Goal: Task Accomplishment & Management: Use online tool/utility

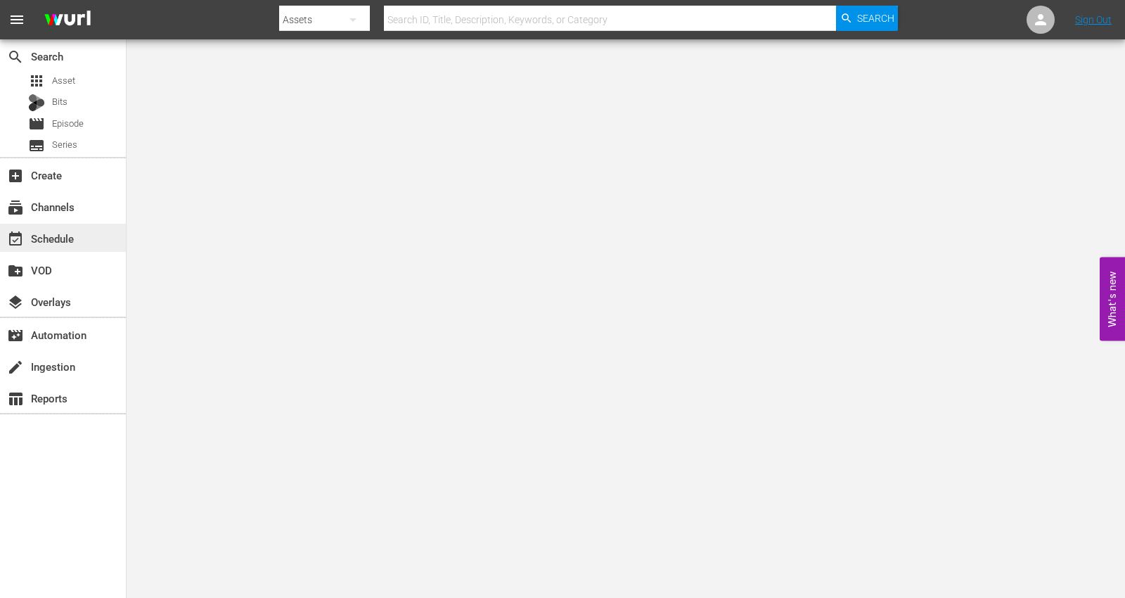
click at [47, 235] on div "event_available Schedule" at bounding box center [39, 236] width 79 height 13
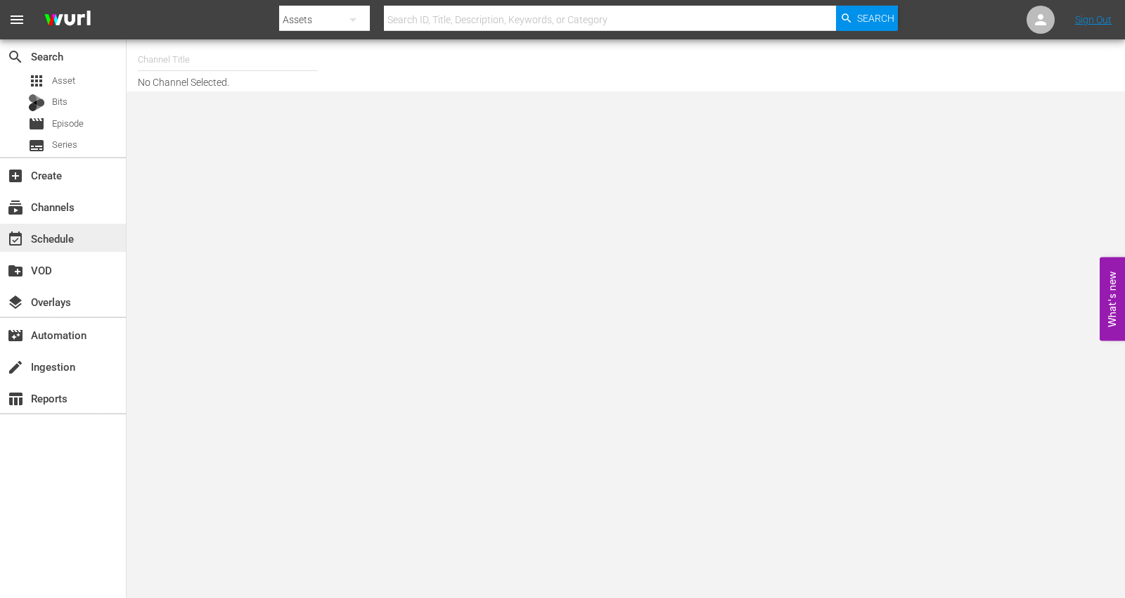
click at [44, 236] on div "event_available Schedule" at bounding box center [39, 236] width 79 height 13
click at [165, 67] on input "text" at bounding box center [228, 60] width 180 height 34
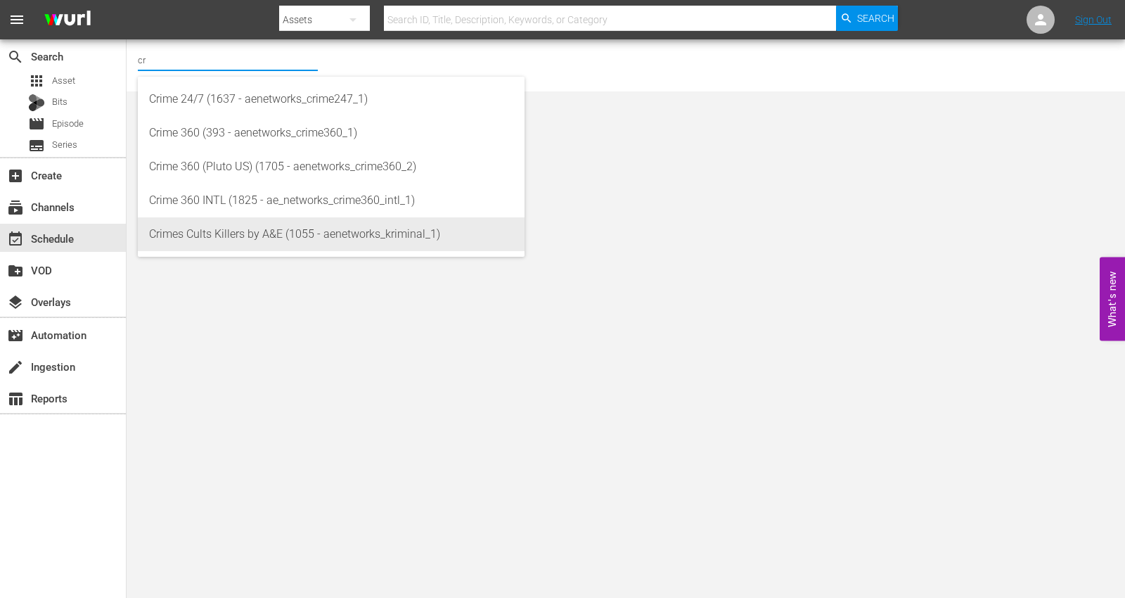
click at [181, 238] on div "Crimes Cults Killers by A&E (1055 - aenetworks_kriminal_1)" at bounding box center [331, 234] width 364 height 34
type input "Crimes Cults Killers by A&E (1055 - aenetworks_kriminal_1)"
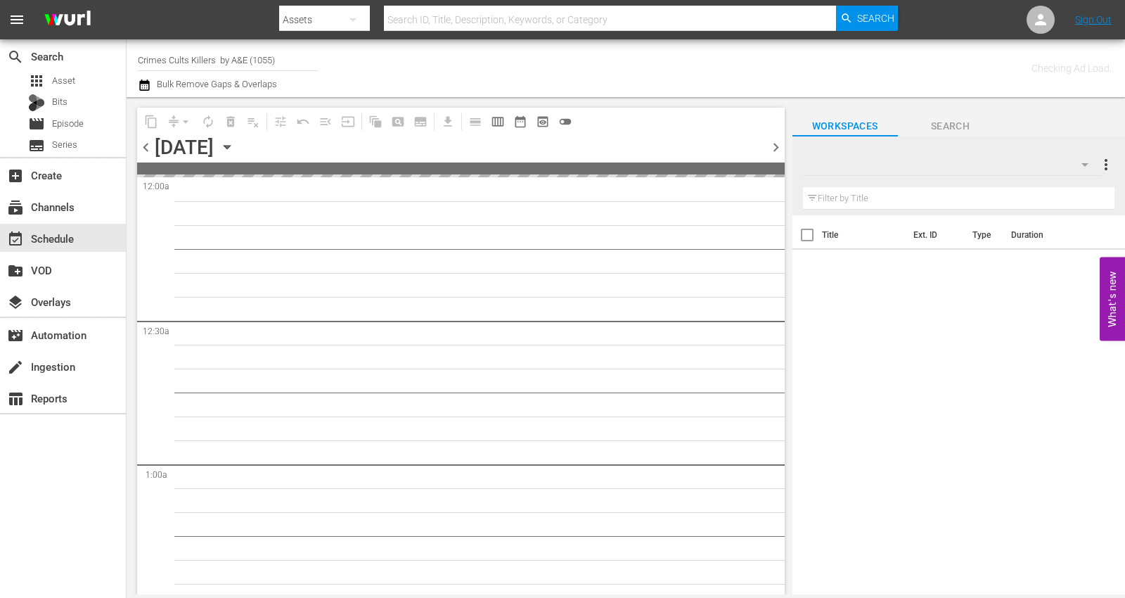
click at [235, 150] on icon "button" at bounding box center [226, 146] width 15 height 15
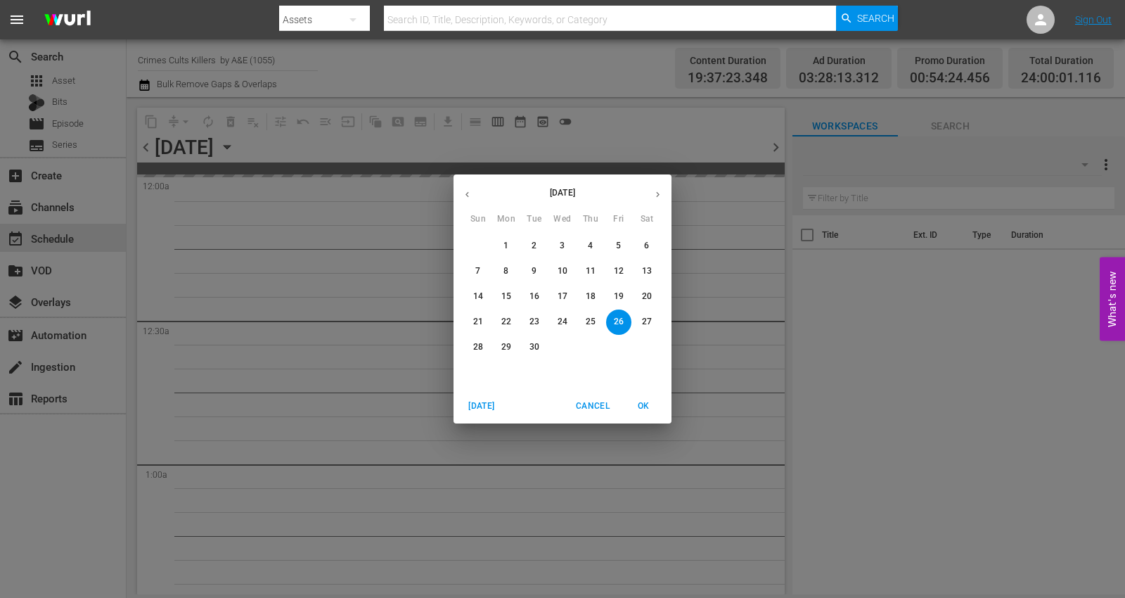
click at [659, 194] on icon "button" at bounding box center [658, 195] width 4 height 6
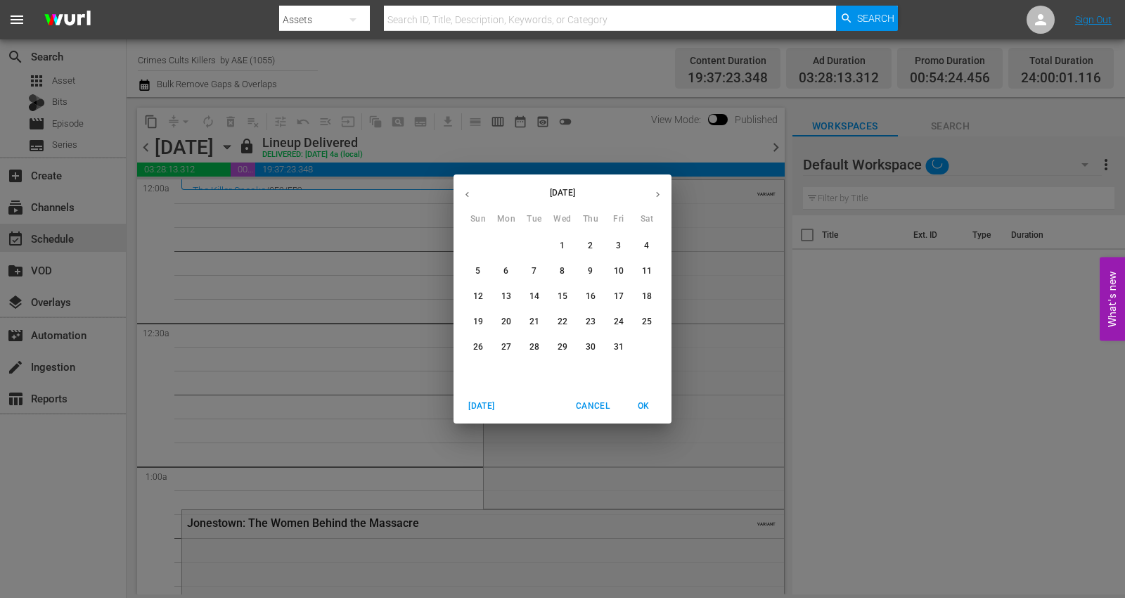
click at [501, 294] on p "13" at bounding box center [506, 296] width 10 height 12
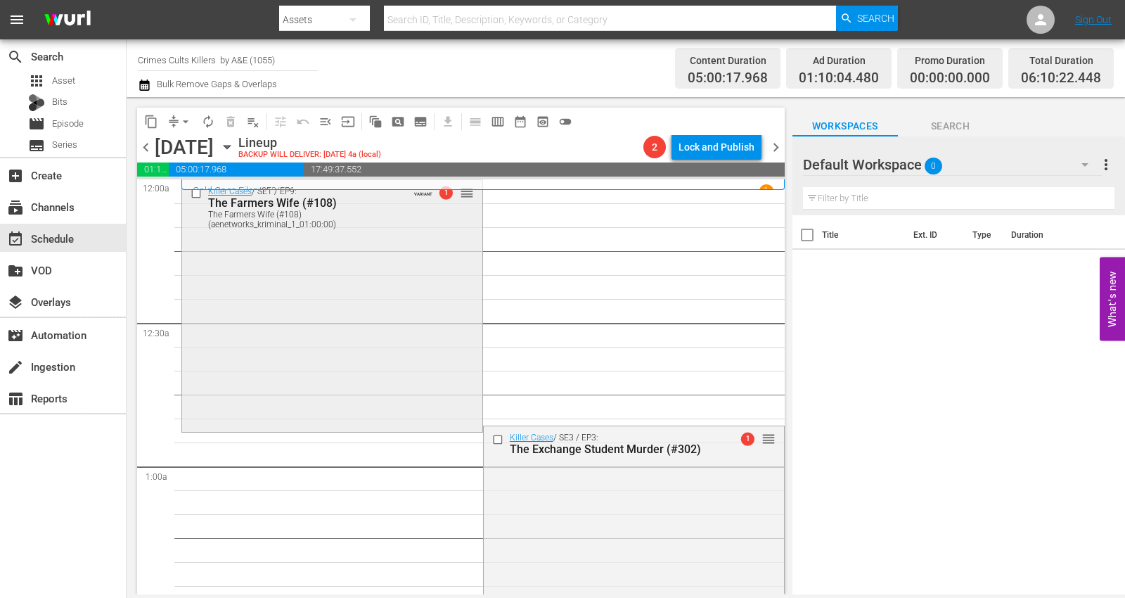
click at [252, 304] on div "Killer Cases / SE1 / EP9: The Farmers Wife (#108) The Farmers Wife (#108) (aene…" at bounding box center [332, 304] width 300 height 249
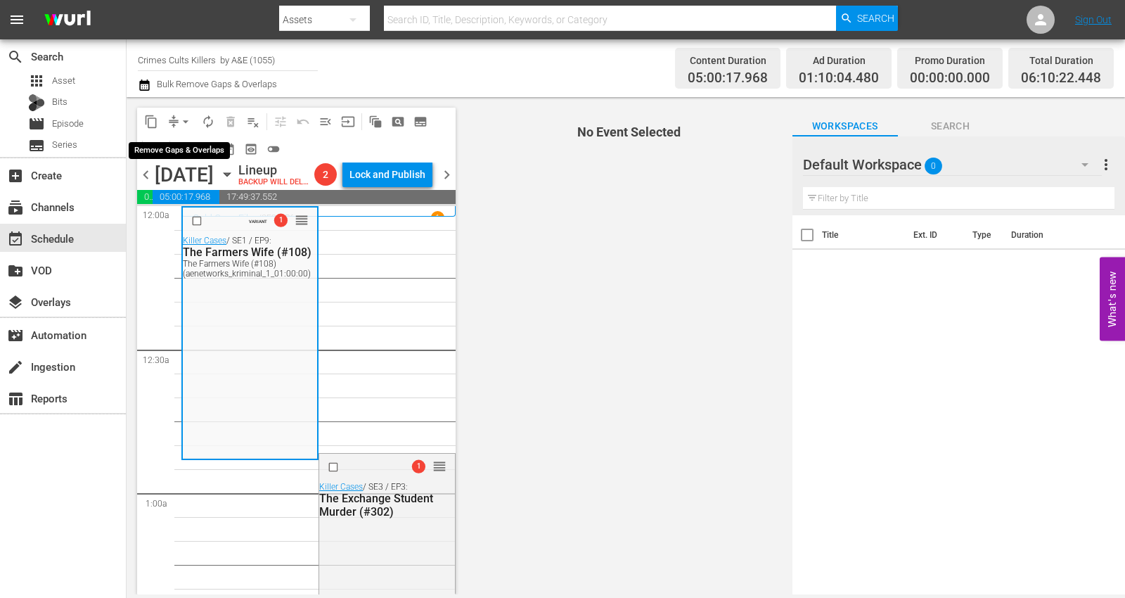
click at [187, 120] on span "arrow_drop_down" at bounding box center [186, 122] width 14 height 14
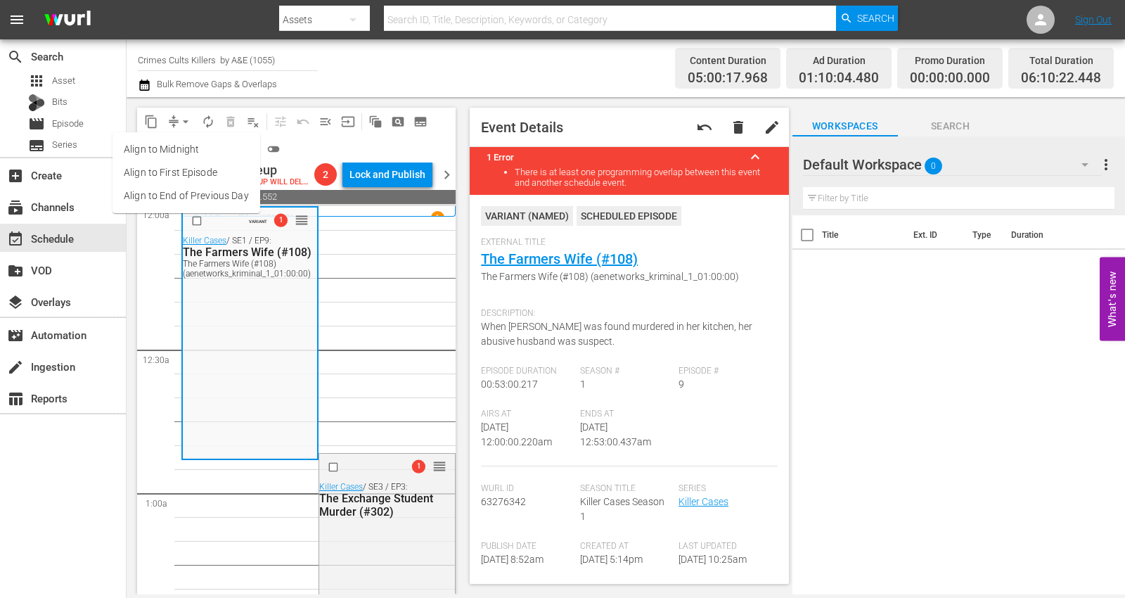
click at [188, 146] on li "Align to Midnight" at bounding box center [186, 149] width 148 height 23
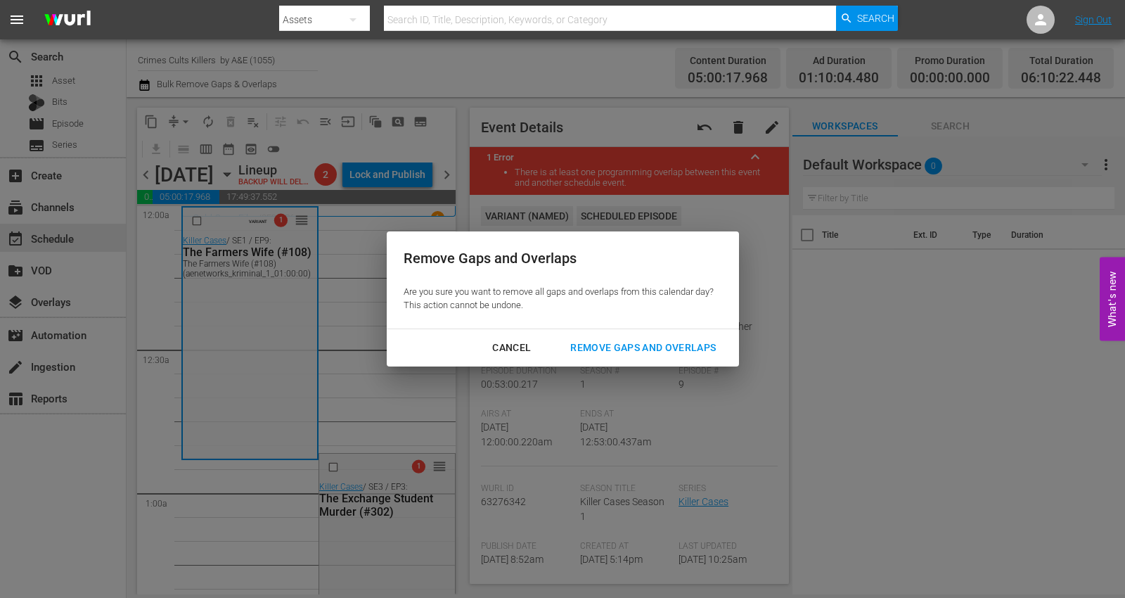
click at [613, 349] on div "Remove Gaps and Overlaps" at bounding box center [643, 348] width 168 height 18
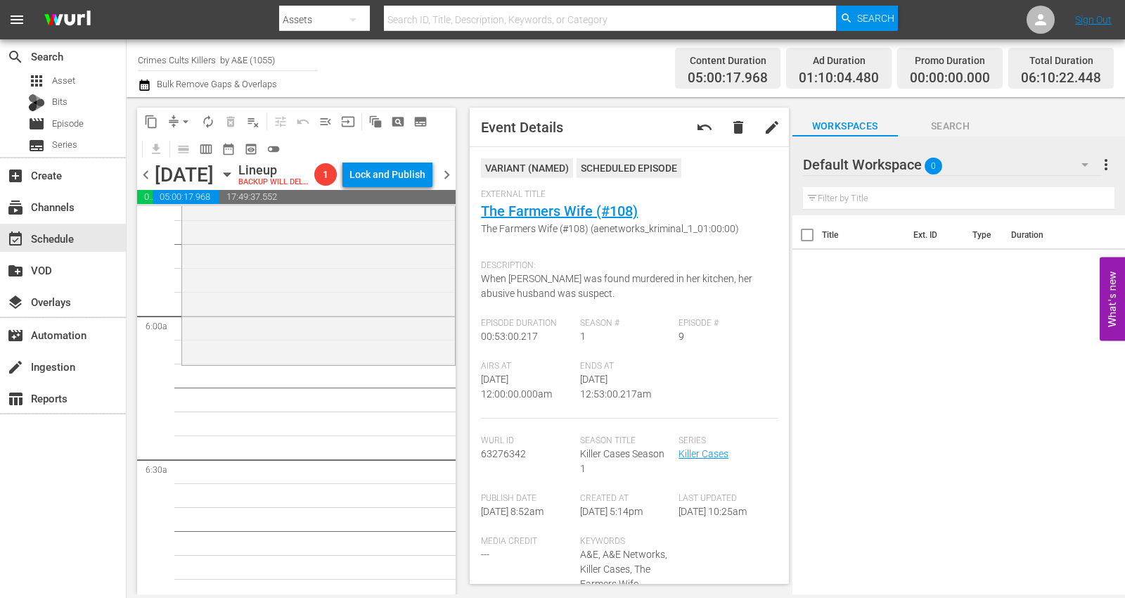
scroll to position [1562, 0]
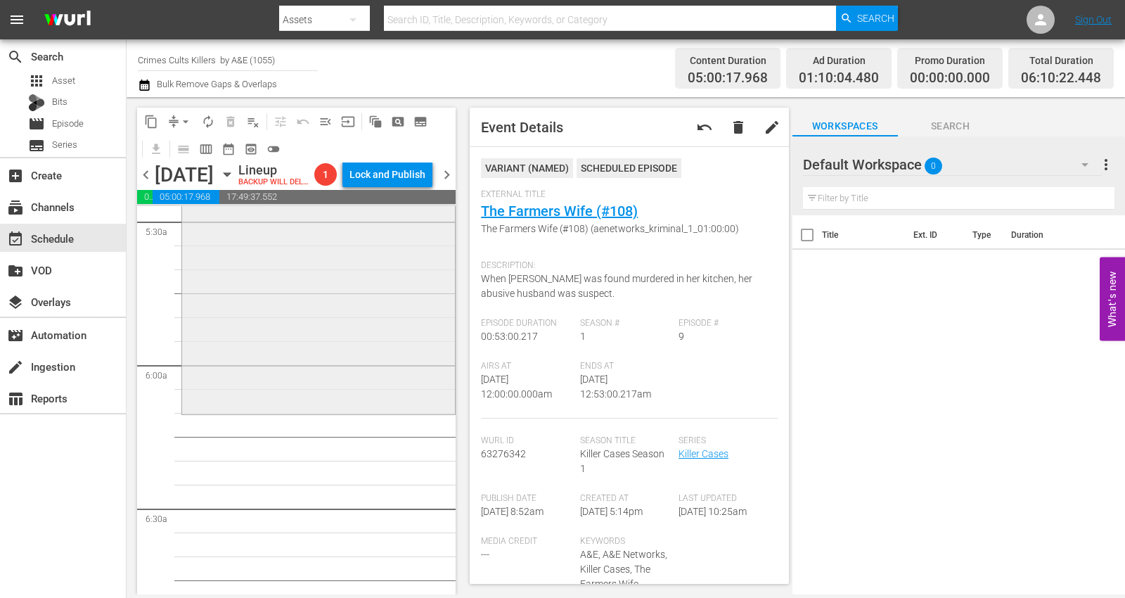
click at [274, 342] on div "Killer Cases / SE3 / EP12: Murder at Ohio State reorder" at bounding box center [318, 286] width 273 height 249
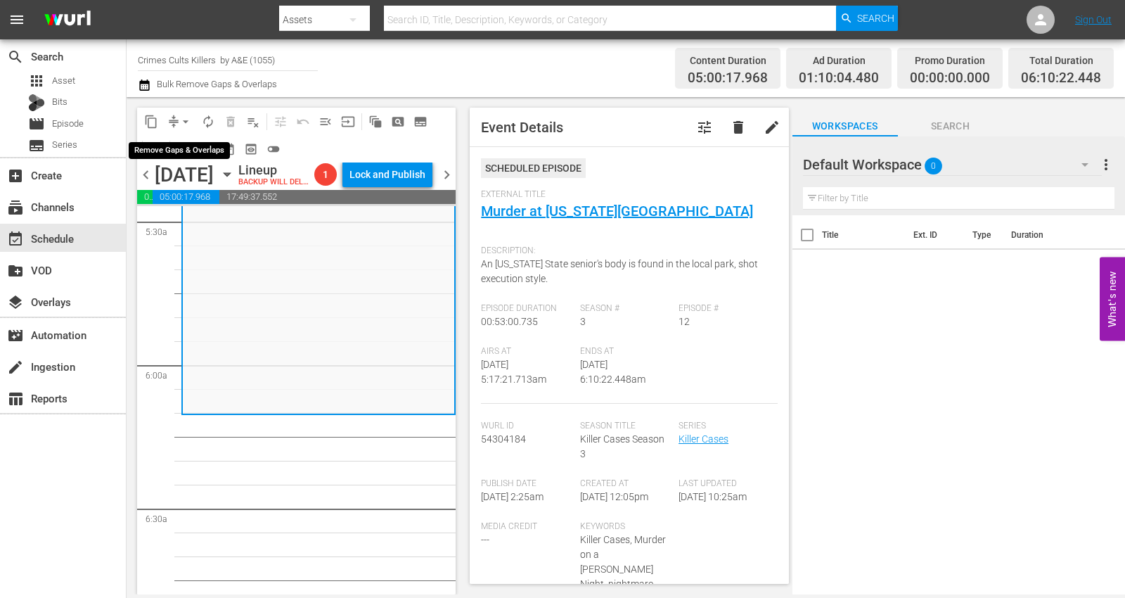
click at [188, 124] on span "arrow_drop_down" at bounding box center [186, 122] width 14 height 14
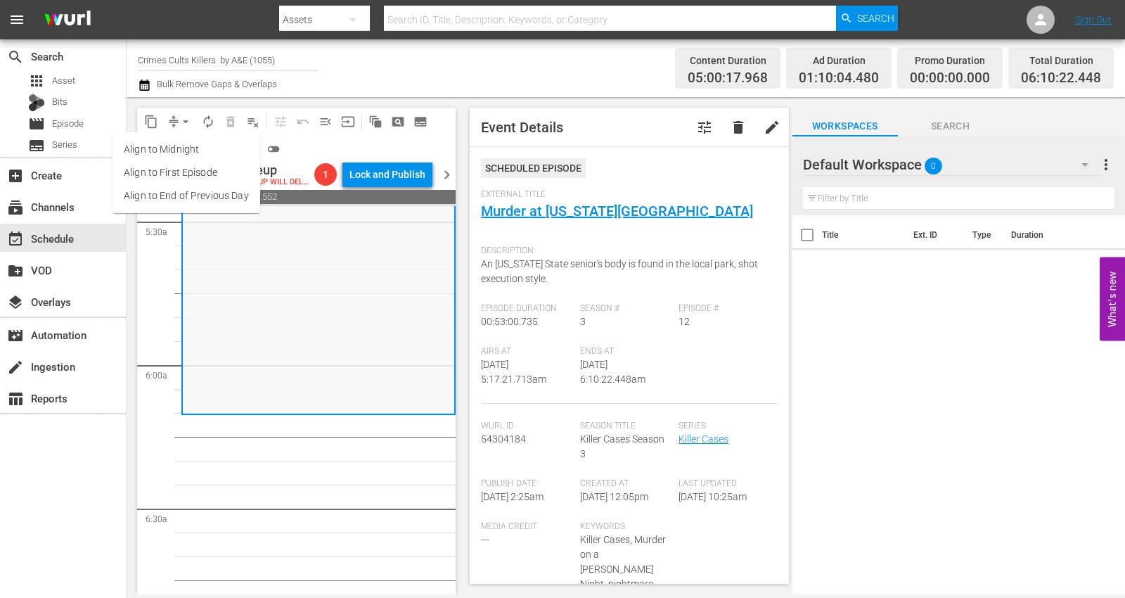
click at [190, 146] on li "Align to Midnight" at bounding box center [186, 149] width 148 height 23
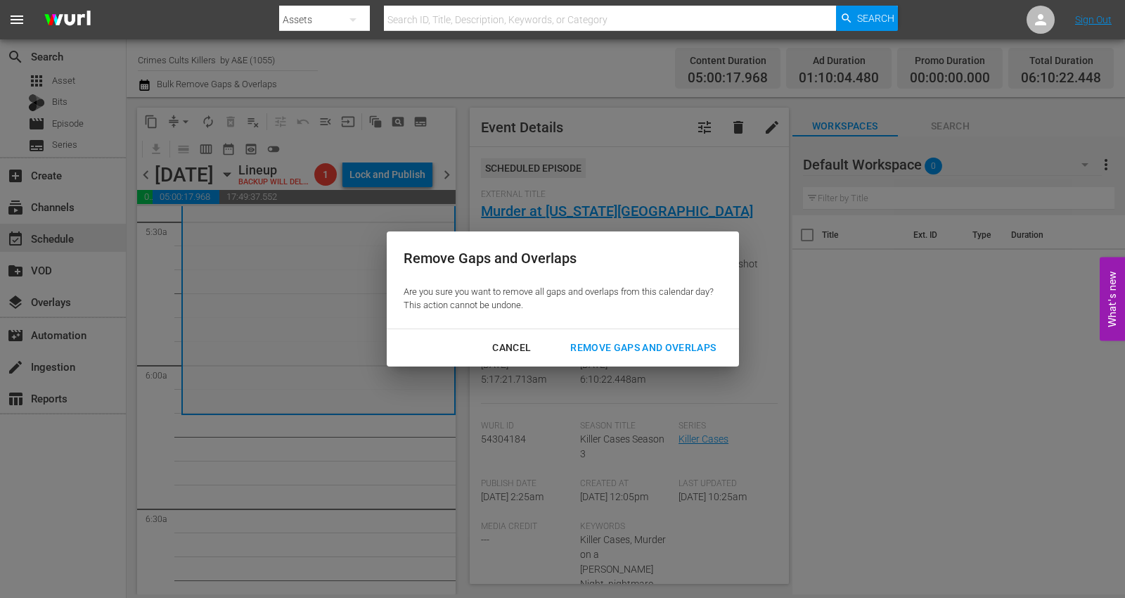
click at [630, 349] on div "Remove Gaps and Overlaps" at bounding box center [643, 348] width 168 height 18
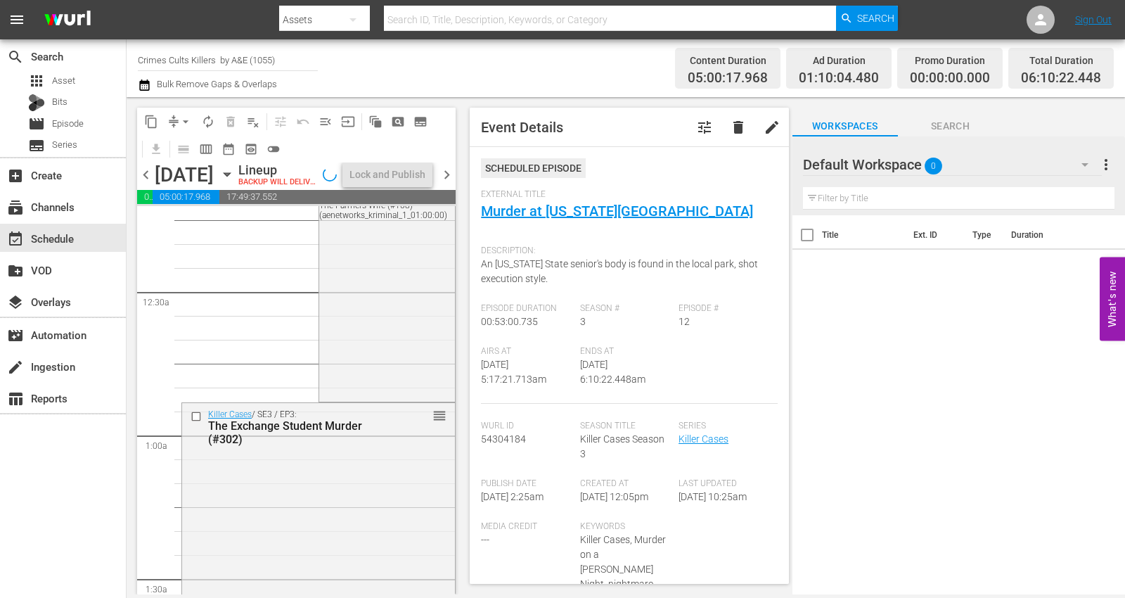
scroll to position [0, 0]
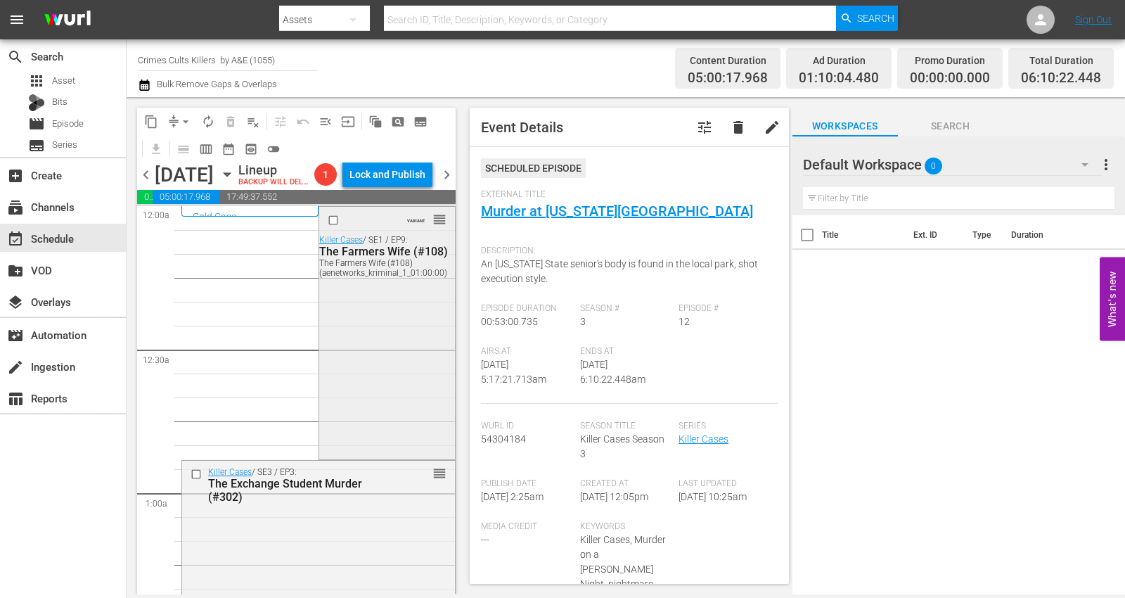
click at [392, 342] on div "VARIANT reorder Killer Cases / SE1 / EP9: The Farmers Wife (#108) The Farmers W…" at bounding box center [387, 331] width 136 height 249
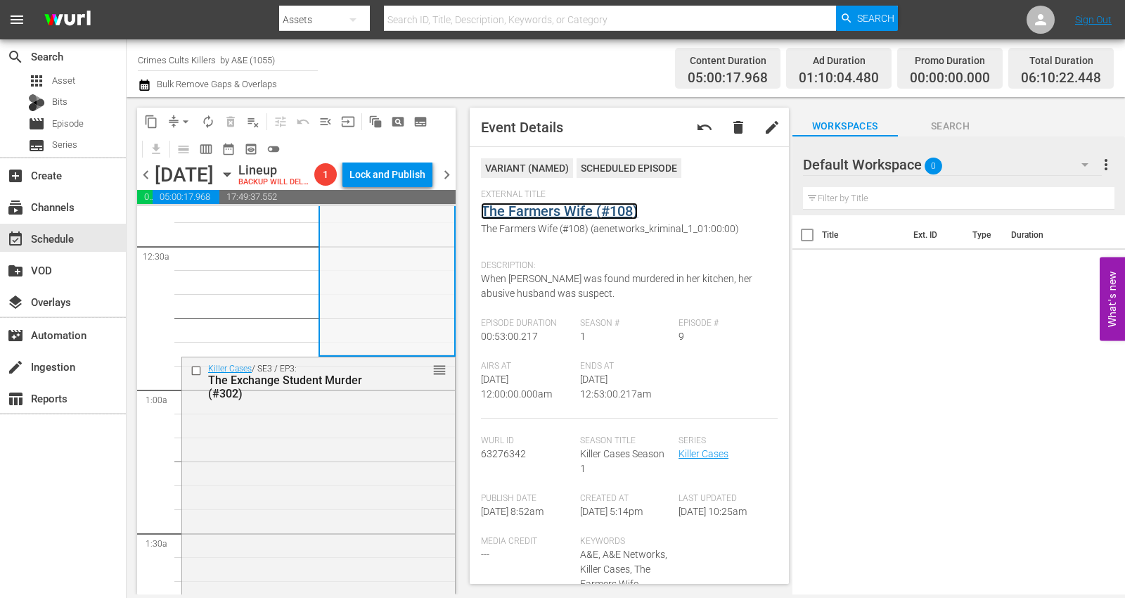
scroll to position [156, 0]
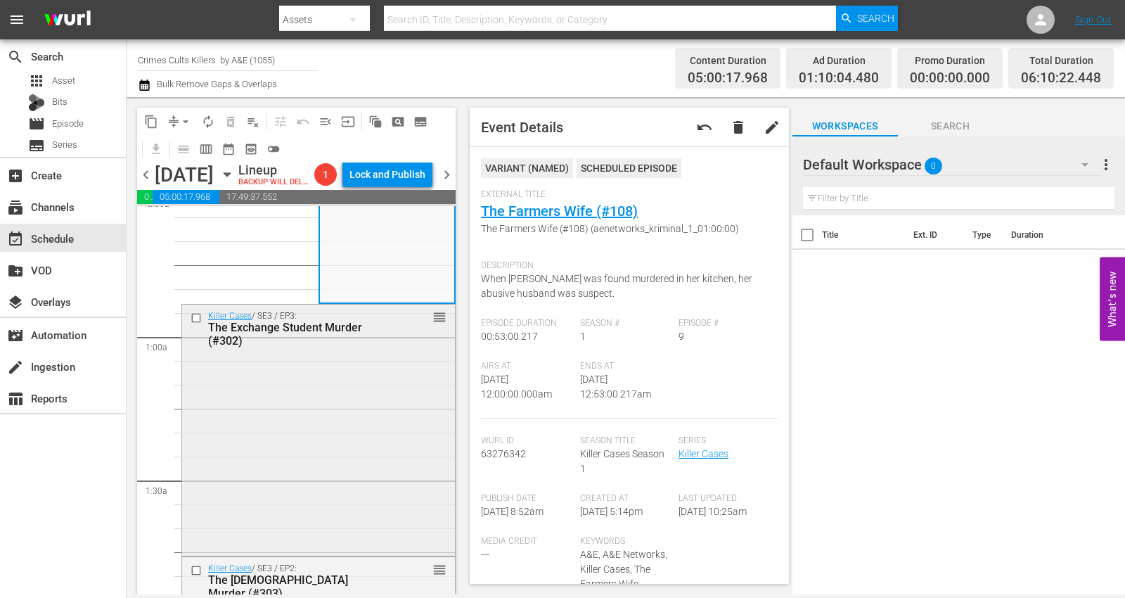
click at [349, 398] on div "Killer Cases / SE3 / EP3: The Exchange Student Murder (#302) reorder" at bounding box center [318, 428] width 273 height 248
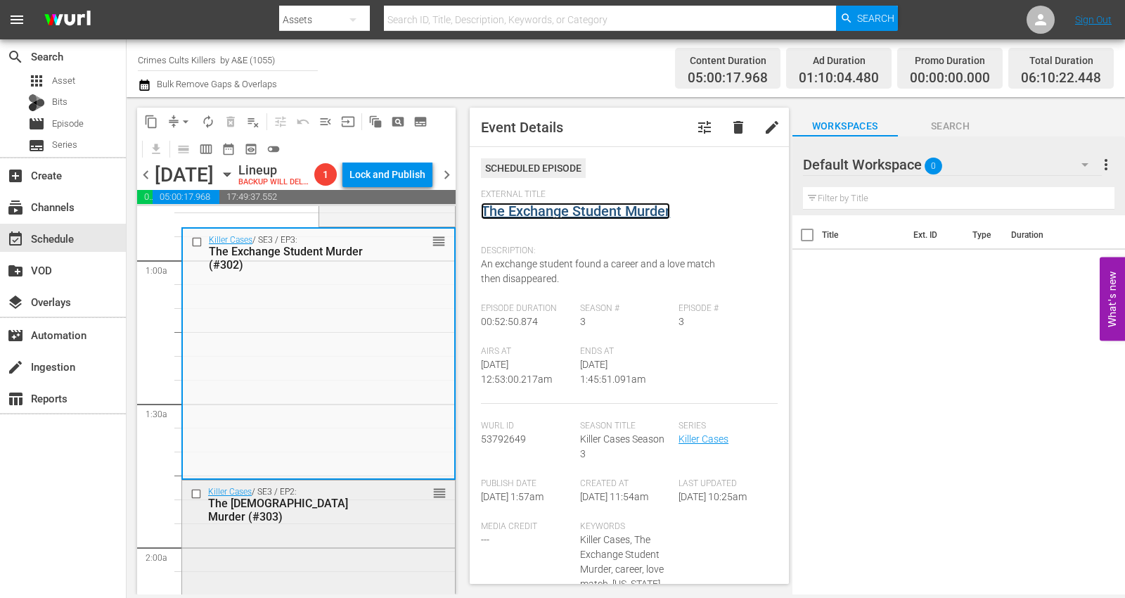
scroll to position [390, 0]
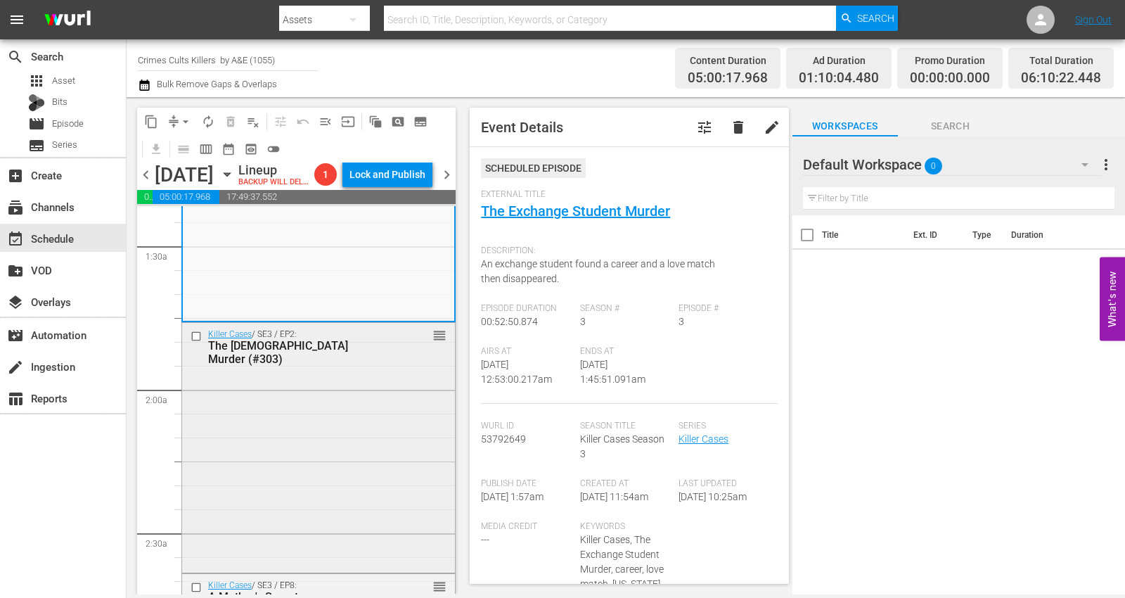
click at [312, 406] on div "Killer Cases / SE3 / EP2: The Mennonite Murder (#303) reorder" at bounding box center [318, 446] width 273 height 247
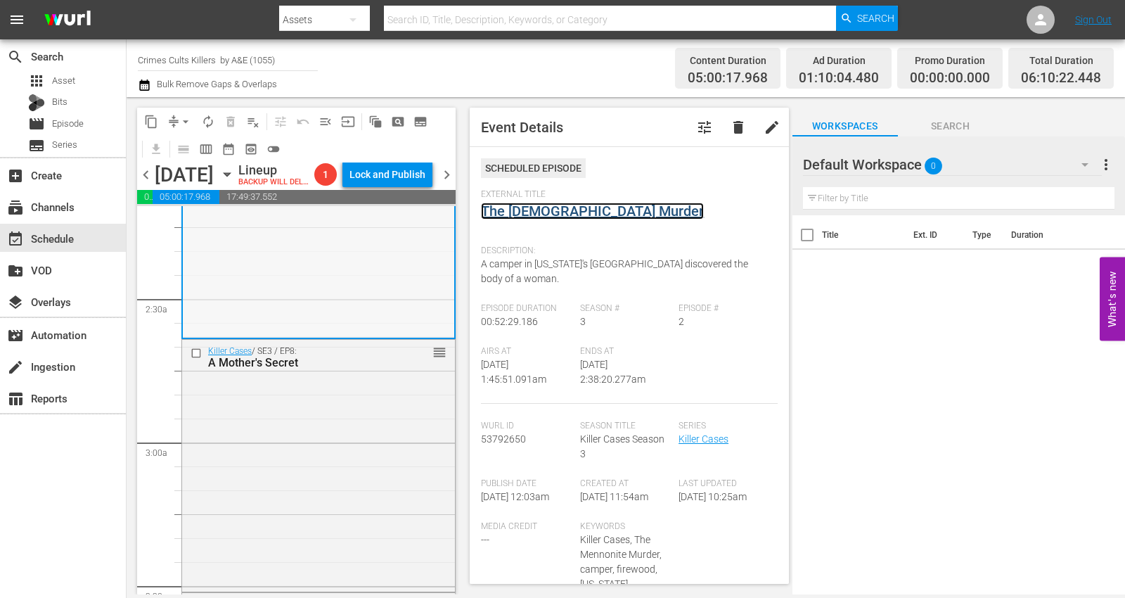
scroll to position [703, 0]
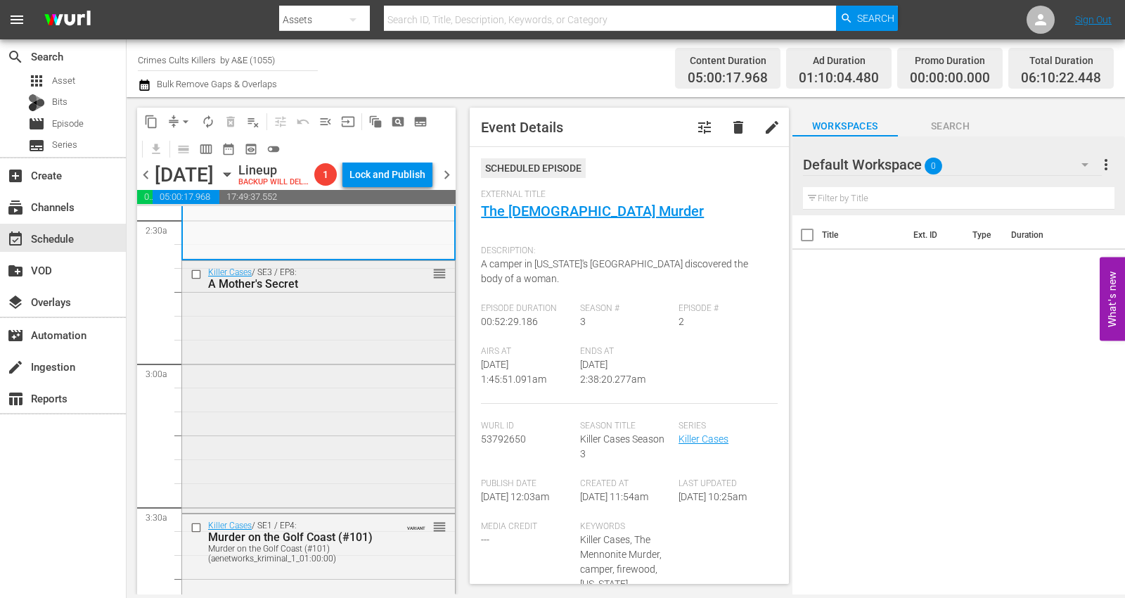
click at [300, 363] on div "Killer Cases / SE3 / EP8: A Mother's Secret reorder" at bounding box center [318, 385] width 273 height 249
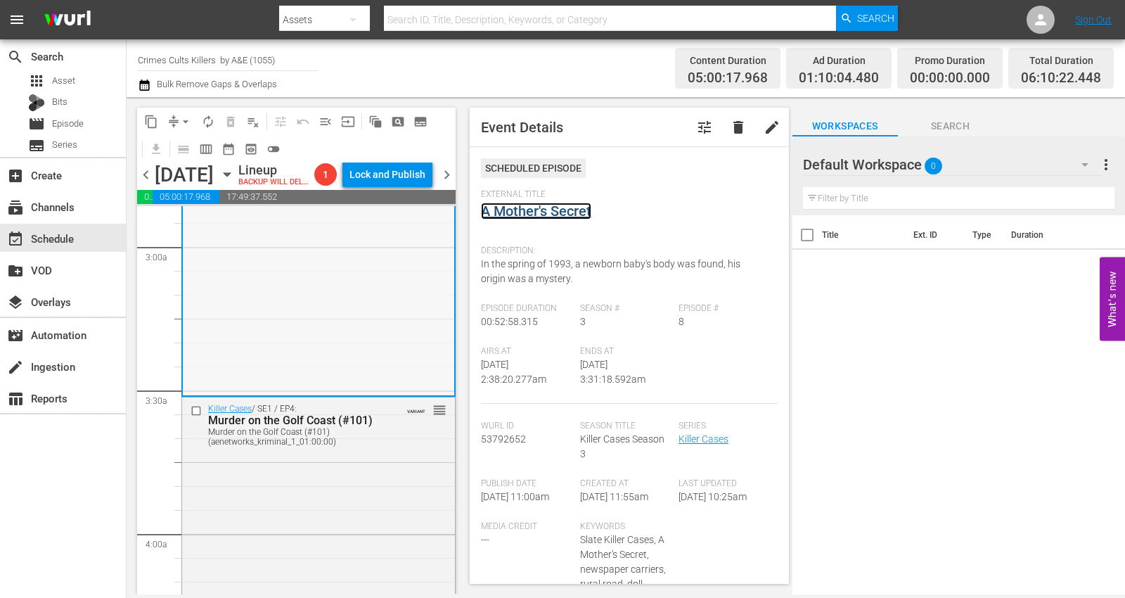
scroll to position [937, 0]
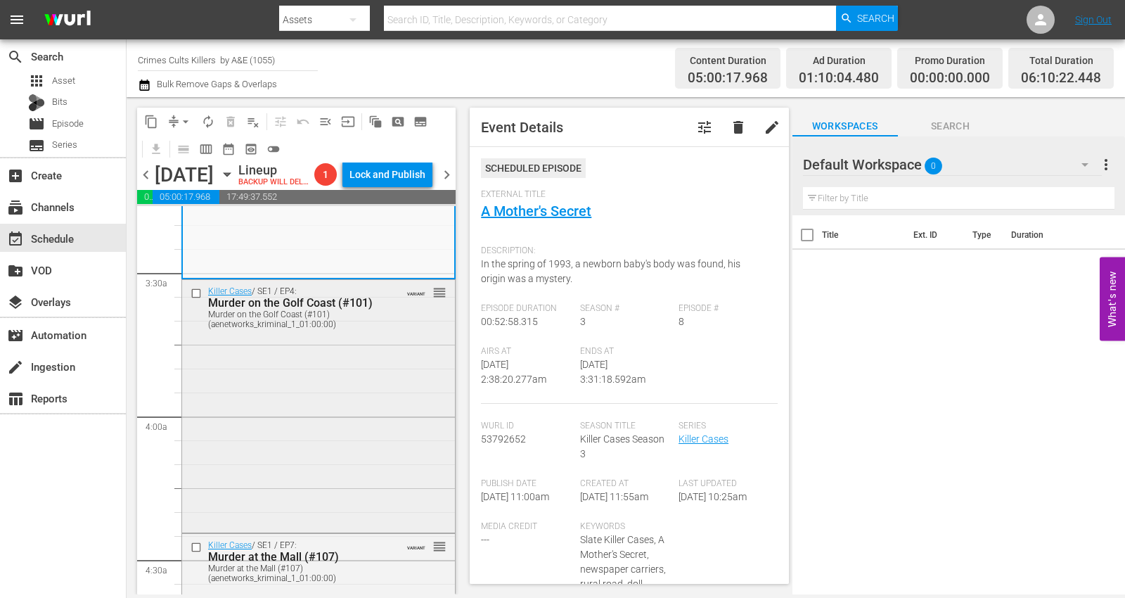
click at [303, 373] on div "Killer Cases / SE1 / EP4: Murder on the Golf Coast (#101) Murder on the Golf Co…" at bounding box center [318, 405] width 273 height 250
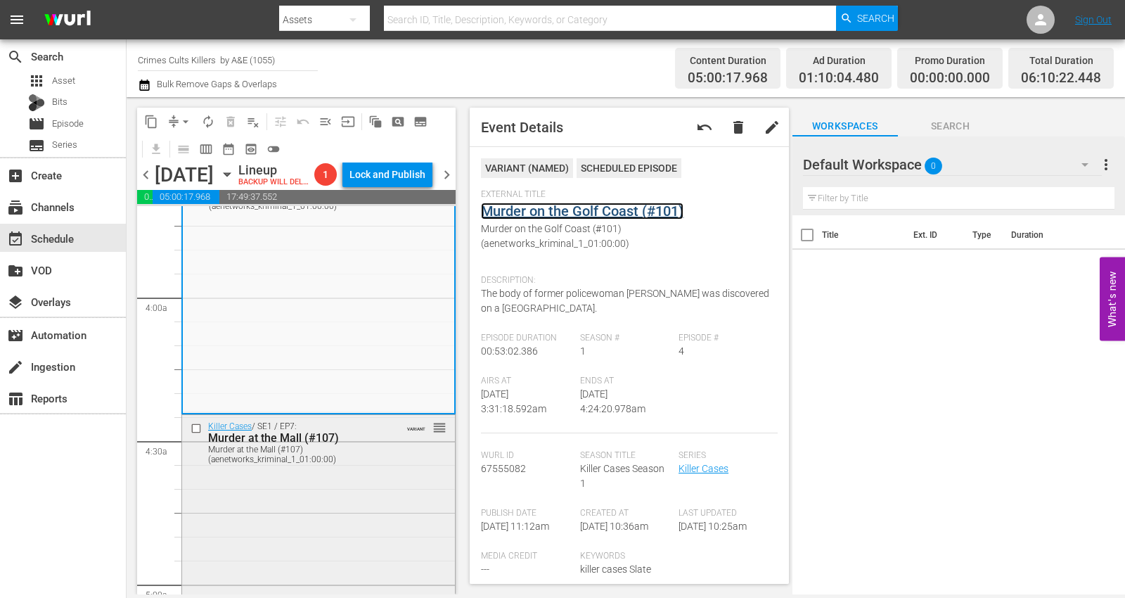
scroll to position [1171, 0]
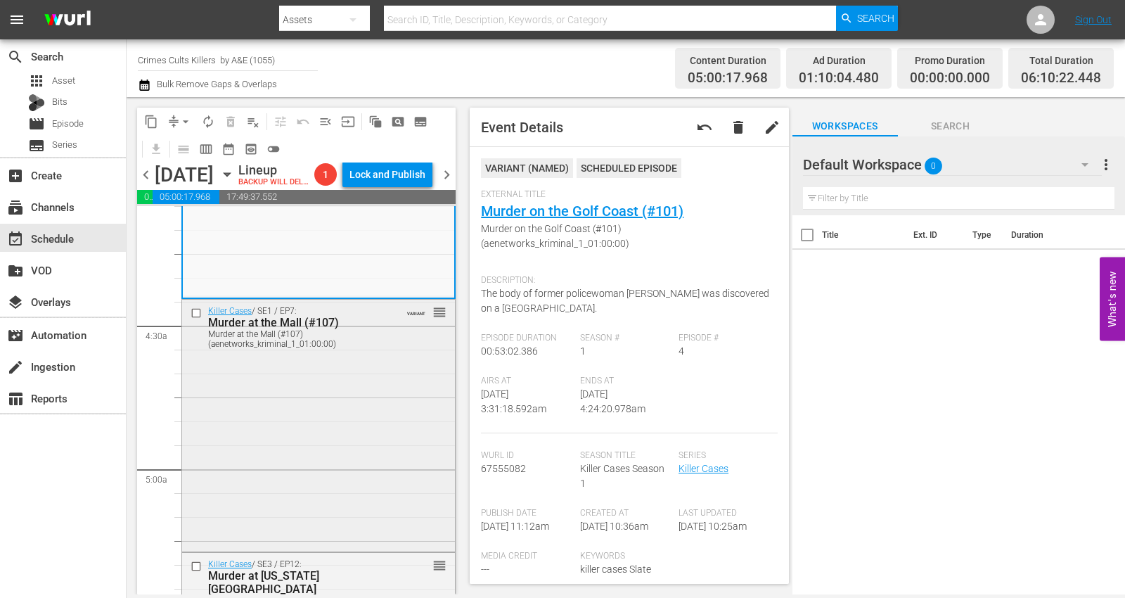
click at [360, 380] on div "Killer Cases / SE1 / EP7: Murder at the Mall (#107) Murder at the Mall (#107) (…" at bounding box center [318, 423] width 273 height 249
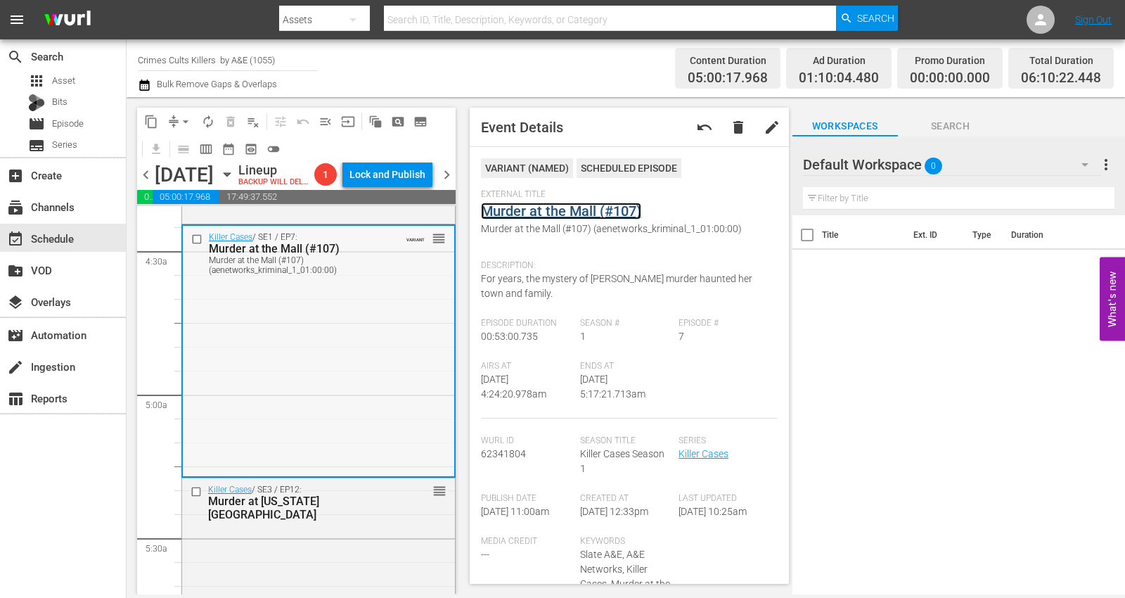
scroll to position [1406, 0]
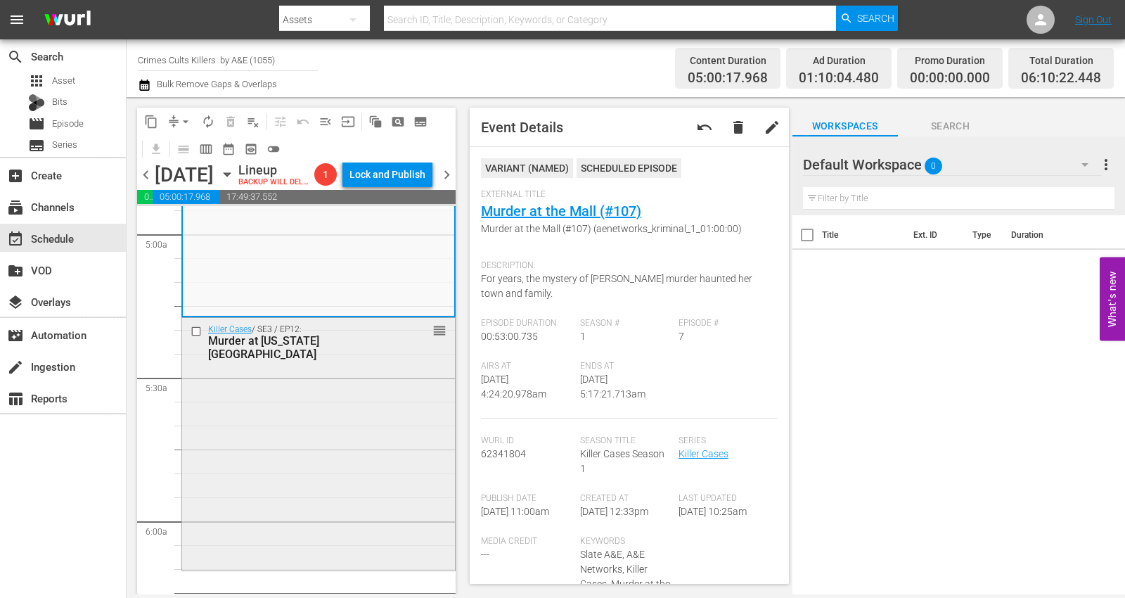
click at [332, 419] on div "Killer Cases / SE3 / EP12: Murder at Ohio State reorder" at bounding box center [318, 442] width 273 height 249
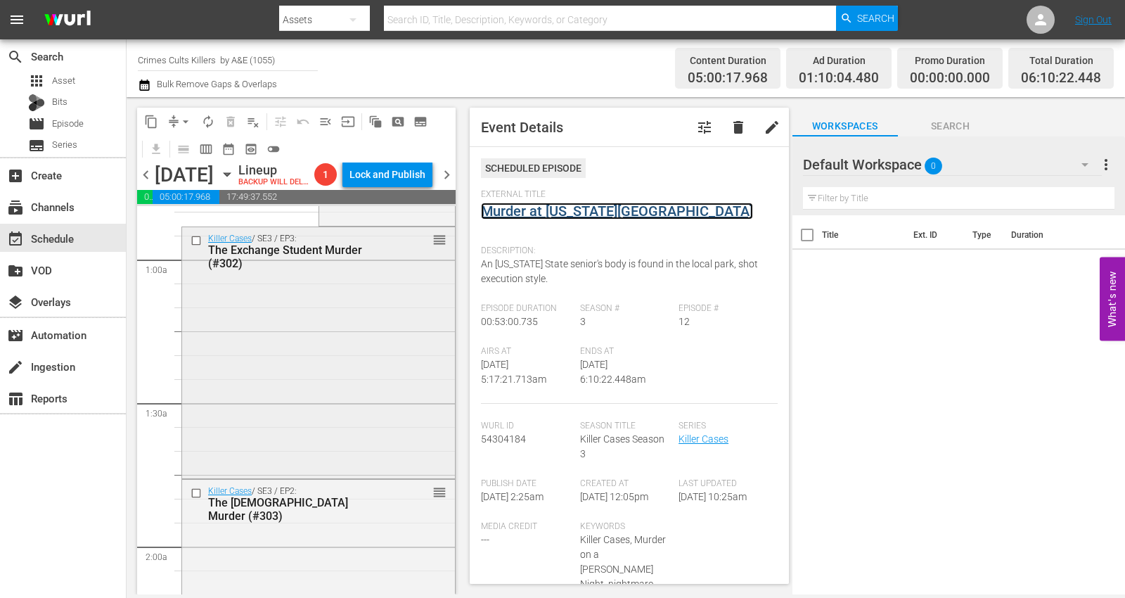
scroll to position [0, 0]
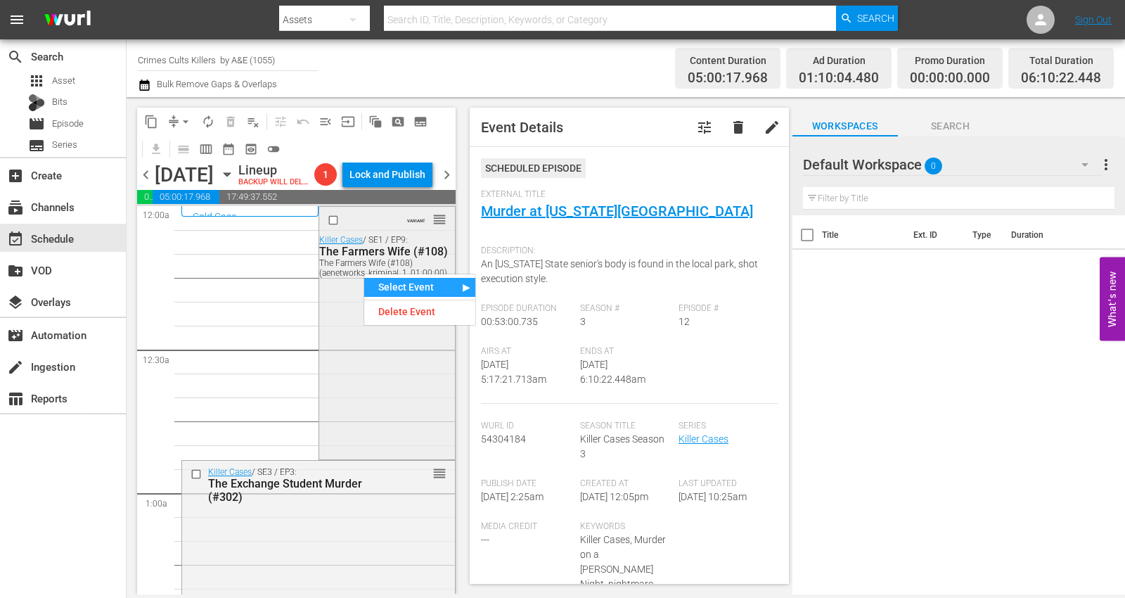
click at [342, 399] on div "VARIANT reorder Killer Cases / SE1 / EP9: The Farmers Wife (#108) The Farmers W…" at bounding box center [387, 331] width 136 height 249
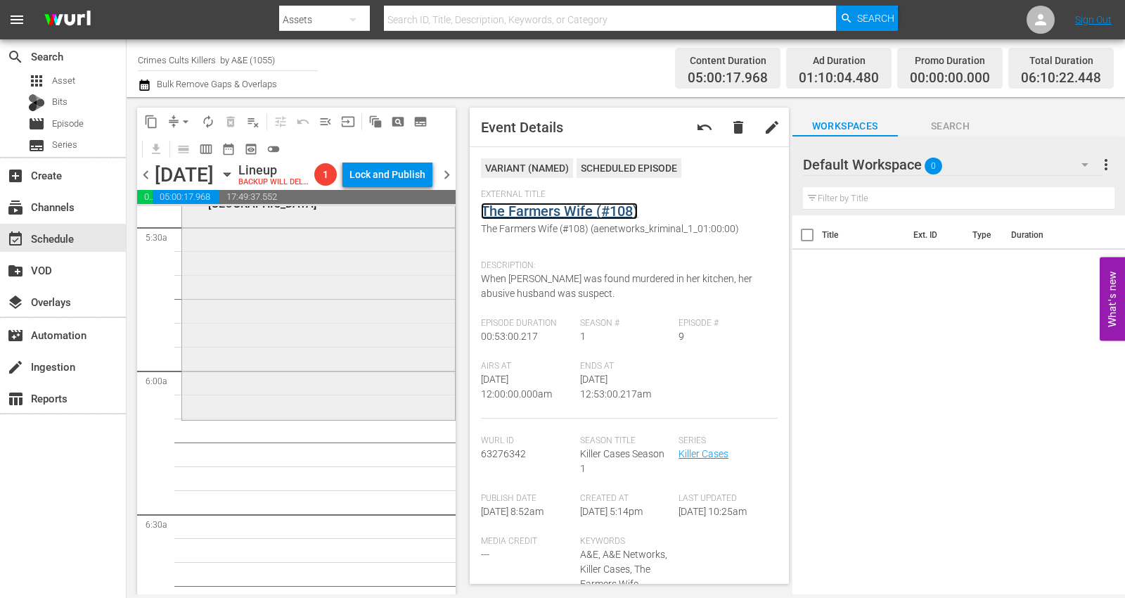
scroll to position [1640, 0]
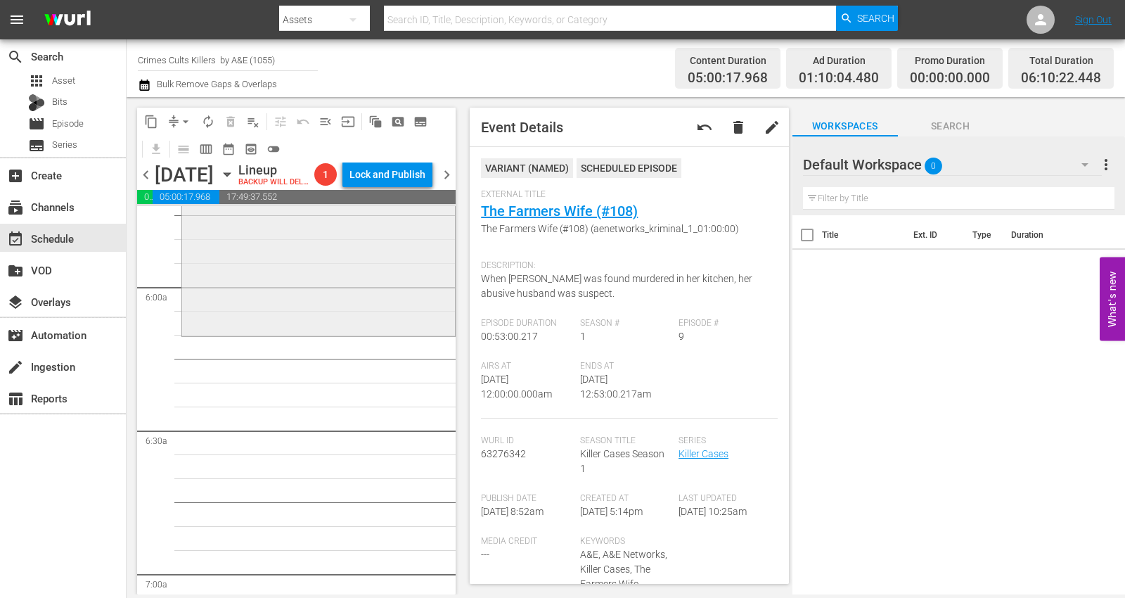
click at [302, 272] on div "Killer Cases / SE3 / EP12: Murder at Ohio State reorder" at bounding box center [318, 208] width 273 height 249
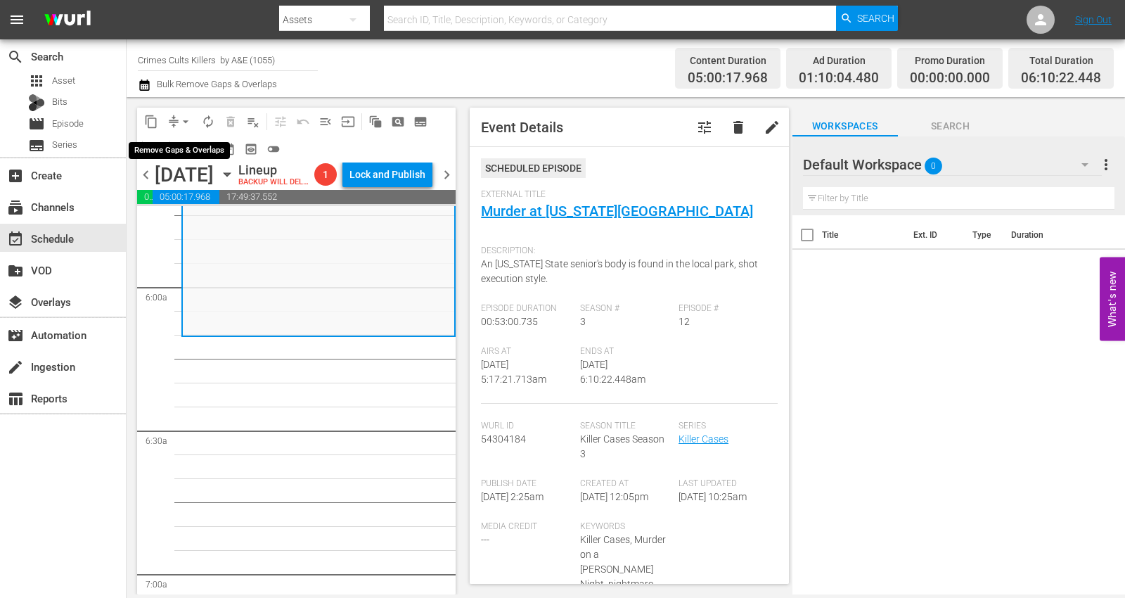
click at [190, 120] on span "arrow_drop_down" at bounding box center [186, 122] width 14 height 14
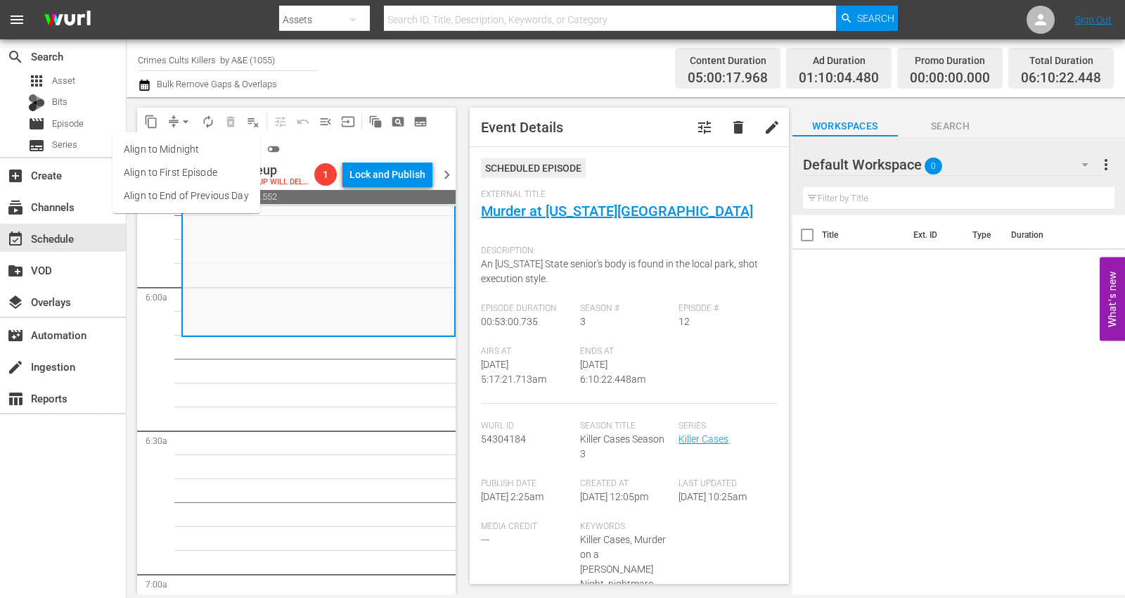
click at [183, 145] on li "Align to Midnight" at bounding box center [186, 149] width 148 height 23
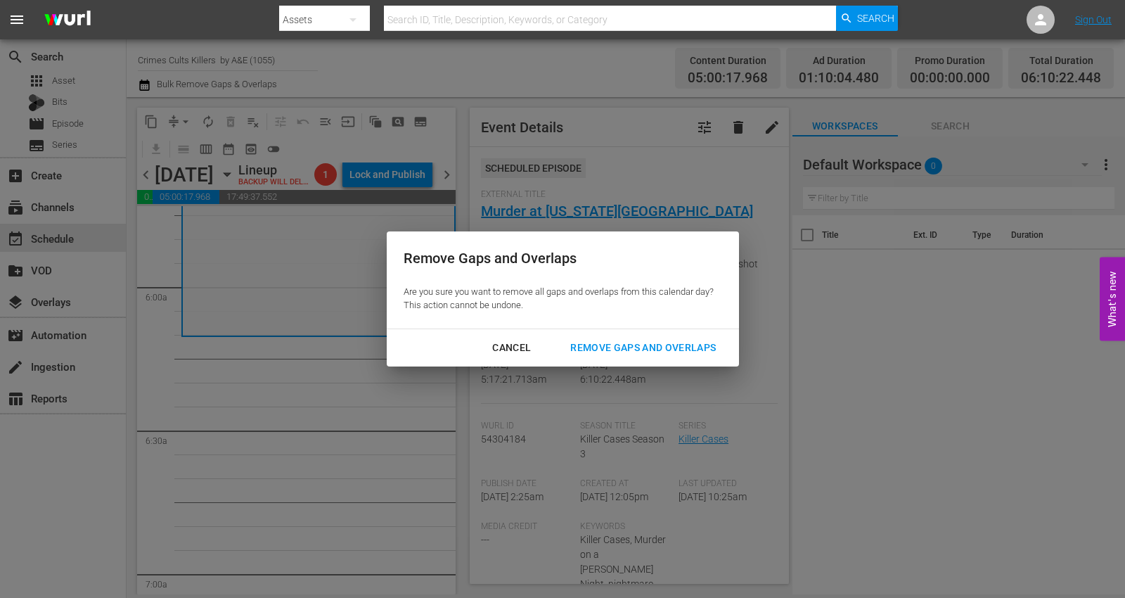
click at [645, 351] on div "Remove Gaps and Overlaps" at bounding box center [643, 348] width 168 height 18
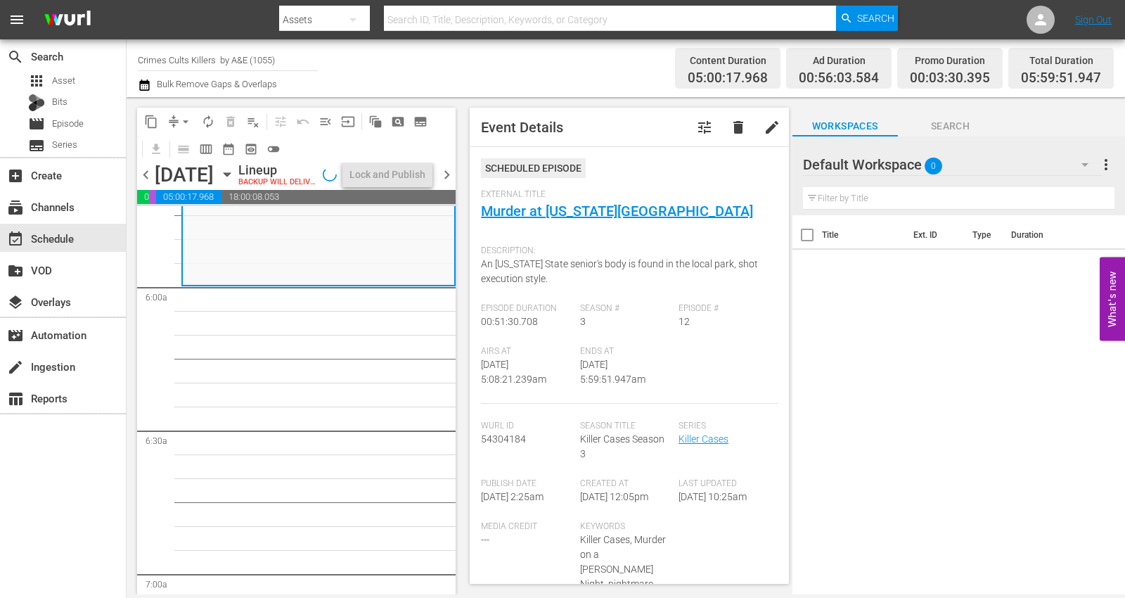
scroll to position [1616, 0]
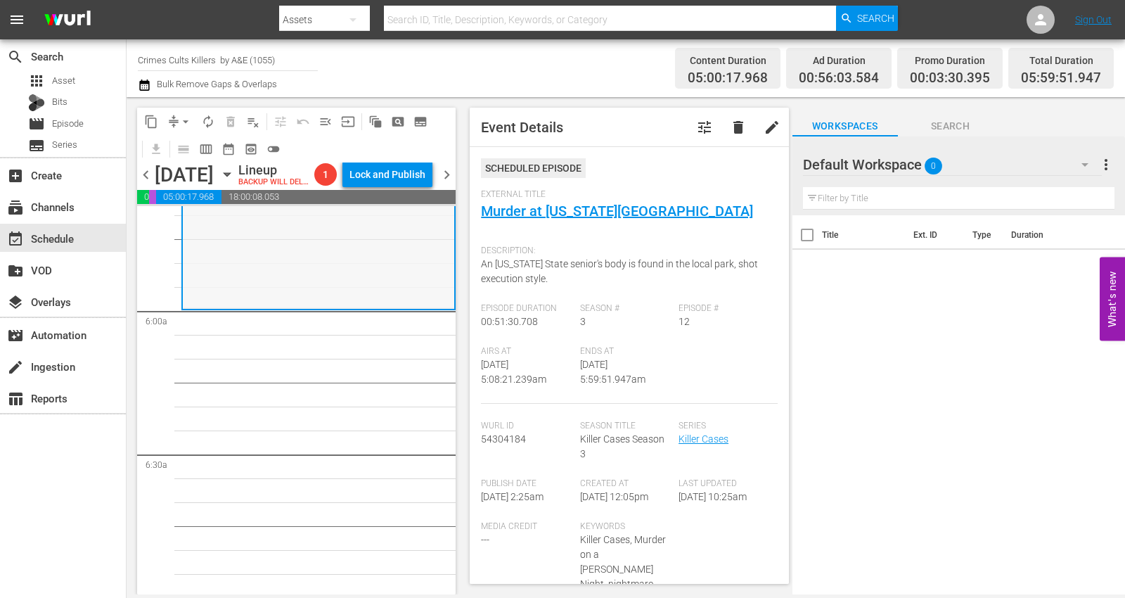
click at [254, 280] on div "Killer Cases / SE3 / EP12: Murder at Ohio State reorder" at bounding box center [318, 186] width 271 height 242
click at [183, 119] on span "arrow_drop_down" at bounding box center [186, 122] width 14 height 14
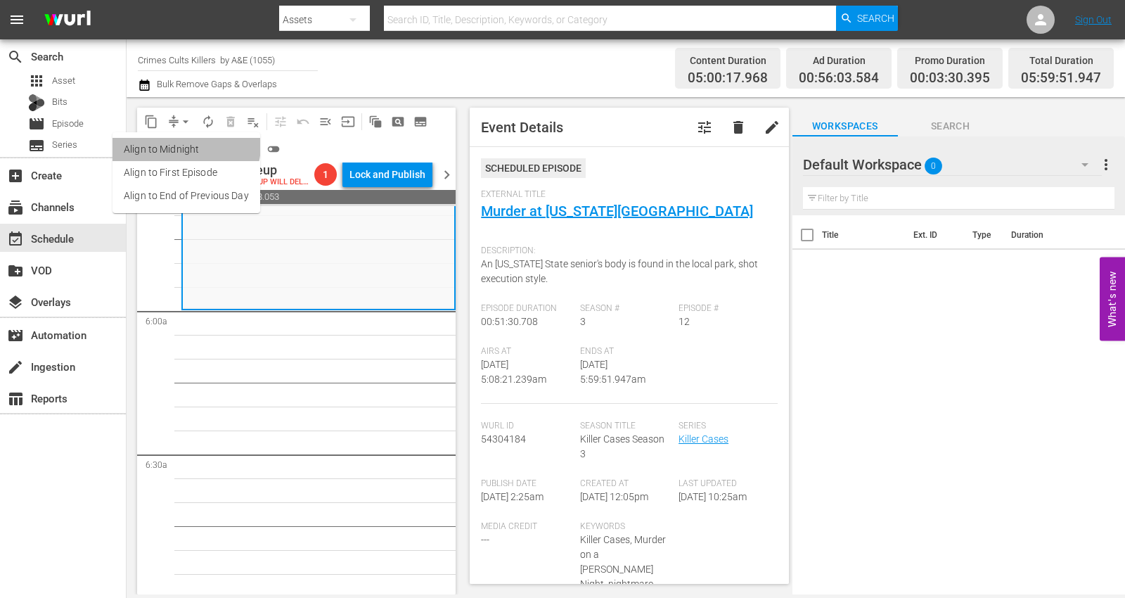
click at [184, 145] on li "Align to Midnight" at bounding box center [186, 149] width 148 height 23
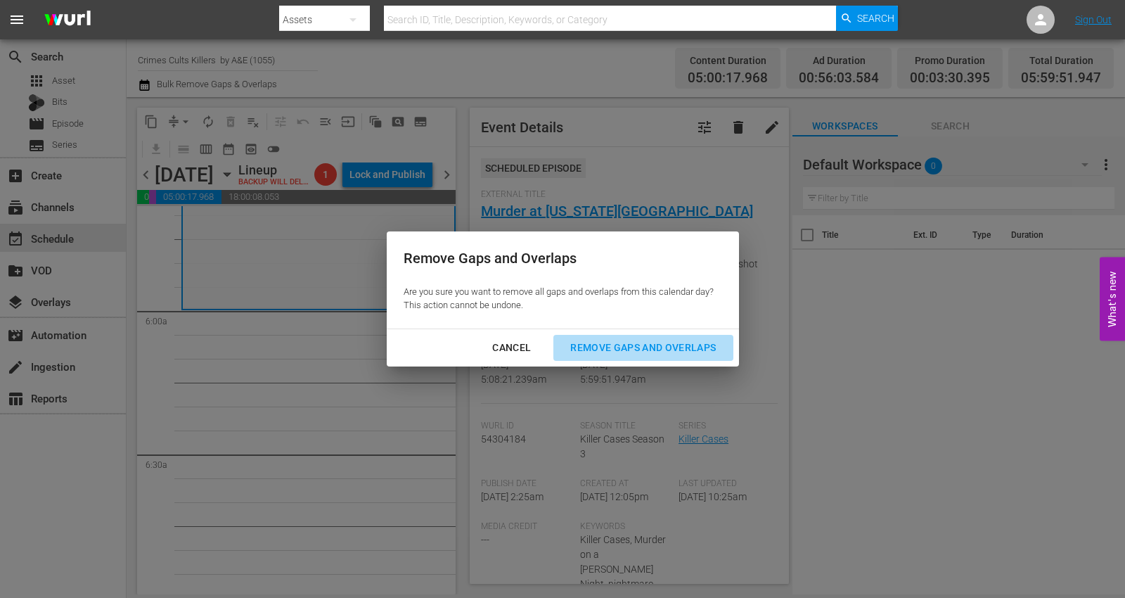
click at [640, 342] on div "Remove Gaps and Overlaps" at bounding box center [643, 348] width 168 height 18
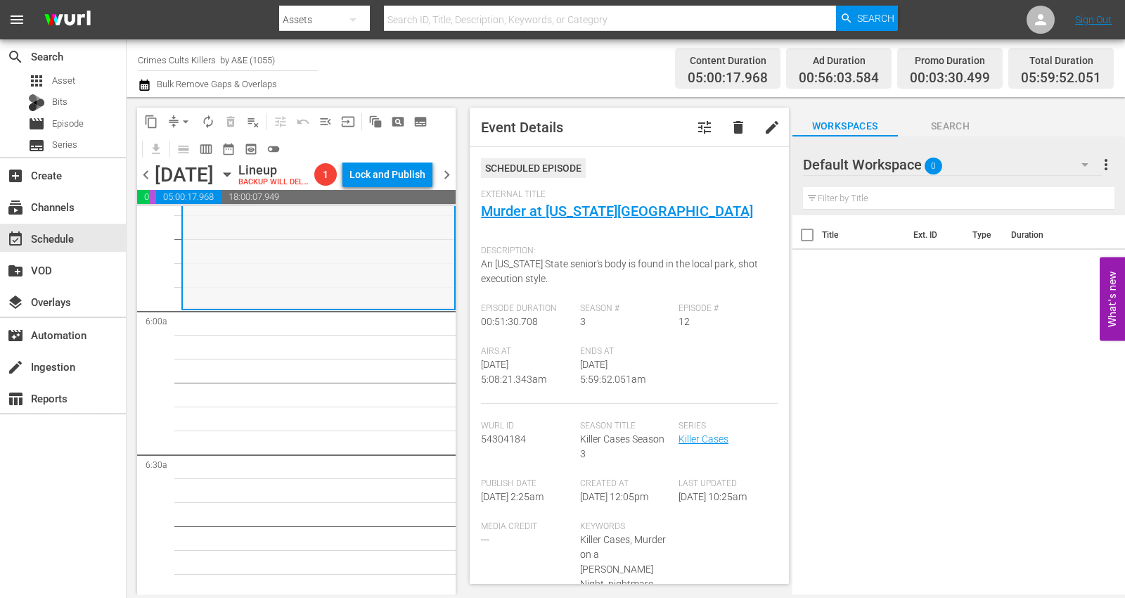
click at [269, 297] on div "Killer Cases / SE3 / EP12: Murder at Ohio State reorder" at bounding box center [318, 186] width 271 height 242
click at [183, 117] on span "arrow_drop_down" at bounding box center [186, 122] width 14 height 14
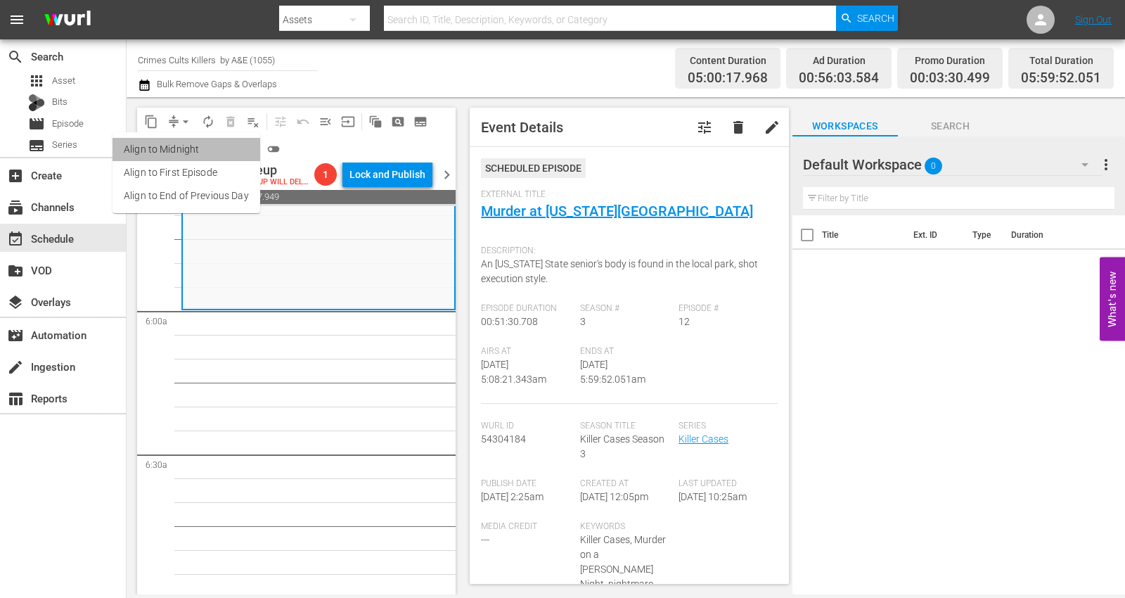
click at [190, 146] on li "Align to Midnight" at bounding box center [186, 149] width 148 height 23
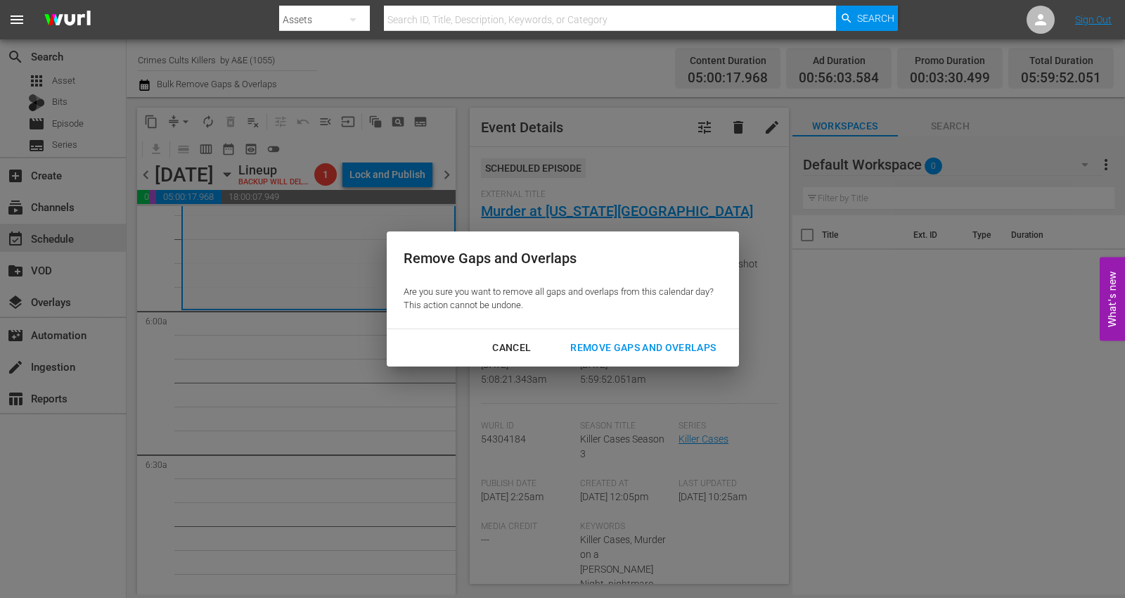
click at [623, 346] on div "Remove Gaps and Overlaps" at bounding box center [643, 348] width 168 height 18
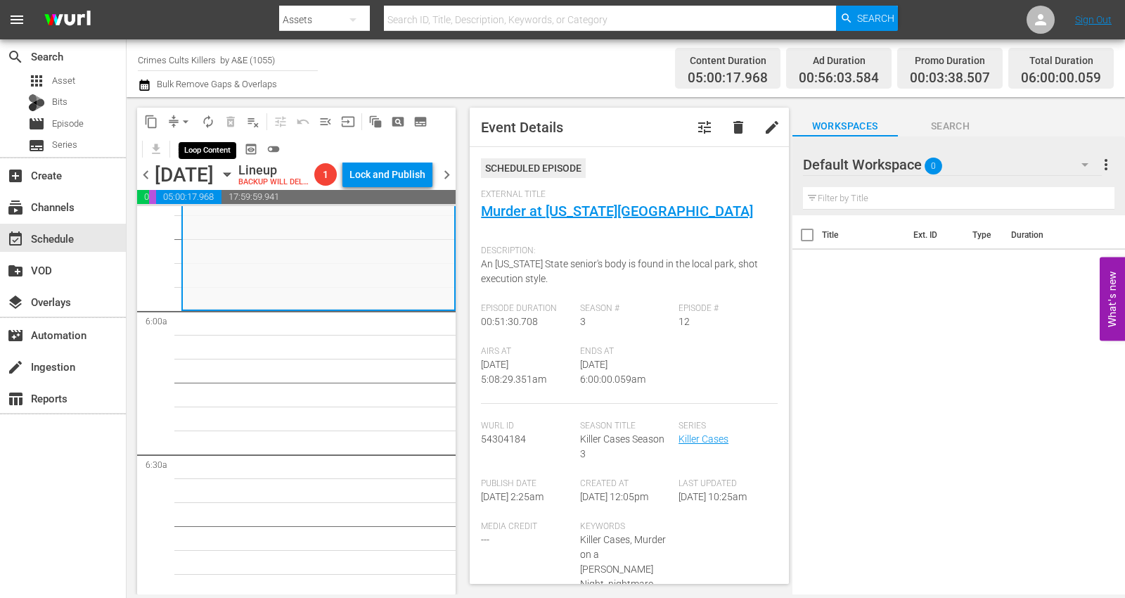
click at [211, 122] on span "autorenew_outlined" at bounding box center [208, 122] width 14 height 14
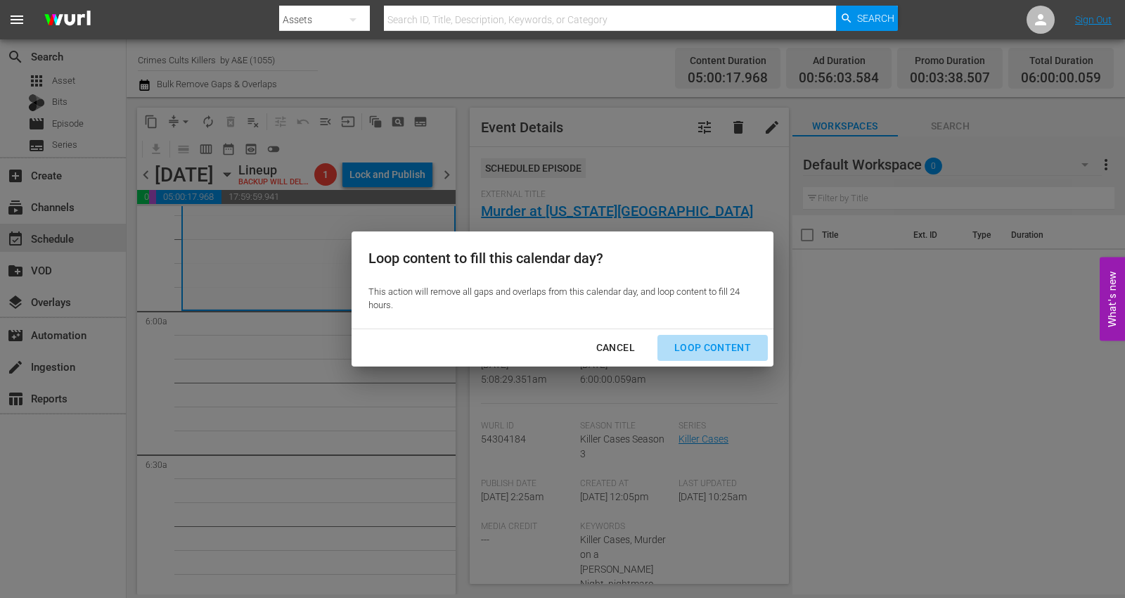
click at [715, 340] on div "Loop Content" at bounding box center [712, 348] width 99 height 18
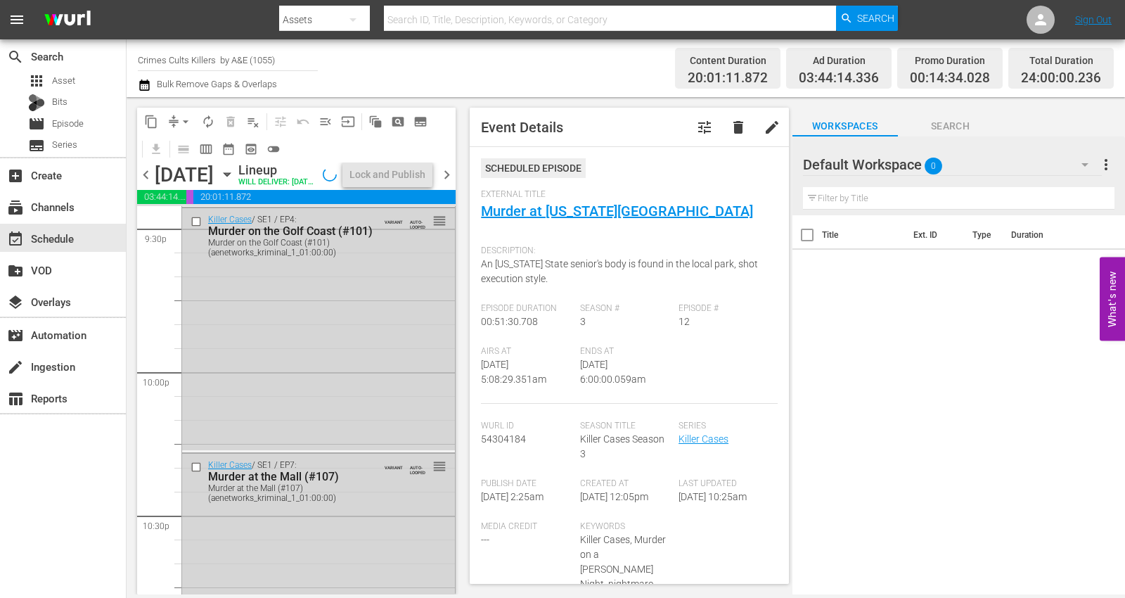
scroll to position [6518, 0]
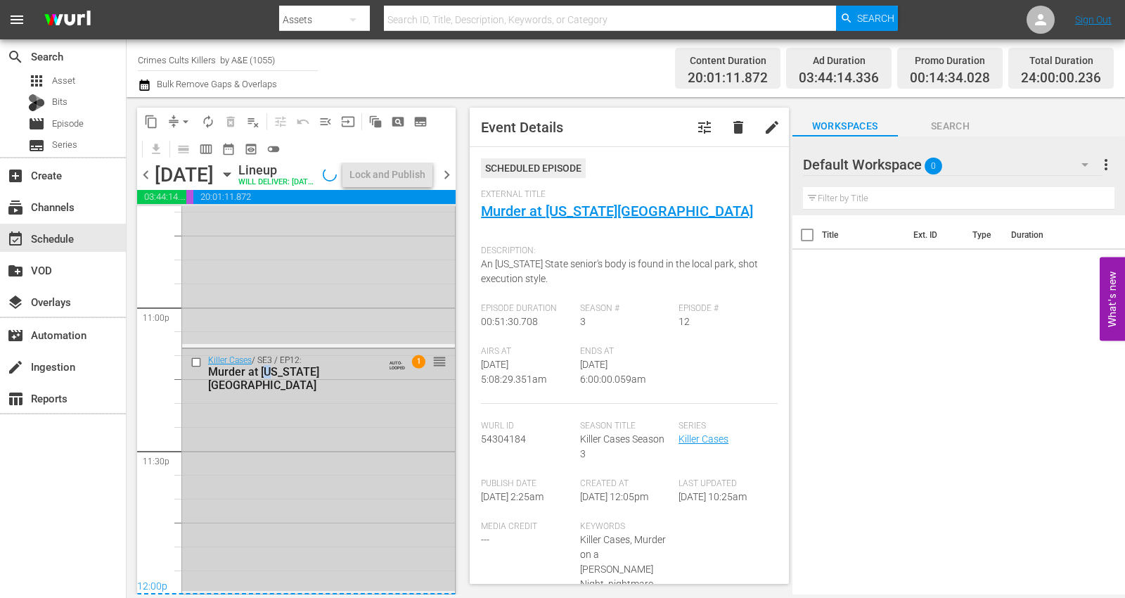
click at [271, 496] on div "Killer Cases / SE3 / EP12: Murder at Ohio State AUTO-LOOPED 1 reorder" at bounding box center [318, 470] width 273 height 242
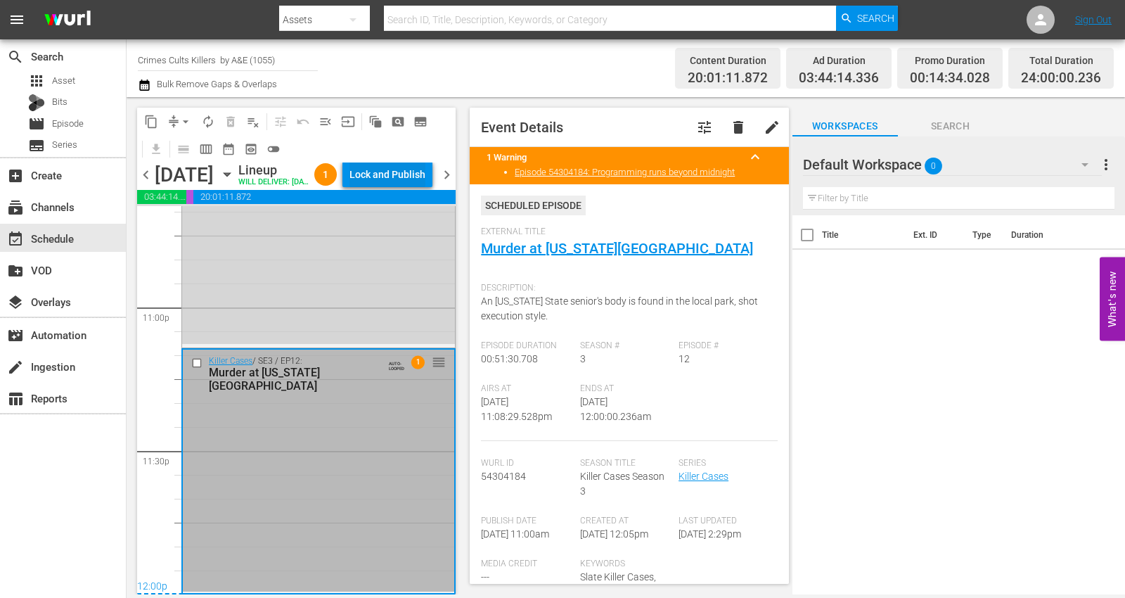
click at [392, 178] on div "Lock and Publish" at bounding box center [387, 174] width 76 height 25
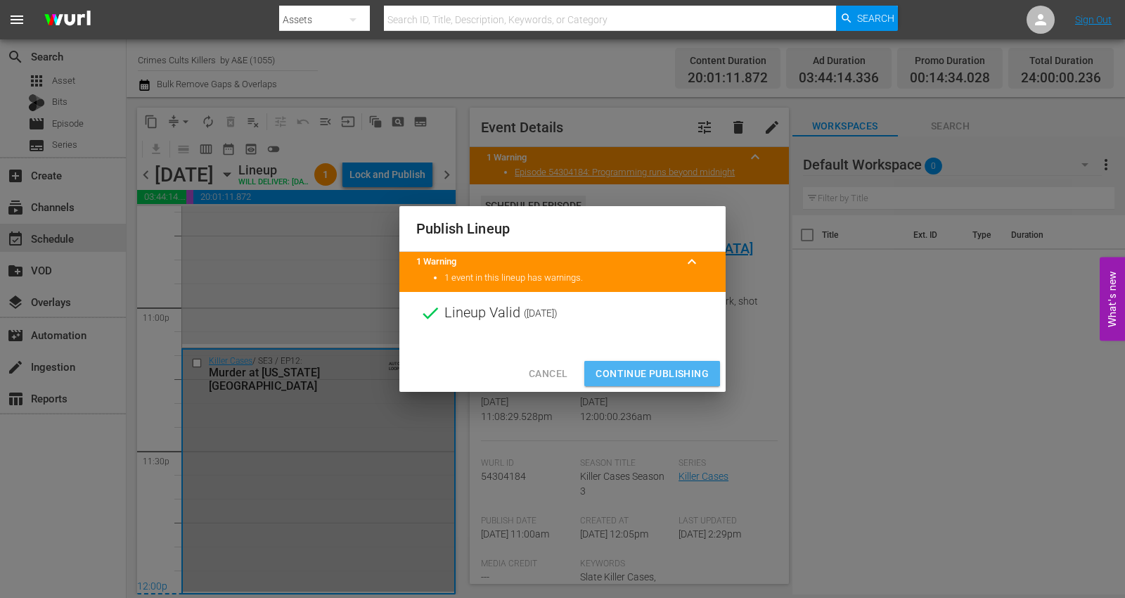
click at [628, 367] on span "Continue Publishing" at bounding box center [651, 374] width 113 height 18
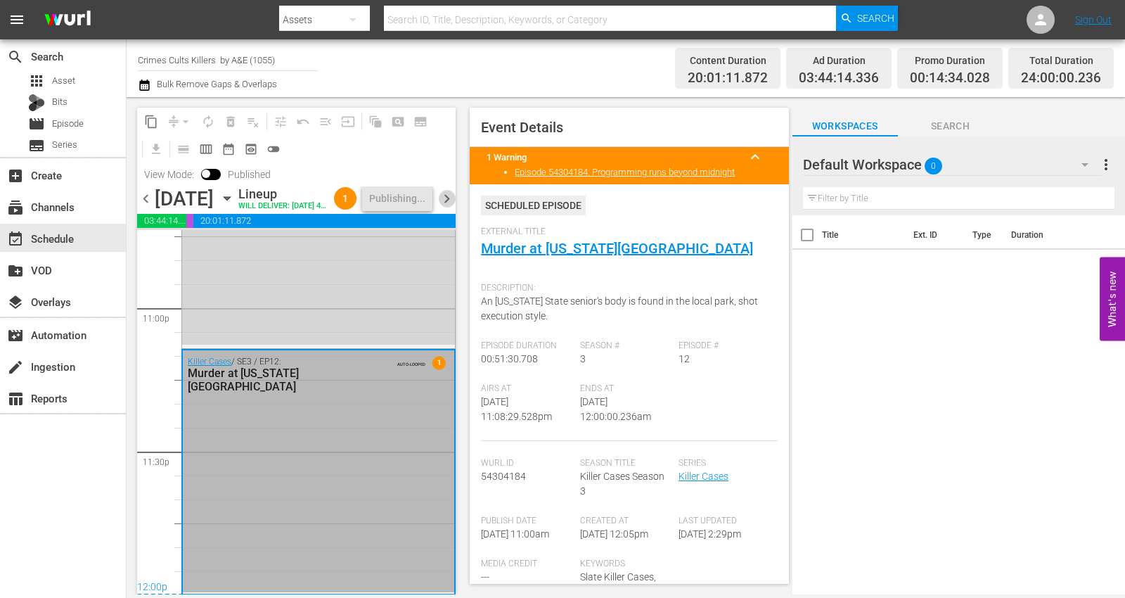
click at [451, 207] on span "chevron_right" at bounding box center [447, 199] width 18 height 18
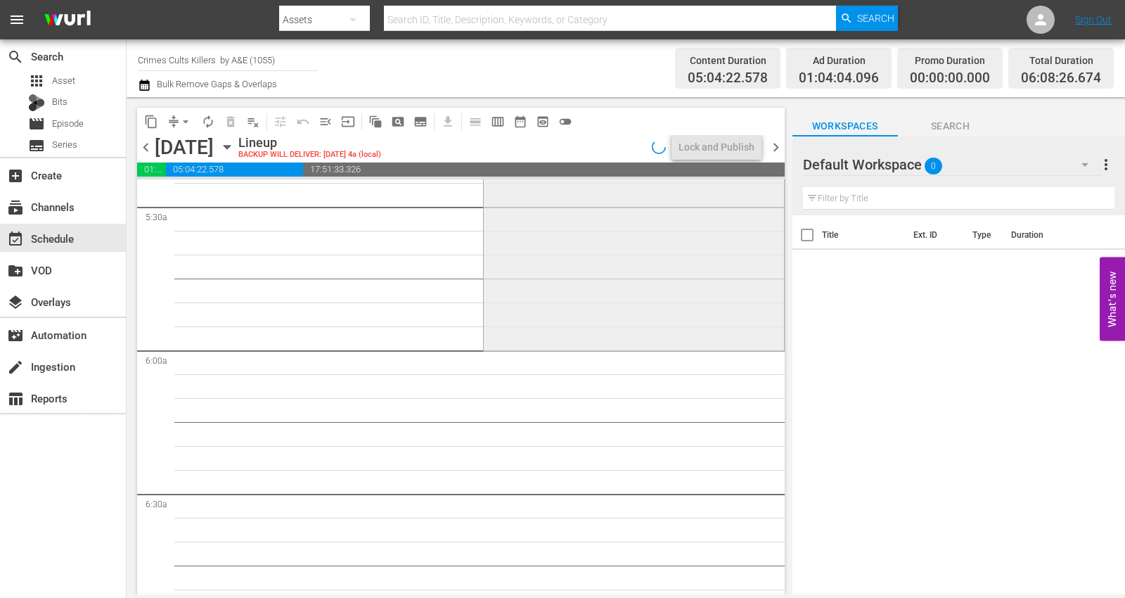
scroll to position [1556, 0]
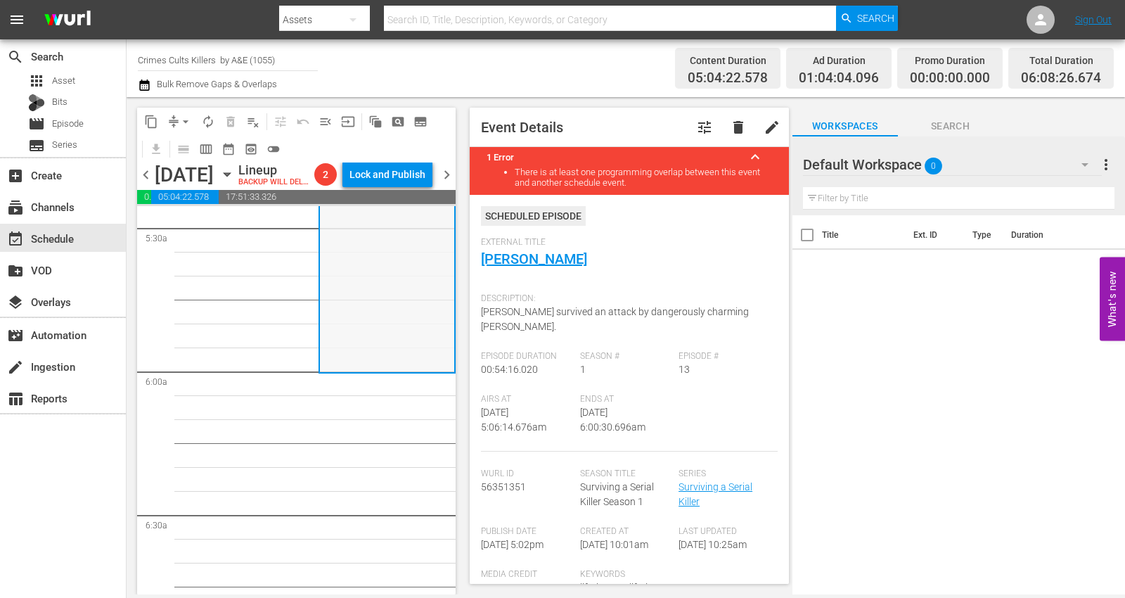
click at [348, 331] on div "1 reorder Surviving a Serial Killer / SE1 / EP13: Rodney Alcala" at bounding box center [387, 243] width 134 height 255
click at [183, 119] on span "arrow_drop_down" at bounding box center [186, 122] width 14 height 14
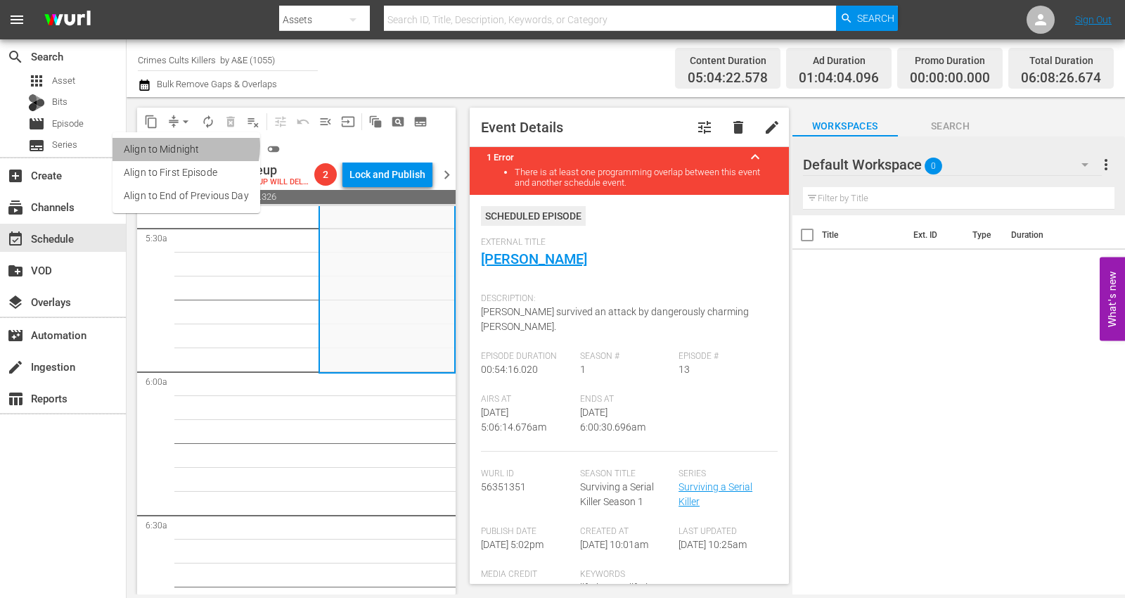
click at [182, 146] on li "Align to Midnight" at bounding box center [186, 149] width 148 height 23
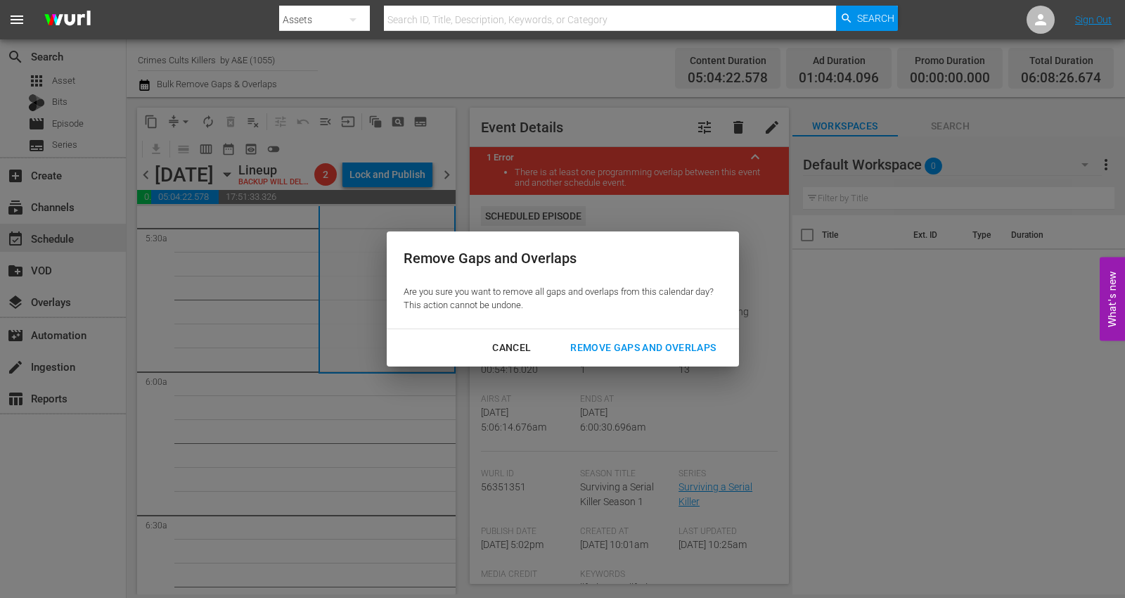
click at [626, 344] on div "Remove Gaps and Overlaps" at bounding box center [643, 348] width 168 height 18
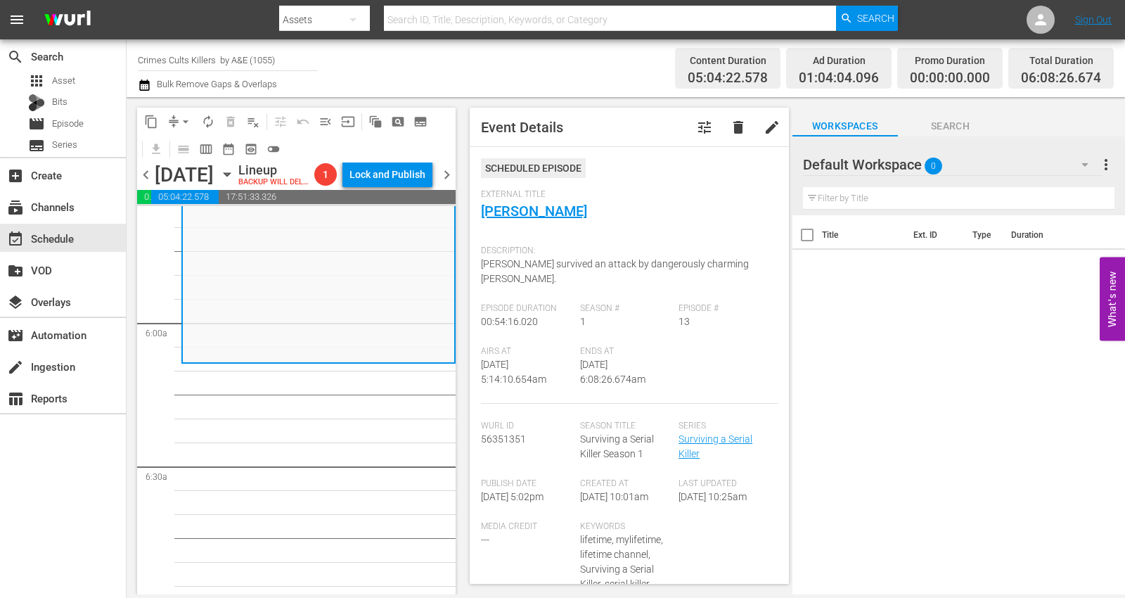
scroll to position [0, 0]
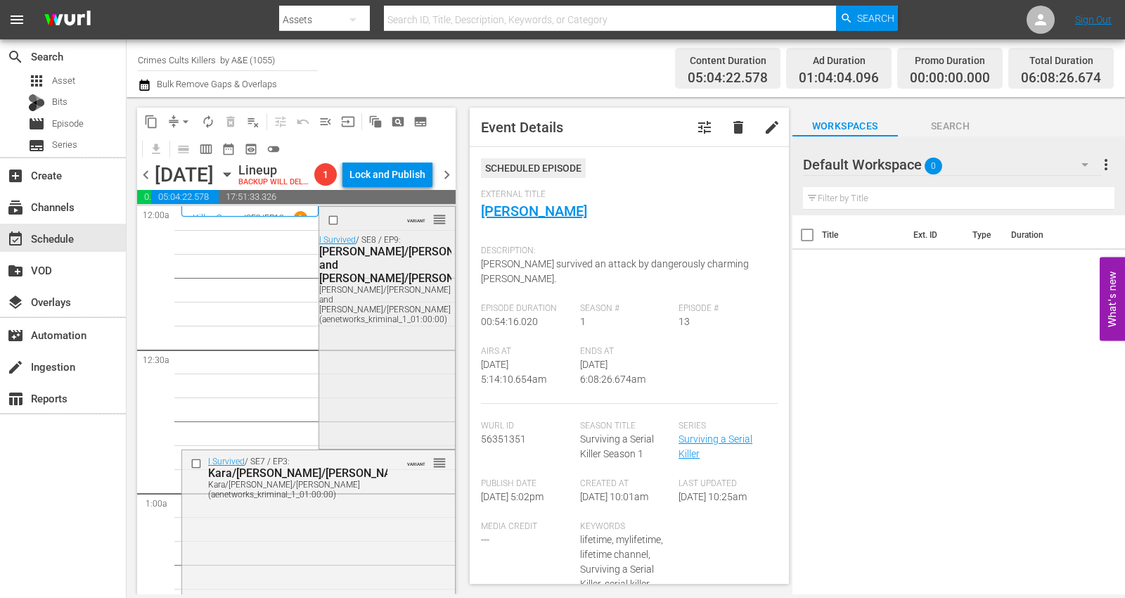
click at [350, 389] on div "VARIANT reorder I Survived / SE8 / EP9: Jenn/Neil and Blake/Tiffany Jenn/Neil a…" at bounding box center [387, 326] width 136 height 239
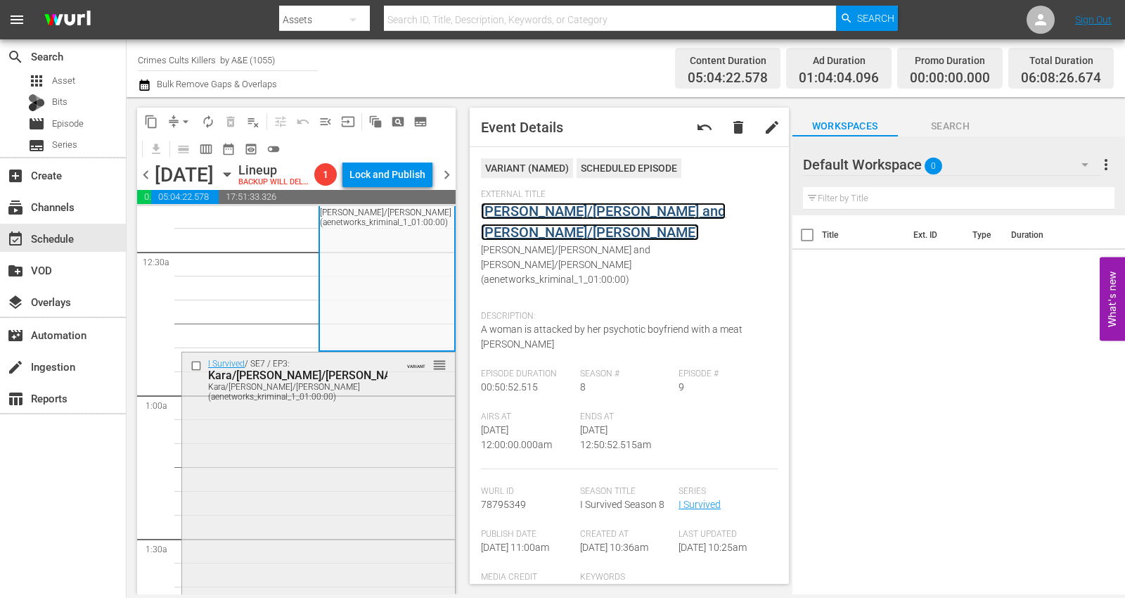
scroll to position [156, 0]
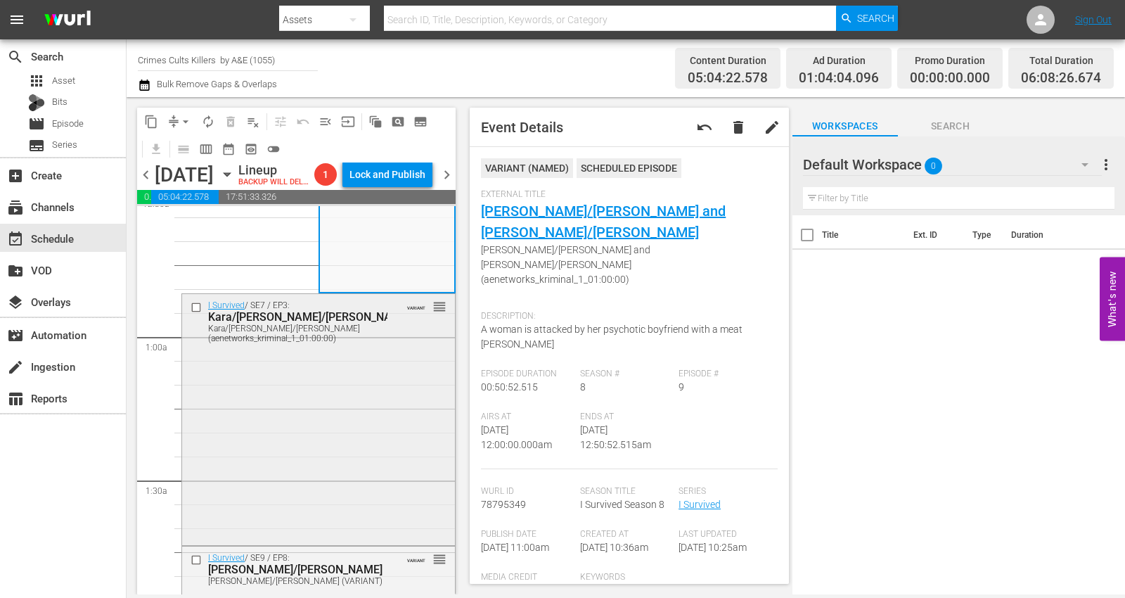
click at [318, 417] on div "I Survived / SE7 / EP3: Kara/Dan/Tamecka Kara/Dan/Tamecka (aenetworks_kriminal_…" at bounding box center [318, 418] width 273 height 248
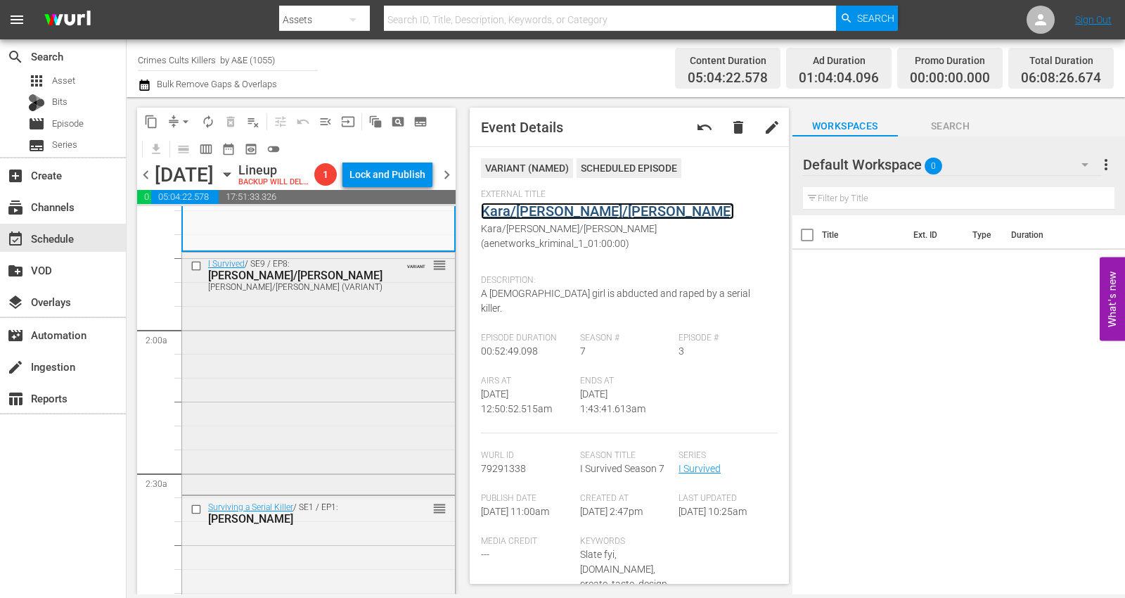
scroll to position [468, 0]
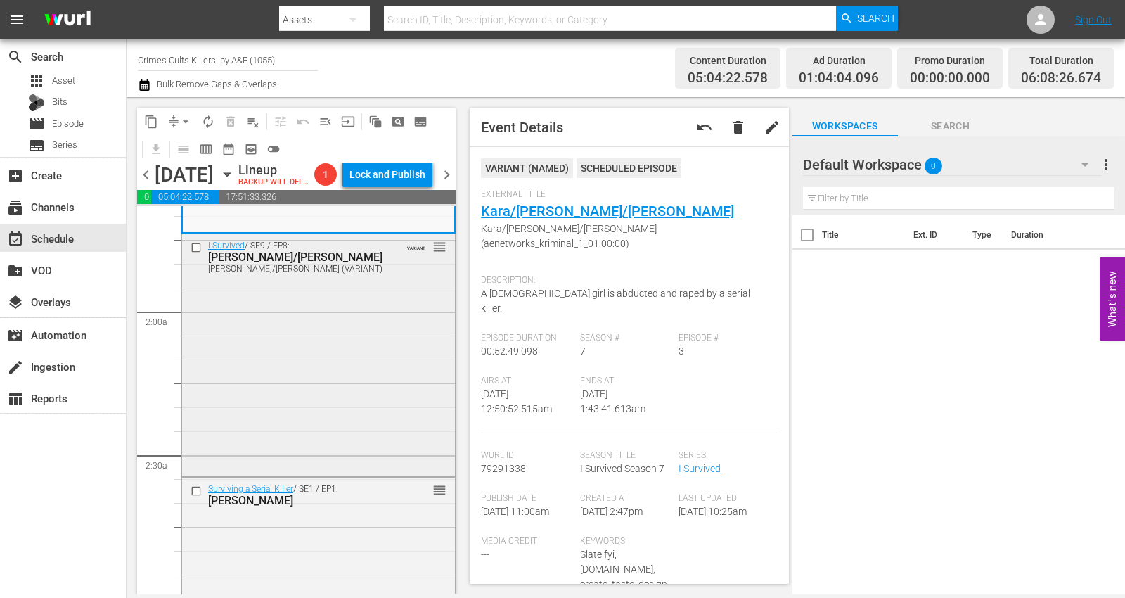
click at [309, 377] on div "I Survived / SE9 / EP8: Lynda/Kendra Lynda/Kendra (VARIANT) VARIANT reorder" at bounding box center [318, 353] width 273 height 239
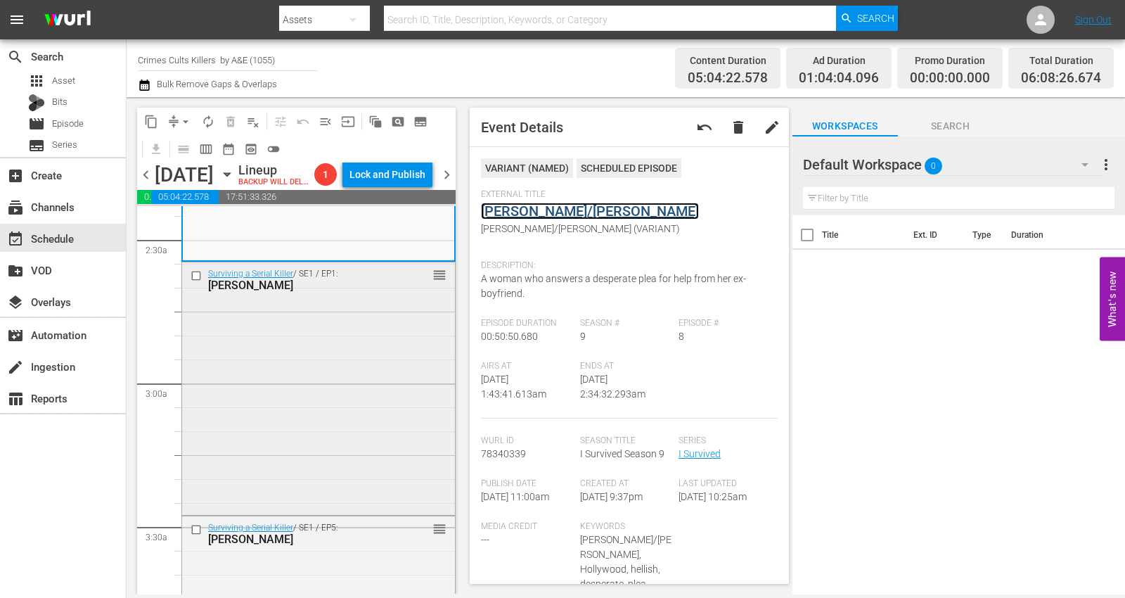
scroll to position [703, 0]
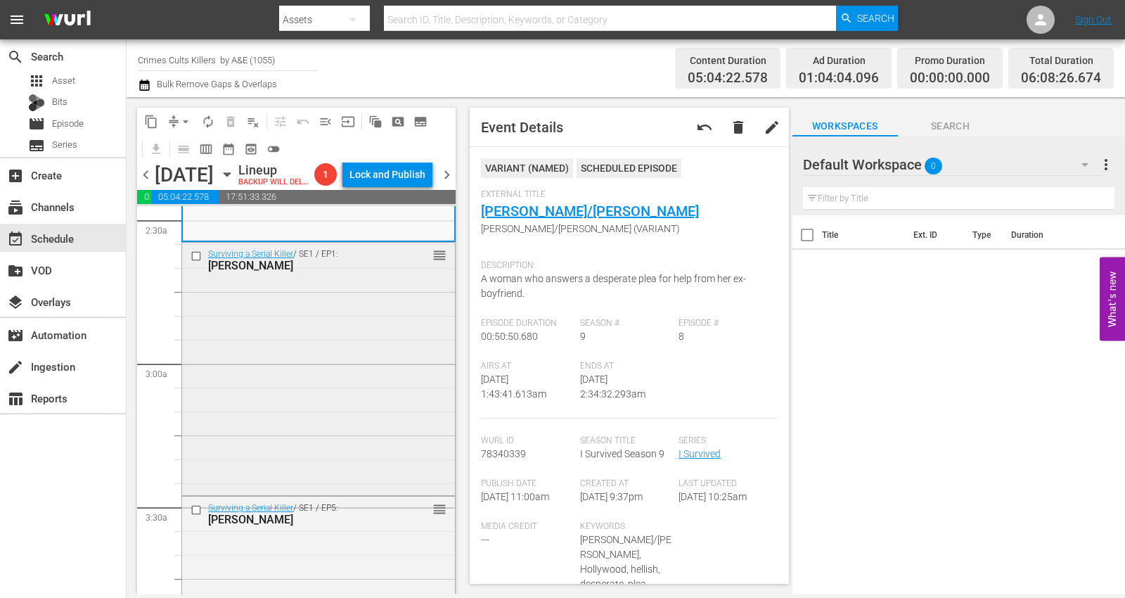
click at [308, 366] on div "Surviving a Serial Killer / SE1 / EP1: Ted Bundy reorder" at bounding box center [318, 368] width 273 height 250
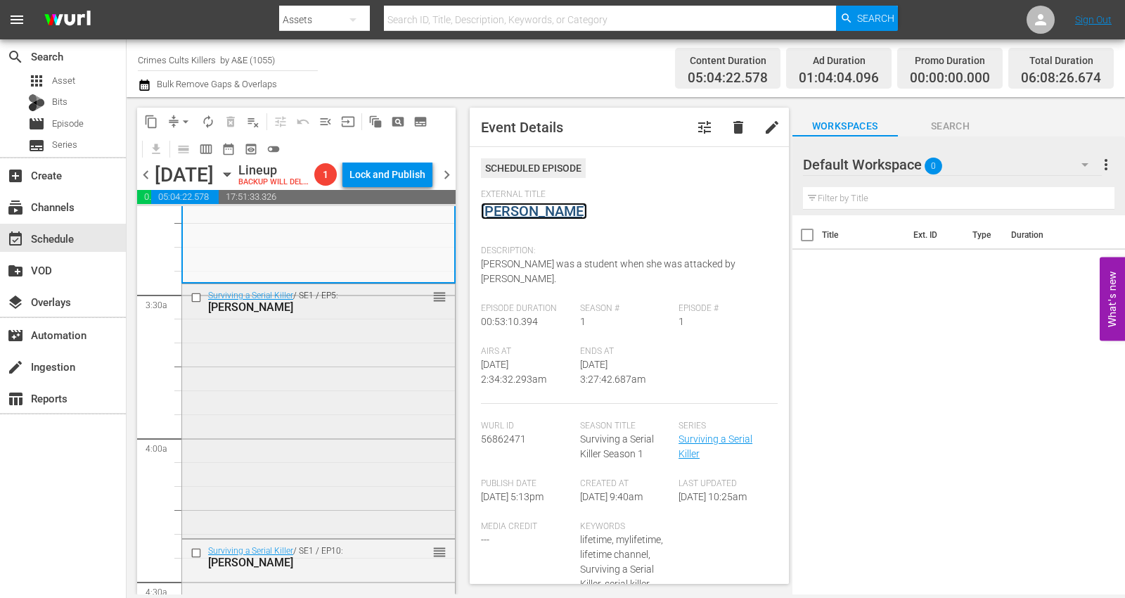
scroll to position [937, 0]
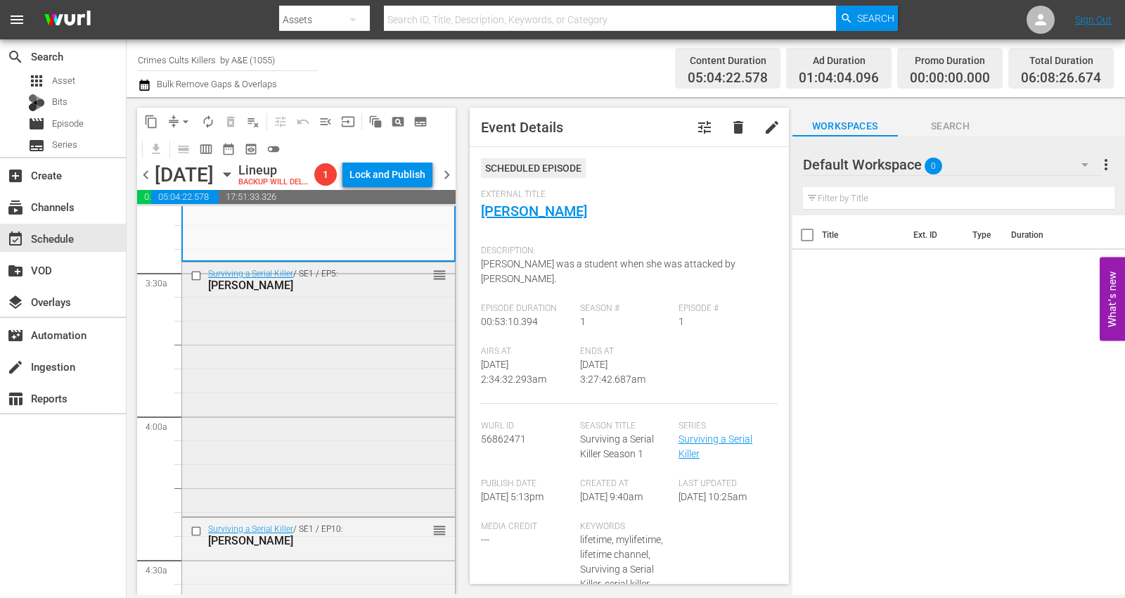
click at [314, 373] on div "Surviving a Serial Killer / SE1 / EP5: John W Gacy reorder" at bounding box center [318, 387] width 273 height 250
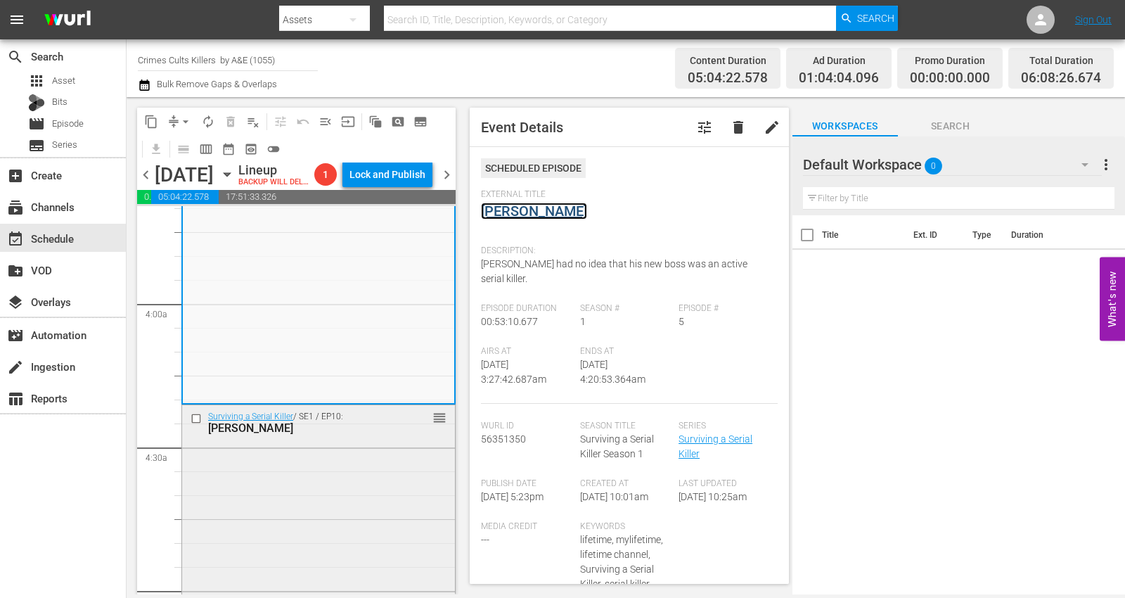
scroll to position [1171, 0]
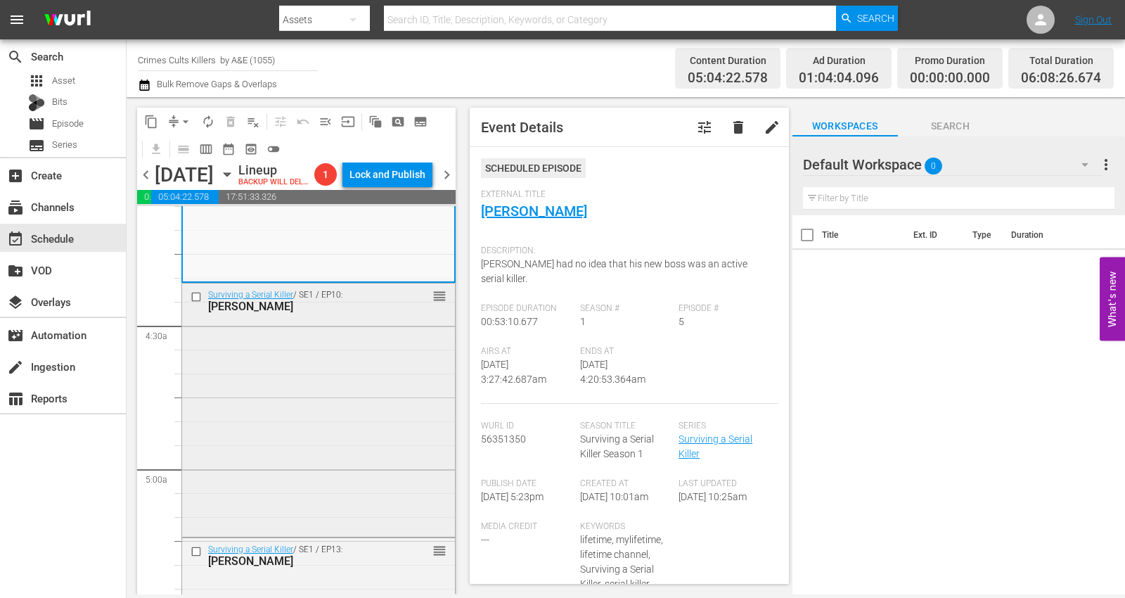
click at [289, 378] on div "Surviving a Serial Killer / SE1 / EP10: William Bonin reorder" at bounding box center [318, 408] width 273 height 250
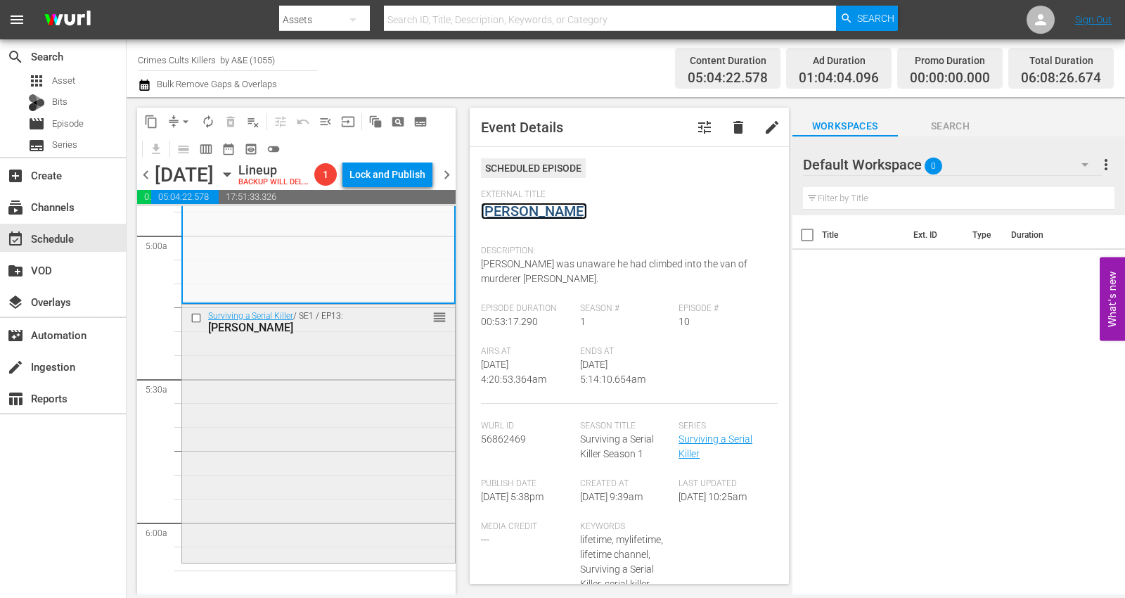
scroll to position [1406, 0]
click at [281, 386] on div "Surviving a Serial Killer / SE1 / EP13: Rodney Alcala reorder" at bounding box center [318, 430] width 273 height 255
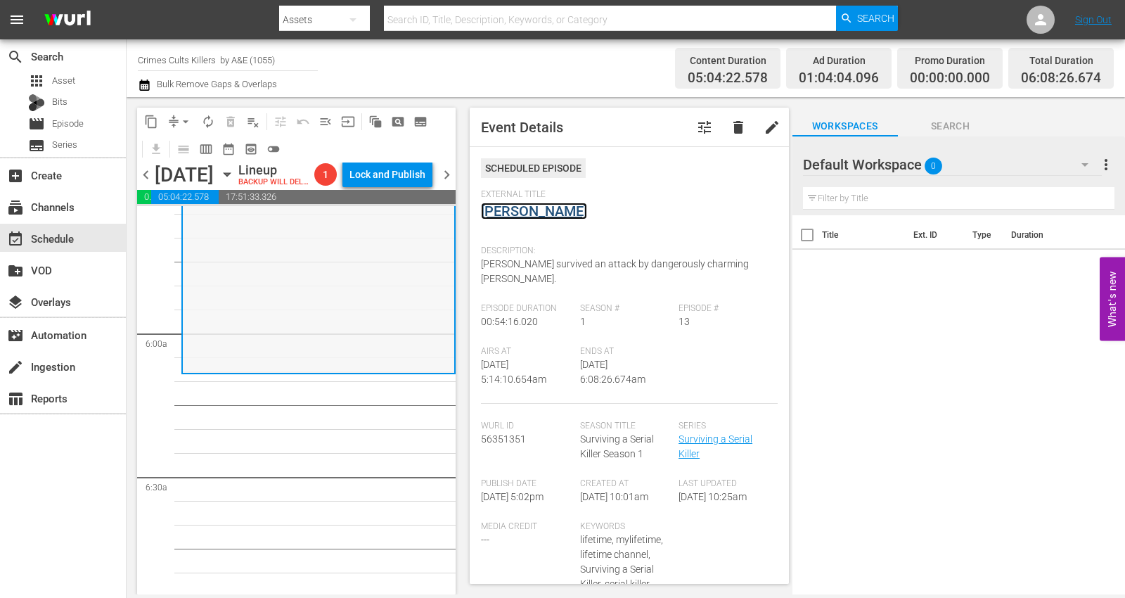
scroll to position [1640, 0]
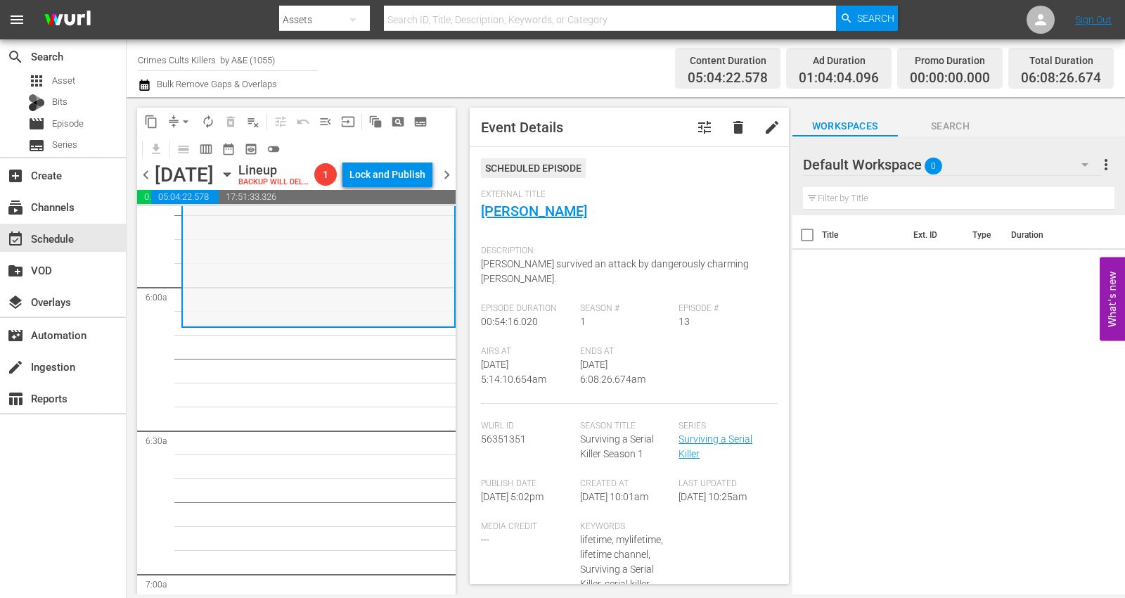
click at [261, 278] on div "Surviving a Serial Killer / SE1 / EP13: Rodney Alcala reorder" at bounding box center [318, 197] width 271 height 255
click at [184, 117] on span "arrow_drop_down" at bounding box center [186, 122] width 14 height 14
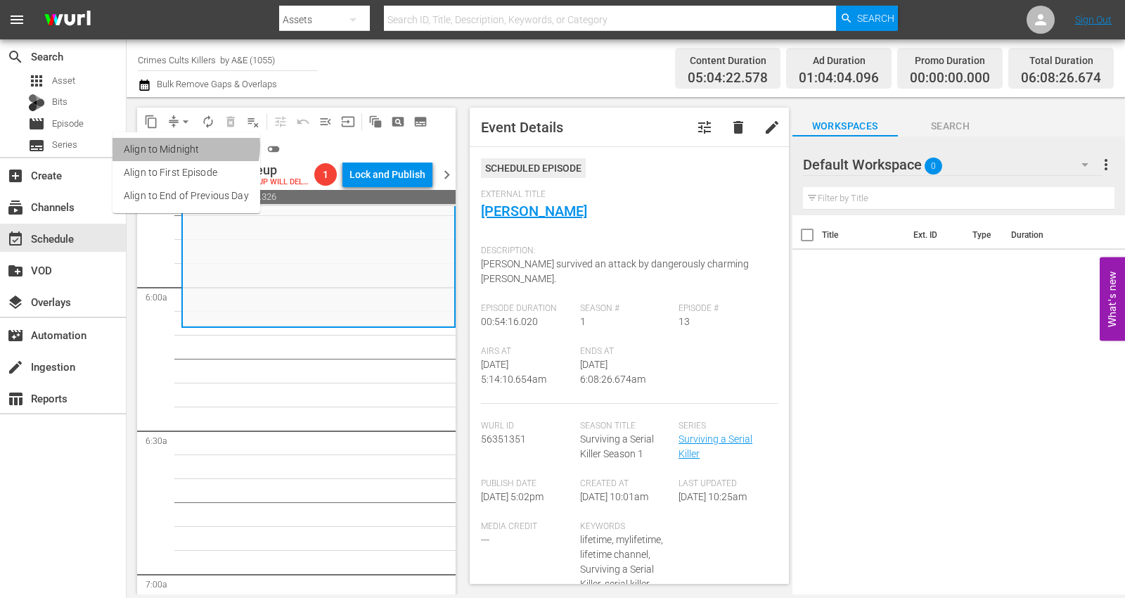
click at [178, 146] on li "Align to Midnight" at bounding box center [186, 149] width 148 height 23
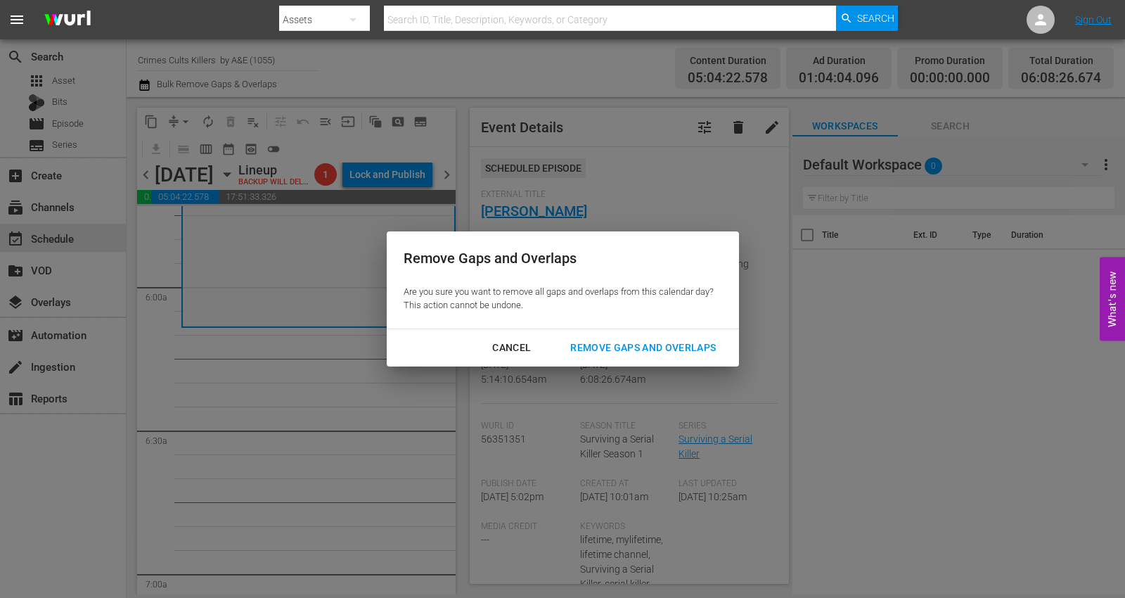
click at [659, 346] on div "Remove Gaps and Overlaps" at bounding box center [643, 348] width 168 height 18
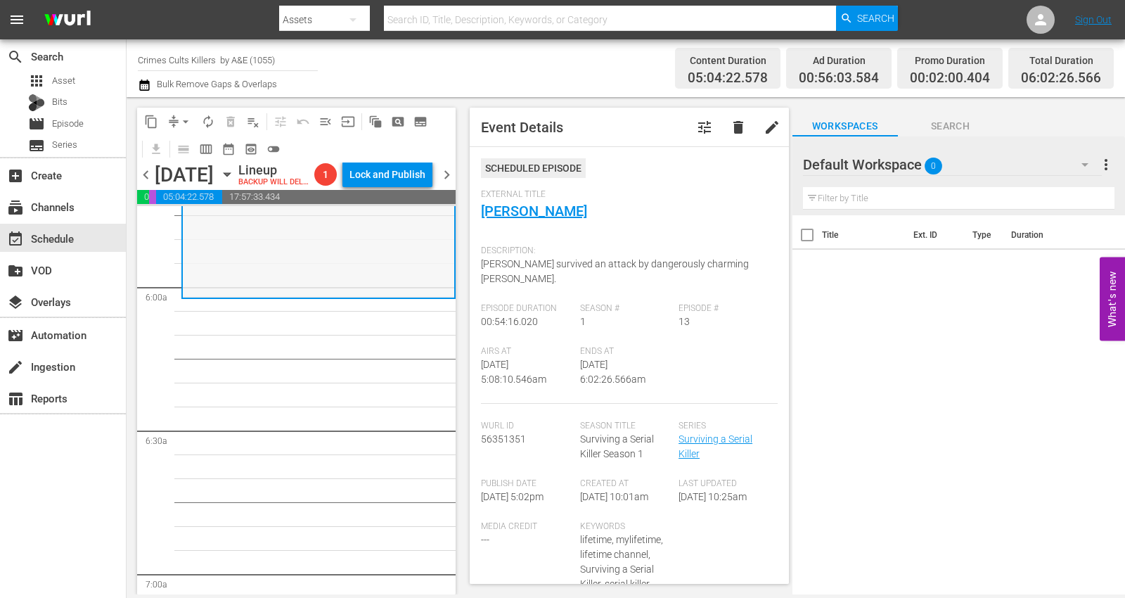
click at [268, 296] on div "Surviving a Serial Killer / SE1 / EP13: Rodney Alcala reorder" at bounding box center [318, 168] width 271 height 255
click at [181, 117] on span "arrow_drop_down" at bounding box center [186, 122] width 14 height 14
click at [187, 147] on li "Align to Midnight" at bounding box center [186, 149] width 148 height 23
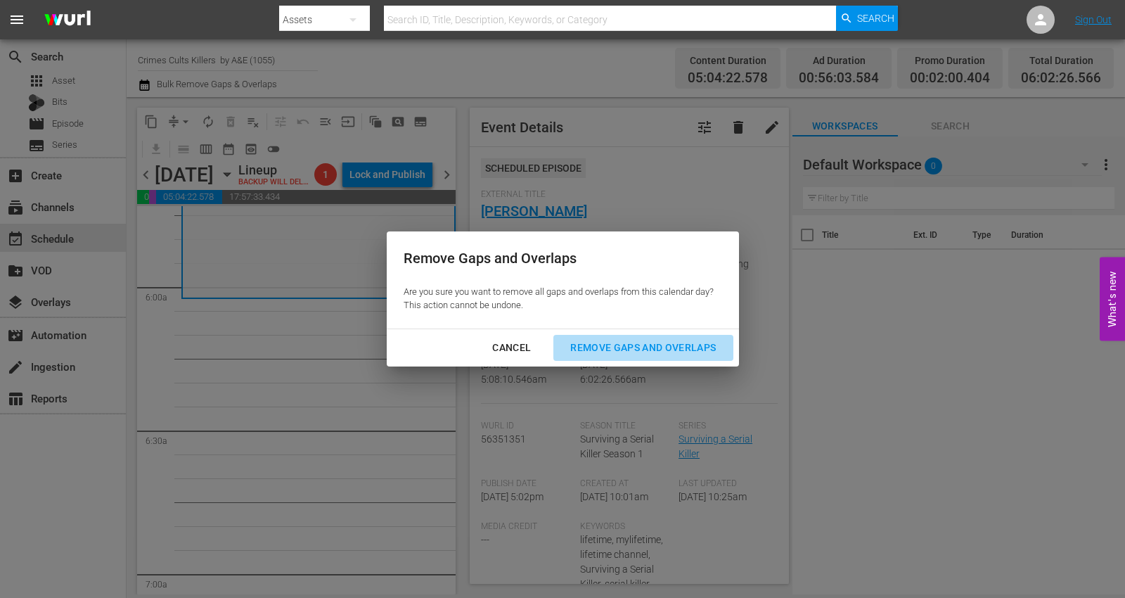
click at [652, 345] on div "Remove Gaps and Overlaps" at bounding box center [643, 348] width 168 height 18
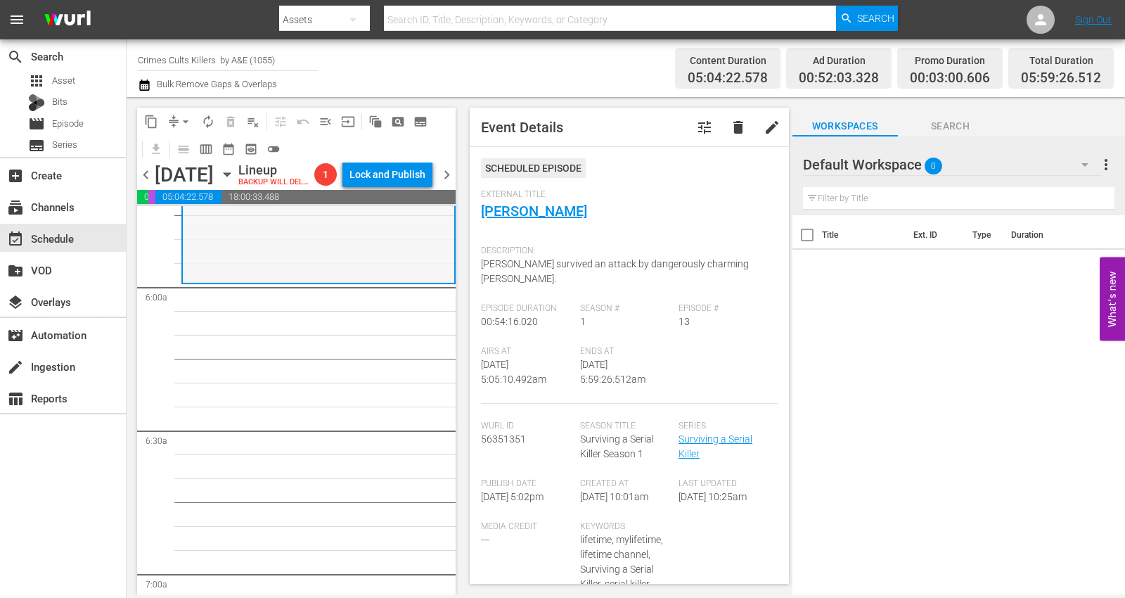
click at [235, 273] on div "Surviving a Serial Killer / SE1 / EP13: Rodney Alcala reorder" at bounding box center [318, 153] width 271 height 255
drag, startPoint x: 181, startPoint y: 120, endPoint x: 181, endPoint y: 127, distance: 7.7
click at [181, 120] on span "arrow_drop_down" at bounding box center [186, 122] width 14 height 14
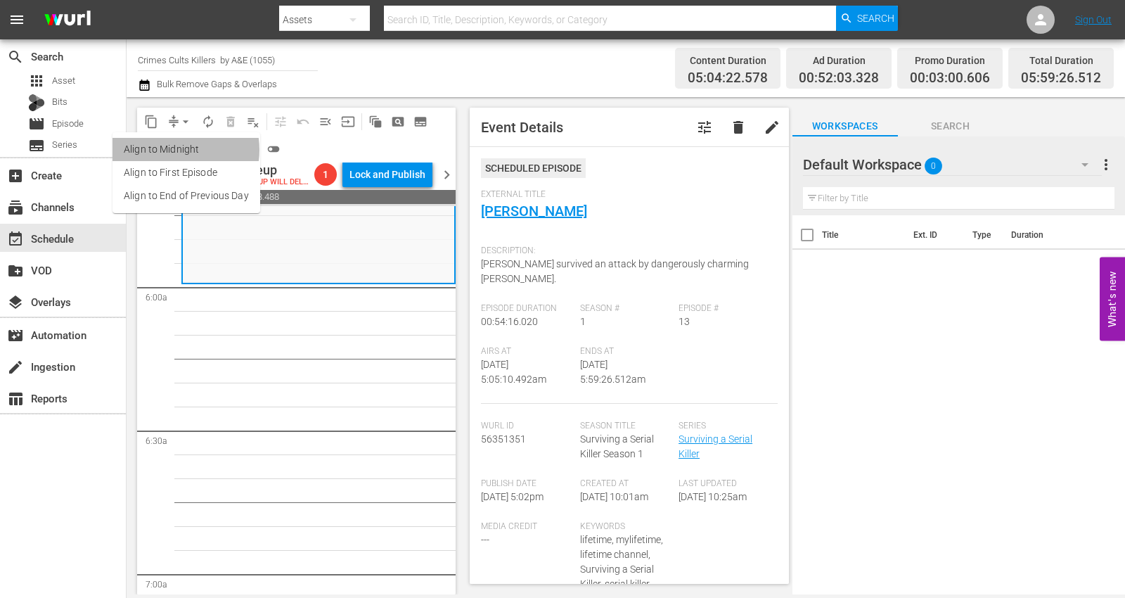
click at [174, 150] on li "Align to Midnight" at bounding box center [186, 149] width 148 height 23
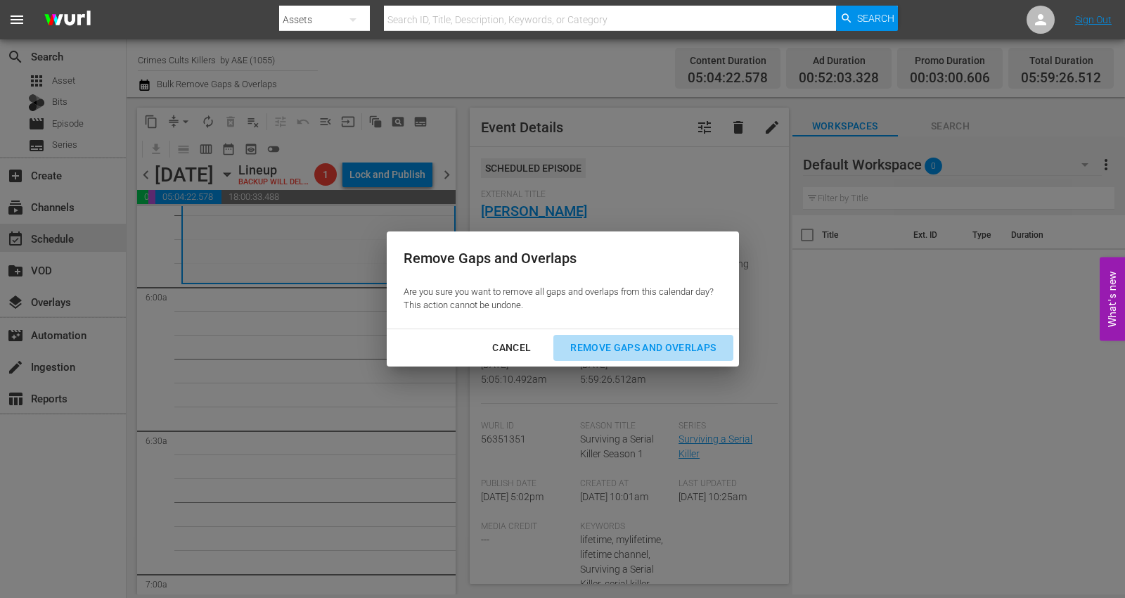
drag, startPoint x: 631, startPoint y: 341, endPoint x: 631, endPoint y: 332, distance: 8.5
click at [631, 340] on div "Remove Gaps and Overlaps" at bounding box center [643, 348] width 168 height 18
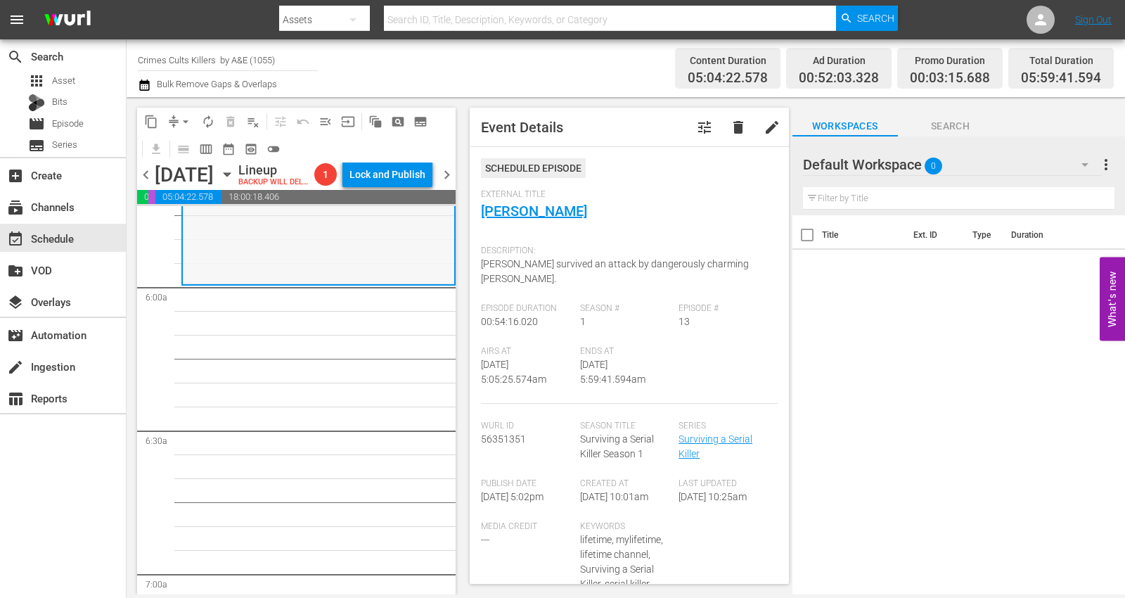
click at [259, 274] on div "Surviving a Serial Killer / SE1 / EP13: Rodney Alcala reorder" at bounding box center [318, 154] width 271 height 255
click at [185, 117] on span "arrow_drop_down" at bounding box center [186, 122] width 14 height 14
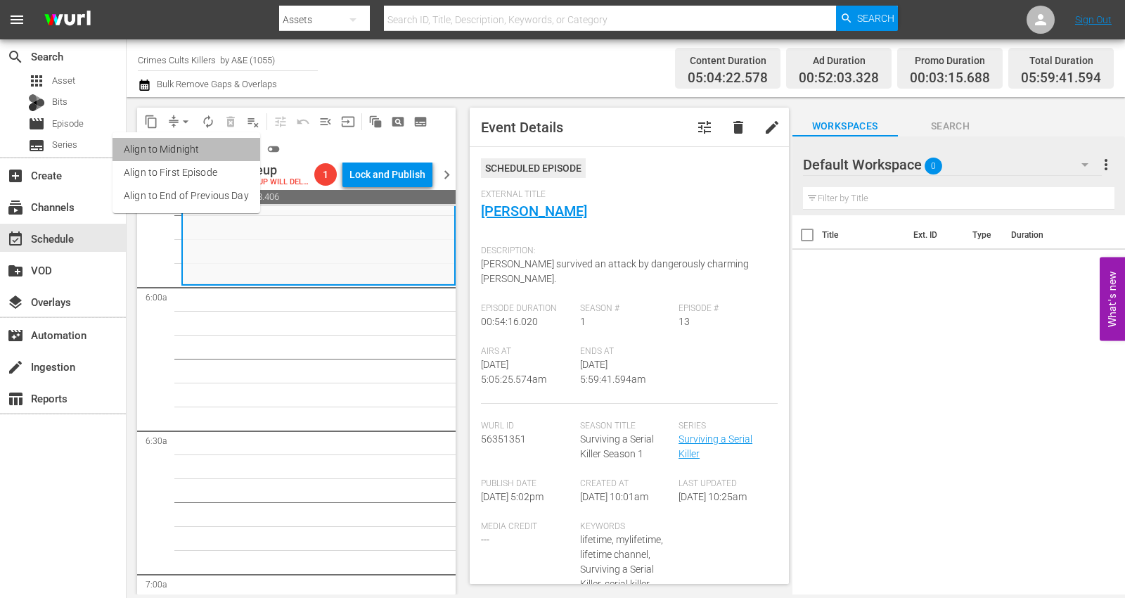
click at [190, 148] on li "Align to Midnight" at bounding box center [186, 149] width 148 height 23
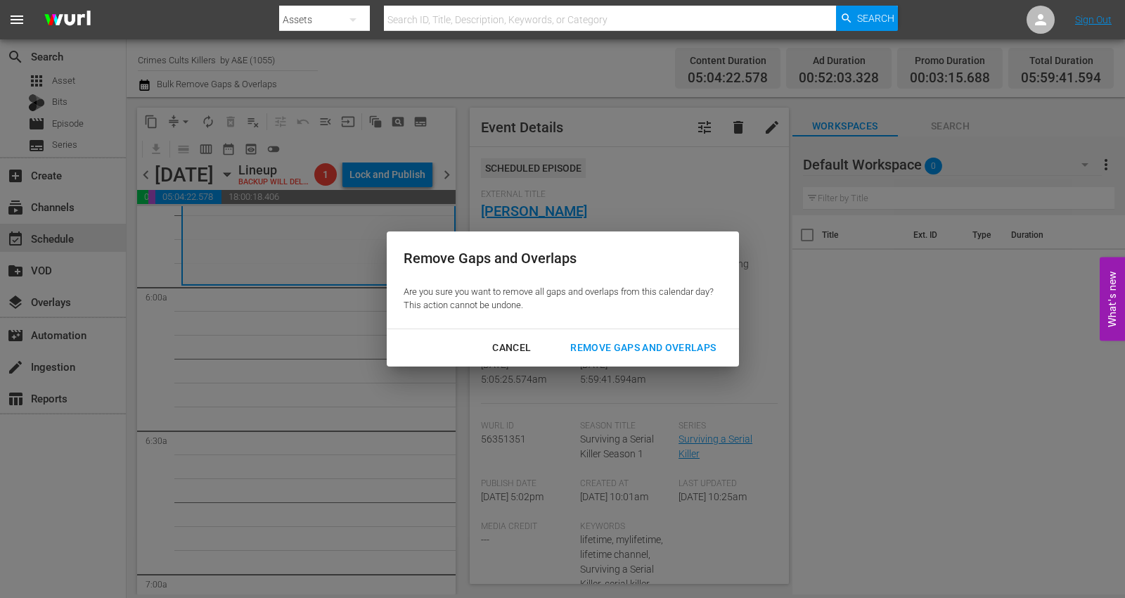
click at [621, 345] on div "Remove Gaps and Overlaps" at bounding box center [643, 348] width 168 height 18
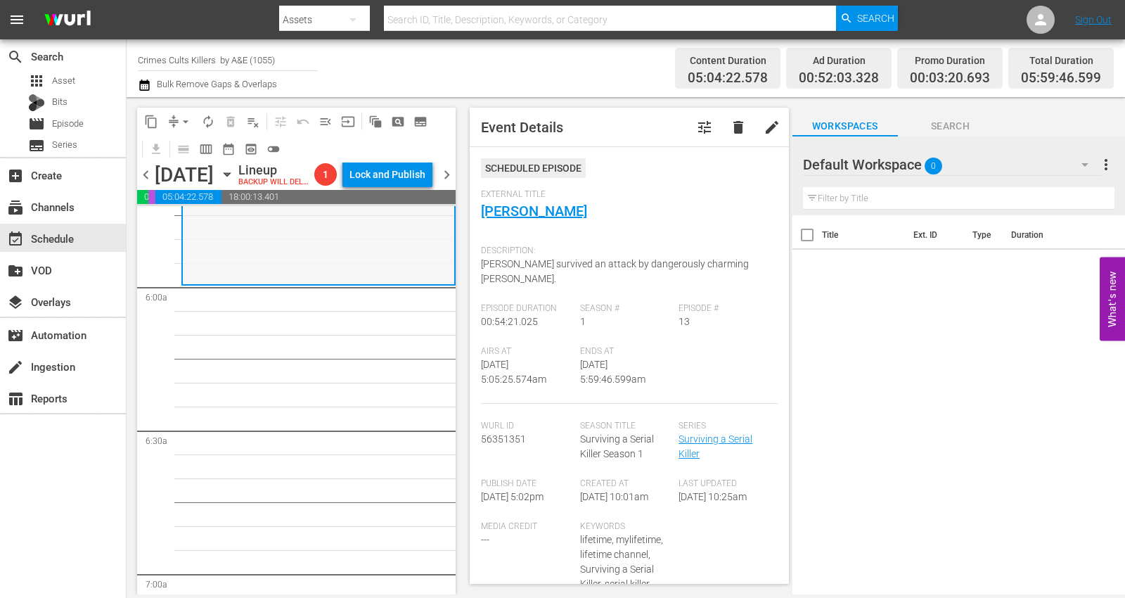
click at [262, 274] on div "Surviving a Serial Killer / SE1 / EP13: Rodney Alcala reorder" at bounding box center [318, 155] width 271 height 256
click at [184, 124] on span "arrow_drop_down" at bounding box center [186, 122] width 14 height 14
click at [176, 146] on li "Align to Midnight" at bounding box center [186, 149] width 148 height 23
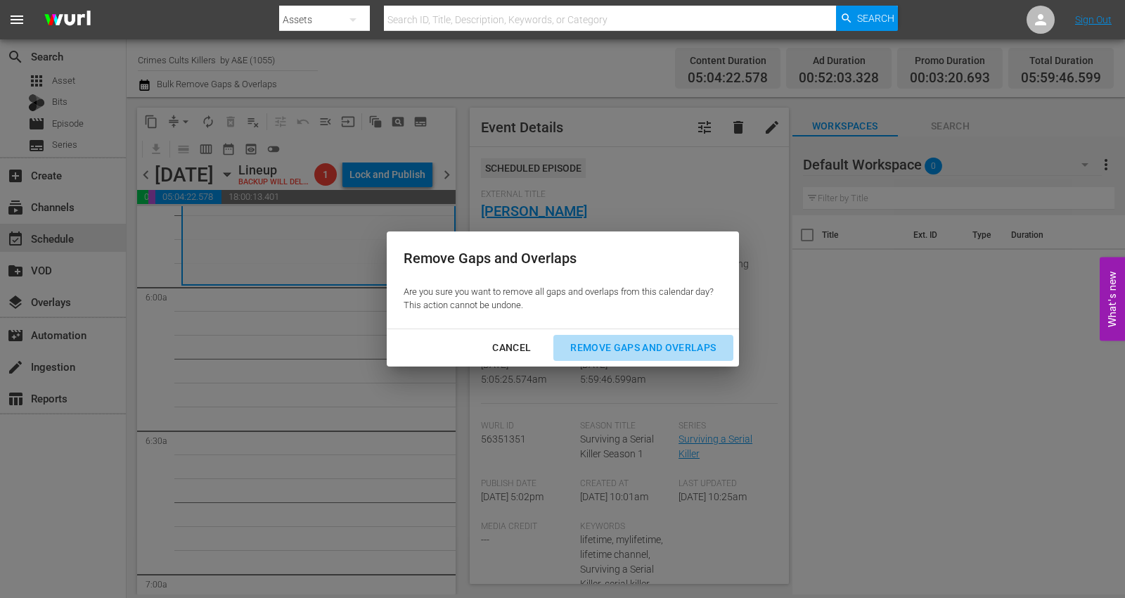
drag, startPoint x: 619, startPoint y: 348, endPoint x: 616, endPoint y: 340, distance: 8.7
click at [616, 345] on div "Remove Gaps and Overlaps" at bounding box center [643, 348] width 168 height 18
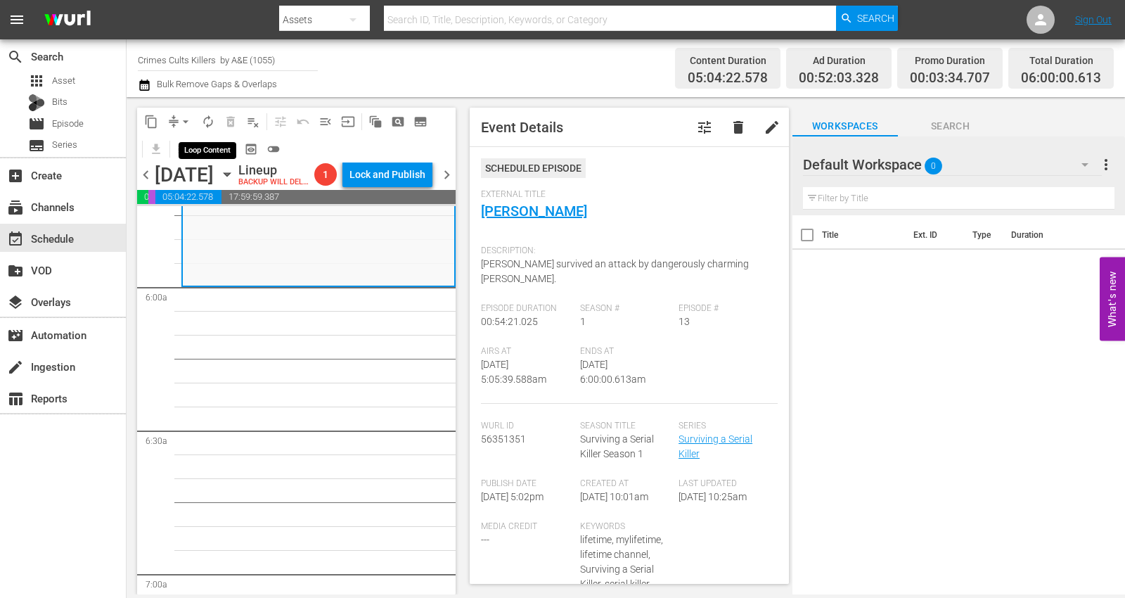
click at [207, 123] on span "autorenew_outlined" at bounding box center [208, 122] width 14 height 14
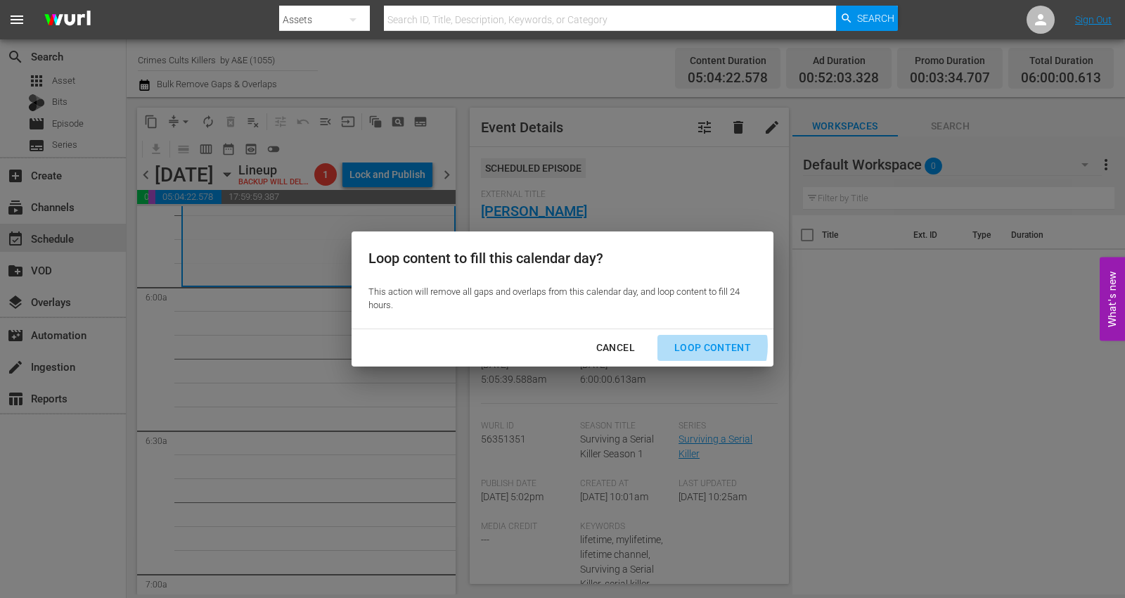
click at [691, 345] on div "Loop Content" at bounding box center [712, 348] width 99 height 18
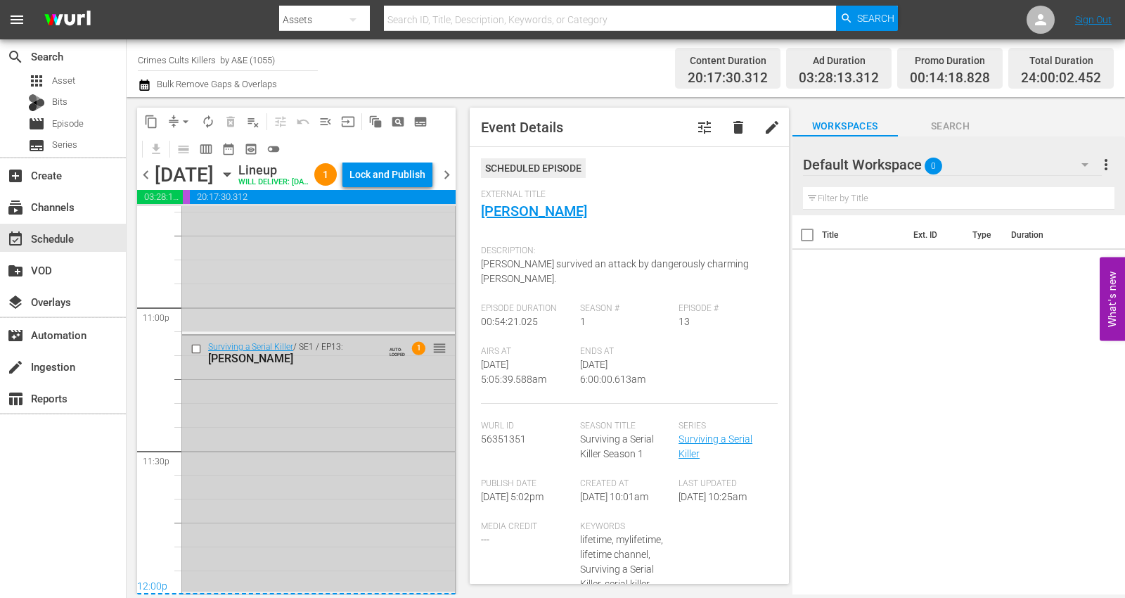
scroll to position [6518, 0]
click at [233, 458] on div "Surviving a Serial Killer / SE1 / EP13: Rodney Alcala AUTO-LOOPED 1 reorder" at bounding box center [318, 463] width 273 height 256
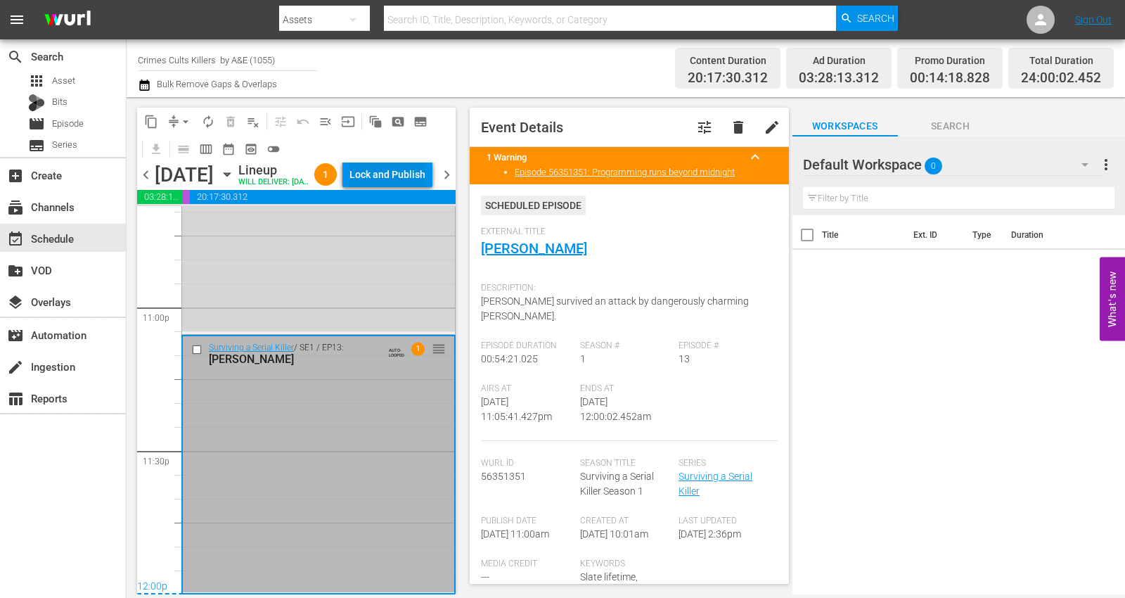
click at [408, 175] on div "Lock and Publish" at bounding box center [387, 174] width 76 height 25
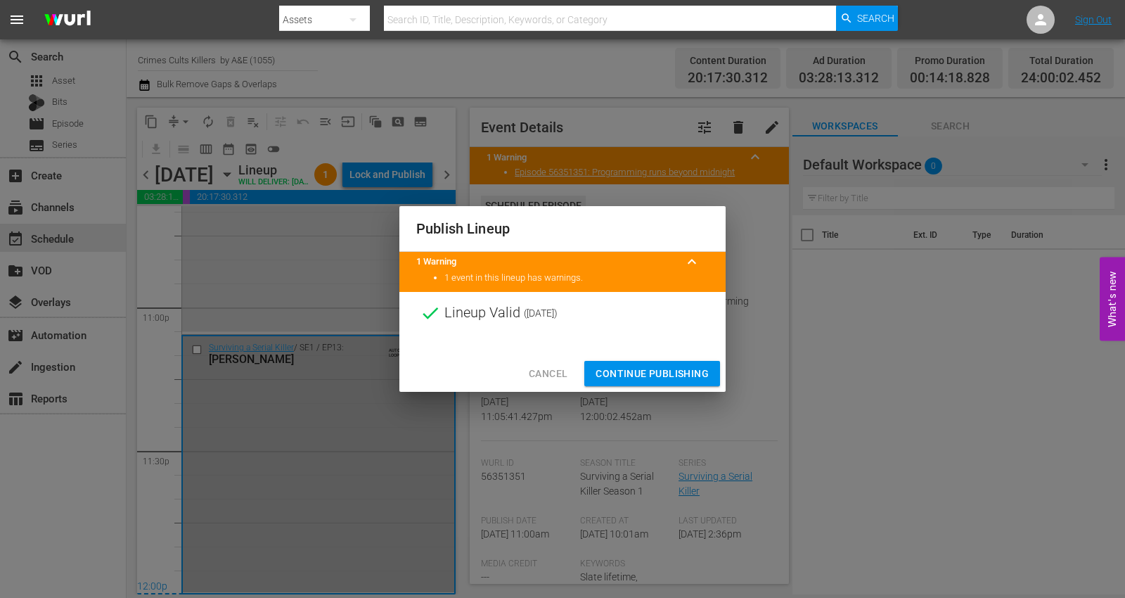
click at [619, 366] on span "Continue Publishing" at bounding box center [651, 374] width 113 height 18
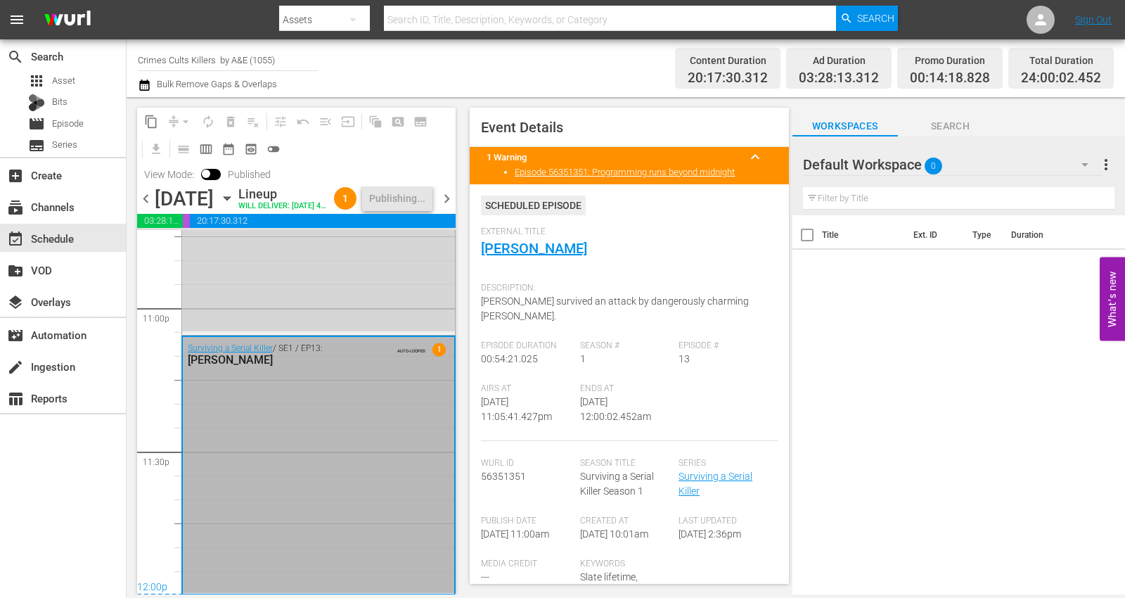
click at [441, 207] on span "chevron_right" at bounding box center [447, 199] width 18 height 18
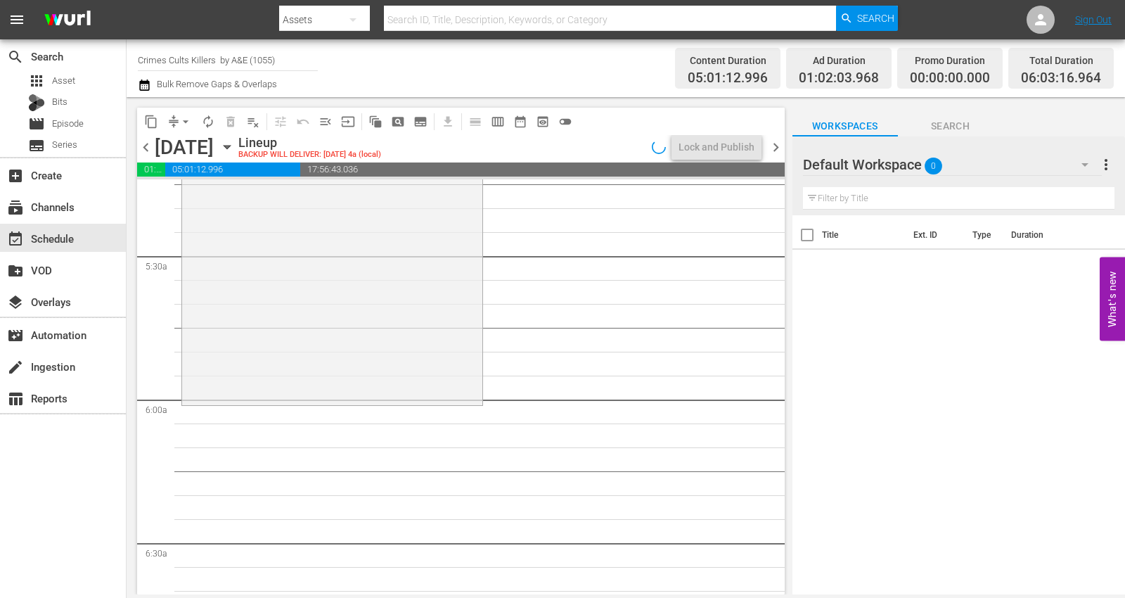
scroll to position [1508, 0]
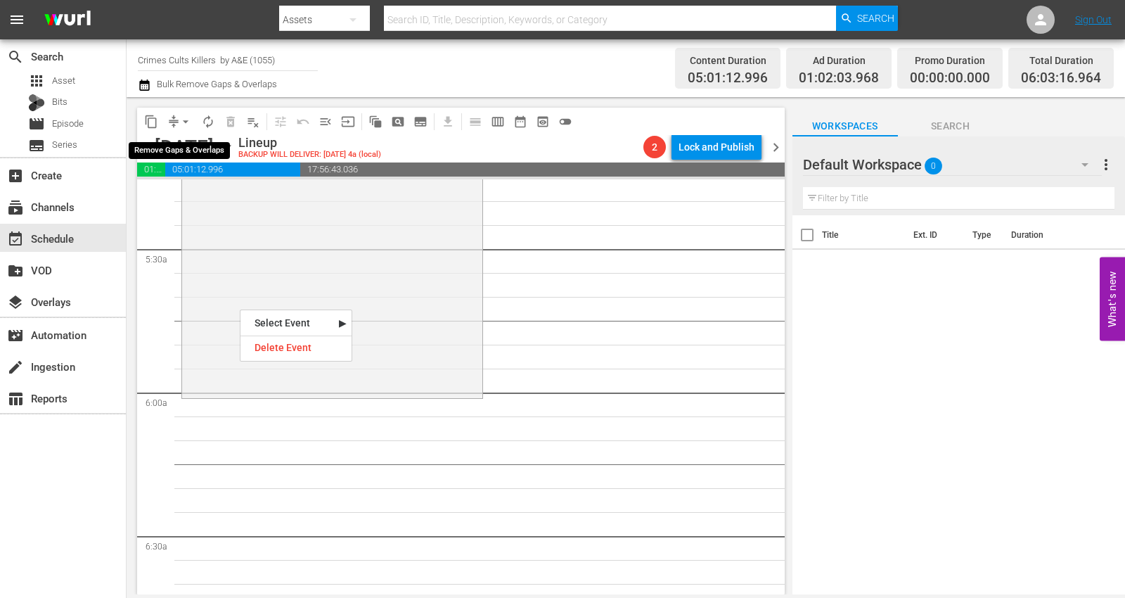
click at [181, 115] on span "arrow_drop_down" at bounding box center [186, 122] width 14 height 14
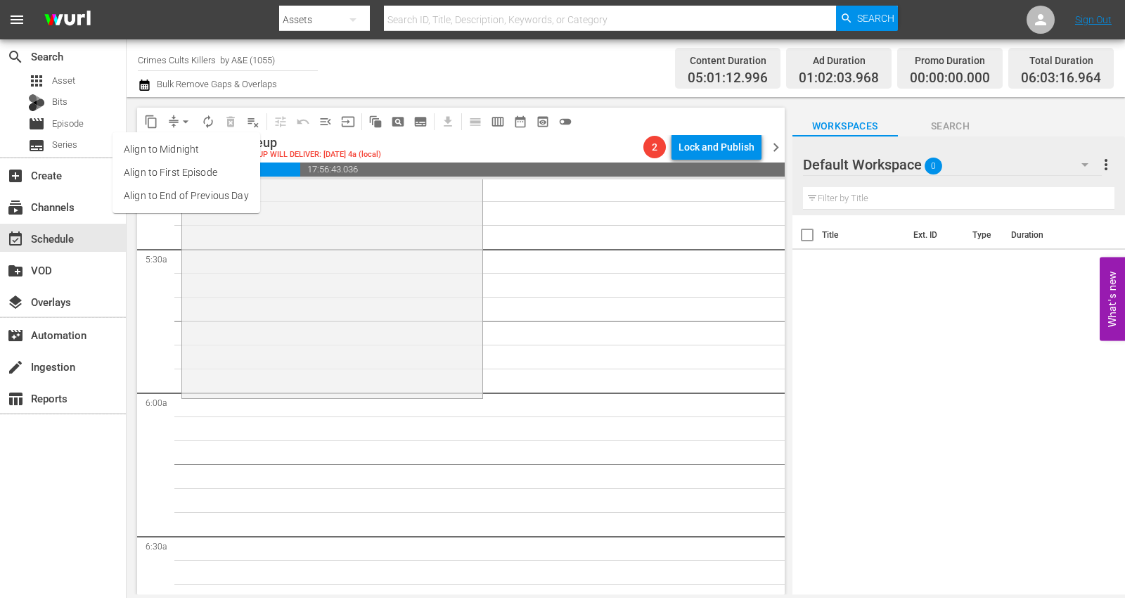
click at [186, 142] on li "Align to Midnight" at bounding box center [186, 149] width 148 height 23
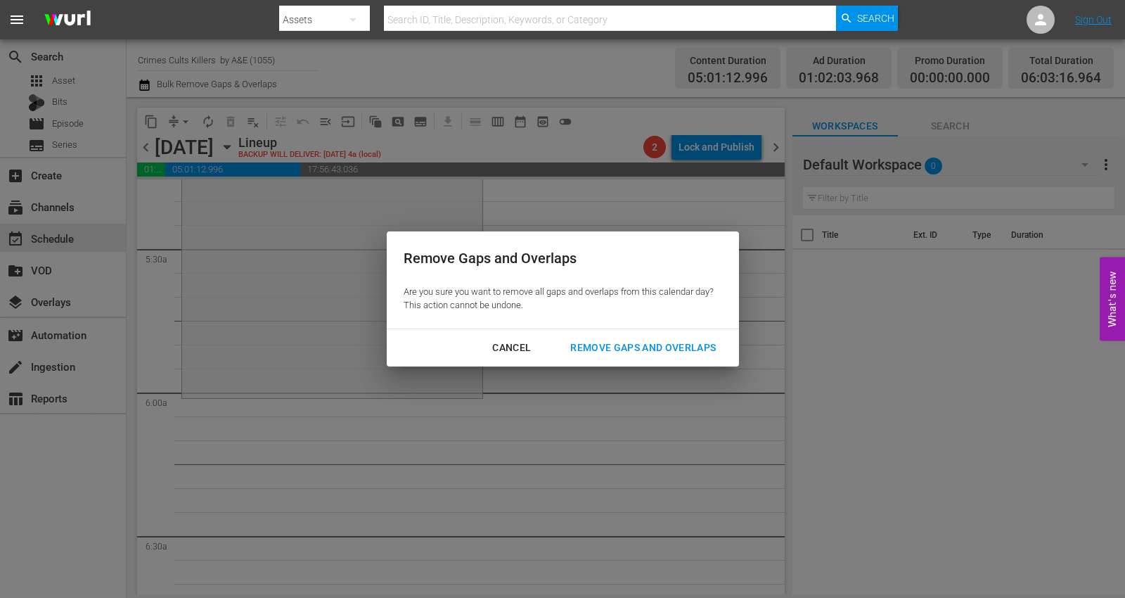
click at [620, 345] on div "Remove Gaps and Overlaps" at bounding box center [643, 348] width 168 height 18
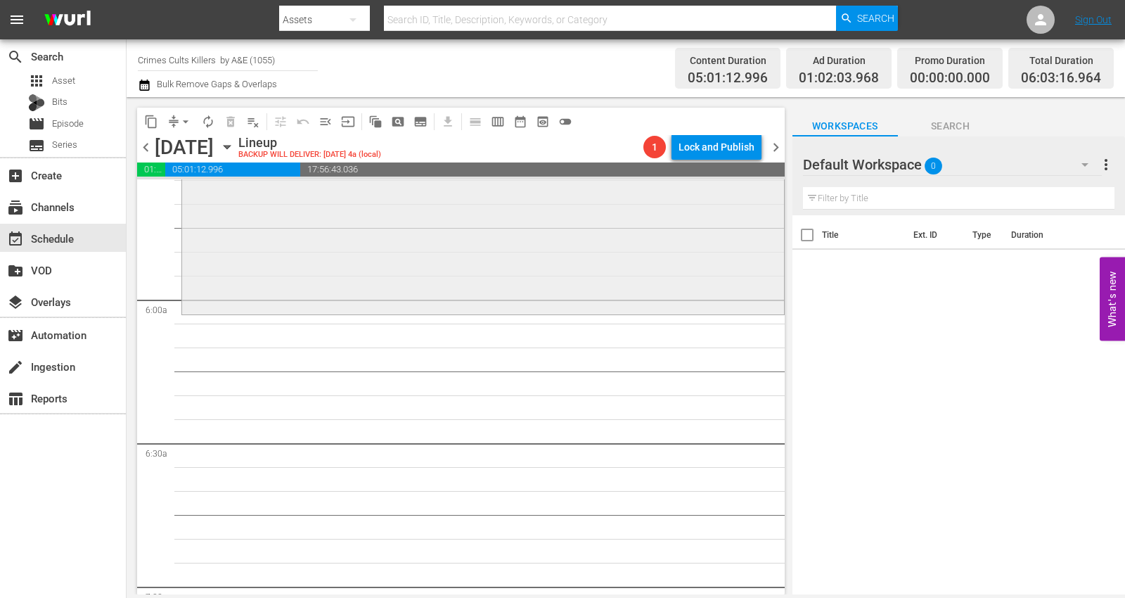
scroll to position [1483, 0]
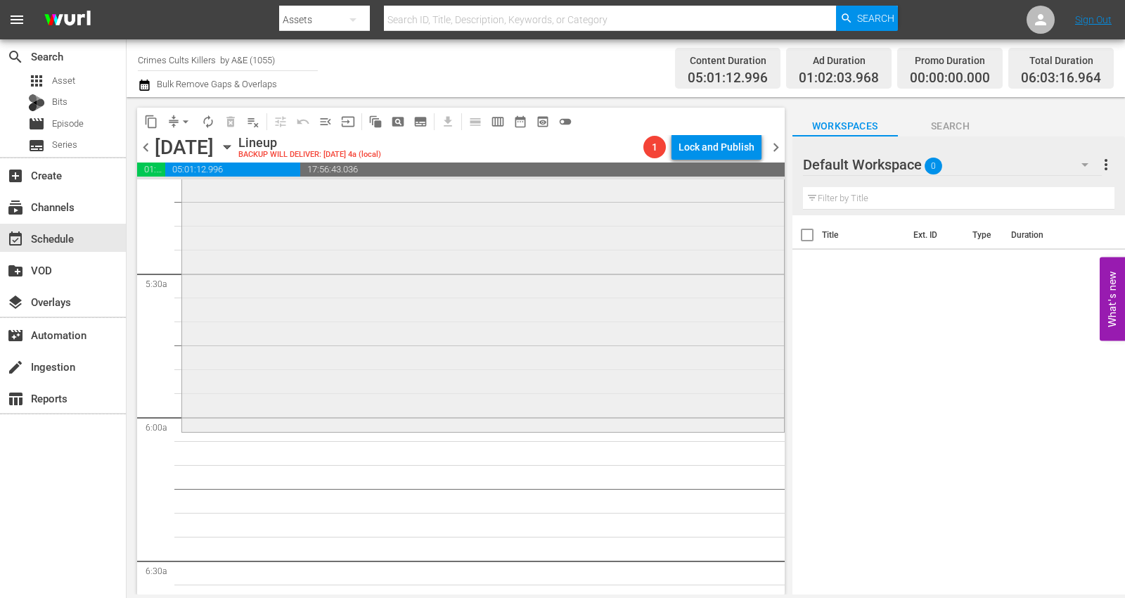
click at [240, 320] on div "American Godfathers: The Five Families / SE1 / EP3: The Last Don reorder" at bounding box center [483, 181] width 602 height 493
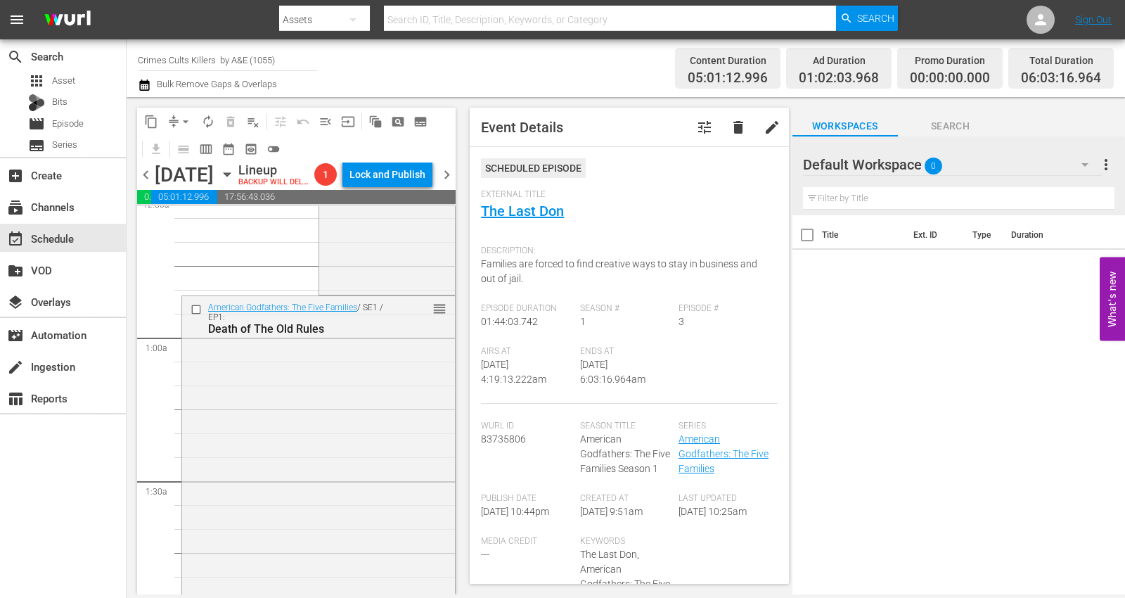
scroll to position [0, 0]
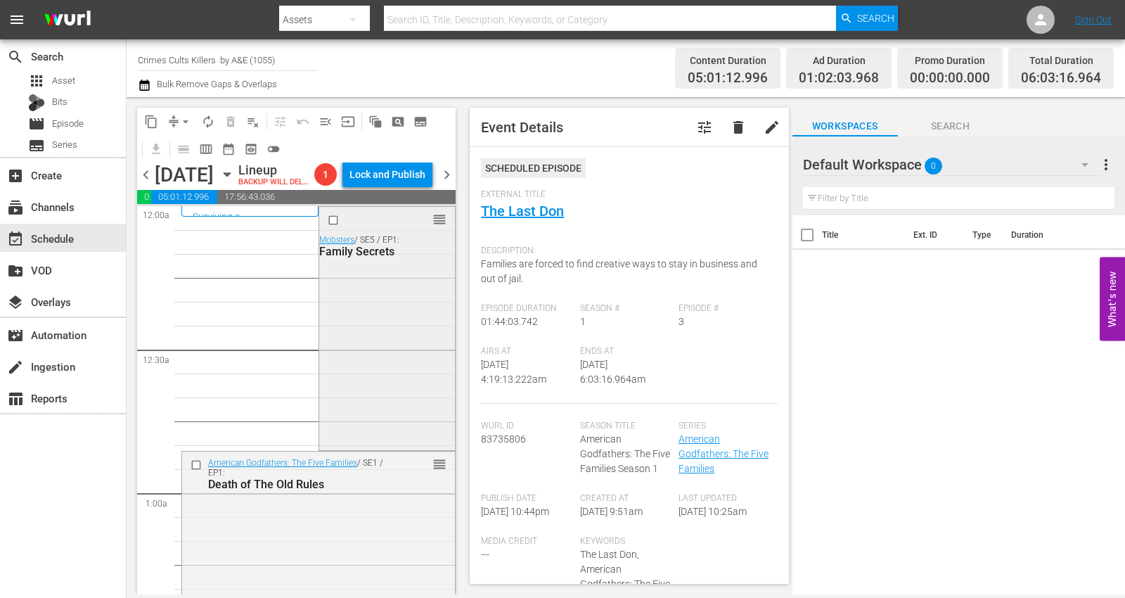
click at [369, 328] on div "reorder Mobsters / SE5 / EP1: Family Secrets" at bounding box center [387, 327] width 136 height 240
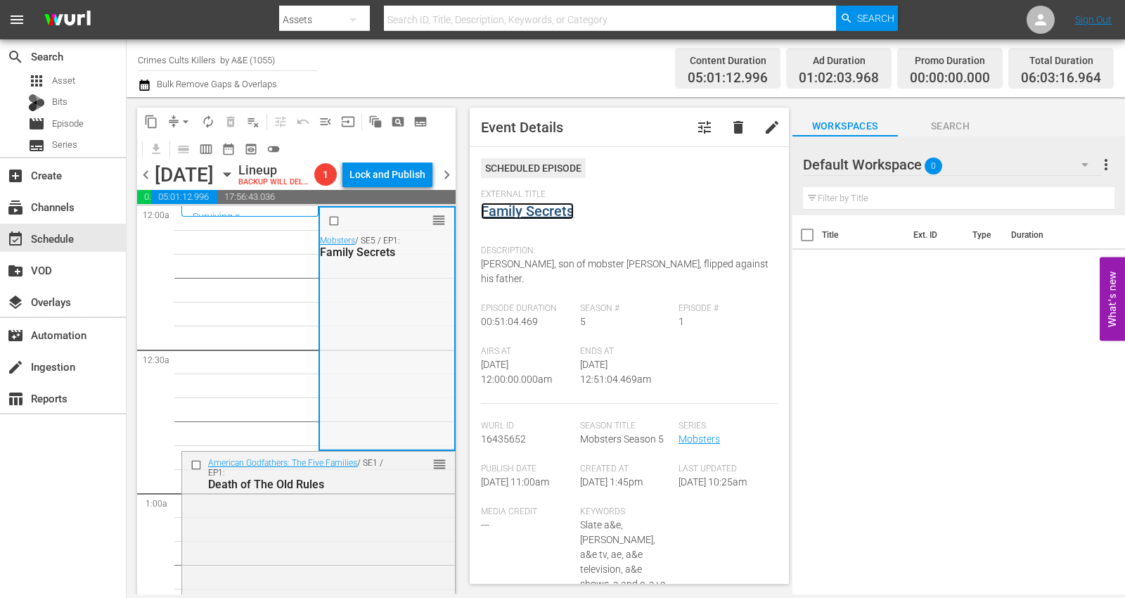
scroll to position [156, 0]
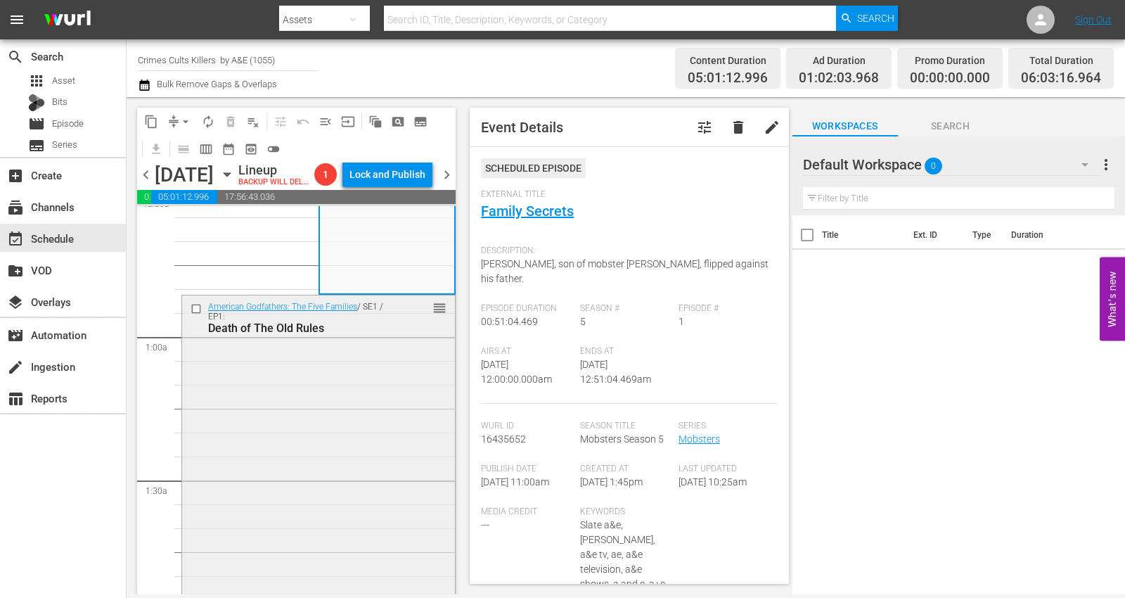
click at [288, 408] on div "American Godfathers: The Five Families / SE1 / EP1: Death of The Old Rules reor…" at bounding box center [318, 541] width 273 height 493
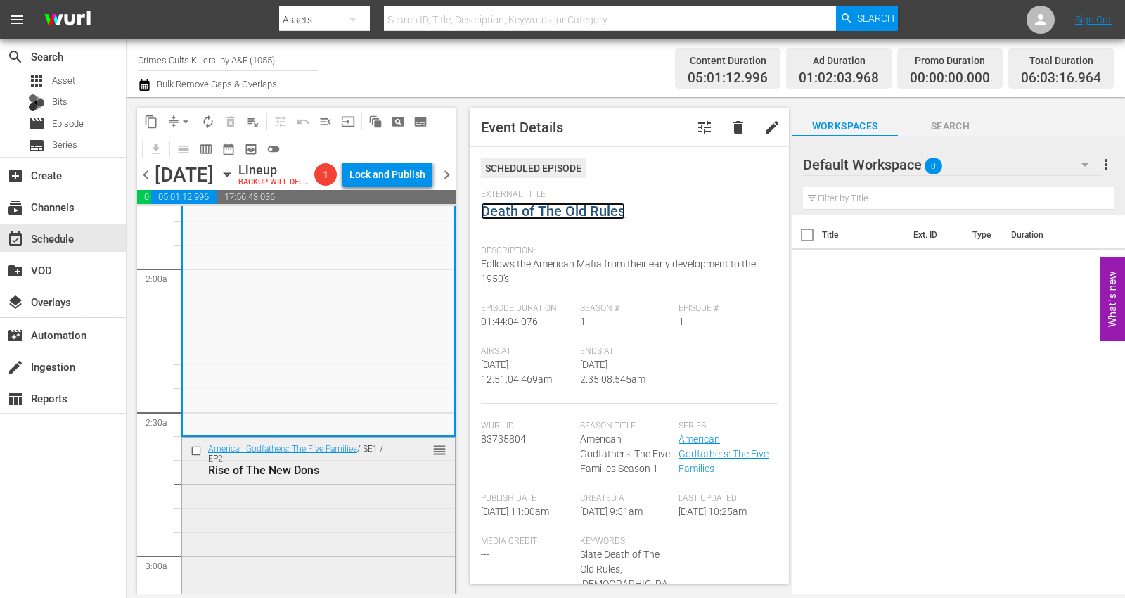
scroll to position [624, 0]
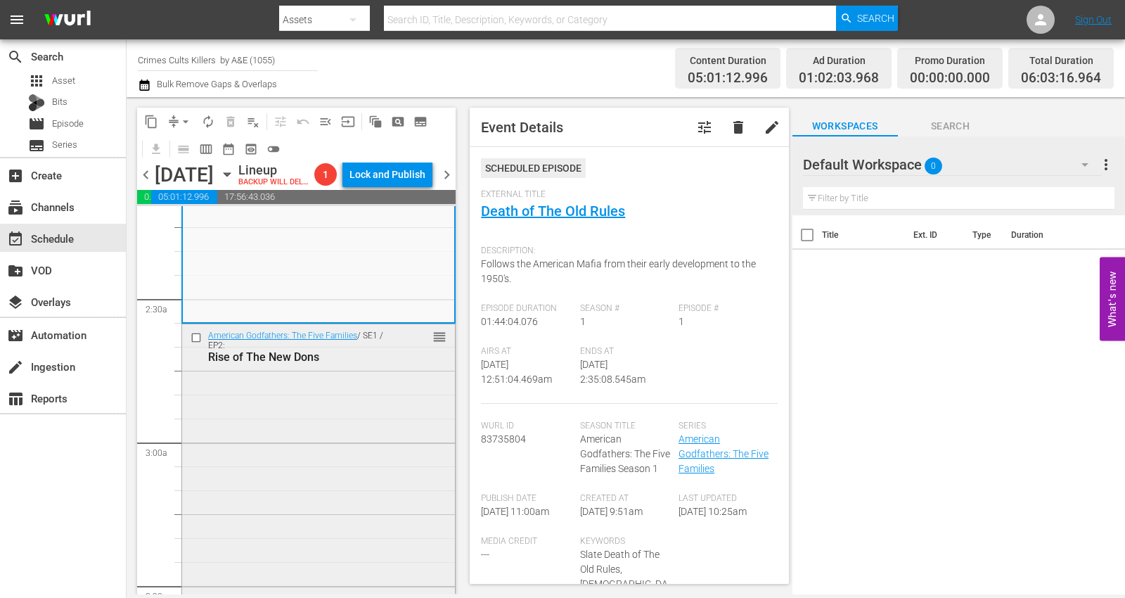
click at [283, 437] on div "American Godfathers: The Five Families / SE1 / EP2: Rise of The New Dons reorder" at bounding box center [318, 570] width 273 height 493
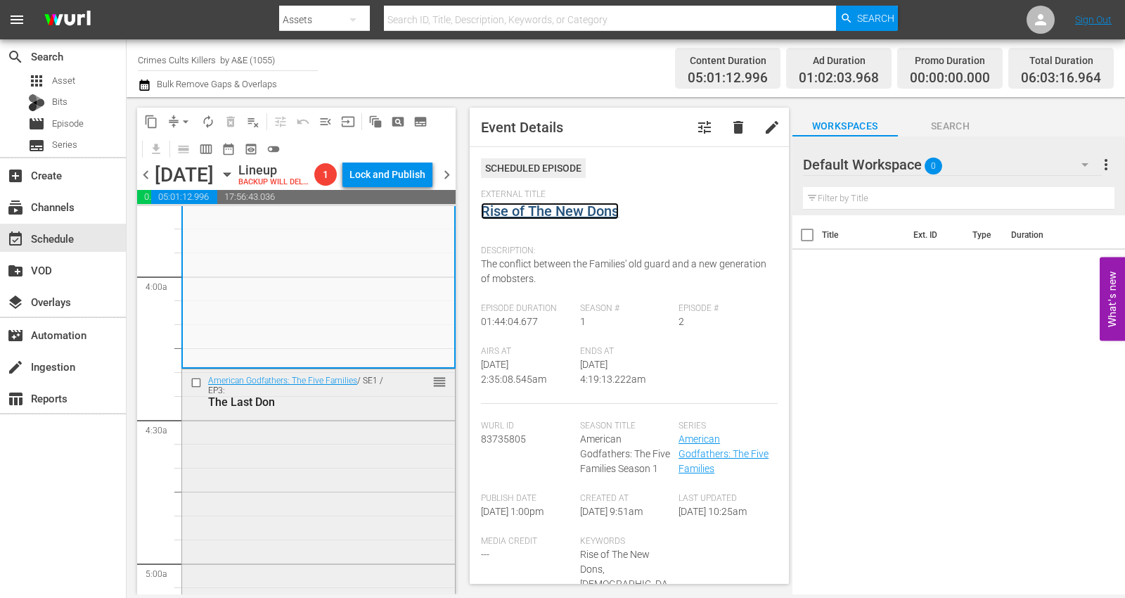
scroll to position [1093, 0]
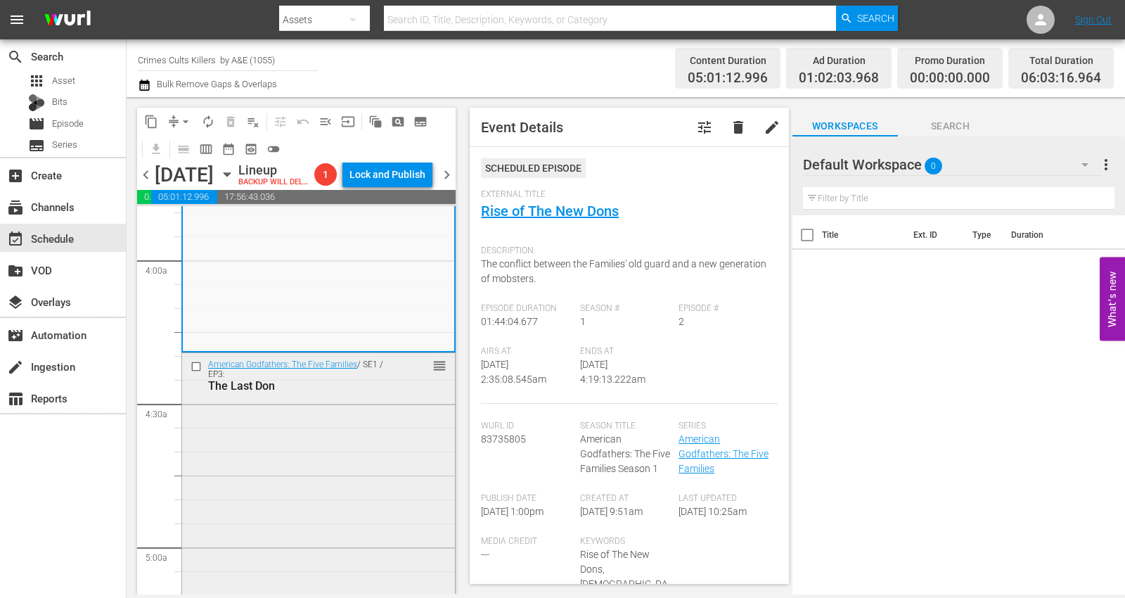
click at [289, 446] on div "American Godfathers: The Five Families / SE1 / EP3: The Last Don reorder" at bounding box center [318, 599] width 273 height 493
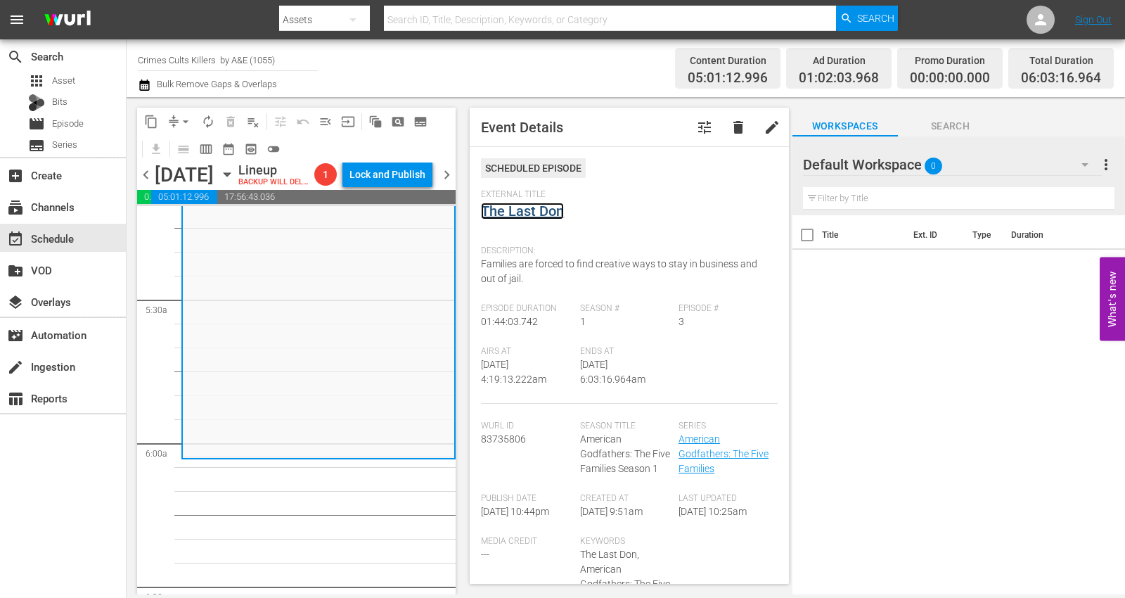
scroll to position [1640, 0]
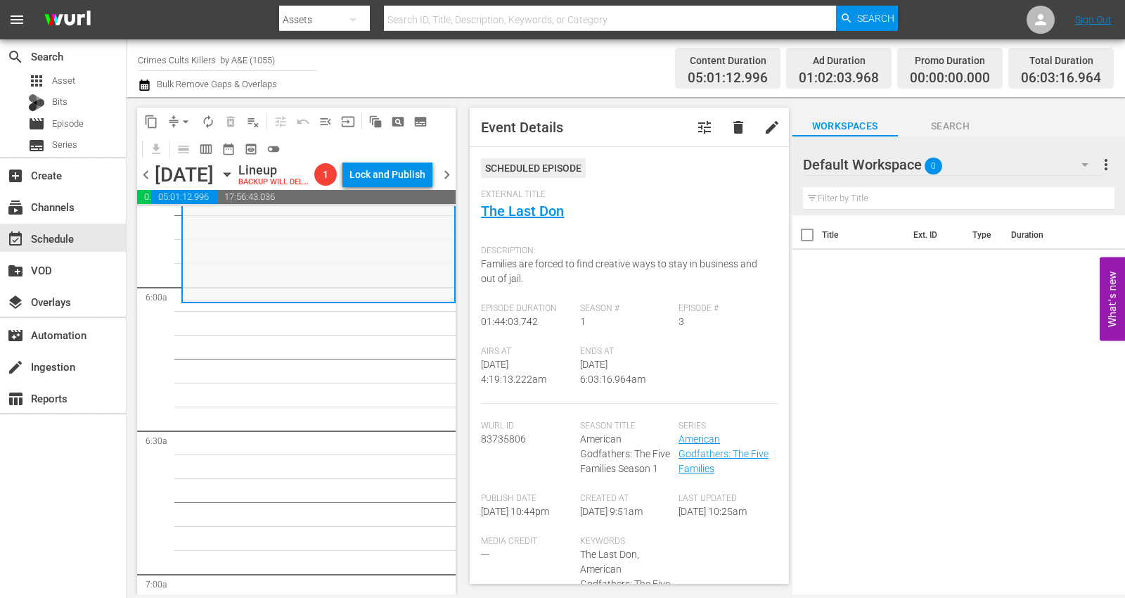
click at [264, 271] on div "American Godfathers: The Five Families / SE1 / EP3: The Last Don reorder" at bounding box center [318, 53] width 271 height 493
click at [183, 117] on span "arrow_drop_down" at bounding box center [186, 122] width 14 height 14
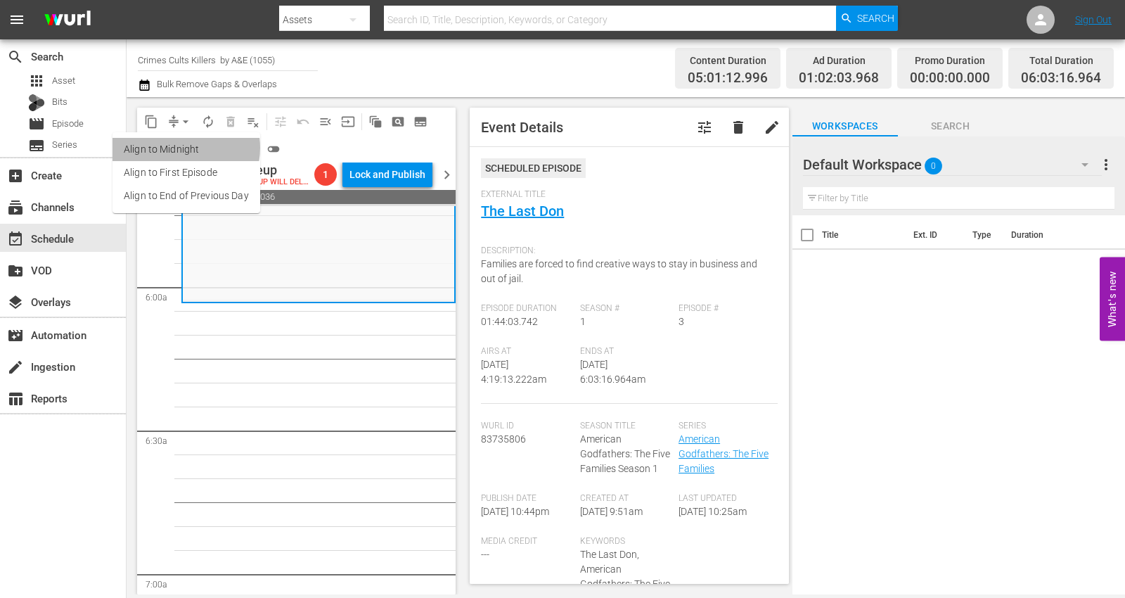
click at [181, 147] on li "Align to Midnight" at bounding box center [186, 149] width 148 height 23
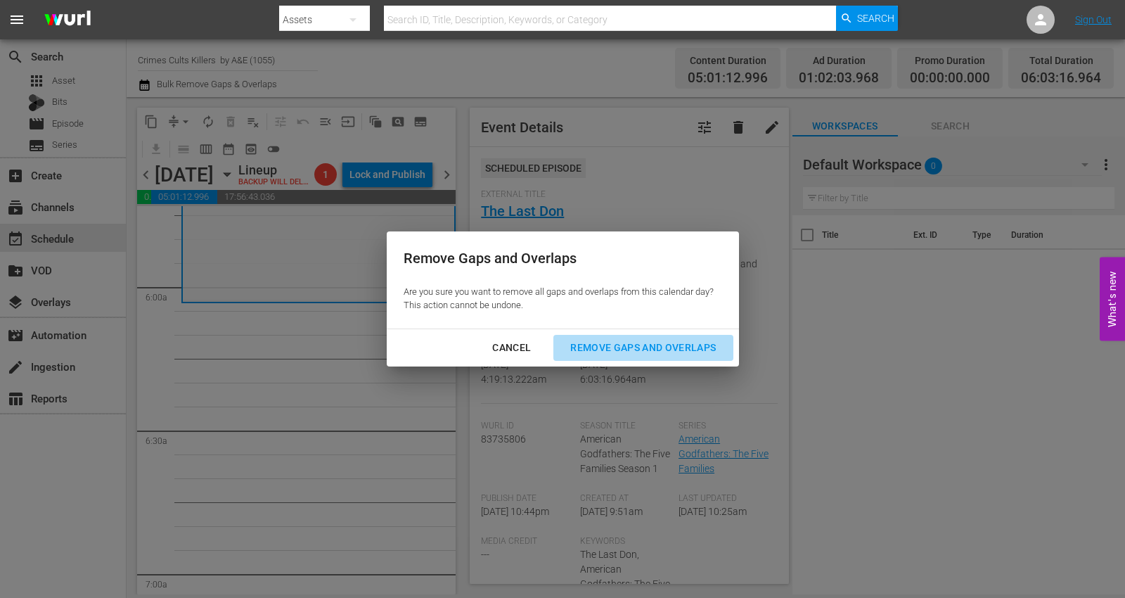
drag, startPoint x: 652, startPoint y: 345, endPoint x: 638, endPoint y: 344, distance: 13.4
click at [649, 344] on div "Remove Gaps and Overlaps" at bounding box center [643, 348] width 168 height 18
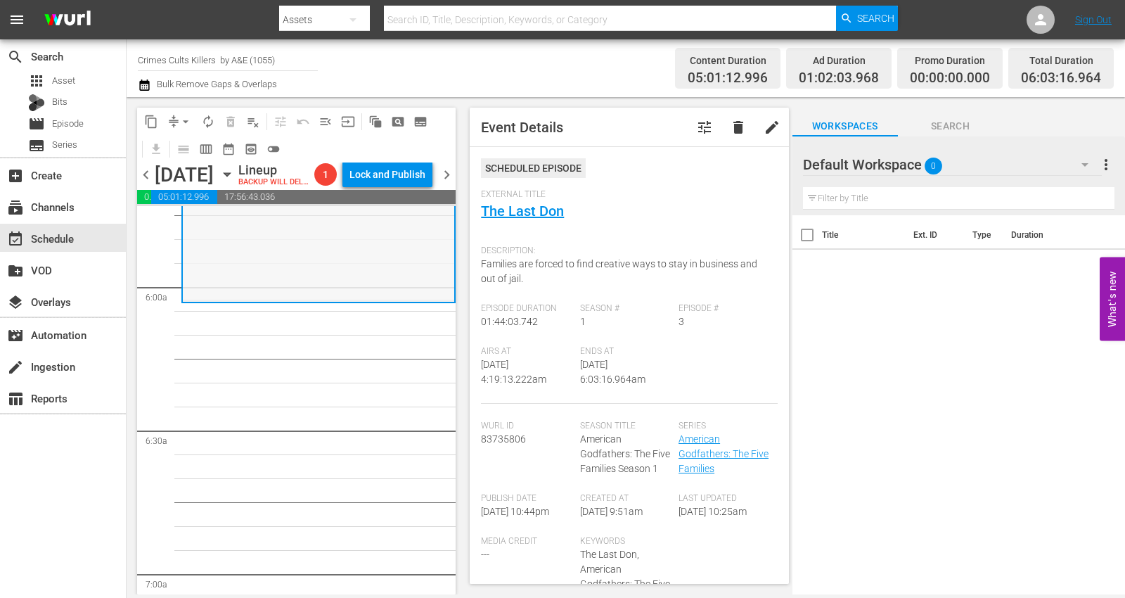
click at [252, 300] on div "American Godfathers: The Five Families / SE1 / EP3: The Last Don reorder" at bounding box center [318, 53] width 271 height 493
click at [189, 121] on span "arrow_drop_down" at bounding box center [186, 122] width 14 height 14
click at [188, 145] on li "Align to Midnight" at bounding box center [186, 149] width 148 height 23
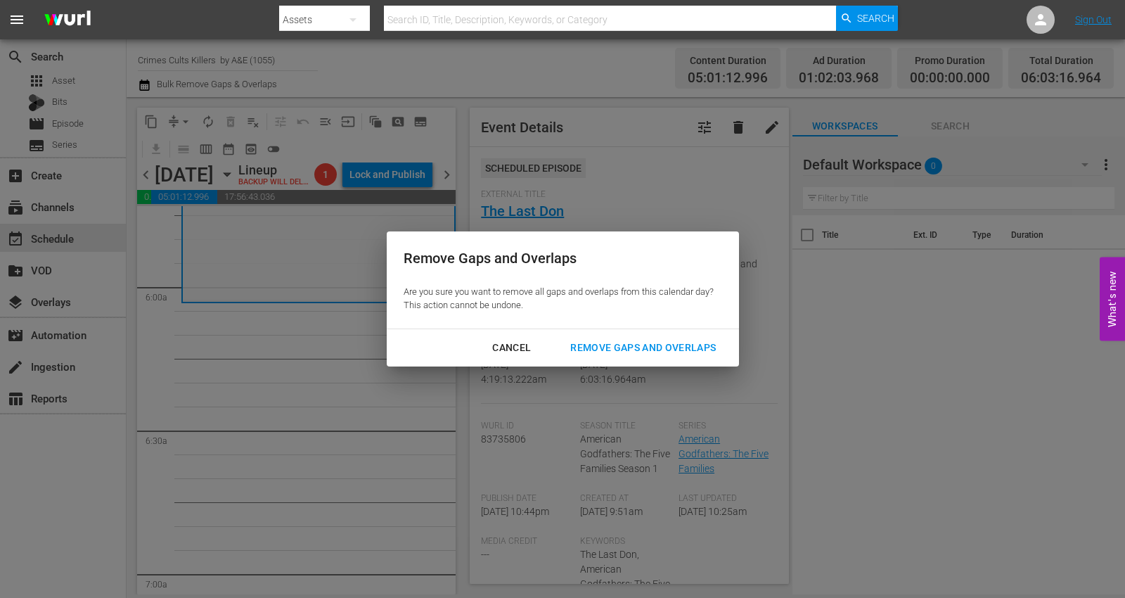
click at [647, 341] on div "Remove Gaps and Overlaps" at bounding box center [643, 348] width 168 height 18
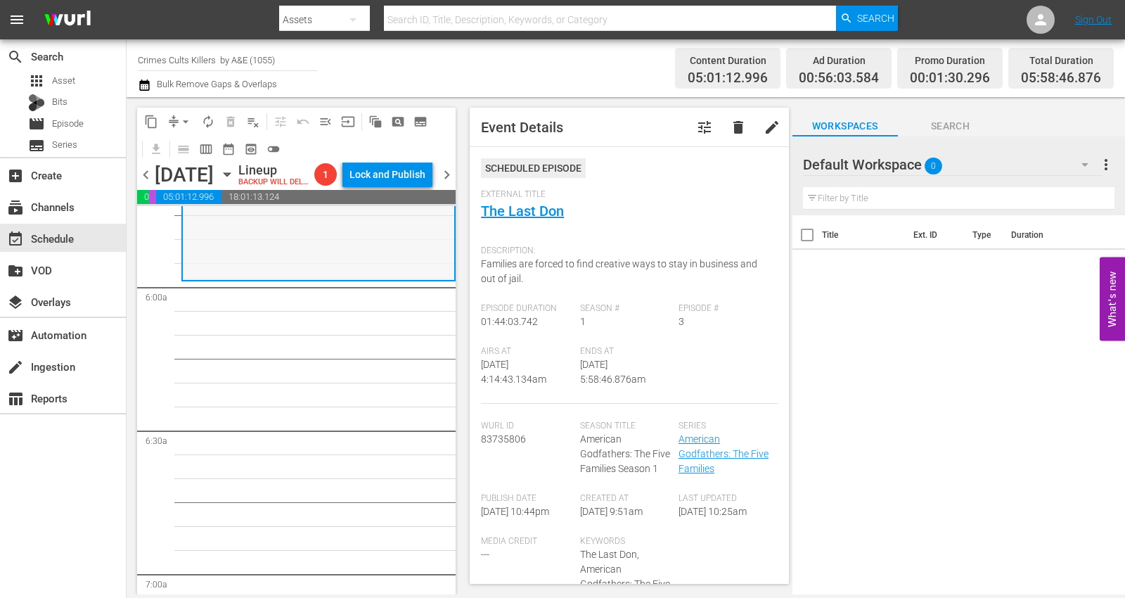
click at [257, 266] on div "American Godfathers: The Five Families / SE1 / EP3: The Last Don reorder" at bounding box center [318, 32] width 271 height 493
click at [183, 121] on span "arrow_drop_down" at bounding box center [186, 122] width 14 height 14
click at [190, 143] on li "Align to Midnight" at bounding box center [186, 149] width 148 height 23
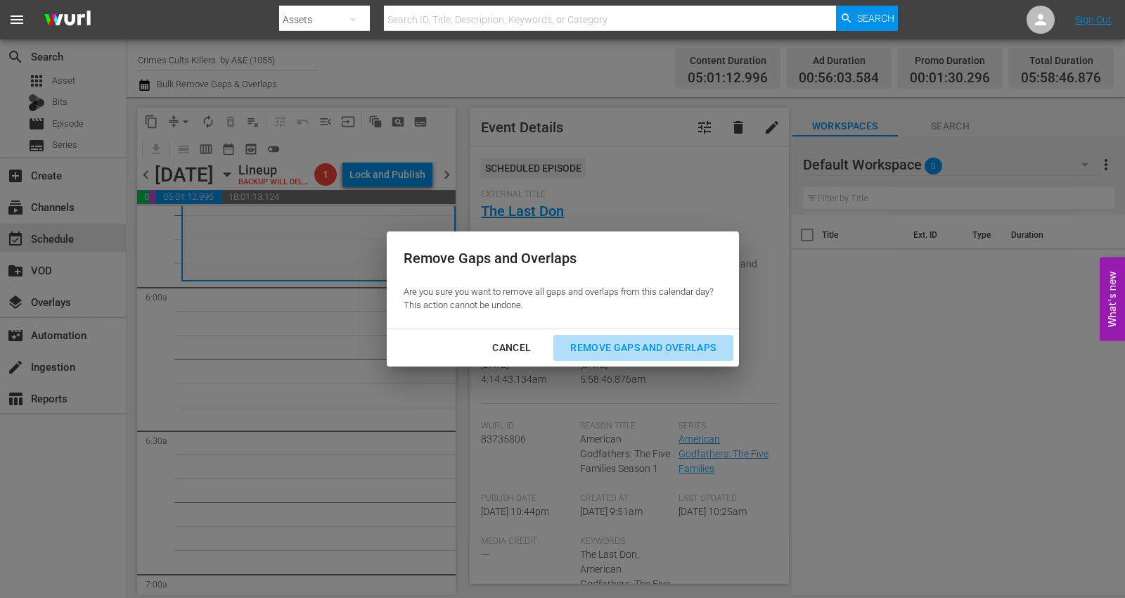
drag, startPoint x: 637, startPoint y: 342, endPoint x: 631, endPoint y: 330, distance: 13.2
click at [635, 341] on div "Remove Gaps and Overlaps" at bounding box center [643, 348] width 168 height 18
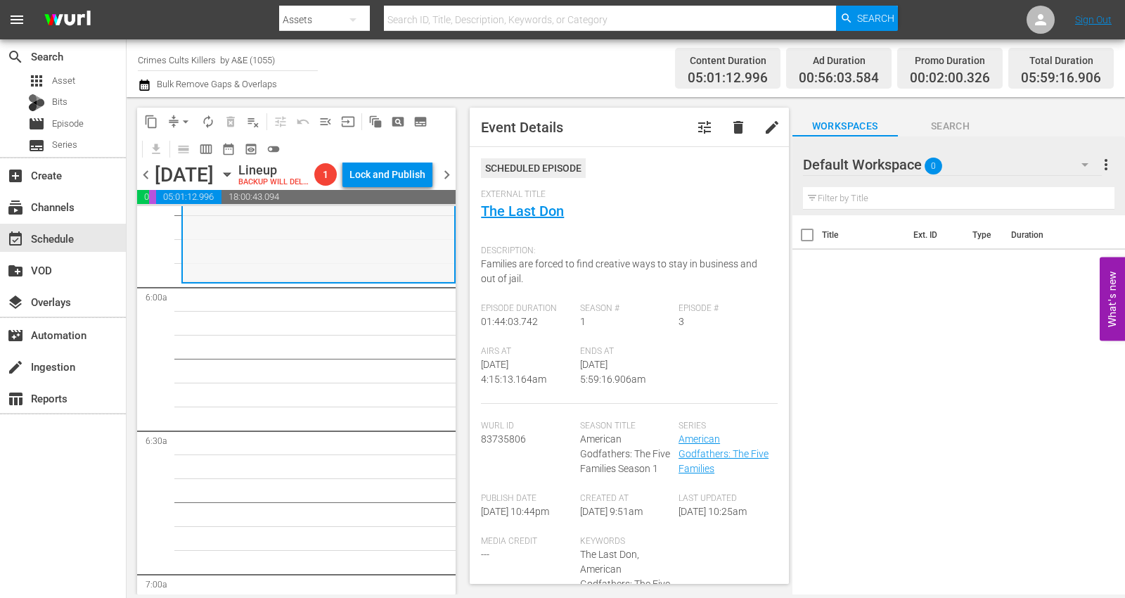
click at [280, 280] on div "American Godfathers: The Five Families / SE1 / EP3: The Last Don reorder" at bounding box center [318, 33] width 271 height 493
click at [185, 116] on span "arrow_drop_down" at bounding box center [186, 122] width 14 height 14
click at [186, 141] on li "Align to Midnight" at bounding box center [186, 149] width 148 height 23
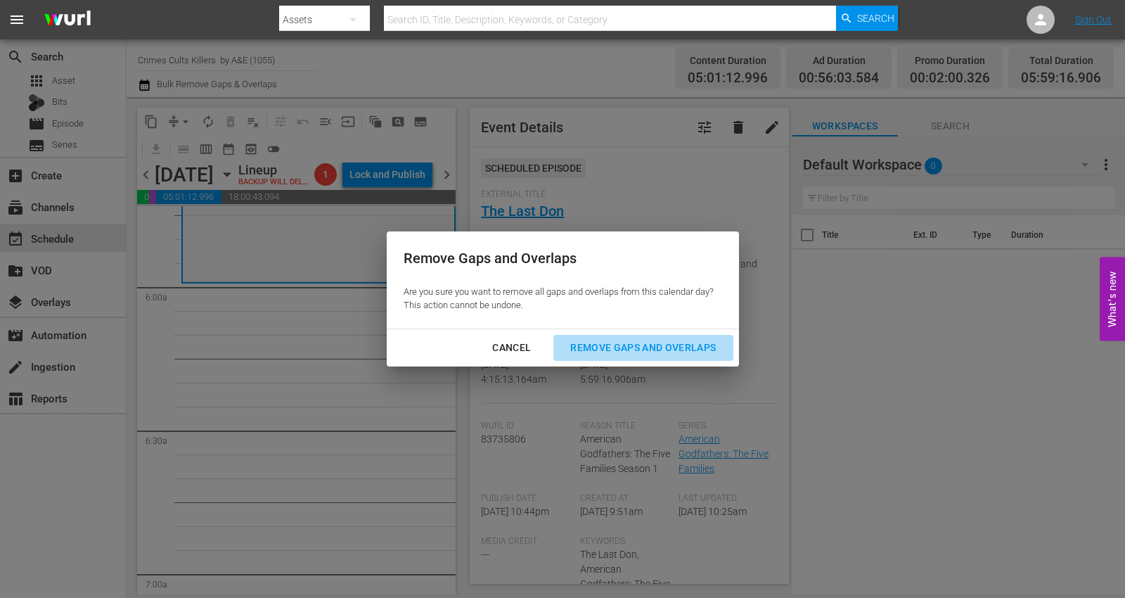
drag, startPoint x: 645, startPoint y: 347, endPoint x: 640, endPoint y: 330, distance: 17.8
click at [643, 347] on div "Remove Gaps and Overlaps" at bounding box center [643, 348] width 168 height 18
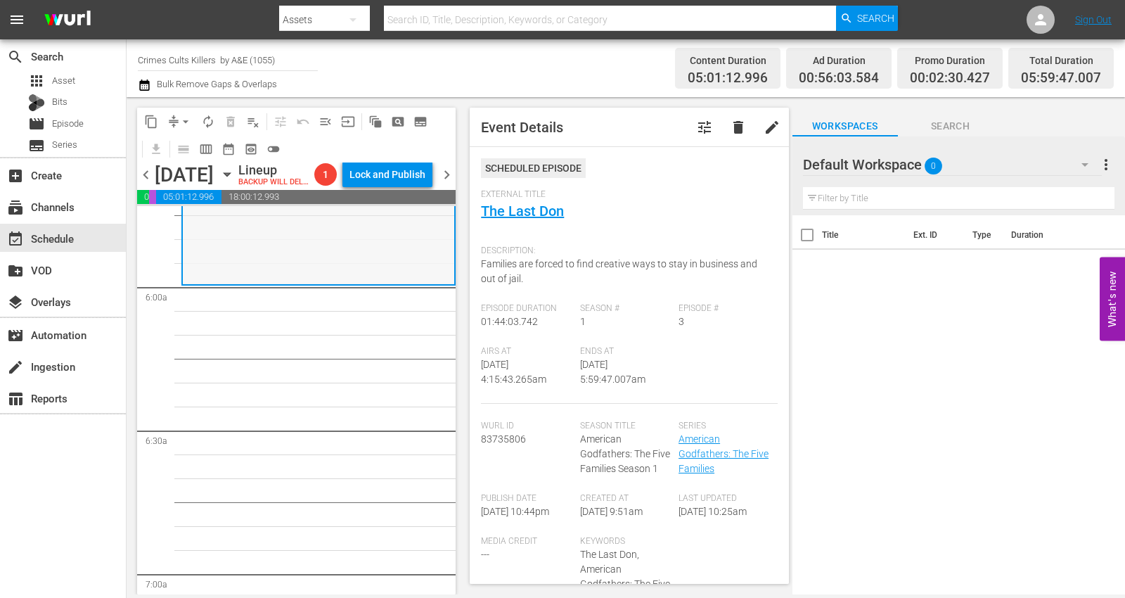
click at [202, 251] on div "American Godfathers: The Five Families / SE1 / EP3: The Last Don reorder" at bounding box center [318, 36] width 271 height 493
click at [183, 120] on span "arrow_drop_down" at bounding box center [186, 122] width 14 height 14
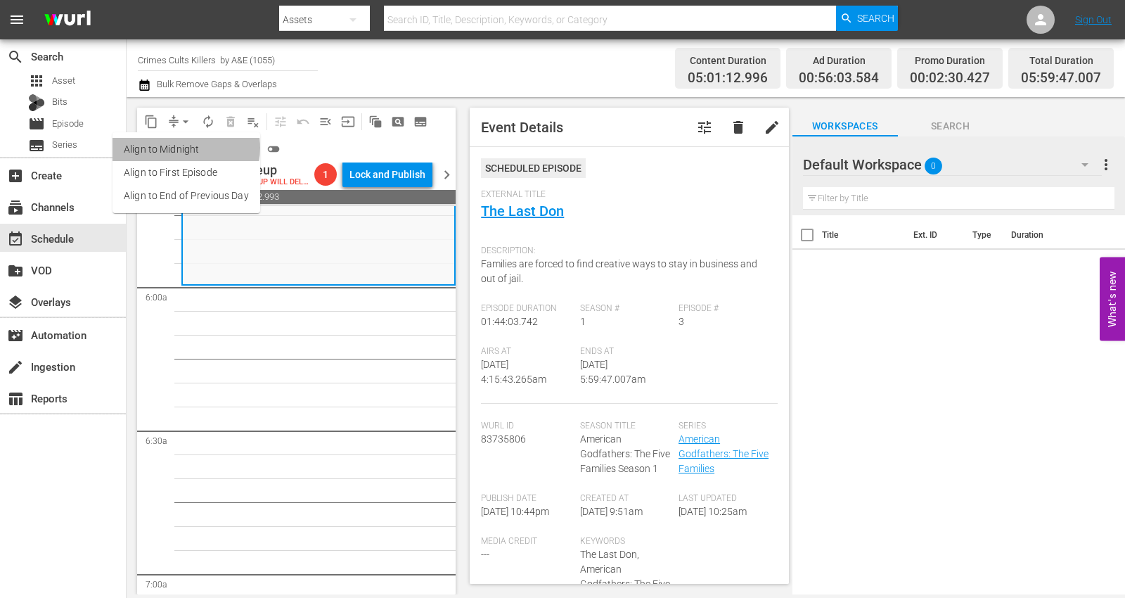
click at [184, 147] on li "Align to Midnight" at bounding box center [186, 149] width 148 height 23
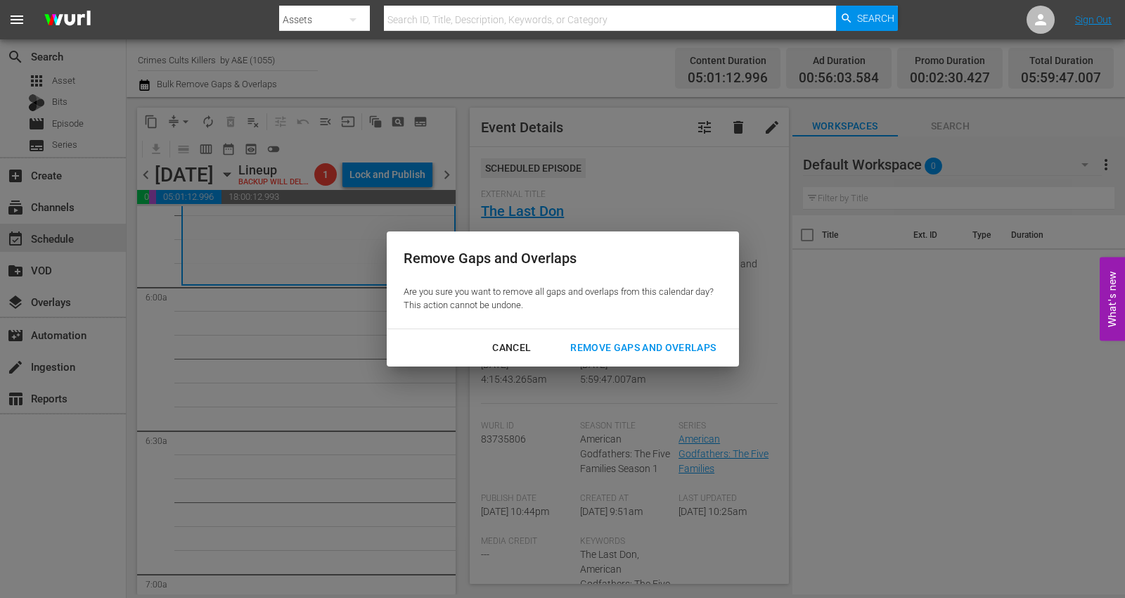
click at [613, 348] on div "Remove Gaps and Overlaps" at bounding box center [643, 348] width 168 height 18
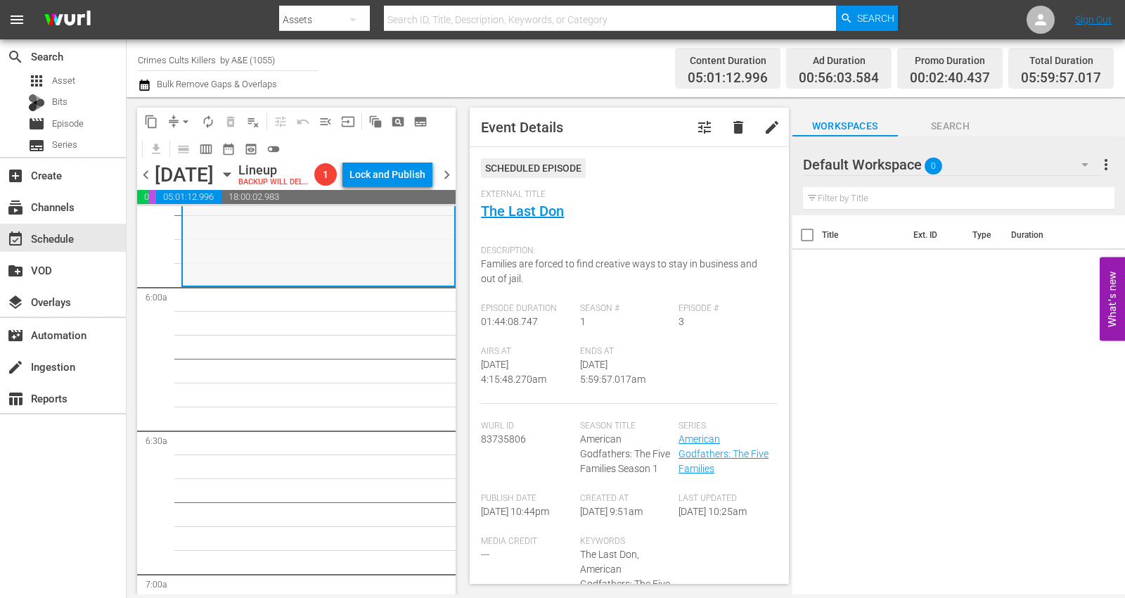
click at [260, 283] on div "American Godfathers: The Five Families / SE1 / EP3: The Last Don reorder" at bounding box center [318, 36] width 271 height 493
click at [188, 115] on span "arrow_drop_down" at bounding box center [186, 122] width 14 height 14
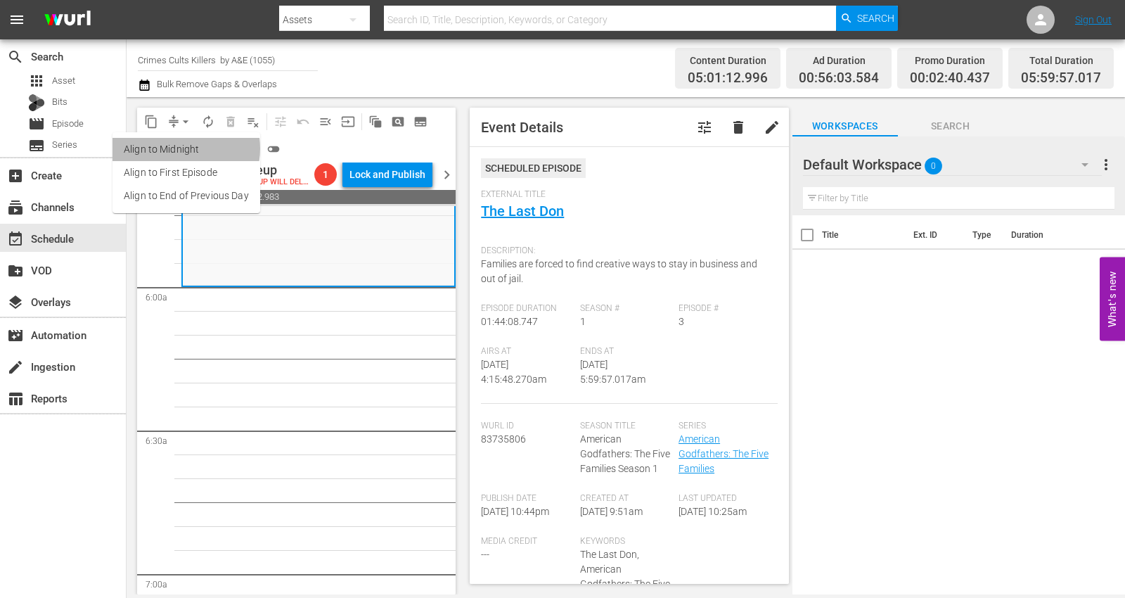
click at [180, 148] on li "Align to Midnight" at bounding box center [186, 149] width 148 height 23
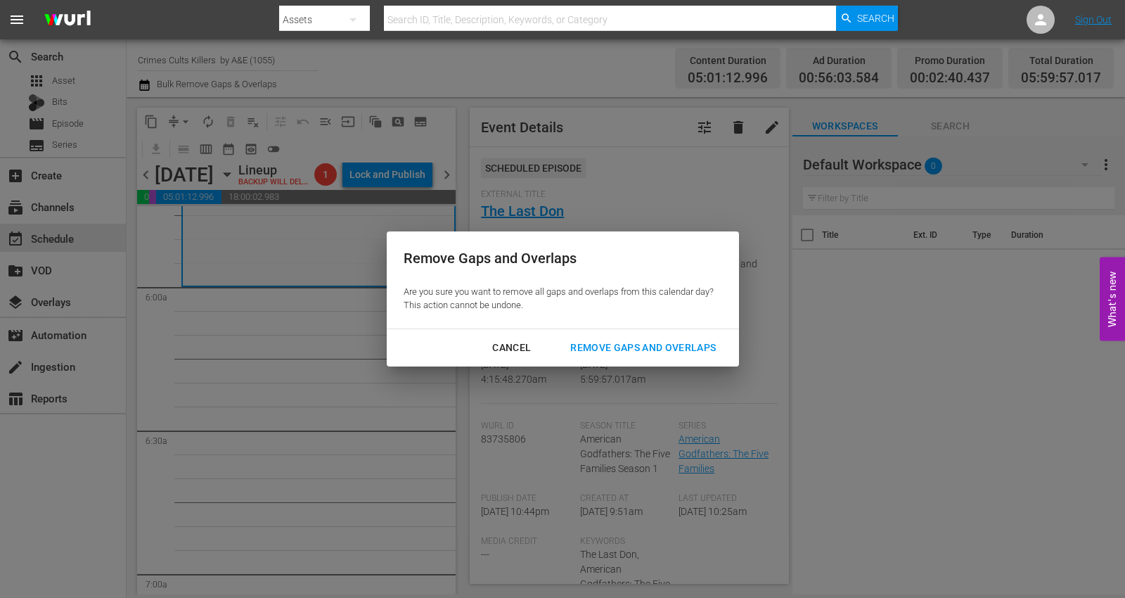
click at [635, 350] on div "Remove Gaps and Overlaps" at bounding box center [643, 348] width 168 height 18
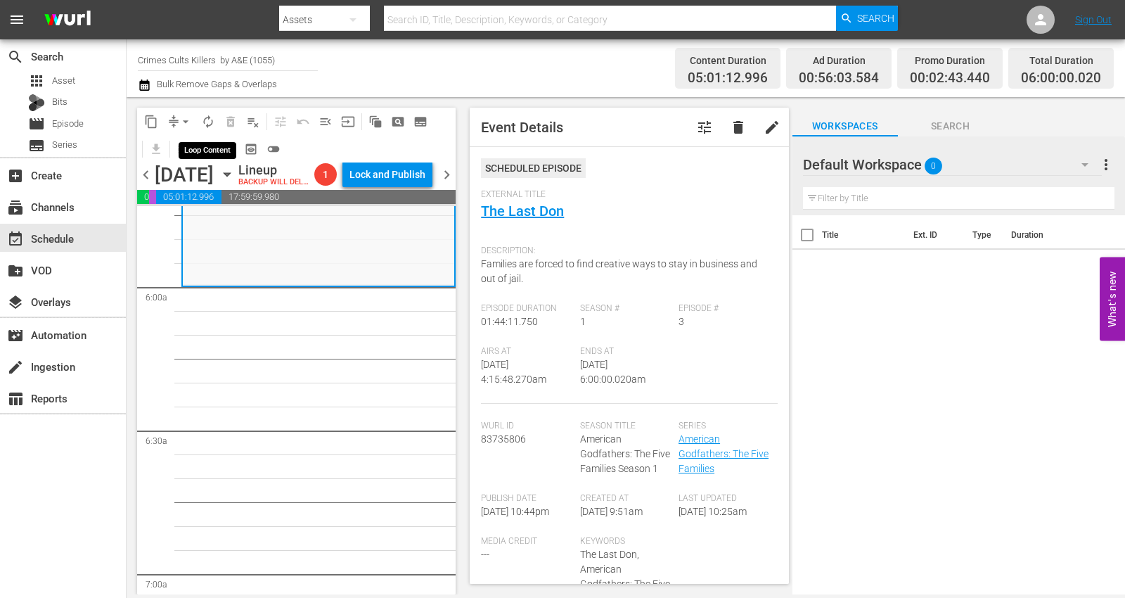
click at [212, 121] on span "autorenew_outlined" at bounding box center [208, 122] width 14 height 14
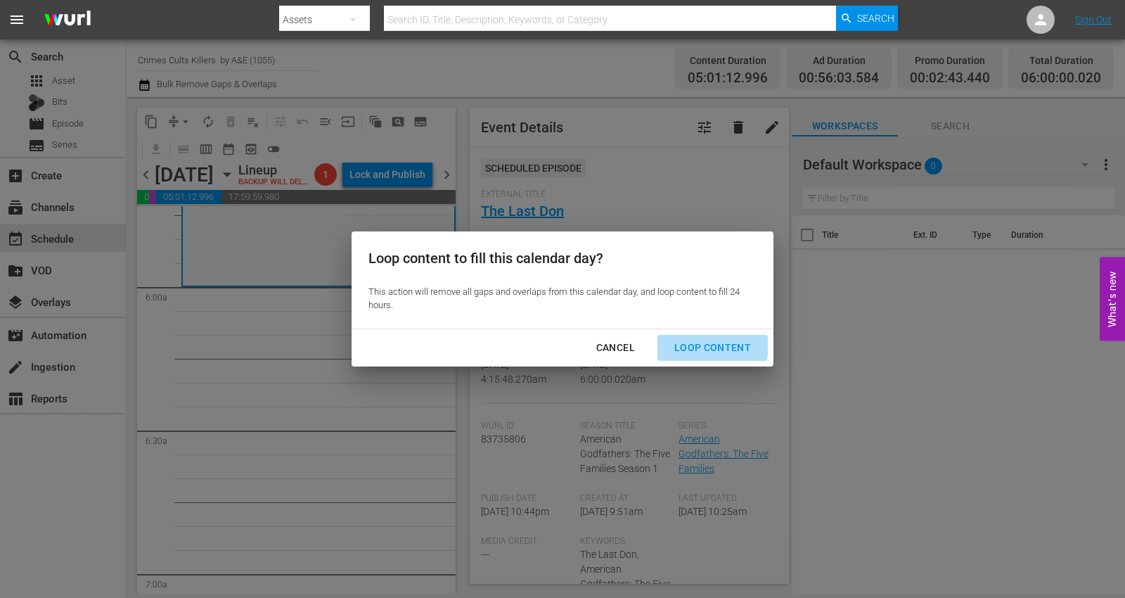
click at [700, 342] on div "Loop Content" at bounding box center [712, 348] width 99 height 18
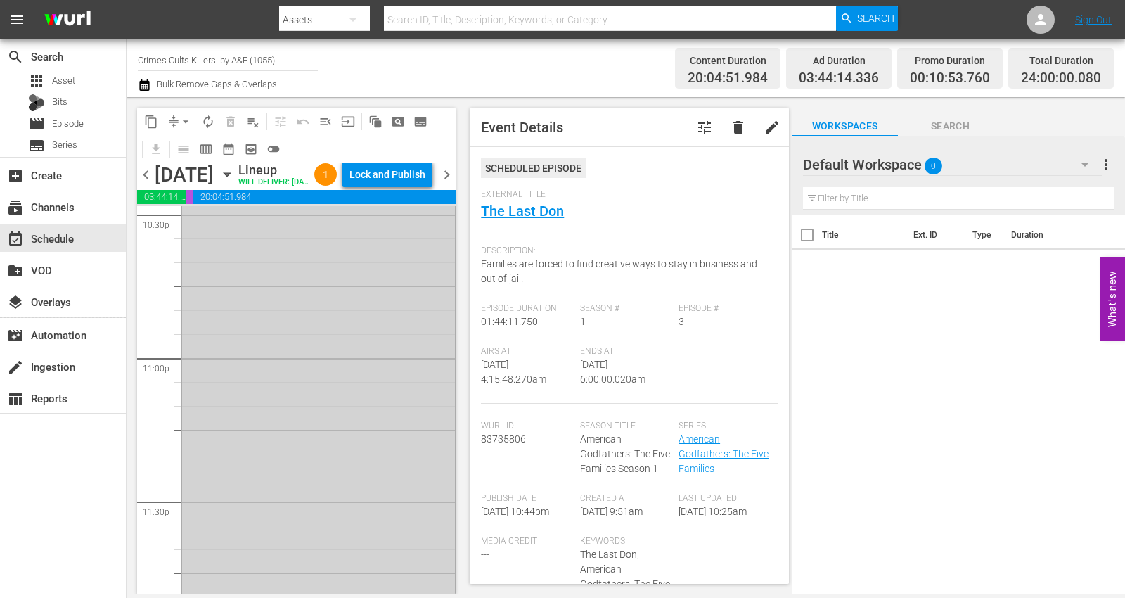
scroll to position [6518, 0]
click at [308, 512] on div "American Godfathers: The Five Families / SE1 / EP3: The Last Don AUTO-LOOPED 1 …" at bounding box center [318, 343] width 273 height 494
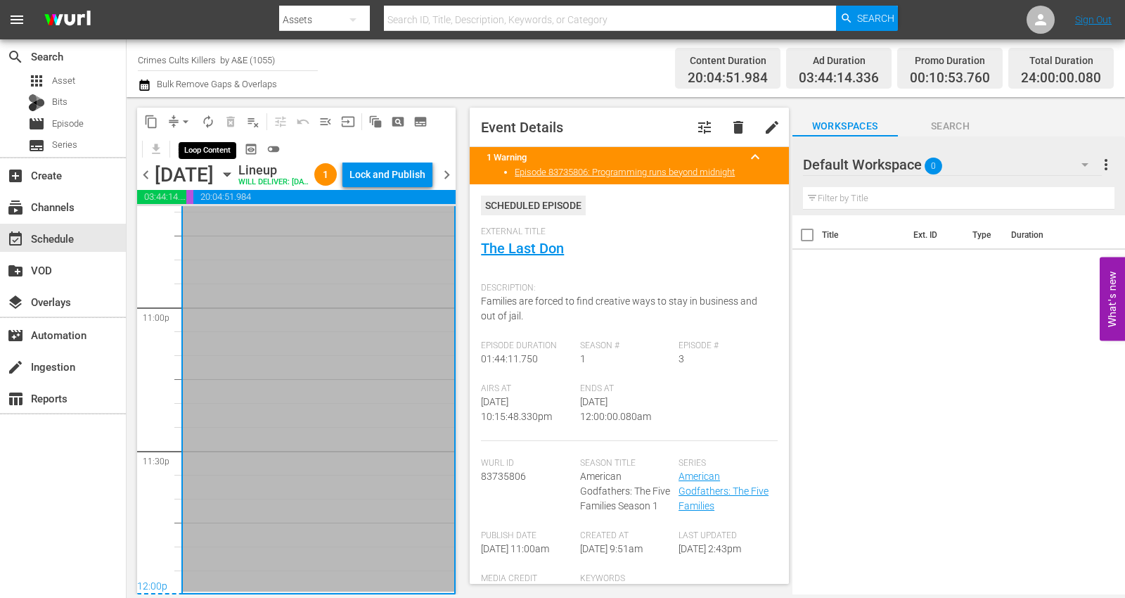
click at [206, 123] on span "autorenew_outlined" at bounding box center [208, 122] width 14 height 14
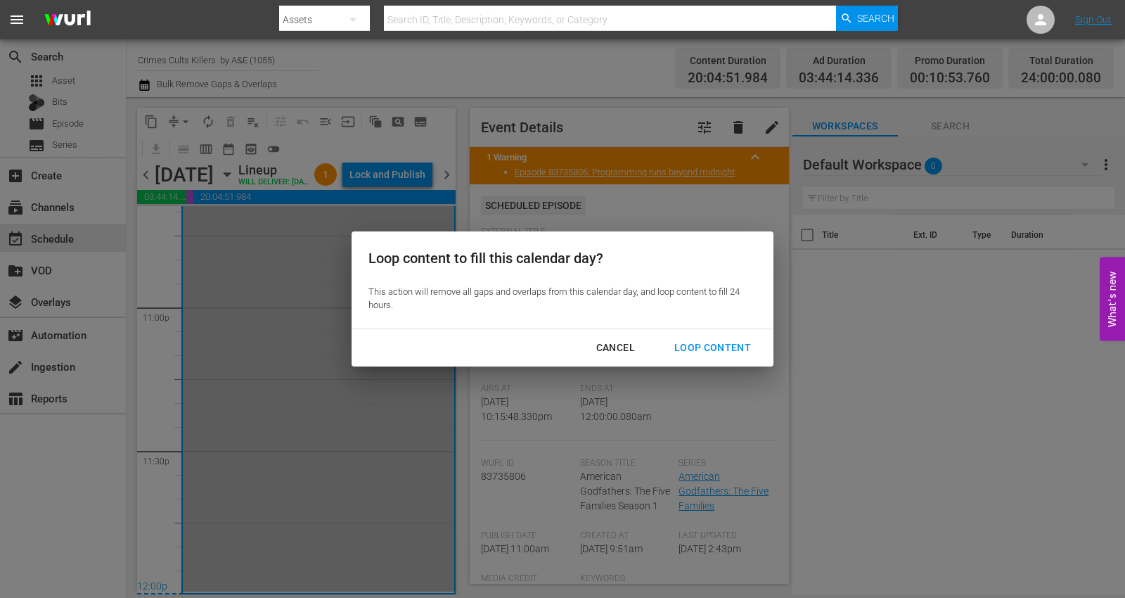
click at [706, 346] on div "Loop Content" at bounding box center [712, 348] width 99 height 18
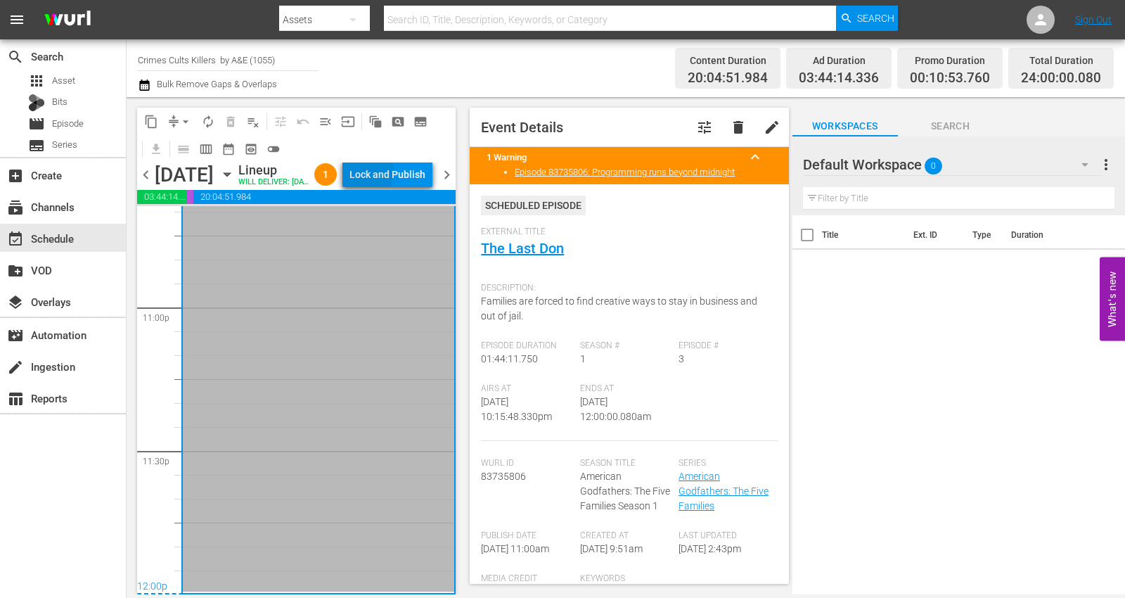
click at [395, 177] on div "Lock and Publish" at bounding box center [387, 174] width 76 height 25
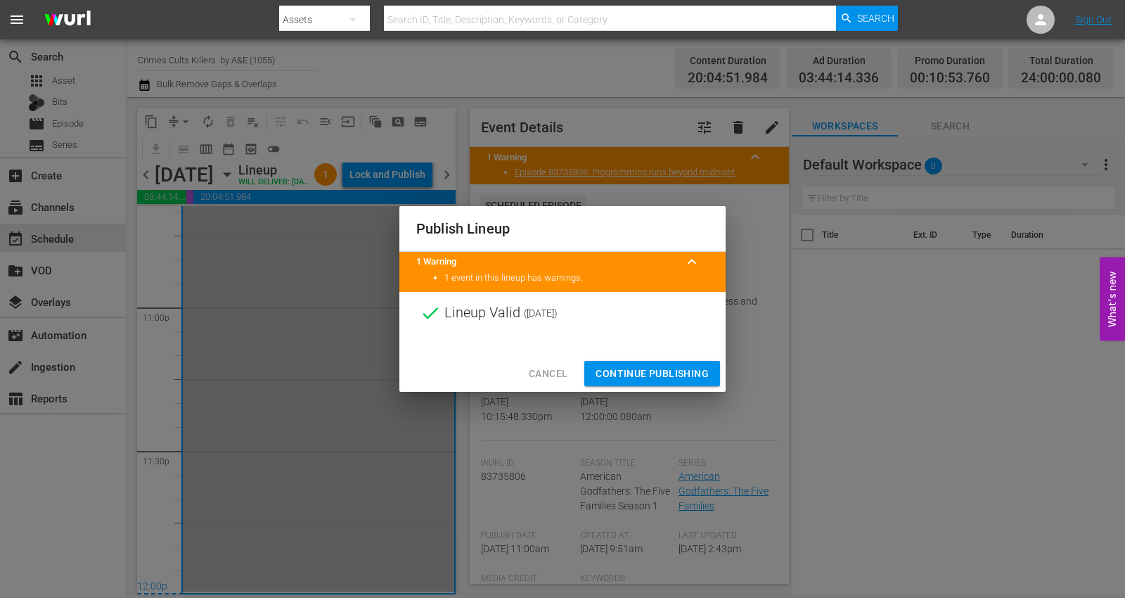
click at [634, 367] on span "Continue Publishing" at bounding box center [651, 374] width 113 height 18
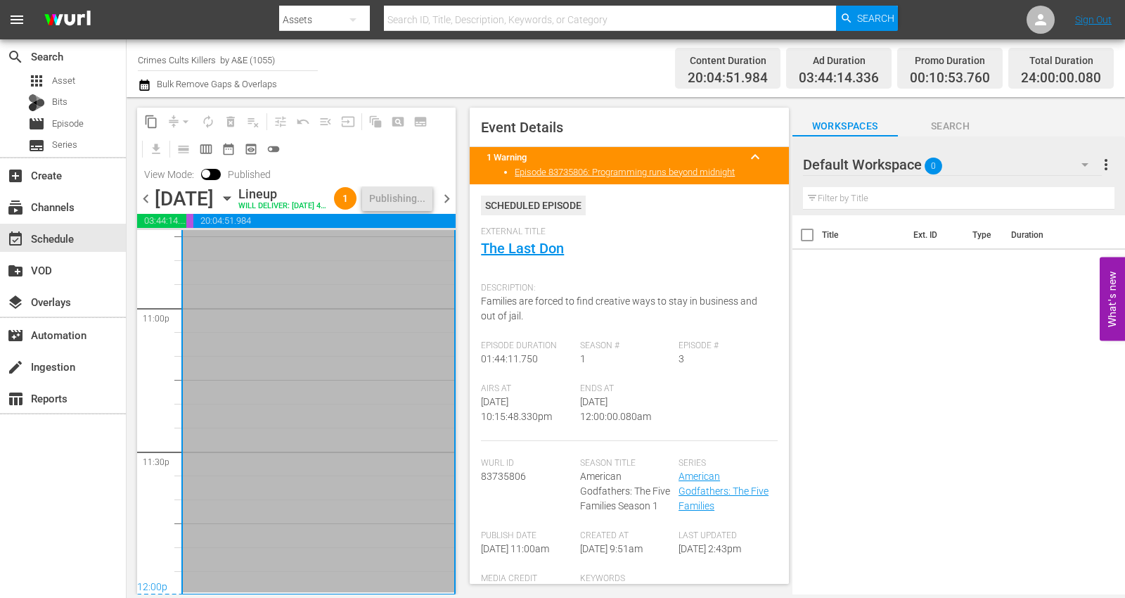
click at [448, 207] on span "chevron_right" at bounding box center [447, 199] width 18 height 18
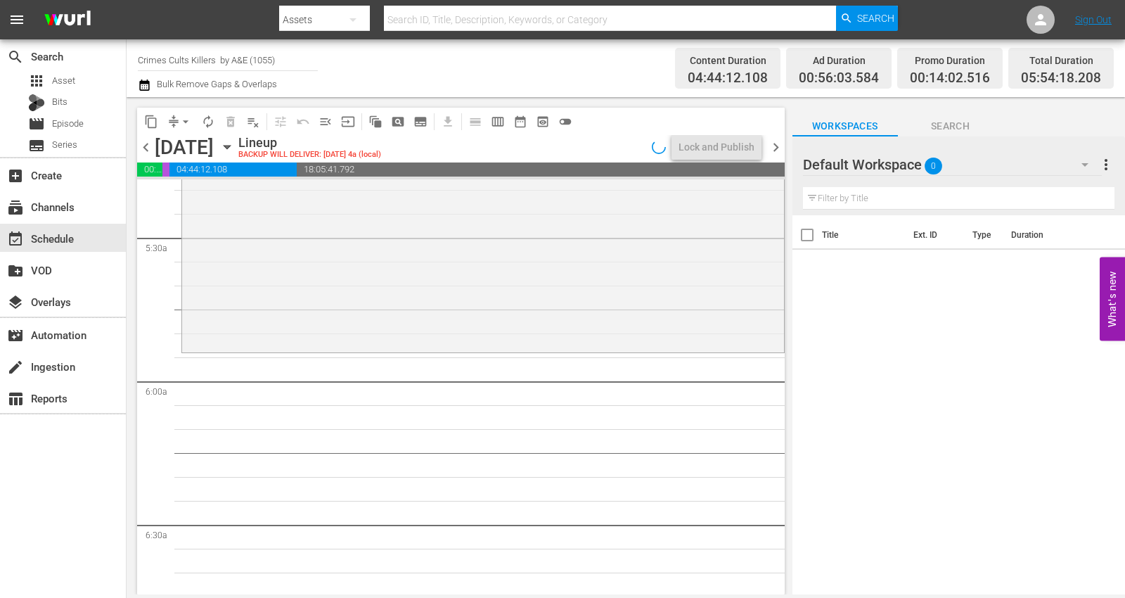
scroll to position [1542, 0]
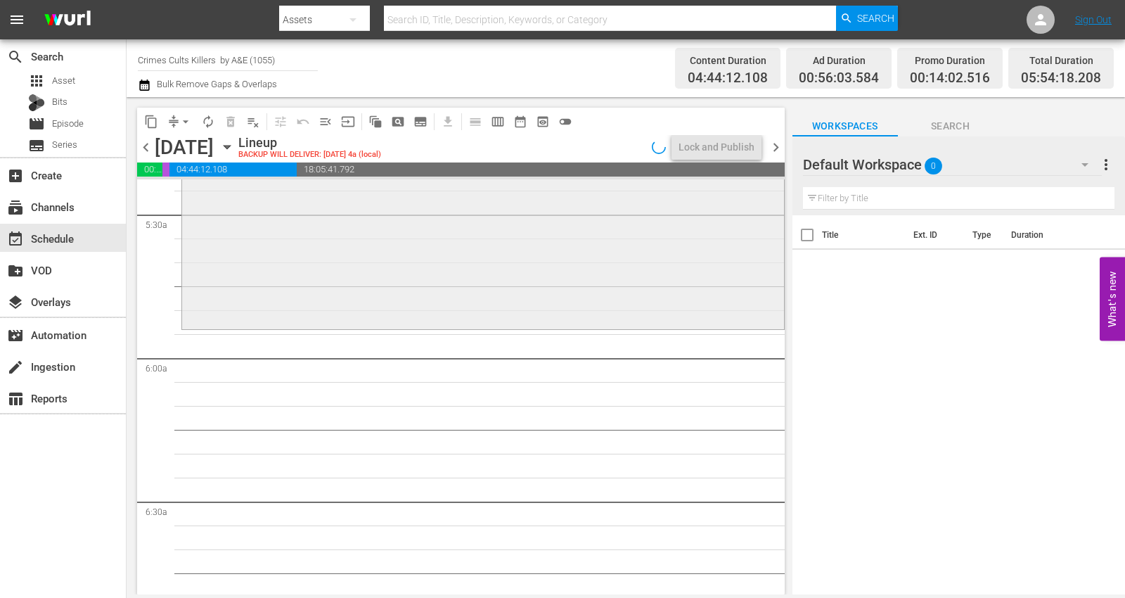
click at [262, 305] on div "Watching The Detectives / SE1 / EP3: The Terminator VARIANT reorder" at bounding box center [483, 208] width 602 height 238
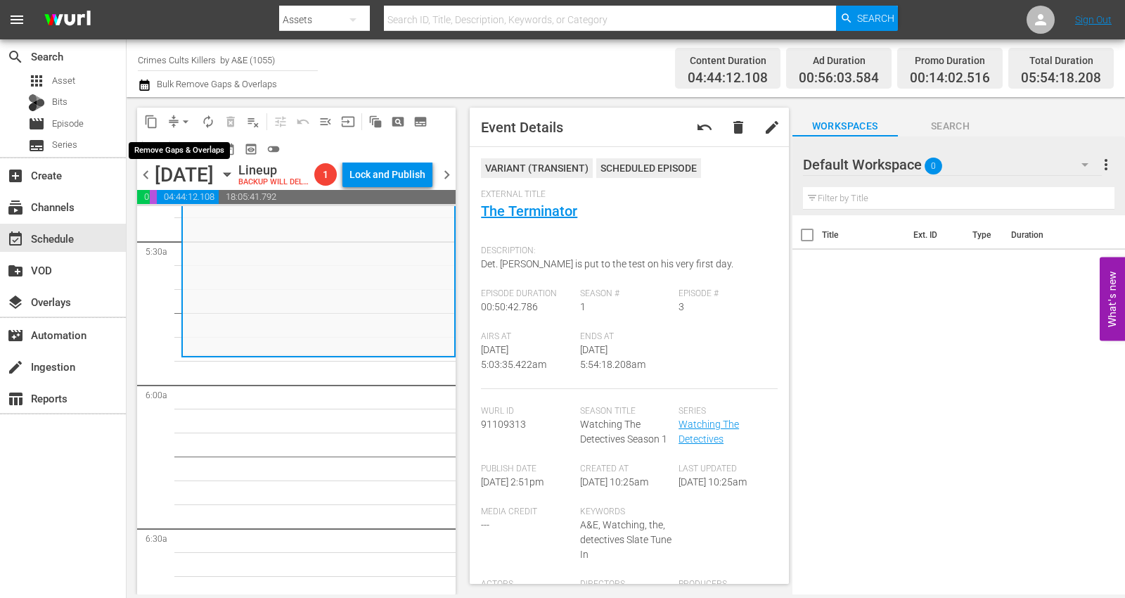
click at [184, 120] on span "arrow_drop_down" at bounding box center [186, 122] width 14 height 14
click at [191, 146] on li "Align to Midnight" at bounding box center [186, 149] width 116 height 23
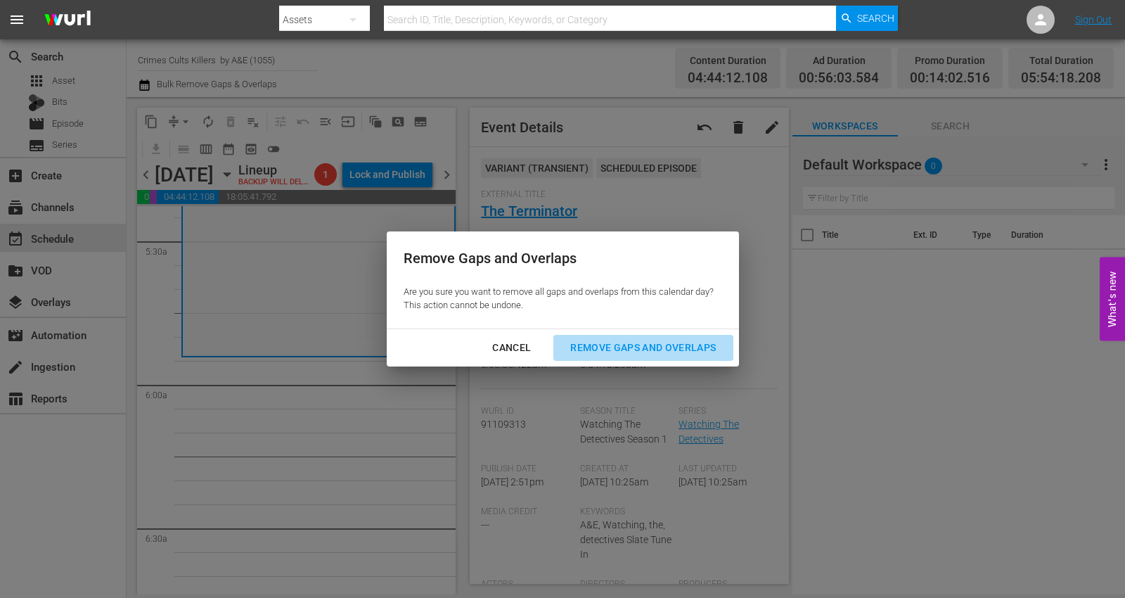
click at [616, 346] on div "Remove Gaps and Overlaps" at bounding box center [643, 348] width 168 height 18
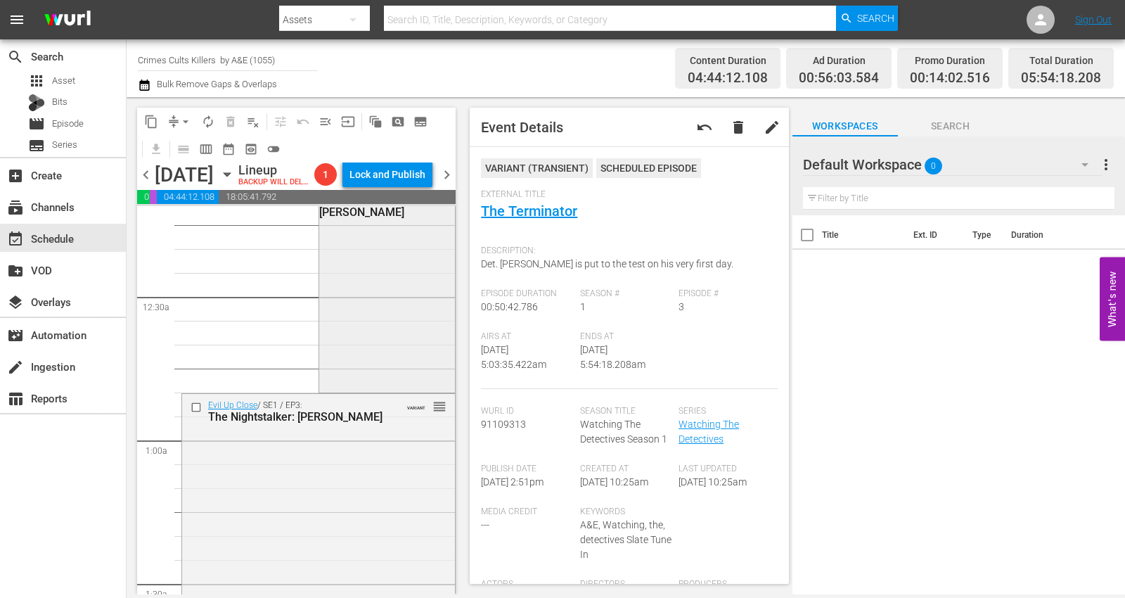
scroll to position [0, 0]
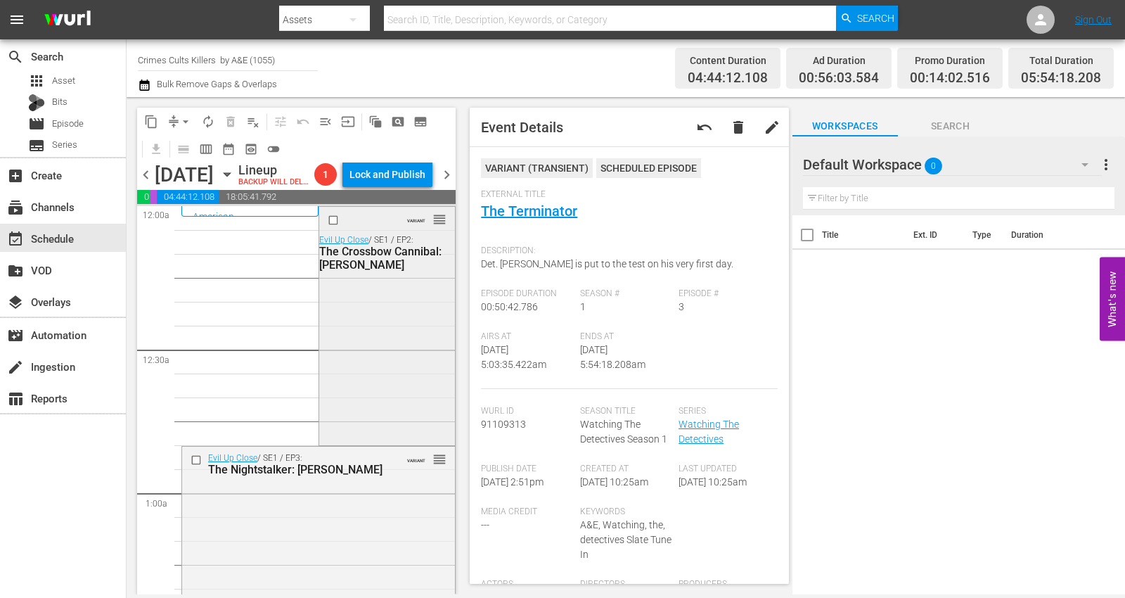
click at [359, 349] on div "VARIANT reorder Evil Up Close / SE1 / EP2: The Crossbow Cannibal: Stephen Griff…" at bounding box center [387, 324] width 136 height 235
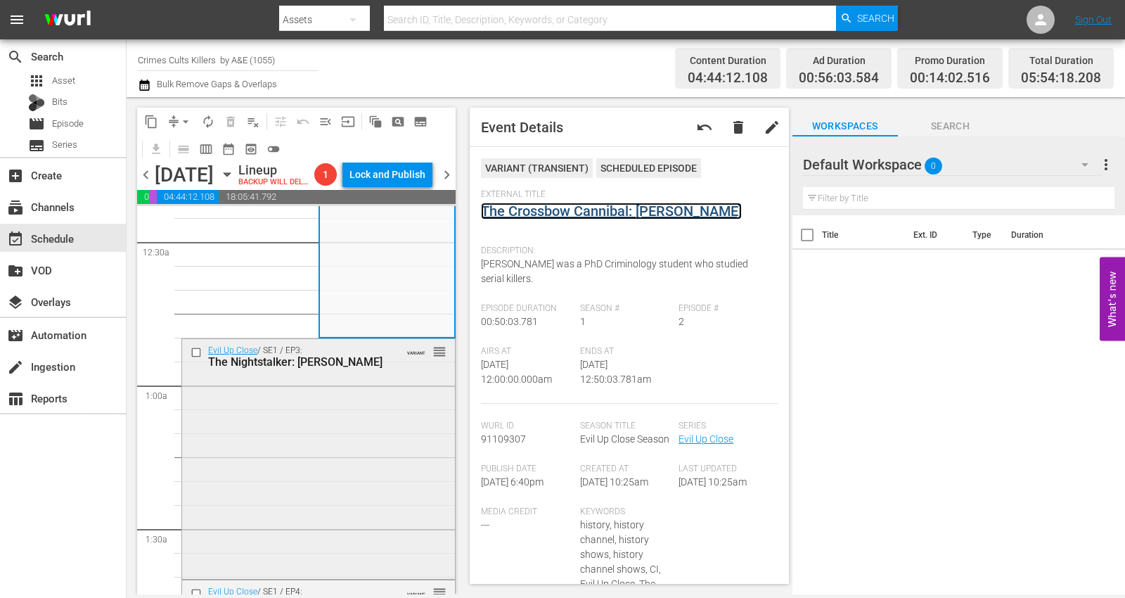
scroll to position [234, 0]
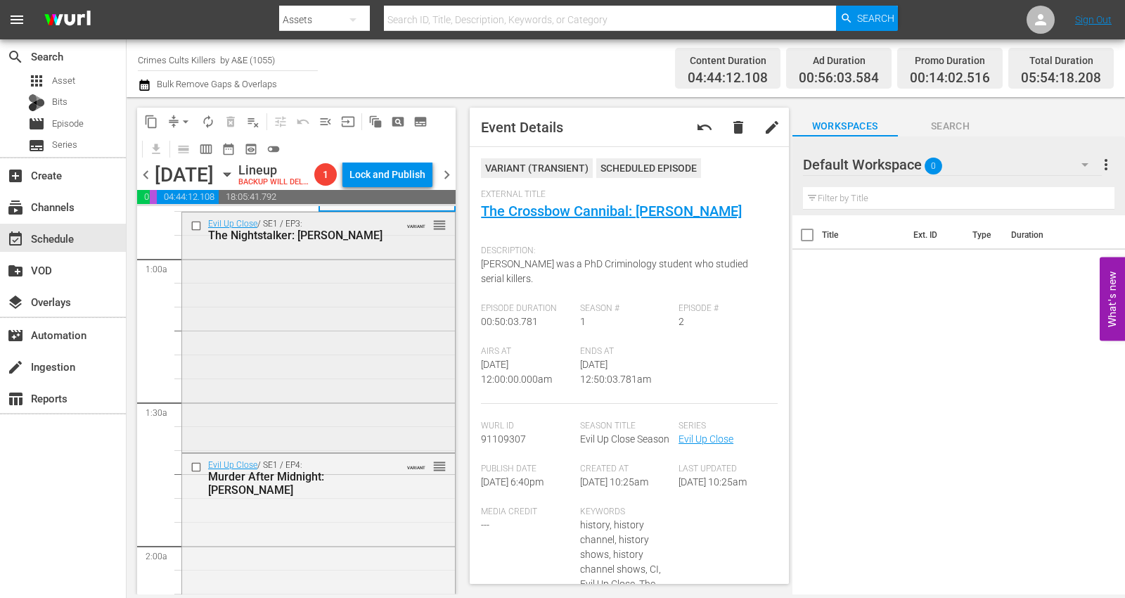
click at [288, 380] on div "Evil Up Close / SE1 / EP3: The Nightstalker: Delroy Grant VARIANT reorder" at bounding box center [318, 330] width 273 height 237
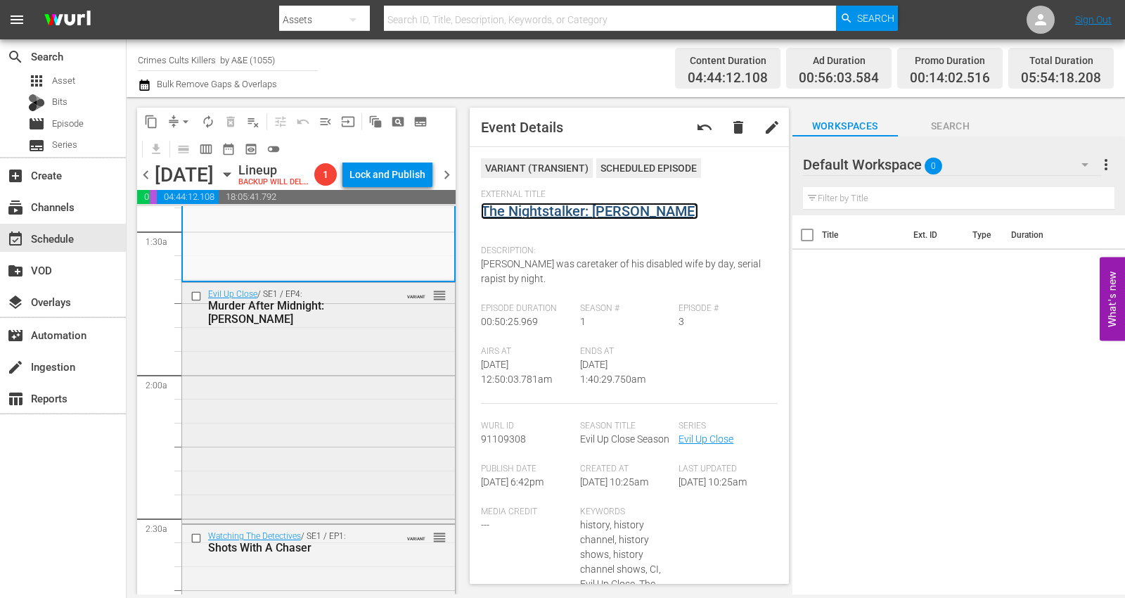
scroll to position [468, 0]
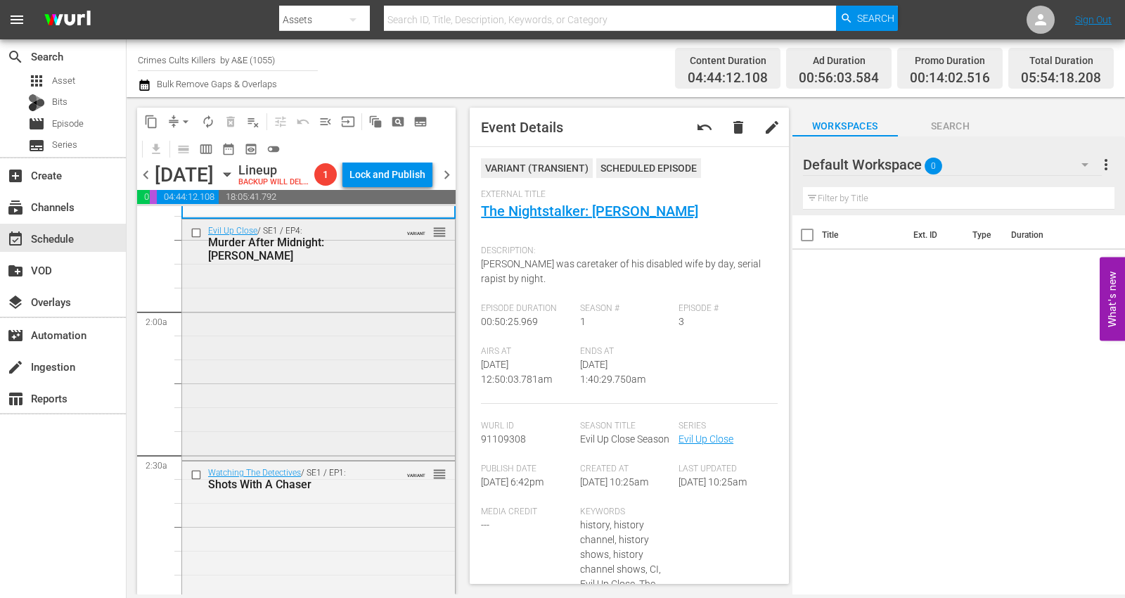
click at [259, 359] on div "Evil Up Close / SE1 / EP4: Murder After Midnight: Steven Wright VARIANT reorder" at bounding box center [318, 338] width 273 height 238
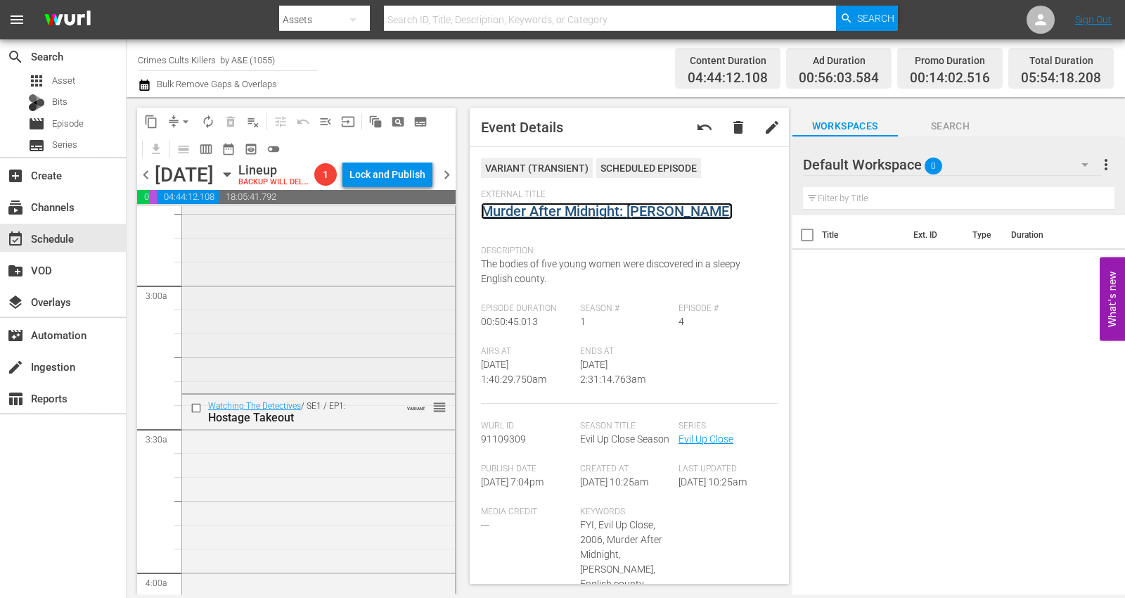
scroll to position [703, 0]
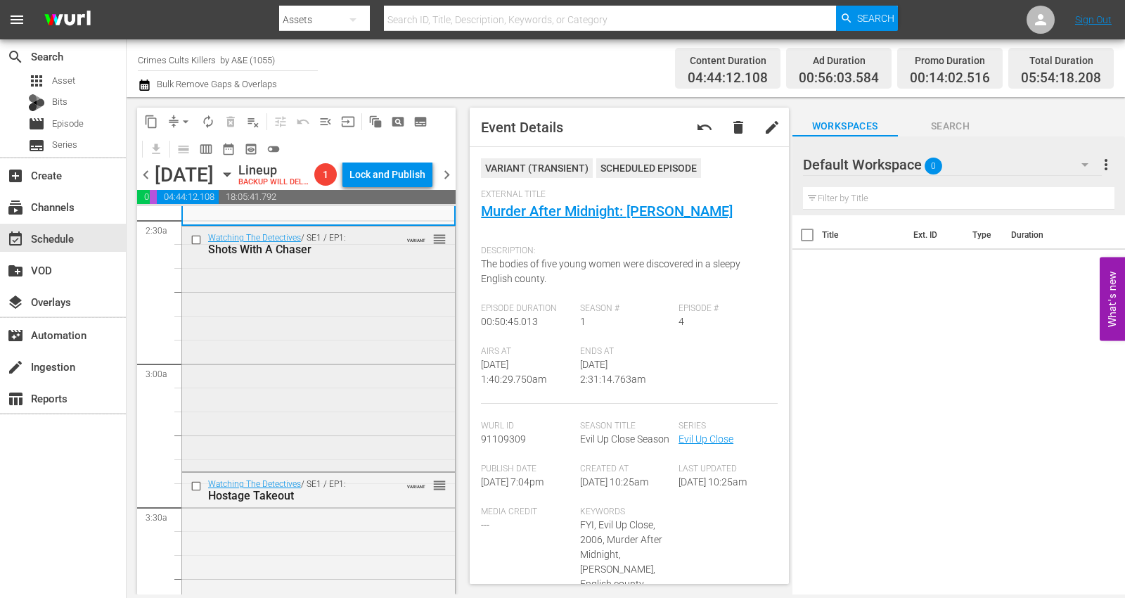
click at [258, 349] on div "Watching The Detectives / SE1 / EP1: Shots With A Chaser VARIANT reorder" at bounding box center [318, 347] width 273 height 242
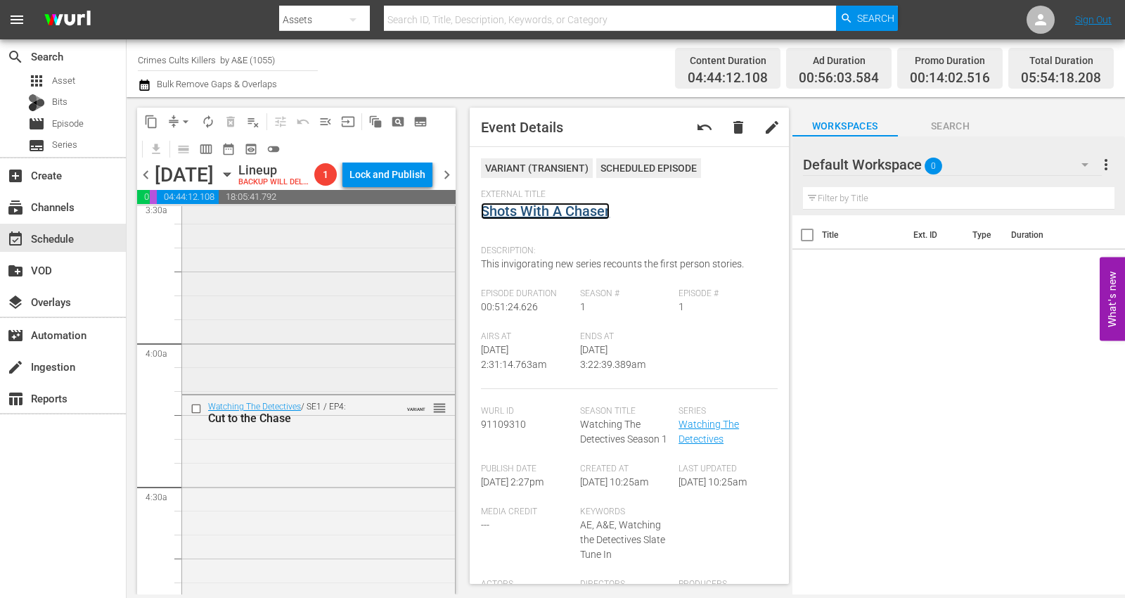
scroll to position [1015, 0]
click at [289, 320] on div "Watching The Detectives / SE1 / EP1: Hostage Takeout VARIANT reorder" at bounding box center [318, 272] width 273 height 225
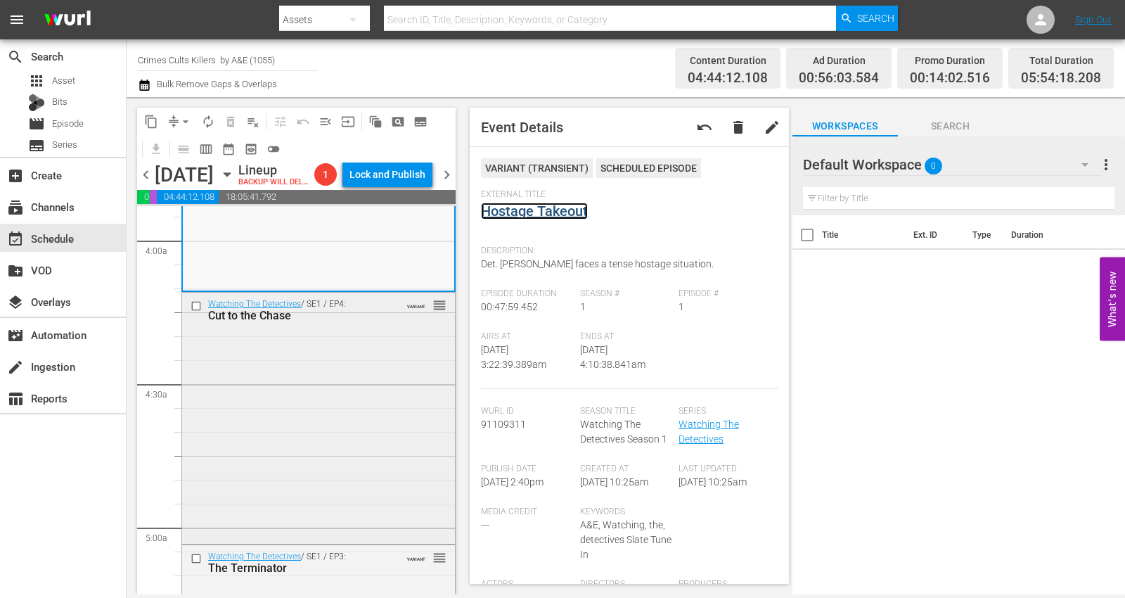
scroll to position [1171, 0]
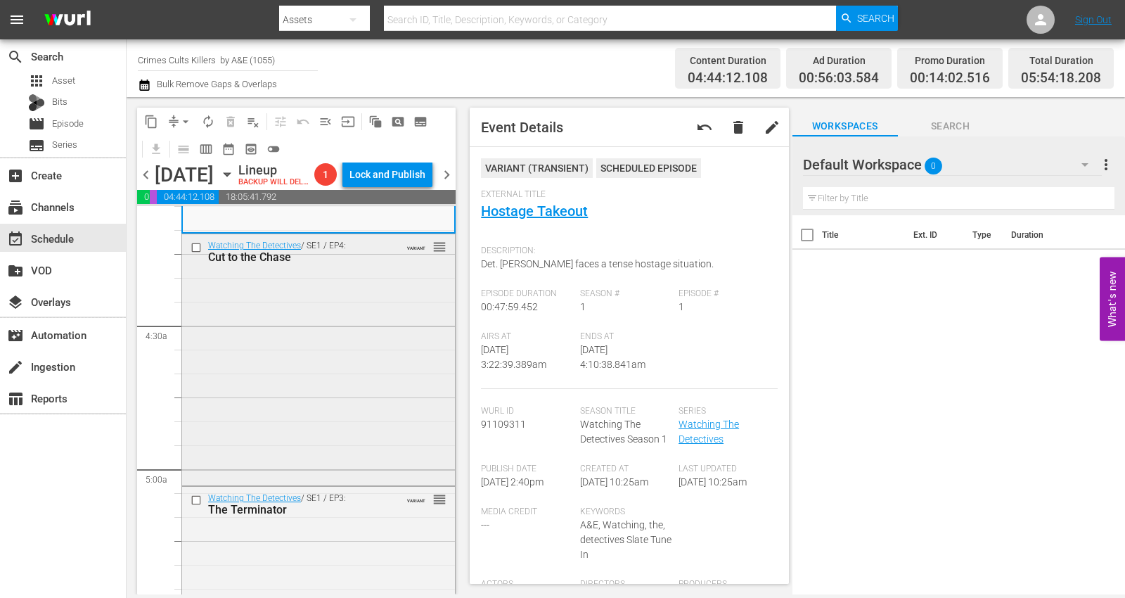
click at [276, 360] on div "Watching The Detectives / SE1 / EP4: Cut to the Chase VARIANT reorder" at bounding box center [318, 358] width 273 height 249
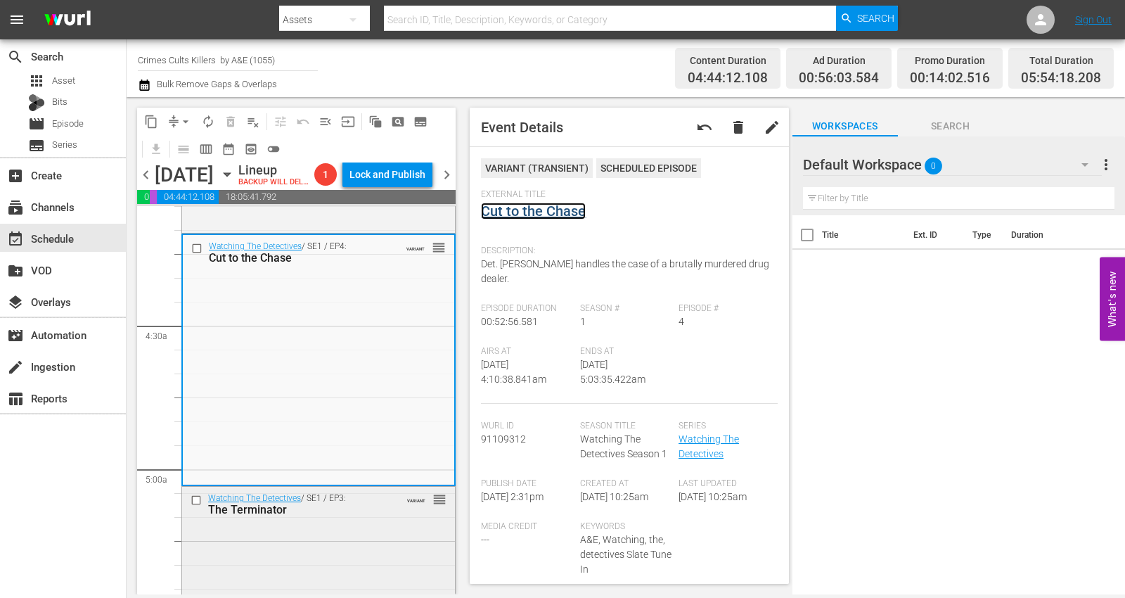
scroll to position [1327, 0]
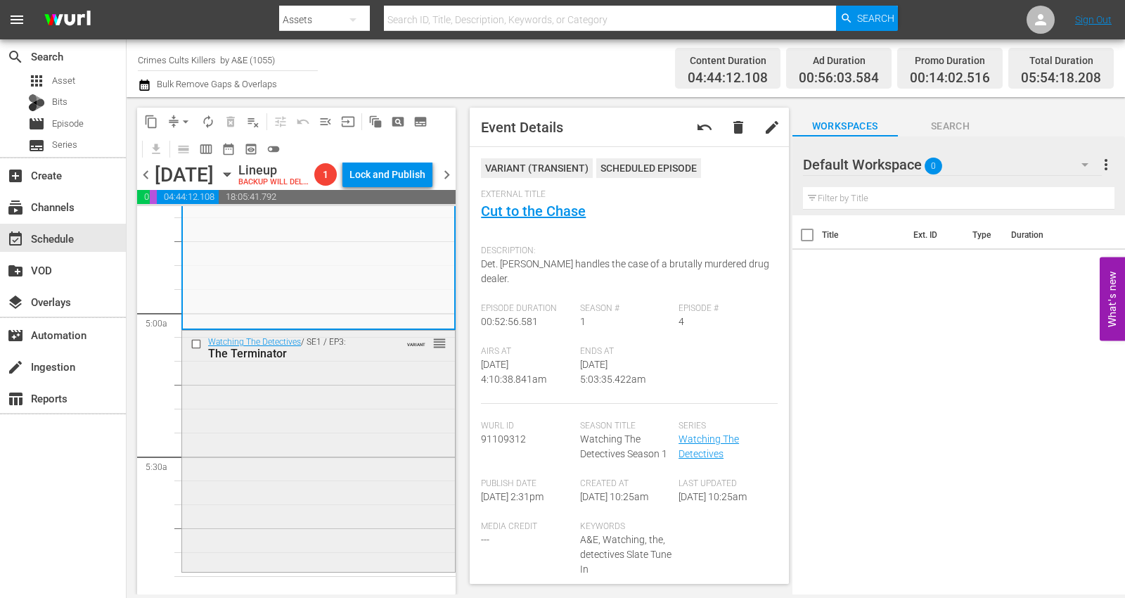
click at [289, 392] on div "Watching The Detectives / SE1 / EP3: The Terminator VARIANT reorder" at bounding box center [318, 449] width 273 height 238
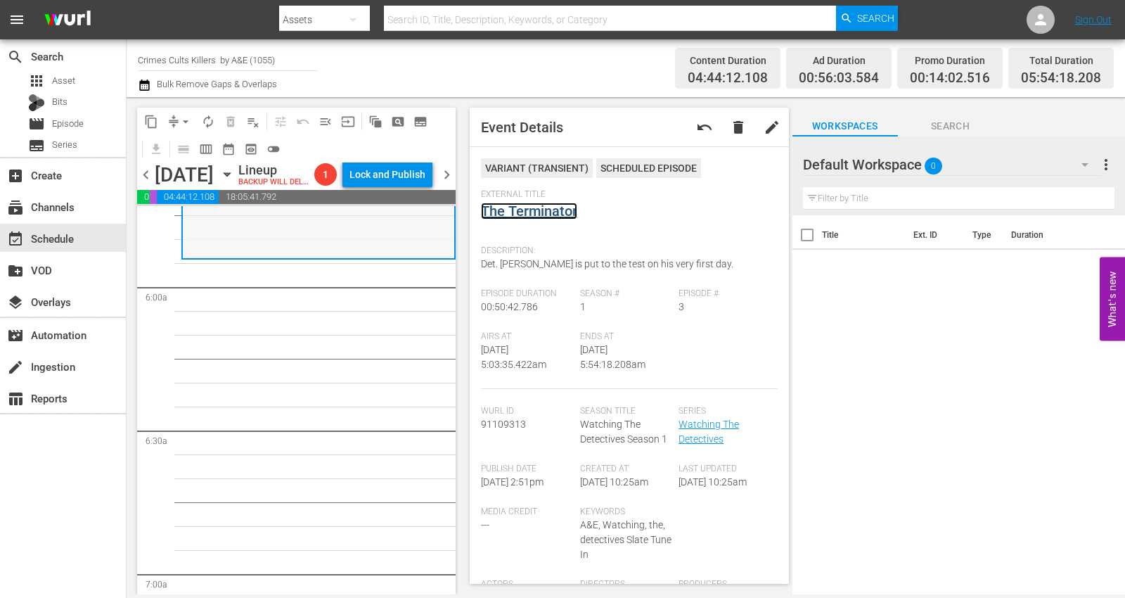
scroll to position [1406, 0]
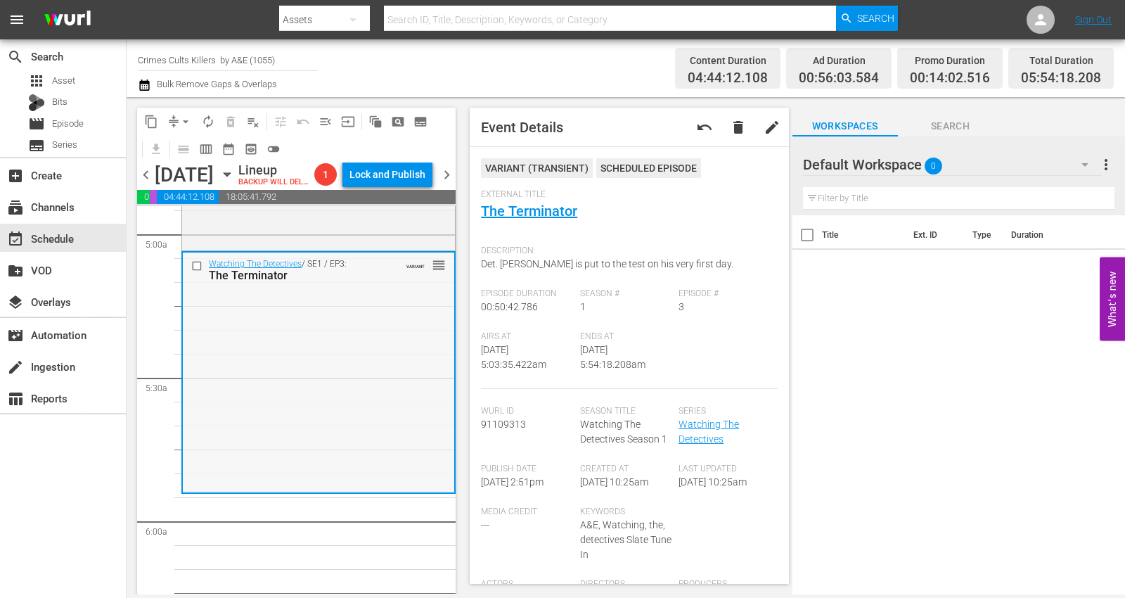
click at [254, 387] on div "Watching The Detectives / SE1 / EP3: The Terminator VARIANT reorder" at bounding box center [318, 371] width 271 height 238
click at [183, 120] on span "arrow_drop_down" at bounding box center [186, 122] width 14 height 14
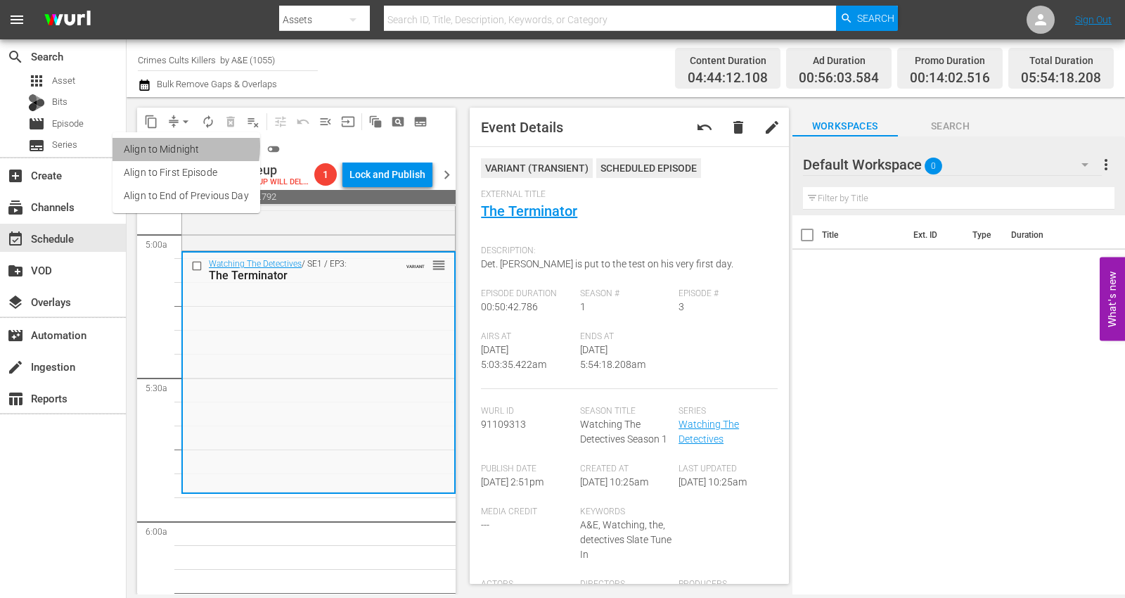
click at [162, 146] on li "Align to Midnight" at bounding box center [186, 149] width 148 height 23
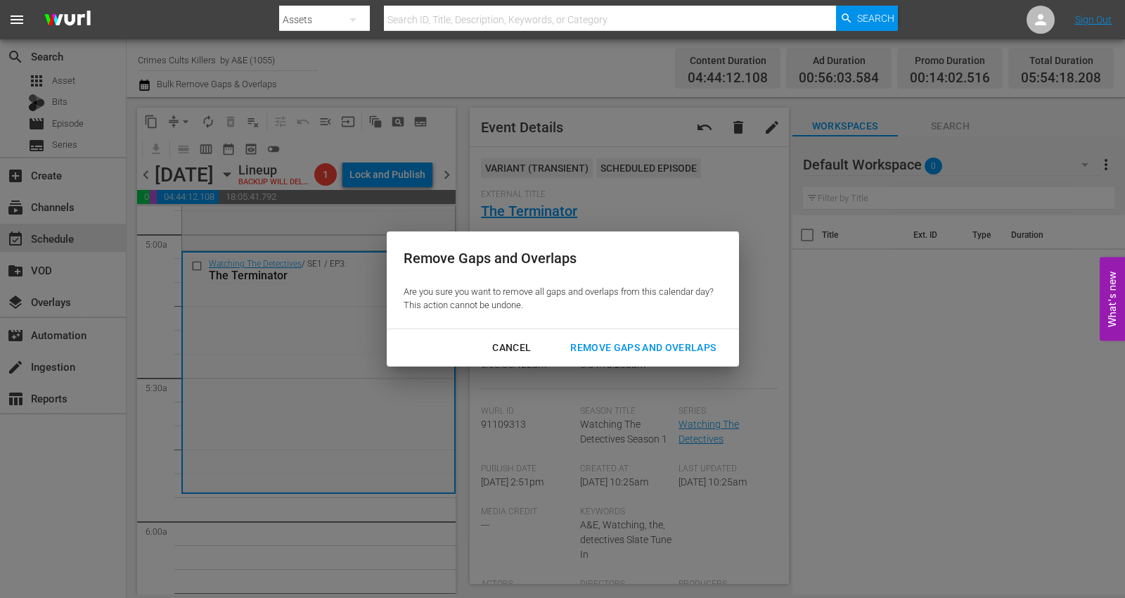
click at [623, 339] on div "Remove Gaps and Overlaps" at bounding box center [643, 348] width 168 height 18
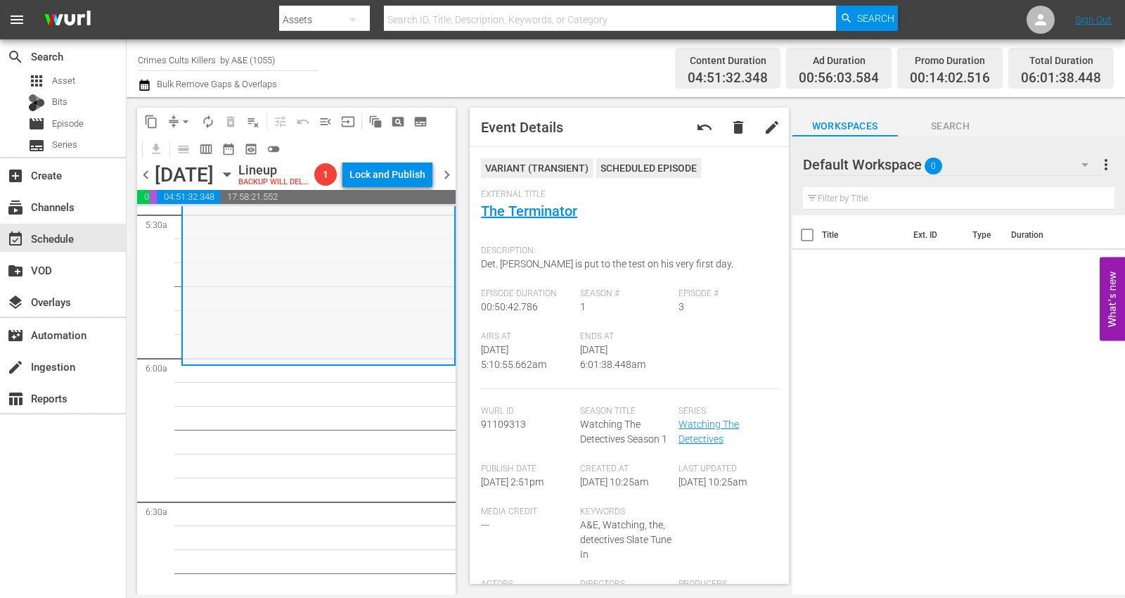
scroll to position [1436, 0]
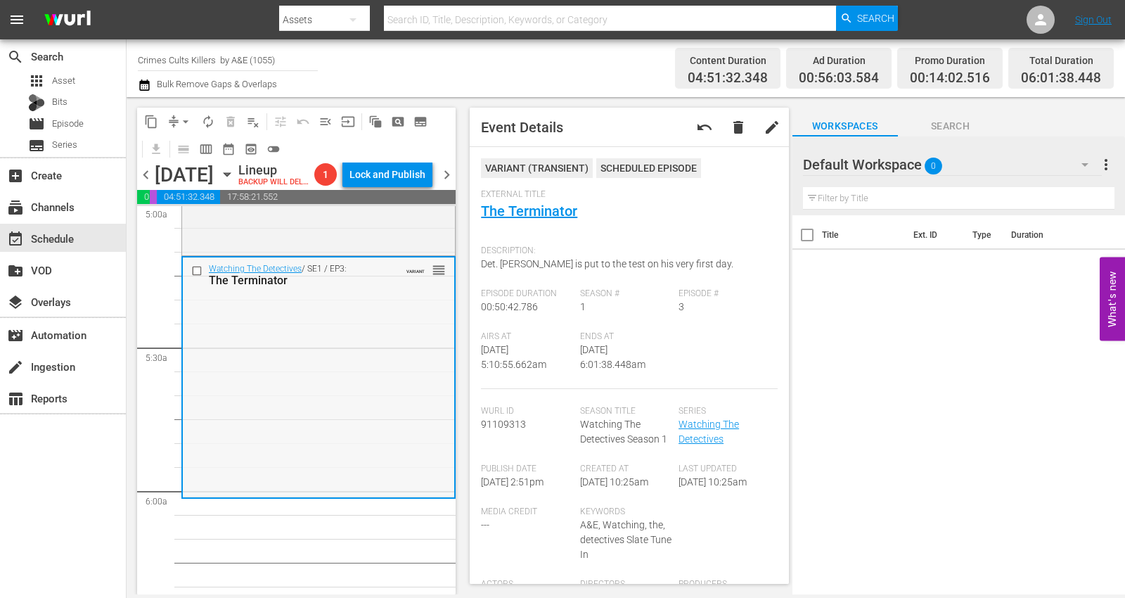
click at [254, 380] on div "Watching The Detectives / SE1 / EP3: The Terminator VARIANT reorder" at bounding box center [318, 376] width 271 height 238
click at [187, 117] on span "arrow_drop_down" at bounding box center [186, 122] width 14 height 14
click at [174, 146] on li "Align to Midnight" at bounding box center [186, 149] width 148 height 23
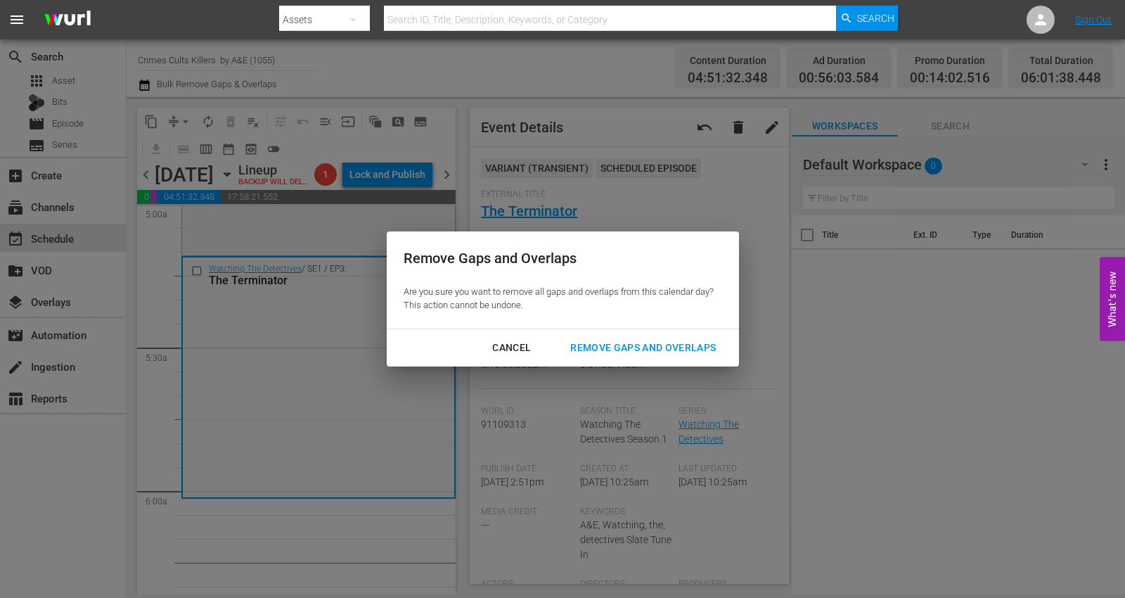
click at [602, 345] on div "Remove Gaps and Overlaps" at bounding box center [643, 348] width 168 height 18
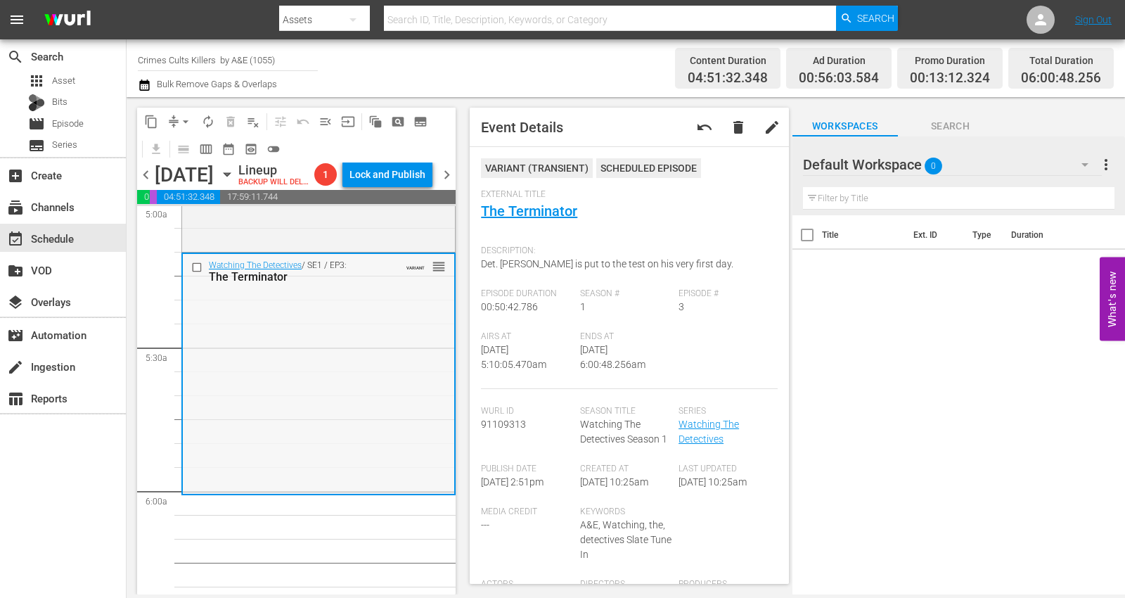
click at [247, 335] on div "Watching The Detectives / SE1 / EP3: The Terminator VARIANT reorder" at bounding box center [318, 373] width 271 height 238
click at [180, 117] on span "arrow_drop_down" at bounding box center [186, 122] width 14 height 14
click at [186, 146] on li "Align to Midnight" at bounding box center [186, 149] width 148 height 23
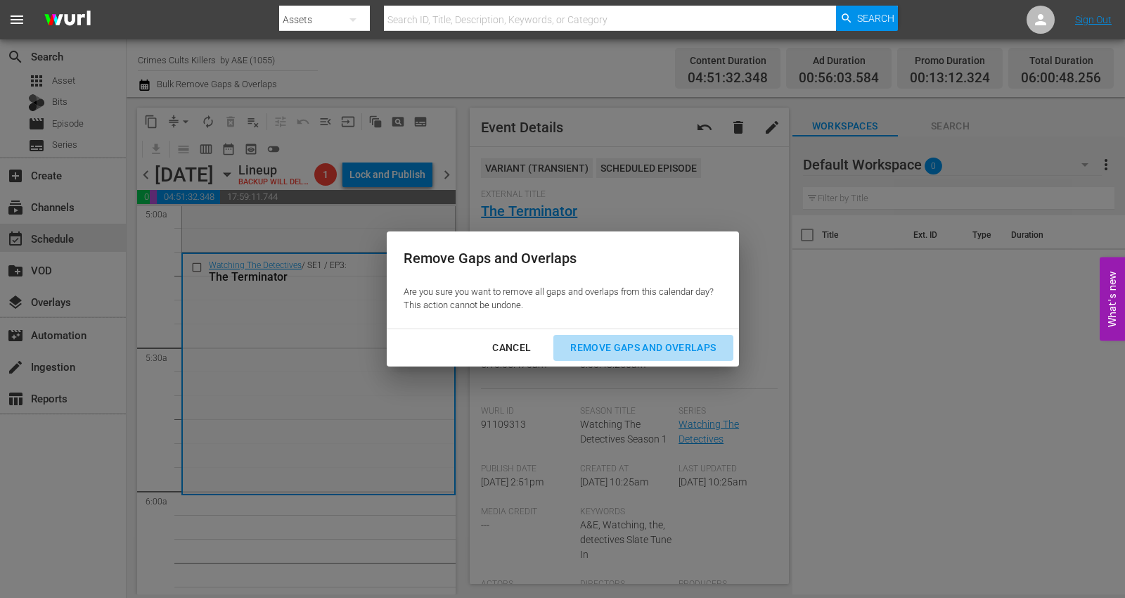
click at [645, 340] on div "Remove Gaps and Overlaps" at bounding box center [643, 348] width 168 height 18
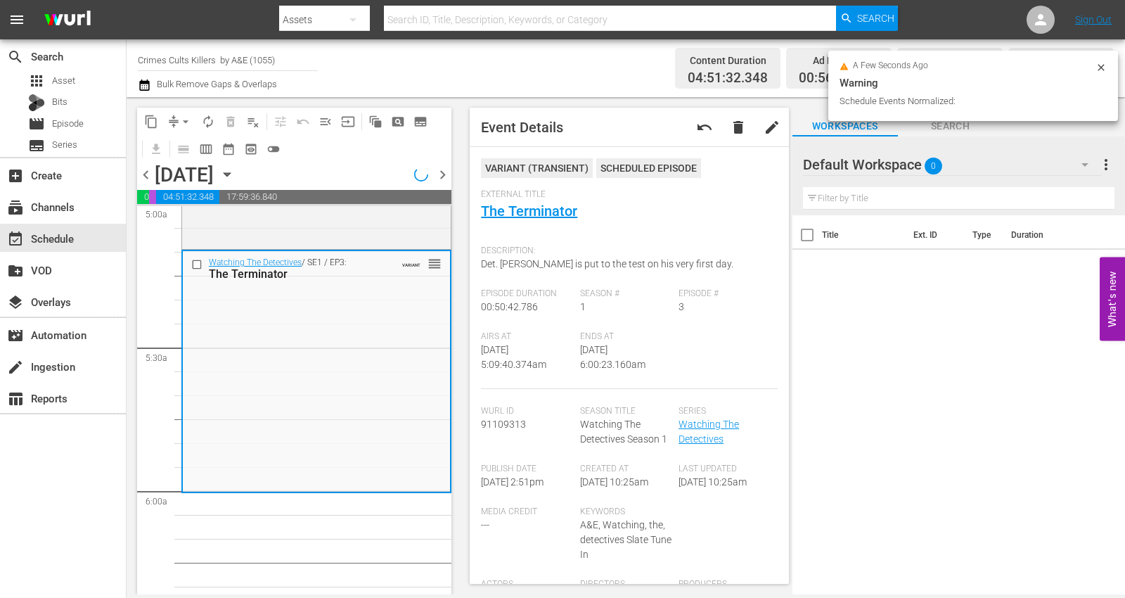
scroll to position [1412, 0]
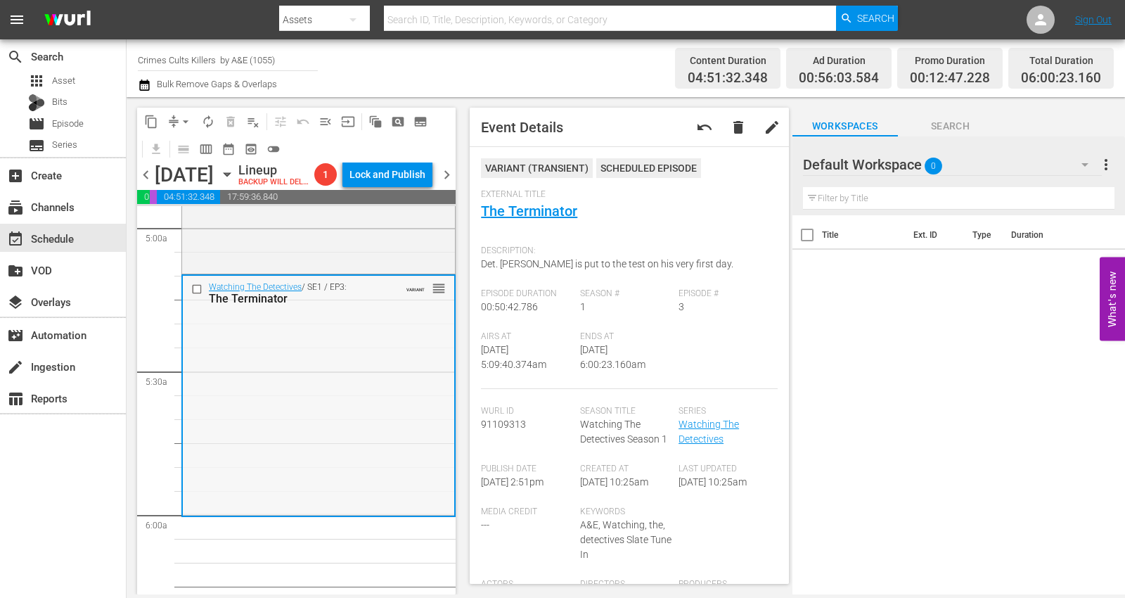
click at [228, 441] on div "Watching The Detectives / SE1 / EP3: The Terminator VARIANT reorder" at bounding box center [318, 395] width 271 height 238
click at [177, 117] on button "arrow_drop_down" at bounding box center [185, 121] width 22 height 22
click at [178, 146] on li "Align to Midnight" at bounding box center [186, 149] width 148 height 23
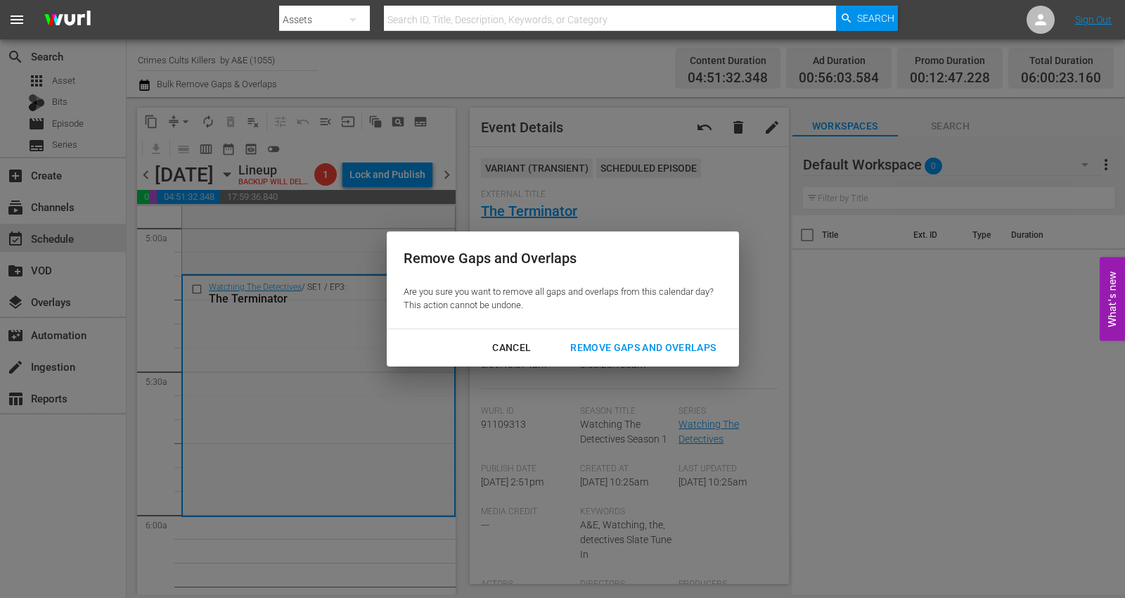
click at [619, 348] on div "Remove Gaps and Overlaps" at bounding box center [643, 348] width 168 height 18
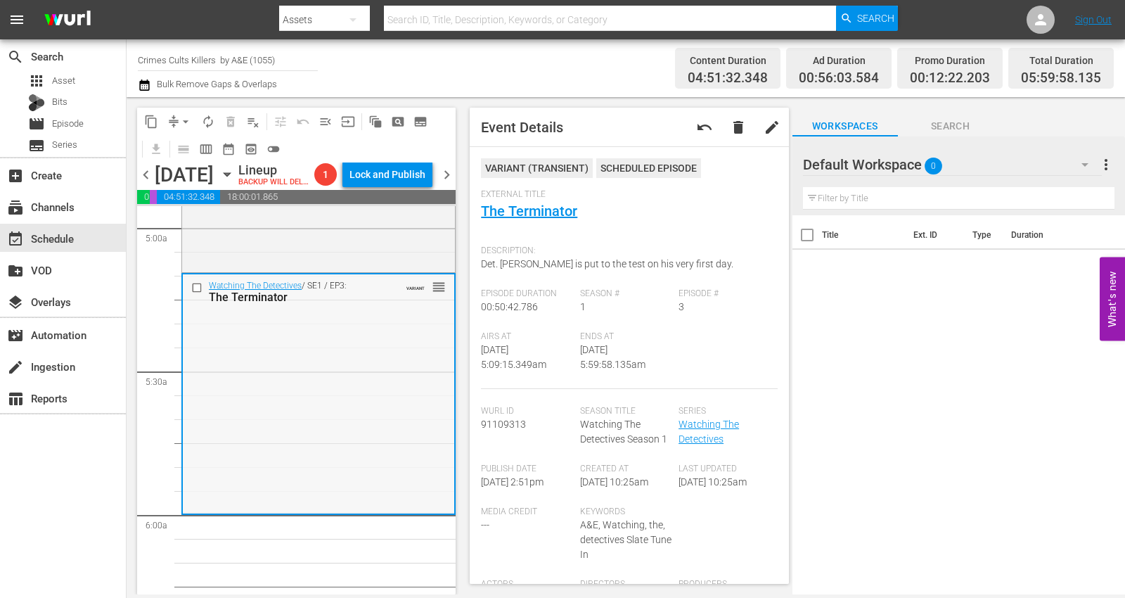
click at [254, 409] on div "Watching The Detectives / SE1 / EP3: The Terminator VARIANT reorder" at bounding box center [318, 393] width 271 height 238
click at [183, 118] on span "arrow_drop_down" at bounding box center [186, 122] width 14 height 14
click at [179, 143] on li "Align to Midnight" at bounding box center [186, 149] width 148 height 23
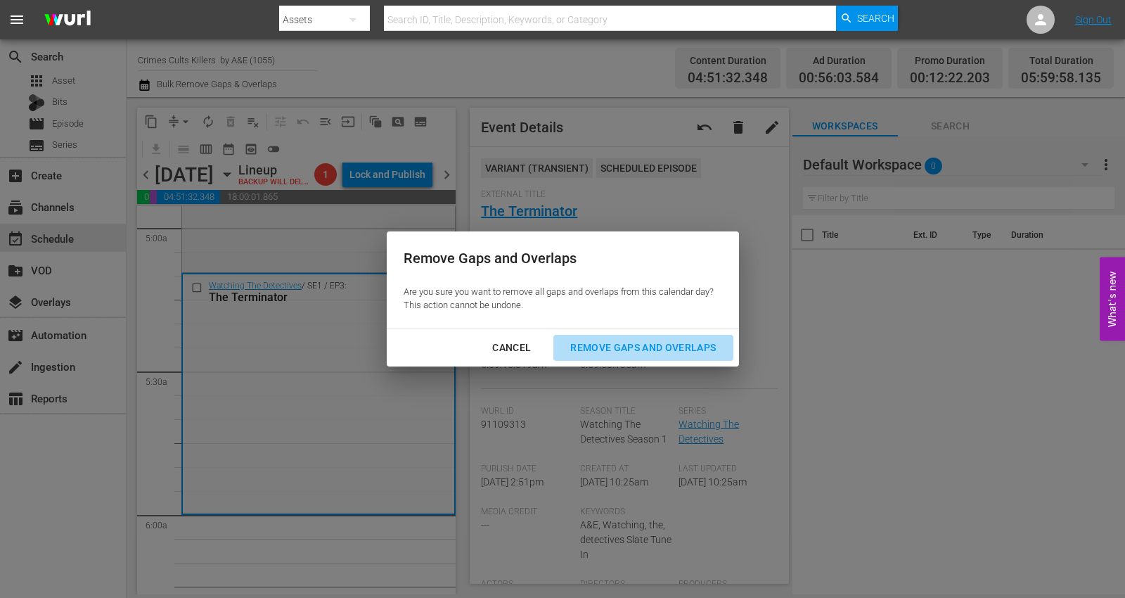
click at [617, 350] on div "Remove Gaps and Overlaps" at bounding box center [643, 348] width 168 height 18
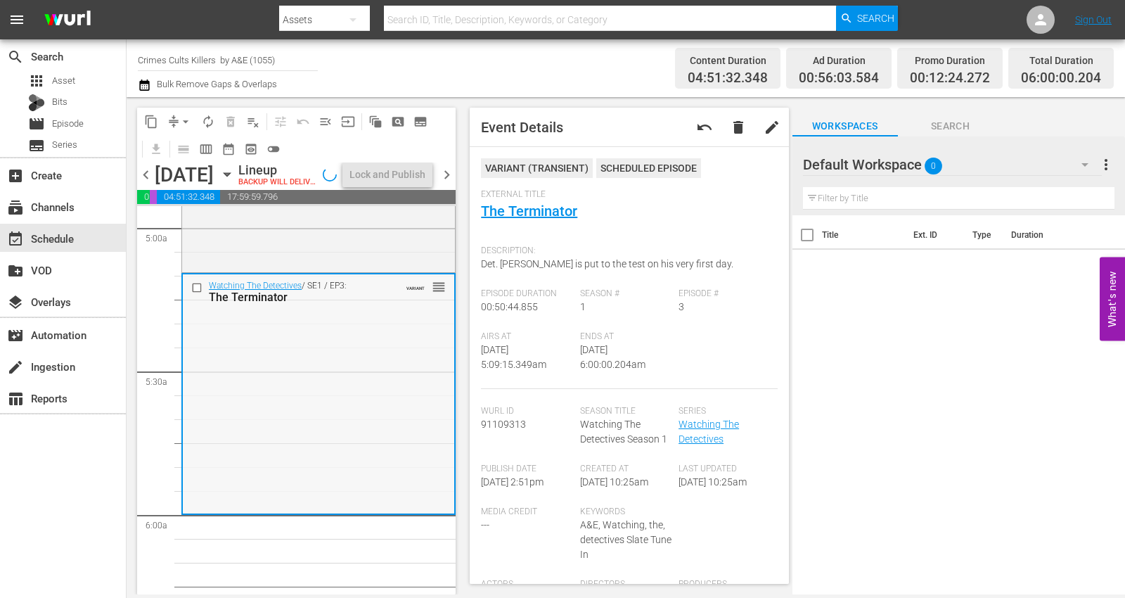
click at [262, 408] on div "Watching The Detectives / SE1 / EP3: The Terminator VARIANT reorder" at bounding box center [318, 393] width 271 height 238
click at [209, 120] on span "autorenew_outlined" at bounding box center [208, 122] width 14 height 14
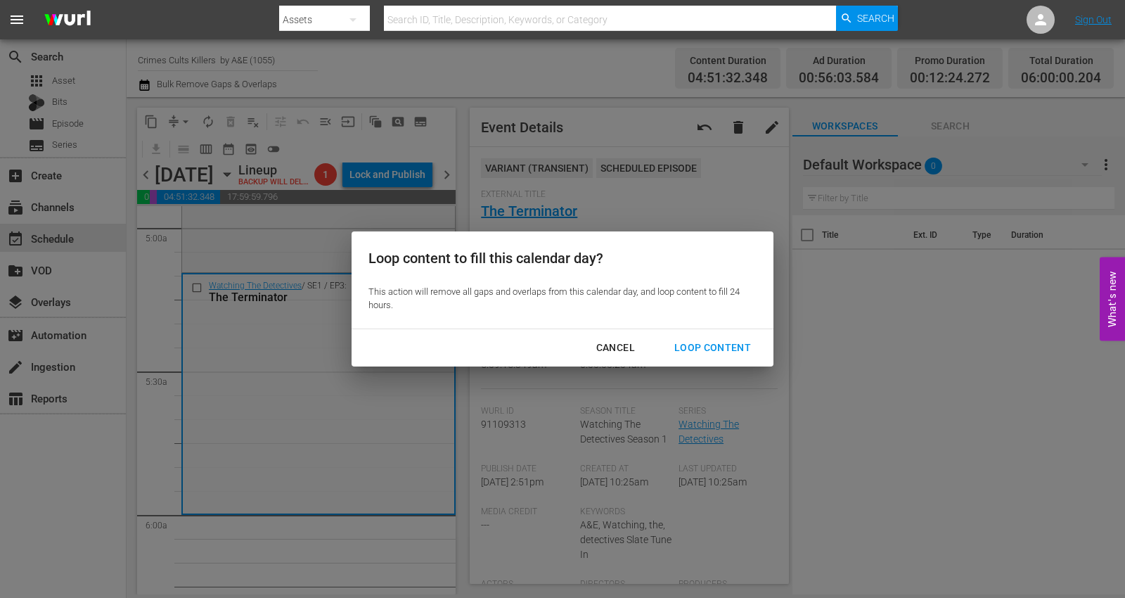
drag, startPoint x: 720, startPoint y: 342, endPoint x: 707, endPoint y: 341, distance: 12.7
click at [718, 341] on div "Loop Content" at bounding box center [712, 348] width 99 height 18
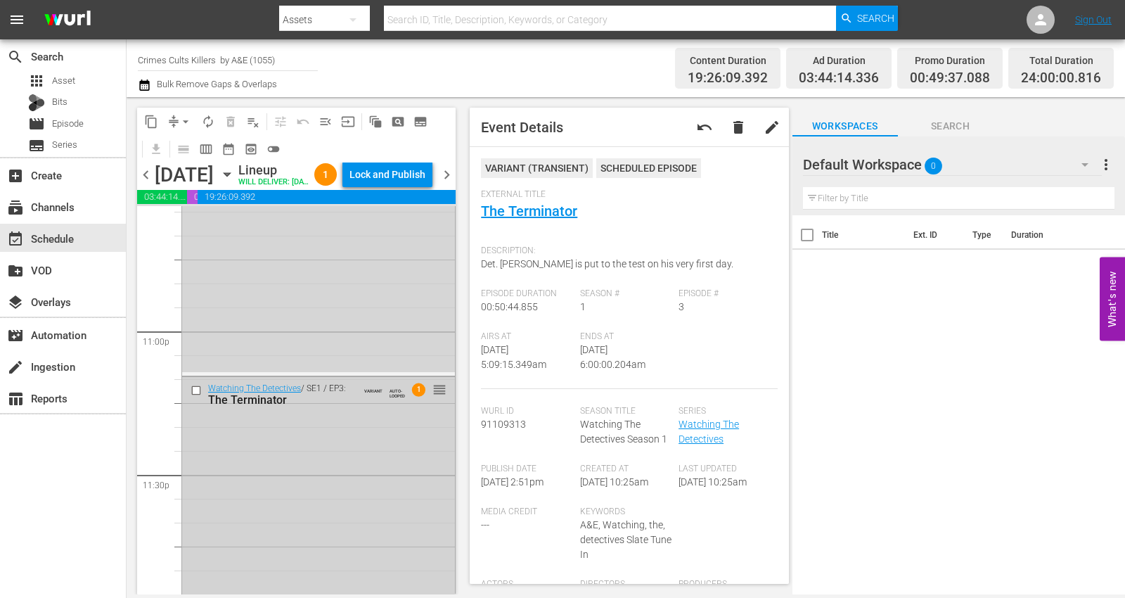
scroll to position [6518, 0]
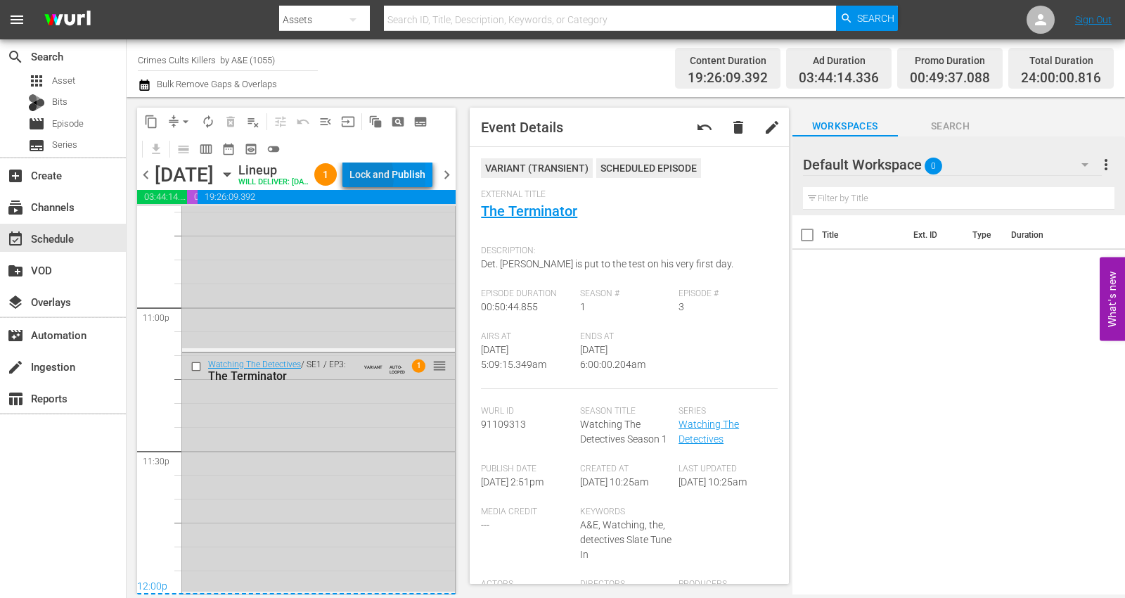
click at [381, 179] on div "Lock and Publish" at bounding box center [387, 174] width 76 height 25
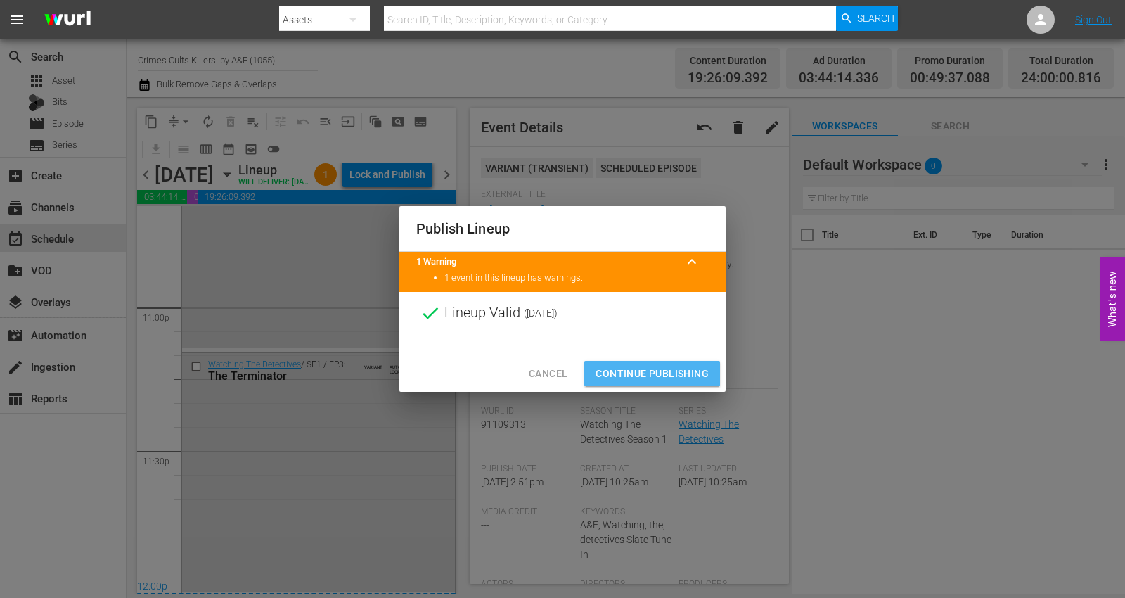
click at [636, 366] on span "Continue Publishing" at bounding box center [651, 374] width 113 height 18
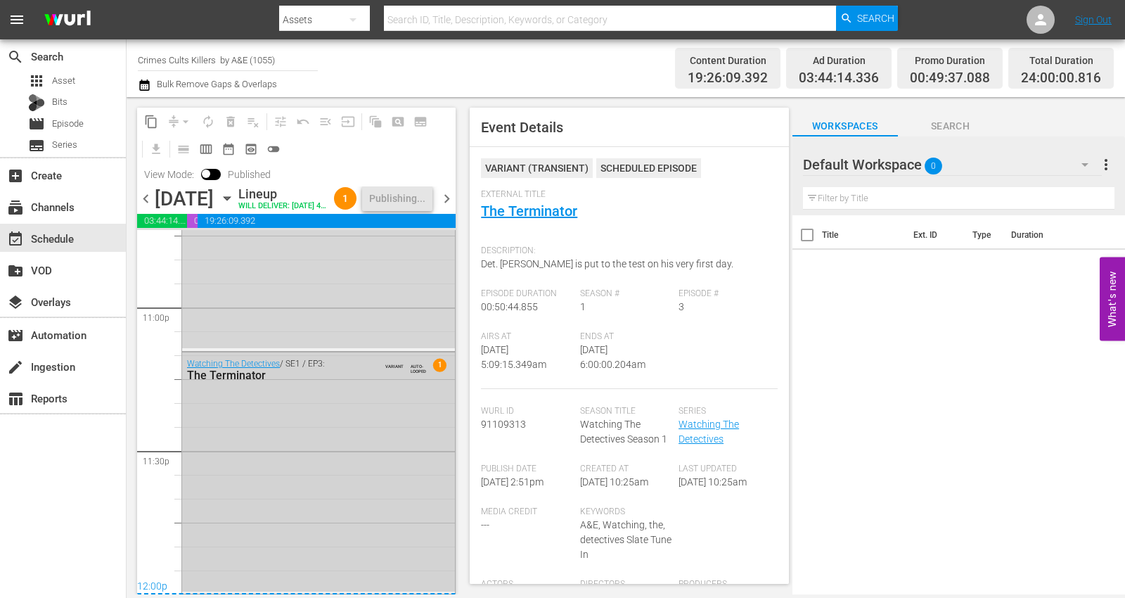
scroll to position [6542, 0]
click at [447, 207] on span "chevron_right" at bounding box center [447, 199] width 18 height 18
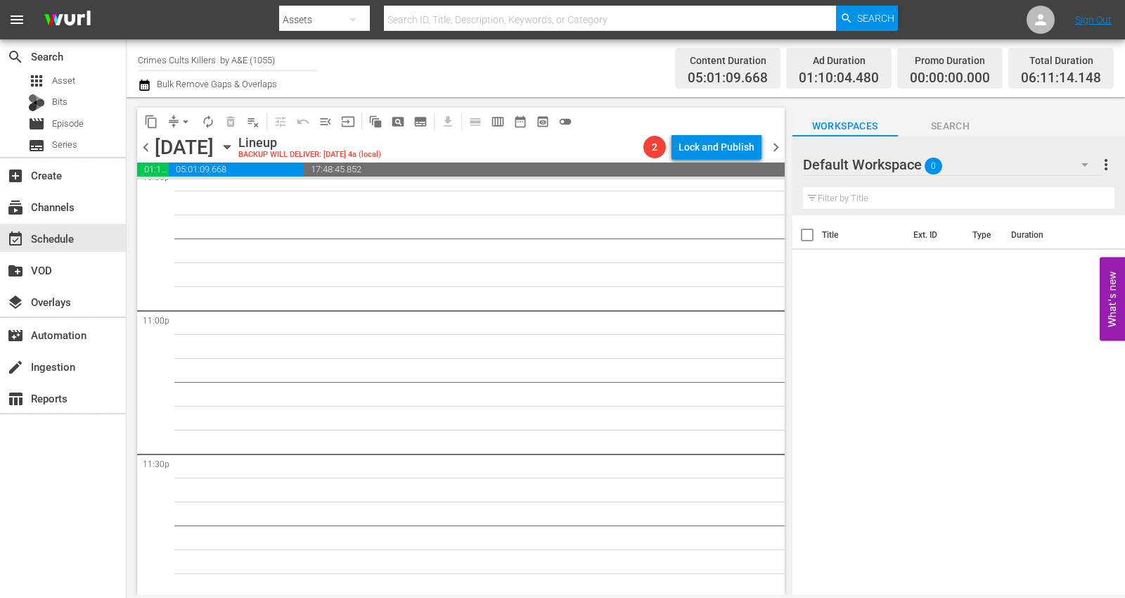
scroll to position [6468, 0]
click at [150, 148] on span "chevron_left" at bounding box center [146, 147] width 18 height 18
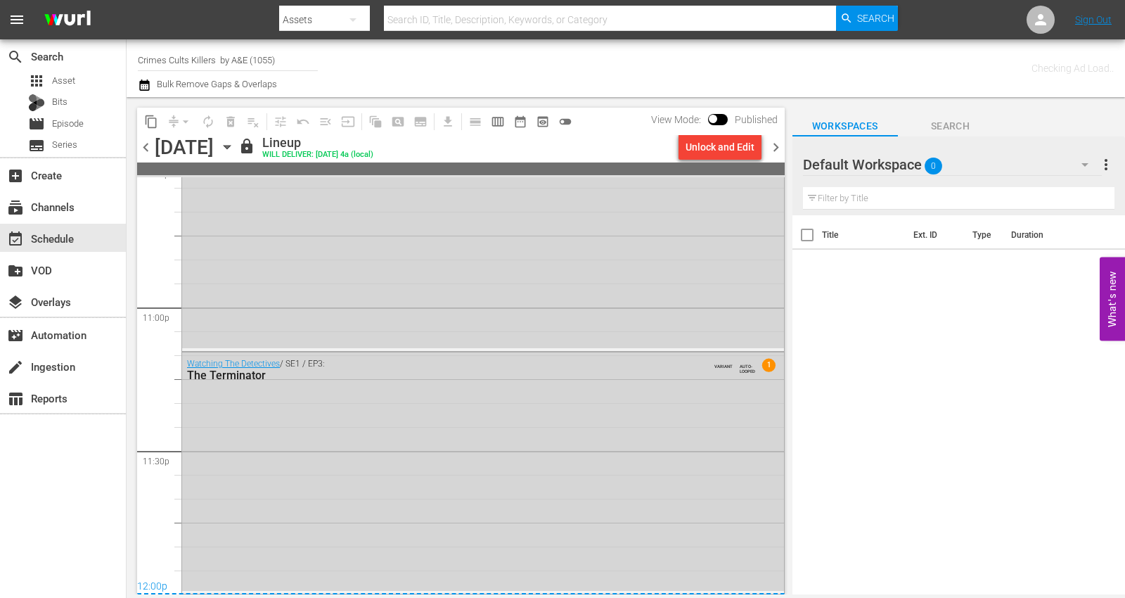
scroll to position [6468, 0]
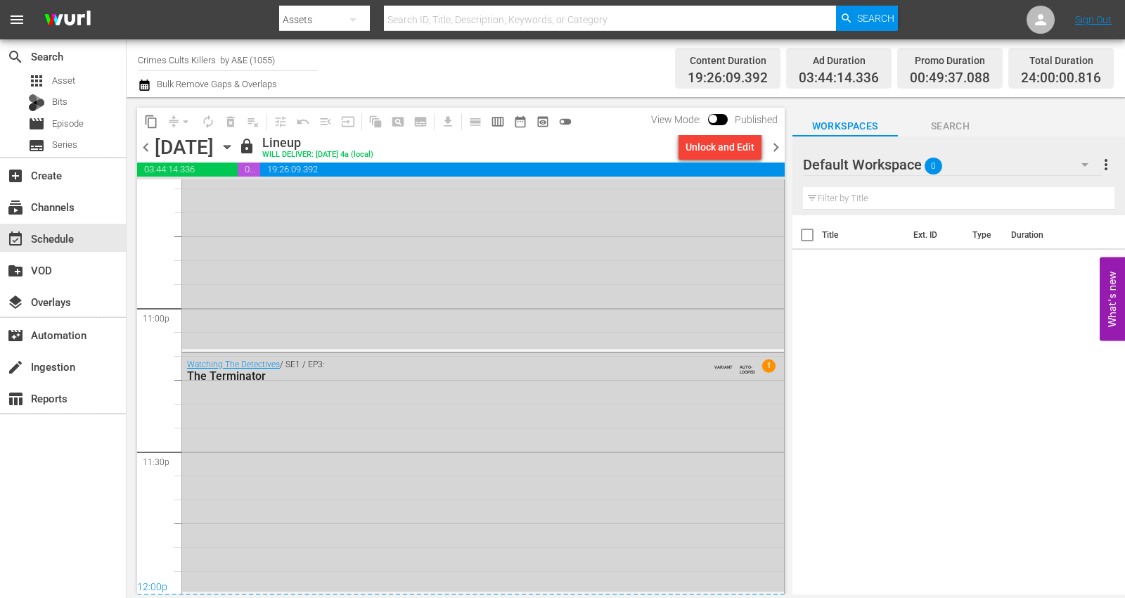
click at [515, 444] on div "Watching The Detectives / SE1 / EP3: The Terminator VARIANT AUTO-LOOPED 1" at bounding box center [483, 472] width 602 height 238
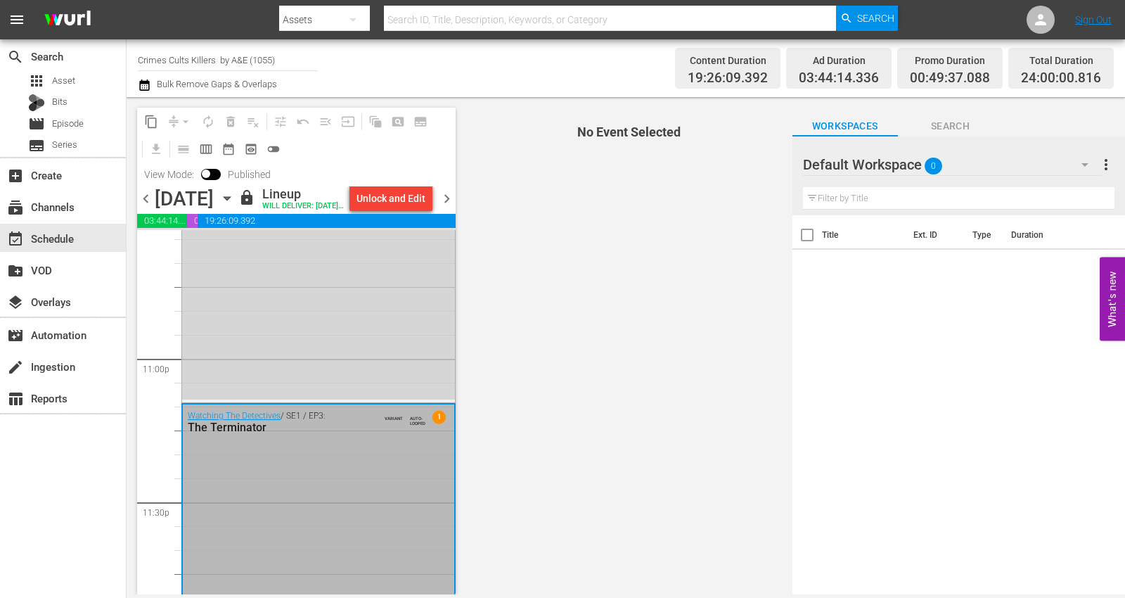
scroll to position [6542, 0]
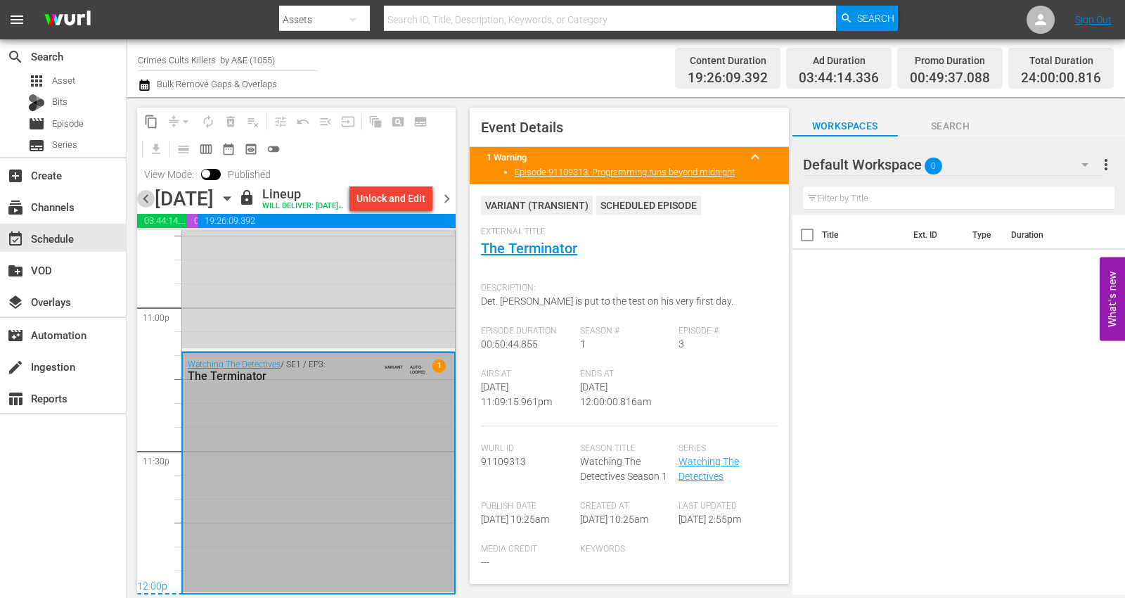
click at [142, 207] on span "chevron_left" at bounding box center [146, 199] width 18 height 18
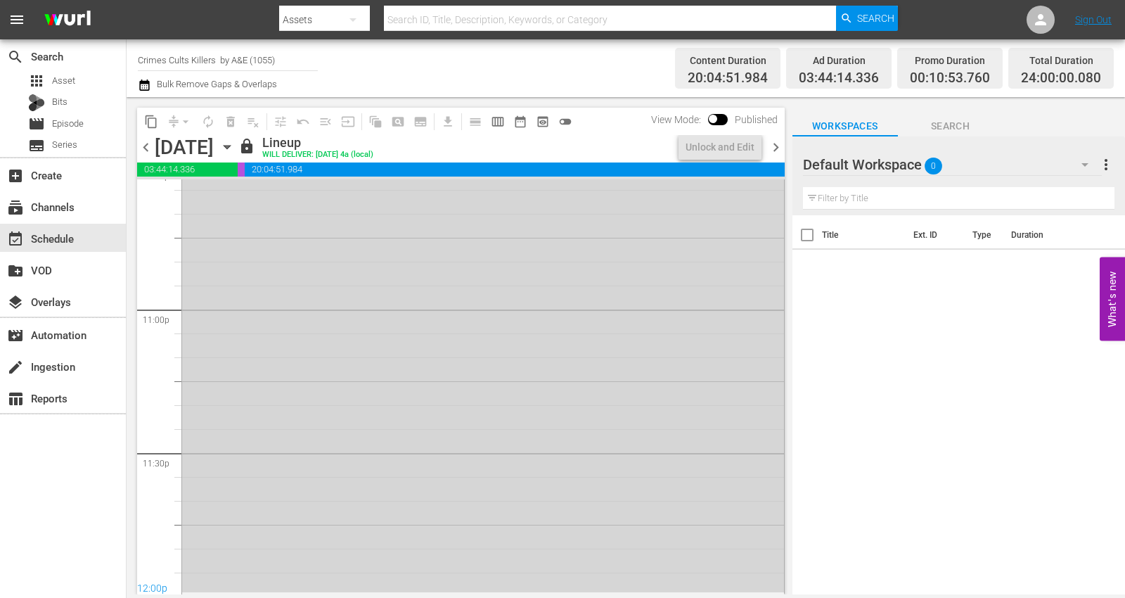
scroll to position [6468, 0]
click at [558, 524] on div "American Godfathers: The Five Families / SE1 / EP3: The Last Don AUTO-LOOPED 1" at bounding box center [483, 344] width 602 height 494
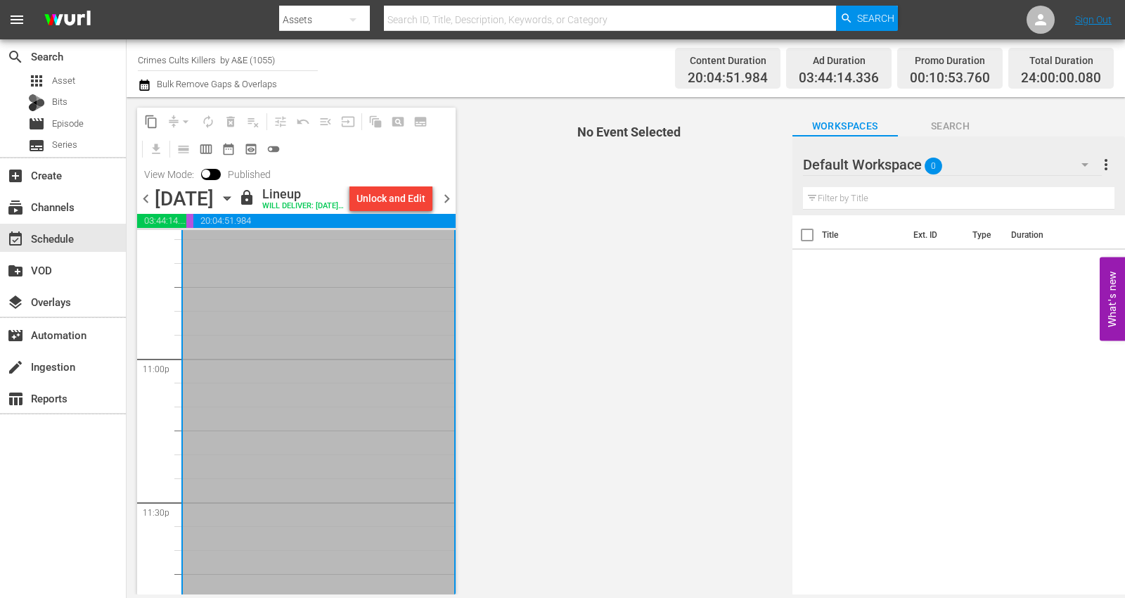
scroll to position [6542, 0]
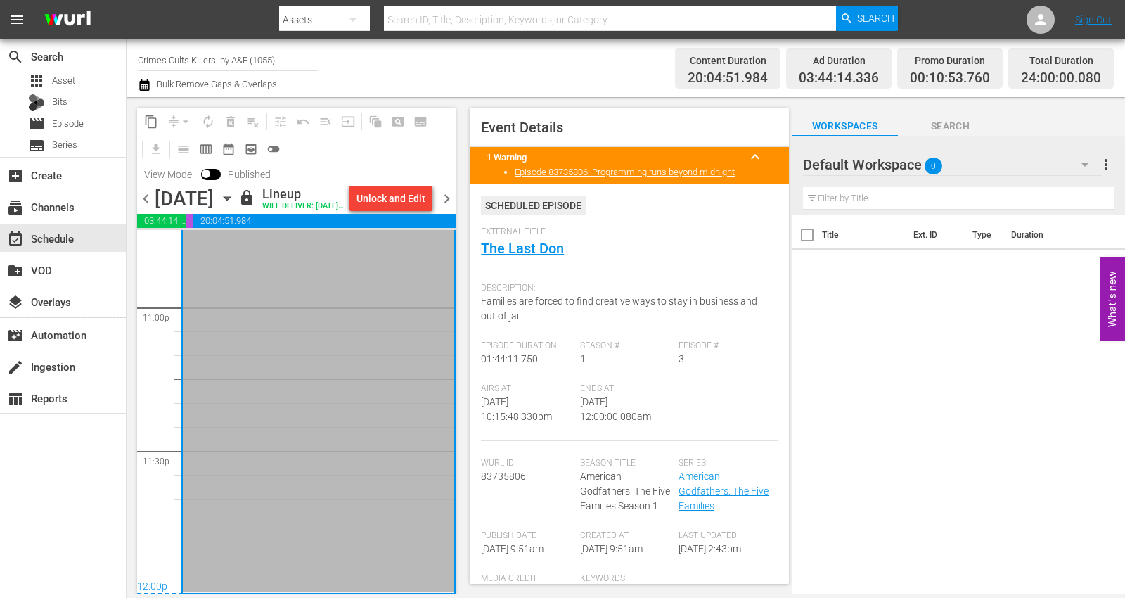
click at [446, 207] on span "chevron_right" at bounding box center [447, 199] width 18 height 18
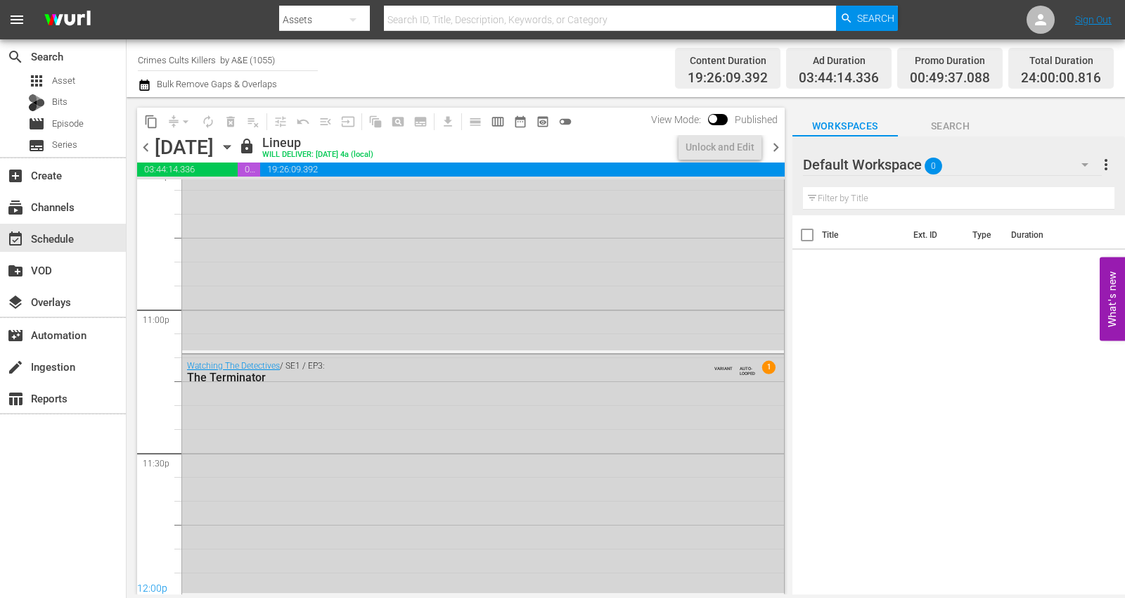
scroll to position [6468, 0]
click at [774, 143] on span "chevron_right" at bounding box center [776, 147] width 18 height 18
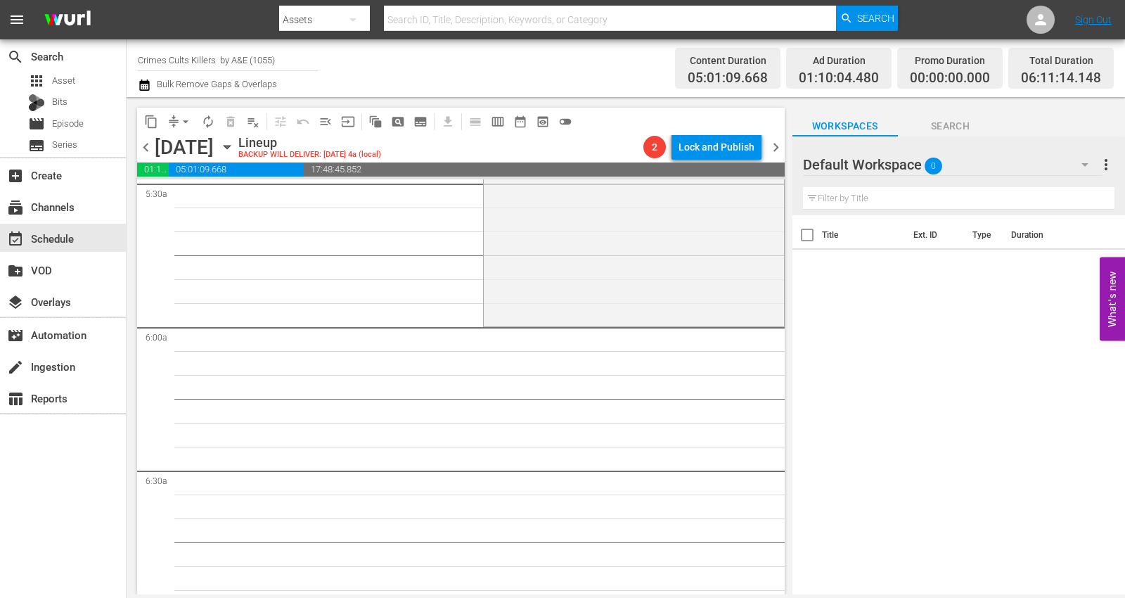
scroll to position [1351, 0]
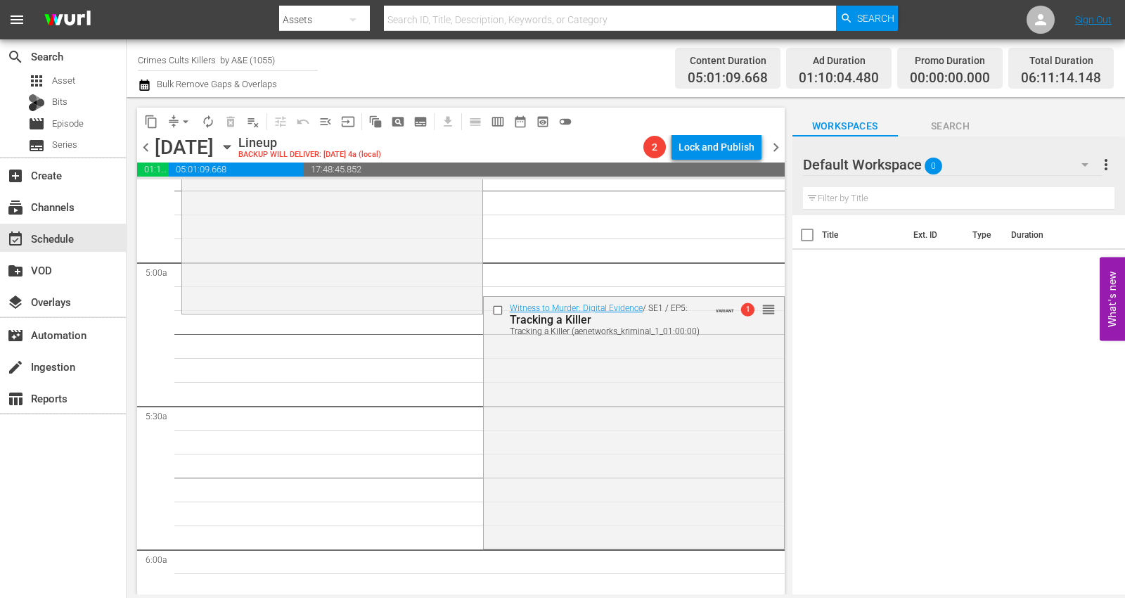
click at [597, 418] on div "Witness to Murder: Digital Evidence / SE1 / EP5: Tracking a Killer Tracking a K…" at bounding box center [634, 421] width 300 height 248
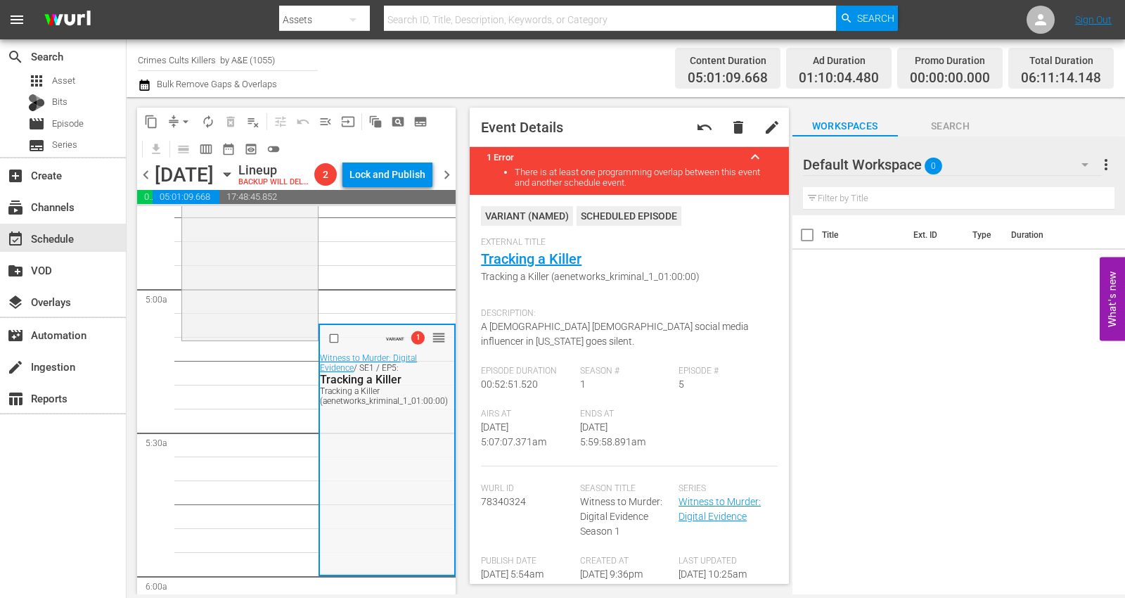
click at [368, 472] on div "VARIANT 1 reorder Witness to Murder: Digital Evidence / SE1 / EP5: Tracking a K…" at bounding box center [387, 449] width 134 height 248
click at [183, 120] on span "arrow_drop_down" at bounding box center [186, 122] width 14 height 14
click at [179, 147] on li "Align to Midnight" at bounding box center [186, 149] width 148 height 23
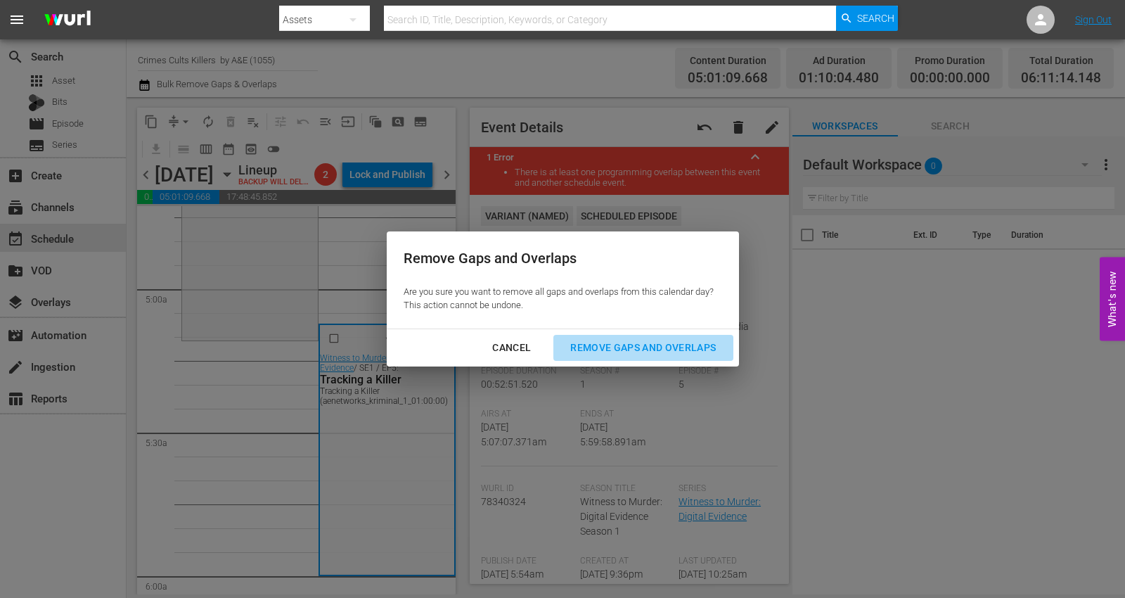
drag, startPoint x: 585, startPoint y: 348, endPoint x: 576, endPoint y: 333, distance: 17.0
click at [586, 348] on div "Remove Gaps and Overlaps" at bounding box center [643, 348] width 168 height 18
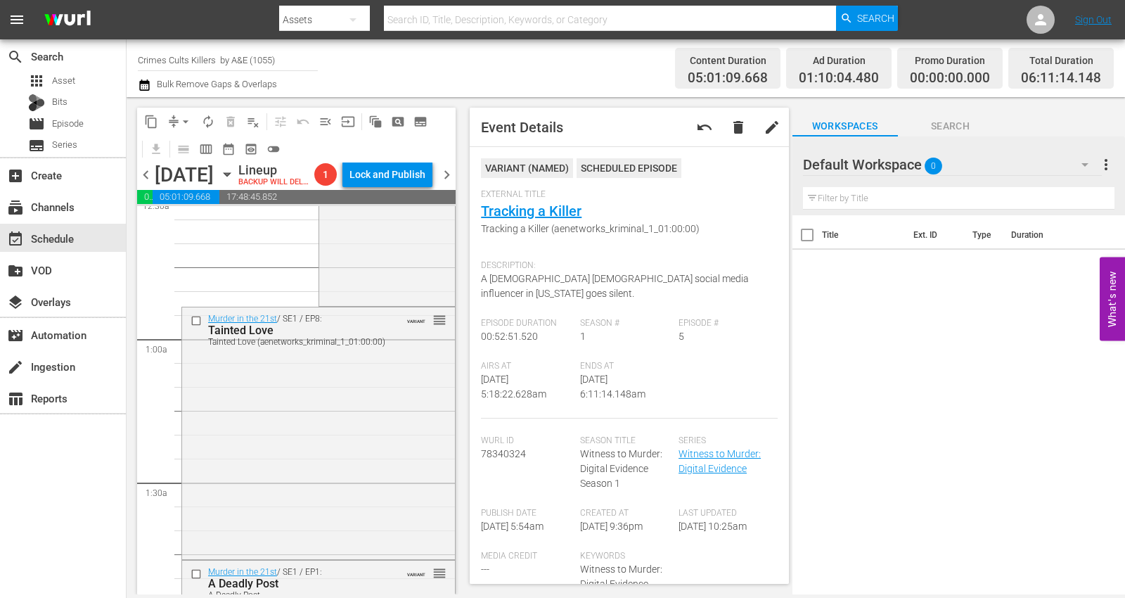
scroll to position [0, 0]
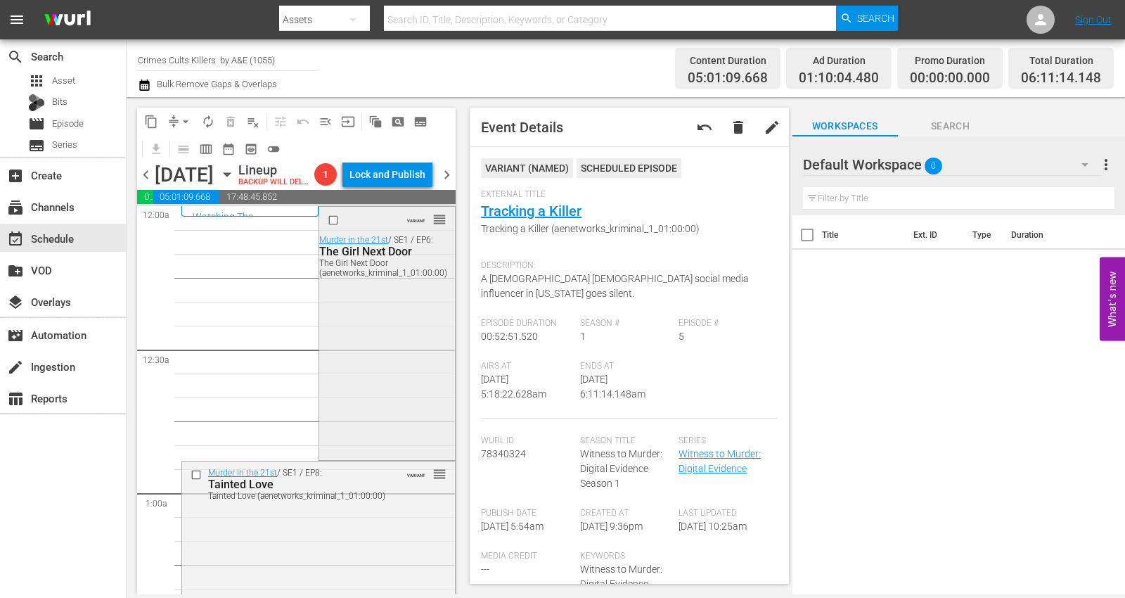
click at [347, 376] on div "VARIANT reorder Murder in the 21st / SE1 / EP6: The Girl Next Door The Girl Nex…" at bounding box center [387, 332] width 136 height 250
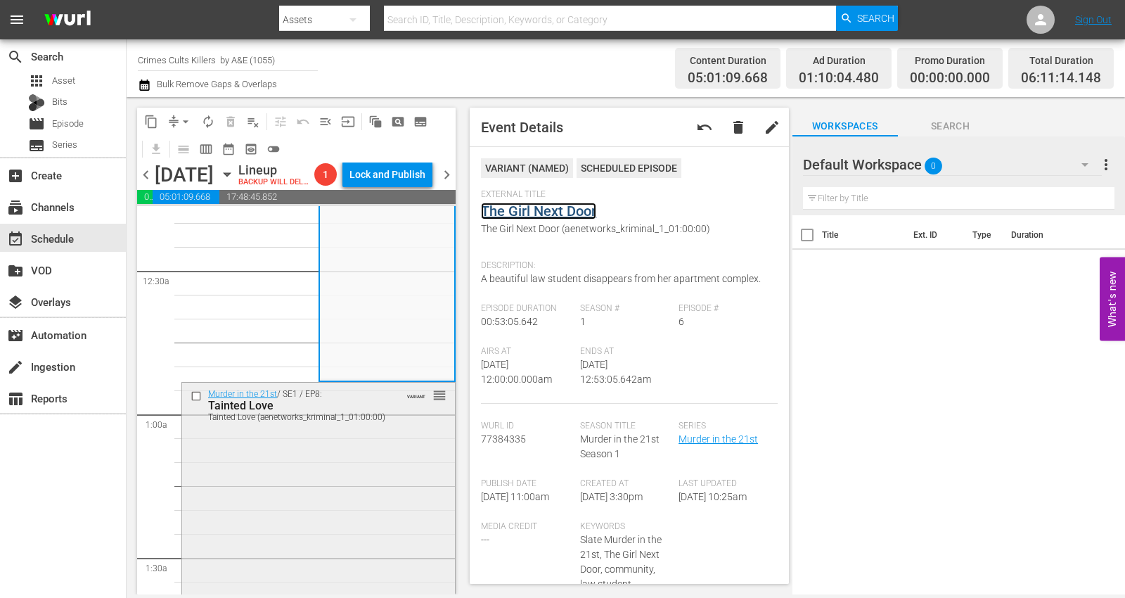
scroll to position [234, 0]
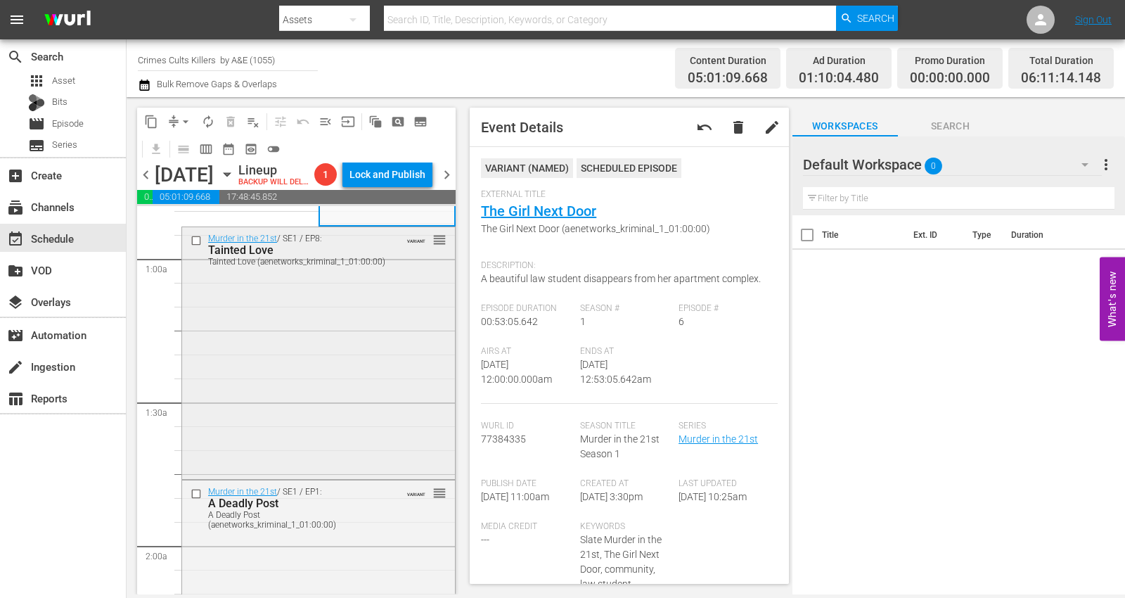
click at [288, 344] on div "Murder in the 21st / SE1 / EP8: Tainted Love Tainted Love (aenetworks_kriminal_…" at bounding box center [318, 352] width 273 height 250
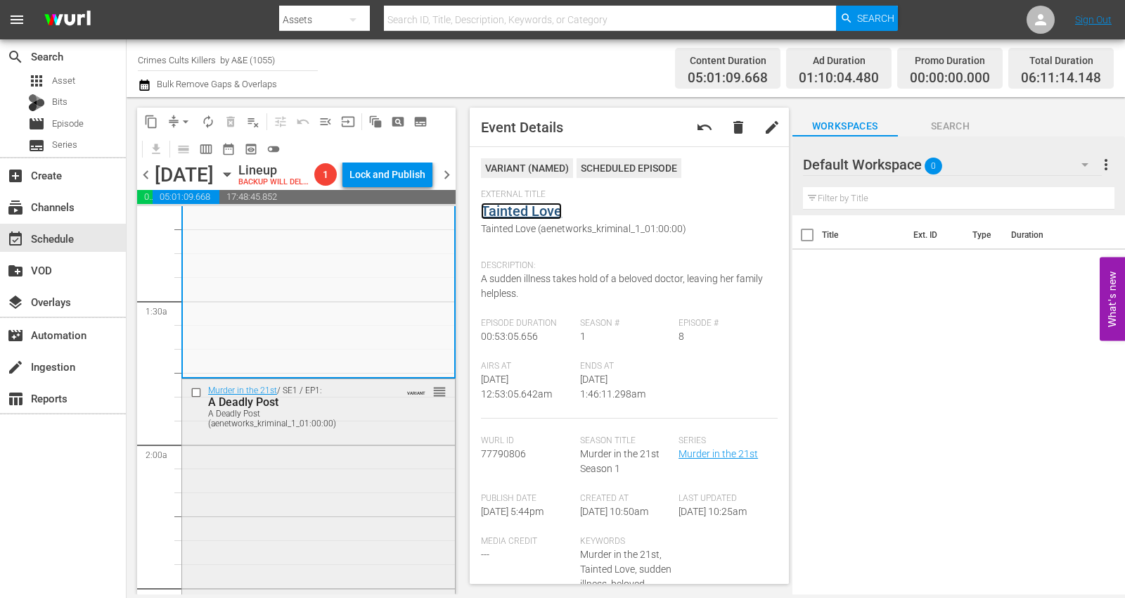
scroll to position [390, 0]
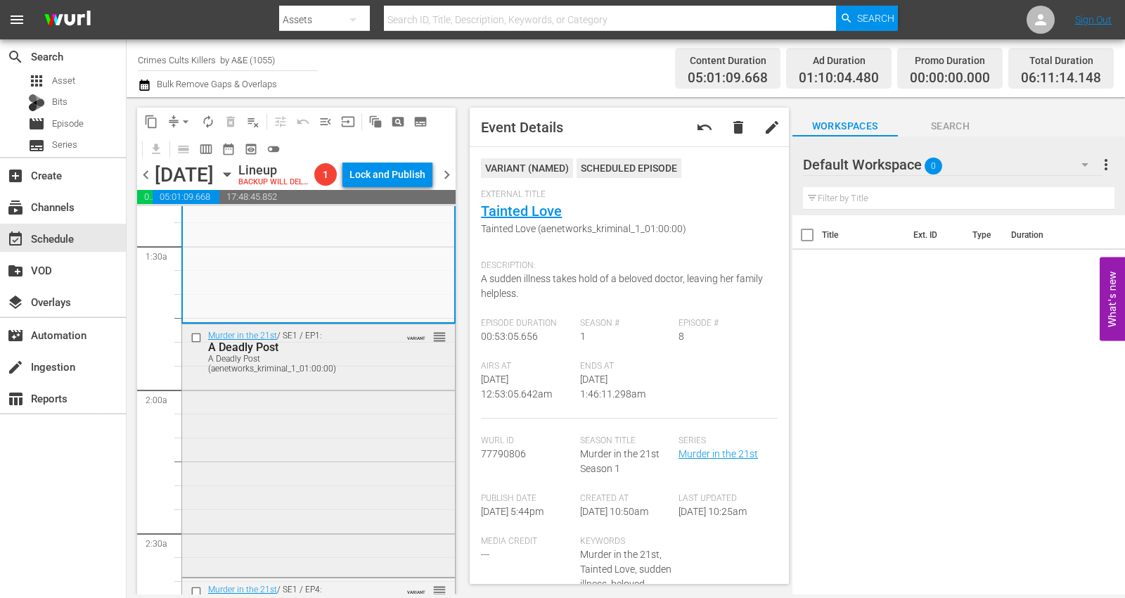
click at [279, 417] on div "Murder in the 21st / SE1 / EP1: A Deadly Post A Deadly Post (aenetworks_krimina…" at bounding box center [318, 449] width 273 height 250
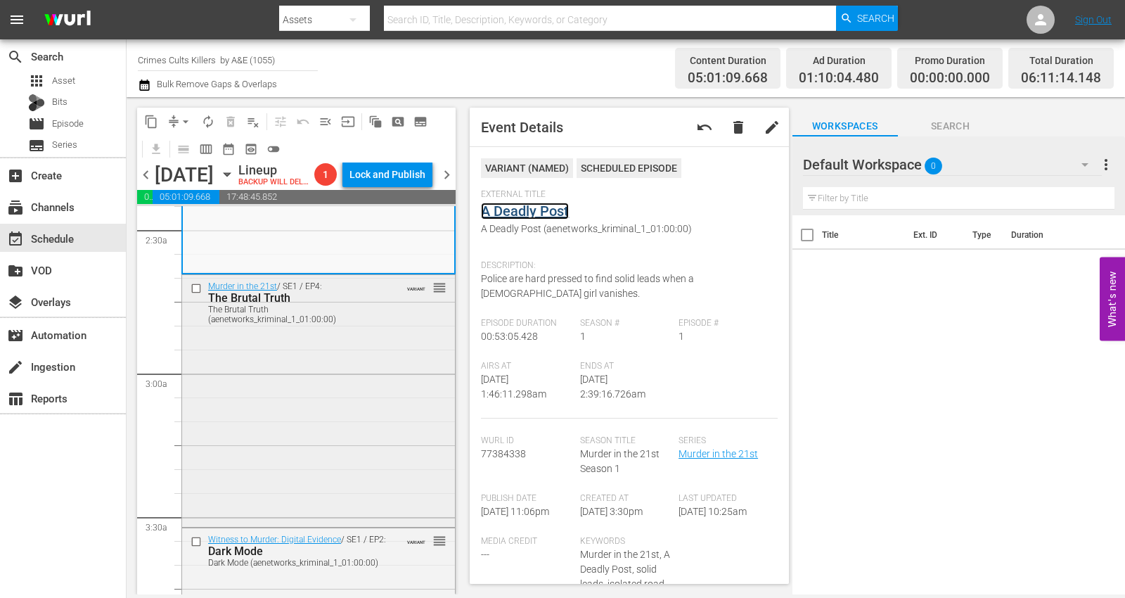
scroll to position [781, 0]
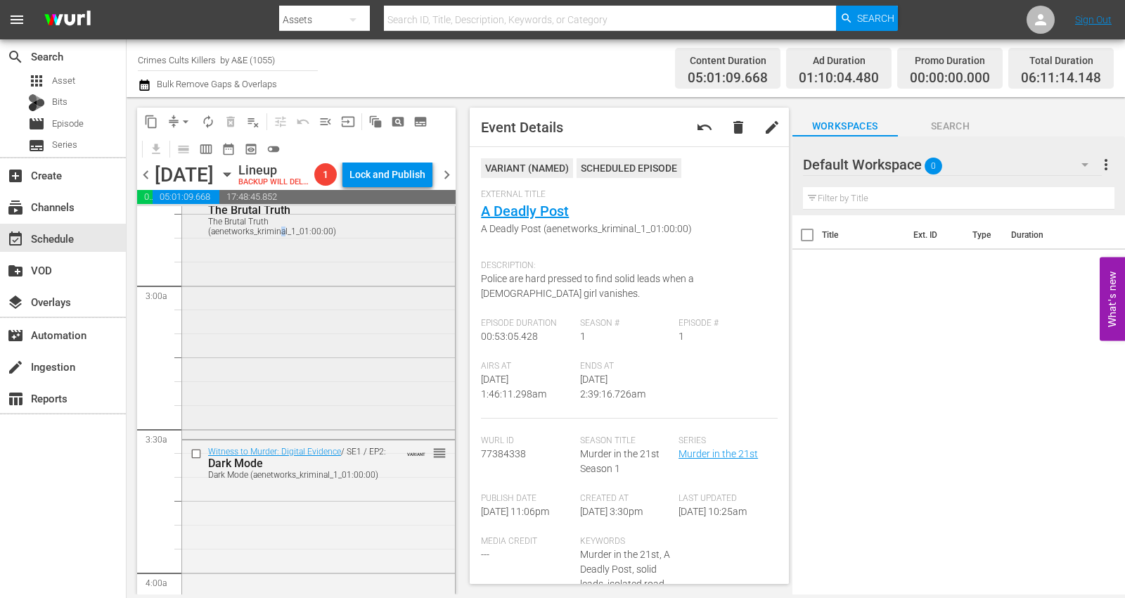
click at [283, 332] on div "Murder in the 21st / SE1 / EP4: The Brutal Truth The Brutal Truth (aenetworks_k…" at bounding box center [318, 311] width 273 height 249
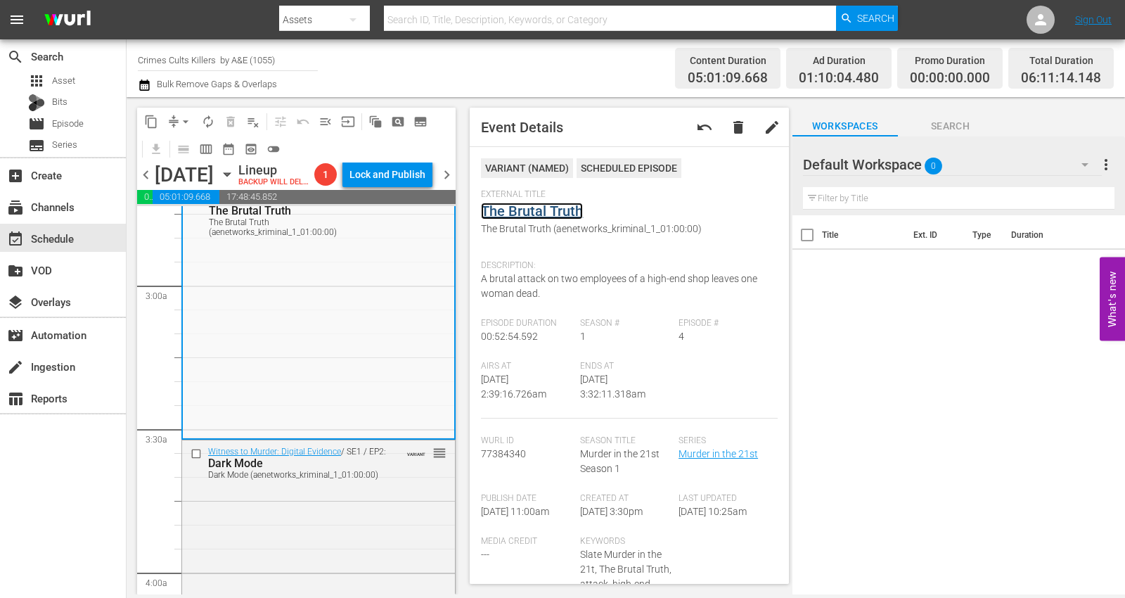
scroll to position [937, 0]
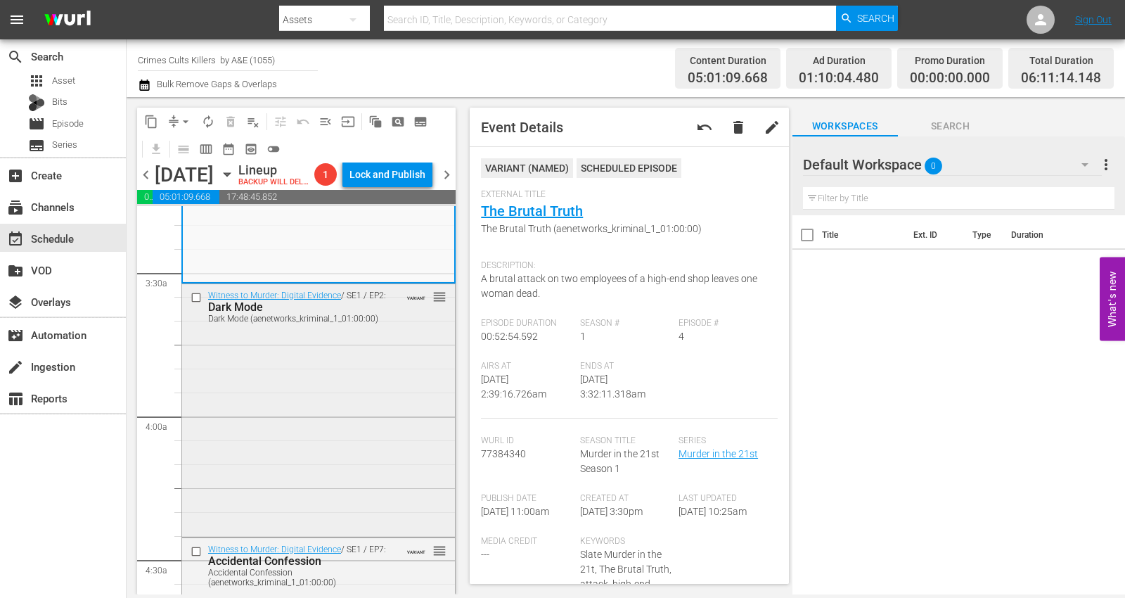
click at [233, 415] on div "Witness to Murder: Digital Evidence / SE1 / EP2: Dark Mode Dark Mode (aenetwork…" at bounding box center [318, 409] width 273 height 250
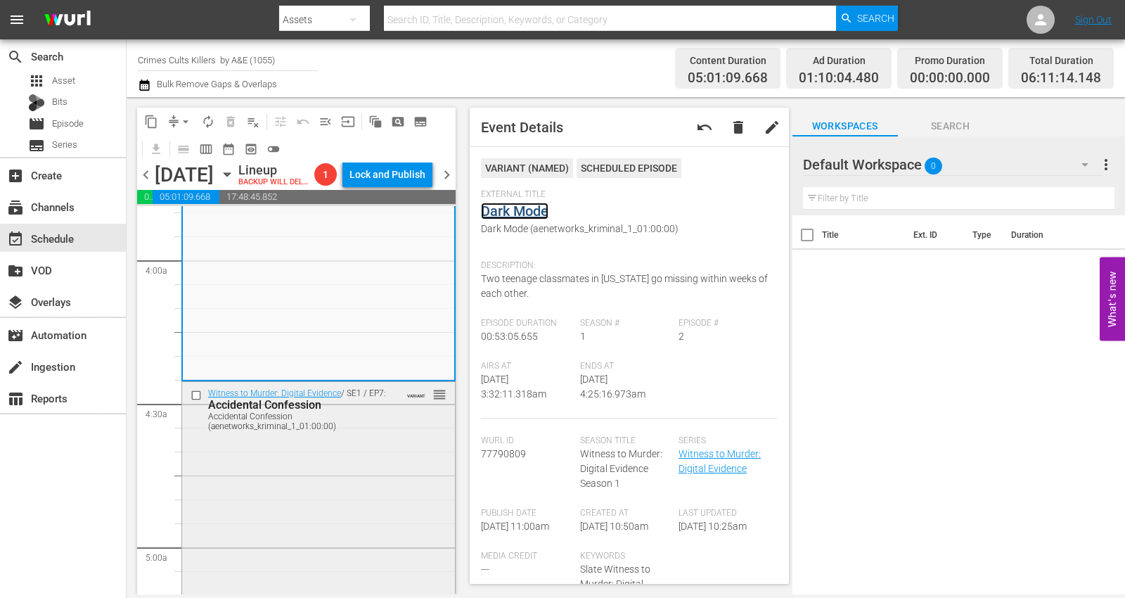
scroll to position [1249, 0]
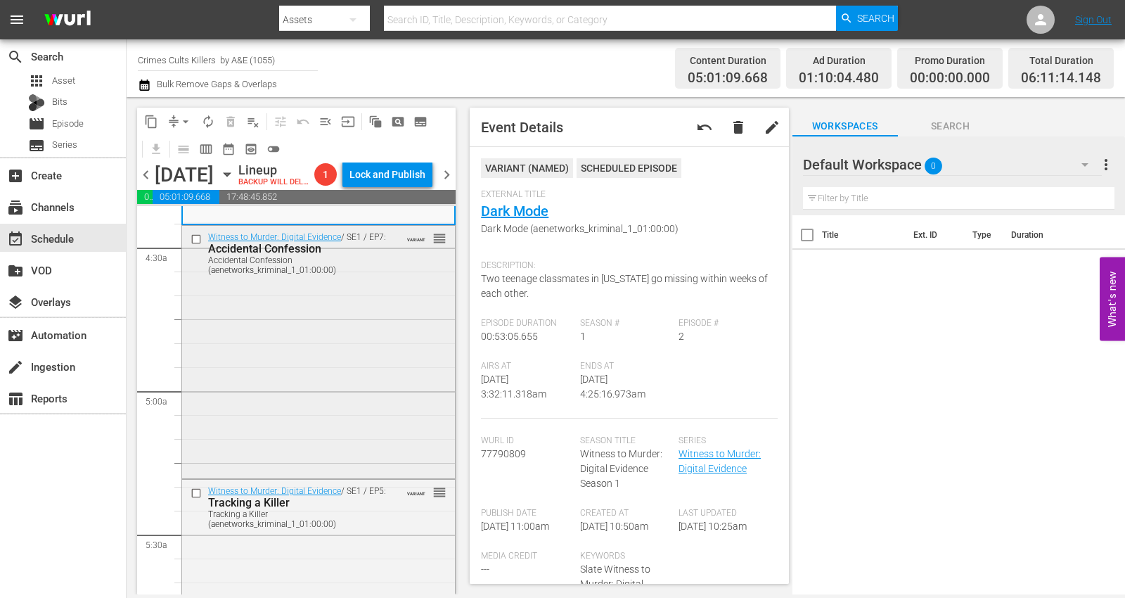
click at [235, 373] on div "Witness to Murder: Digital Evidence / SE1 / EP7: Accidental Confession Accident…" at bounding box center [318, 351] width 273 height 250
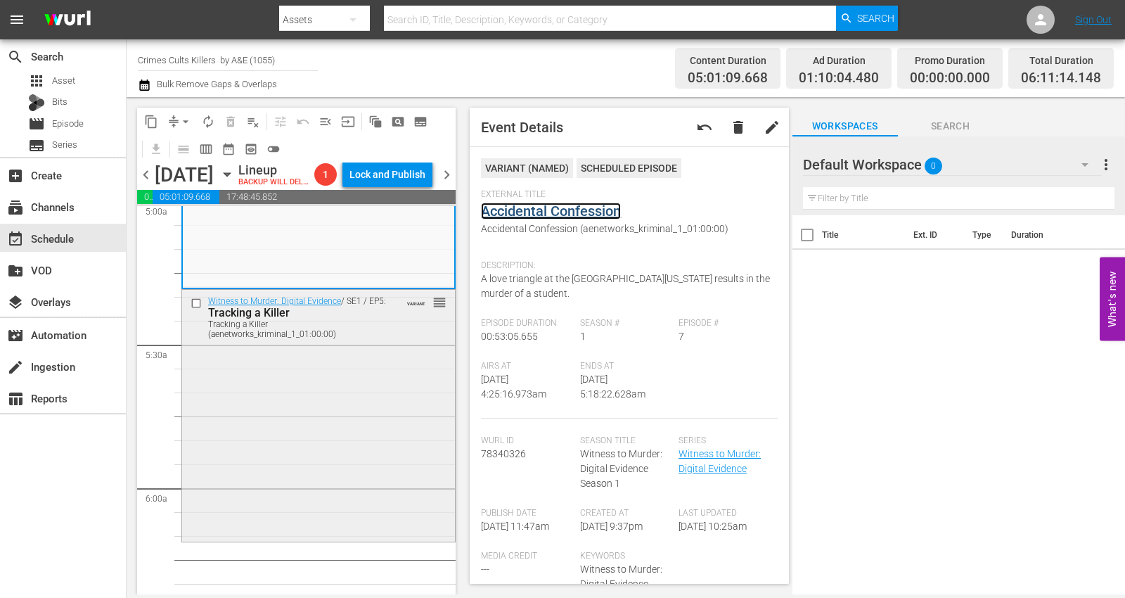
scroll to position [1484, 0]
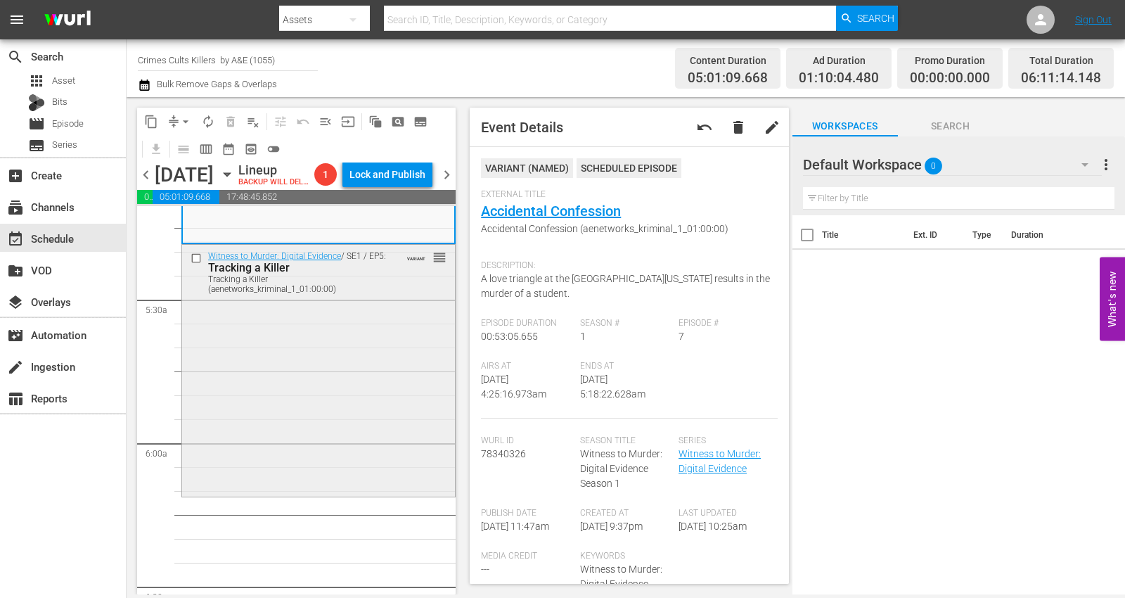
click at [281, 411] on div "Witness to Murder: Digital Evidence / SE1 / EP5: Tracking a Killer Tracking a K…" at bounding box center [318, 369] width 273 height 248
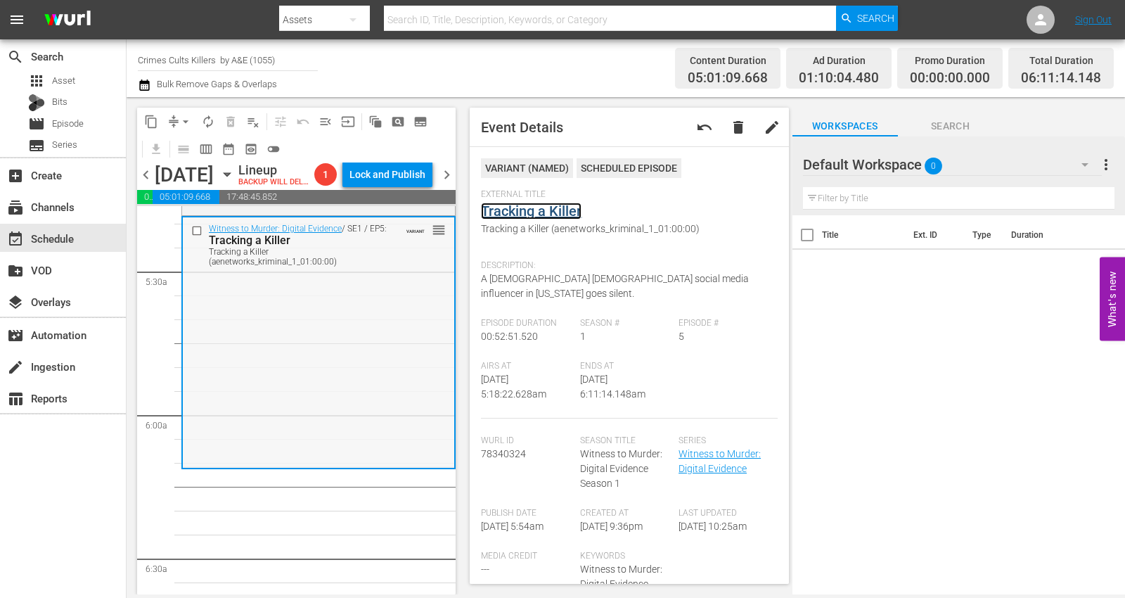
scroll to position [1530, 0]
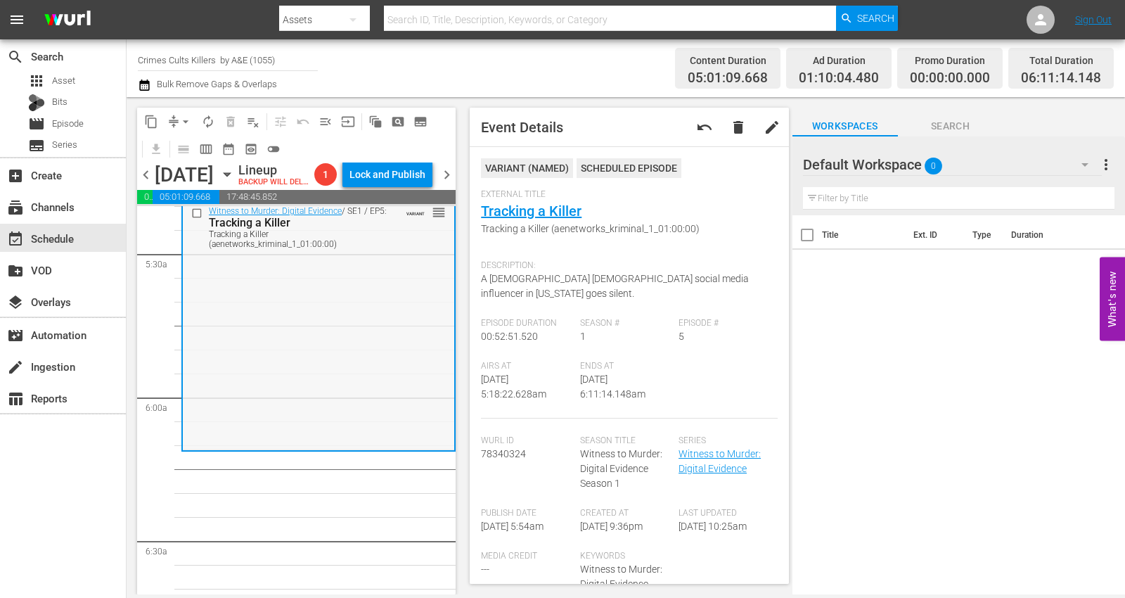
click at [219, 335] on div "Witness to Murder: Digital Evidence / SE1 / EP5: Tracking a Killer Tracking a K…" at bounding box center [318, 324] width 271 height 248
click at [246, 377] on div "Witness to Murder: Digital Evidence / SE1 / EP5: Tracking a Killer Tracking a K…" at bounding box center [318, 324] width 271 height 248
click at [182, 117] on span "arrow_drop_down" at bounding box center [186, 122] width 14 height 14
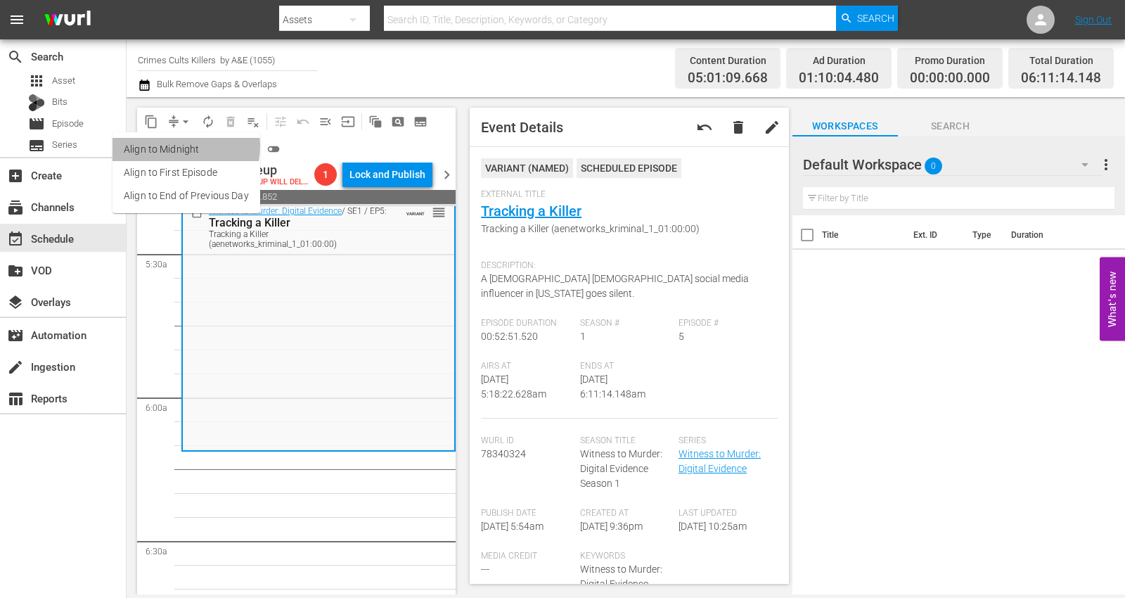
click at [178, 147] on li "Align to Midnight" at bounding box center [186, 149] width 148 height 23
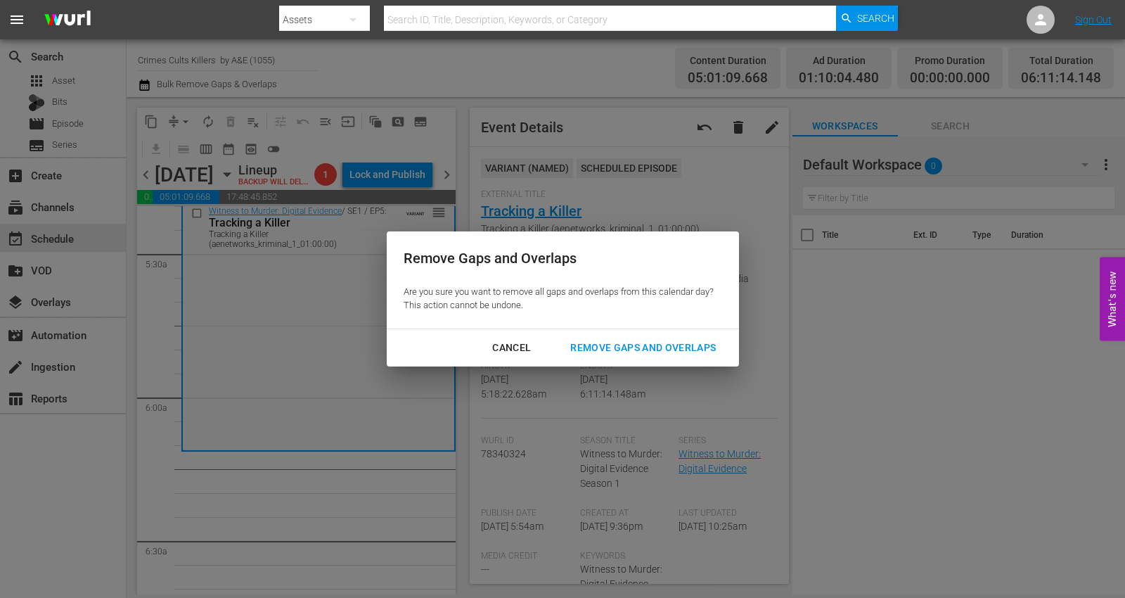
click at [624, 349] on div "Remove Gaps and Overlaps" at bounding box center [643, 348] width 168 height 18
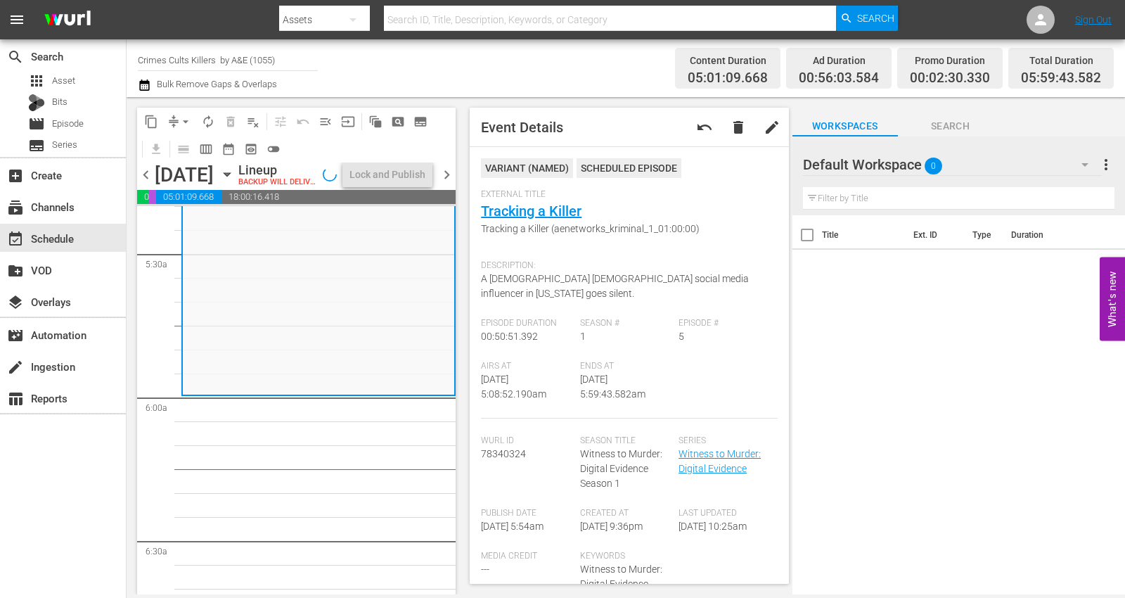
scroll to position [1506, 0]
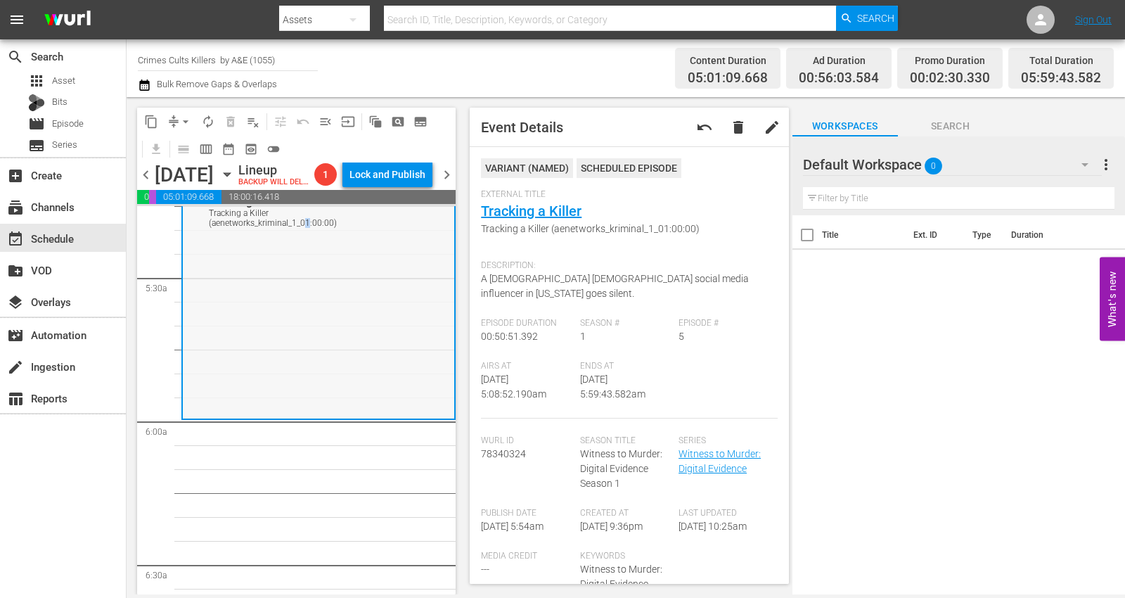
click at [306, 349] on div "Witness to Murder: Digital Evidence / SE1 / EP5: Tracking a Killer Tracking a K…" at bounding box center [318, 298] width 271 height 239
click at [181, 119] on span "arrow_drop_down" at bounding box center [186, 122] width 14 height 14
click at [162, 149] on li "Align to Midnight" at bounding box center [186, 149] width 148 height 23
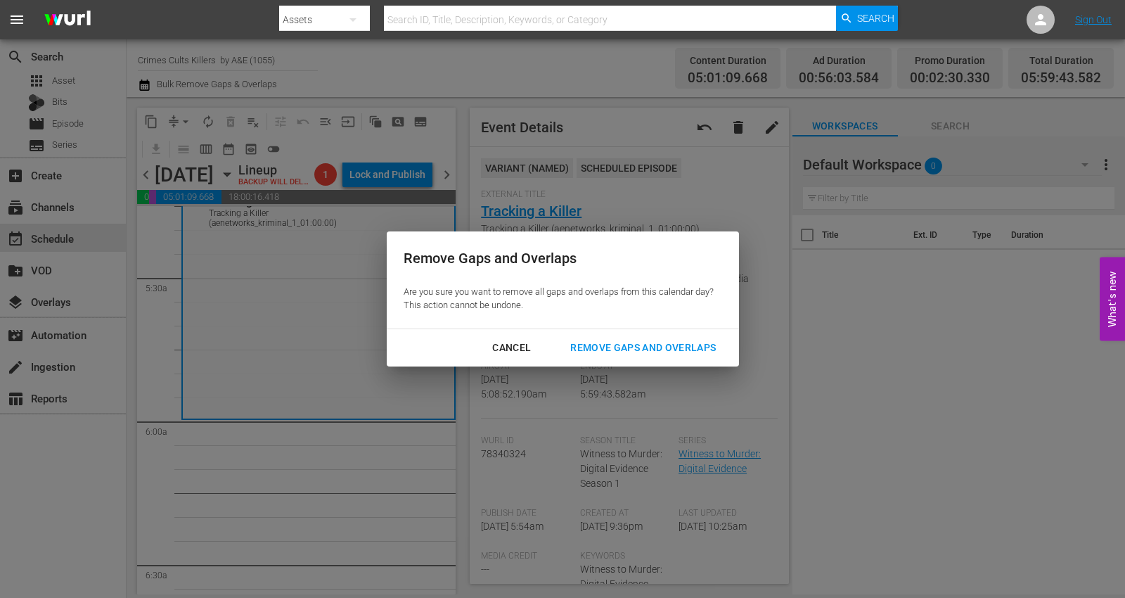
click at [609, 344] on div "Remove Gaps and Overlaps" at bounding box center [643, 348] width 168 height 18
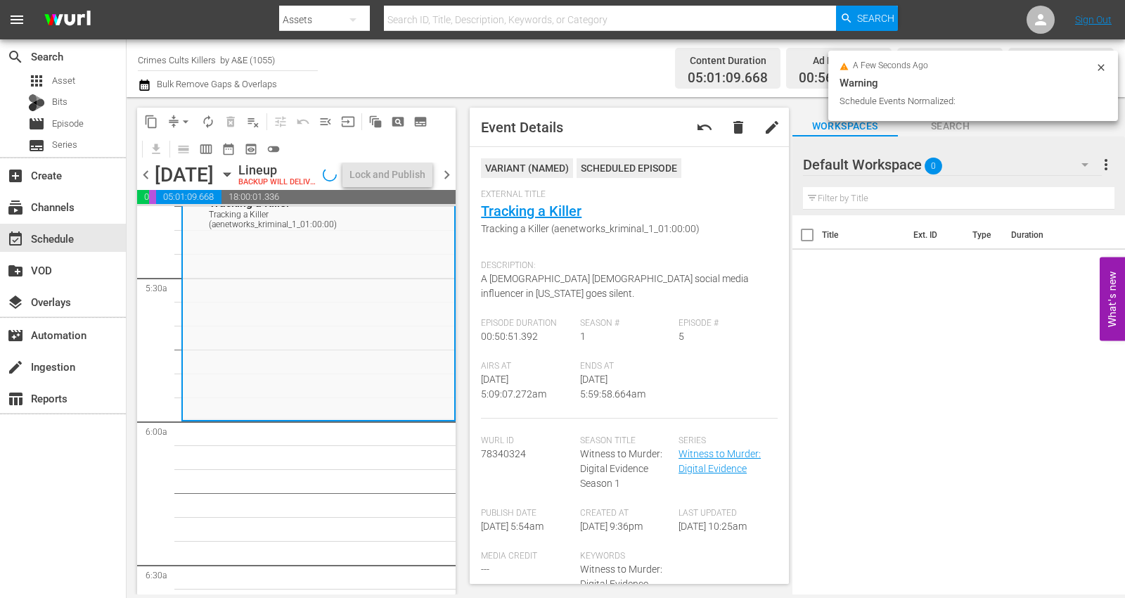
scroll to position [1530, 0]
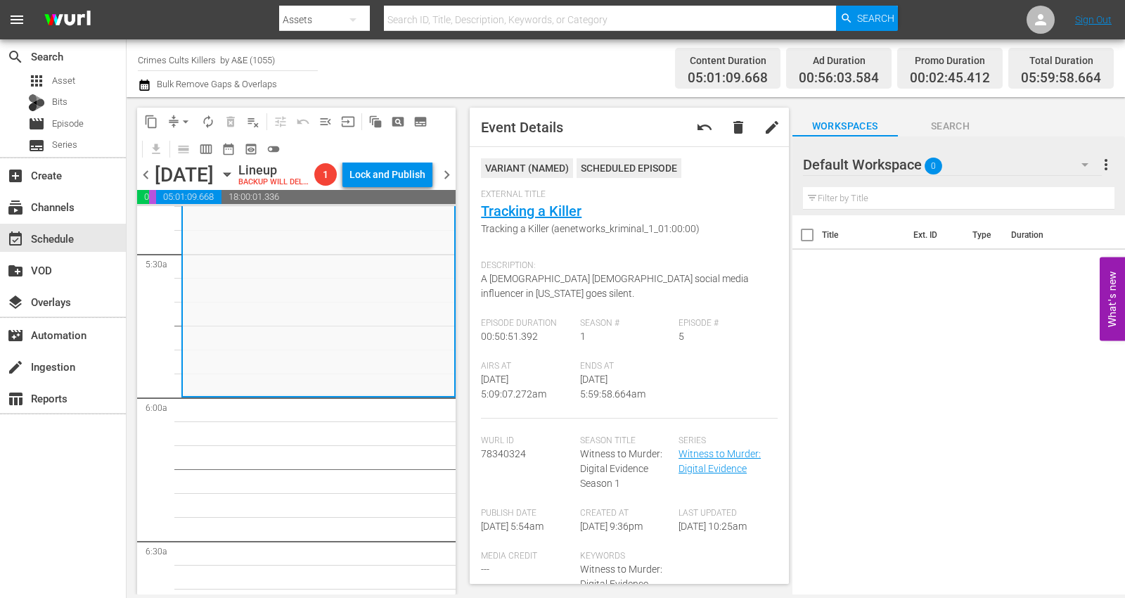
drag, startPoint x: 283, startPoint y: 291, endPoint x: 153, endPoint y: 181, distance: 170.1
click at [283, 290] on div "Witness to Murder: Digital Evidence / SE1 / EP5: Tracking a Killer Tracking a K…" at bounding box center [318, 275] width 271 height 239
click at [186, 120] on span "arrow_drop_down" at bounding box center [186, 122] width 14 height 14
click at [181, 146] on li "Align to Midnight" at bounding box center [186, 149] width 148 height 23
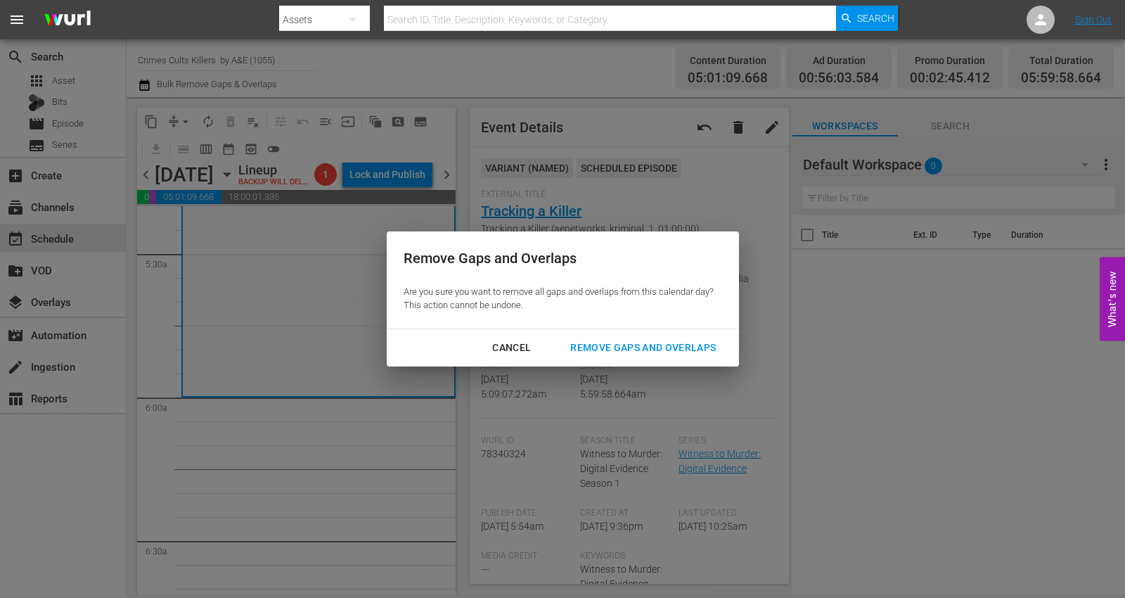
click at [615, 343] on div "Remove Gaps and Overlaps" at bounding box center [643, 348] width 168 height 18
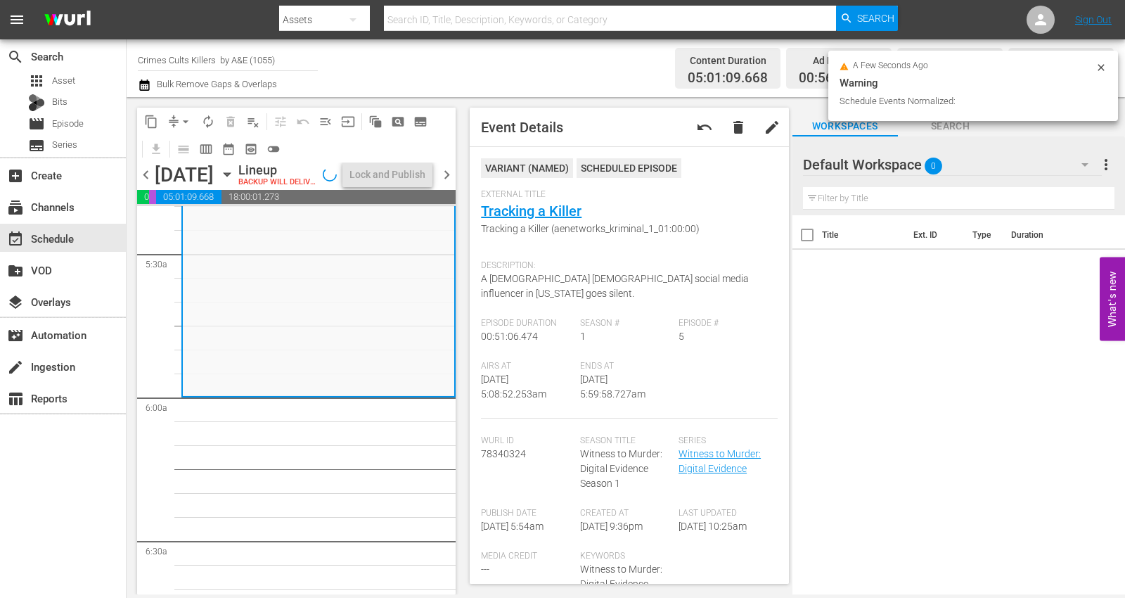
scroll to position [1506, 0]
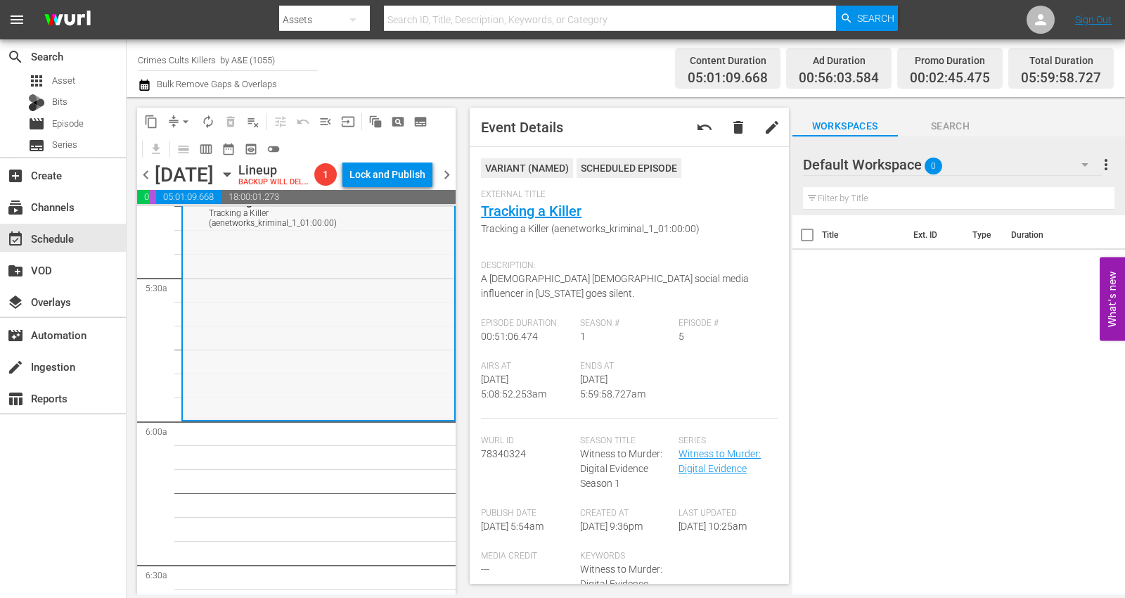
click at [232, 358] on div "Witness to Murder: Digital Evidence / SE1 / EP5: Tracking a Killer Tracking a K…" at bounding box center [318, 299] width 271 height 240
click at [190, 125] on span "arrow_drop_down" at bounding box center [186, 122] width 14 height 14
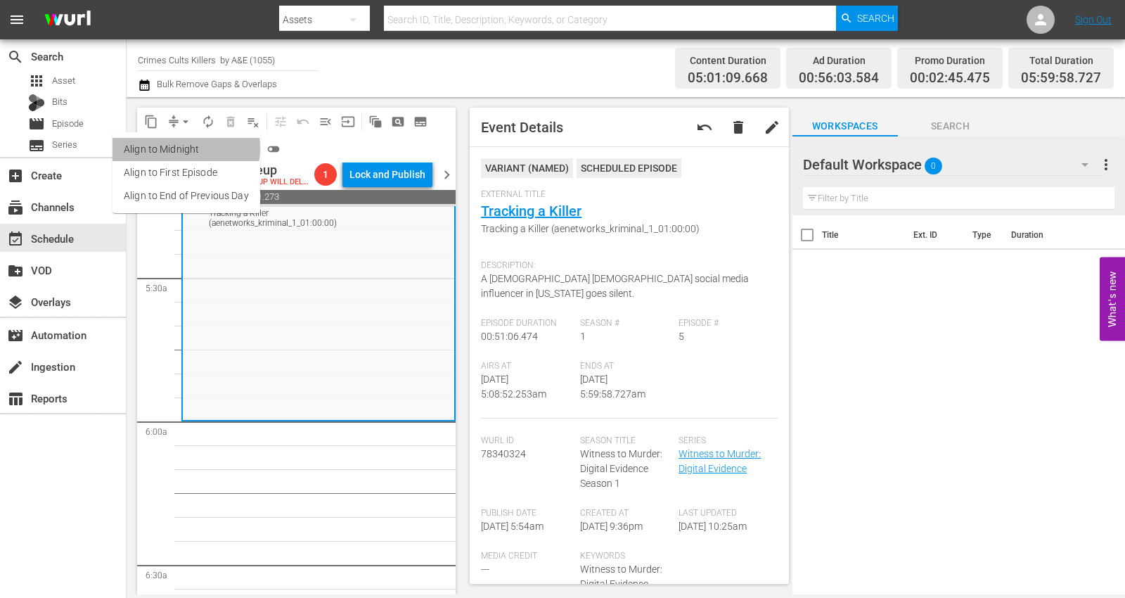
click at [180, 148] on li "Align to Midnight" at bounding box center [186, 149] width 148 height 23
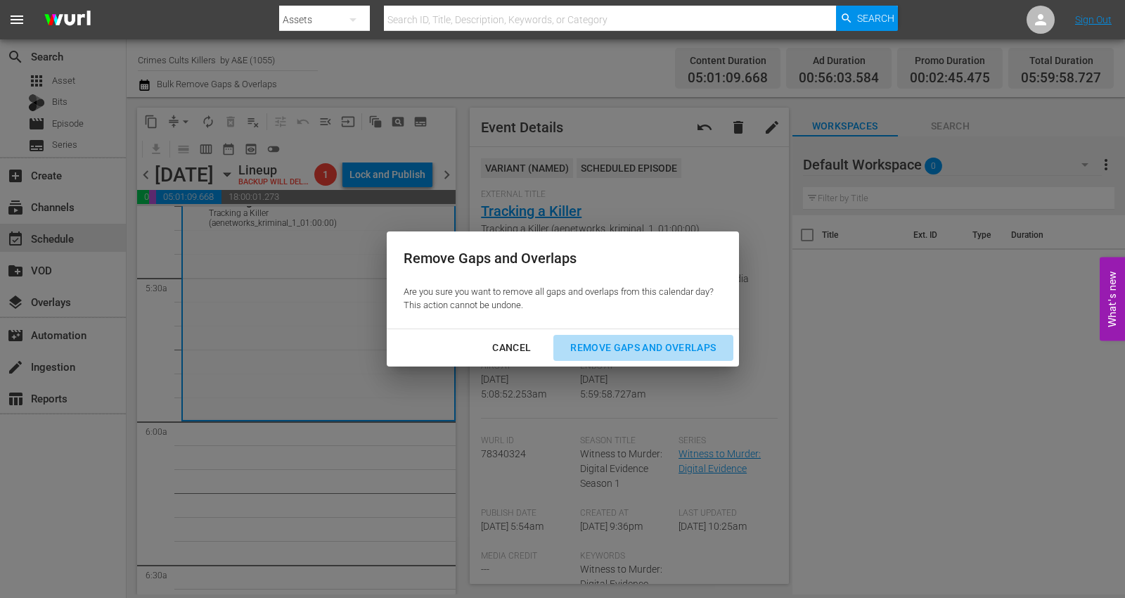
click at [633, 349] on div "Remove Gaps and Overlaps" at bounding box center [643, 348] width 168 height 18
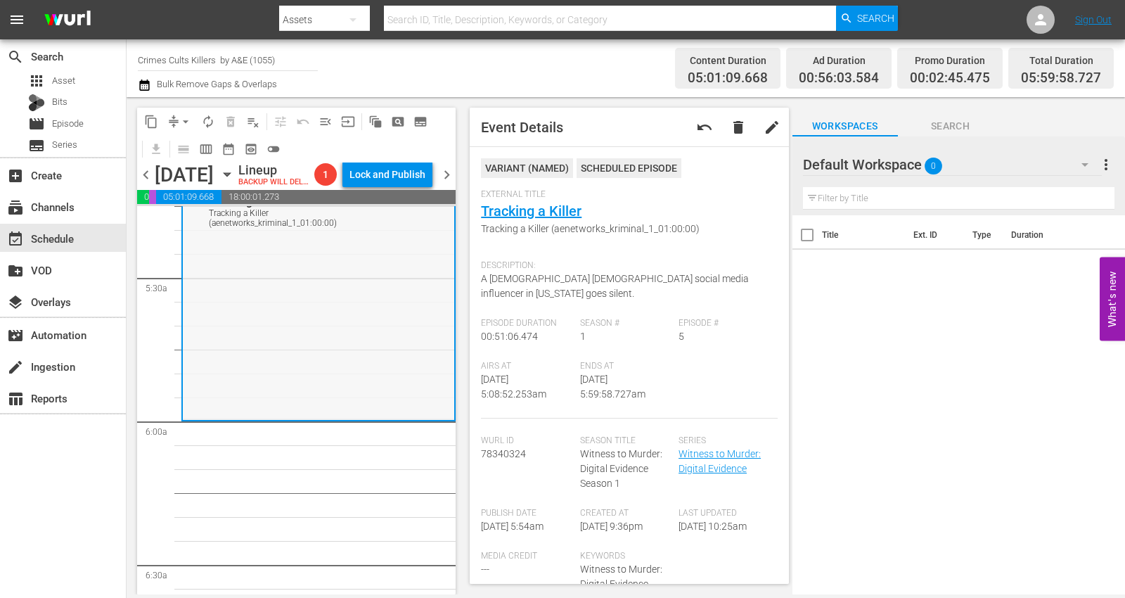
click at [245, 418] on div "Witness to Murder: Digital Evidence / SE1 / EP5: Tracking a Killer Tracking a K…" at bounding box center [318, 299] width 271 height 240
click at [184, 124] on span "arrow_drop_down" at bounding box center [186, 122] width 14 height 14
click at [186, 143] on li "Align to Midnight" at bounding box center [186, 149] width 148 height 23
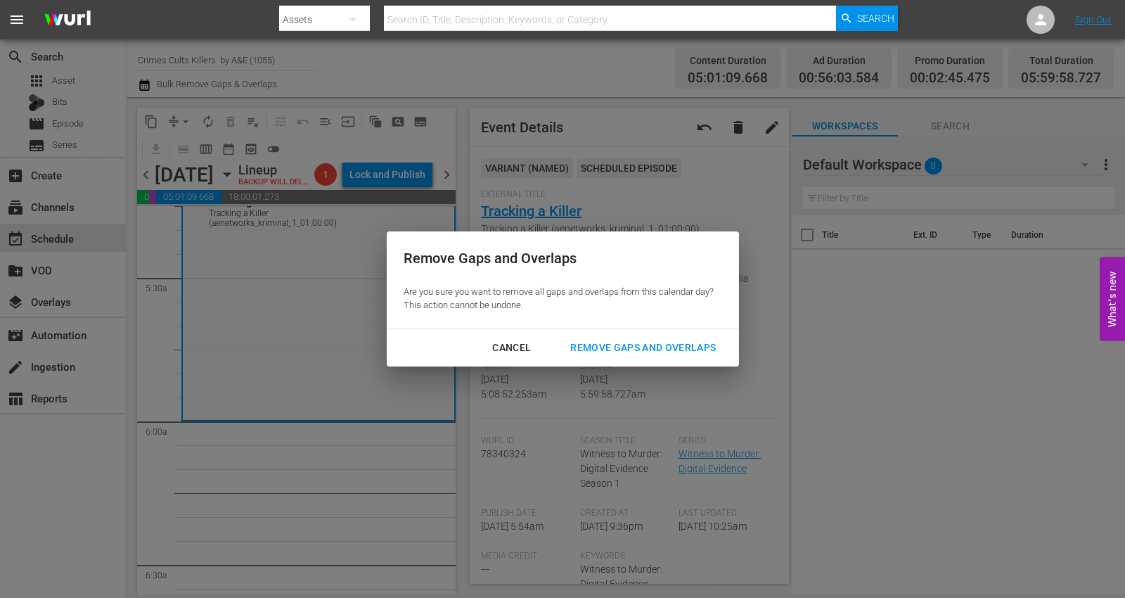
click at [622, 346] on div "Remove Gaps and Overlaps" at bounding box center [643, 348] width 168 height 18
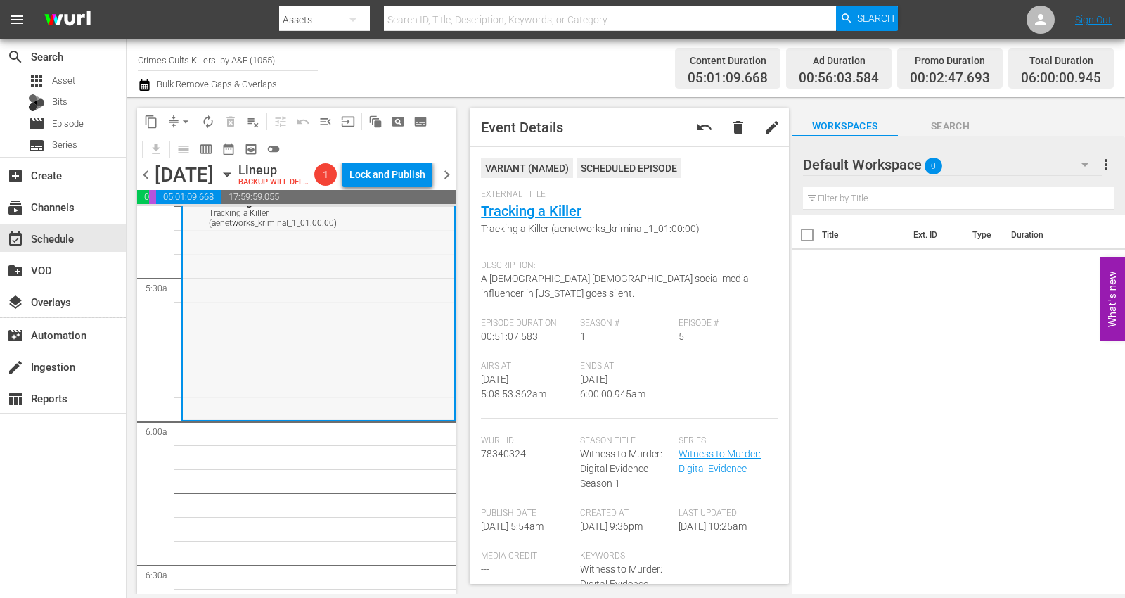
click at [280, 359] on div "Witness to Murder: Digital Evidence / SE1 / EP5: Tracking a Killer Tracking a K…" at bounding box center [318, 299] width 271 height 240
click at [212, 120] on span "autorenew_outlined" at bounding box center [208, 122] width 14 height 14
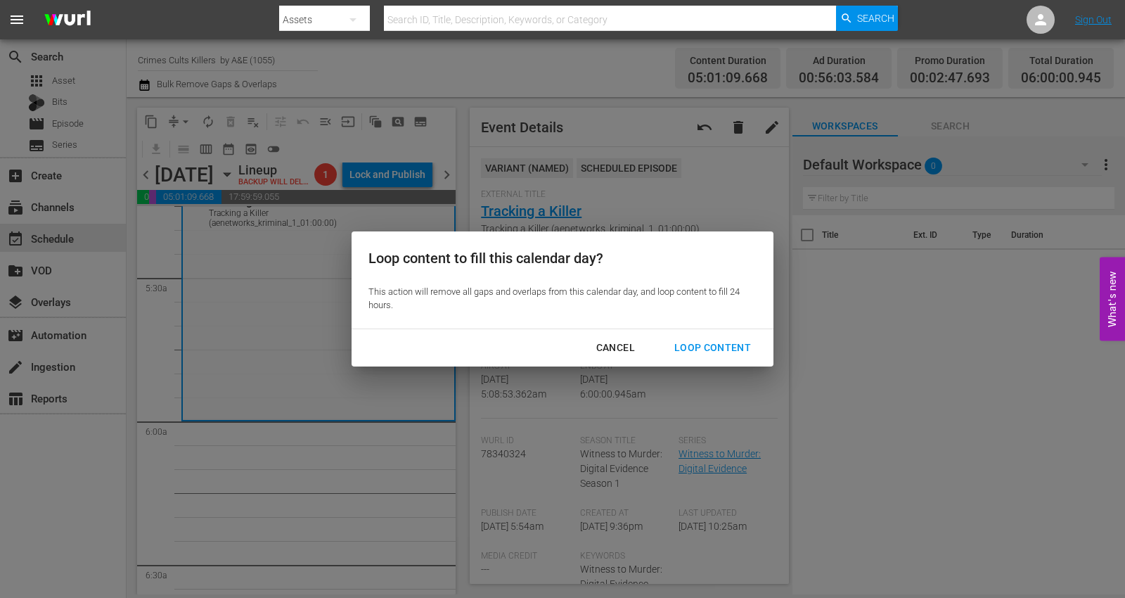
click at [695, 347] on div "Loop Content" at bounding box center [712, 348] width 99 height 18
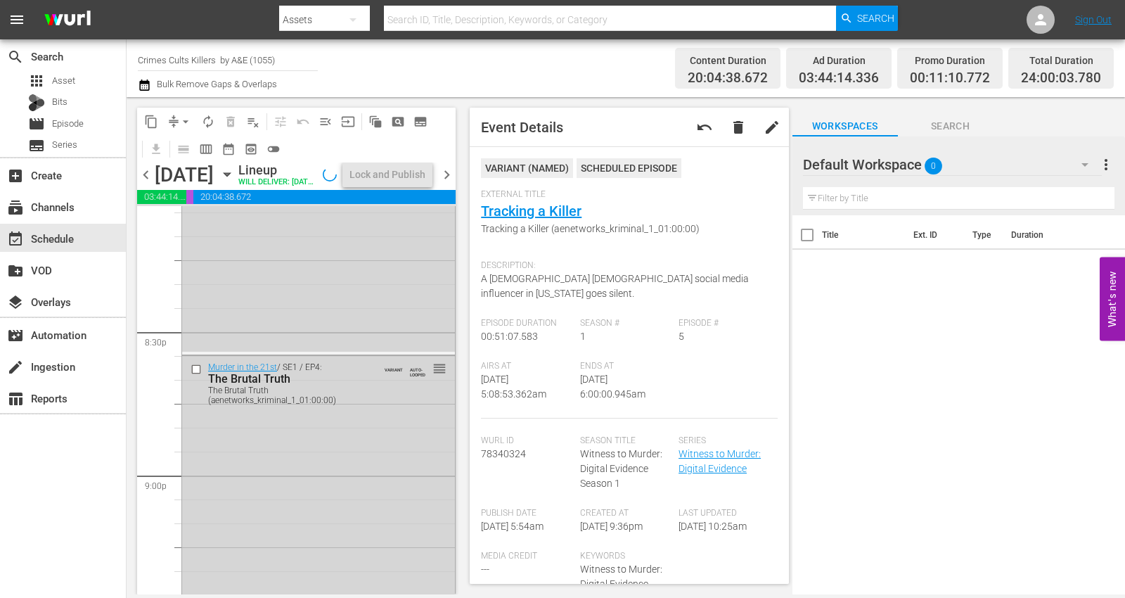
scroll to position [6518, 0]
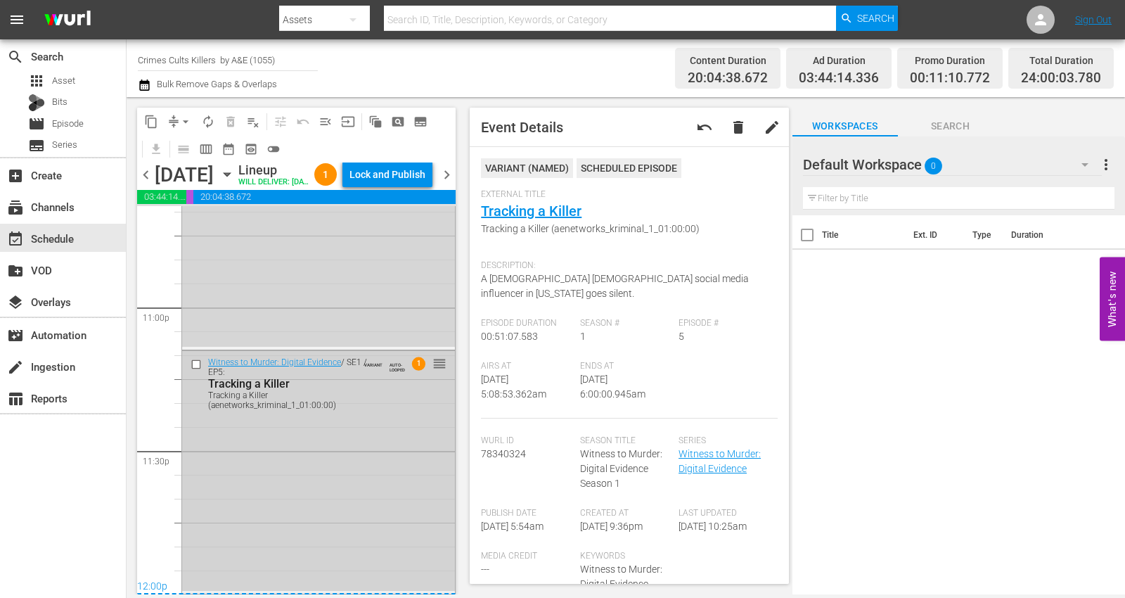
click at [293, 511] on div "Witness to Murder: Digital Evidence / SE1 / EP5: Tracking a Killer Tracking a K…" at bounding box center [318, 471] width 273 height 240
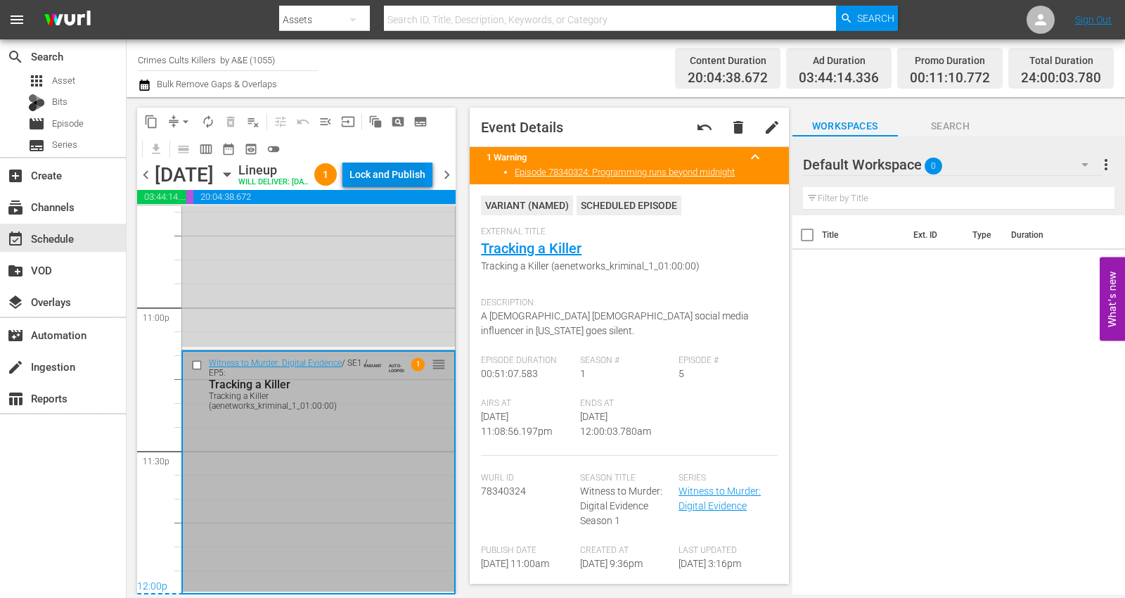
click at [385, 178] on div "Lock and Publish" at bounding box center [387, 174] width 76 height 25
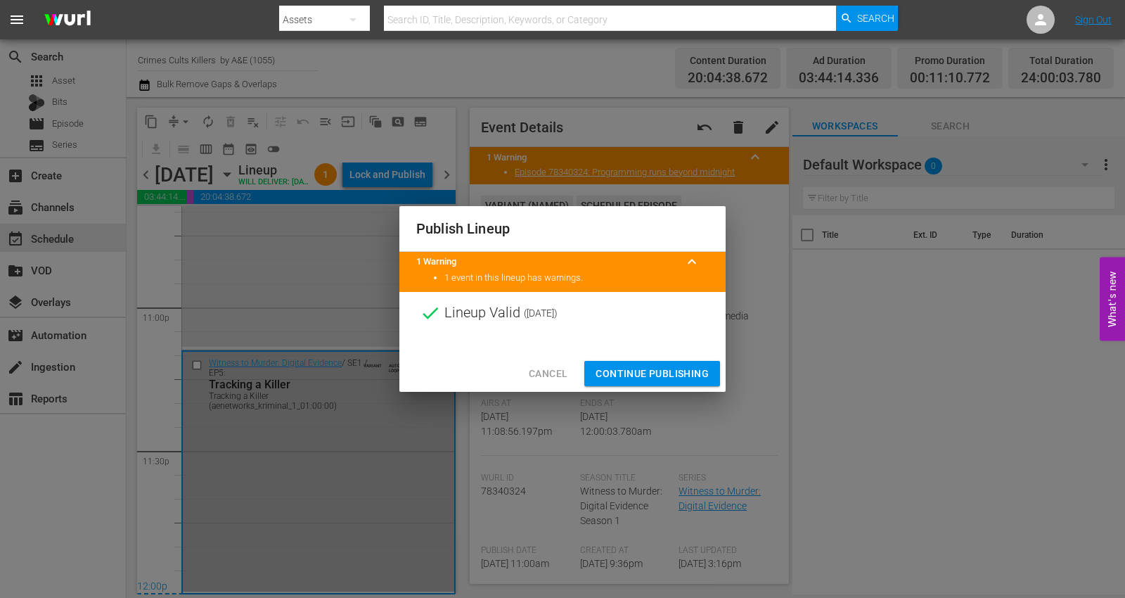
click at [633, 375] on span "Continue Publishing" at bounding box center [651, 374] width 113 height 18
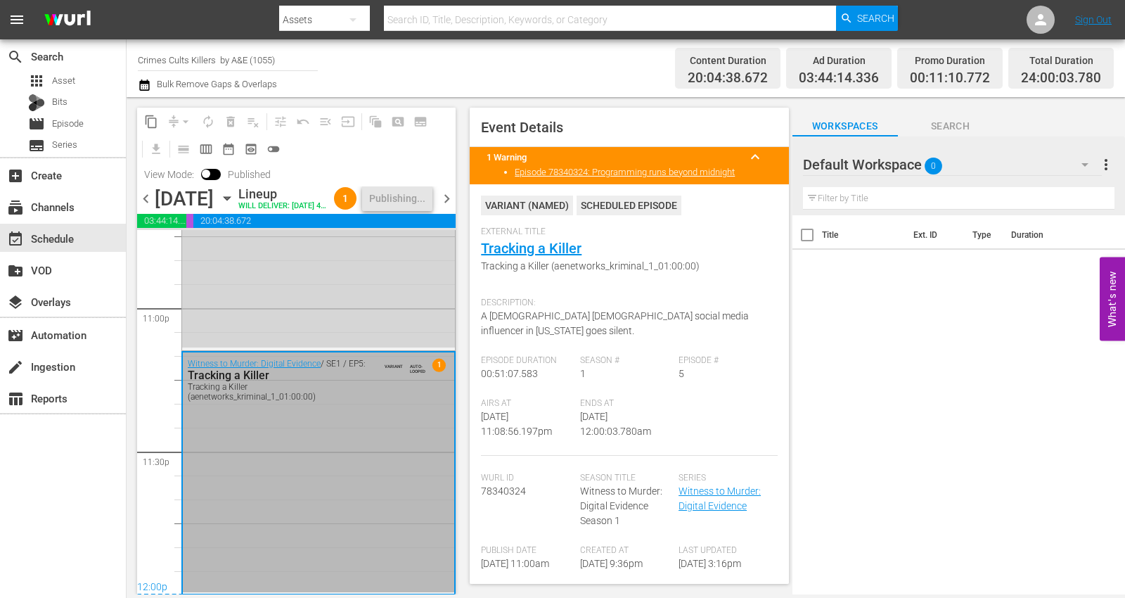
click at [444, 207] on span "chevron_right" at bounding box center [447, 199] width 18 height 18
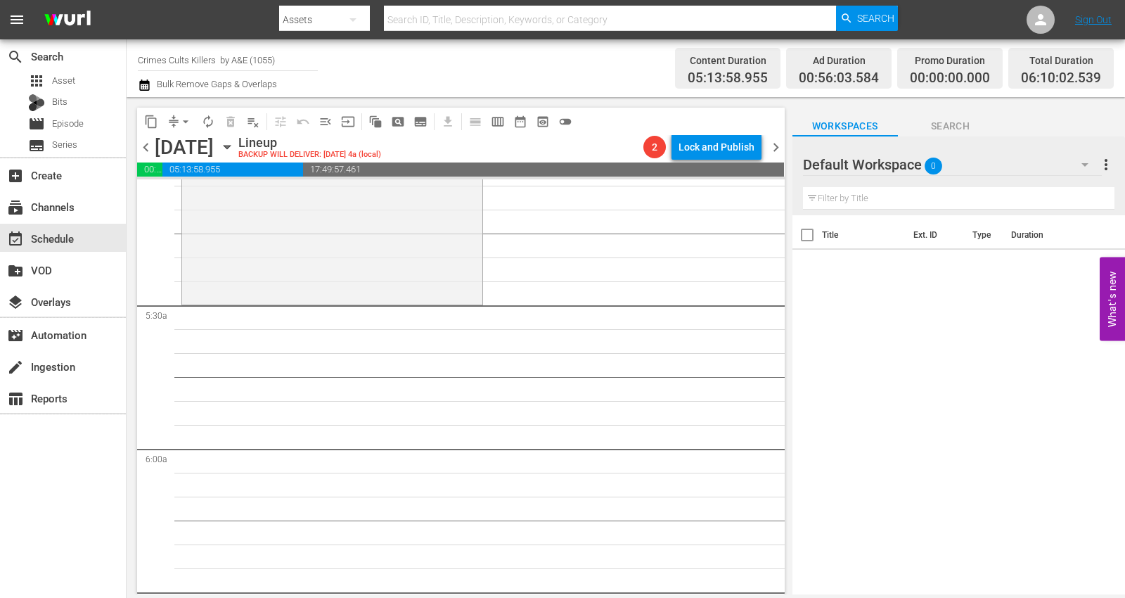
scroll to position [1417, 0]
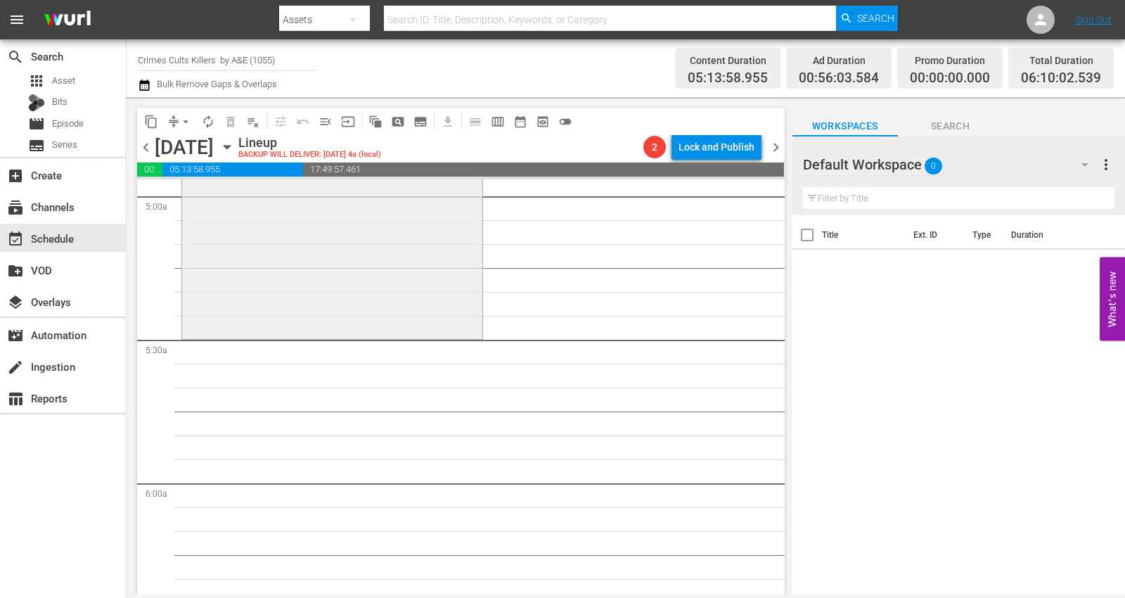
click at [257, 310] on div "Crime 360 / SE1 / EP9: Bad Blood 1 reorder" at bounding box center [332, 210] width 300 height 249
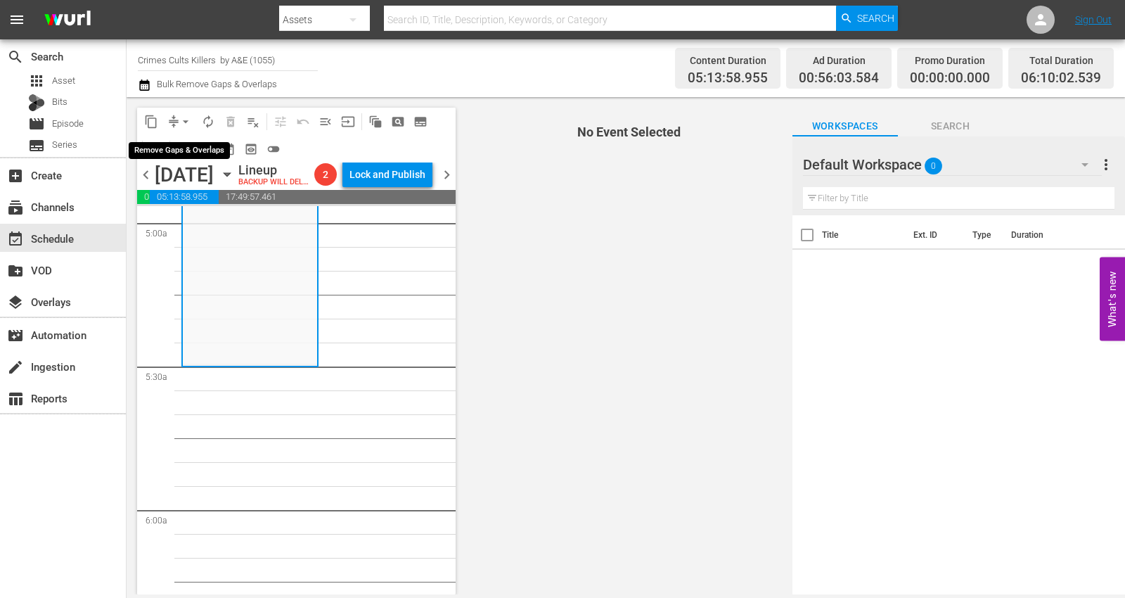
click at [189, 116] on span "arrow_drop_down" at bounding box center [186, 122] width 14 height 14
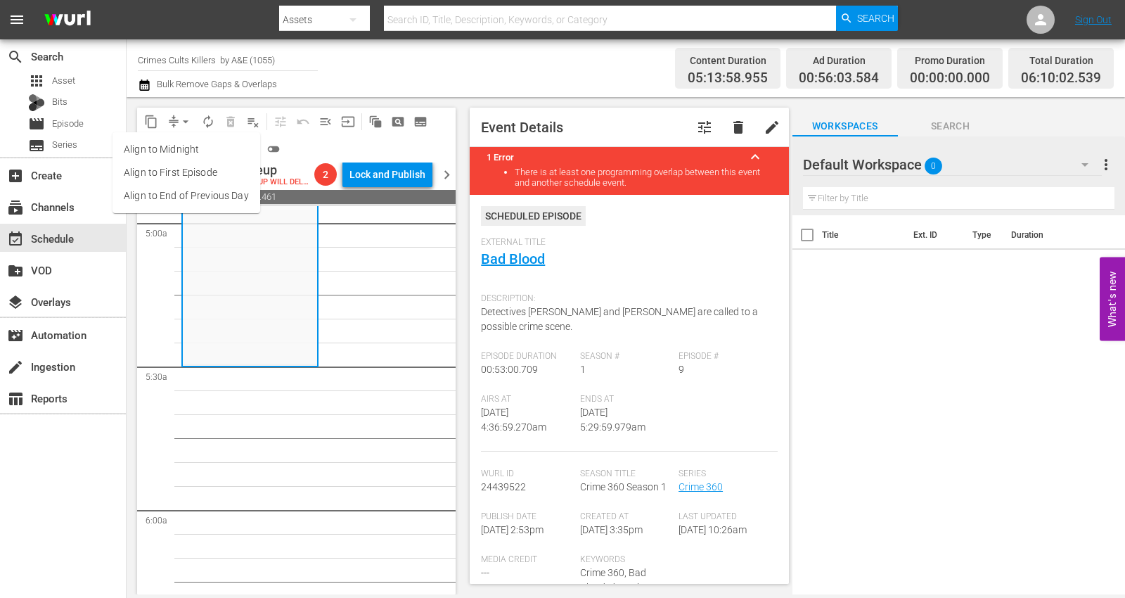
click at [182, 159] on li "Align to Midnight" at bounding box center [186, 149] width 148 height 23
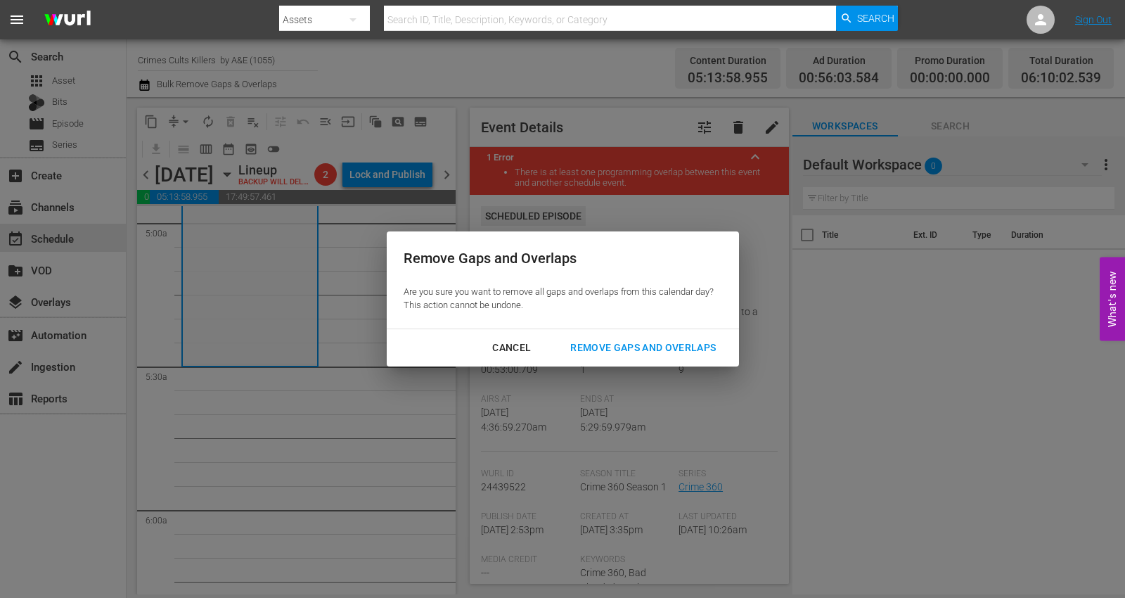
click at [617, 349] on div "Remove Gaps and Overlaps" at bounding box center [643, 348] width 168 height 18
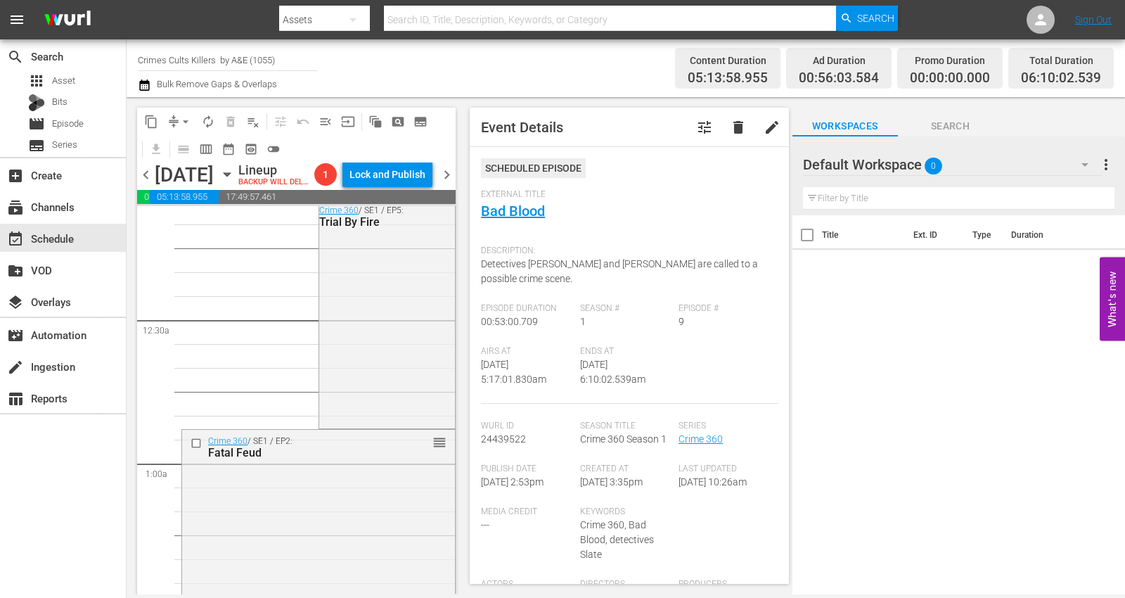
scroll to position [0, 0]
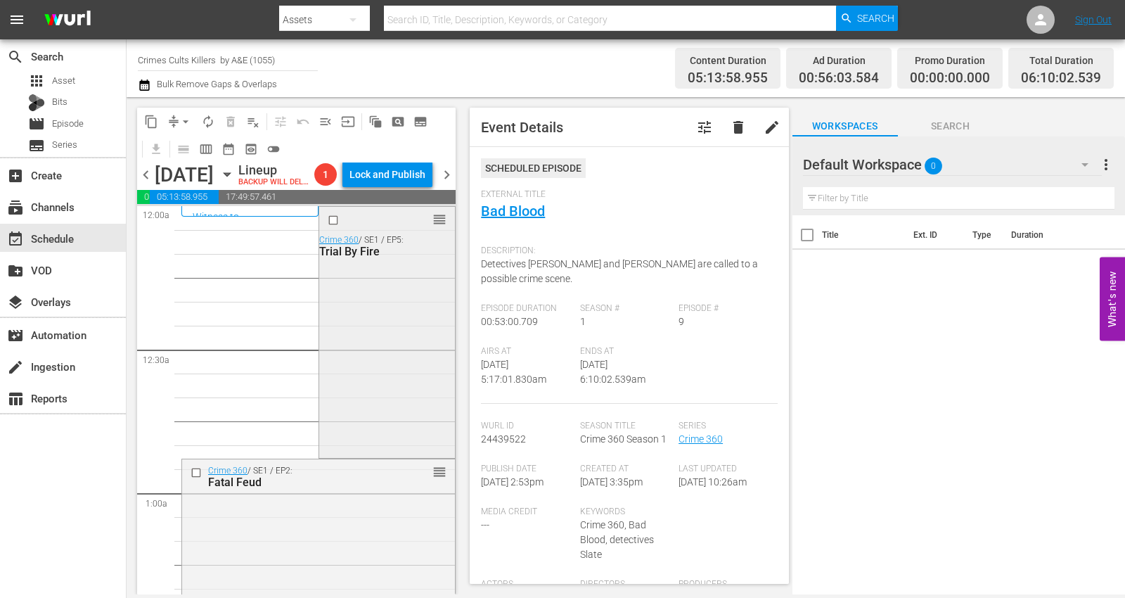
click at [360, 325] on div "reorder Crime 360 / SE1 / EP5: Trial By Fire" at bounding box center [387, 330] width 136 height 247
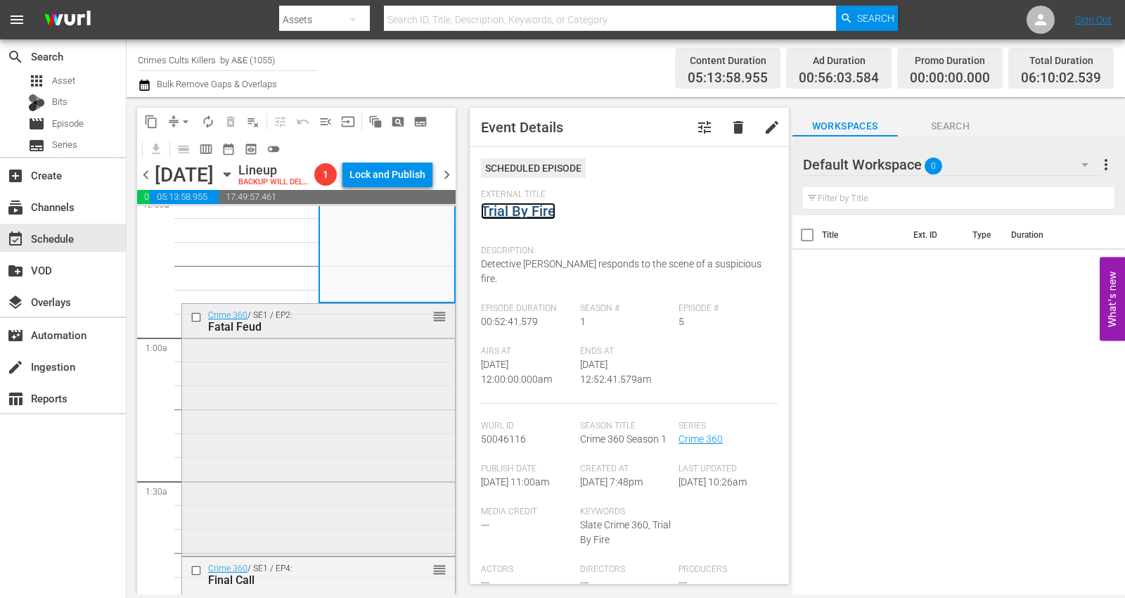
scroll to position [156, 0]
click at [259, 437] on div "Crime 360 / SE1 / EP2: Fatal Feud reorder" at bounding box center [318, 428] width 273 height 250
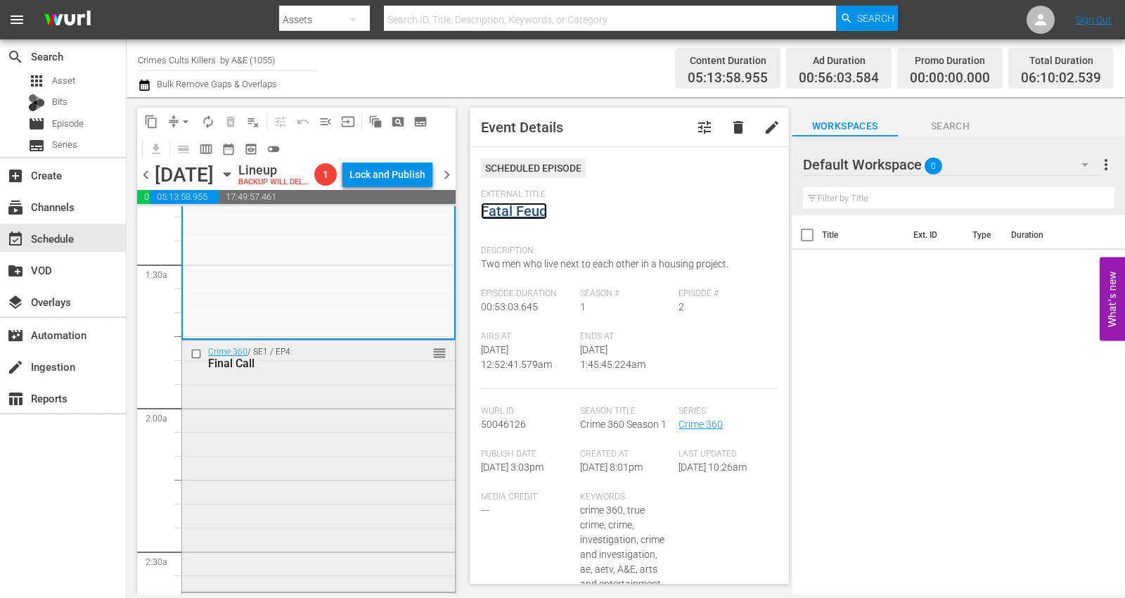
scroll to position [390, 0]
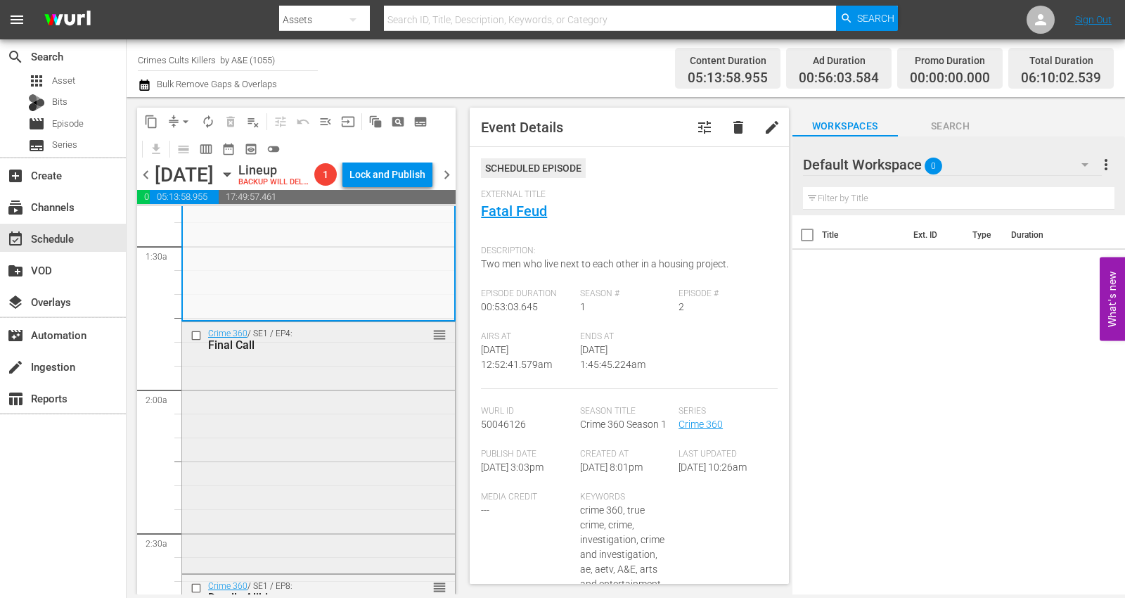
click at [325, 422] on div "Crime 360 / SE1 / EP4: Final Call reorder" at bounding box center [318, 446] width 273 height 248
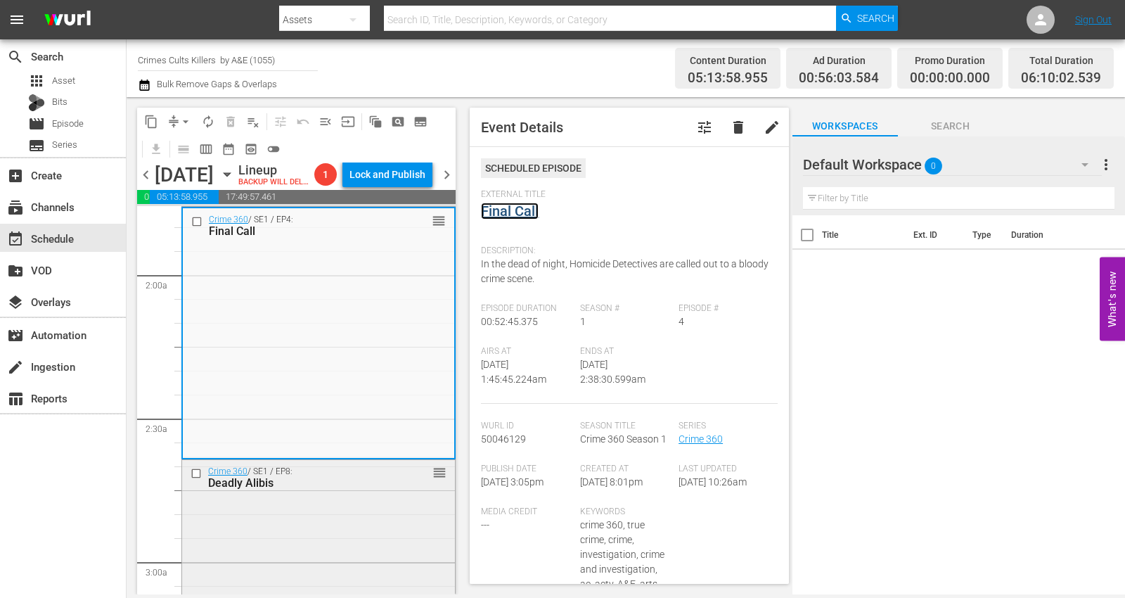
scroll to position [703, 0]
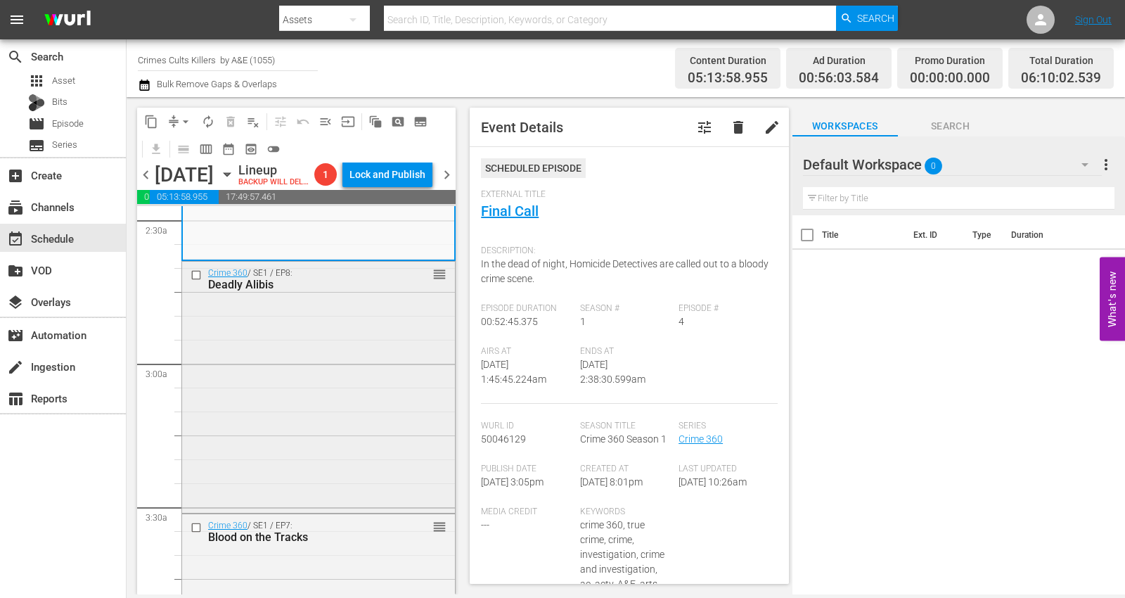
click at [321, 385] on div "Crime 360 / SE1 / EP8: Deadly Alibis reorder" at bounding box center [318, 385] width 273 height 248
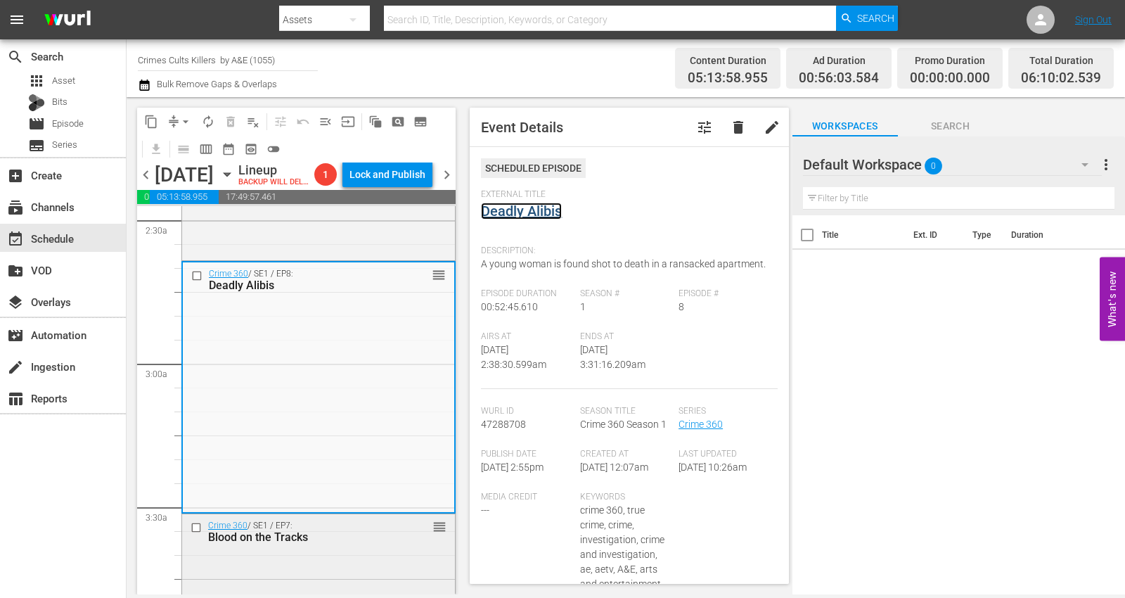
scroll to position [937, 0]
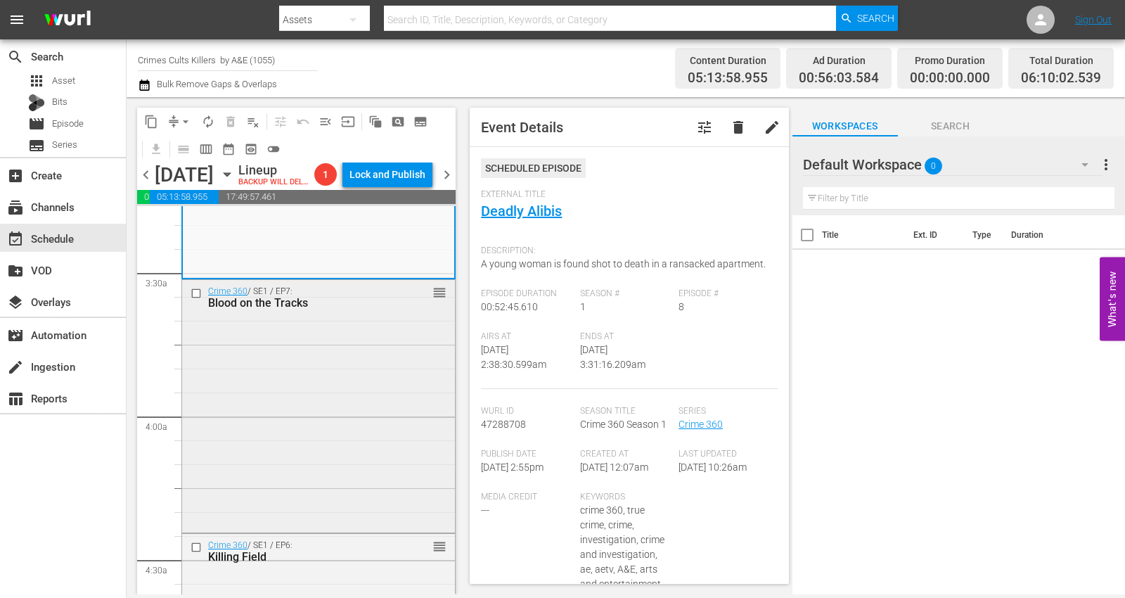
click at [304, 406] on div "Crime 360 / SE1 / EP7: Blood on the Tracks reorder" at bounding box center [318, 405] width 273 height 250
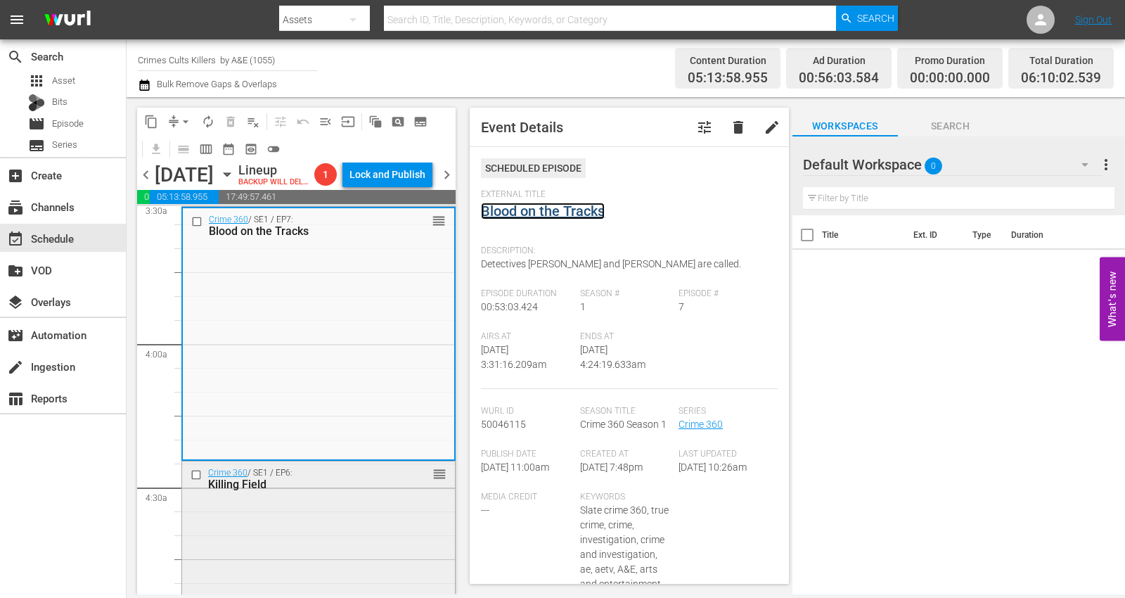
scroll to position [1171, 0]
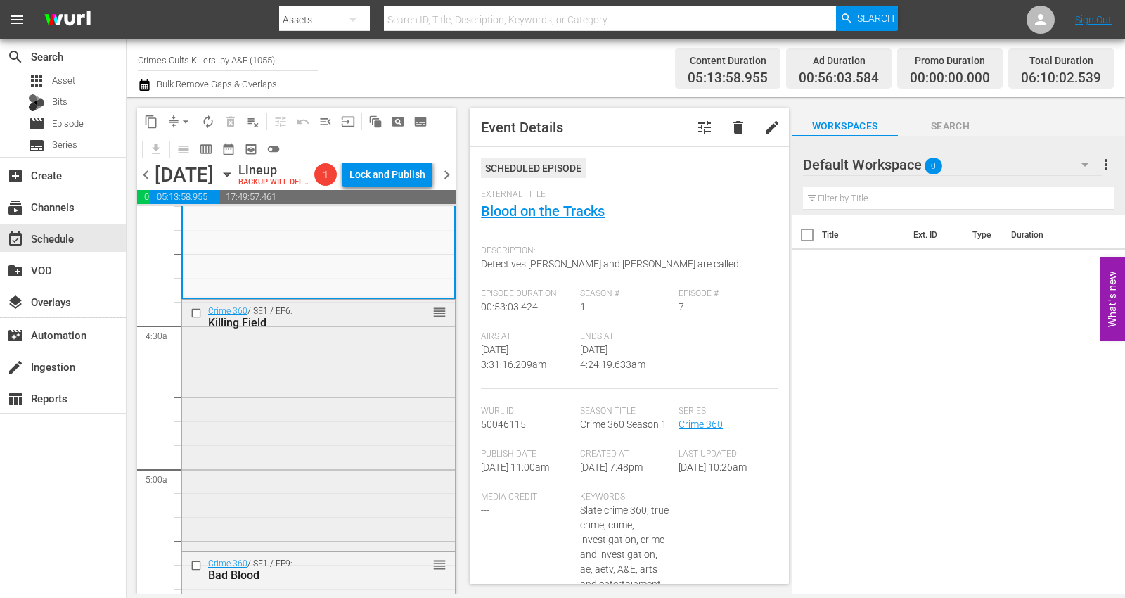
click at [247, 420] on div "Crime 360 / SE1 / EP6: Killing Field reorder" at bounding box center [318, 422] width 273 height 247
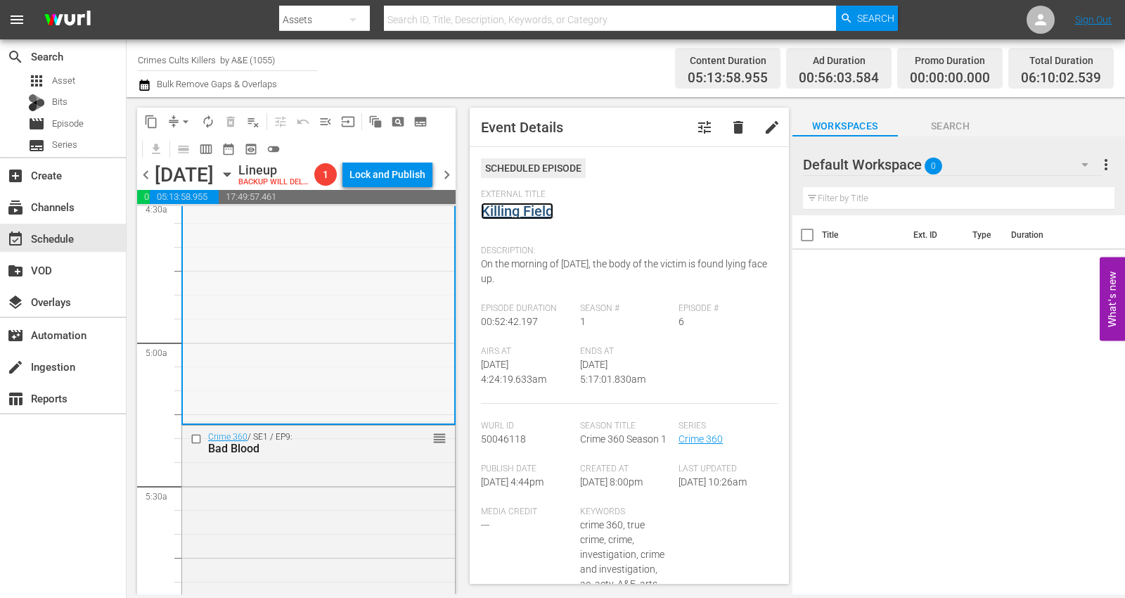
scroll to position [1406, 0]
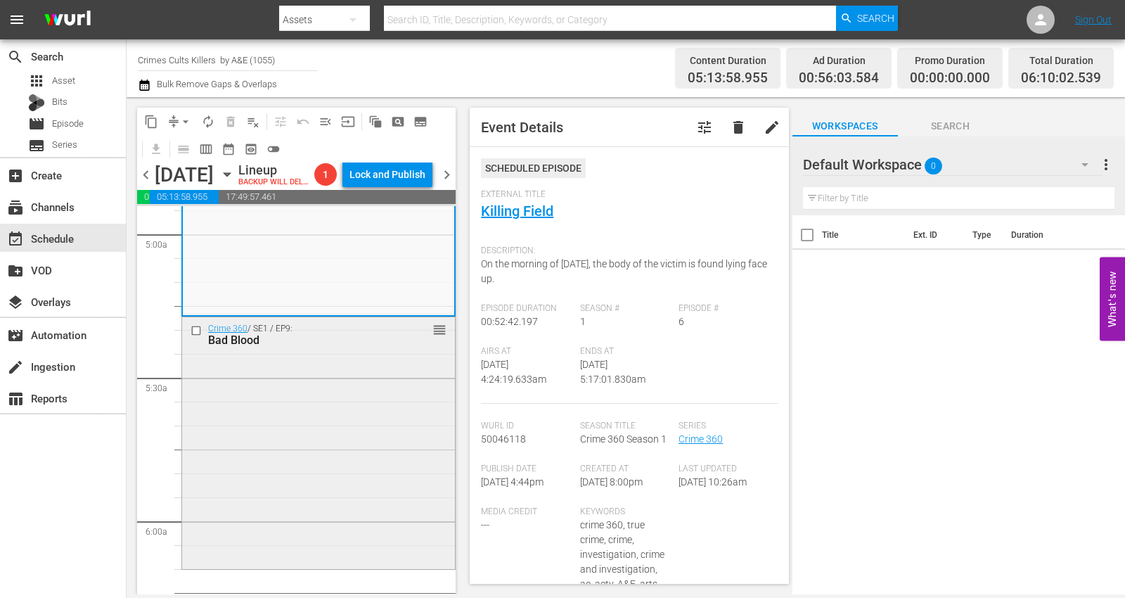
click at [292, 406] on div "Crime 360 / SE1 / EP9: Bad Blood reorder" at bounding box center [318, 441] width 273 height 249
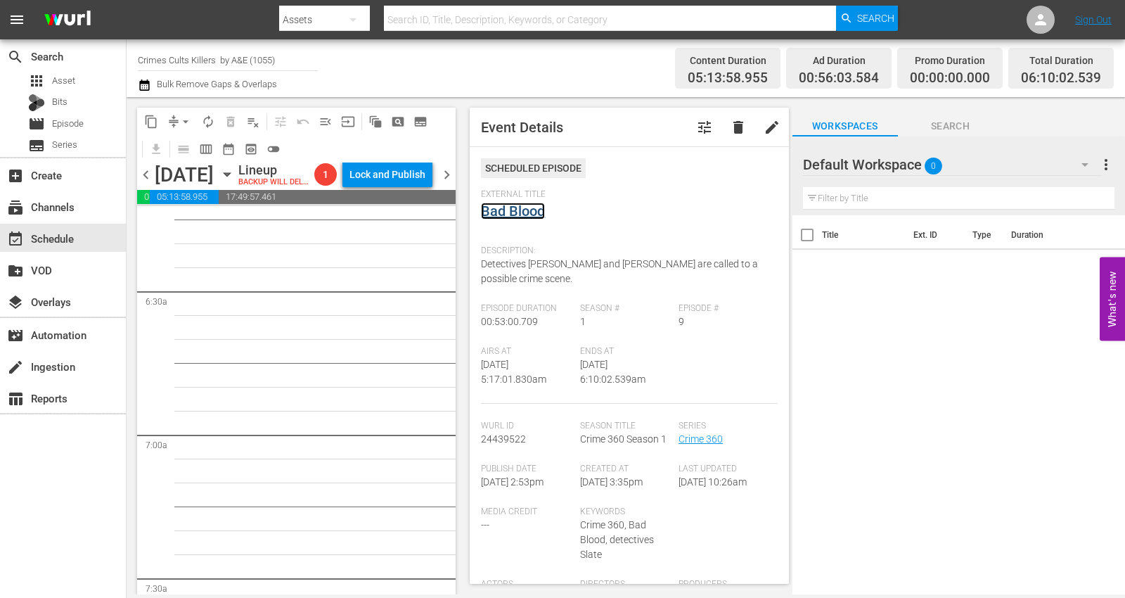
scroll to position [1640, 0]
click at [241, 300] on div "Crime 360 / SE1 / EP9: Bad Blood reorder" at bounding box center [318, 208] width 271 height 249
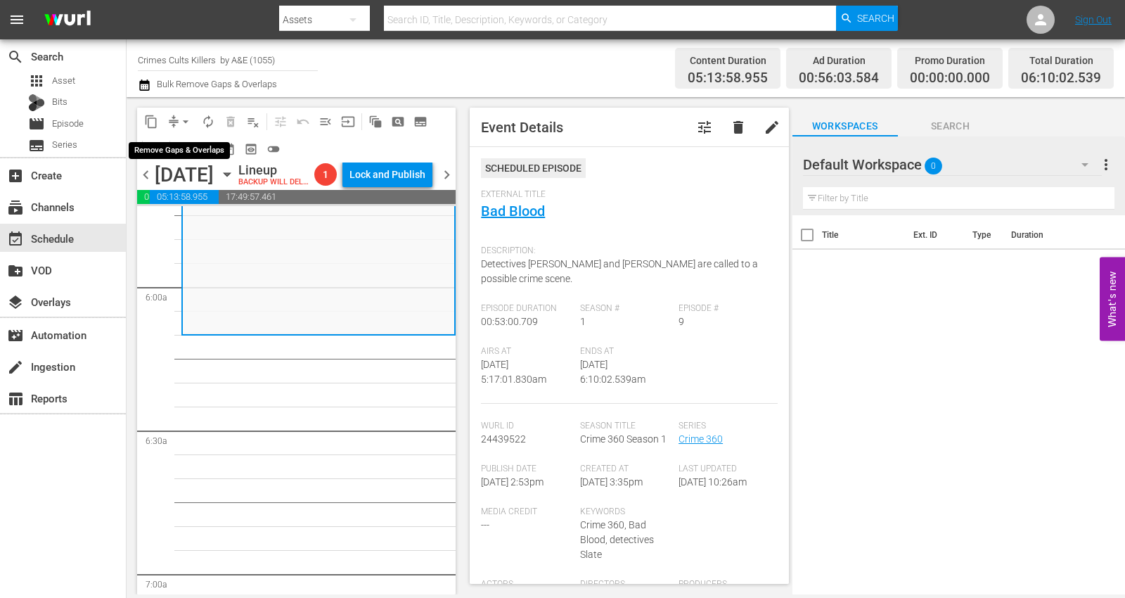
click at [176, 117] on button "arrow_drop_down" at bounding box center [185, 121] width 22 height 22
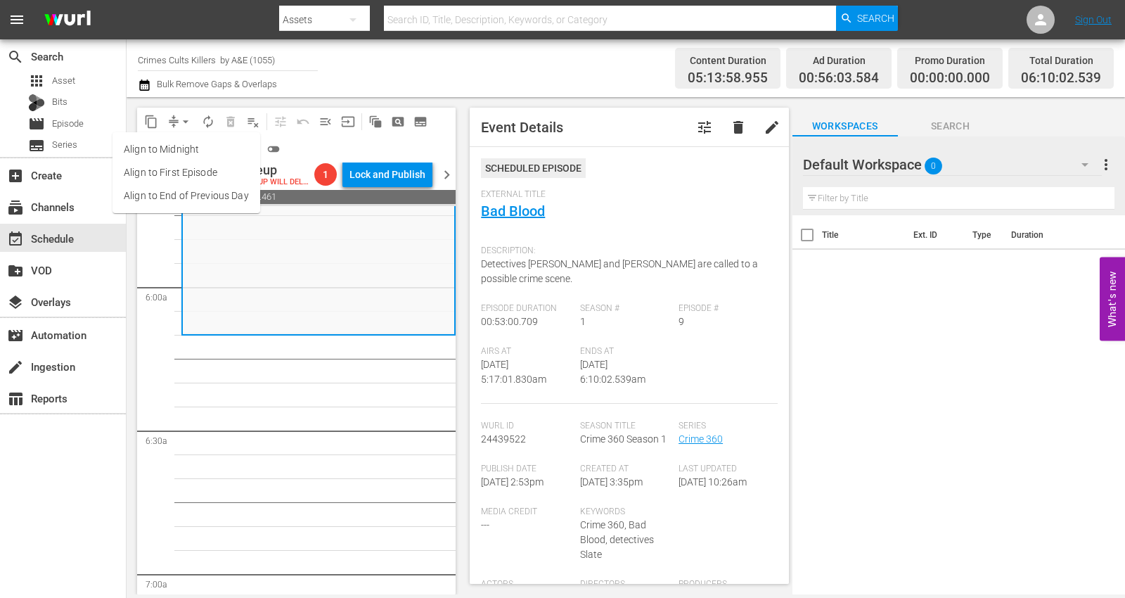
click at [182, 144] on li "Align to Midnight" at bounding box center [186, 149] width 148 height 23
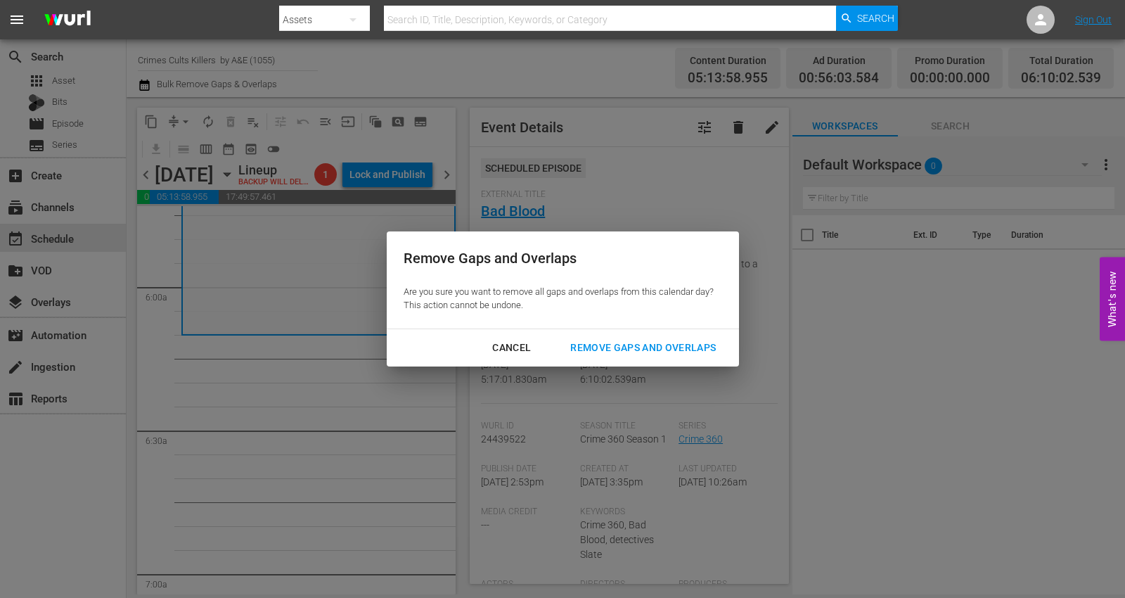
click at [640, 348] on div "Remove Gaps and Overlaps" at bounding box center [643, 348] width 168 height 18
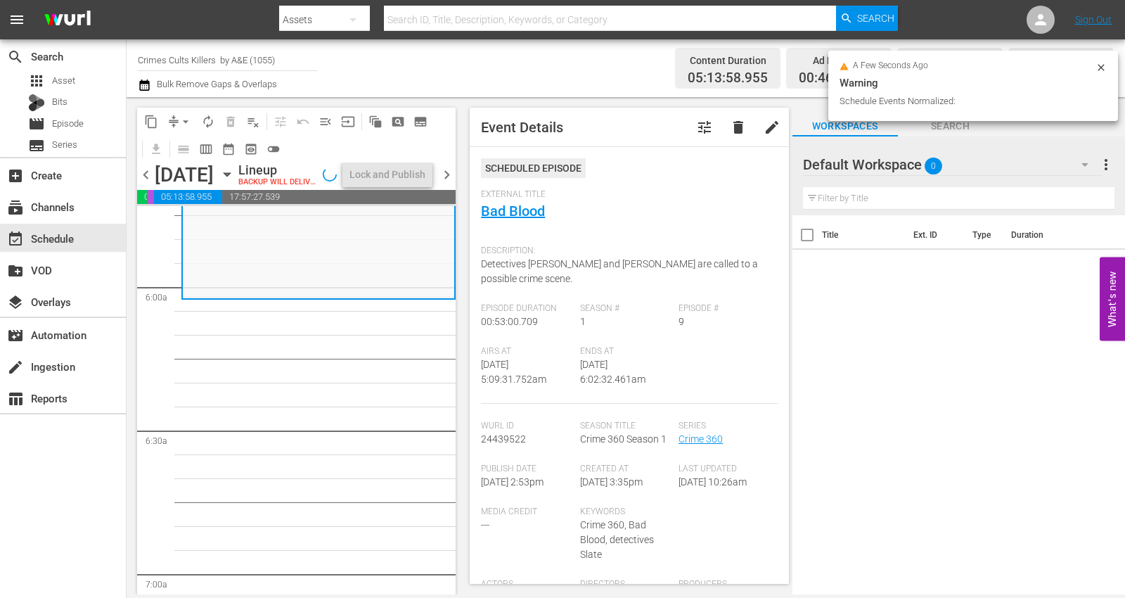
scroll to position [1664, 0]
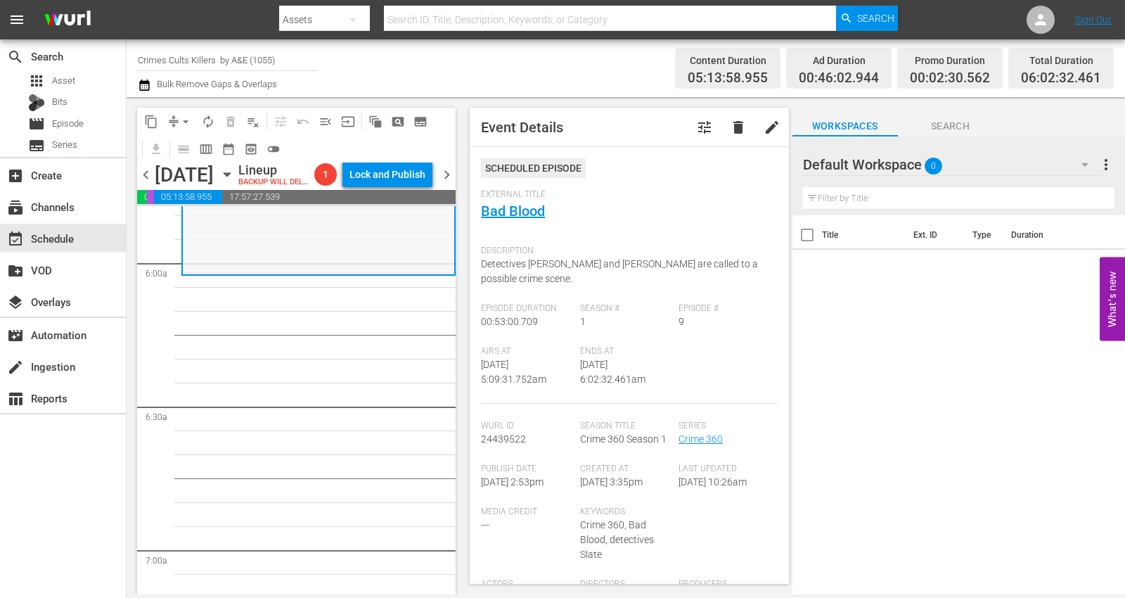
click at [216, 272] on div "Crime 360 / SE1 / EP9: Bad Blood reorder" at bounding box center [318, 147] width 271 height 249
click at [183, 124] on span "arrow_drop_down" at bounding box center [186, 122] width 14 height 14
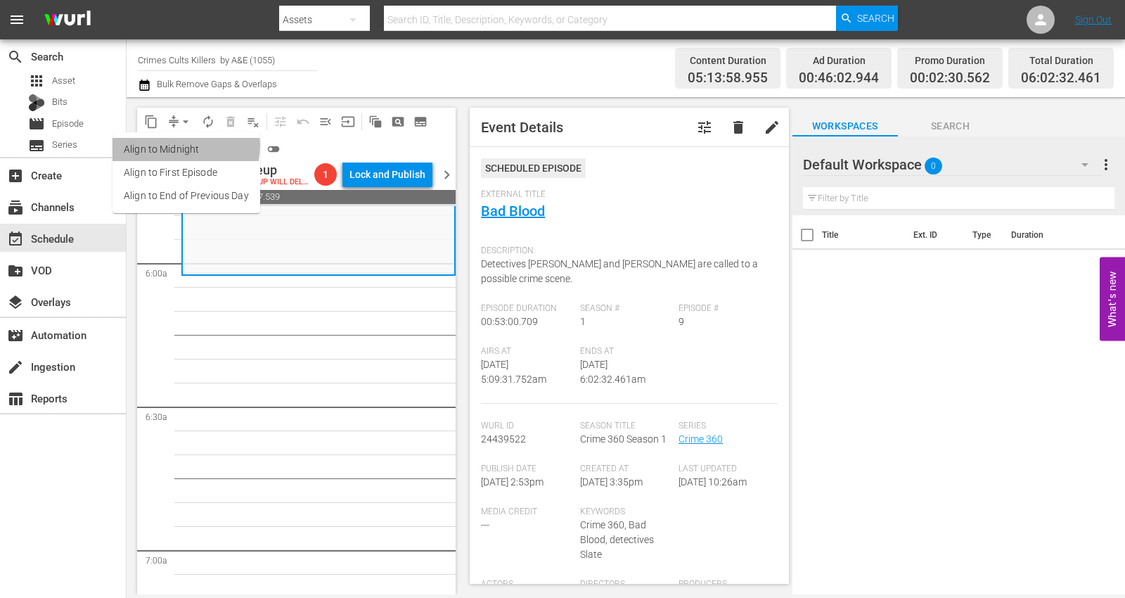
click at [185, 146] on li "Align to Midnight" at bounding box center [186, 149] width 148 height 23
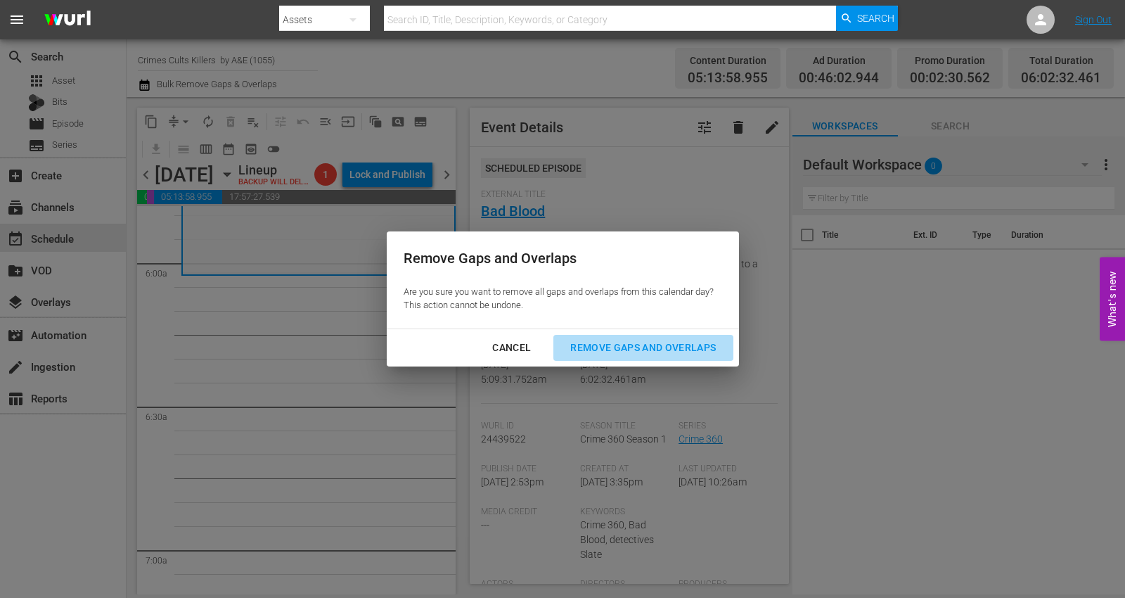
drag, startPoint x: 651, startPoint y: 342, endPoint x: 649, endPoint y: 332, distance: 10.1
click at [652, 342] on div "Remove Gaps and Overlaps" at bounding box center [643, 348] width 168 height 18
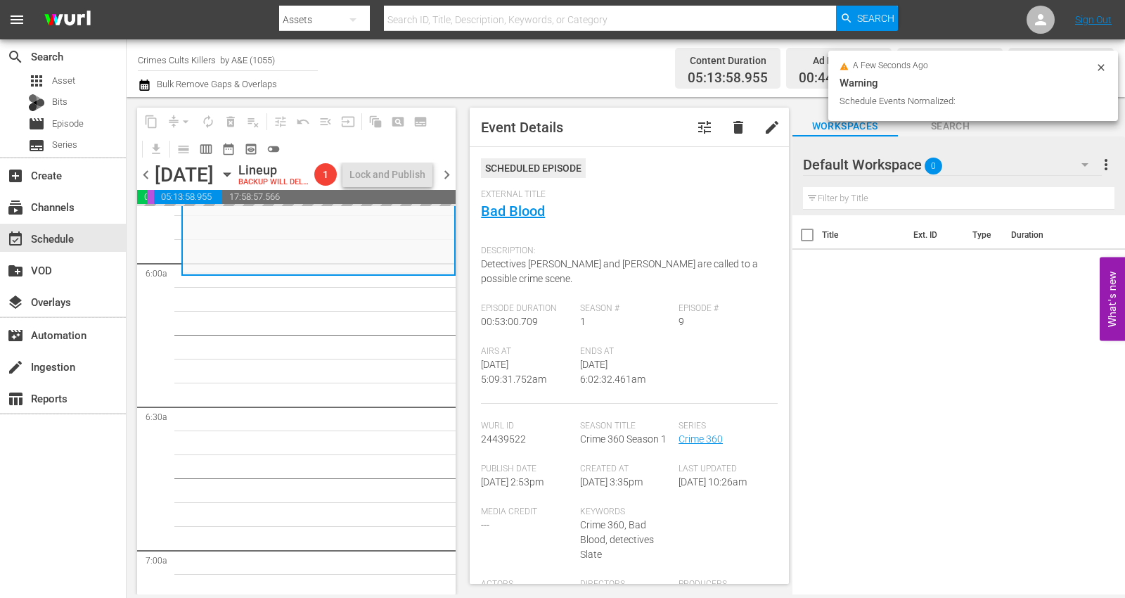
scroll to position [1640, 0]
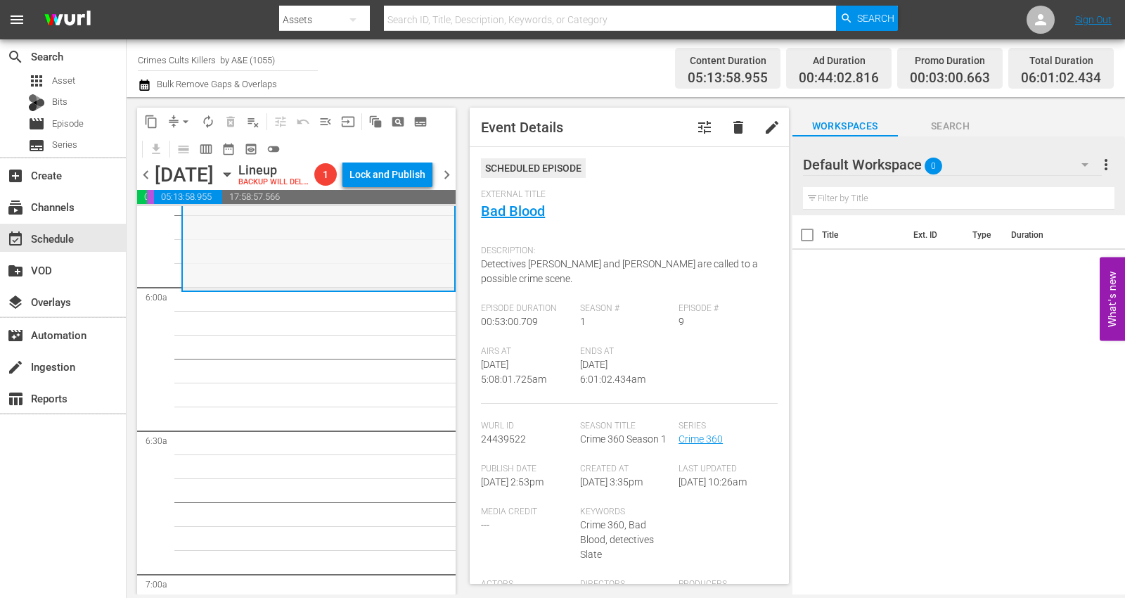
click at [245, 264] on div "Crime 360 / SE1 / EP9: Bad Blood reorder" at bounding box center [318, 164] width 271 height 249
drag, startPoint x: 183, startPoint y: 117, endPoint x: 183, endPoint y: 131, distance: 14.8
click at [183, 117] on span "arrow_drop_down" at bounding box center [186, 122] width 14 height 14
click at [178, 146] on li "Align to Midnight" at bounding box center [186, 149] width 148 height 23
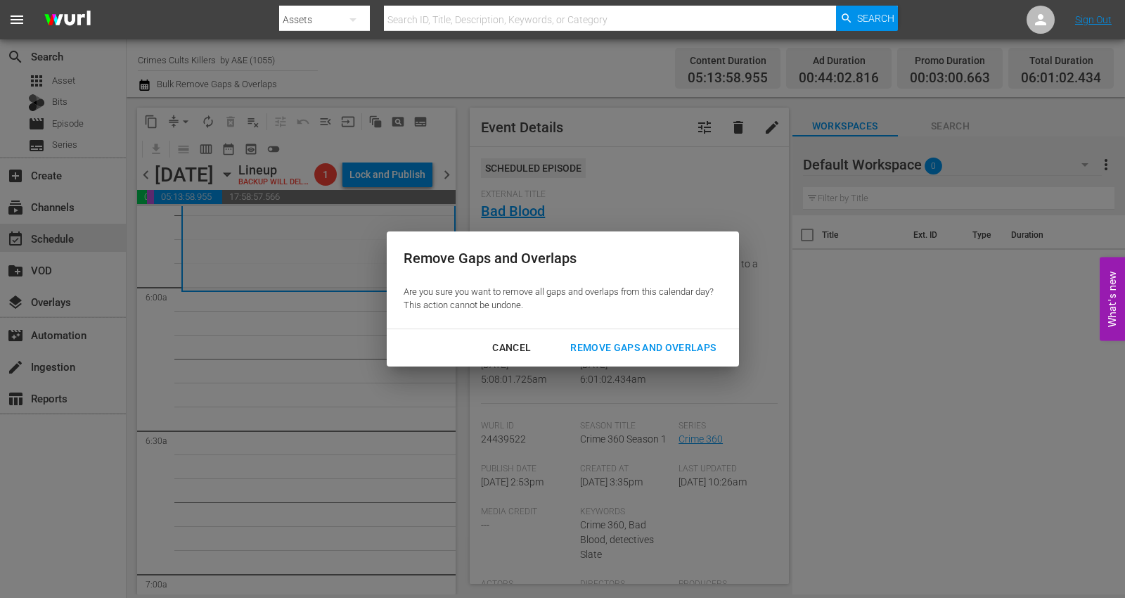
click at [622, 346] on div "Remove Gaps and Overlaps" at bounding box center [643, 348] width 168 height 18
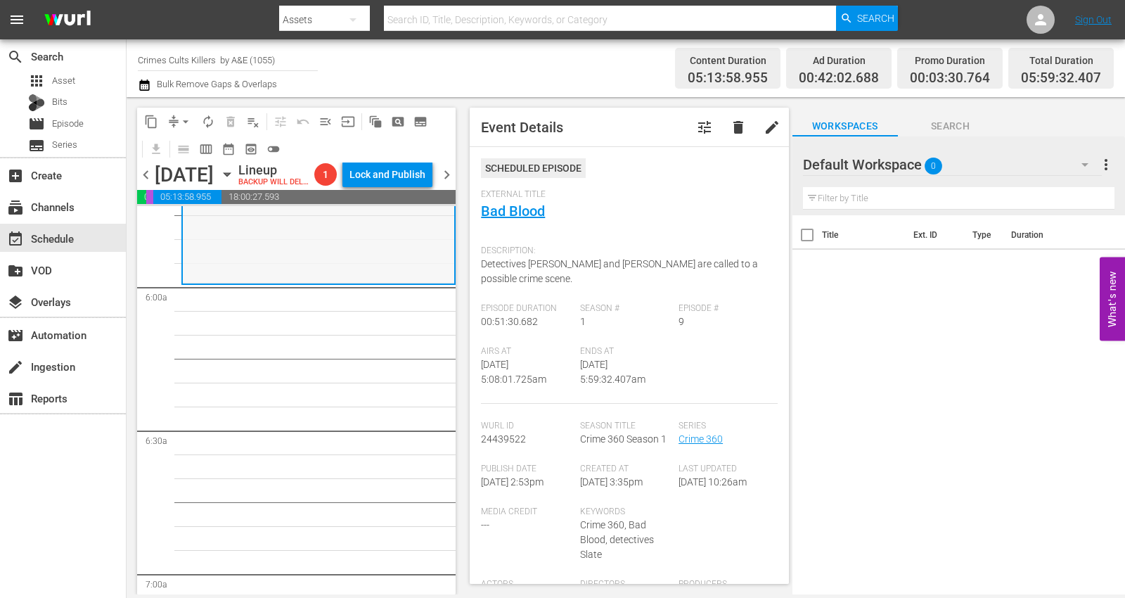
click at [272, 272] on div "Crime 360 / SE1 / EP9: Bad Blood reorder" at bounding box center [318, 161] width 271 height 242
click at [184, 117] on span "arrow_drop_down" at bounding box center [186, 122] width 14 height 14
click at [181, 148] on li "Align to Midnight" at bounding box center [186, 149] width 148 height 23
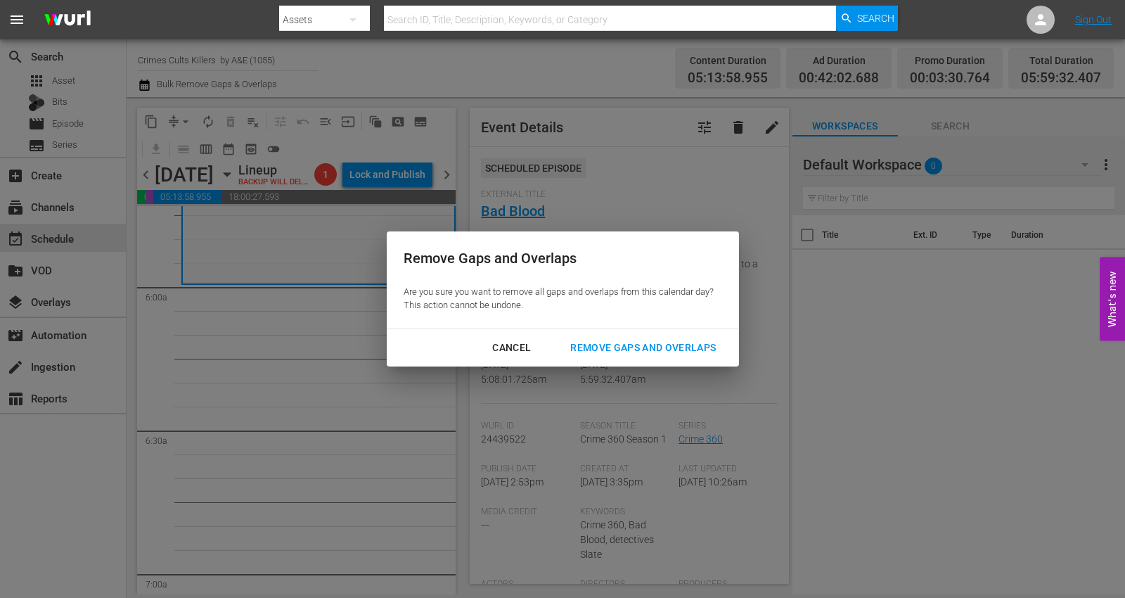
click at [589, 346] on div "Remove Gaps and Overlaps" at bounding box center [643, 348] width 168 height 18
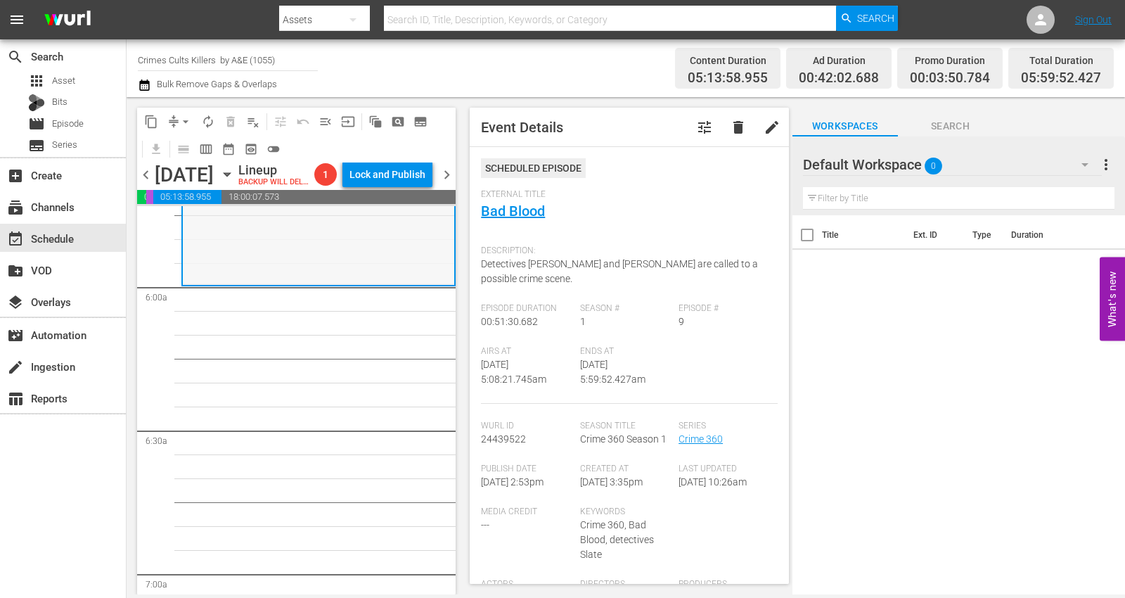
click at [342, 280] on div "Crime 360 / SE1 / EP9: Bad Blood reorder" at bounding box center [318, 162] width 271 height 242
click at [188, 116] on span "arrow_drop_down" at bounding box center [186, 122] width 14 height 14
click at [181, 142] on li "Align to Midnight" at bounding box center [186, 149] width 148 height 23
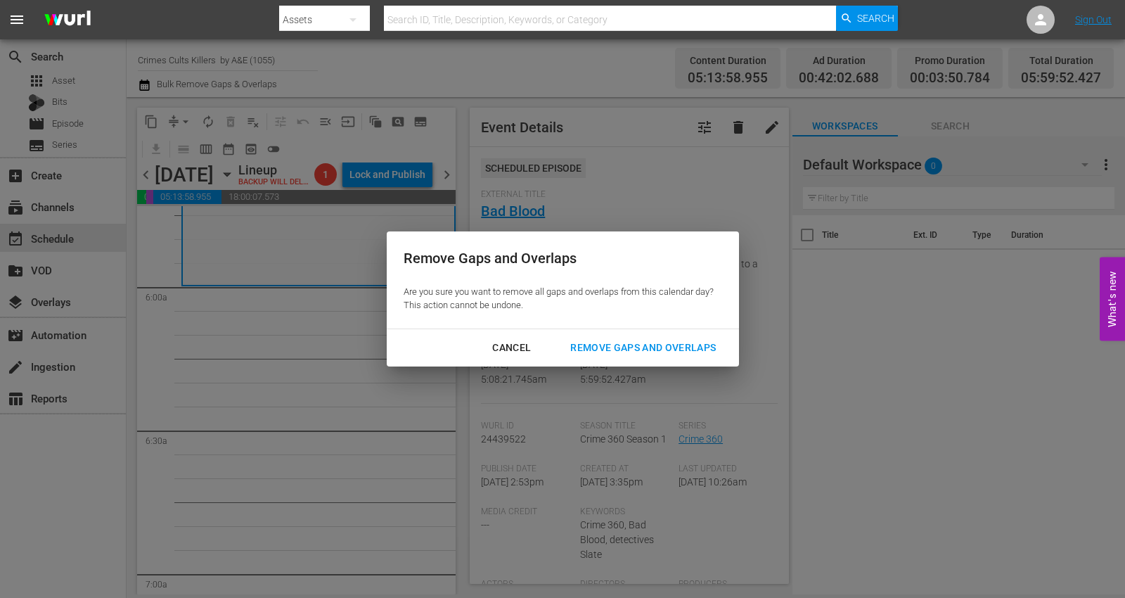
drag, startPoint x: 604, startPoint y: 346, endPoint x: 619, endPoint y: 261, distance: 86.5
click at [604, 345] on div "Remove Gaps and Overlaps" at bounding box center [643, 348] width 168 height 18
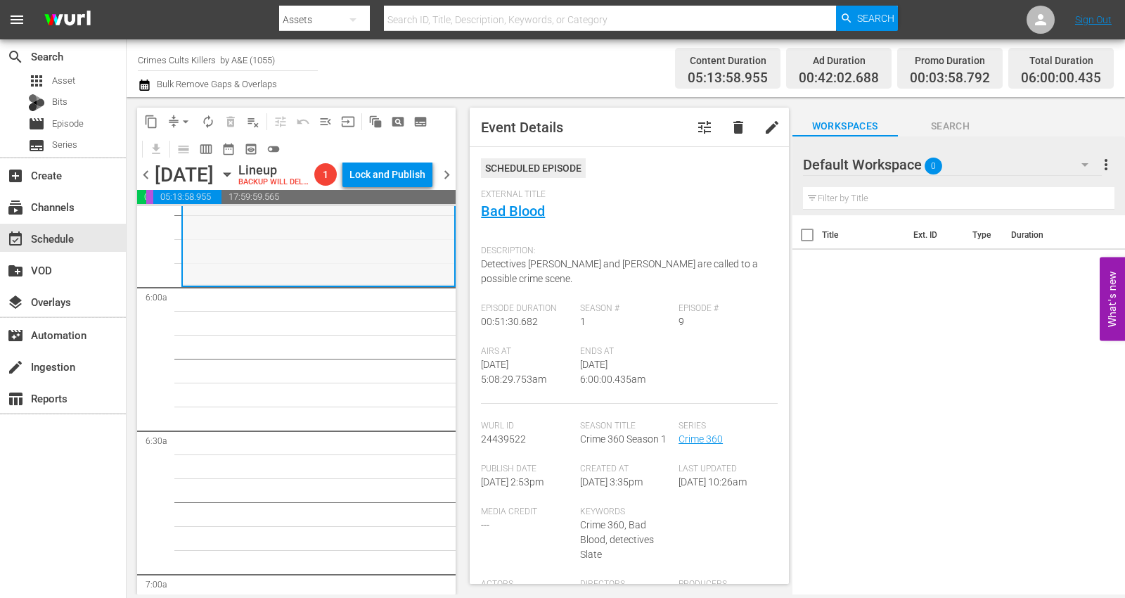
click at [229, 284] on div "Crime 360 / SE1 / EP9: Bad Blood reorder" at bounding box center [318, 163] width 271 height 242
click at [209, 117] on span "autorenew_outlined" at bounding box center [208, 122] width 14 height 14
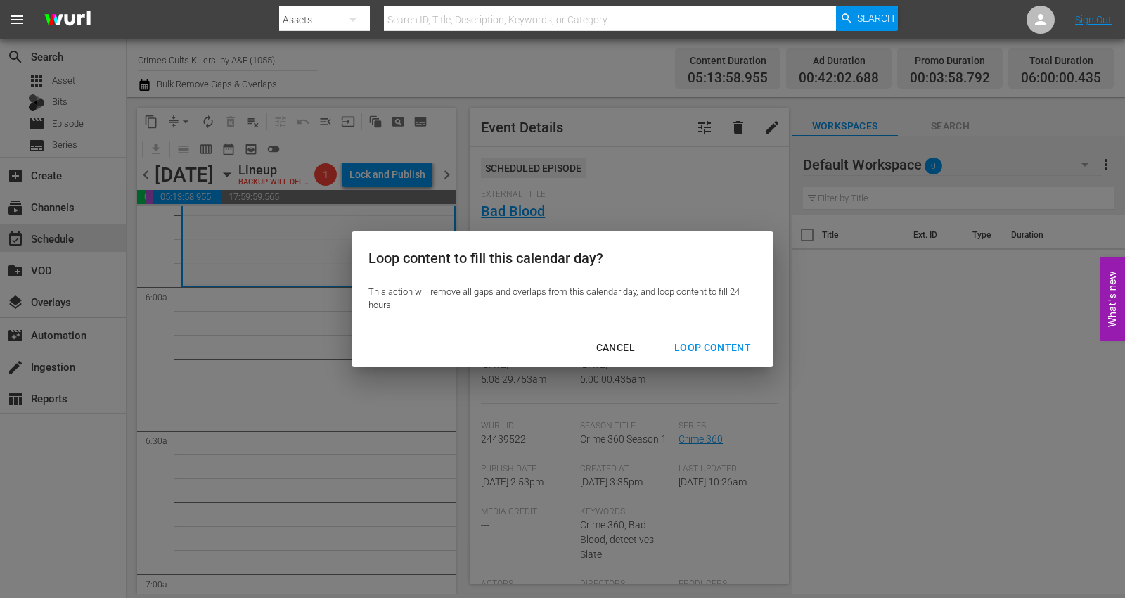
click at [704, 339] on div "Loop Content" at bounding box center [712, 348] width 99 height 18
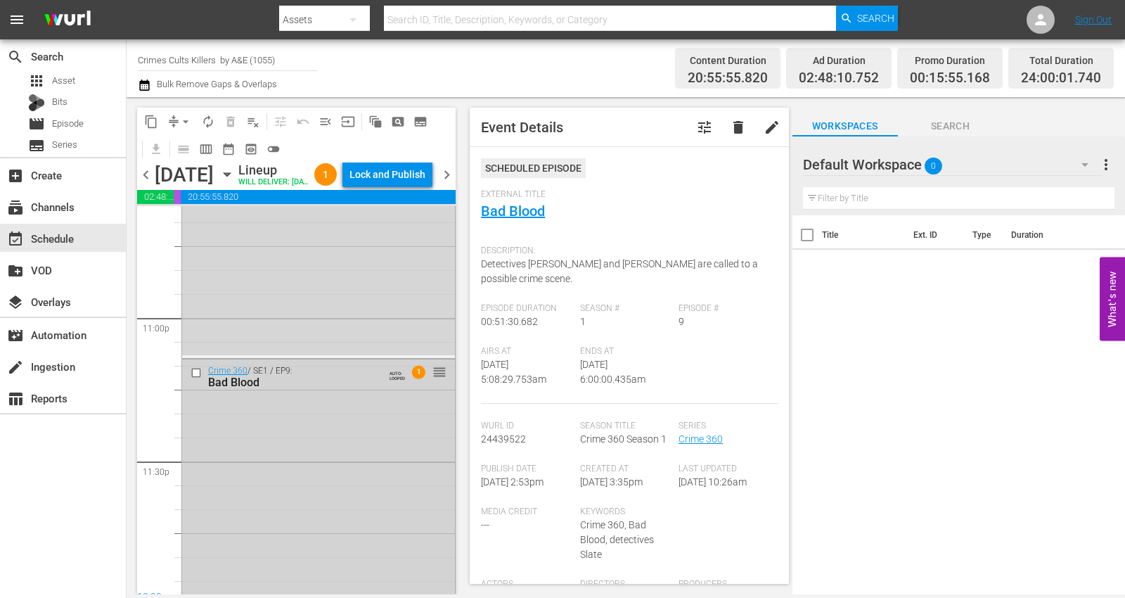
scroll to position [6518, 0]
click at [301, 504] on div "Crime 360 / SE1 / EP9: Bad Blood AUTO-LOOPED 1 reorder" at bounding box center [318, 470] width 273 height 242
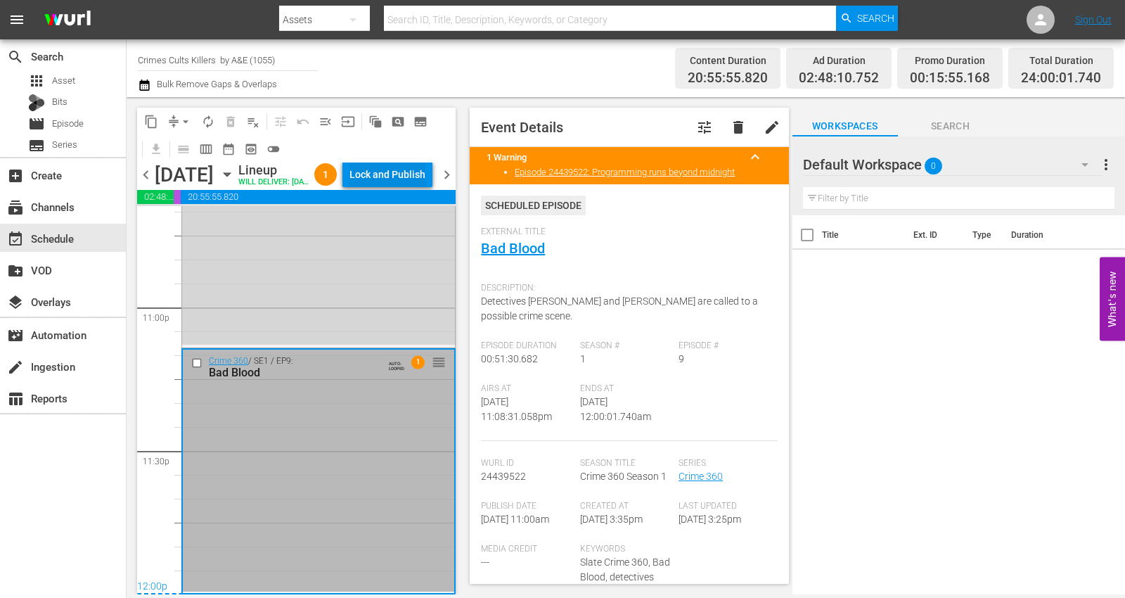
click at [390, 172] on div "Lock and Publish" at bounding box center [387, 174] width 76 height 25
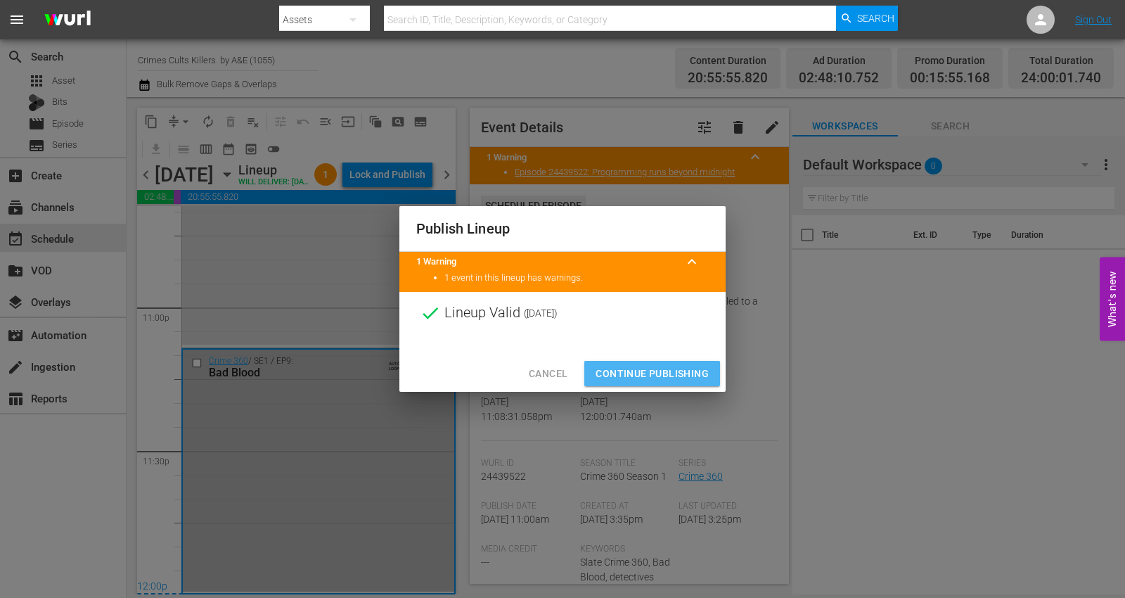
click at [620, 375] on span "Continue Publishing" at bounding box center [651, 374] width 113 height 18
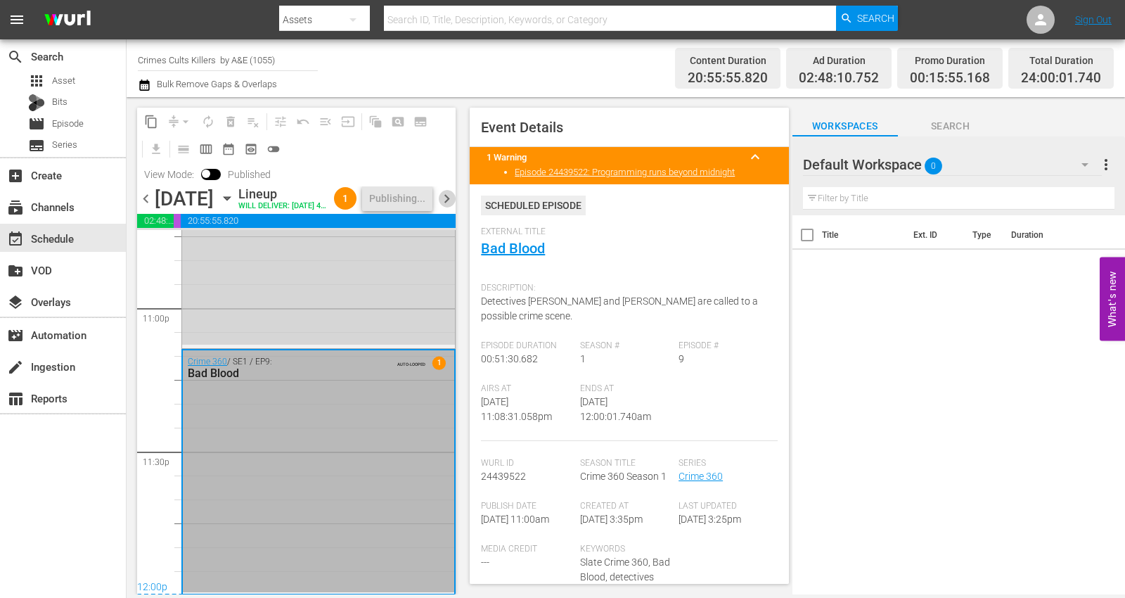
click at [445, 207] on span "chevron_right" at bounding box center [447, 199] width 18 height 18
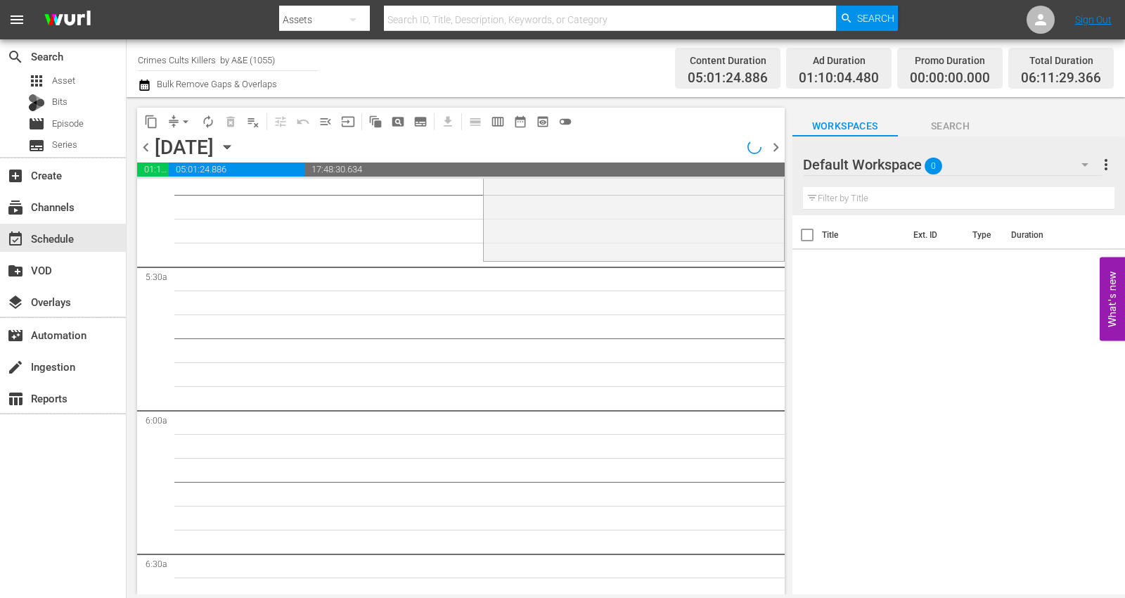
scroll to position [1330, 0]
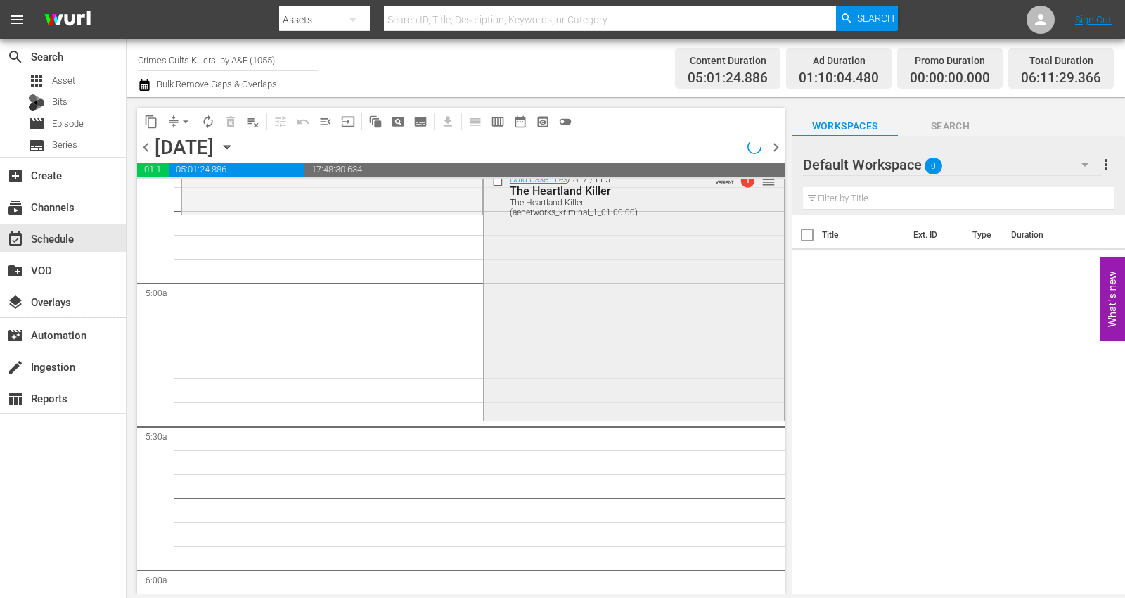
click at [524, 332] on div "Cold Case Files / SE2 / EP5: The Heartland Killer The Heartland Killer (aenetwo…" at bounding box center [634, 293] width 300 height 250
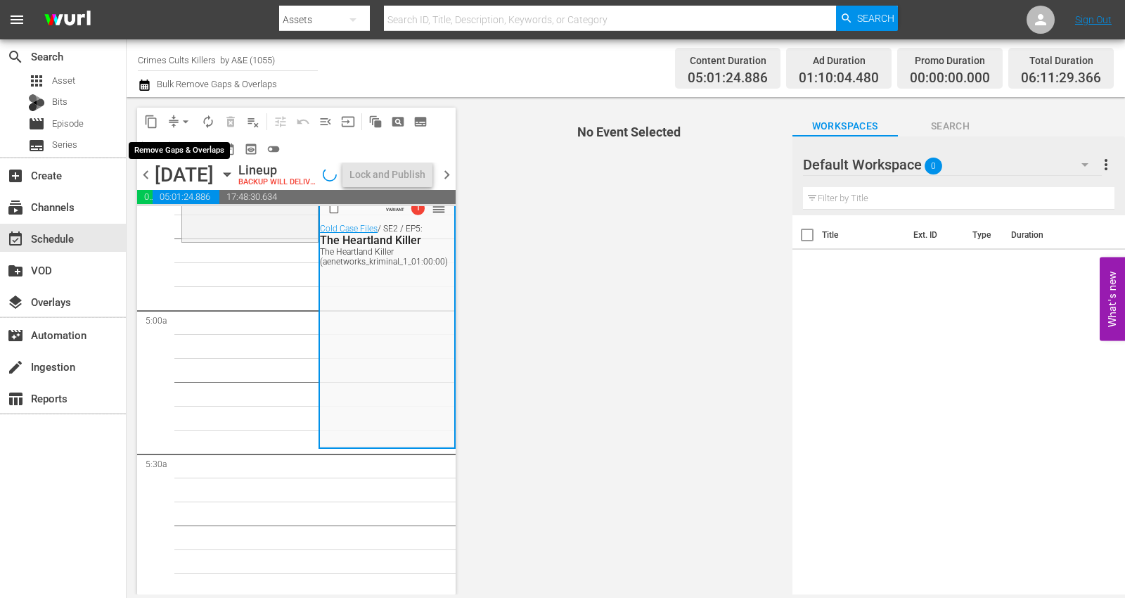
click at [179, 121] on span "arrow_drop_down" at bounding box center [186, 122] width 14 height 14
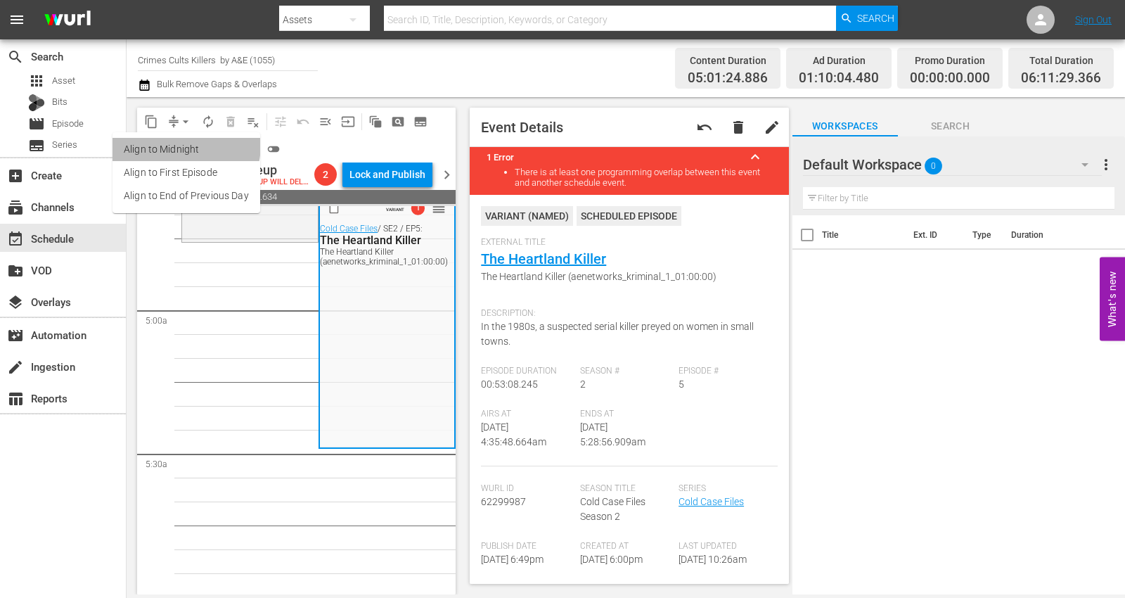
click at [166, 143] on li "Align to Midnight" at bounding box center [186, 149] width 148 height 23
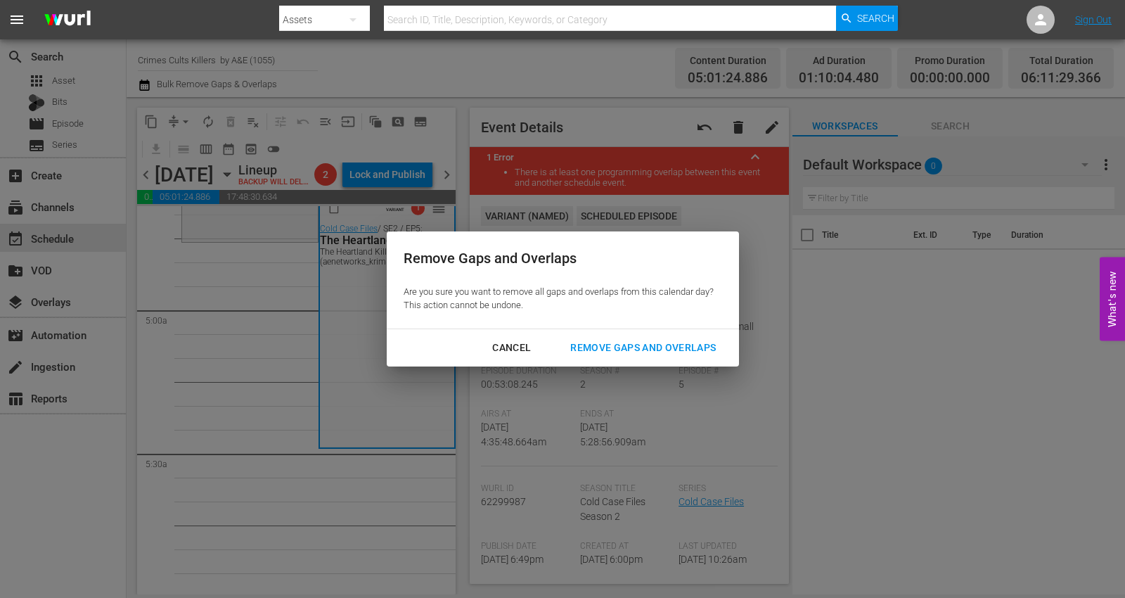
click at [609, 347] on div "Remove Gaps and Overlaps" at bounding box center [643, 348] width 168 height 18
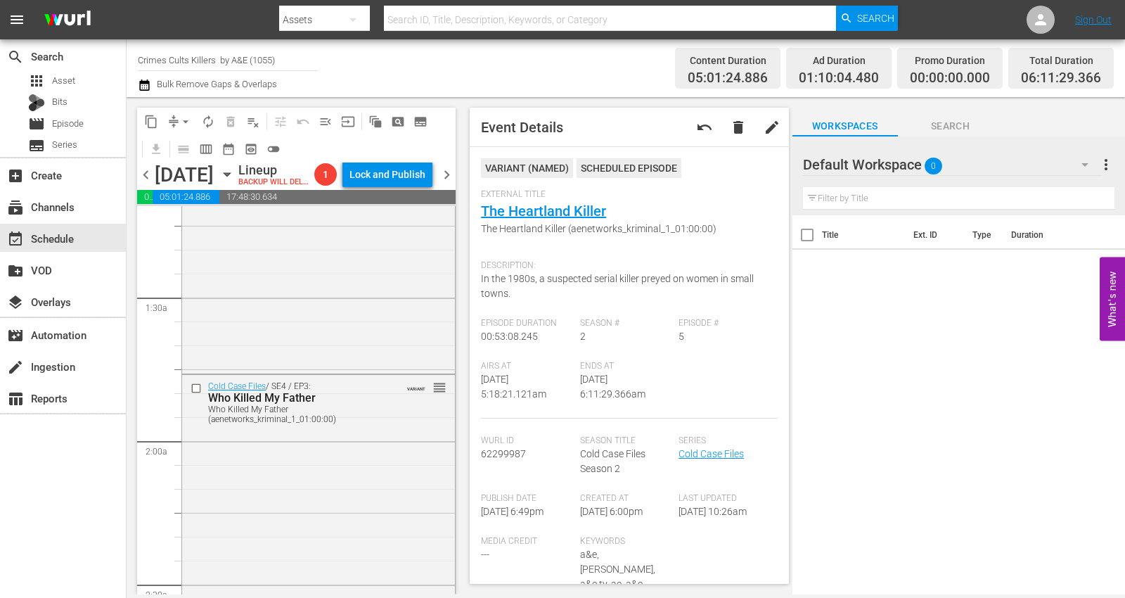
scroll to position [0, 0]
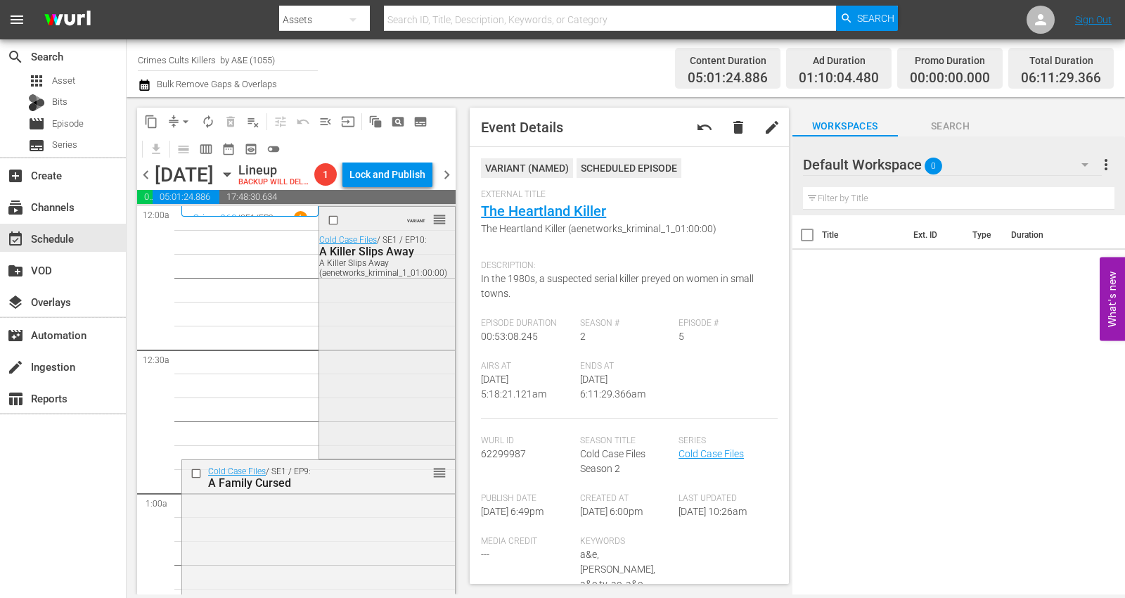
click at [380, 375] on div "VARIANT reorder Cold Case Files / SE1 / EP10: A Killer Slips Away A Killer Slip…" at bounding box center [387, 331] width 136 height 249
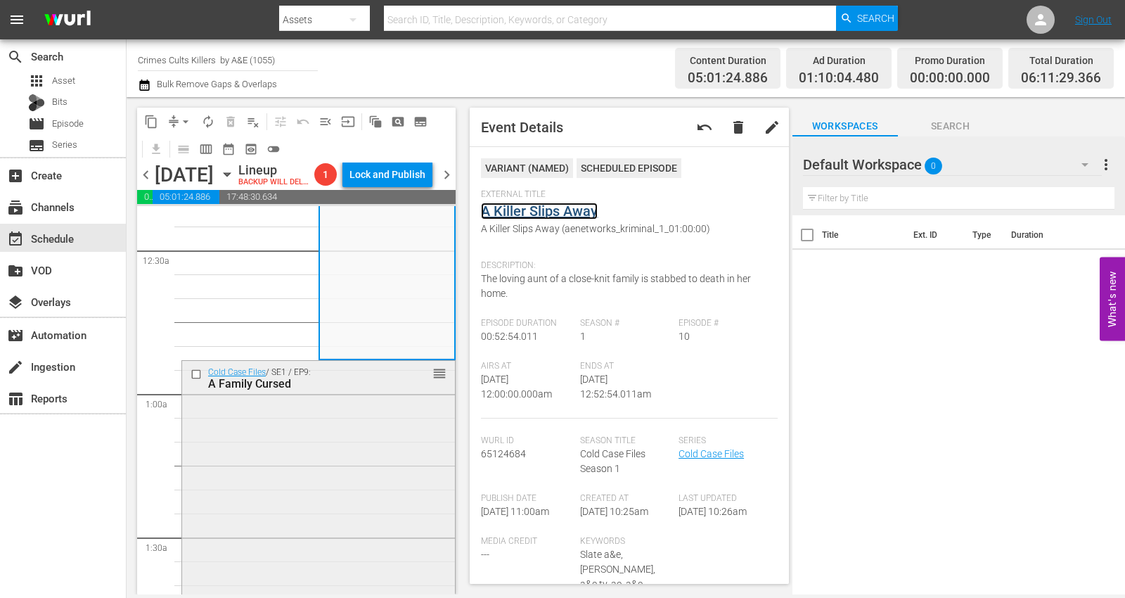
scroll to position [234, 0]
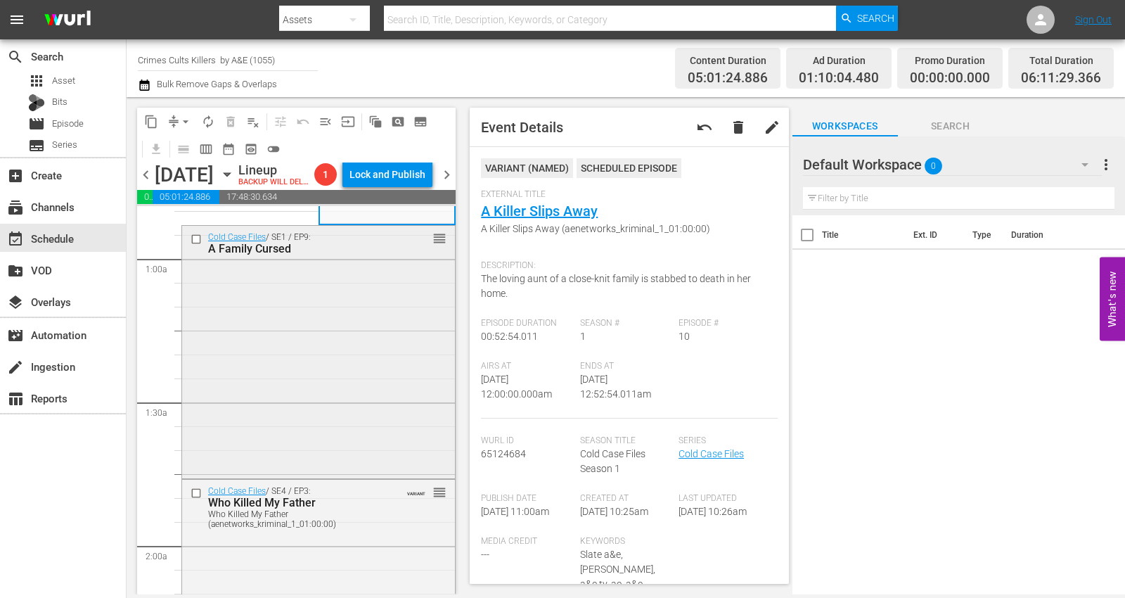
click at [304, 349] on div "Cold Case Files / SE1 / EP9: A Family Cursed reorder" at bounding box center [318, 351] width 273 height 250
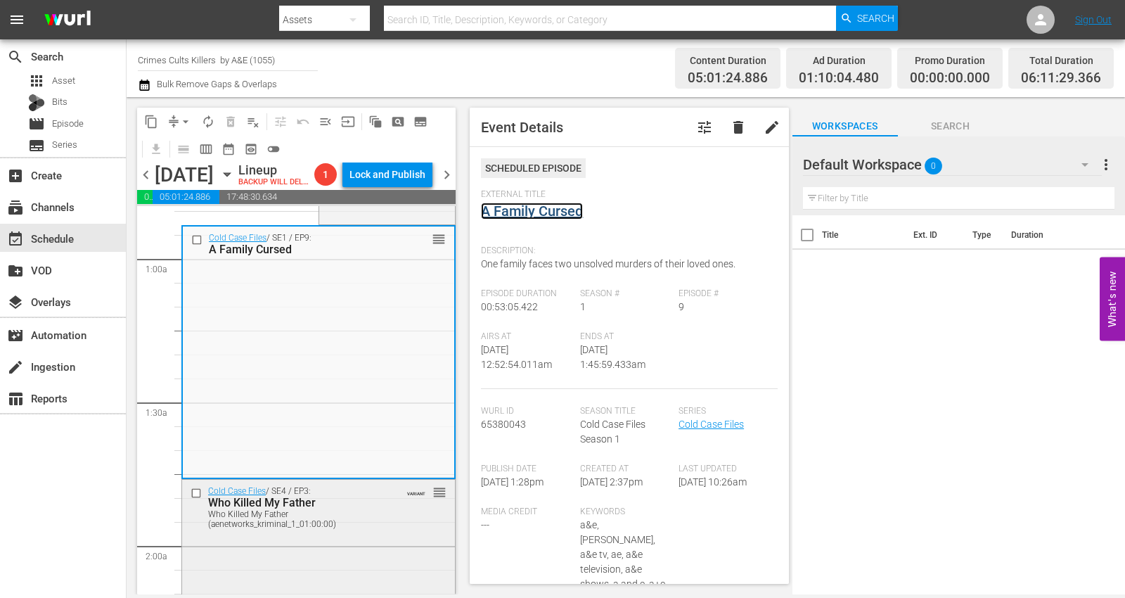
scroll to position [468, 0]
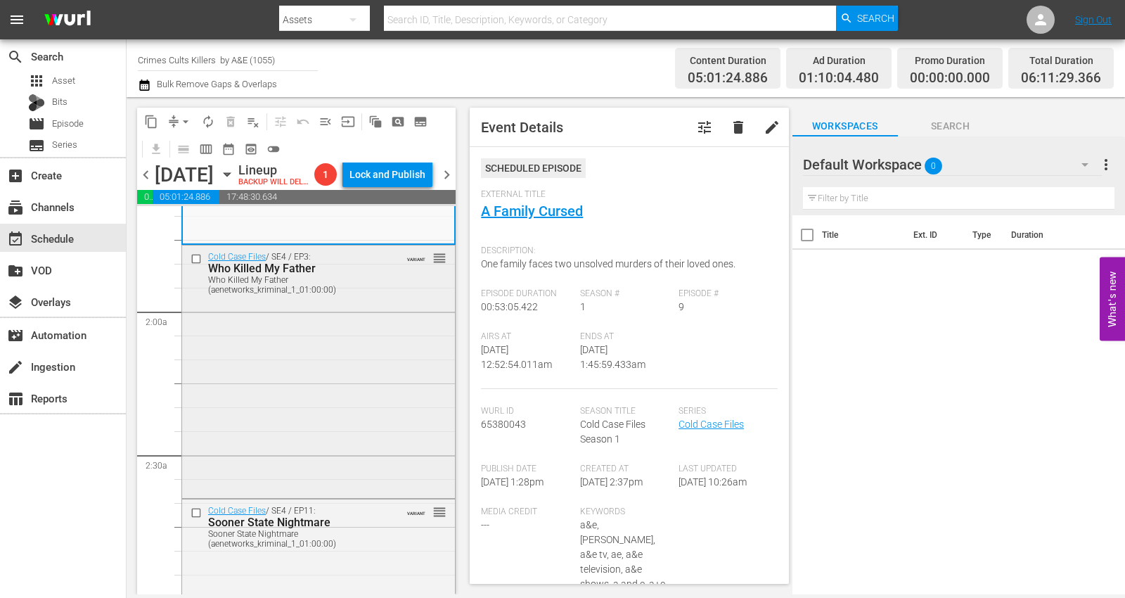
click at [260, 388] on div "Cold Case Files / SE4 / EP3: Who Killed My Father Who Killed My Father (aenetwo…" at bounding box center [318, 370] width 273 height 250
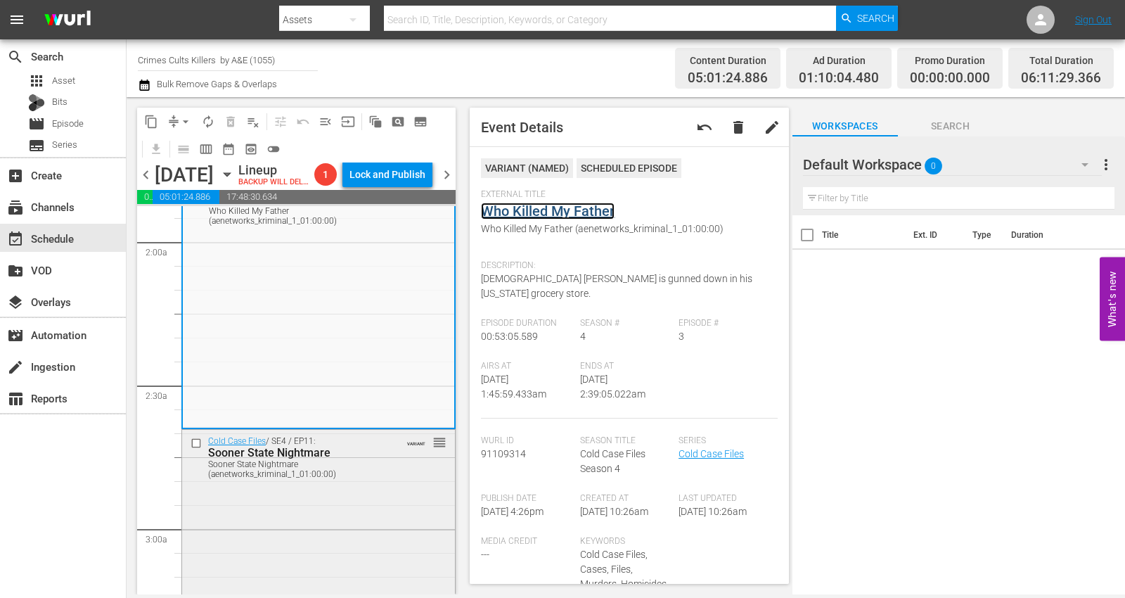
scroll to position [703, 0]
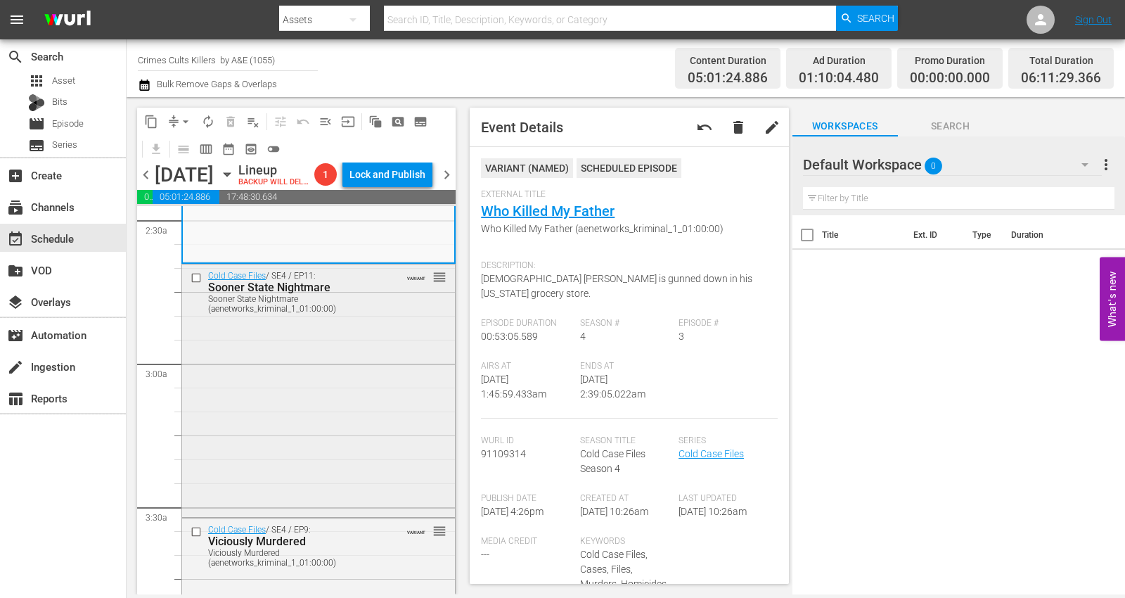
click at [297, 363] on div "Cold Case Files / SE4 / EP11: Sooner State Nightmare Sooner State Nightmare (ae…" at bounding box center [318, 389] width 273 height 250
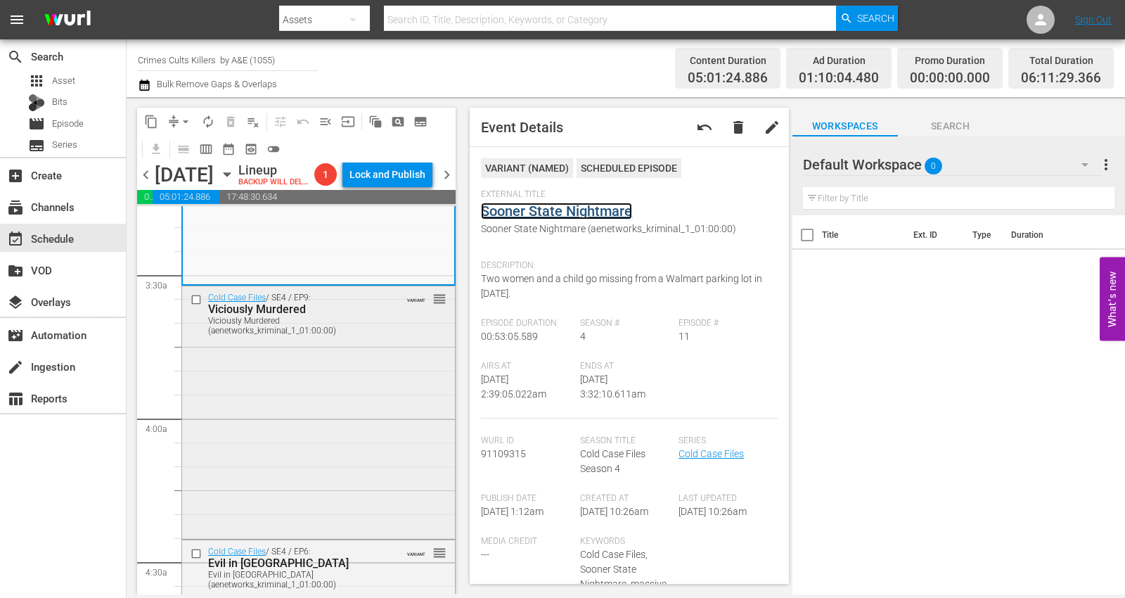
scroll to position [937, 0]
click at [271, 370] on div "Cold Case Files / SE4 / EP9: Viciously Murdered Viciously Murdered (aenetworks_…" at bounding box center [318, 409] width 273 height 250
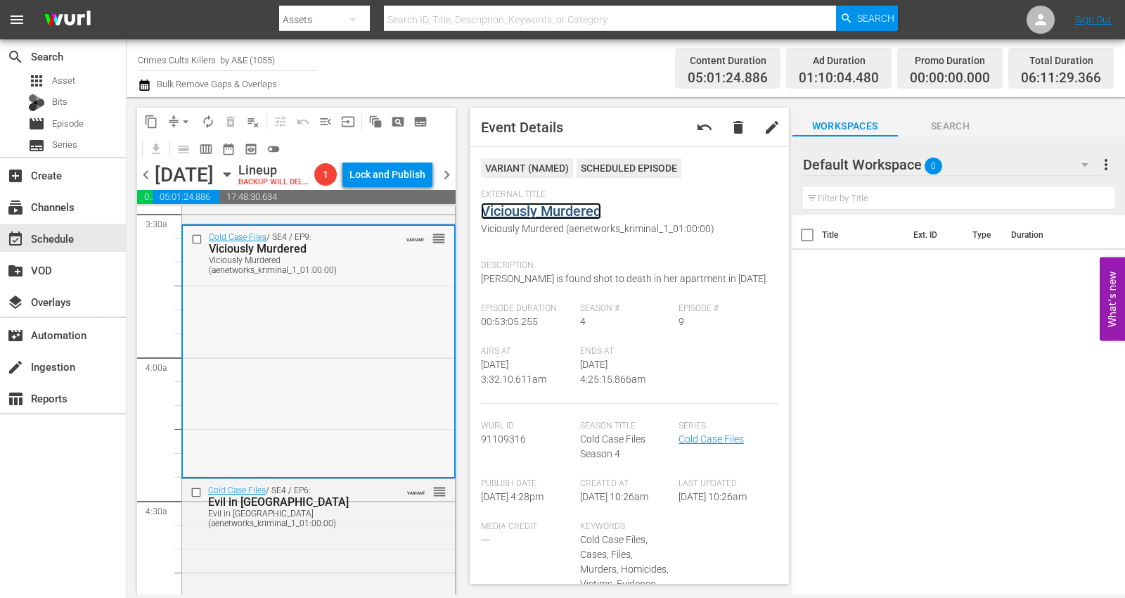
scroll to position [1093, 0]
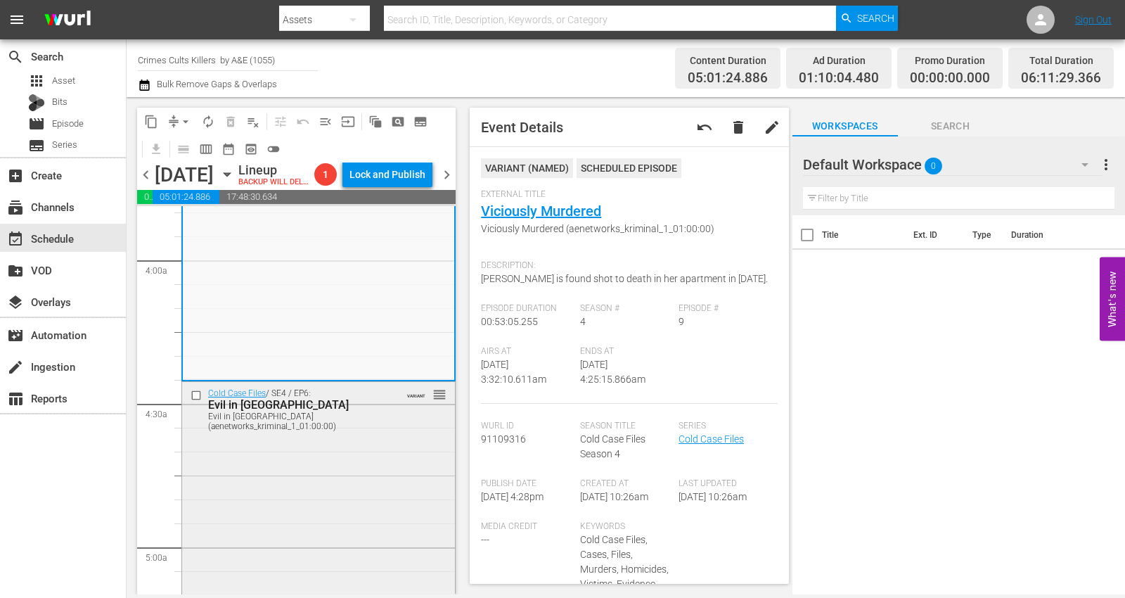
click at [242, 493] on div "Cold Case Files / SE4 / EP6: Evil in Huntington Beach Evil in Huntington Beach …" at bounding box center [318, 507] width 273 height 250
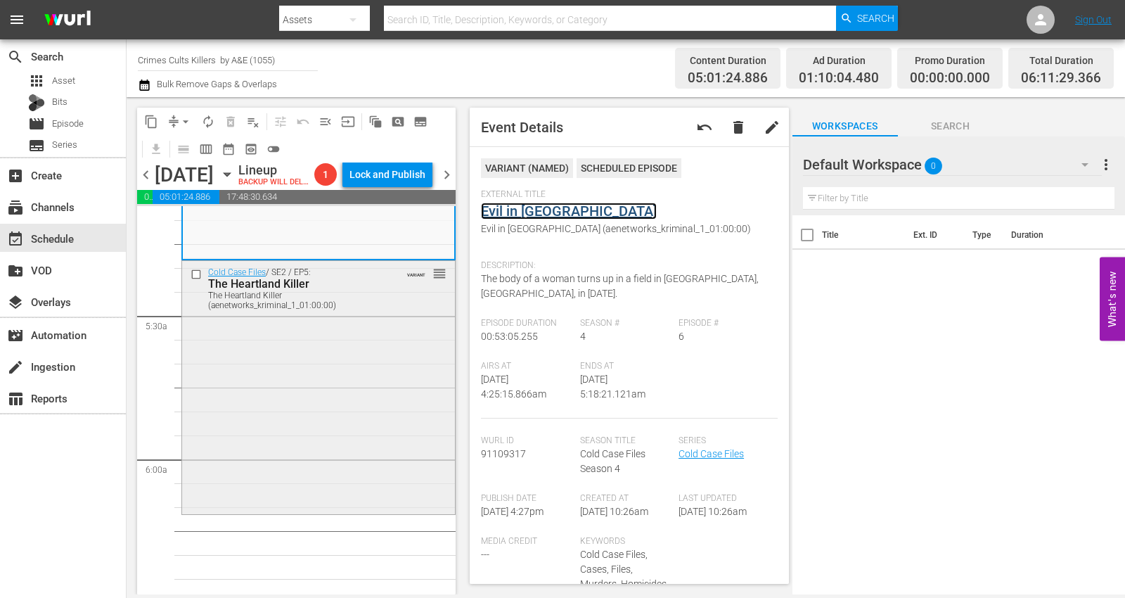
scroll to position [1484, 0]
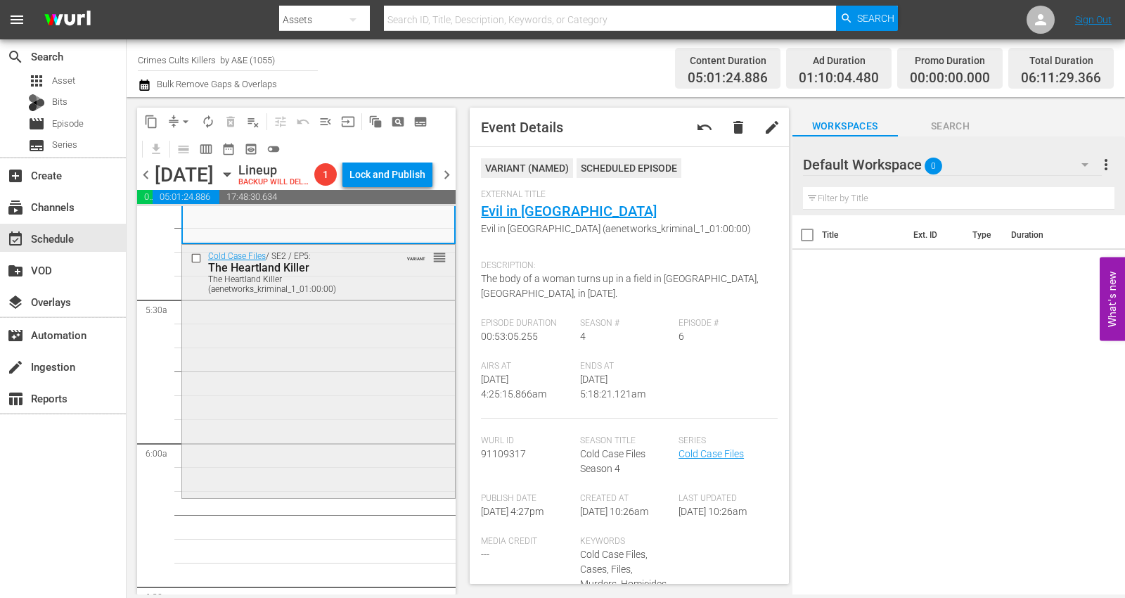
click at [283, 389] on div "Cold Case Files / SE2 / EP5: The Heartland Killer The Heartland Killer (aenetwo…" at bounding box center [318, 370] width 273 height 250
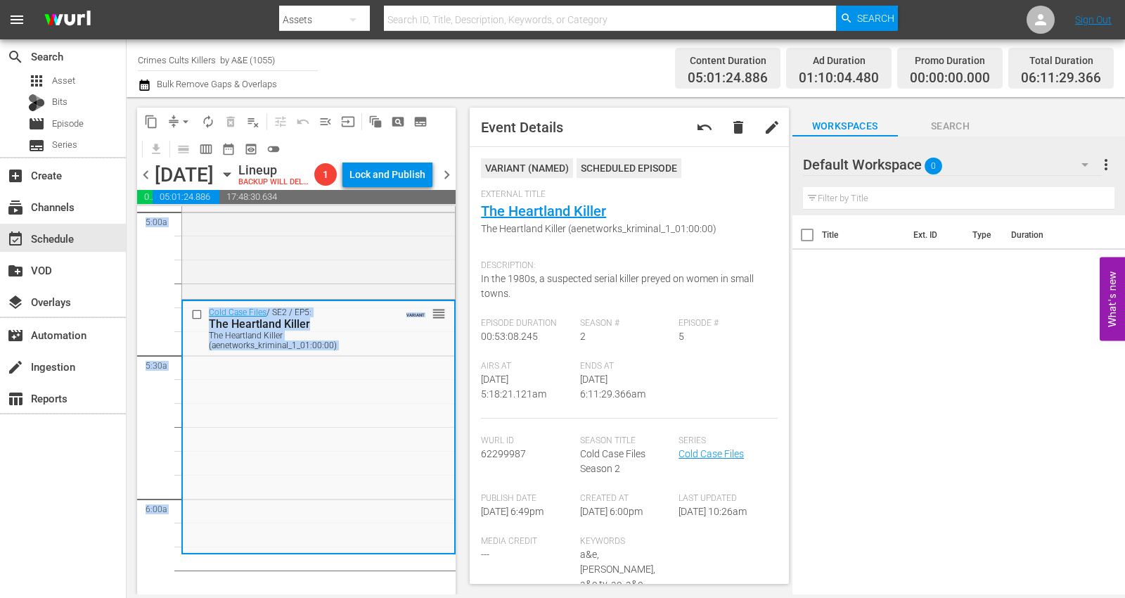
scroll to position [1308, 0]
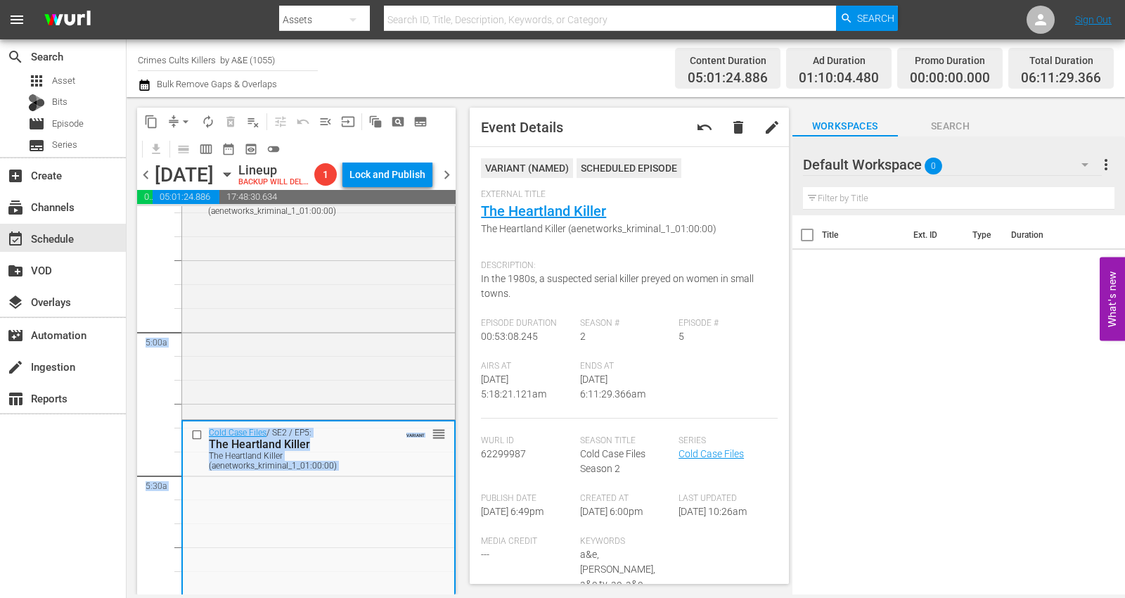
drag, startPoint x: 441, startPoint y: 318, endPoint x: 451, endPoint y: 228, distance: 89.7
click at [451, 228] on div "content_copy compress arrow_drop_down autorenew_outlined delete_forever_outline…" at bounding box center [296, 351] width 318 height 486
click at [380, 507] on div "Cold Case Files / SE2 / EP5: The Heartland Killer The Heartland Killer (aenetwo…" at bounding box center [318, 546] width 271 height 250
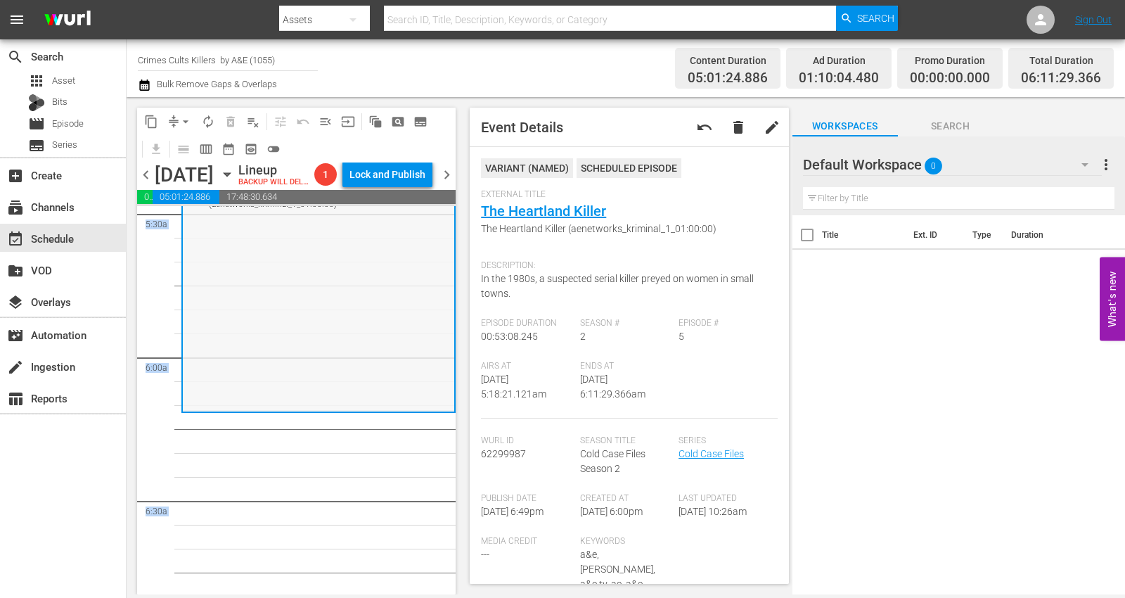
scroll to position [1484, 0]
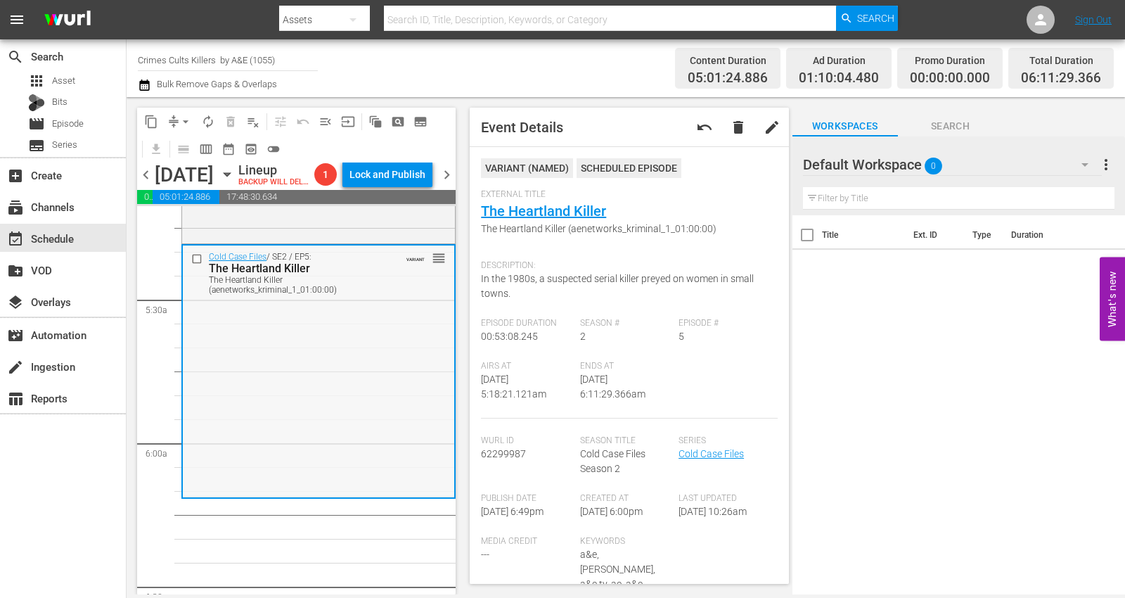
click at [236, 388] on div "Cold Case Files / SE2 / EP5: The Heartland Killer The Heartland Killer (aenetwo…" at bounding box center [318, 370] width 271 height 250
click at [184, 120] on span "arrow_drop_down" at bounding box center [186, 122] width 14 height 14
click at [179, 143] on li "Align to Midnight" at bounding box center [186, 149] width 148 height 23
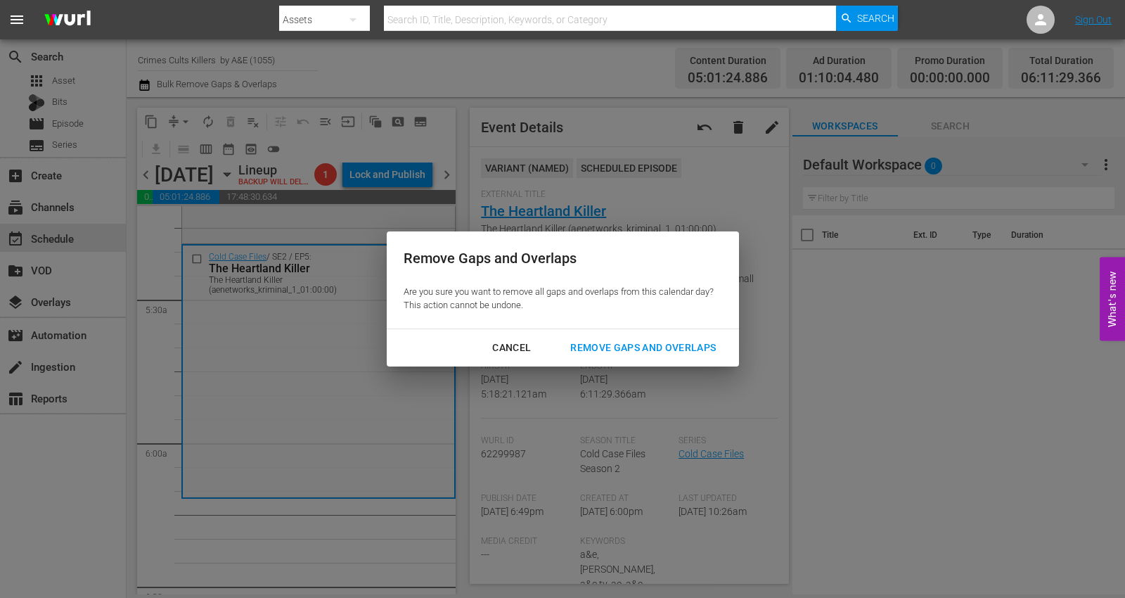
click at [660, 346] on div "Remove Gaps and Overlaps" at bounding box center [643, 348] width 168 height 18
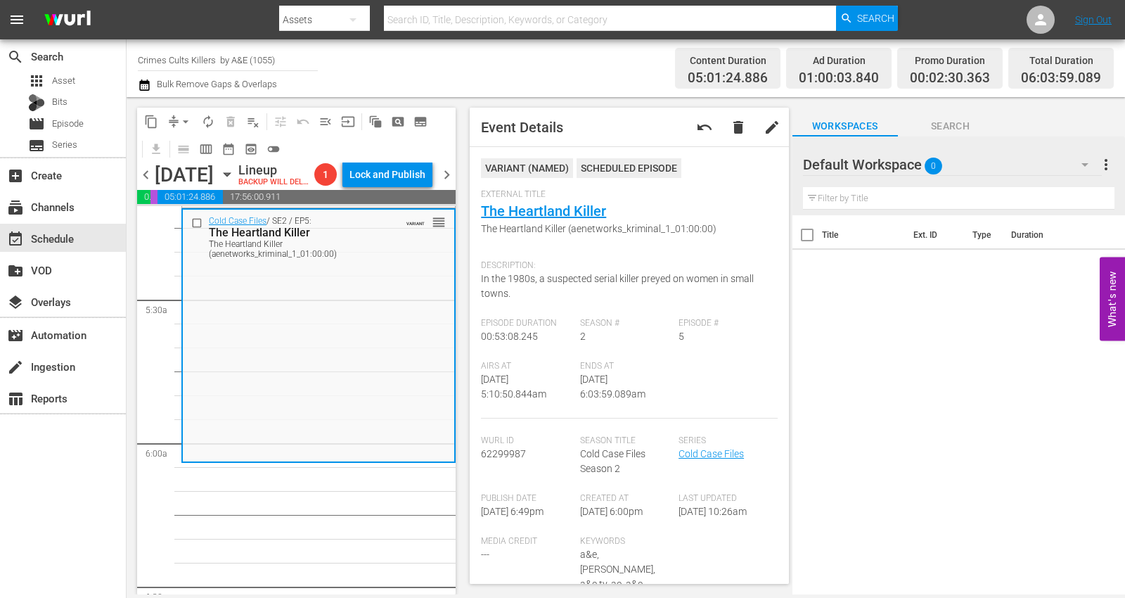
scroll to position [1435, 0]
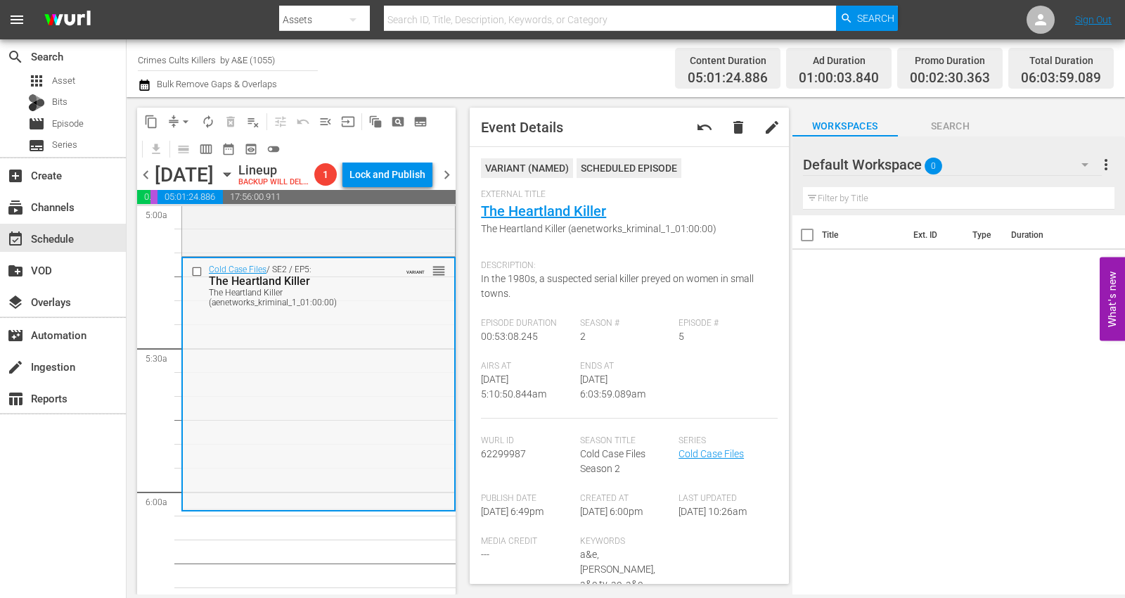
click at [273, 396] on div "Cold Case Files / SE2 / EP5: The Heartland Killer The Heartland Killer (aenetwo…" at bounding box center [318, 383] width 271 height 250
click at [184, 118] on span "arrow_drop_down" at bounding box center [186, 122] width 14 height 14
click at [176, 149] on li "Align to Midnight" at bounding box center [186, 149] width 148 height 23
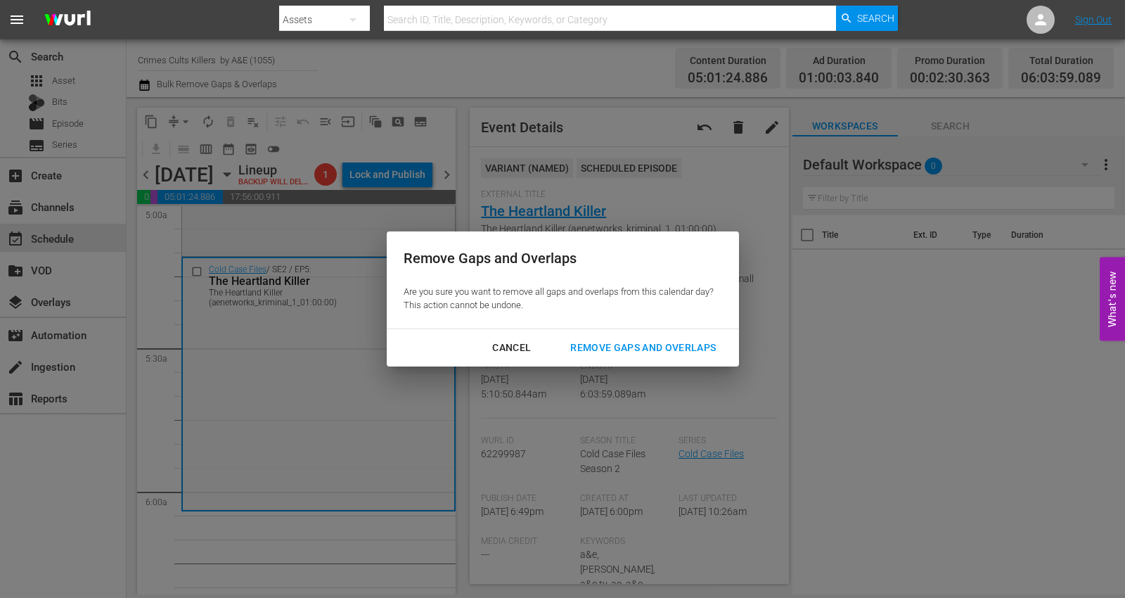
click at [610, 346] on div "Remove Gaps and Overlaps" at bounding box center [643, 348] width 168 height 18
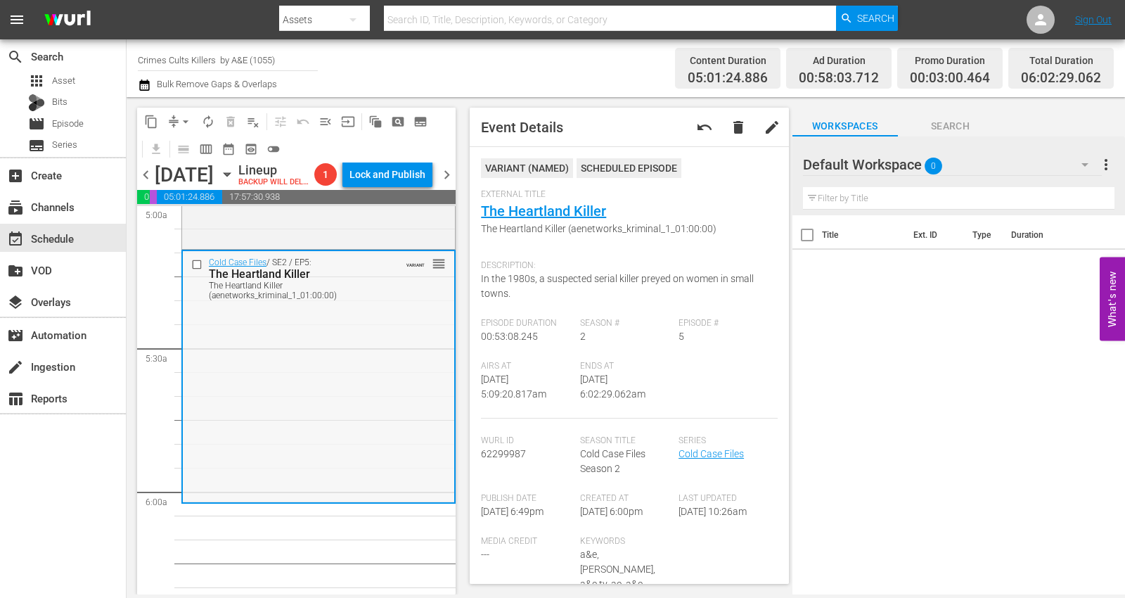
click at [325, 383] on div "Cold Case Files / SE2 / EP5: The Heartland Killer The Heartland Killer (aenetwo…" at bounding box center [318, 376] width 271 height 250
click at [184, 116] on span "arrow_drop_down" at bounding box center [186, 122] width 14 height 14
click at [176, 153] on li "Align to Midnight" at bounding box center [186, 149] width 148 height 23
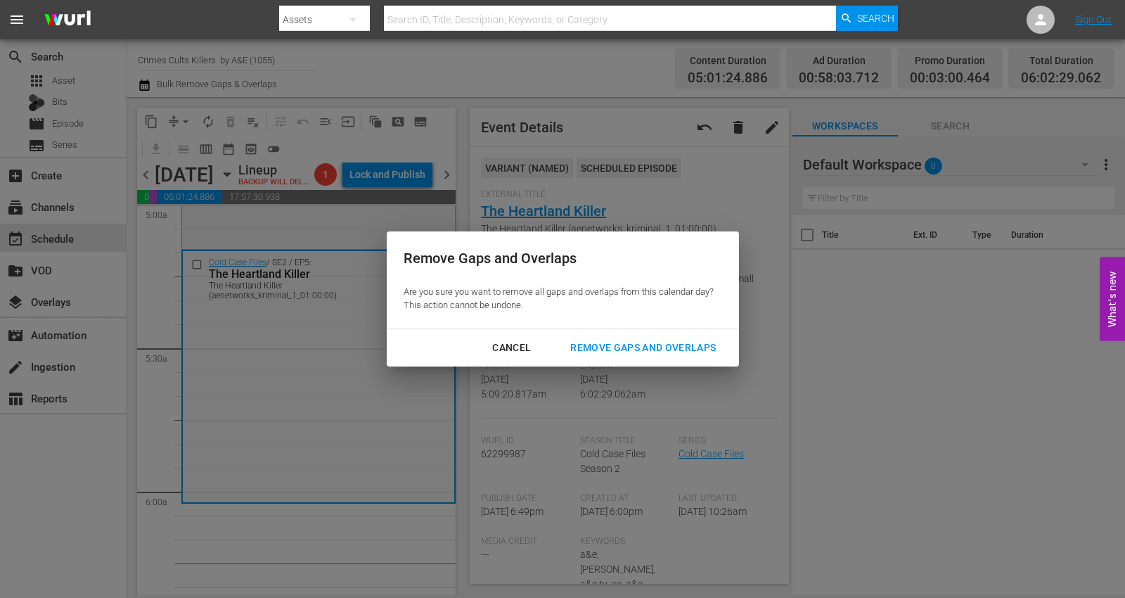
click at [633, 345] on div "Remove Gaps and Overlaps" at bounding box center [643, 348] width 168 height 18
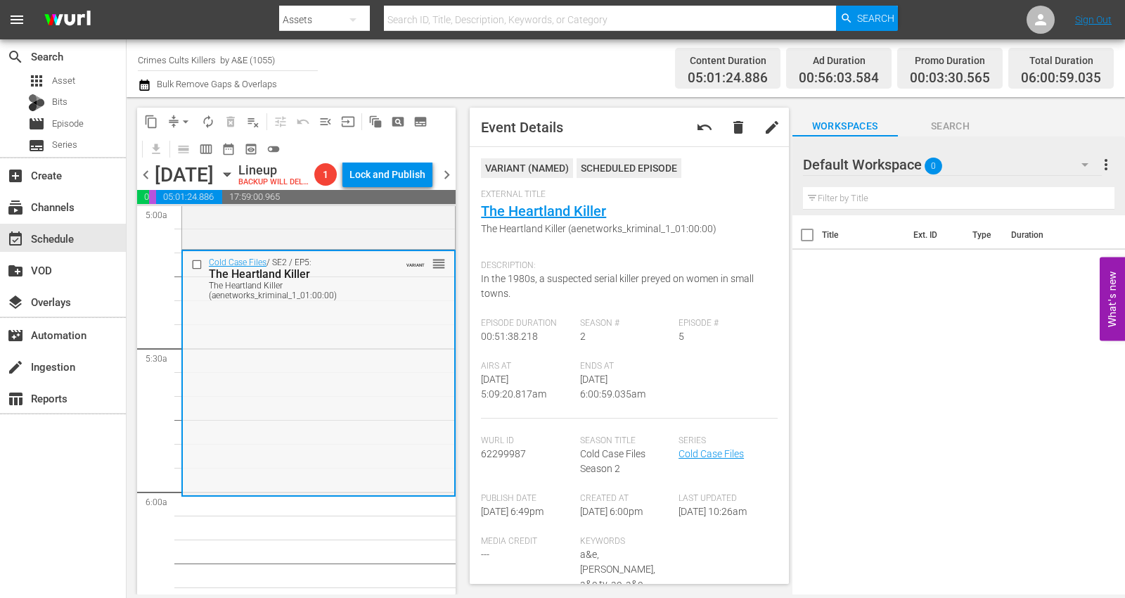
click at [321, 352] on div "Cold Case Files / SE2 / EP5: The Heartland Killer The Heartland Killer (aenetwo…" at bounding box center [318, 372] width 271 height 243
click at [292, 401] on div "Cold Case Files / SE2 / EP5: The Heartland Killer The Heartland Killer (aenetwo…" at bounding box center [318, 372] width 271 height 243
click at [185, 120] on span "arrow_drop_down" at bounding box center [186, 122] width 14 height 14
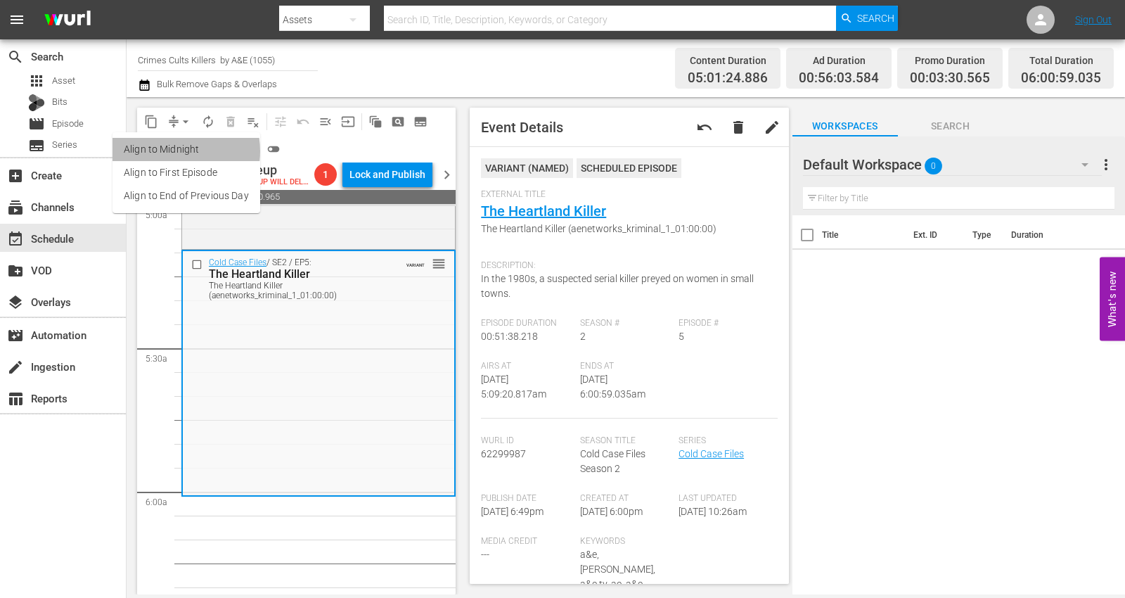
click at [170, 151] on li "Align to Midnight" at bounding box center [186, 149] width 148 height 23
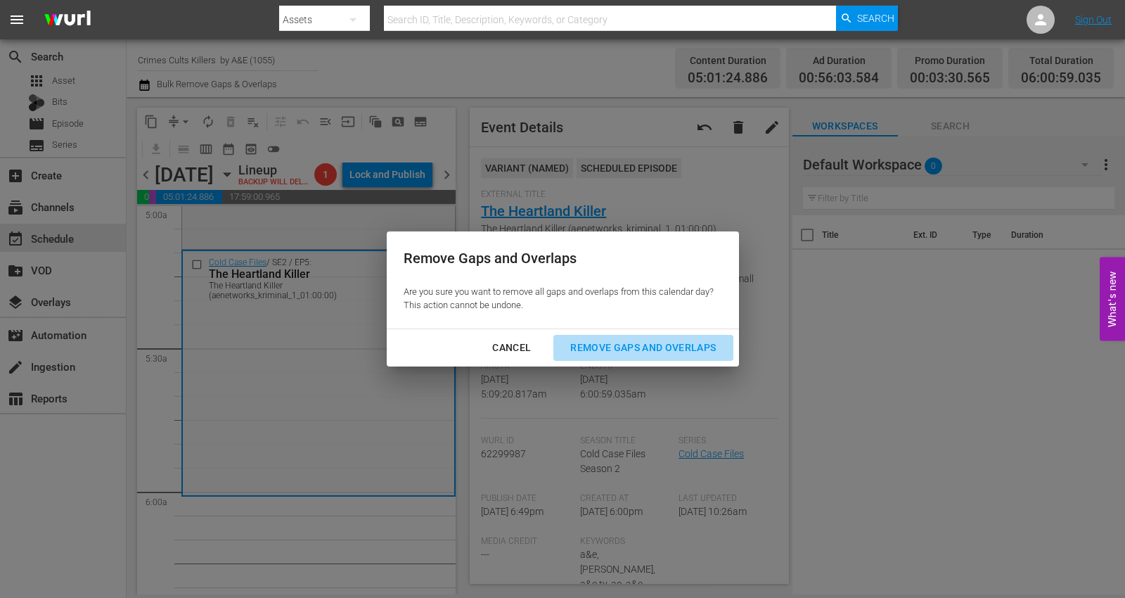
click at [630, 349] on div "Remove Gaps and Overlaps" at bounding box center [643, 348] width 168 height 18
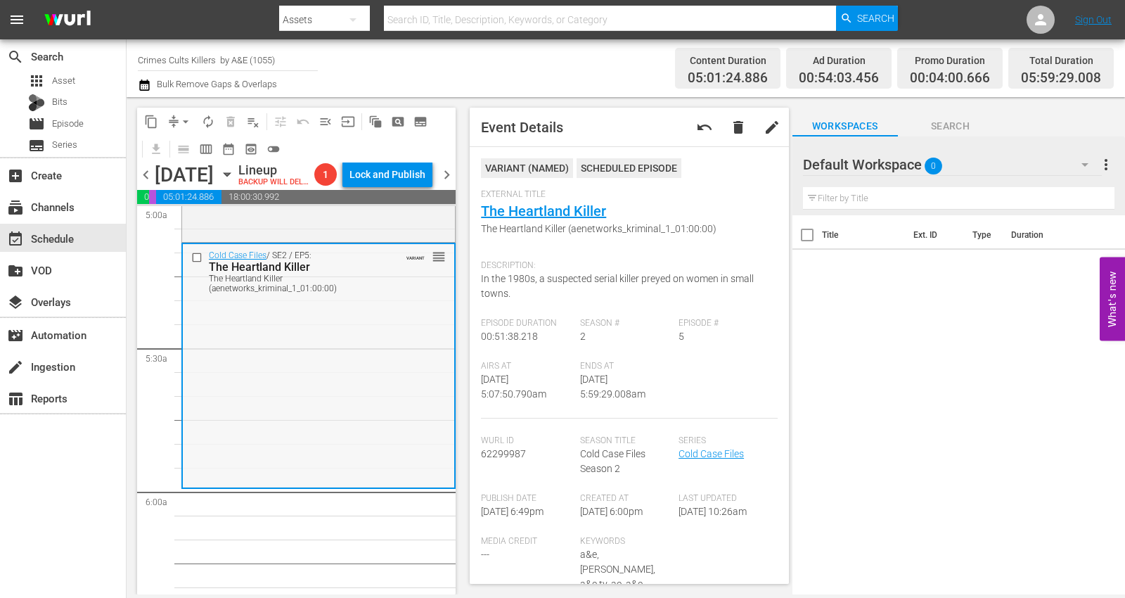
click at [274, 451] on div "Cold Case Files / SE2 / EP5: The Heartland Killer The Heartland Killer (aenetwo…" at bounding box center [318, 365] width 271 height 243
click at [181, 118] on span "arrow_drop_down" at bounding box center [186, 122] width 14 height 14
click at [190, 144] on li "Align to Midnight" at bounding box center [186, 149] width 148 height 23
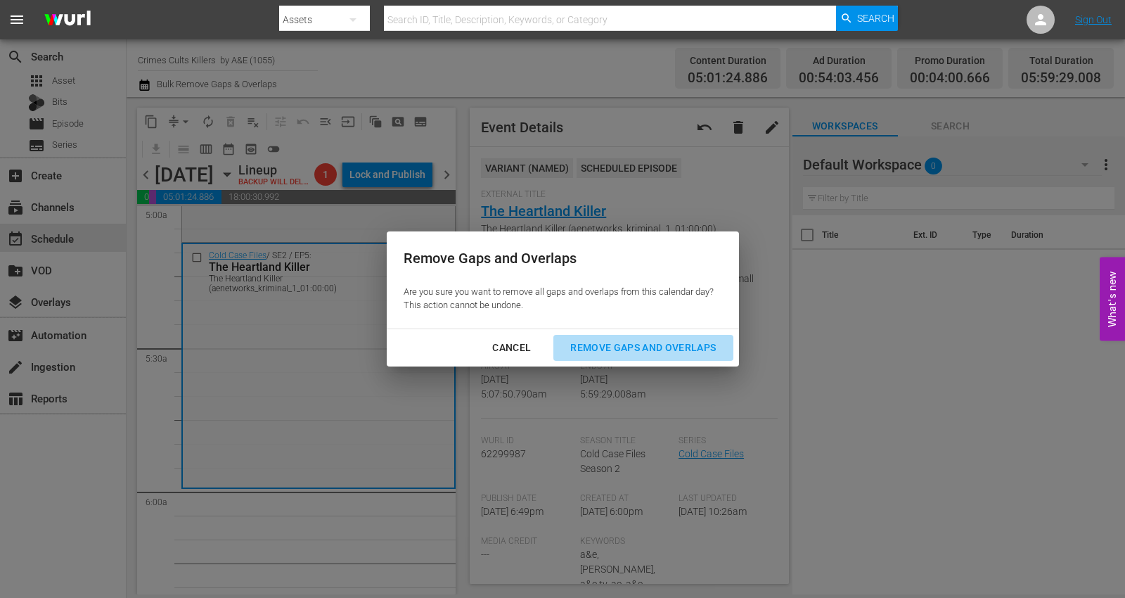
drag, startPoint x: 585, startPoint y: 351, endPoint x: 566, endPoint y: 346, distance: 19.8
click at [585, 351] on div "Remove Gaps and Overlaps" at bounding box center [643, 348] width 168 height 18
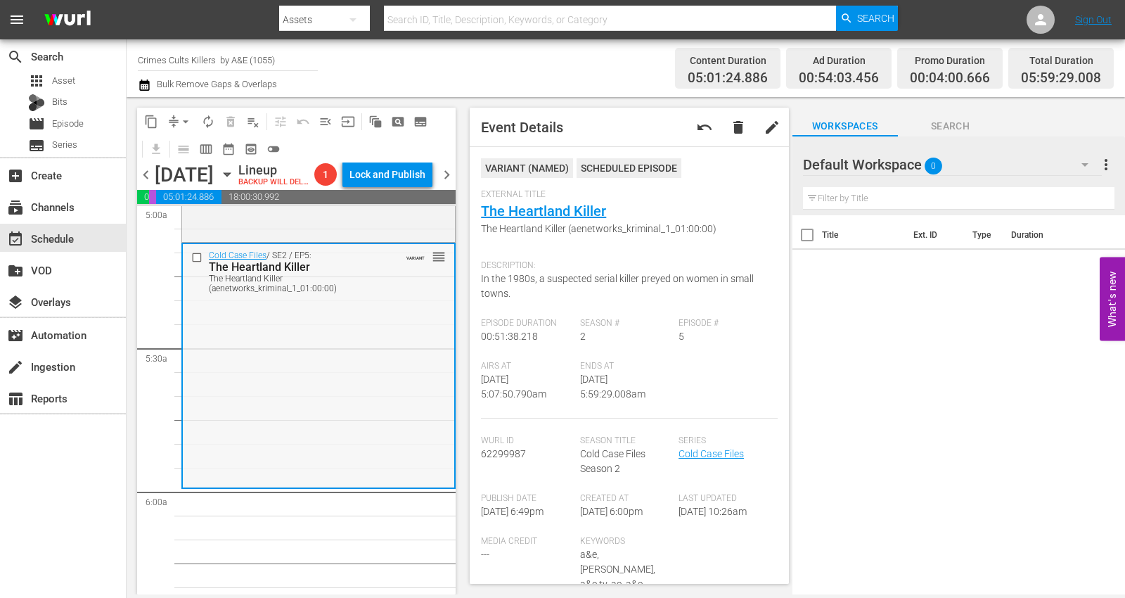
click at [257, 366] on div "Cold Case Files / SE2 / EP5: The Heartland Killer The Heartland Killer (aenetwo…" at bounding box center [318, 365] width 271 height 243
click at [181, 121] on span "arrow_drop_down" at bounding box center [186, 122] width 14 height 14
click at [185, 150] on li "Align to Midnight" at bounding box center [186, 149] width 148 height 23
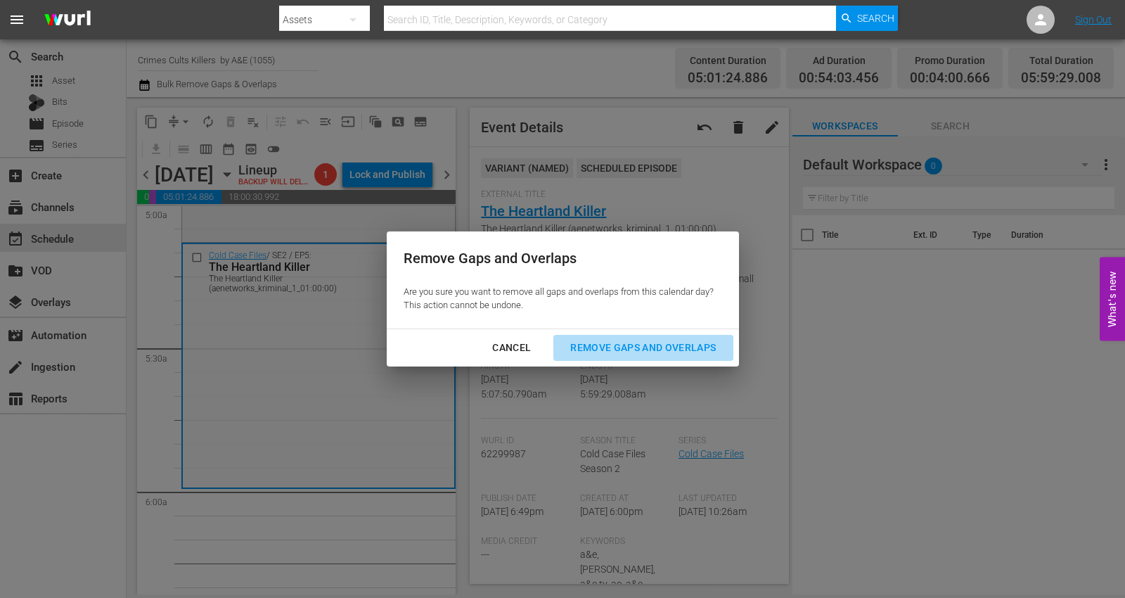
click at [628, 351] on div "Remove Gaps and Overlaps" at bounding box center [643, 348] width 168 height 18
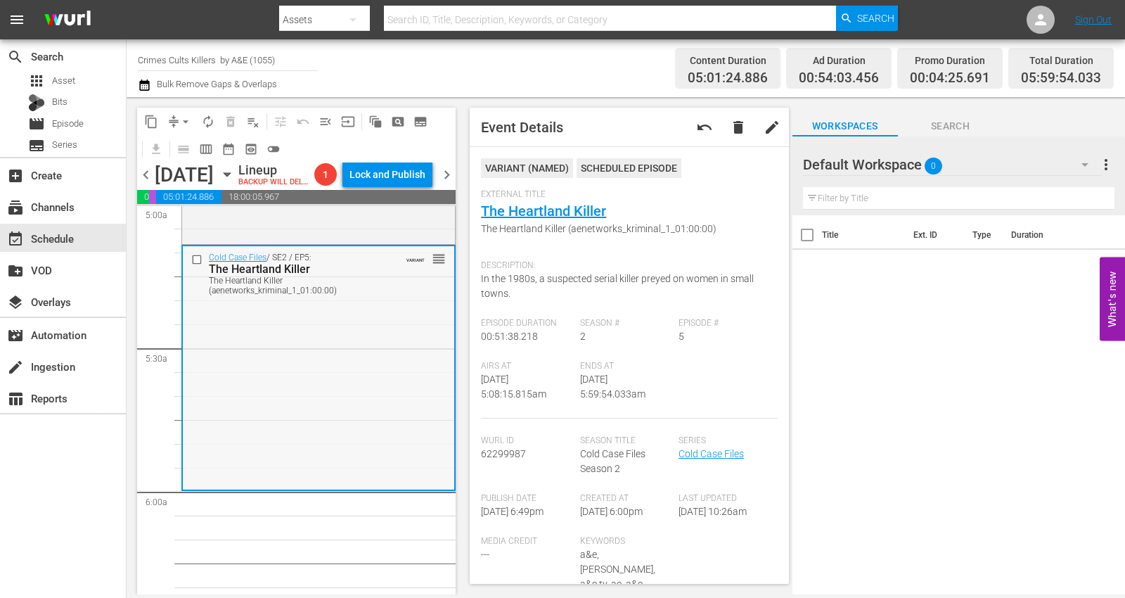
click at [273, 359] on div "Cold Case Files / SE2 / EP5: The Heartland Killer The Heartland Killer (aenetwo…" at bounding box center [318, 367] width 271 height 243
click at [183, 120] on span "arrow_drop_down" at bounding box center [186, 122] width 14 height 14
click at [181, 146] on li "Align to Midnight" at bounding box center [186, 149] width 148 height 23
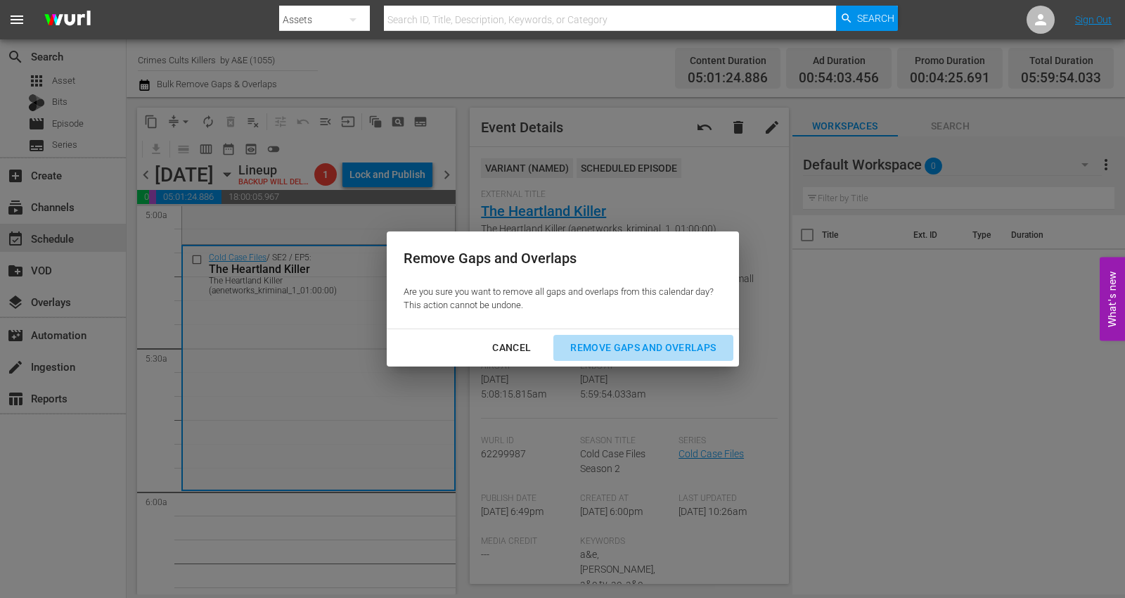
click at [613, 344] on div "Remove Gaps and Overlaps" at bounding box center [643, 348] width 168 height 18
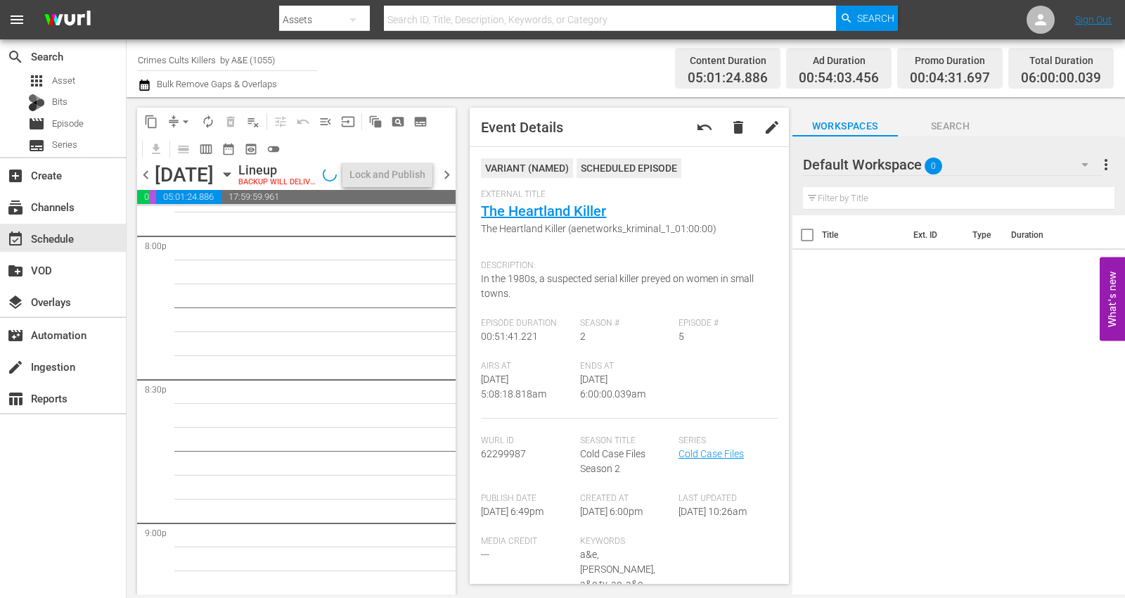
scroll to position [6518, 0]
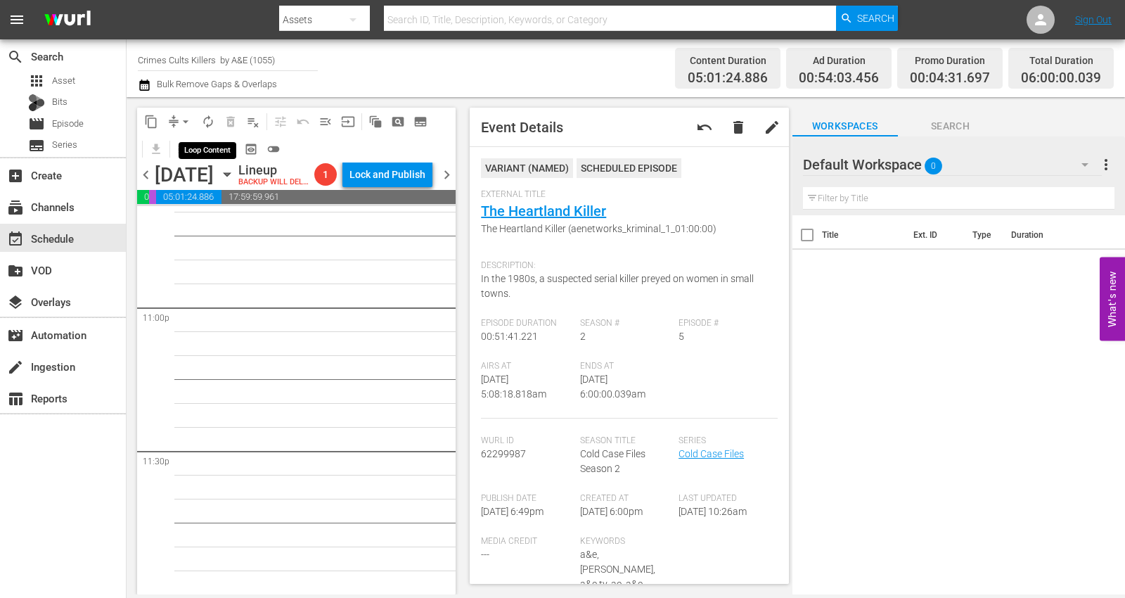
click at [205, 116] on span "autorenew_outlined" at bounding box center [208, 122] width 14 height 14
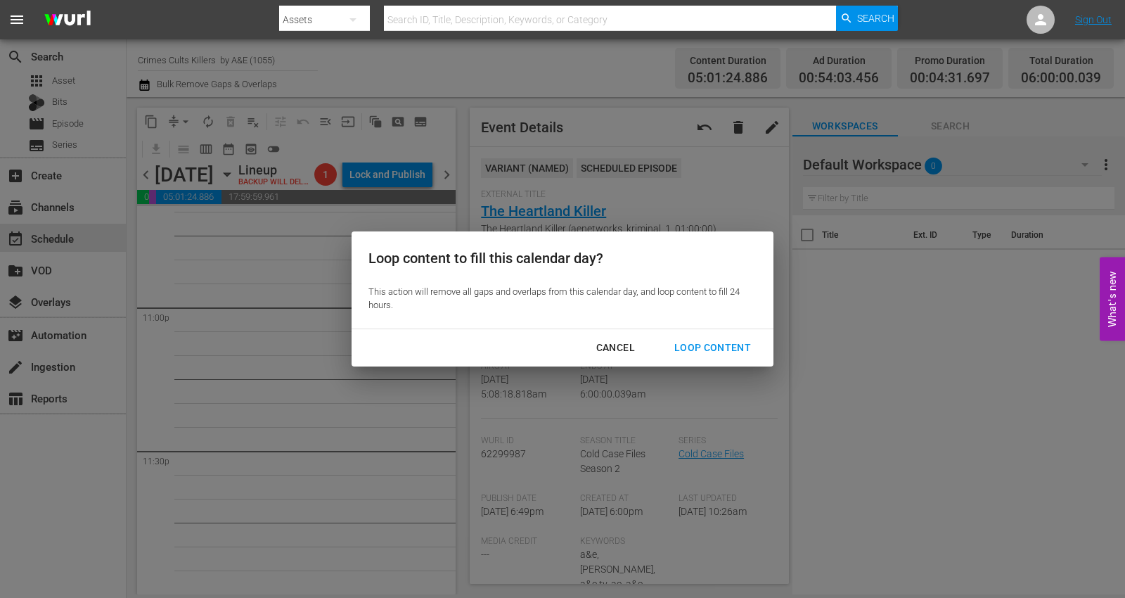
click at [715, 343] on div "Loop Content" at bounding box center [712, 348] width 99 height 18
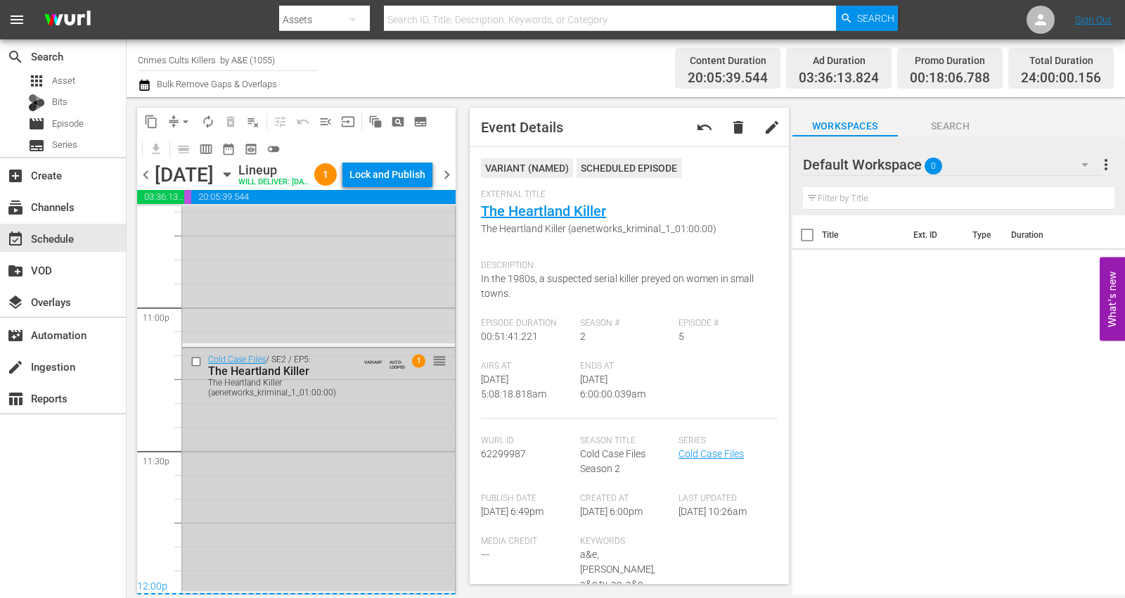
click at [313, 530] on div "Cold Case Files / SE2 / EP5: The Heartland Killer The Heartland Killer (aenetwo…" at bounding box center [318, 469] width 273 height 243
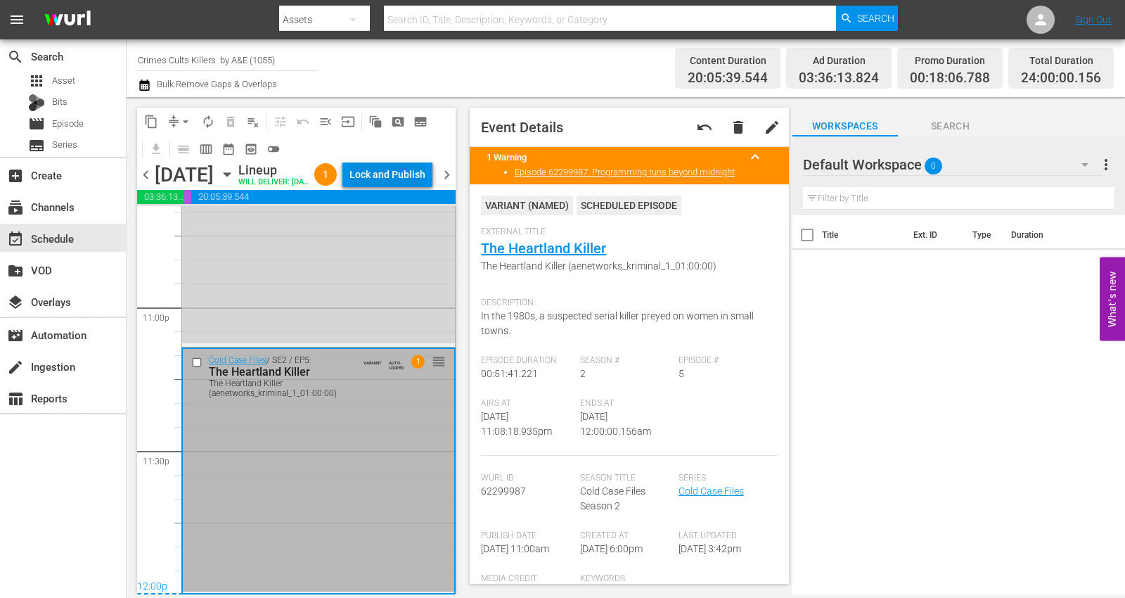
click at [408, 176] on div "Lock and Publish" at bounding box center [387, 174] width 76 height 25
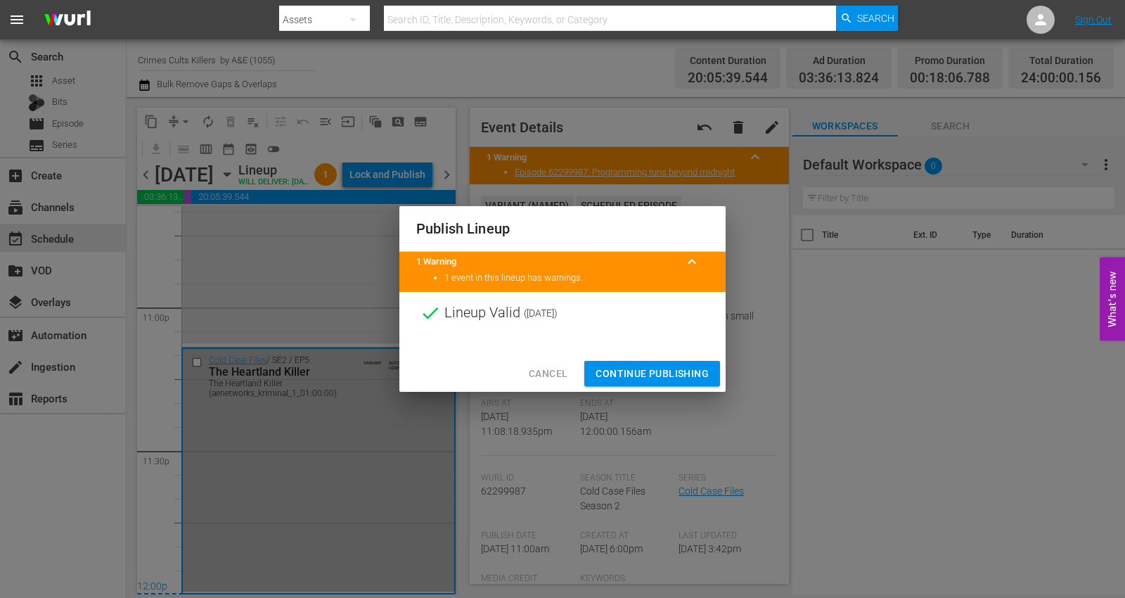
click at [610, 368] on span "Continue Publishing" at bounding box center [651, 374] width 113 height 18
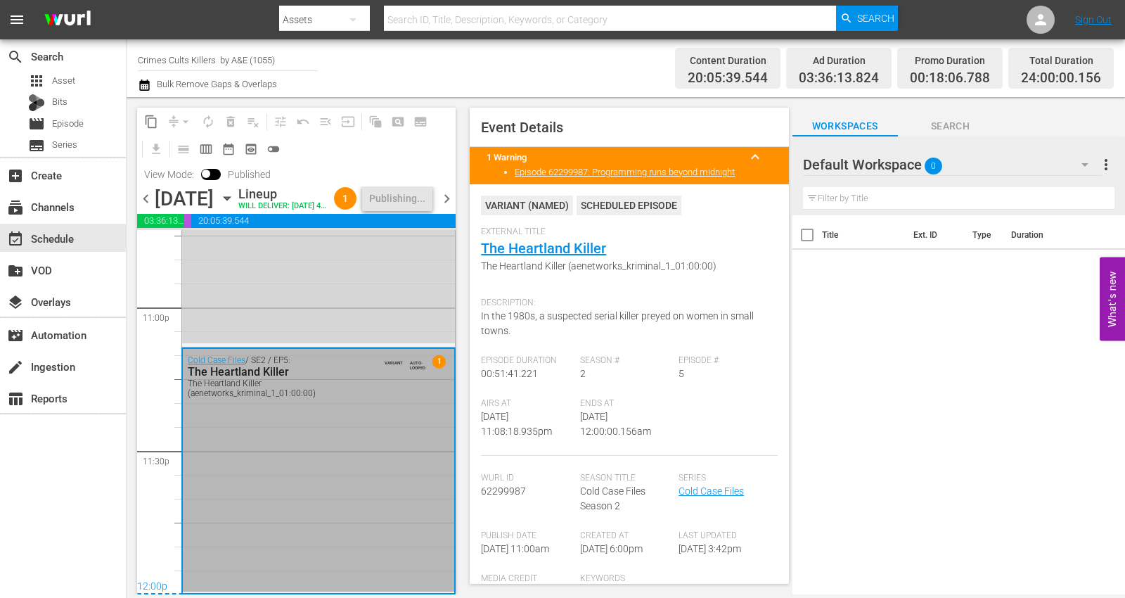
scroll to position [6542, 0]
click at [142, 207] on span "chevron_left" at bounding box center [146, 199] width 18 height 18
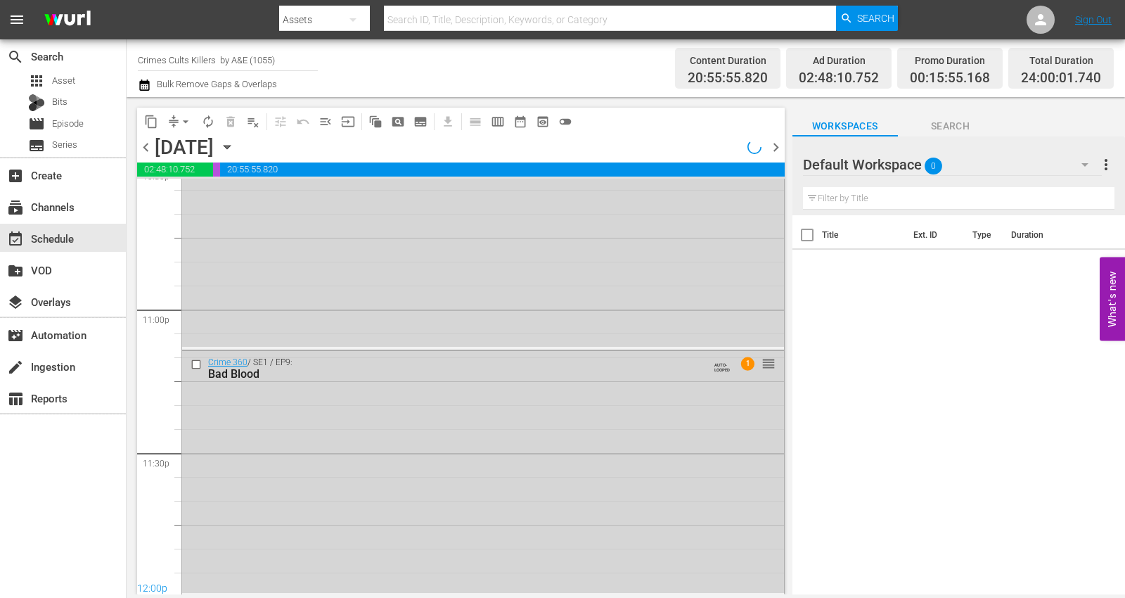
scroll to position [6468, 0]
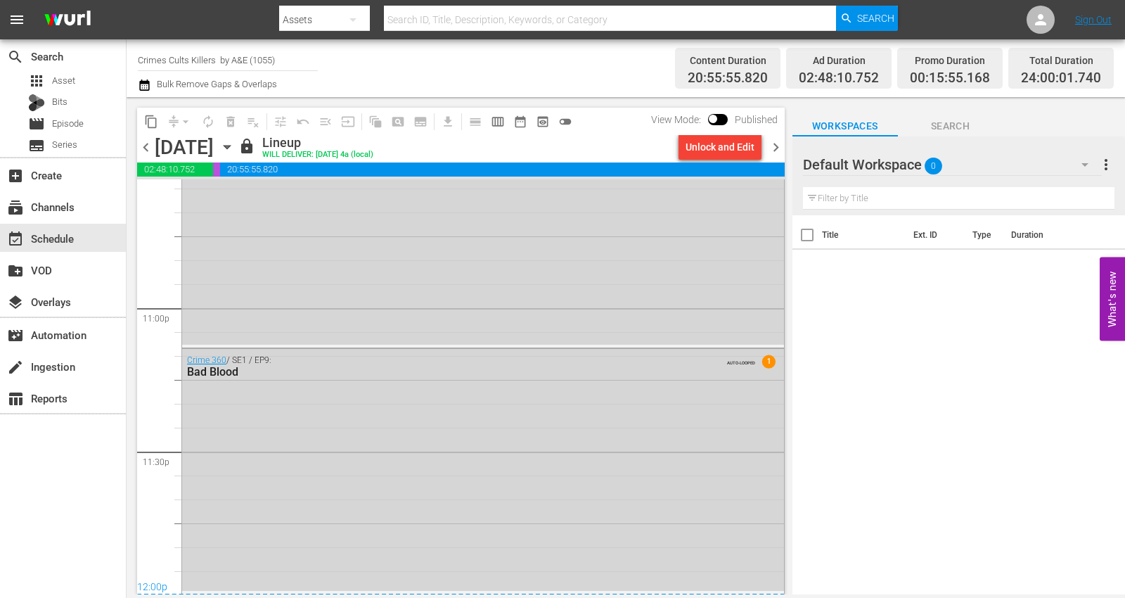
click at [142, 145] on span "chevron_left" at bounding box center [146, 147] width 18 height 18
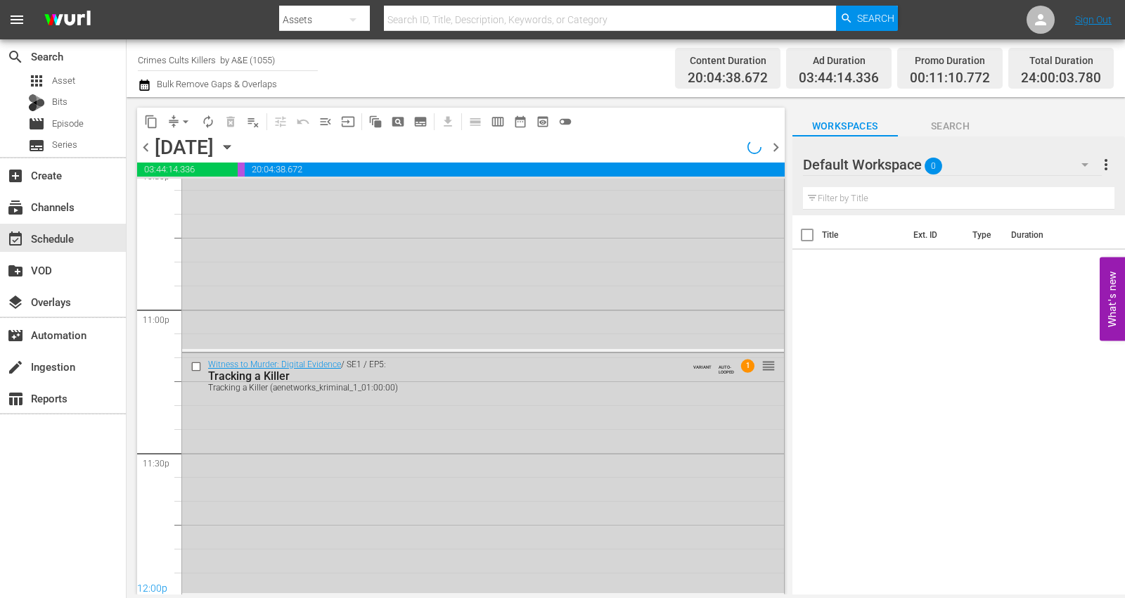
scroll to position [6468, 0]
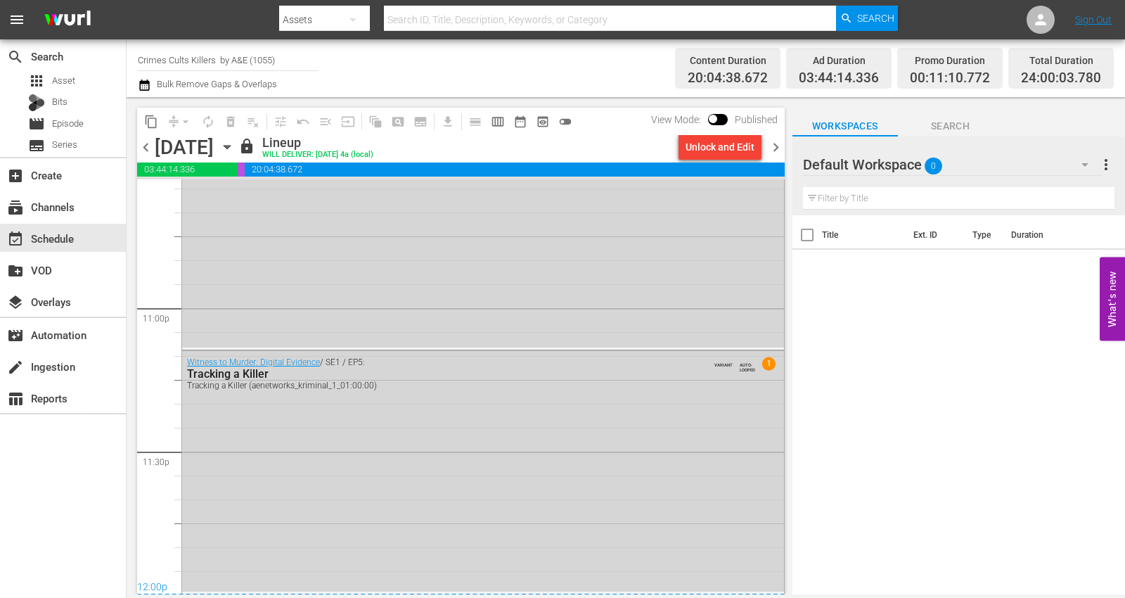
click at [142, 145] on span "chevron_left" at bounding box center [146, 147] width 18 height 18
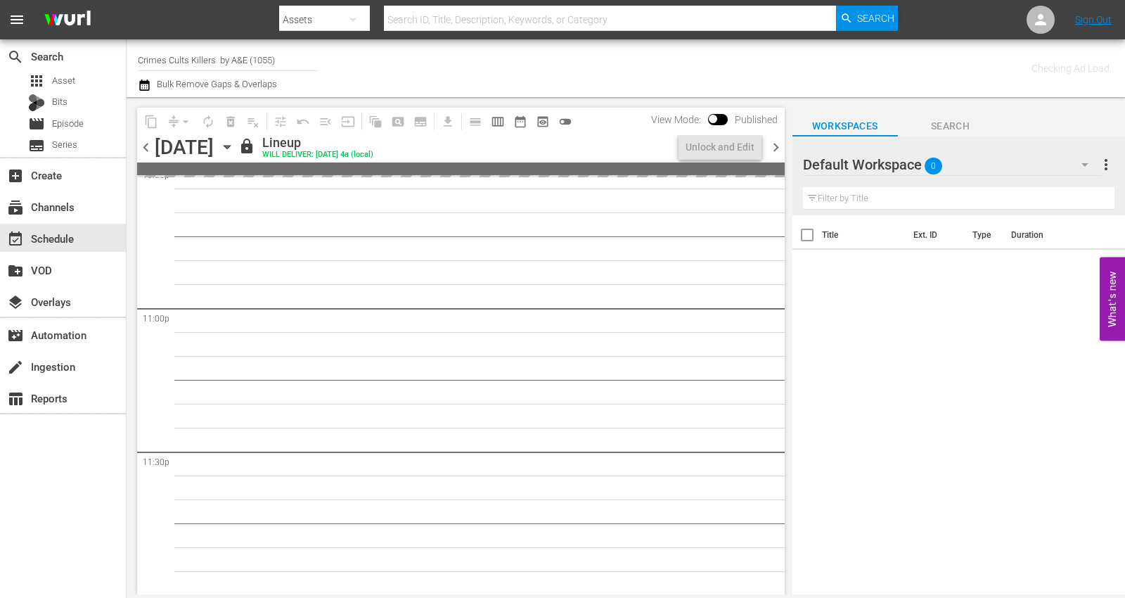
scroll to position [6466, 0]
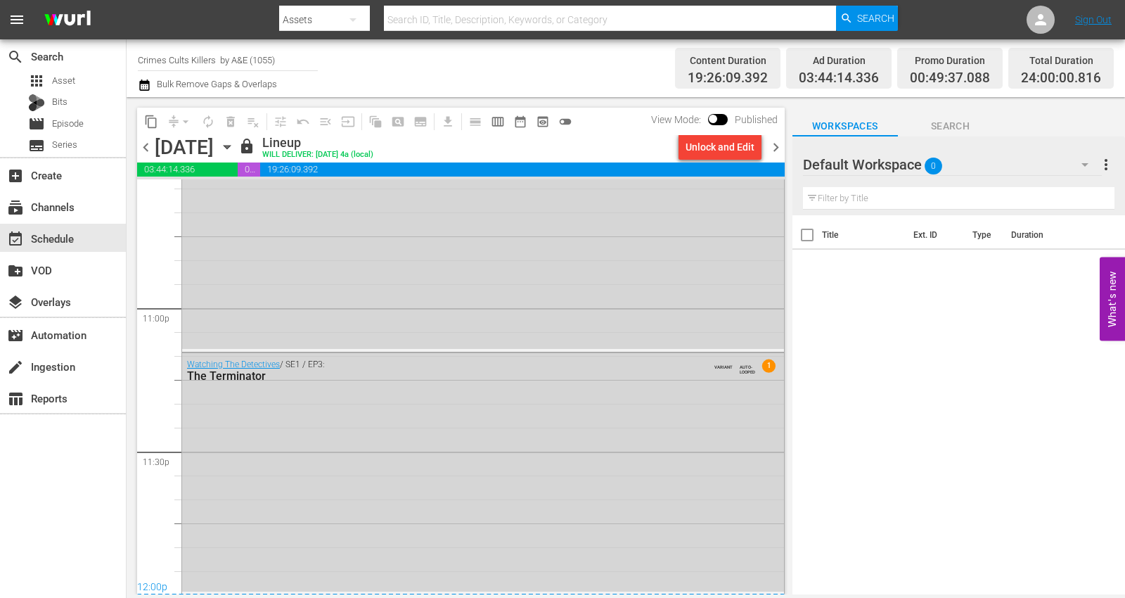
click at [142, 145] on span "chevron_left" at bounding box center [146, 147] width 18 height 18
click at [143, 150] on span "chevron_left" at bounding box center [146, 147] width 18 height 18
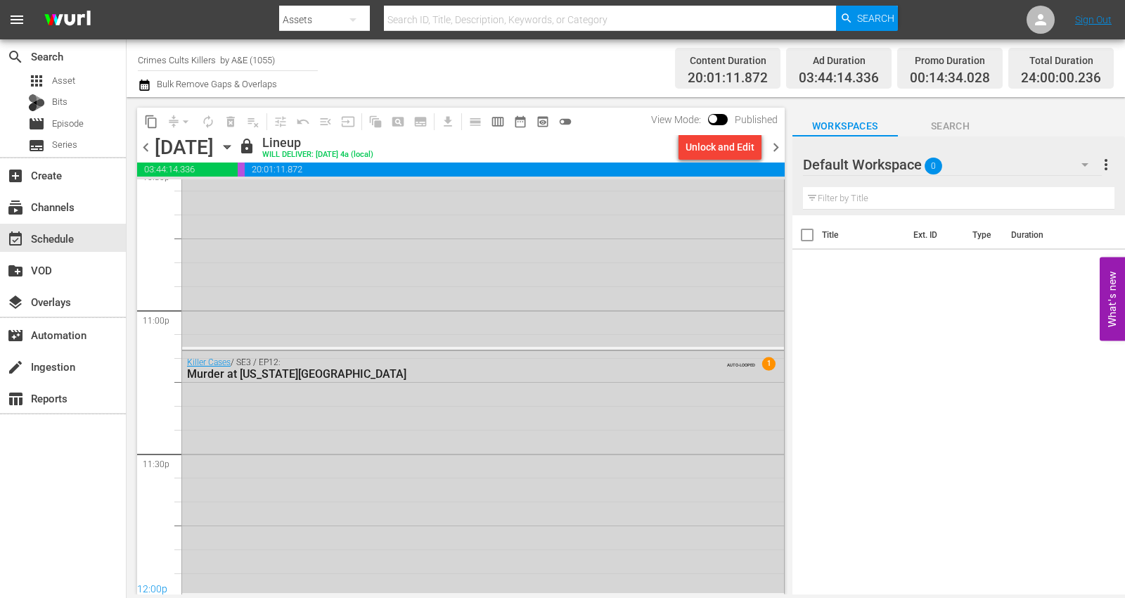
scroll to position [6468, 0]
click at [235, 144] on icon "button" at bounding box center [226, 146] width 15 height 15
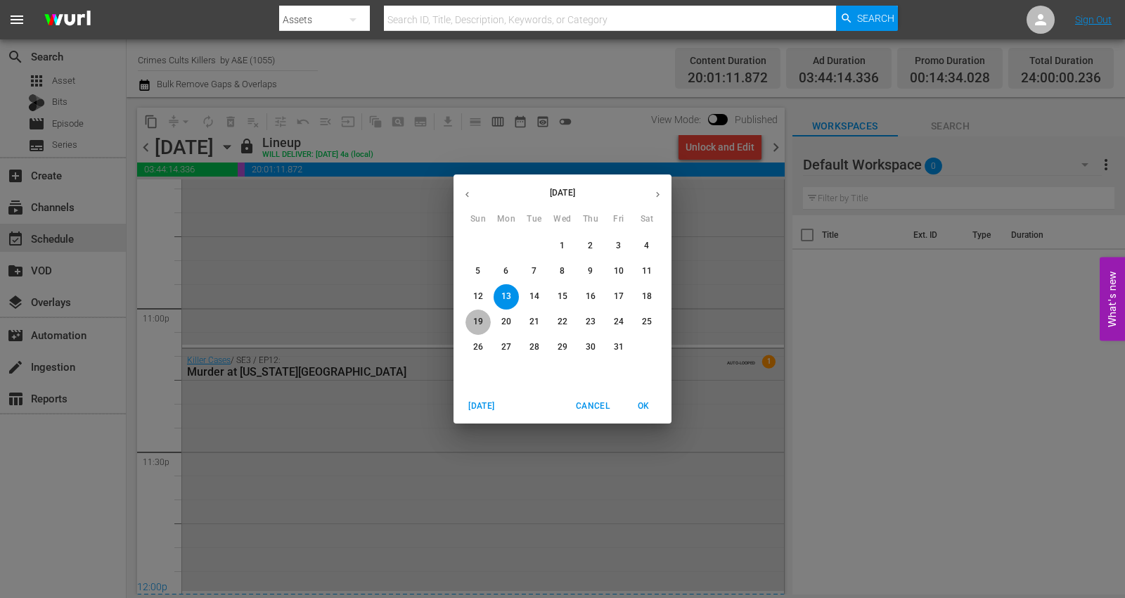
click at [478, 321] on p "19" at bounding box center [478, 322] width 10 height 12
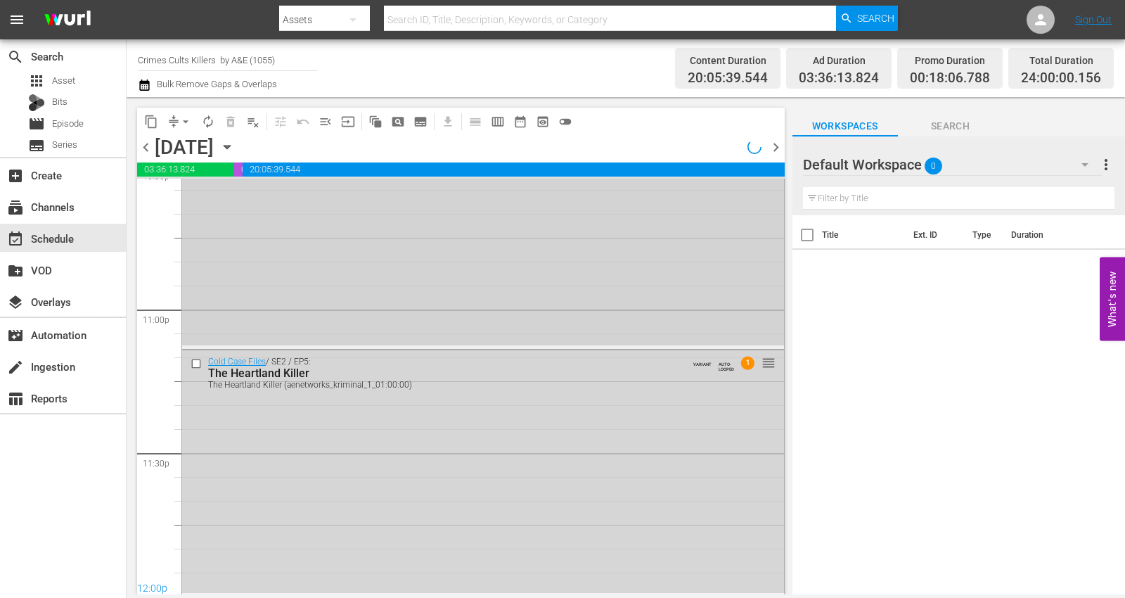
scroll to position [6468, 0]
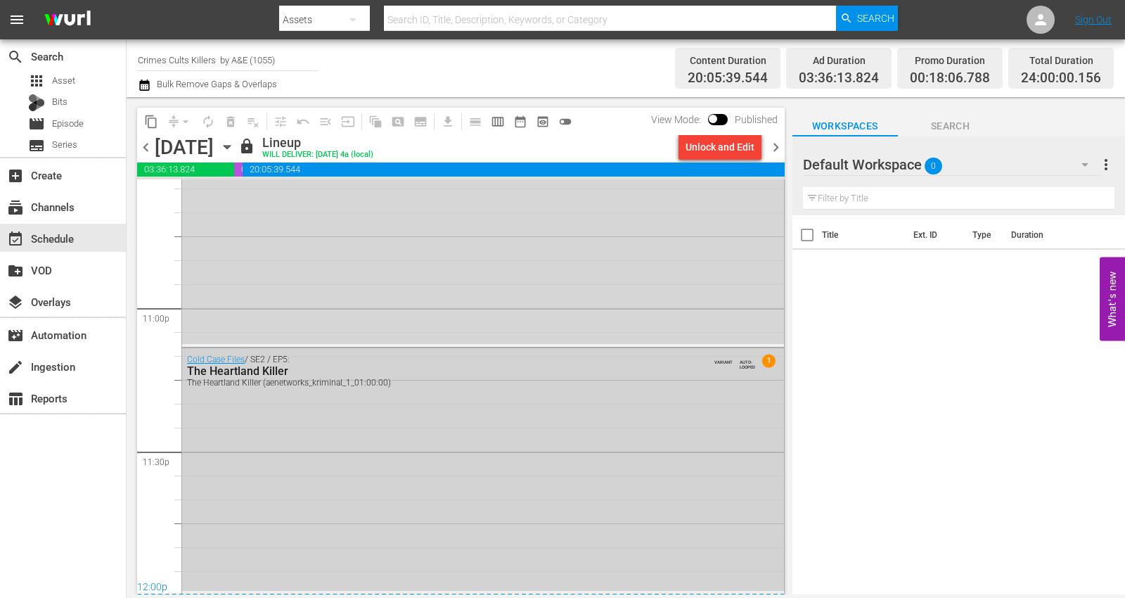
click at [377, 541] on div "Cold Case Files / SE2 / EP5: The Heartland Killer The Heartland Killer (aenetwo…" at bounding box center [483, 469] width 602 height 243
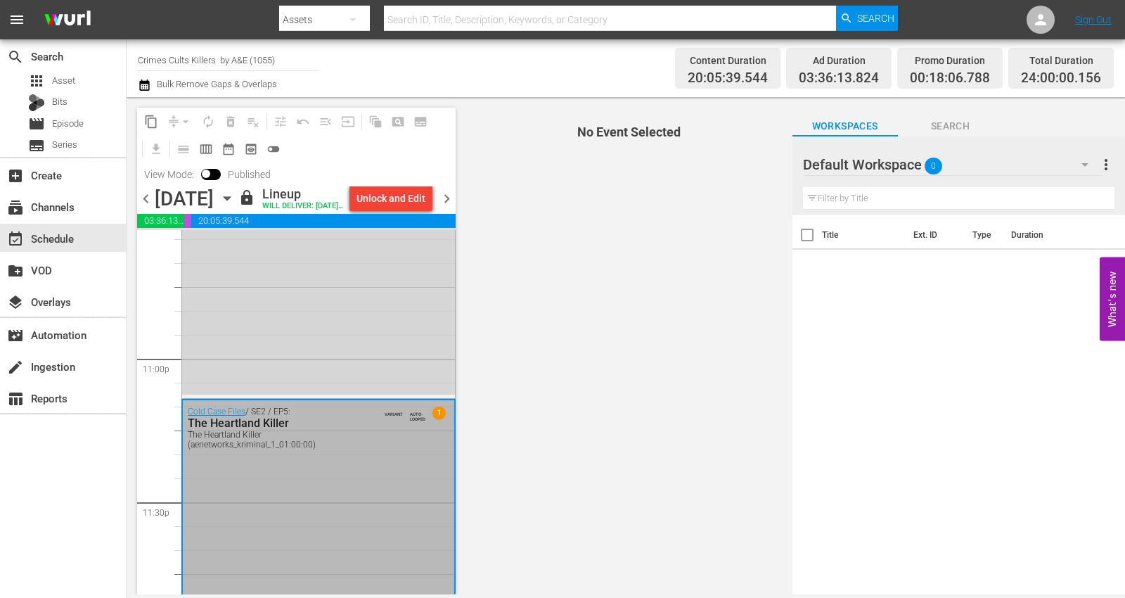
scroll to position [6542, 0]
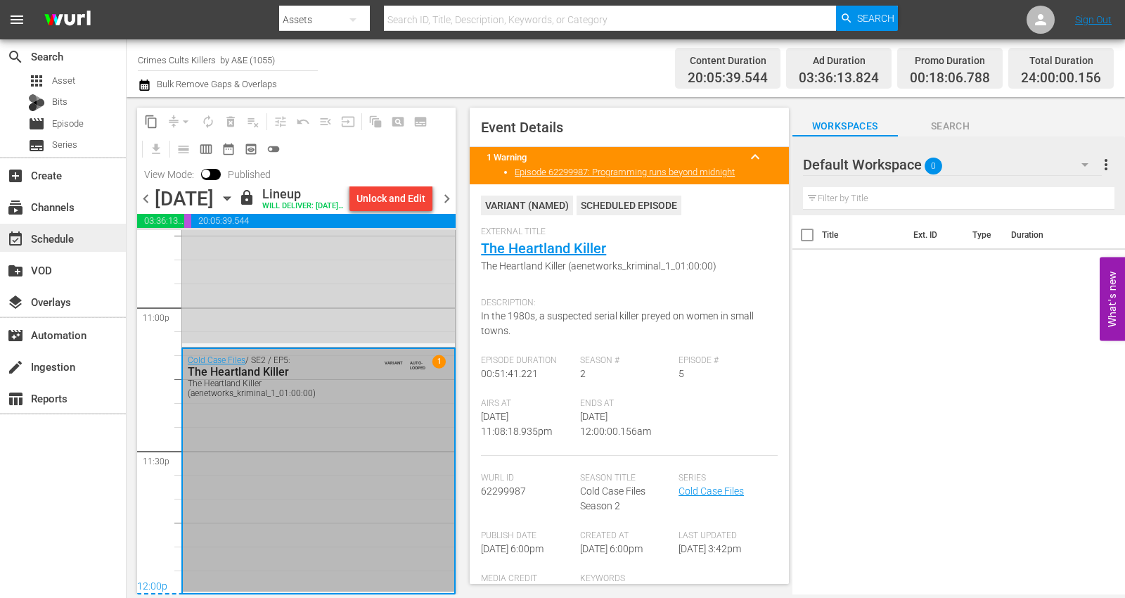
click at [40, 237] on div "event_available Schedule" at bounding box center [39, 236] width 79 height 13
click at [211, 59] on input "Crimes Cults Killers by A&E (1055)" at bounding box center [228, 60] width 180 height 34
drag, startPoint x: 138, startPoint y: 58, endPoint x: 399, endPoint y: 48, distance: 261.0
click at [399, 48] on div "Channel Title Crimes Cults Killers by A&E (1055) Bulk Remove Gaps & Overlaps" at bounding box center [403, 68] width 531 height 51
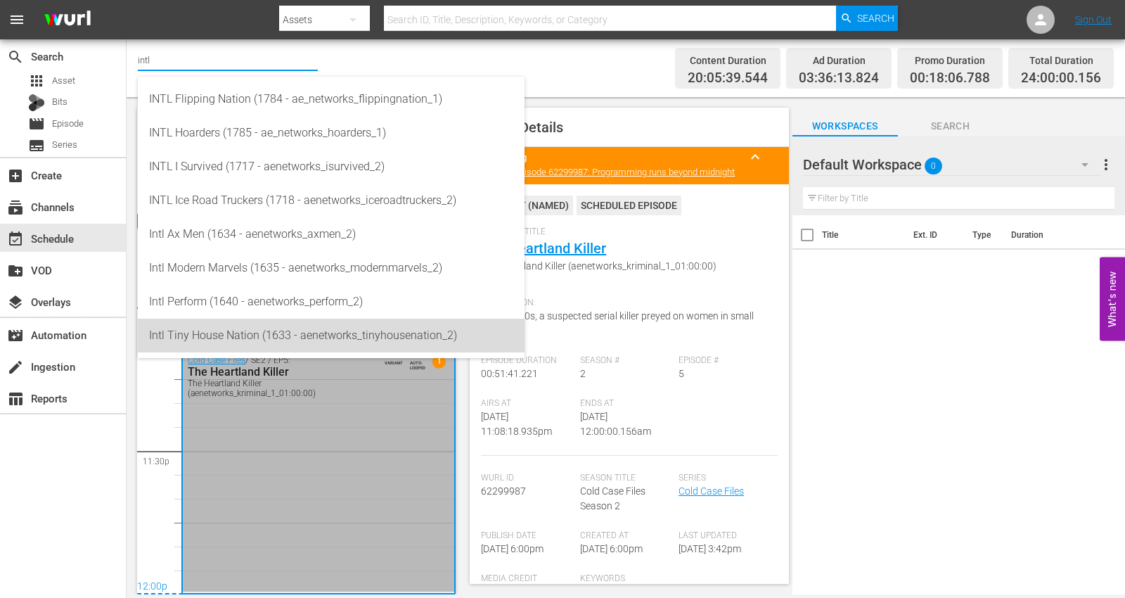
click at [171, 335] on div "Intl Tiny House Nation (1633 - aenetworks_tinyhousenation_2)" at bounding box center [331, 335] width 364 height 34
type input "Intl Tiny House Nation (1633 - aenetworks_tinyhousenation_2)"
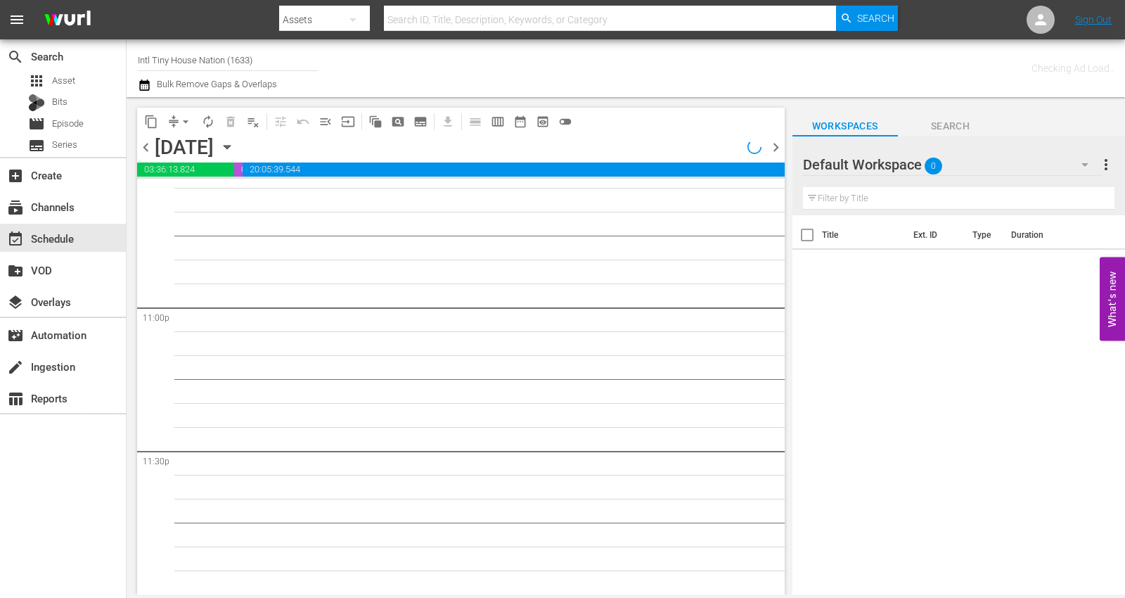
scroll to position [6468, 0]
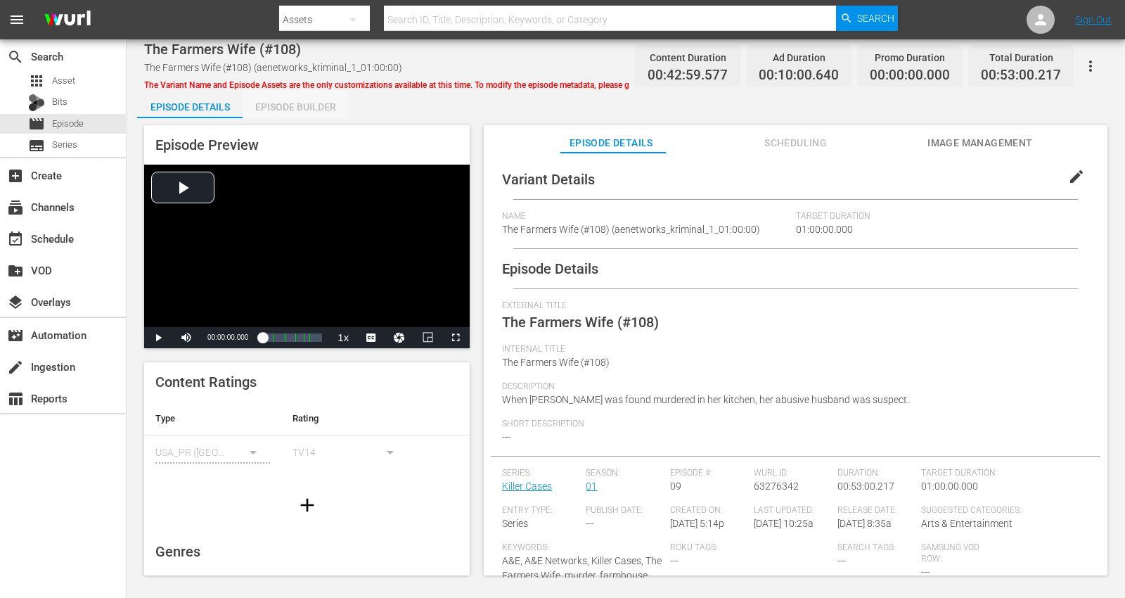
click at [288, 103] on div "Episode Builder" at bounding box center [295, 107] width 105 height 34
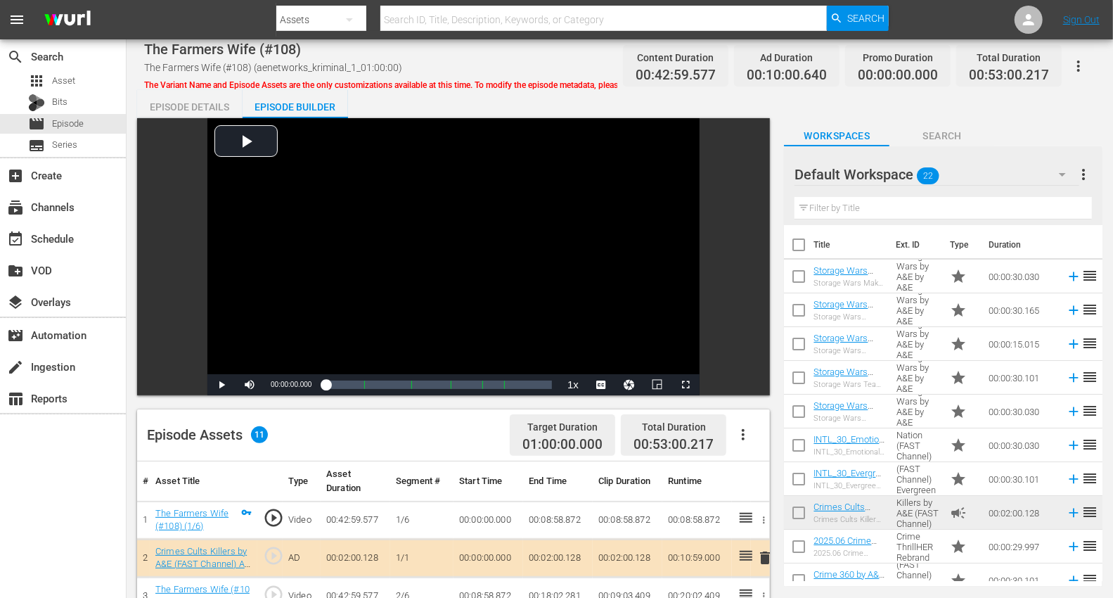
click at [1012, 174] on icon "button" at bounding box center [1062, 175] width 7 height 4
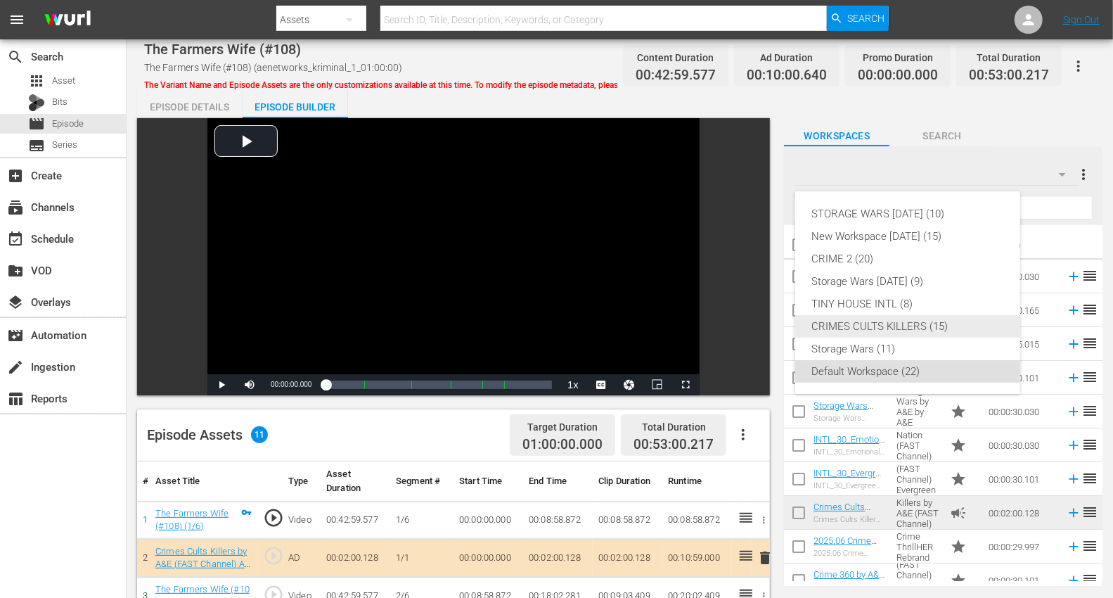
click at [858, 322] on div "CRIMES CULTS KILLERS (15)" at bounding box center [907, 326] width 191 height 22
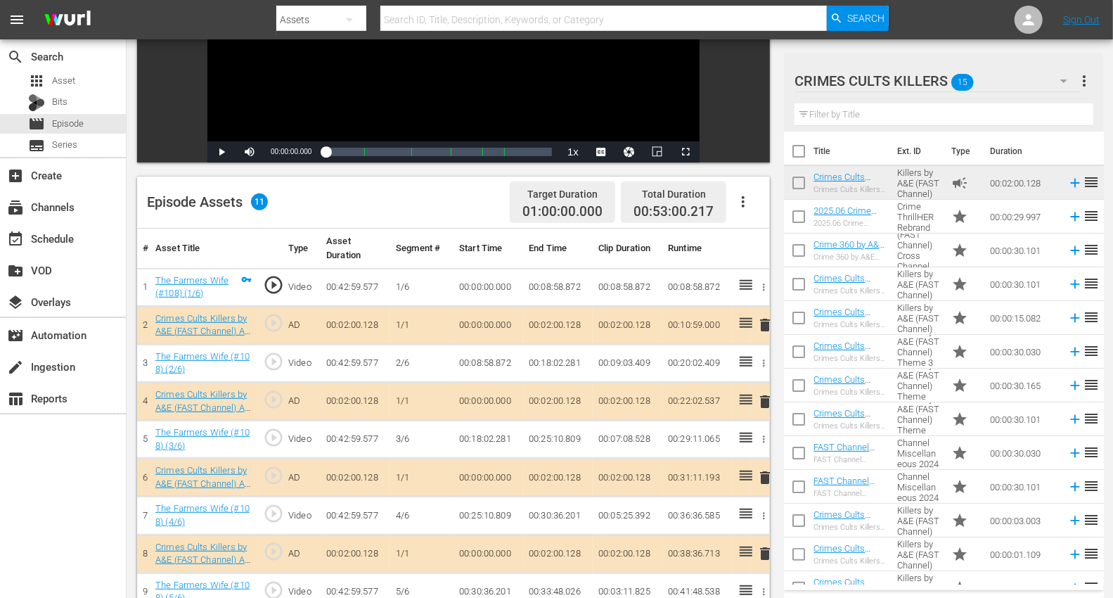
scroll to position [312, 0]
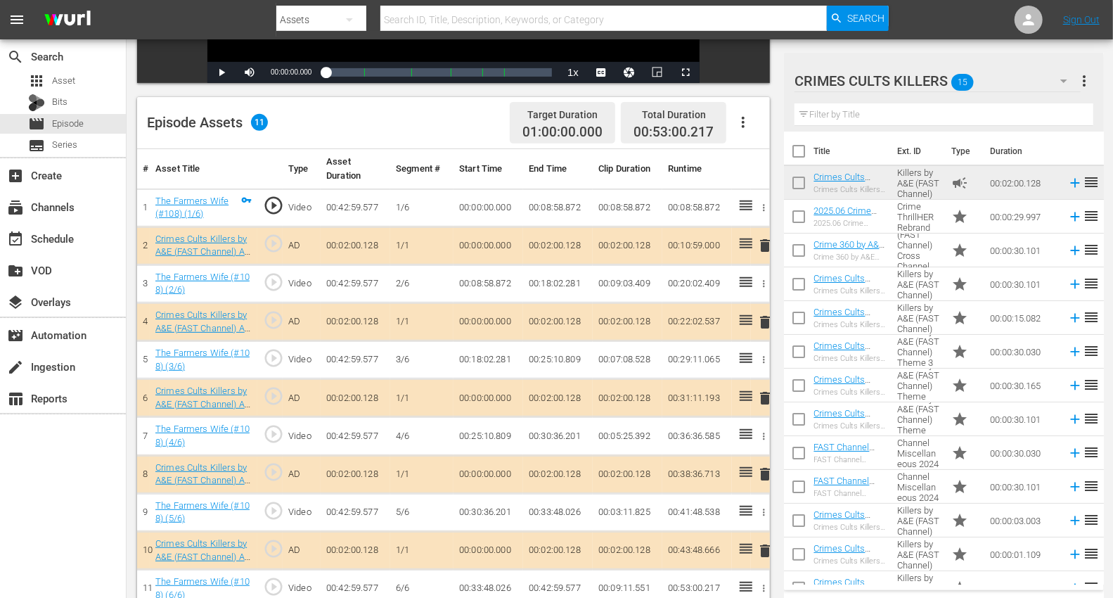
click at [763, 245] on span "delete" at bounding box center [764, 245] width 17 height 17
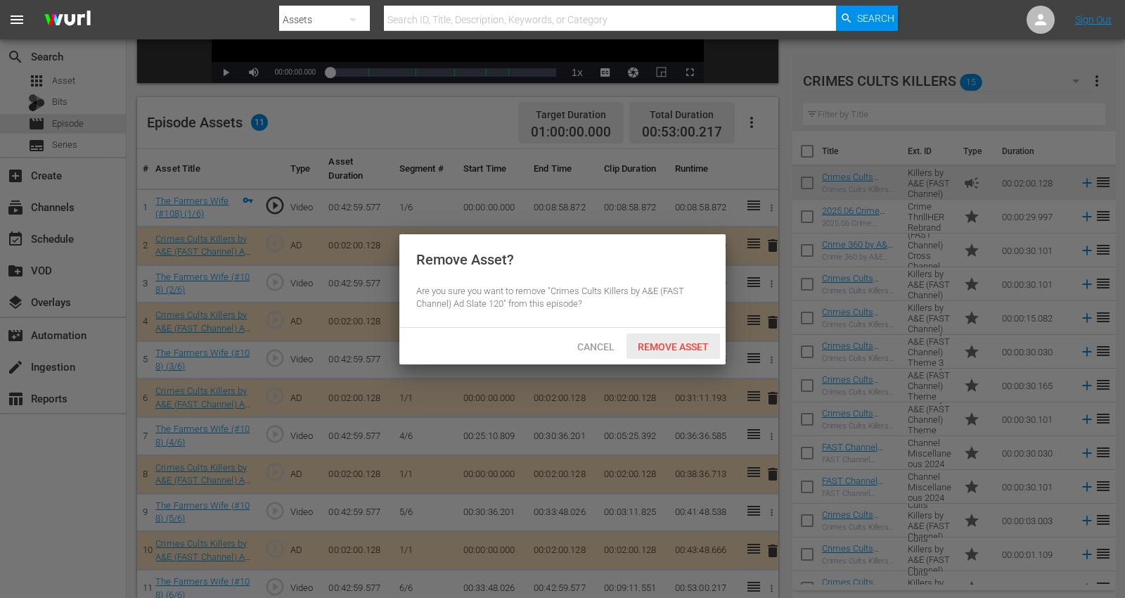
click at [695, 346] on span "Remove Asset" at bounding box center [672, 346] width 93 height 11
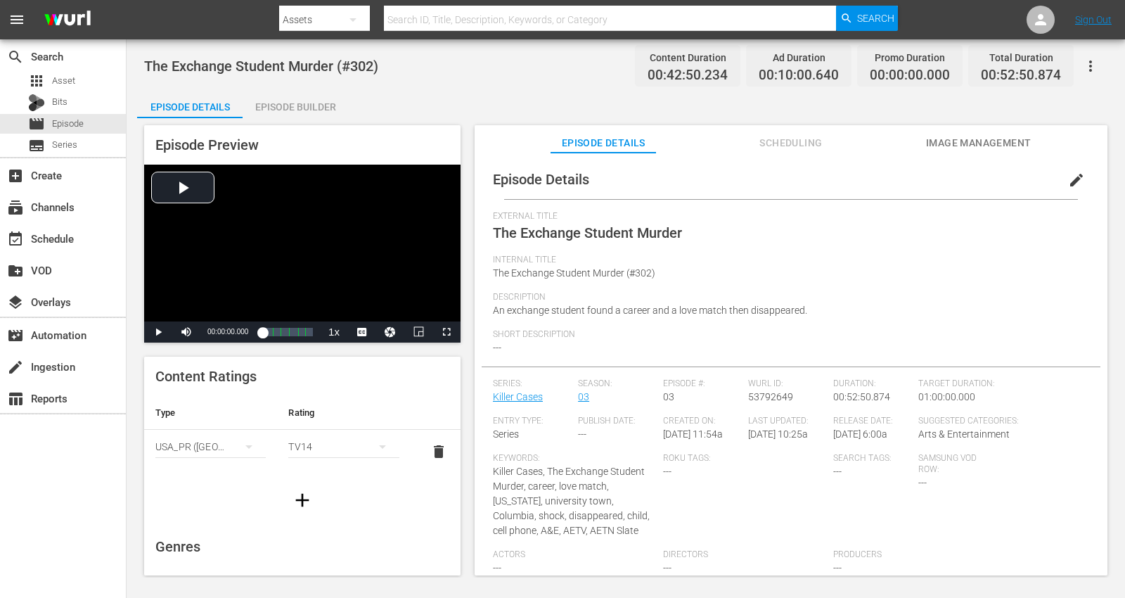
click at [290, 107] on div "Episode Builder" at bounding box center [295, 107] width 105 height 34
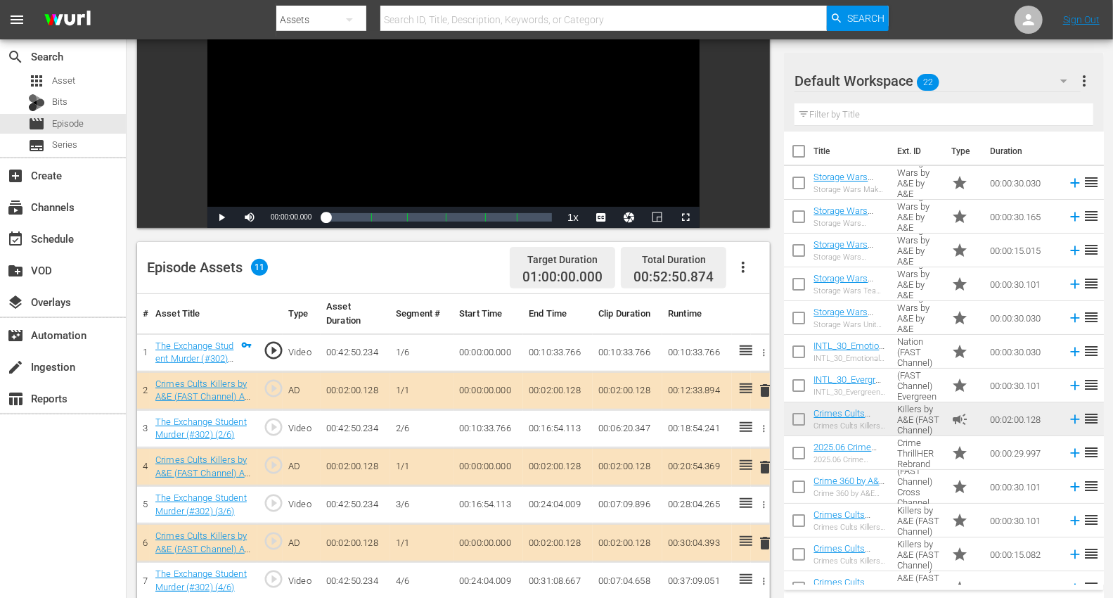
scroll to position [366, 0]
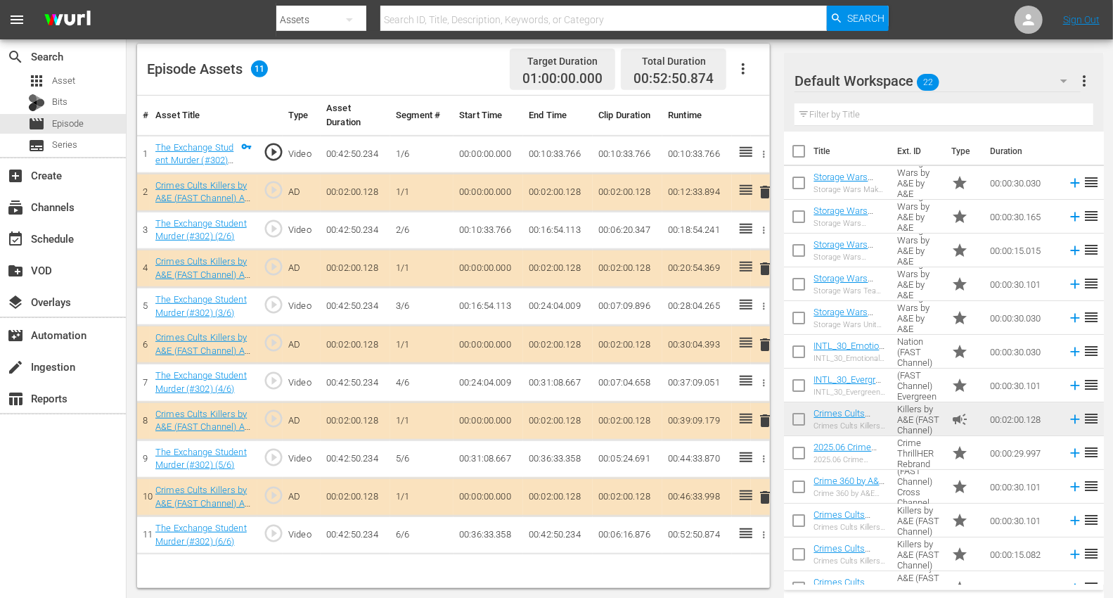
click at [767, 264] on span "delete" at bounding box center [764, 268] width 17 height 17
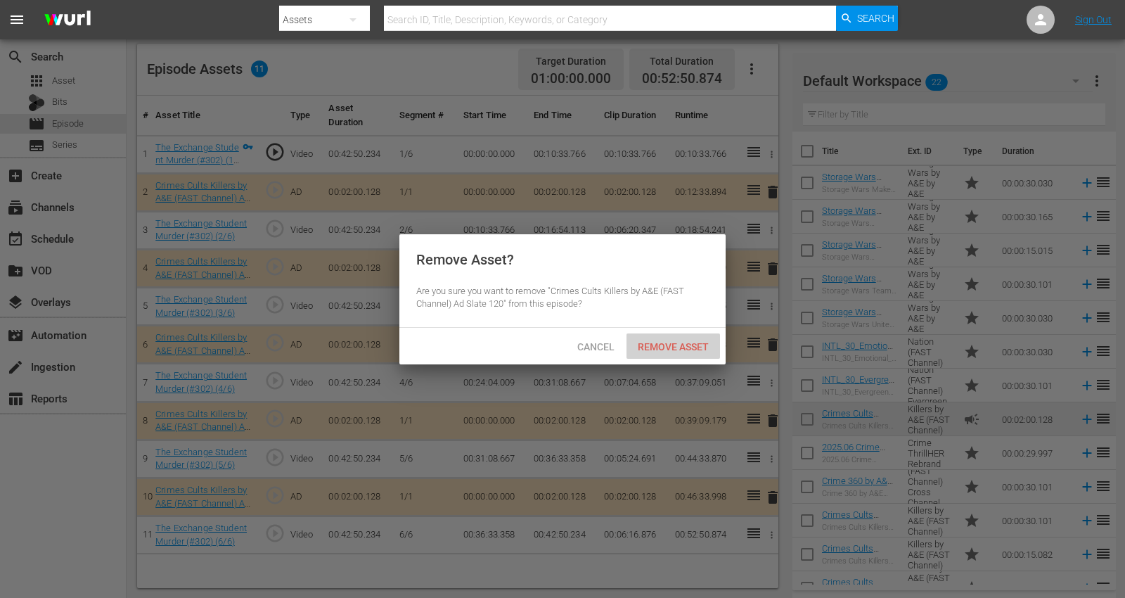
click at [669, 343] on span "Remove Asset" at bounding box center [672, 346] width 93 height 11
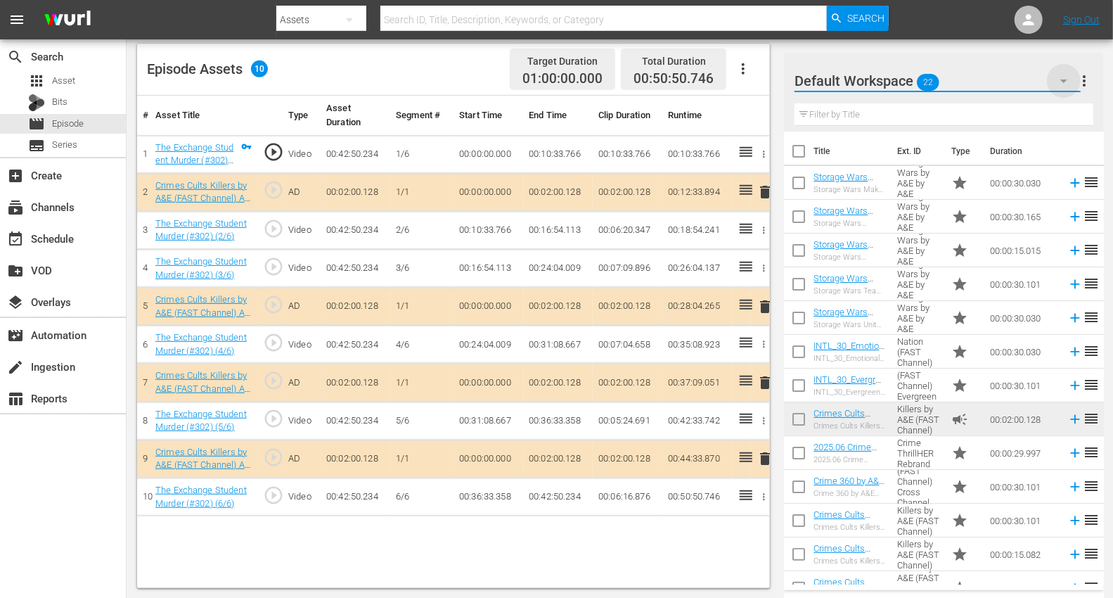
click at [1012, 78] on icon "button" at bounding box center [1063, 80] width 17 height 17
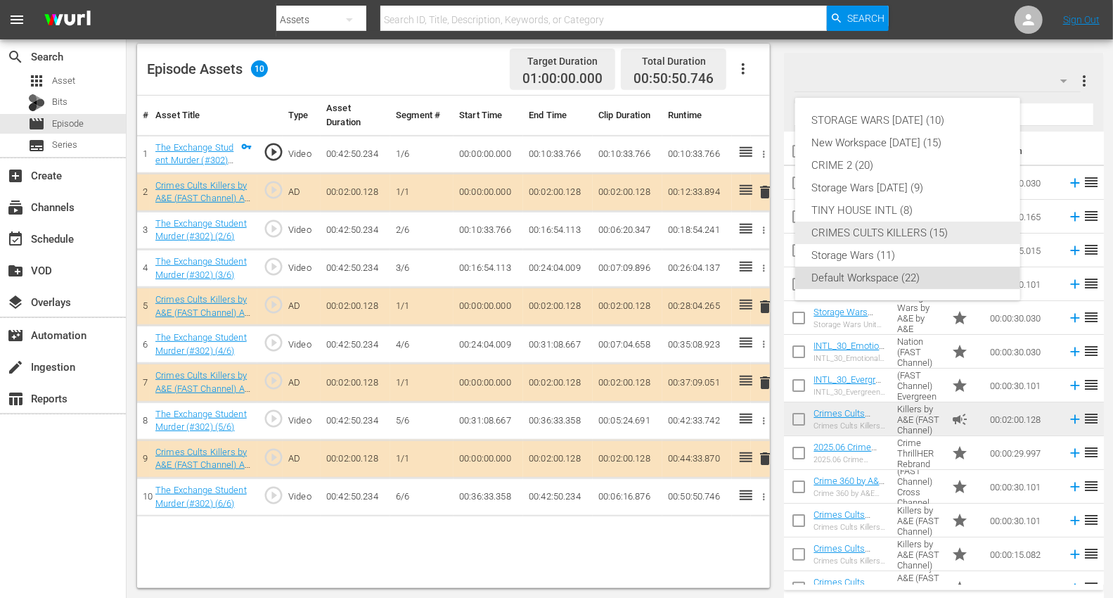
click at [855, 230] on div "CRIMES CULTS KILLERS (15)" at bounding box center [907, 232] width 191 height 22
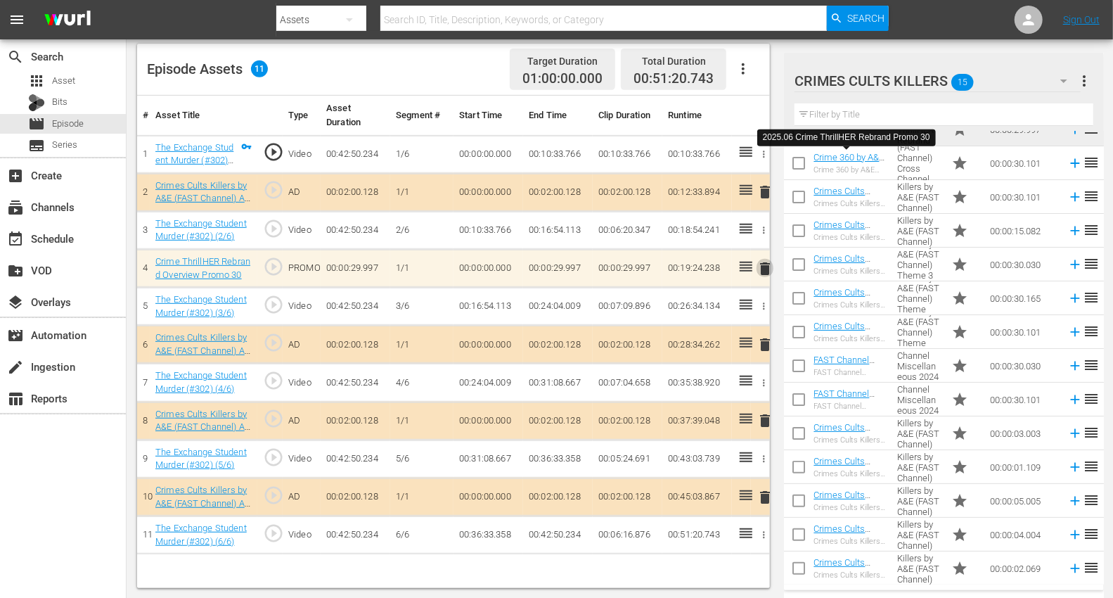
click at [765, 266] on span "delete" at bounding box center [764, 268] width 17 height 17
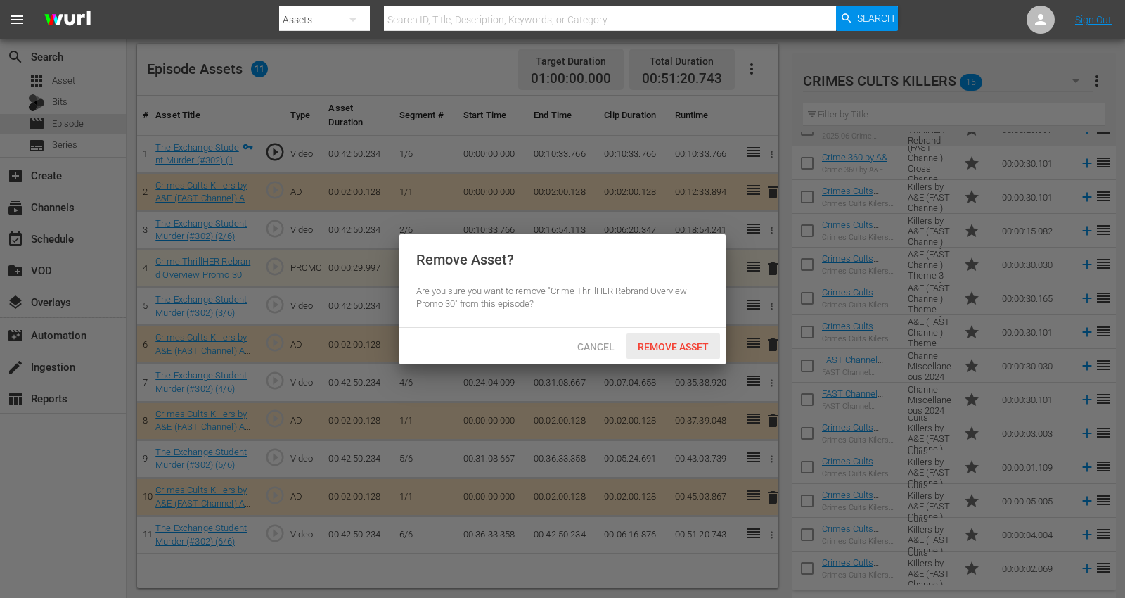
click at [677, 343] on span "Remove Asset" at bounding box center [672, 346] width 93 height 11
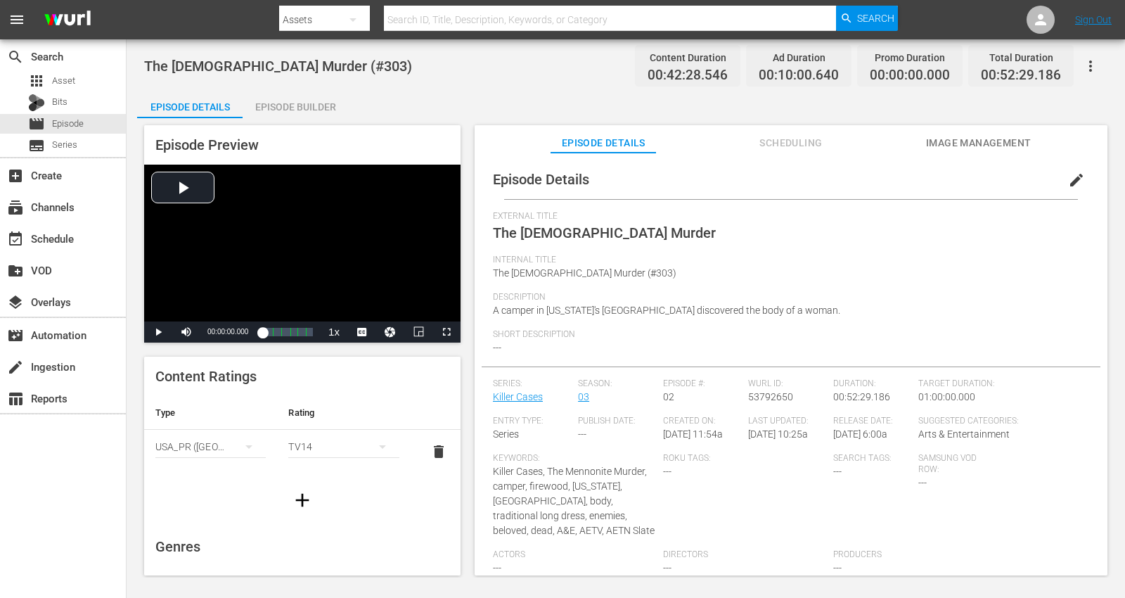
drag, startPoint x: 279, startPoint y: 103, endPoint x: 286, endPoint y: 96, distance: 9.5
click at [280, 101] on div "Episode Builder" at bounding box center [295, 107] width 105 height 34
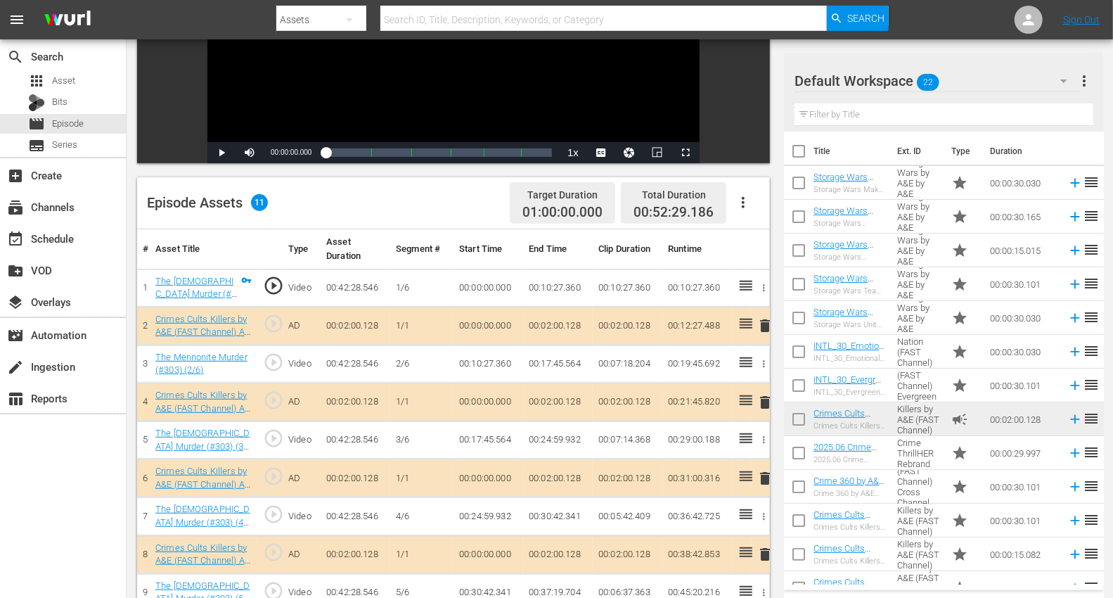
scroll to position [234, 0]
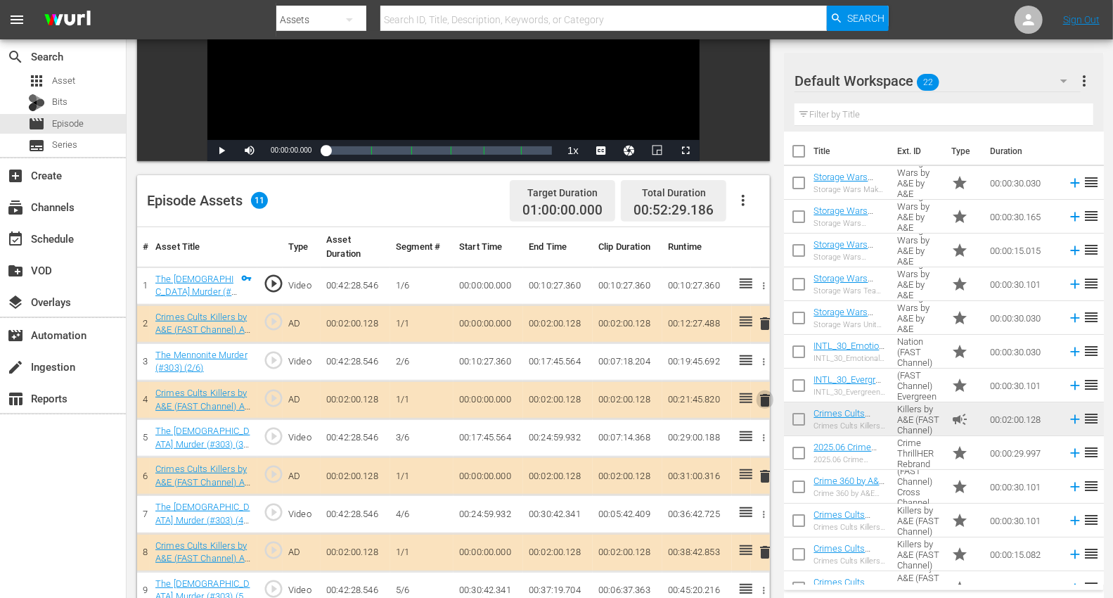
click at [766, 394] on span "delete" at bounding box center [764, 400] width 17 height 17
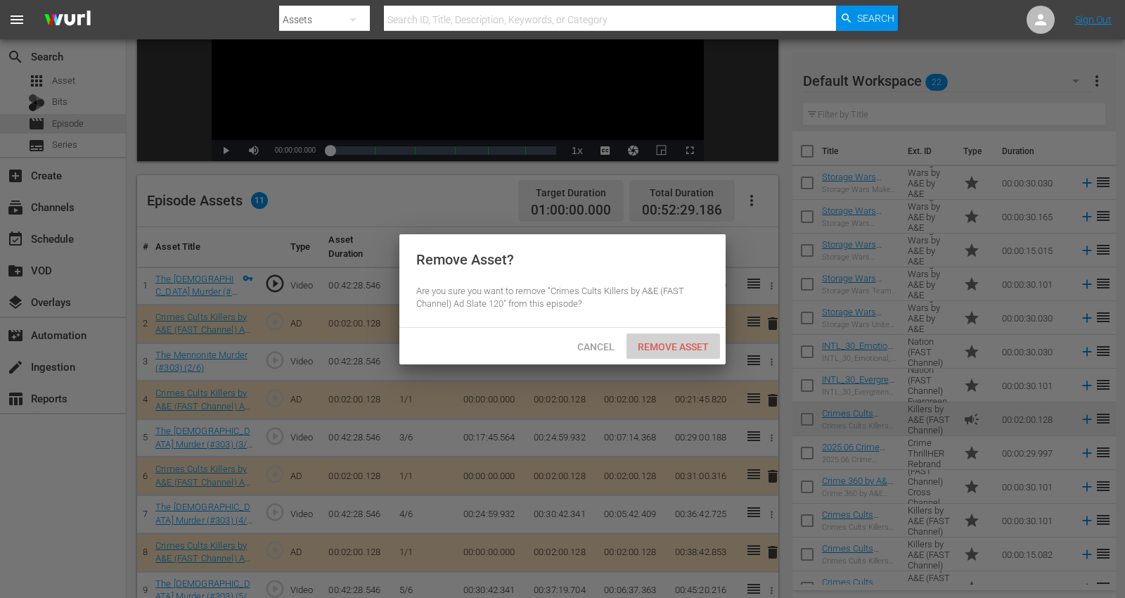
click at [671, 342] on span "Remove Asset" at bounding box center [672, 346] width 93 height 11
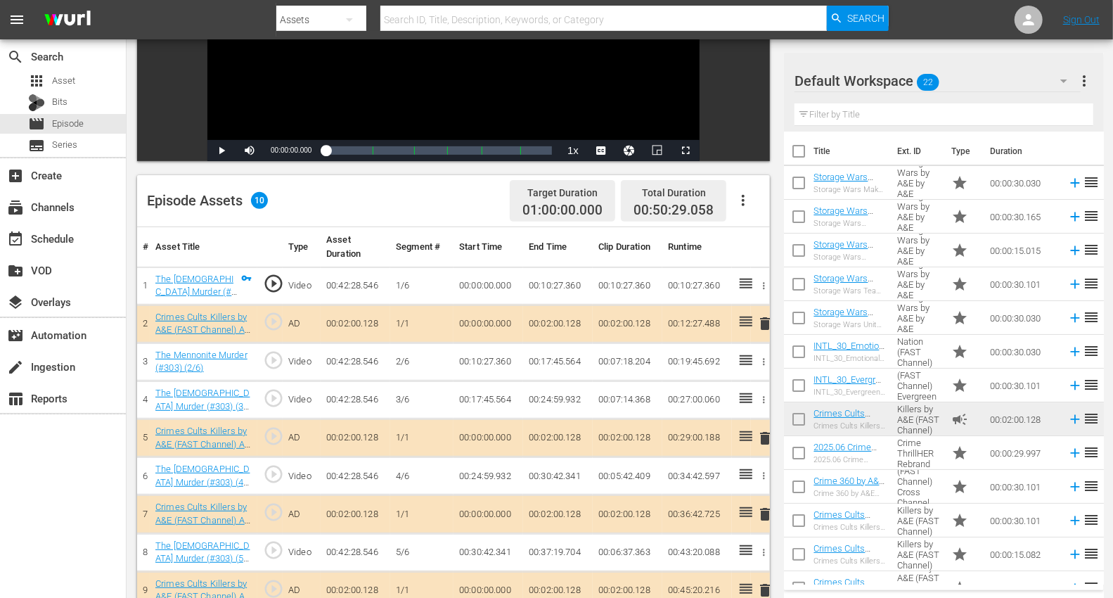
click at [1012, 79] on icon "button" at bounding box center [1063, 80] width 17 height 17
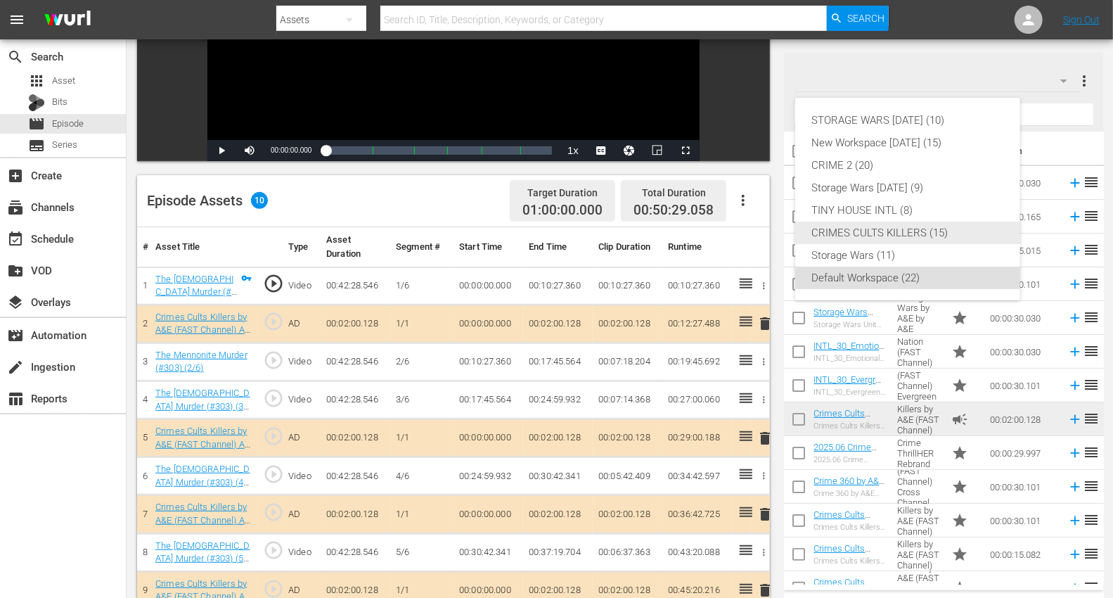
click at [844, 233] on div "CRIMES CULTS KILLERS (15)" at bounding box center [907, 232] width 191 height 22
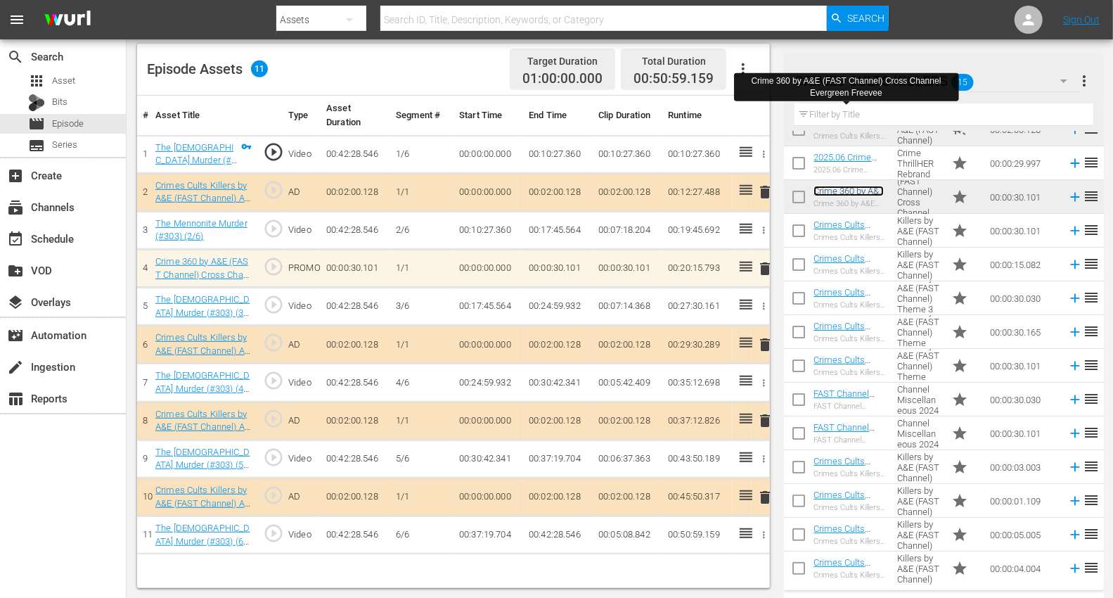
scroll to position [87, 0]
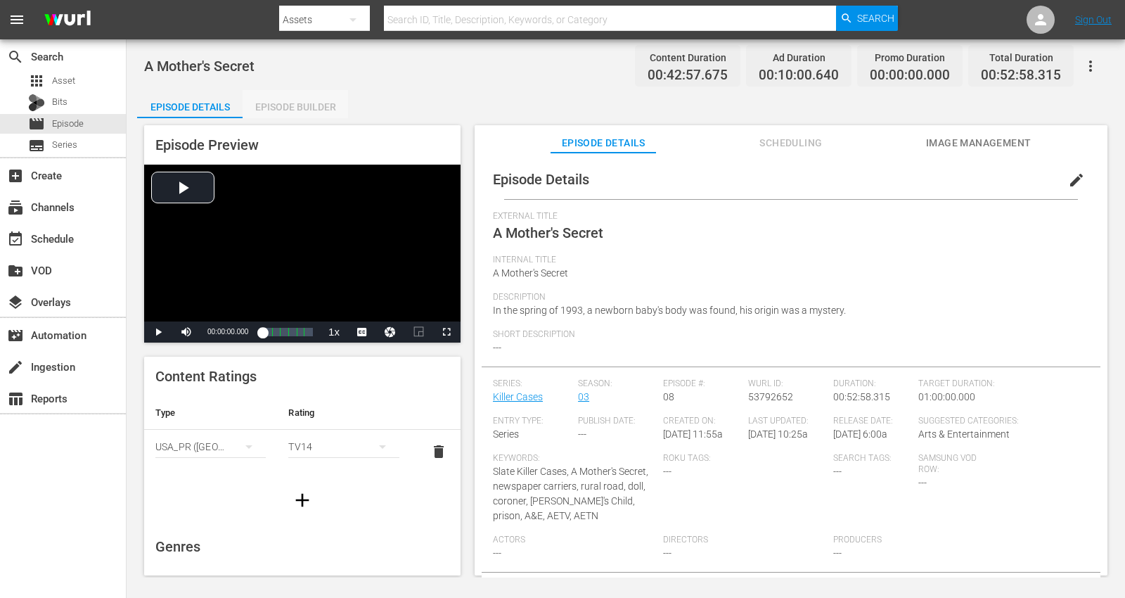
click at [290, 106] on div "Episode Builder" at bounding box center [295, 107] width 105 height 34
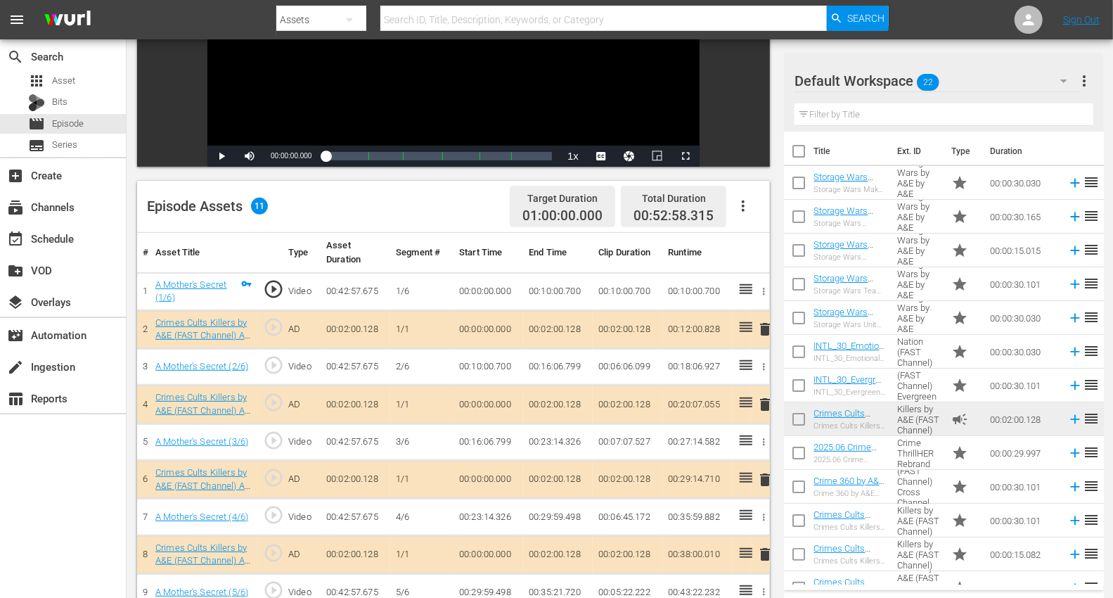
scroll to position [312, 0]
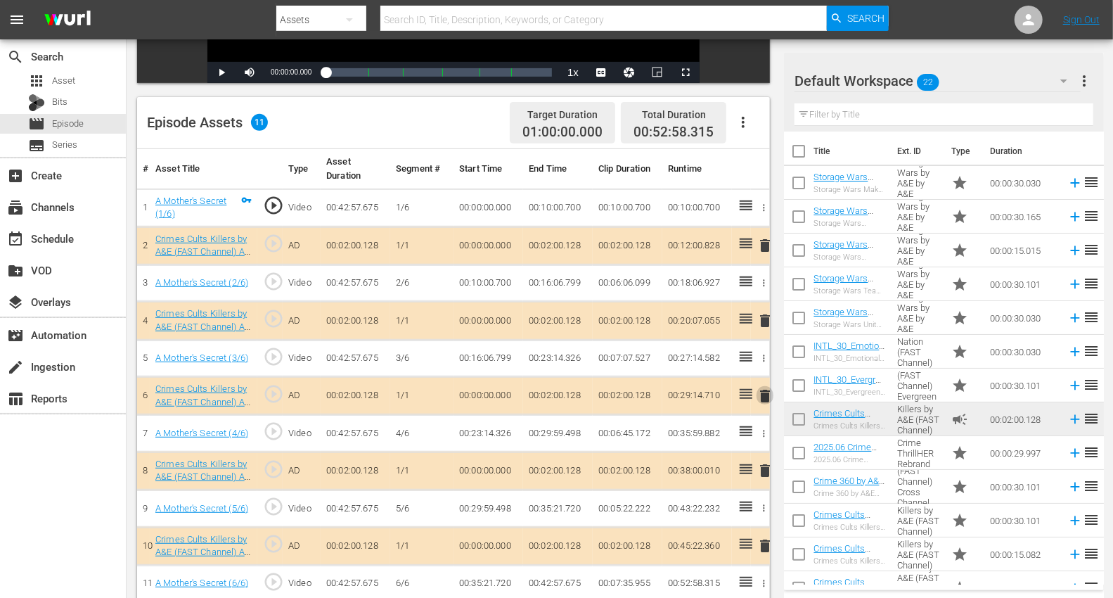
click at [763, 391] on span "delete" at bounding box center [764, 395] width 17 height 17
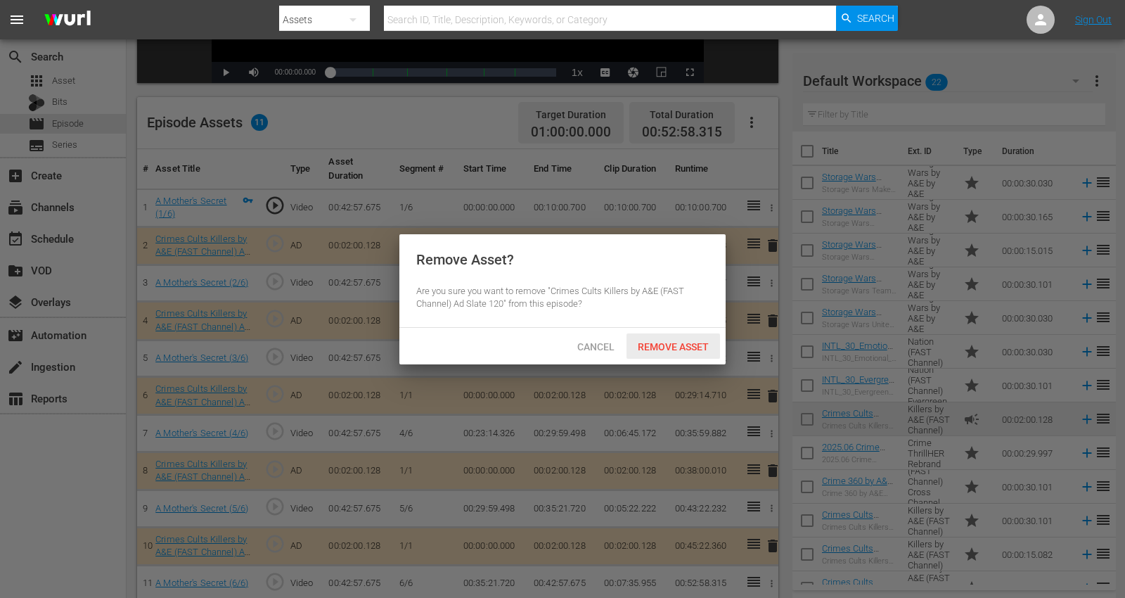
click at [654, 346] on span "Remove Asset" at bounding box center [672, 346] width 93 height 11
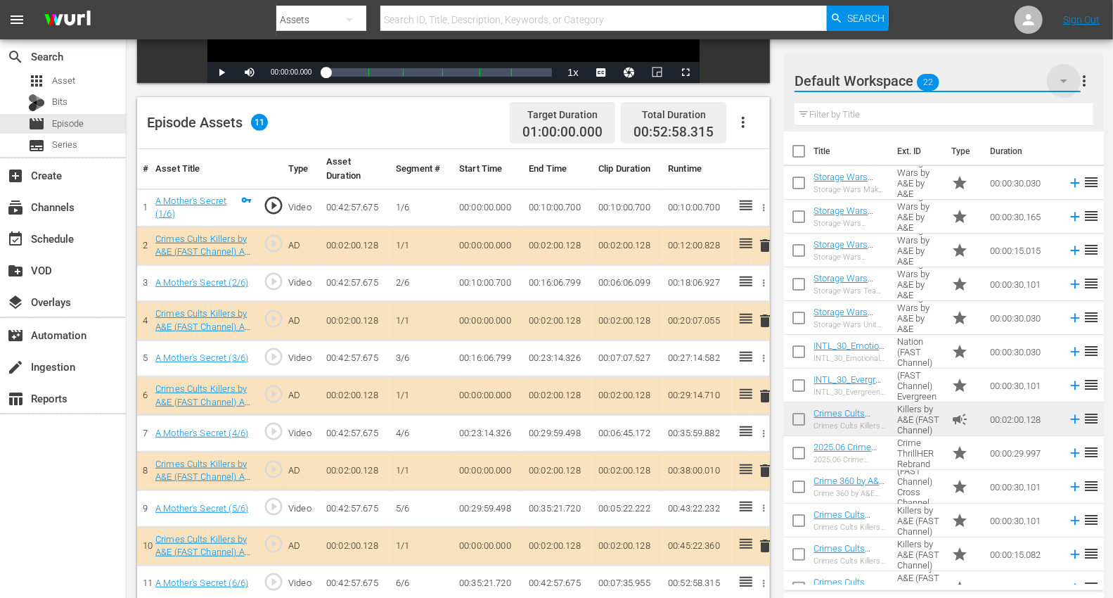
click at [1012, 77] on icon "button" at bounding box center [1063, 80] width 17 height 17
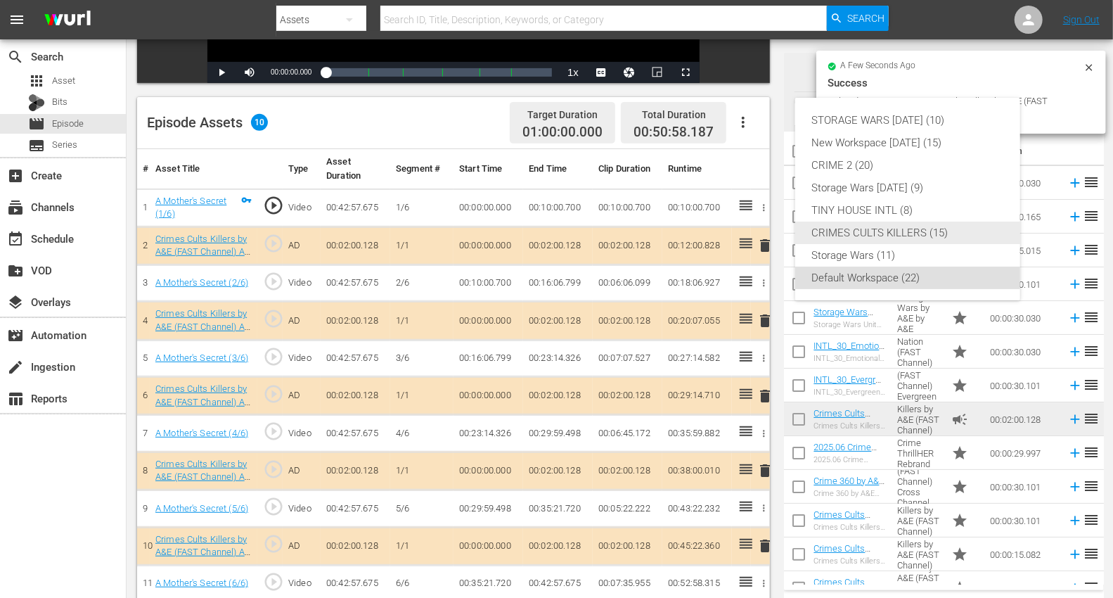
click at [822, 233] on div "CRIMES CULTS KILLERS (15)" at bounding box center [907, 232] width 191 height 22
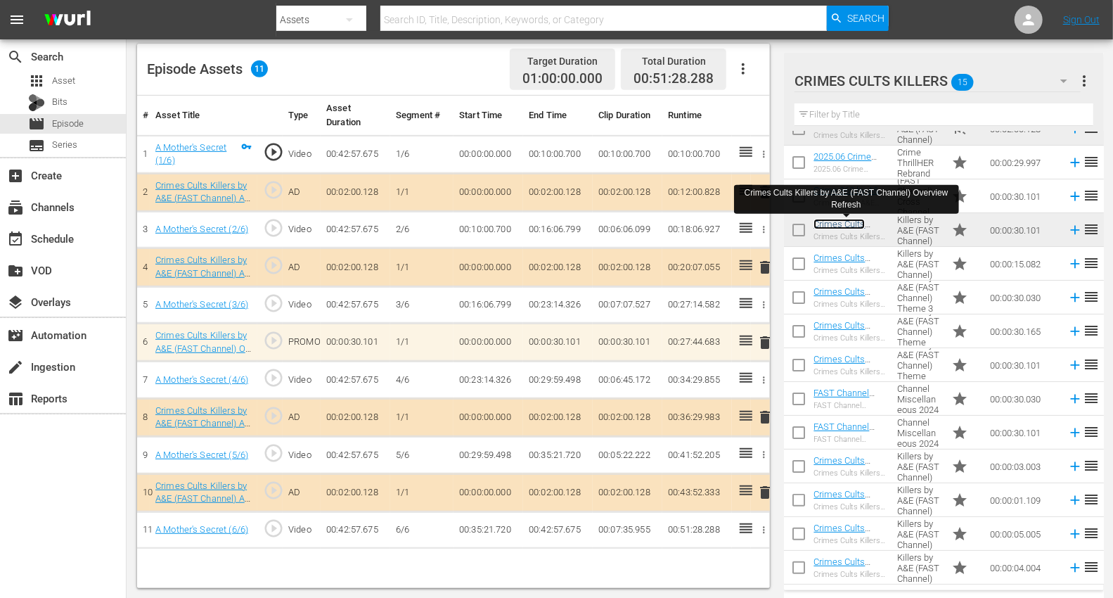
scroll to position [87, 0]
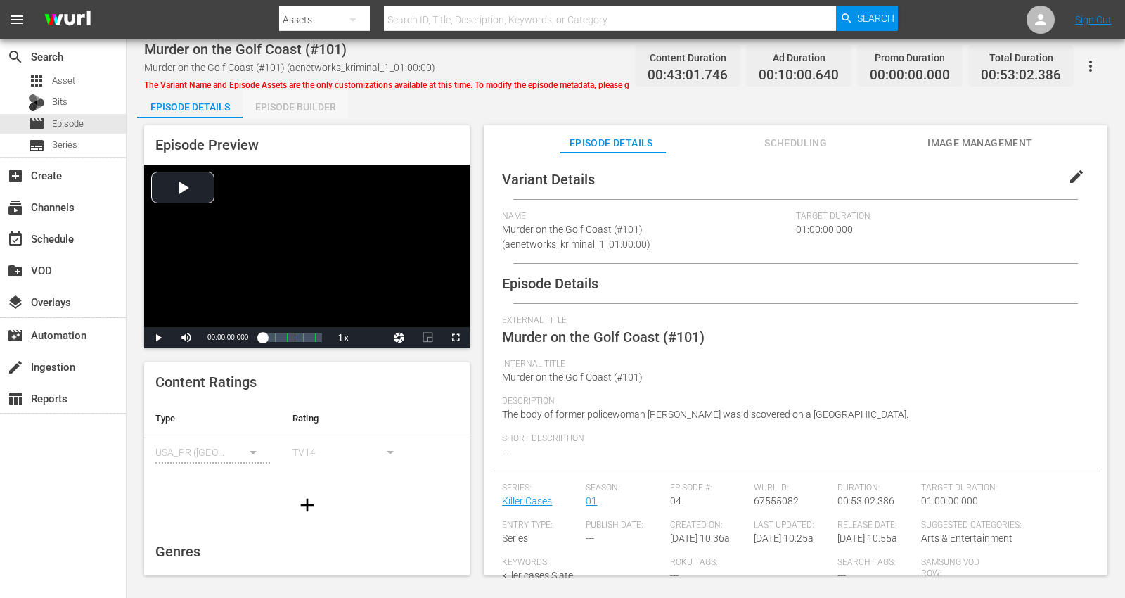
click at [287, 102] on div "Episode Builder" at bounding box center [295, 107] width 105 height 34
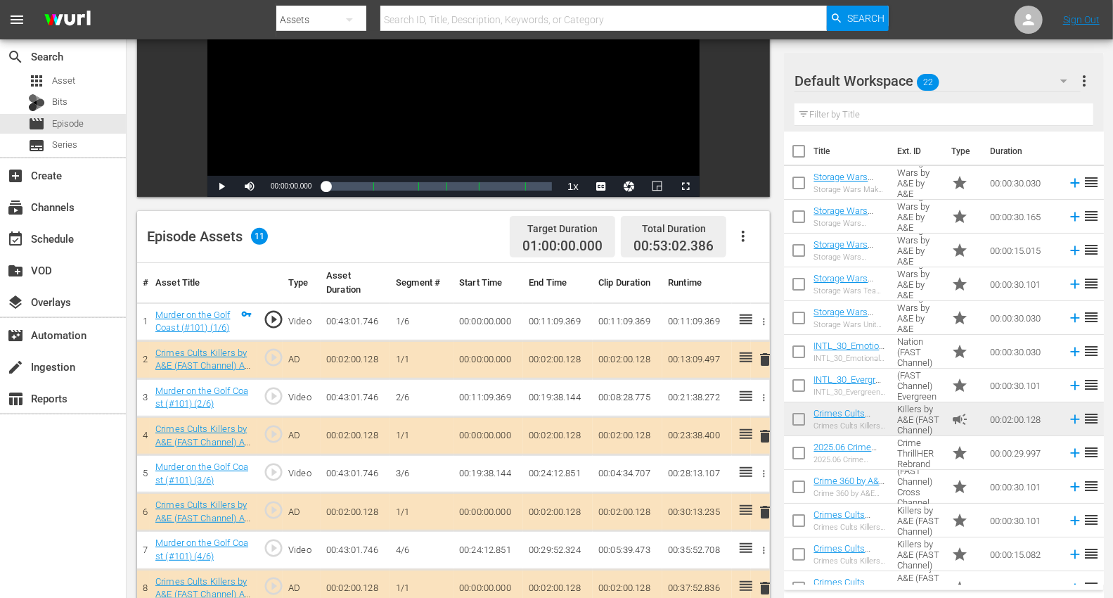
scroll to position [312, 0]
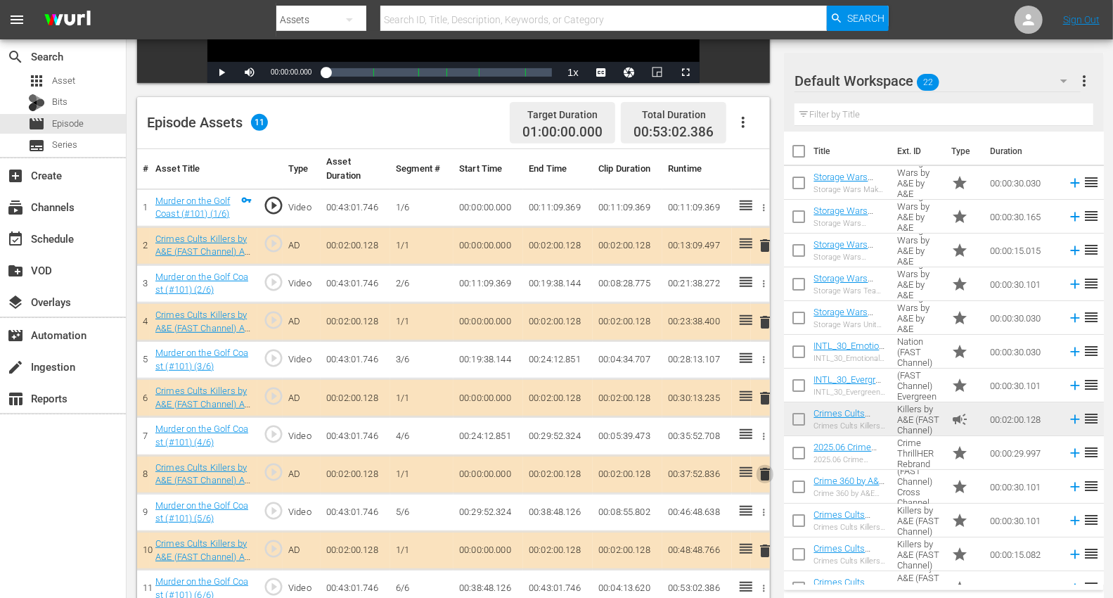
click at [766, 467] on span "delete" at bounding box center [764, 473] width 17 height 17
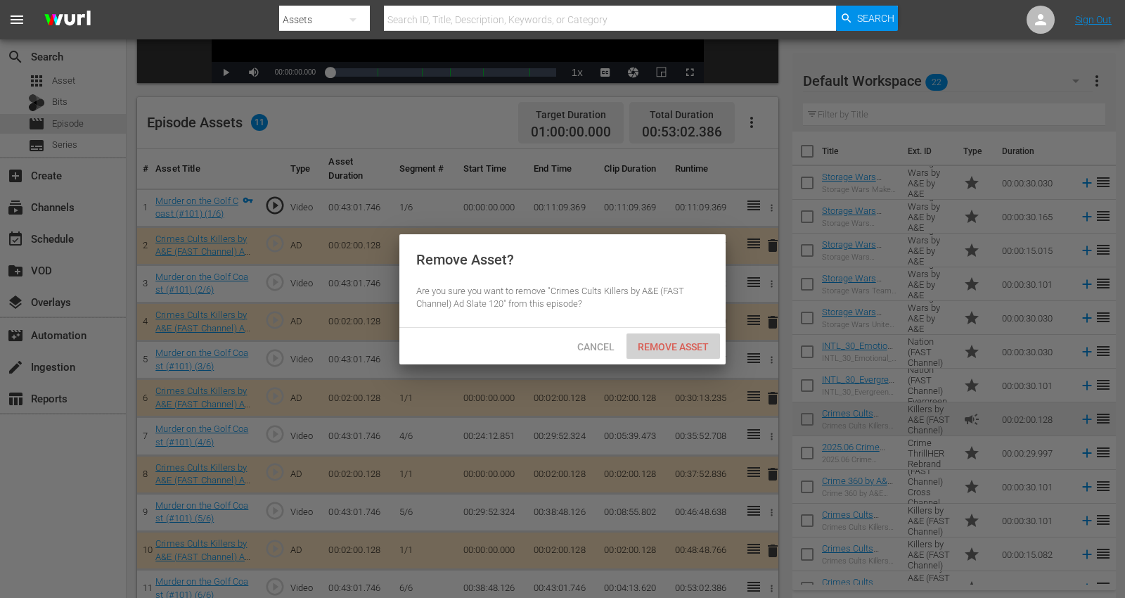
click at [648, 351] on span "Remove Asset" at bounding box center [672, 346] width 93 height 11
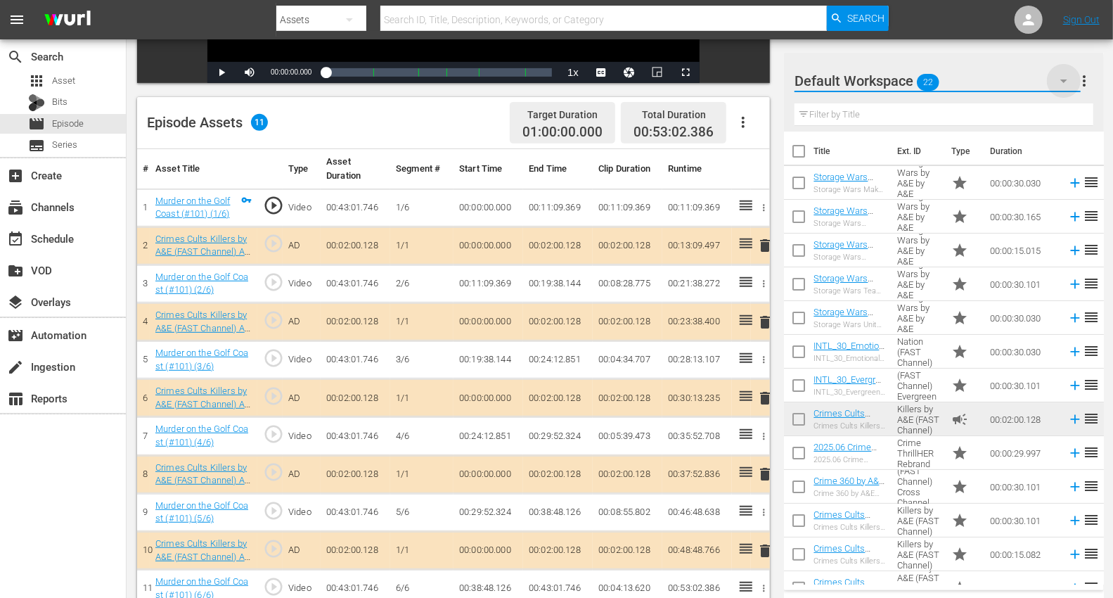
click at [1012, 76] on icon "button" at bounding box center [1063, 80] width 17 height 17
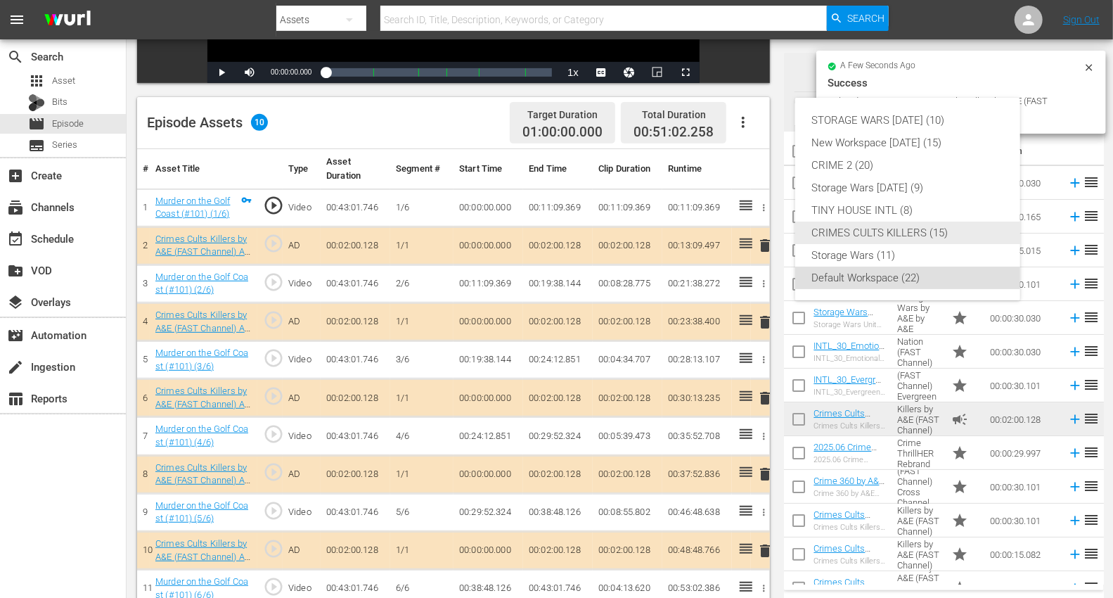
click at [846, 230] on div "CRIMES CULTS KILLERS (15)" at bounding box center [907, 232] width 191 height 22
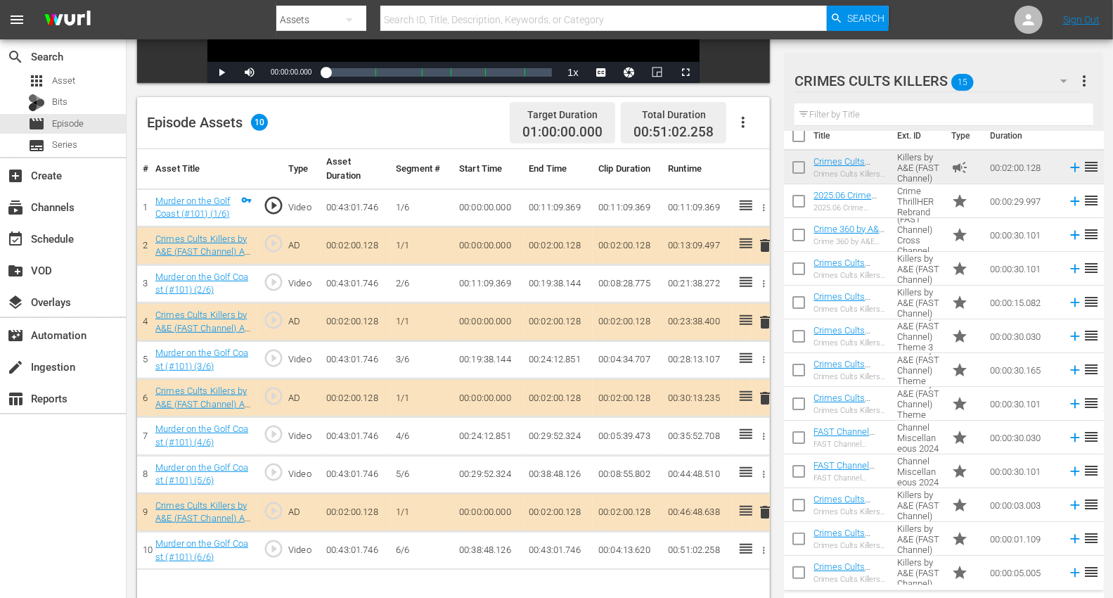
scroll to position [0, 0]
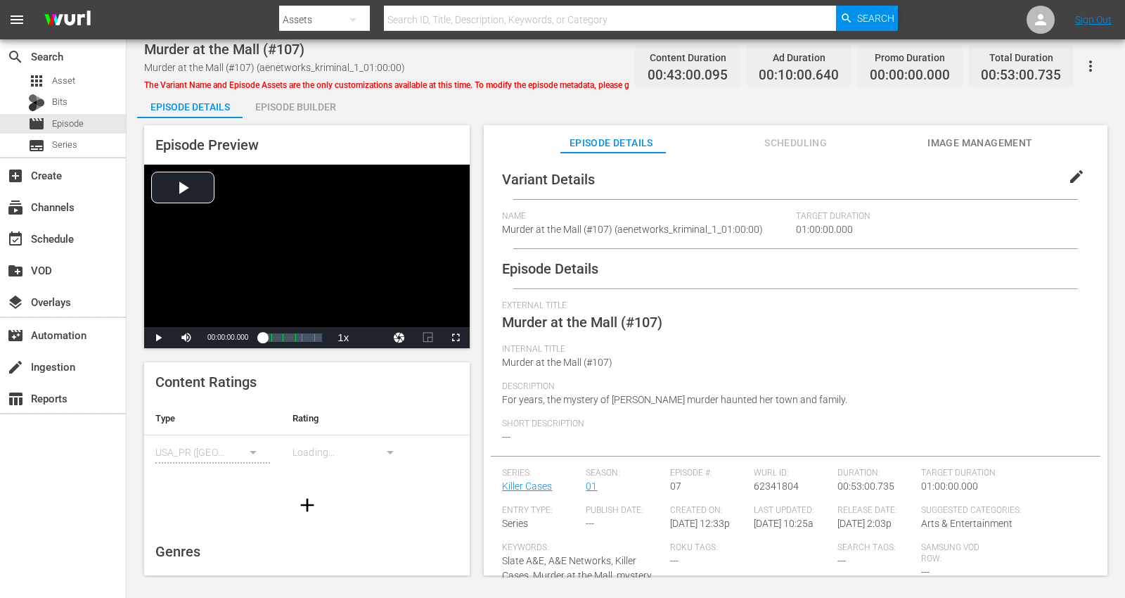
click at [275, 103] on div "Episode Builder" at bounding box center [295, 107] width 105 height 34
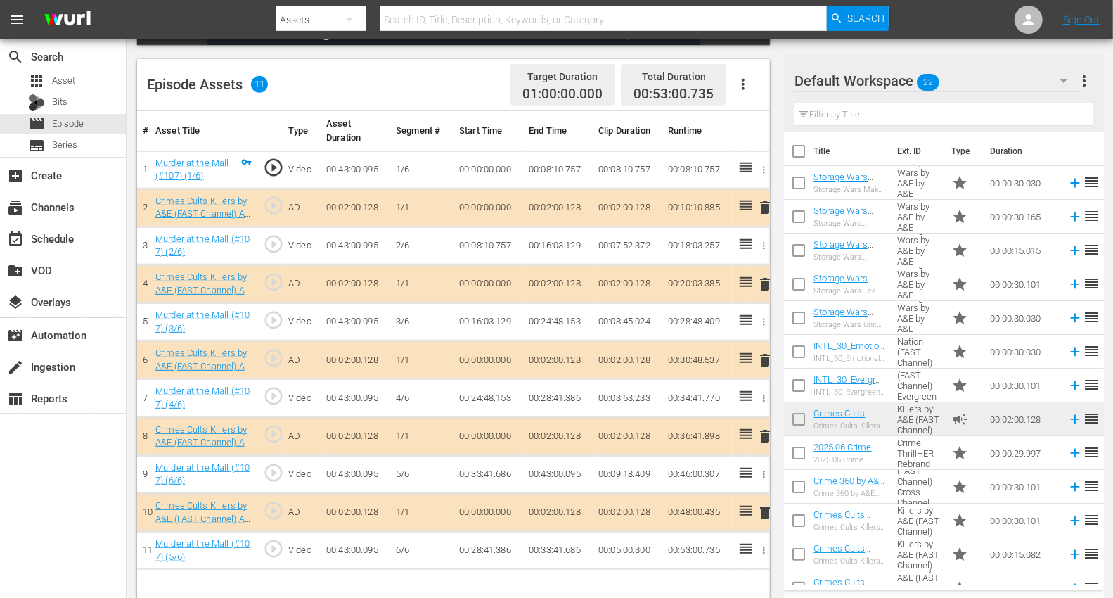
scroll to position [366, 0]
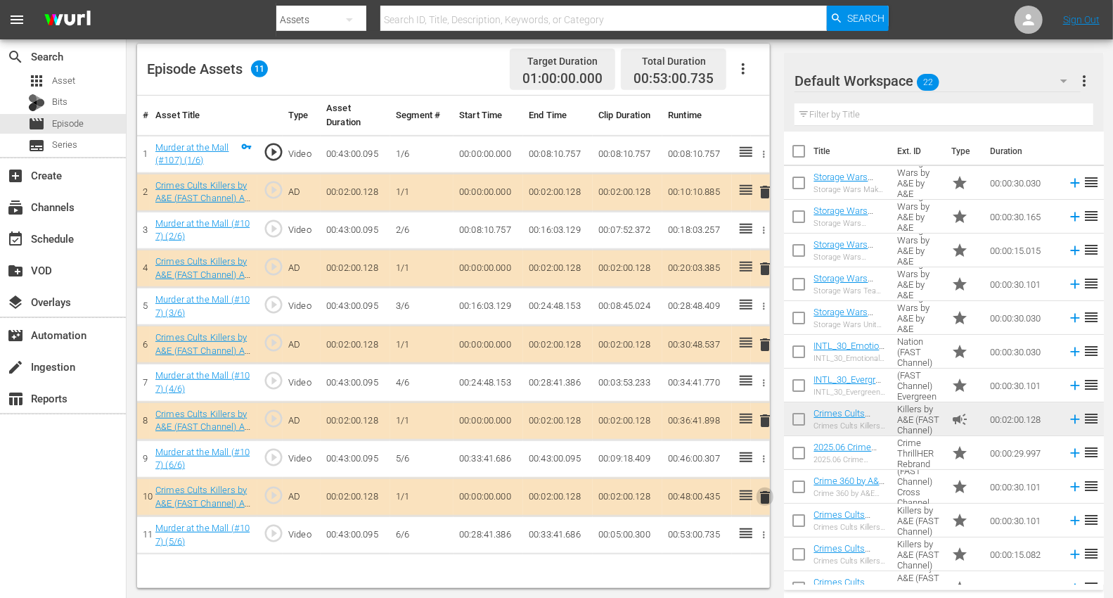
click at [759, 492] on span "delete" at bounding box center [764, 497] width 17 height 17
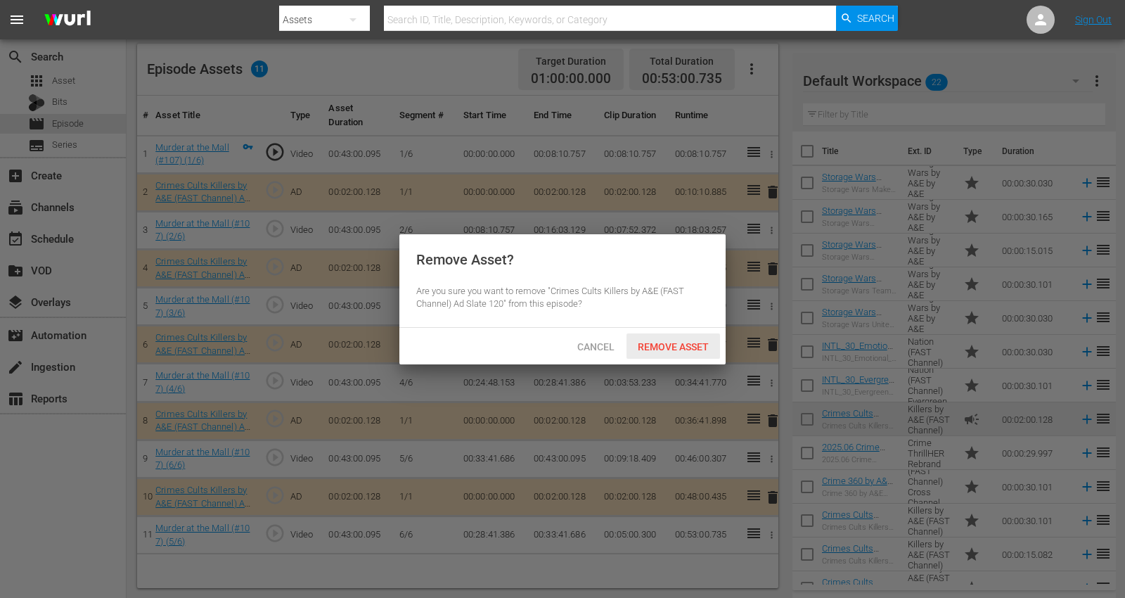
click at [666, 349] on span "Remove Asset" at bounding box center [672, 346] width 93 height 11
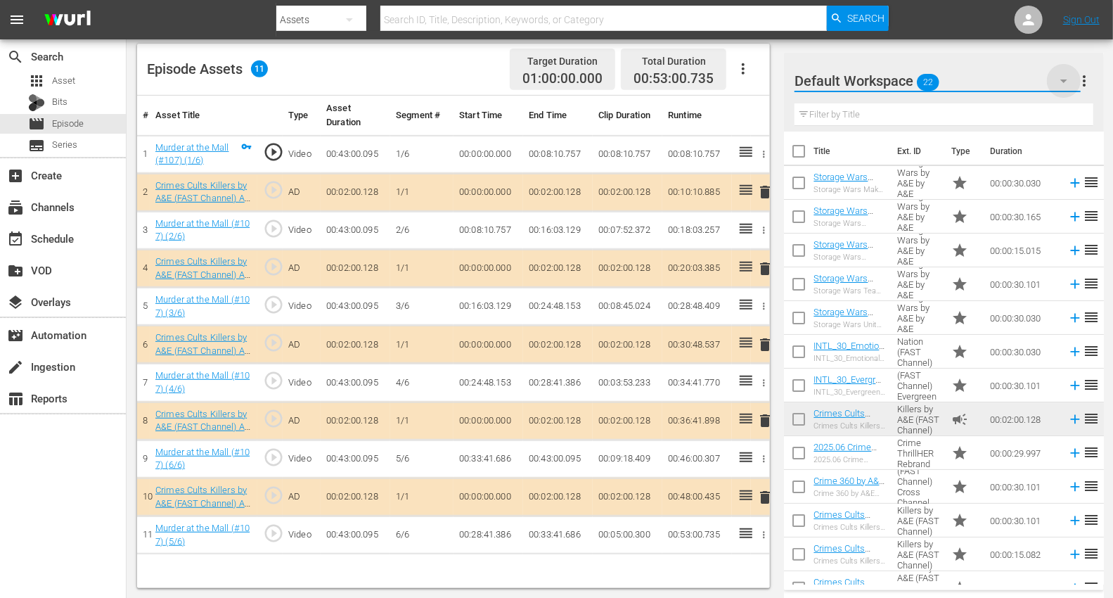
click at [1012, 82] on icon "button" at bounding box center [1063, 80] width 17 height 17
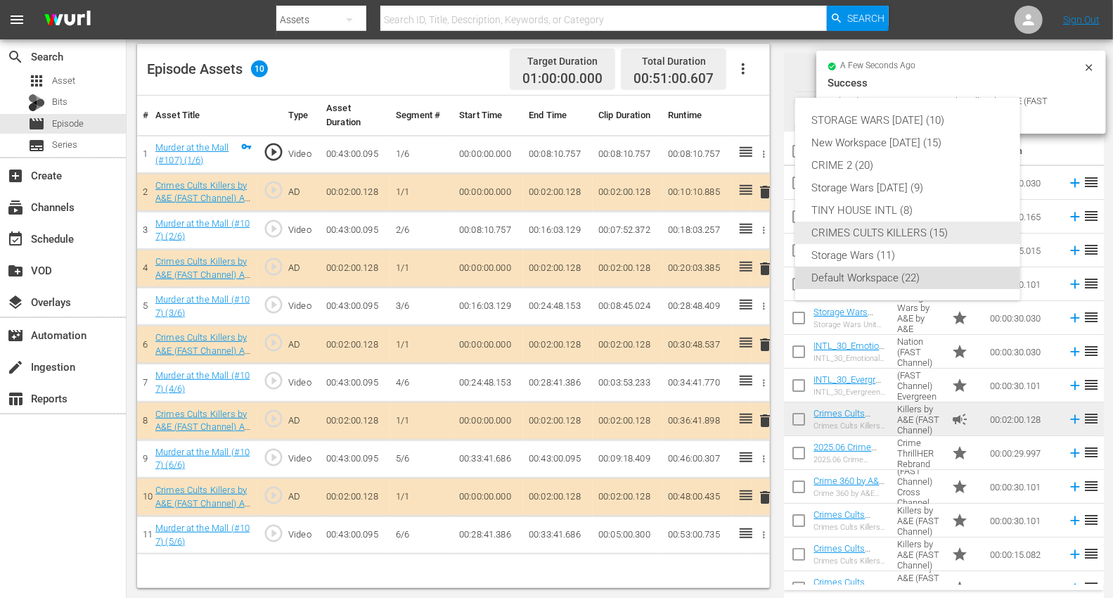
click at [848, 228] on div "CRIMES CULTS KILLERS (15)" at bounding box center [907, 232] width 191 height 22
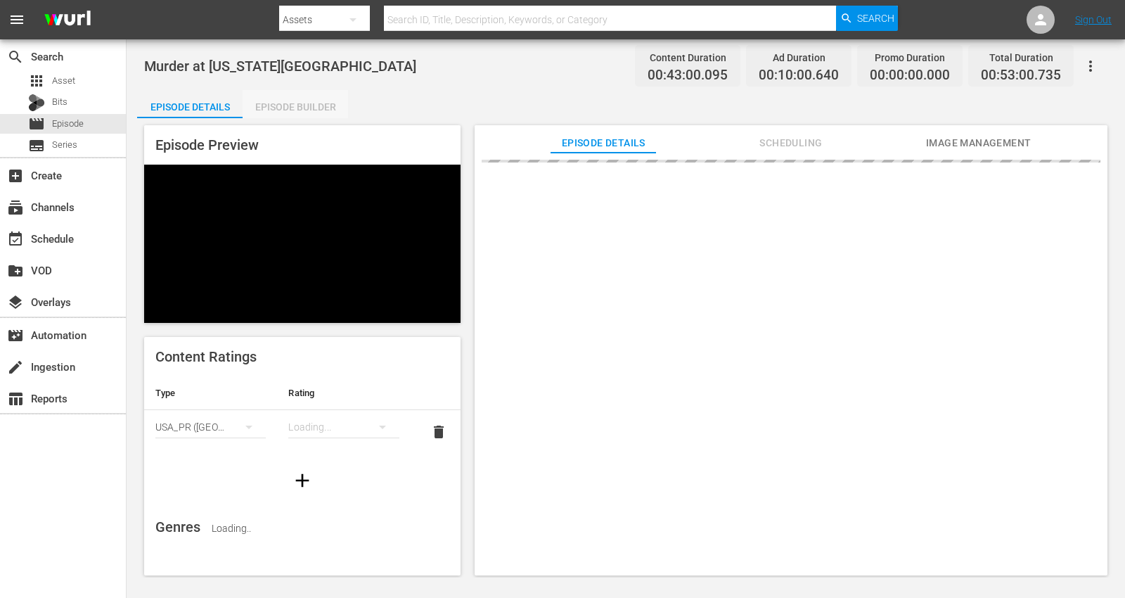
click at [278, 101] on div "Episode Builder" at bounding box center [295, 107] width 105 height 34
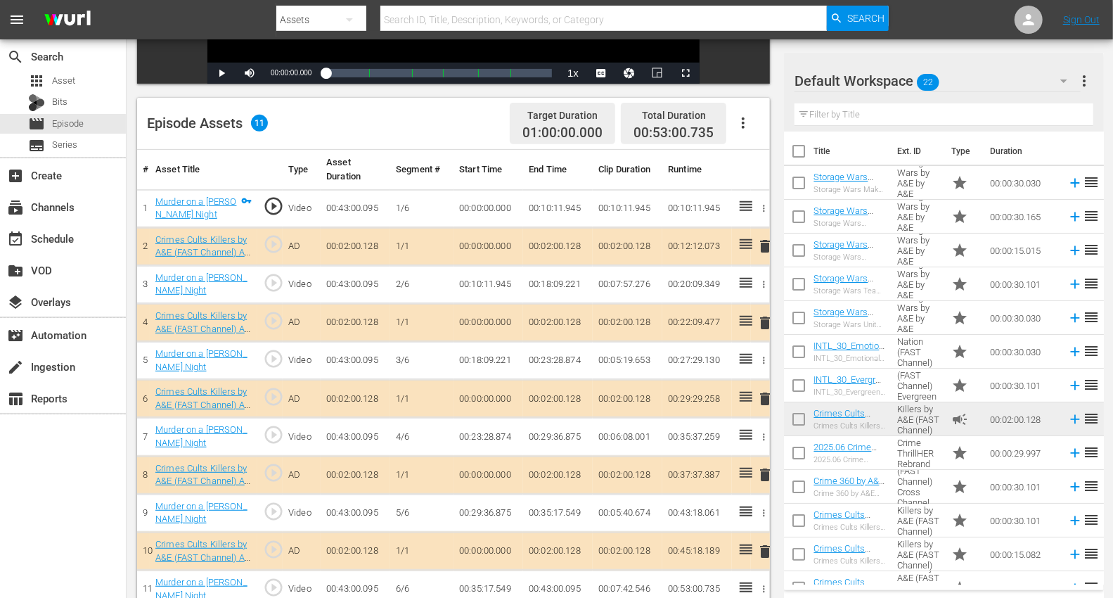
scroll to position [312, 0]
click at [764, 243] on span "delete" at bounding box center [764, 245] width 17 height 17
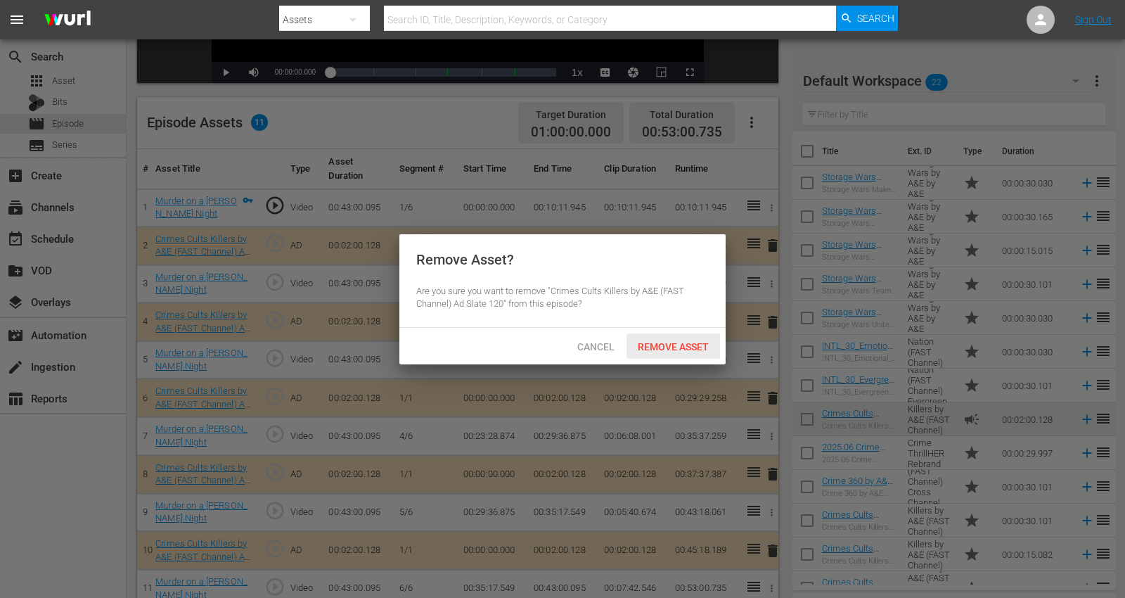
click at [658, 342] on span "Remove Asset" at bounding box center [672, 346] width 93 height 11
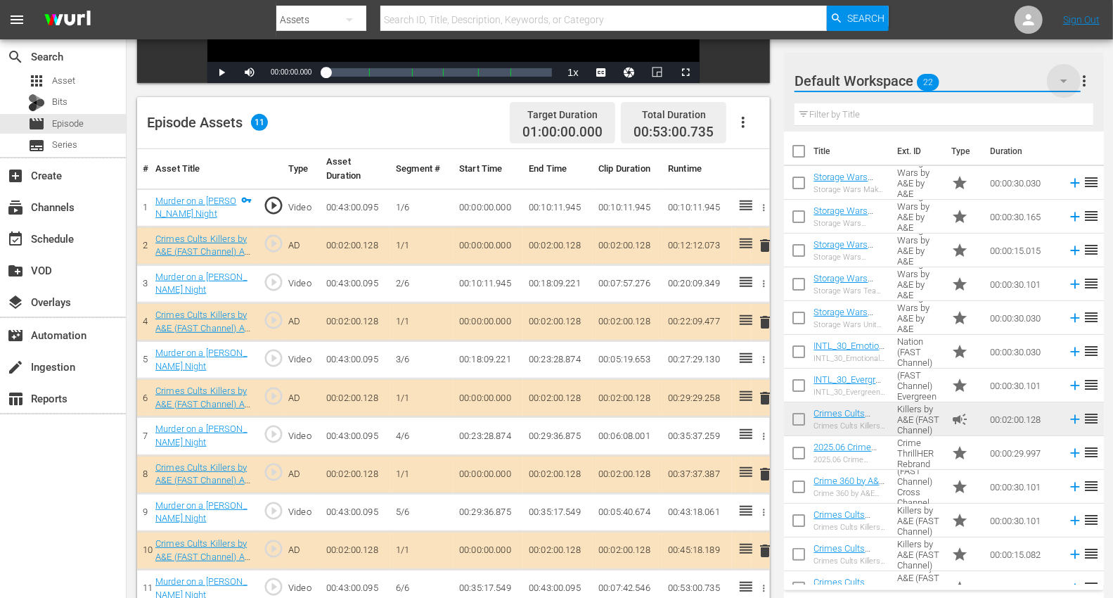
click at [1012, 81] on icon "button" at bounding box center [1063, 81] width 7 height 4
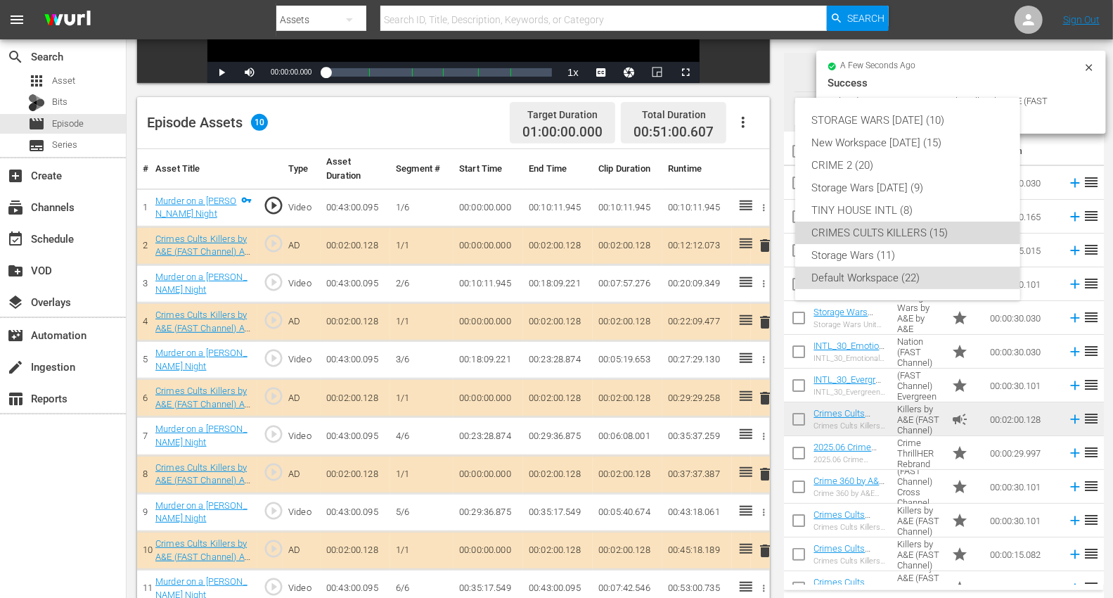
click at [855, 230] on div "CRIMES CULTS KILLERS (15)" at bounding box center [907, 232] width 191 height 22
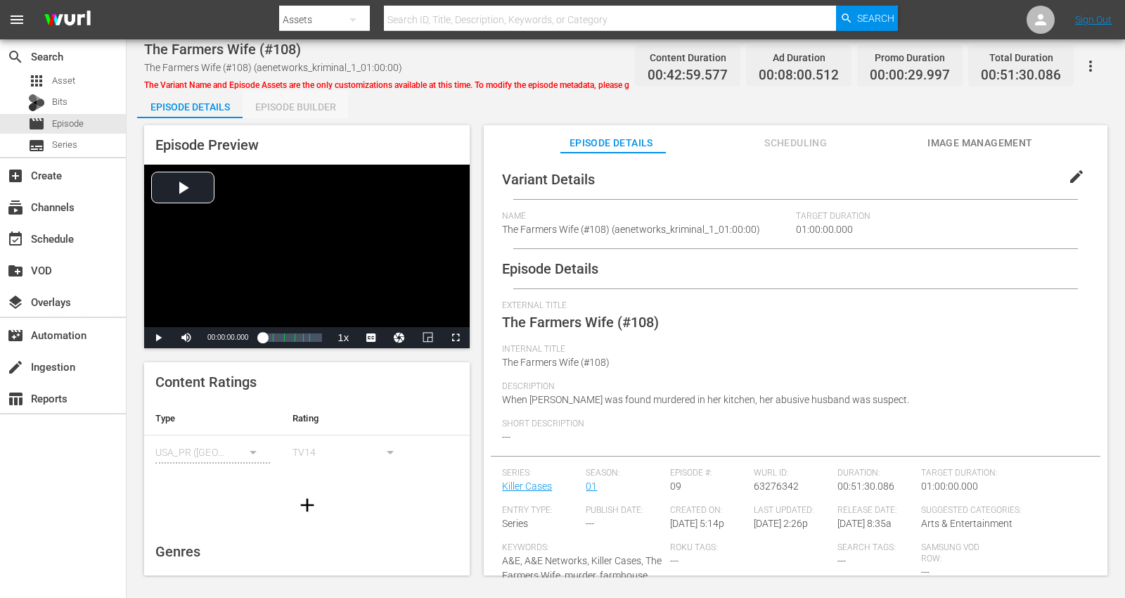
drag, startPoint x: 303, startPoint y: 103, endPoint x: 212, endPoint y: 16, distance: 125.8
click at [302, 103] on div "Episode Builder" at bounding box center [295, 107] width 105 height 34
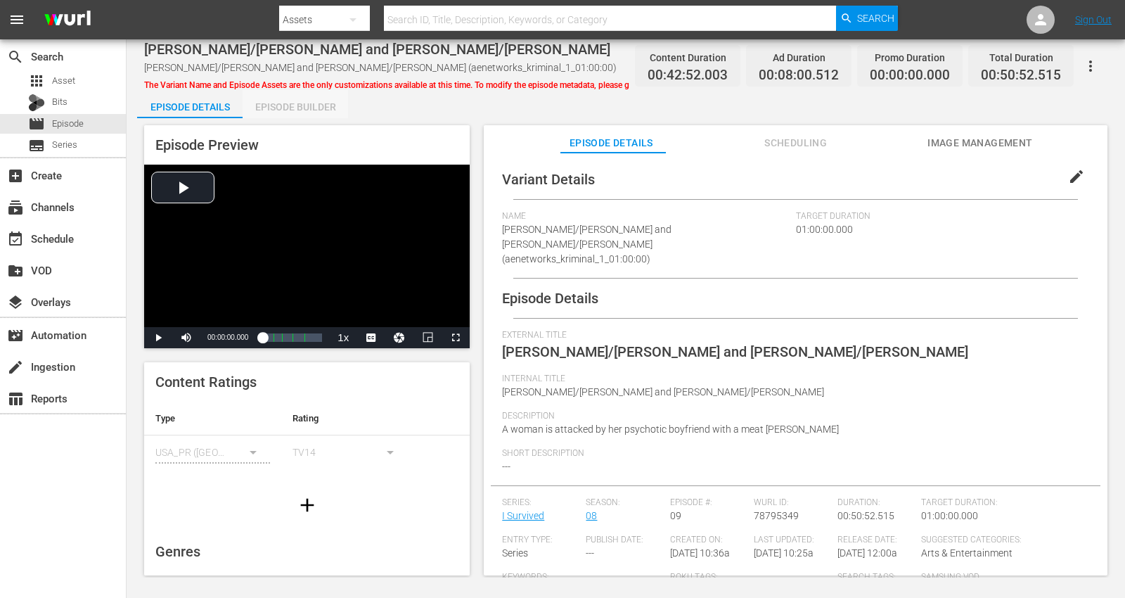
click at [295, 107] on div "Episode Builder" at bounding box center [295, 107] width 105 height 34
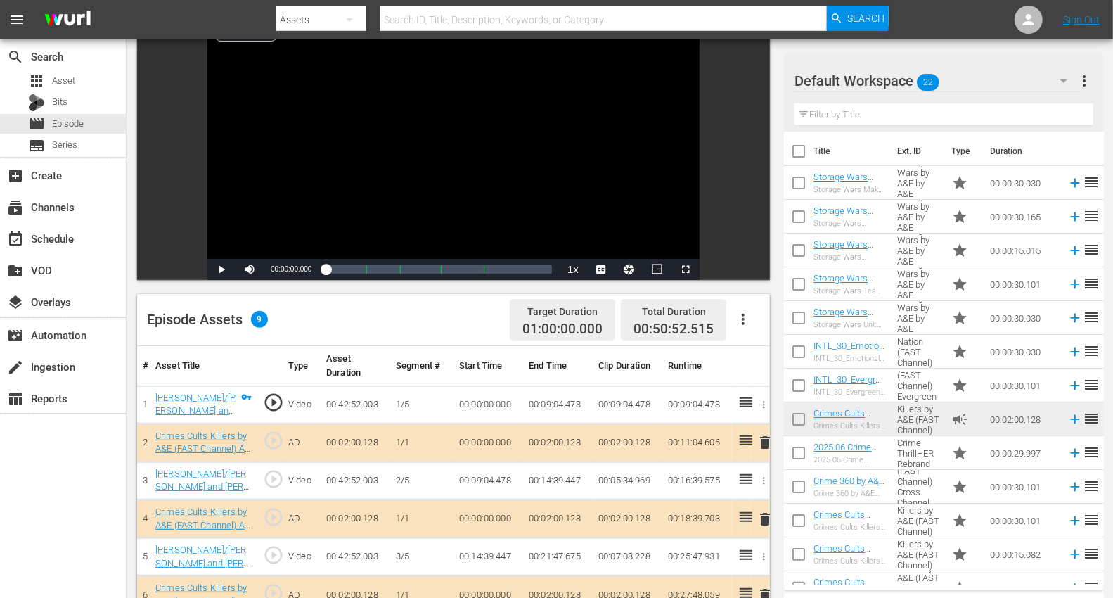
scroll to position [234, 0]
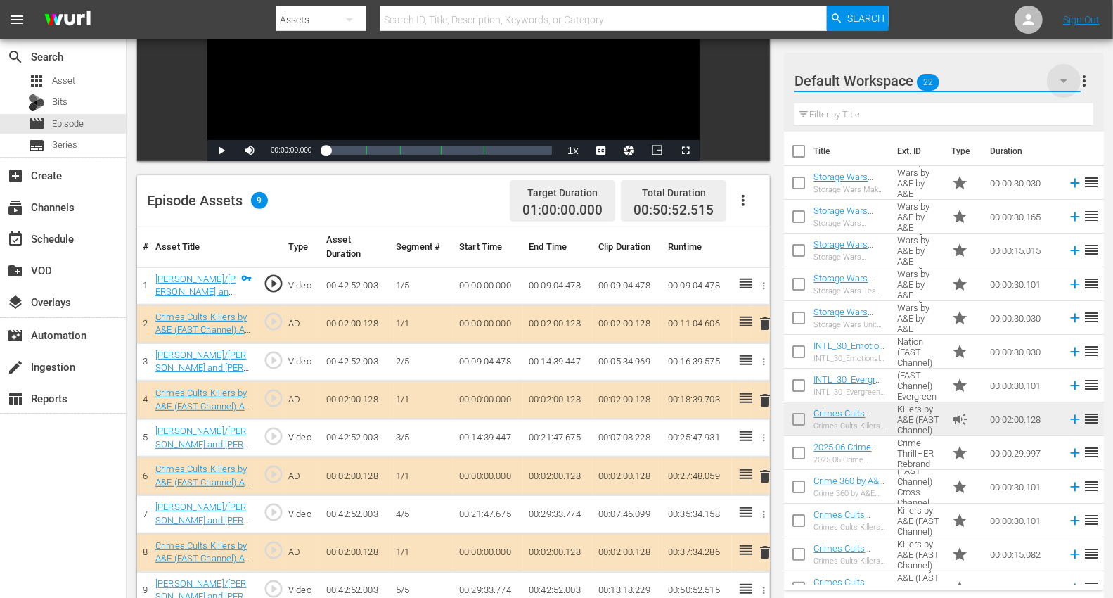
click at [1012, 79] on icon "button" at bounding box center [1063, 80] width 17 height 17
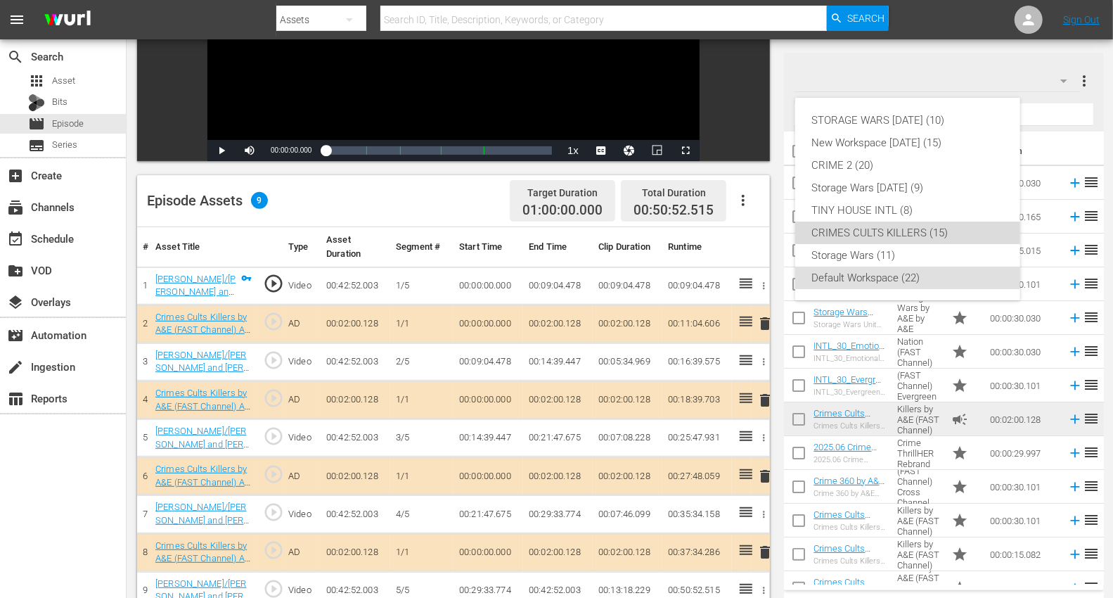
click at [883, 228] on div "CRIMES CULTS KILLERS (15)" at bounding box center [907, 232] width 191 height 22
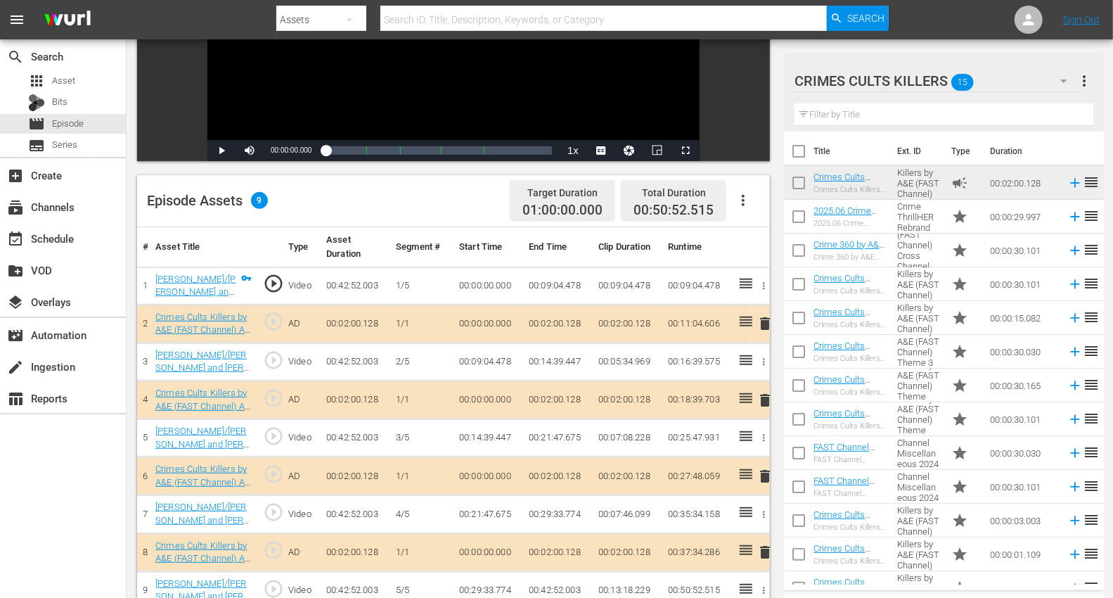
click at [763, 321] on span "delete" at bounding box center [764, 323] width 17 height 17
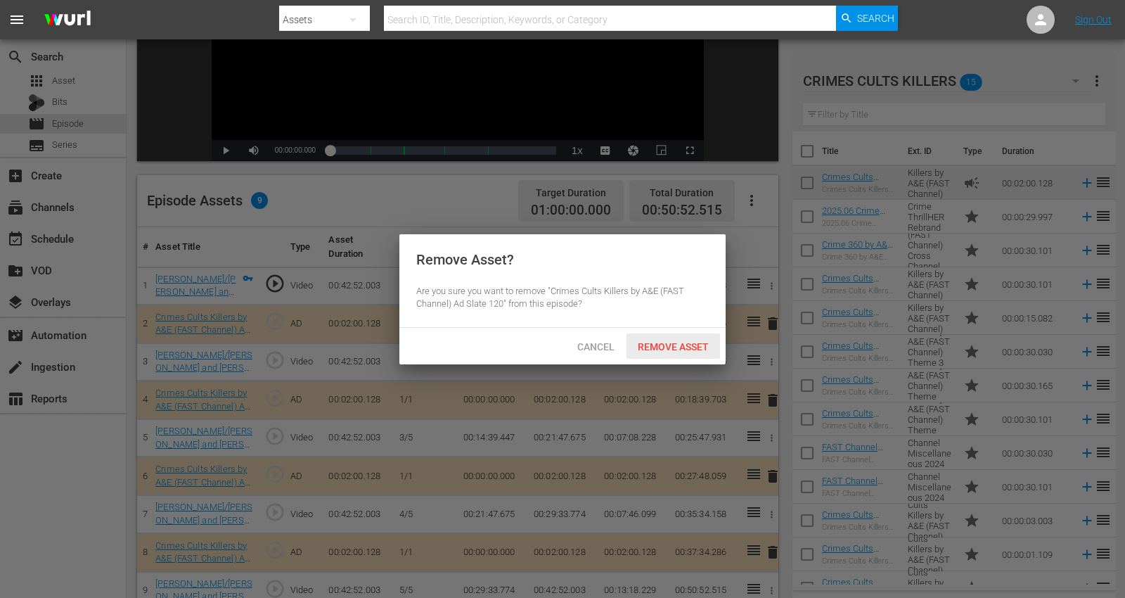
click at [666, 341] on span "Remove Asset" at bounding box center [672, 346] width 93 height 11
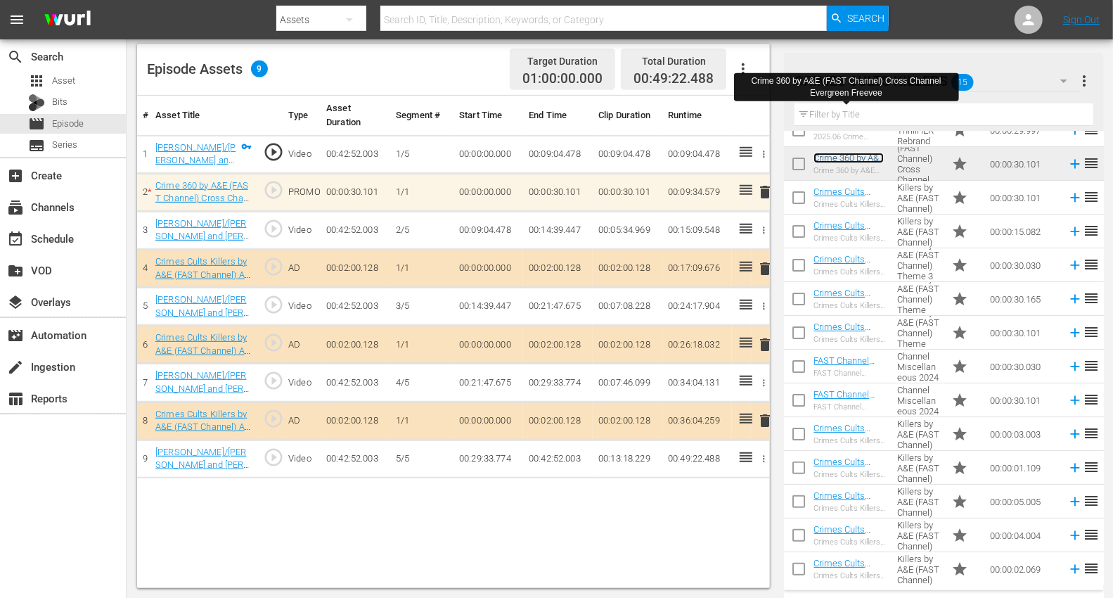
scroll to position [87, 0]
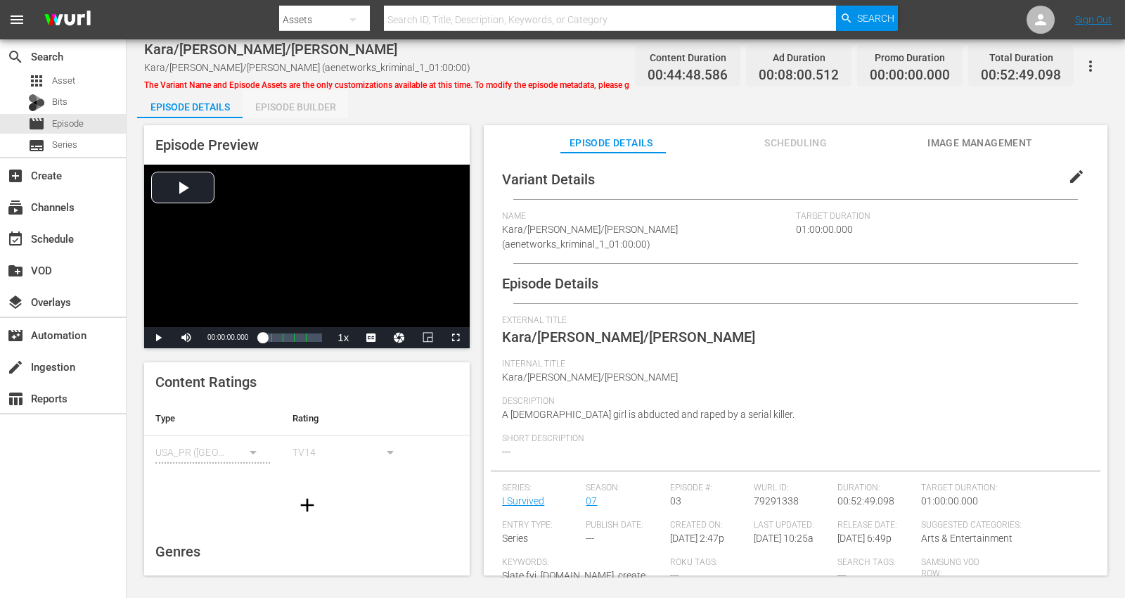
click at [281, 98] on div "Episode Builder" at bounding box center [295, 107] width 105 height 34
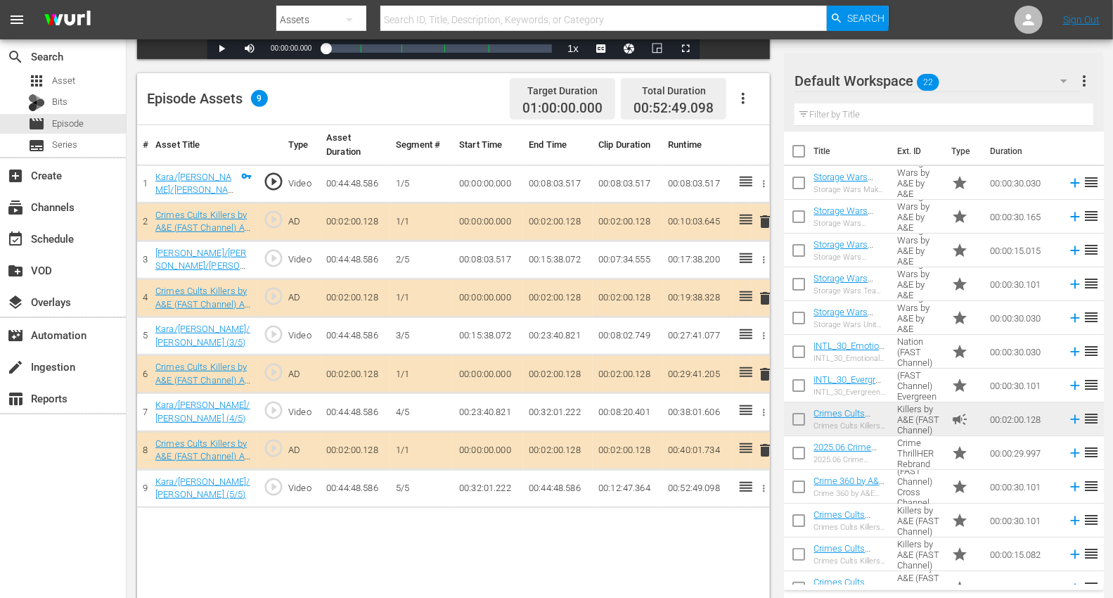
scroll to position [366, 0]
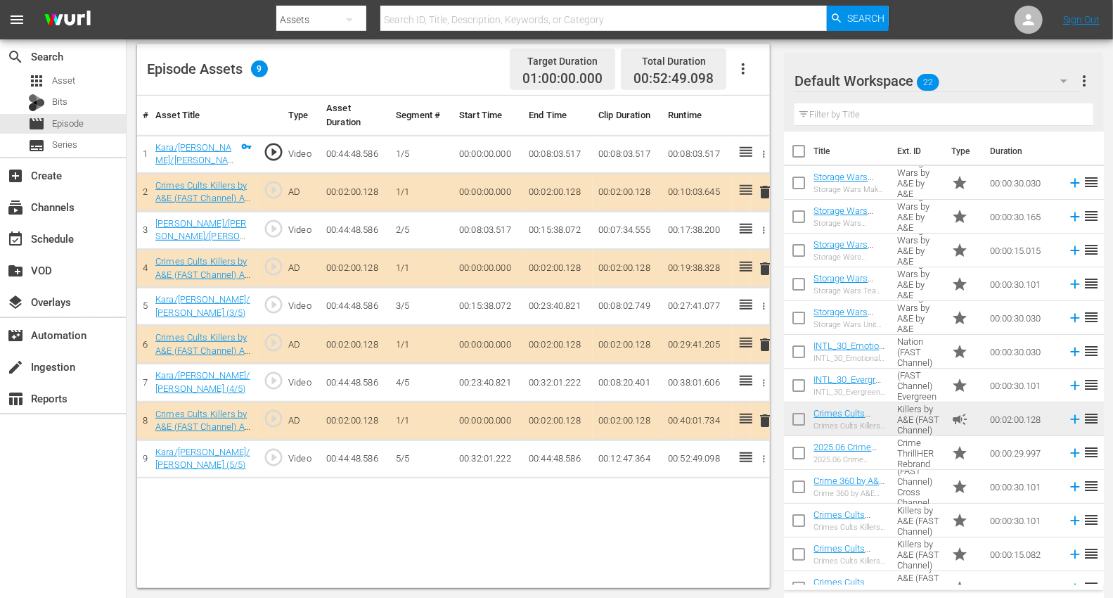
click at [768, 261] on span "delete" at bounding box center [764, 268] width 17 height 17
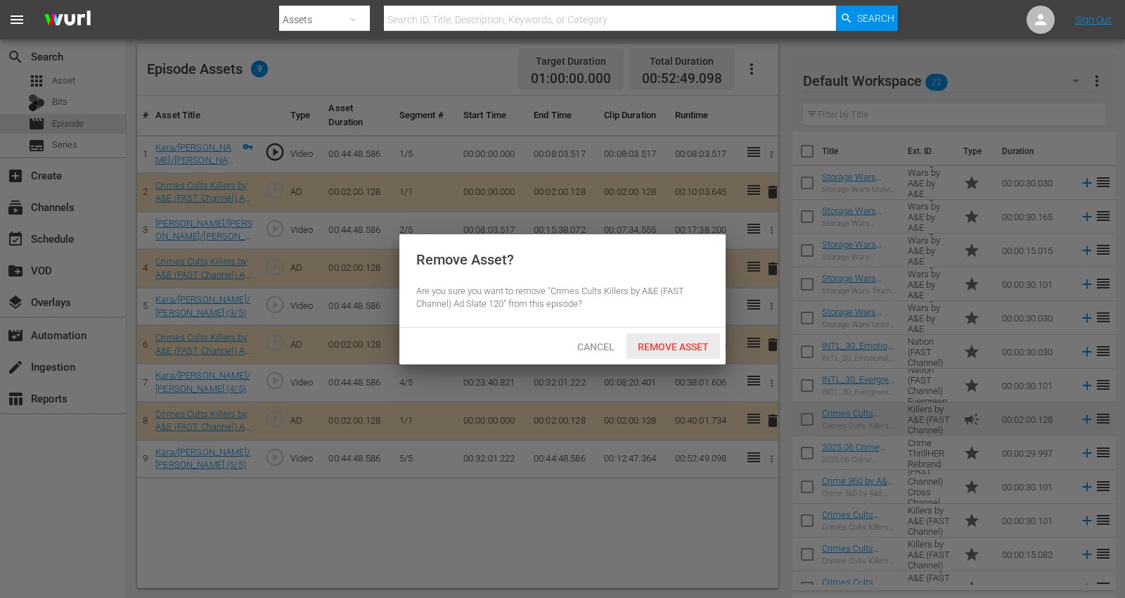
drag, startPoint x: 659, startPoint y: 342, endPoint x: 798, endPoint y: 303, distance: 144.5
click at [659, 341] on span "Remove Asset" at bounding box center [672, 346] width 93 height 11
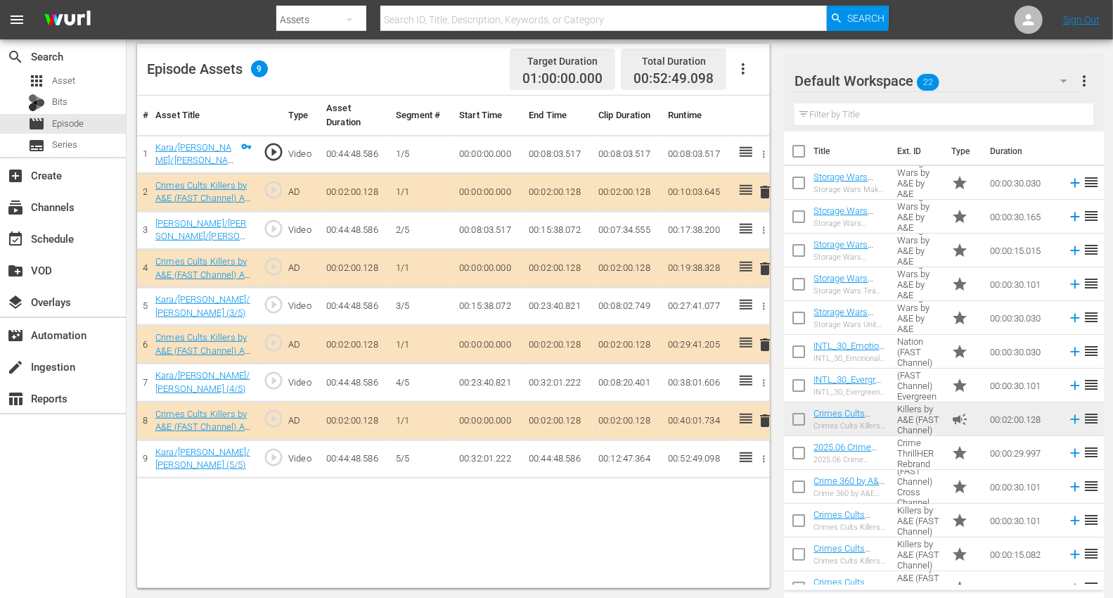
click at [1012, 79] on icon "button" at bounding box center [1063, 80] width 17 height 17
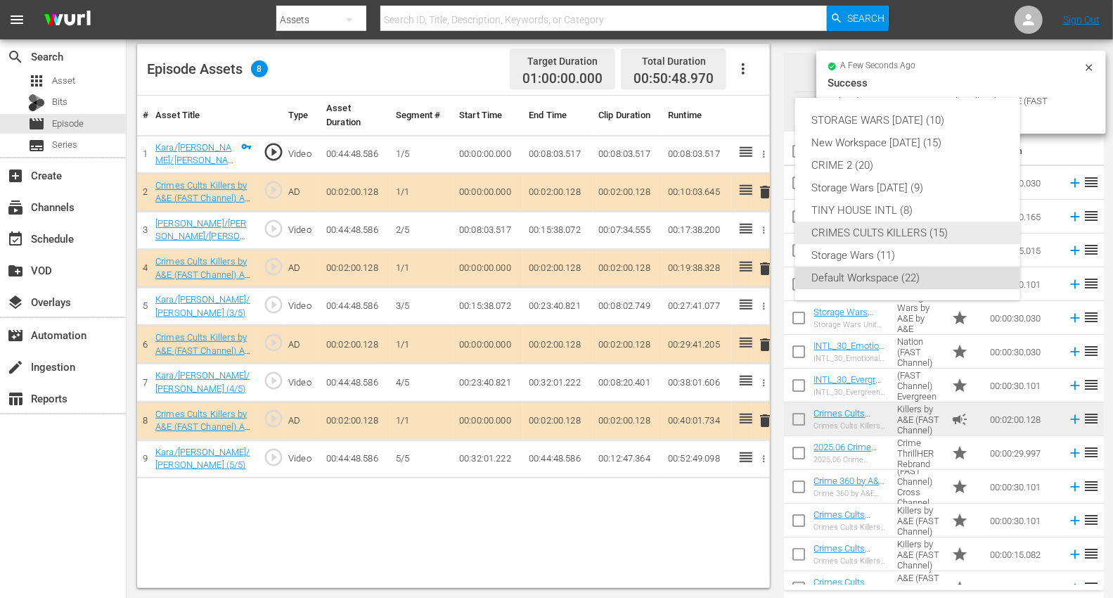
click at [863, 233] on div "CRIMES CULTS KILLERS (15)" at bounding box center [907, 232] width 191 height 22
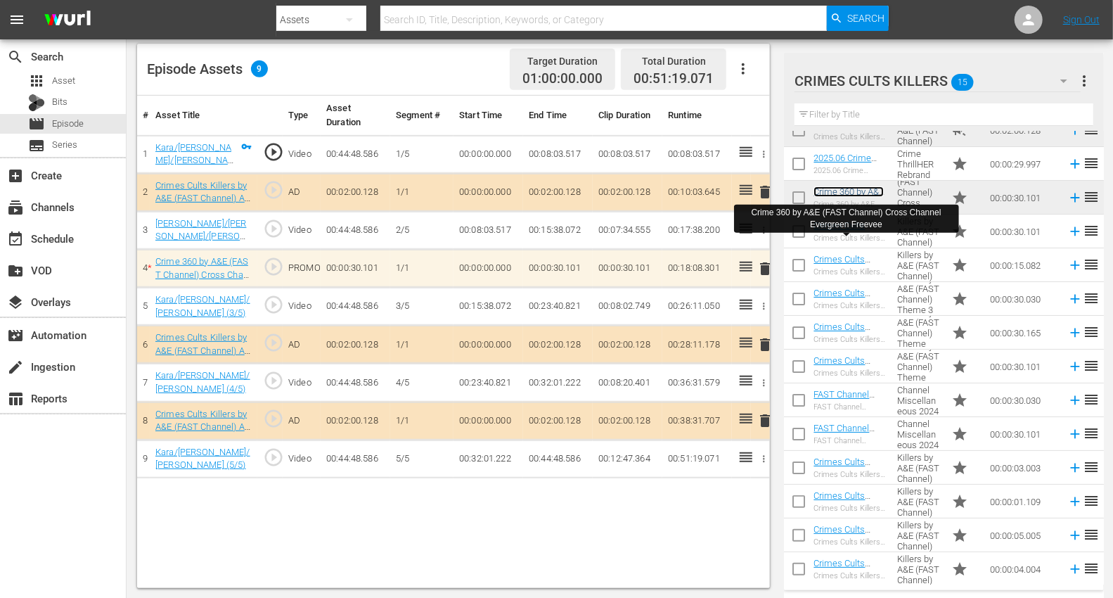
scroll to position [87, 0]
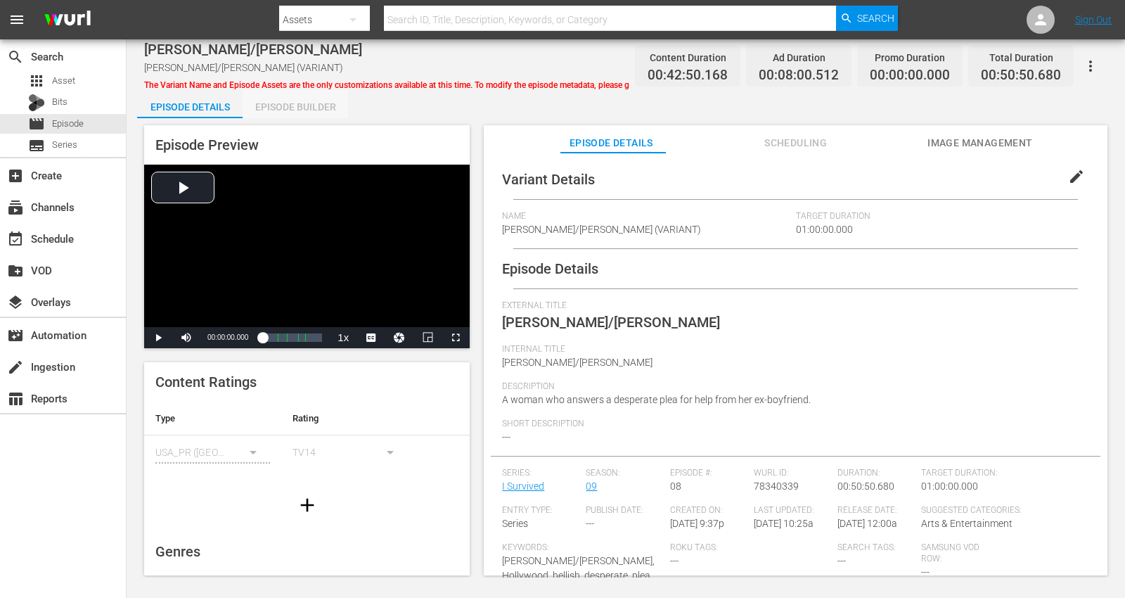
drag, startPoint x: 295, startPoint y: 107, endPoint x: 365, endPoint y: 28, distance: 105.5
click at [295, 105] on div "Episode Builder" at bounding box center [295, 107] width 105 height 34
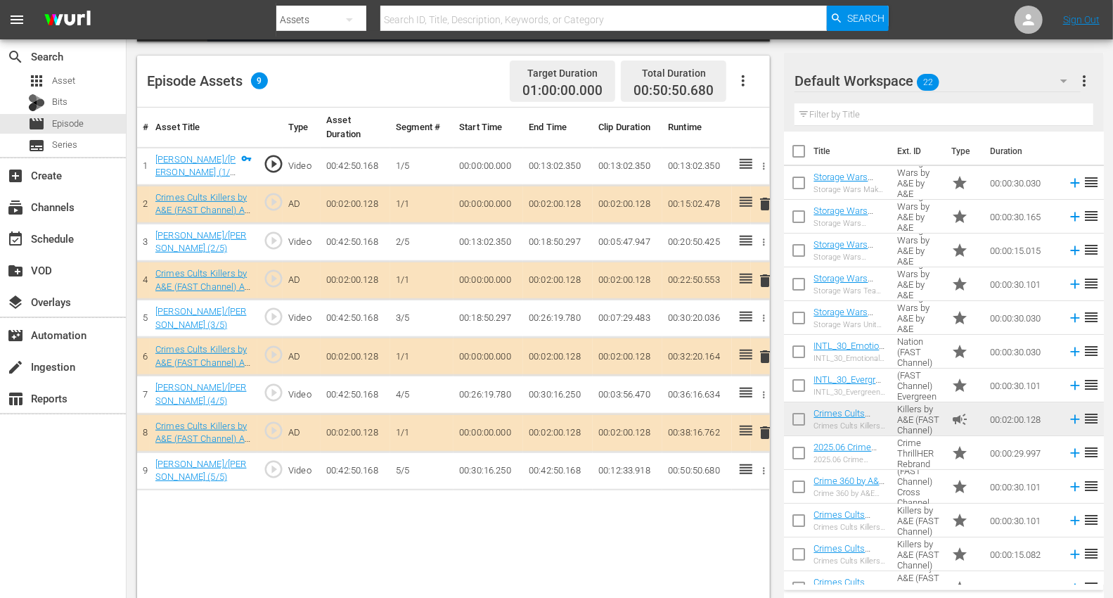
scroll to position [366, 0]
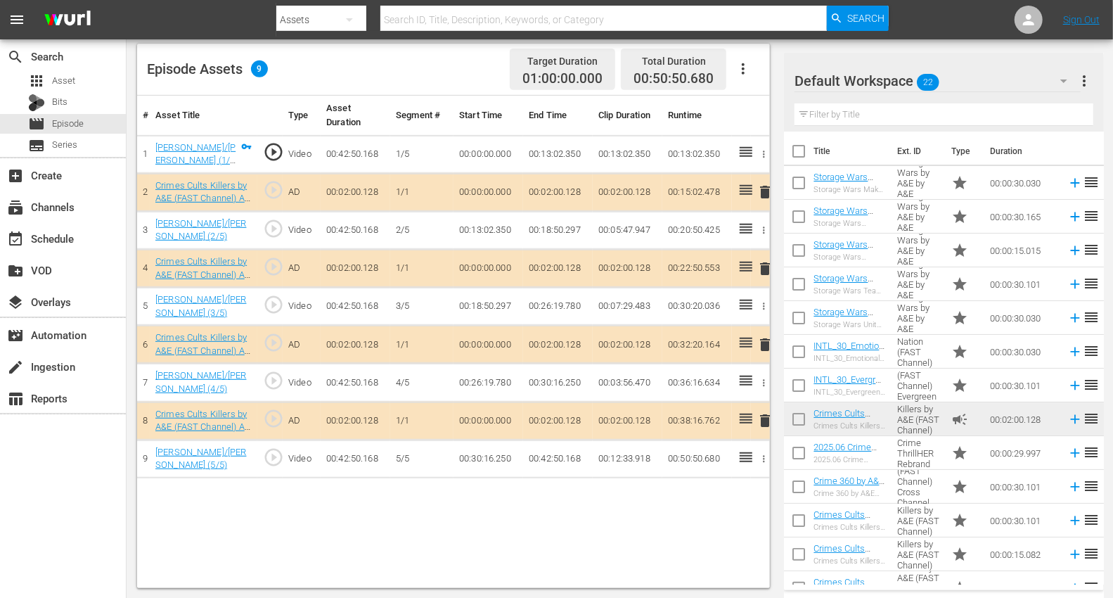
click at [763, 336] on span "delete" at bounding box center [764, 344] width 17 height 17
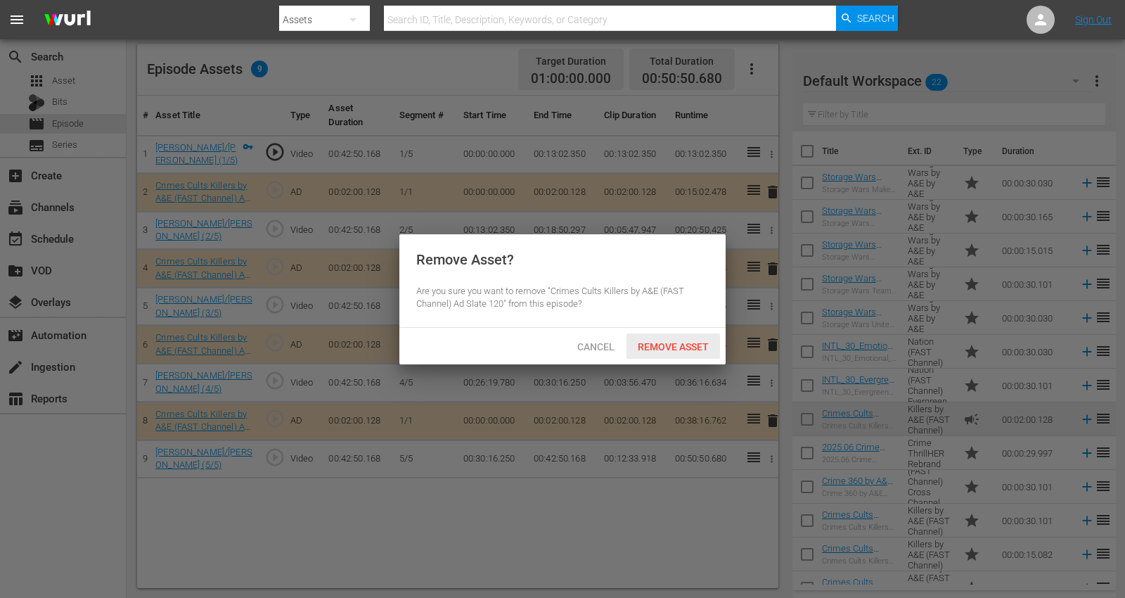
click at [659, 342] on span "Remove Asset" at bounding box center [672, 346] width 93 height 11
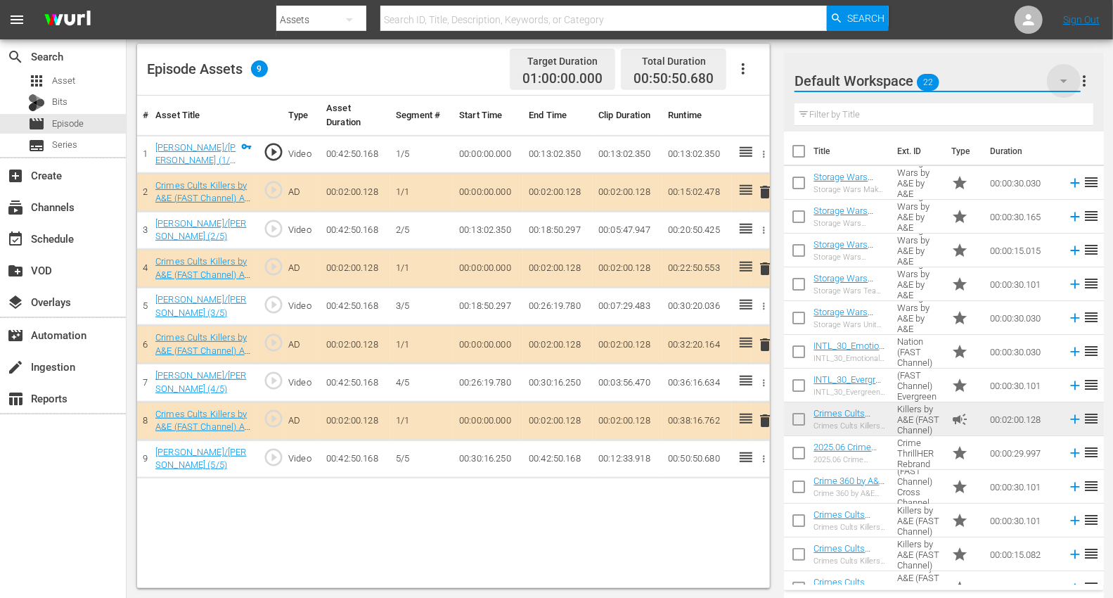
click at [1012, 85] on icon "button" at bounding box center [1063, 80] width 17 height 17
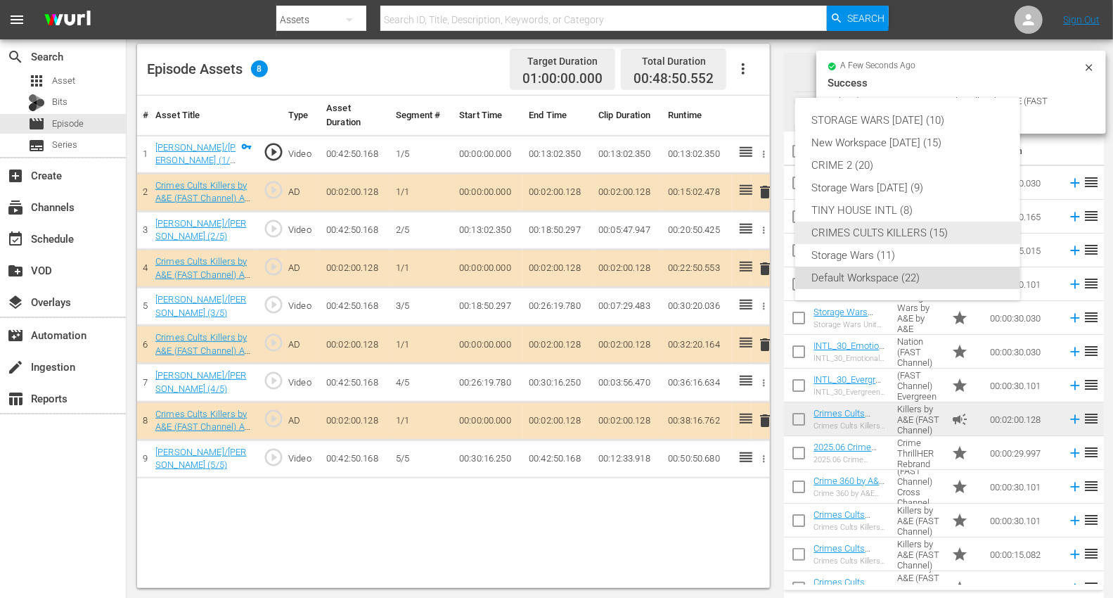
click at [876, 228] on div "CRIMES CULTS KILLERS (15)" at bounding box center [907, 232] width 191 height 22
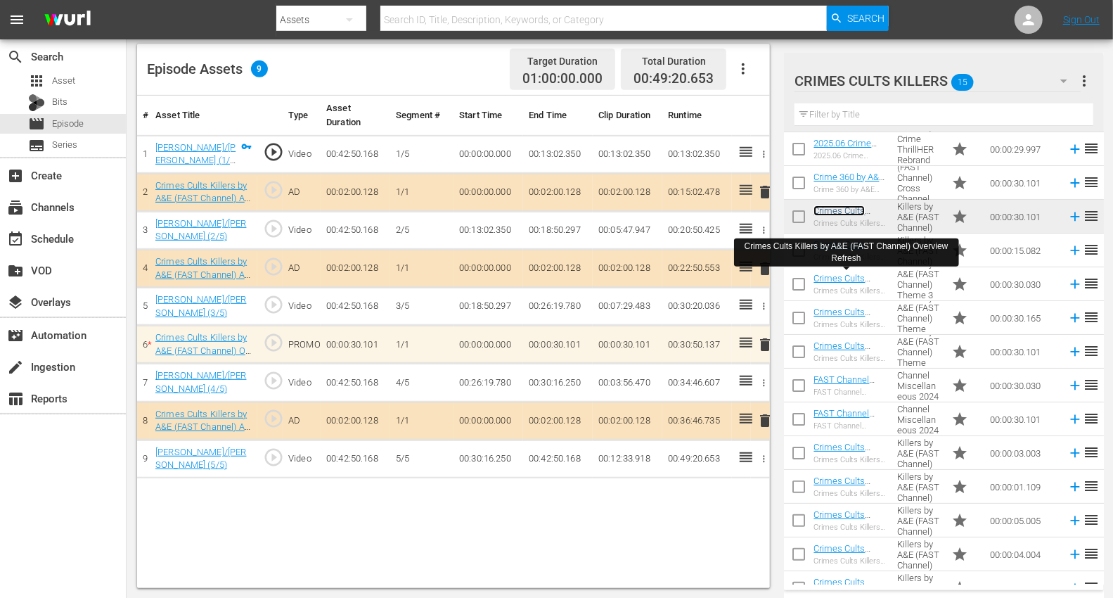
scroll to position [87, 0]
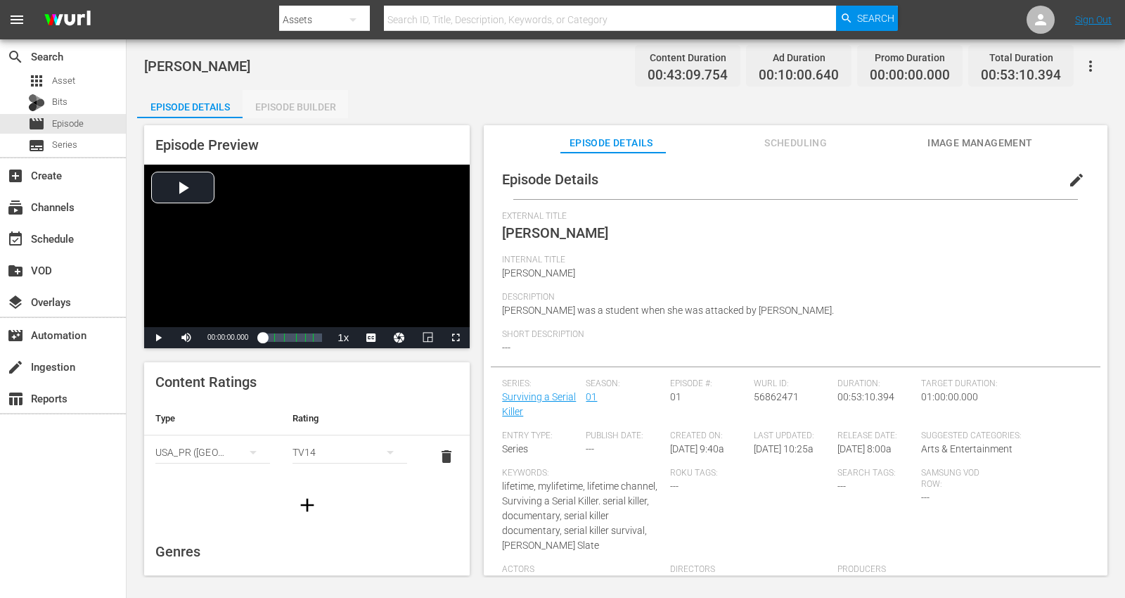
drag, startPoint x: 283, startPoint y: 103, endPoint x: 335, endPoint y: 54, distance: 71.6
click at [284, 103] on div "Episode Builder" at bounding box center [295, 107] width 105 height 34
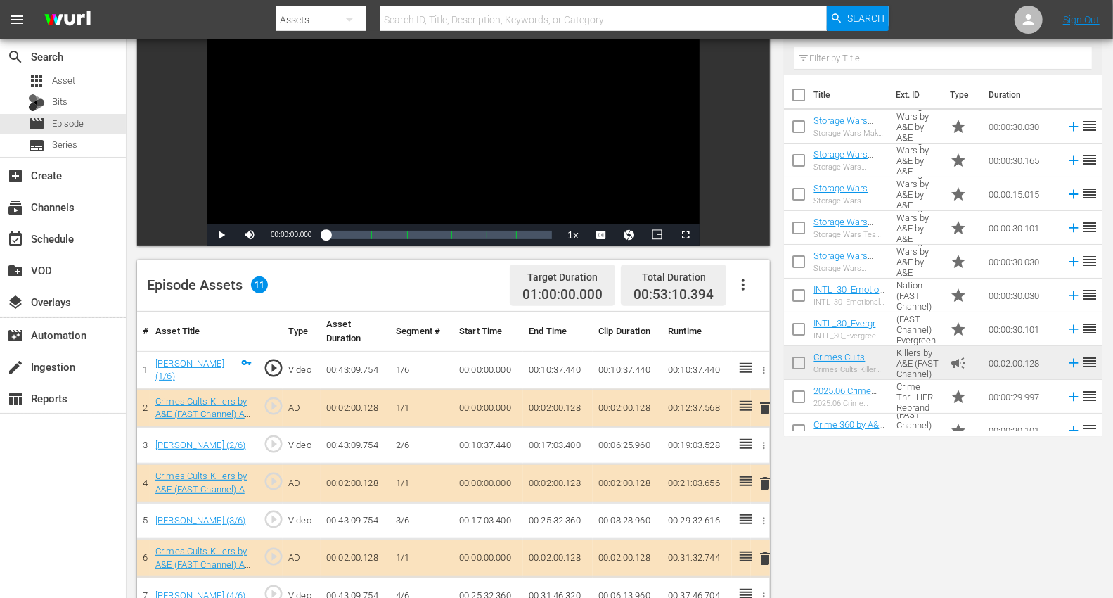
scroll to position [312, 0]
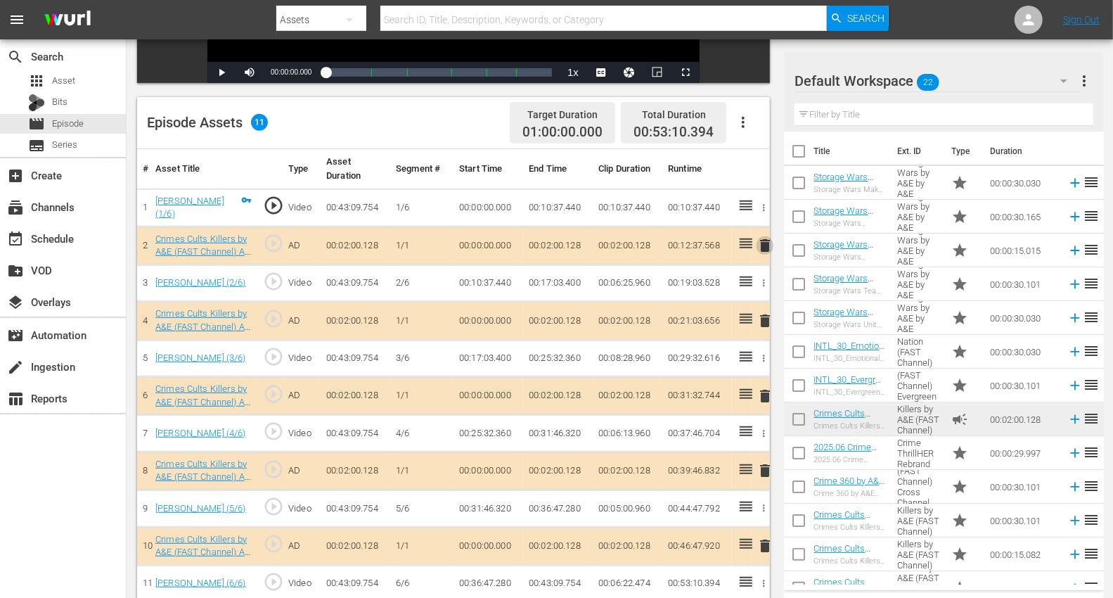
click at [768, 240] on span "delete" at bounding box center [764, 245] width 17 height 17
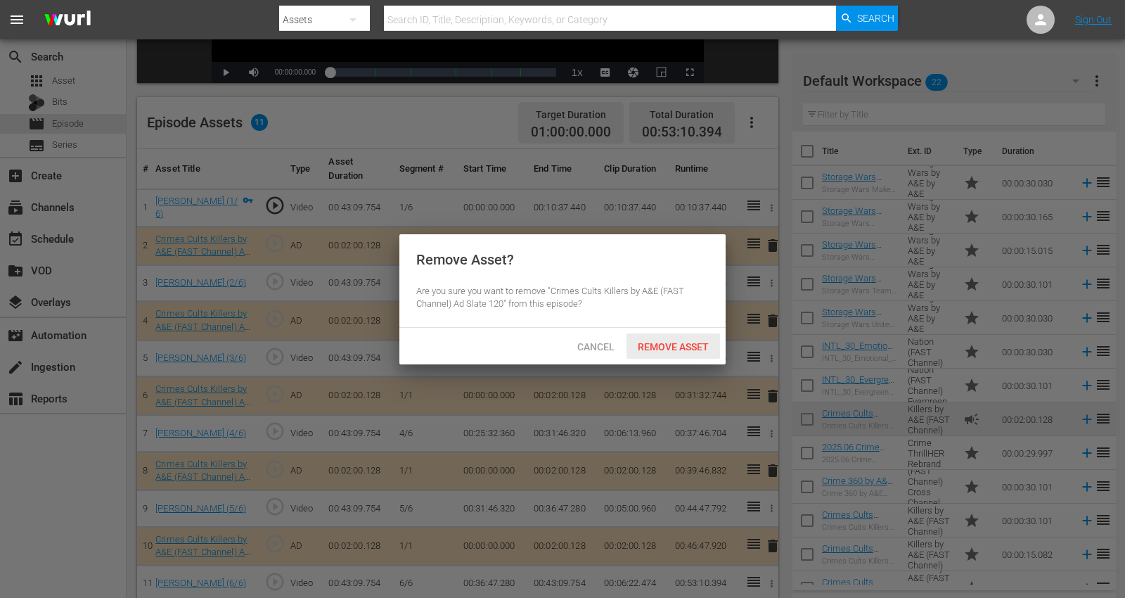
click at [670, 341] on span "Remove Asset" at bounding box center [672, 346] width 93 height 11
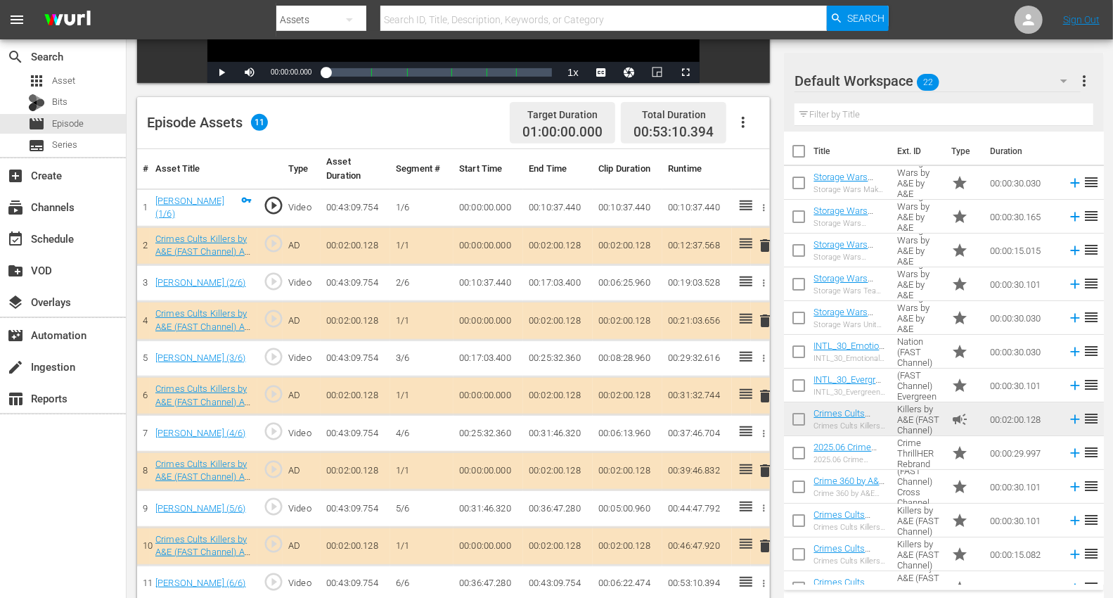
click at [1012, 83] on button "button" at bounding box center [1064, 81] width 34 height 34
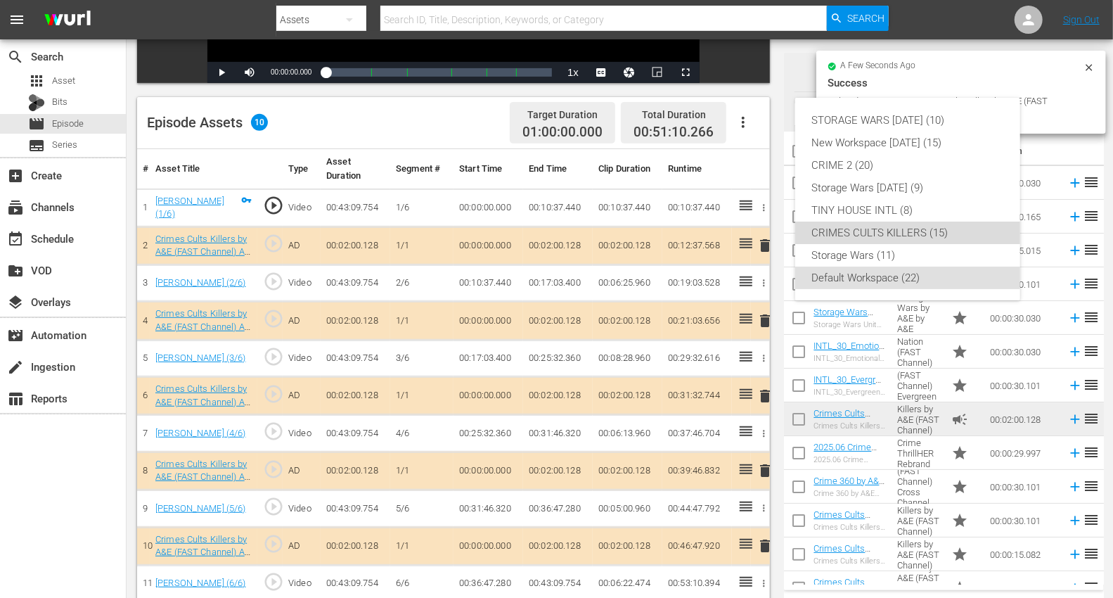
click at [872, 234] on div "CRIMES CULTS KILLERS (15)" at bounding box center [907, 232] width 191 height 22
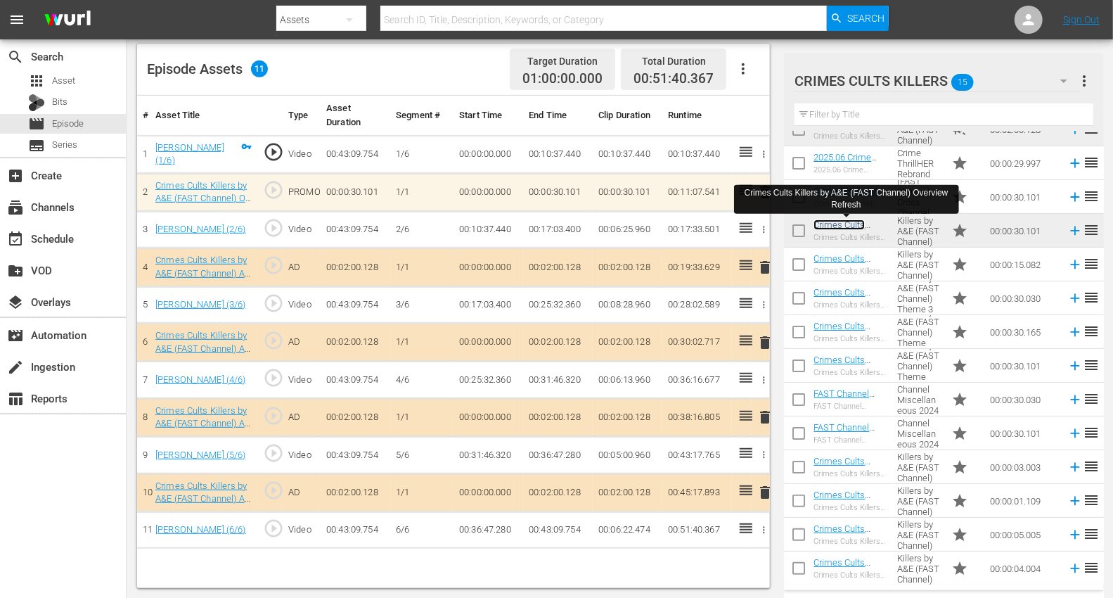
scroll to position [87, 0]
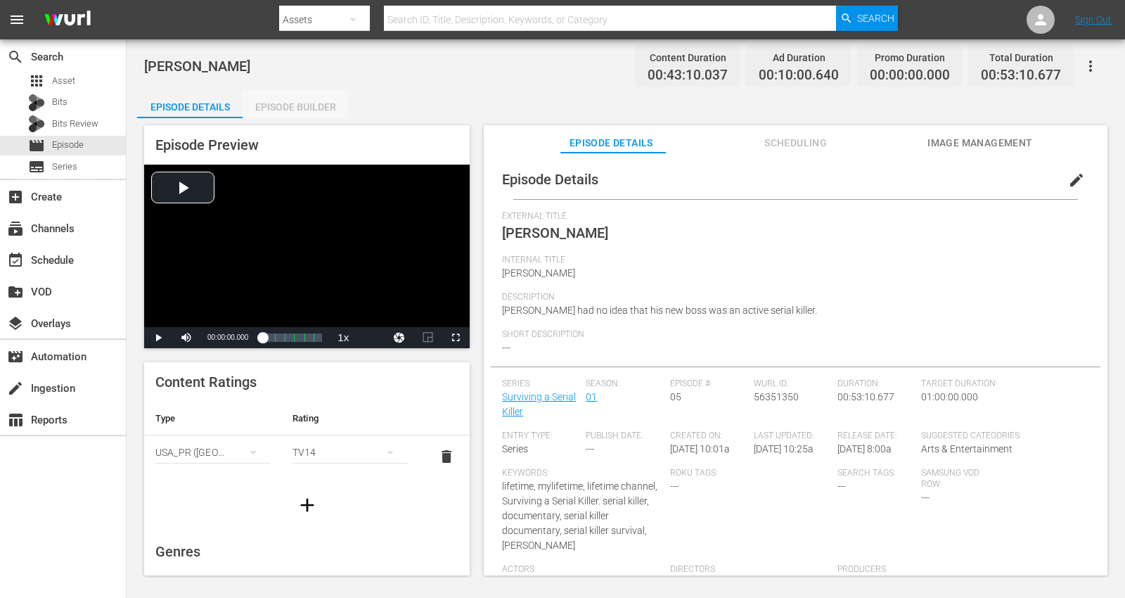
click at [267, 105] on div "Episode Builder" at bounding box center [295, 107] width 105 height 34
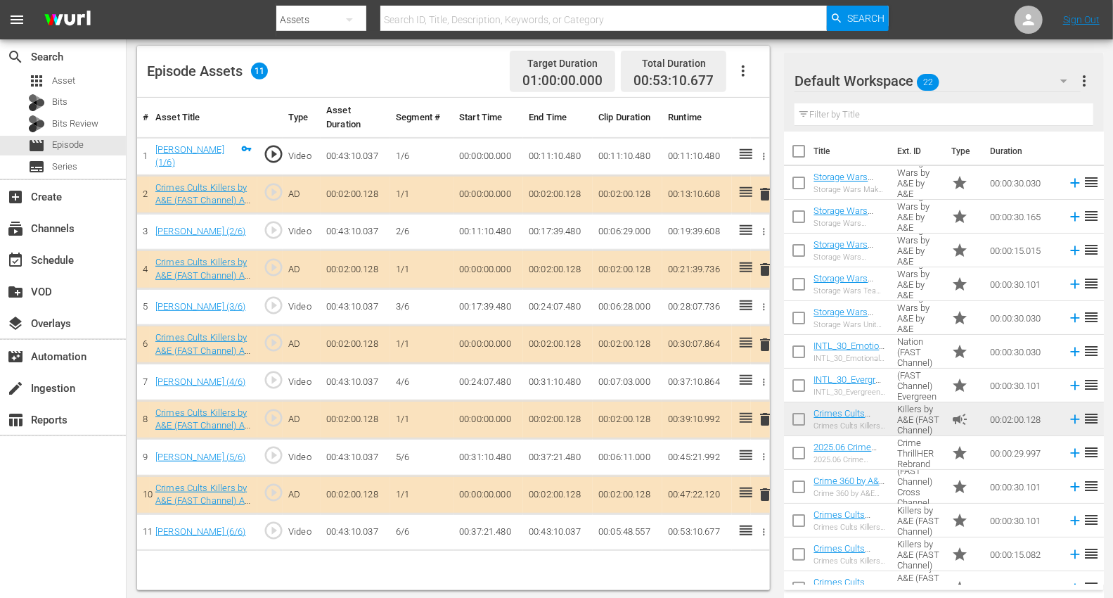
scroll to position [366, 0]
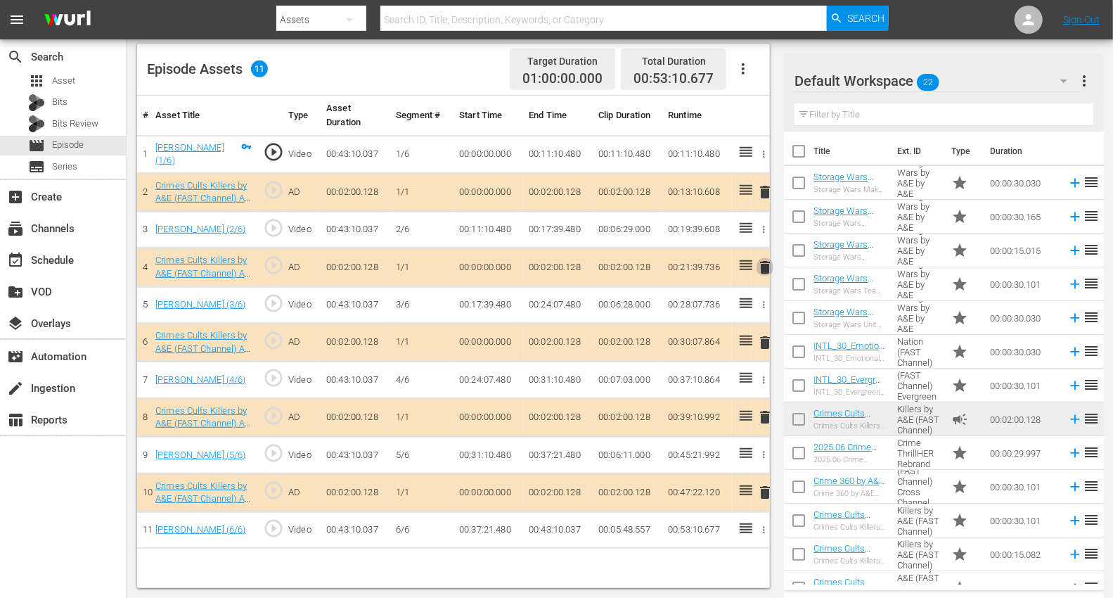
click at [765, 262] on span "delete" at bounding box center [764, 267] width 17 height 17
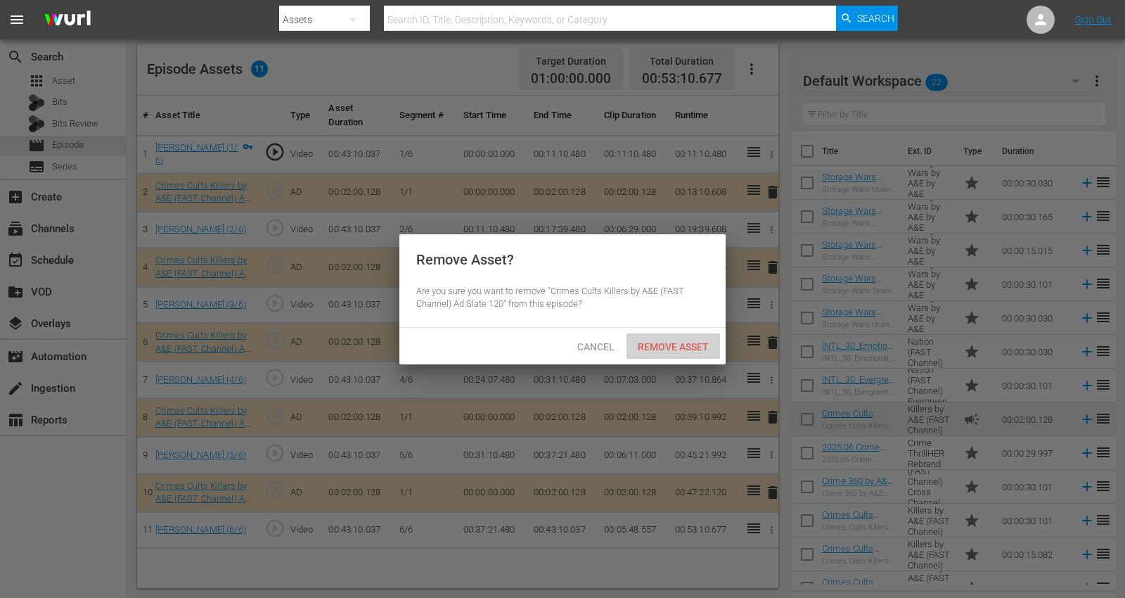
click at [646, 338] on div "Remove Asset" at bounding box center [672, 346] width 93 height 26
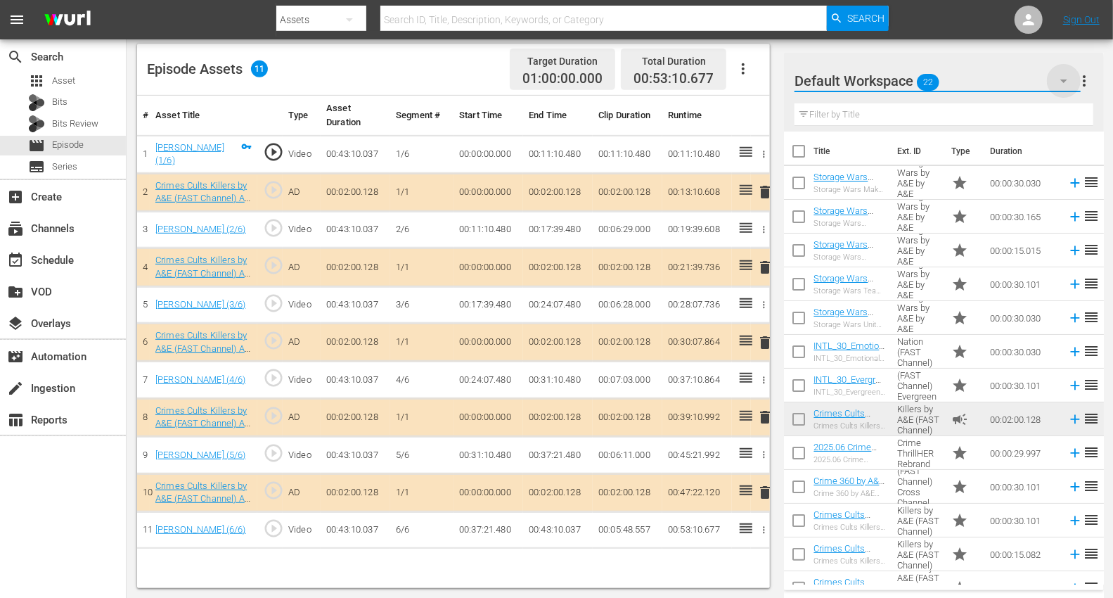
click at [1012, 82] on icon "button" at bounding box center [1063, 80] width 17 height 17
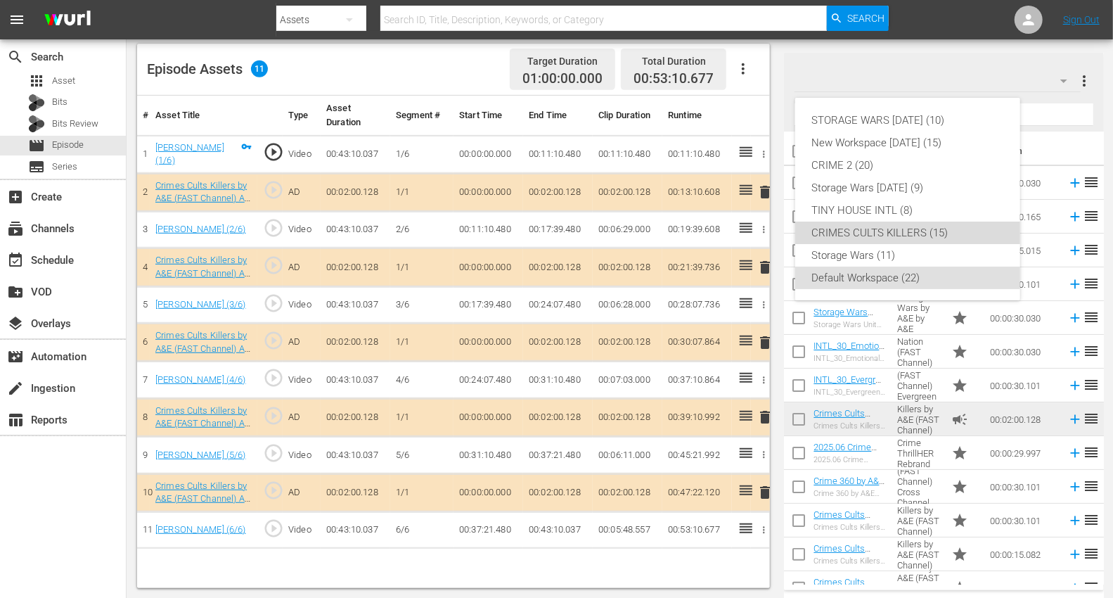
click at [863, 233] on div "CRIMES CULTS KILLERS (15)" at bounding box center [907, 232] width 191 height 22
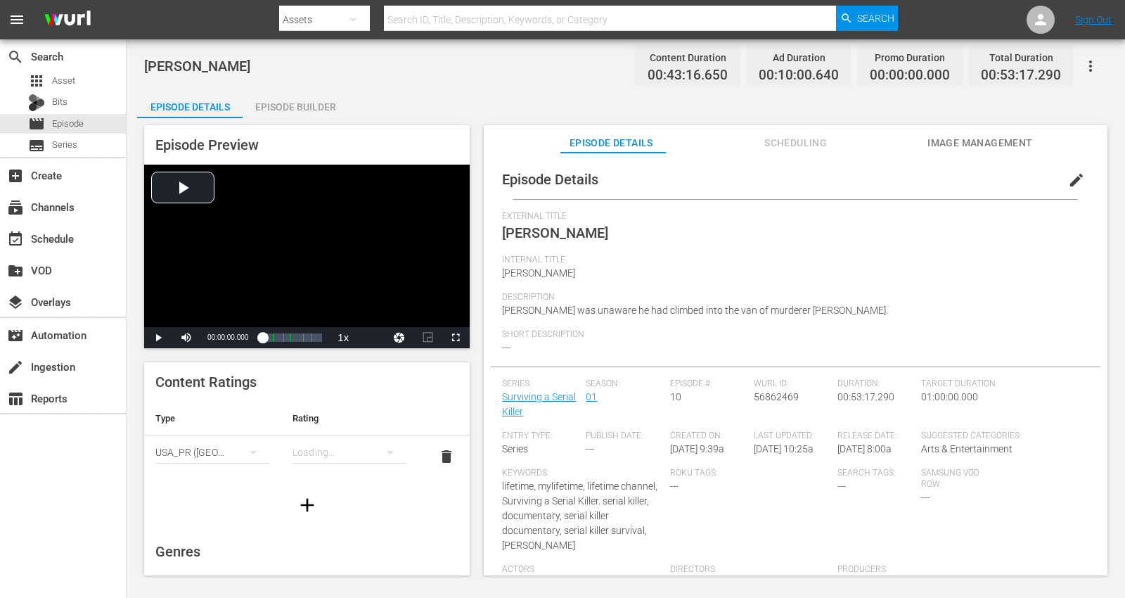
drag, startPoint x: 273, startPoint y: 110, endPoint x: 286, endPoint y: 101, distance: 16.2
click at [274, 110] on div "Episode Builder" at bounding box center [295, 107] width 105 height 34
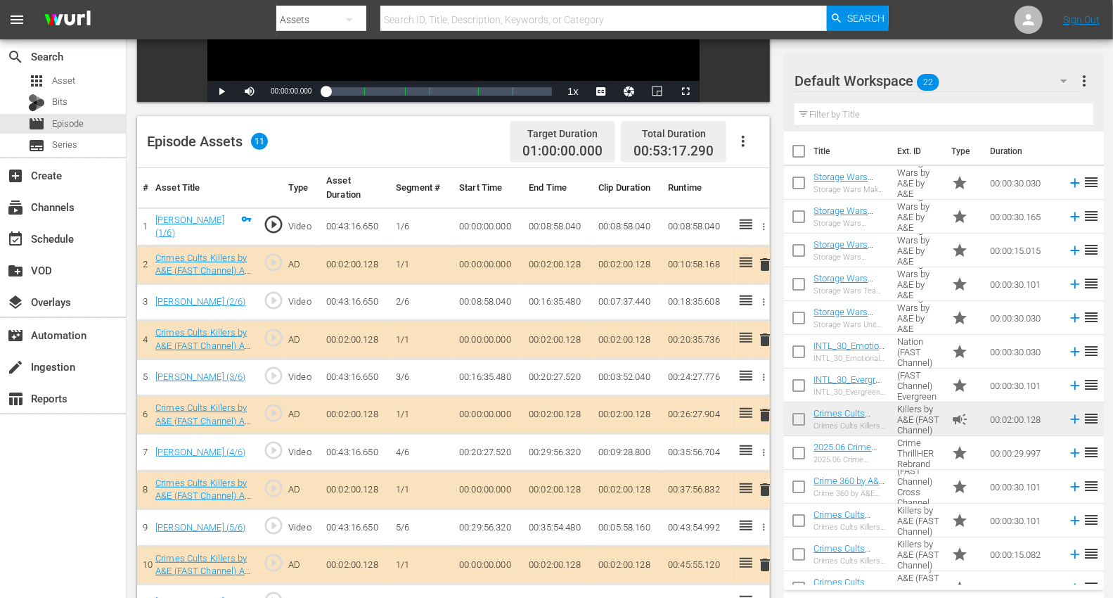
scroll to position [312, 0]
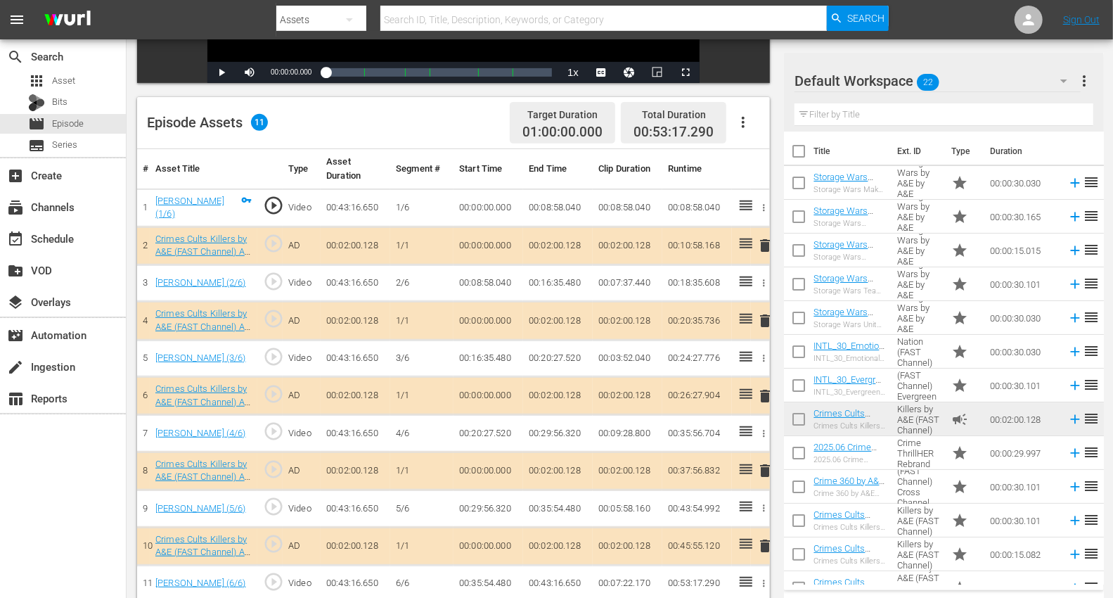
click at [763, 388] on span "delete" at bounding box center [764, 395] width 17 height 17
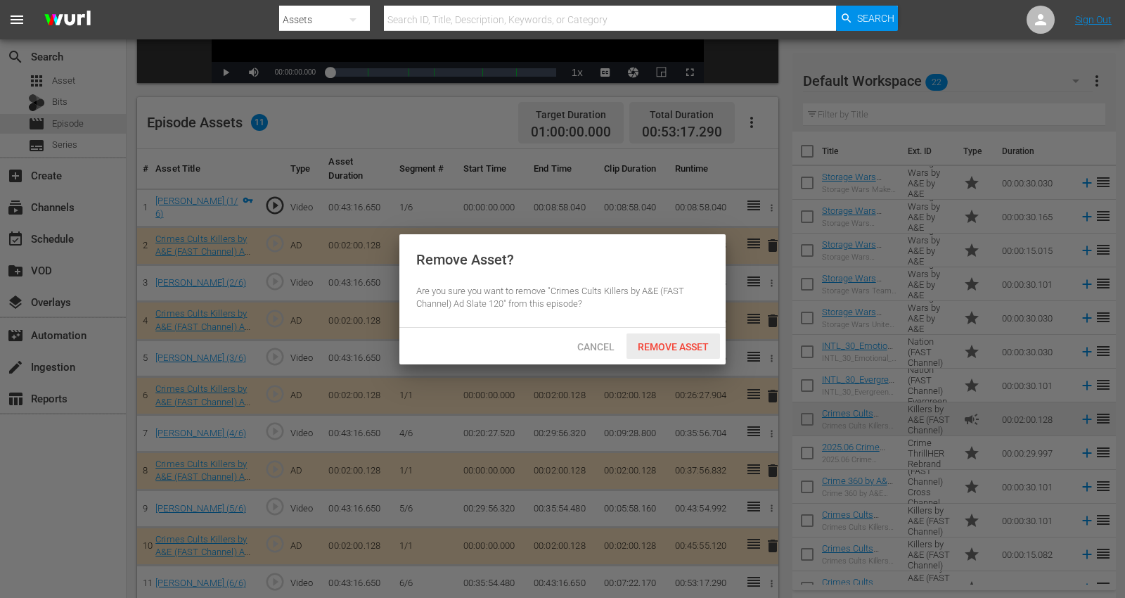
click at [673, 349] on span "Remove Asset" at bounding box center [672, 346] width 93 height 11
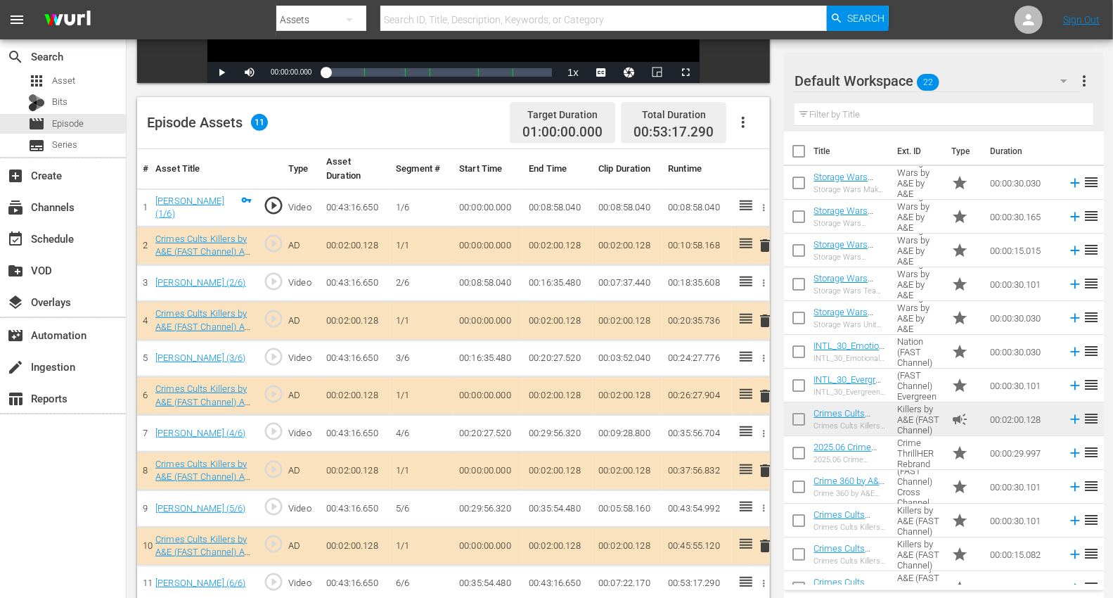
click at [1012, 79] on icon "button" at bounding box center [1063, 80] width 17 height 17
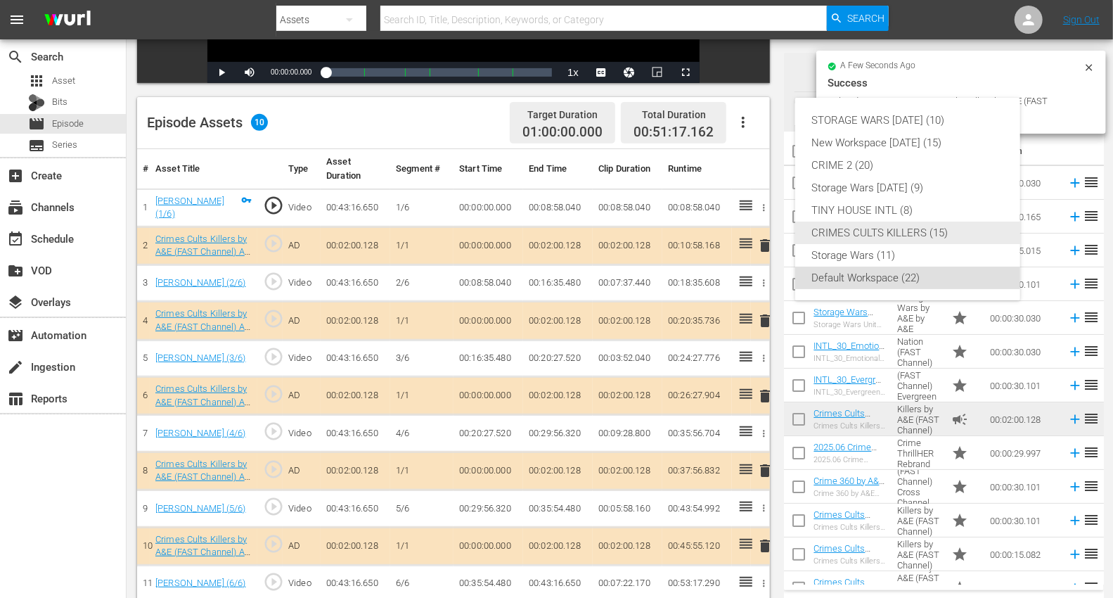
click at [881, 226] on div "CRIMES CULTS KILLERS (15)" at bounding box center [907, 232] width 191 height 22
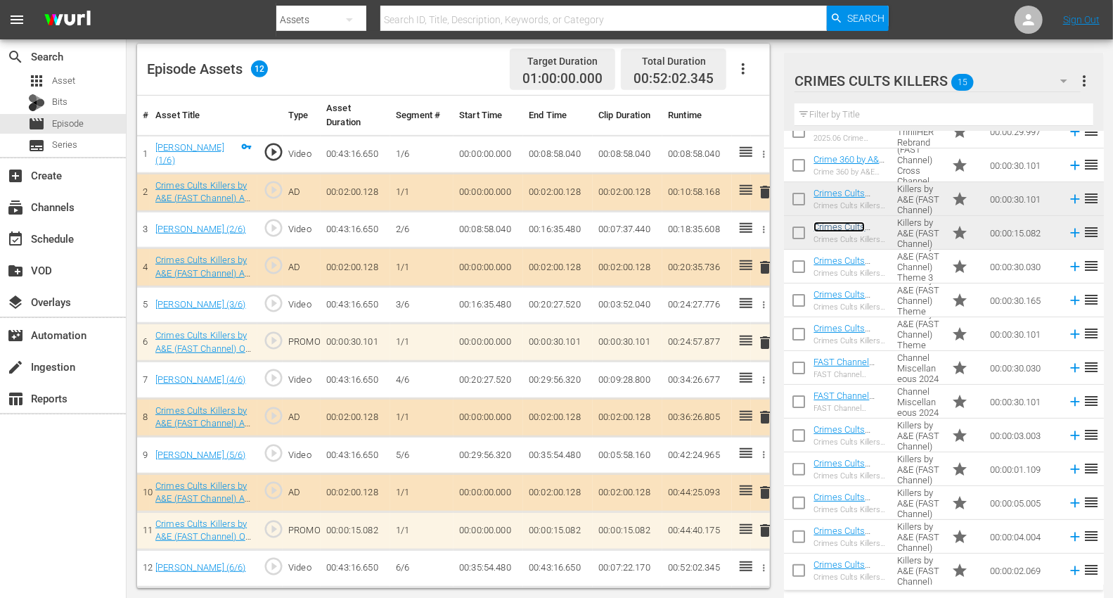
scroll to position [87, 0]
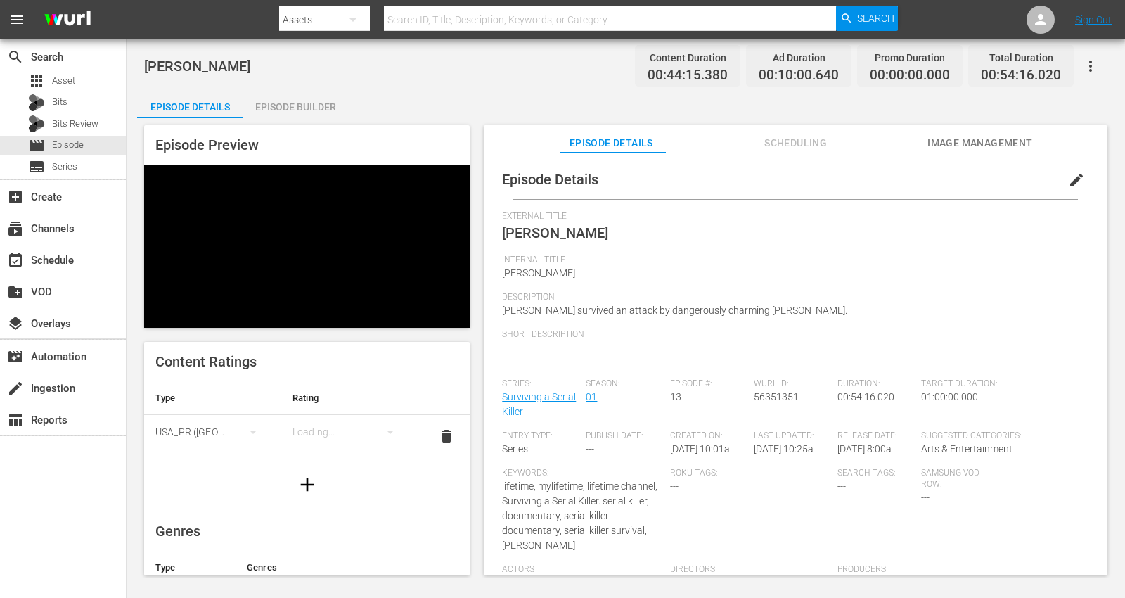
click at [282, 108] on div "Episode Builder" at bounding box center [295, 107] width 105 height 34
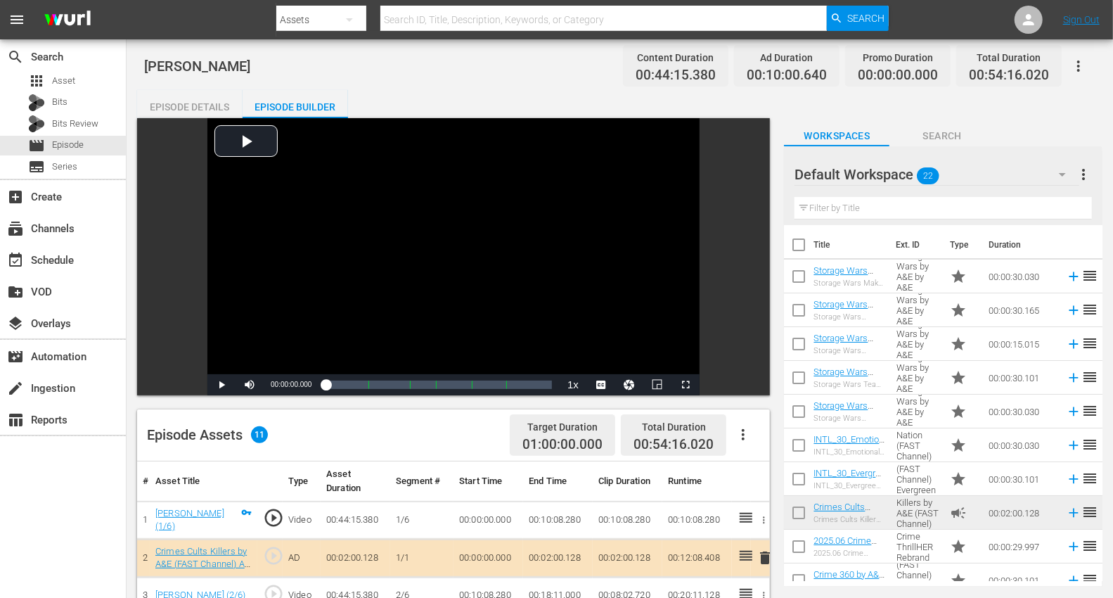
click at [1012, 174] on icon "button" at bounding box center [1062, 174] width 17 height 17
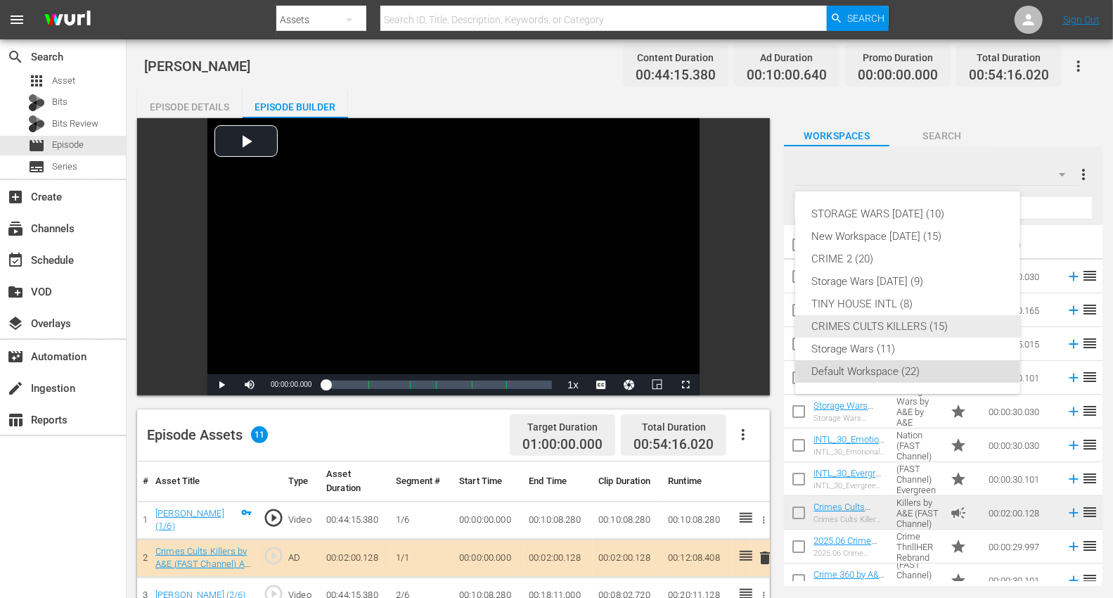
click at [842, 321] on div "CRIMES CULTS KILLERS (15)" at bounding box center [907, 326] width 191 height 22
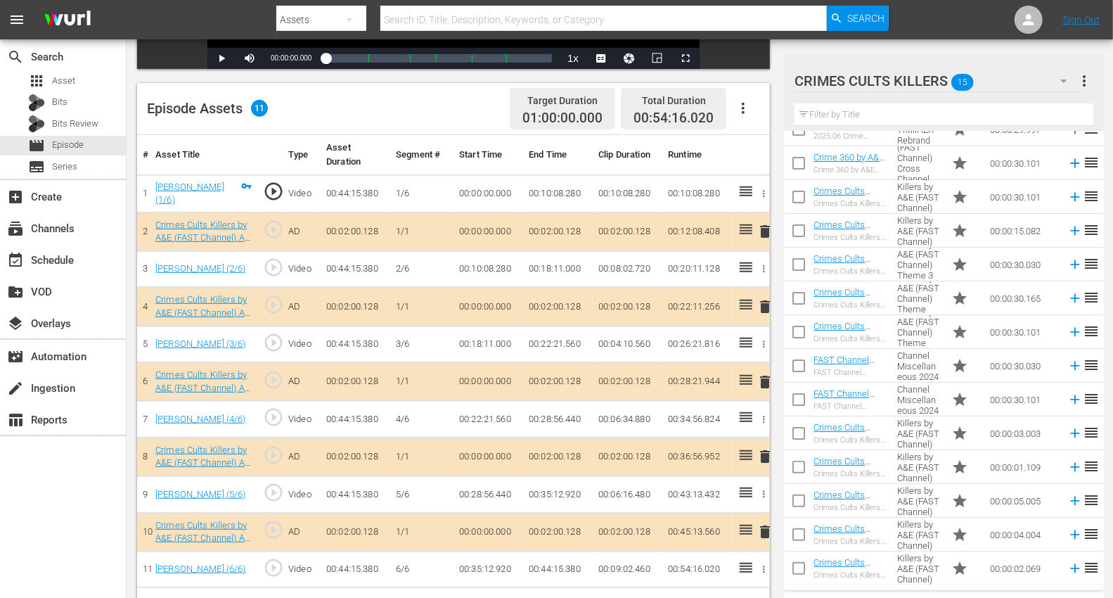
scroll to position [366, 0]
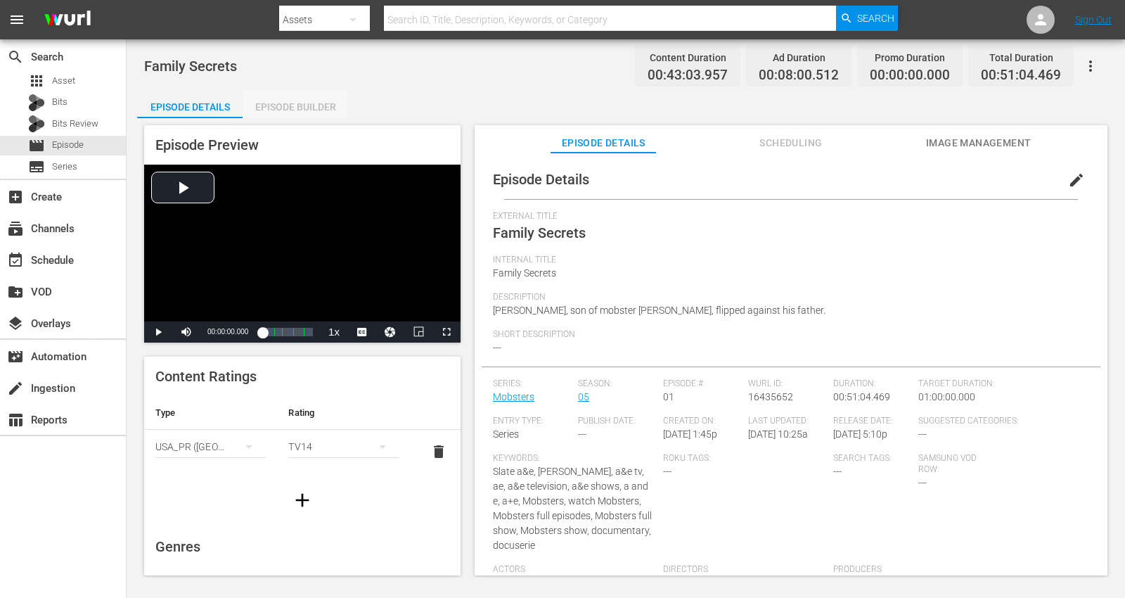
click at [291, 103] on div "Episode Builder" at bounding box center [295, 107] width 105 height 34
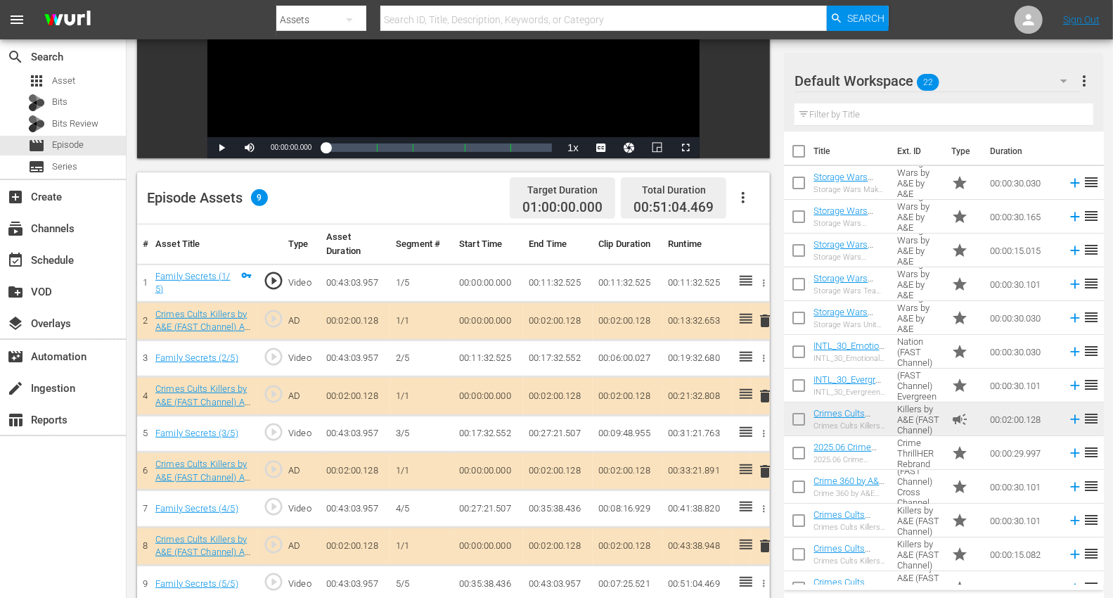
scroll to position [312, 0]
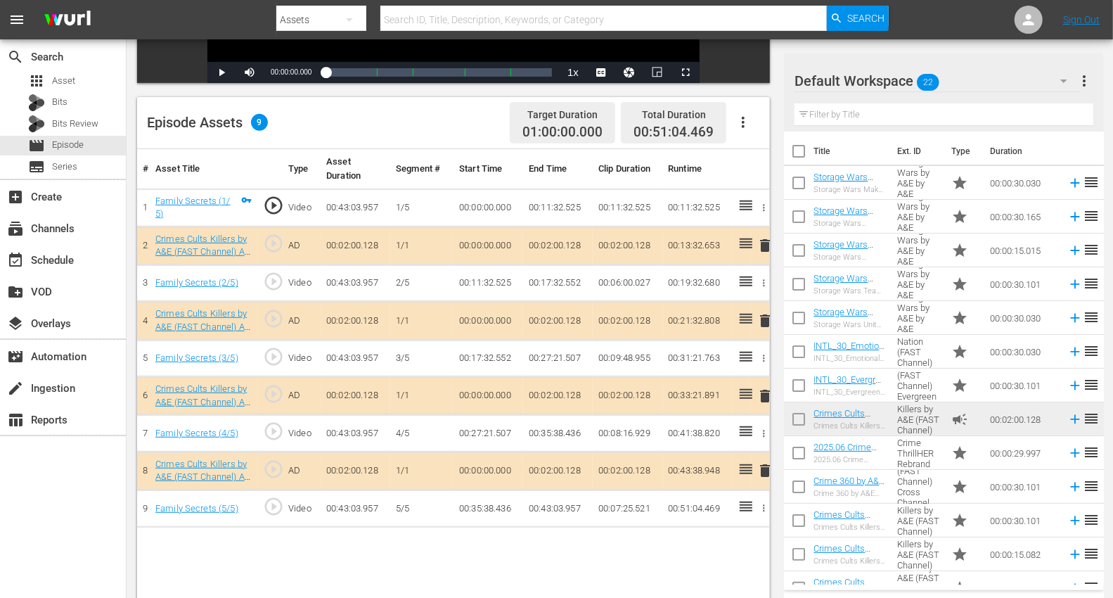
click at [758, 243] on span "delete" at bounding box center [764, 245] width 17 height 17
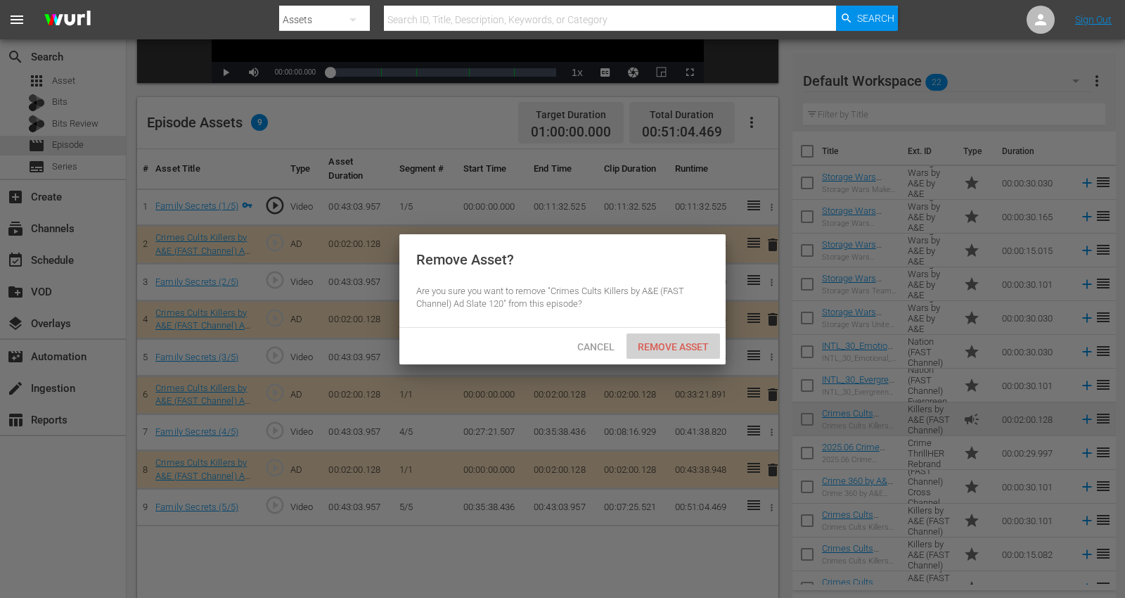
click at [656, 343] on span "Remove Asset" at bounding box center [672, 346] width 93 height 11
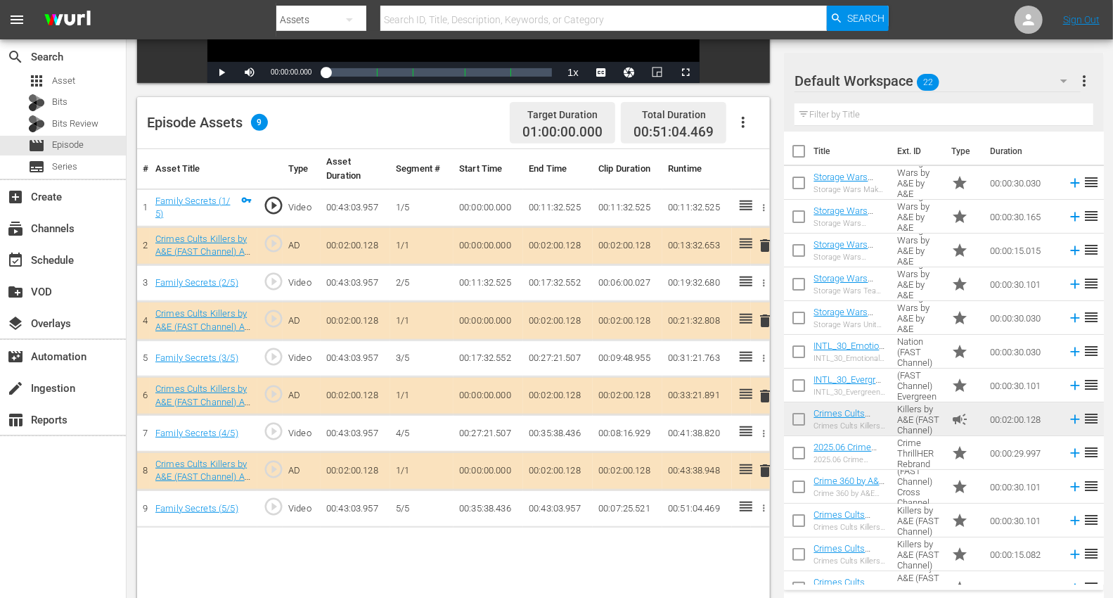
click at [1012, 77] on button "button" at bounding box center [1064, 81] width 34 height 34
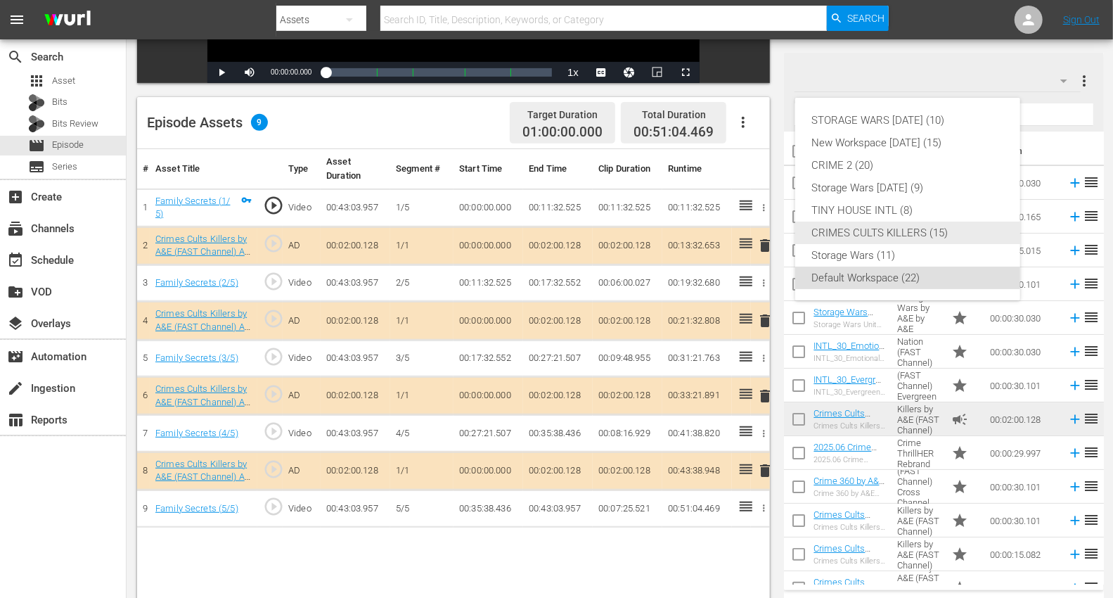
click at [844, 232] on div "CRIMES CULTS KILLERS (15)" at bounding box center [907, 232] width 191 height 22
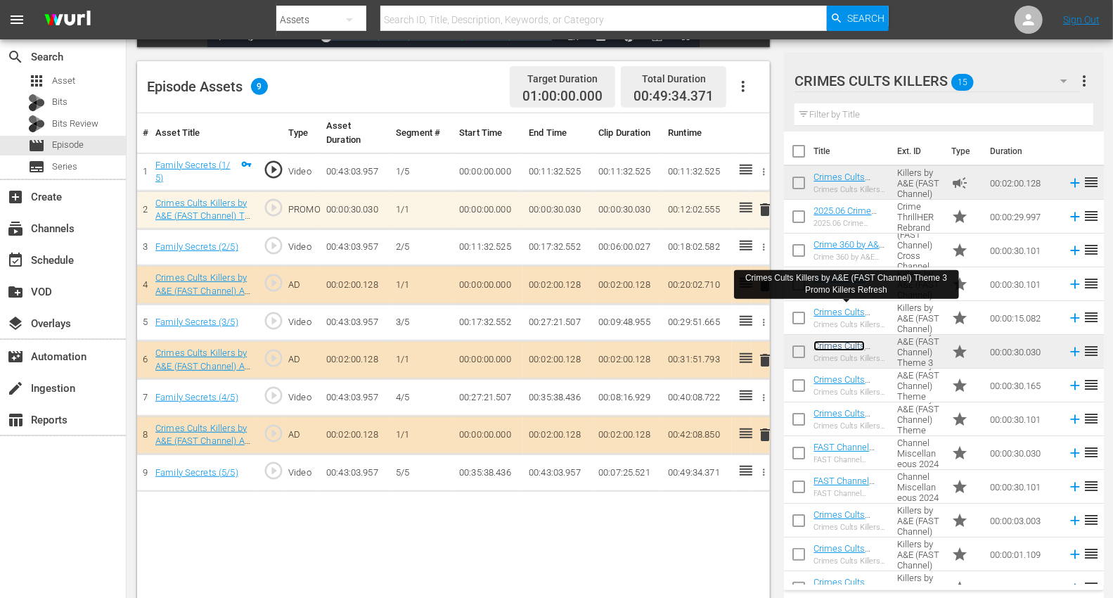
scroll to position [366, 0]
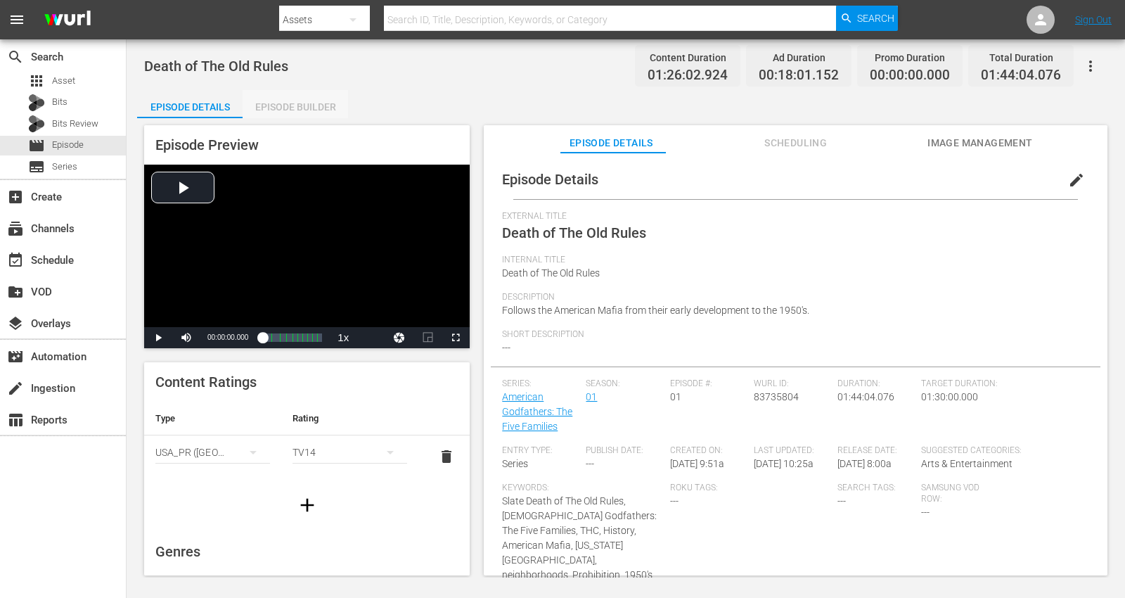
click at [295, 109] on div "Episode Builder" at bounding box center [295, 107] width 105 height 34
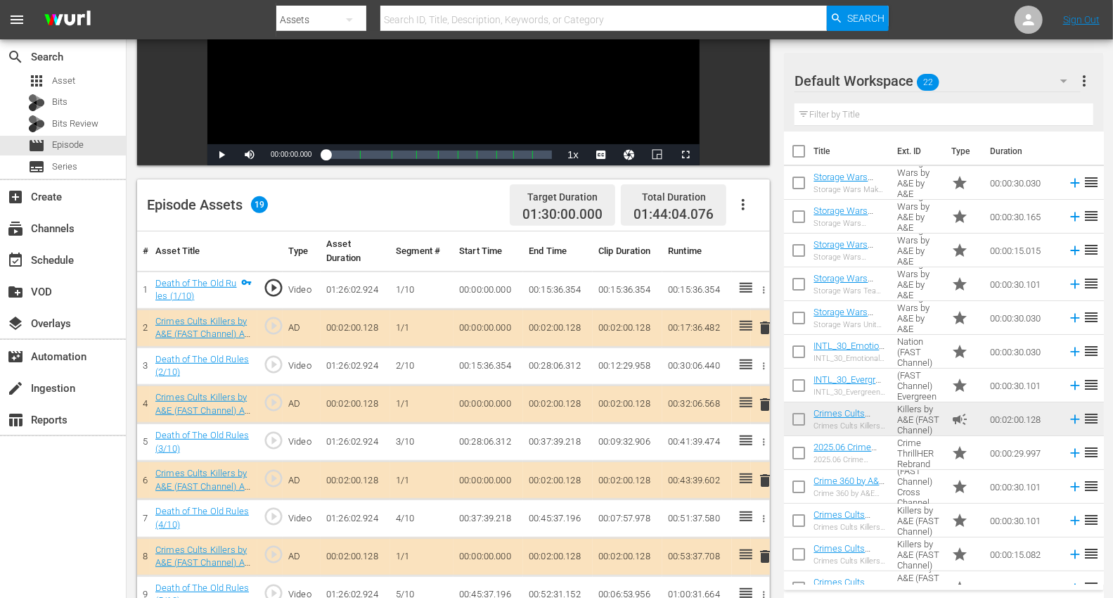
scroll to position [234, 0]
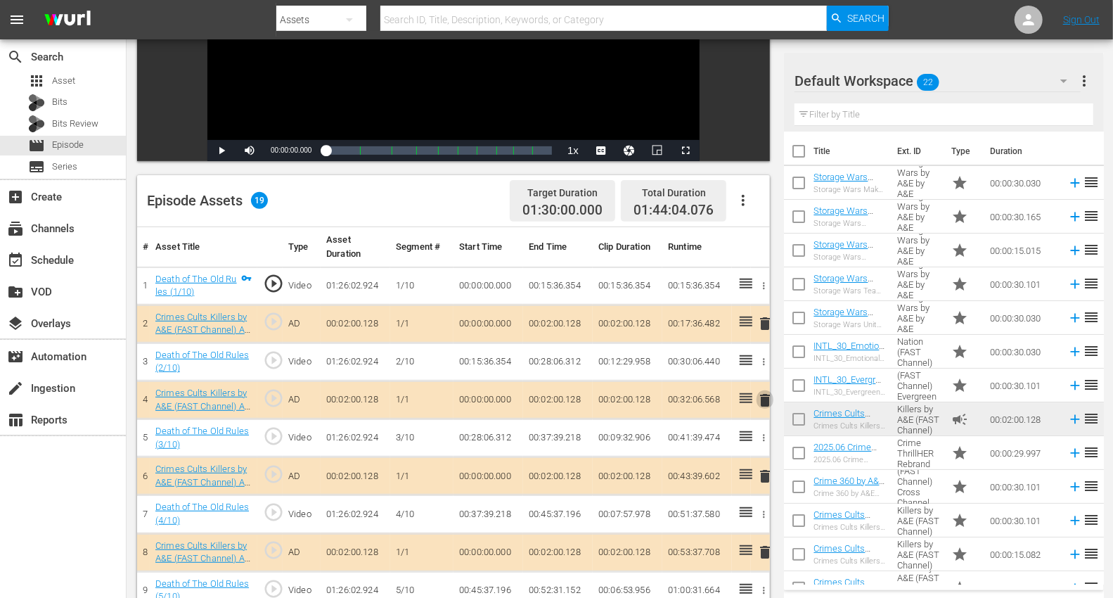
click at [763, 393] on span "delete" at bounding box center [764, 400] width 17 height 17
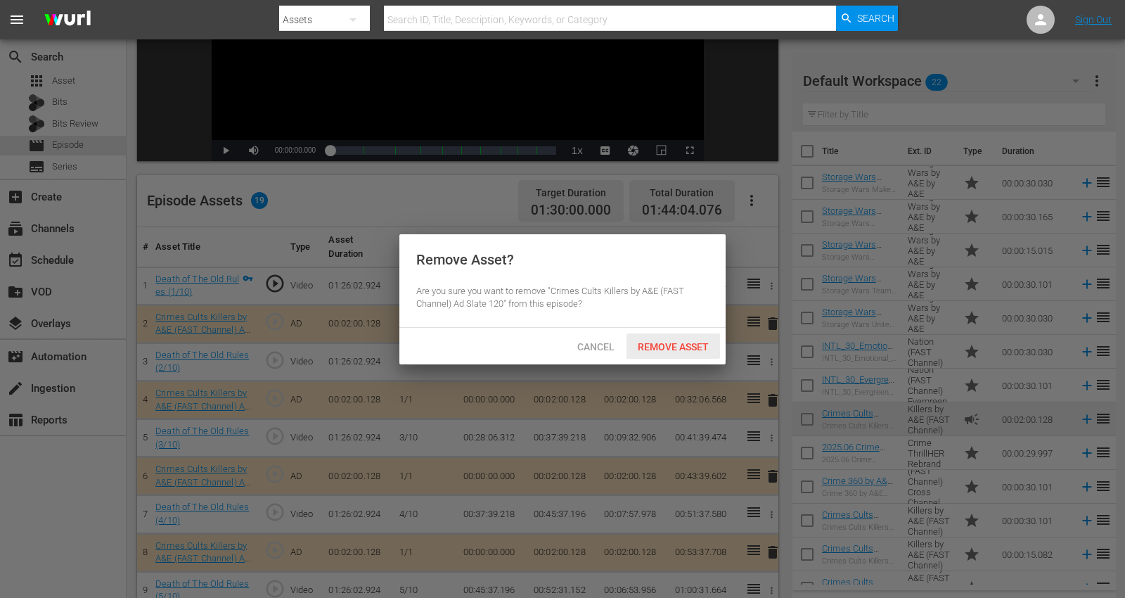
click at [673, 346] on span "Remove Asset" at bounding box center [672, 346] width 93 height 11
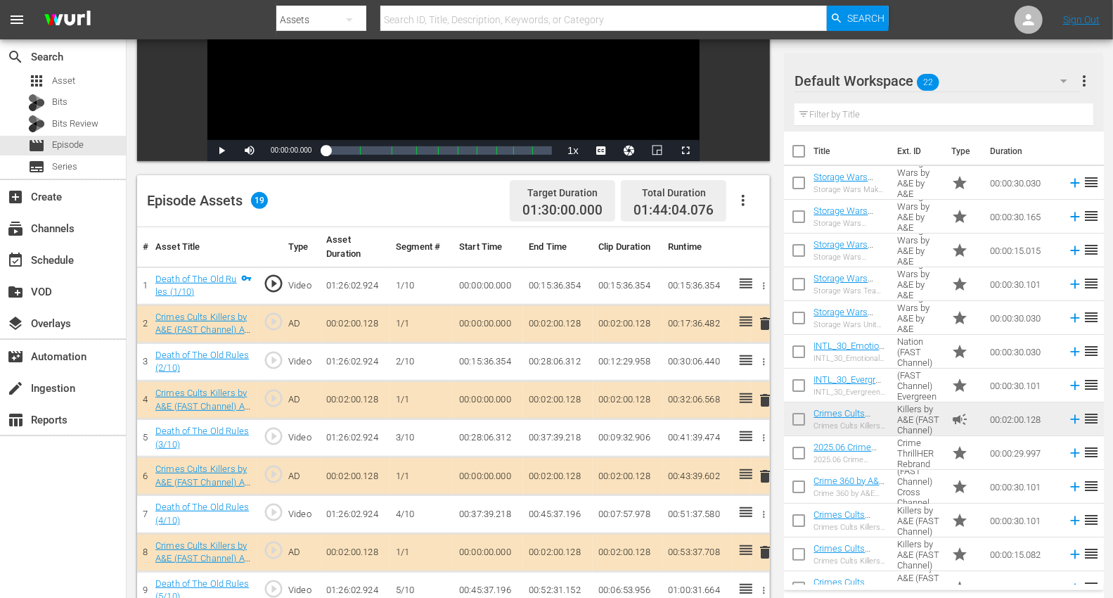
click at [1012, 75] on icon "button" at bounding box center [1063, 80] width 17 height 17
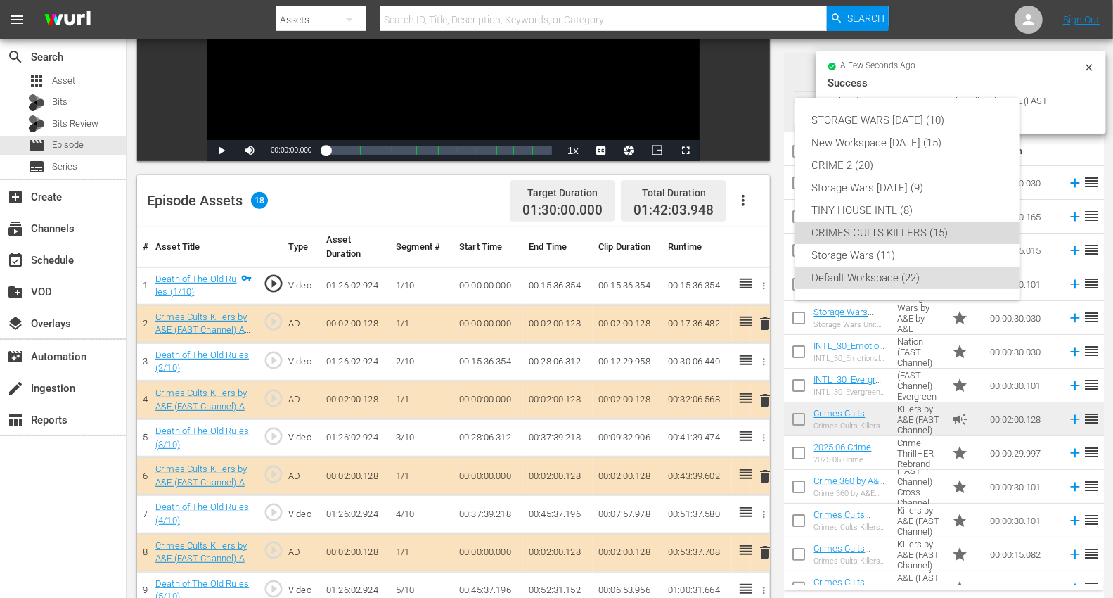
click at [841, 225] on div "CRIMES CULTS KILLERS (15)" at bounding box center [907, 232] width 191 height 22
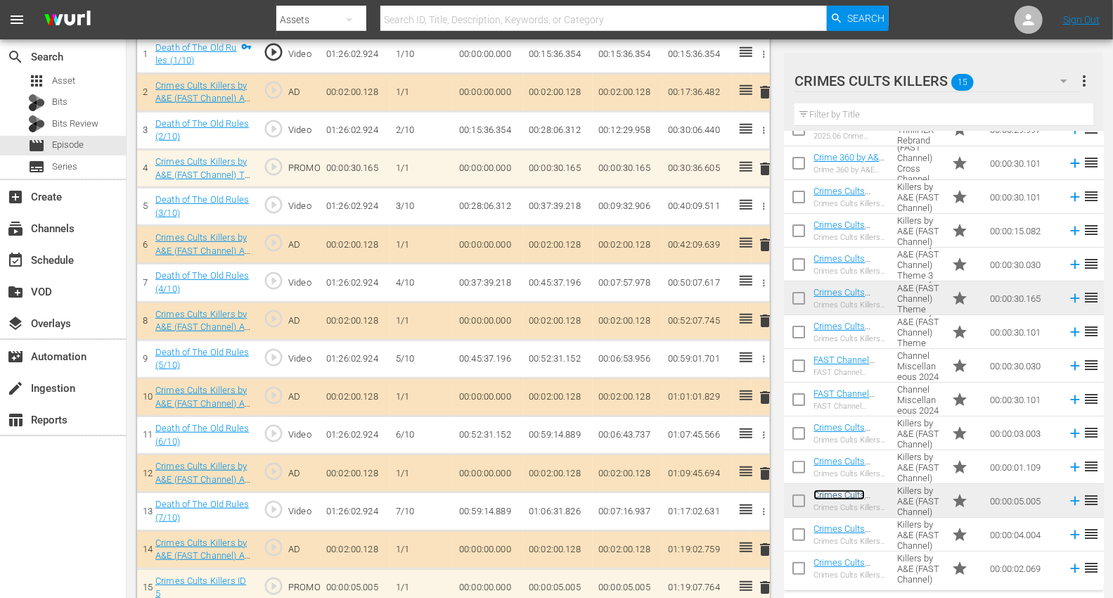
scroll to position [434, 0]
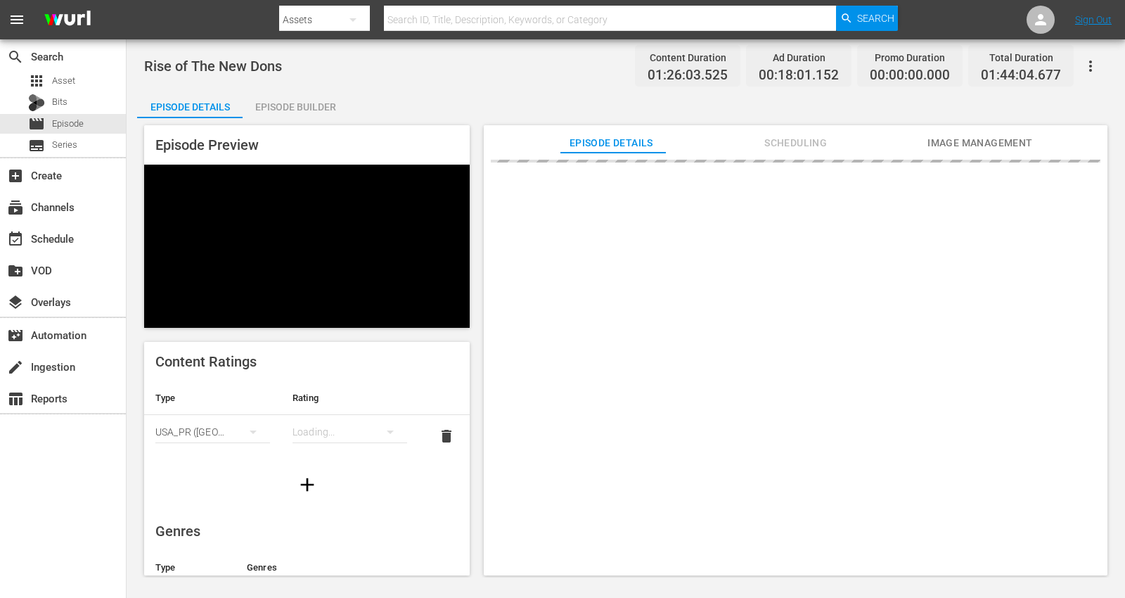
click at [296, 110] on div "Episode Builder" at bounding box center [295, 107] width 105 height 34
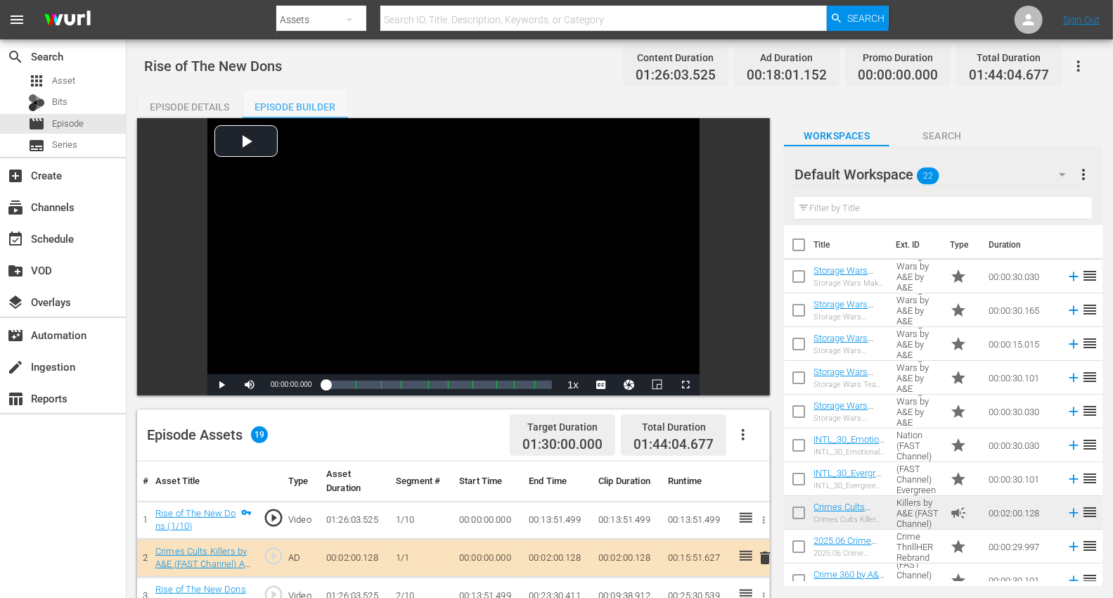
click at [306, 104] on div "Episode Builder" at bounding box center [295, 107] width 105 height 34
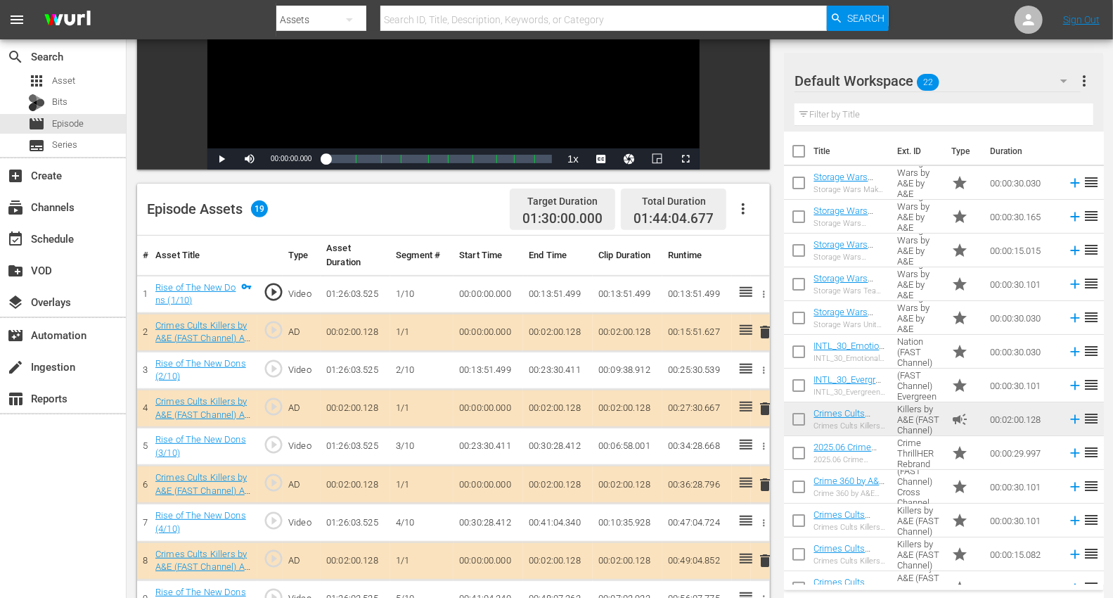
scroll to position [312, 0]
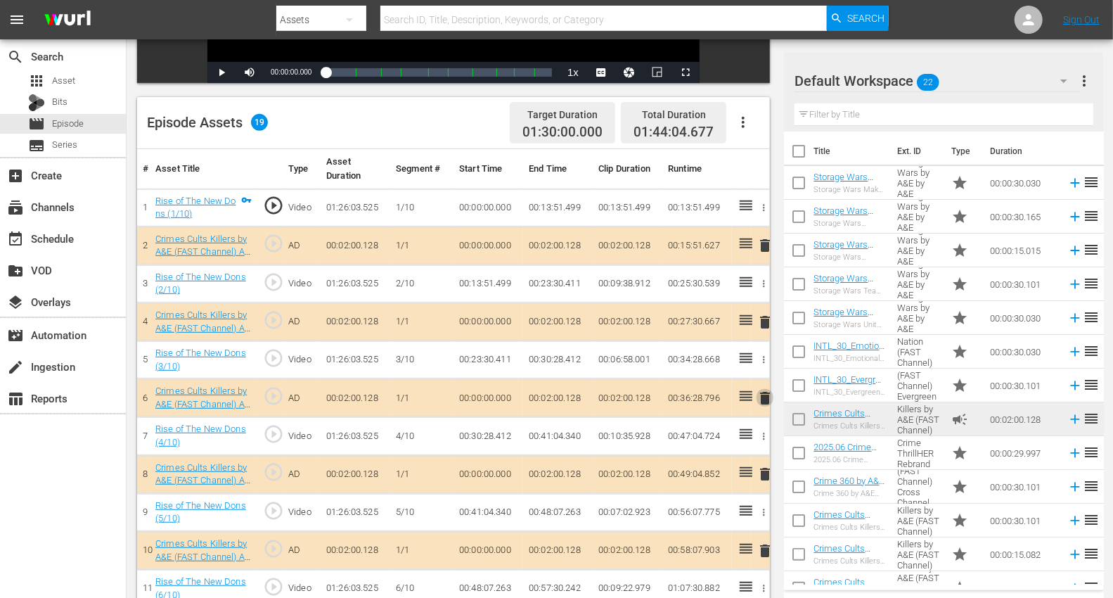
click at [765, 392] on span "delete" at bounding box center [764, 397] width 17 height 17
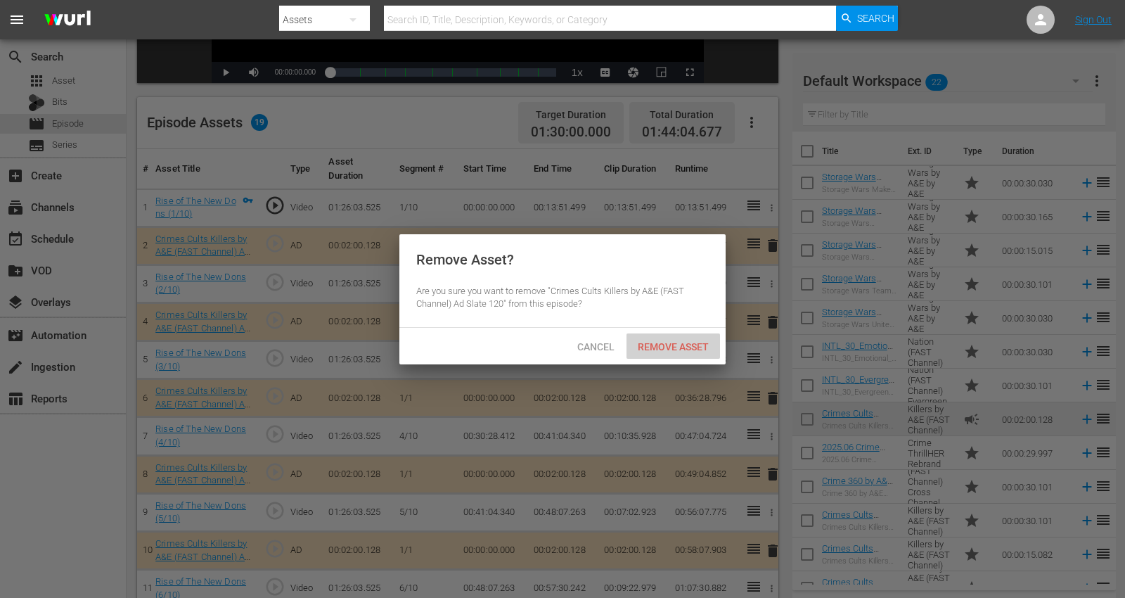
drag, startPoint x: 669, startPoint y: 342, endPoint x: 729, endPoint y: 327, distance: 61.7
click at [682, 341] on span "Remove Asset" at bounding box center [672, 346] width 93 height 11
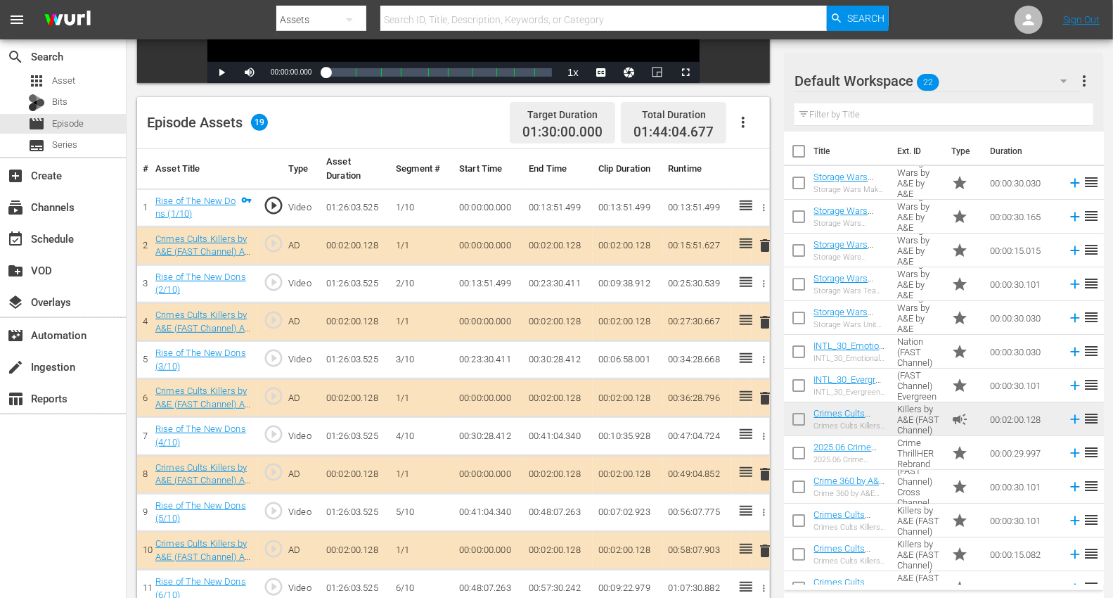
click at [1012, 84] on icon "button" at bounding box center [1063, 80] width 17 height 17
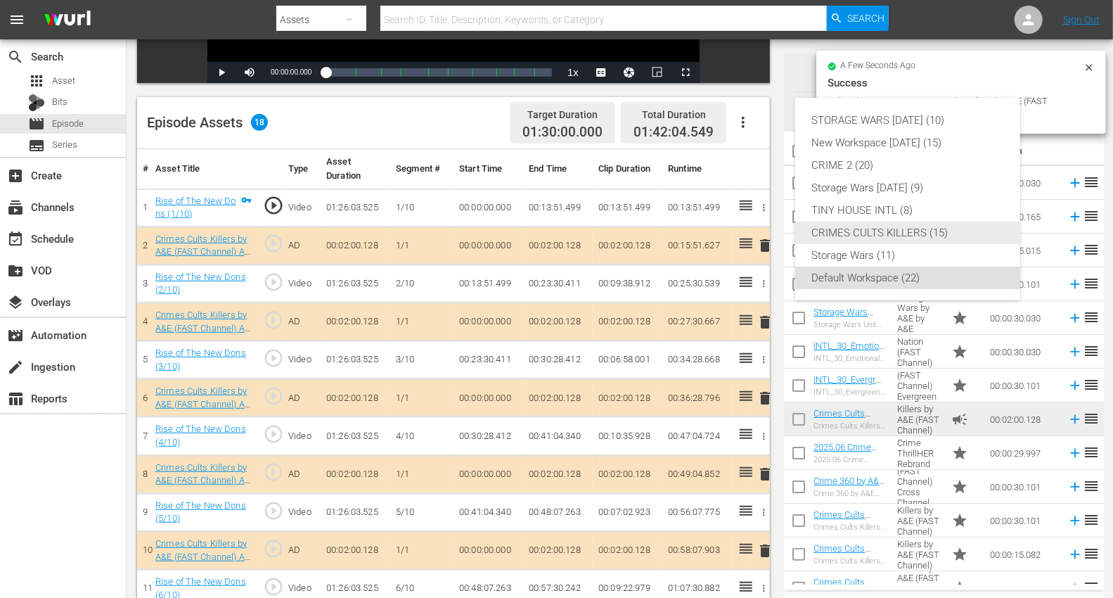
click at [864, 226] on div "CRIMES CULTS KILLERS (15)" at bounding box center [907, 232] width 191 height 22
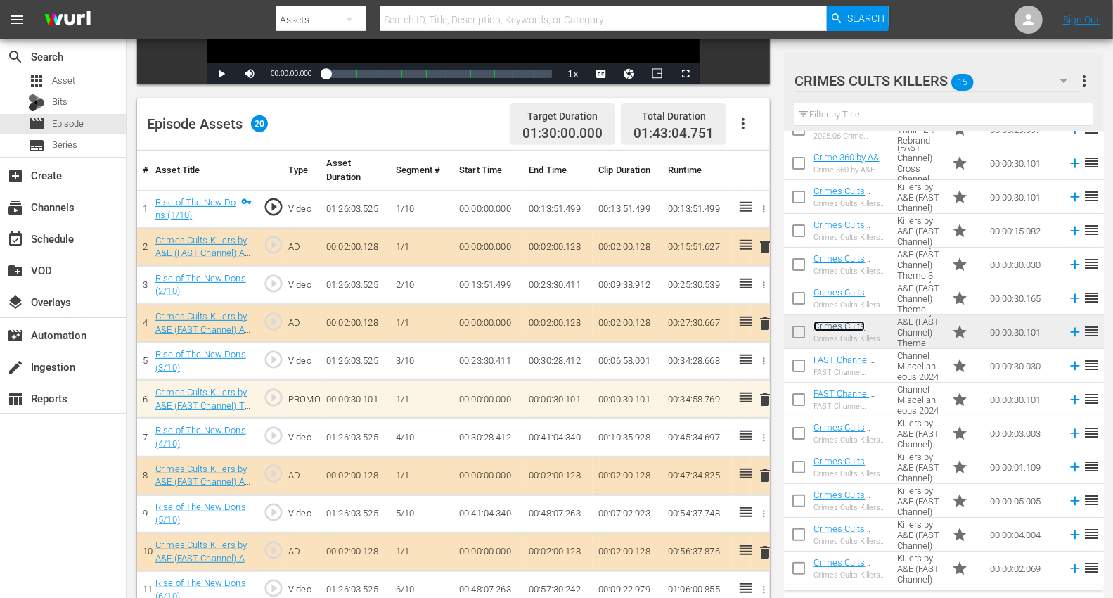
scroll to position [278, 0]
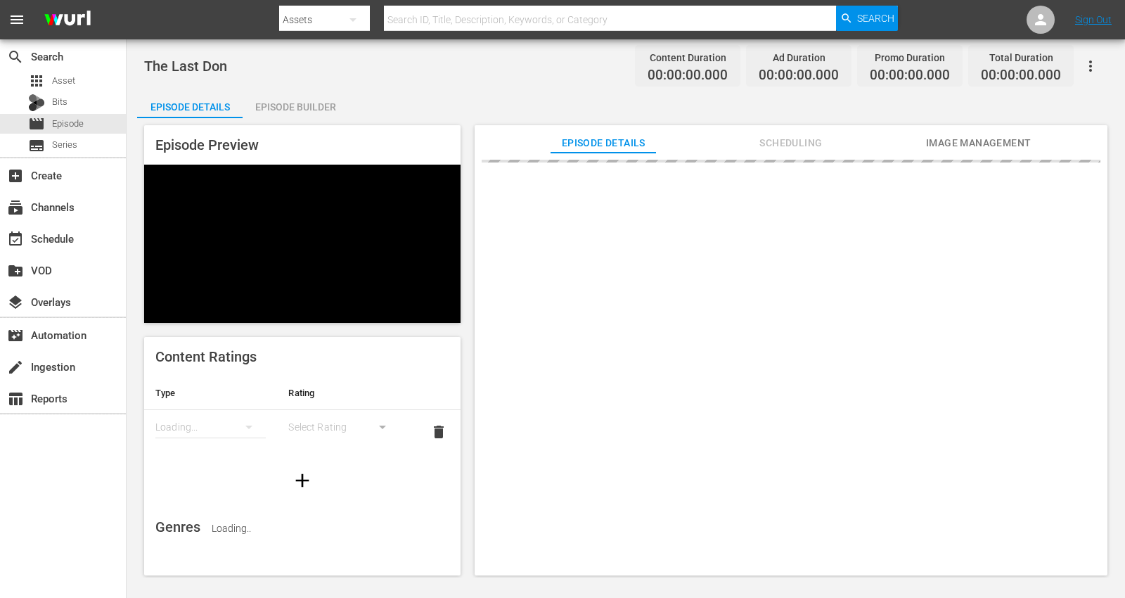
click at [325, 103] on div "Episode Builder" at bounding box center [295, 107] width 105 height 34
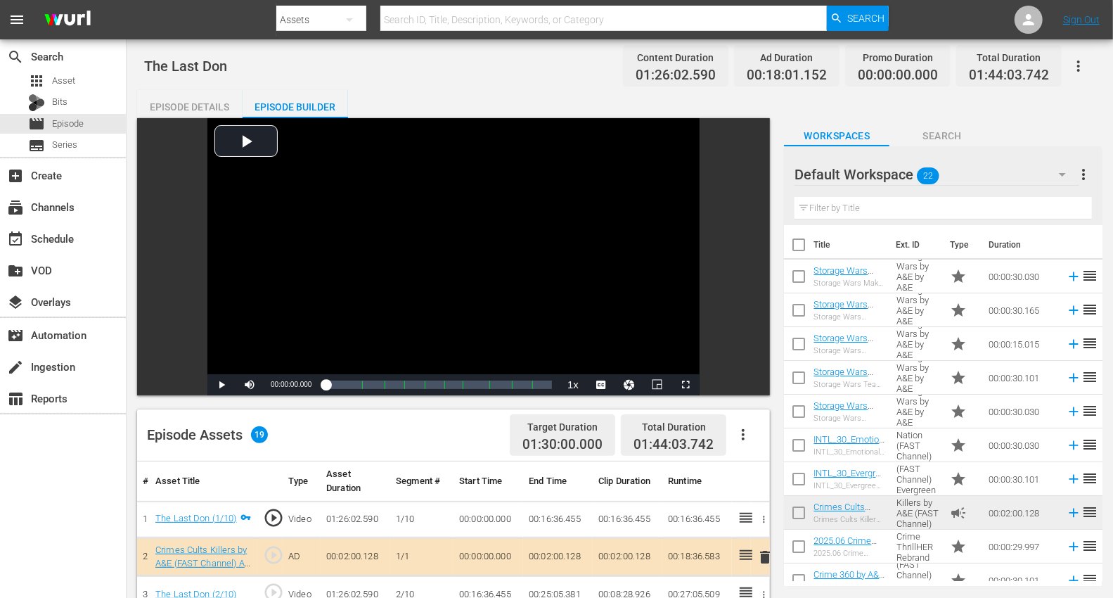
click at [1012, 174] on icon "button" at bounding box center [1062, 175] width 7 height 4
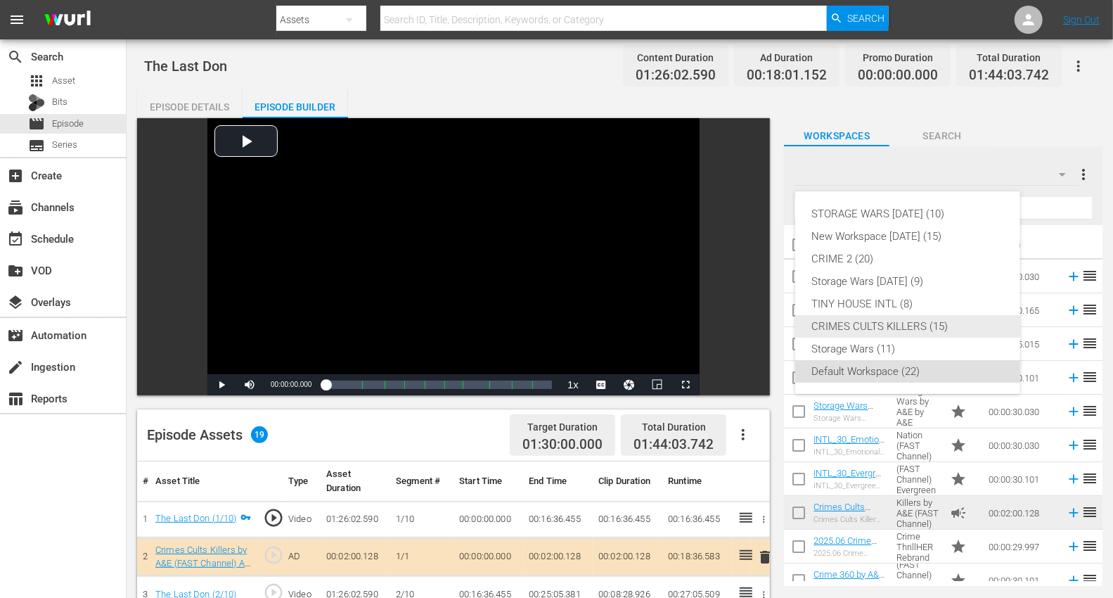
click at [829, 325] on div "CRIMES CULTS KILLERS (15)" at bounding box center [907, 326] width 191 height 22
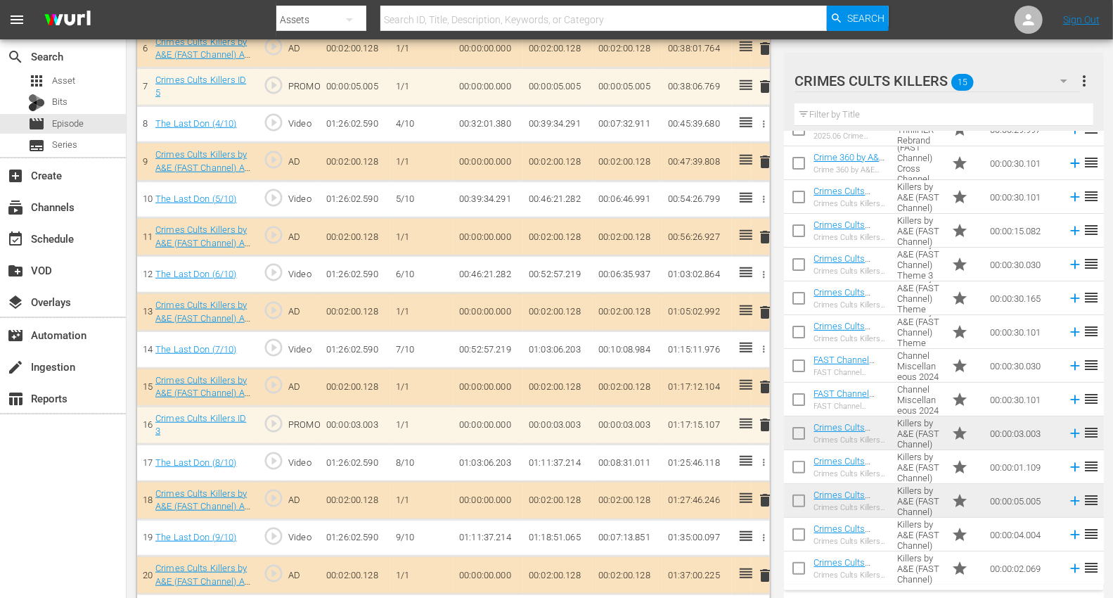
scroll to position [655, 0]
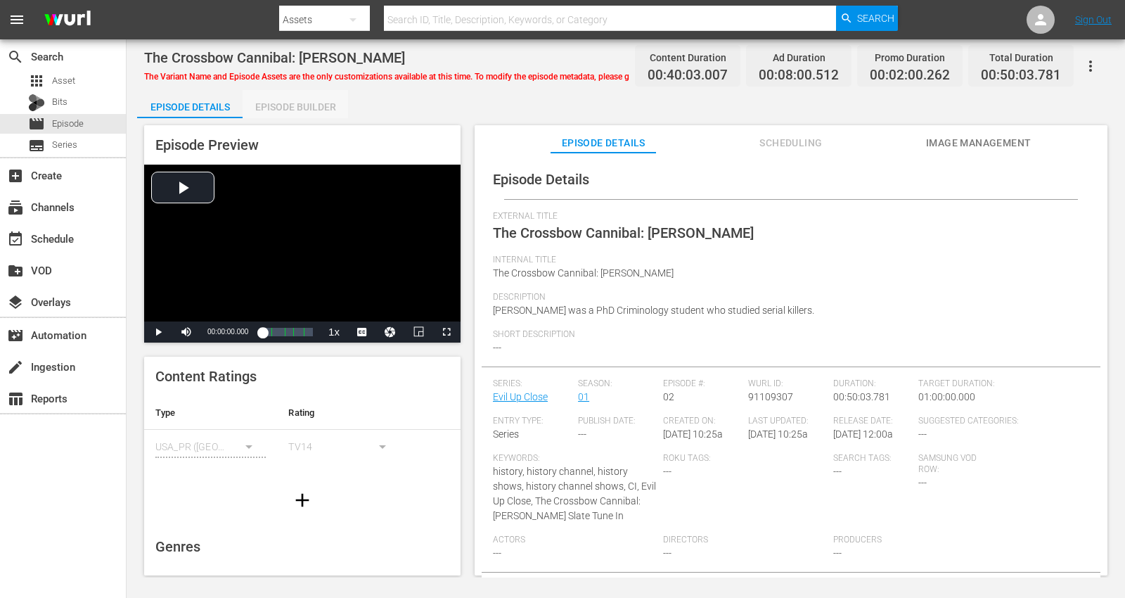
click at [276, 104] on div "Episode Builder" at bounding box center [295, 107] width 105 height 34
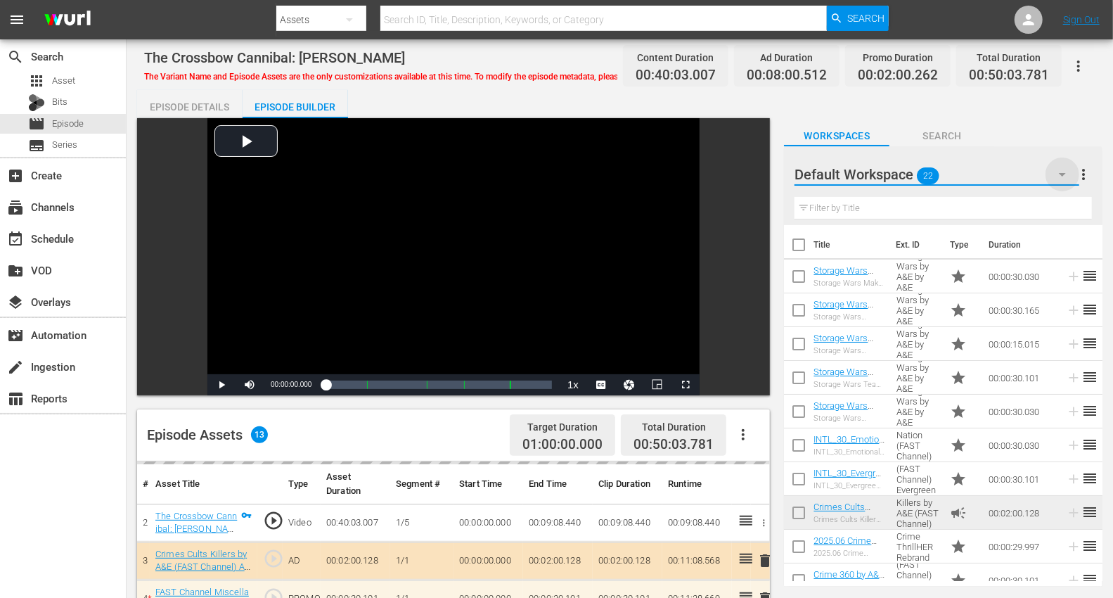
click at [1012, 167] on icon "button" at bounding box center [1062, 174] width 17 height 17
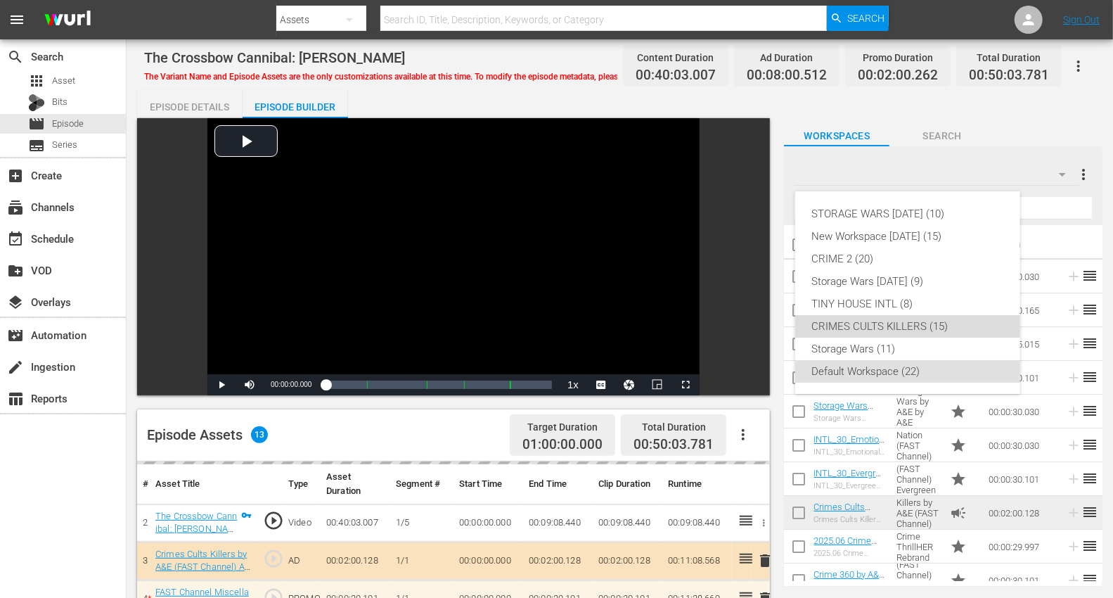
drag, startPoint x: 884, startPoint y: 328, endPoint x: 872, endPoint y: 325, distance: 12.3
click at [880, 325] on div "CRIMES CULTS KILLERS (15)" at bounding box center [907, 326] width 191 height 22
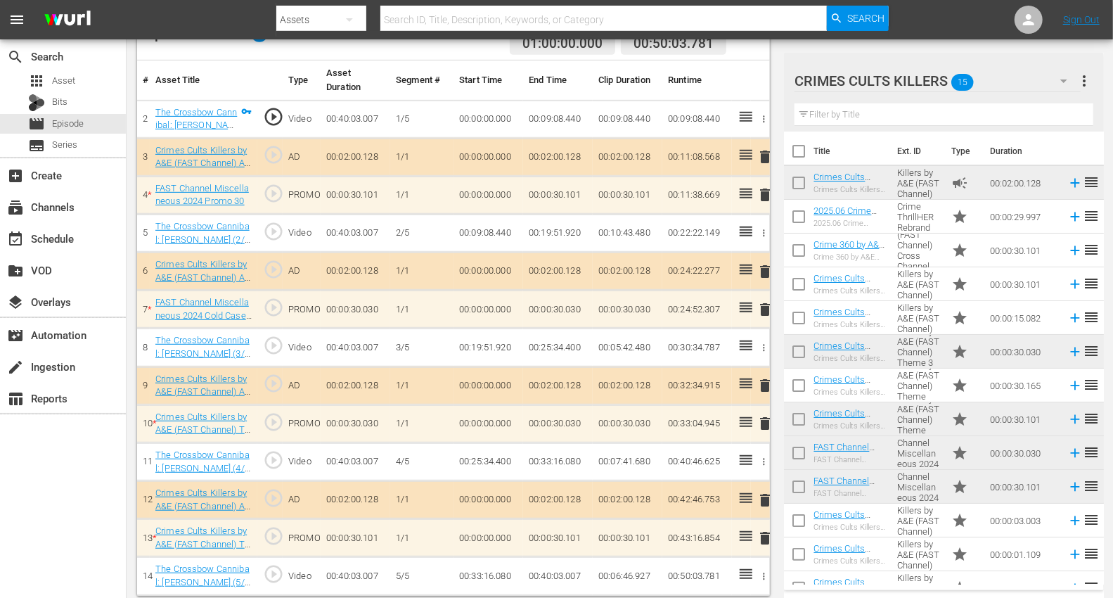
scroll to position [404, 0]
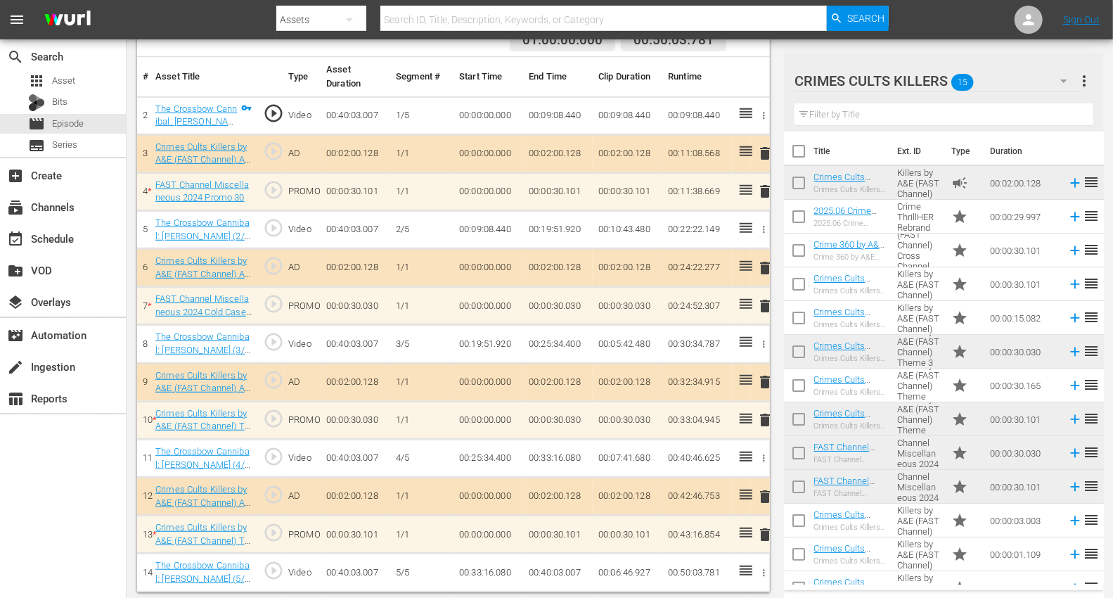
click at [1012, 78] on icon "button" at bounding box center [1063, 80] width 17 height 17
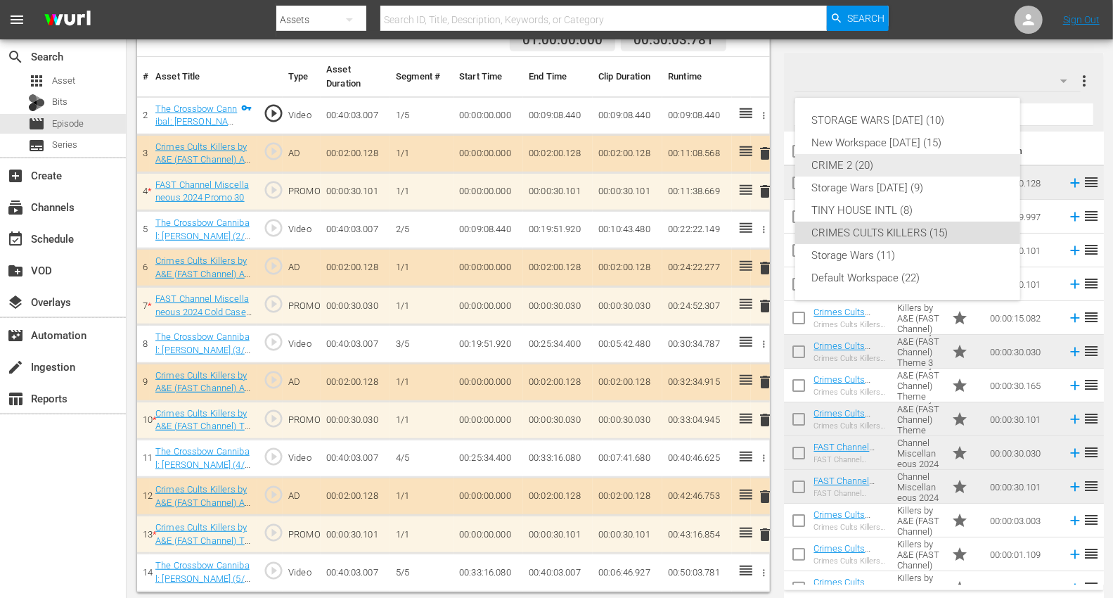
click at [837, 165] on div "CRIME 2 (20)" at bounding box center [907, 165] width 191 height 22
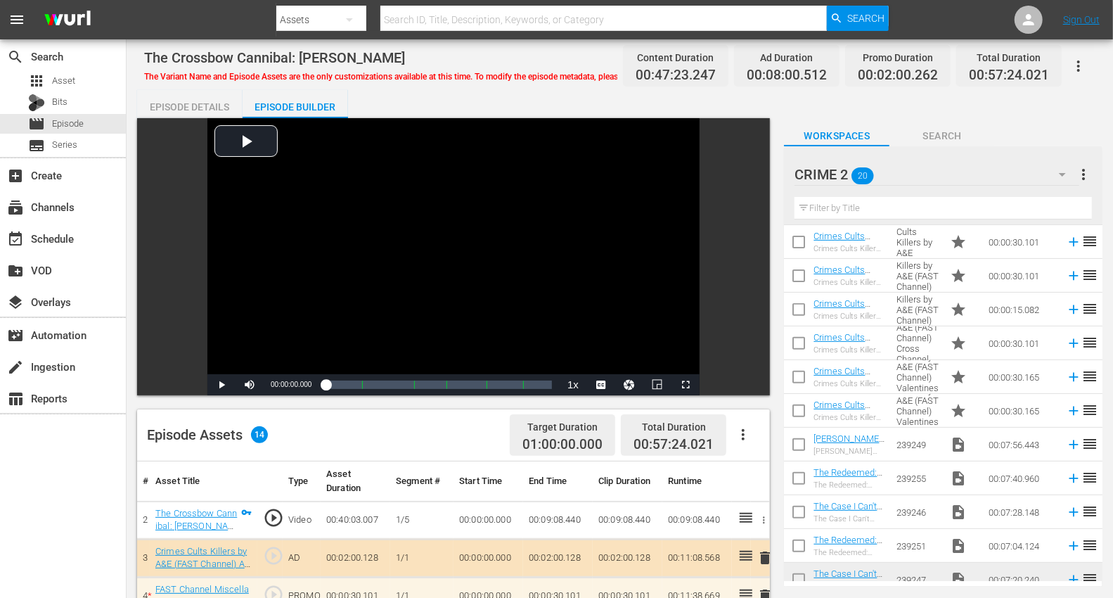
scroll to position [353, 0]
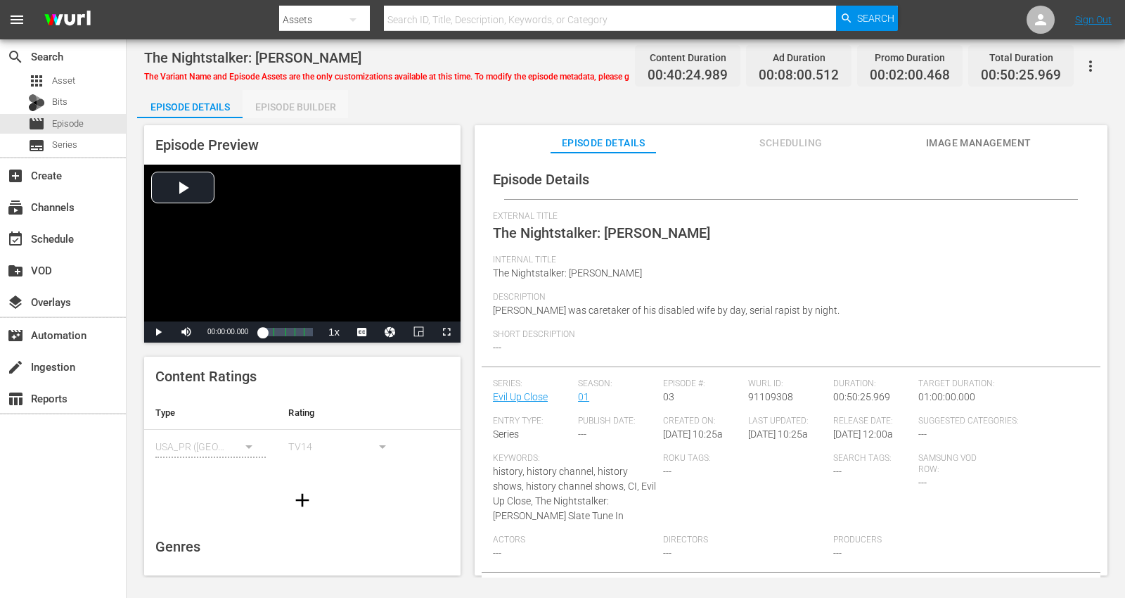
click at [280, 102] on div "Episode Builder" at bounding box center [295, 107] width 105 height 34
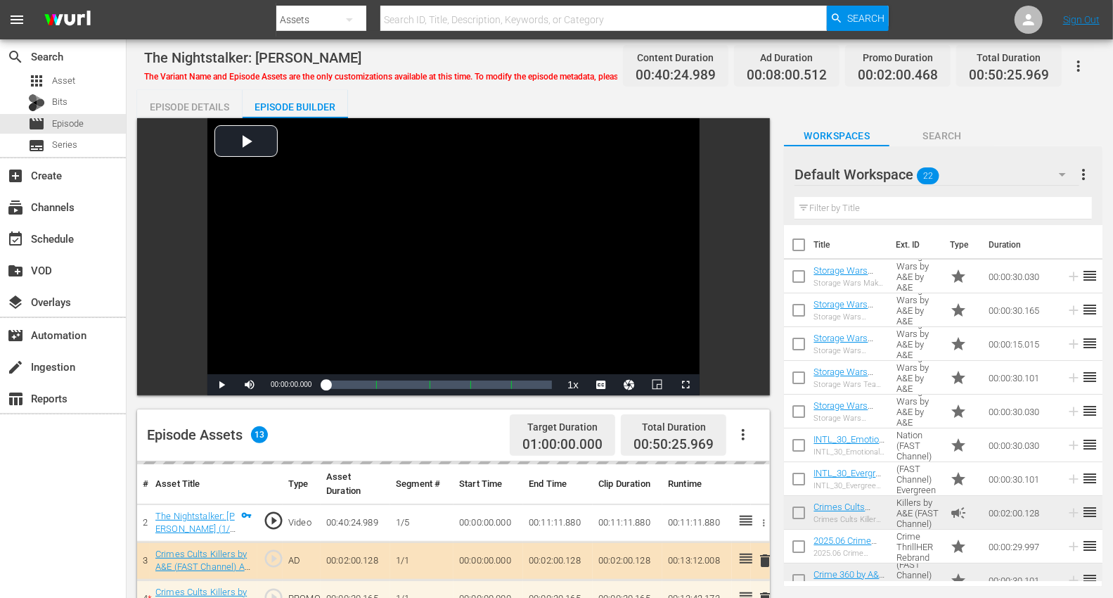
click at [1012, 167] on button "button" at bounding box center [1062, 174] width 34 height 34
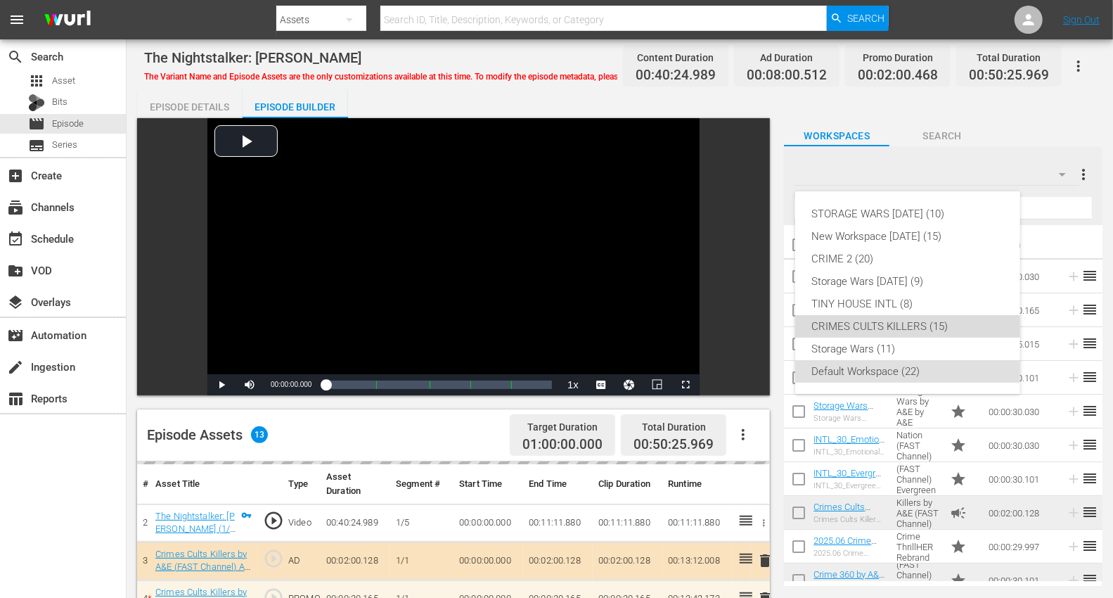
click at [863, 328] on div "CRIMES CULTS KILLERS (15)" at bounding box center [907, 326] width 191 height 22
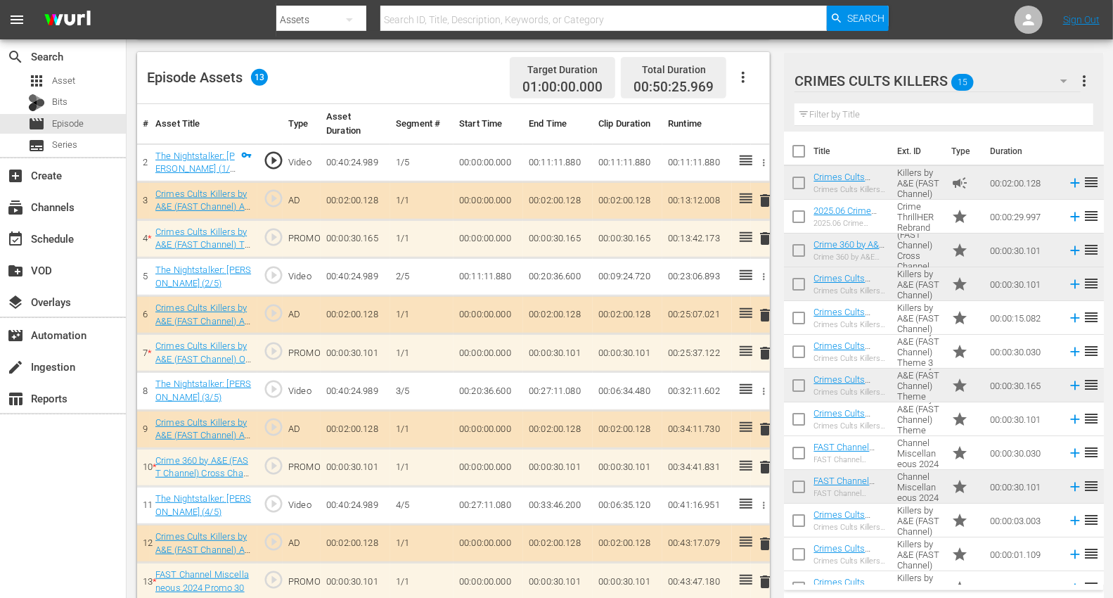
scroll to position [404, 0]
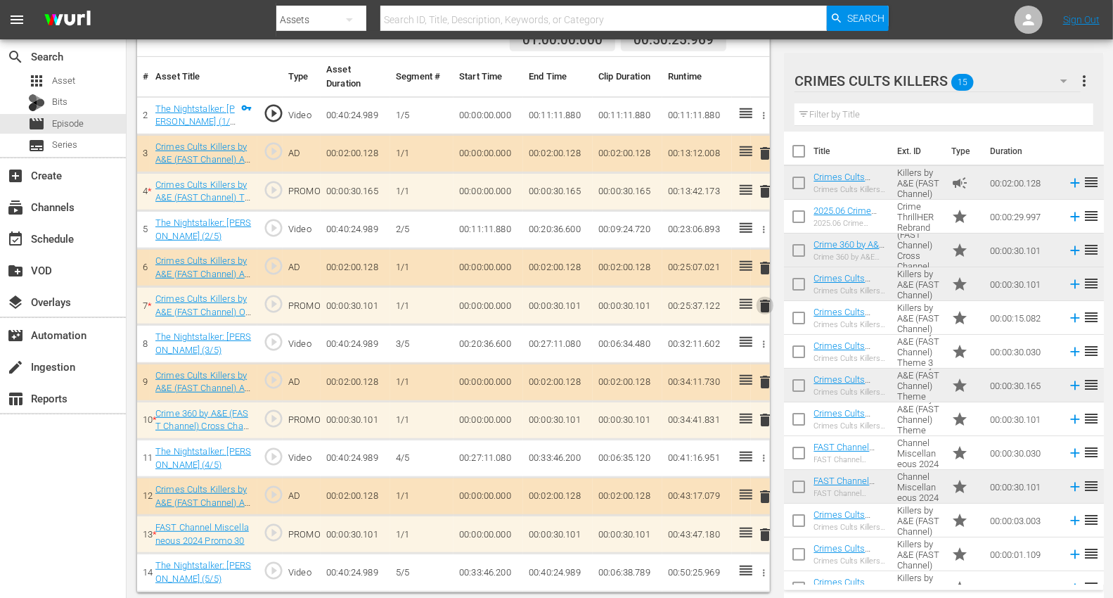
click at [763, 304] on span "delete" at bounding box center [764, 305] width 17 height 17
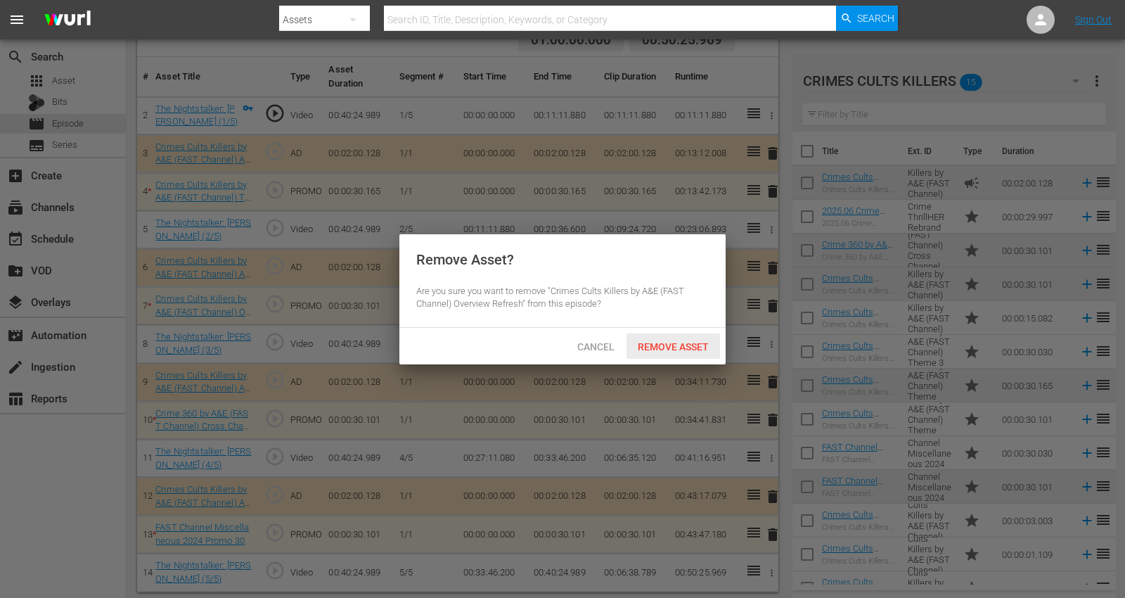
click at [656, 341] on span "Remove Asset" at bounding box center [672, 346] width 93 height 11
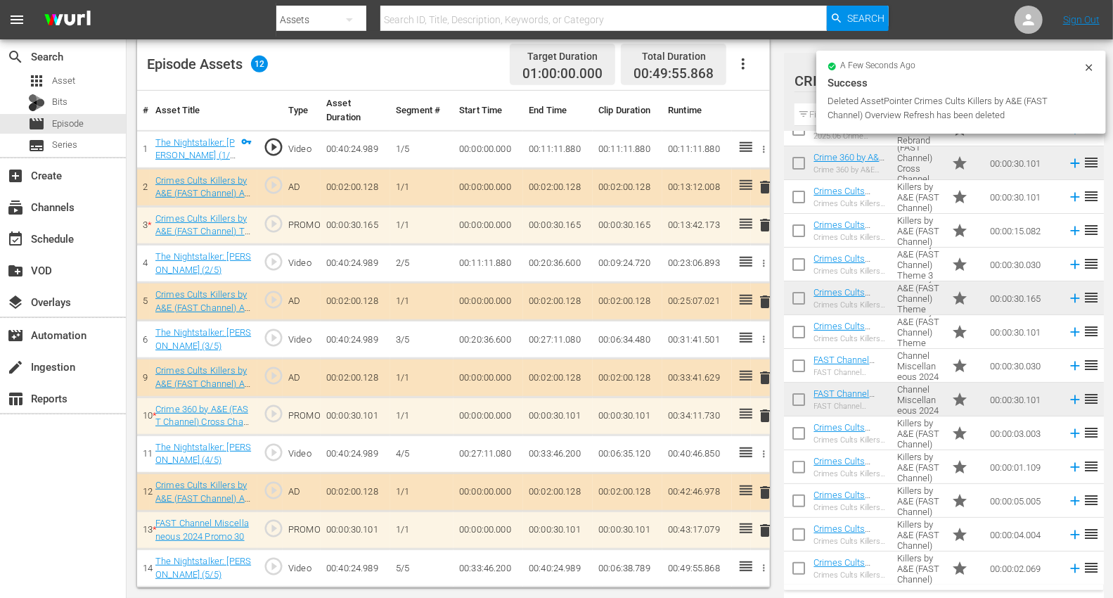
scroll to position [366, 0]
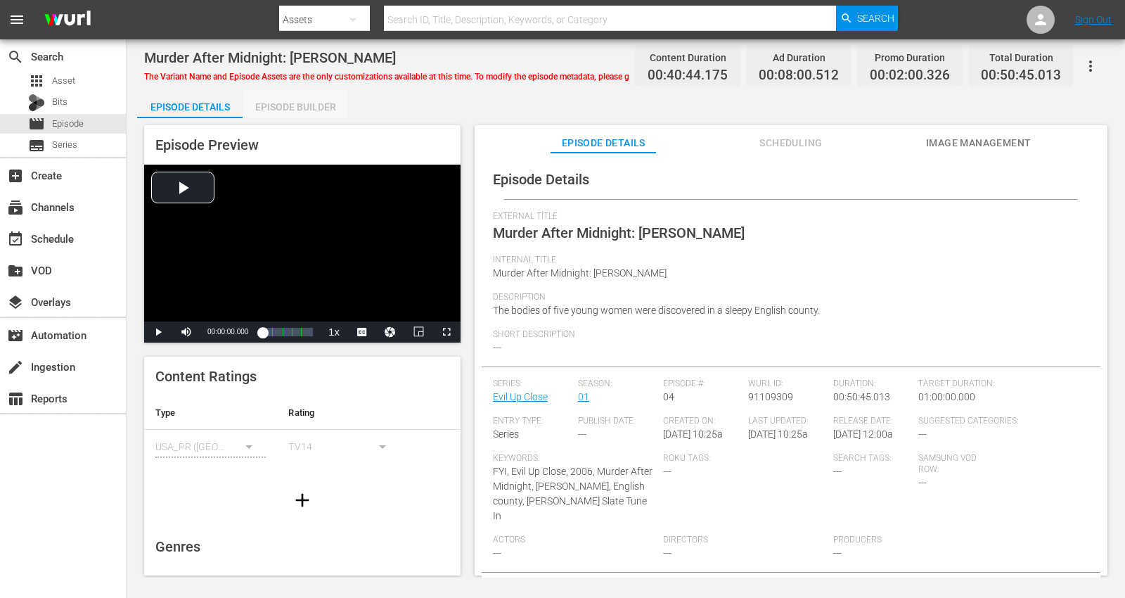
click at [286, 105] on div "Episode Builder" at bounding box center [295, 107] width 105 height 34
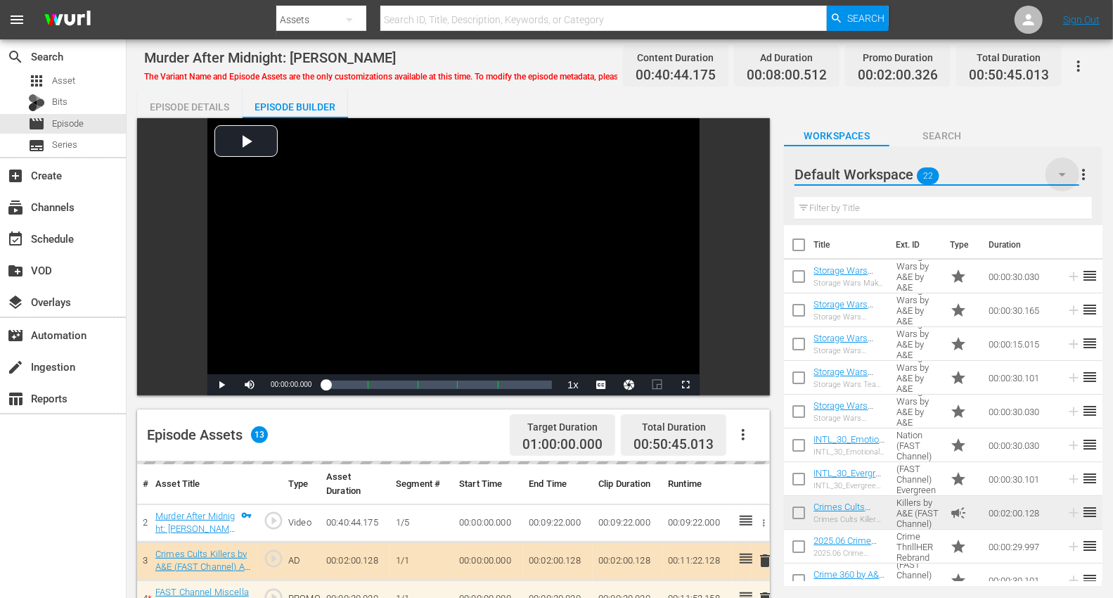
click at [1012, 174] on icon "button" at bounding box center [1062, 174] width 17 height 17
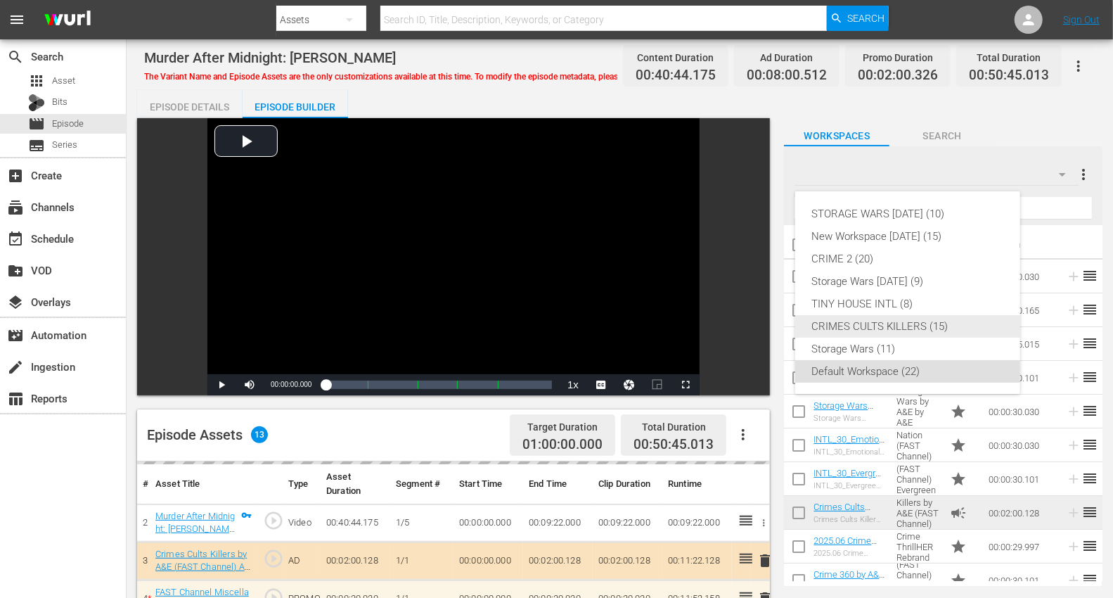
drag, startPoint x: 872, startPoint y: 327, endPoint x: 861, endPoint y: 322, distance: 11.6
click at [868, 325] on div "CRIMES CULTS KILLERS (15)" at bounding box center [907, 326] width 191 height 22
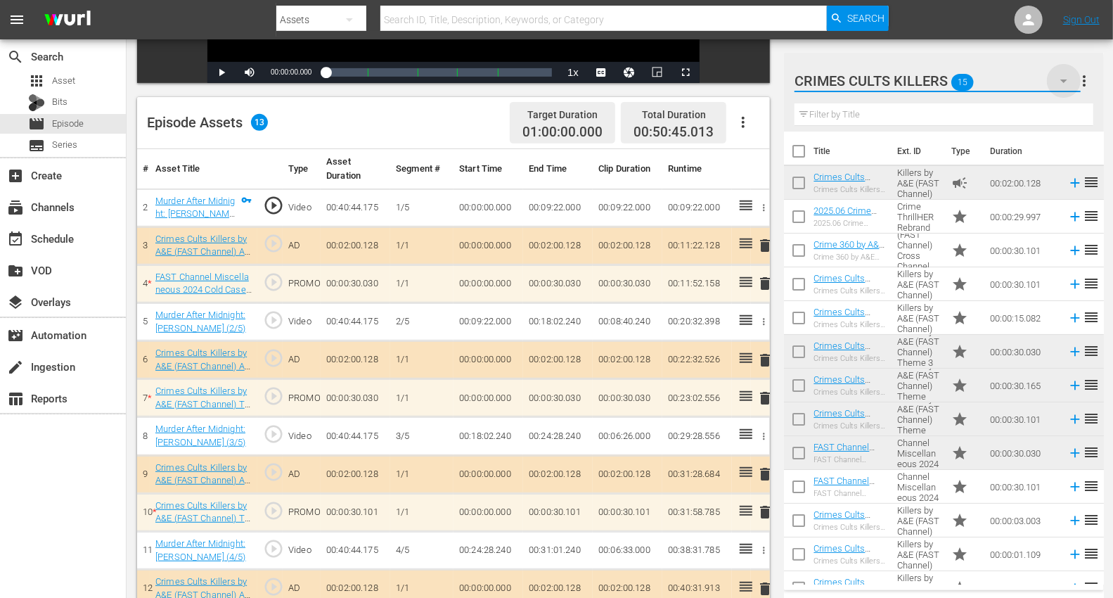
click at [1012, 77] on icon "button" at bounding box center [1063, 80] width 17 height 17
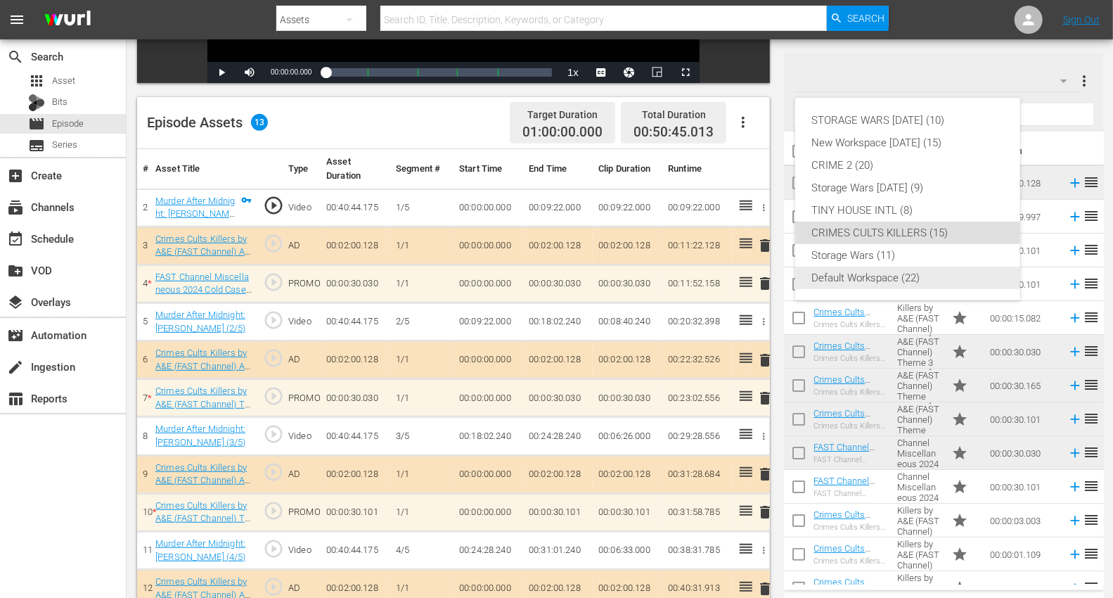
click at [851, 280] on div "Default Workspace (22)" at bounding box center [907, 277] width 191 height 22
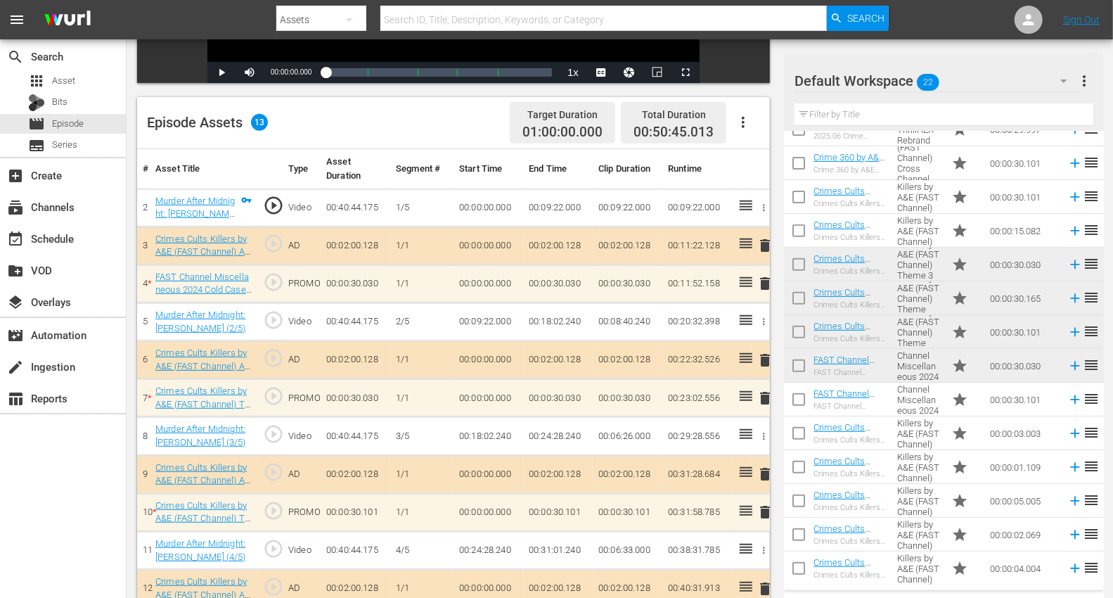
scroll to position [11, 0]
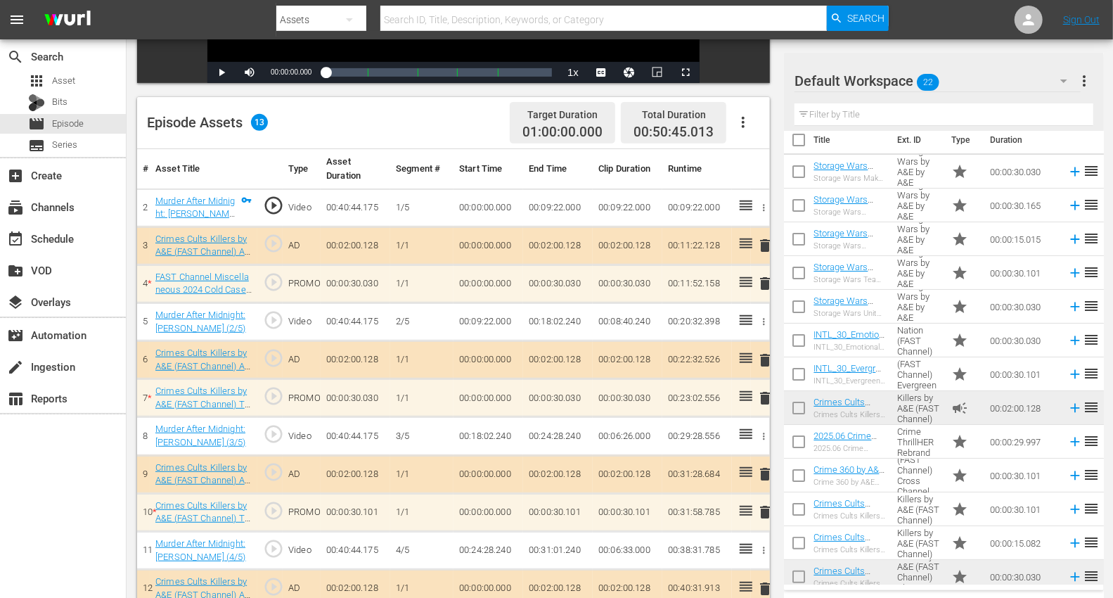
click at [1012, 77] on icon "button" at bounding box center [1063, 80] width 17 height 17
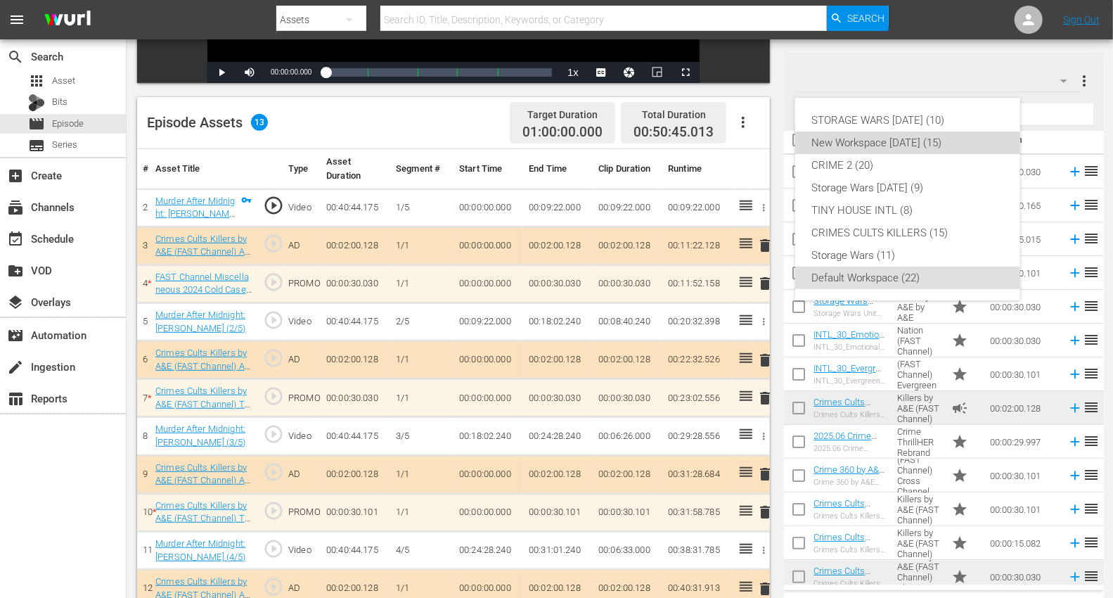
click at [837, 143] on div "New Workspace [DATE] (15)" at bounding box center [907, 142] width 191 height 22
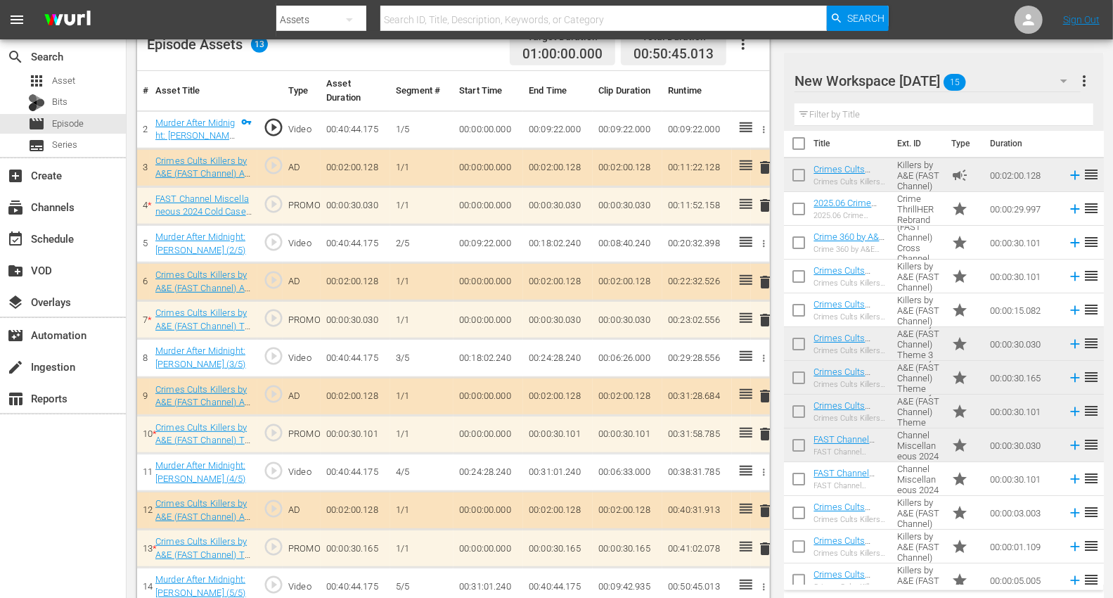
scroll to position [0, 0]
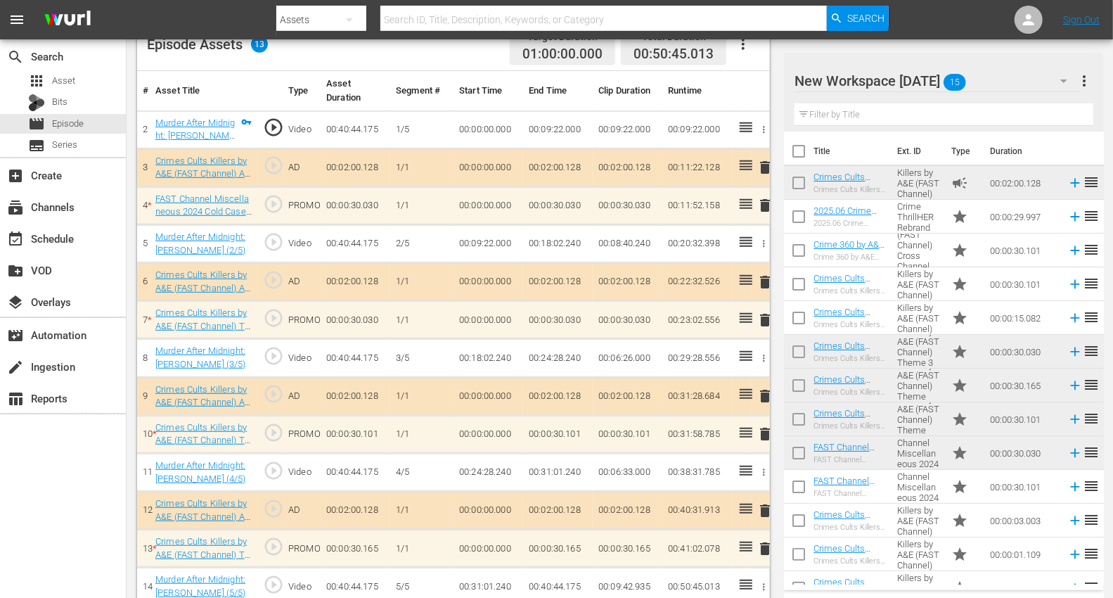
click at [1012, 82] on icon "button" at bounding box center [1063, 80] width 17 height 17
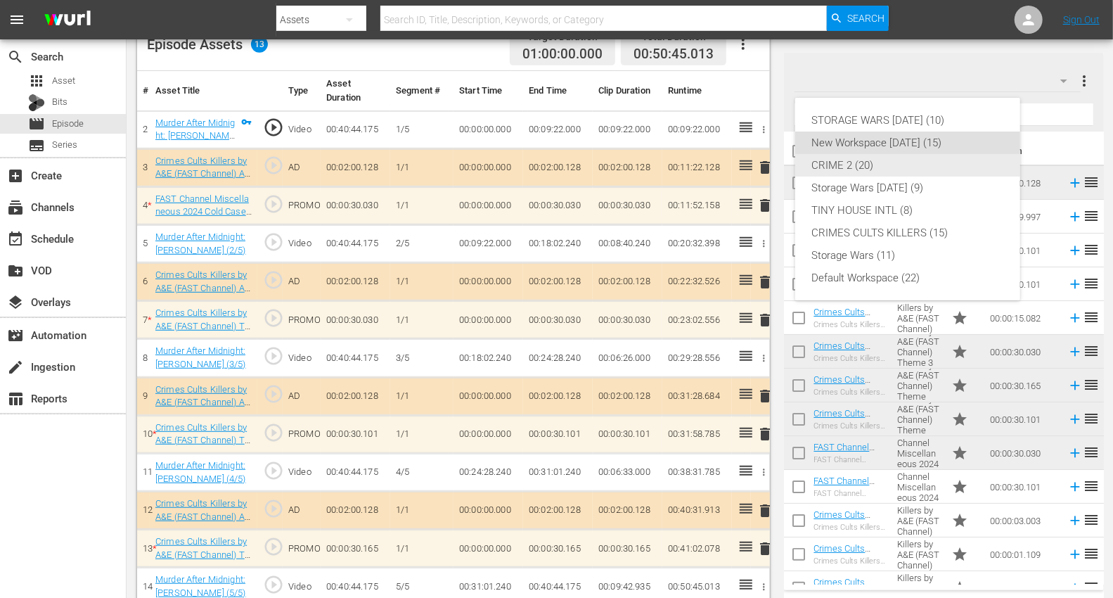
click at [860, 165] on div "CRIME 2 (20)" at bounding box center [907, 165] width 191 height 22
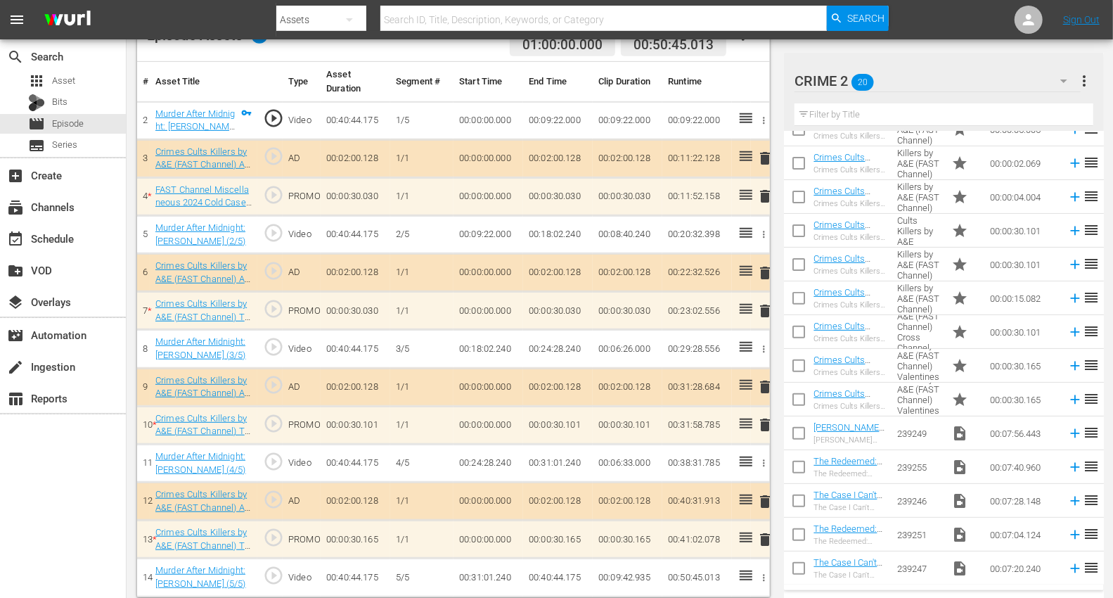
scroll to position [404, 0]
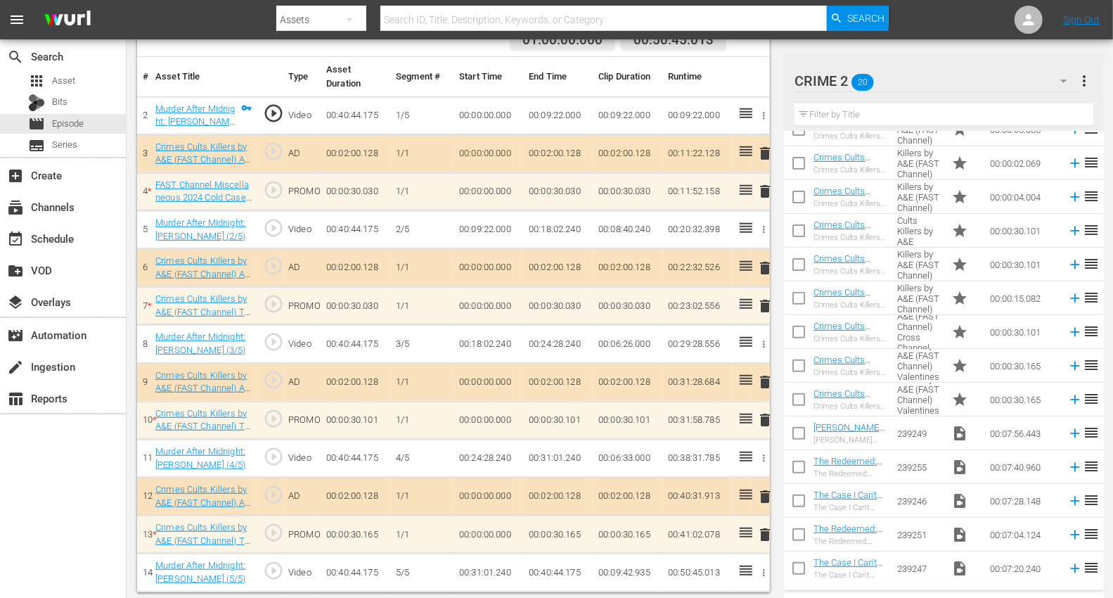
click at [763, 413] on span "delete" at bounding box center [764, 419] width 17 height 17
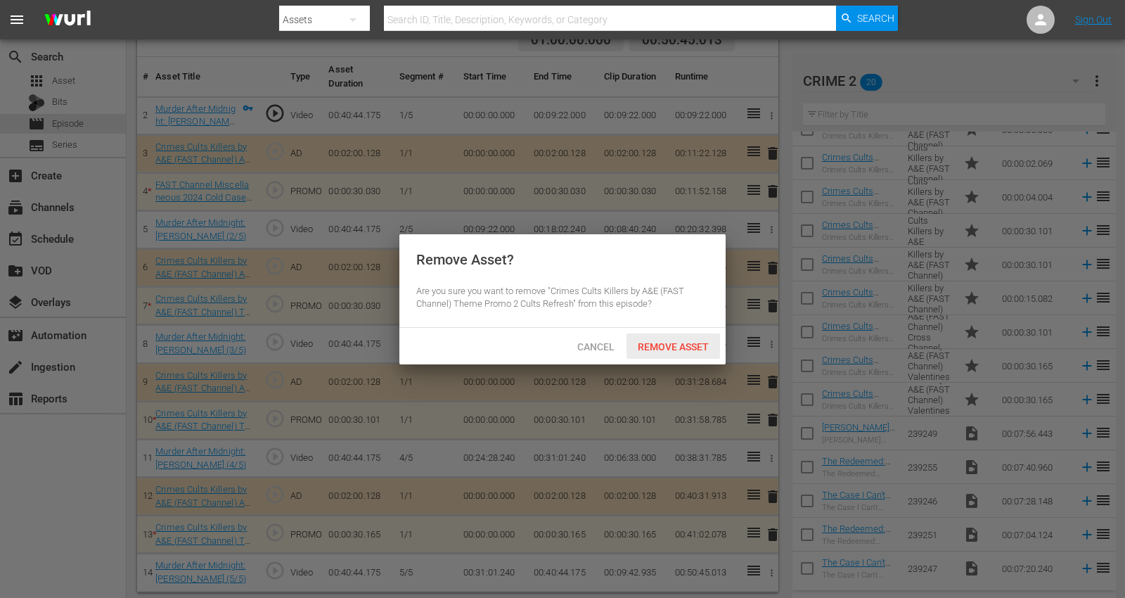
click at [680, 345] on span "Remove Asset" at bounding box center [672, 346] width 93 height 11
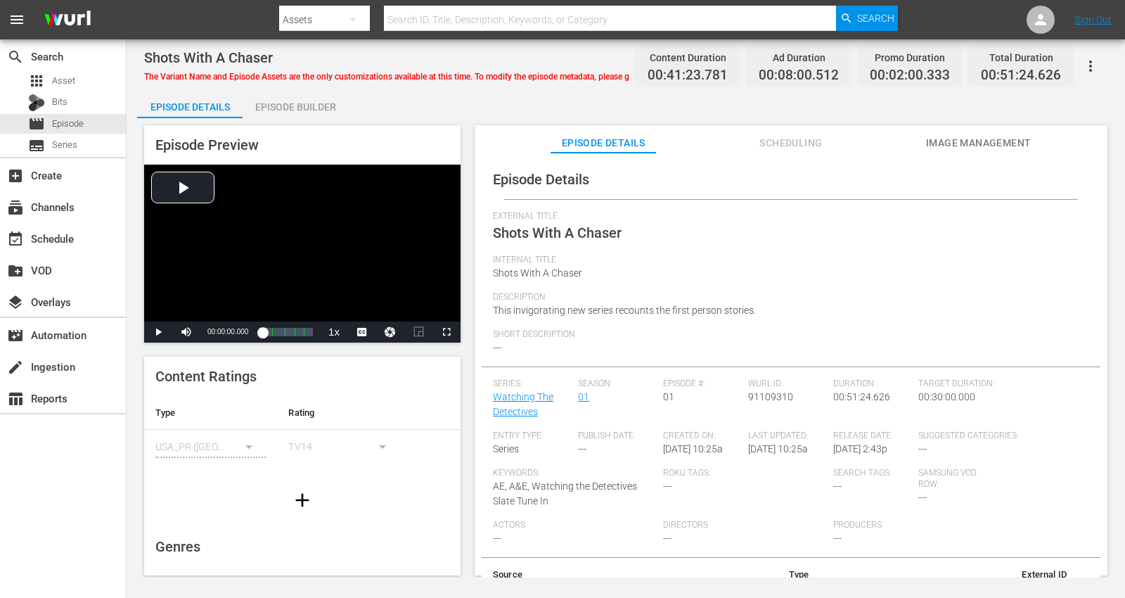
click at [293, 108] on div "Episode Builder" at bounding box center [295, 107] width 105 height 34
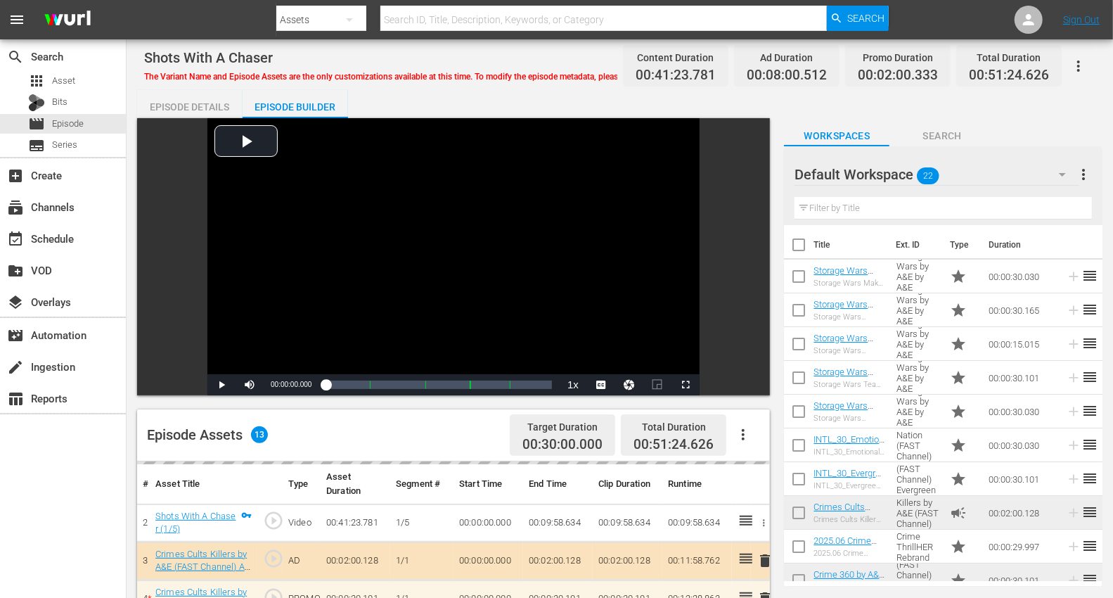
click at [1012, 174] on icon "button" at bounding box center [1062, 175] width 7 height 4
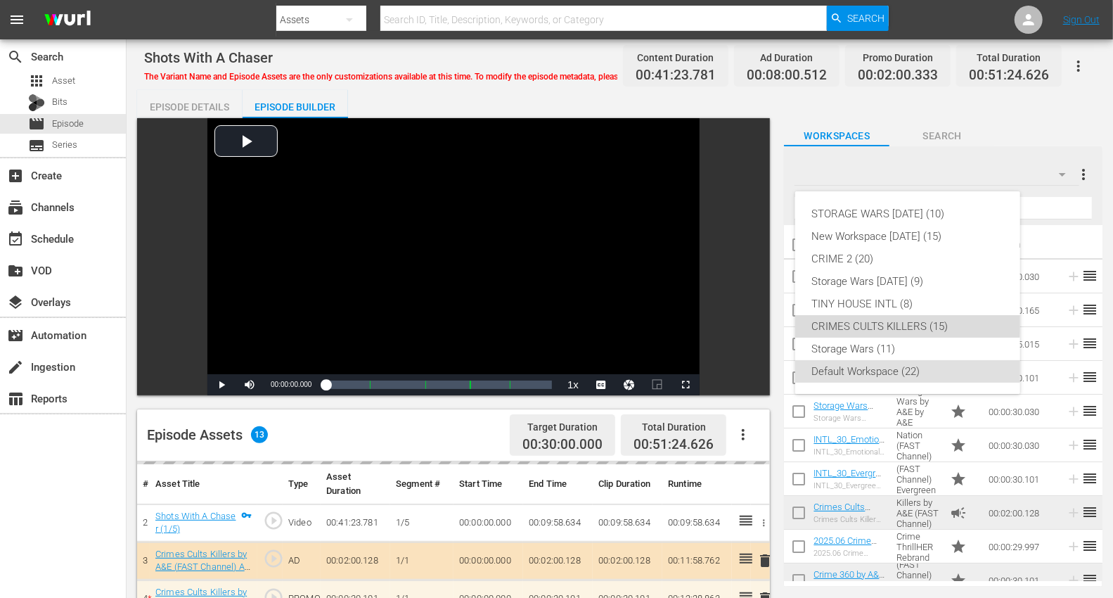
drag, startPoint x: 886, startPoint y: 320, endPoint x: 891, endPoint y: 302, distance: 18.2
click at [886, 320] on div "CRIMES CULTS KILLERS (15)" at bounding box center [907, 326] width 191 height 22
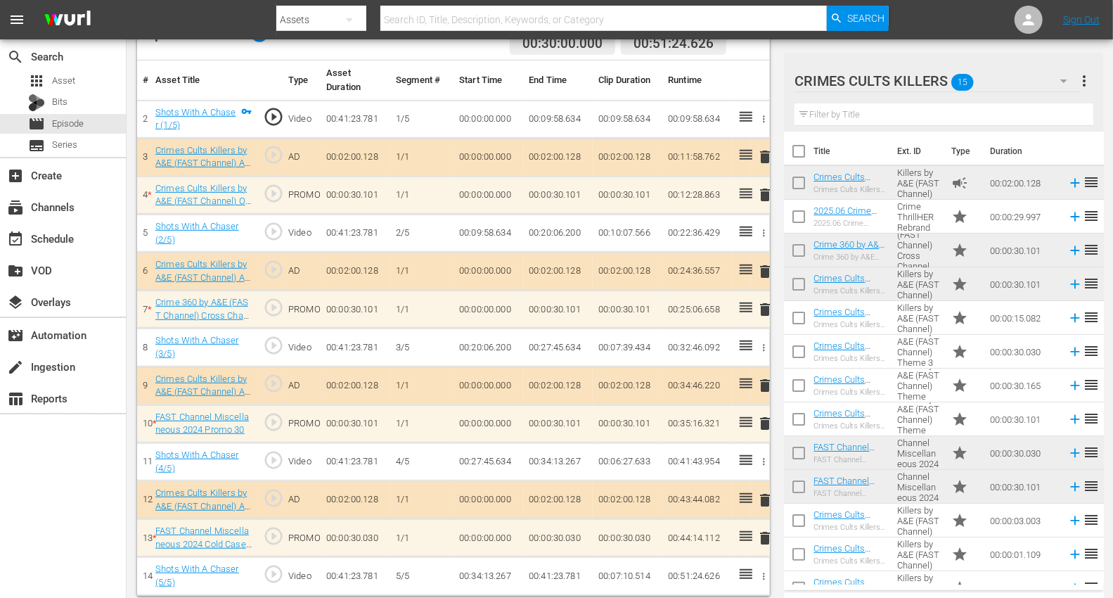
scroll to position [404, 0]
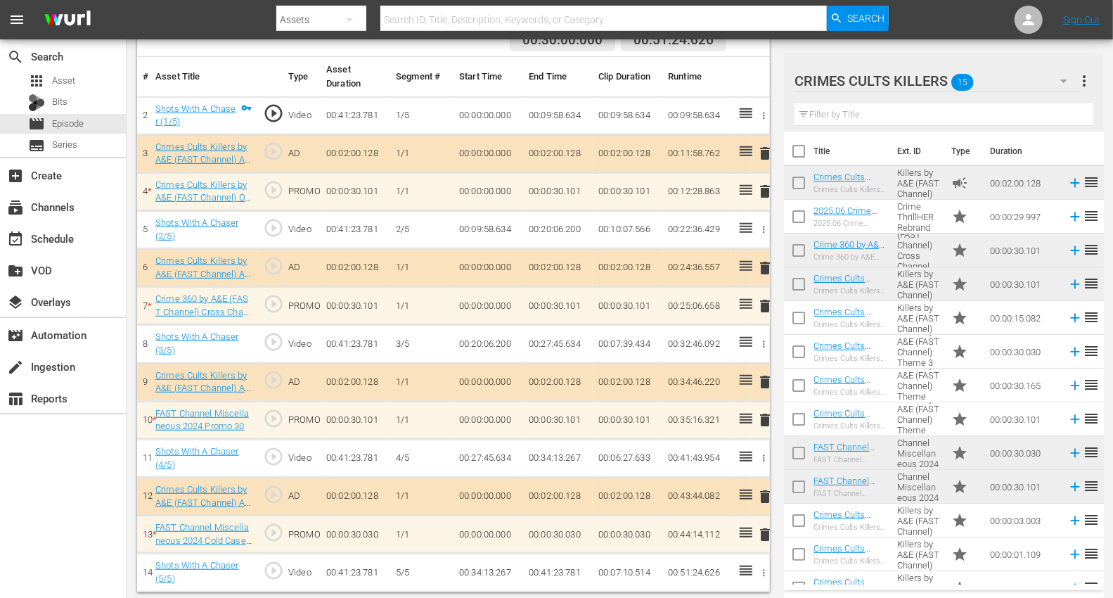
click at [765, 418] on span "delete" at bounding box center [764, 419] width 17 height 17
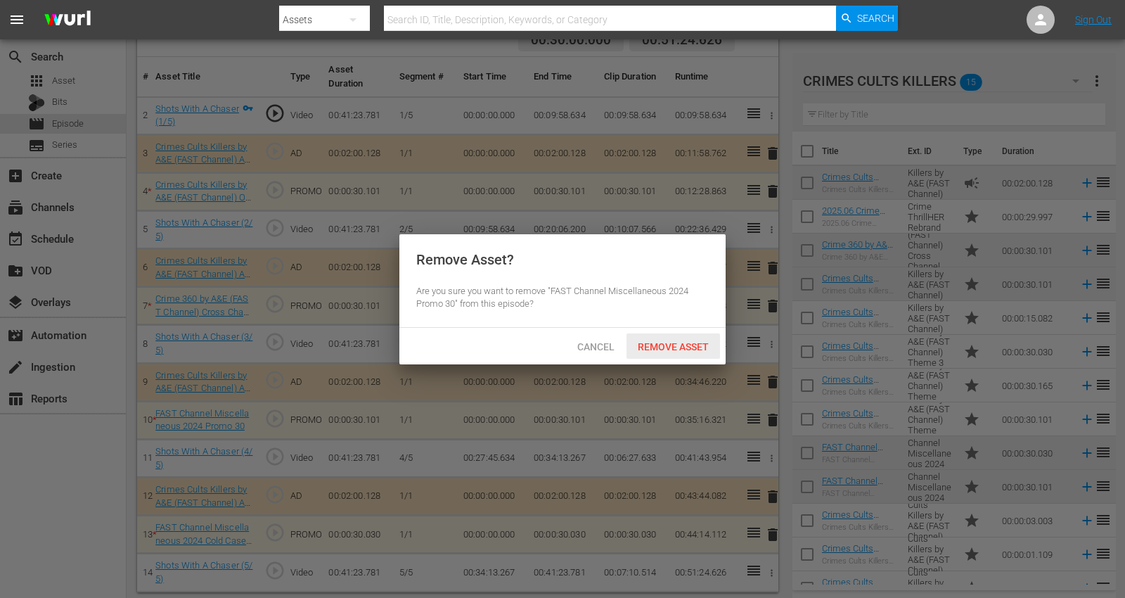
click at [690, 350] on span "Remove Asset" at bounding box center [672, 346] width 93 height 11
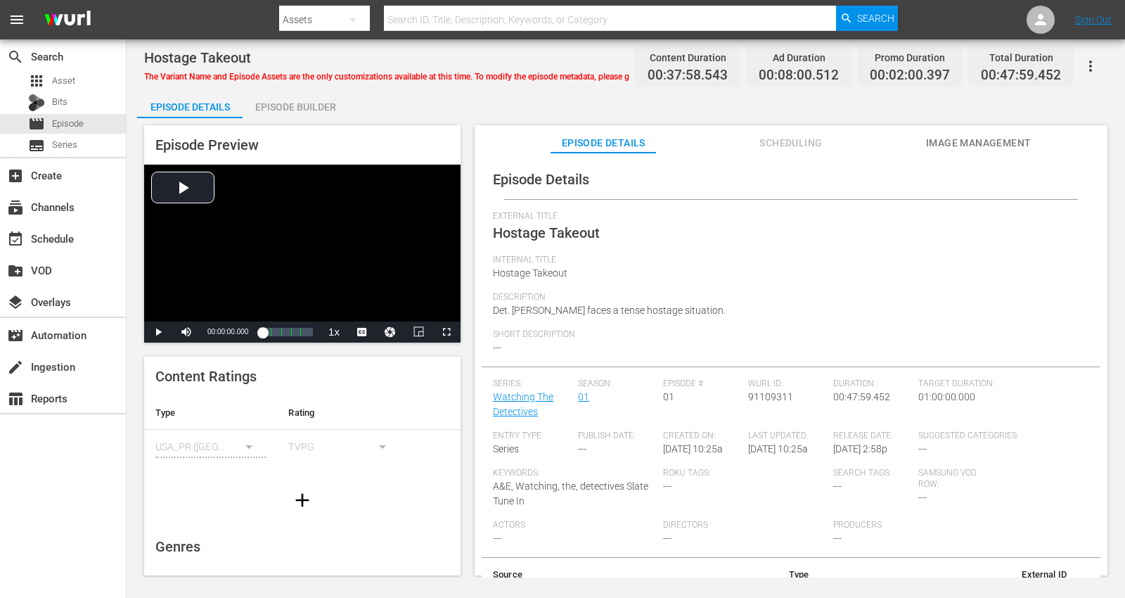
click at [287, 103] on div "Episode Builder" at bounding box center [295, 107] width 105 height 34
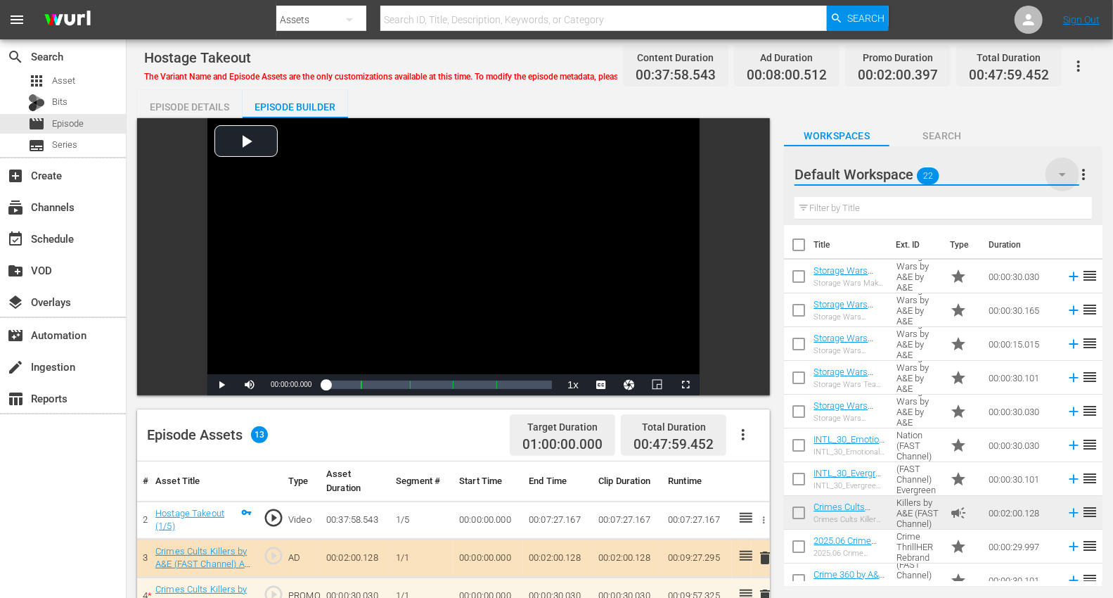
click at [1012, 173] on icon "button" at bounding box center [1062, 175] width 7 height 4
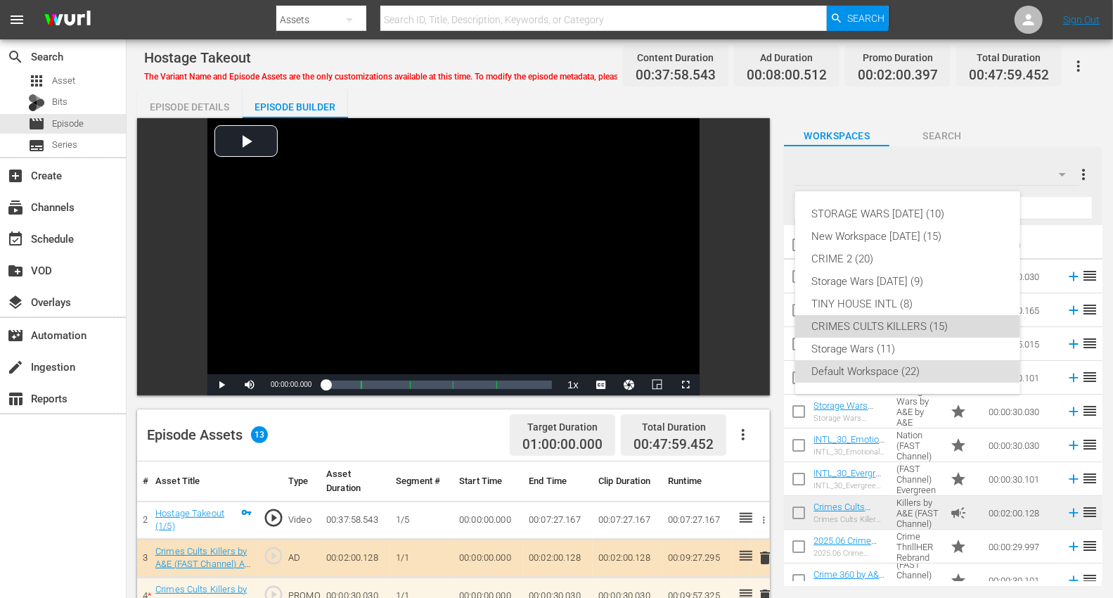
click at [844, 323] on div "CRIMES CULTS KILLERS (15)" at bounding box center [907, 326] width 191 height 22
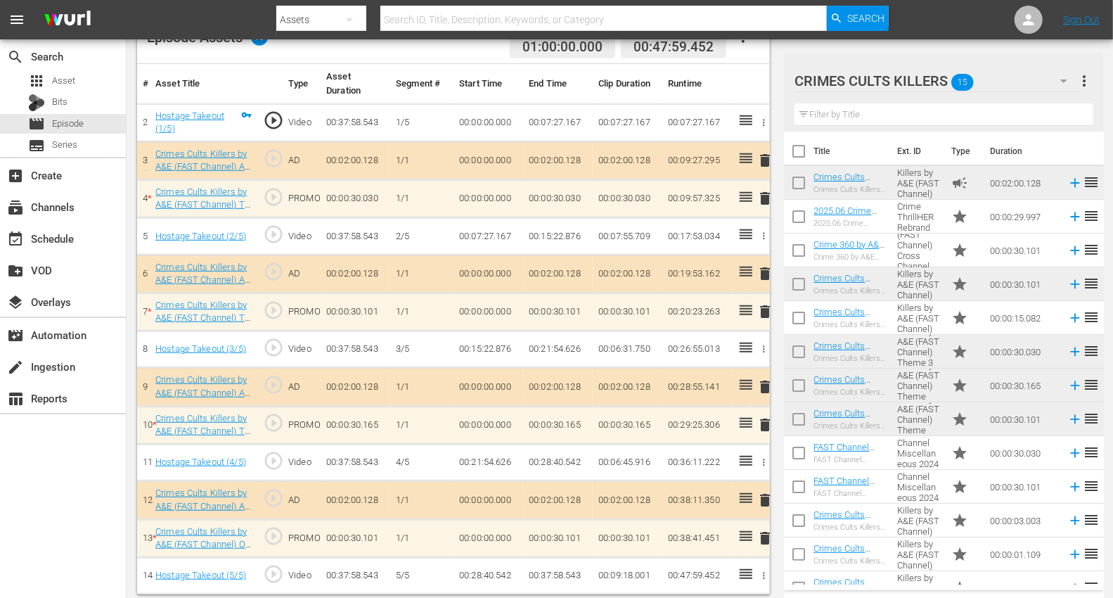
scroll to position [399, 0]
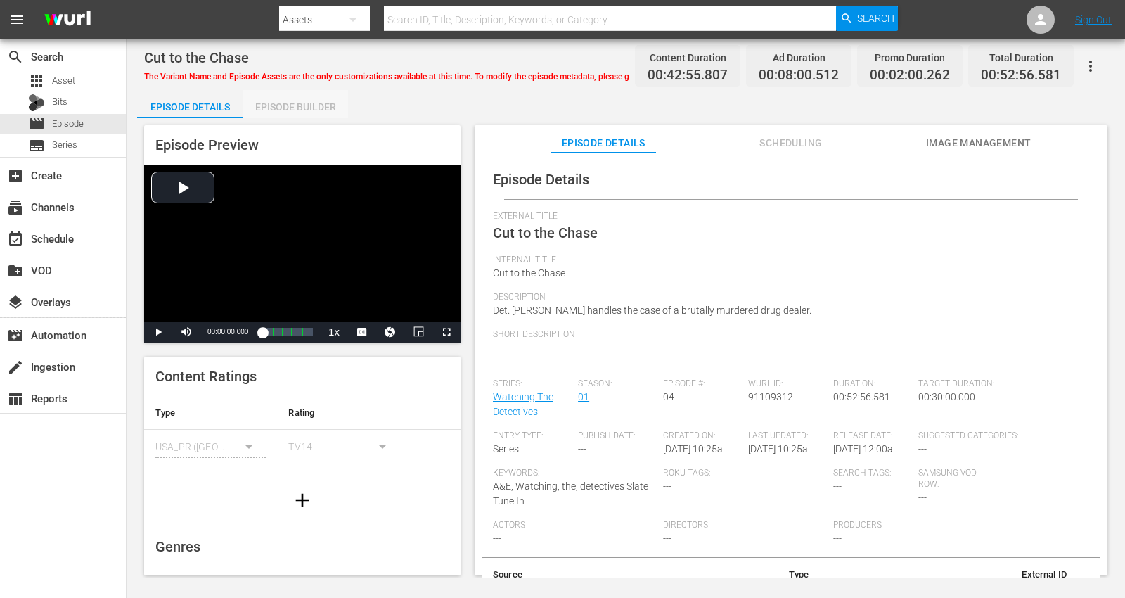
click at [311, 102] on div "Episode Builder" at bounding box center [295, 107] width 105 height 34
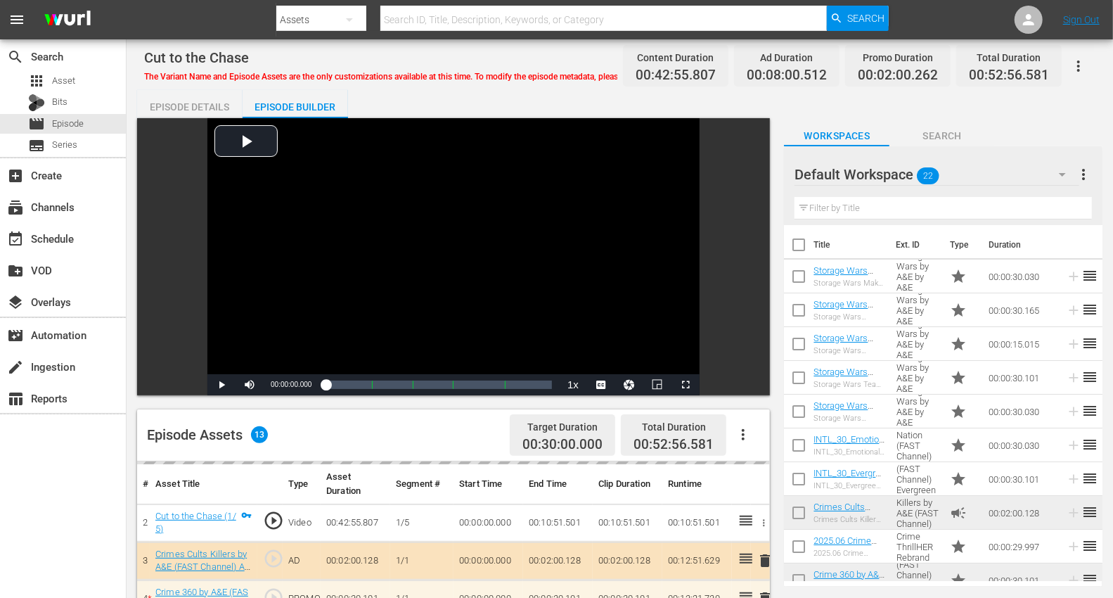
click at [1012, 174] on icon "button" at bounding box center [1062, 175] width 7 height 4
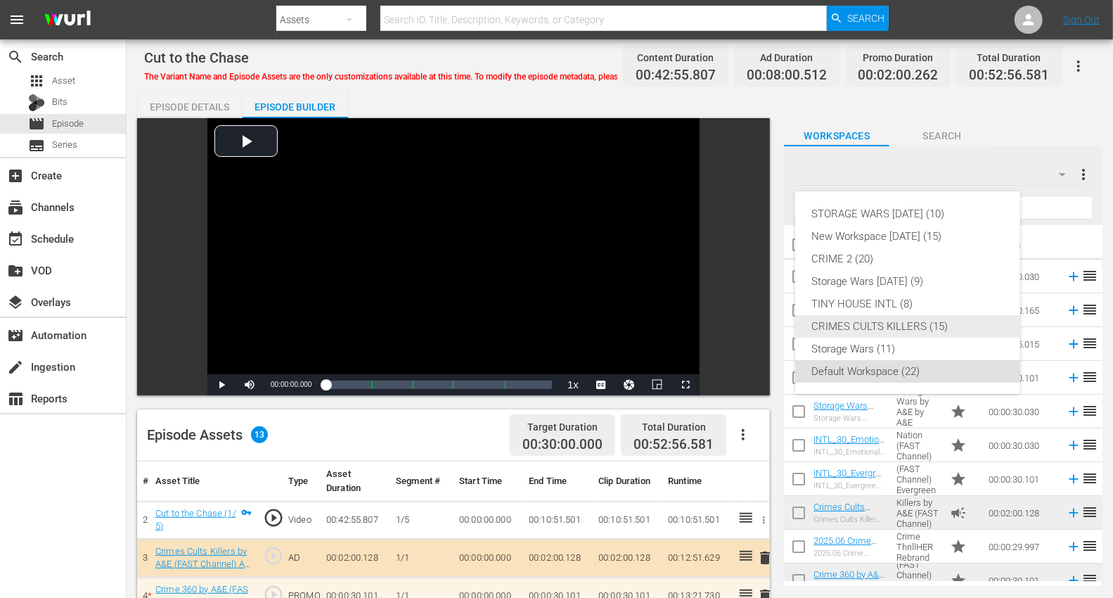
click at [863, 323] on div "CRIMES CULTS KILLERS (15)" at bounding box center [907, 326] width 191 height 22
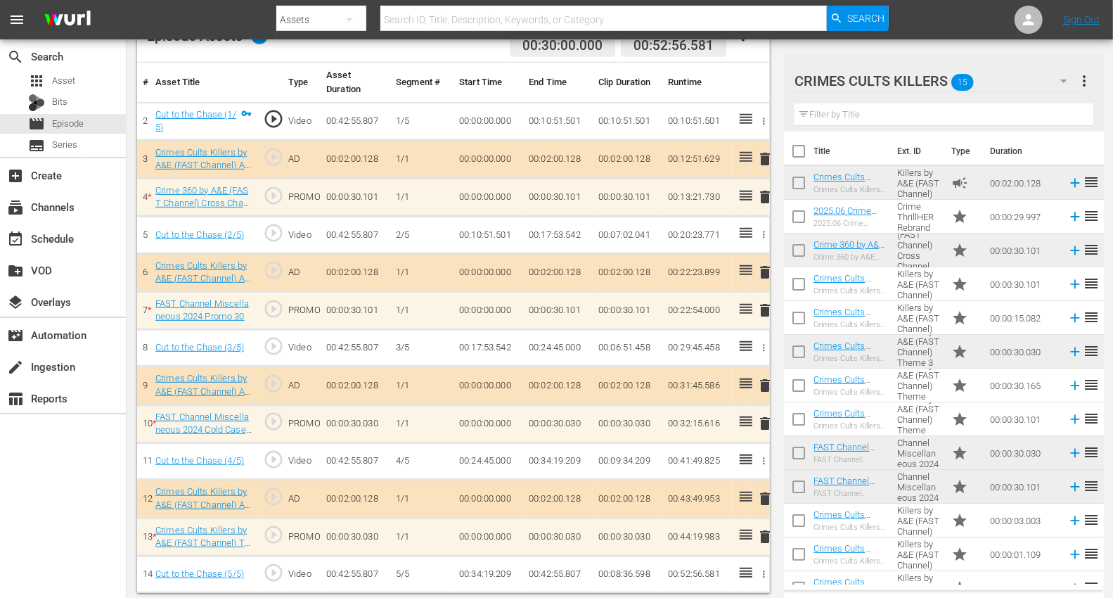
click at [1012, 76] on icon "button" at bounding box center [1063, 80] width 17 height 17
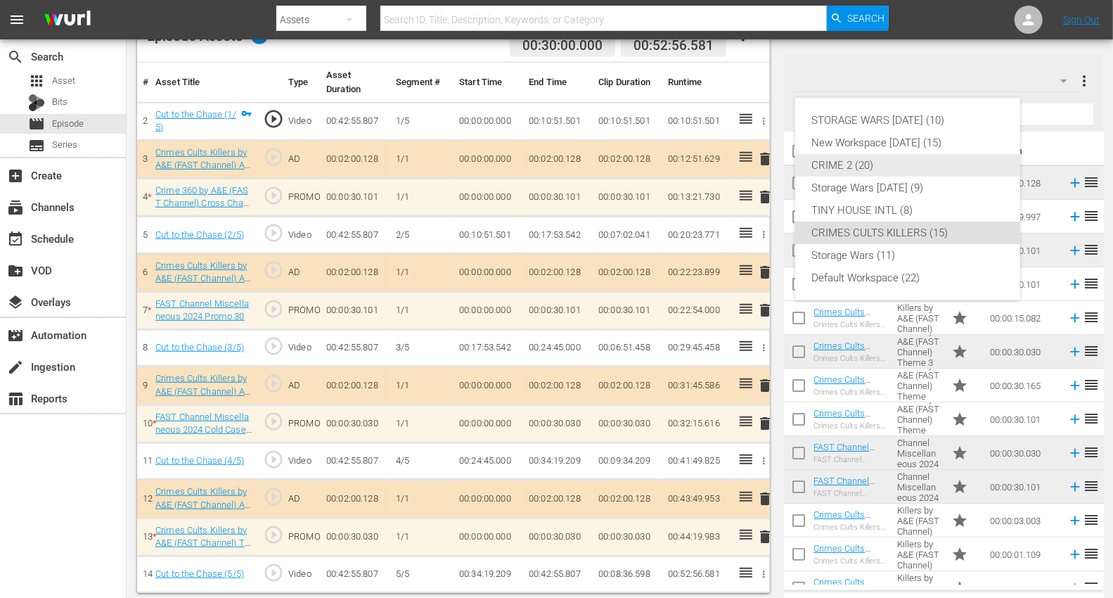
click at [834, 166] on div "CRIME 2 (20)" at bounding box center [907, 165] width 191 height 22
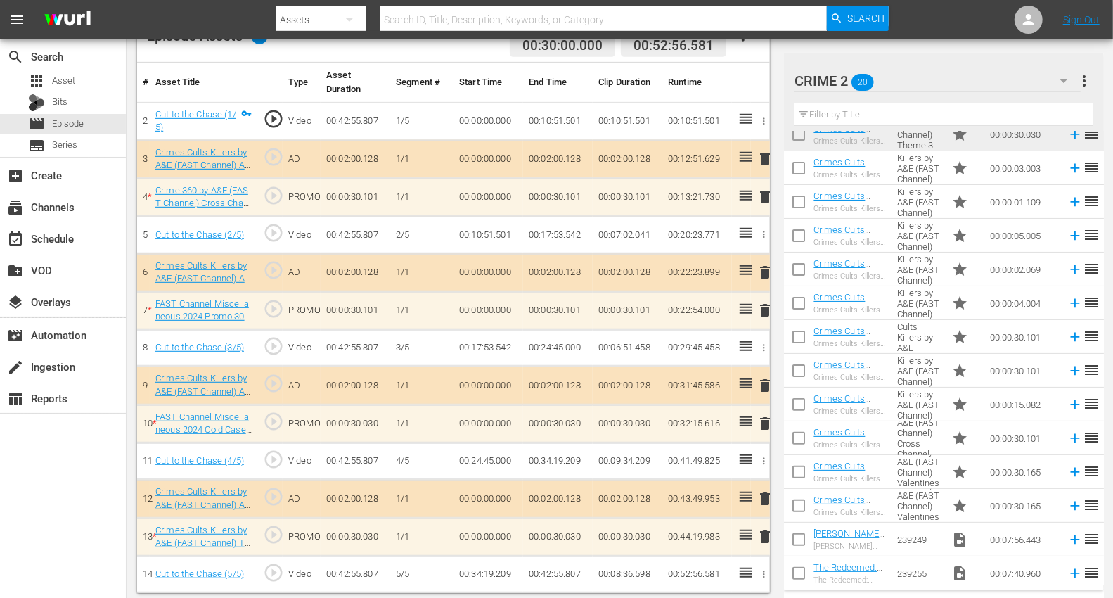
scroll to position [256, 0]
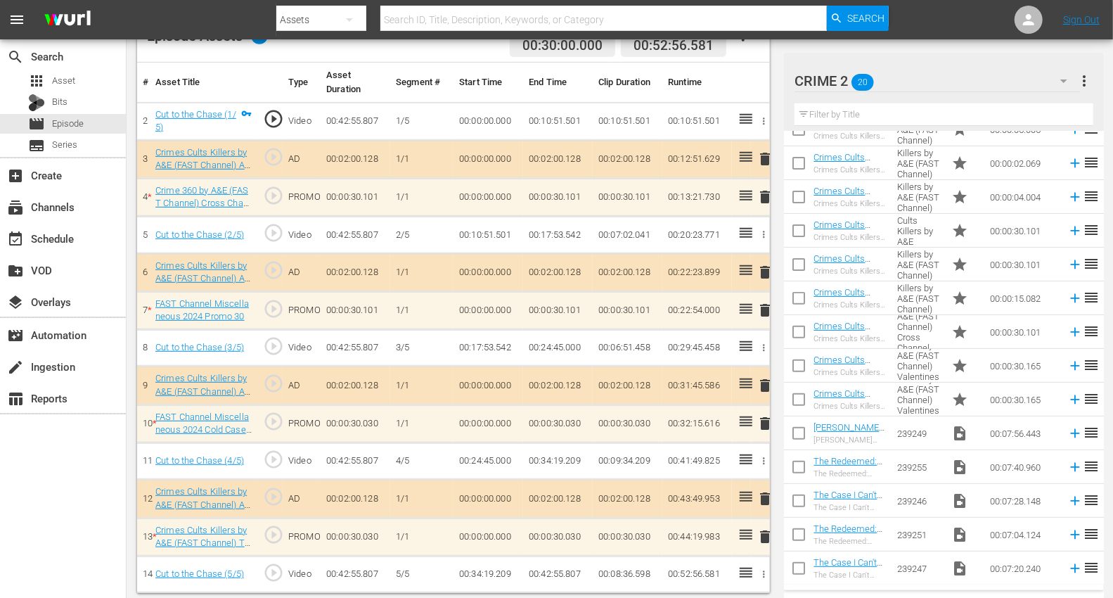
click at [763, 531] on span "delete" at bounding box center [764, 536] width 17 height 17
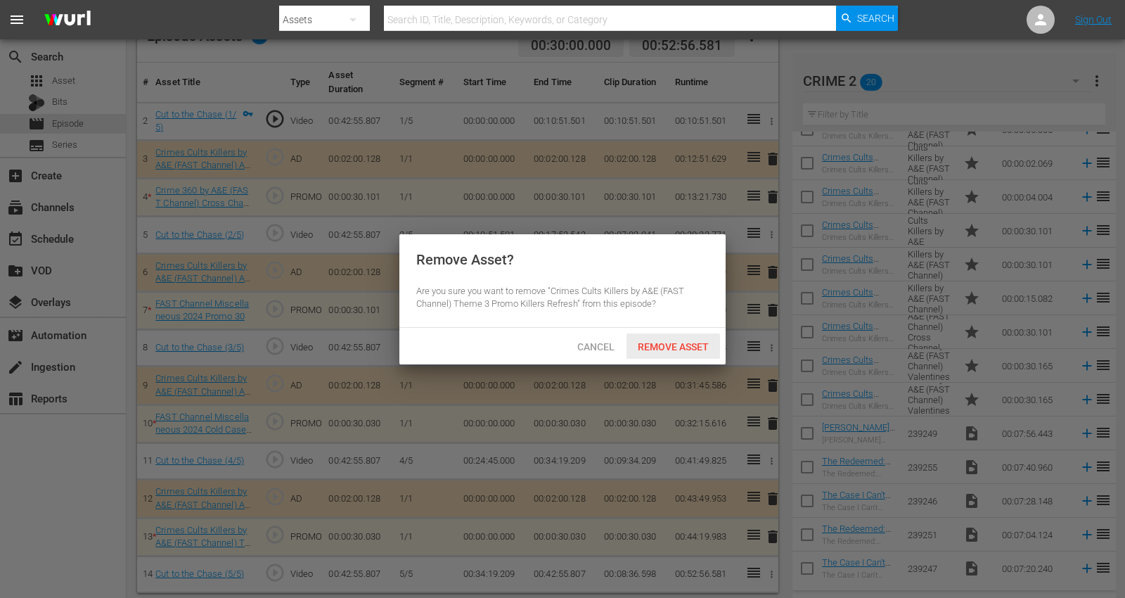
click at [669, 339] on div "Remove Asset" at bounding box center [672, 346] width 93 height 26
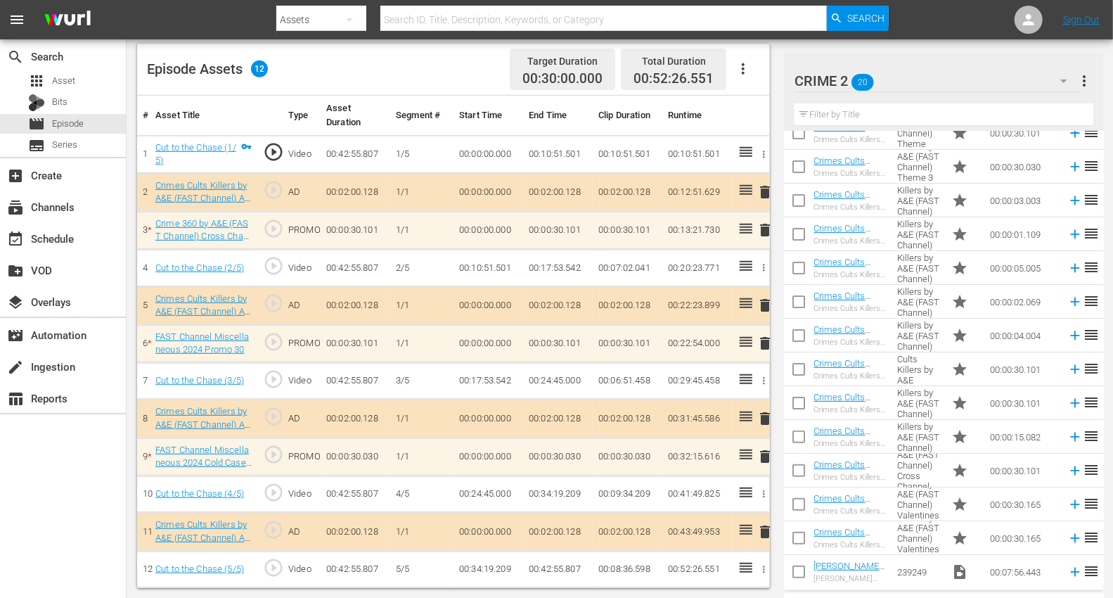
scroll to position [100, 0]
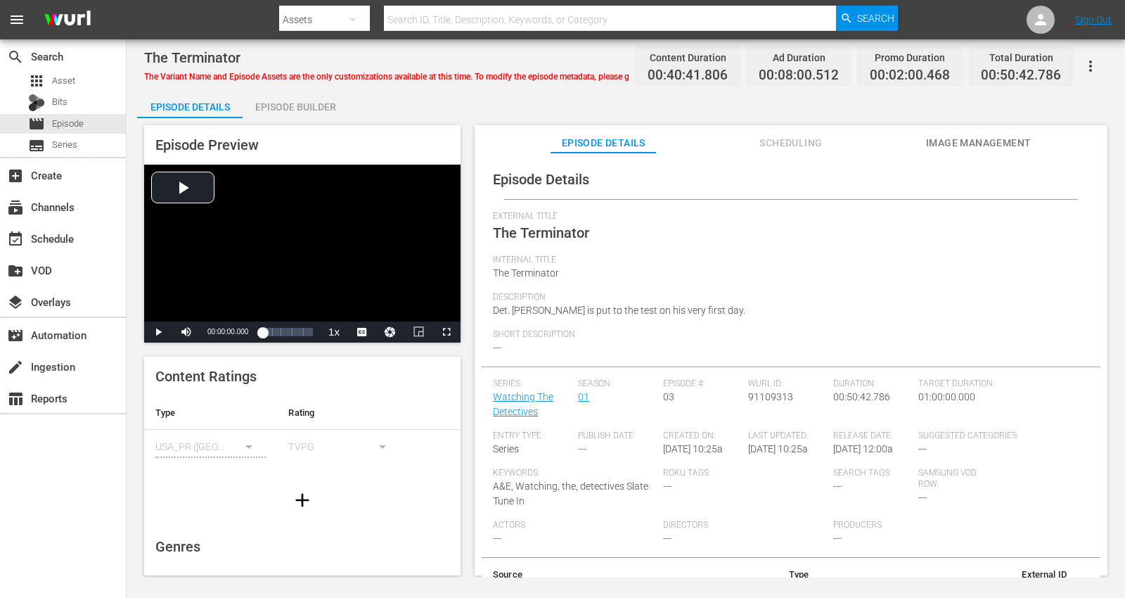
click at [300, 104] on div "Episode Builder" at bounding box center [295, 107] width 105 height 34
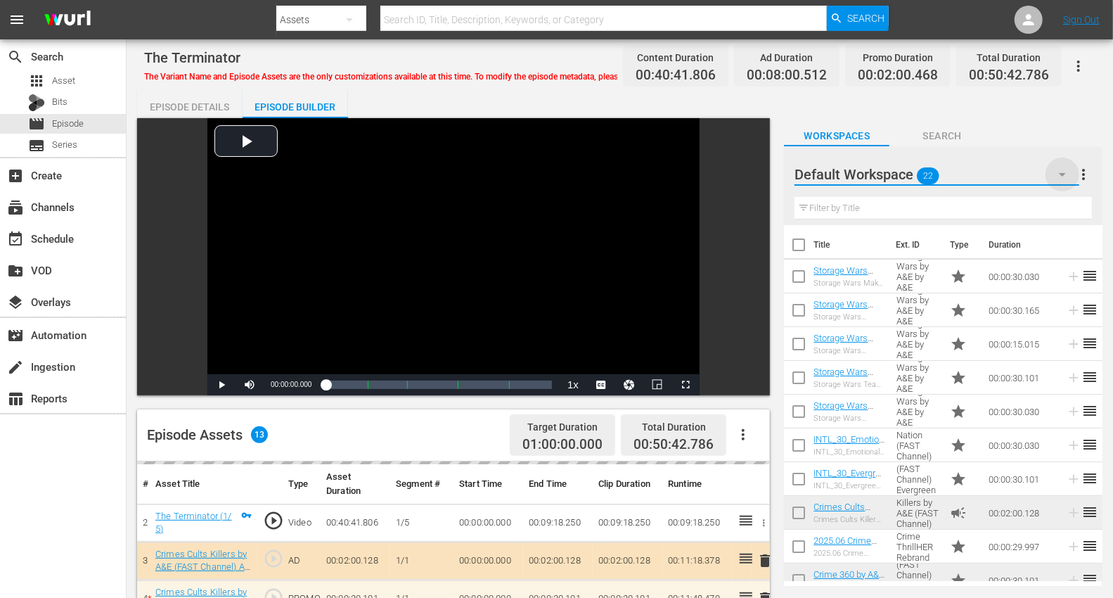
click at [1012, 169] on icon "button" at bounding box center [1062, 174] width 17 height 17
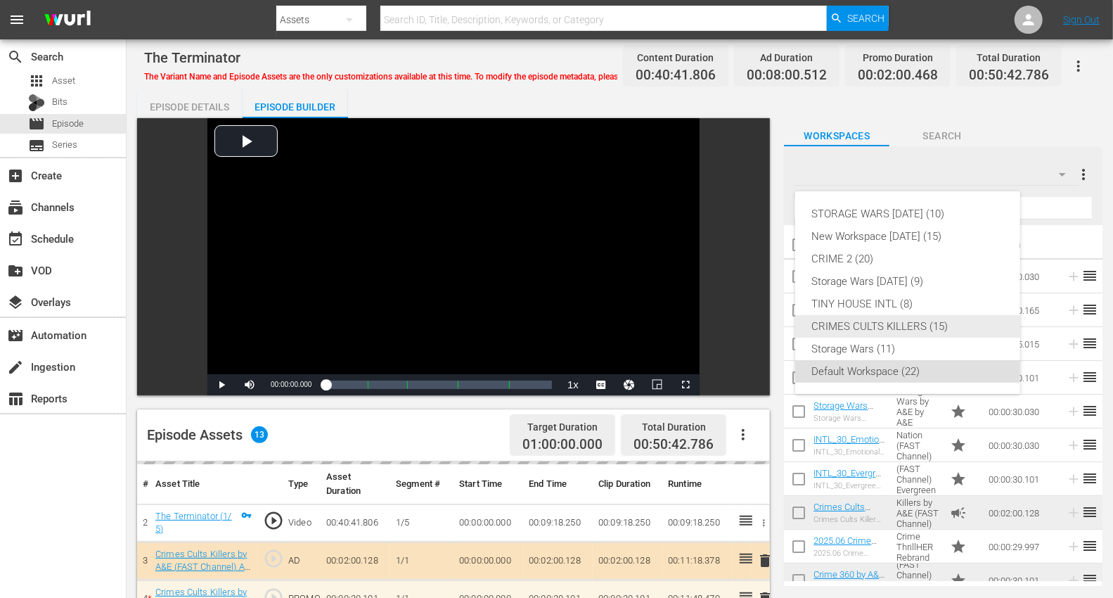
click at [881, 328] on div "CRIMES CULTS KILLERS (15)" at bounding box center [907, 326] width 191 height 22
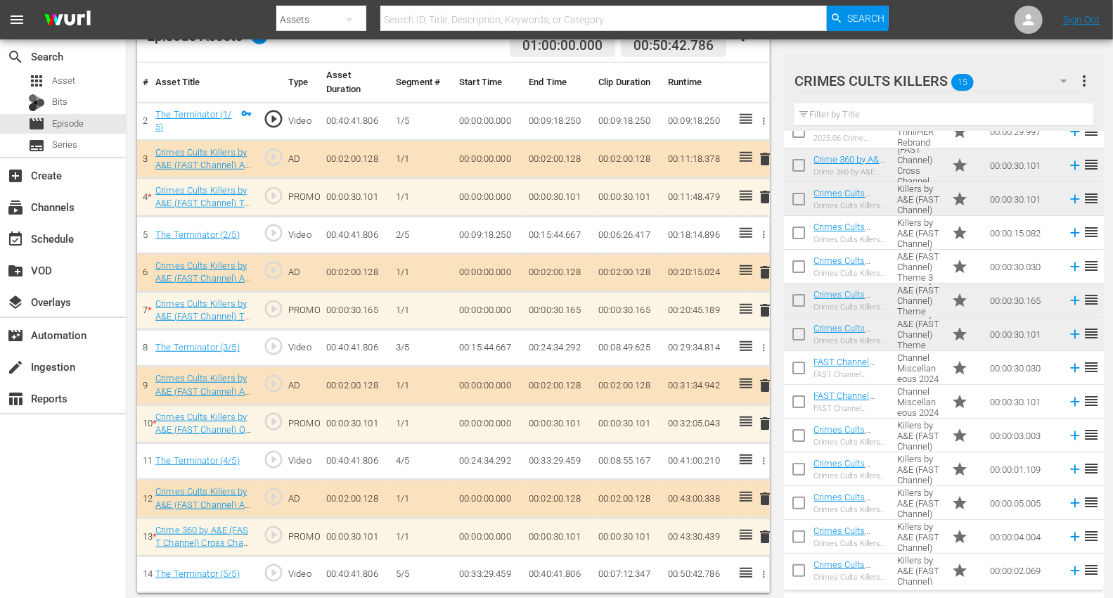
scroll to position [87, 0]
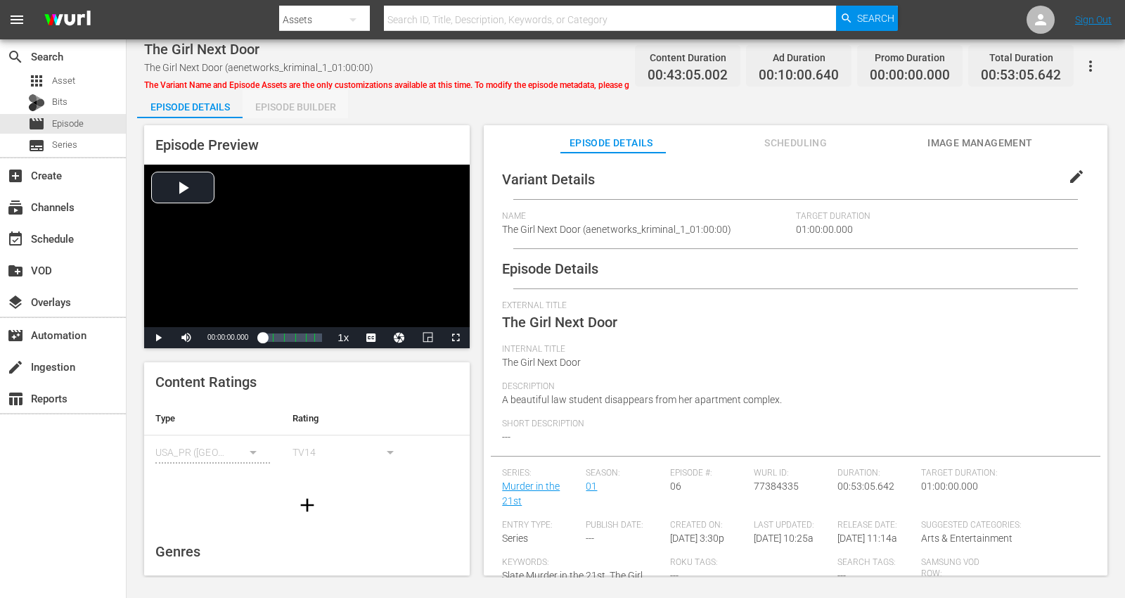
click at [291, 108] on div "Episode Builder" at bounding box center [295, 107] width 105 height 34
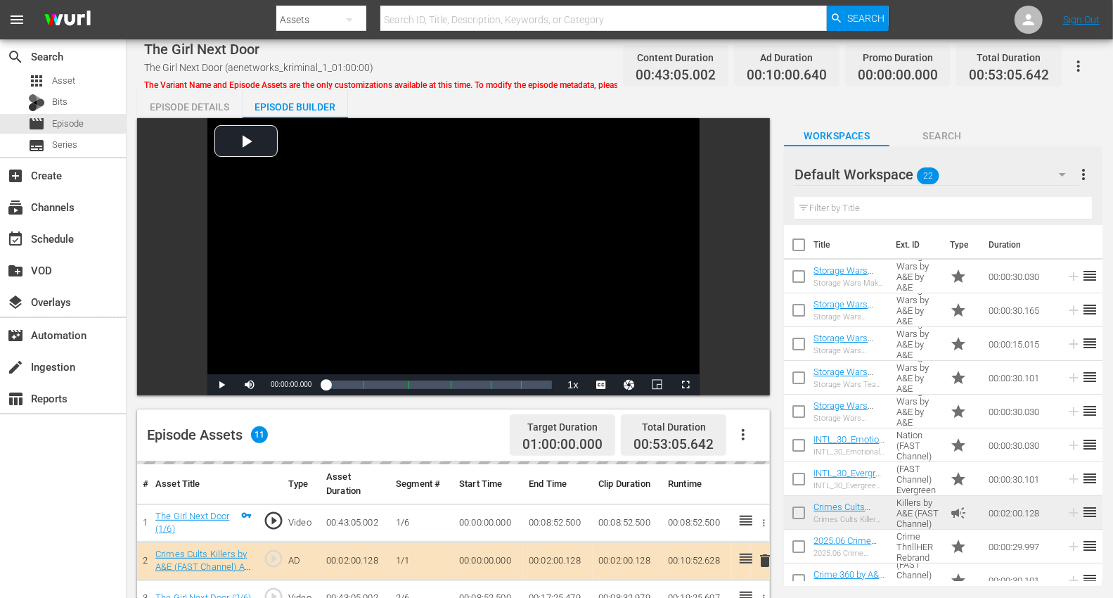
click at [1012, 173] on icon "button" at bounding box center [1062, 174] width 17 height 17
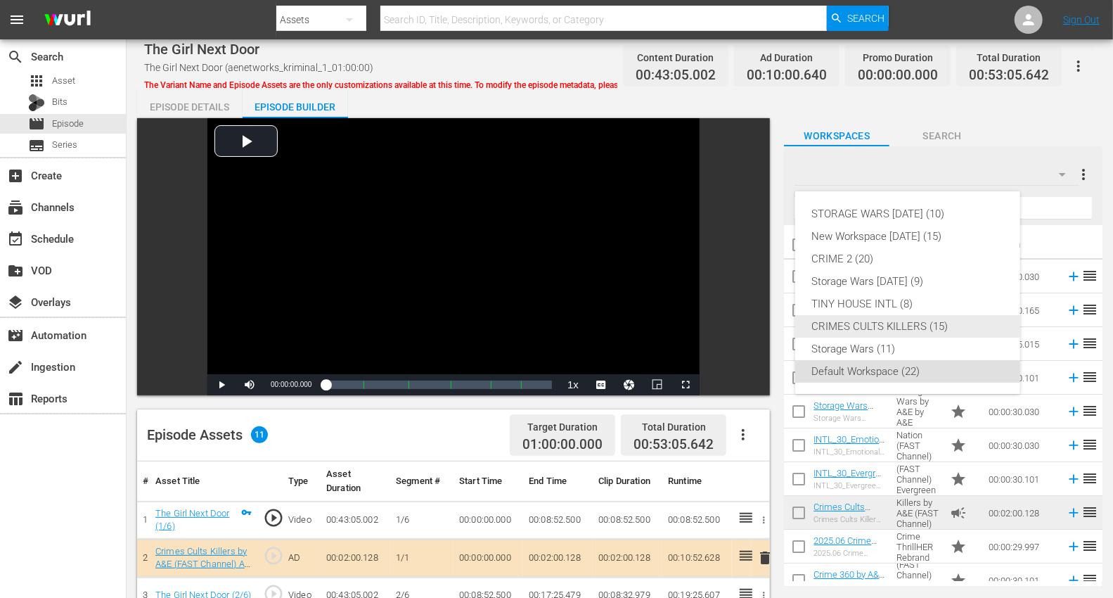
click at [856, 323] on div "CRIMES CULTS KILLERS (15)" at bounding box center [907, 326] width 191 height 22
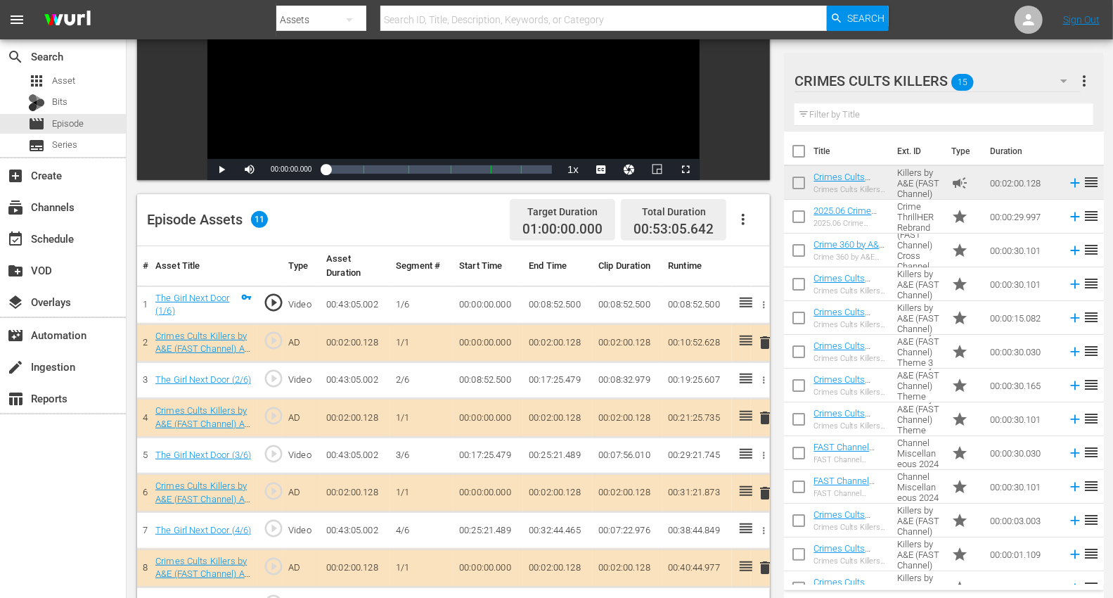
scroll to position [234, 0]
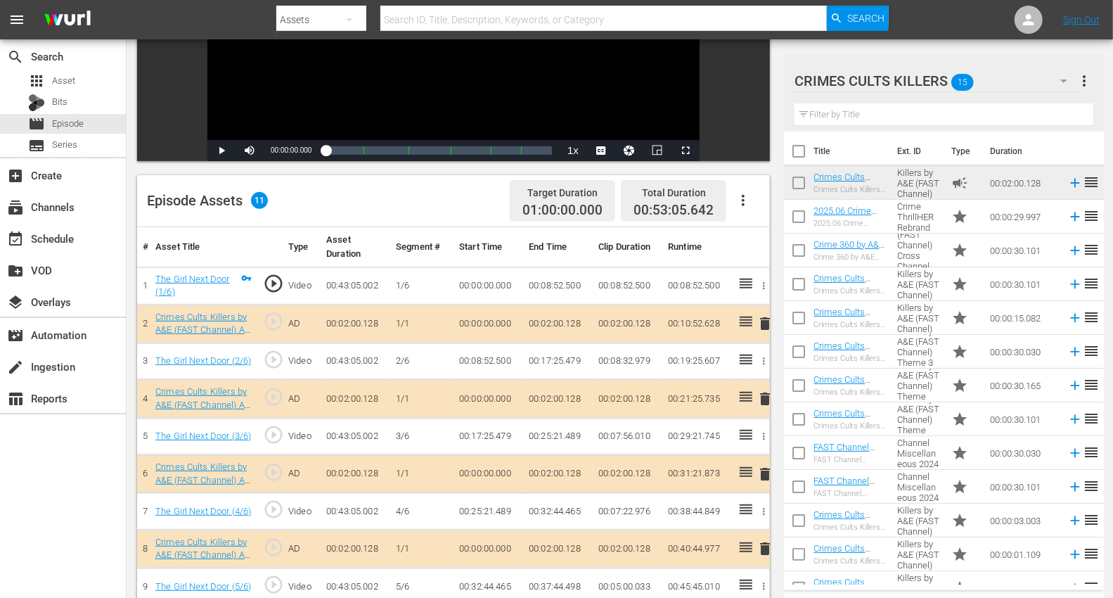
click at [767, 321] on span "delete" at bounding box center [764, 323] width 17 height 17
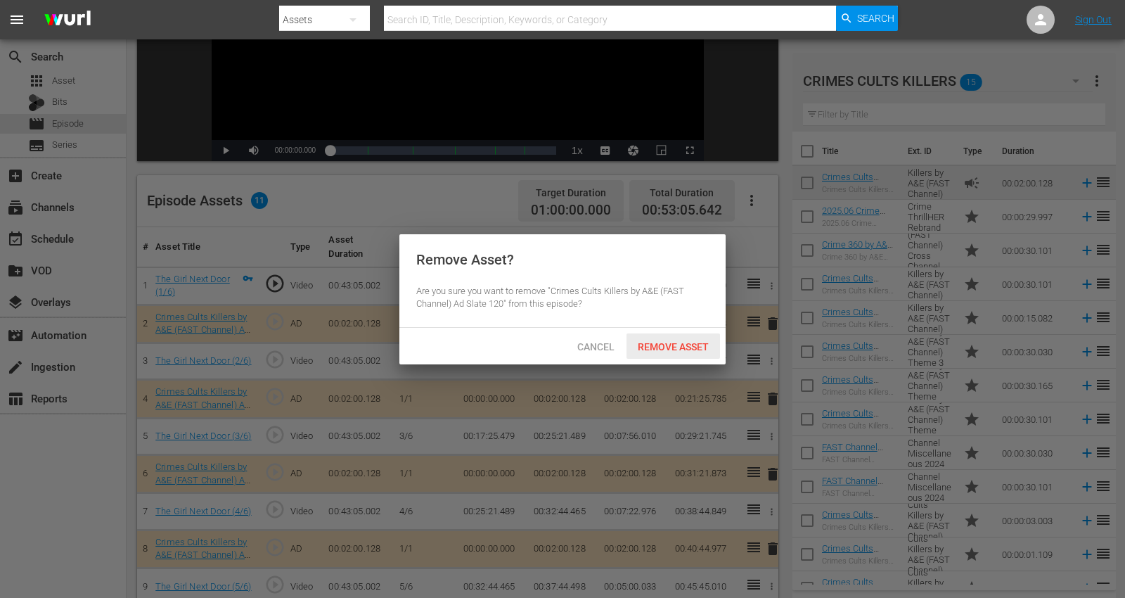
click at [664, 344] on span "Remove Asset" at bounding box center [672, 346] width 93 height 11
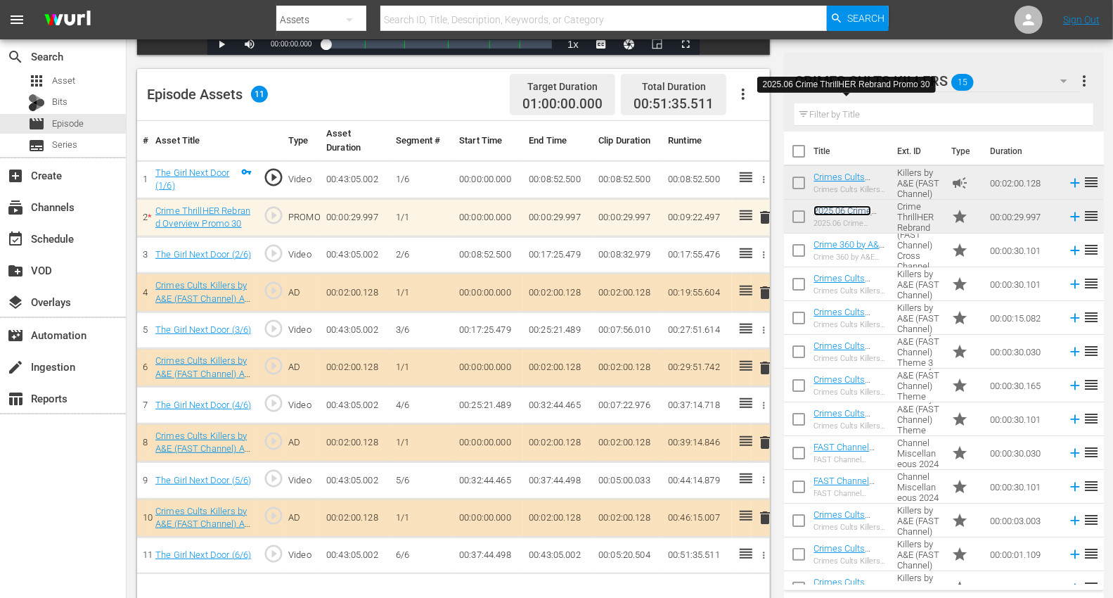
scroll to position [366, 0]
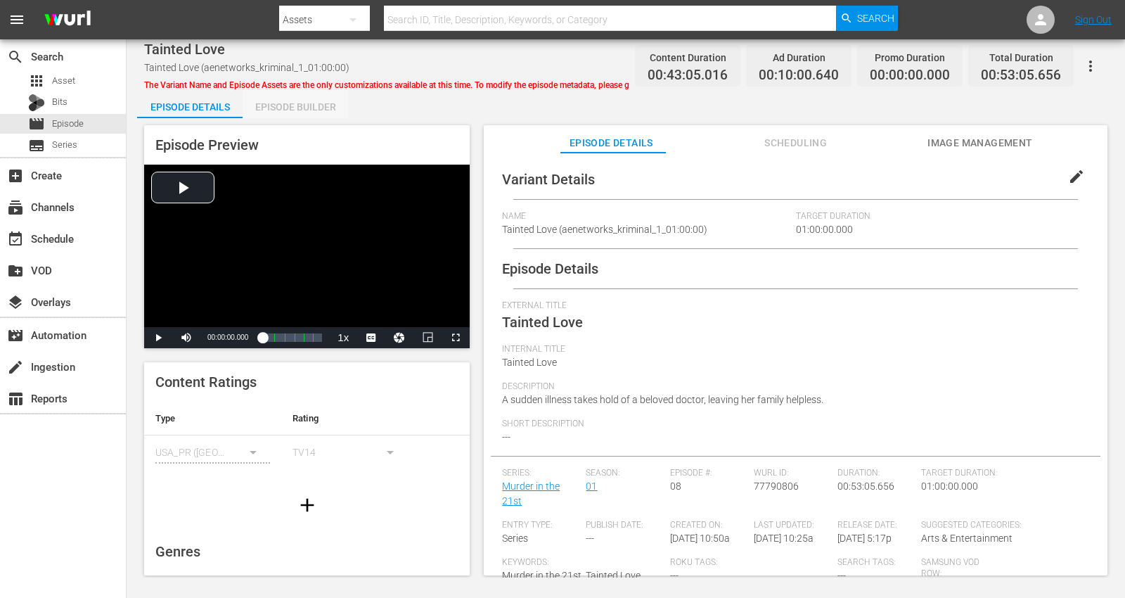
click at [274, 101] on div "Episode Builder" at bounding box center [295, 107] width 105 height 34
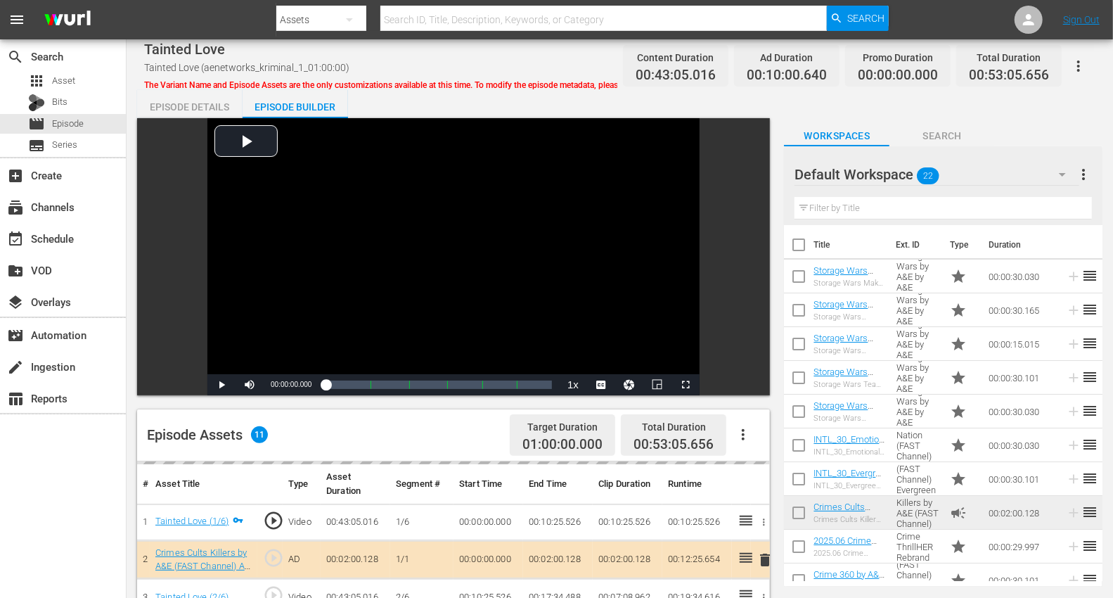
click at [1012, 167] on icon "button" at bounding box center [1062, 174] width 17 height 17
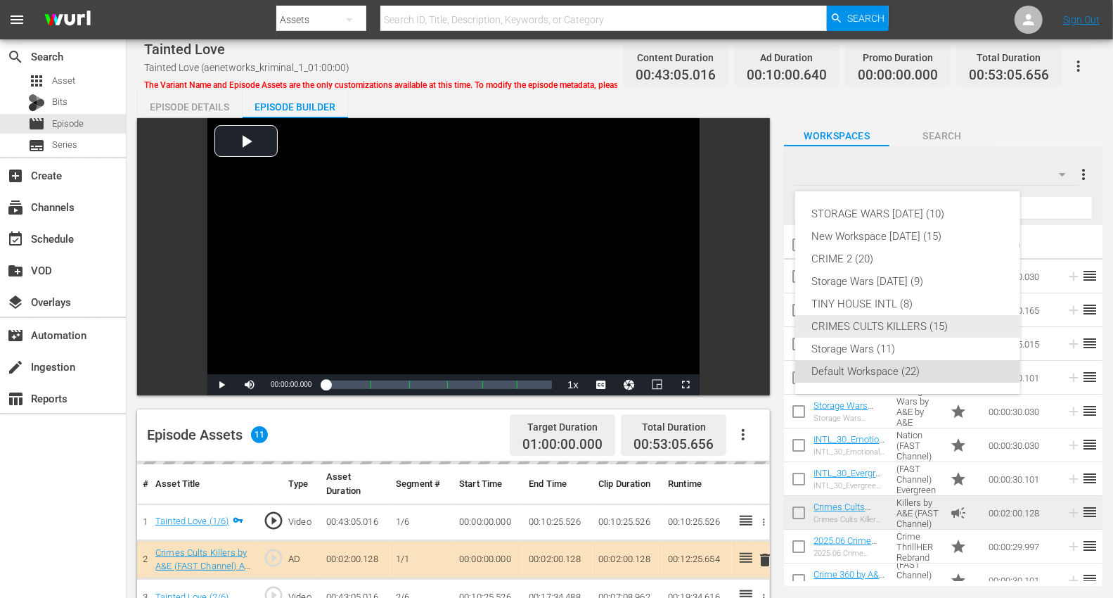
click at [832, 328] on div "CRIMES CULTS KILLERS (15)" at bounding box center [907, 326] width 191 height 22
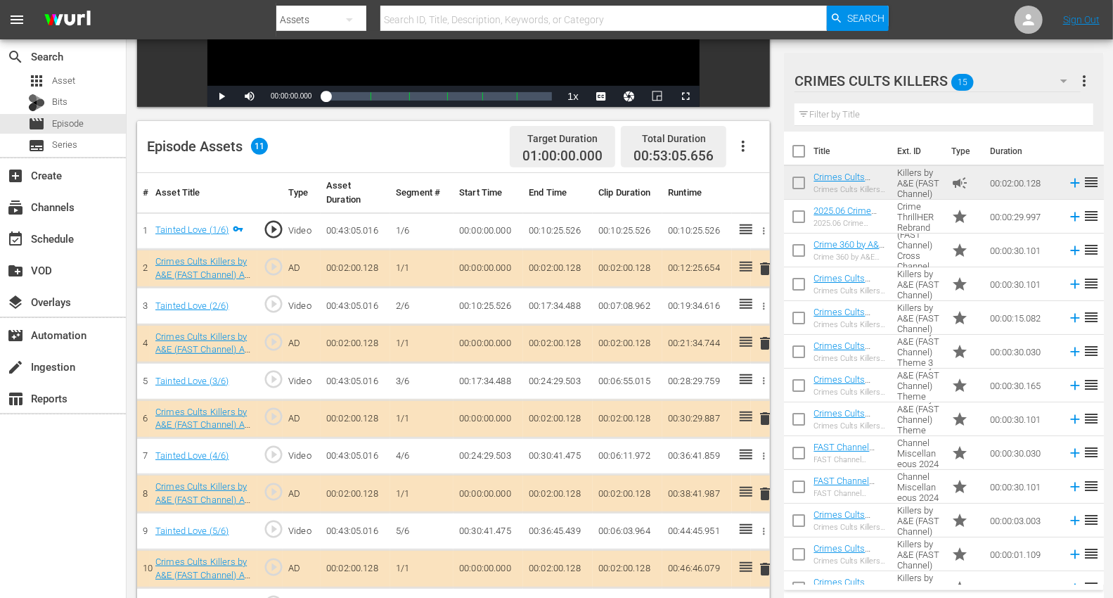
scroll to position [312, 0]
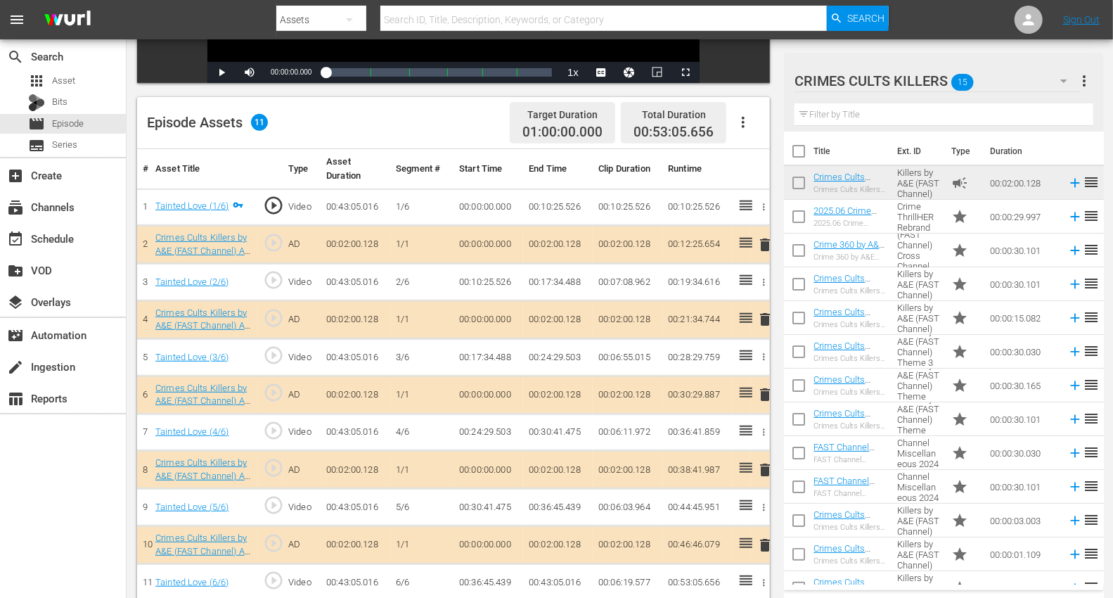
click at [766, 316] on span "delete" at bounding box center [764, 319] width 17 height 17
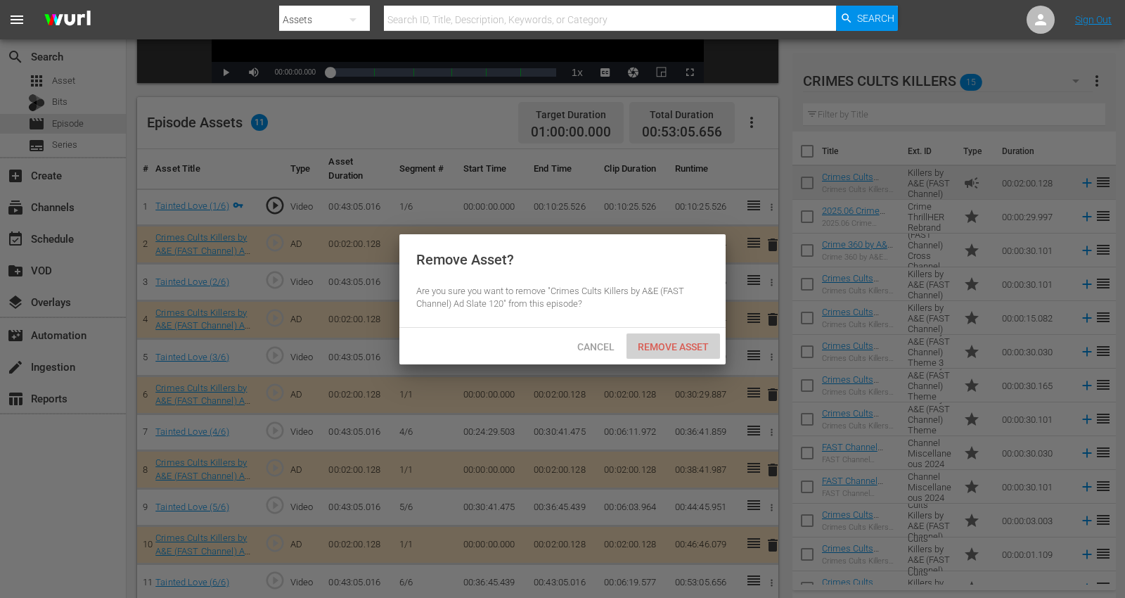
click at [654, 342] on span "Remove Asset" at bounding box center [672, 346] width 93 height 11
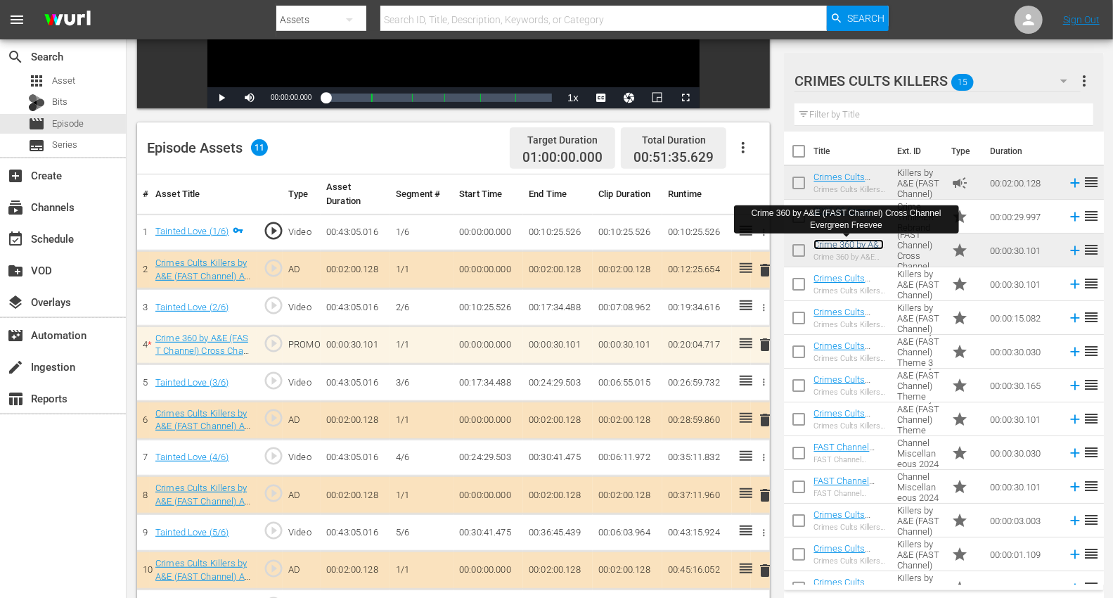
scroll to position [366, 0]
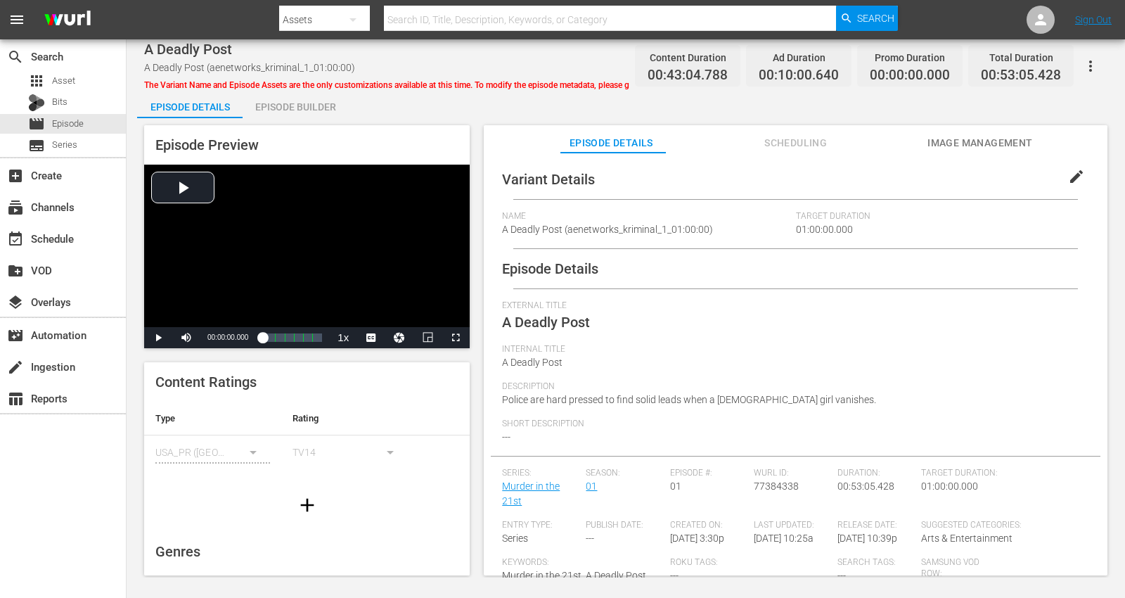
click at [293, 103] on div "Episode Builder" at bounding box center [295, 107] width 105 height 34
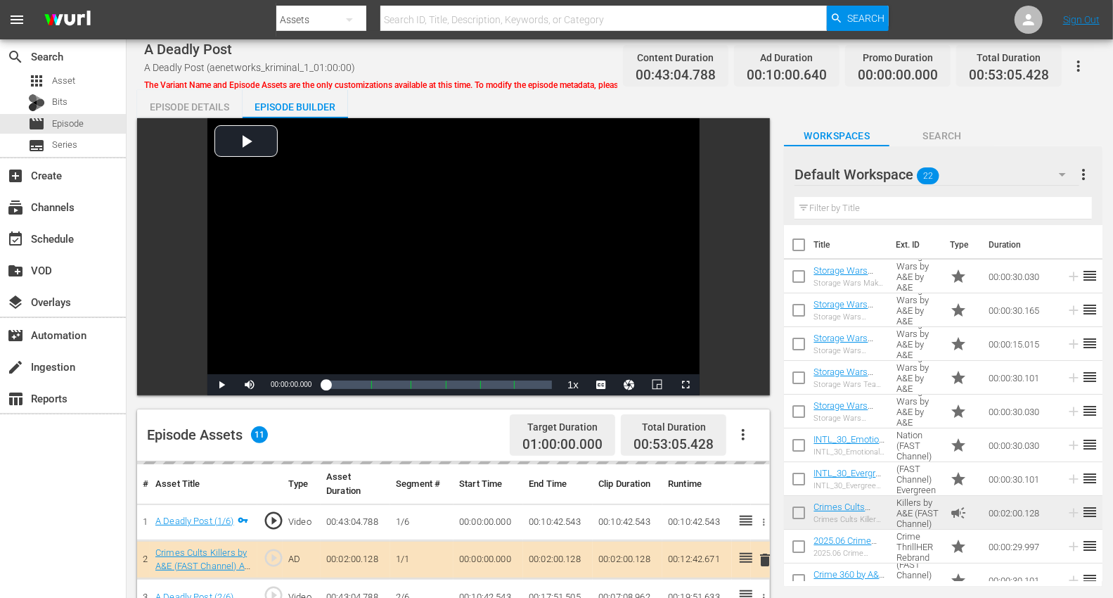
click at [1012, 169] on icon "button" at bounding box center [1062, 174] width 17 height 17
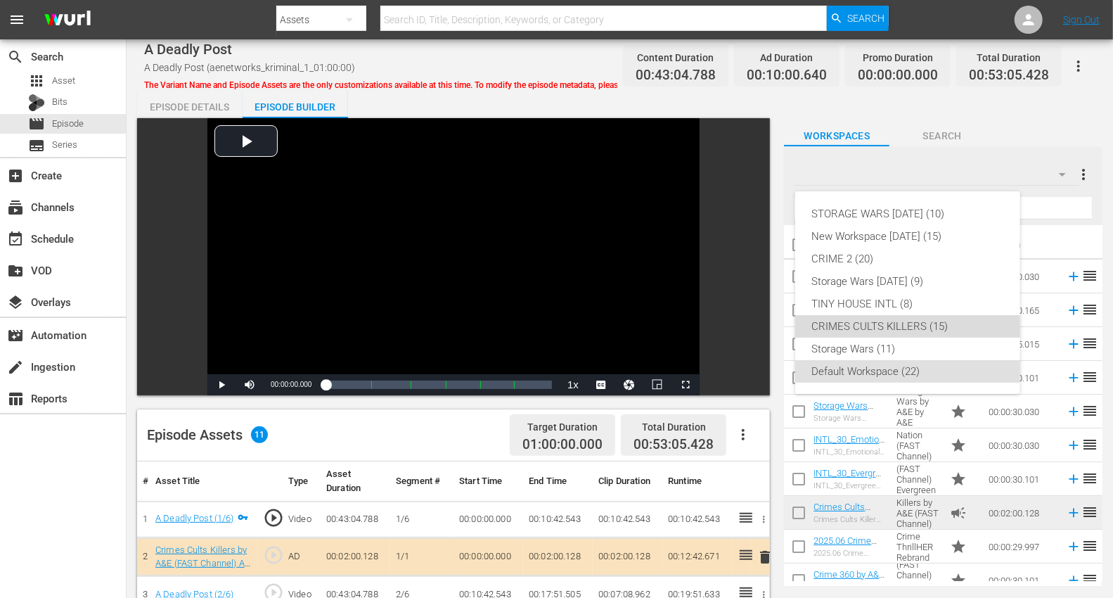
click at [884, 328] on div "CRIMES CULTS KILLERS (15)" at bounding box center [907, 326] width 191 height 22
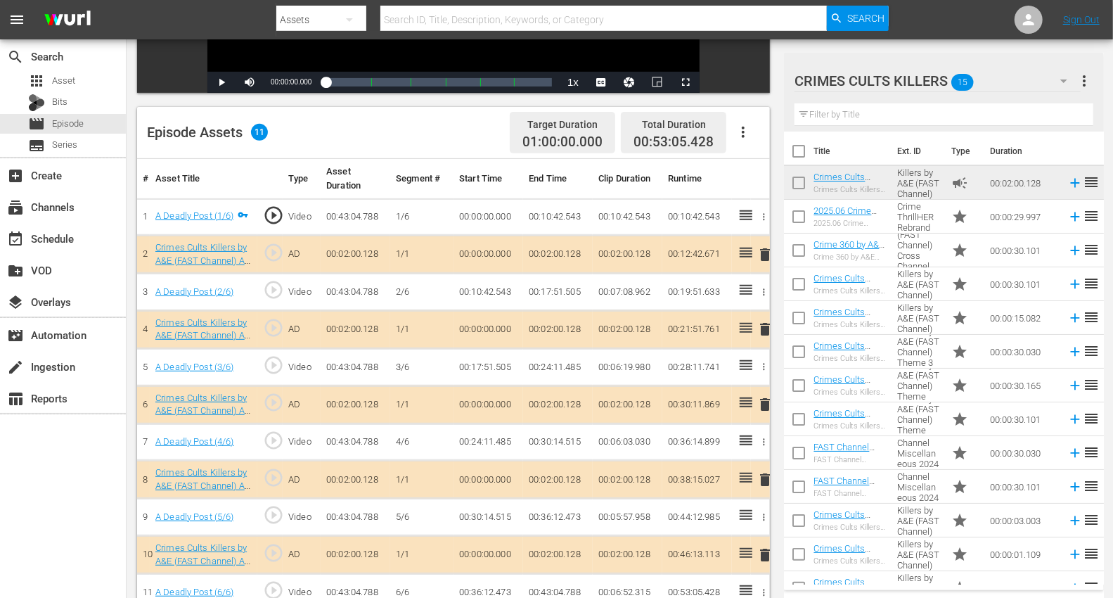
scroll to position [366, 0]
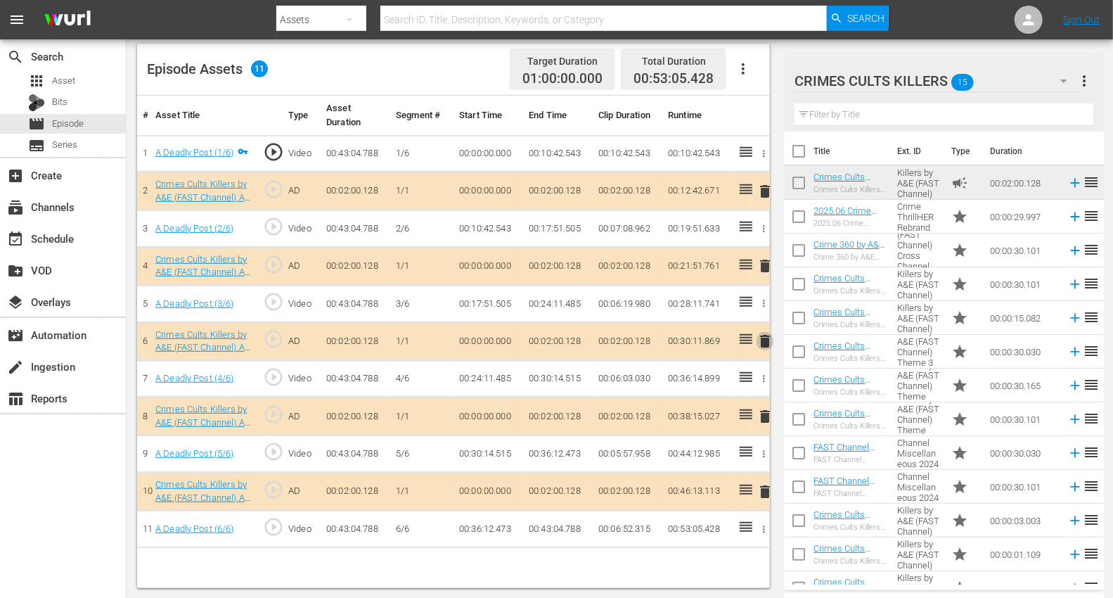
click at [765, 336] on span "delete" at bounding box center [764, 340] width 17 height 17
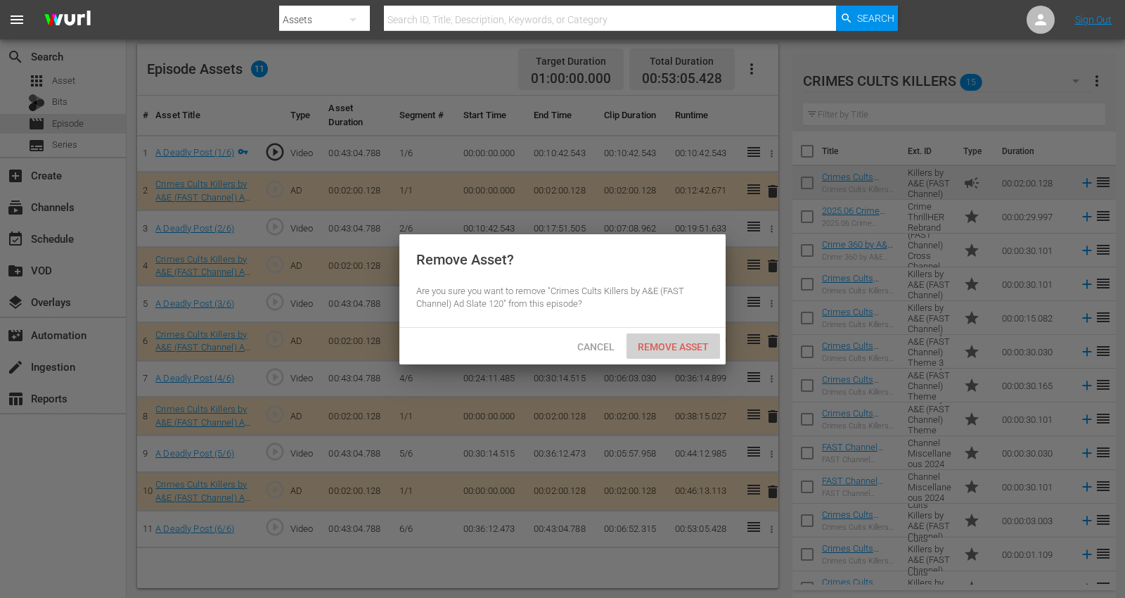
click at [656, 338] on div "Remove Asset" at bounding box center [672, 346] width 93 height 26
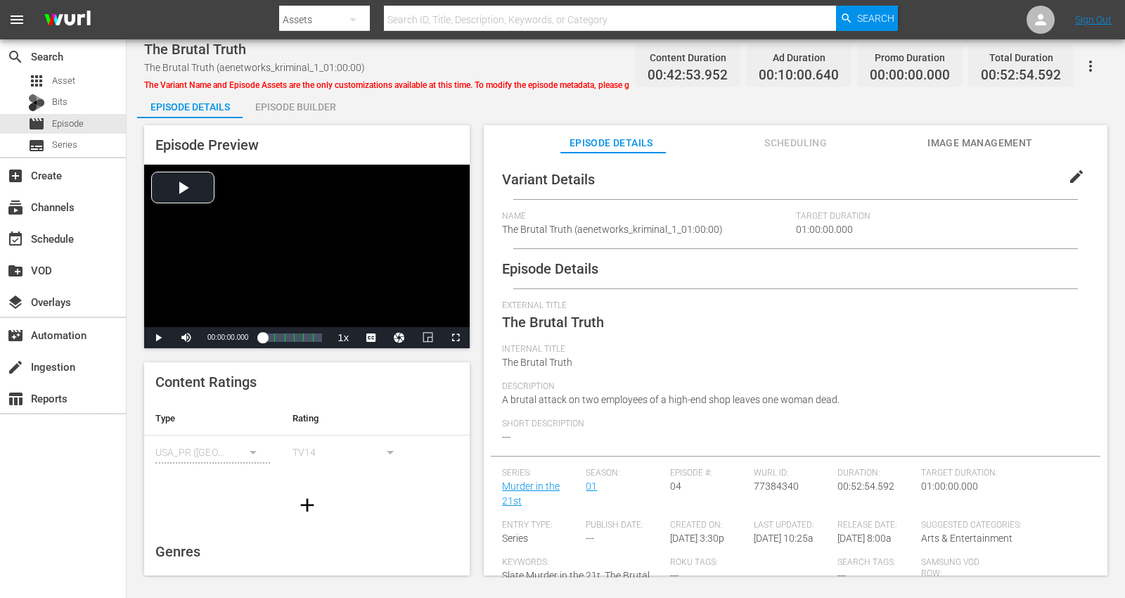
click at [293, 104] on div "Episode Builder" at bounding box center [295, 107] width 105 height 34
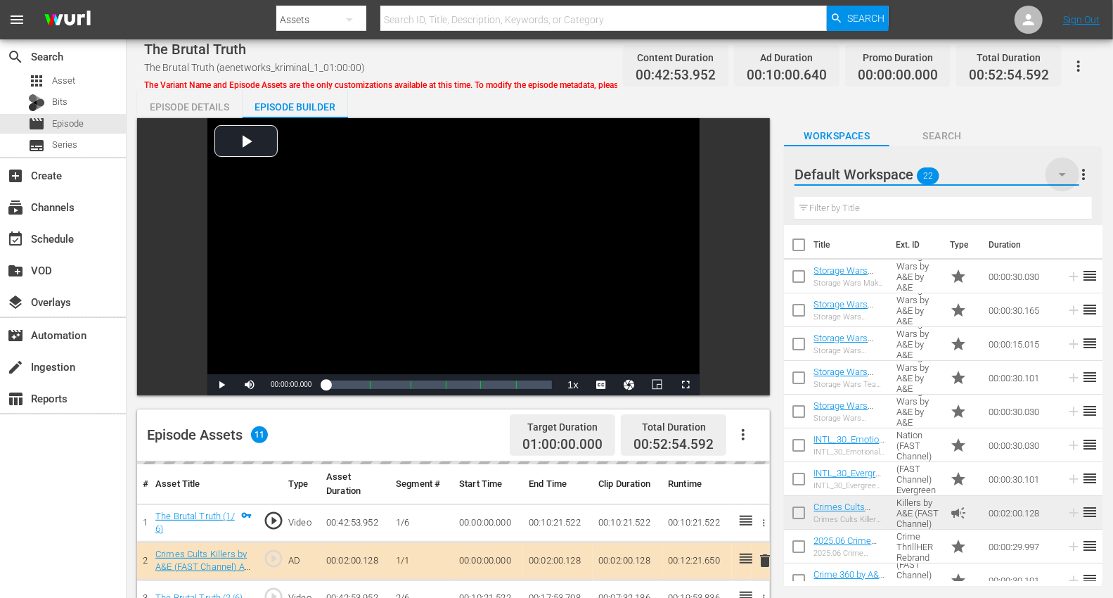
click at [1012, 172] on icon "button" at bounding box center [1062, 174] width 17 height 17
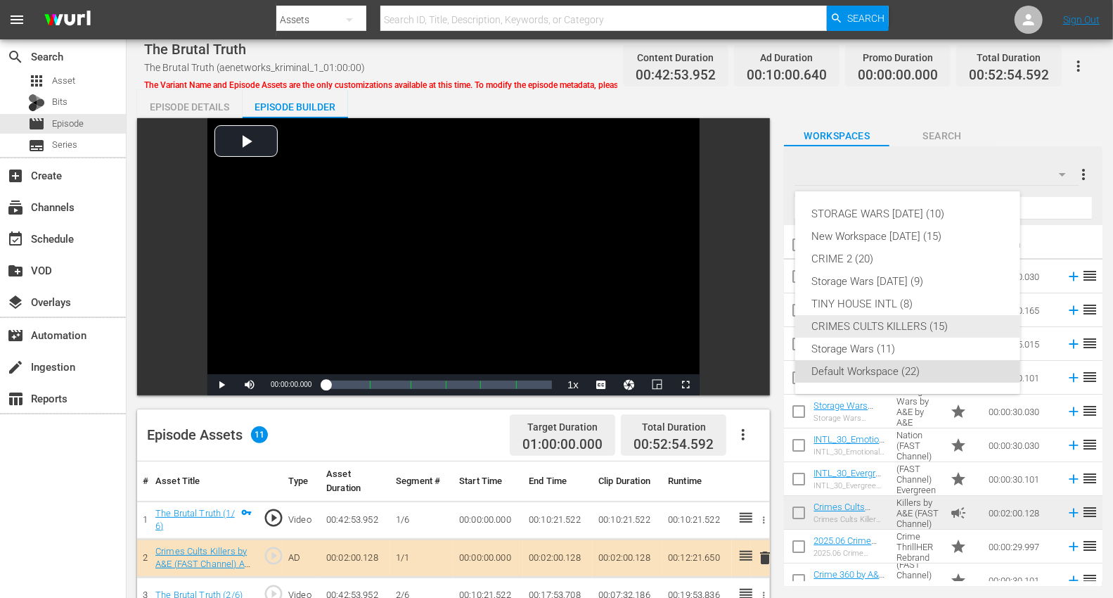
click at [884, 330] on div "CRIMES CULTS KILLERS (15)" at bounding box center [907, 326] width 191 height 22
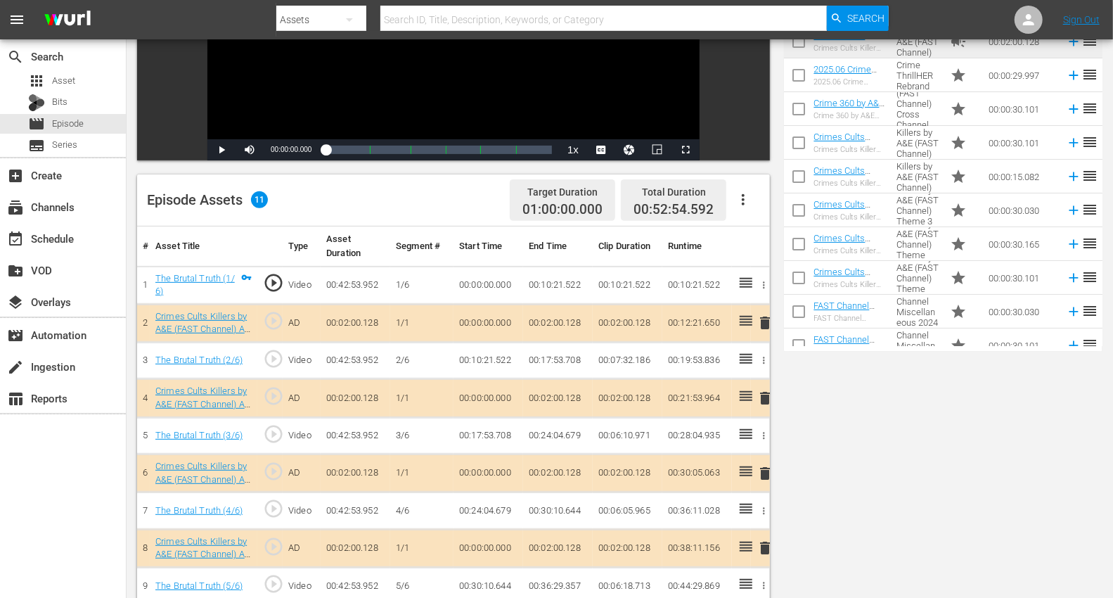
scroll to position [366, 0]
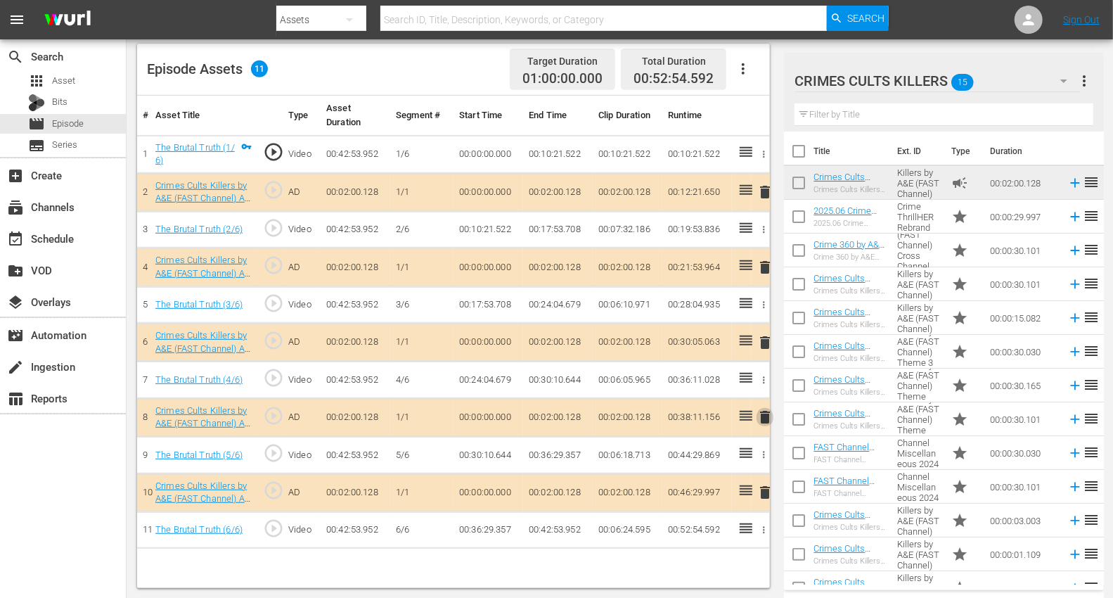
click at [761, 408] on span "delete" at bounding box center [764, 416] width 17 height 17
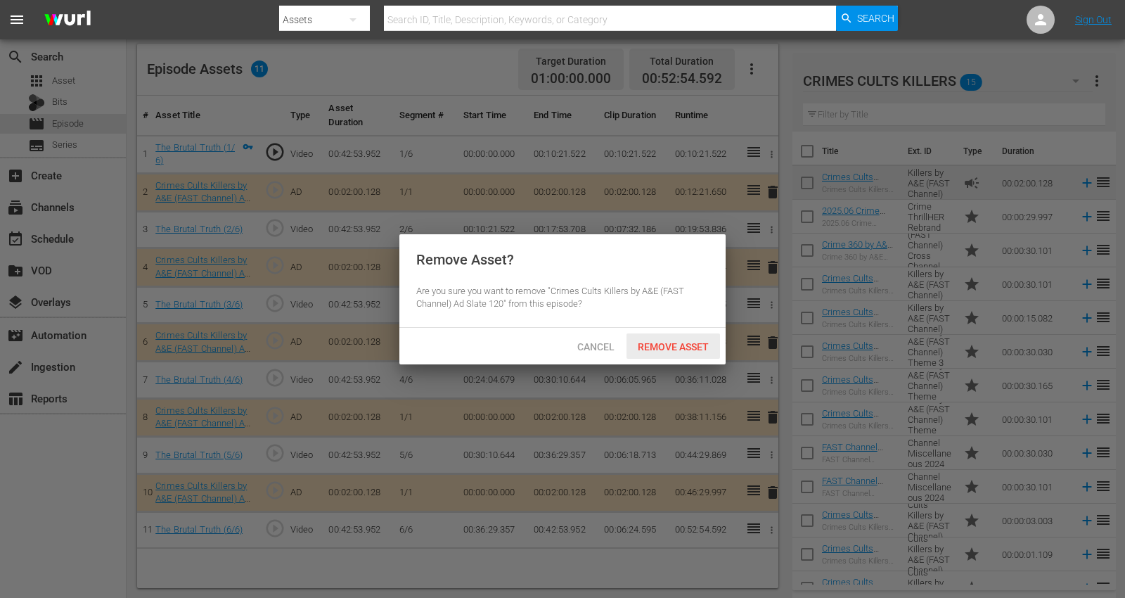
click at [676, 341] on span "Remove Asset" at bounding box center [672, 346] width 93 height 11
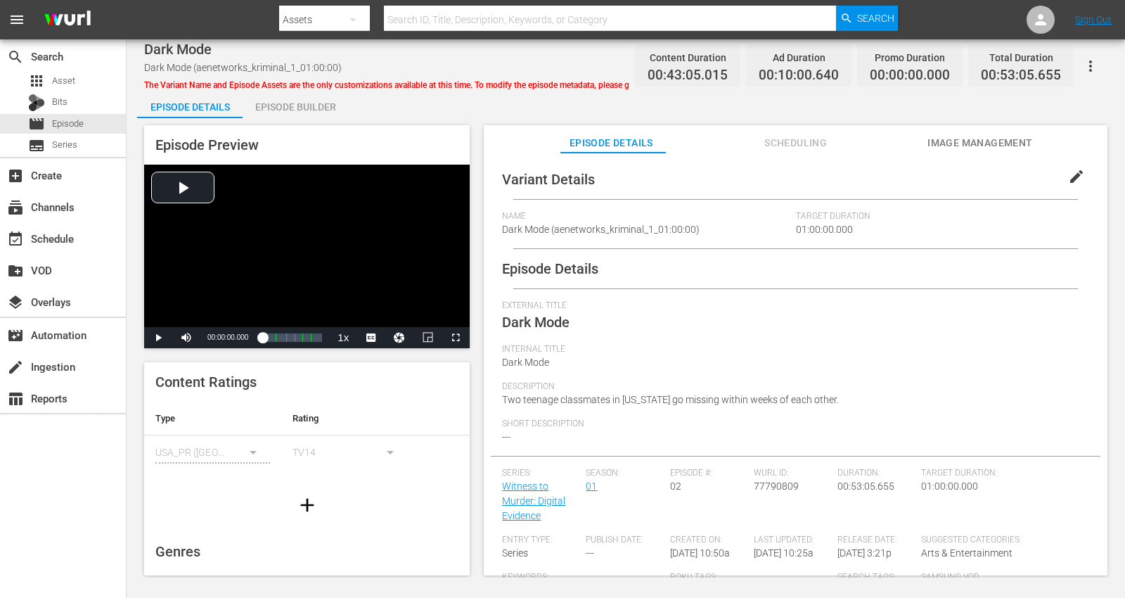
click at [304, 105] on div "Episode Builder" at bounding box center [295, 107] width 105 height 34
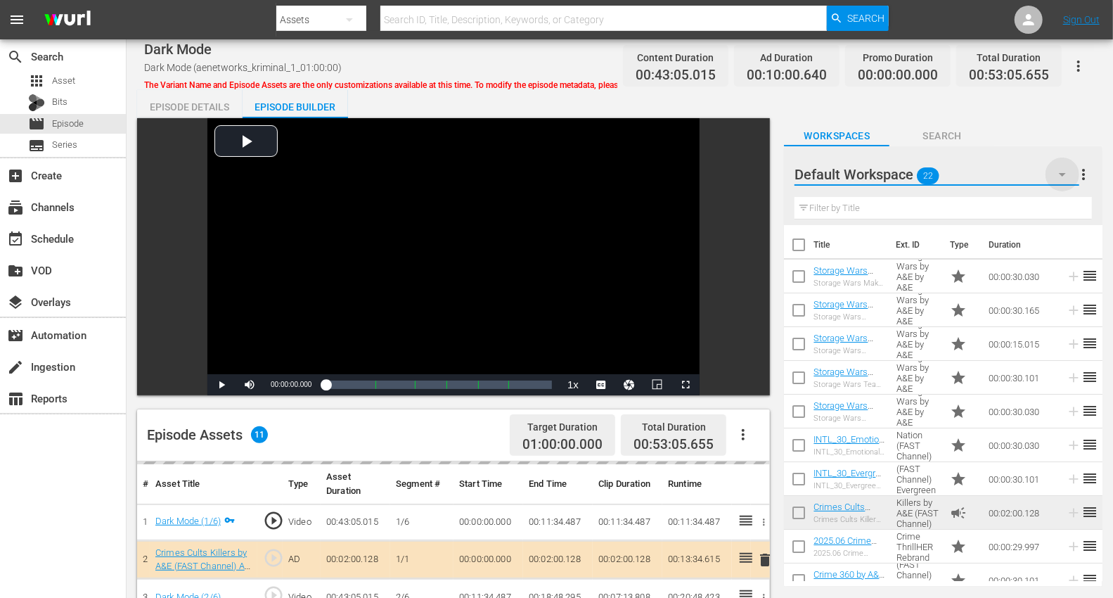
click at [1012, 176] on icon "button" at bounding box center [1062, 174] width 17 height 17
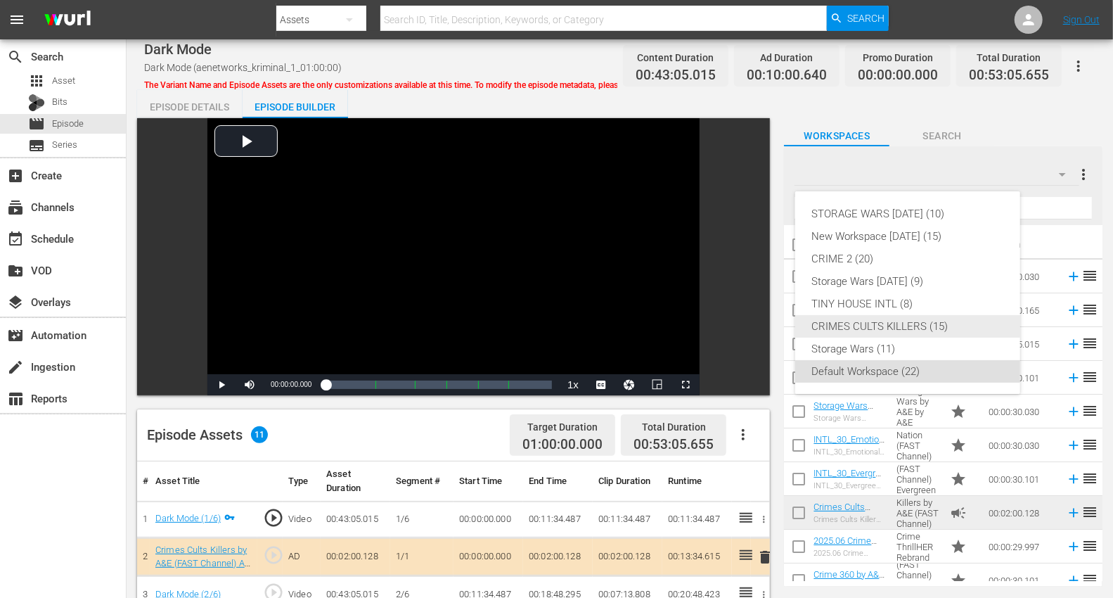
click at [876, 325] on div "CRIMES CULTS KILLERS (15)" at bounding box center [907, 326] width 191 height 22
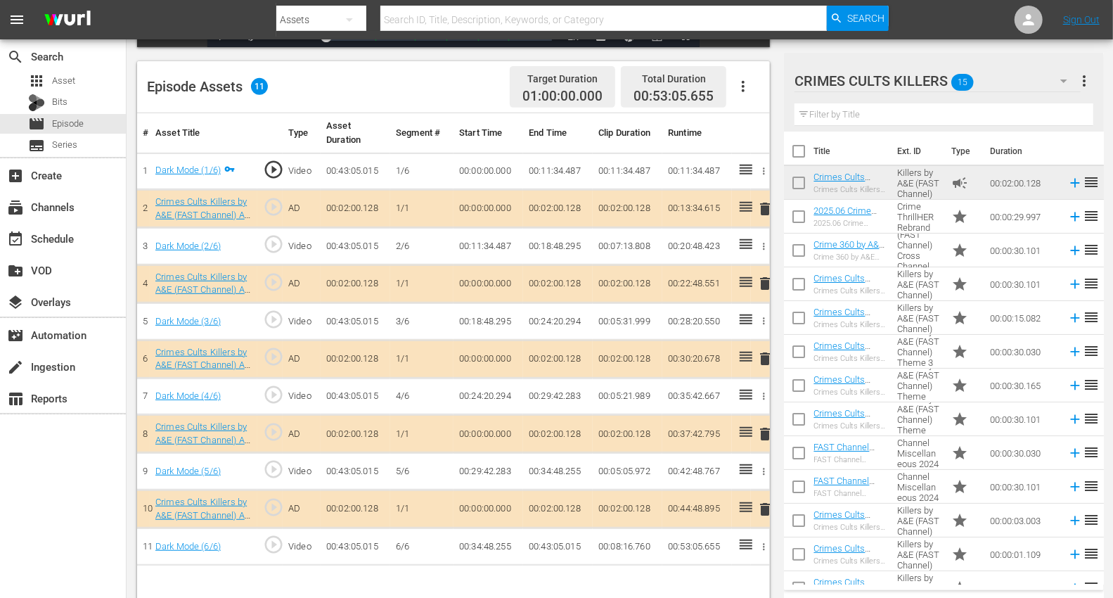
scroll to position [366, 0]
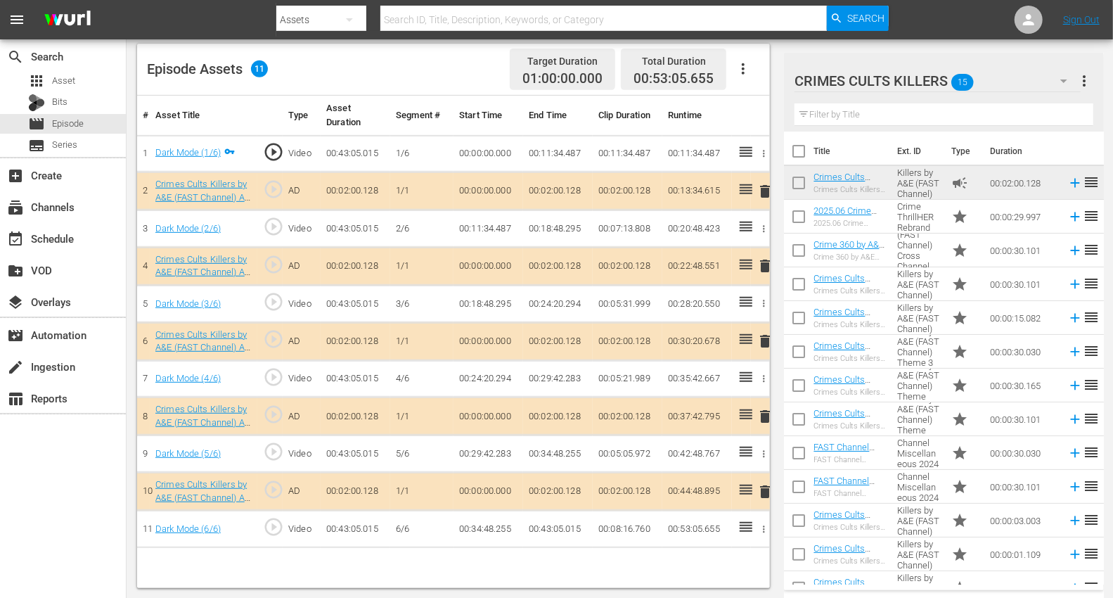
click at [764, 483] on span "delete" at bounding box center [764, 491] width 17 height 17
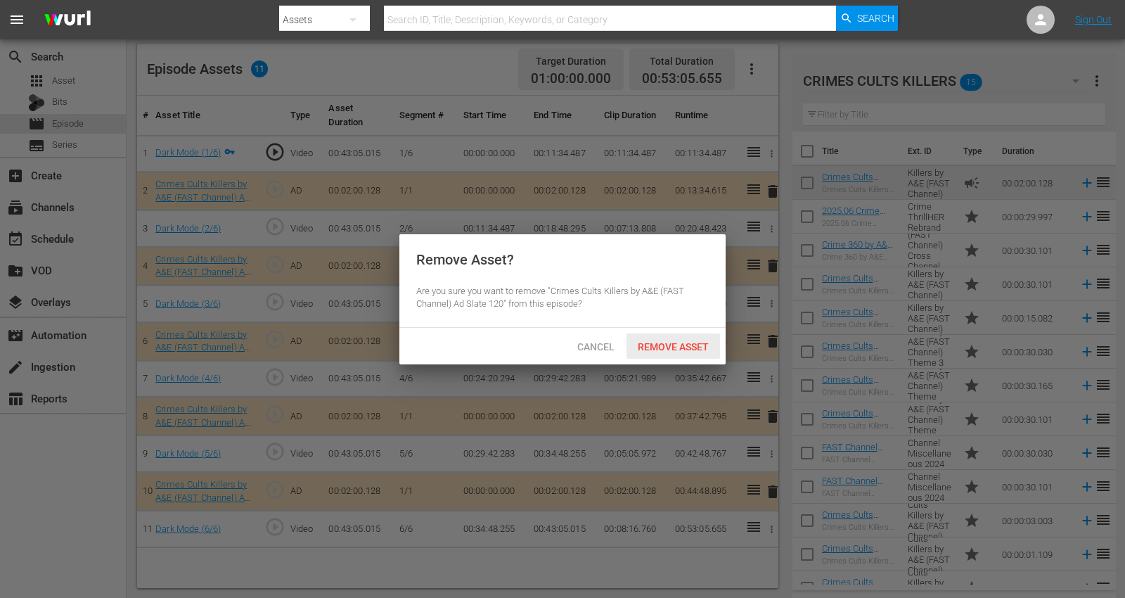
click at [675, 345] on span "Remove Asset" at bounding box center [672, 346] width 93 height 11
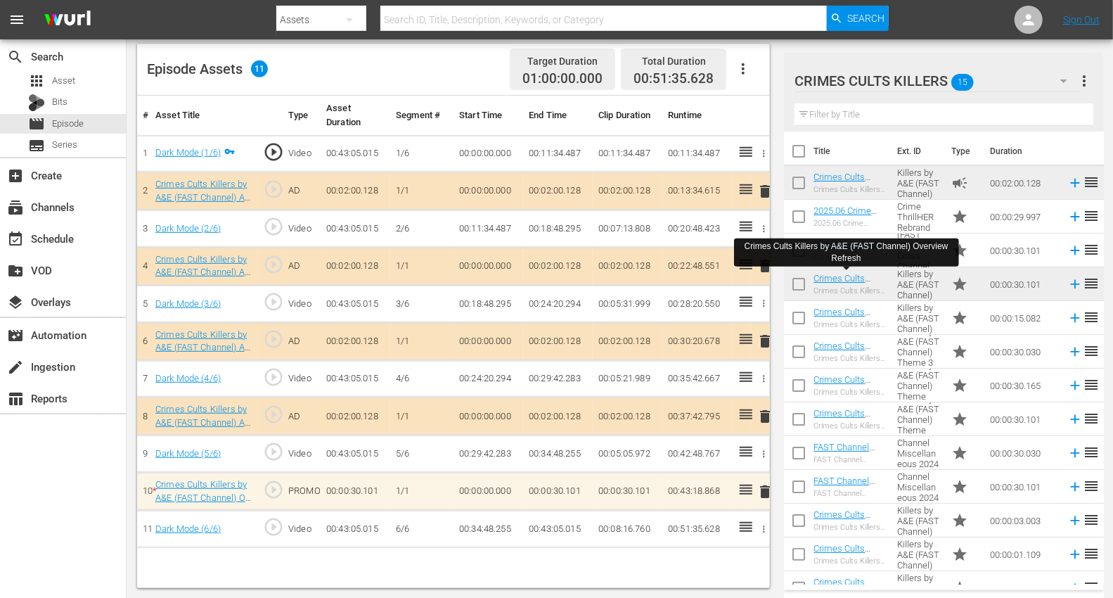
click at [765, 485] on span "delete" at bounding box center [764, 491] width 17 height 17
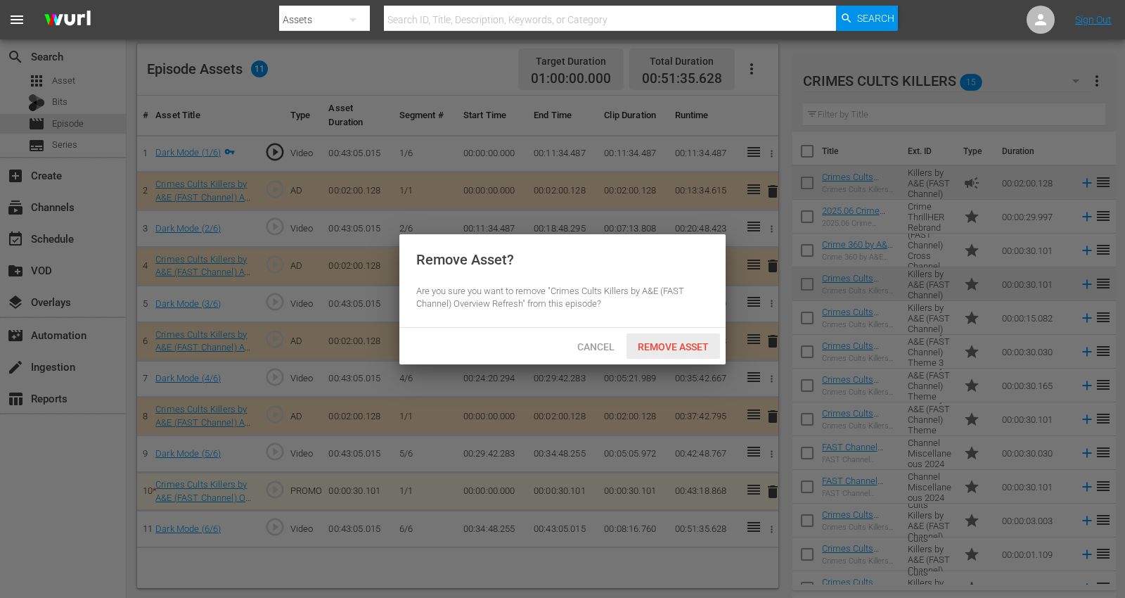
click at [670, 342] on span "Remove Asset" at bounding box center [672, 346] width 93 height 11
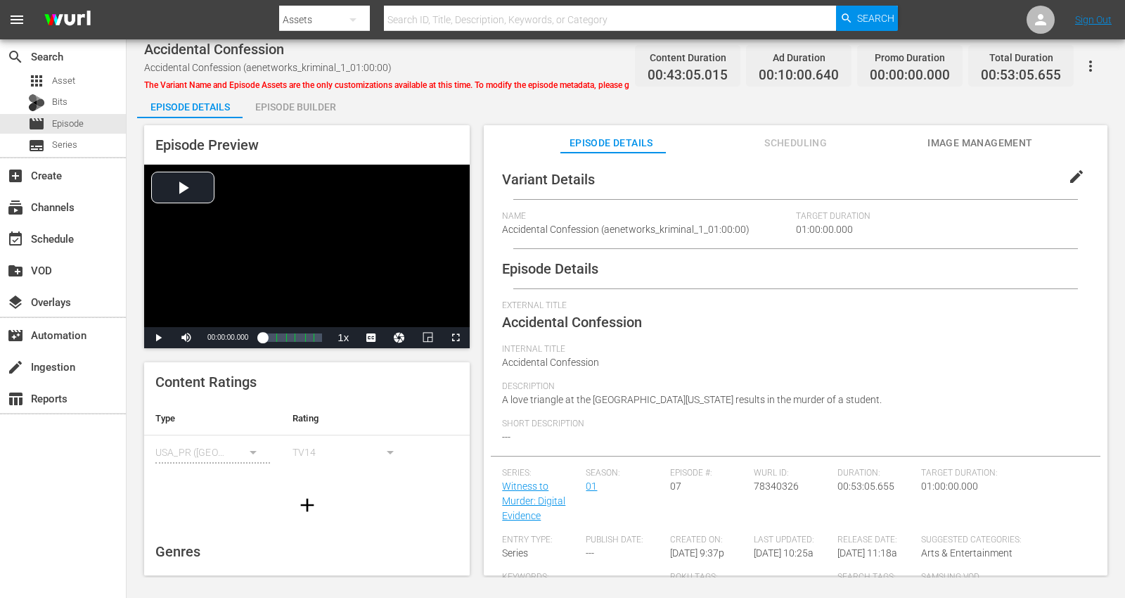
drag, startPoint x: 311, startPoint y: 103, endPoint x: 381, endPoint y: 124, distance: 72.5
click at [311, 104] on div "Episode Builder" at bounding box center [295, 107] width 105 height 34
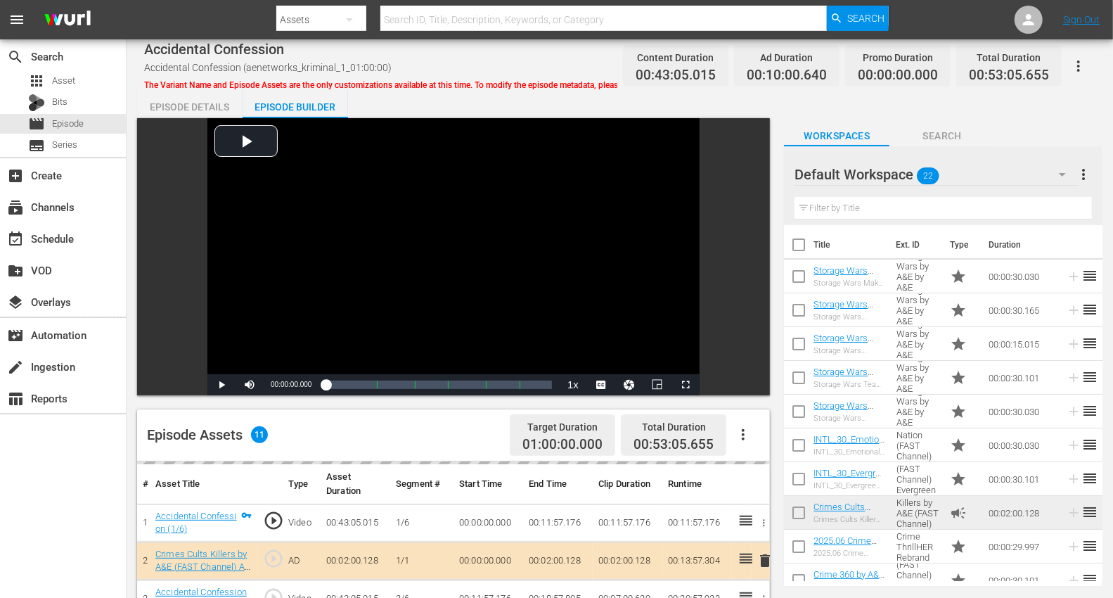
click at [1012, 169] on icon "button" at bounding box center [1062, 174] width 17 height 17
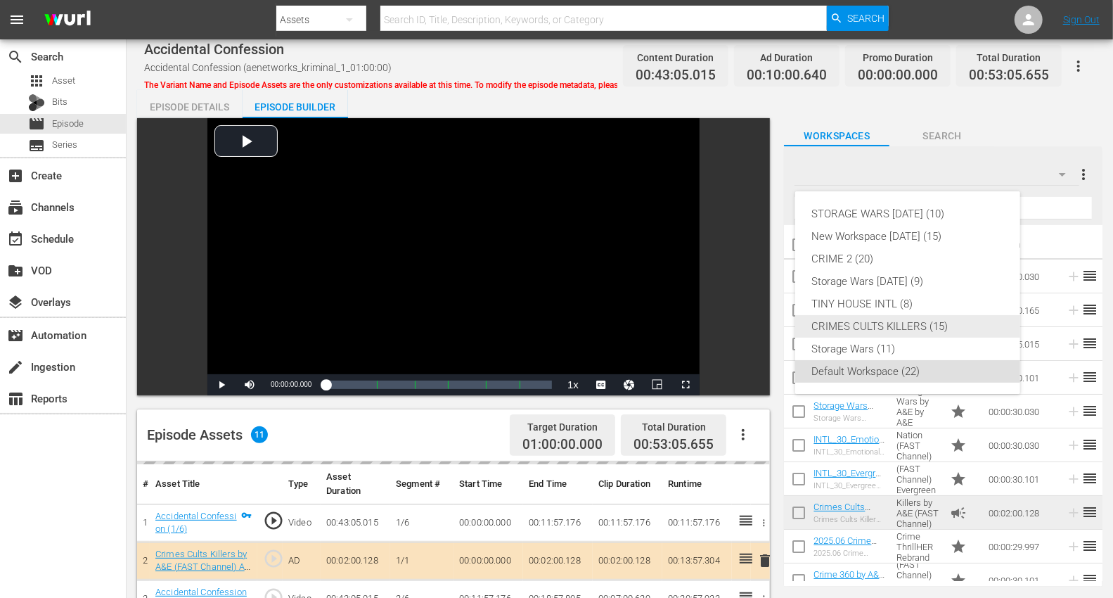
drag, startPoint x: 908, startPoint y: 328, endPoint x: 898, endPoint y: 323, distance: 10.1
click at [907, 326] on div "CRIMES CULTS KILLERS (15)" at bounding box center [907, 326] width 191 height 22
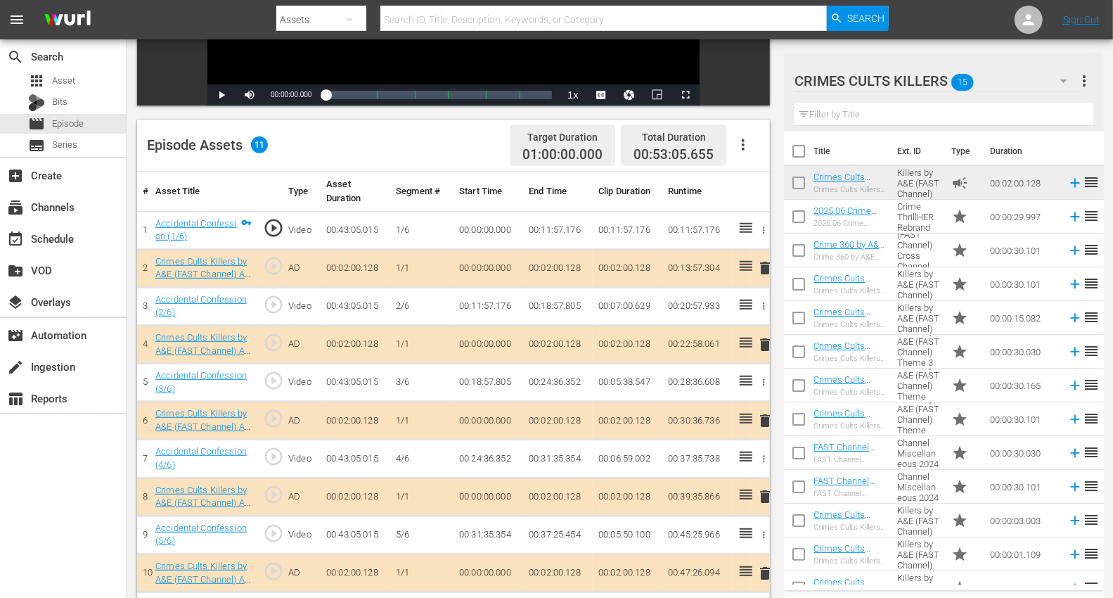
scroll to position [312, 0]
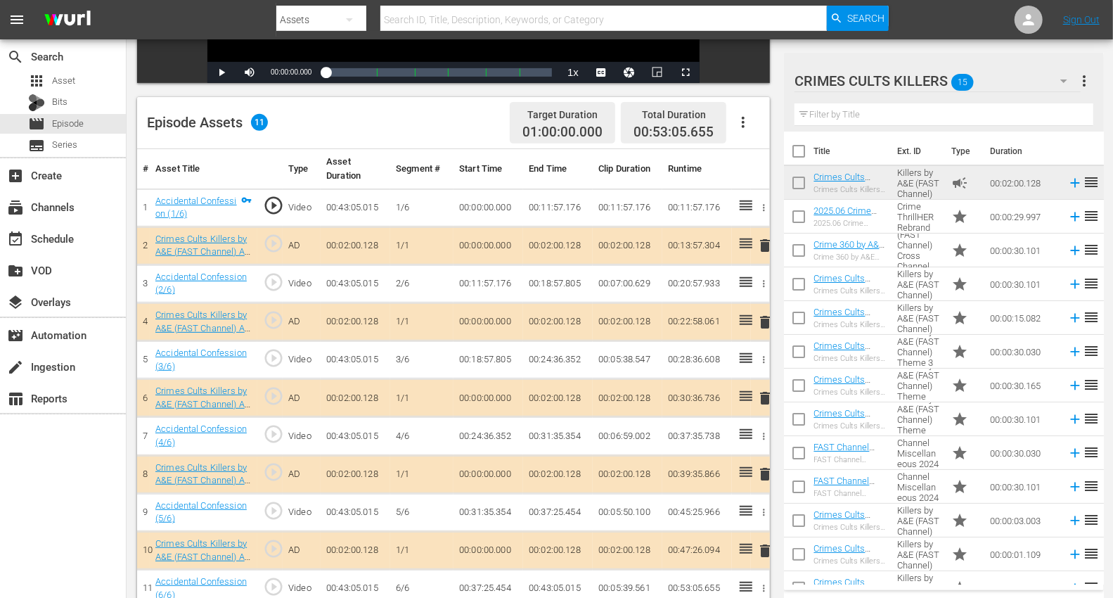
click at [765, 238] on span "delete" at bounding box center [764, 245] width 17 height 17
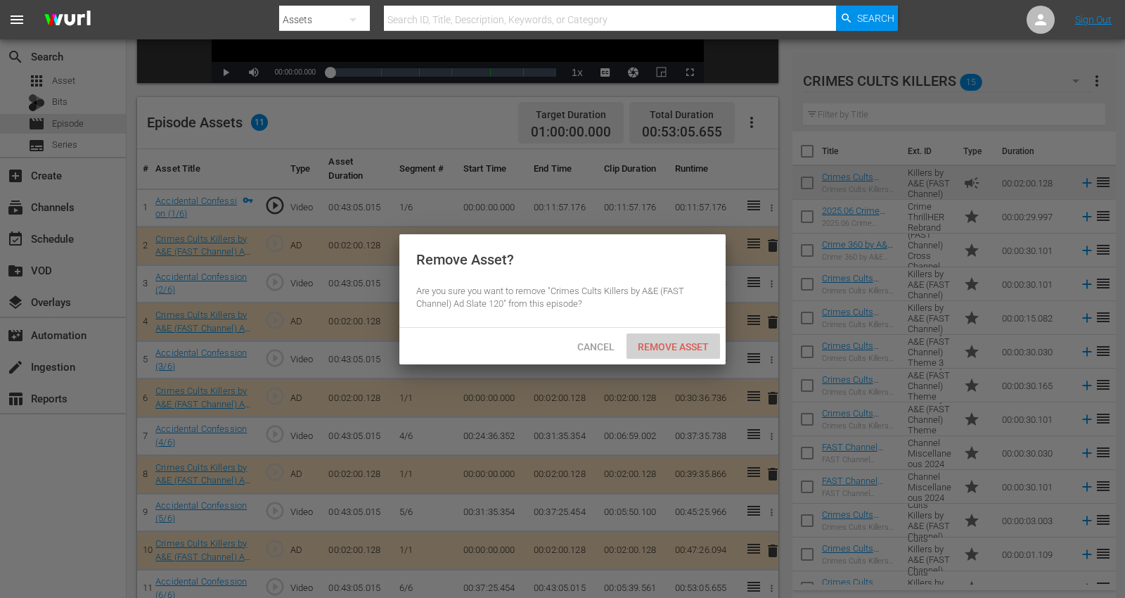
click at [669, 344] on span "Remove Asset" at bounding box center [672, 346] width 93 height 11
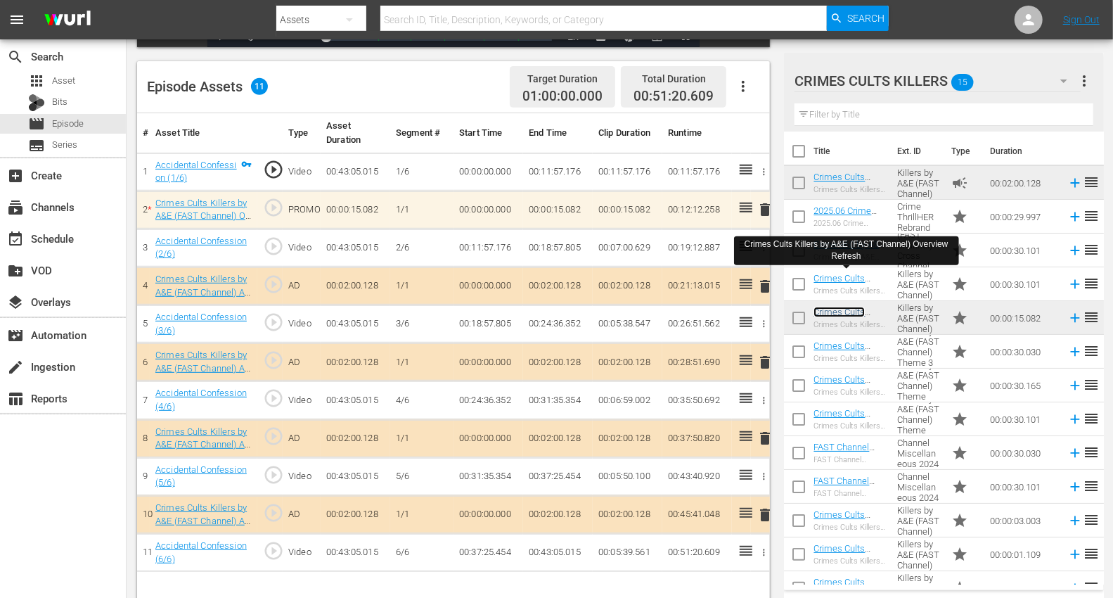
scroll to position [366, 0]
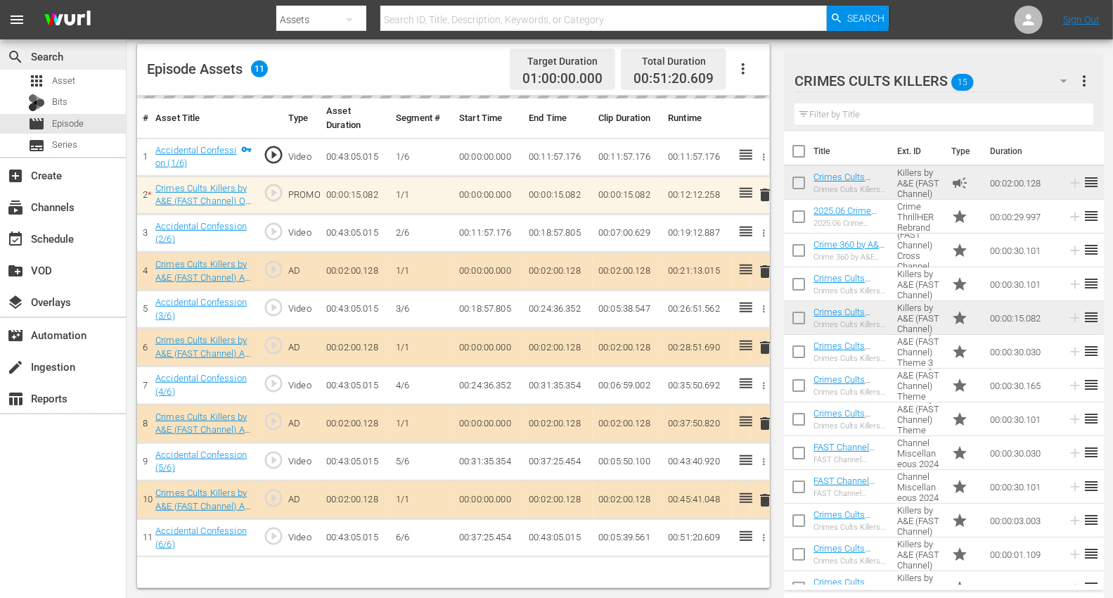
click at [184, 268] on tbody "1 Accidental Confession (1/6) play_circle_outline Video 00:43:05.015 1/6 00:00:…" at bounding box center [453, 347] width 633 height 419
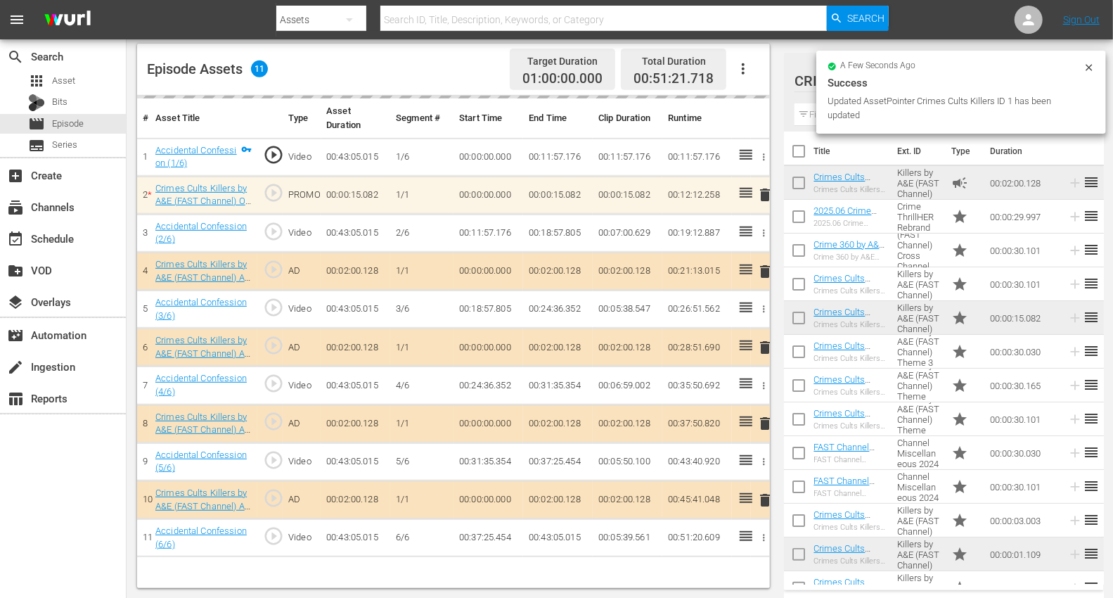
click at [398, 537] on div "# Asset Title Type Asset Duration Segment # Start Time End Time Clip Duration R…" at bounding box center [453, 342] width 633 height 492
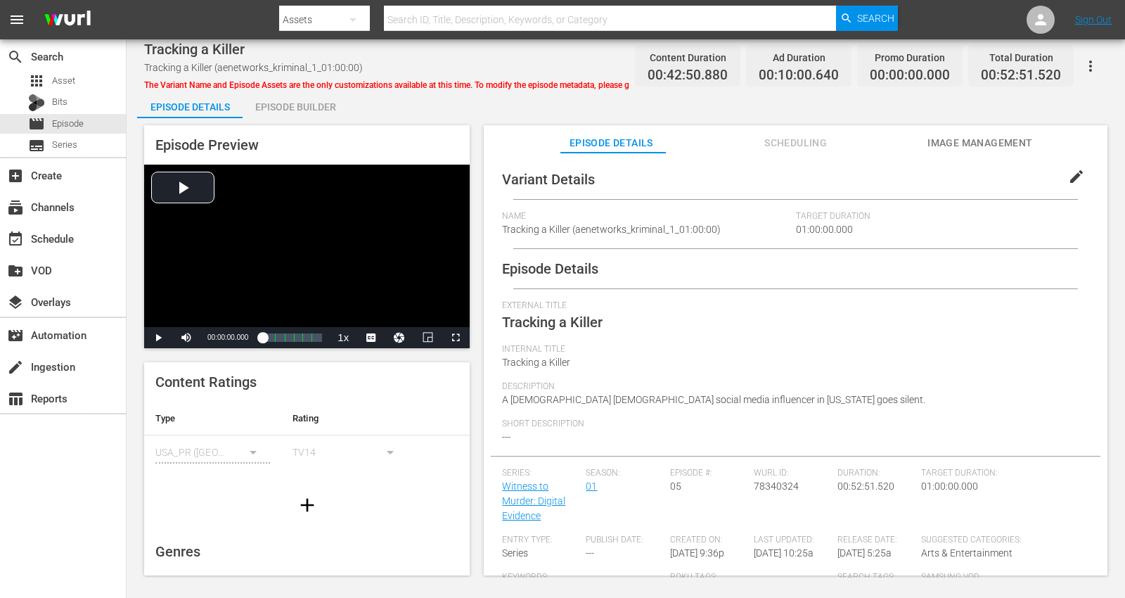
click at [296, 103] on div "Episode Builder" at bounding box center [295, 107] width 105 height 34
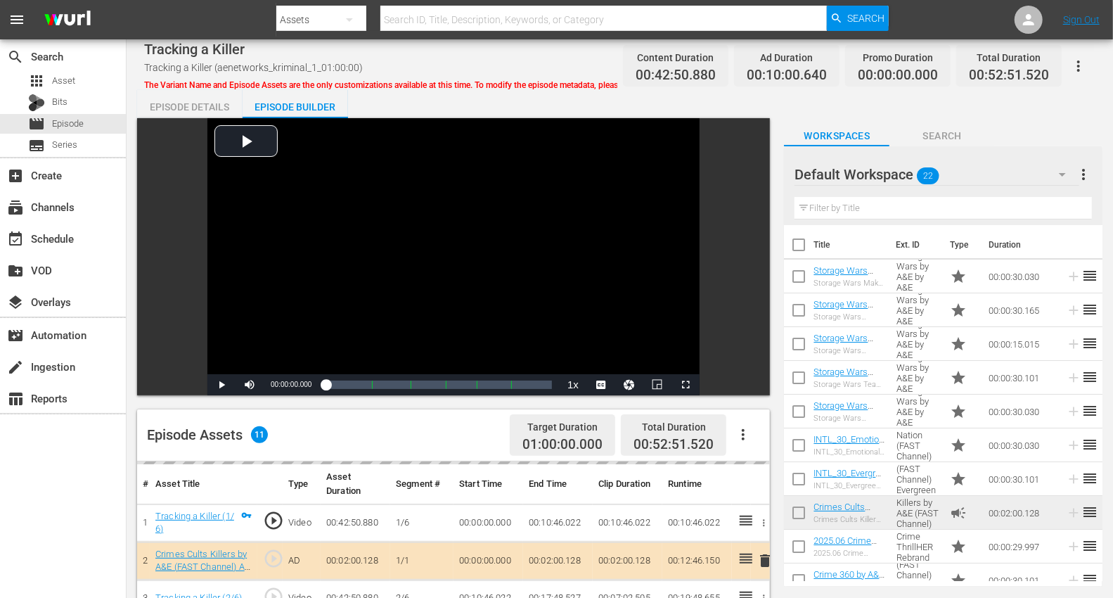
click at [1012, 173] on icon "button" at bounding box center [1062, 174] width 17 height 17
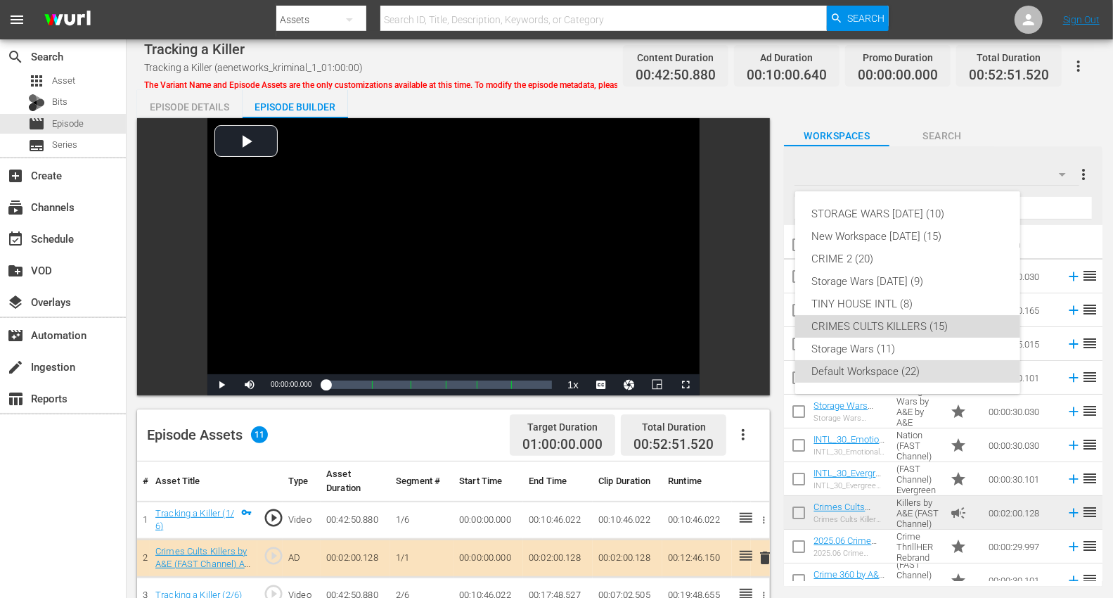
click at [881, 328] on div "CRIMES CULTS KILLERS (15)" at bounding box center [907, 326] width 191 height 22
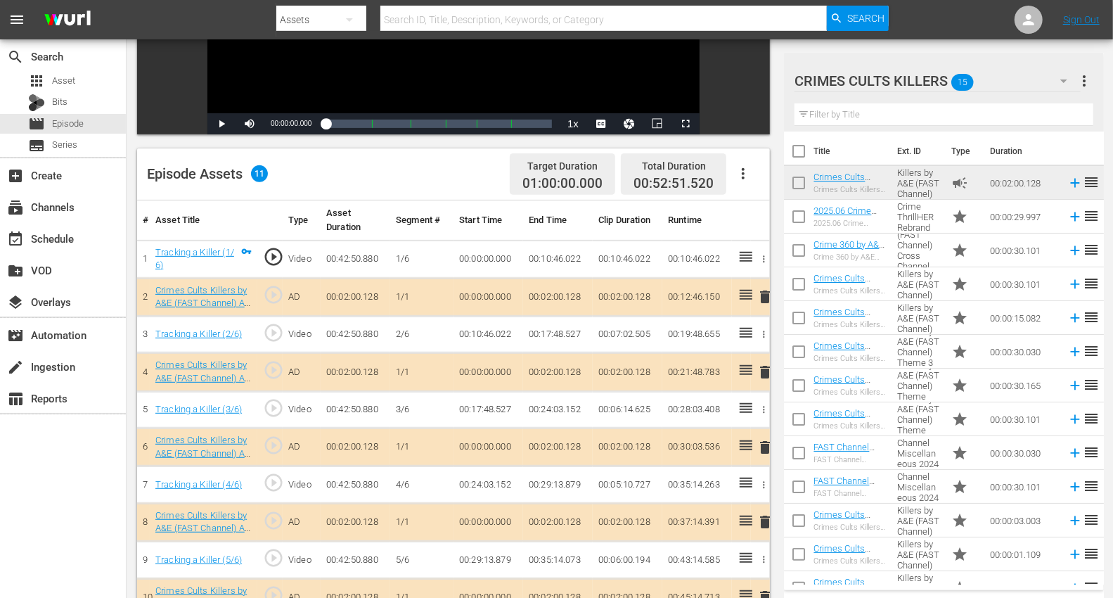
scroll to position [366, 0]
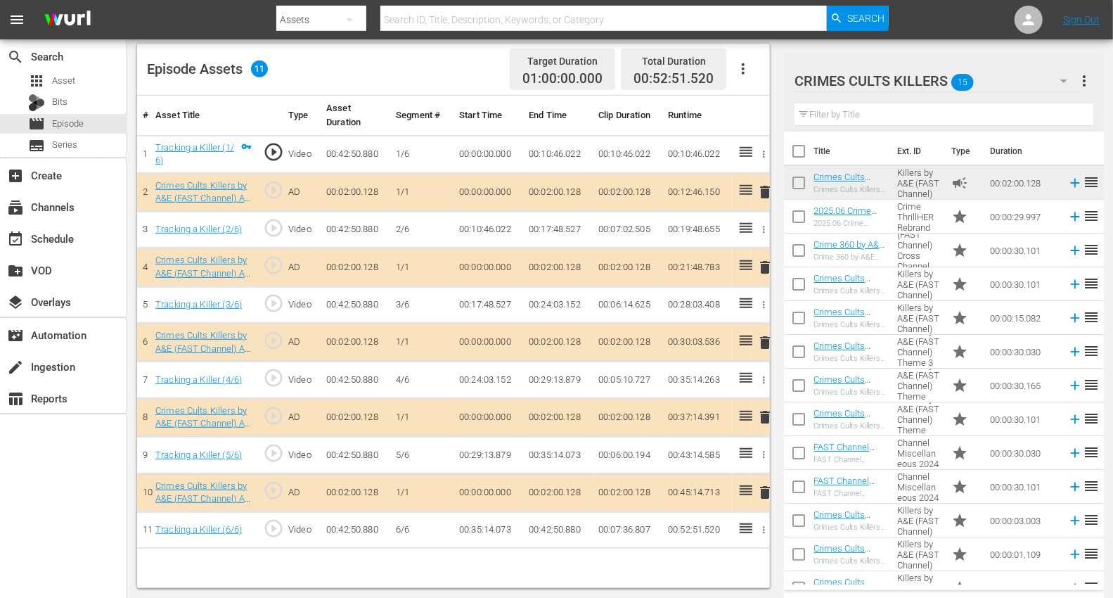
click at [763, 264] on span "delete" at bounding box center [764, 267] width 17 height 17
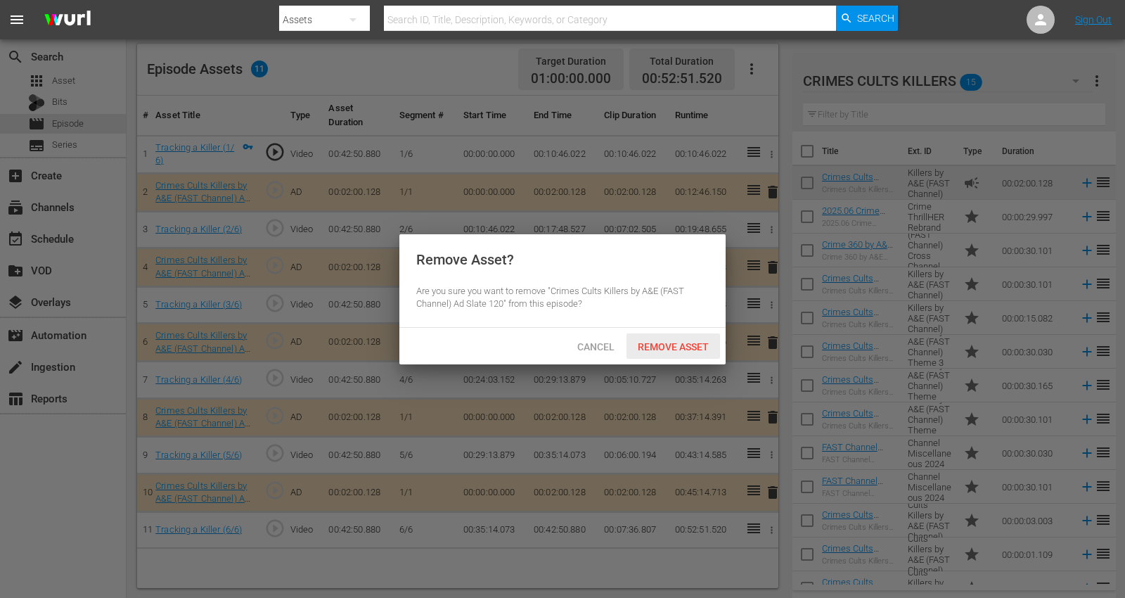
click at [676, 343] on span "Remove Asset" at bounding box center [672, 346] width 93 height 11
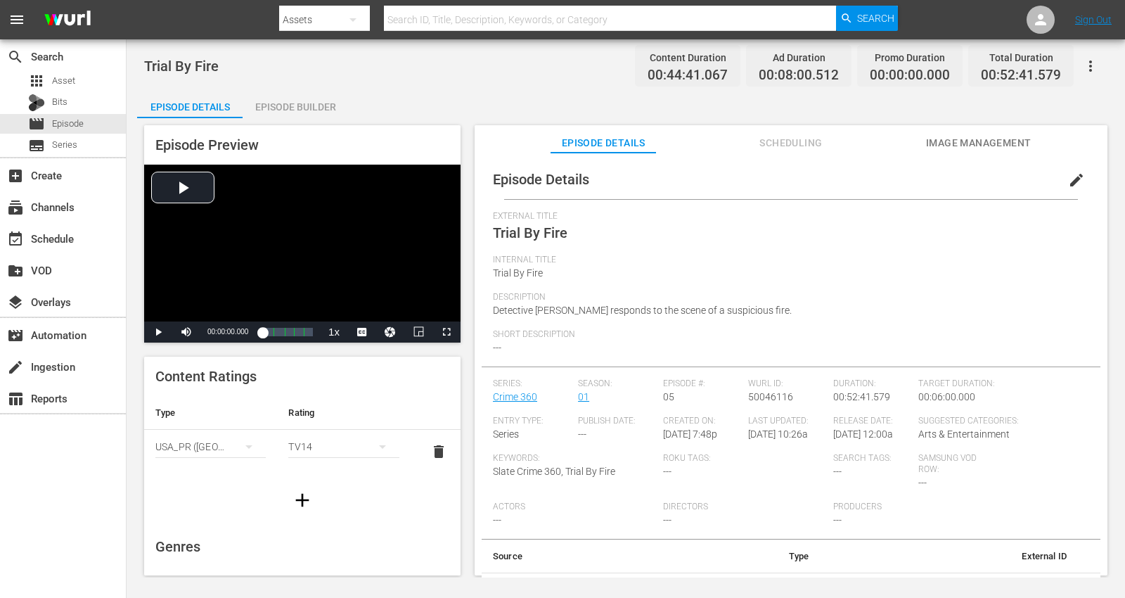
drag, startPoint x: 288, startPoint y: 107, endPoint x: 389, endPoint y: 132, distance: 104.3
click at [295, 108] on div "Episode Builder" at bounding box center [295, 107] width 105 height 34
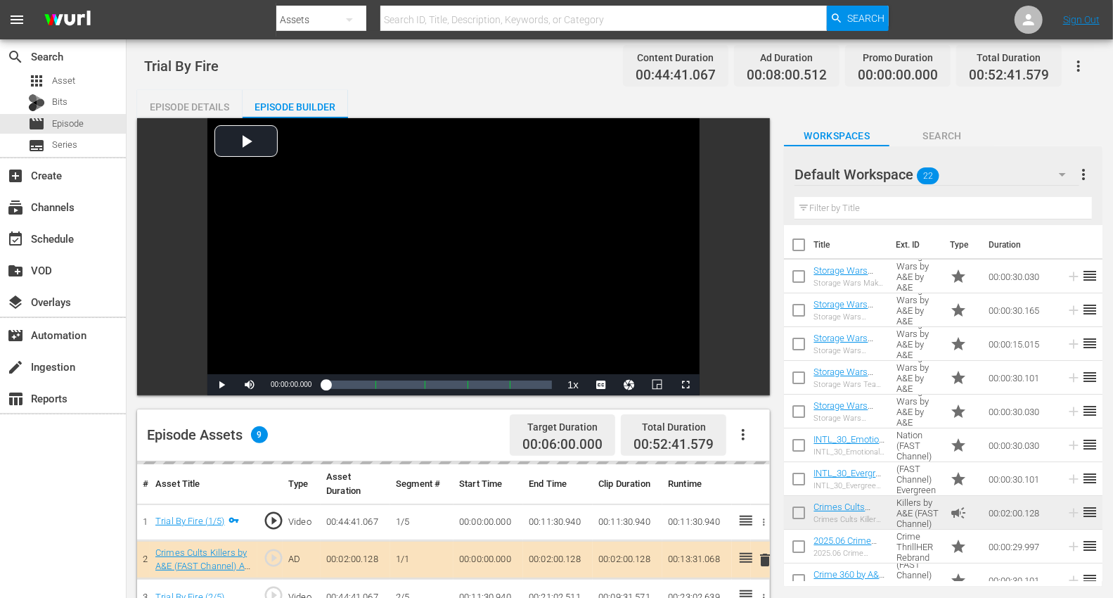
click at [1012, 172] on icon "button" at bounding box center [1062, 174] width 17 height 17
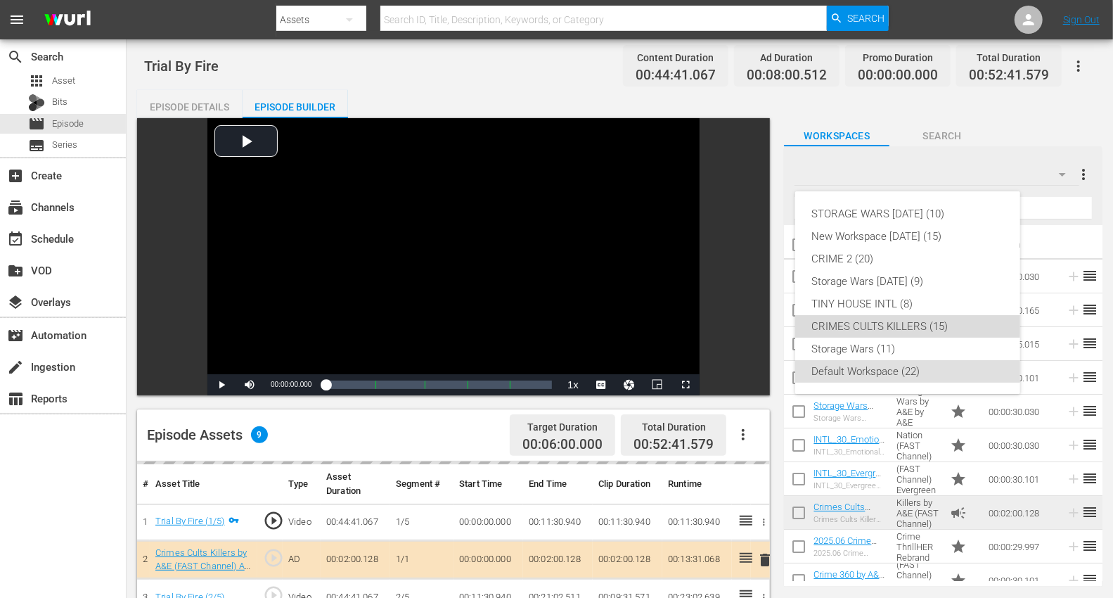
click at [852, 321] on div "CRIMES CULTS KILLERS (15)" at bounding box center [907, 326] width 191 height 22
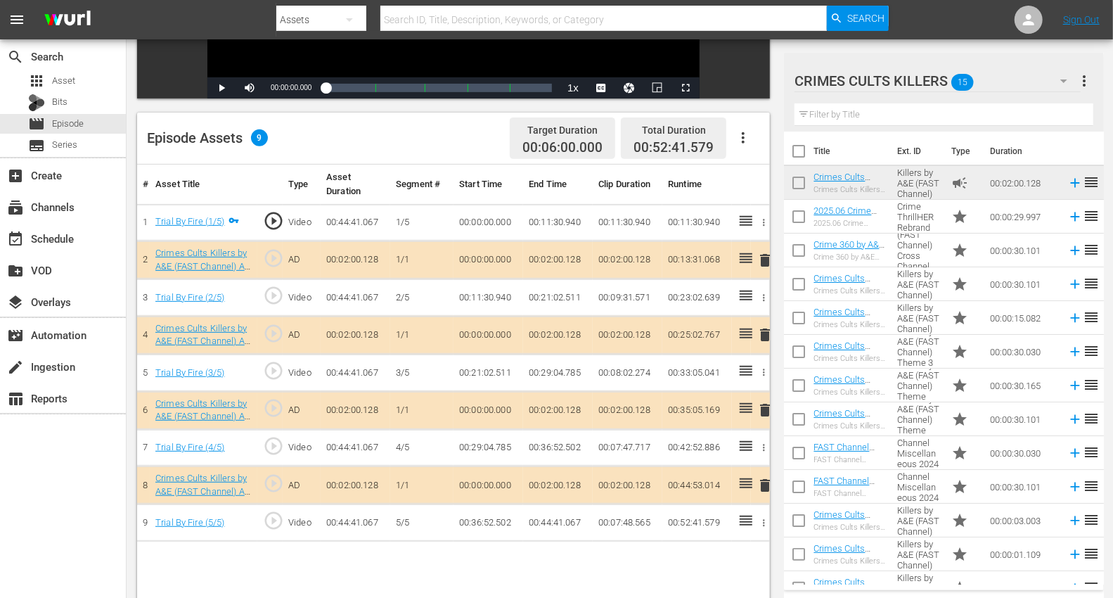
scroll to position [312, 0]
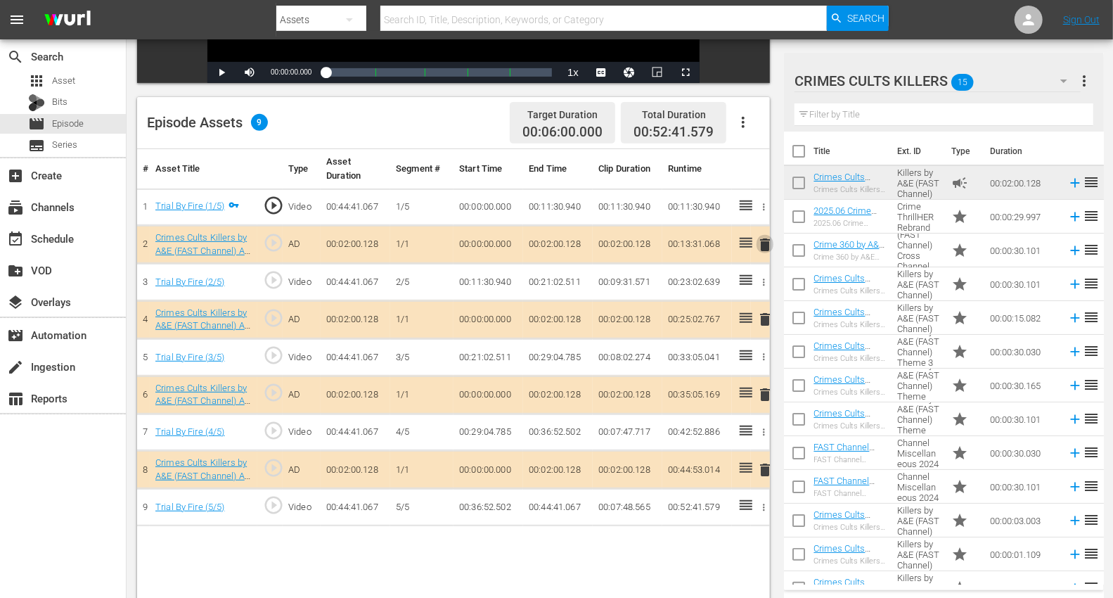
click at [766, 240] on span "delete" at bounding box center [764, 244] width 17 height 17
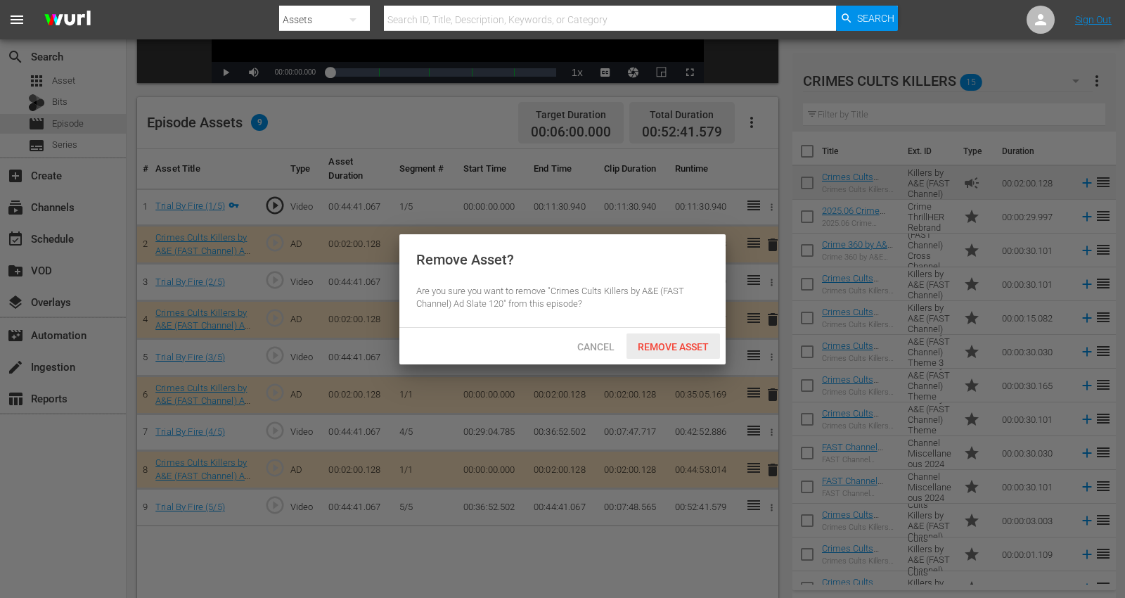
click at [657, 349] on span "Remove Asset" at bounding box center [672, 346] width 93 height 11
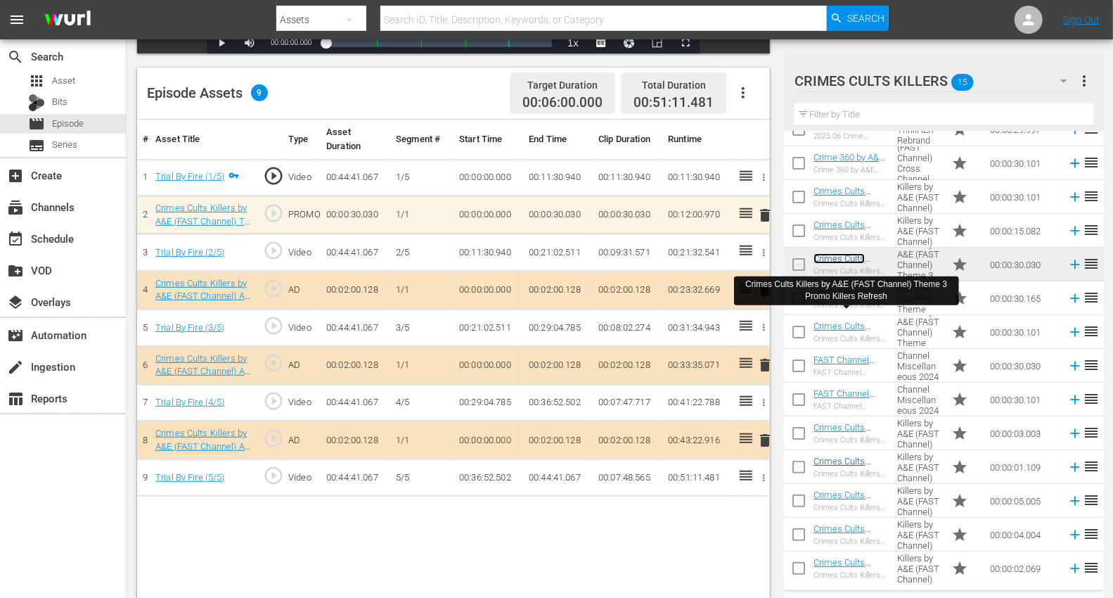
scroll to position [366, 0]
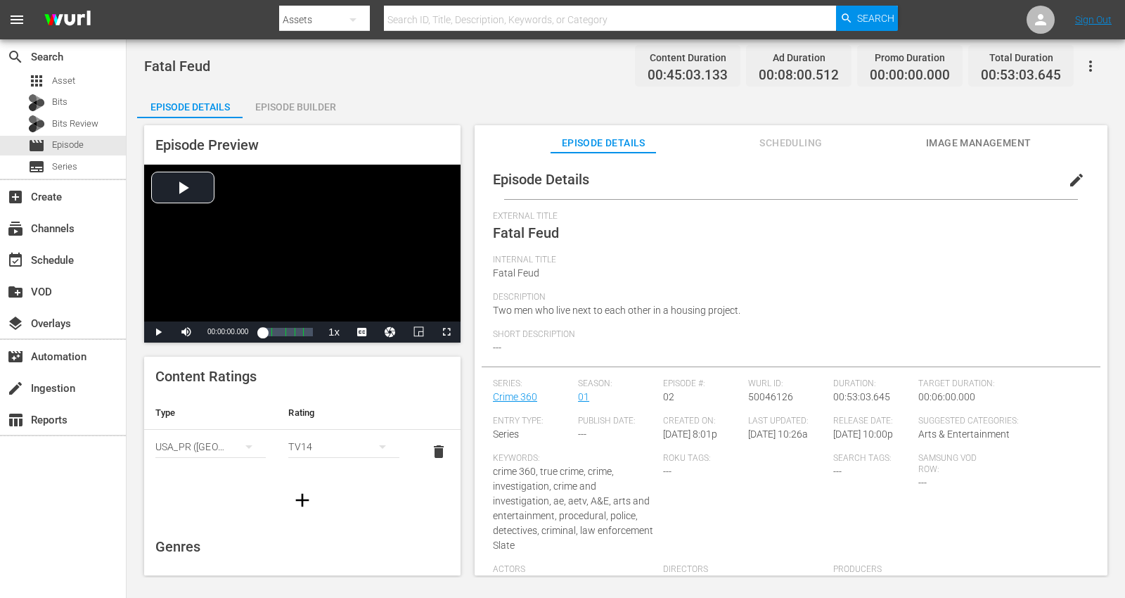
click at [292, 104] on div "Episode Builder" at bounding box center [295, 107] width 105 height 34
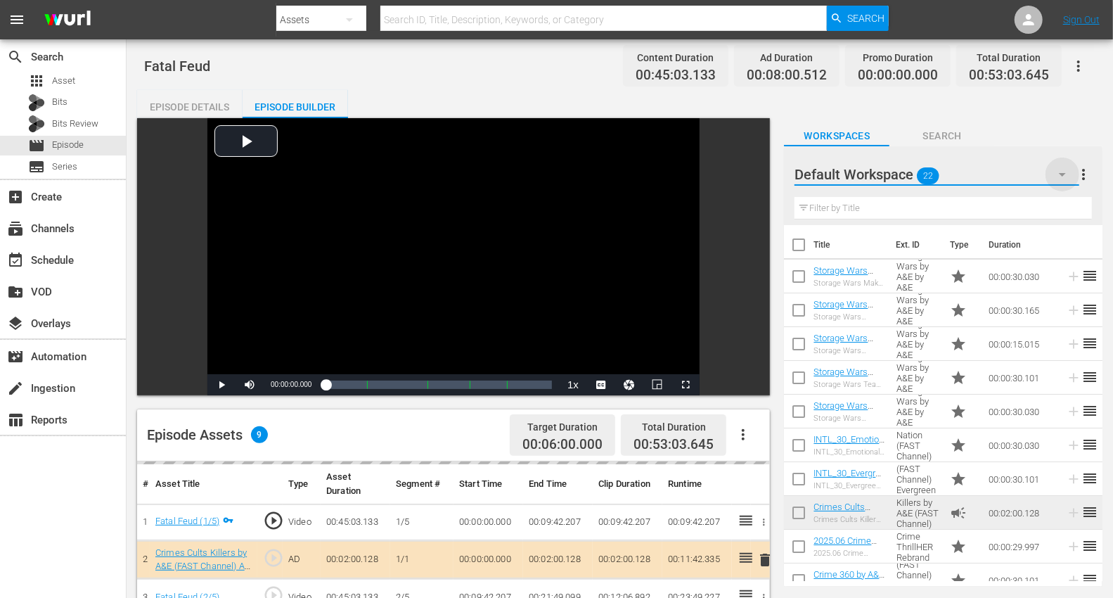
click at [1012, 172] on icon "button" at bounding box center [1062, 174] width 17 height 17
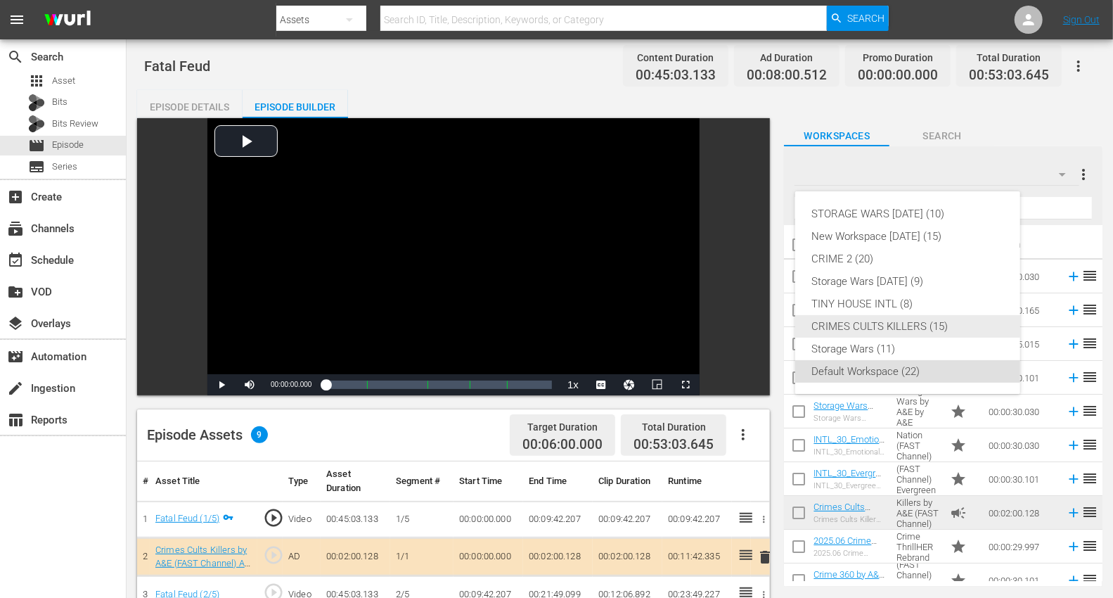
click at [874, 327] on div "CRIMES CULTS KILLERS (15)" at bounding box center [907, 326] width 191 height 22
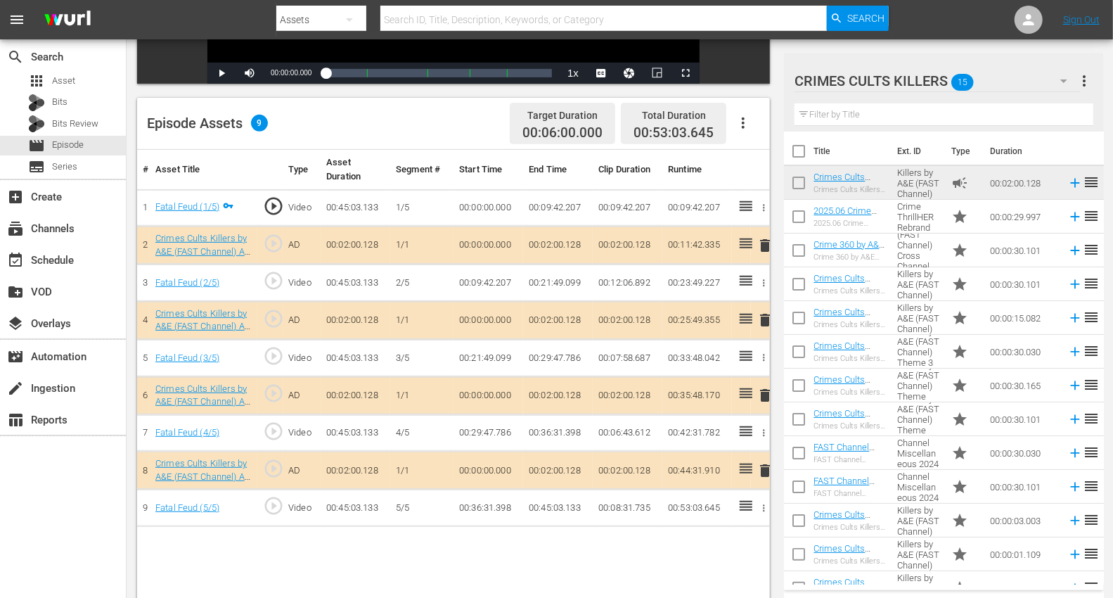
scroll to position [312, 0]
click at [767, 318] on span "delete" at bounding box center [764, 319] width 17 height 17
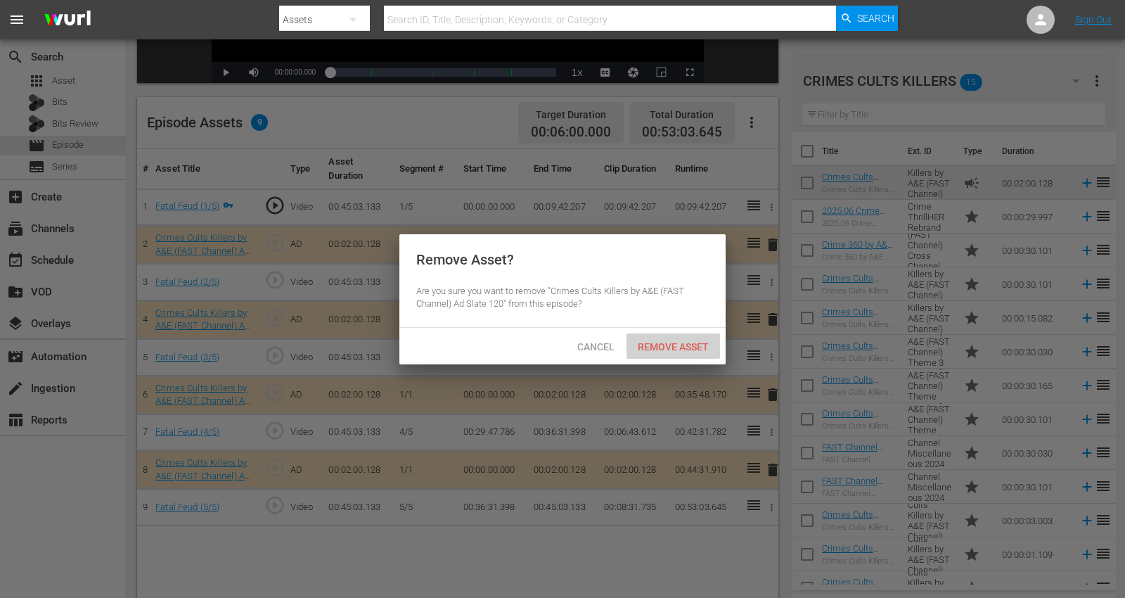
click at [680, 344] on span "Remove Asset" at bounding box center [672, 346] width 93 height 11
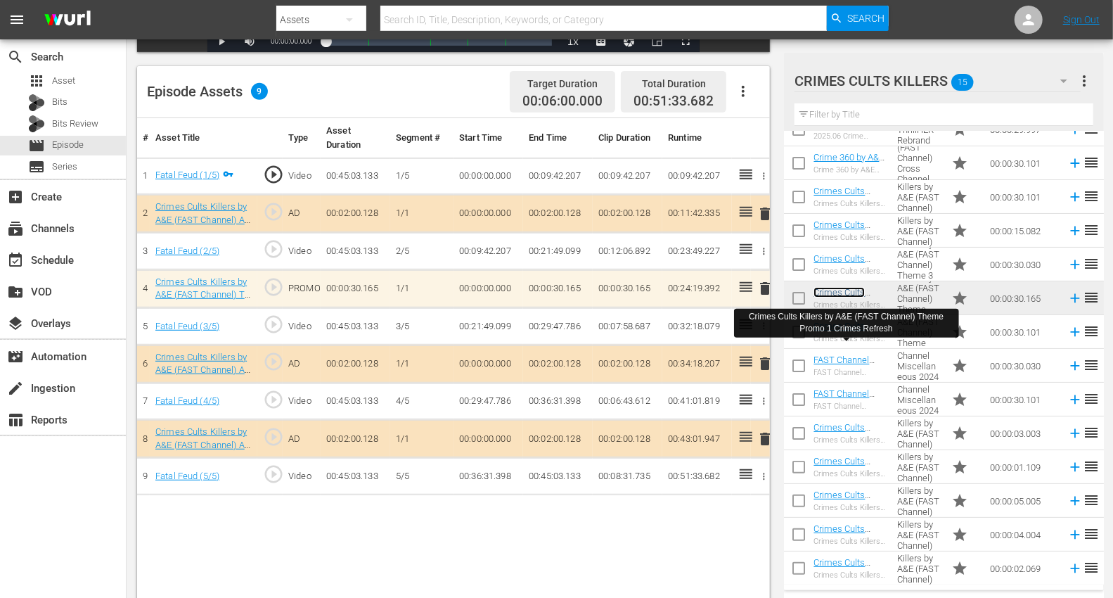
scroll to position [366, 0]
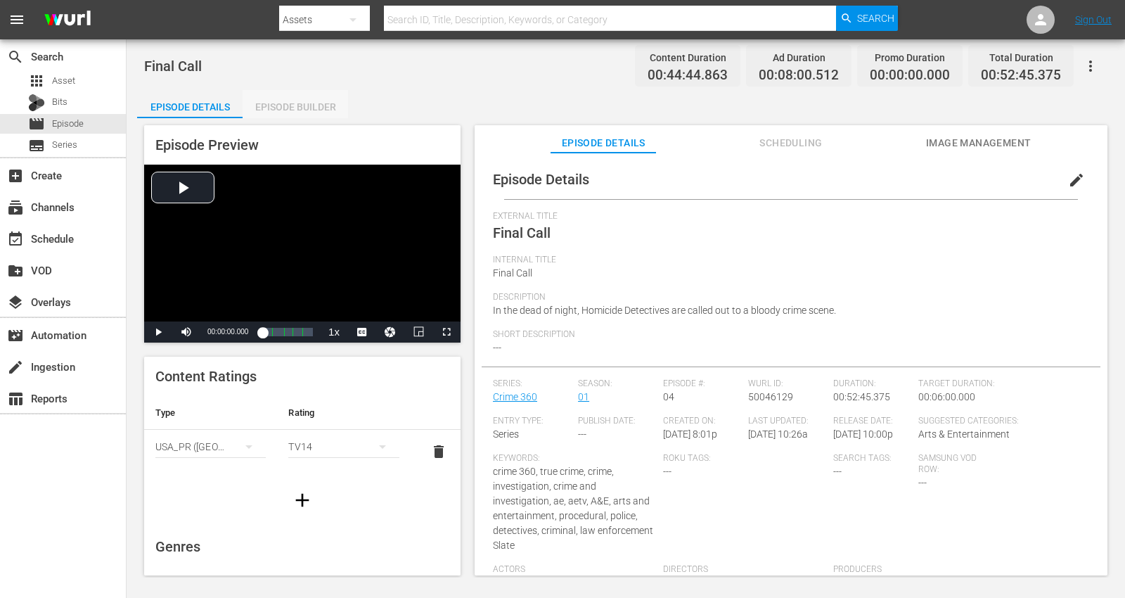
click at [278, 103] on div "Episode Builder" at bounding box center [295, 107] width 105 height 34
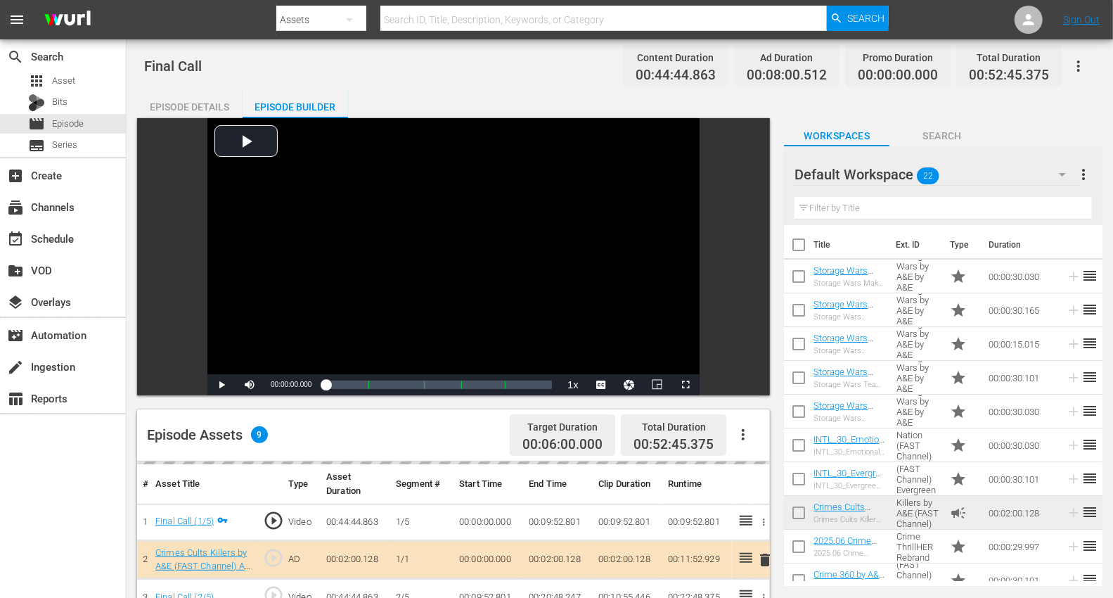
click at [1012, 170] on icon "button" at bounding box center [1062, 174] width 17 height 17
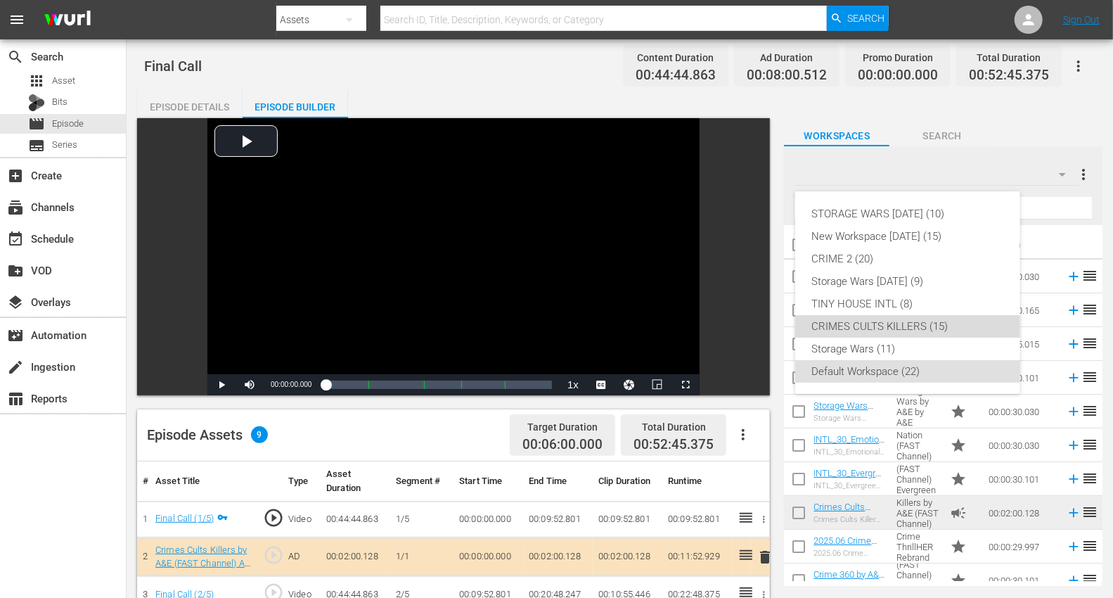
click at [865, 325] on div "CRIMES CULTS KILLERS (15)" at bounding box center [907, 326] width 191 height 22
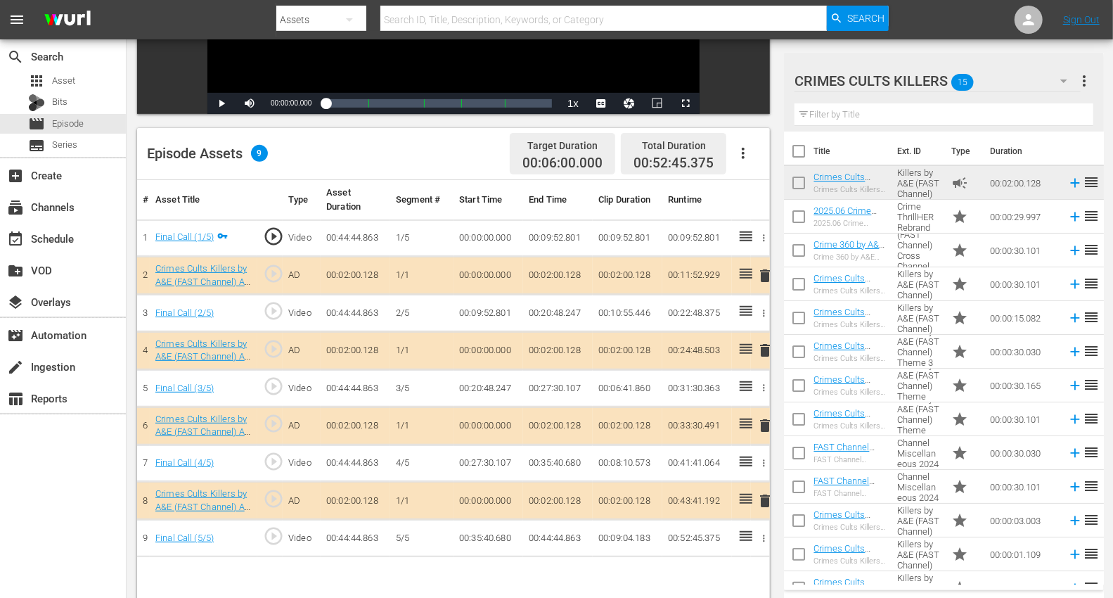
scroll to position [312, 0]
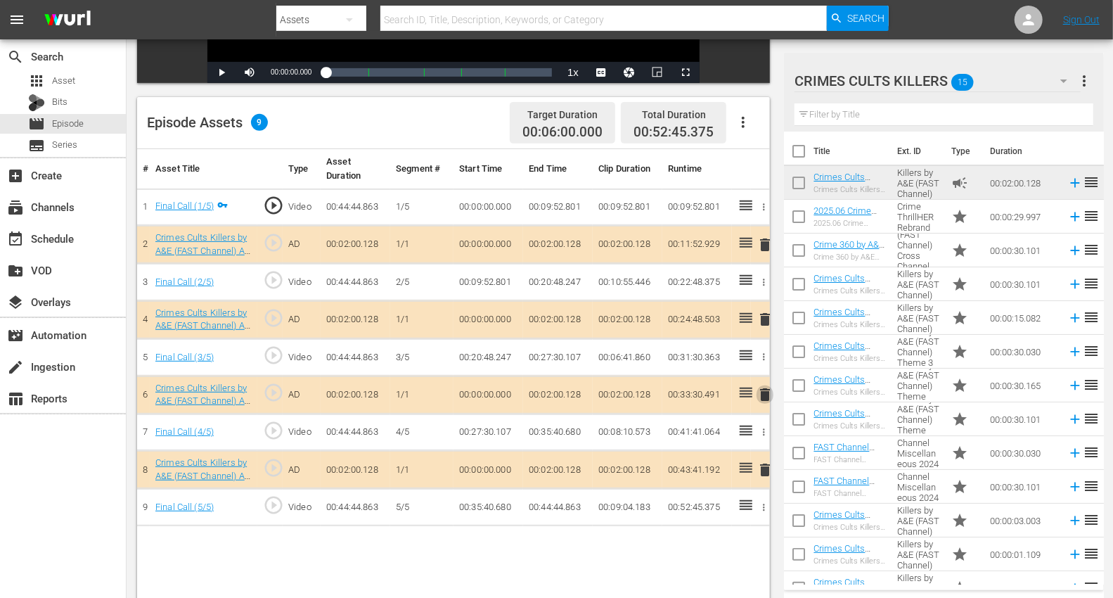
click at [764, 390] on span "delete" at bounding box center [764, 394] width 17 height 17
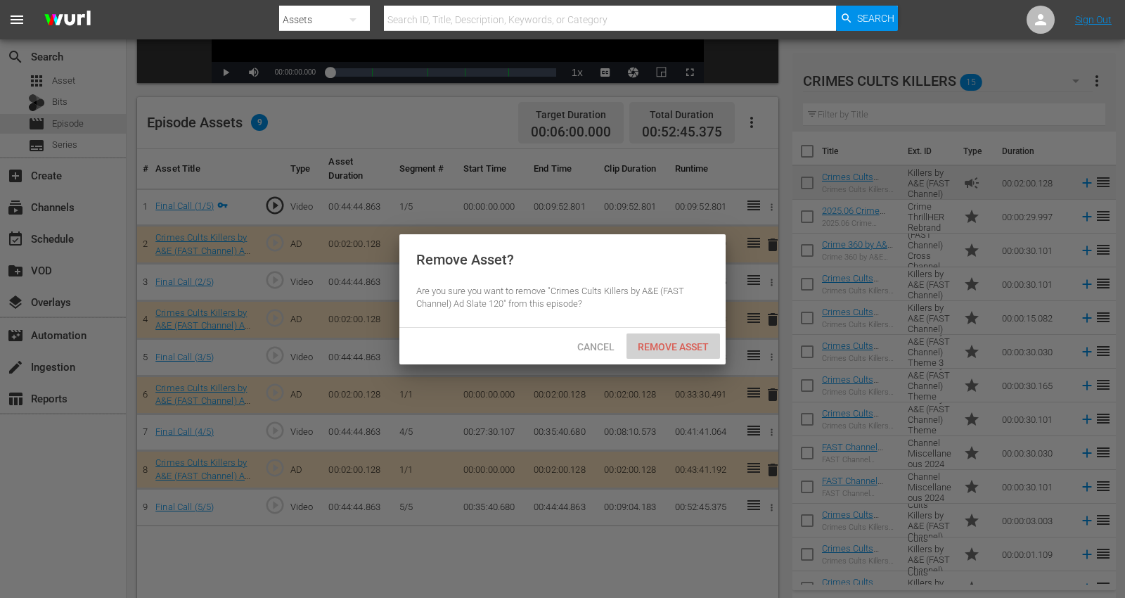
click at [661, 346] on span "Remove Asset" at bounding box center [672, 346] width 93 height 11
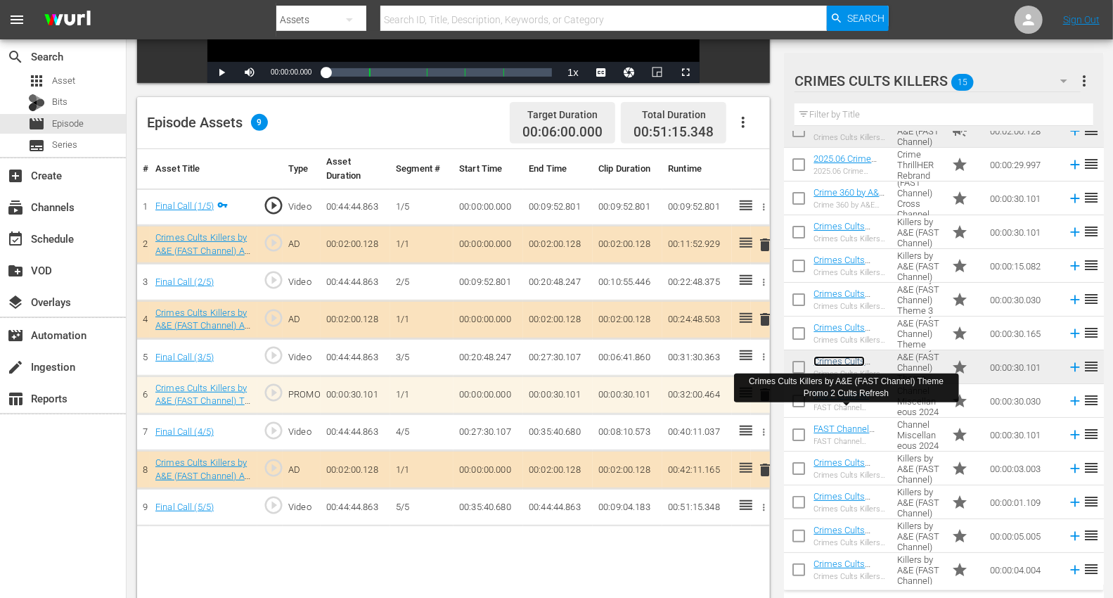
scroll to position [87, 0]
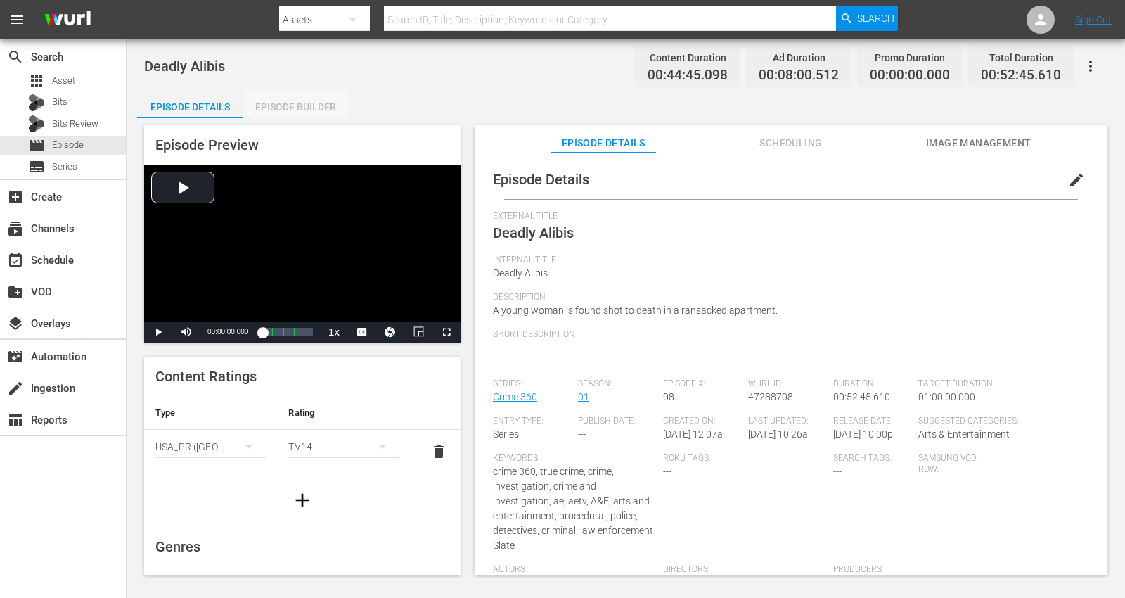
drag, startPoint x: 296, startPoint y: 108, endPoint x: 451, endPoint y: 99, distance: 154.9
click at [297, 106] on div "Episode Builder" at bounding box center [295, 107] width 105 height 34
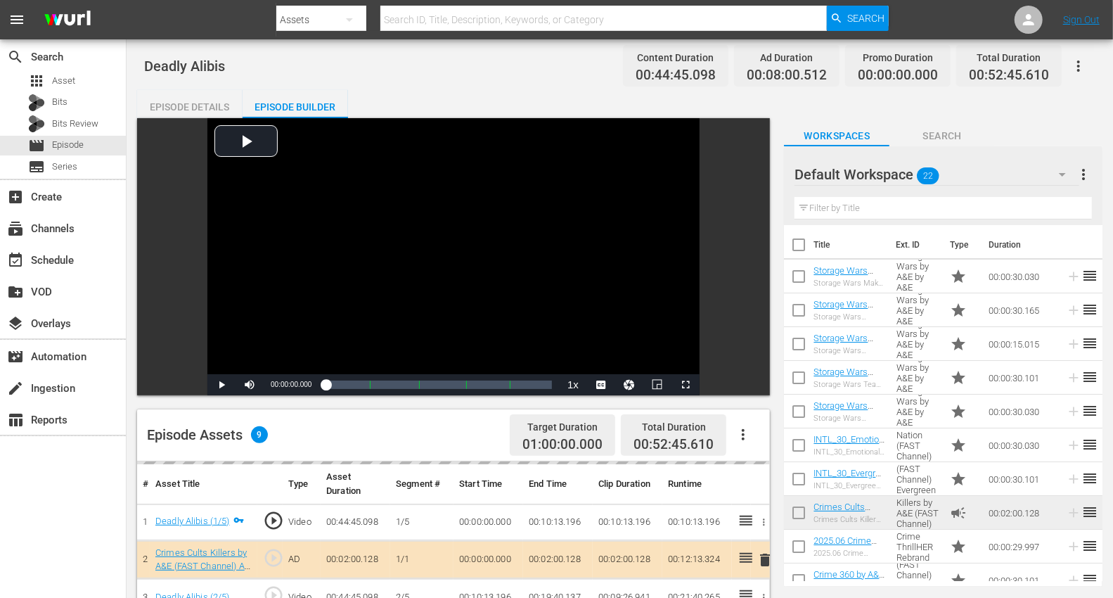
click at [1012, 167] on icon "button" at bounding box center [1062, 174] width 17 height 17
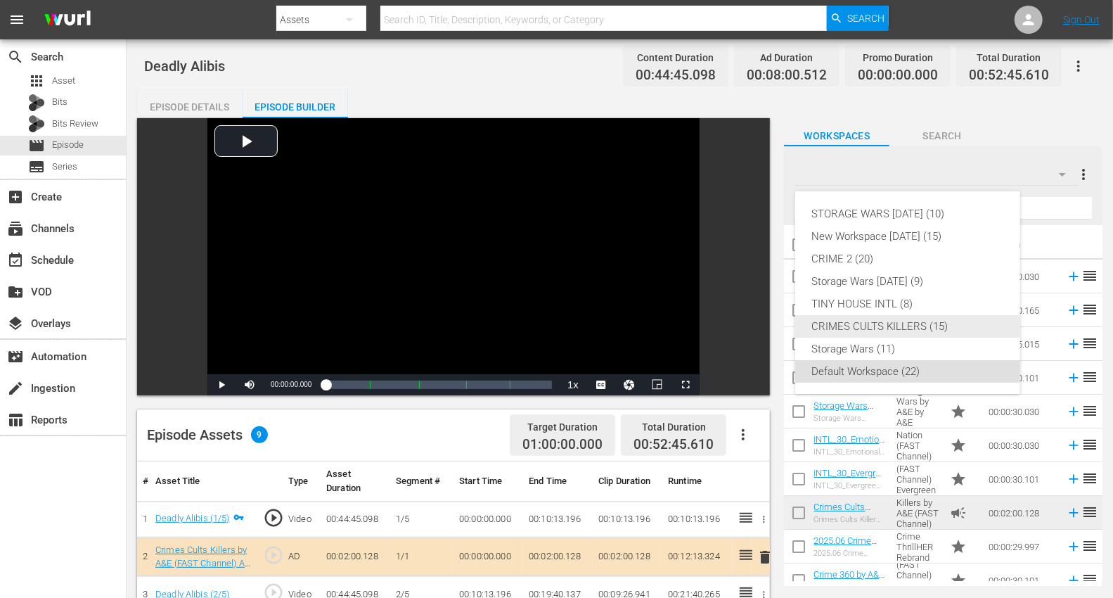
click at [858, 325] on div "CRIMES CULTS KILLERS (15)" at bounding box center [907, 326] width 191 height 22
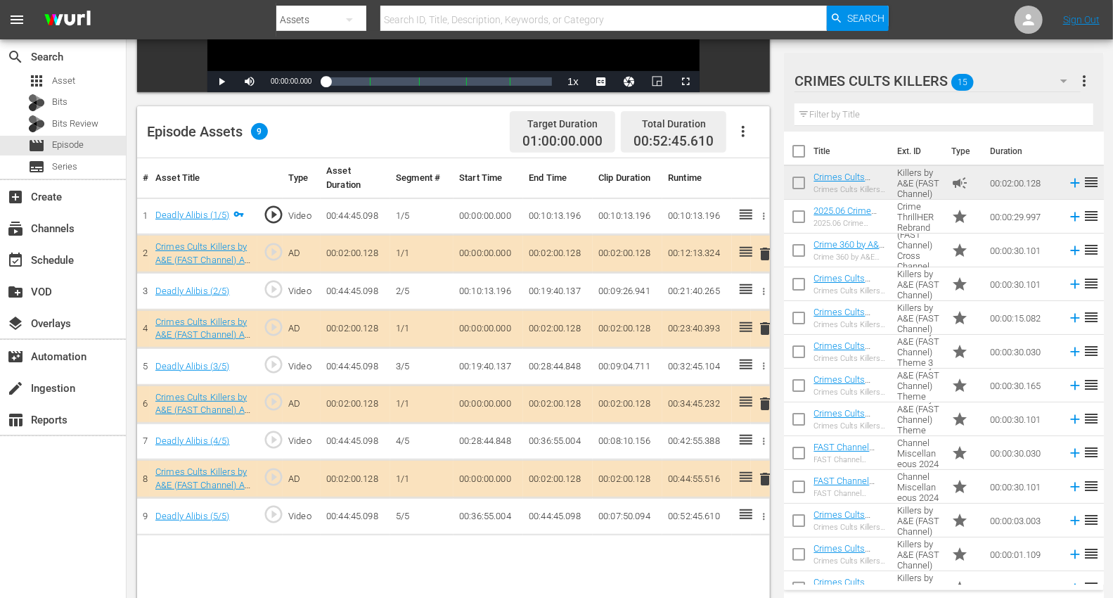
scroll to position [312, 0]
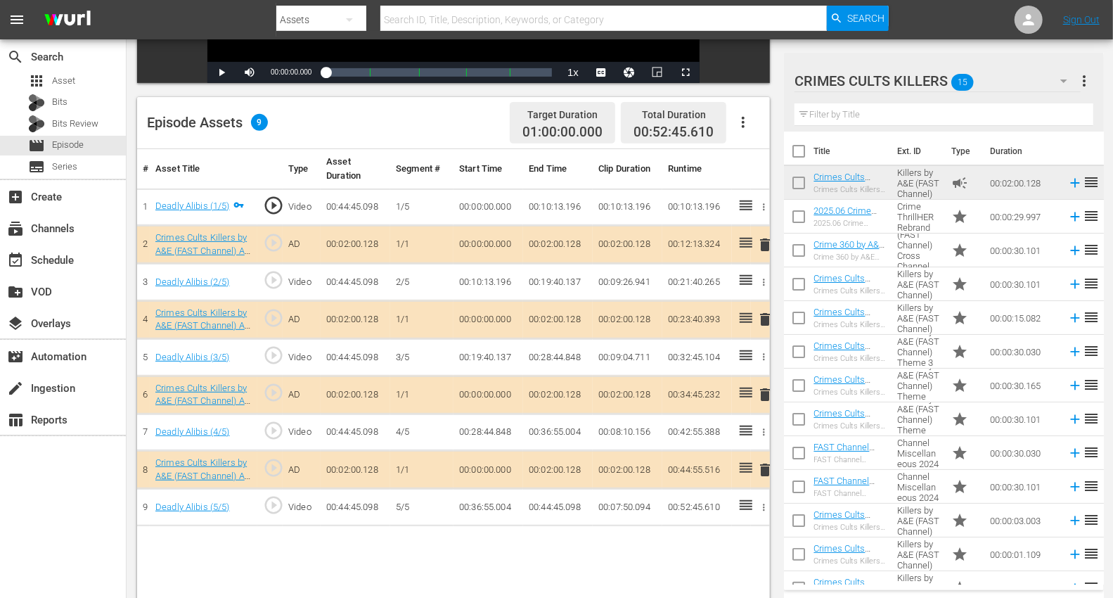
click at [761, 464] on span "delete" at bounding box center [764, 469] width 17 height 17
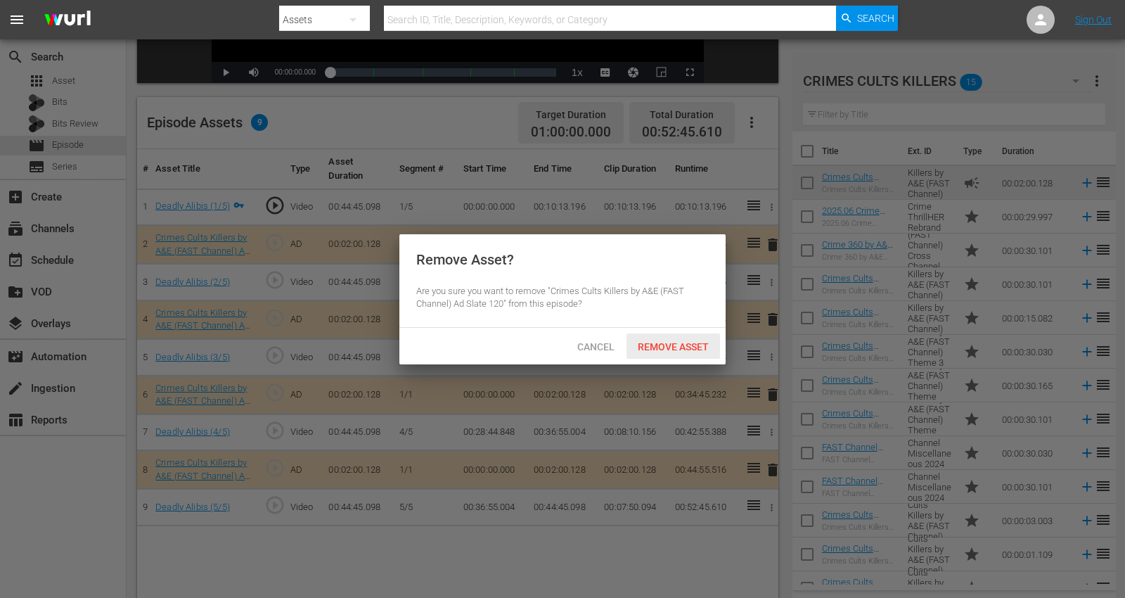
click at [673, 342] on span "Remove Asset" at bounding box center [672, 346] width 93 height 11
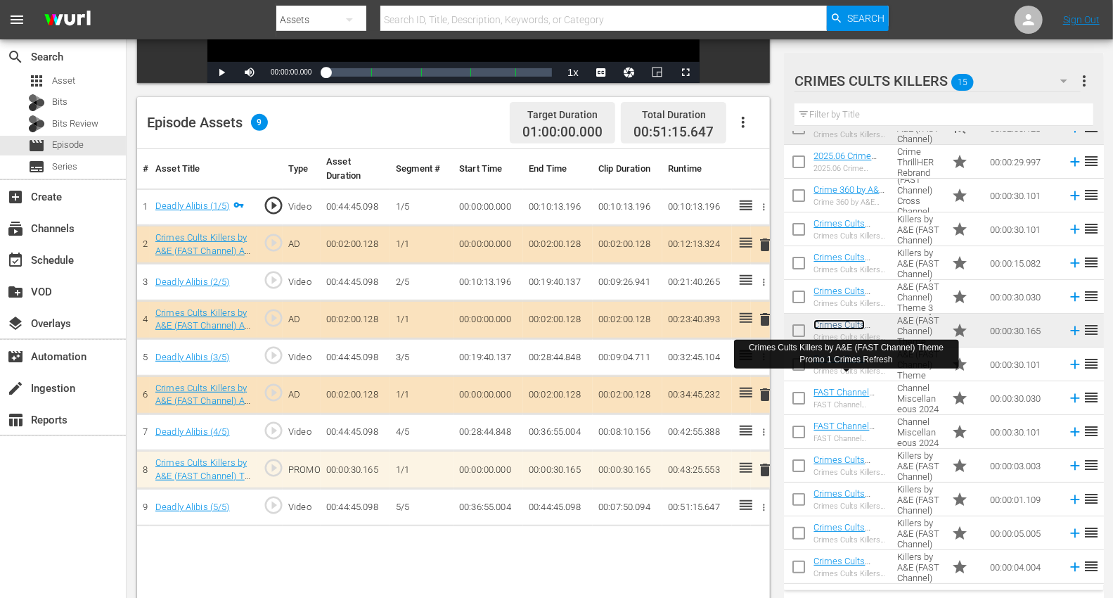
scroll to position [87, 0]
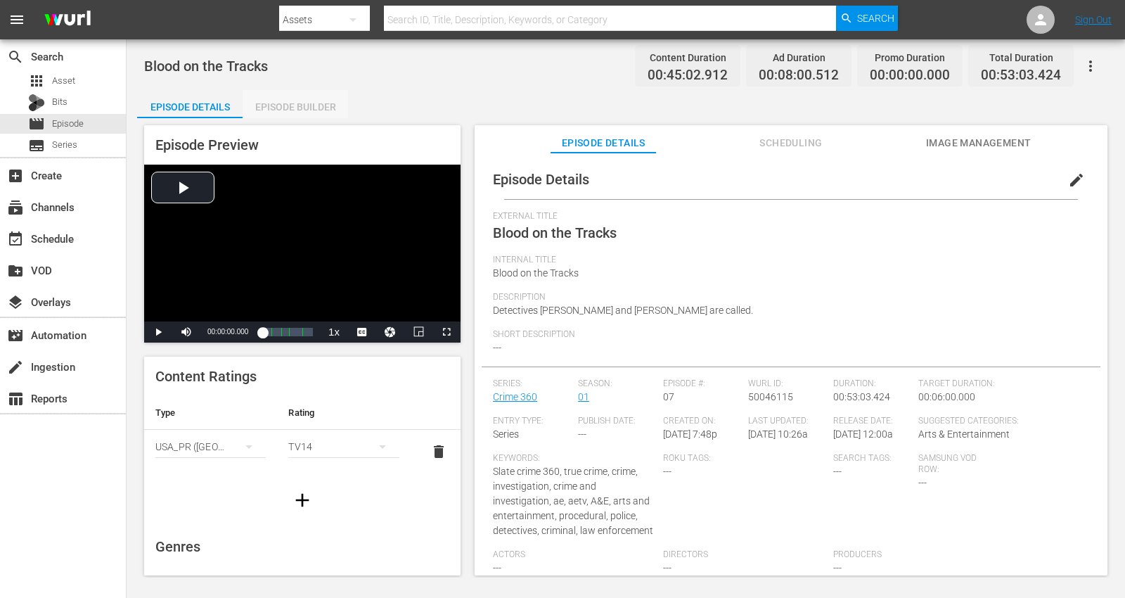
drag, startPoint x: 297, startPoint y: 103, endPoint x: 718, endPoint y: 153, distance: 423.3
click at [303, 105] on div "Episode Builder" at bounding box center [295, 107] width 105 height 34
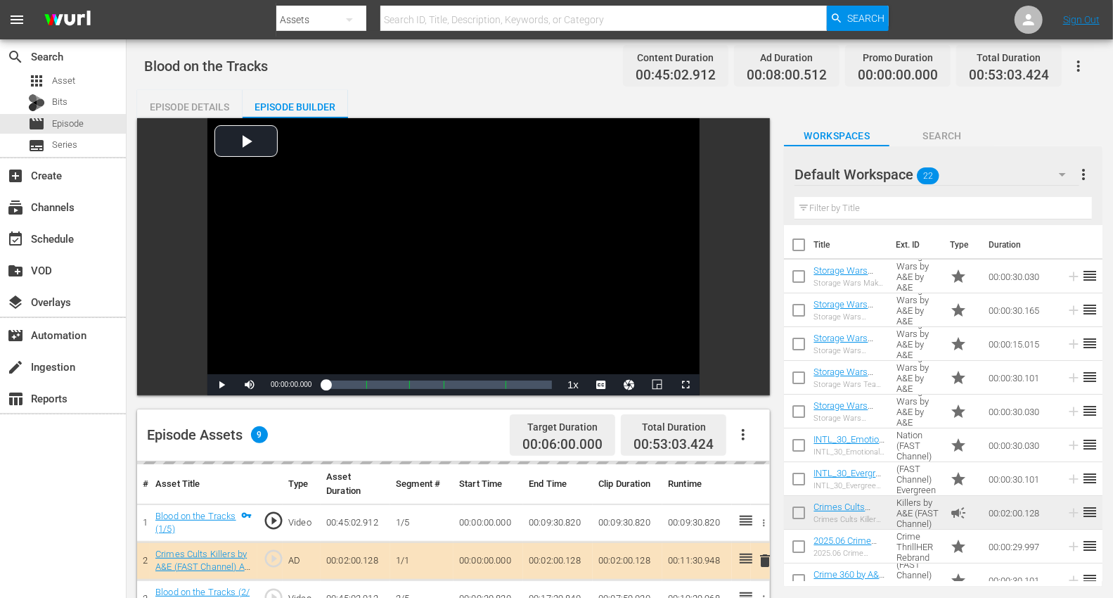
click at [1012, 174] on icon "button" at bounding box center [1062, 174] width 17 height 17
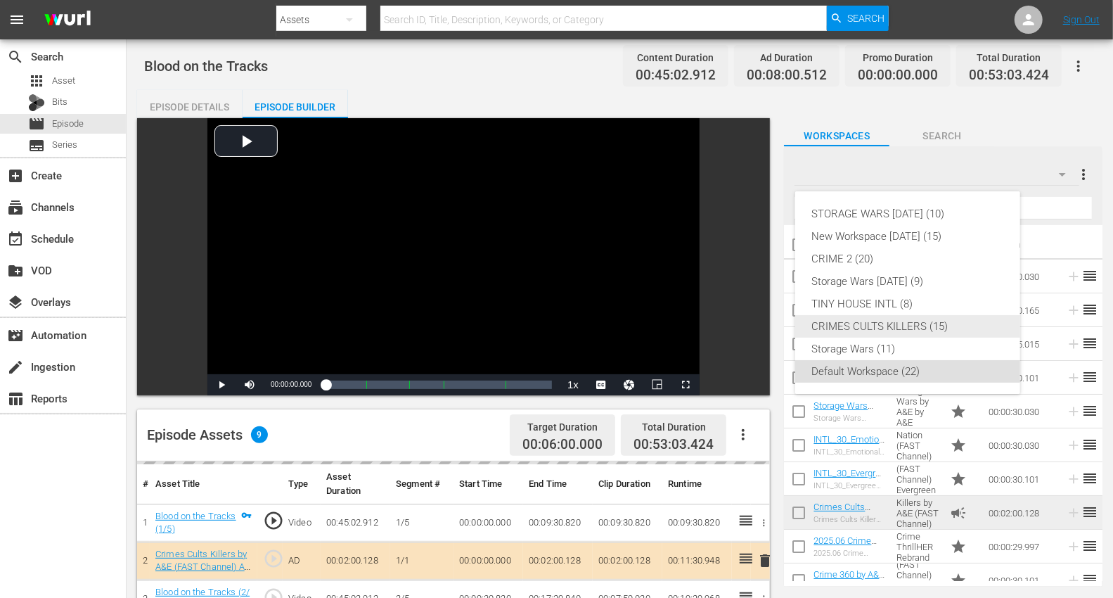
click at [939, 327] on div "CRIMES CULTS KILLERS (15)" at bounding box center [907, 326] width 191 height 22
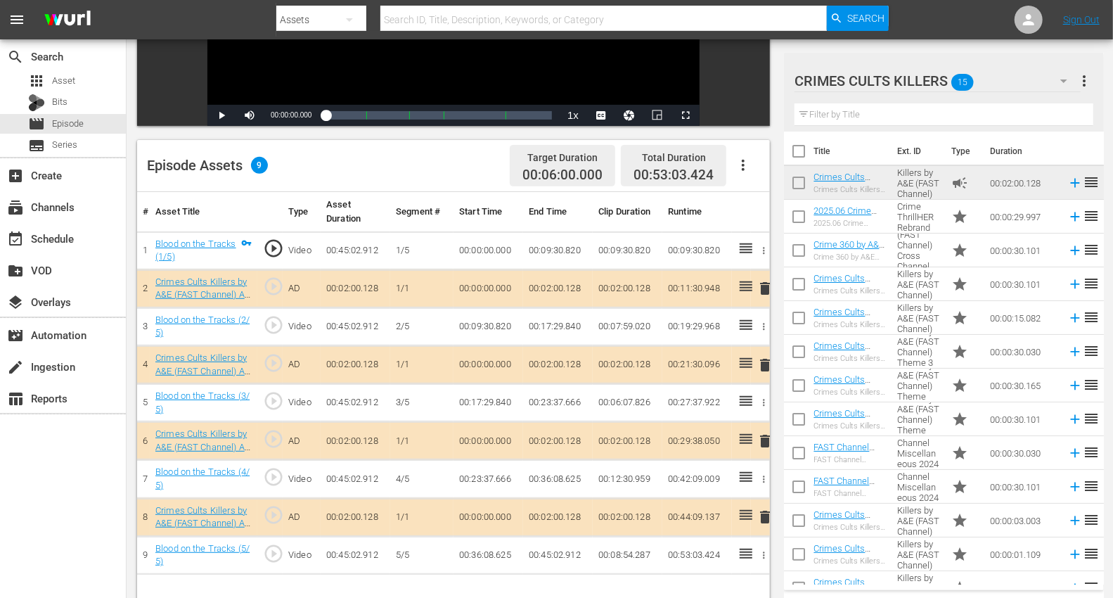
scroll to position [312, 0]
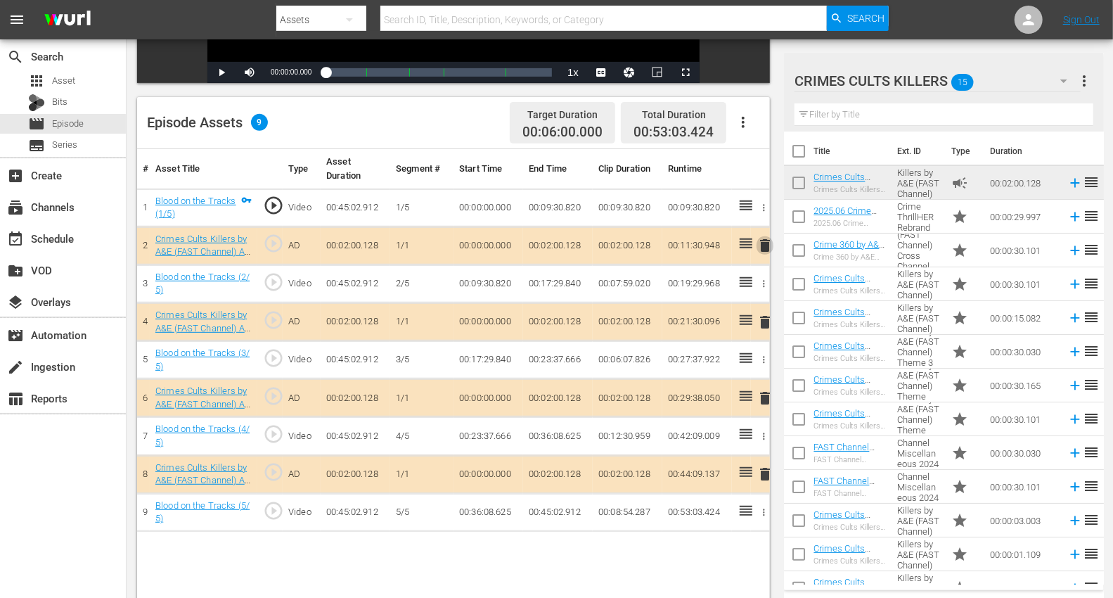
click at [765, 244] on span "delete" at bounding box center [764, 245] width 17 height 17
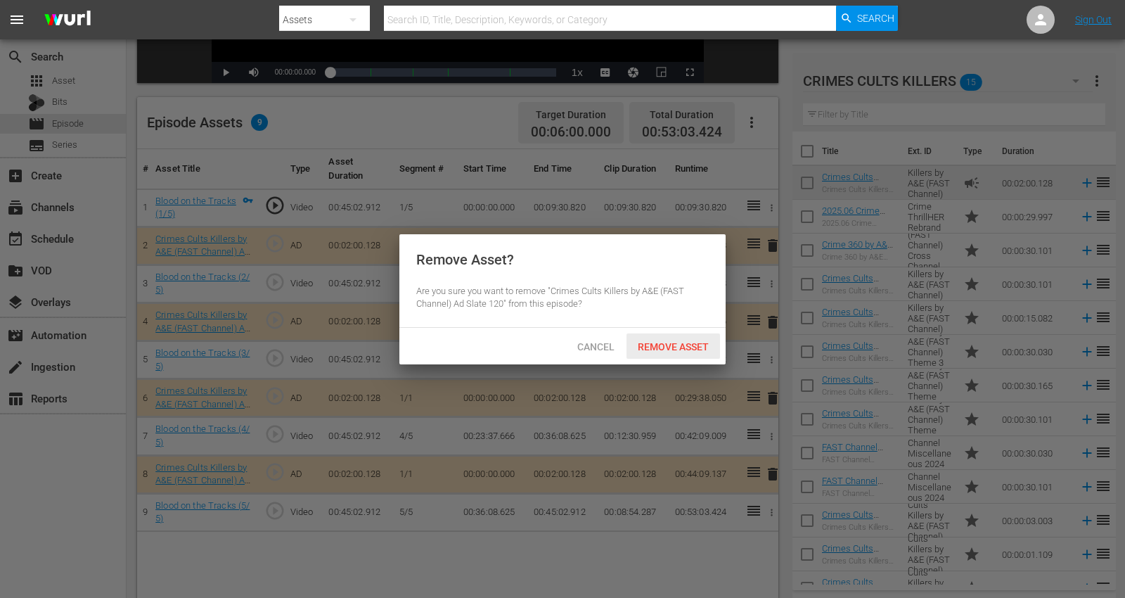
click at [659, 347] on span "Remove Asset" at bounding box center [672, 346] width 93 height 11
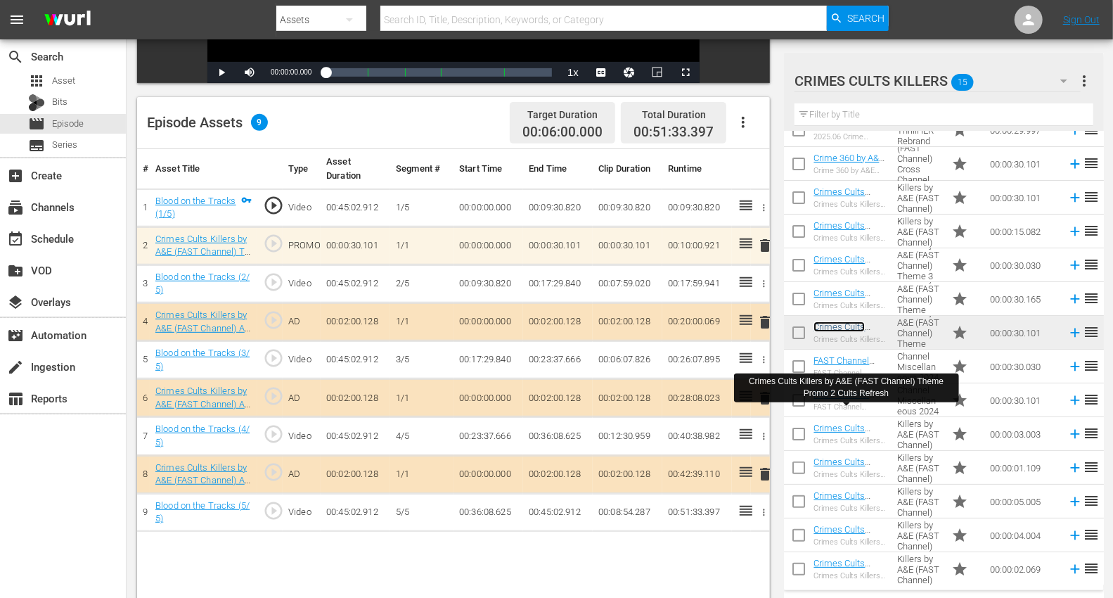
scroll to position [87, 0]
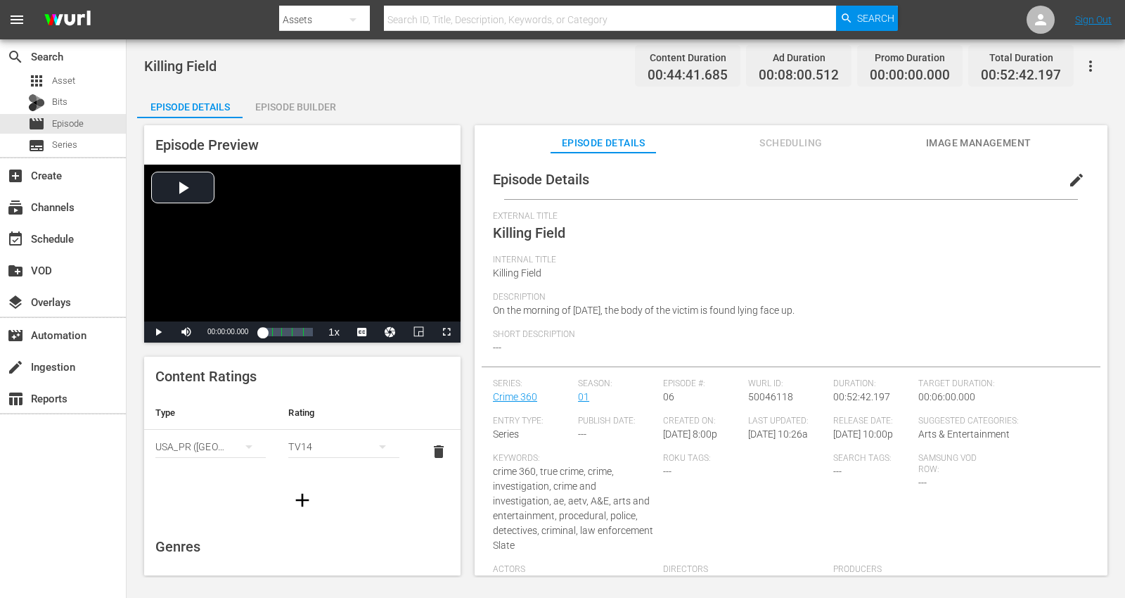
drag, startPoint x: 299, startPoint y: 101, endPoint x: 316, endPoint y: 106, distance: 16.9
click at [300, 102] on div "Episode Builder" at bounding box center [295, 107] width 105 height 34
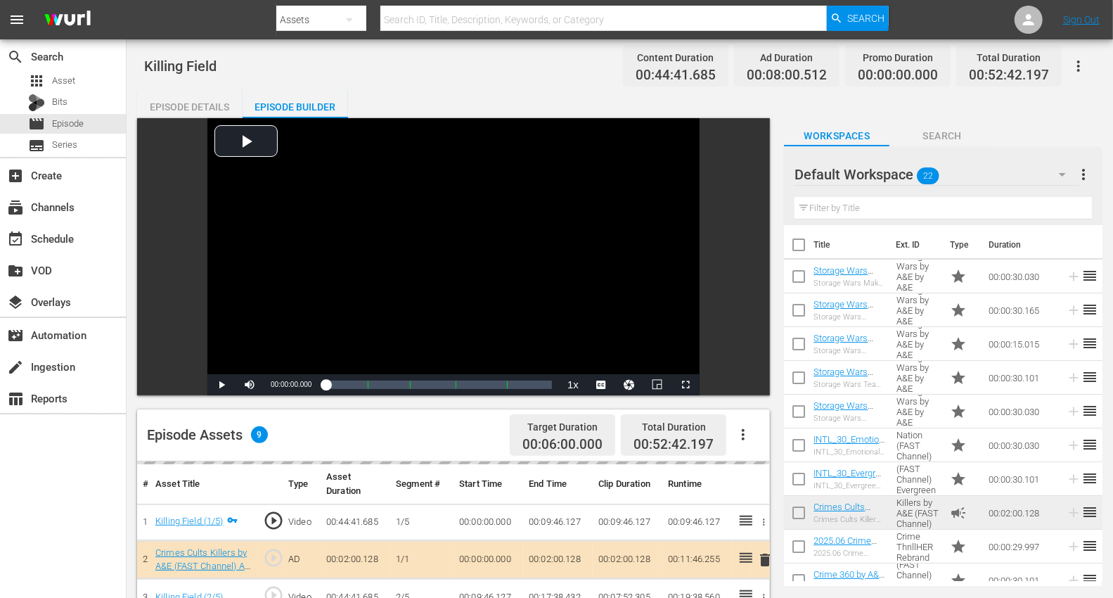
click at [1012, 171] on icon "button" at bounding box center [1062, 174] width 17 height 17
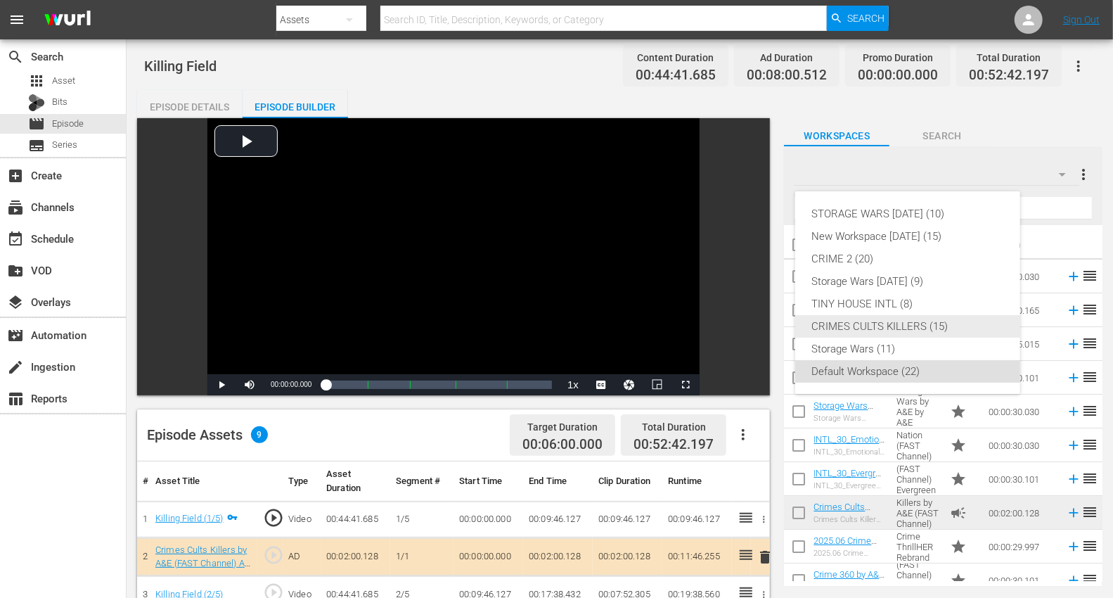
click at [901, 321] on div "CRIMES CULTS KILLERS (15)" at bounding box center [907, 326] width 191 height 22
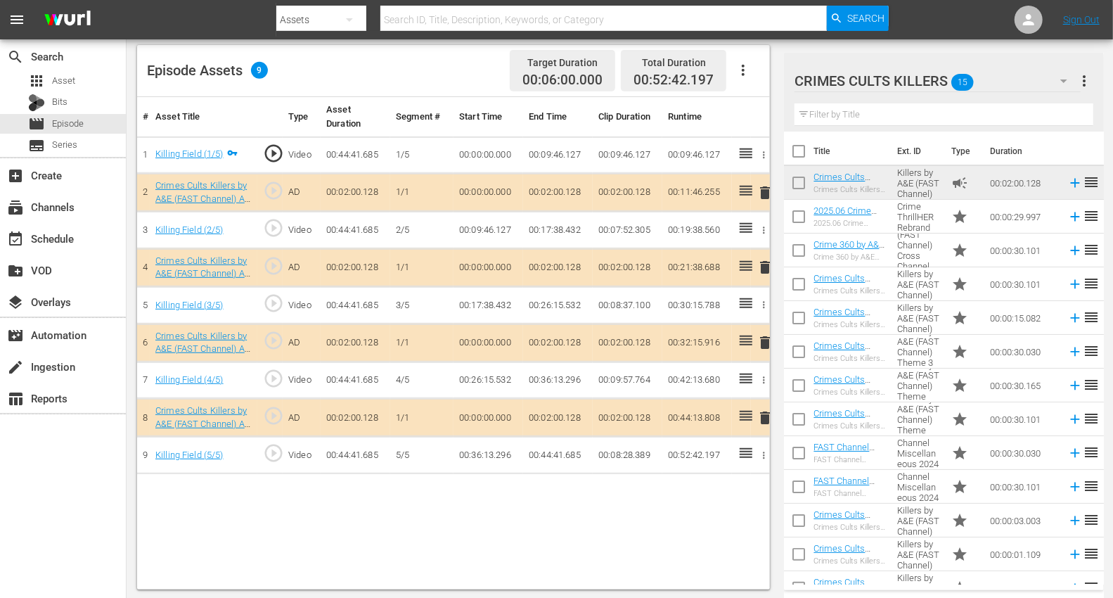
scroll to position [366, 0]
click at [762, 262] on span "delete" at bounding box center [764, 265] width 17 height 17
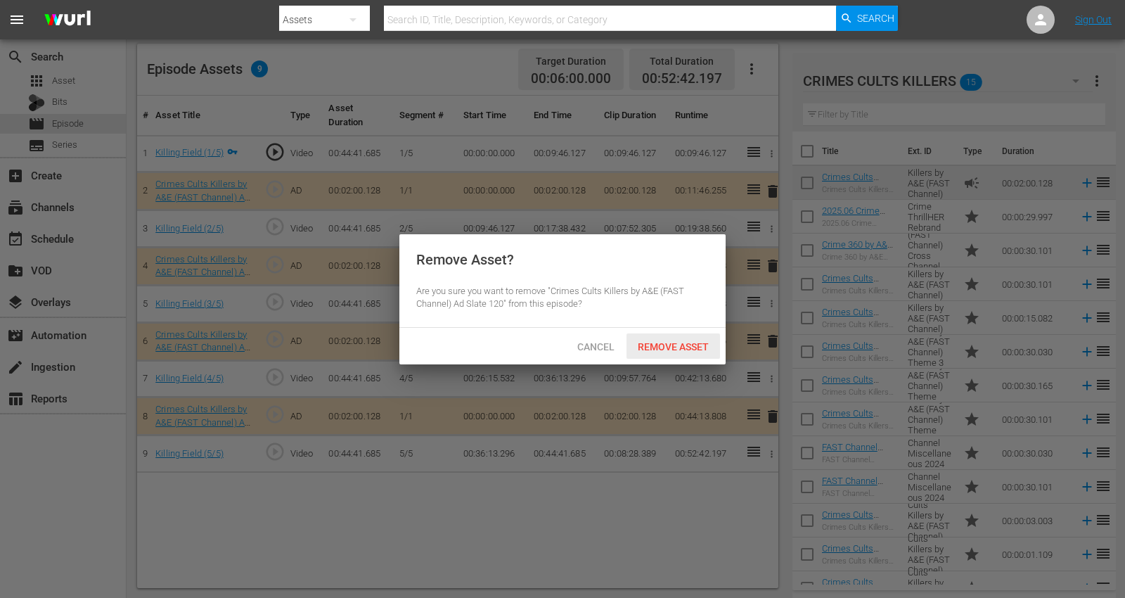
click at [667, 345] on span "Remove Asset" at bounding box center [672, 346] width 93 height 11
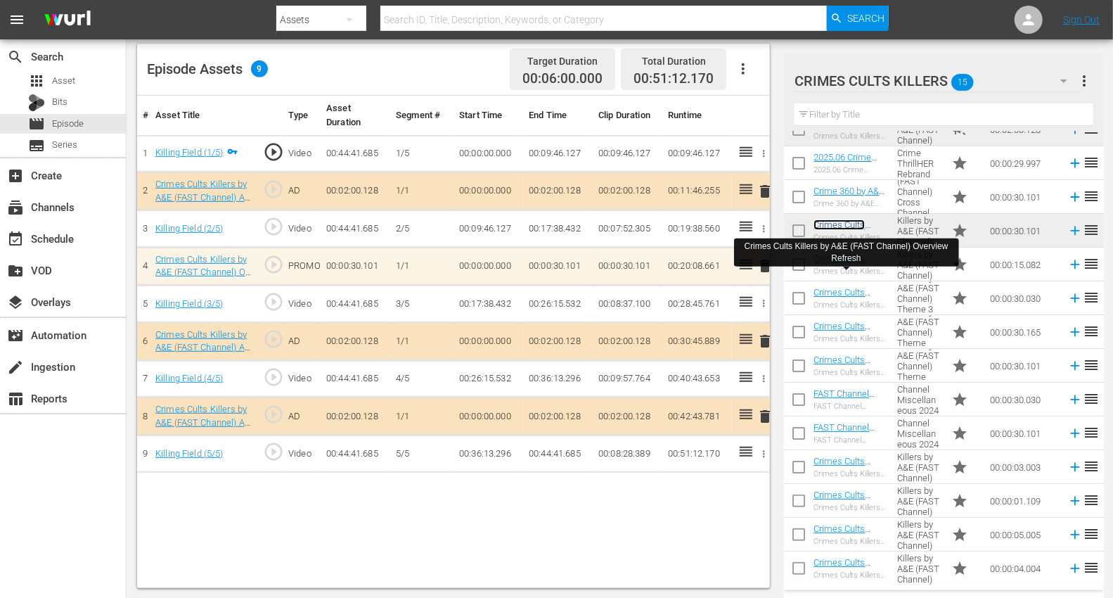
scroll to position [87, 0]
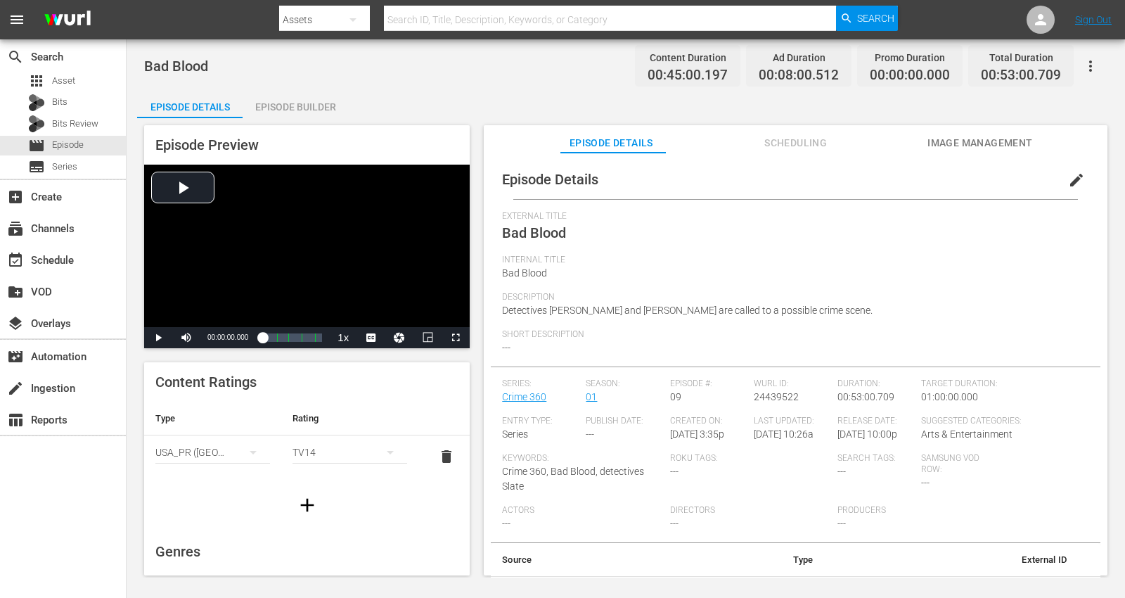
click at [311, 103] on div "Episode Builder" at bounding box center [295, 107] width 105 height 34
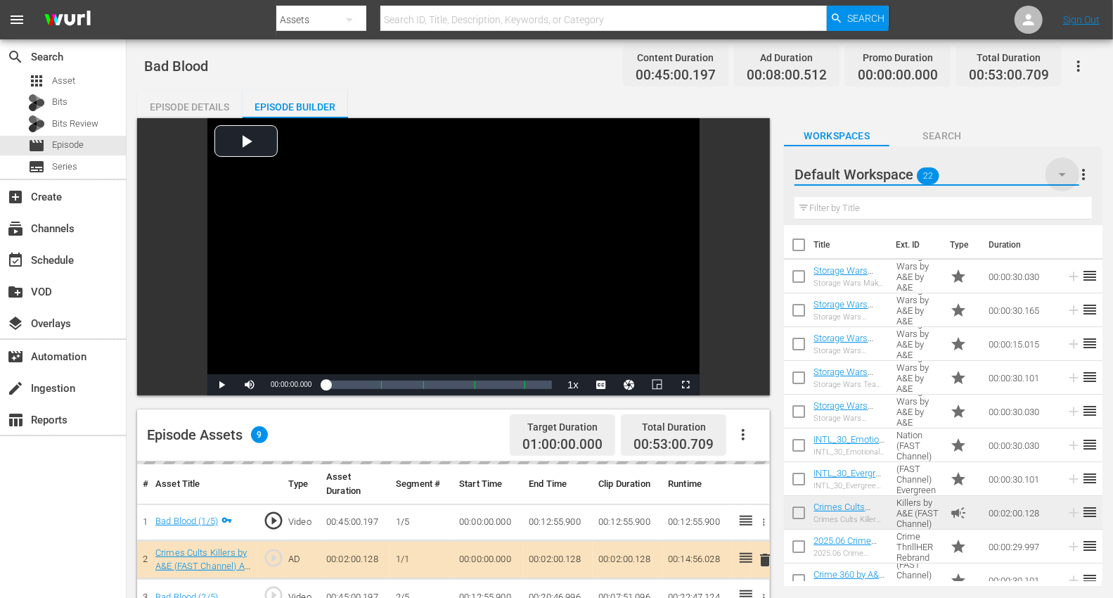
click at [1012, 169] on icon "button" at bounding box center [1062, 174] width 17 height 17
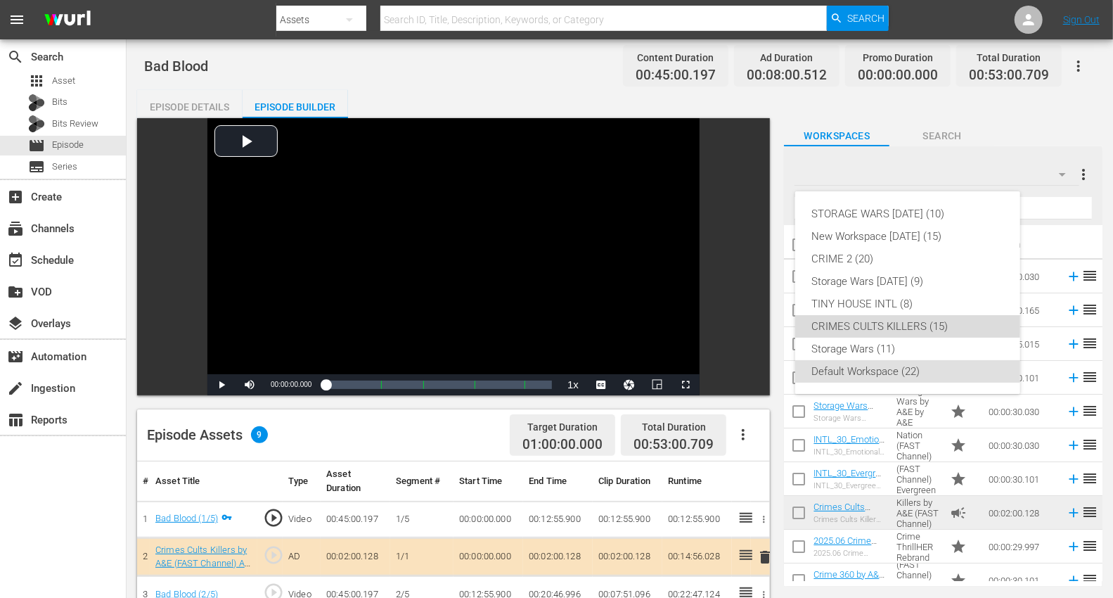
click at [877, 321] on div "CRIMES CULTS KILLERS (15)" at bounding box center [907, 326] width 191 height 22
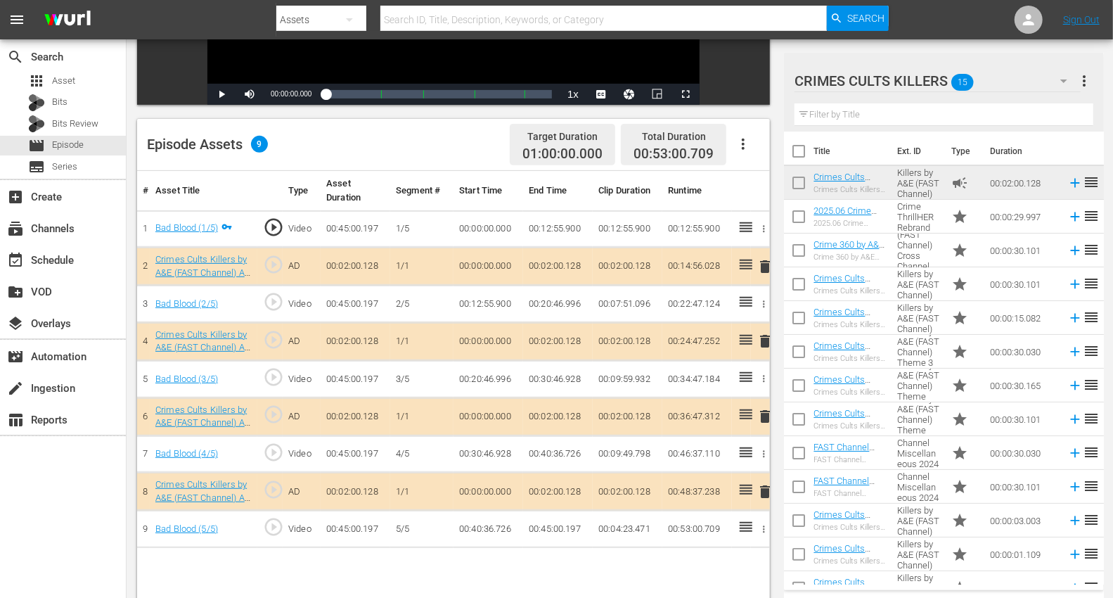
scroll to position [312, 0]
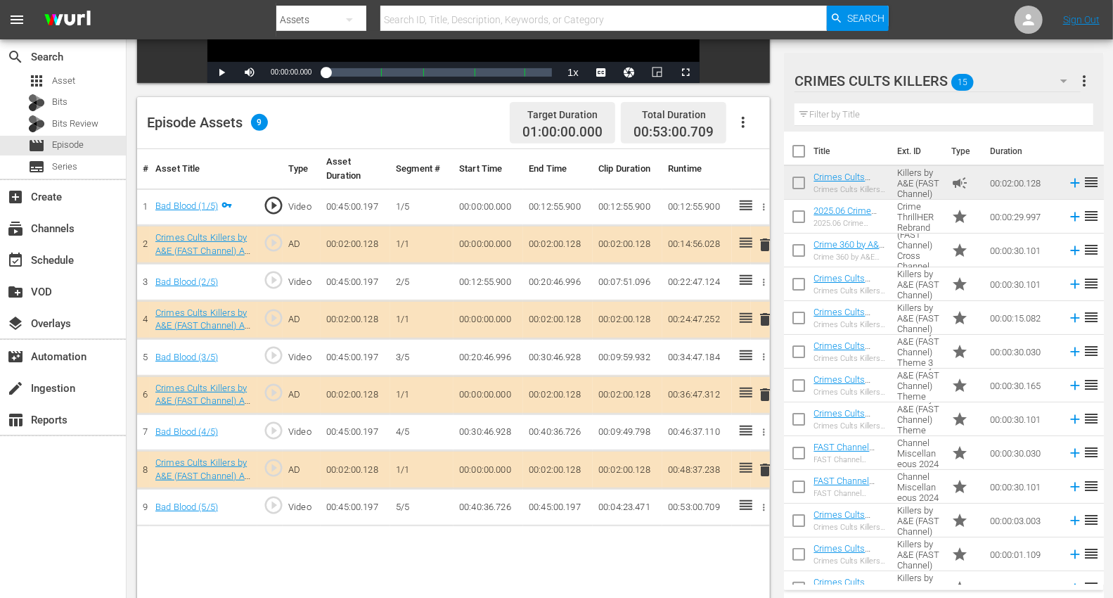
click at [761, 387] on span "delete" at bounding box center [764, 394] width 17 height 17
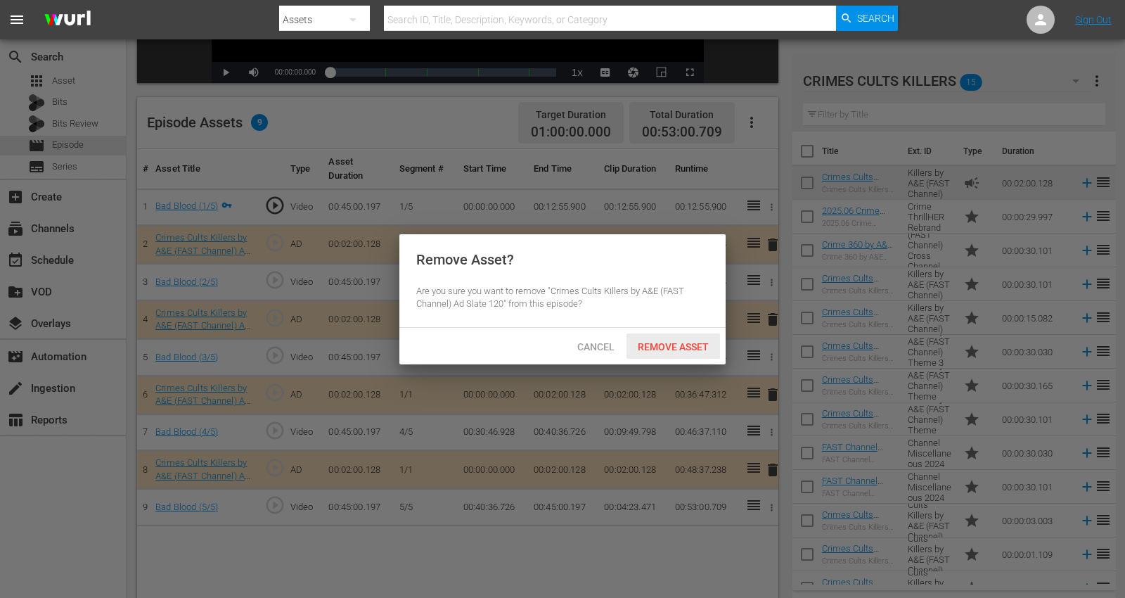
click at [682, 342] on span "Remove Asset" at bounding box center [672, 346] width 93 height 11
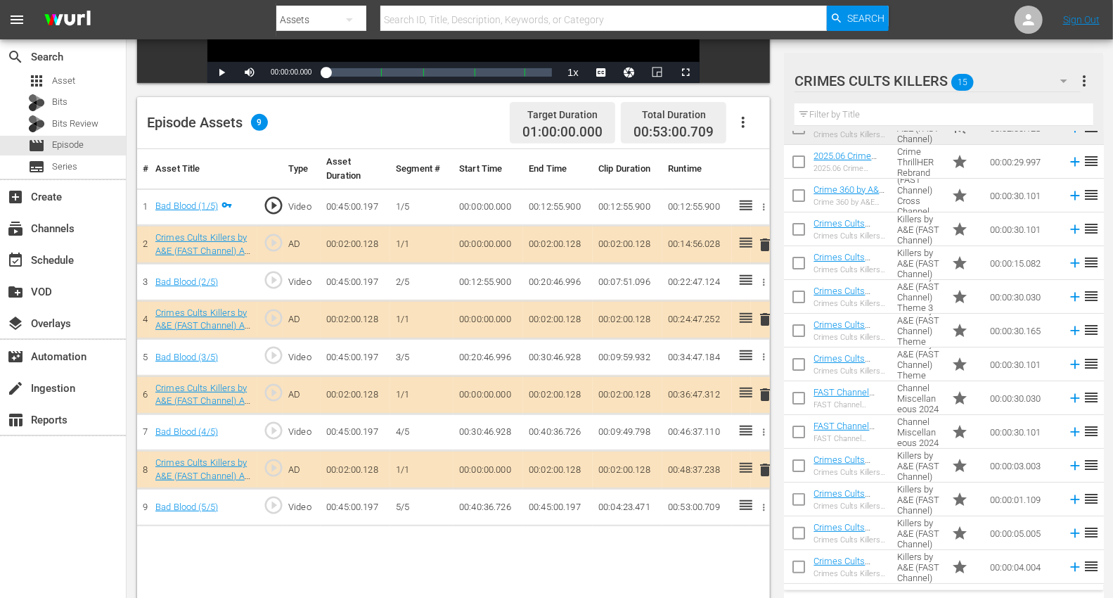
scroll to position [87, 0]
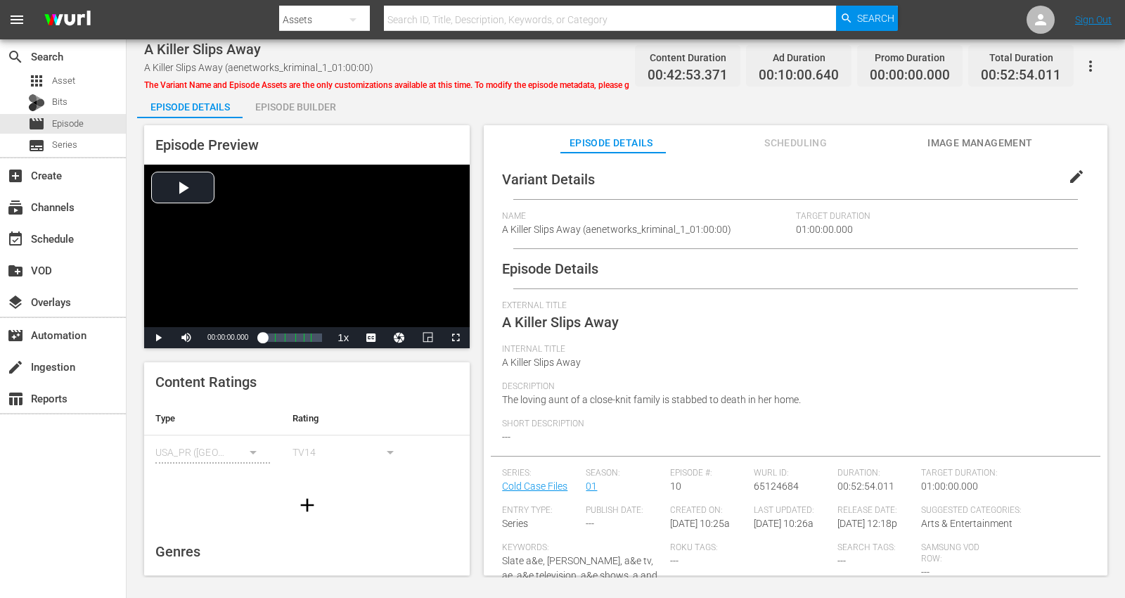
click at [299, 108] on div "Episode Builder" at bounding box center [295, 107] width 105 height 34
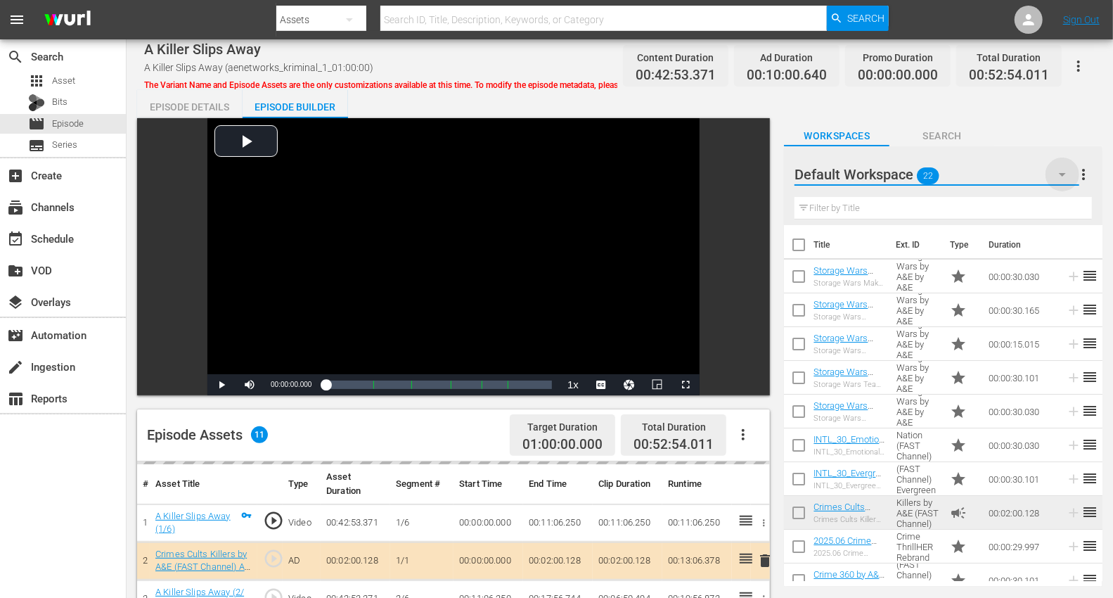
click at [1012, 172] on icon "button" at bounding box center [1062, 174] width 17 height 17
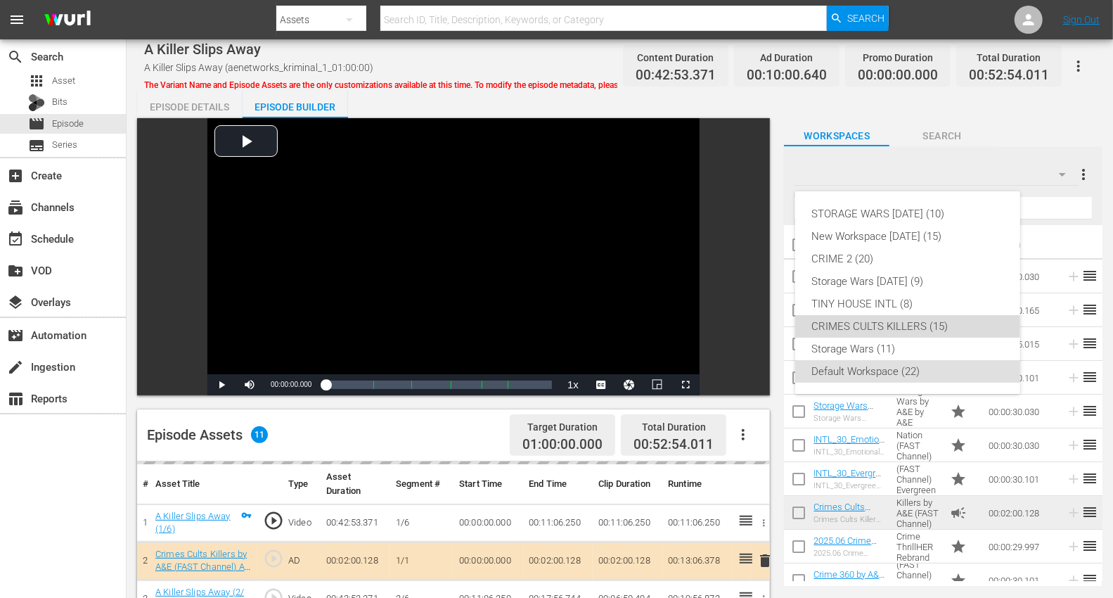
click at [888, 326] on div "CRIMES CULTS KILLERS (15)" at bounding box center [907, 326] width 191 height 22
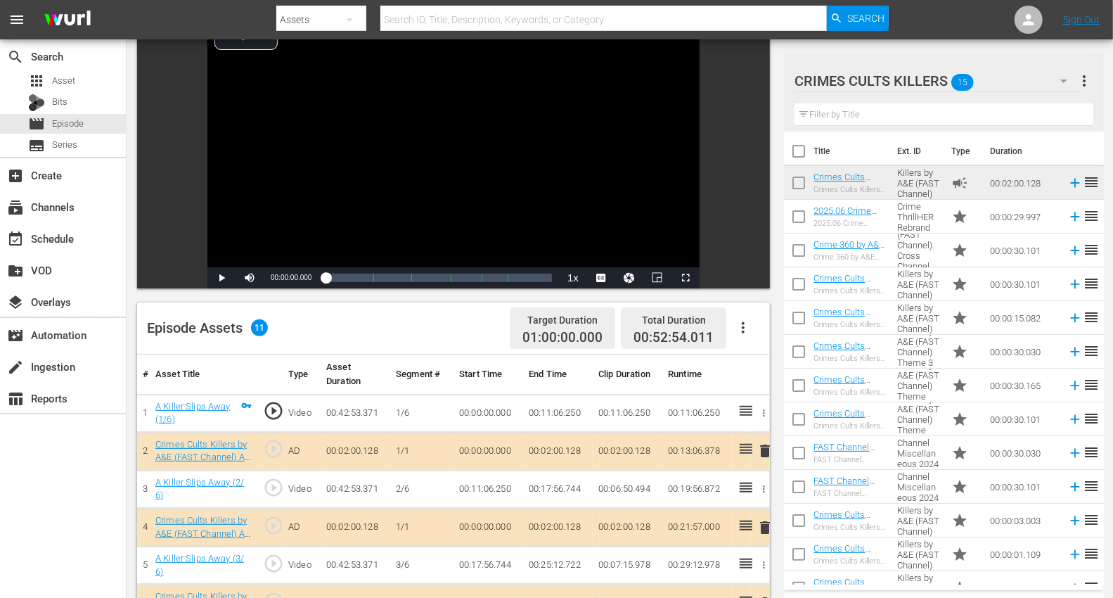
scroll to position [234, 0]
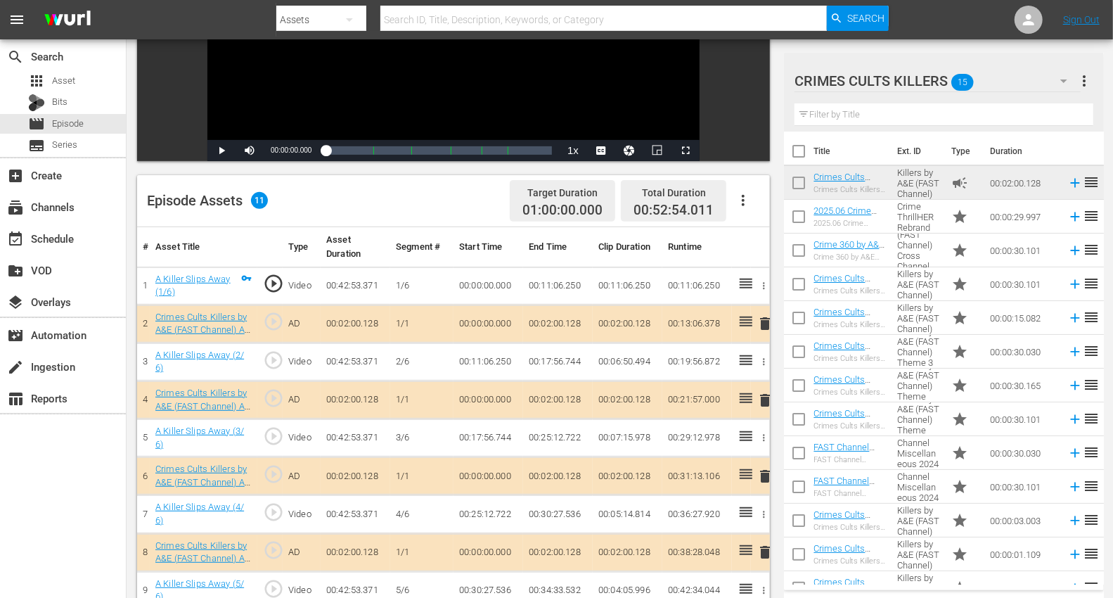
click at [765, 319] on span "delete" at bounding box center [764, 323] width 17 height 17
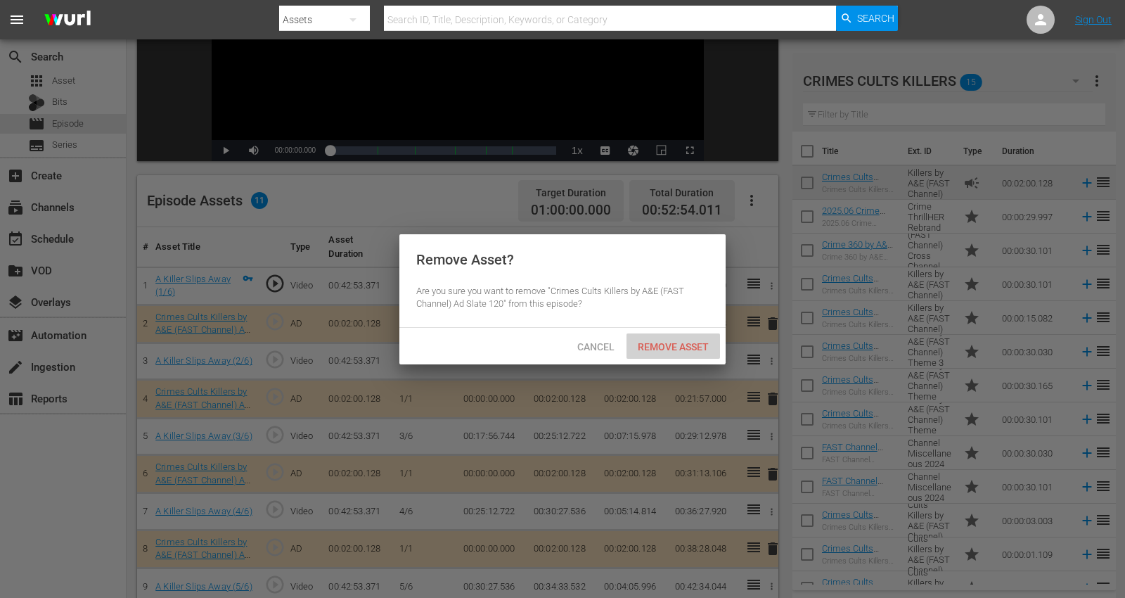
click at [689, 346] on span "Remove Asset" at bounding box center [672, 346] width 93 height 11
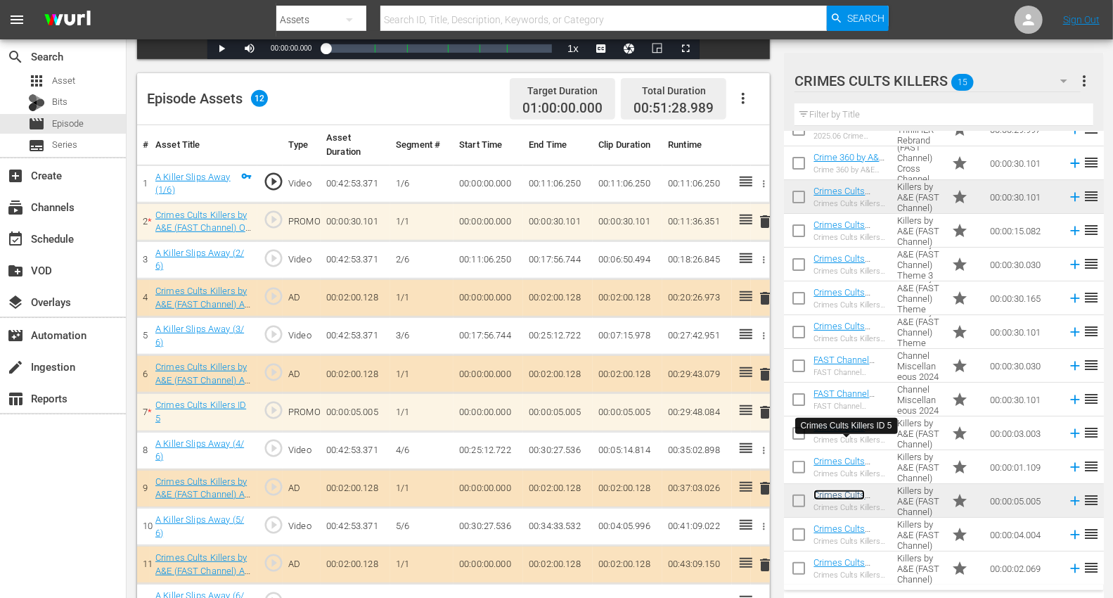
scroll to position [366, 0]
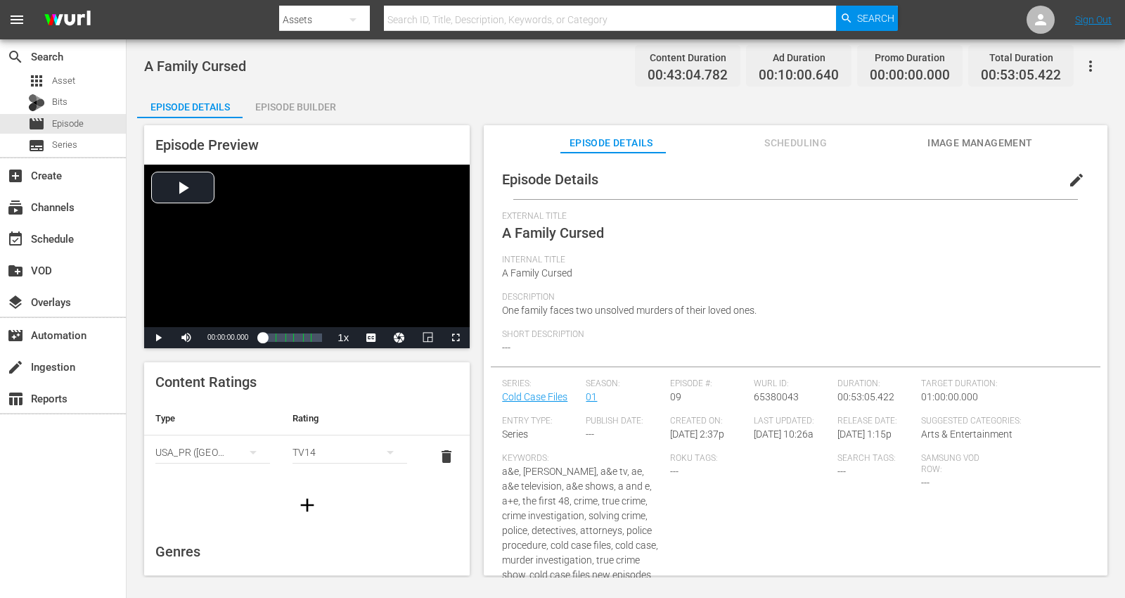
click at [292, 104] on div "Episode Builder" at bounding box center [295, 107] width 105 height 34
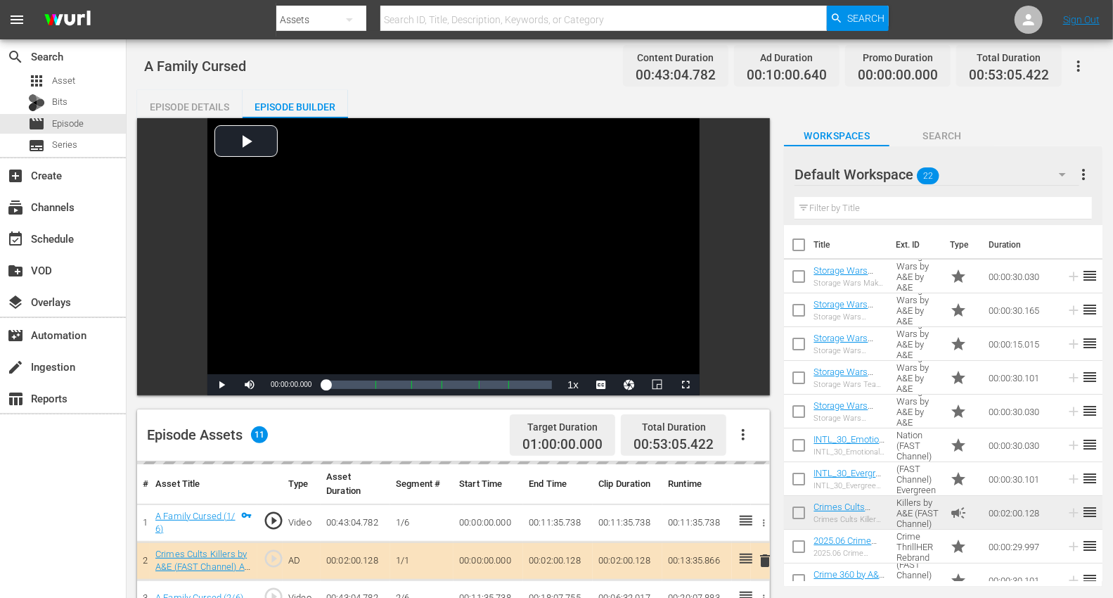
click at [1012, 169] on icon "button" at bounding box center [1062, 174] width 17 height 17
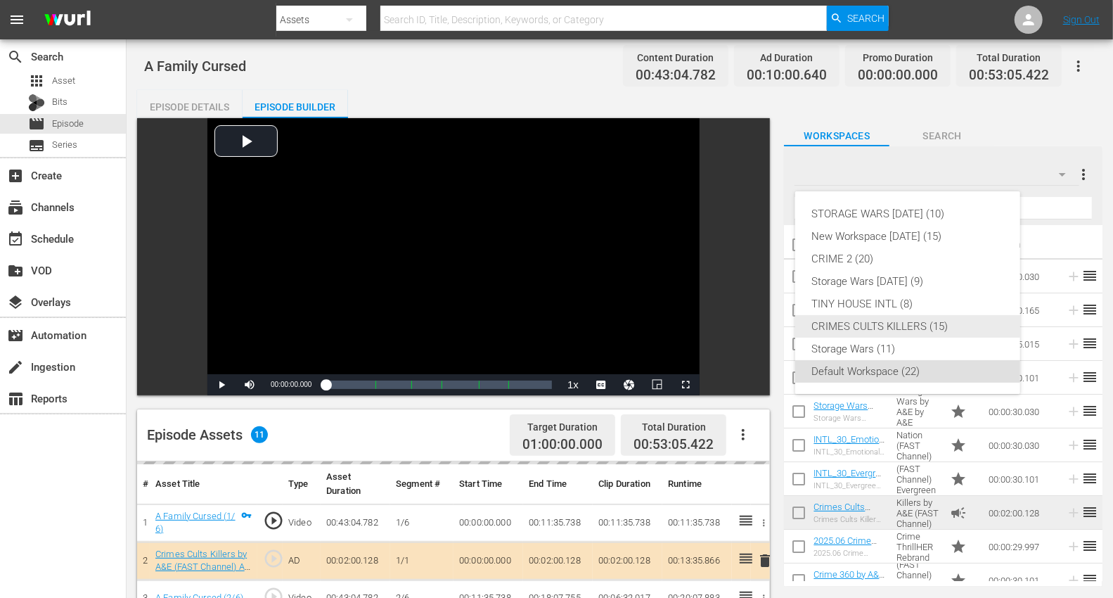
drag, startPoint x: 858, startPoint y: 323, endPoint x: 848, endPoint y: 318, distance: 11.0
click at [855, 321] on div "CRIMES CULTS KILLERS (15)" at bounding box center [907, 326] width 191 height 22
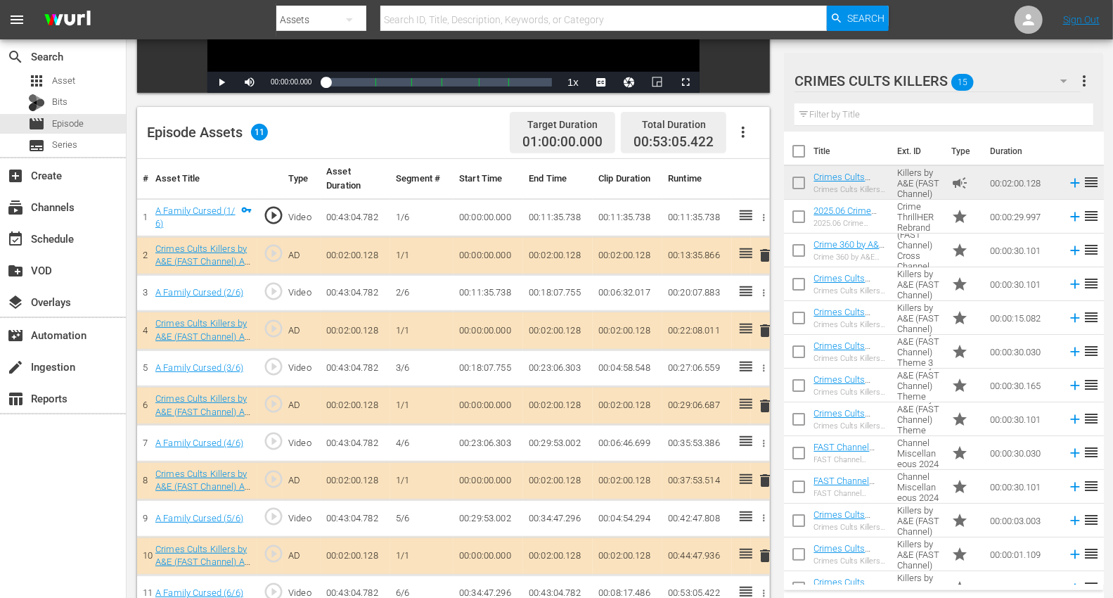
scroll to position [312, 0]
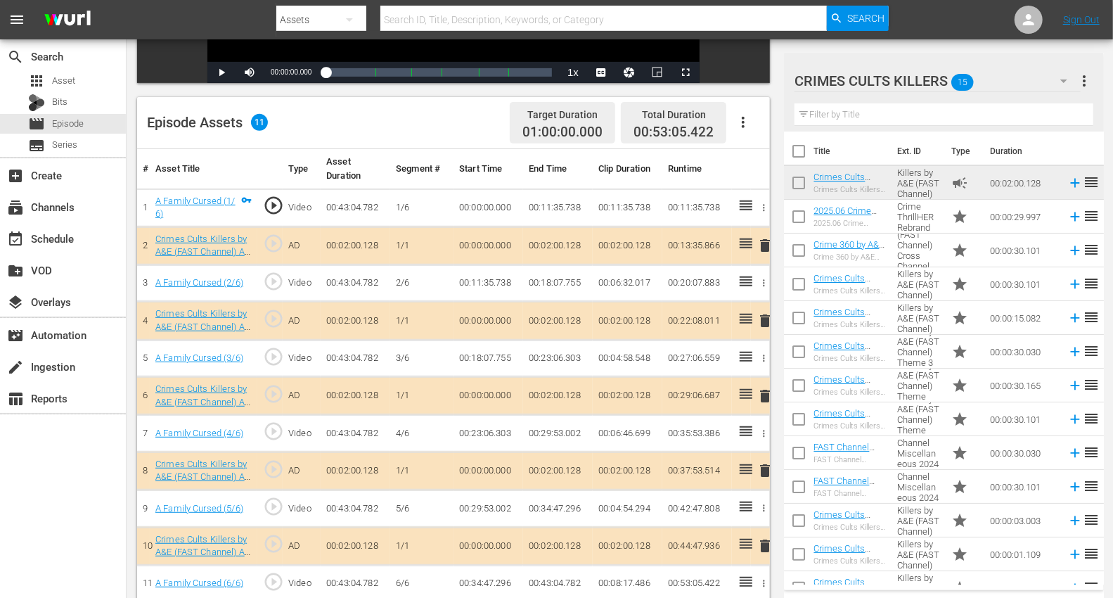
click at [763, 314] on span "delete" at bounding box center [764, 320] width 17 height 17
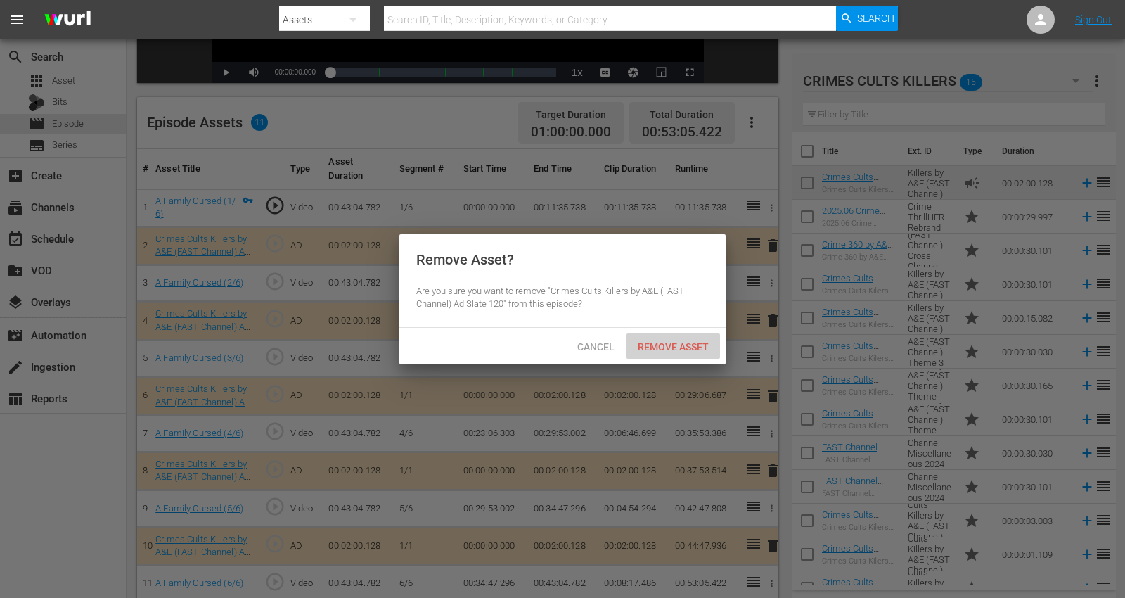
drag, startPoint x: 663, startPoint y: 348, endPoint x: 654, endPoint y: 346, distance: 8.7
click at [661, 349] on span "Remove Asset" at bounding box center [672, 346] width 93 height 11
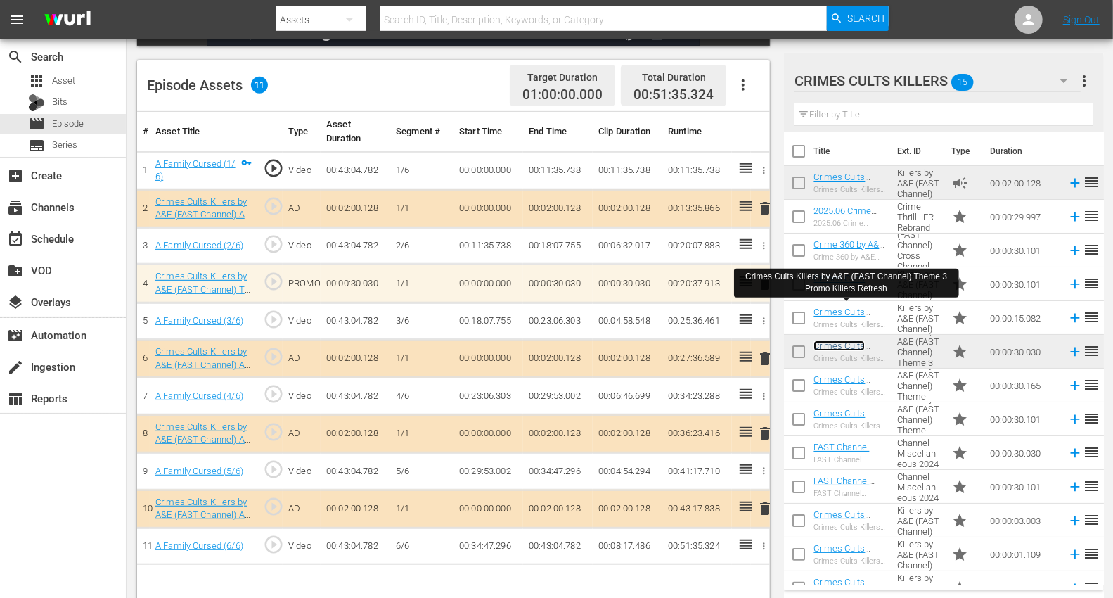
scroll to position [366, 0]
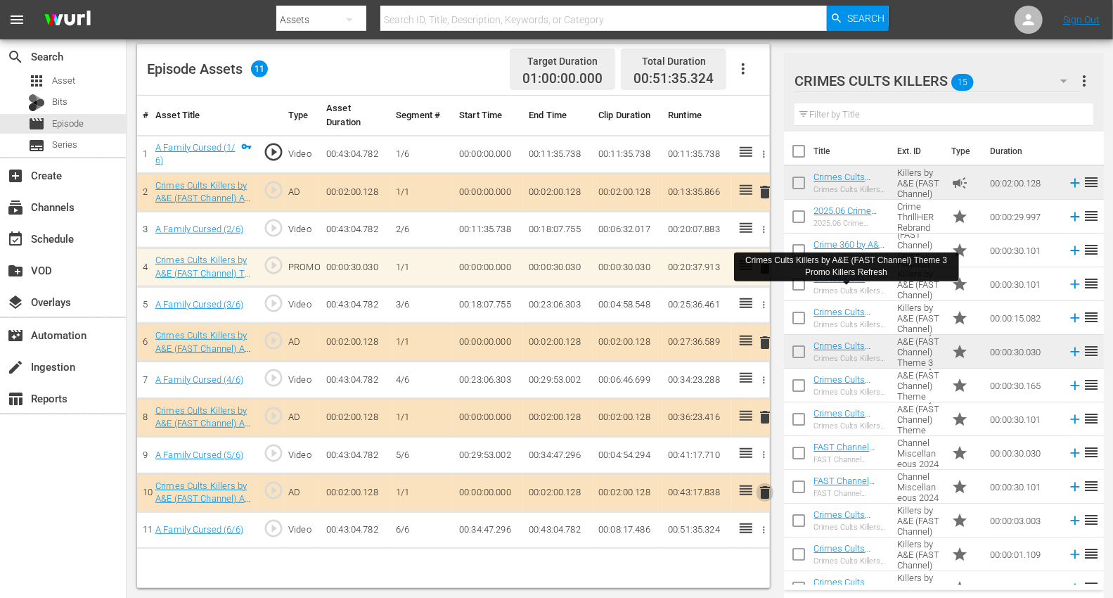
click at [764, 486] on span "delete" at bounding box center [764, 492] width 17 height 17
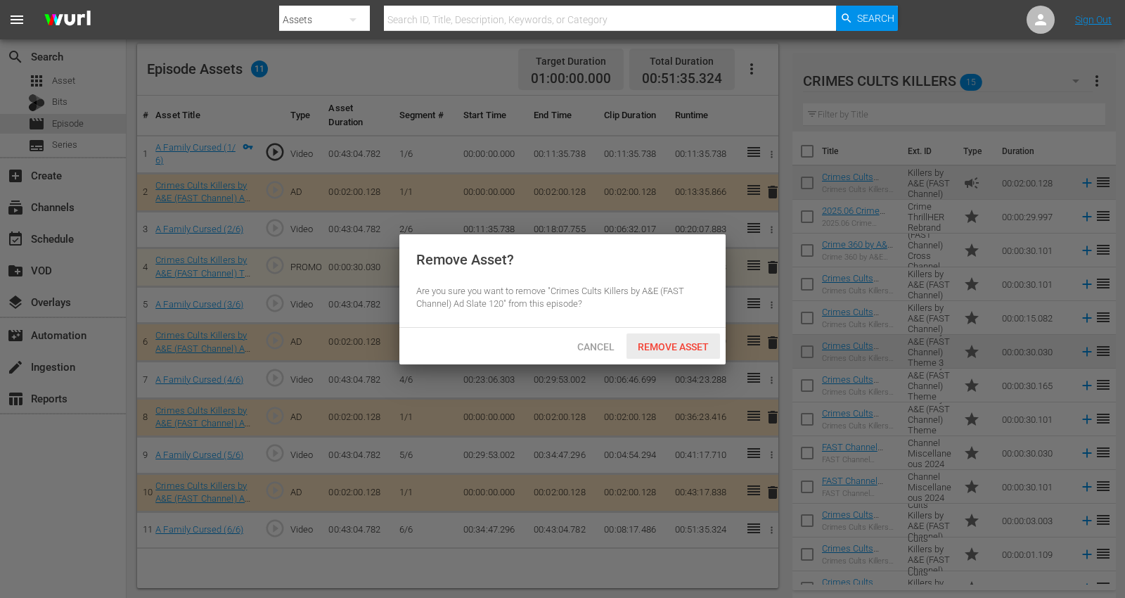
click at [669, 343] on span "Remove Asset" at bounding box center [672, 346] width 93 height 11
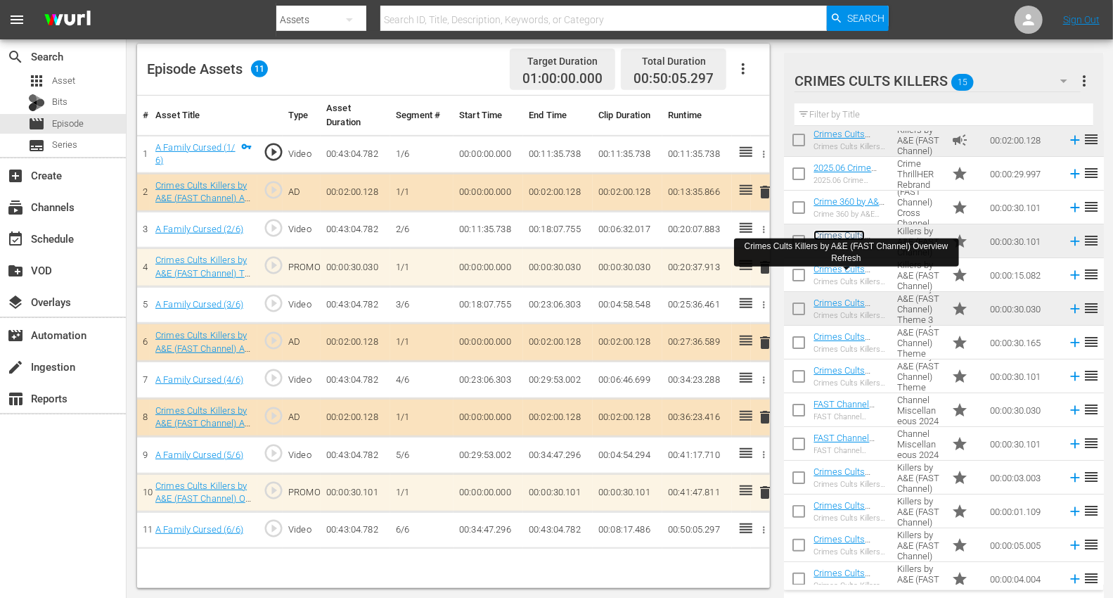
scroll to position [87, 0]
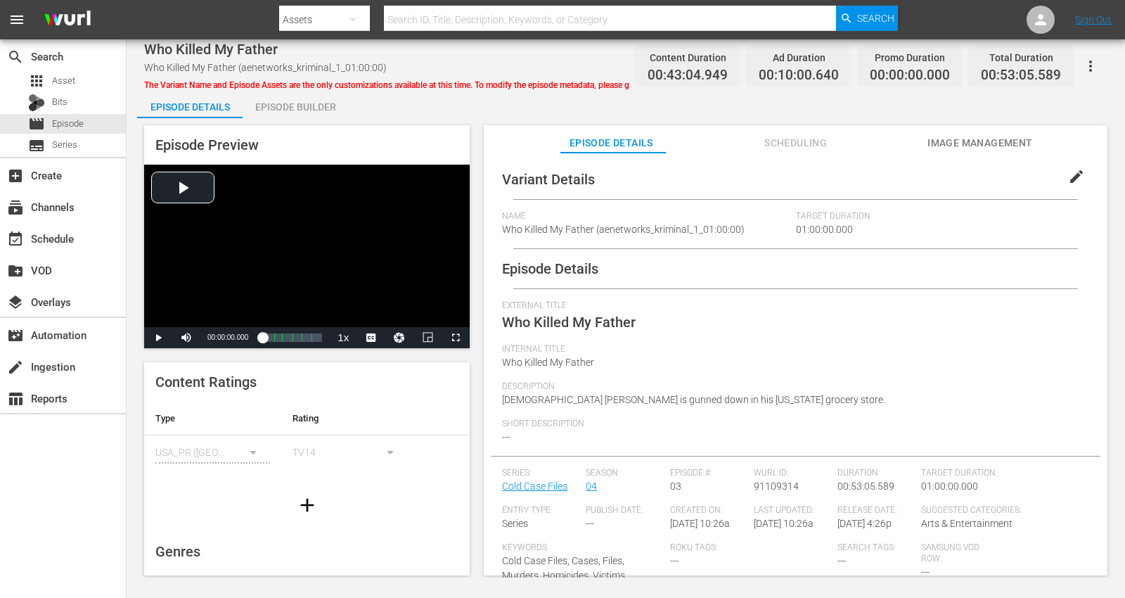
click at [311, 105] on div "Episode Builder" at bounding box center [295, 107] width 105 height 34
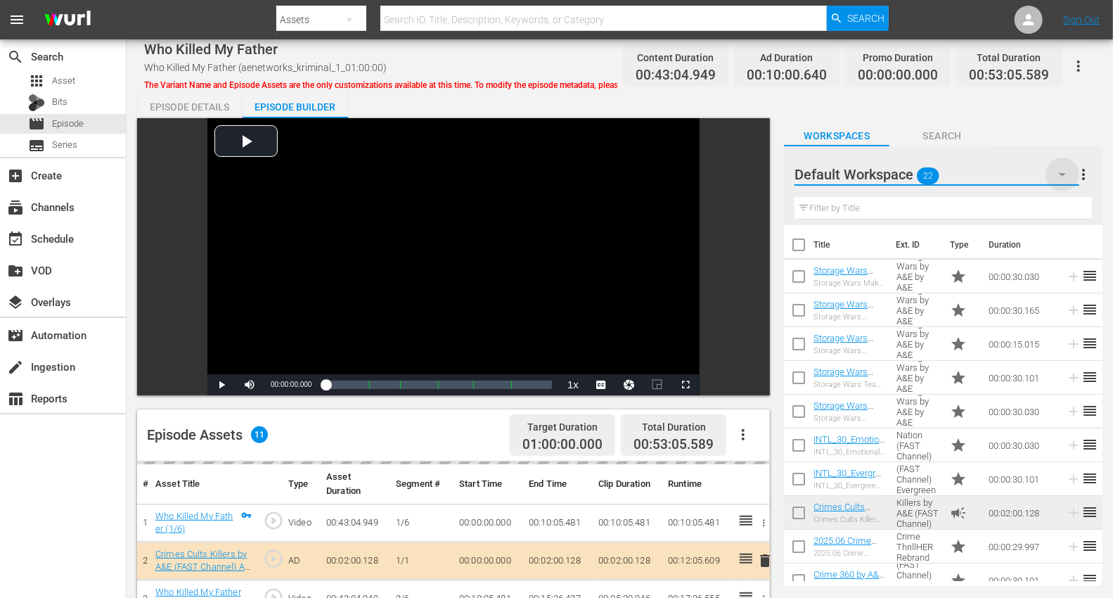
click at [1012, 174] on icon "button" at bounding box center [1062, 174] width 17 height 17
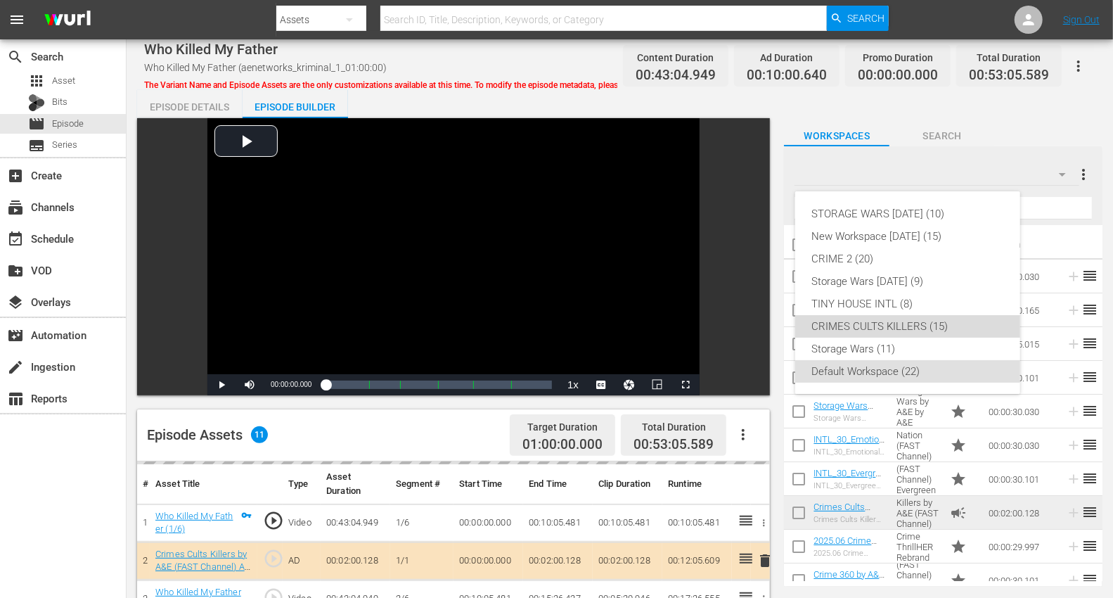
drag, startPoint x: 922, startPoint y: 328, endPoint x: 886, endPoint y: 309, distance: 40.9
click at [921, 328] on div "CRIMES CULTS KILLERS (15)" at bounding box center [907, 326] width 191 height 22
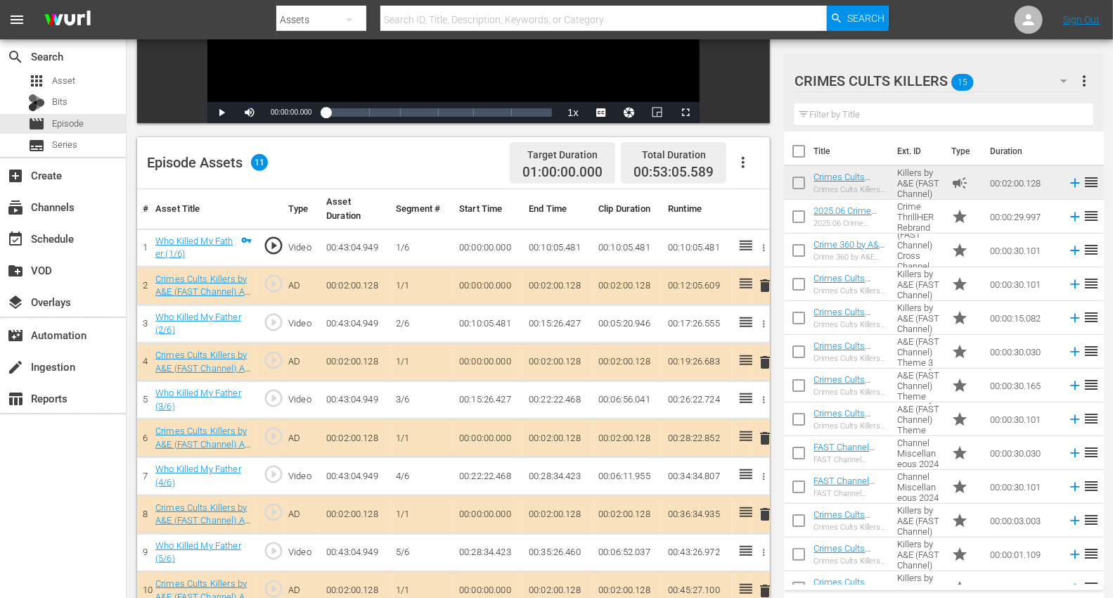
scroll to position [312, 0]
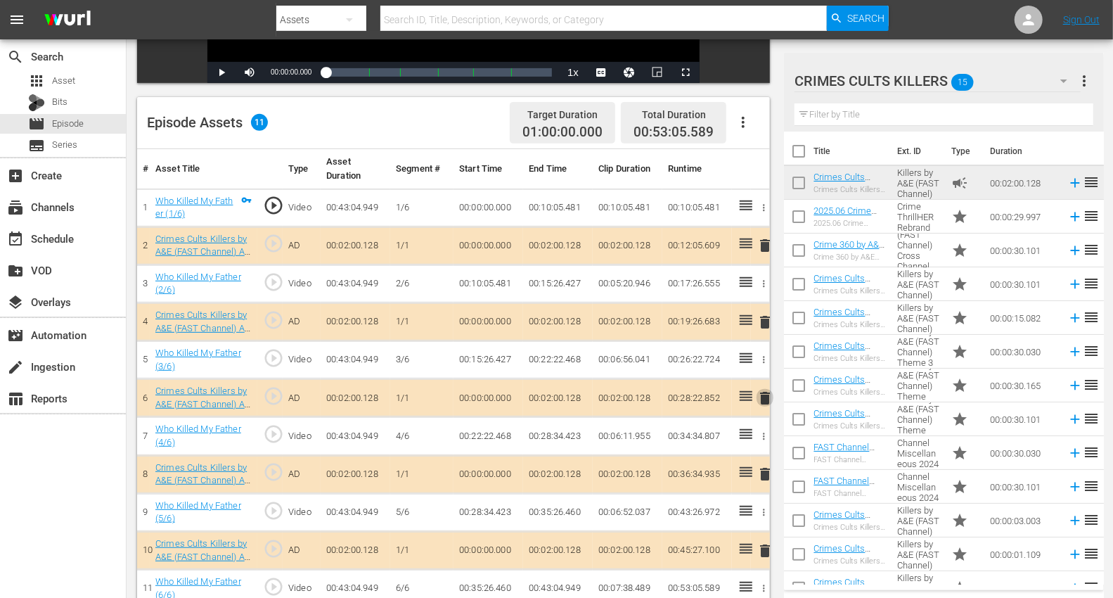
click at [761, 394] on span "delete" at bounding box center [764, 397] width 17 height 17
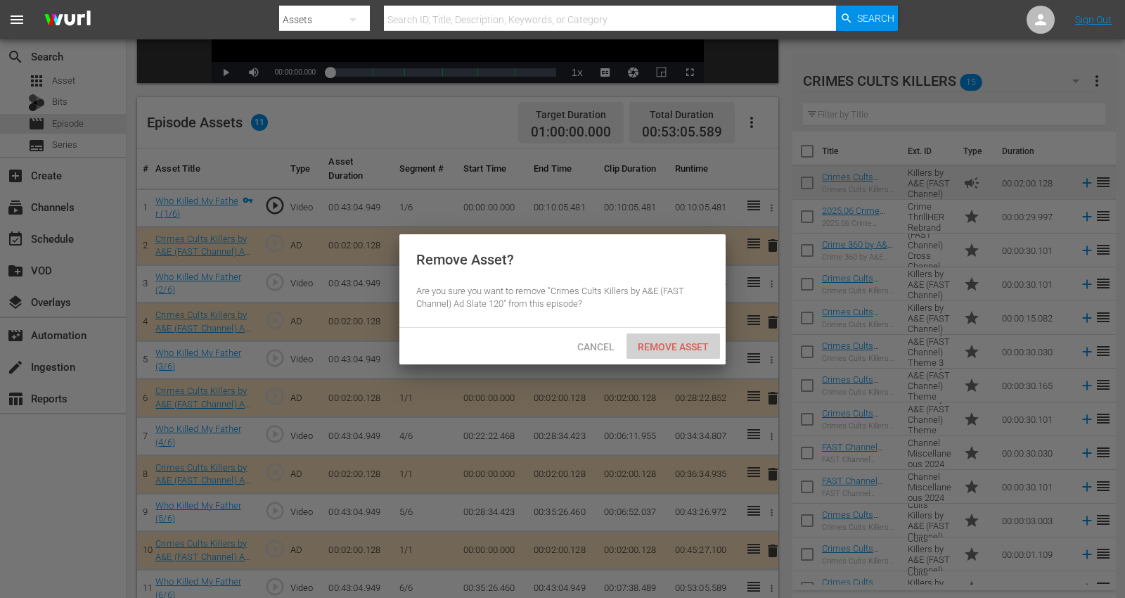
click at [685, 344] on span "Remove Asset" at bounding box center [672, 346] width 93 height 11
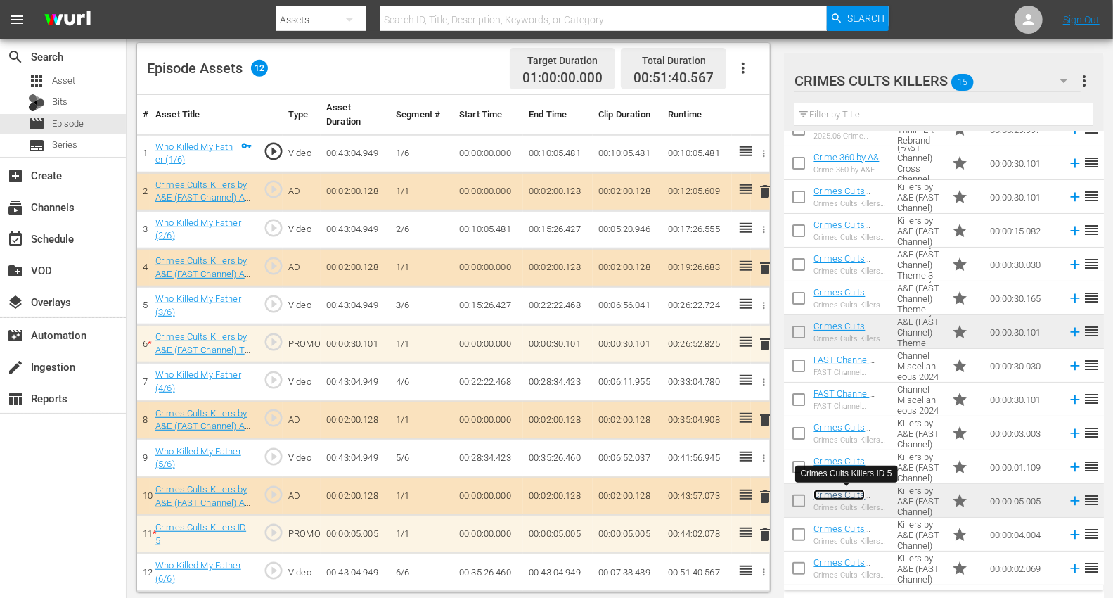
scroll to position [366, 0]
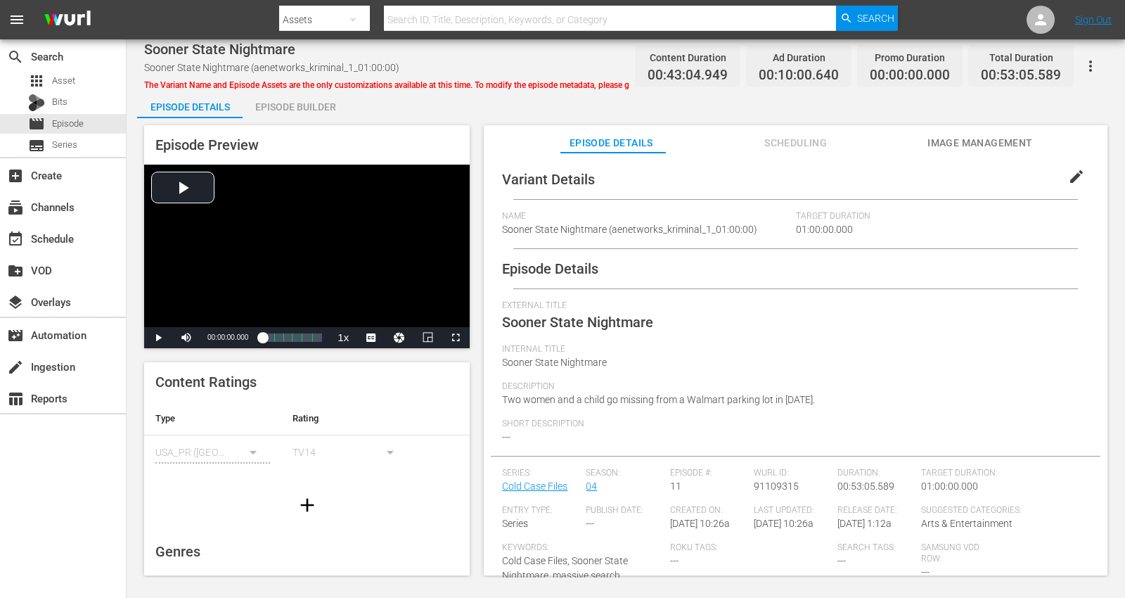
drag, startPoint x: 299, startPoint y: 109, endPoint x: 306, endPoint y: 107, distance: 7.3
click at [299, 107] on div "Episode Builder" at bounding box center [295, 107] width 105 height 34
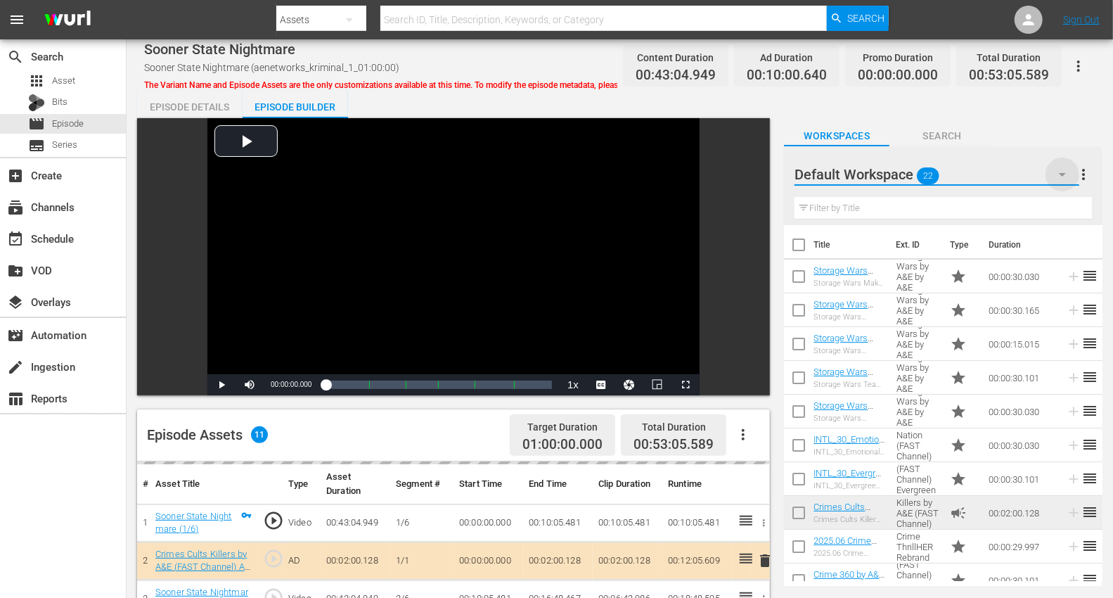
click at [1012, 169] on icon "button" at bounding box center [1062, 174] width 17 height 17
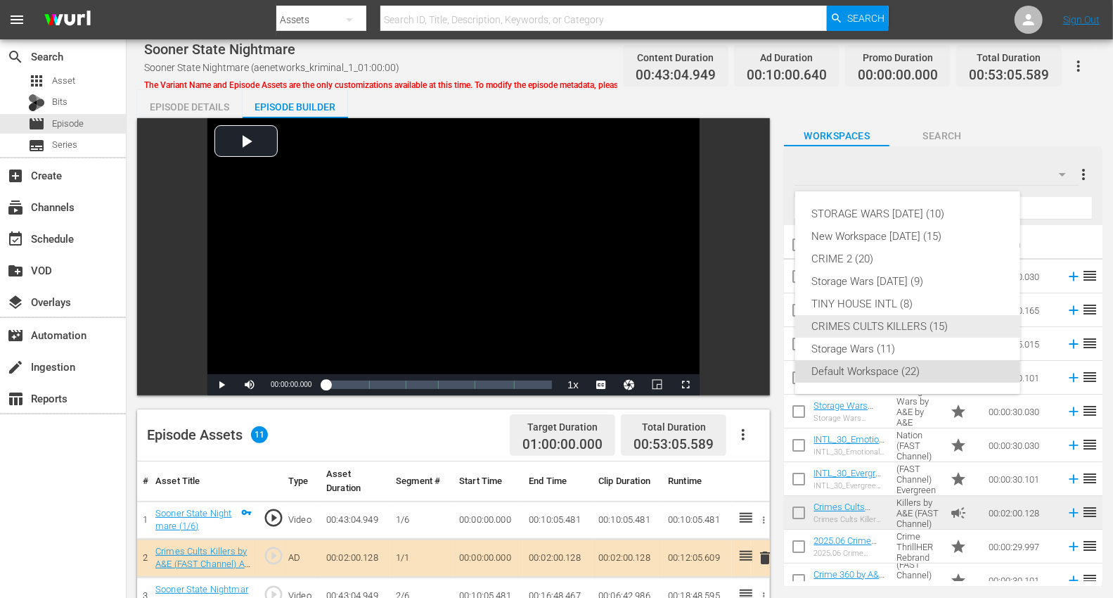
drag, startPoint x: 897, startPoint y: 325, endPoint x: 887, endPoint y: 324, distance: 9.9
click at [893, 325] on div "CRIMES CULTS KILLERS (15)" at bounding box center [907, 326] width 191 height 22
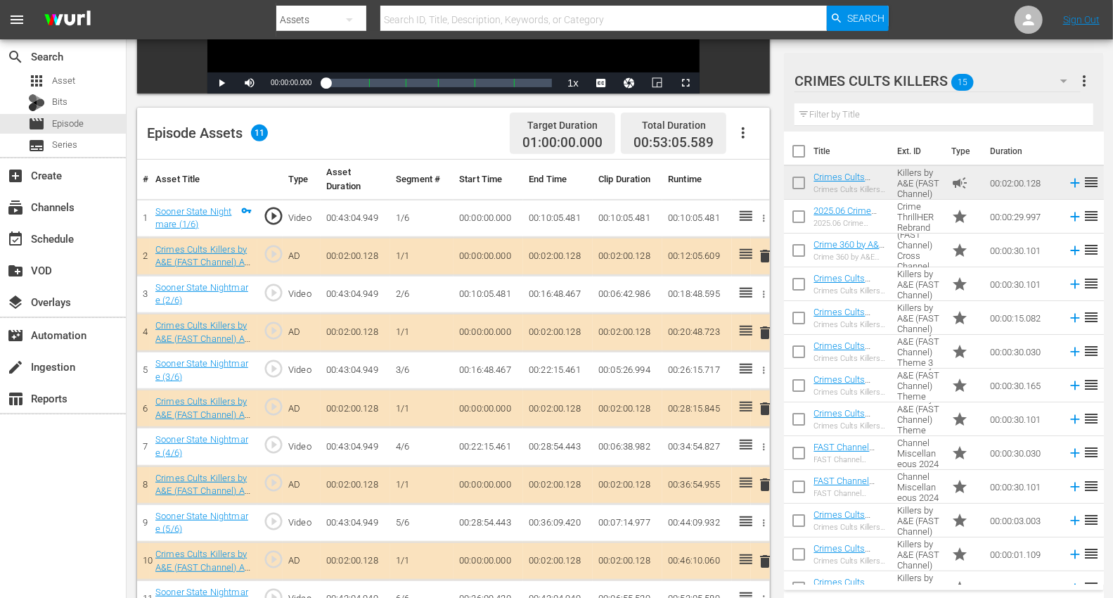
scroll to position [312, 0]
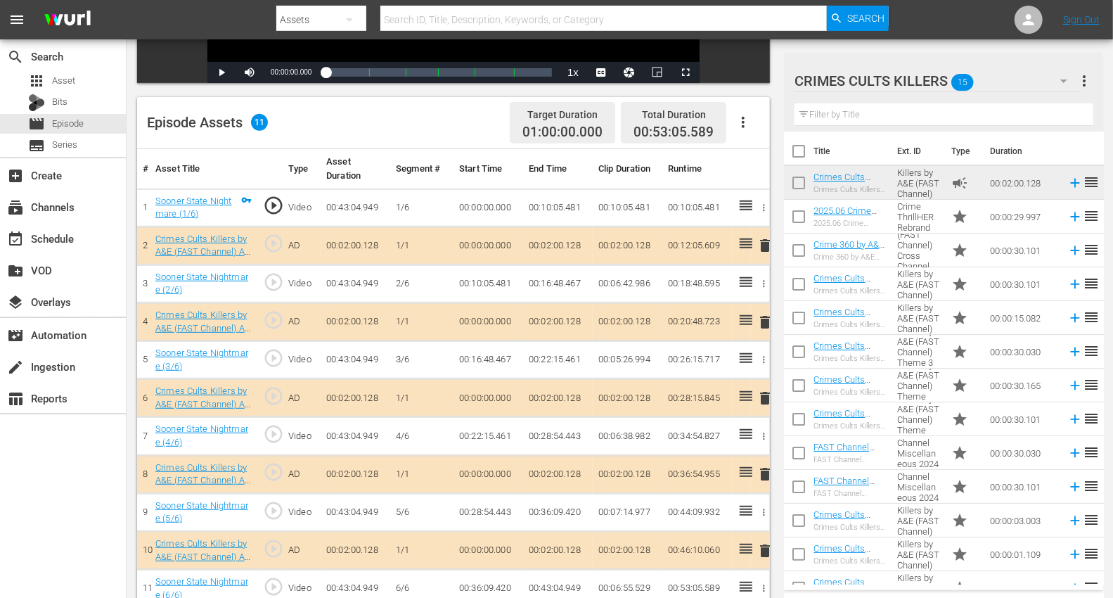
click at [767, 467] on span "delete" at bounding box center [764, 473] width 17 height 17
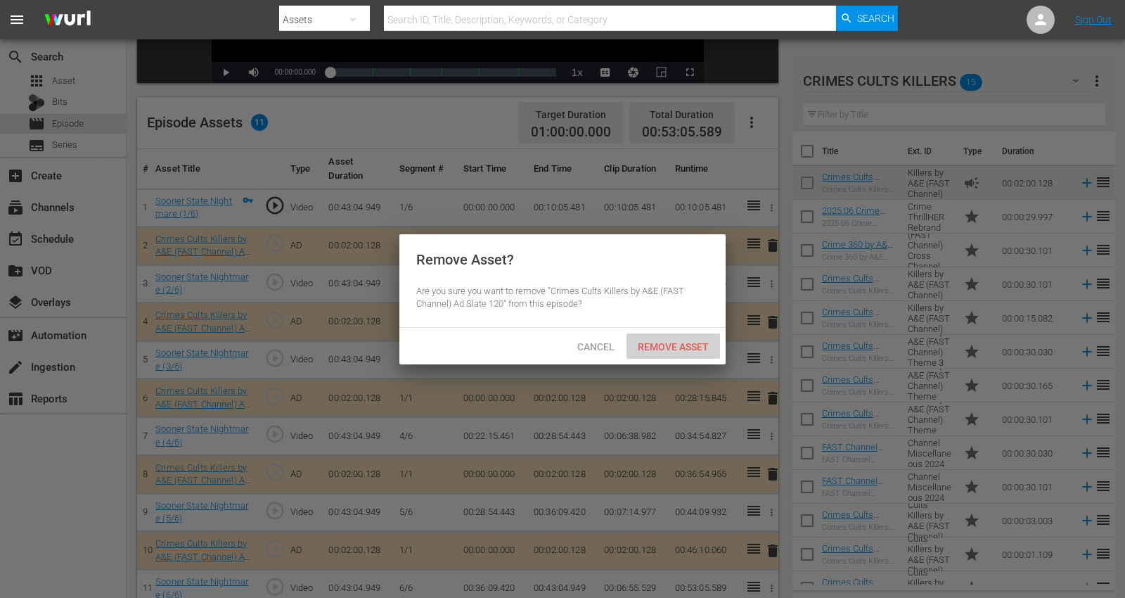
click at [666, 347] on span "Remove Asset" at bounding box center [672, 346] width 93 height 11
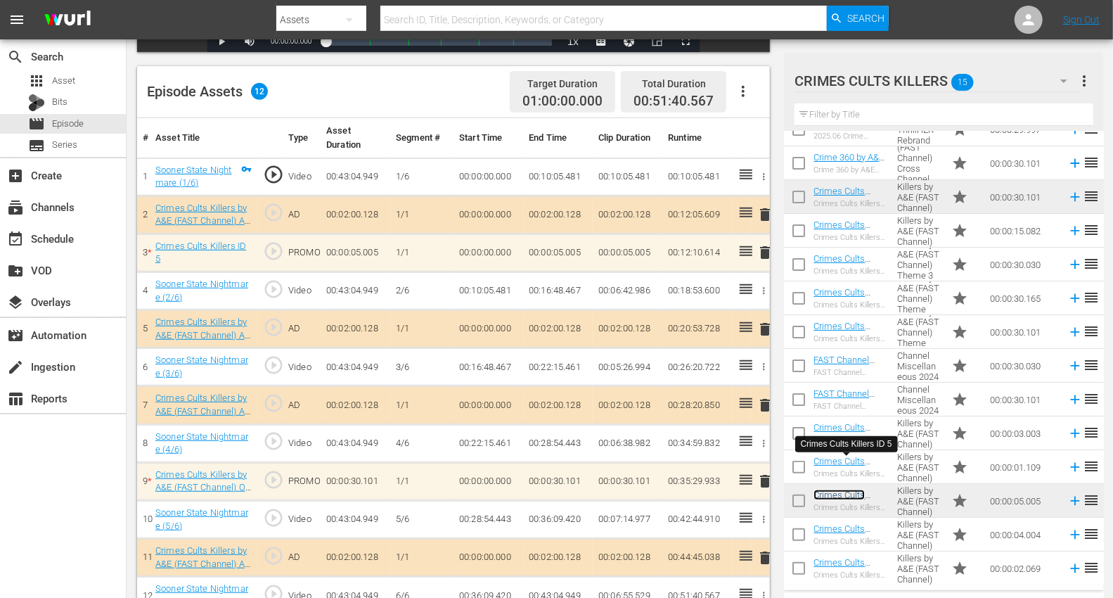
scroll to position [366, 0]
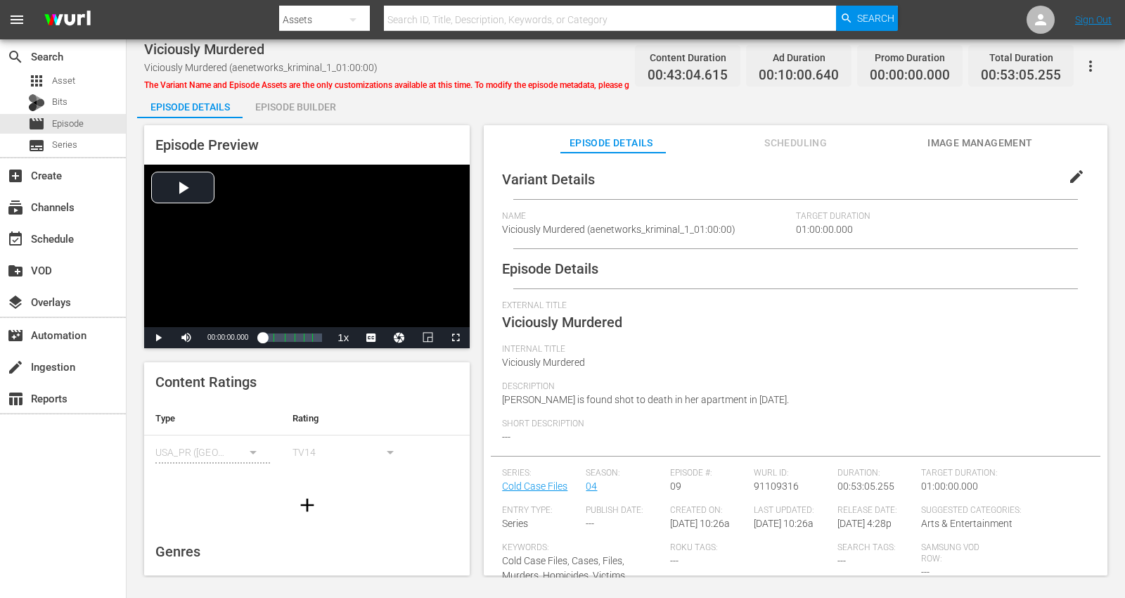
click at [296, 103] on div "Episode Builder" at bounding box center [295, 107] width 105 height 34
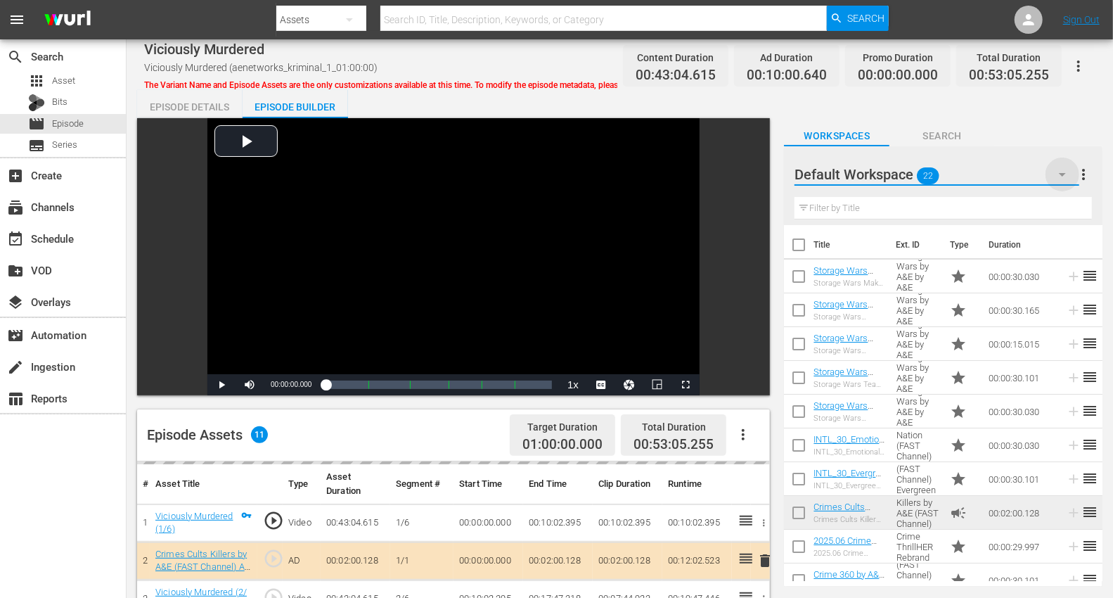
click at [1012, 172] on icon "button" at bounding box center [1062, 174] width 17 height 17
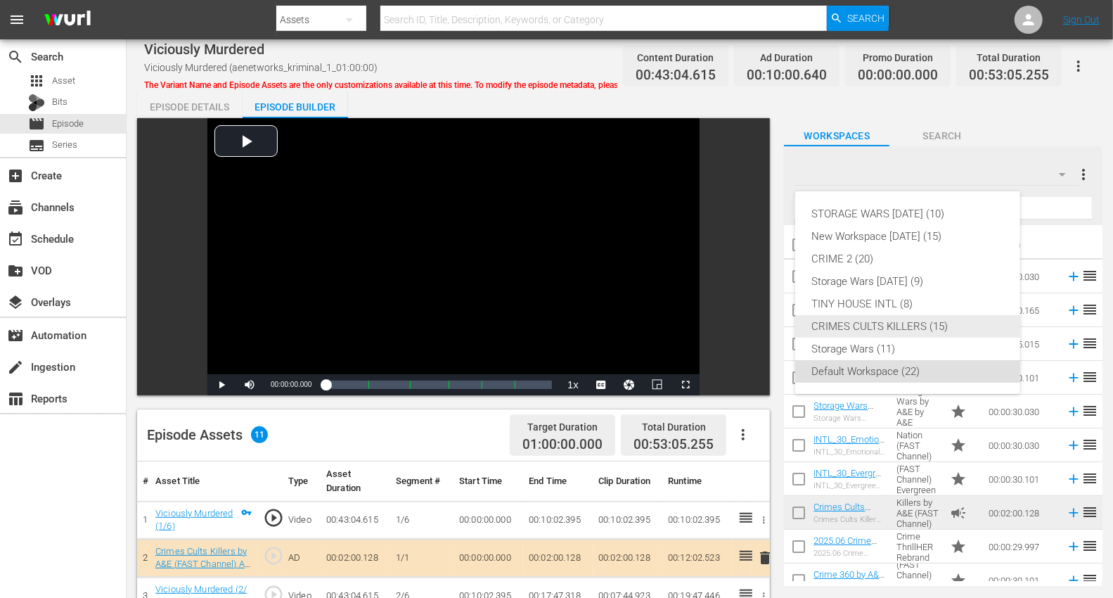
click at [883, 324] on div "CRIMES CULTS KILLERS (15)" at bounding box center [907, 326] width 191 height 22
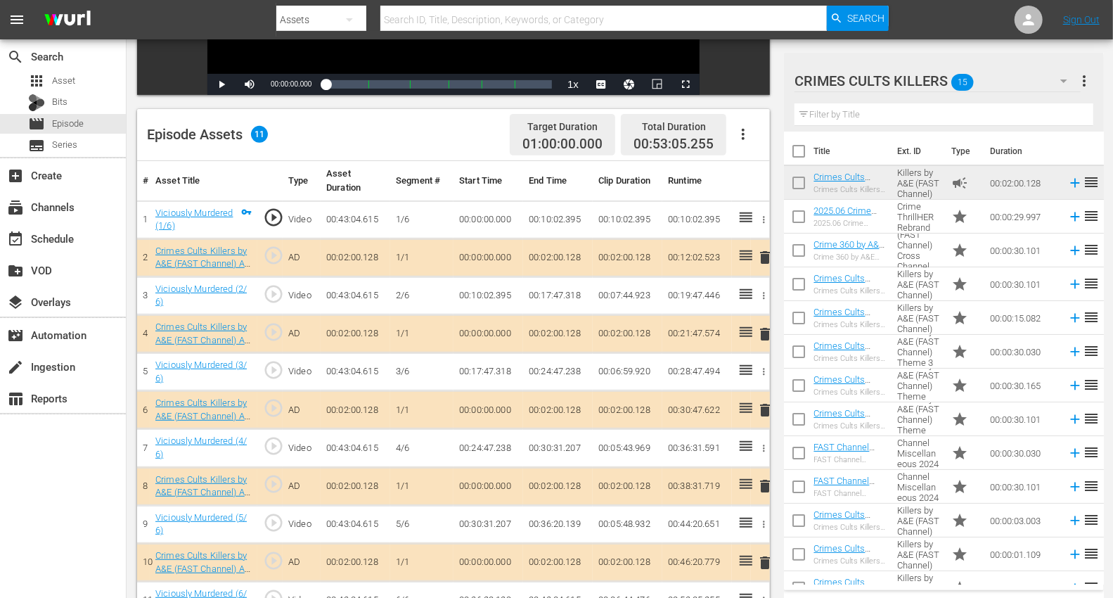
scroll to position [366, 0]
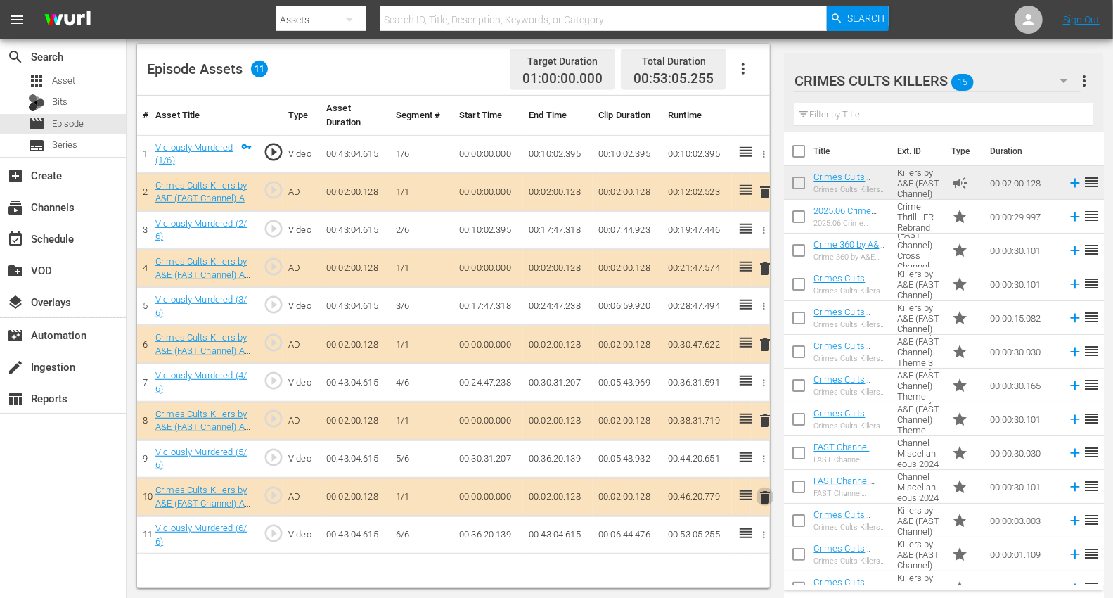
click at [767, 493] on span "delete" at bounding box center [764, 497] width 17 height 17
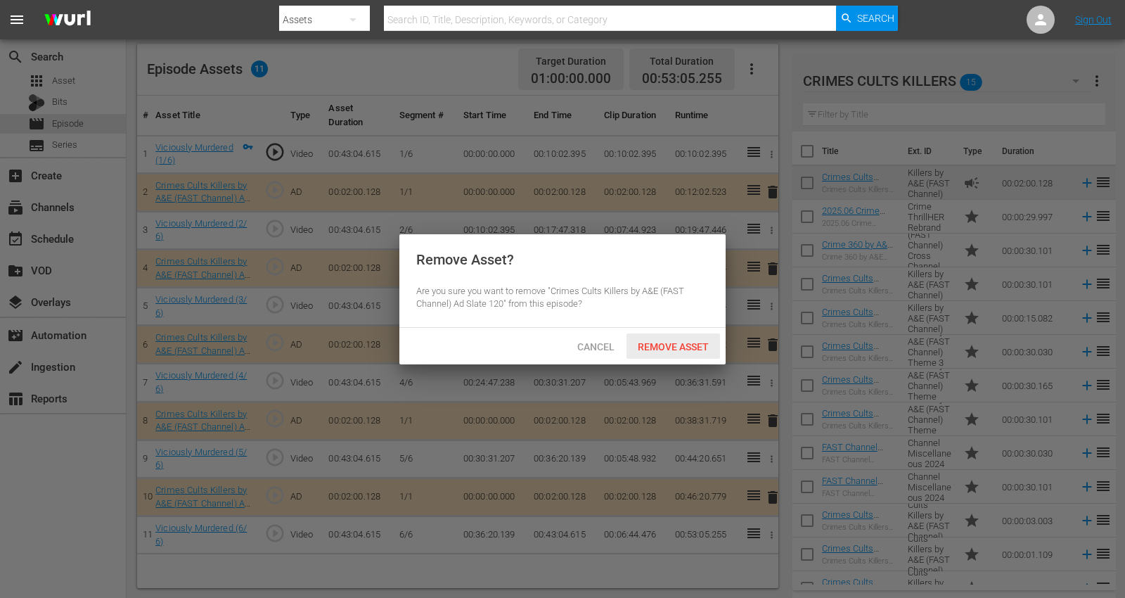
click at [673, 350] on span "Remove Asset" at bounding box center [672, 346] width 93 height 11
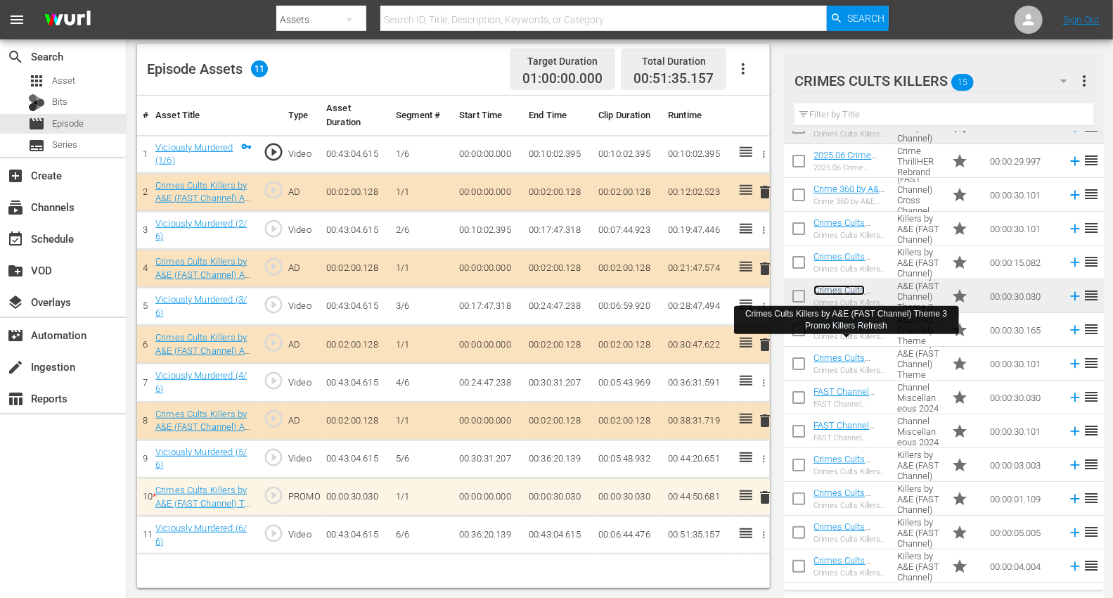
scroll to position [87, 0]
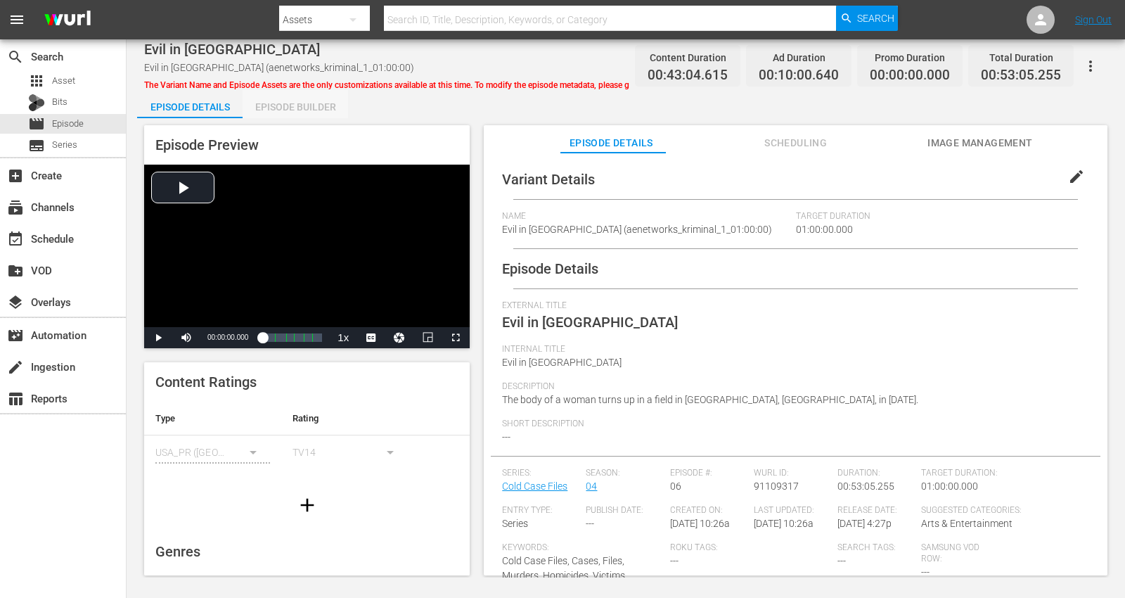
drag, startPoint x: 296, startPoint y: 103, endPoint x: 457, endPoint y: 148, distance: 167.1
click at [297, 103] on div "Episode Builder" at bounding box center [295, 107] width 105 height 34
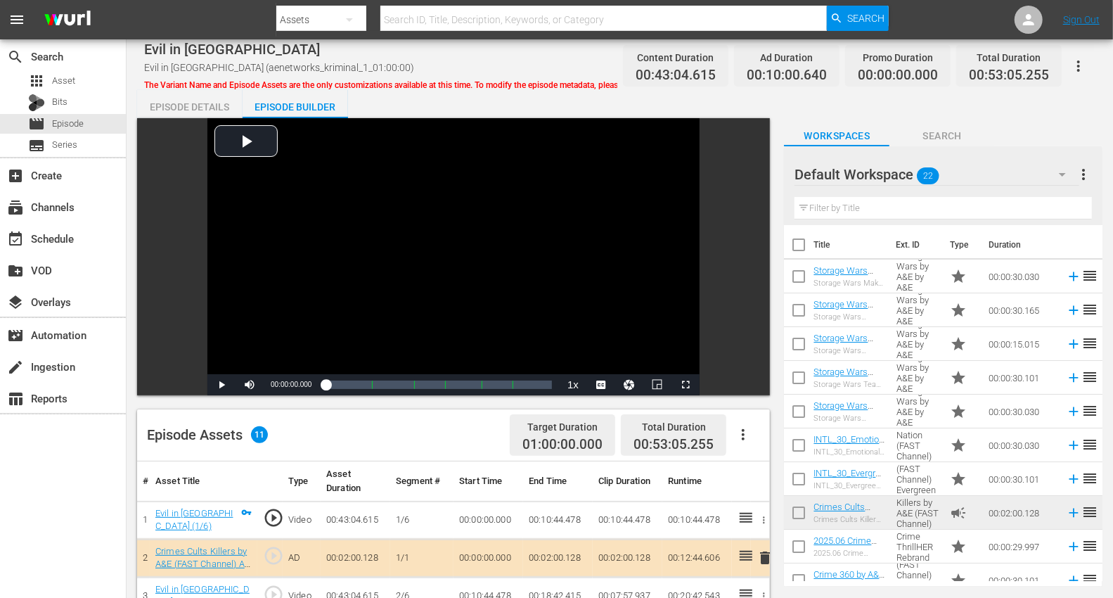
click at [1012, 173] on icon "button" at bounding box center [1062, 174] width 17 height 17
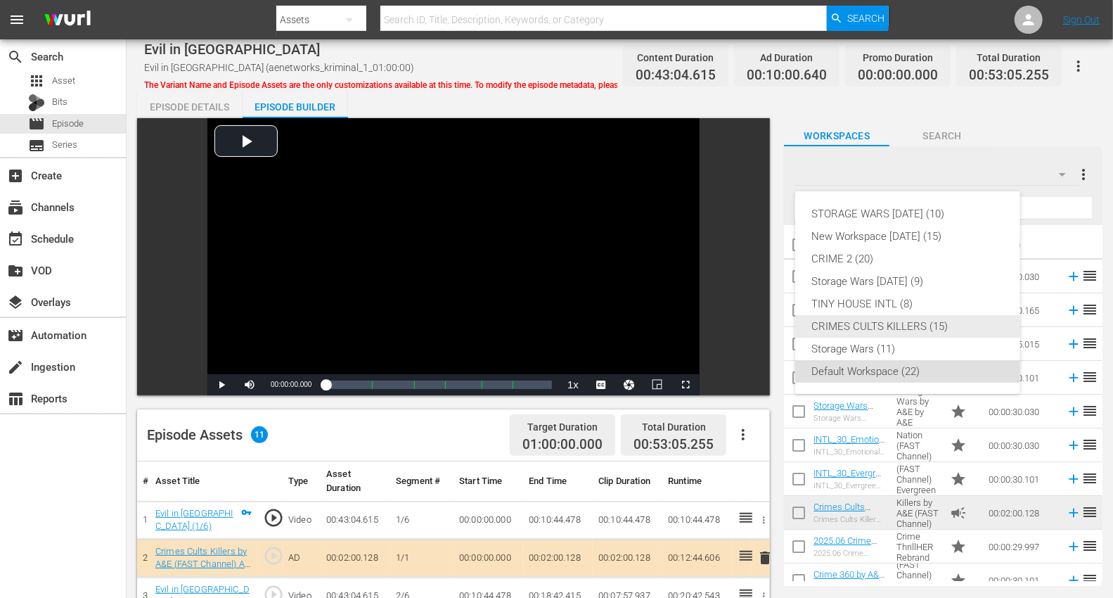
click at [900, 320] on div "CRIMES CULTS KILLERS (15)" at bounding box center [907, 326] width 191 height 22
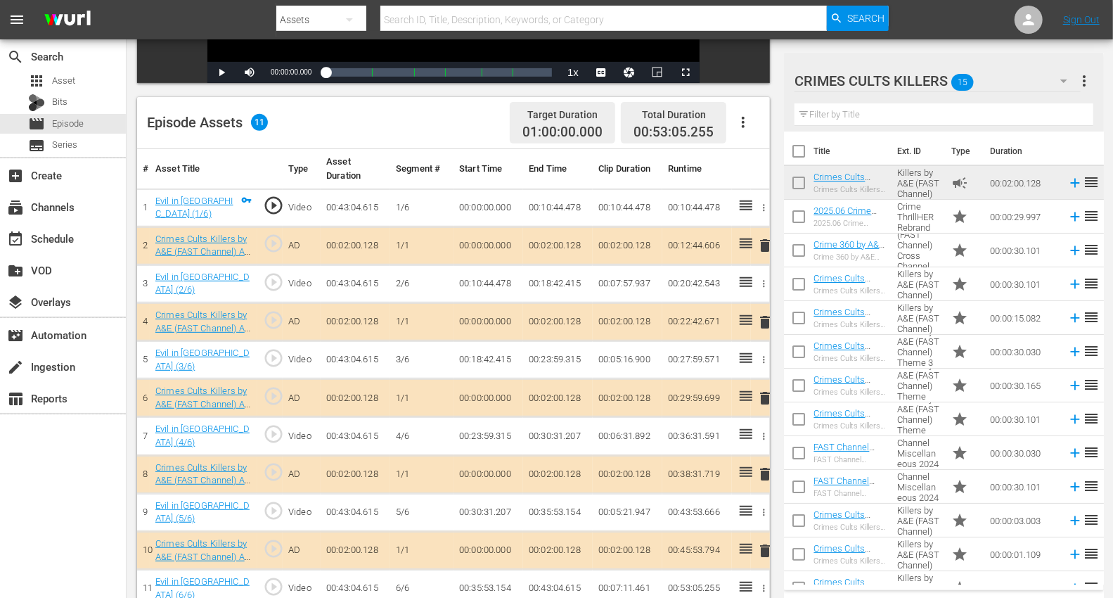
scroll to position [366, 0]
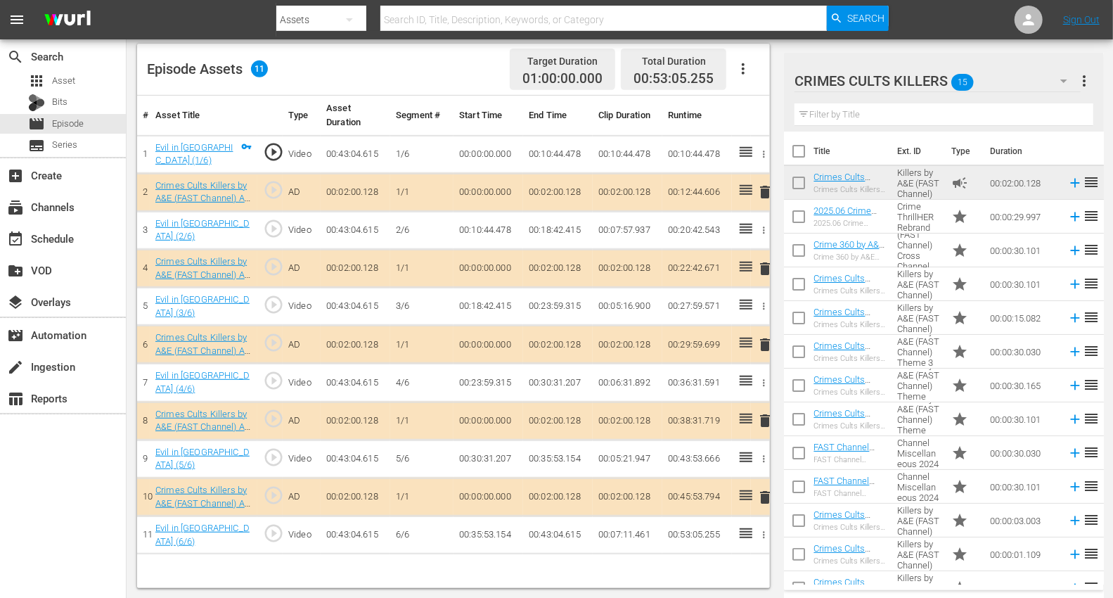
click at [763, 192] on span "delete" at bounding box center [764, 191] width 17 height 17
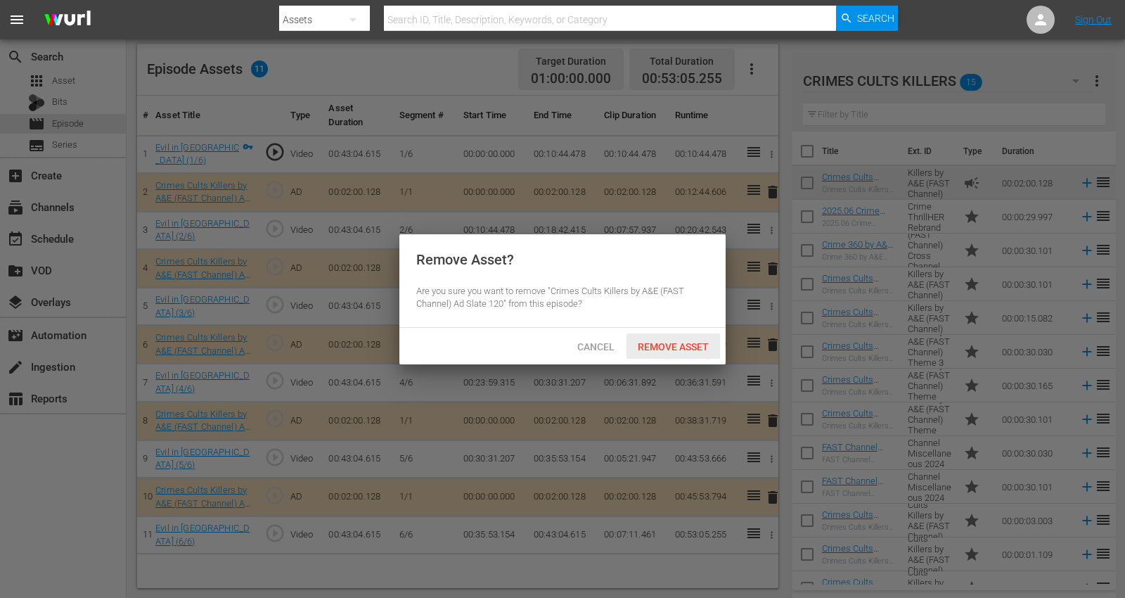
click at [666, 343] on span "Remove Asset" at bounding box center [672, 346] width 93 height 11
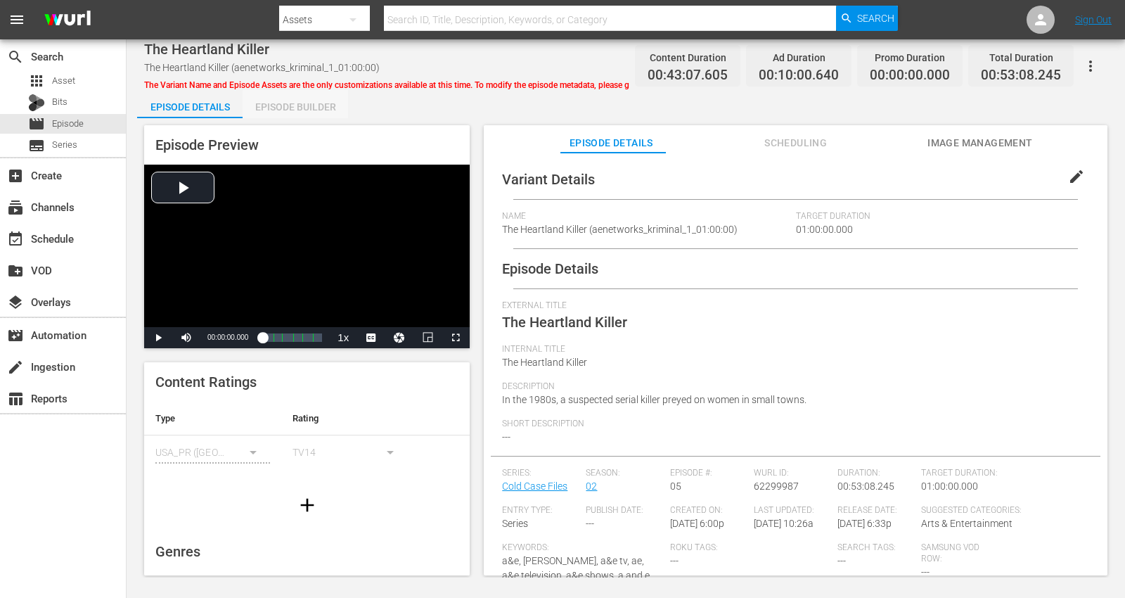
click at [304, 110] on div "Episode Builder" at bounding box center [295, 107] width 105 height 34
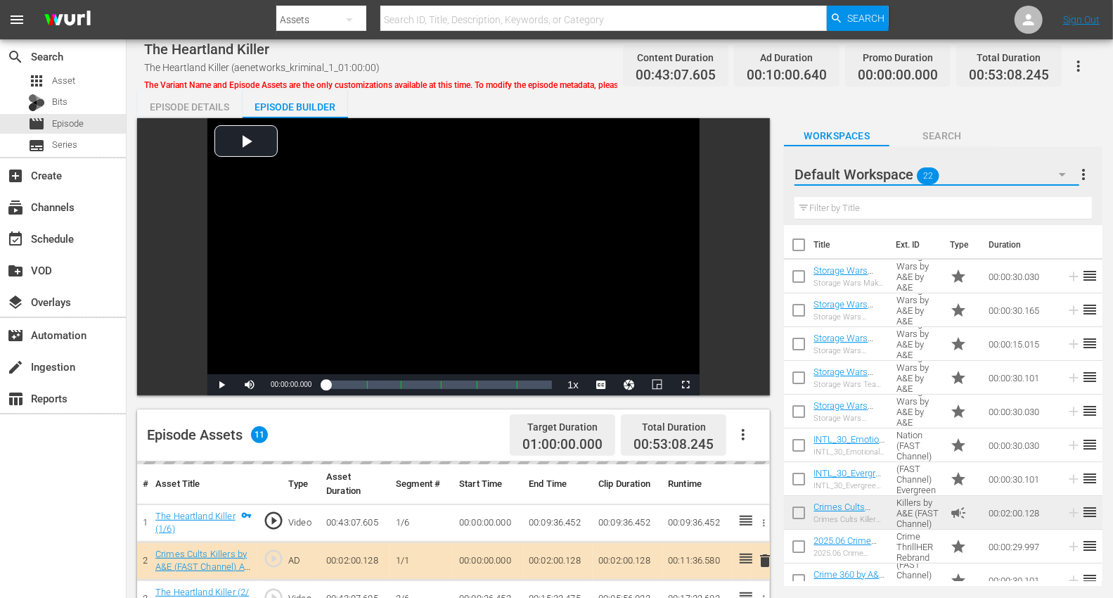
click at [1012, 166] on icon "button" at bounding box center [1062, 174] width 17 height 17
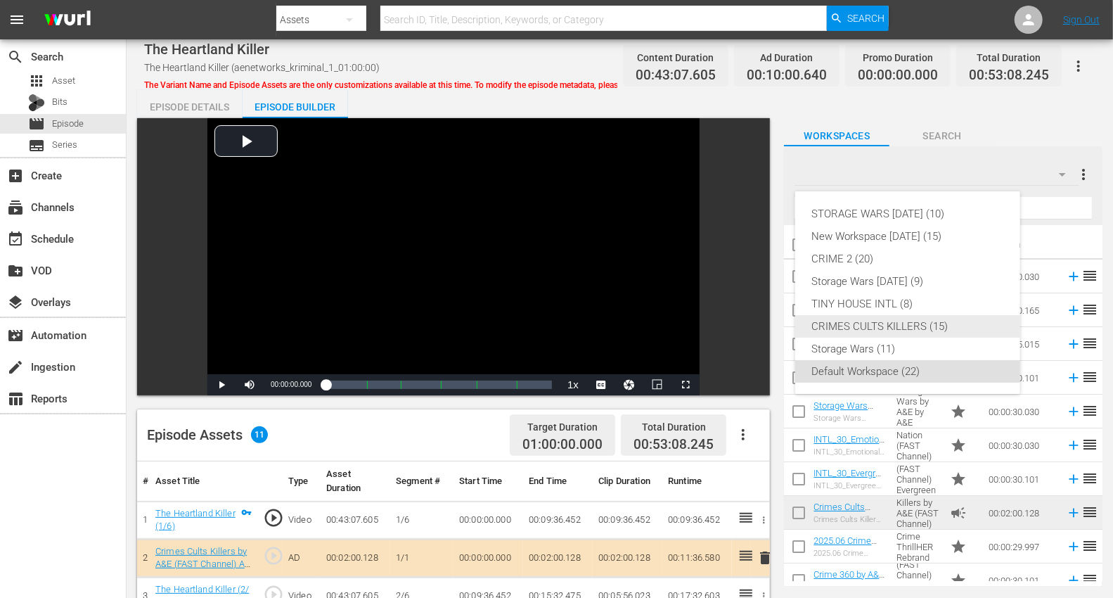
click at [890, 328] on div "CRIMES CULTS KILLERS (15)" at bounding box center [907, 326] width 191 height 22
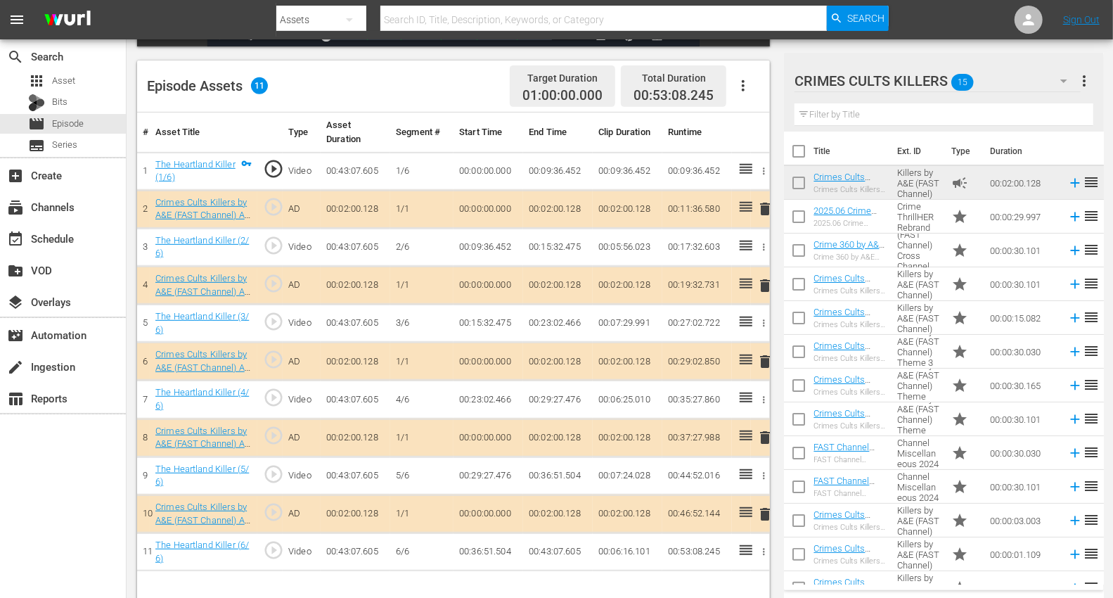
scroll to position [366, 0]
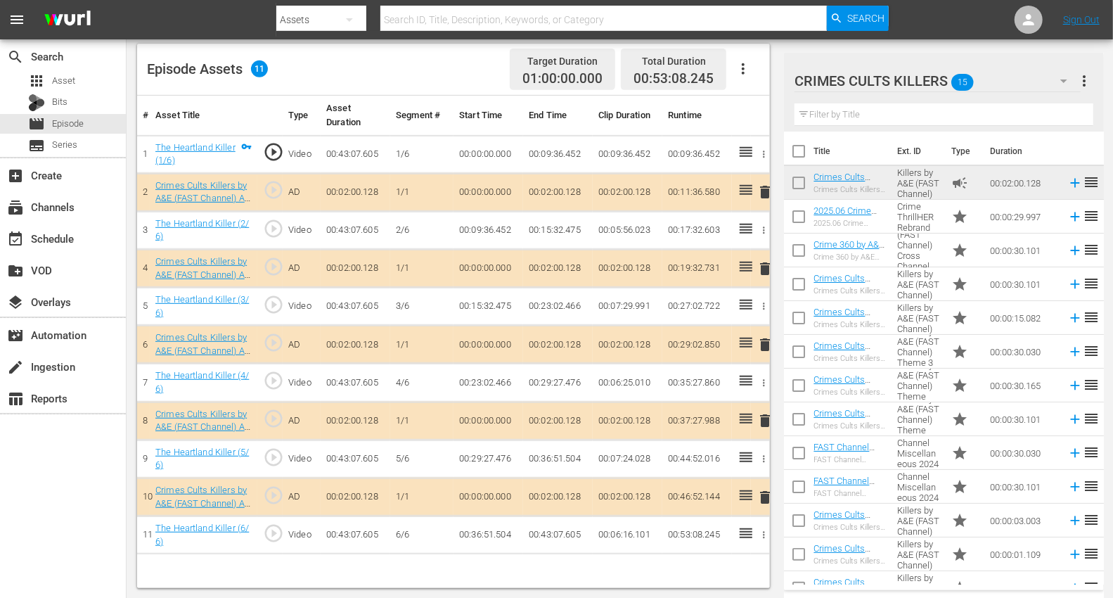
click at [763, 340] on span "delete" at bounding box center [764, 344] width 17 height 17
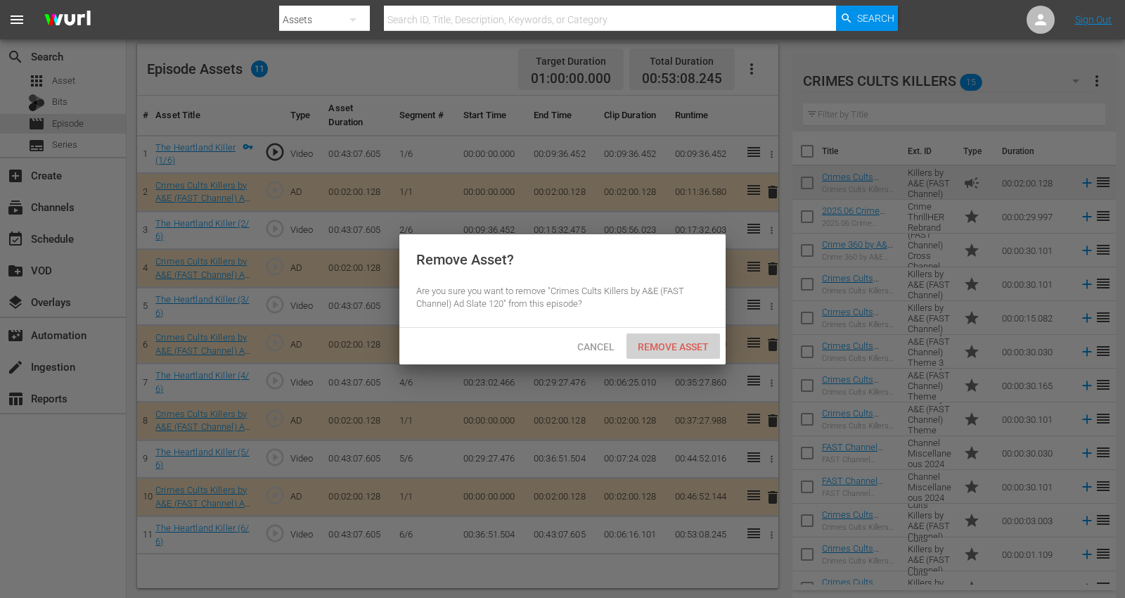
click at [670, 349] on span "Remove Asset" at bounding box center [672, 346] width 93 height 11
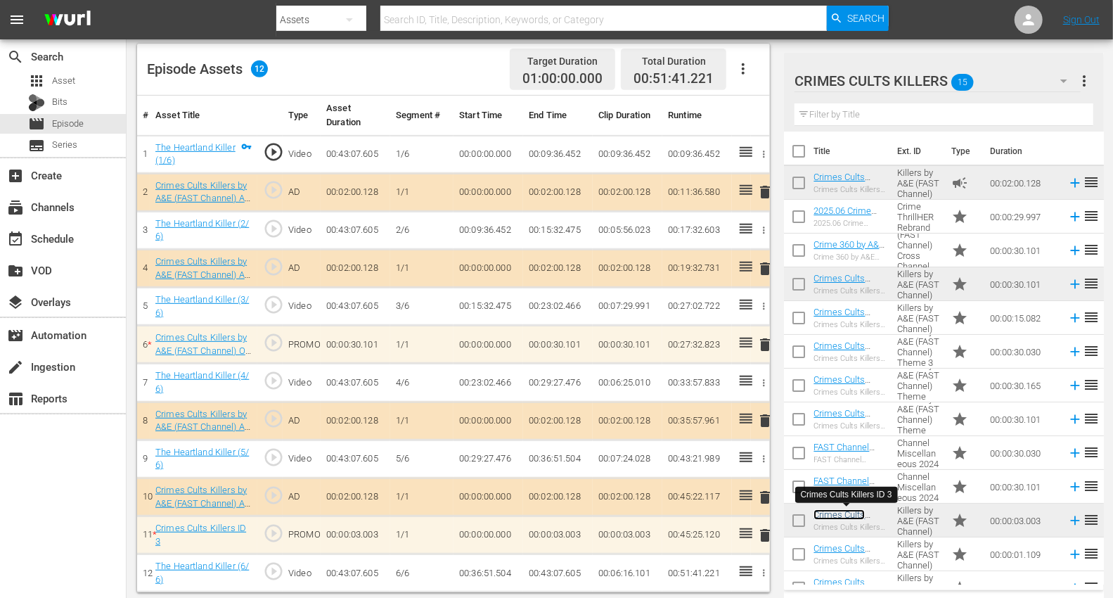
scroll to position [366, 0]
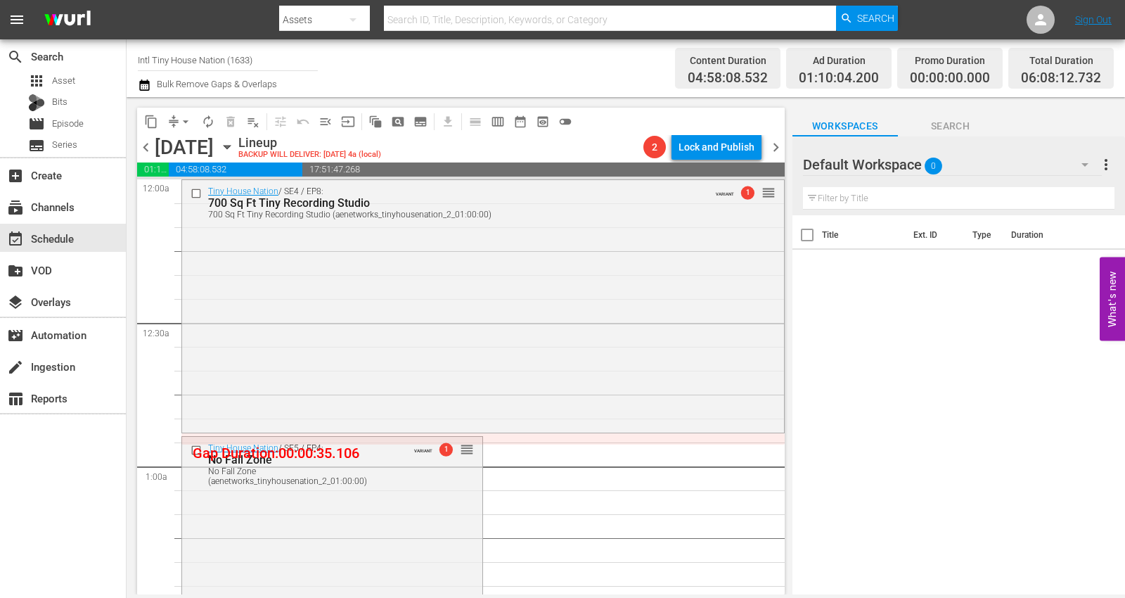
scroll to position [6468, 0]
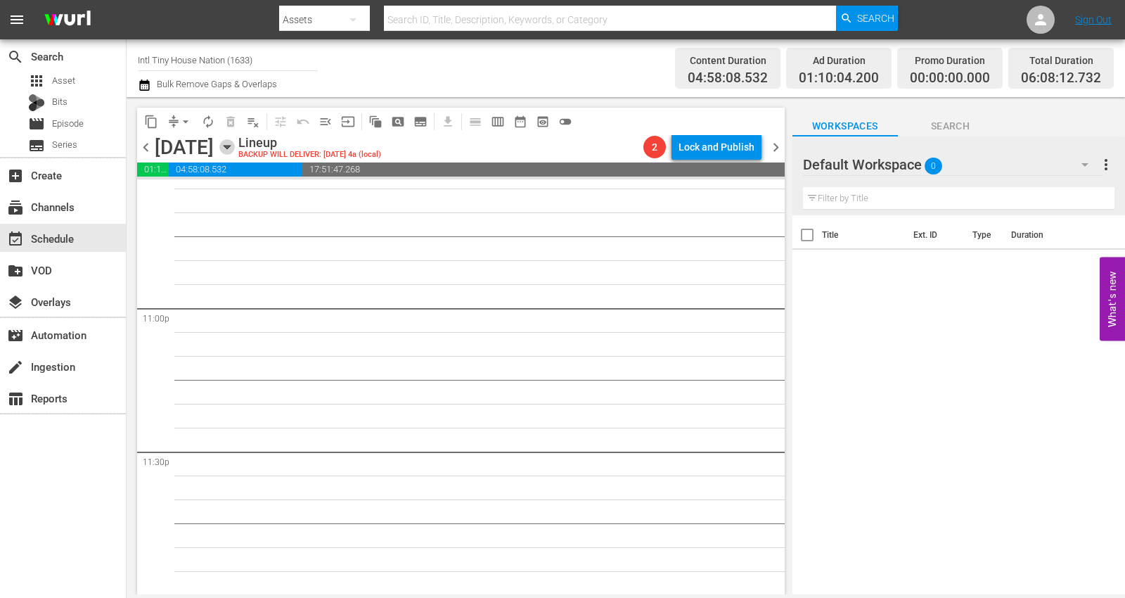
click at [230, 146] on icon "button" at bounding box center [227, 148] width 6 height 4
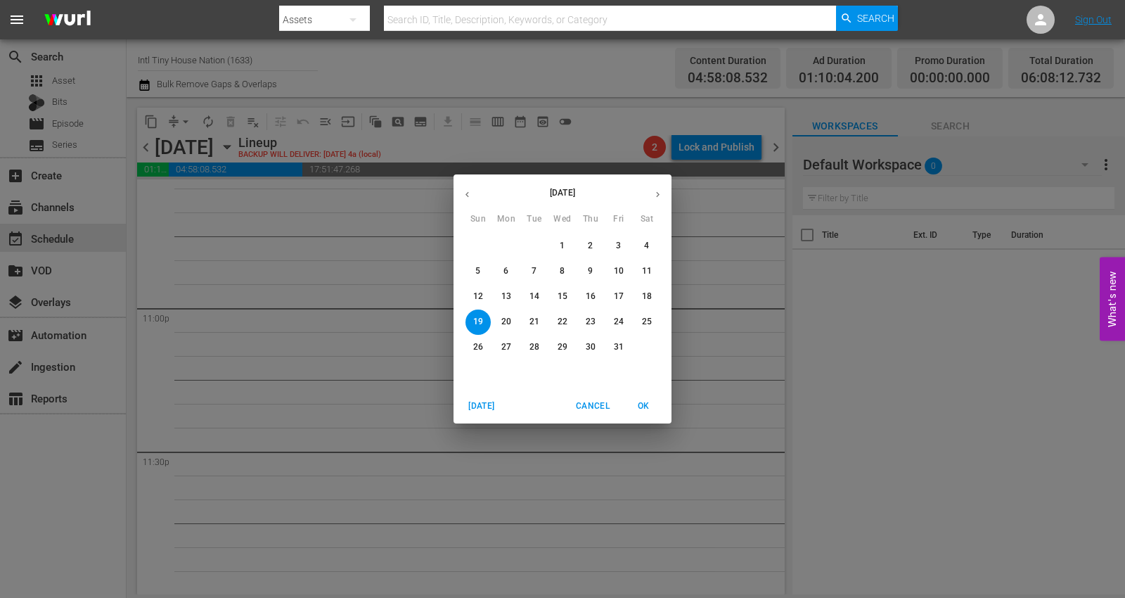
click at [503, 297] on p "13" at bounding box center [506, 296] width 10 height 12
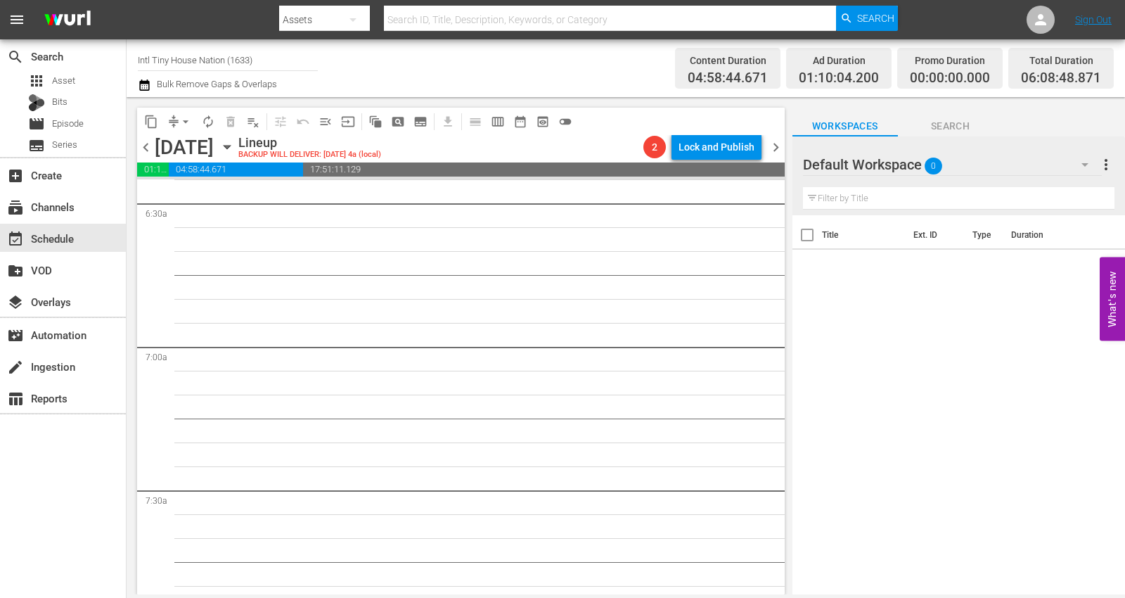
scroll to position [1389, 0]
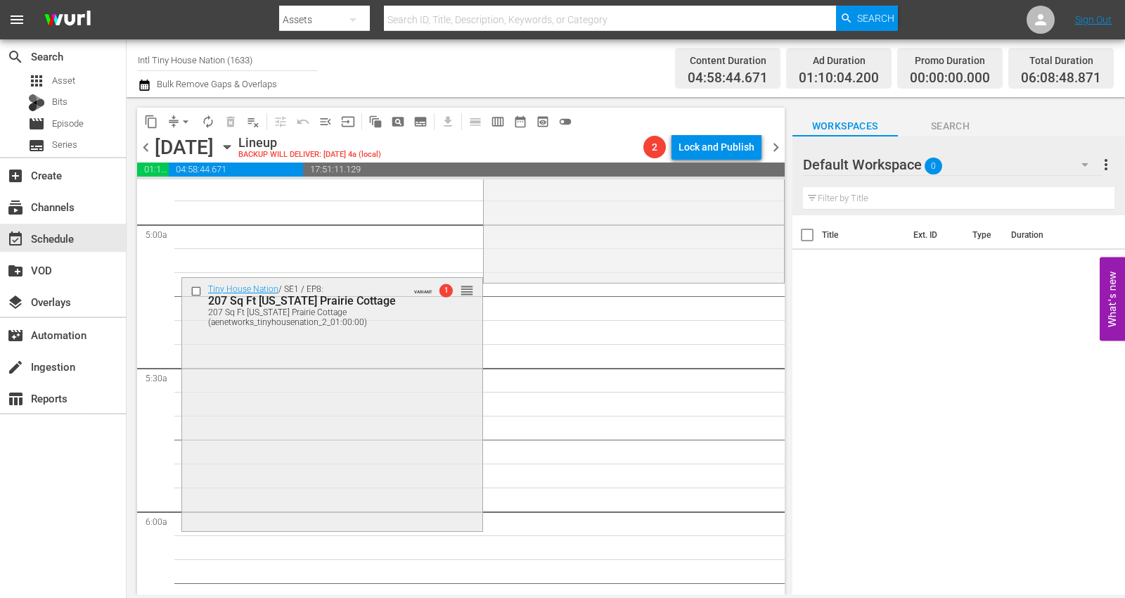
click at [228, 471] on div "Tiny House Nation / SE1 / EP8: 207 Sq Ft [US_STATE][GEOGRAPHIC_DATA] 207 Sq Ft …" at bounding box center [332, 403] width 300 height 250
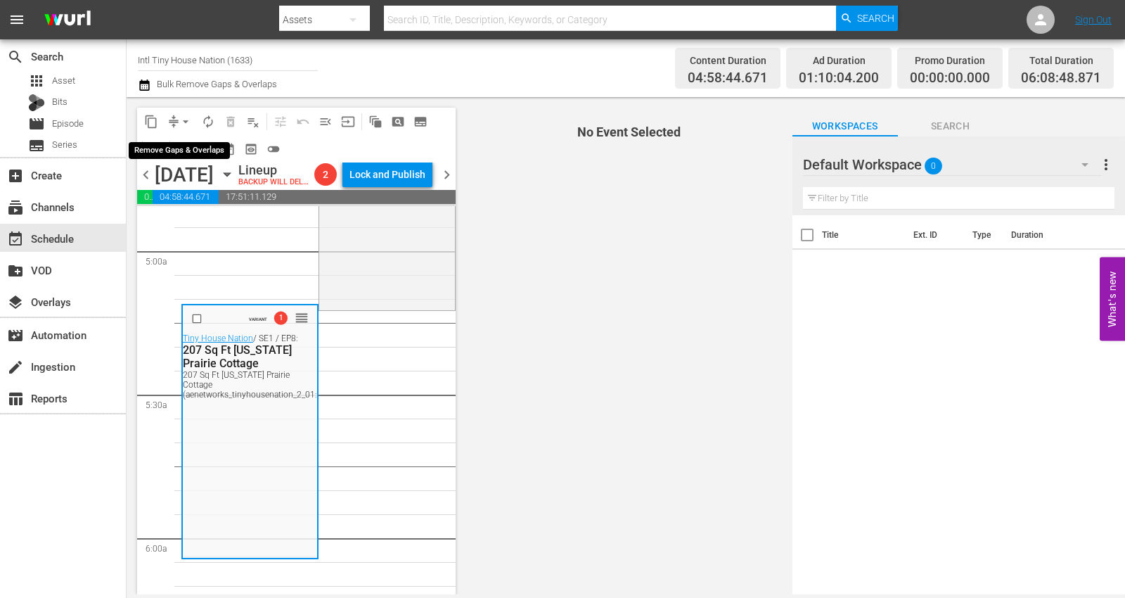
click at [184, 116] on span "arrow_drop_down" at bounding box center [186, 122] width 14 height 14
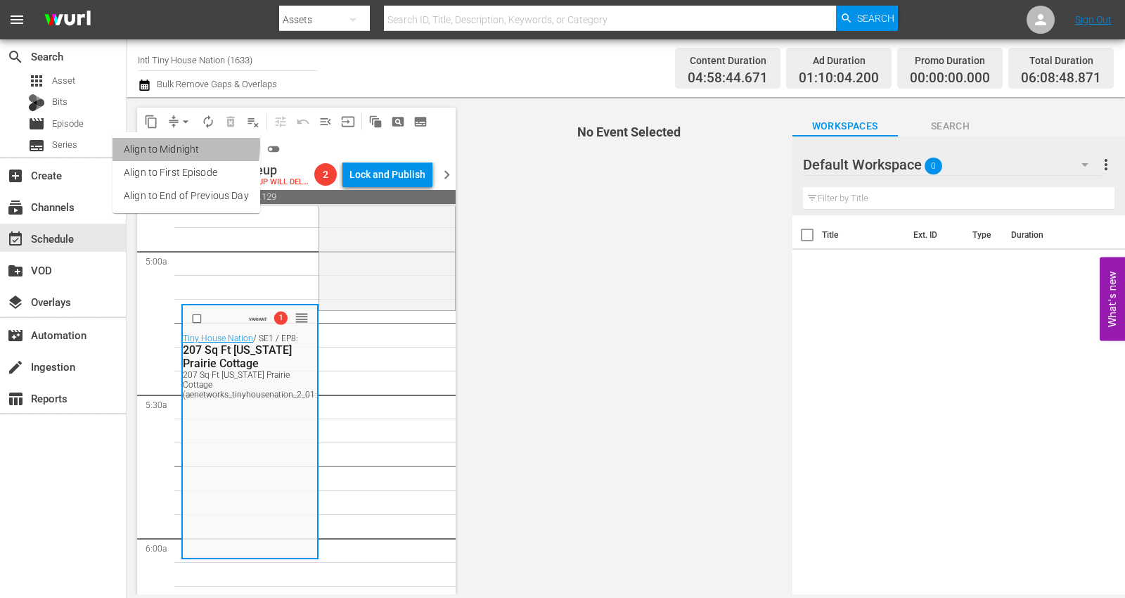
click at [166, 144] on li "Align to Midnight" at bounding box center [186, 149] width 148 height 23
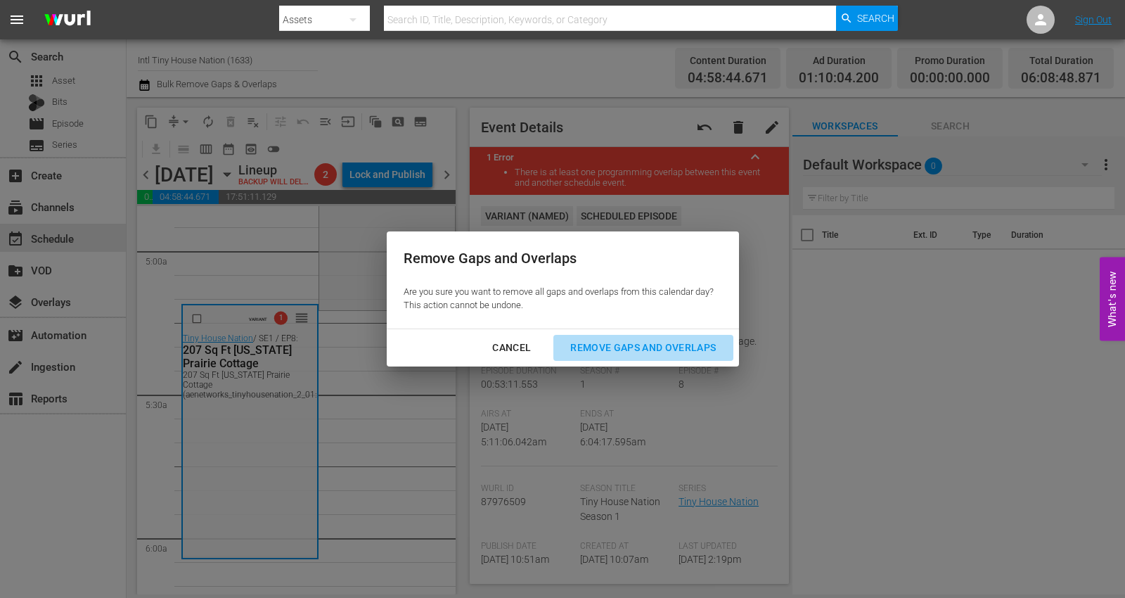
click at [608, 344] on div "Remove Gaps and Overlaps" at bounding box center [643, 348] width 168 height 18
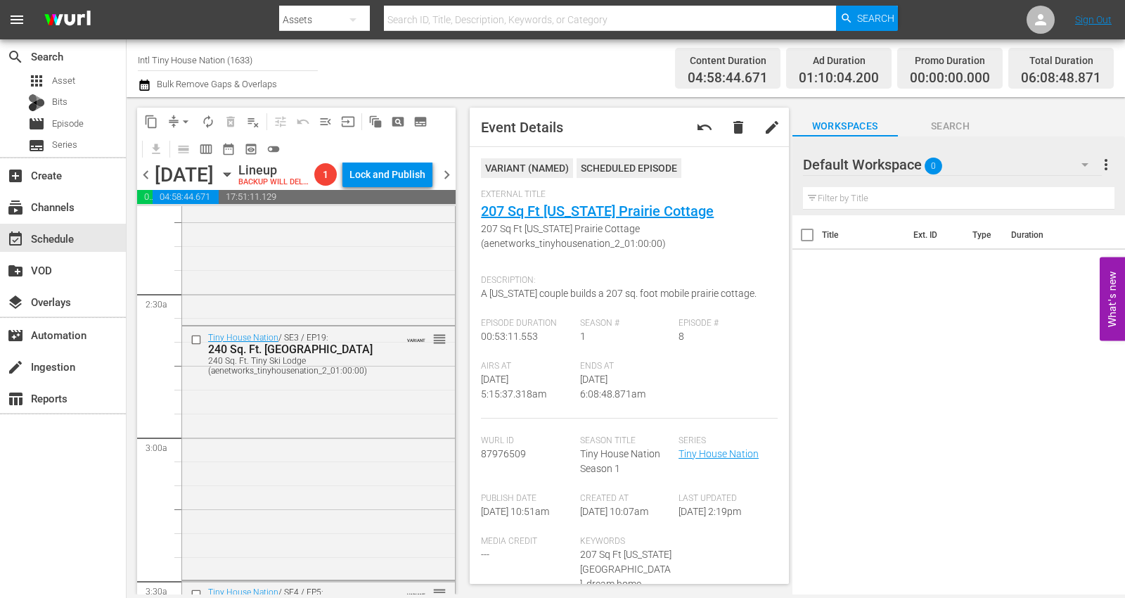
scroll to position [0, 0]
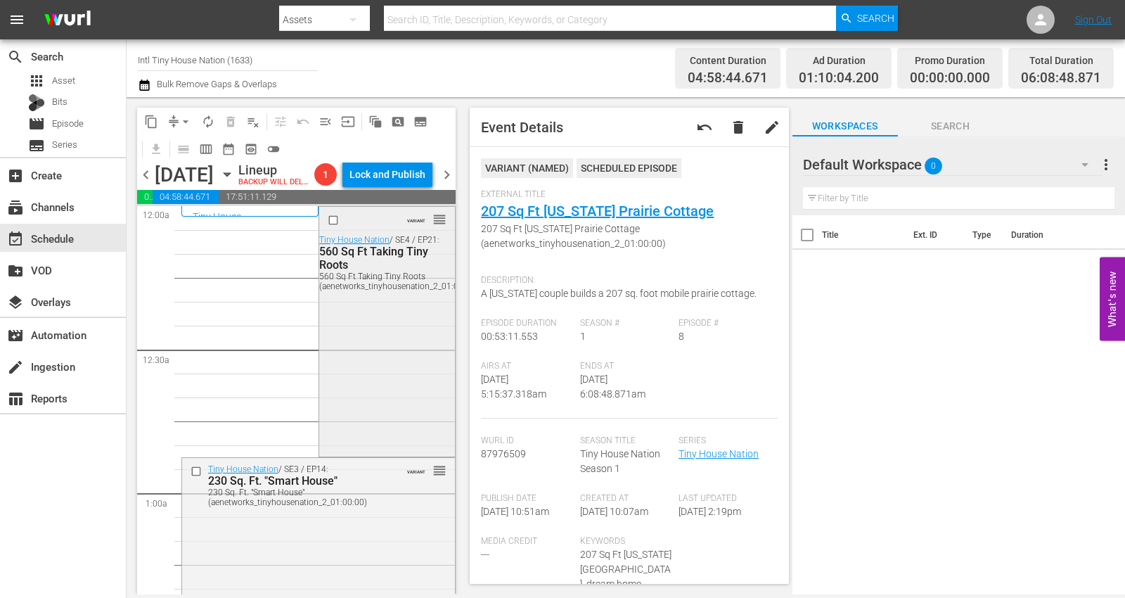
click at [349, 359] on div "VARIANT reorder Tiny House Nation / SE4 / EP21: 560 Sq Ft Taking Tiny Roots 560…" at bounding box center [387, 330] width 136 height 246
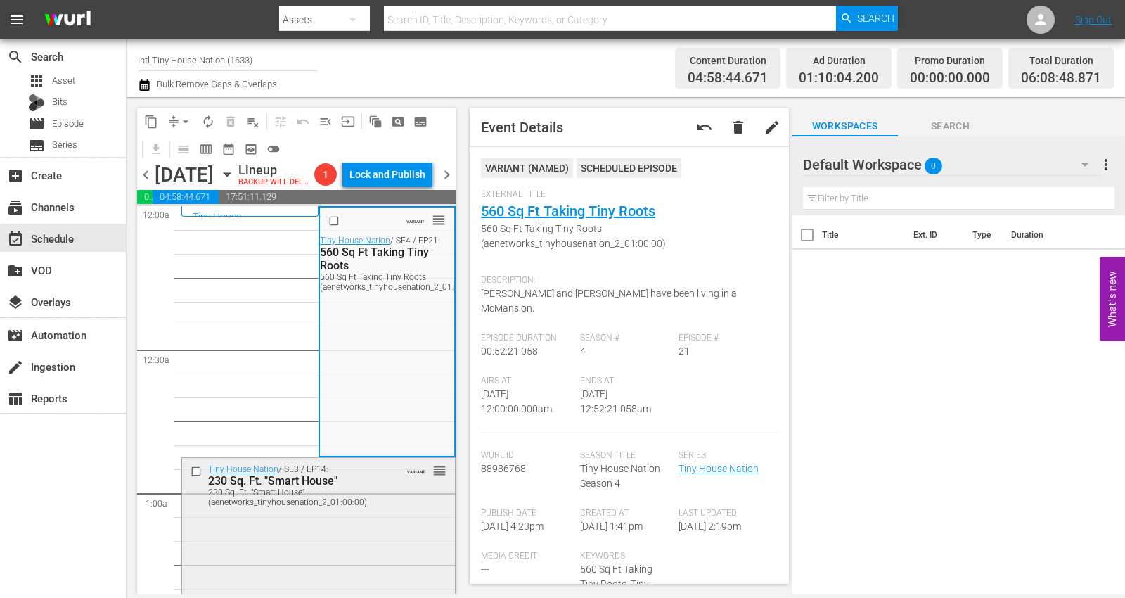
click at [374, 541] on div "Tiny House Nation / SE3 / EP14: 230 Sq. Ft. "Smart House" 230 Sq. Ft. "Smart Ho…" at bounding box center [318, 583] width 273 height 250
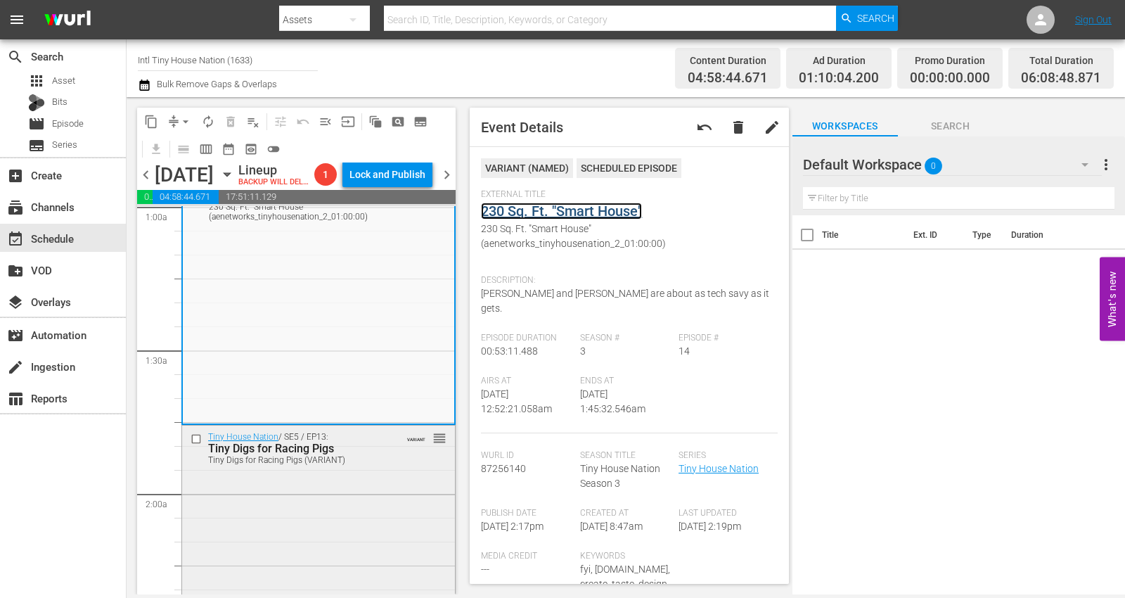
scroll to position [390, 0]
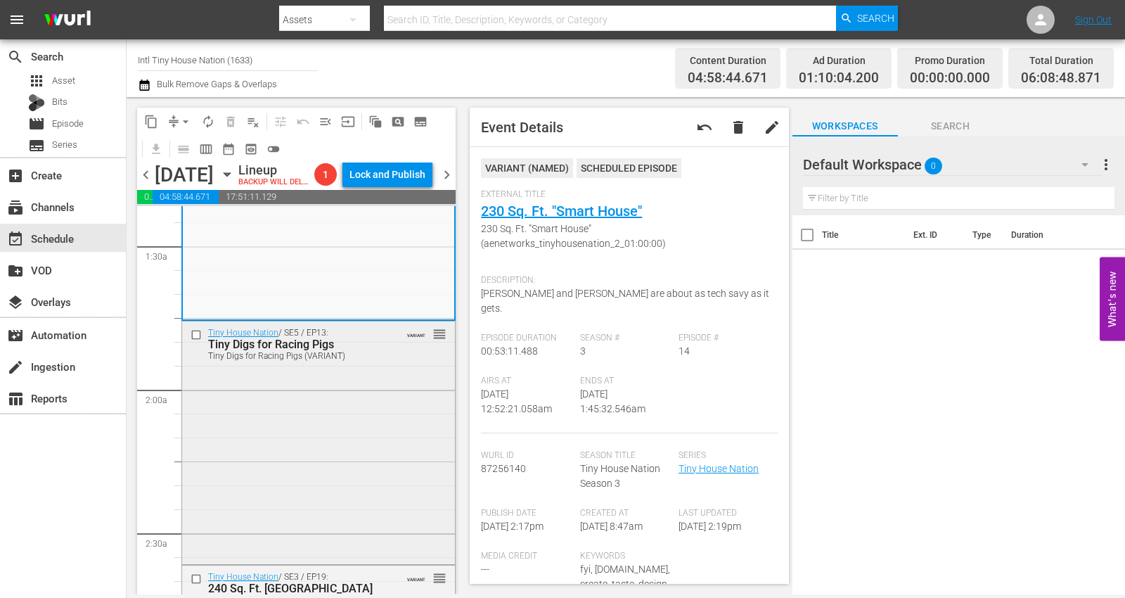
click at [284, 421] on div "Tiny House Nation / SE5 / EP13: Tiny Digs for Racing Pigs Tiny Digs for Racing …" at bounding box center [318, 441] width 273 height 240
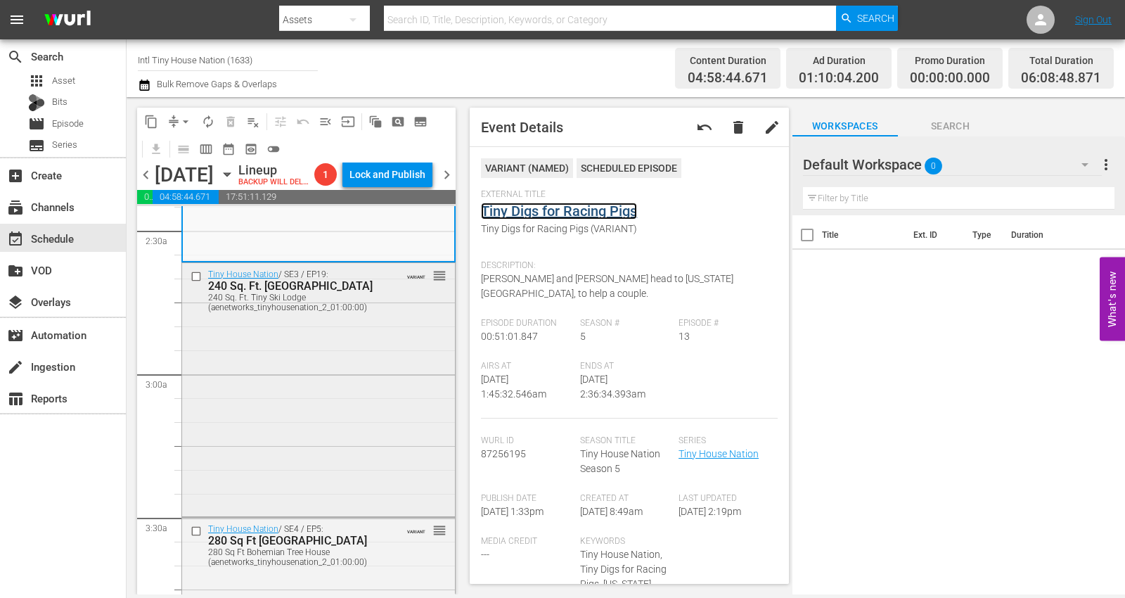
scroll to position [703, 0]
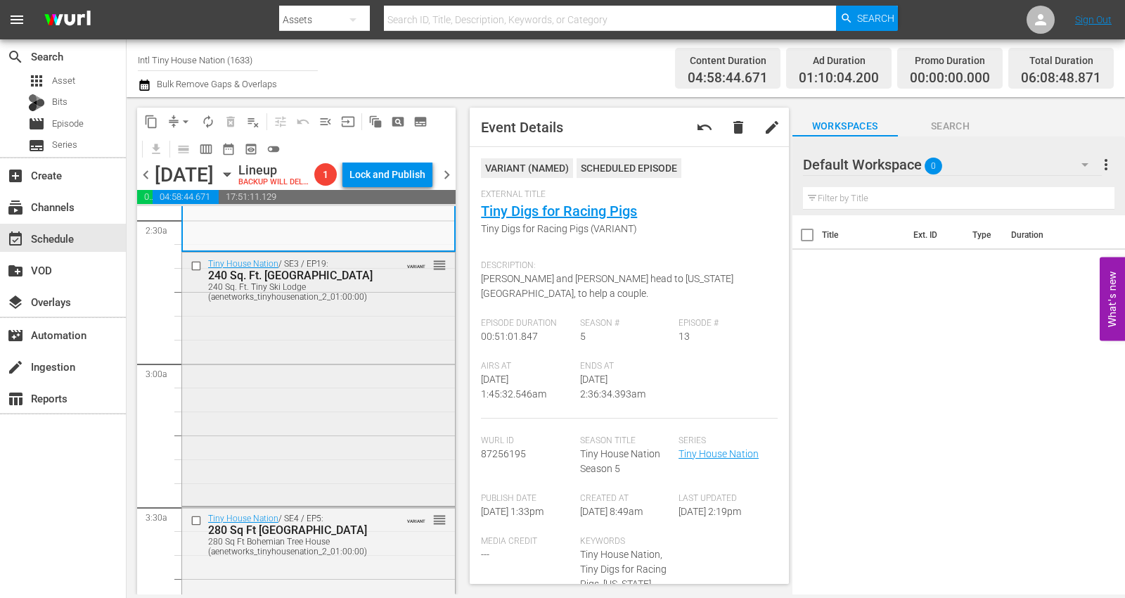
click at [329, 373] on div "Tiny House Nation / SE3 / EP19: 240 Sq. Ft. Tiny Ski Lodge 240 Sq. Ft. Tiny Ski…" at bounding box center [318, 377] width 273 height 250
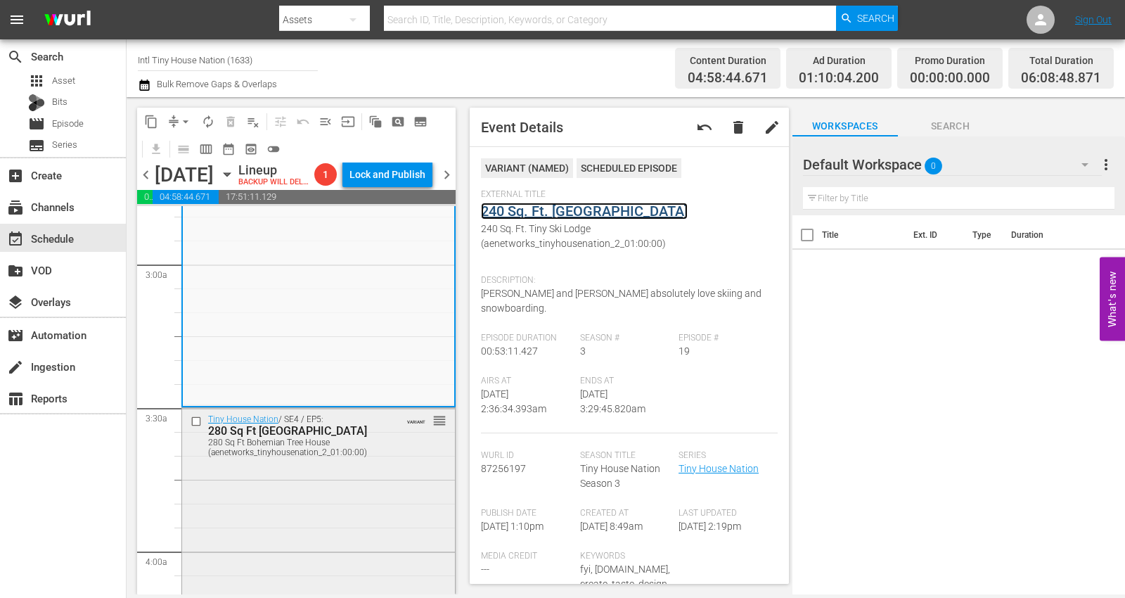
scroll to position [937, 0]
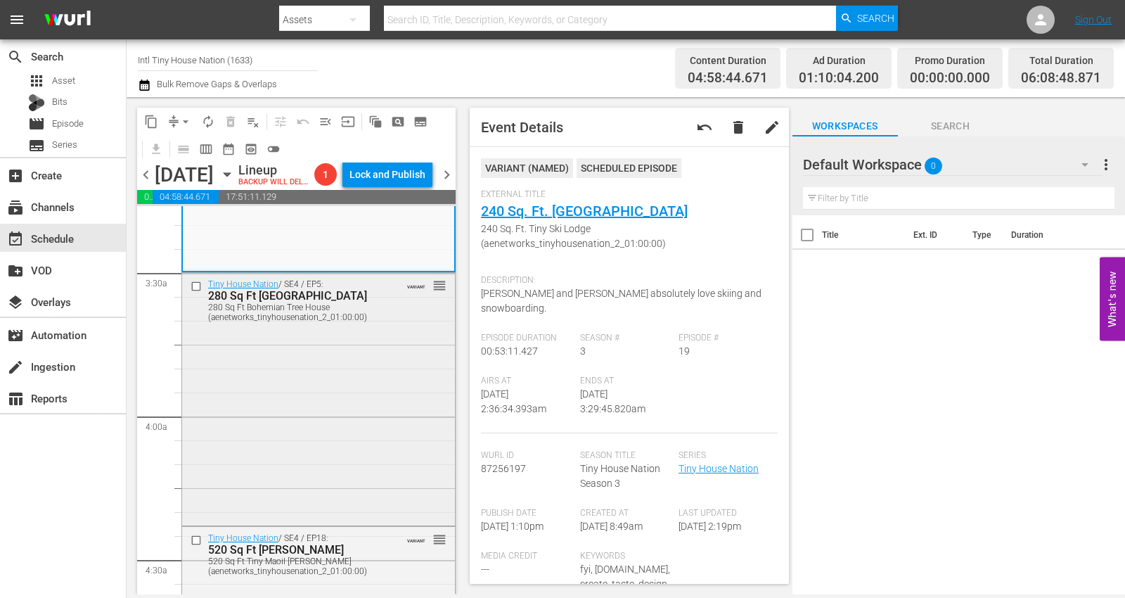
click at [271, 416] on div "Tiny House Nation / SE4 / EP5: 280 Sq Ft Bohemian Tree House 280 Sq Ft Bohemian…" at bounding box center [318, 398] width 273 height 250
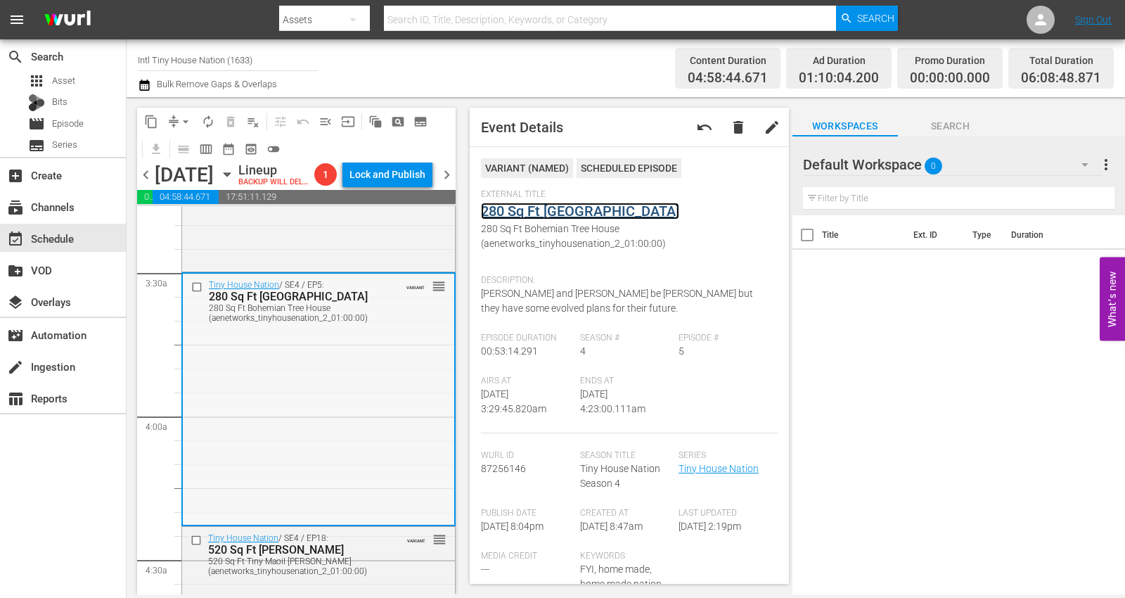
scroll to position [1093, 0]
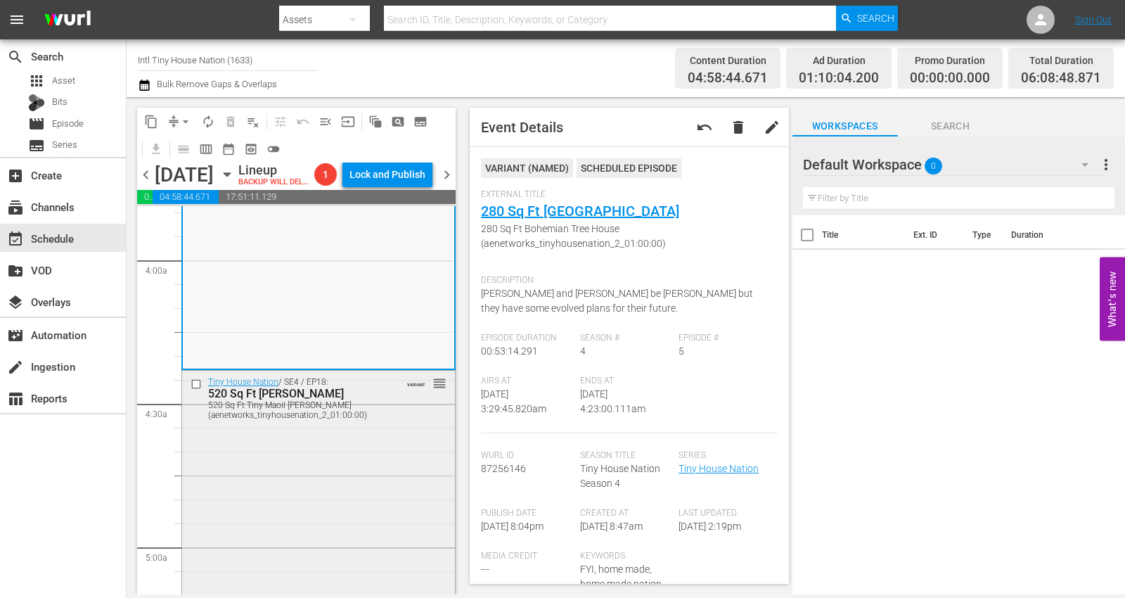
click at [278, 476] on div "Tiny House Nation / SE4 / EP18: 520 Sq Ft Tiny Maoil Hale 520 Sq Ft Tiny Maoil …" at bounding box center [318, 493] width 273 height 247
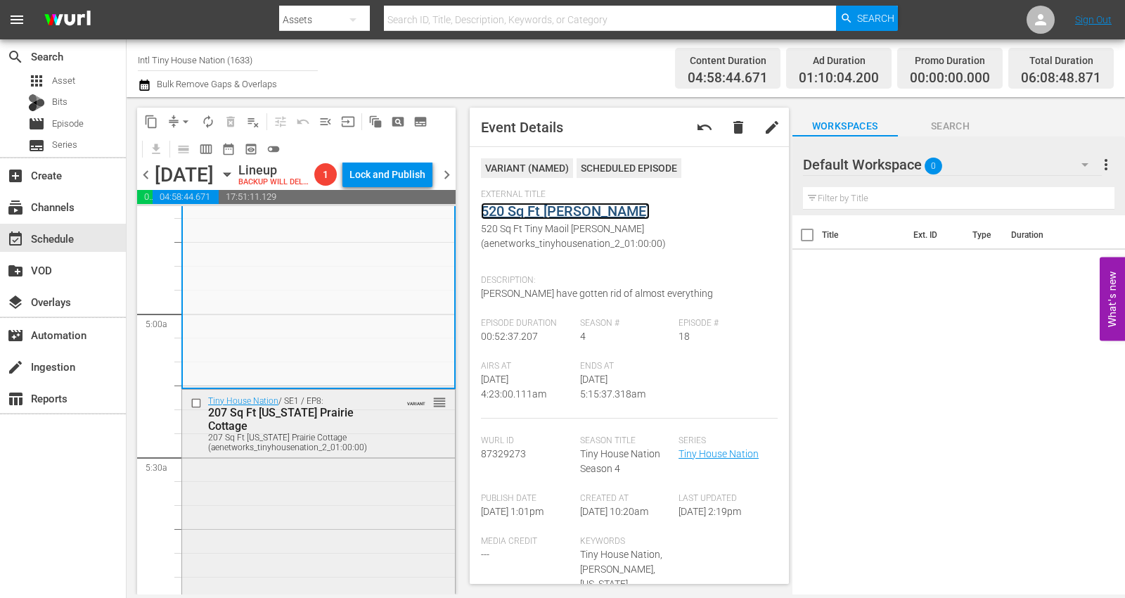
scroll to position [1406, 0]
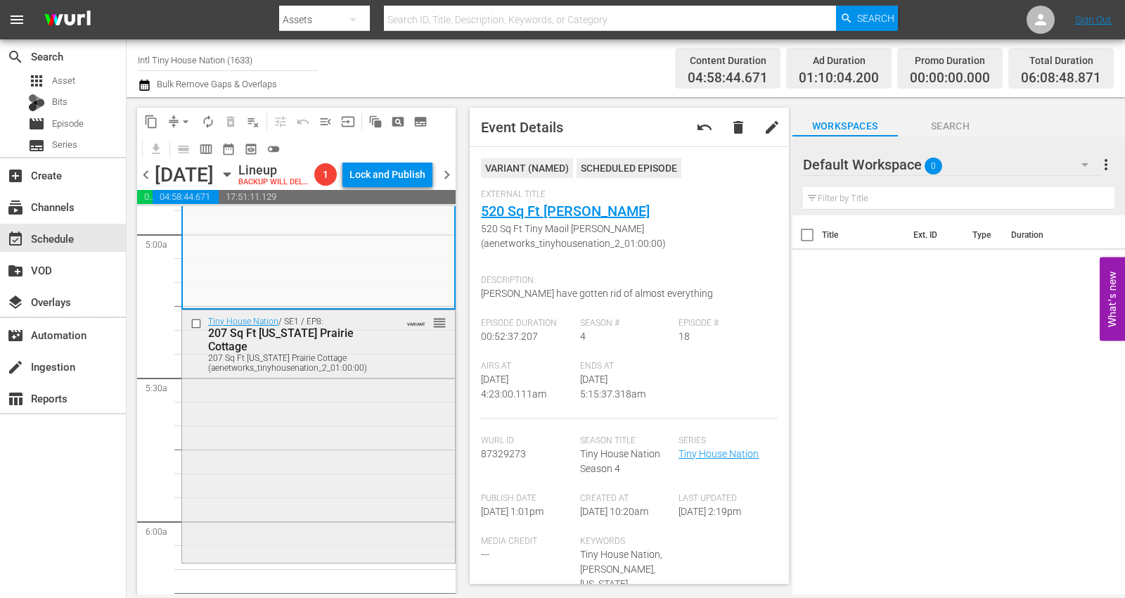
click at [295, 462] on div "Tiny House Nation / SE1 / EP8: 207 Sq Ft Minnesota Prairie Cottage 207 Sq Ft Mi…" at bounding box center [318, 435] width 273 height 250
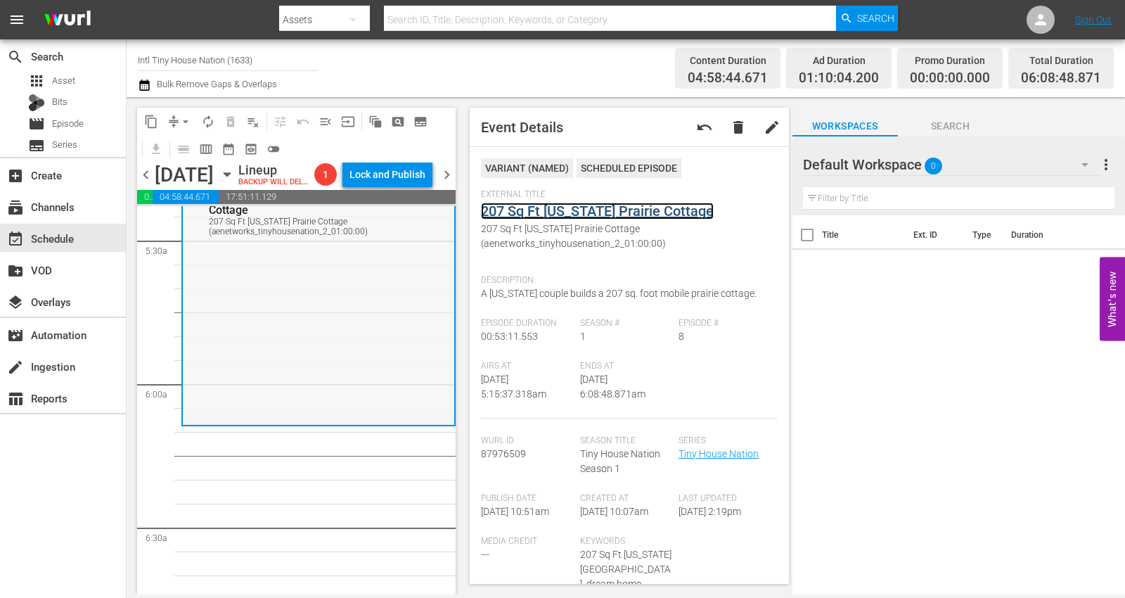
scroll to position [1562, 0]
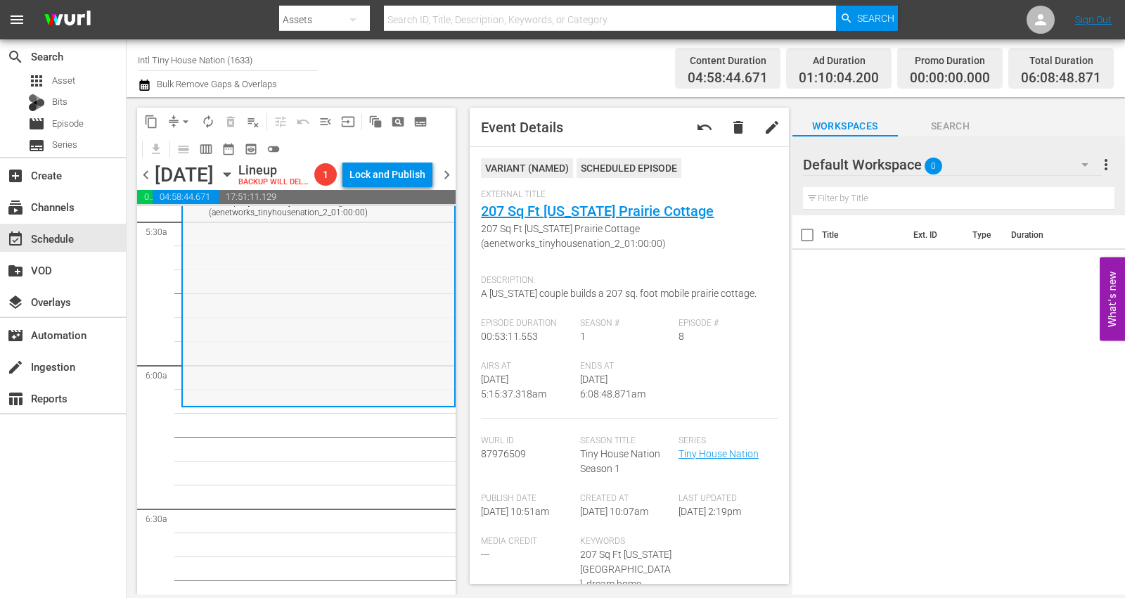
click at [240, 325] on div "Tiny House Nation / SE1 / EP8: 207 Sq Ft Minnesota Prairie Cottage 207 Sq Ft Mi…" at bounding box center [318, 280] width 271 height 250
click at [241, 405] on div "Tiny House Nation / SE1 / EP8: 207 Sq Ft Minnesota Prairie Cottage 207 Sq Ft Mi…" at bounding box center [318, 280] width 271 height 250
click at [186, 120] on span "arrow_drop_down" at bounding box center [186, 122] width 14 height 14
click at [179, 143] on li "Align to Midnight" at bounding box center [186, 149] width 148 height 23
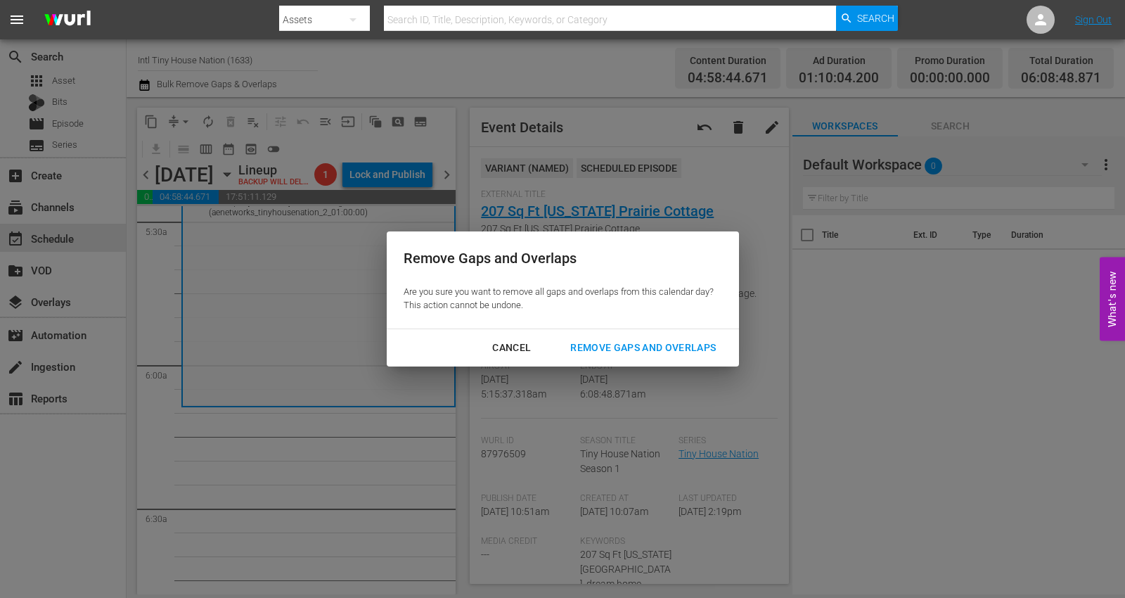
click at [659, 345] on div "Remove Gaps and Overlaps" at bounding box center [643, 348] width 168 height 18
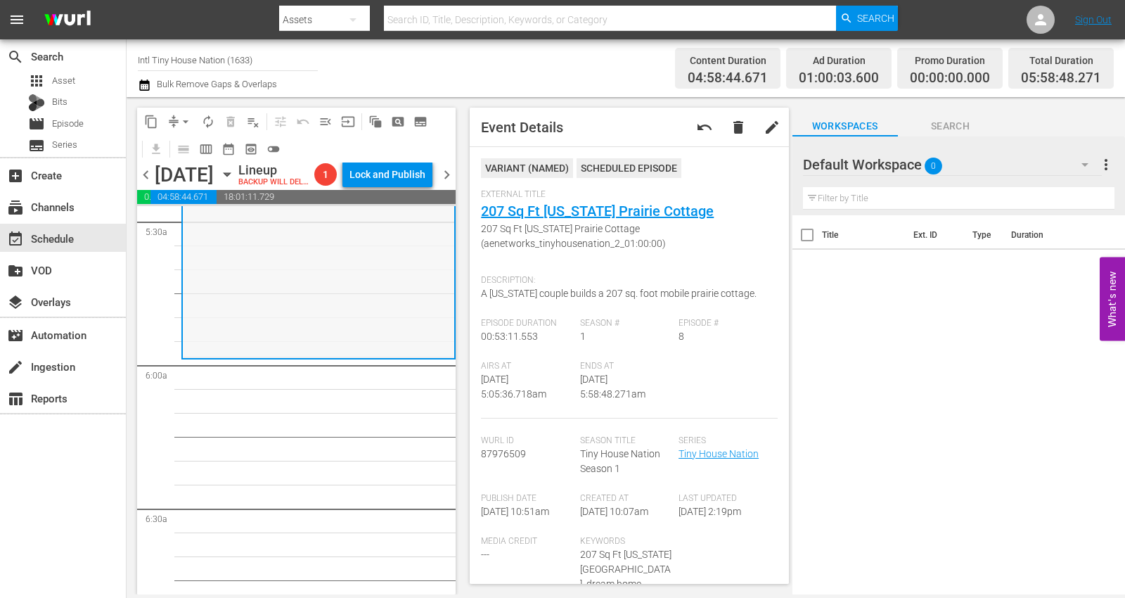
click at [226, 299] on div "Tiny House Nation / SE1 / EP8: 207 Sq Ft Minnesota Prairie Cottage 207 Sq Ft Mi…" at bounding box center [318, 231] width 271 height 250
click at [181, 120] on span "arrow_drop_down" at bounding box center [186, 122] width 14 height 14
click at [186, 146] on li "Align to Midnight" at bounding box center [186, 149] width 148 height 23
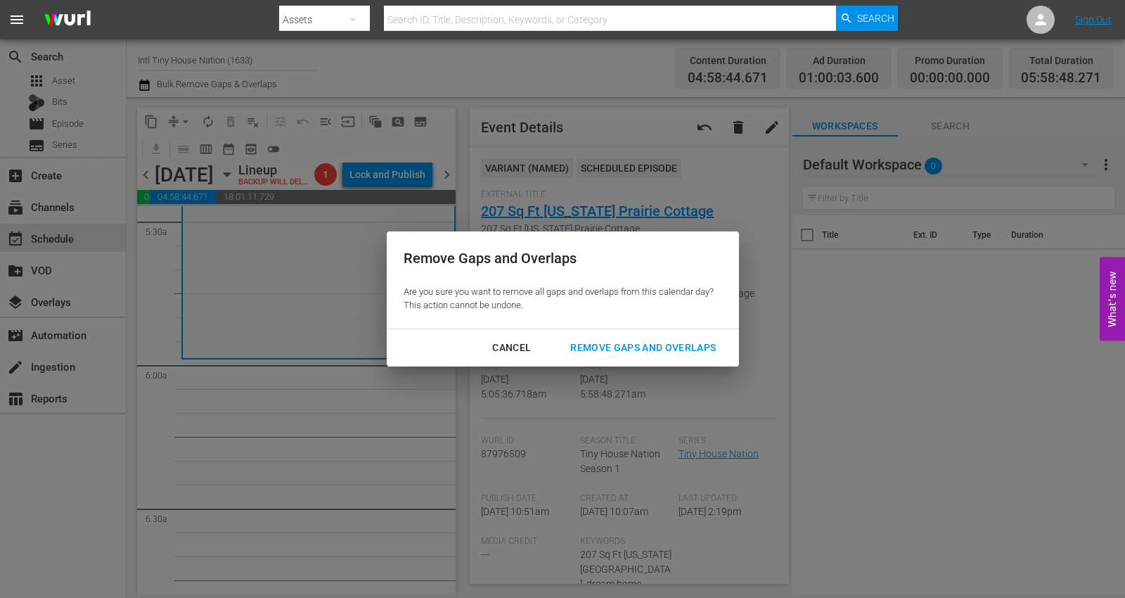
click at [619, 346] on div "Remove Gaps and Overlaps" at bounding box center [643, 348] width 168 height 18
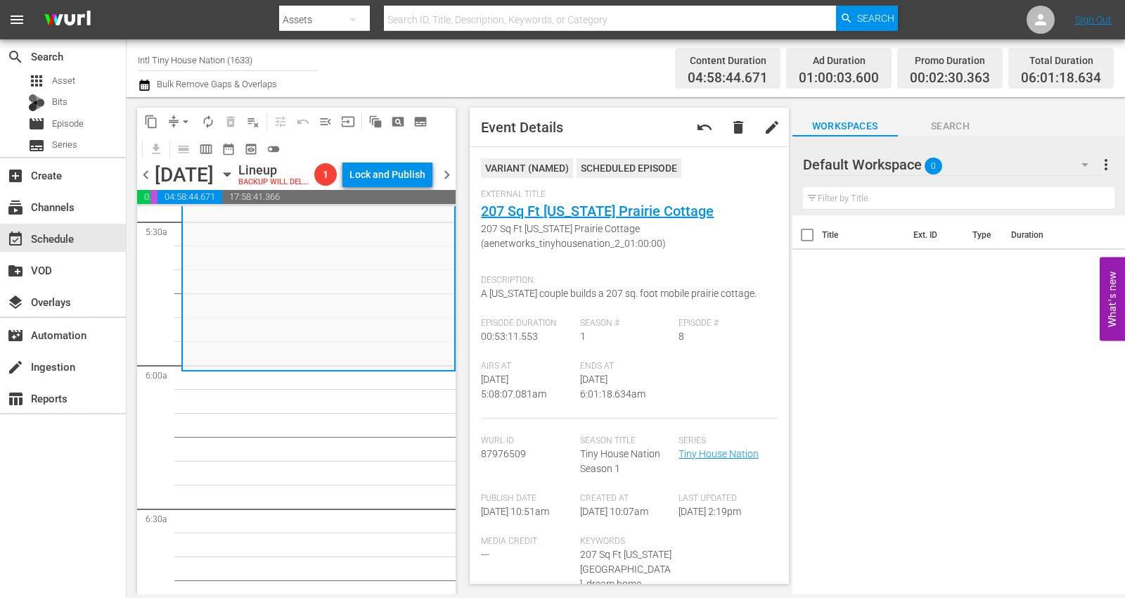
scroll to position [1538, 0]
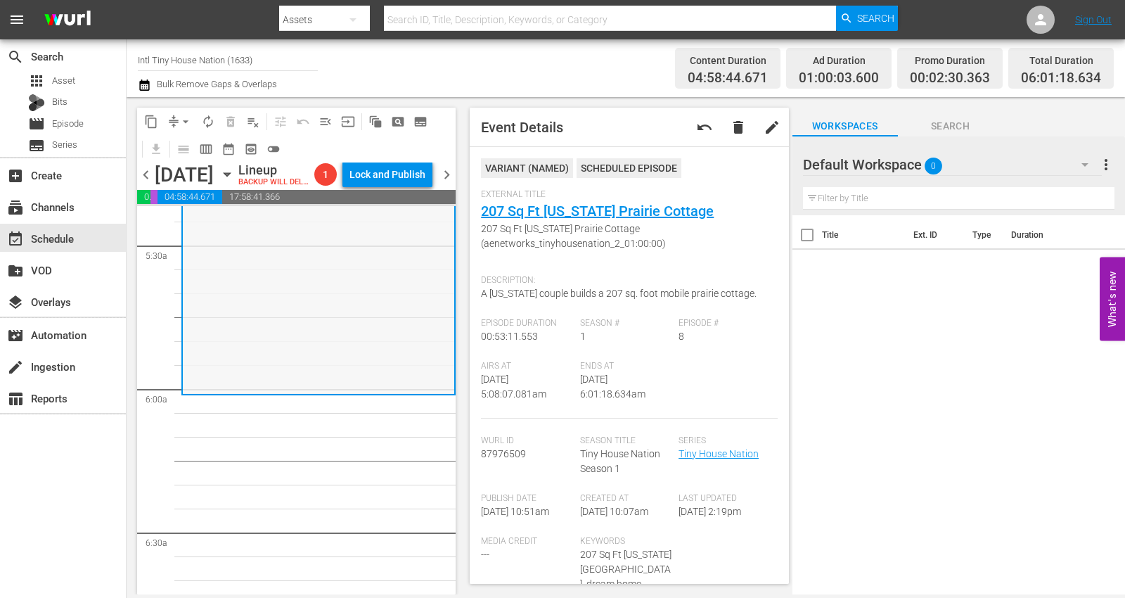
click at [204, 311] on div "Tiny House Nation / SE1 / EP8: 207 Sq Ft Minnesota Prairie Cottage 207 Sq Ft Mi…" at bounding box center [318, 268] width 271 height 250
click at [187, 116] on span "arrow_drop_down" at bounding box center [186, 122] width 14 height 14
click at [191, 146] on li "Align to Midnight" at bounding box center [186, 149] width 148 height 23
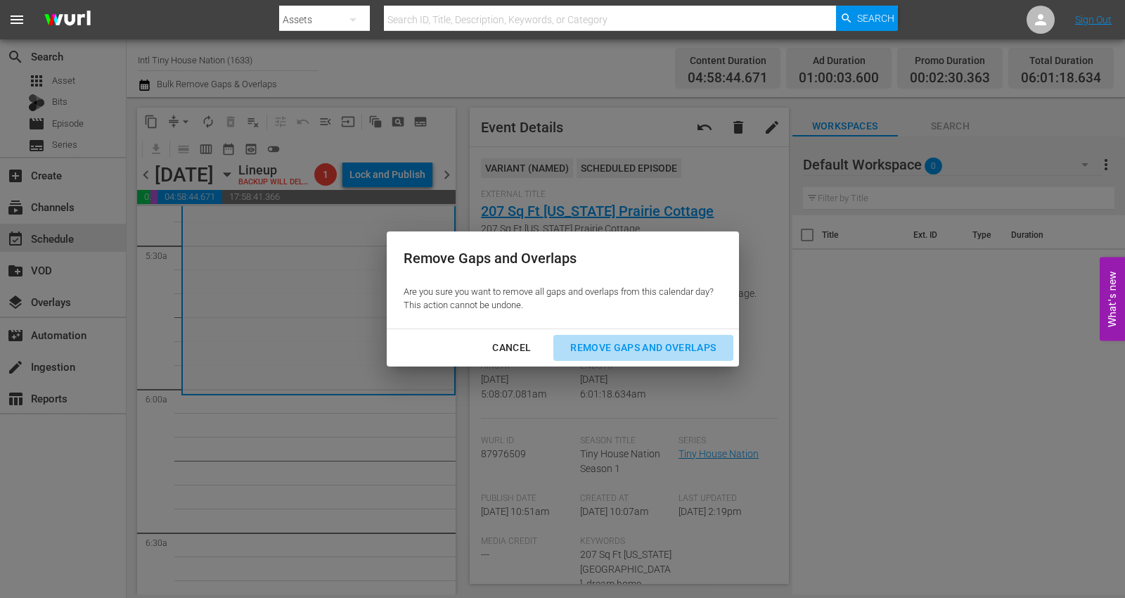
drag, startPoint x: 606, startPoint y: 345, endPoint x: 654, endPoint y: 302, distance: 64.7
click at [606, 345] on div "Remove Gaps and Overlaps" at bounding box center [643, 348] width 168 height 18
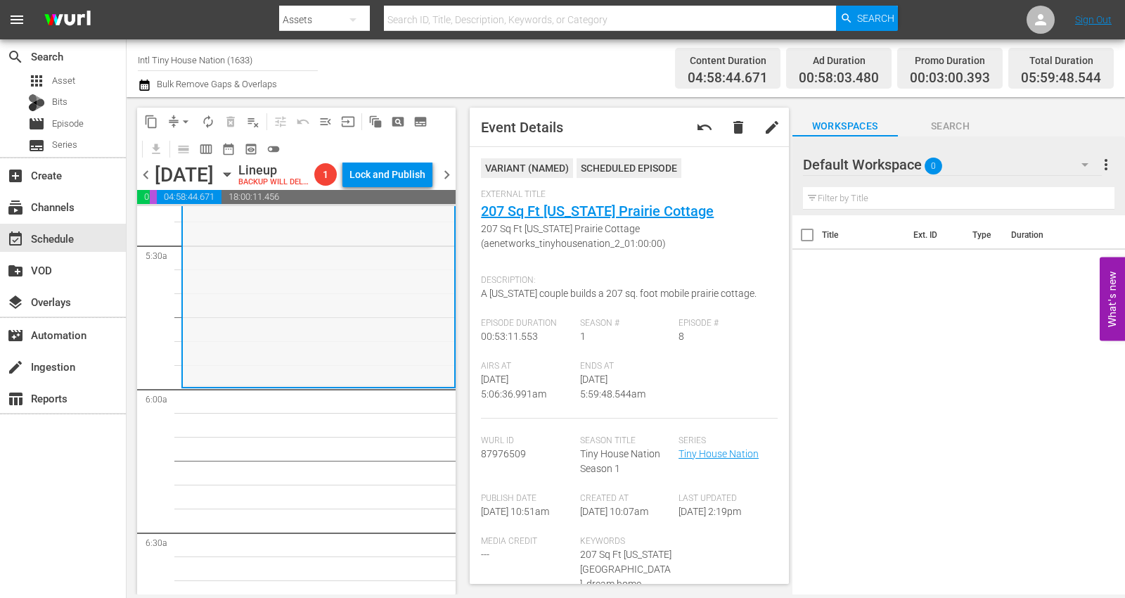
click at [240, 337] on div "Tiny House Nation / SE1 / EP8: 207 Sq Ft Minnesota Prairie Cottage 207 Sq Ft Mi…" at bounding box center [318, 260] width 271 height 250
click at [180, 120] on span "arrow_drop_down" at bounding box center [186, 122] width 14 height 14
click at [179, 146] on li "Align to Midnight" at bounding box center [186, 149] width 148 height 23
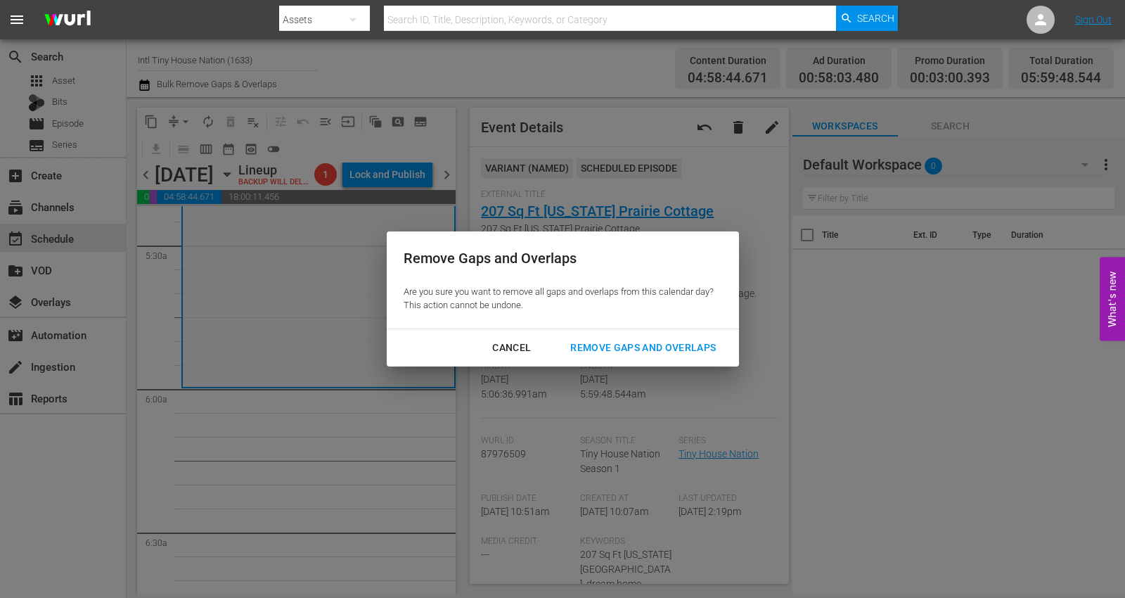
click at [619, 344] on div "Remove Gaps and Overlaps" at bounding box center [643, 348] width 168 height 18
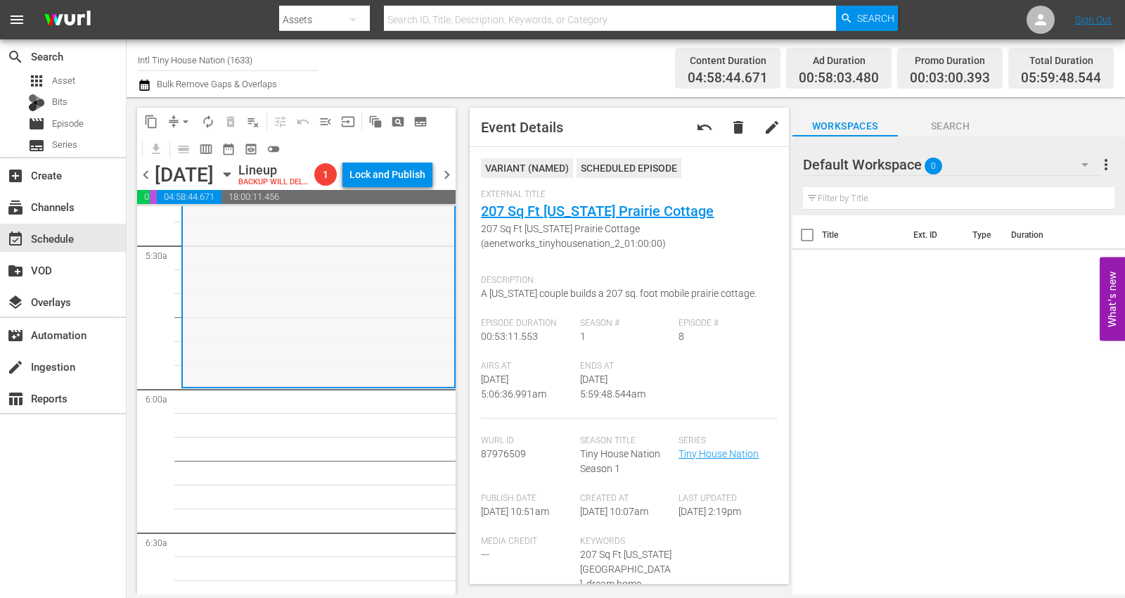
click at [246, 341] on div "Tiny House Nation / SE1 / EP8: 207 Sq Ft Minnesota Prairie Cottage 207 Sq Ft Mi…" at bounding box center [318, 260] width 271 height 250
click at [184, 117] on span "arrow_drop_down" at bounding box center [186, 122] width 14 height 14
click at [176, 149] on li "Align to Midnight" at bounding box center [186, 149] width 148 height 23
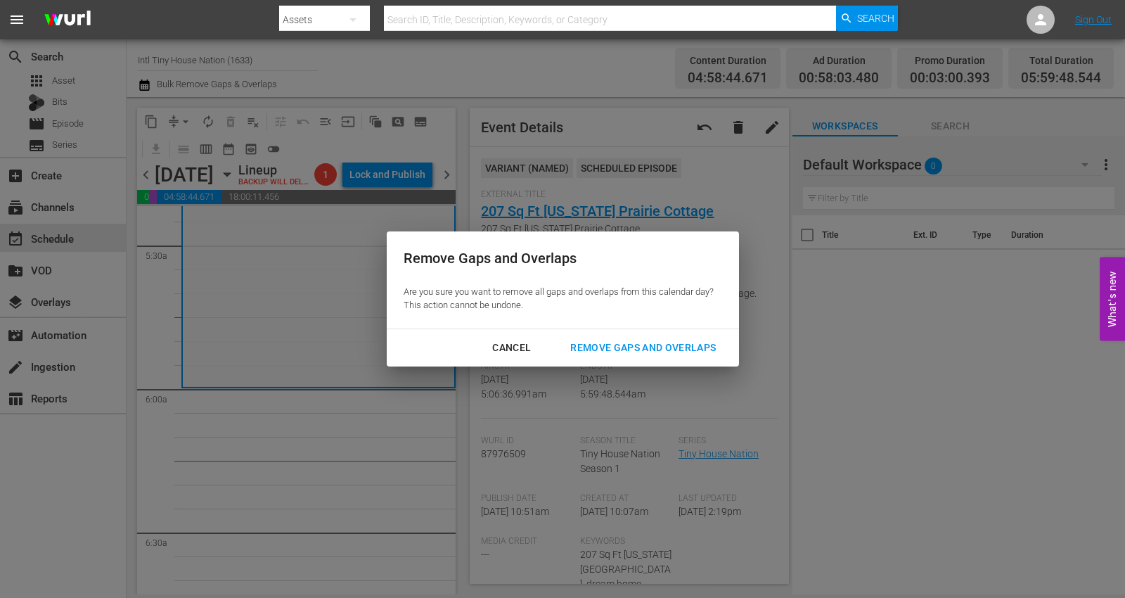
click at [628, 348] on div "Remove Gaps and Overlaps" at bounding box center [643, 348] width 168 height 18
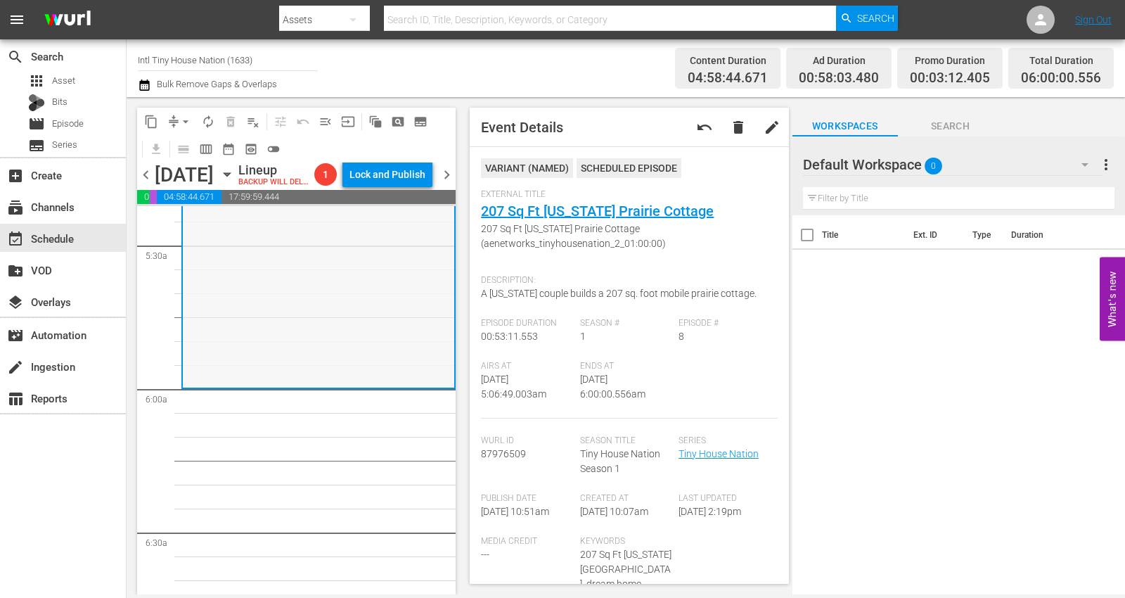
click at [240, 290] on div "Tiny House Nation / SE1 / EP8: 207 Sq Ft Minnesota Prairie Cottage 207 Sq Ft Mi…" at bounding box center [318, 261] width 271 height 250
click at [205, 123] on span "autorenew_outlined" at bounding box center [208, 122] width 14 height 14
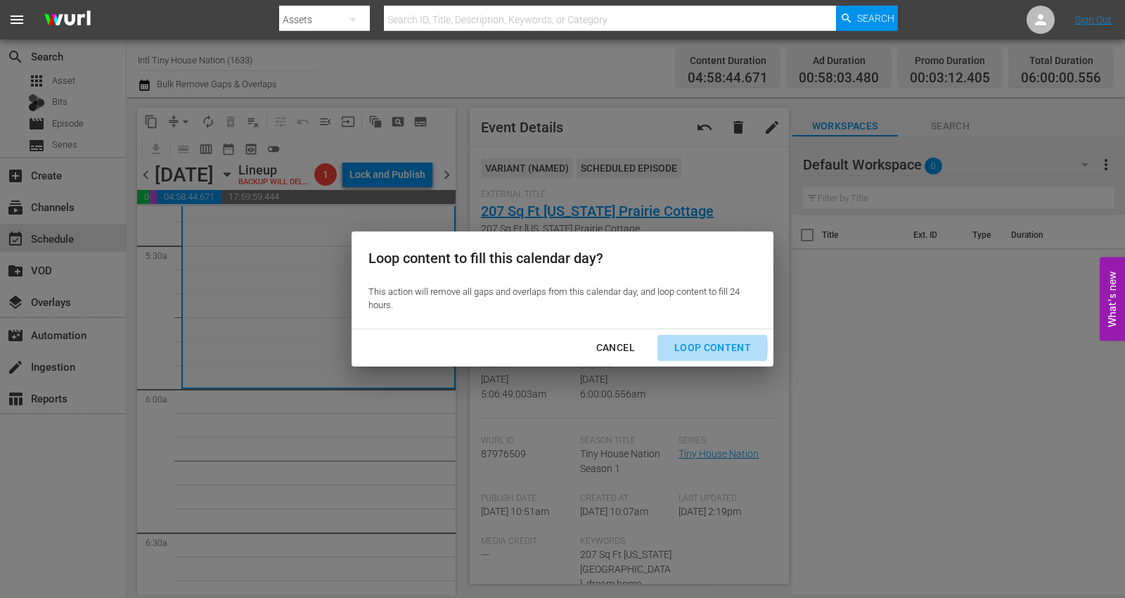
click at [696, 347] on div "Loop Content" at bounding box center [712, 348] width 99 height 18
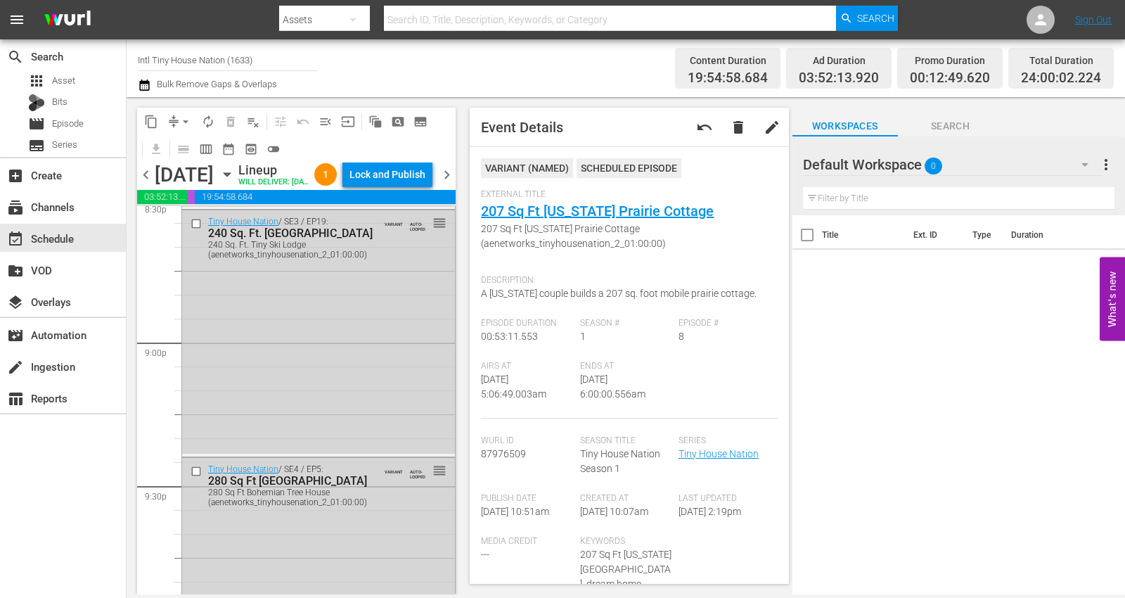
scroll to position [6518, 0]
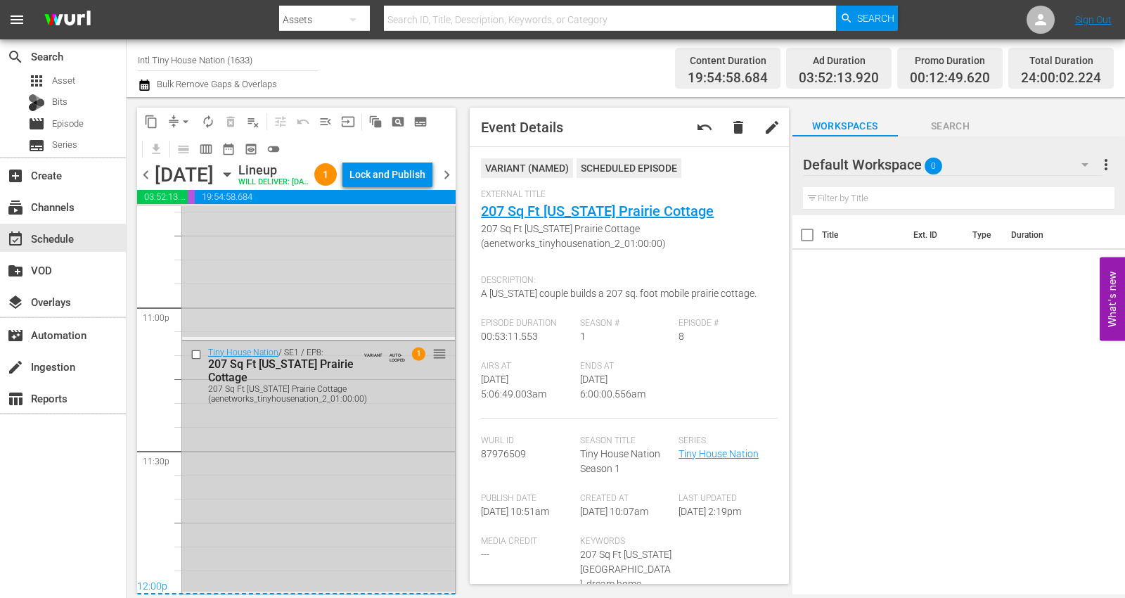
click at [274, 490] on div "Tiny House Nation / SE1 / EP8: 207 Sq Ft Minnesota Prairie Cottage 207 Sq Ft Mi…" at bounding box center [318, 466] width 273 height 250
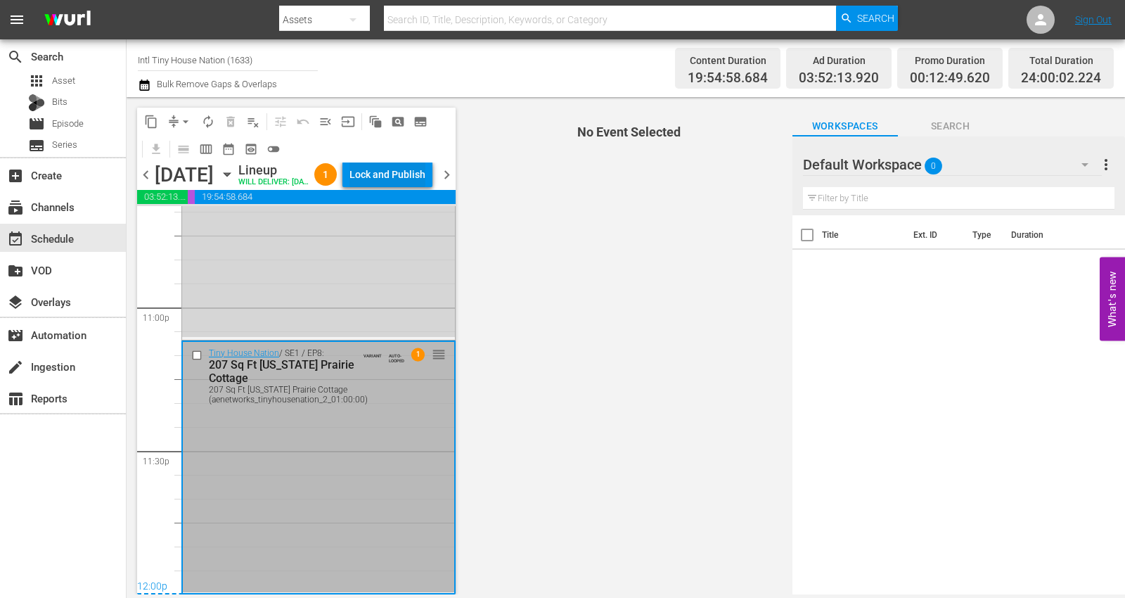
click at [392, 177] on div "Lock and Publish" at bounding box center [387, 174] width 76 height 25
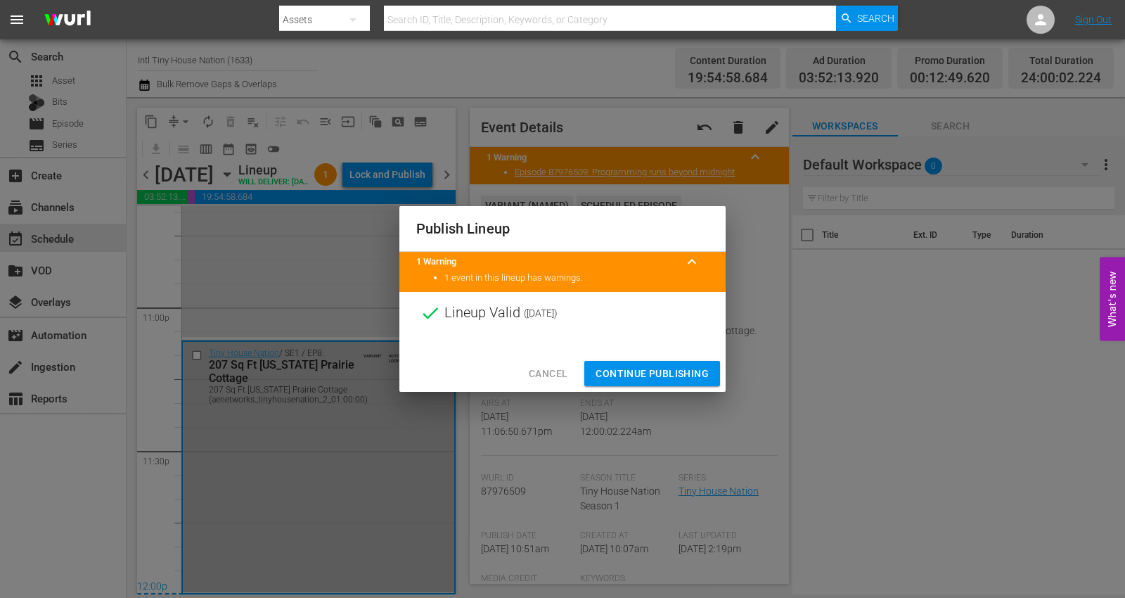
click at [641, 371] on span "Continue Publishing" at bounding box center [651, 374] width 113 height 18
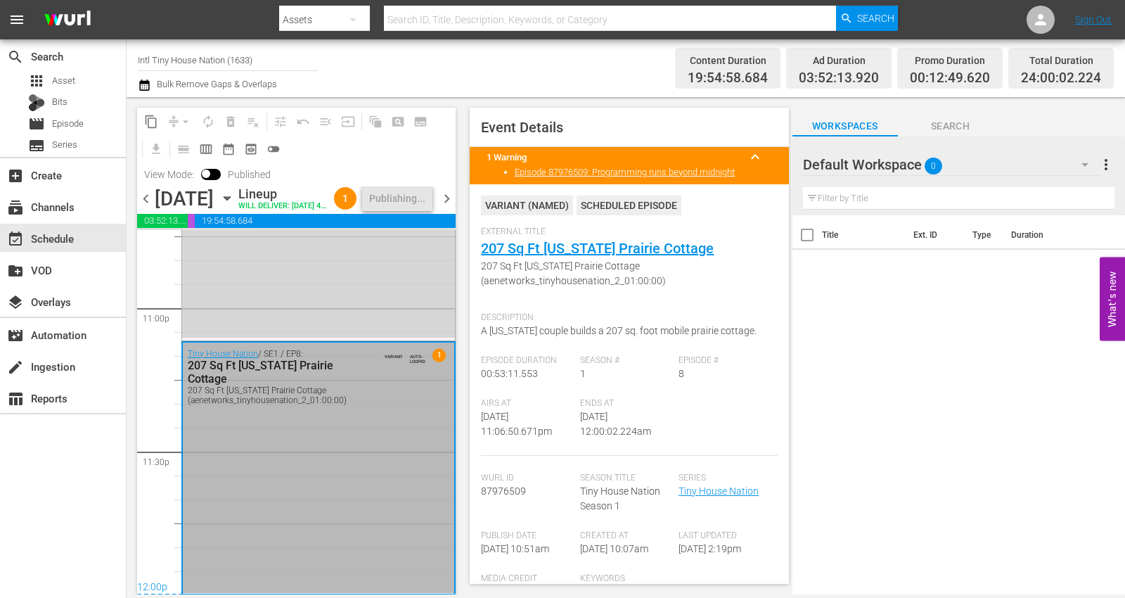
click at [444, 207] on span "chevron_right" at bounding box center [447, 199] width 18 height 18
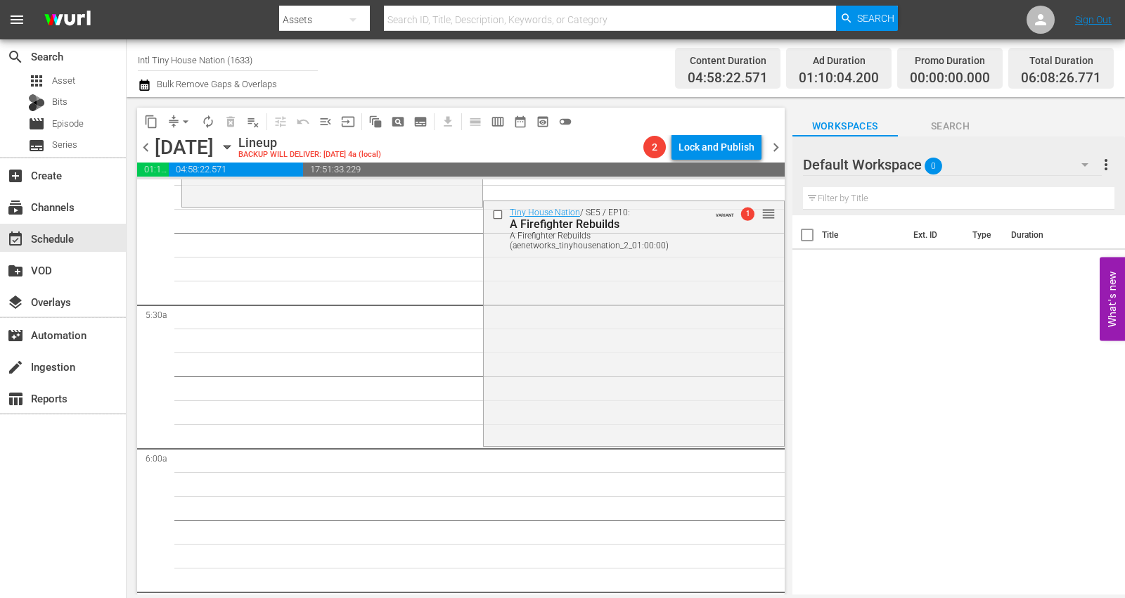
scroll to position [1484, 0]
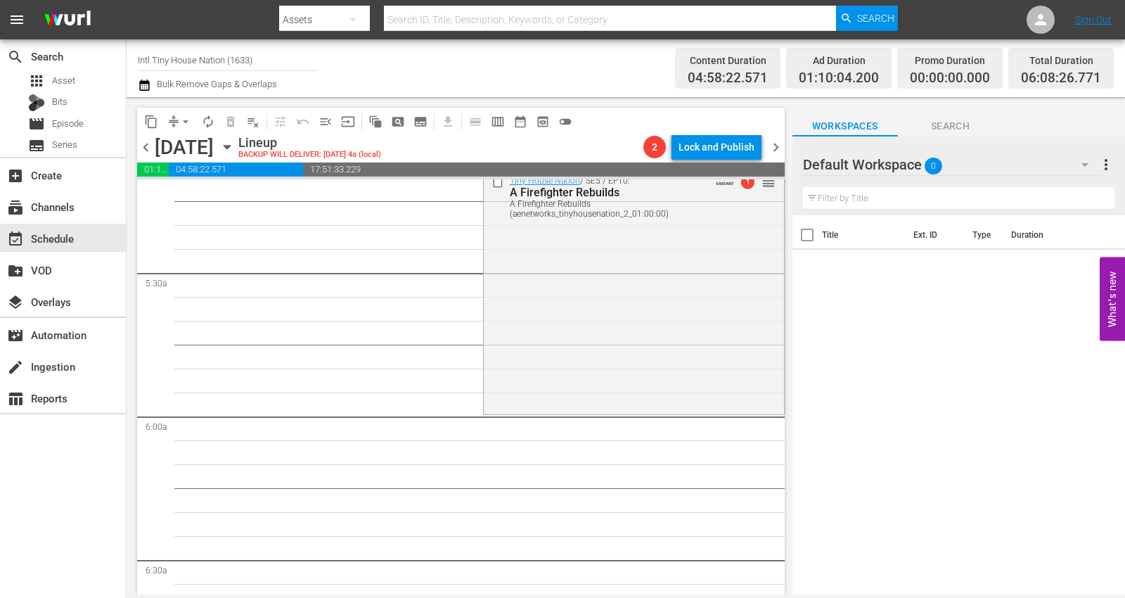
drag, startPoint x: 586, startPoint y: 341, endPoint x: 576, endPoint y: 341, distance: 9.8
click at [582, 341] on div "Tiny House Nation / SE5 / EP10: A Firefighter Rebuilds A Firefighter Rebuilds (…" at bounding box center [634, 290] width 300 height 242
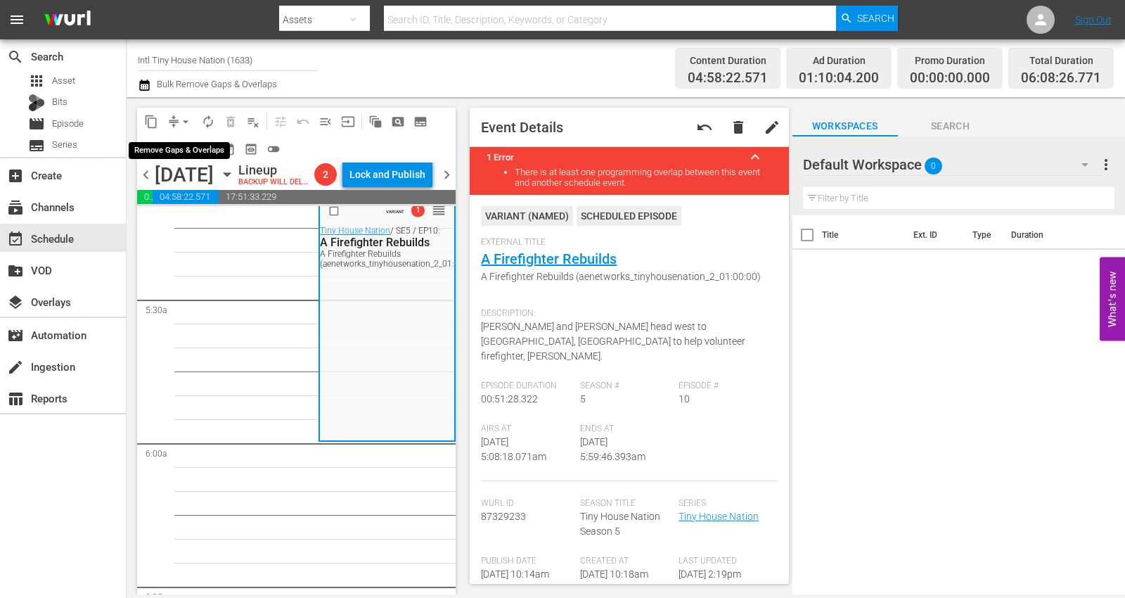
drag, startPoint x: 184, startPoint y: 117, endPoint x: 174, endPoint y: 117, distance: 9.8
click at [177, 117] on button "arrow_drop_down" at bounding box center [185, 121] width 22 height 22
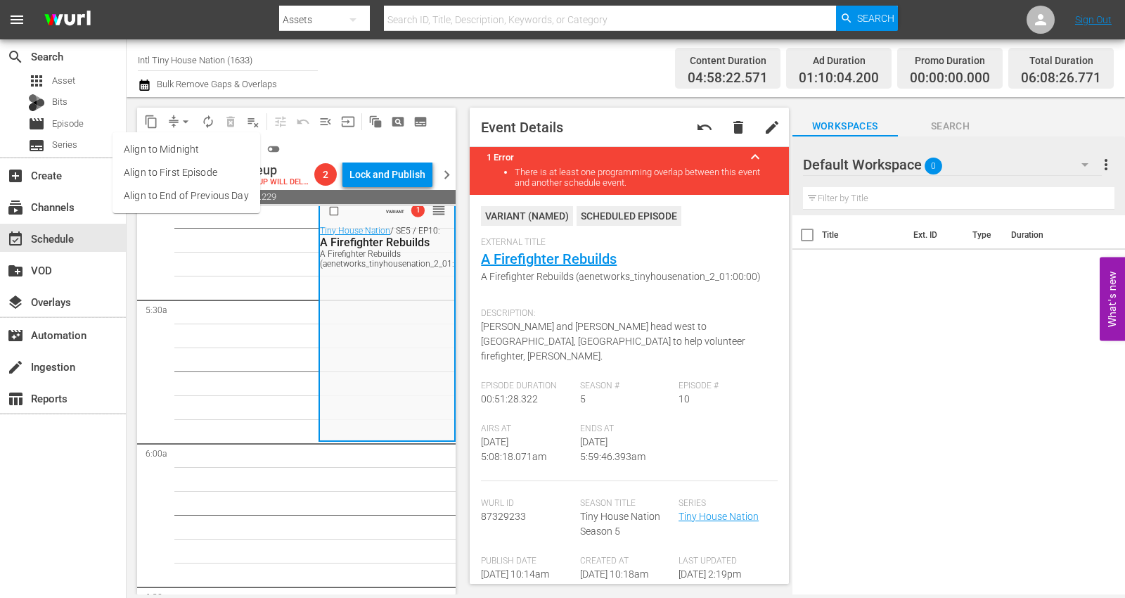
click at [183, 148] on li "Align to Midnight" at bounding box center [186, 149] width 148 height 23
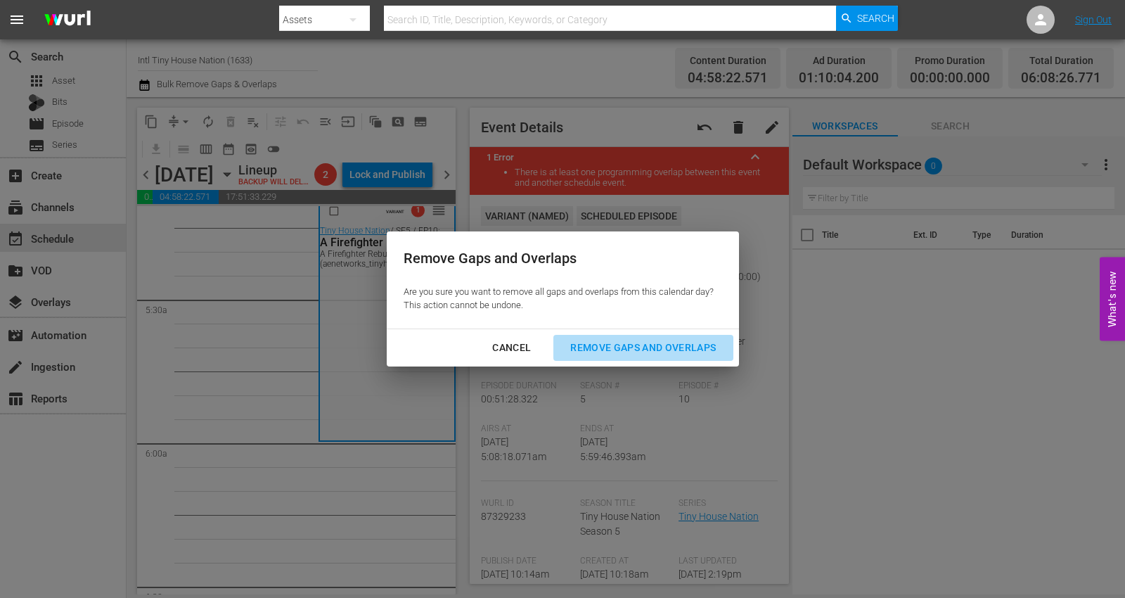
click at [648, 348] on div "Remove Gaps and Overlaps" at bounding box center [643, 348] width 168 height 18
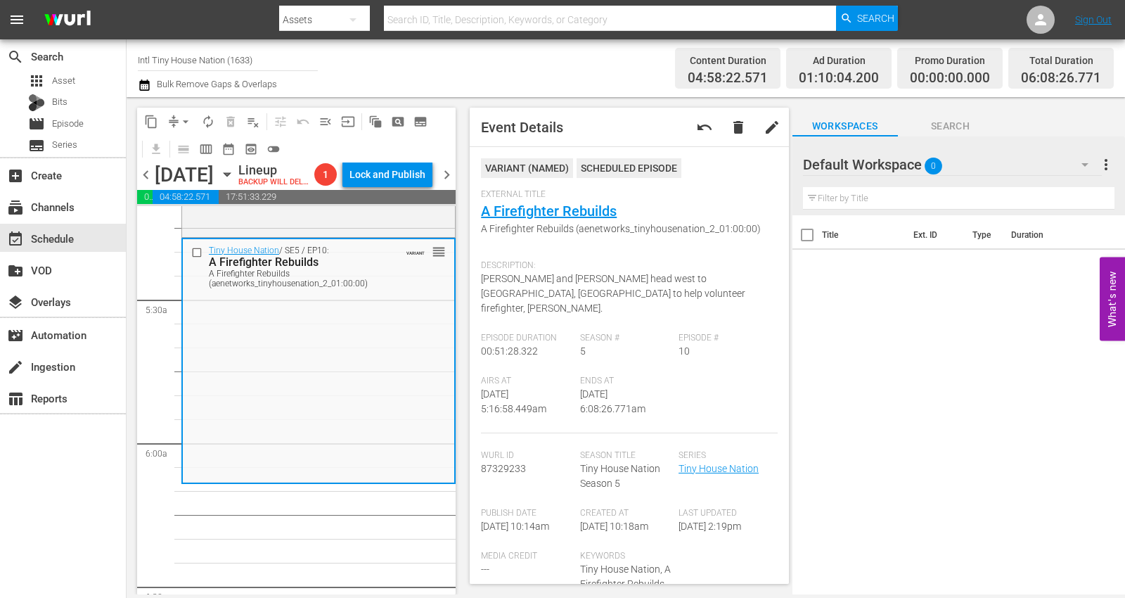
scroll to position [0, 0]
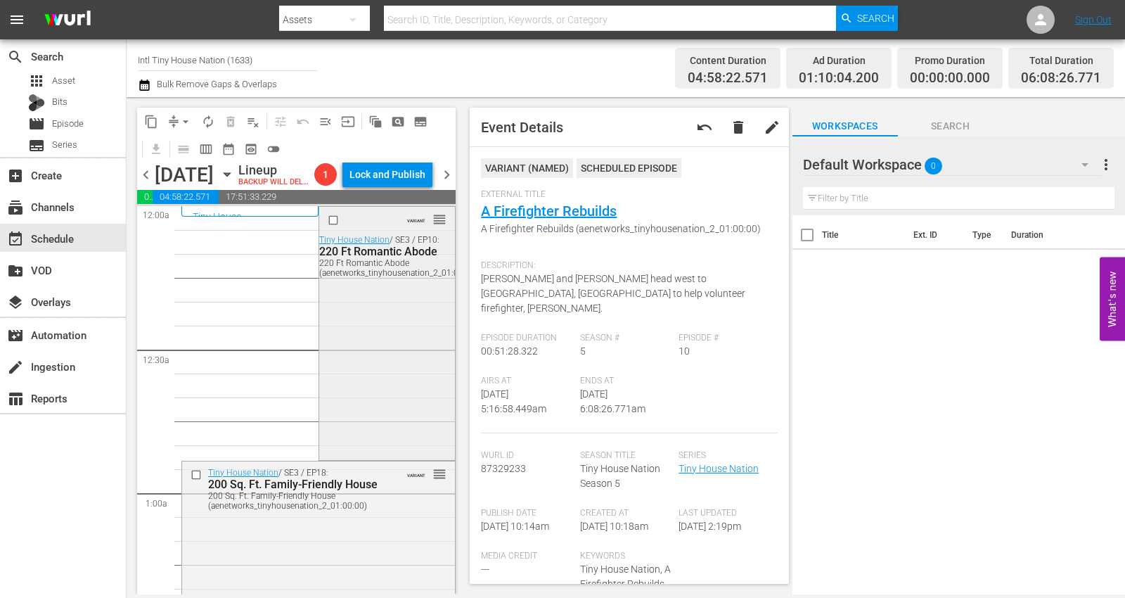
click at [362, 316] on div "VARIANT reorder Tiny House Nation / SE3 / EP10: 220 Ft Romantic Abode 220 Ft Ro…" at bounding box center [387, 332] width 136 height 250
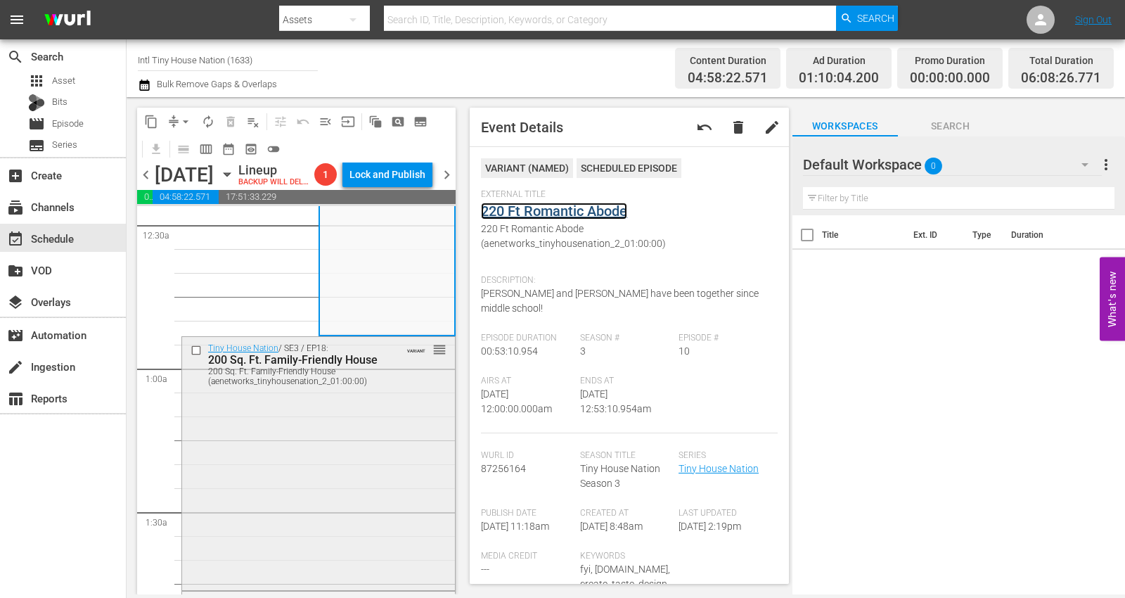
scroll to position [156, 0]
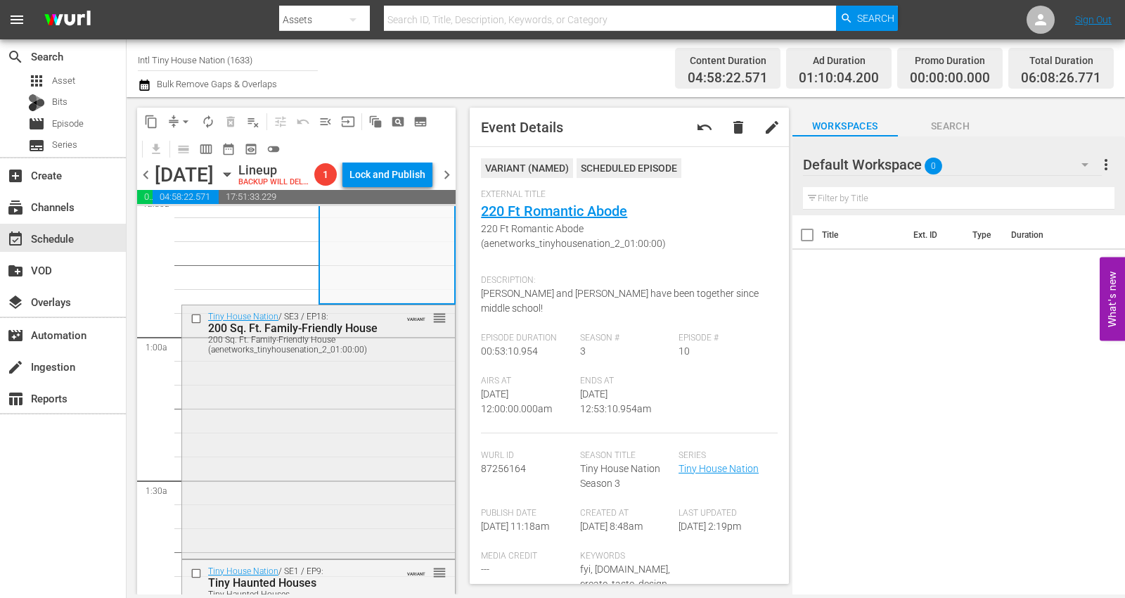
click at [347, 432] on div "Tiny House Nation / SE3 / EP18: 200 Sq. Ft. Family-Friendly House 200 Sq. Ft. F…" at bounding box center [318, 430] width 273 height 250
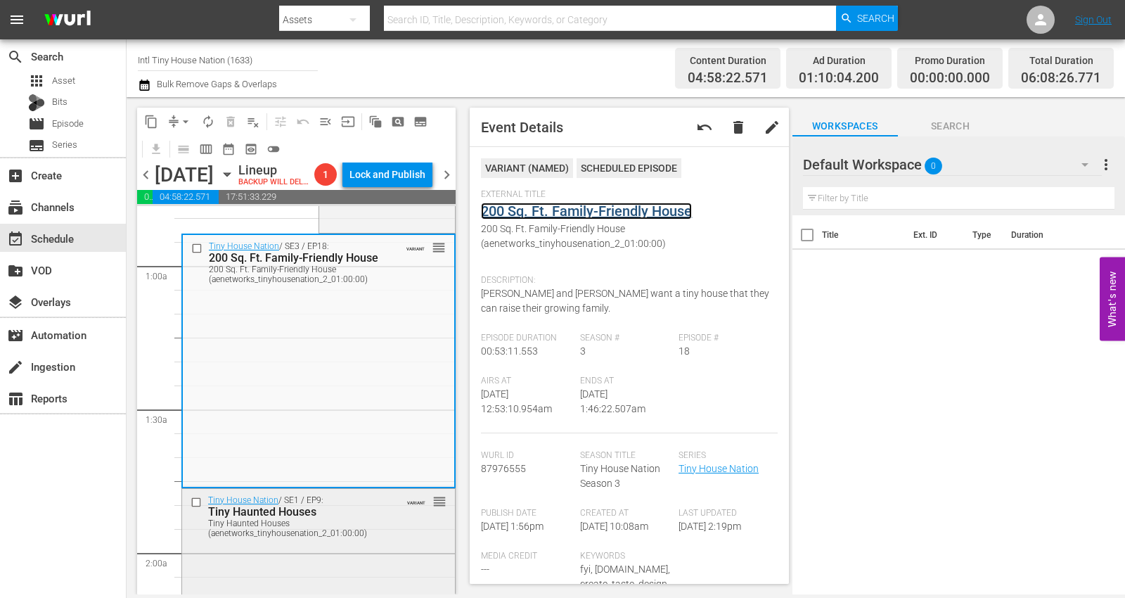
scroll to position [312, 0]
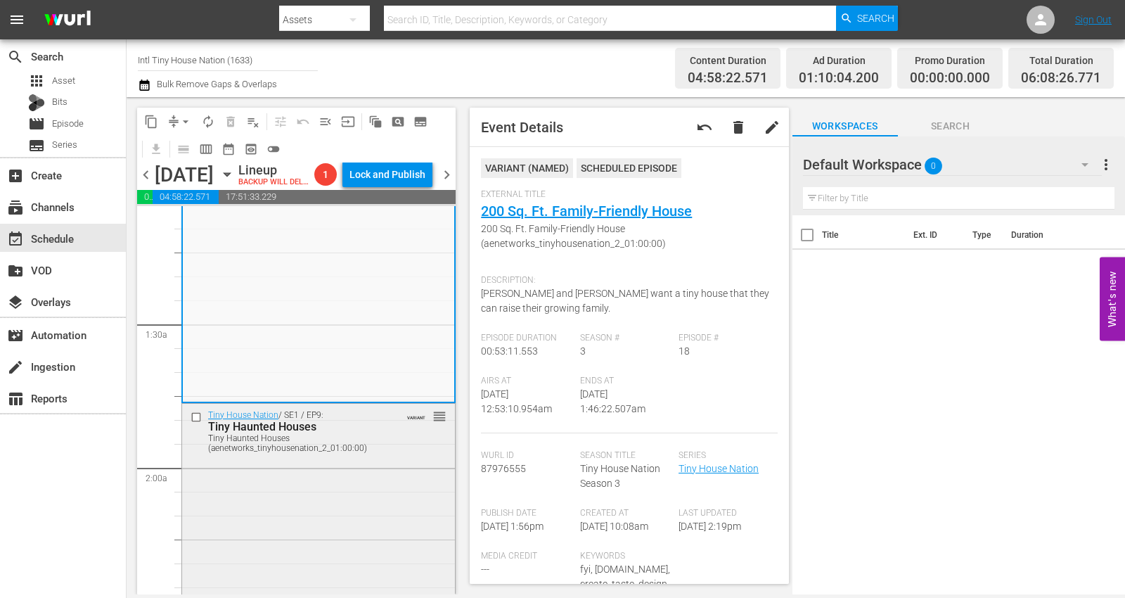
click at [332, 500] on div "Tiny House Nation / SE1 / EP9: Tiny Haunted Houses Tiny Haunted Houses (aenetwo…" at bounding box center [318, 528] width 273 height 250
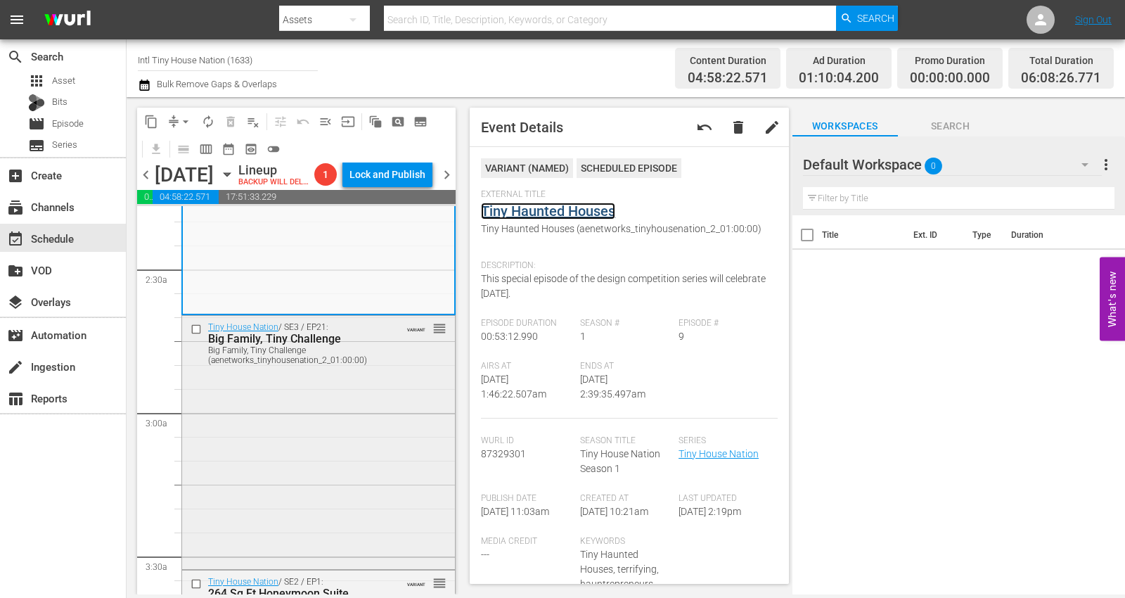
scroll to position [703, 0]
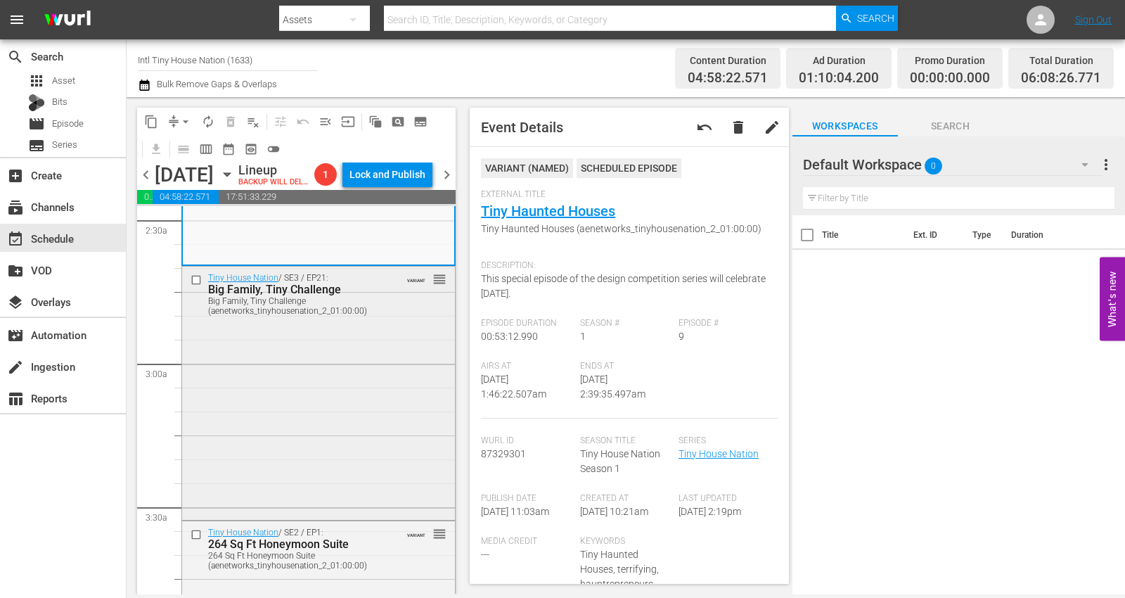
click at [316, 399] on div "Tiny House Nation / SE3 / EP21: Big Family, Tiny Challenge Big Family, Tiny Cha…" at bounding box center [318, 391] width 273 height 250
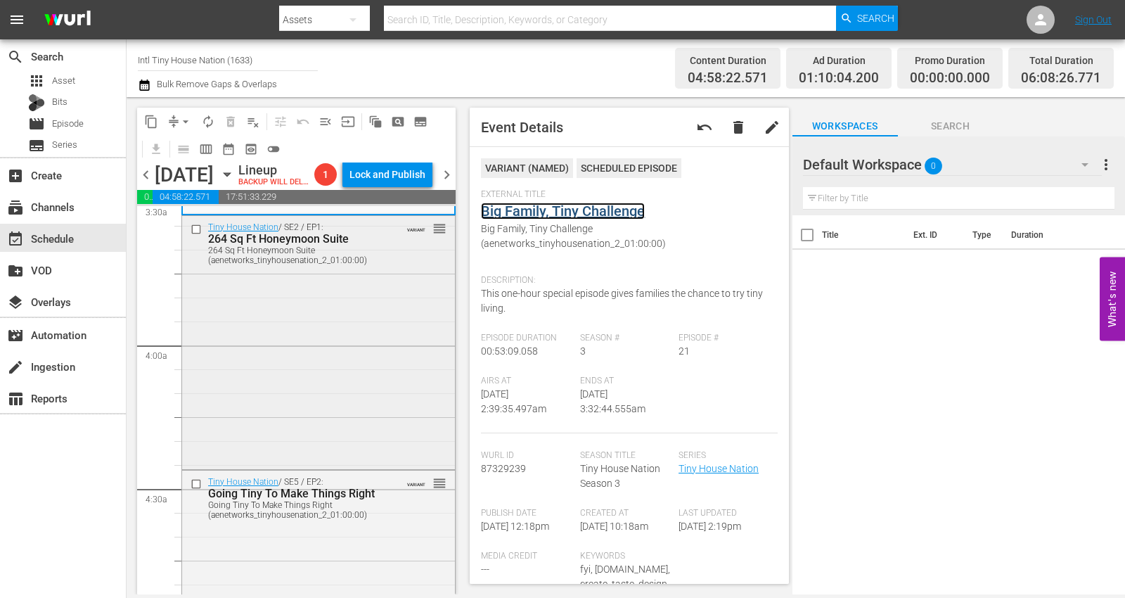
scroll to position [1015, 0]
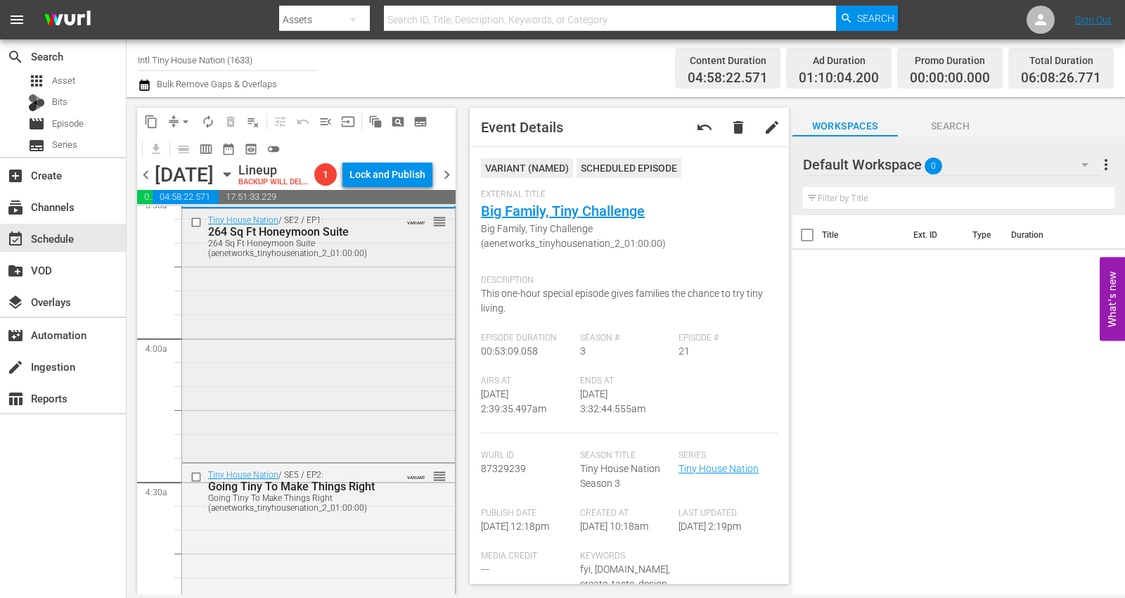
click at [246, 332] on div "Tiny House Nation / SE2 / EP1: 264 Sq Ft Honeymoon Suite 264 Sq Ft Honeymoon Su…" at bounding box center [318, 334] width 273 height 250
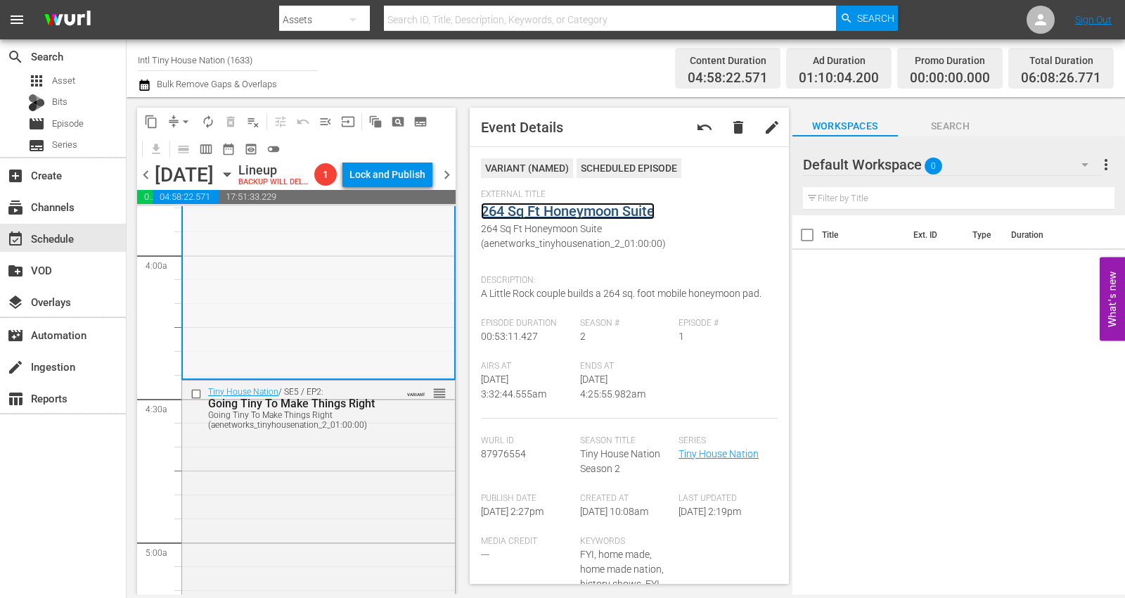
scroll to position [1171, 0]
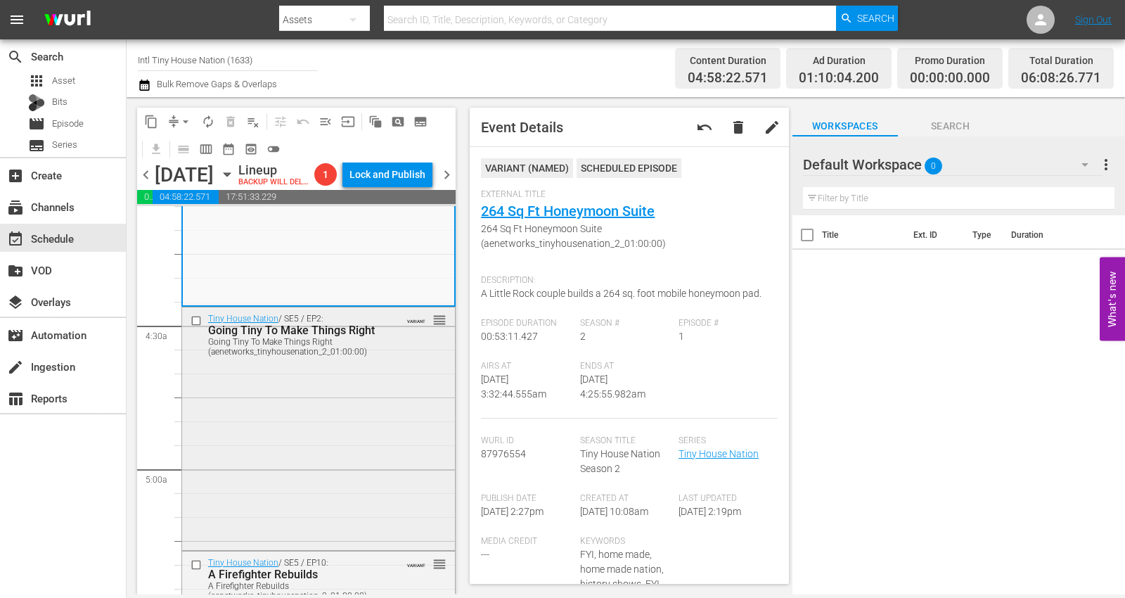
click at [238, 426] on div "Tiny House Nation / SE5 / EP2: Going Tiny To Make Things Right Going Tiny To Ma…" at bounding box center [318, 427] width 273 height 240
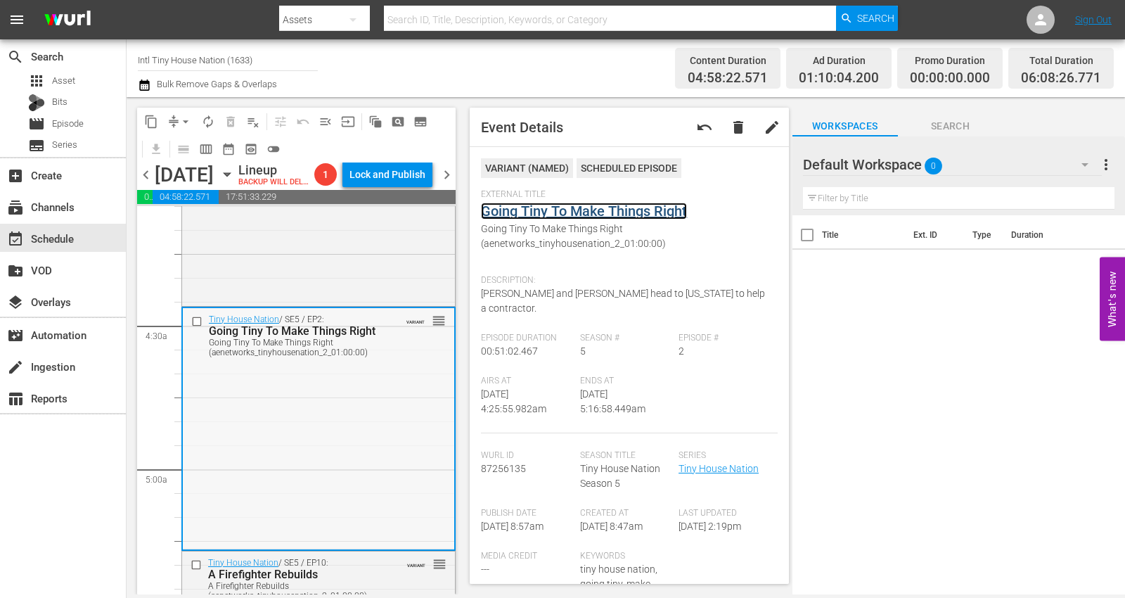
scroll to position [1327, 0]
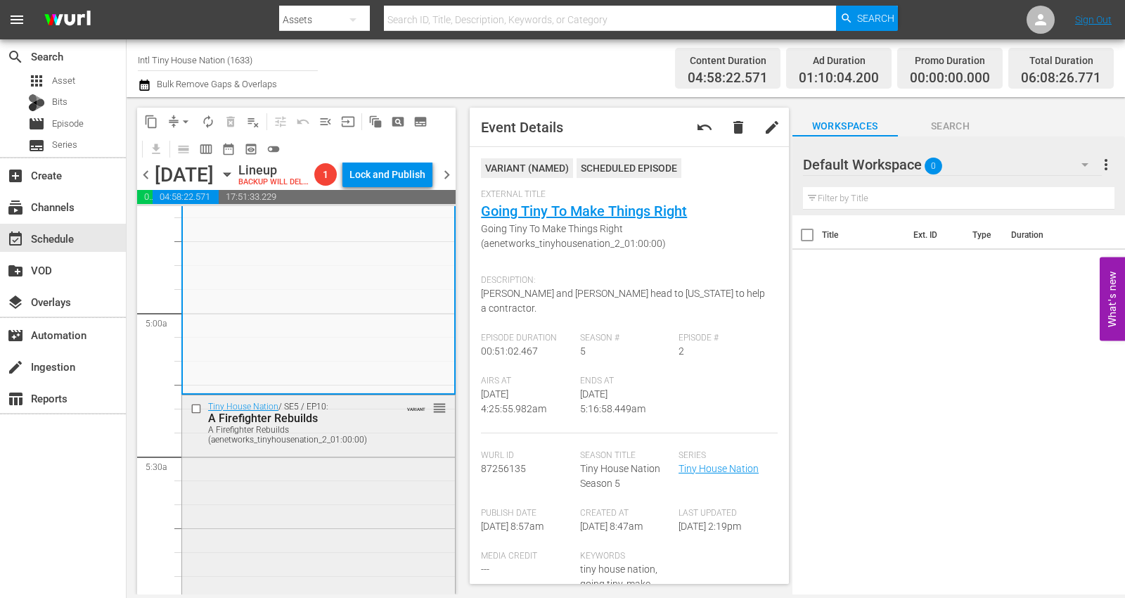
click at [277, 481] on div "Tiny House Nation / SE5 / EP10: A Firefighter Rebuilds A Firefighter Rebuilds (…" at bounding box center [318, 516] width 273 height 242
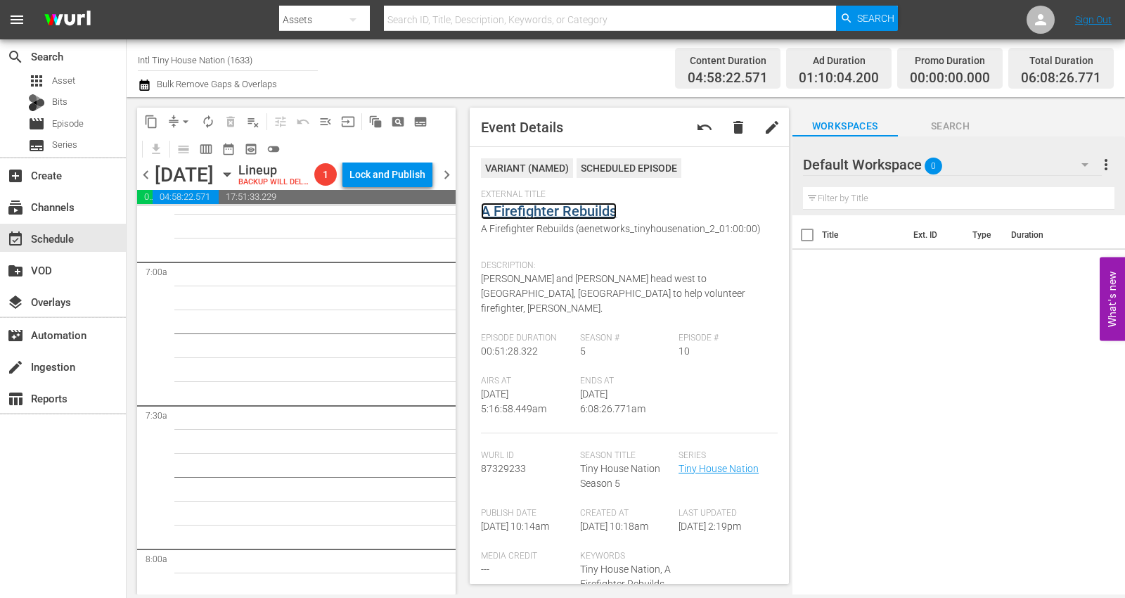
scroll to position [1640, 0]
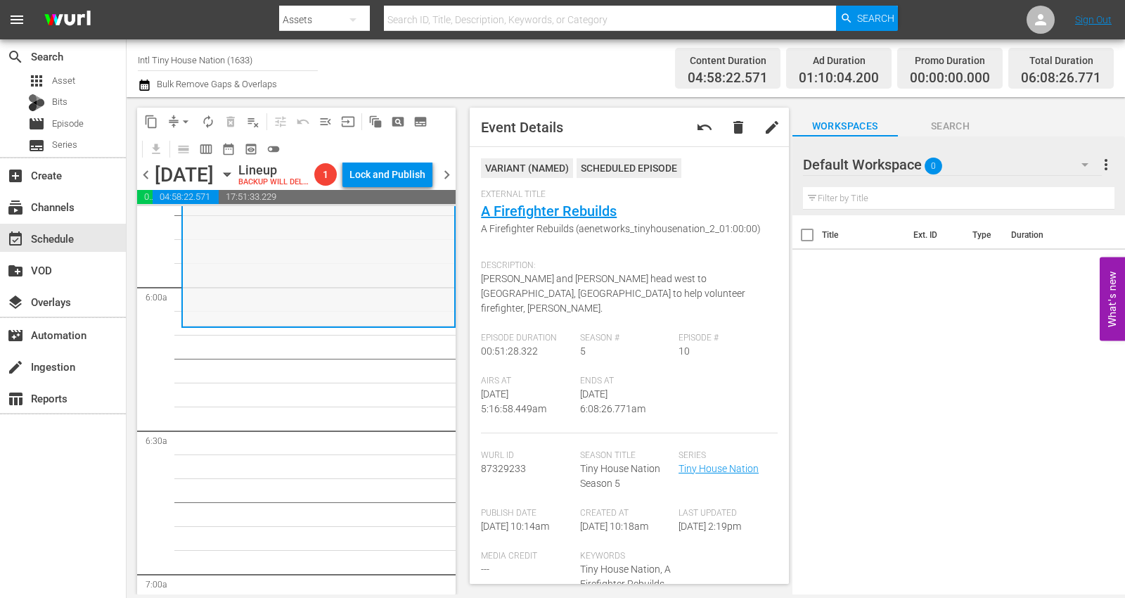
click at [235, 313] on div "Tiny House Nation / SE5 / EP10: A Firefighter Rebuilds A Firefighter Rebuilds (…" at bounding box center [318, 204] width 271 height 242
click at [185, 117] on span "arrow_drop_down" at bounding box center [186, 122] width 14 height 14
click at [183, 151] on li "Align to Midnight" at bounding box center [186, 149] width 148 height 23
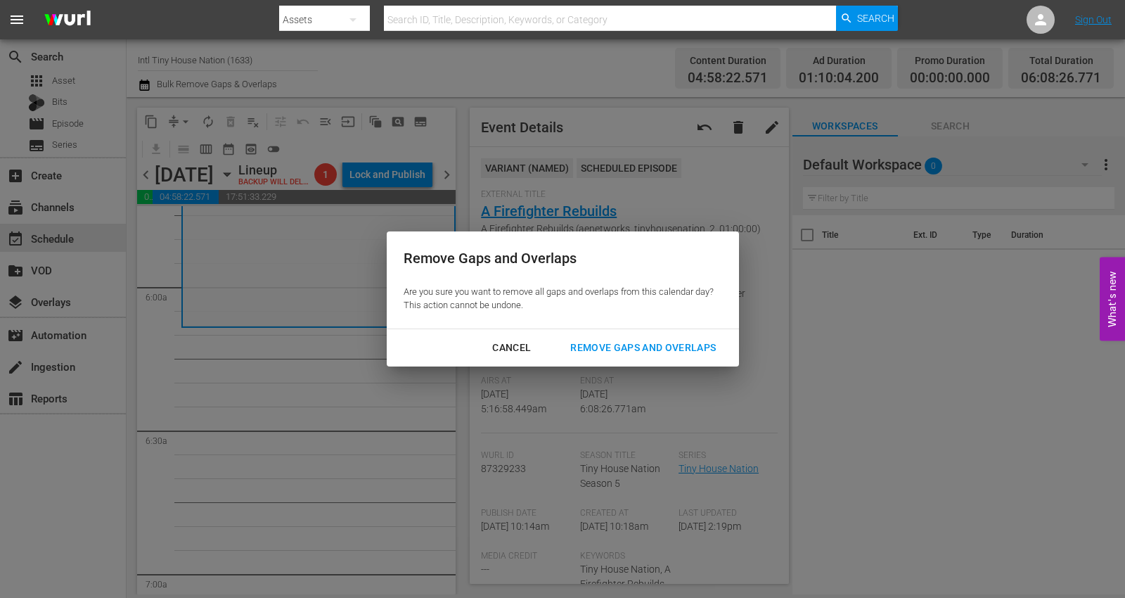
drag, startPoint x: 645, startPoint y: 349, endPoint x: 619, endPoint y: 332, distance: 31.0
click at [645, 350] on div "Remove Gaps and Overlaps" at bounding box center [643, 348] width 168 height 18
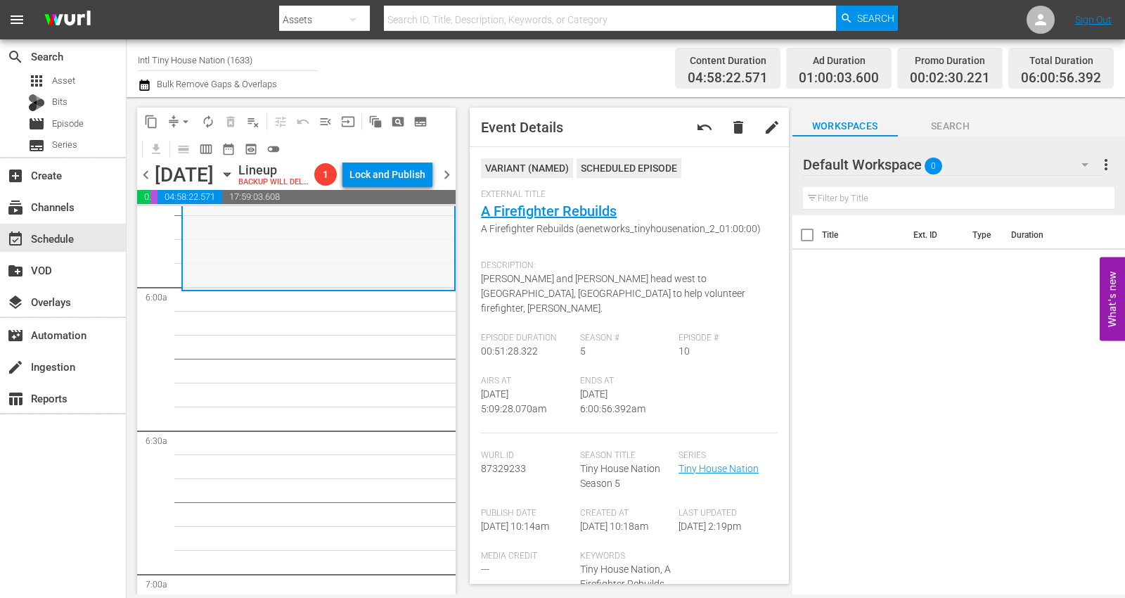
click at [250, 272] on div "Tiny House Nation / SE5 / EP10: A Firefighter Rebuilds A Firefighter Rebuilds (…" at bounding box center [318, 168] width 271 height 242
click at [192, 120] on span "arrow_drop_down" at bounding box center [186, 122] width 14 height 14
click at [179, 148] on li "Align to Midnight" at bounding box center [186, 149] width 148 height 23
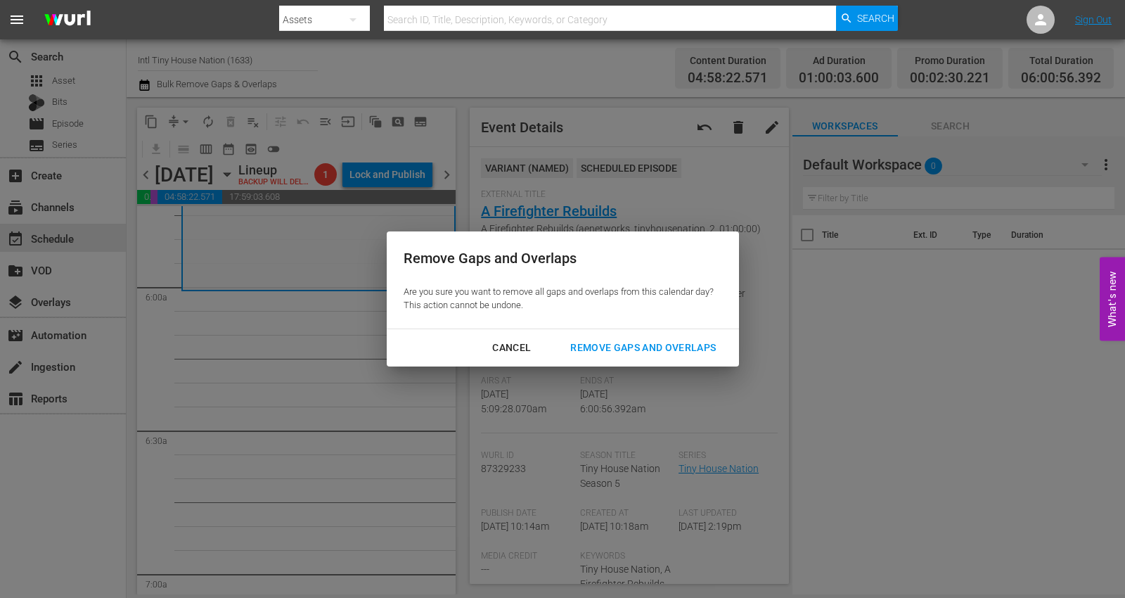
click at [612, 350] on div "Remove Gaps and Overlaps" at bounding box center [643, 348] width 168 height 18
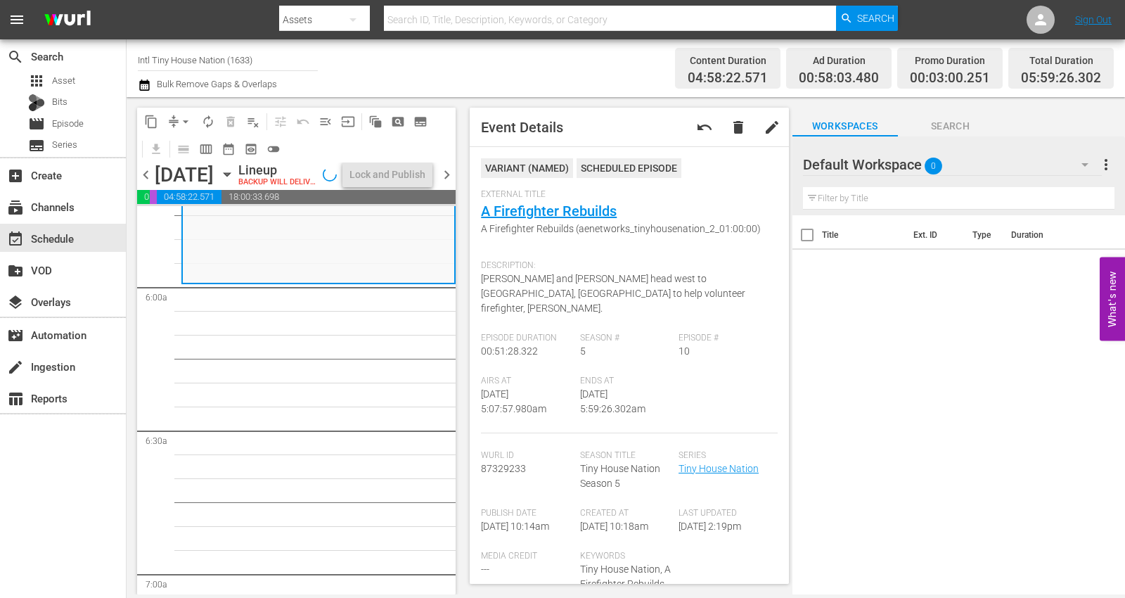
scroll to position [1616, 0]
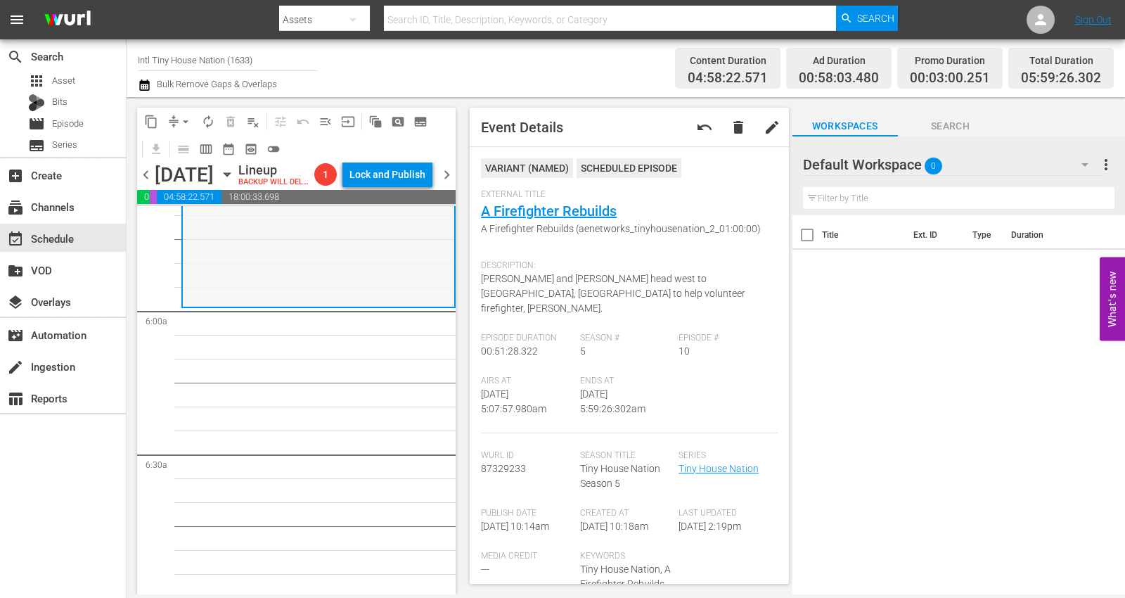
click at [266, 293] on div "Tiny House Nation / SE5 / EP10: A Firefighter Rebuilds A Firefighter Rebuilds (…" at bounding box center [318, 185] width 271 height 242
click at [183, 117] on span "arrow_drop_down" at bounding box center [186, 122] width 14 height 14
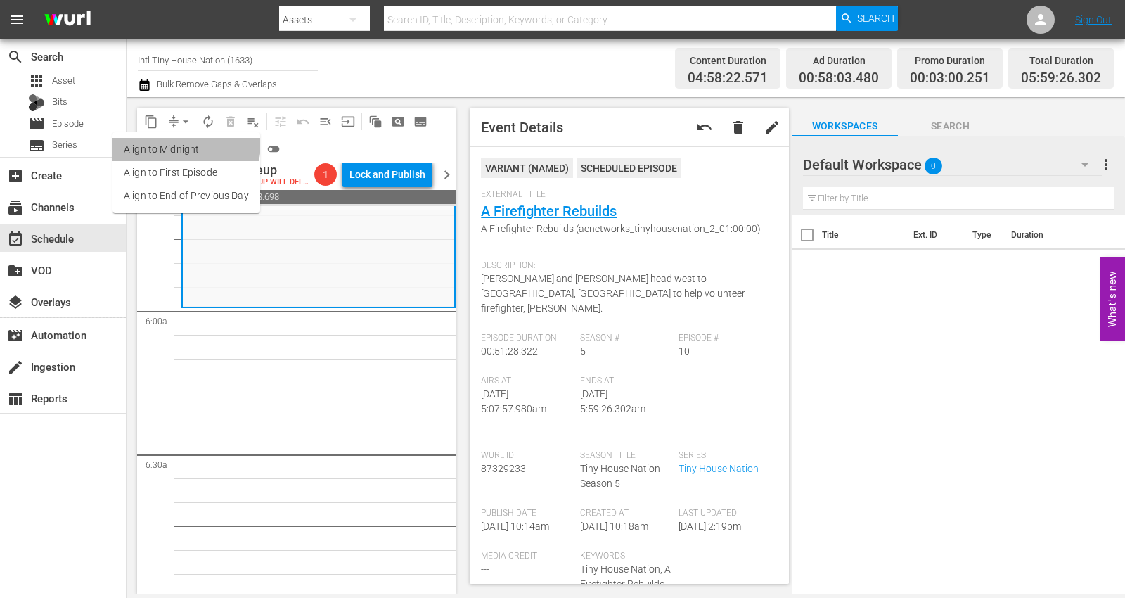
click at [182, 143] on li "Align to Midnight" at bounding box center [186, 149] width 148 height 23
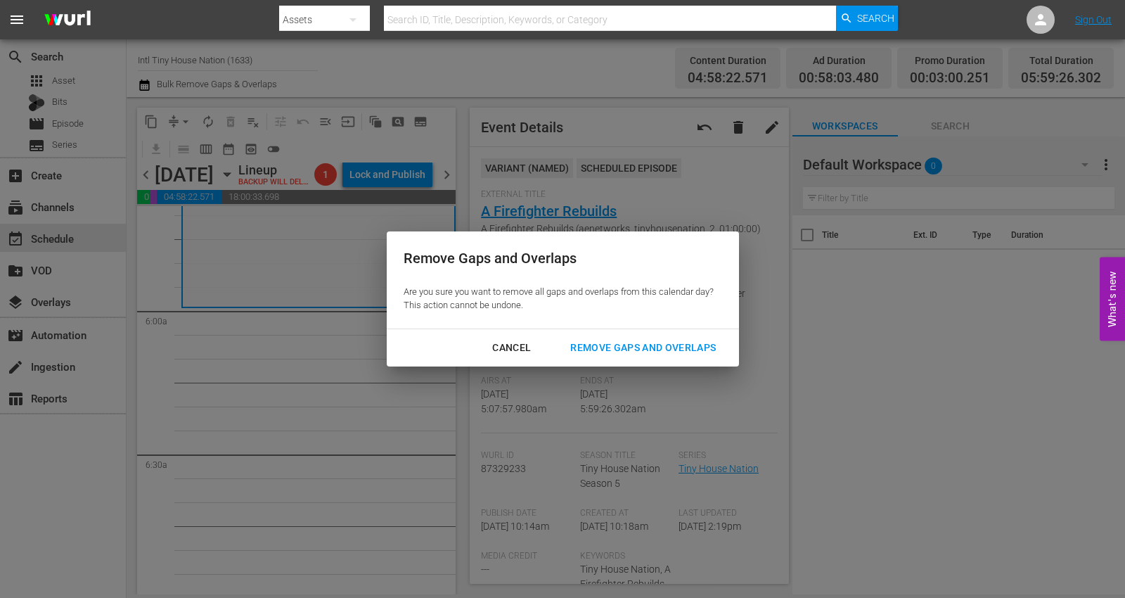
click at [600, 350] on div "Remove Gaps and Overlaps" at bounding box center [643, 348] width 168 height 18
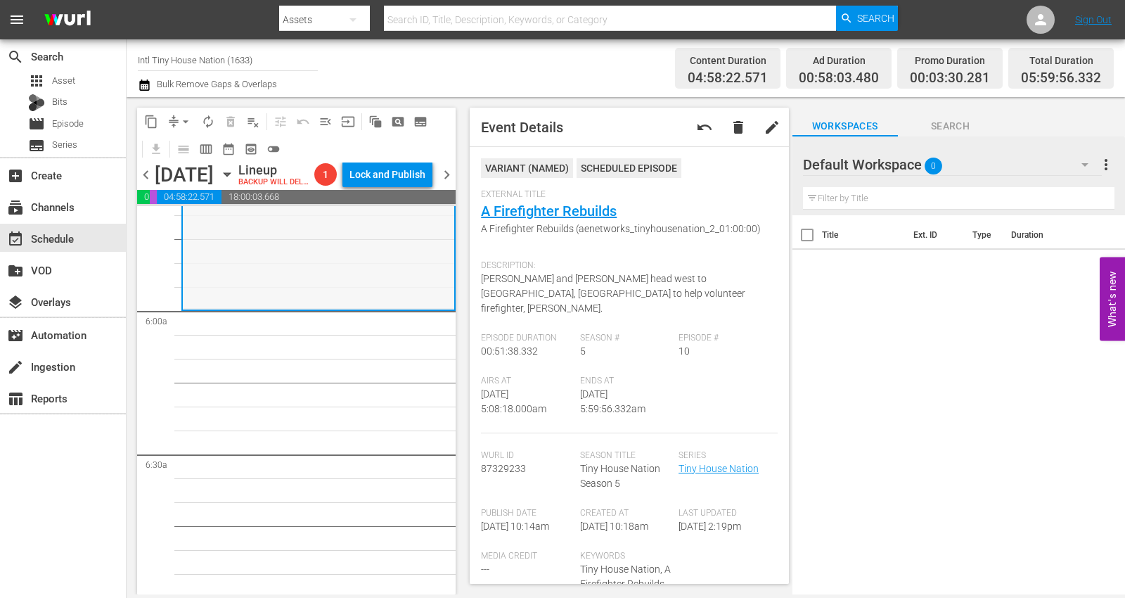
click at [265, 289] on div "Tiny House Nation / SE5 / EP10: A Firefighter Rebuilds A Firefighter Rebuilds (…" at bounding box center [318, 186] width 271 height 243
click at [183, 122] on span "arrow_drop_down" at bounding box center [186, 122] width 14 height 14
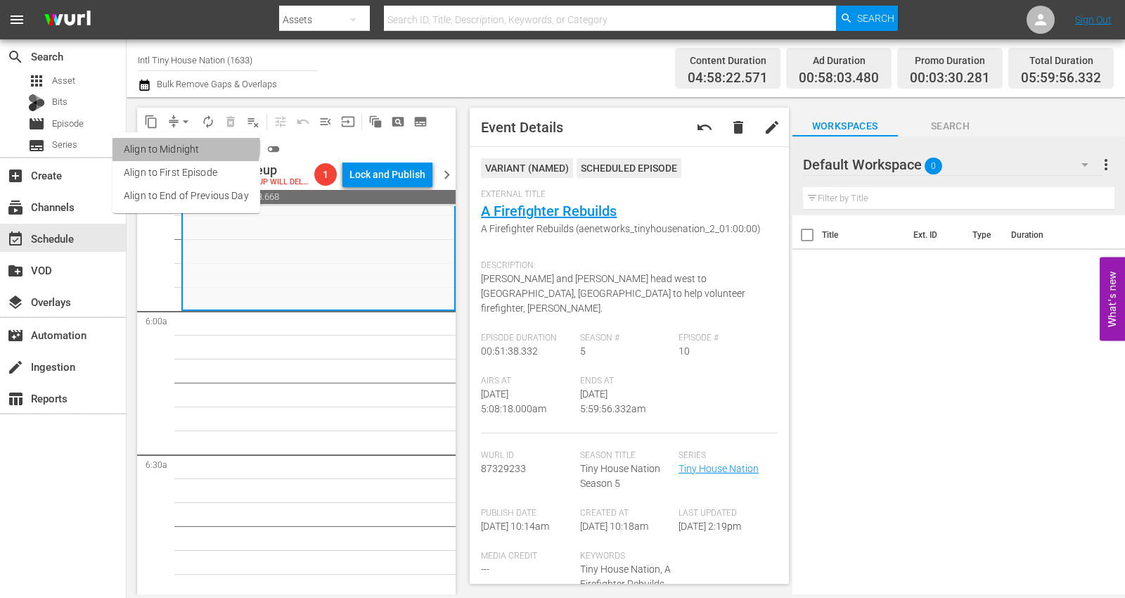
click at [181, 146] on li "Align to Midnight" at bounding box center [186, 149] width 148 height 23
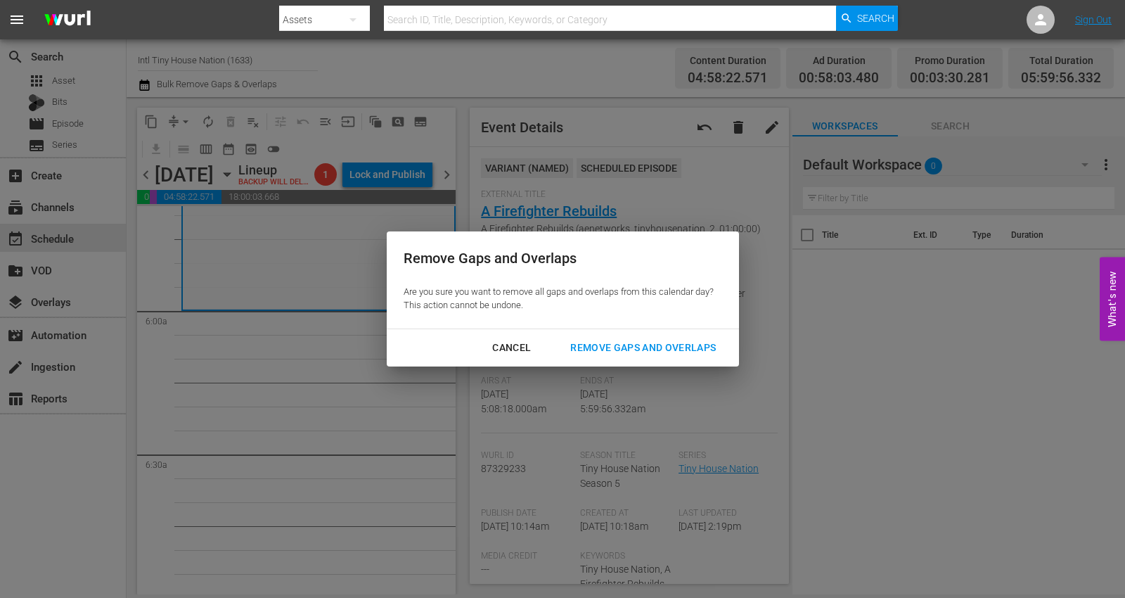
click at [600, 344] on div "Remove Gaps and Overlaps" at bounding box center [643, 348] width 168 height 18
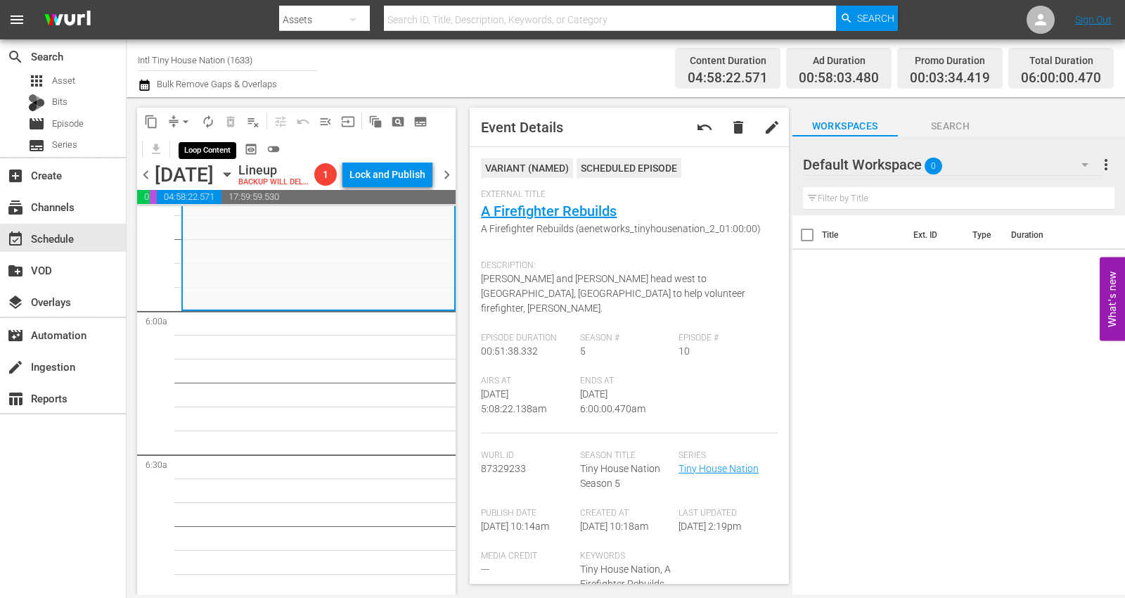
click at [212, 120] on span "autorenew_outlined" at bounding box center [208, 122] width 14 height 14
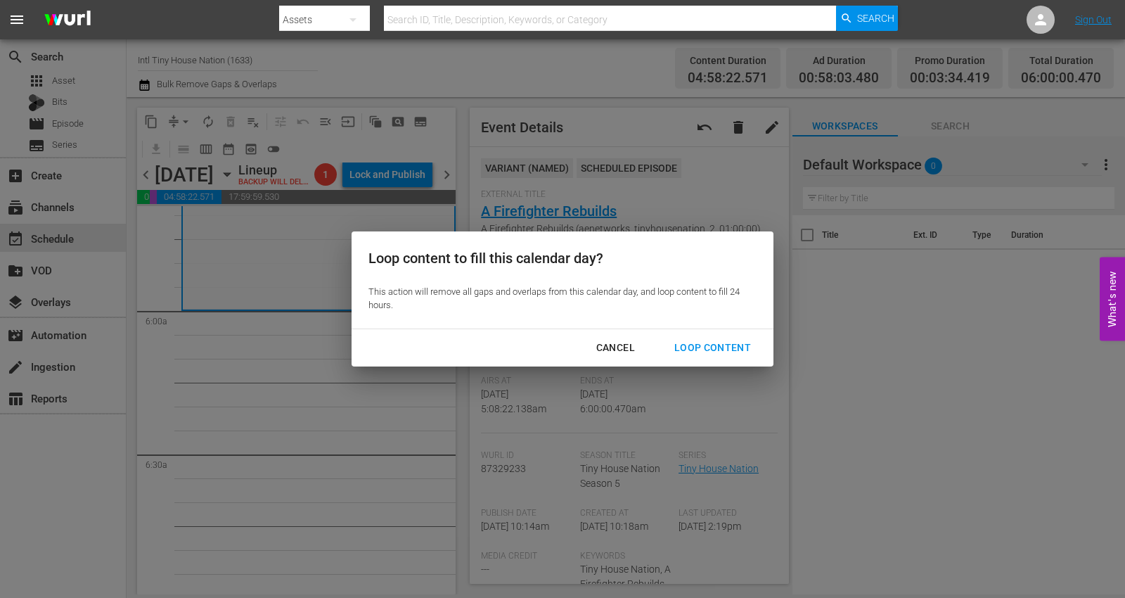
click at [716, 348] on div "Loop Content" at bounding box center [712, 348] width 99 height 18
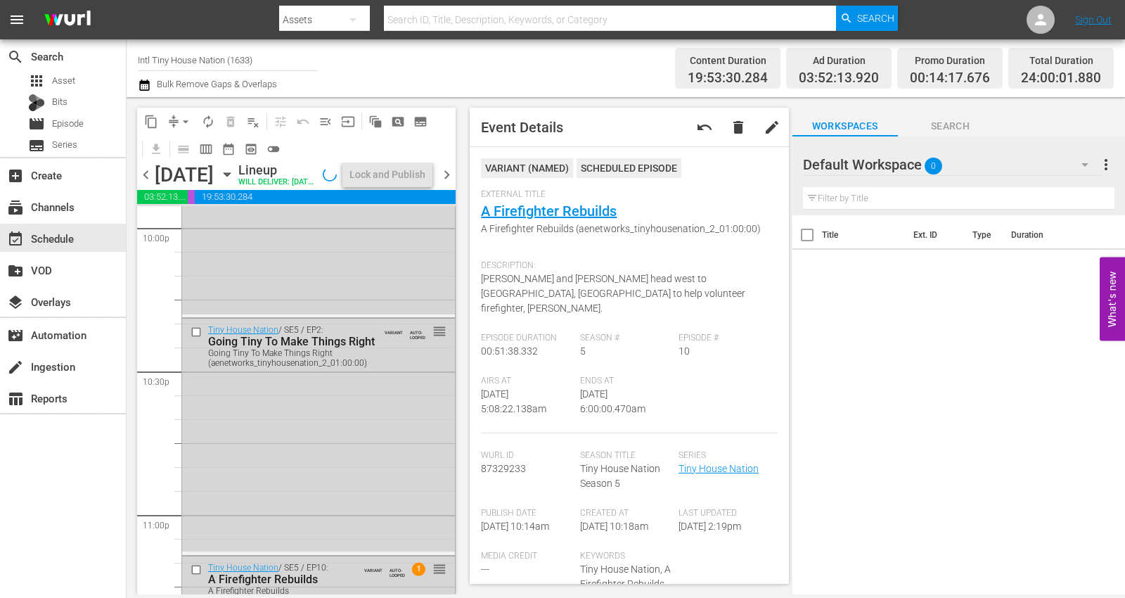
scroll to position [6518, 0]
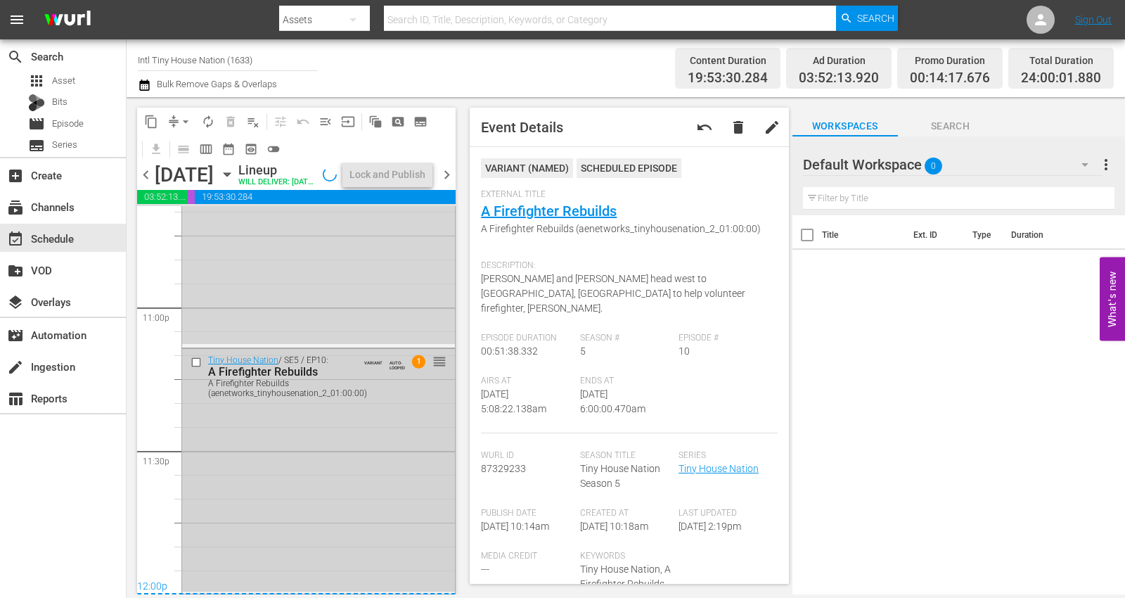
click at [305, 527] on div "Tiny House Nation / SE5 / EP10: A Firefighter Rebuilds A Firefighter Rebuilds (…" at bounding box center [318, 470] width 273 height 243
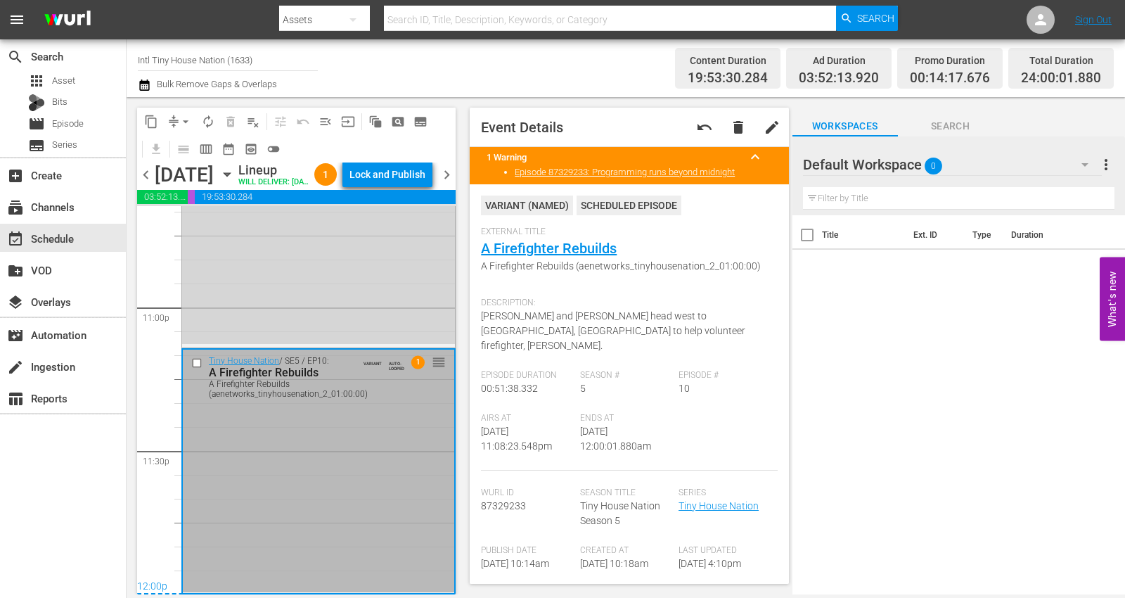
click at [409, 174] on div "Lock and Publish" at bounding box center [387, 174] width 76 height 25
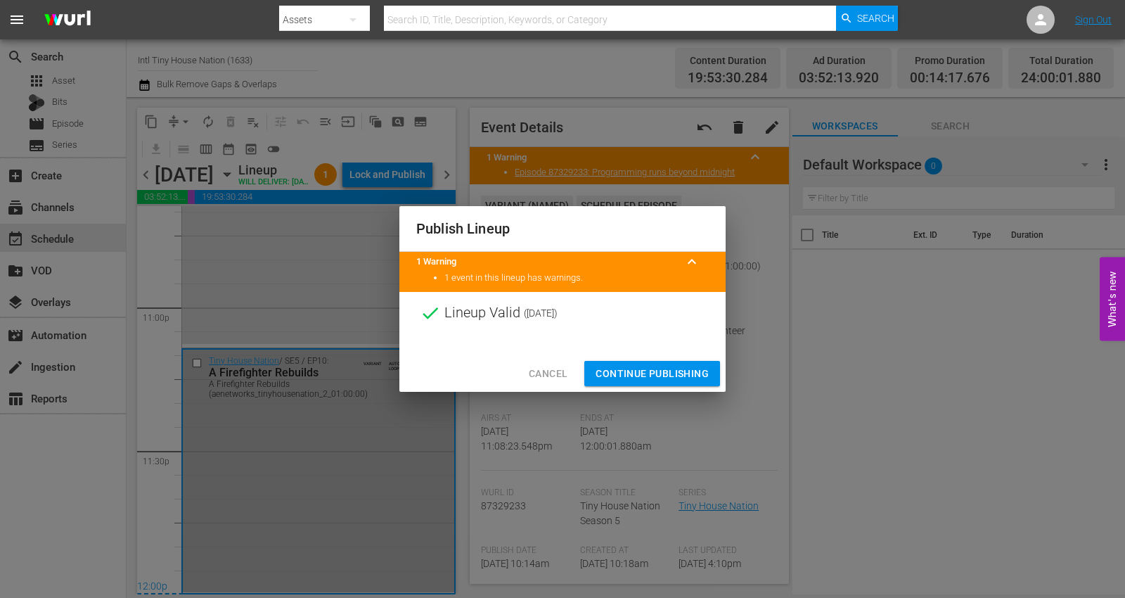
click at [622, 369] on span "Continue Publishing" at bounding box center [651, 374] width 113 height 18
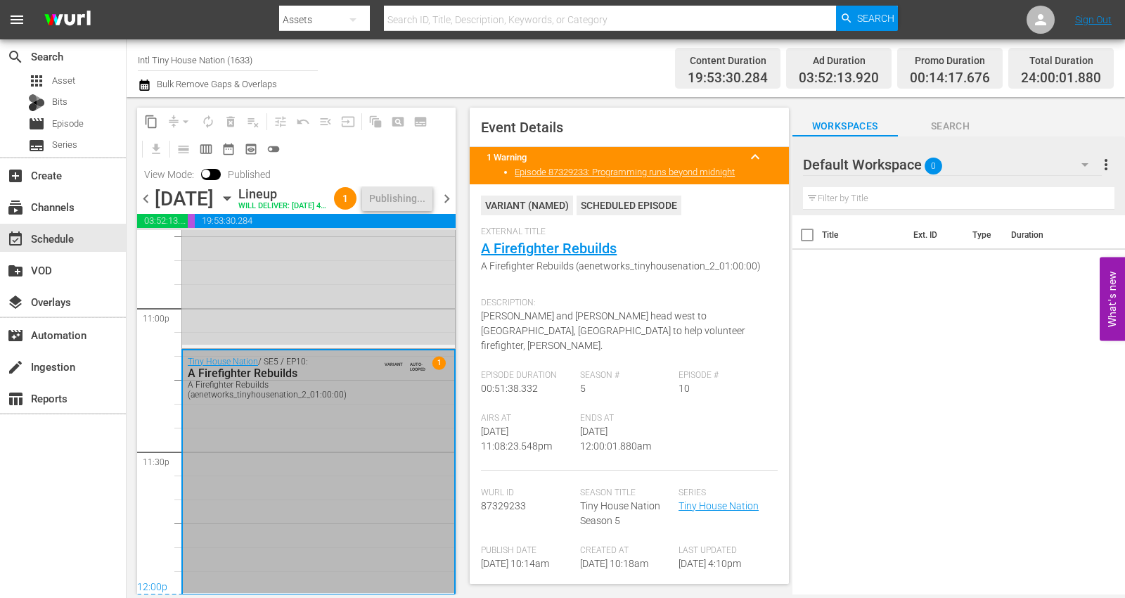
click at [446, 207] on span "chevron_right" at bounding box center [447, 199] width 18 height 18
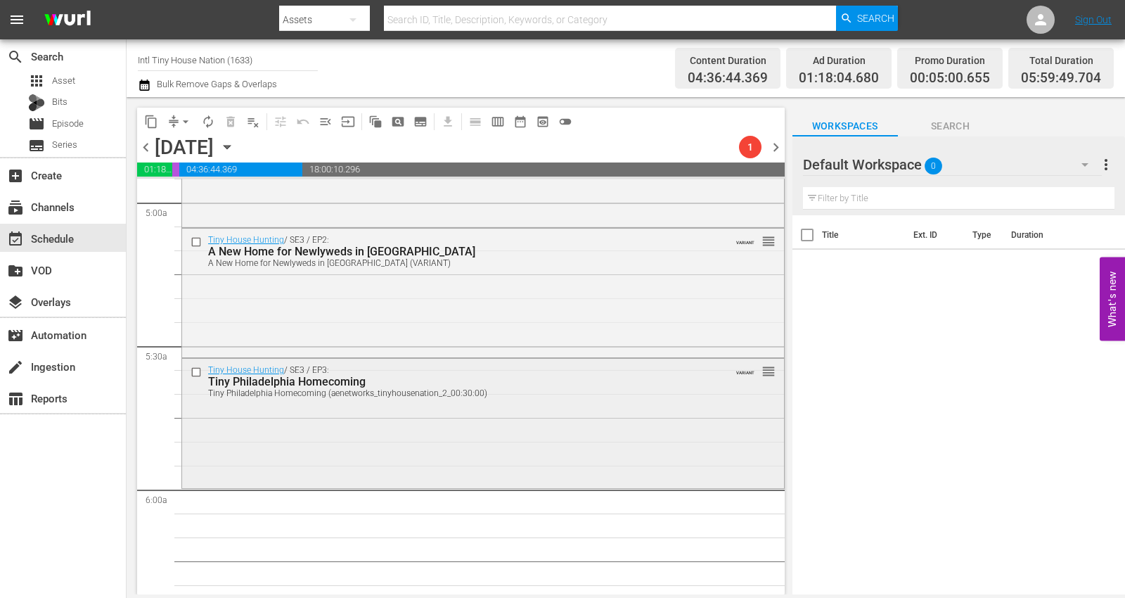
scroll to position [1566, 0]
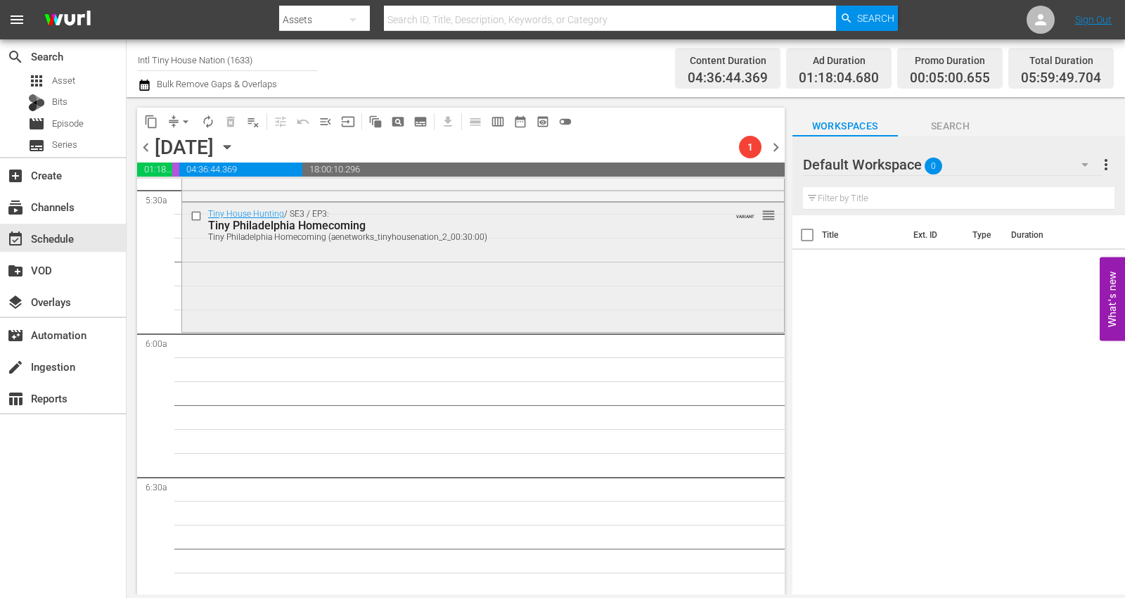
click at [197, 279] on div "Tiny House Hunting / SE3 / EP3: Tiny Philadelphia Homecoming Tiny Philadelphia …" at bounding box center [483, 265] width 602 height 127
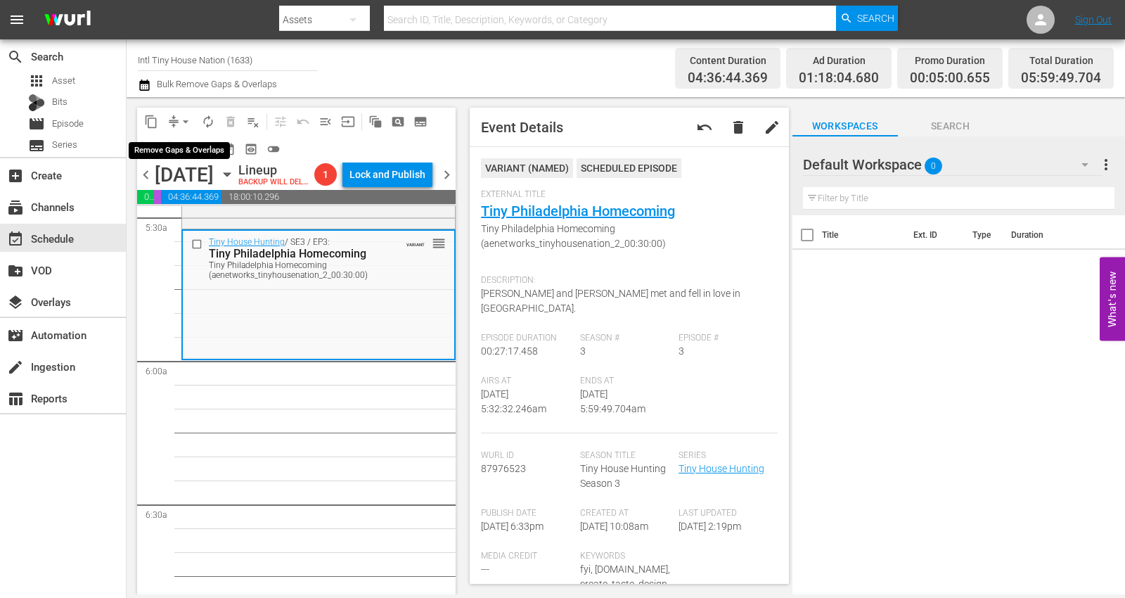
click at [183, 118] on span "arrow_drop_down" at bounding box center [186, 122] width 14 height 14
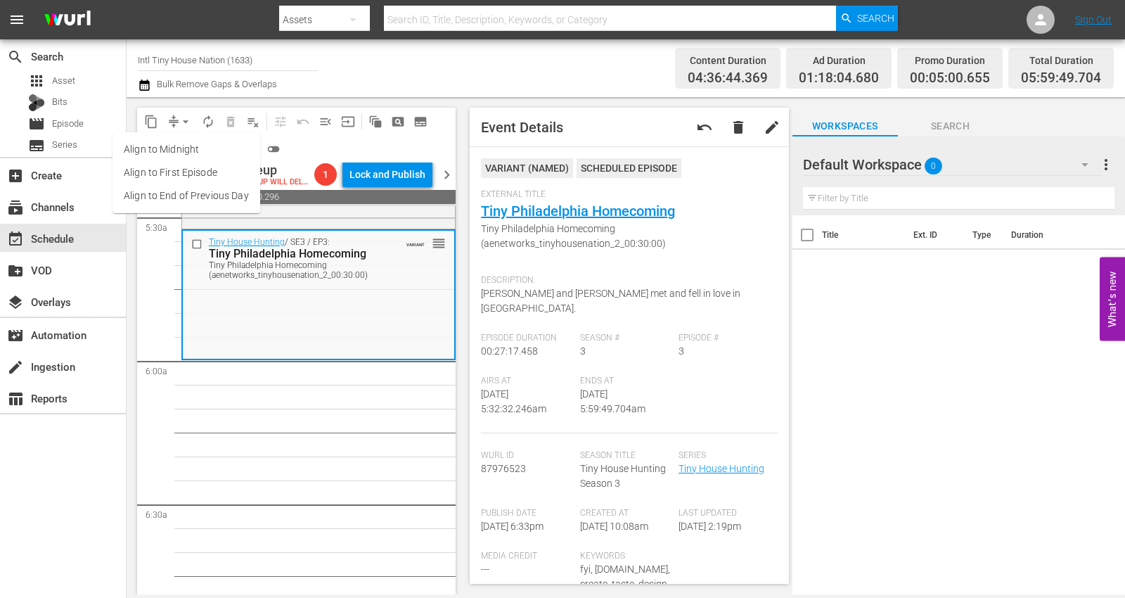
click at [171, 145] on li "Align to Midnight" at bounding box center [186, 149] width 148 height 23
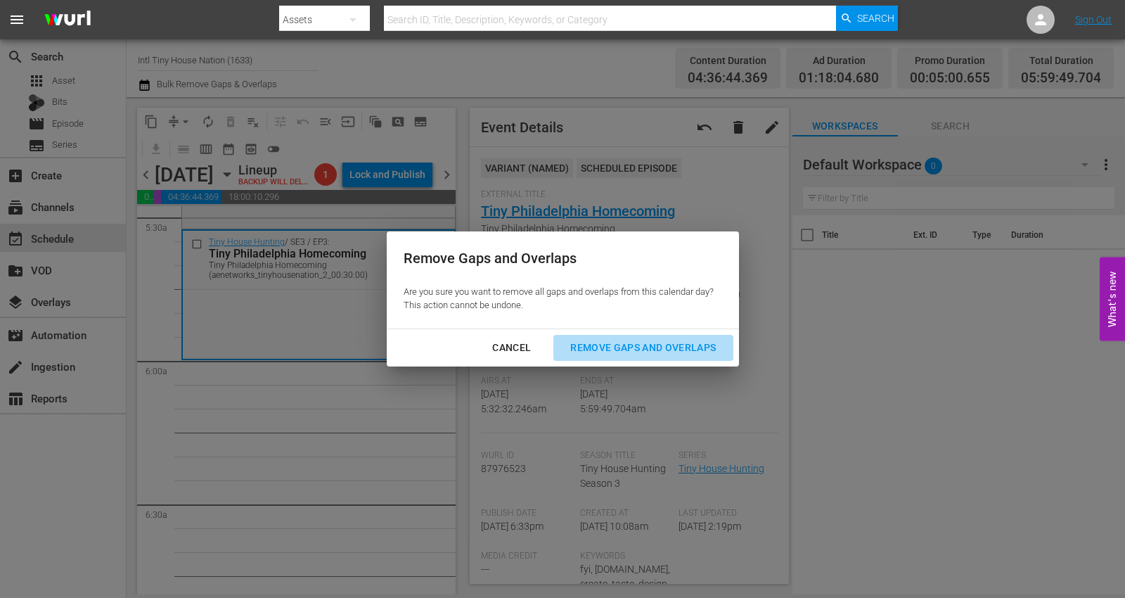
click at [596, 347] on div "Remove Gaps and Overlaps" at bounding box center [643, 348] width 168 height 18
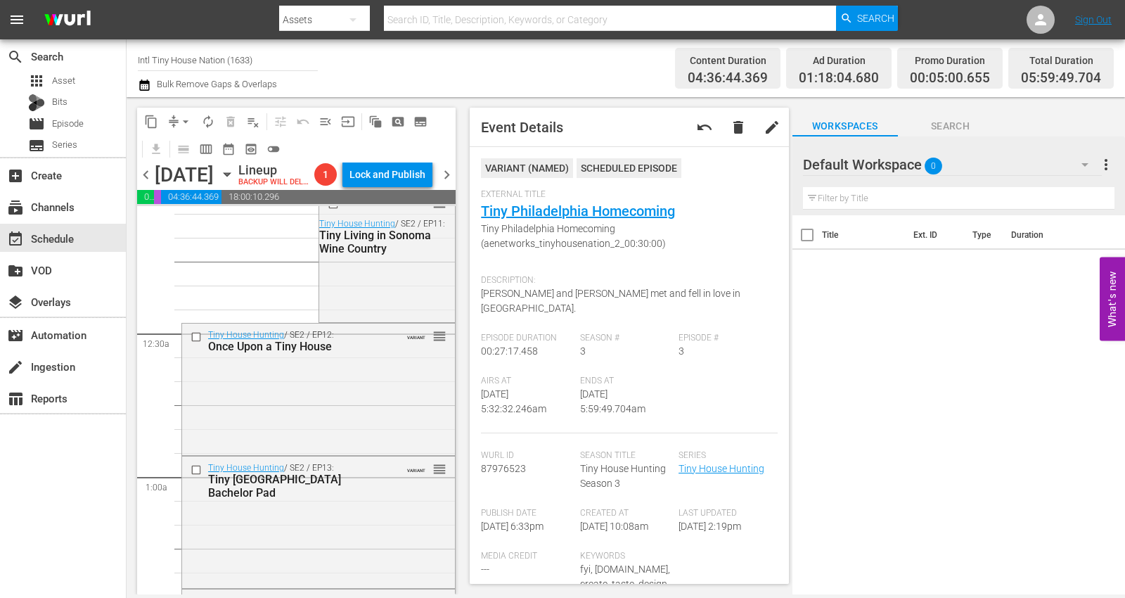
scroll to position [0, 0]
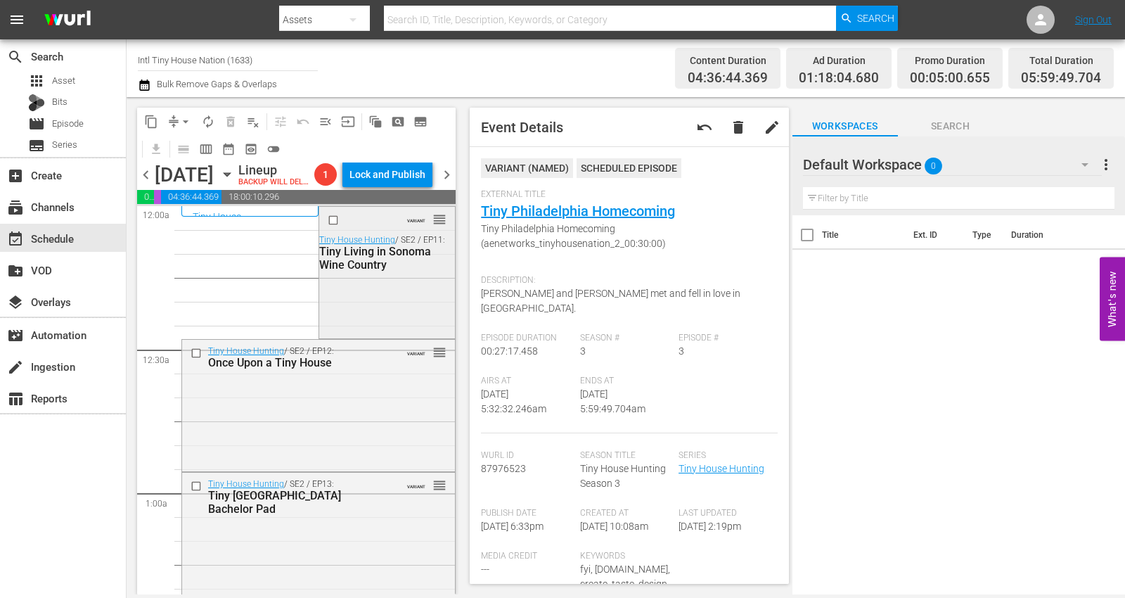
click at [363, 321] on div "VARIANT reorder Tiny House Hunting / SE2 / EP11: Tiny Living in Sonoma Wine Cou…" at bounding box center [387, 271] width 136 height 129
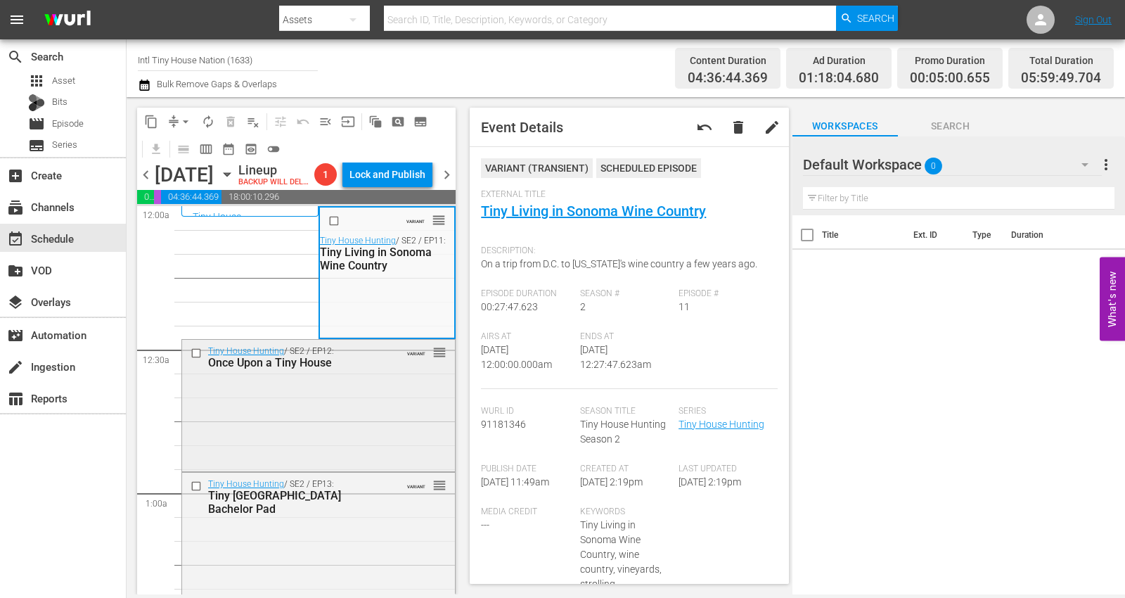
click at [313, 437] on div "Tiny House Hunting / SE2 / EP12: Once Upon a Tiny House VARIANT reorder" at bounding box center [318, 404] width 273 height 129
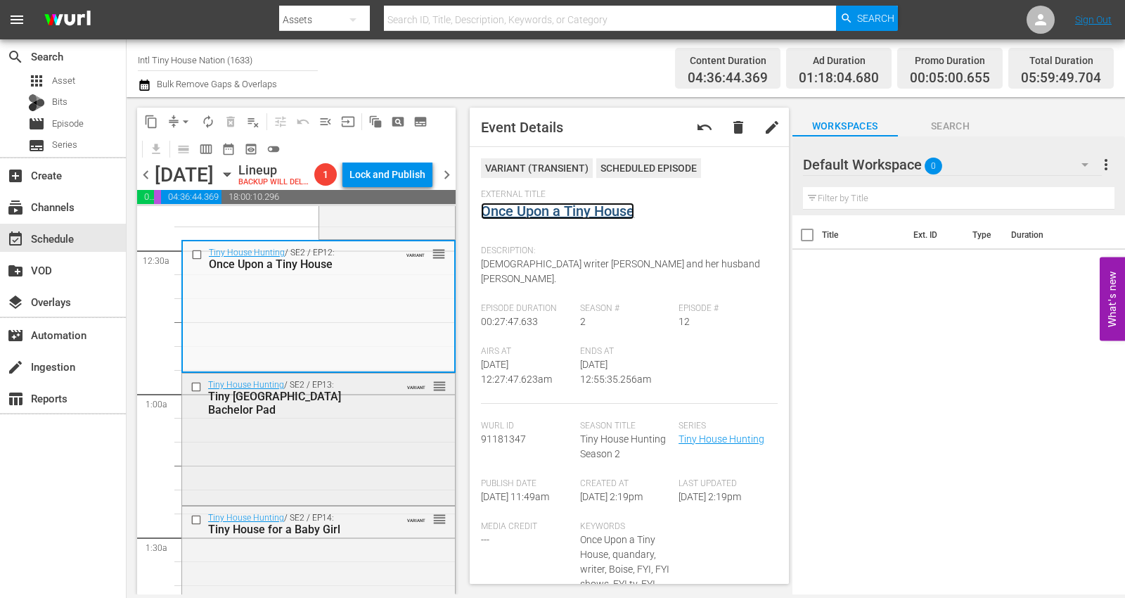
scroll to position [156, 0]
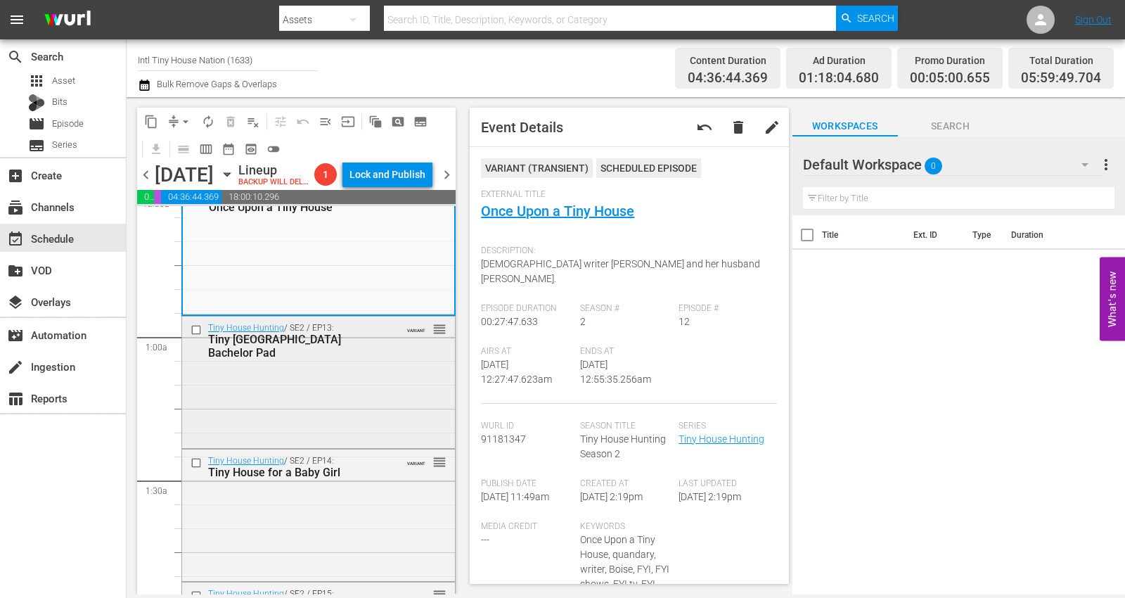
click at [330, 434] on div "Tiny House Hunting / SE2 / EP13: Tiny Honolulu Bachelor Pad VARIANT reorder" at bounding box center [318, 380] width 273 height 129
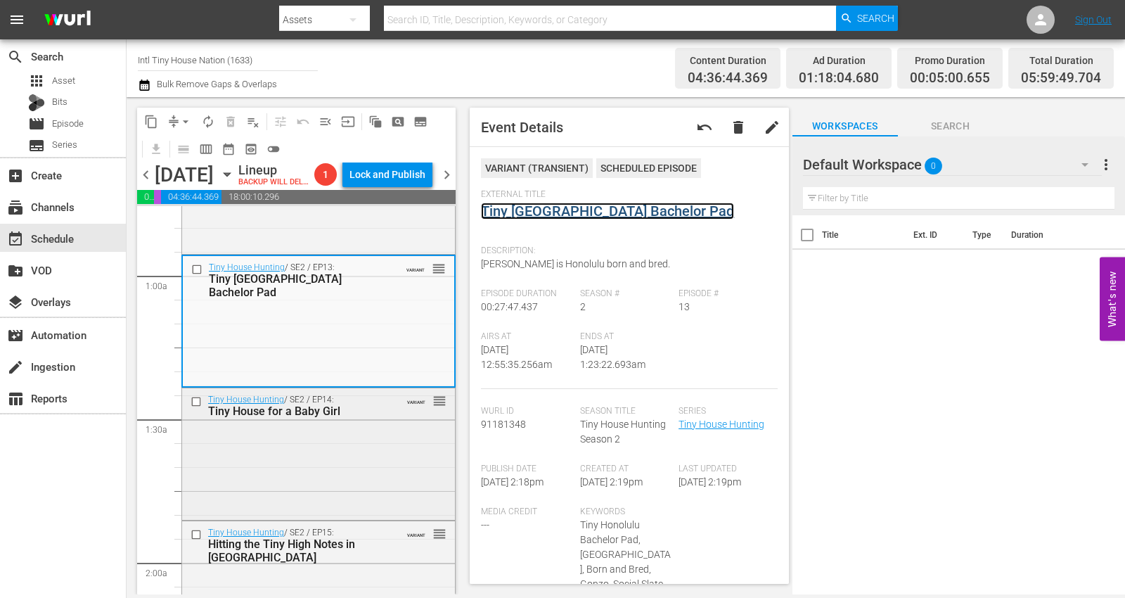
scroll to position [234, 0]
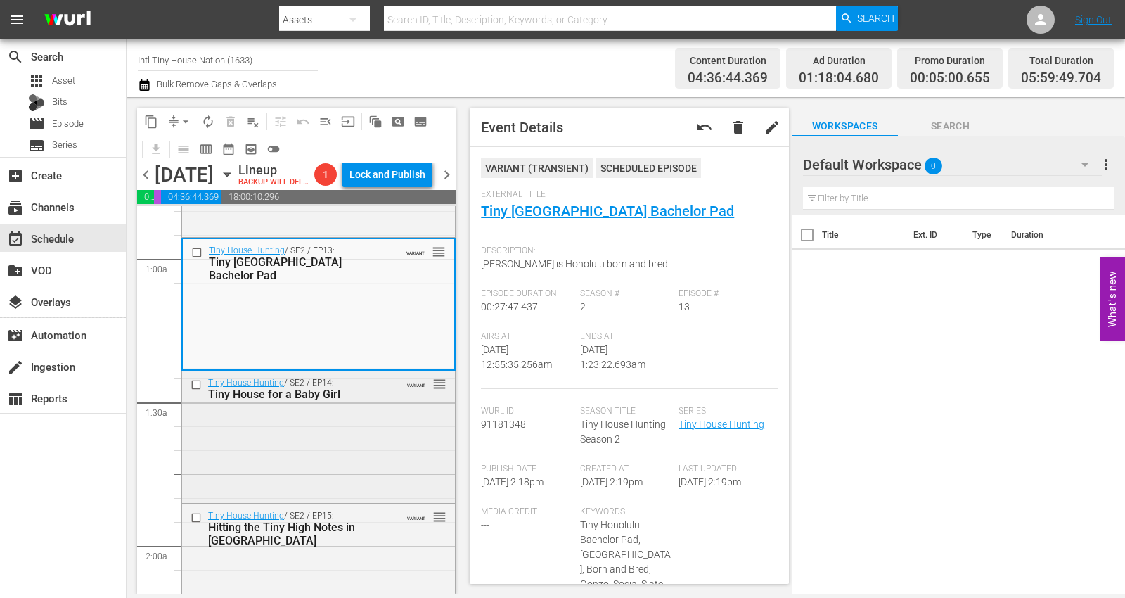
click at [308, 452] on div "Tiny House Hunting / SE2 / EP14: Tiny House for a Baby Girl VARIANT reorder" at bounding box center [318, 435] width 273 height 129
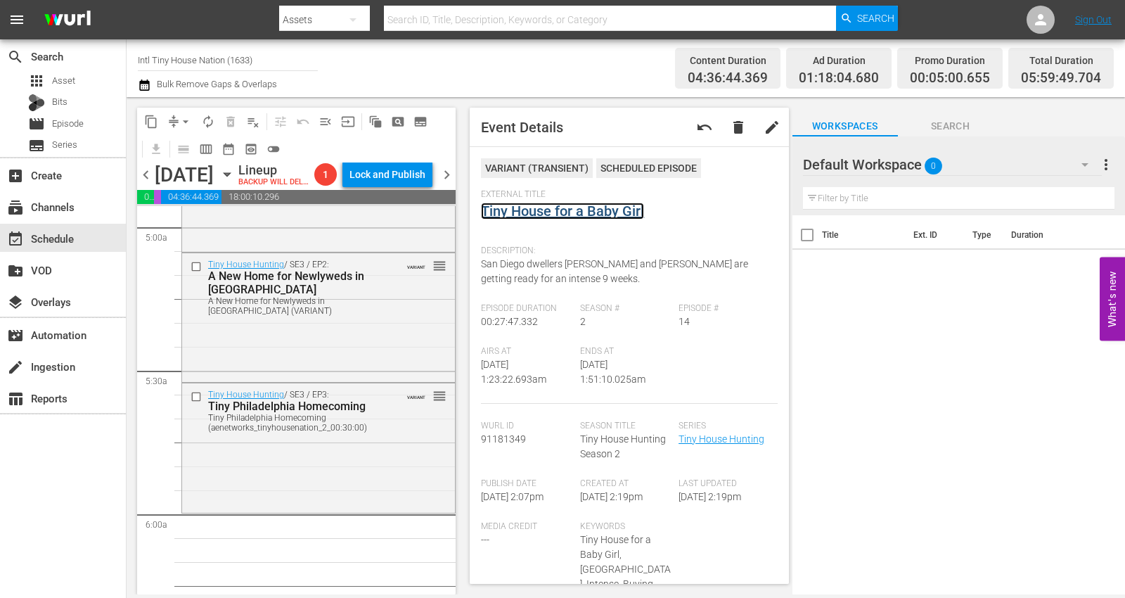
scroll to position [1640, 0]
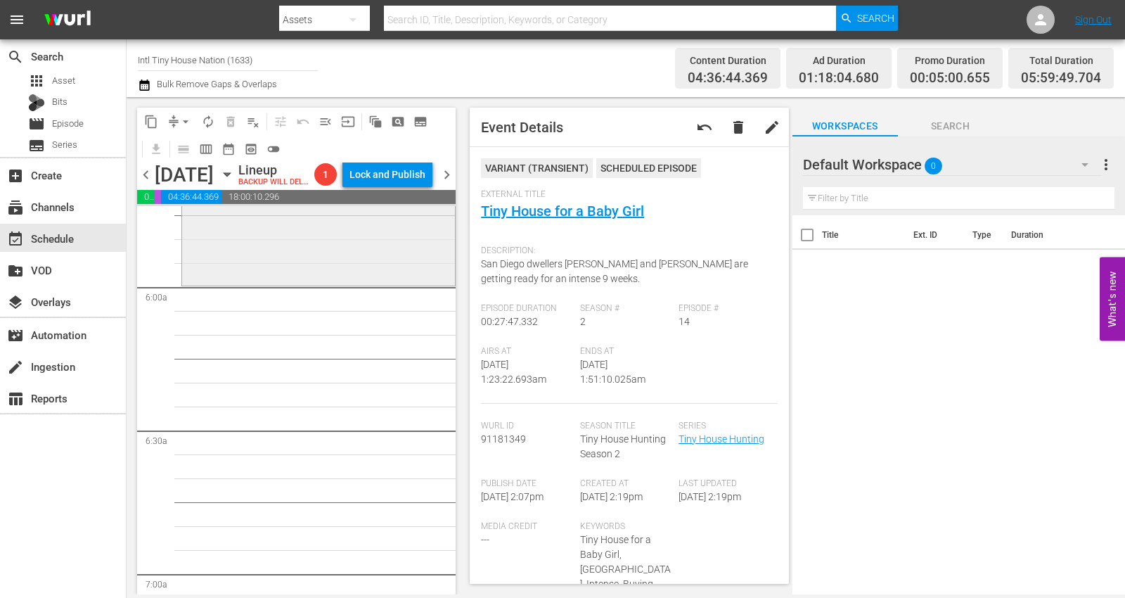
click at [252, 278] on div "Tiny House Hunting / SE3 / EP3: Tiny Philadelphia Homecoming Tiny Philadelphia …" at bounding box center [318, 219] width 273 height 127
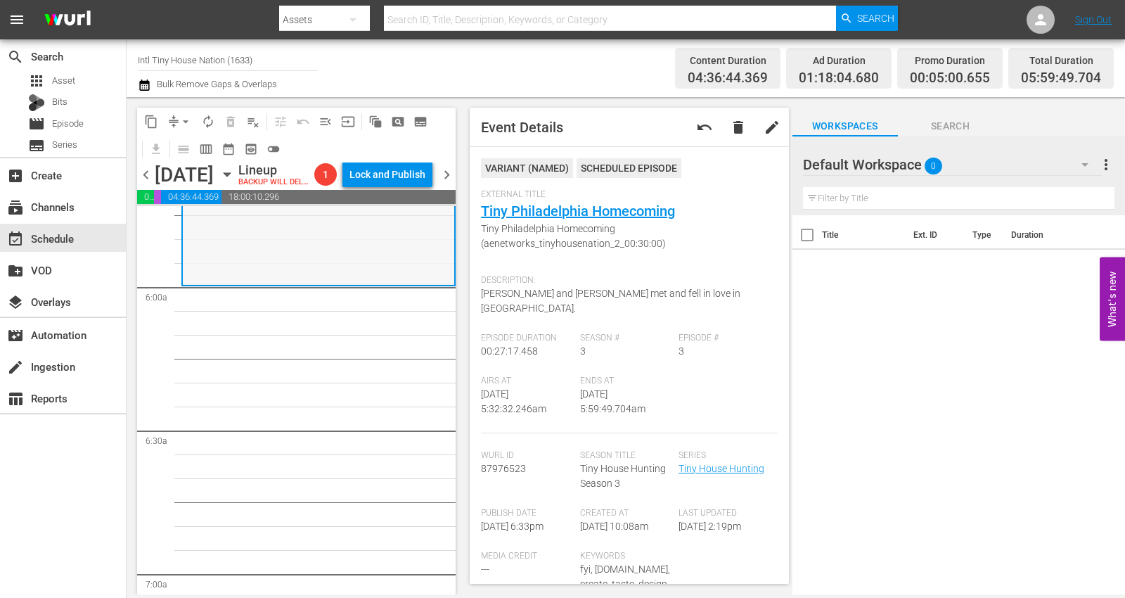
click at [243, 273] on div "Tiny House Hunting / SE3 / EP3: Tiny Philadelphia Homecoming Tiny Philadelphia …" at bounding box center [318, 220] width 271 height 127
click at [183, 116] on span "arrow_drop_down" at bounding box center [186, 122] width 14 height 14
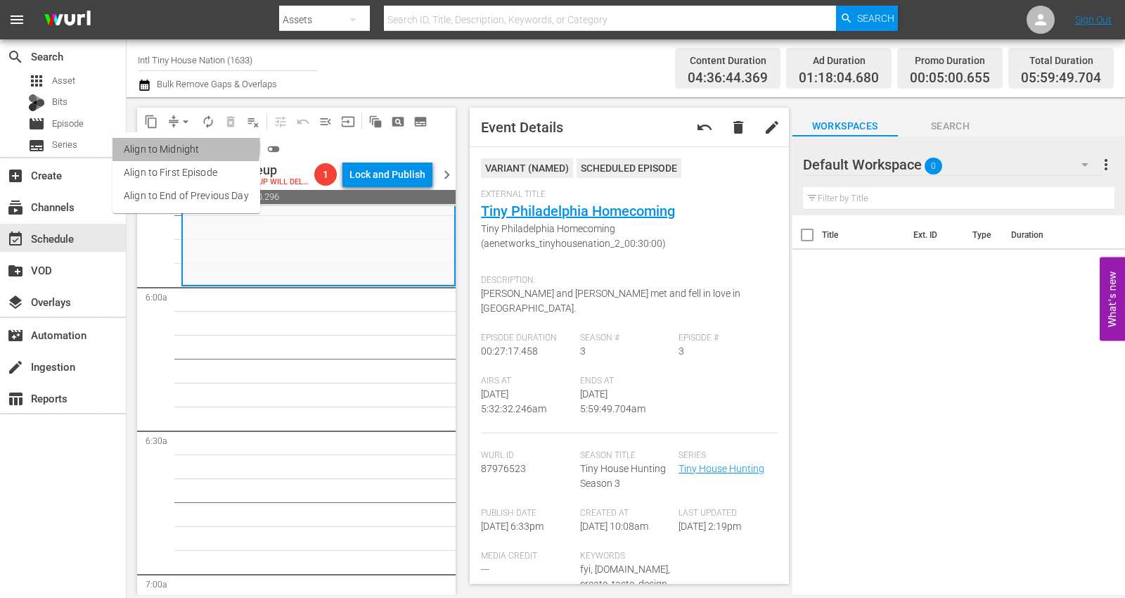
click at [174, 146] on li "Align to Midnight" at bounding box center [186, 149] width 148 height 23
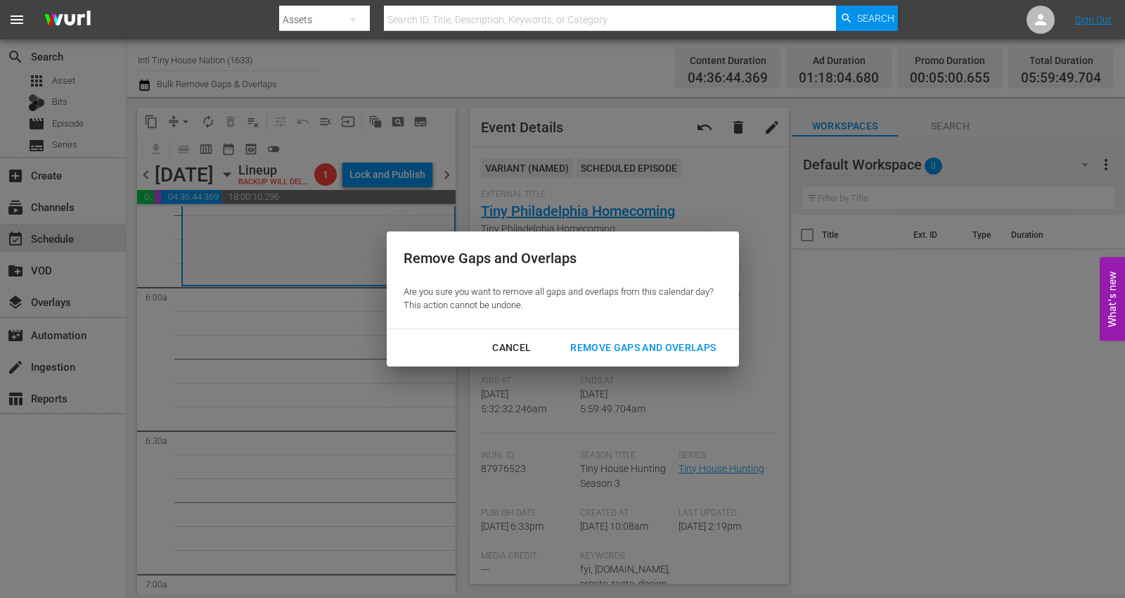
click at [594, 347] on div "Remove Gaps and Overlaps" at bounding box center [643, 348] width 168 height 18
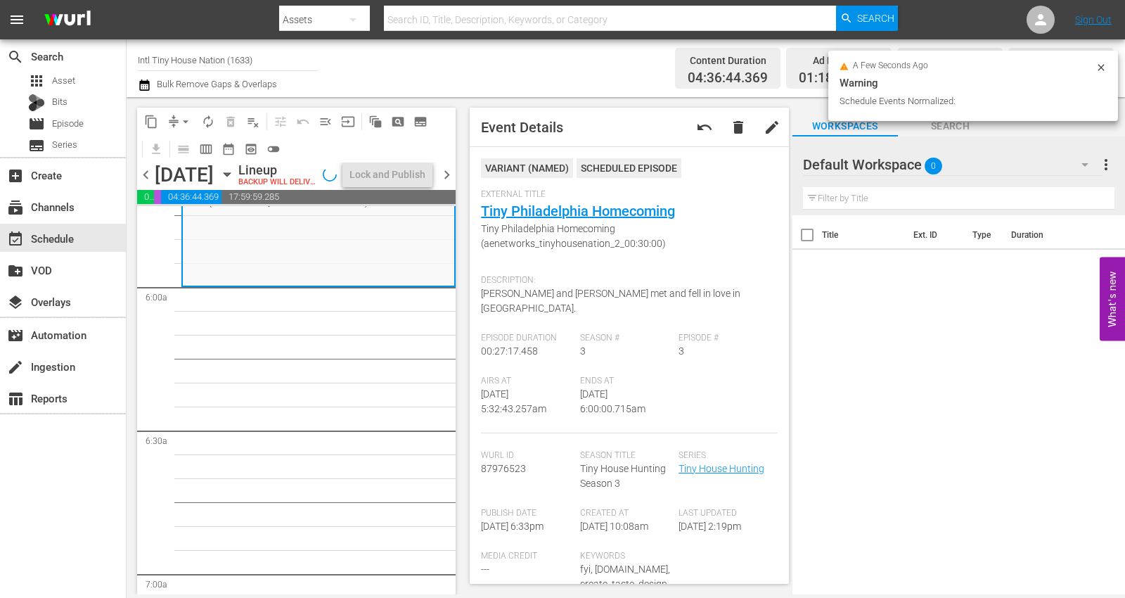
scroll to position [1664, 0]
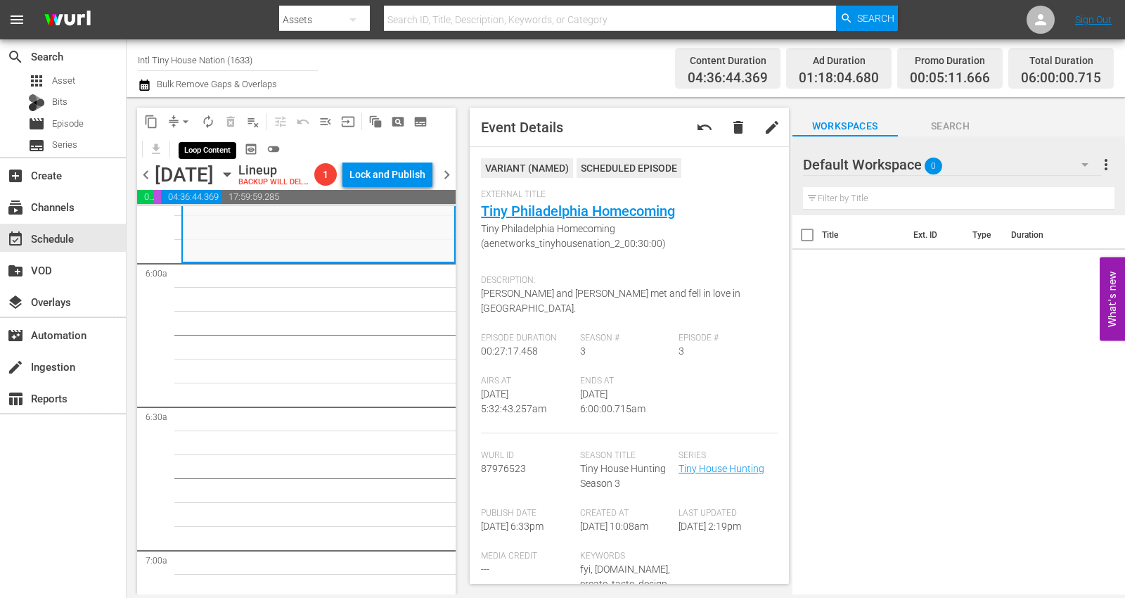
click at [204, 118] on span "autorenew_outlined" at bounding box center [208, 122] width 14 height 14
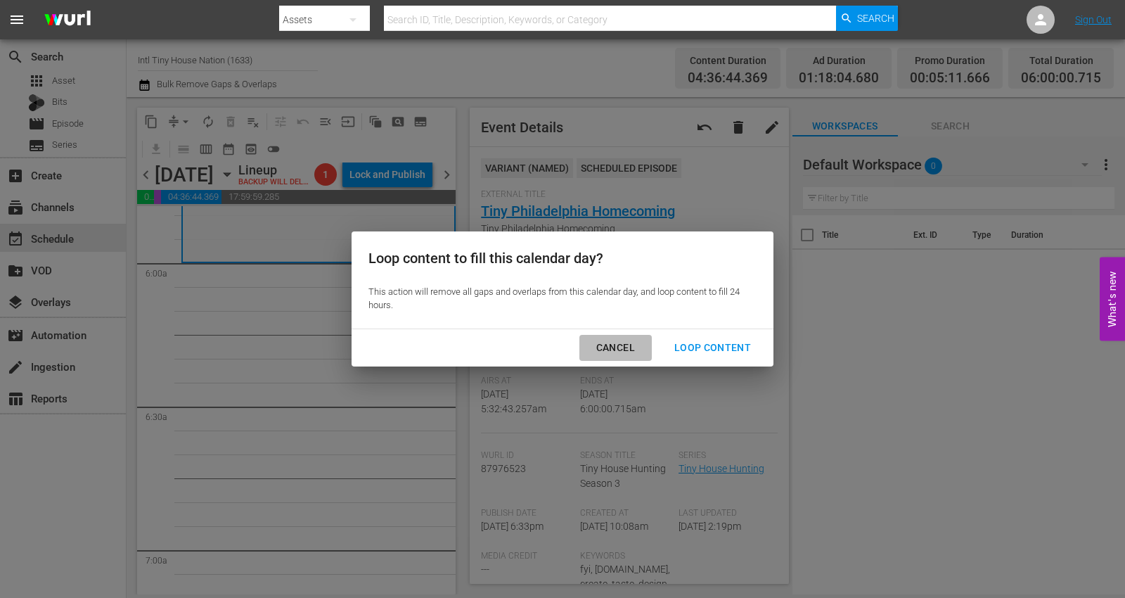
drag, startPoint x: 608, startPoint y: 351, endPoint x: 604, endPoint y: 312, distance: 39.6
click at [609, 344] on div "Cancel" at bounding box center [615, 348] width 61 height 18
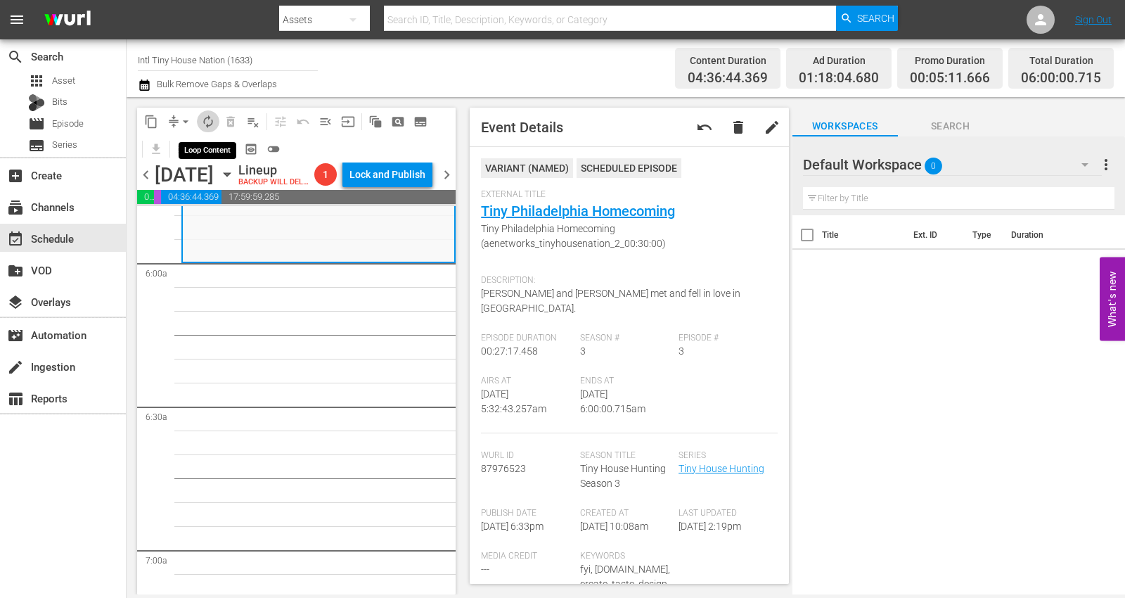
click at [212, 115] on span "autorenew_outlined" at bounding box center [208, 122] width 14 height 14
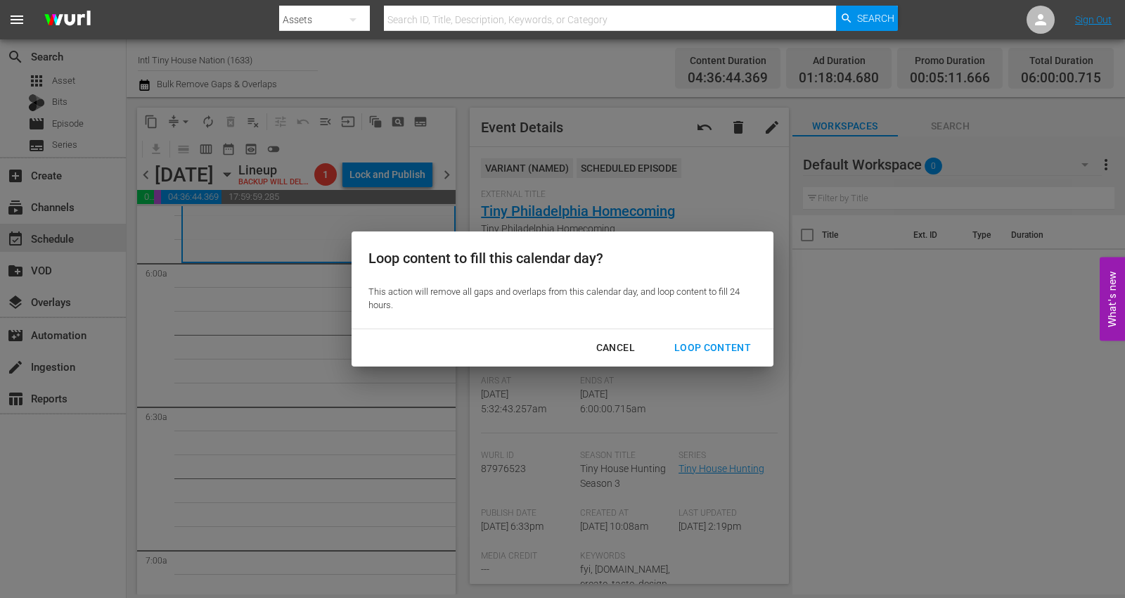
click at [713, 343] on div "Loop Content" at bounding box center [712, 348] width 99 height 18
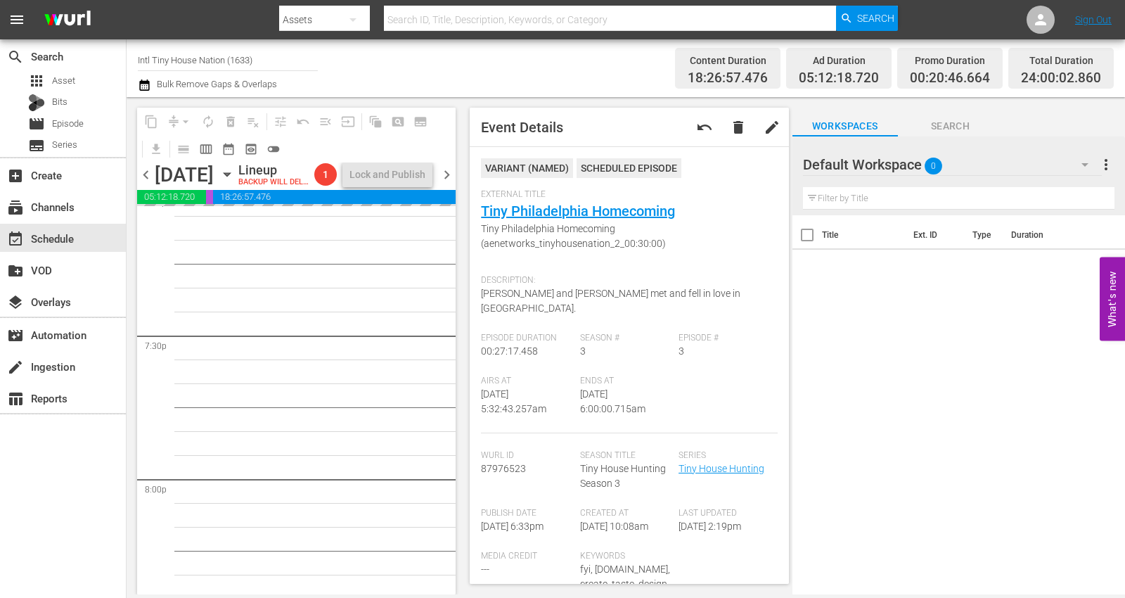
scroll to position [6518, 0]
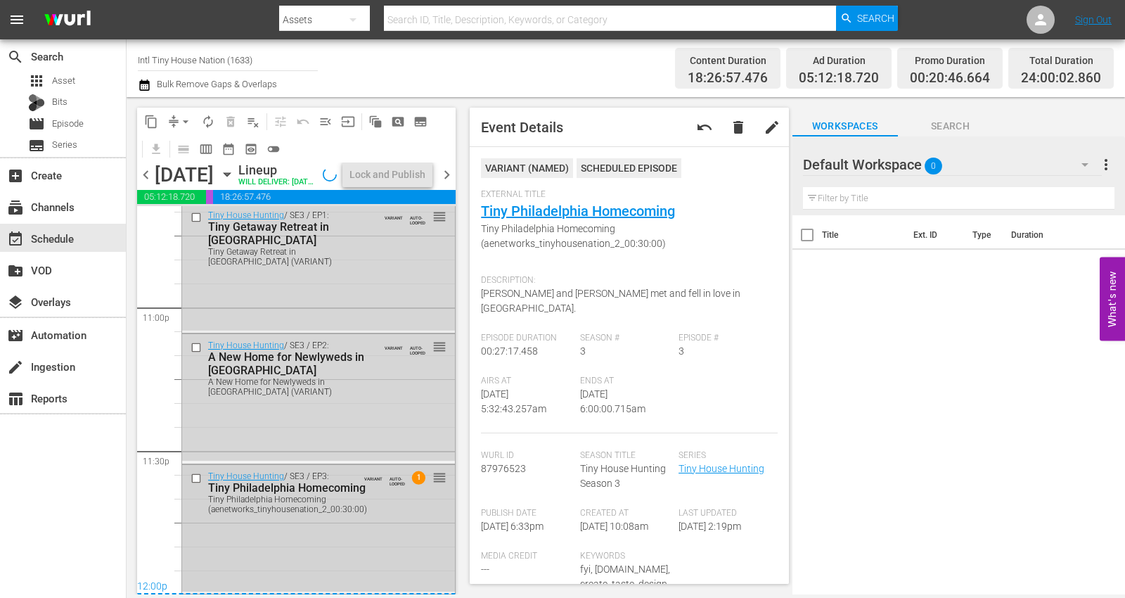
click at [404, 517] on div "Tiny House Hunting / SE3 / EP3: Tiny Philadelphia Homecoming Tiny Philadelphia …" at bounding box center [318, 492] width 273 height 54
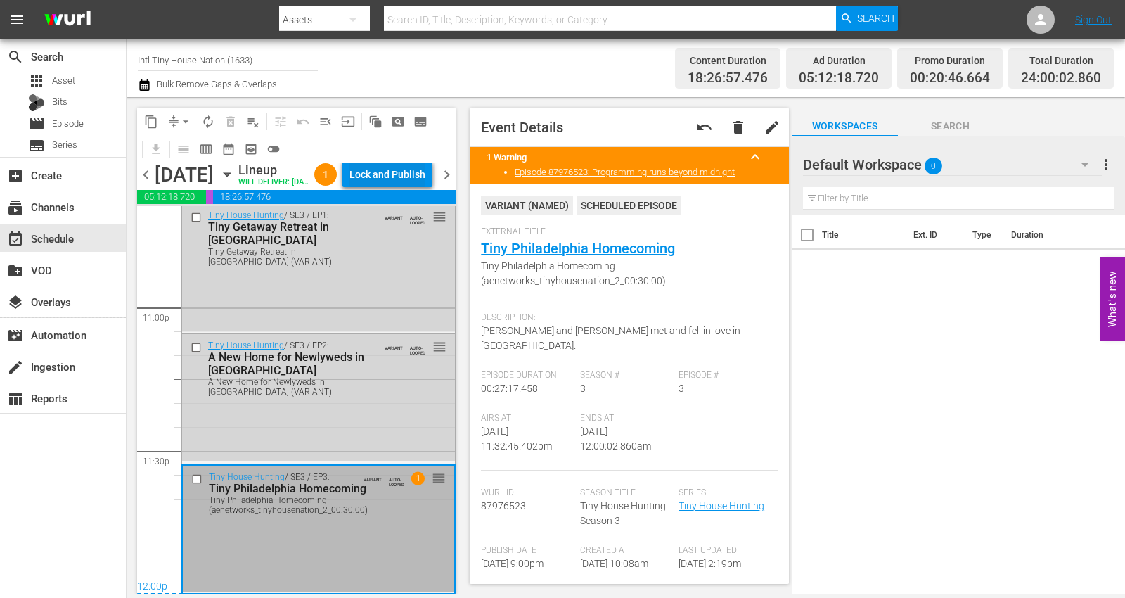
click at [396, 174] on div "Lock and Publish" at bounding box center [387, 174] width 76 height 25
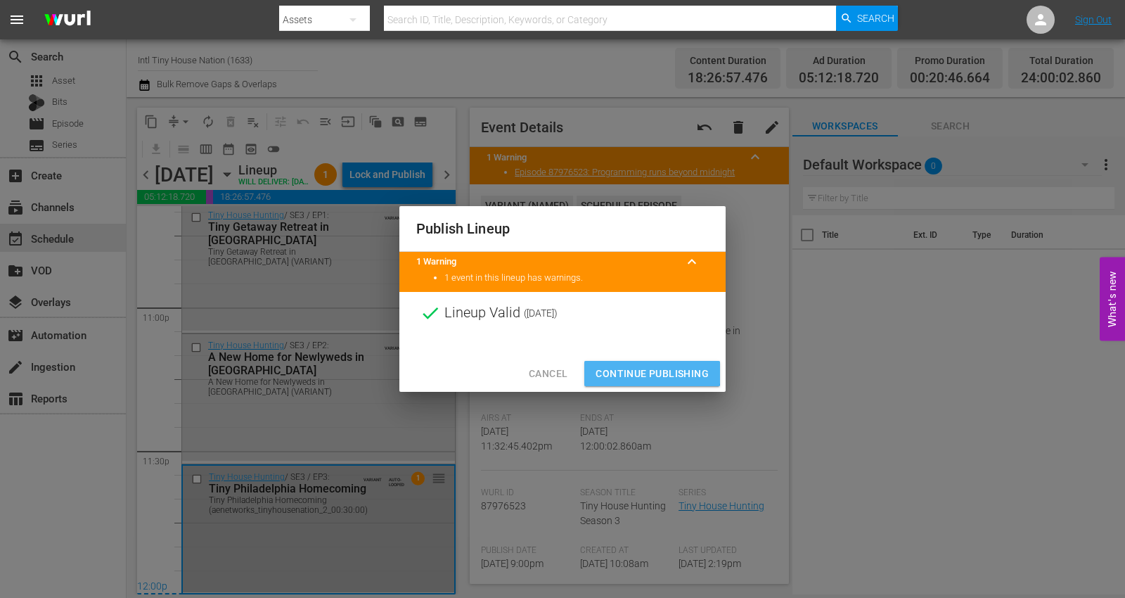
drag, startPoint x: 652, startPoint y: 372, endPoint x: 663, endPoint y: 369, distance: 11.6
click at [654, 372] on span "Continue Publishing" at bounding box center [651, 374] width 113 height 18
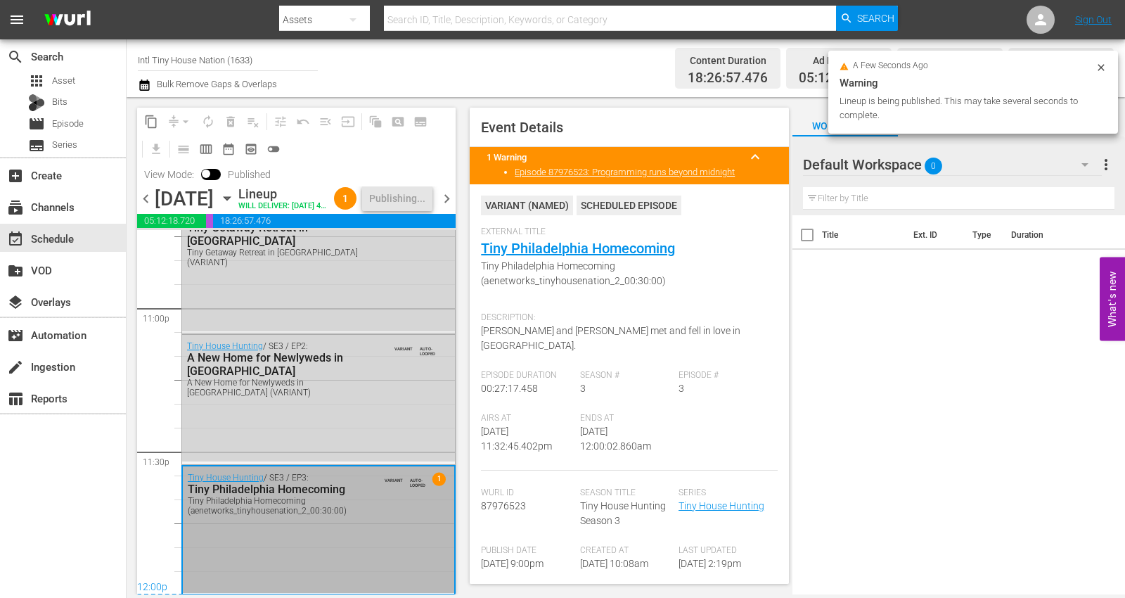
click at [448, 207] on span "chevron_right" at bounding box center [447, 199] width 18 height 18
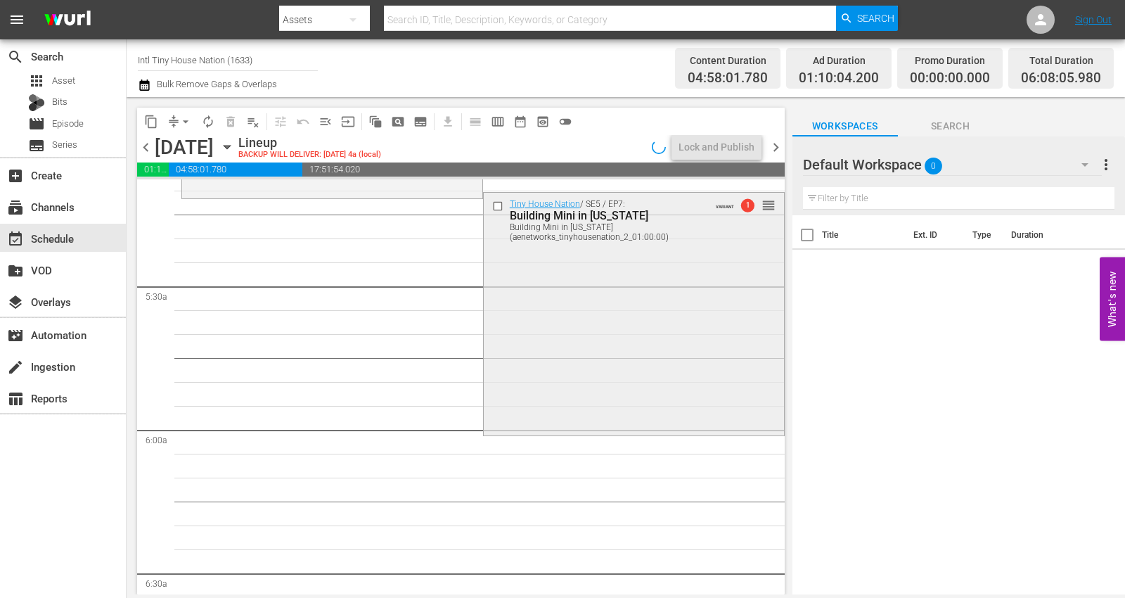
scroll to position [1442, 0]
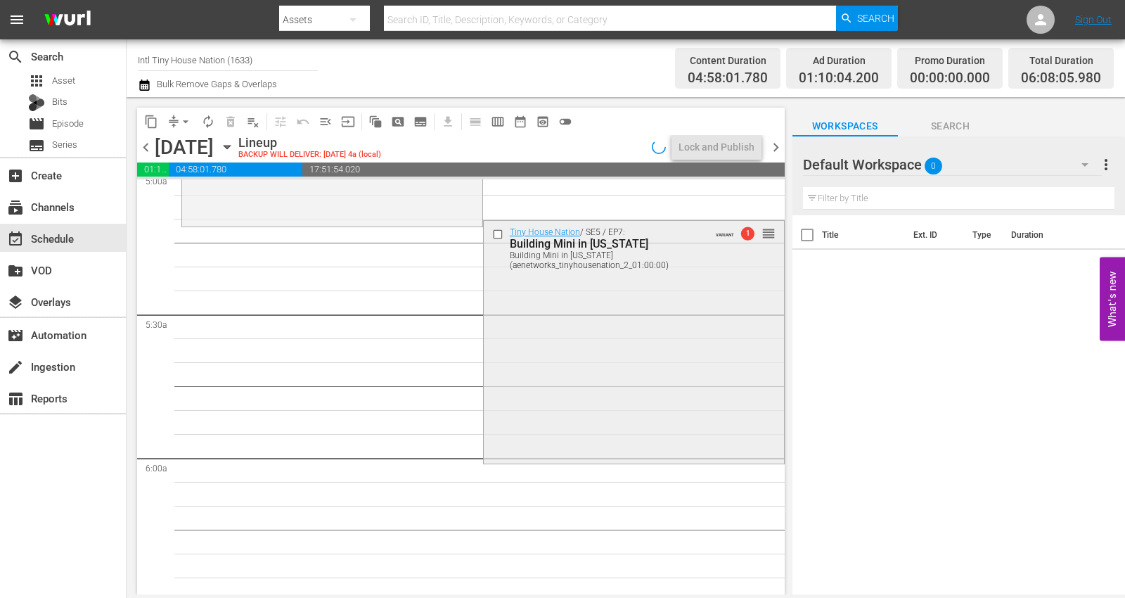
click at [549, 383] on div "Tiny House Nation / SE5 / EP7: Building Mini in Mississippi Building Mini in Mi…" at bounding box center [634, 341] width 300 height 240
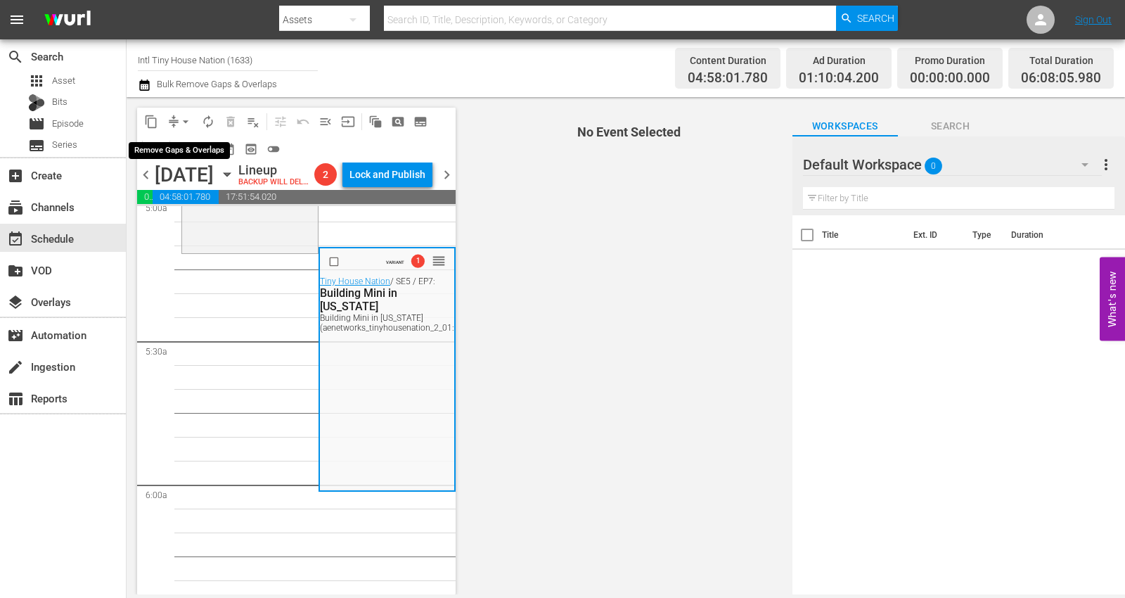
click at [188, 117] on span "arrow_drop_down" at bounding box center [186, 122] width 14 height 14
click at [179, 147] on li "Align to Midnight" at bounding box center [186, 149] width 116 height 23
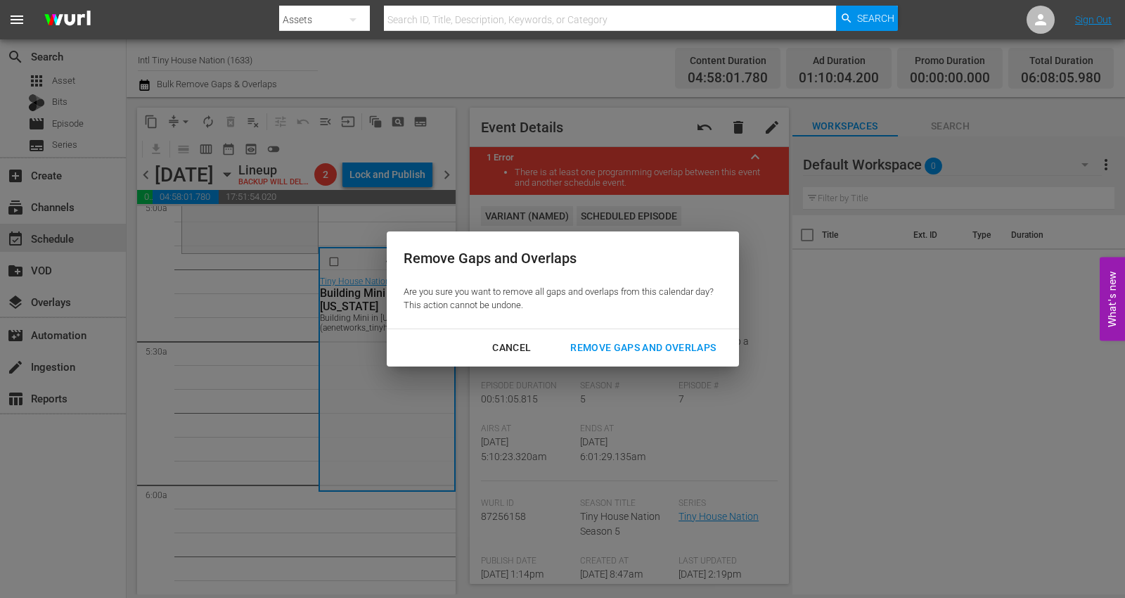
click at [633, 348] on div "Remove Gaps and Overlaps" at bounding box center [643, 348] width 168 height 18
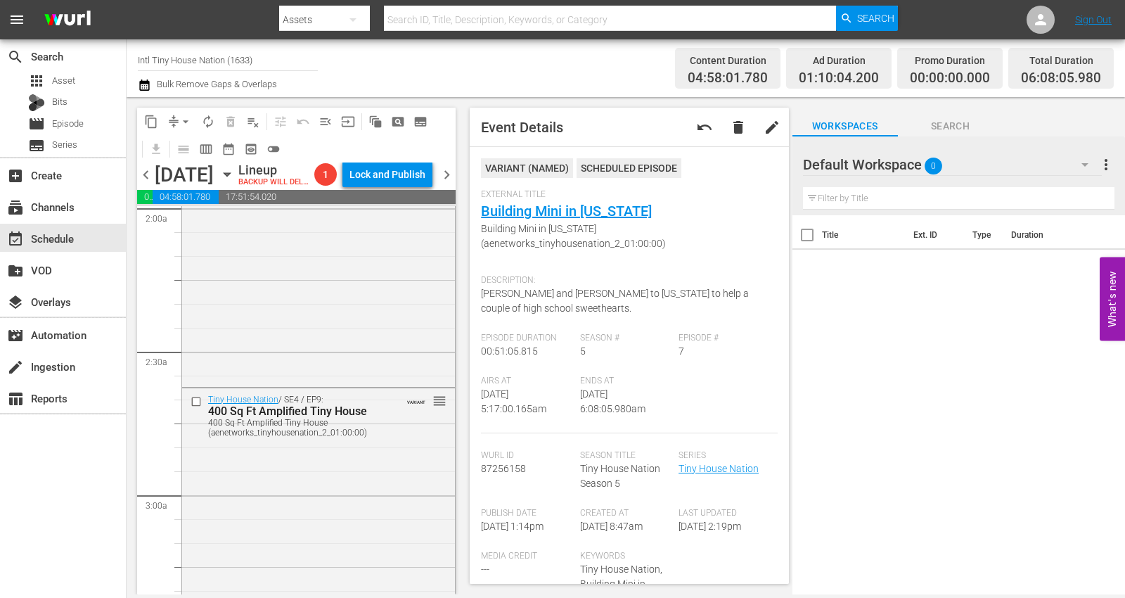
scroll to position [0, 0]
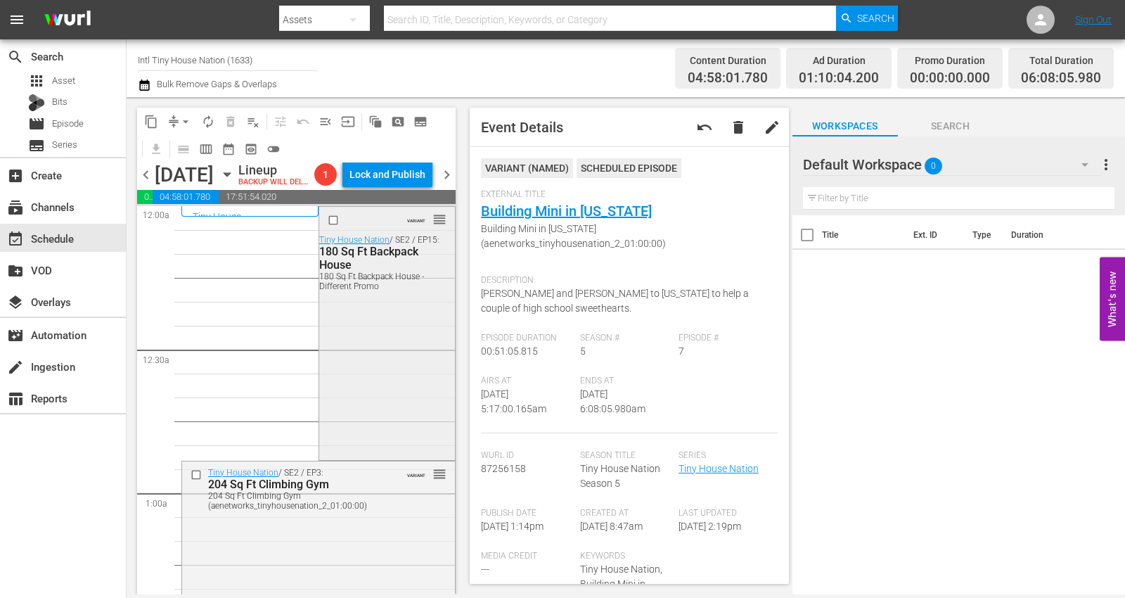
click at [369, 353] on div "VARIANT reorder Tiny House Nation / SE2 / EP15: 180 Sq Ft Backpack House 180 Sq…" at bounding box center [387, 332] width 136 height 250
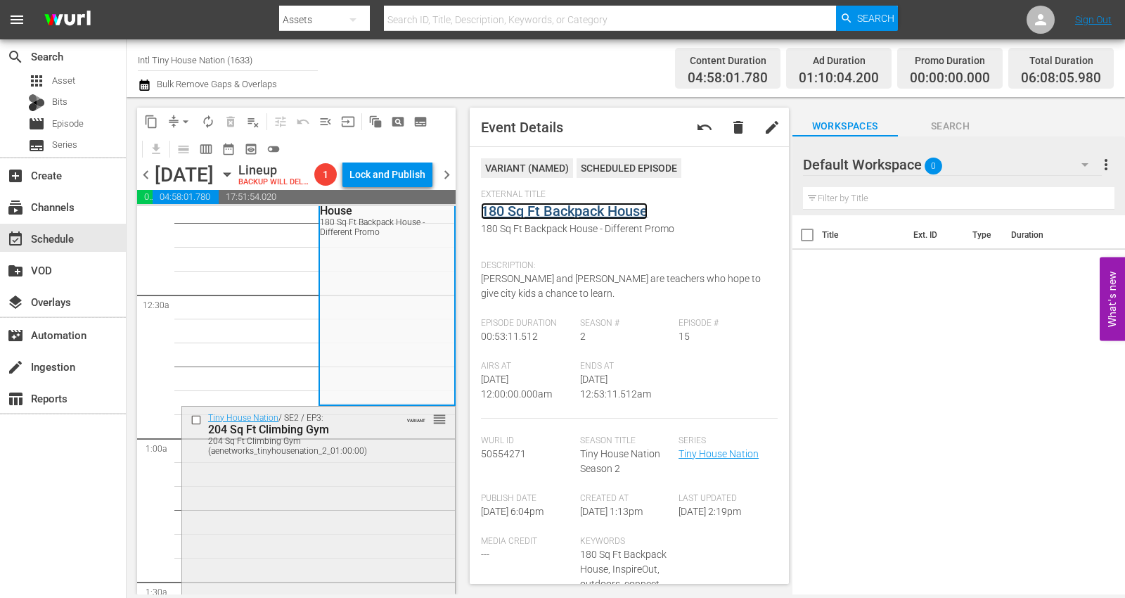
scroll to position [156, 0]
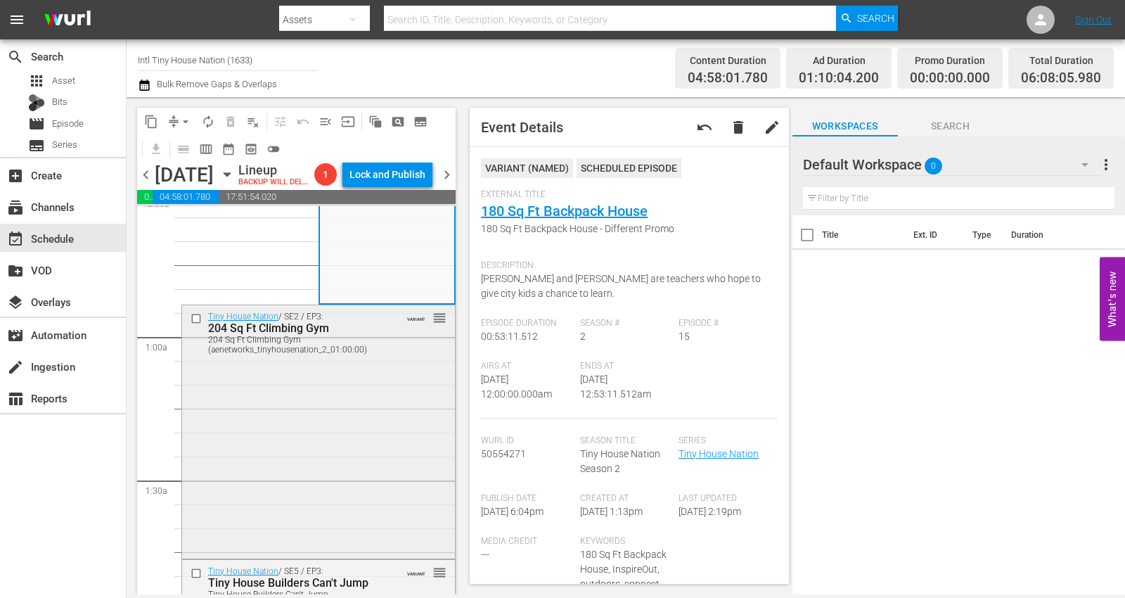
click at [283, 440] on div "Tiny House Nation / SE2 / EP3: 204 Sq Ft Climbing Gym 204 Sq Ft Climbing Gym (a…" at bounding box center [318, 430] width 273 height 250
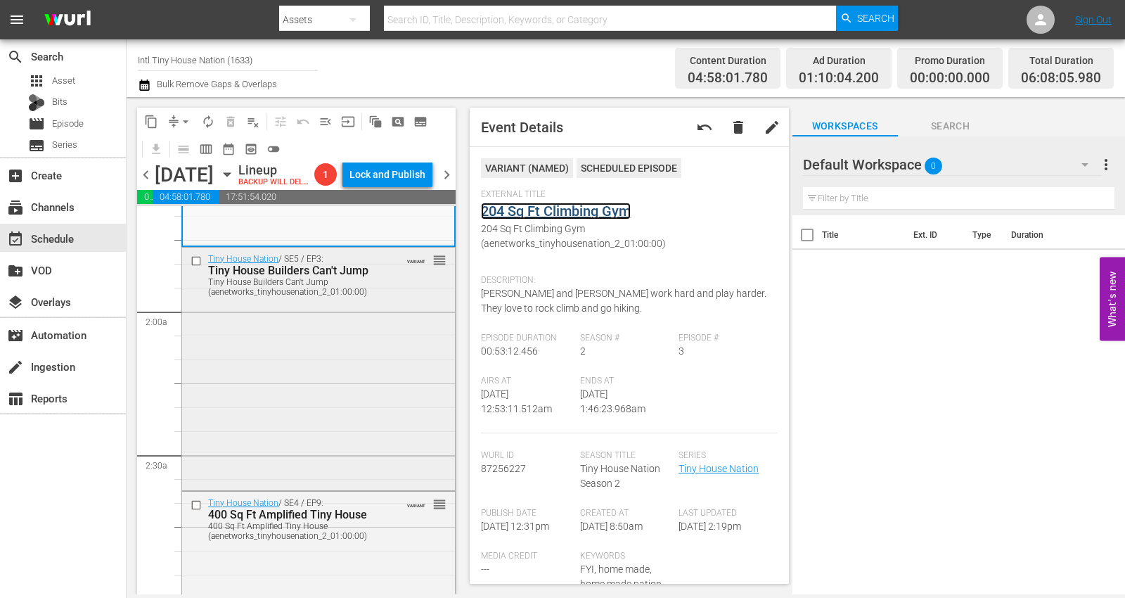
scroll to position [468, 0]
click at [300, 370] on div "Tiny House Nation / SE5 / EP3: Tiny House Builders Can't Jump Tiny House Builde…" at bounding box center [318, 367] width 273 height 240
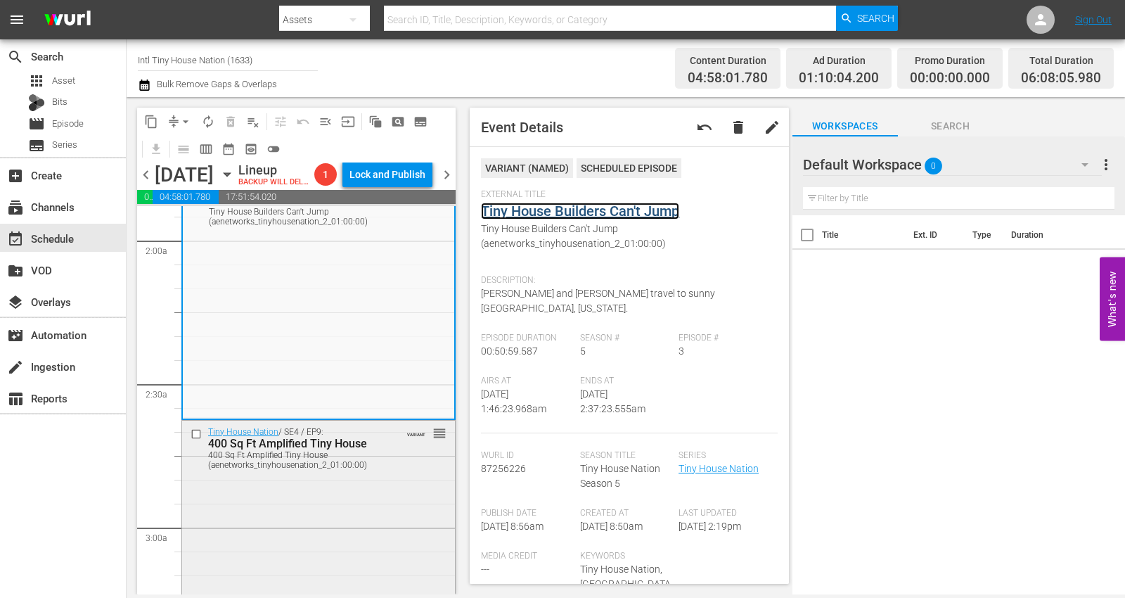
scroll to position [703, 0]
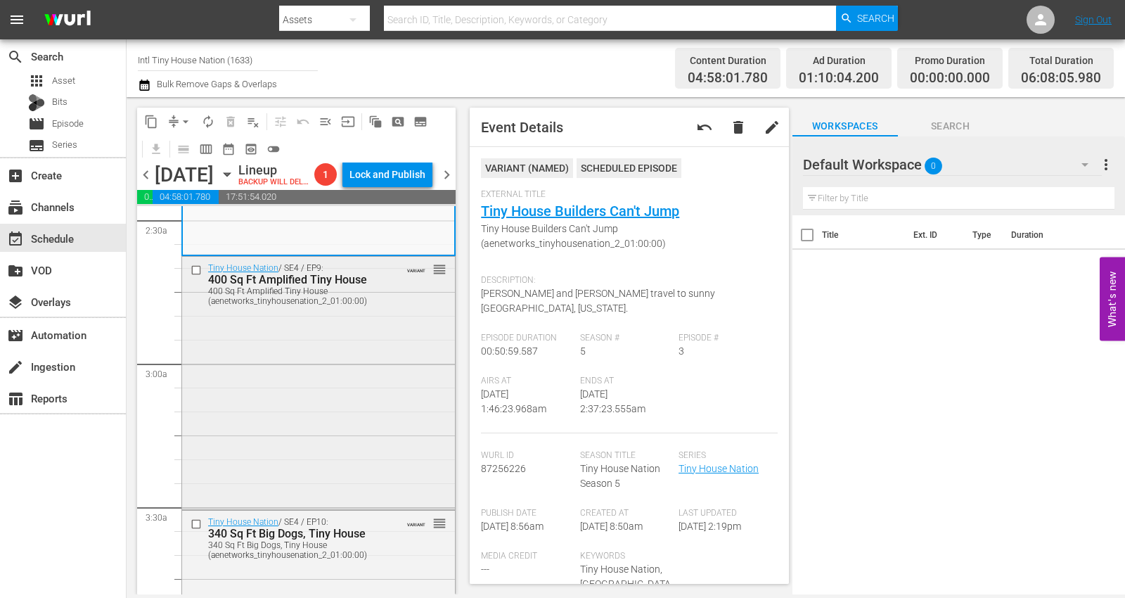
click at [338, 353] on div "Tiny House Nation / SE4 / EP9: 400 Sq Ft Amplified Tiny House 400 Sq Ft Amplifi…" at bounding box center [318, 382] width 273 height 250
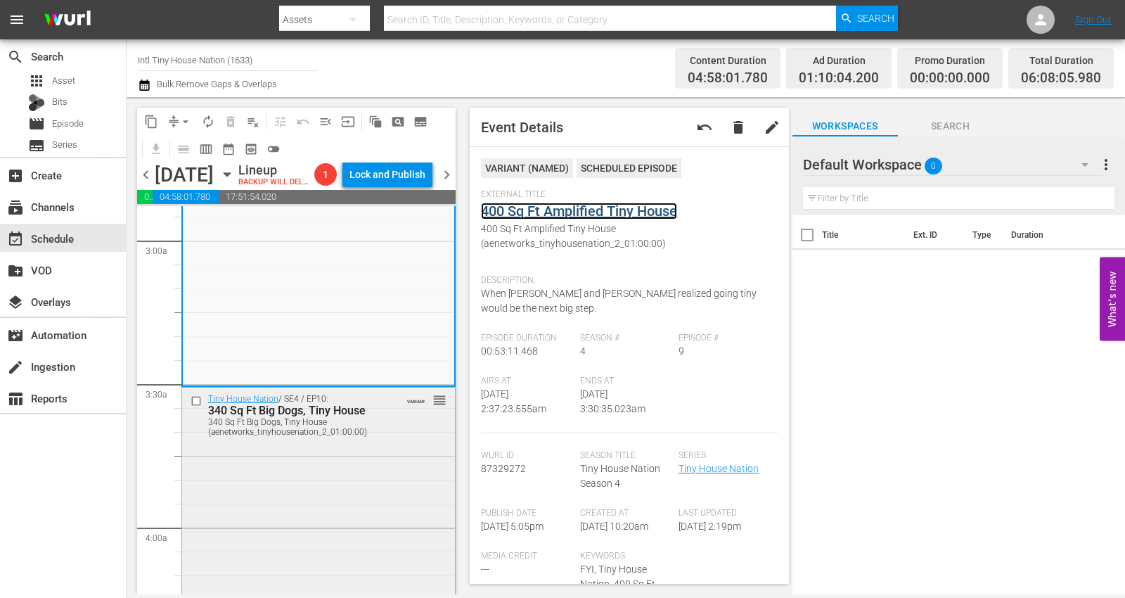
scroll to position [937, 0]
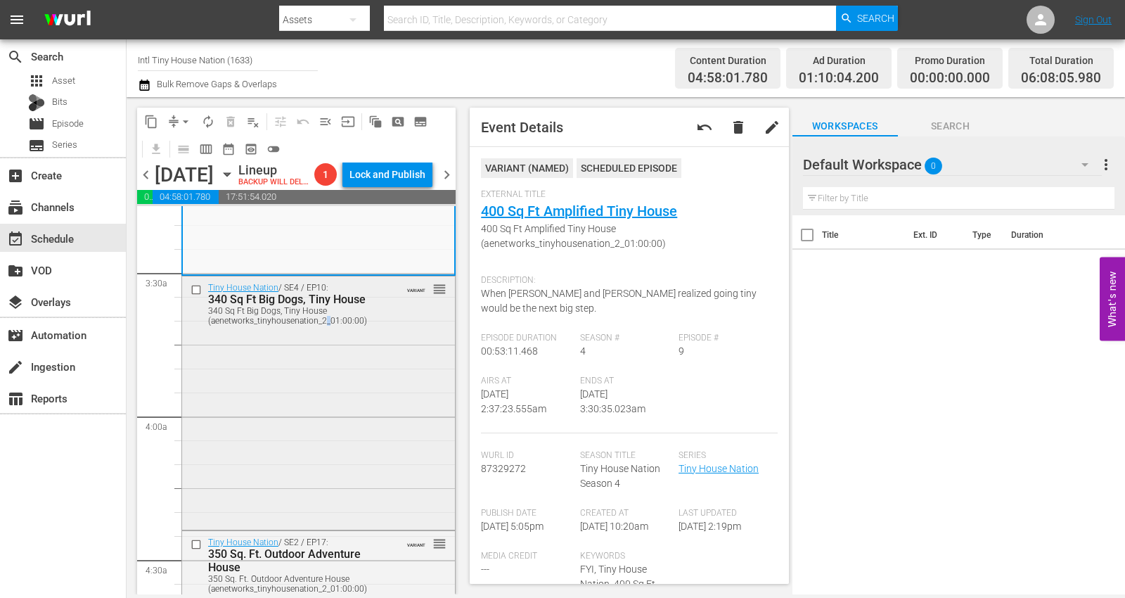
click at [328, 375] on div "Tiny House Nation / SE4 / EP10: 340 Sq Ft Big Dogs, Tiny House 340 Sq Ft Big Do…" at bounding box center [318, 401] width 273 height 250
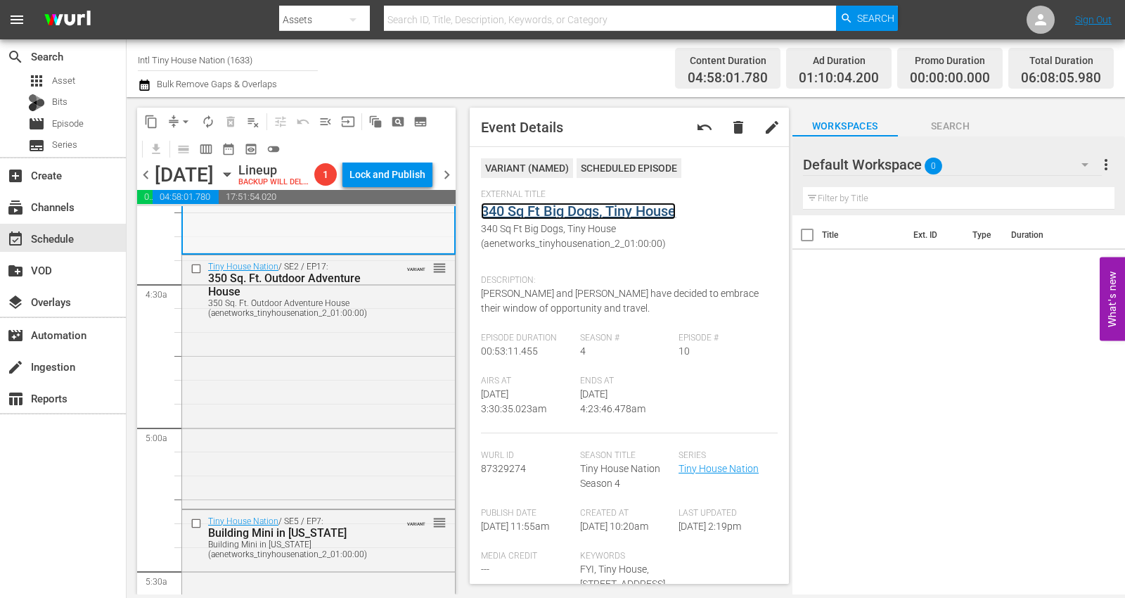
scroll to position [1249, 0]
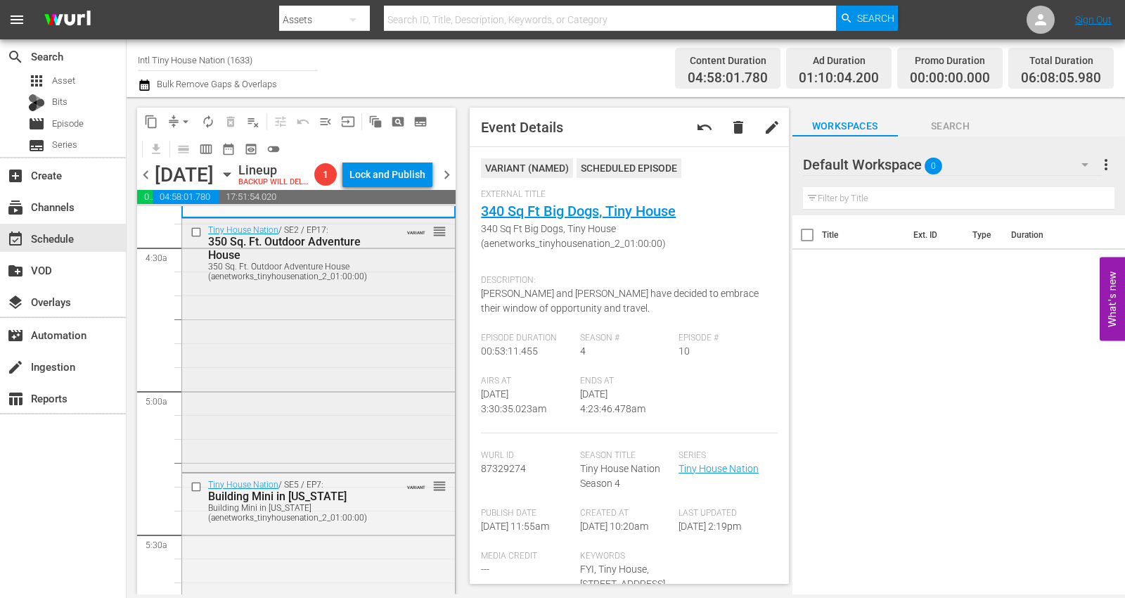
click at [321, 318] on div "Tiny House Nation / SE2 / EP17: 350 Sq. Ft. Outdoor Adventure House 350 Sq. Ft.…" at bounding box center [318, 344] width 273 height 250
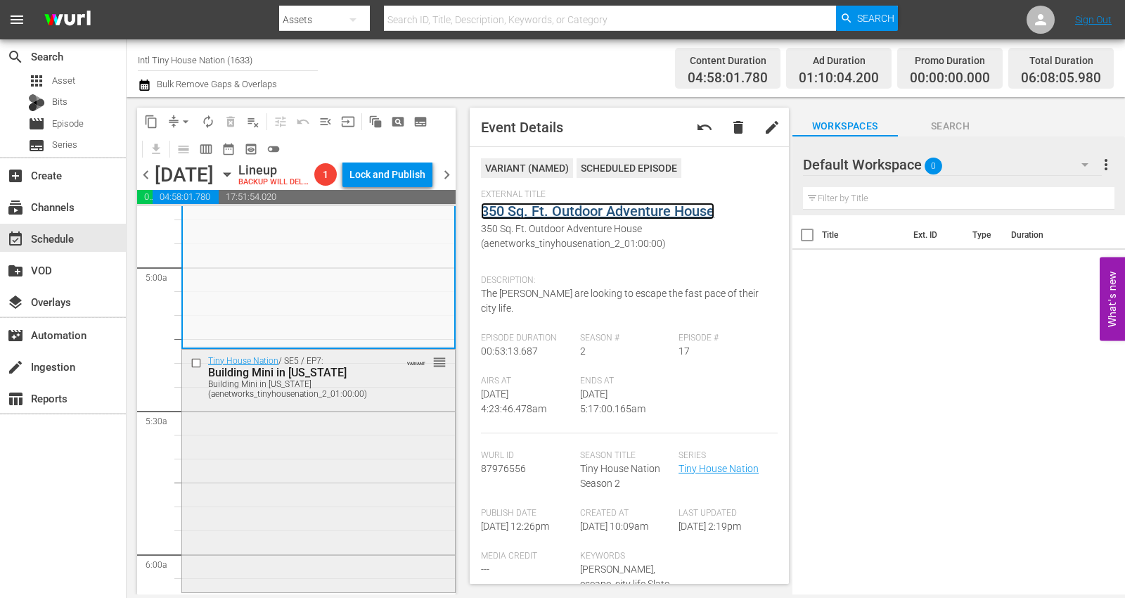
scroll to position [1406, 0]
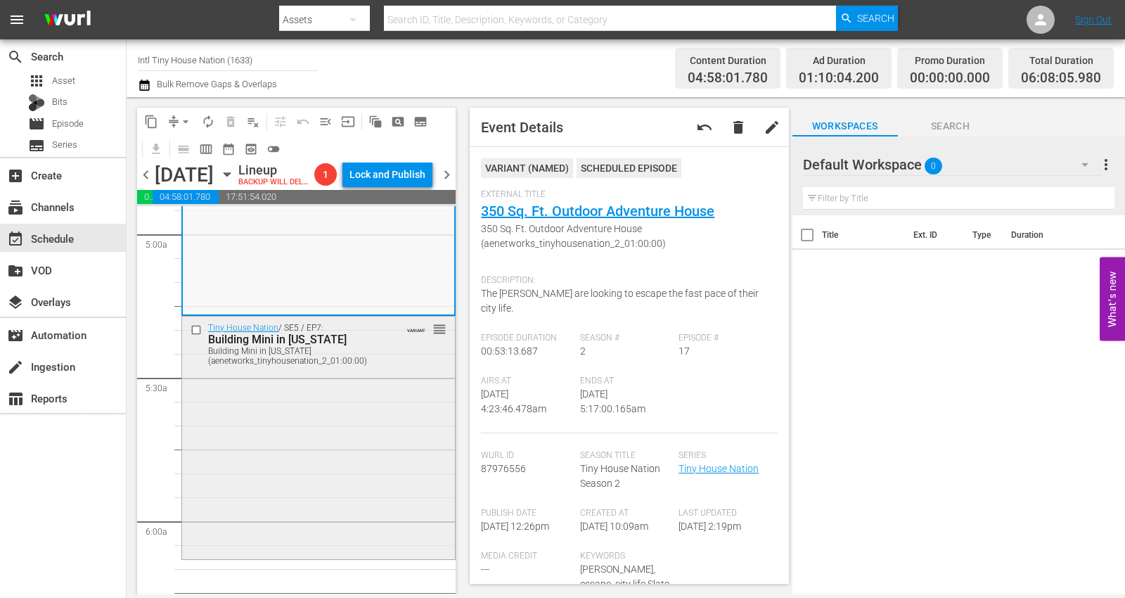
click at [337, 427] on div "Tiny House Nation / SE5 / EP7: Building Mini in Mississippi Building Mini in Mi…" at bounding box center [318, 436] width 273 height 240
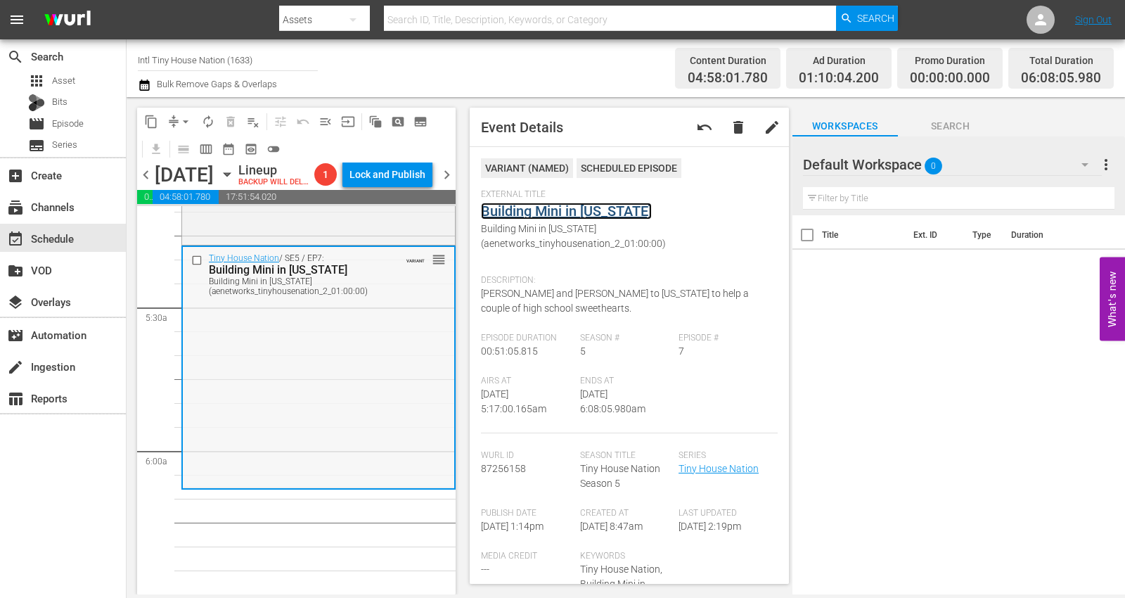
scroll to position [1562, 0]
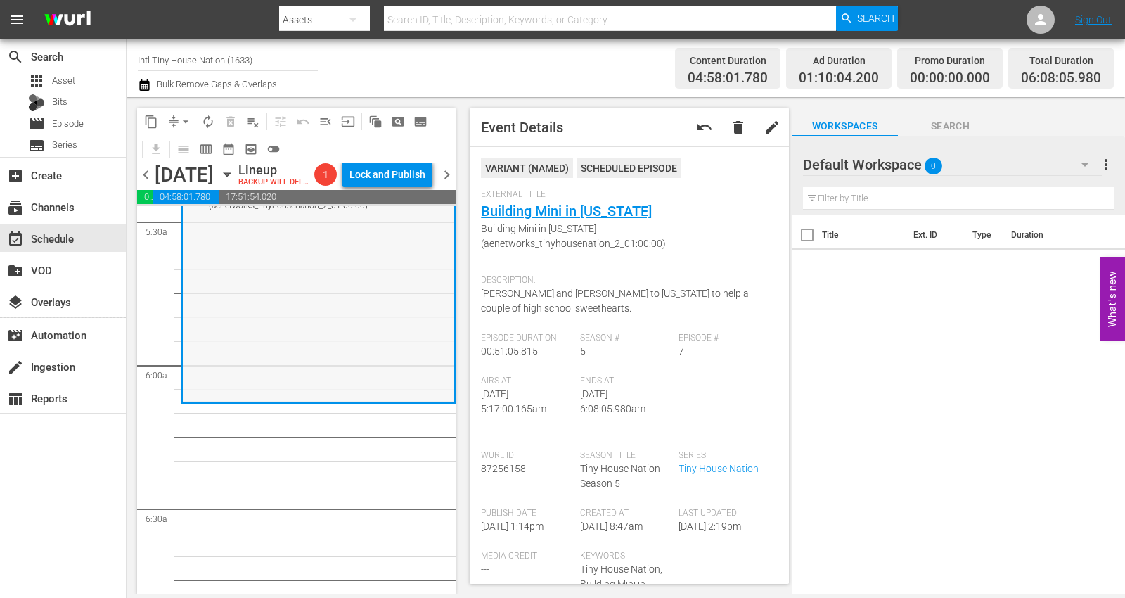
click at [228, 342] on div "Tiny House Nation / SE5 / EP7: Building Mini in Mississippi Building Mini in Mi…" at bounding box center [318, 281] width 271 height 240
click at [181, 117] on span "arrow_drop_down" at bounding box center [186, 122] width 14 height 14
click at [172, 148] on li "Align to Midnight" at bounding box center [186, 149] width 148 height 23
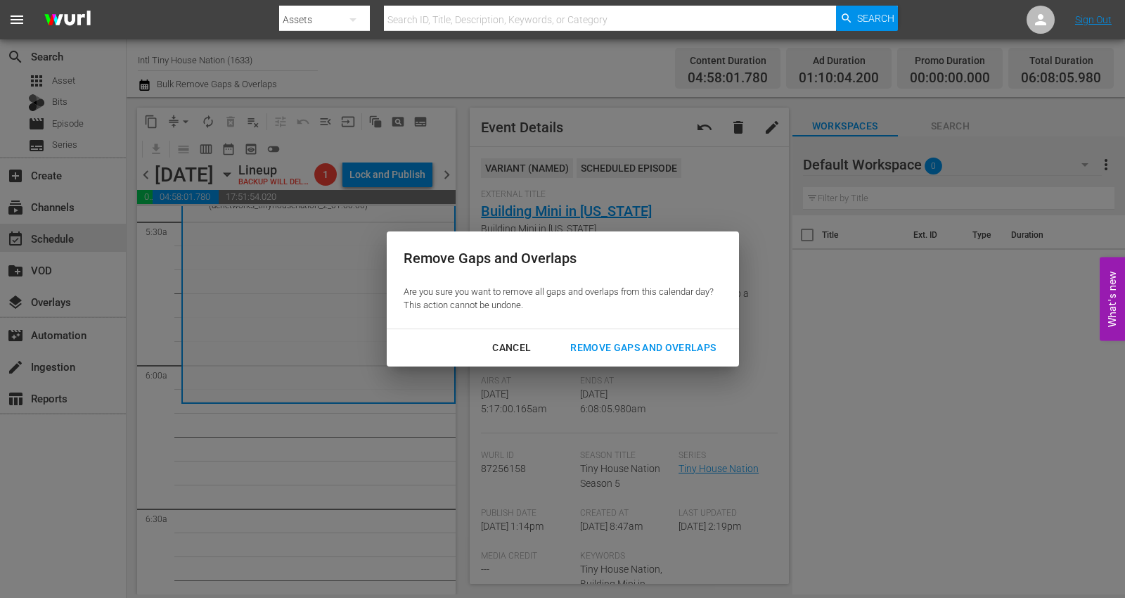
click at [624, 350] on div "Remove Gaps and Overlaps" at bounding box center [643, 348] width 168 height 18
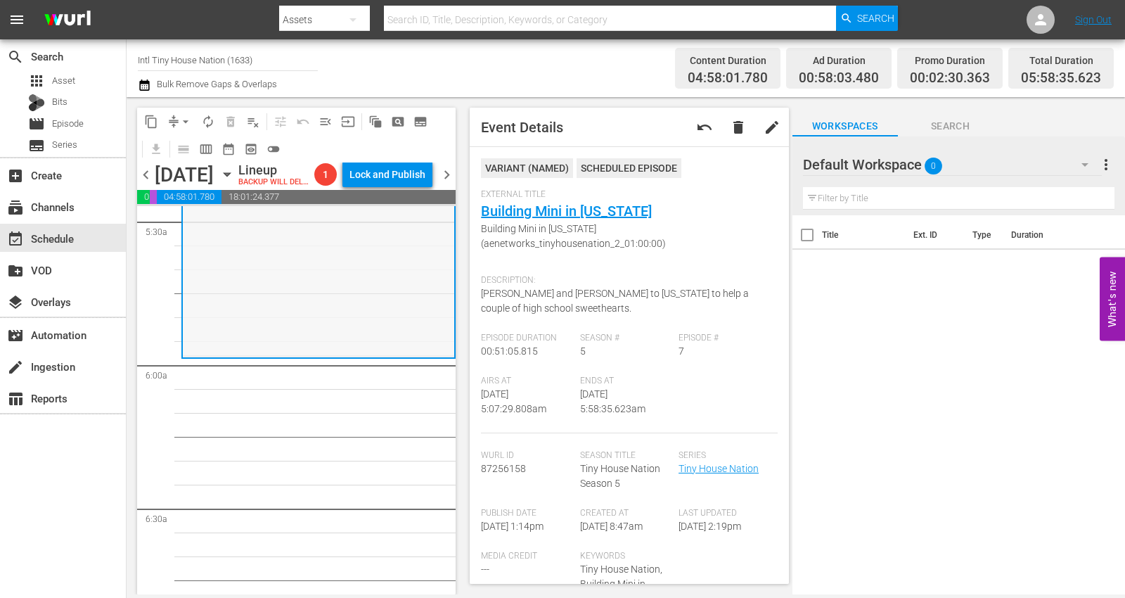
click at [216, 321] on div "Tiny House Nation / SE5 / EP7: Building Mini in Mississippi Building Mini in Mi…" at bounding box center [318, 235] width 271 height 240
click at [183, 122] on span "arrow_drop_down" at bounding box center [186, 122] width 14 height 14
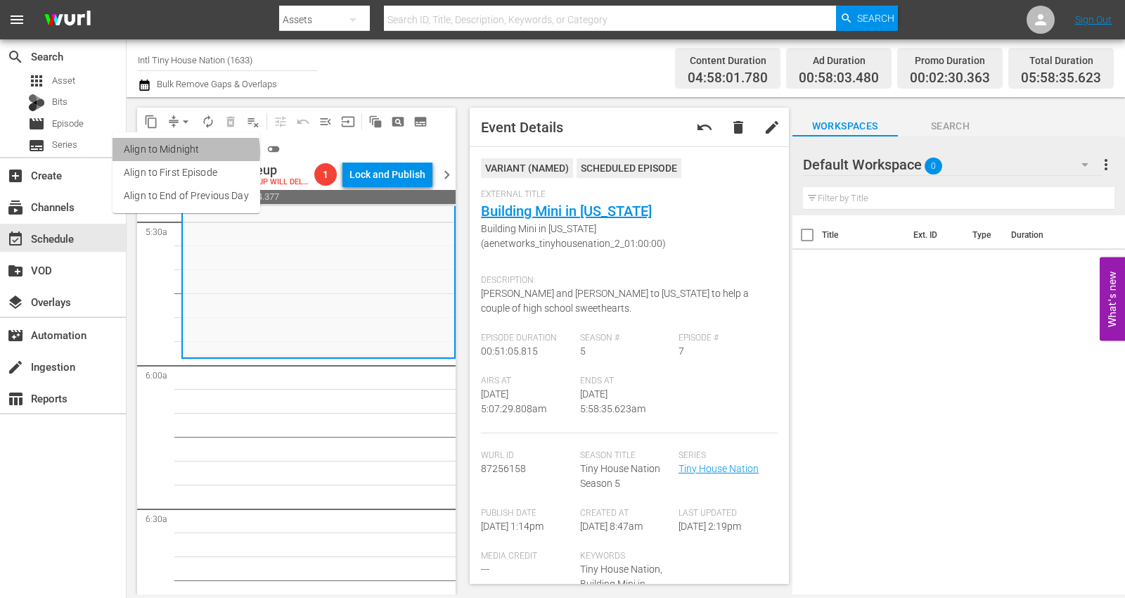
click at [180, 152] on li "Align to Midnight" at bounding box center [186, 149] width 148 height 23
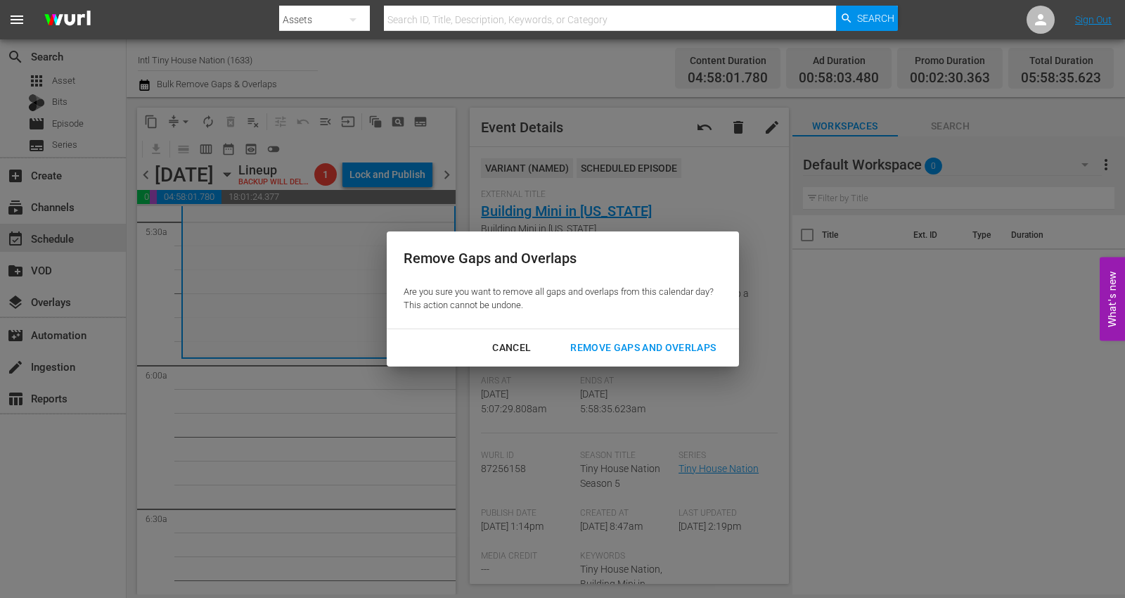
click at [645, 349] on div "Remove Gaps and Overlaps" at bounding box center [643, 348] width 168 height 18
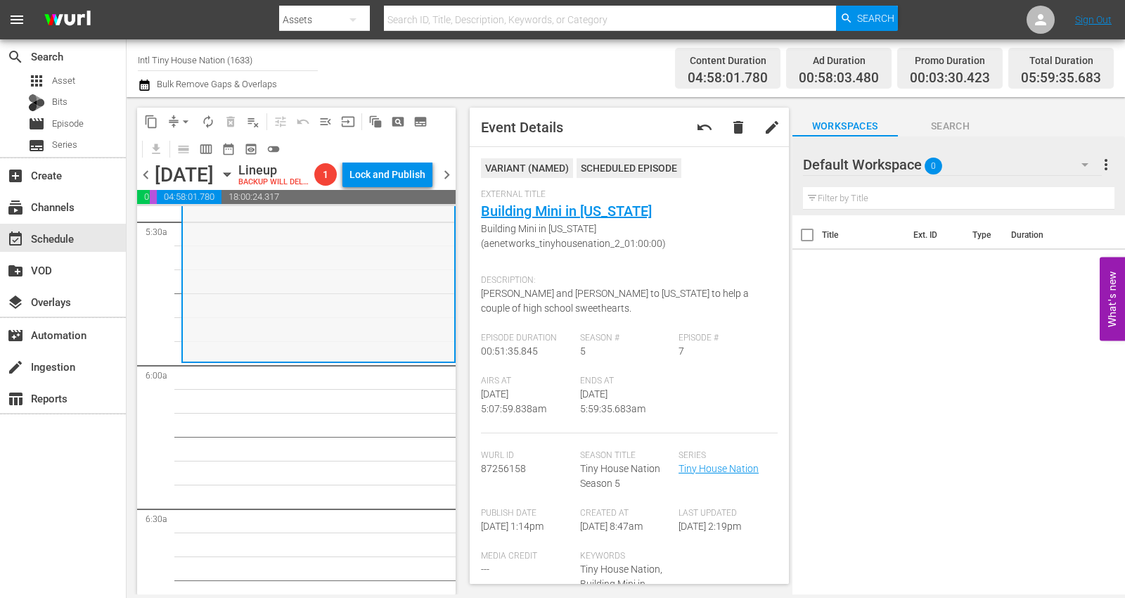
click at [259, 315] on div "Tiny House Nation / SE5 / EP7: Building Mini in Mississippi Building Mini in Mi…" at bounding box center [318, 239] width 271 height 243
click at [186, 117] on span "arrow_drop_down" at bounding box center [186, 122] width 14 height 14
click at [164, 145] on li "Align to Midnight" at bounding box center [186, 149] width 148 height 23
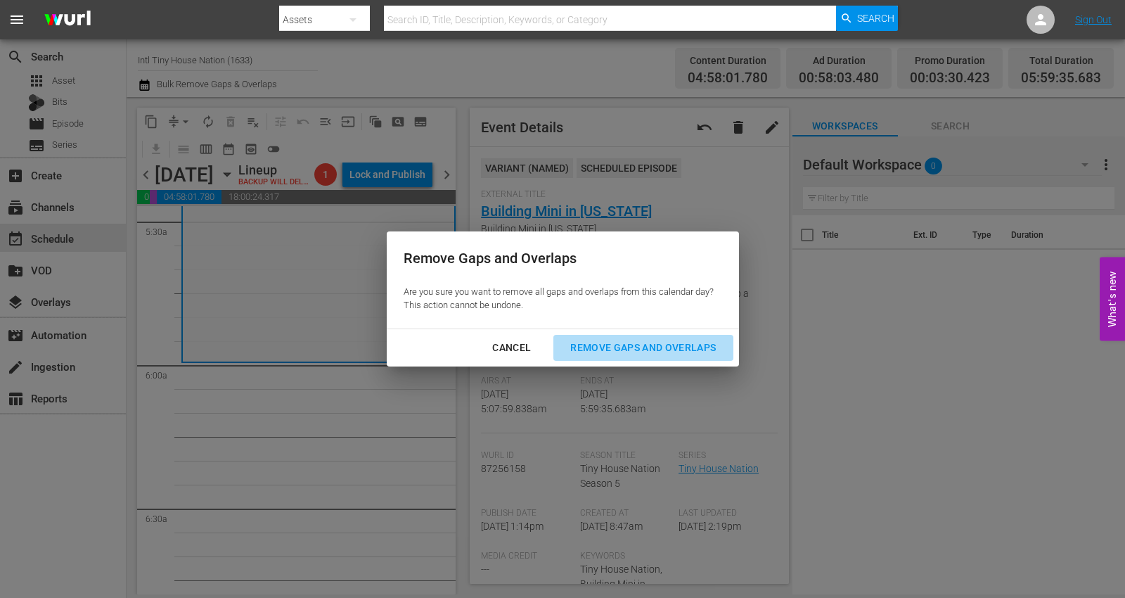
drag, startPoint x: 621, startPoint y: 347, endPoint x: 606, endPoint y: 335, distance: 19.0
click at [620, 347] on div "Remove Gaps and Overlaps" at bounding box center [643, 348] width 168 height 18
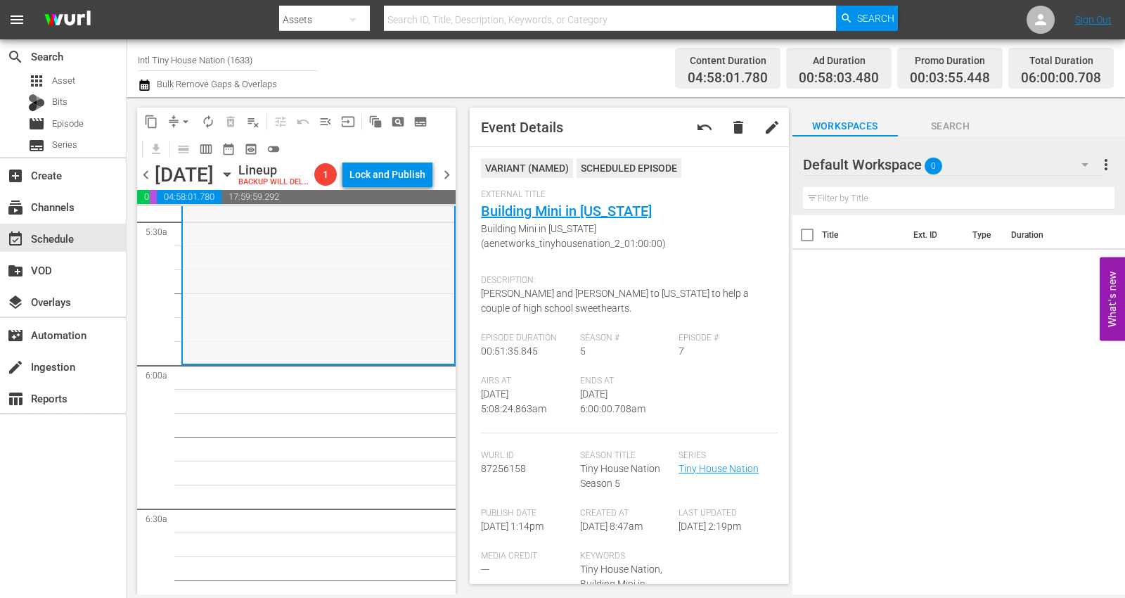
click at [273, 340] on div "Tiny House Nation / SE5 / EP7: Building Mini in Mississippi Building Mini in Mi…" at bounding box center [318, 241] width 271 height 243
click at [208, 120] on span "autorenew_outlined" at bounding box center [208, 122] width 14 height 14
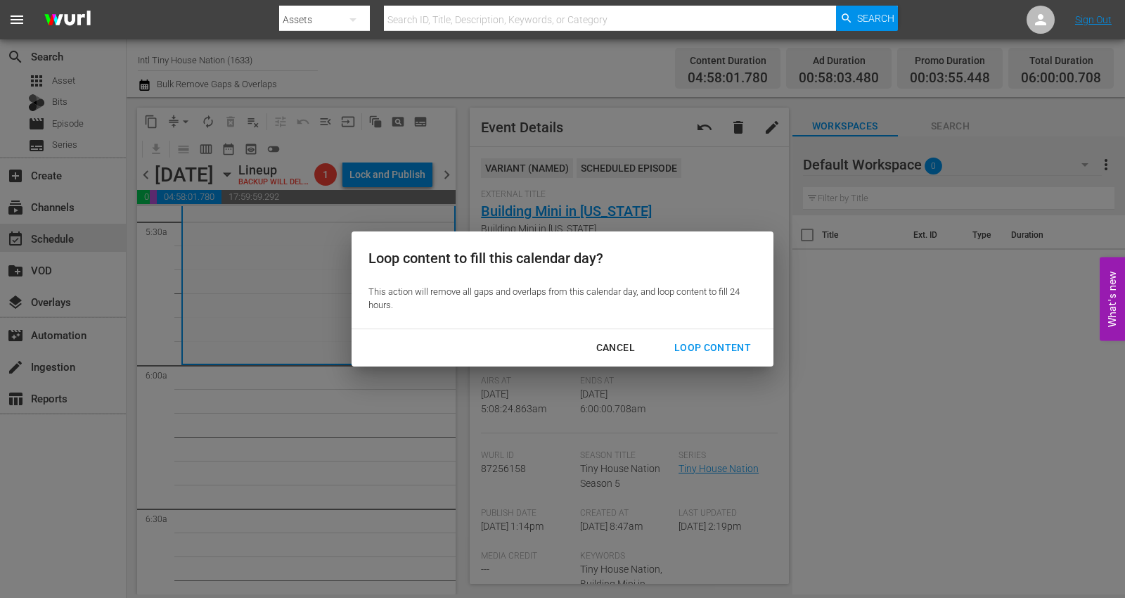
click at [695, 343] on div "Loop Content" at bounding box center [712, 348] width 99 height 18
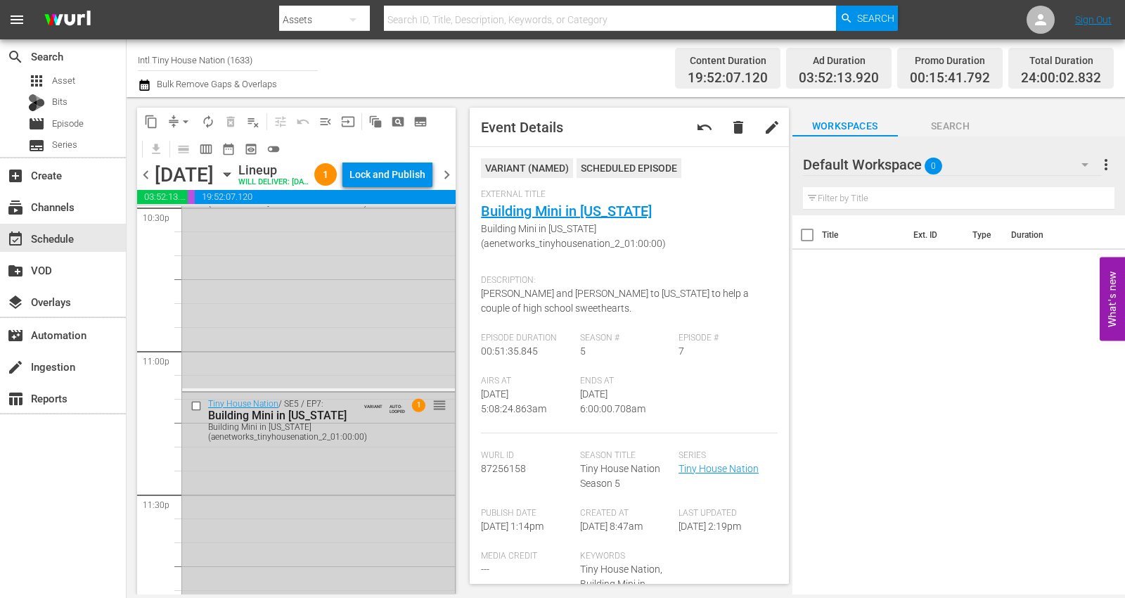
scroll to position [6518, 0]
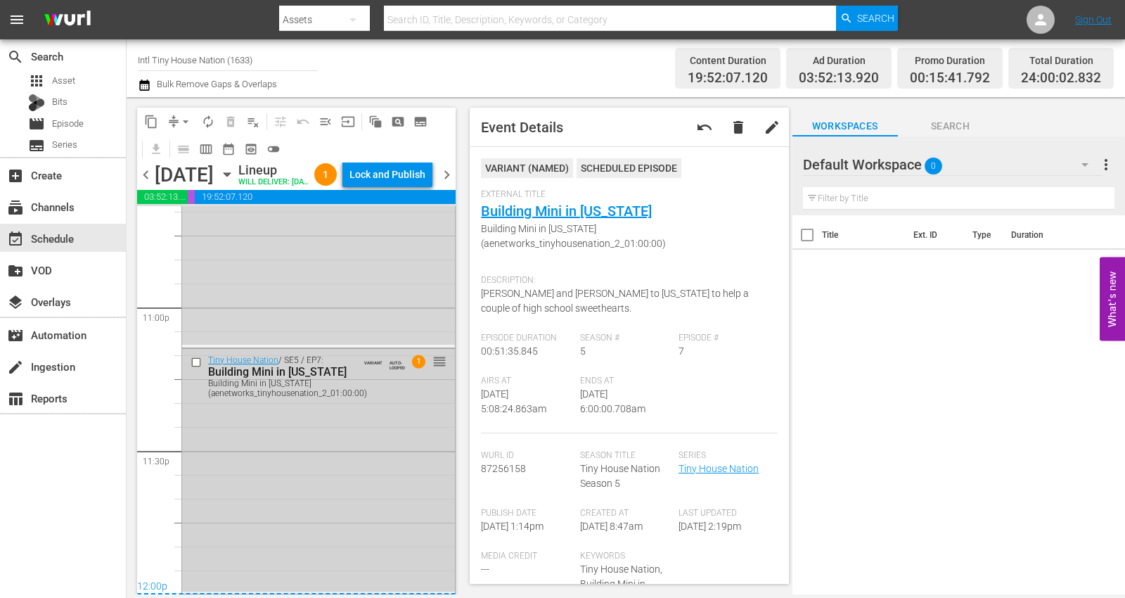
click at [265, 472] on div "Tiny House Nation / SE5 / EP7: Building Mini in Mississippi Building Mini in Mi…" at bounding box center [318, 470] width 273 height 243
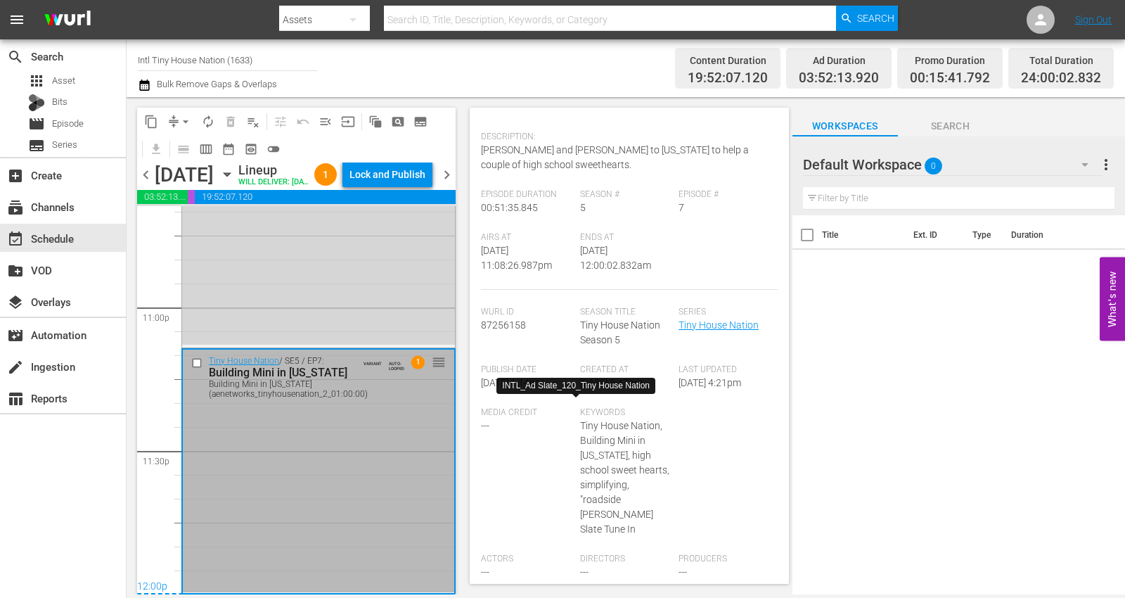
scroll to position [0, 0]
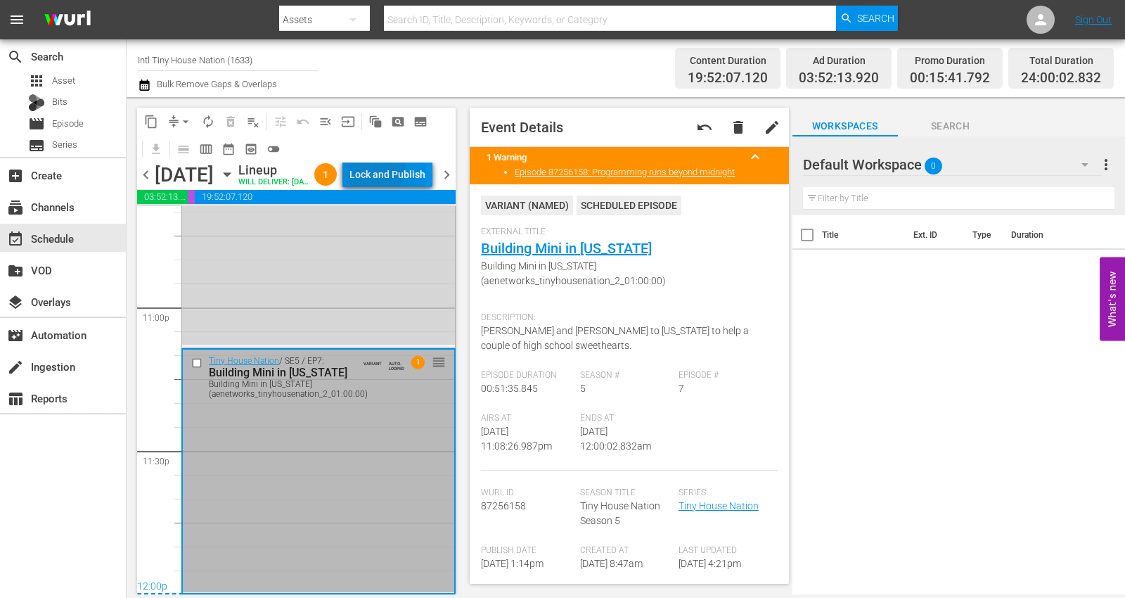
click at [406, 169] on div "Lock and Publish" at bounding box center [387, 174] width 76 height 25
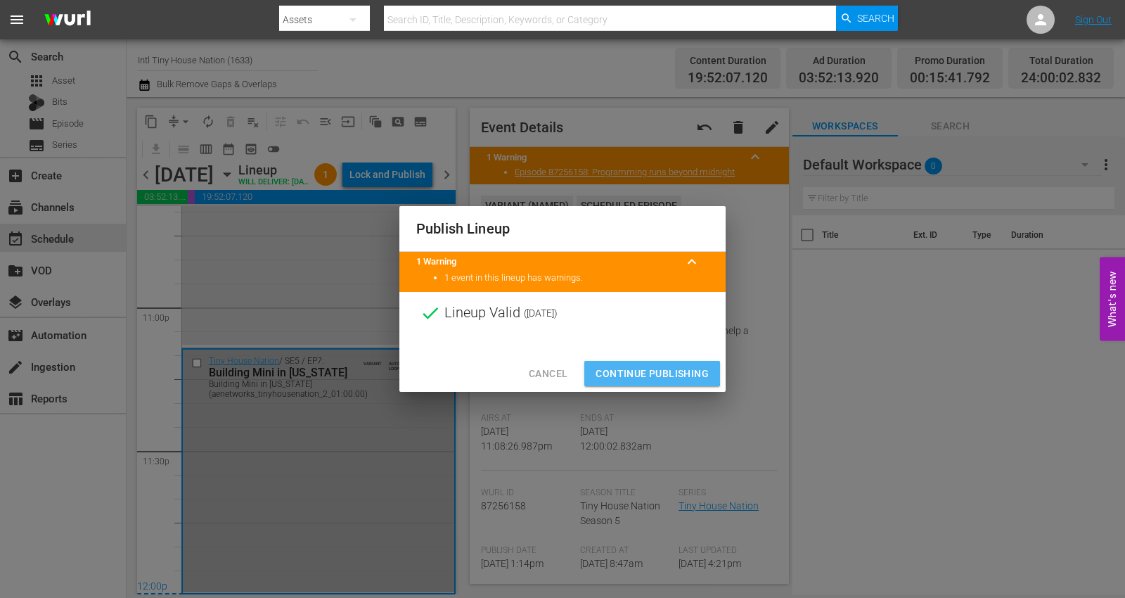
click at [612, 367] on span "Continue Publishing" at bounding box center [651, 374] width 113 height 18
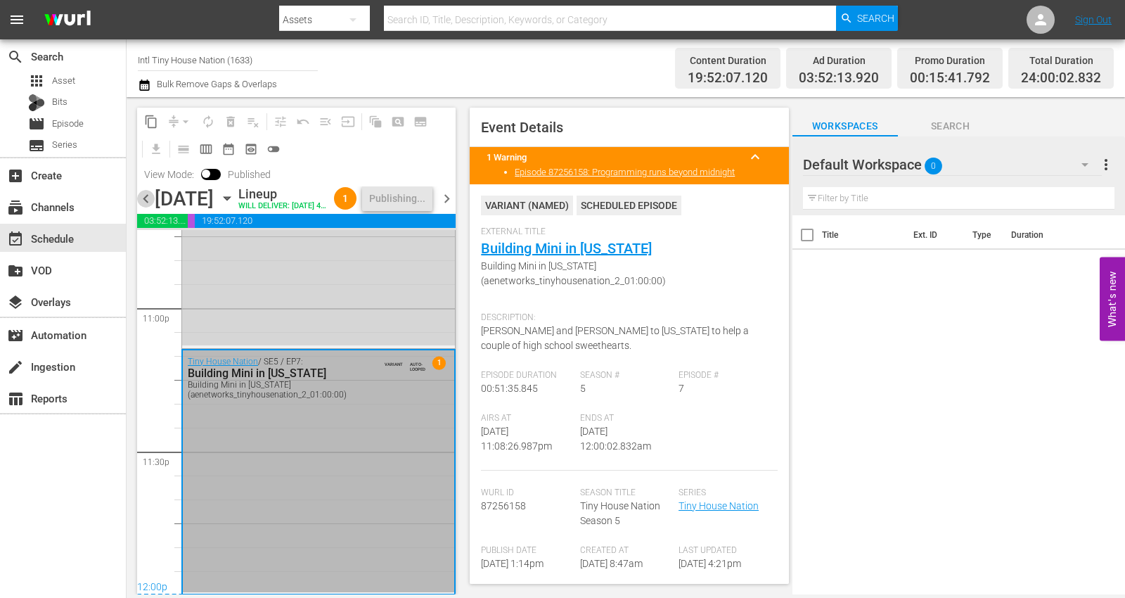
click at [145, 207] on span "chevron_left" at bounding box center [146, 199] width 18 height 18
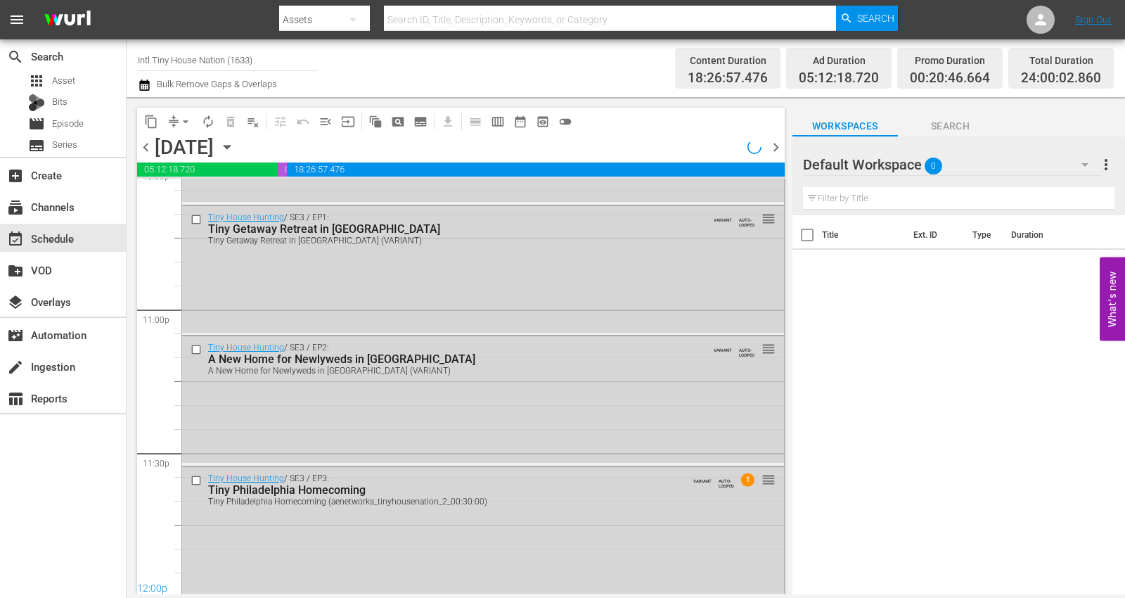
scroll to position [6468, 0]
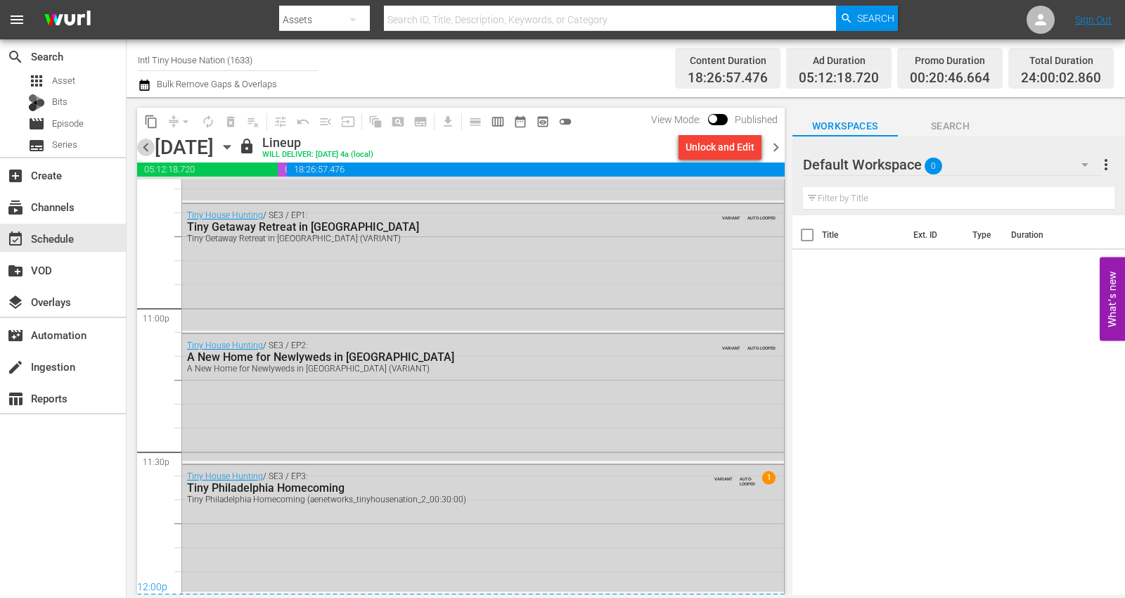
click at [141, 146] on span "chevron_left" at bounding box center [146, 147] width 18 height 18
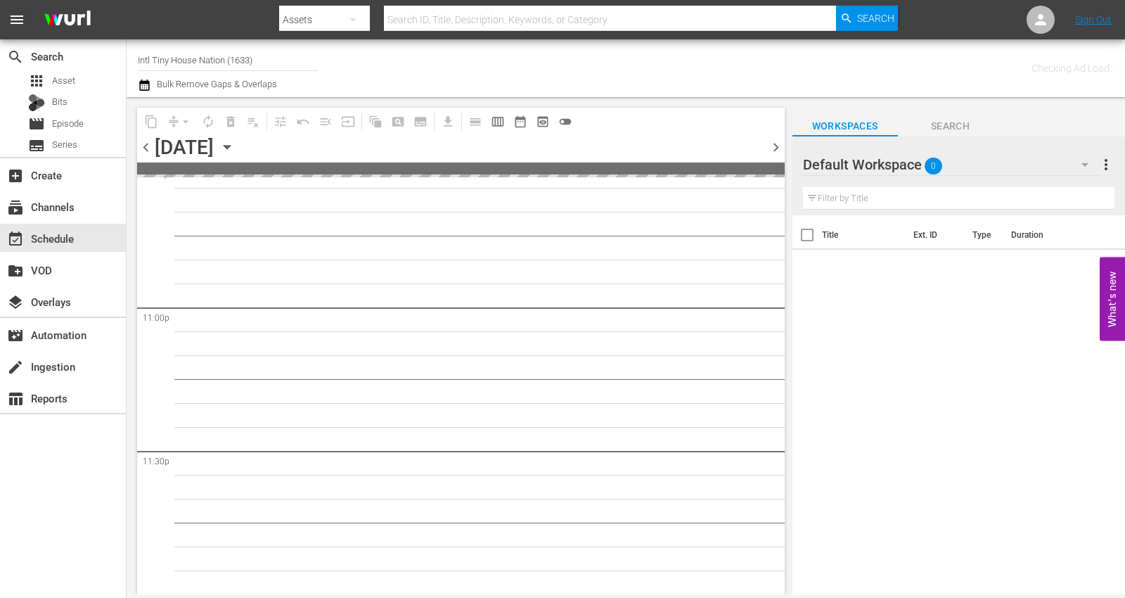
scroll to position [6466, 0]
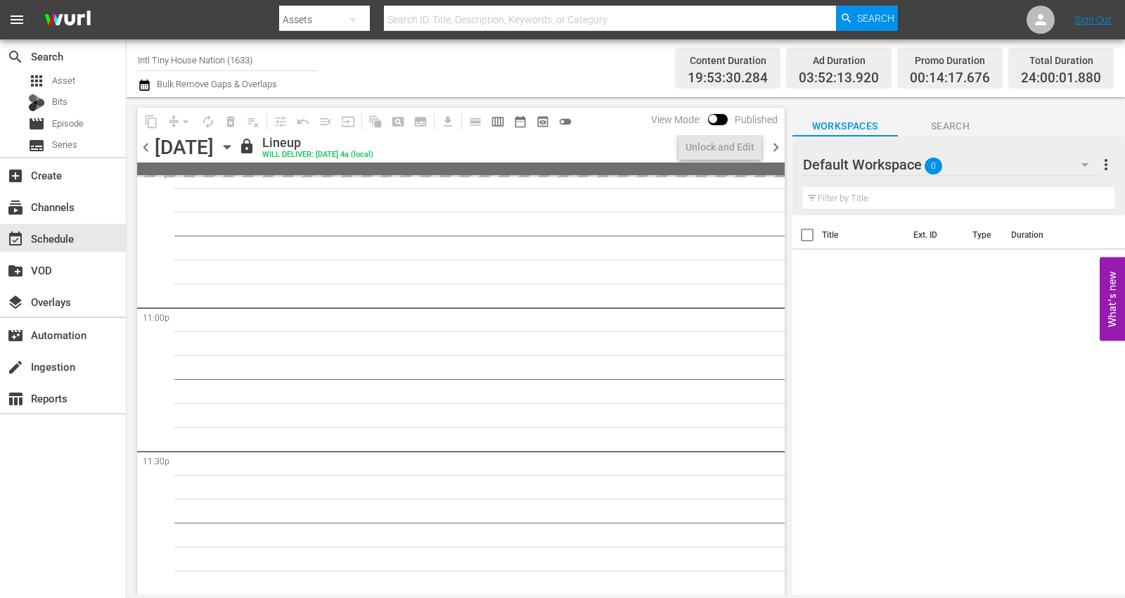
click at [144, 146] on span "chevron_left" at bounding box center [146, 147] width 18 height 18
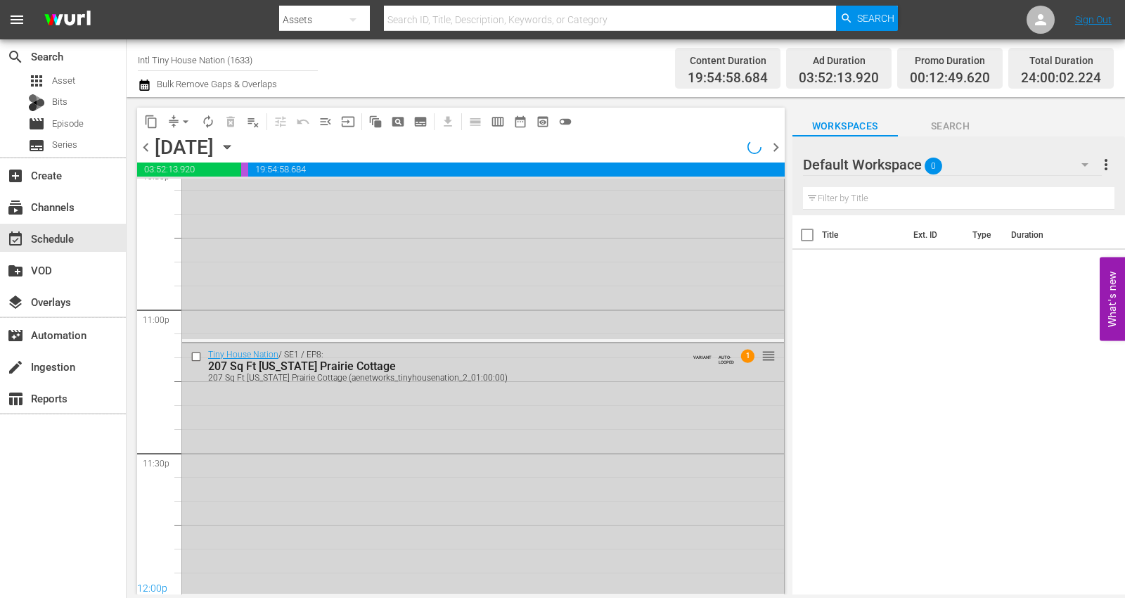
scroll to position [6468, 0]
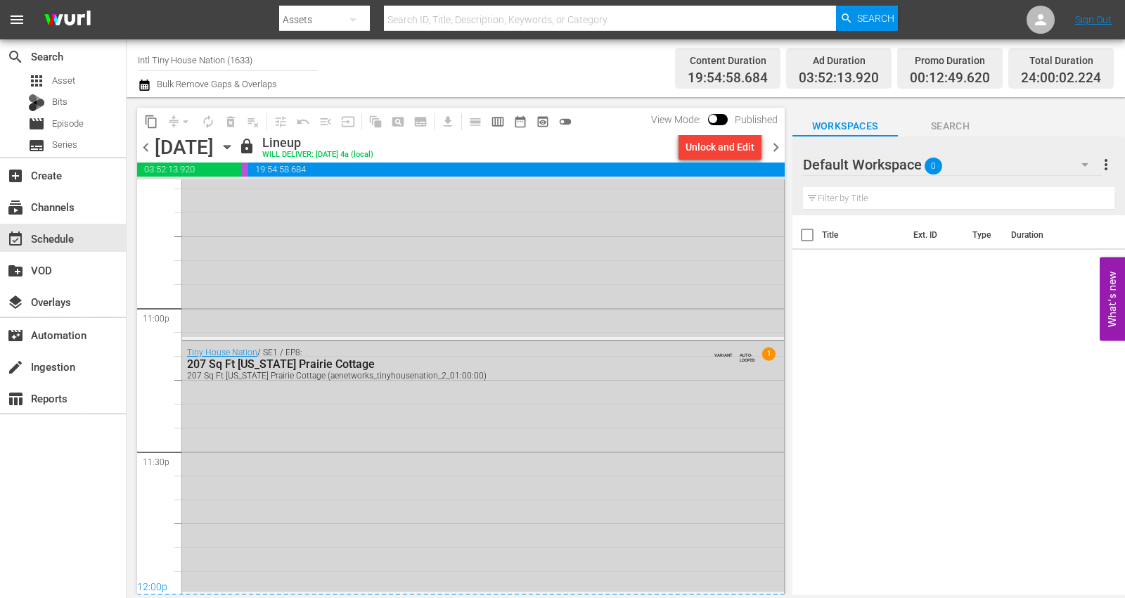
click at [770, 145] on span "chevron_right" at bounding box center [776, 147] width 18 height 18
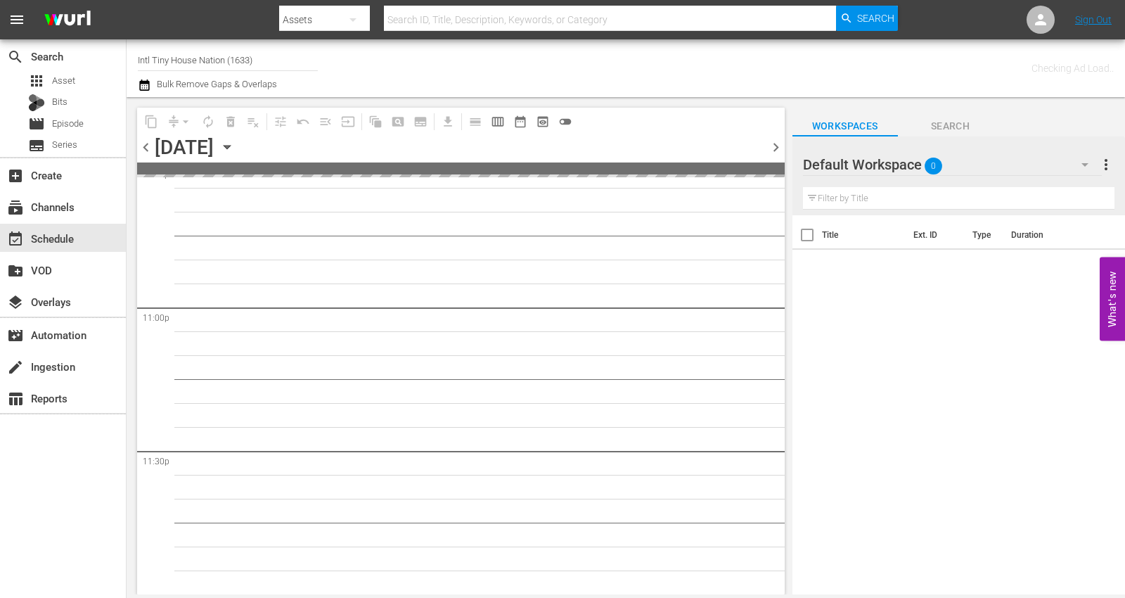
scroll to position [6466, 0]
click at [778, 146] on span "chevron_right" at bounding box center [776, 147] width 18 height 18
click at [773, 146] on span "chevron_right" at bounding box center [776, 147] width 18 height 18
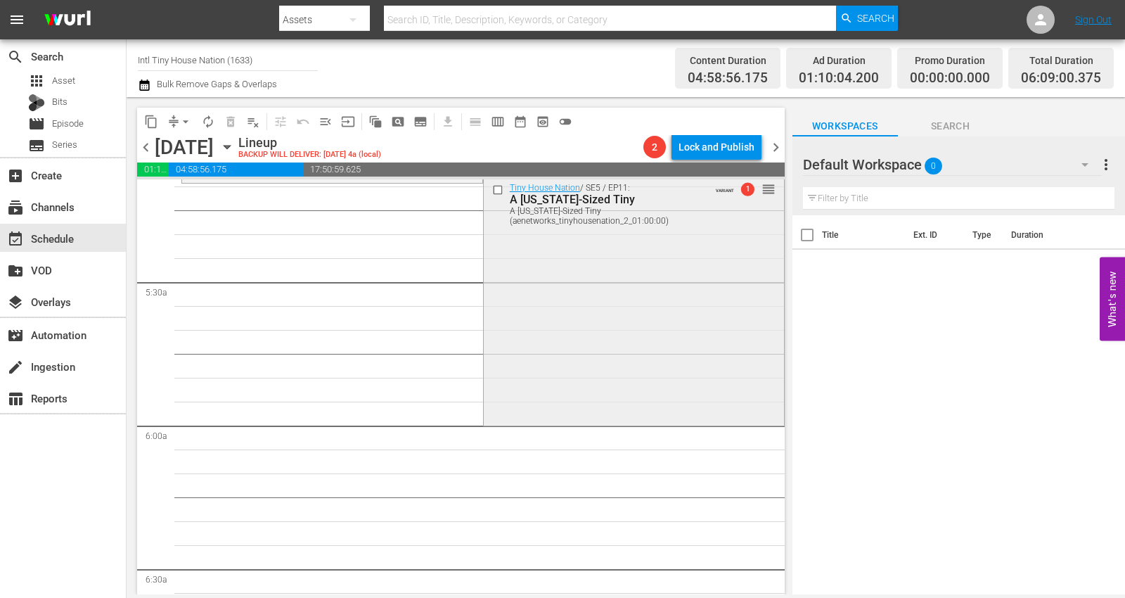
scroll to position [1443, 0]
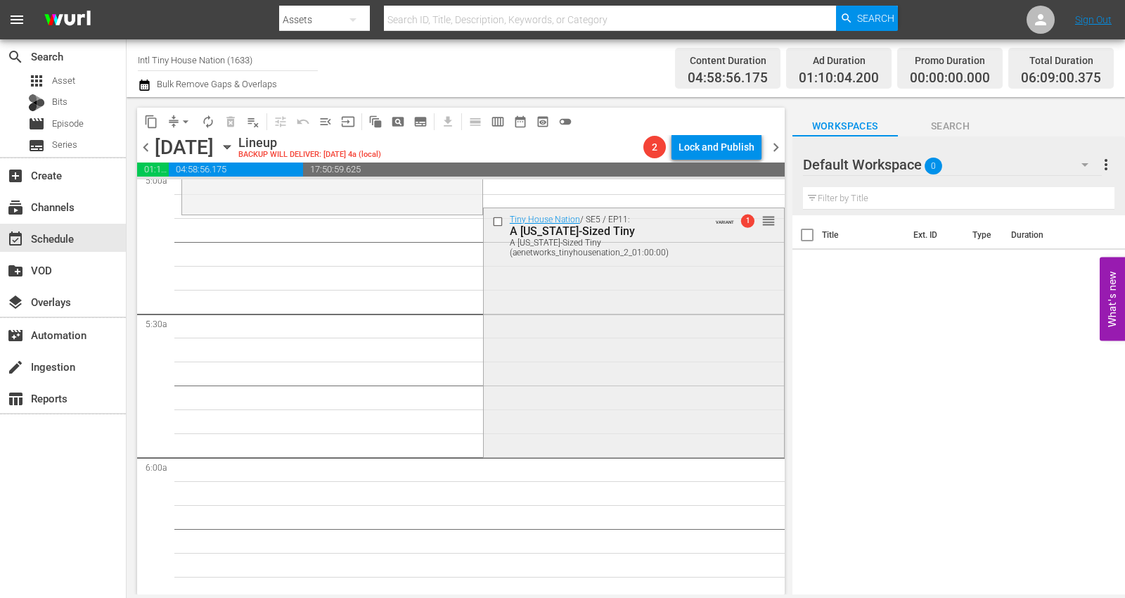
click at [546, 392] on div "Tiny House Nation / SE5 / EP11: A Texas-Sized Tiny A Texas-Sized Tiny (aenetwor…" at bounding box center [634, 330] width 300 height 245
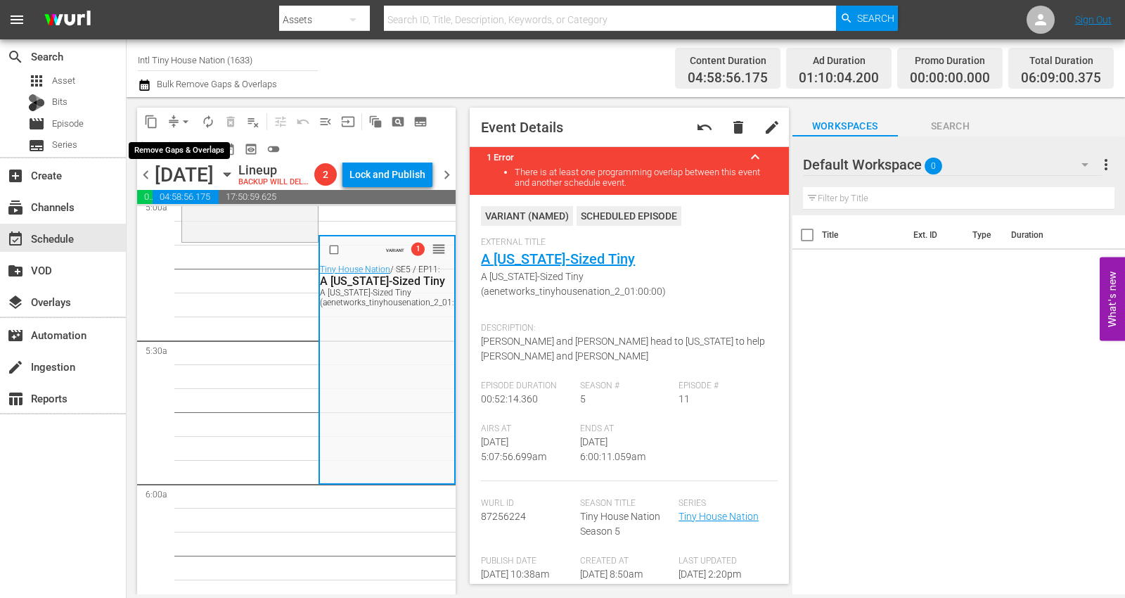
click at [184, 120] on span "arrow_drop_down" at bounding box center [186, 122] width 14 height 14
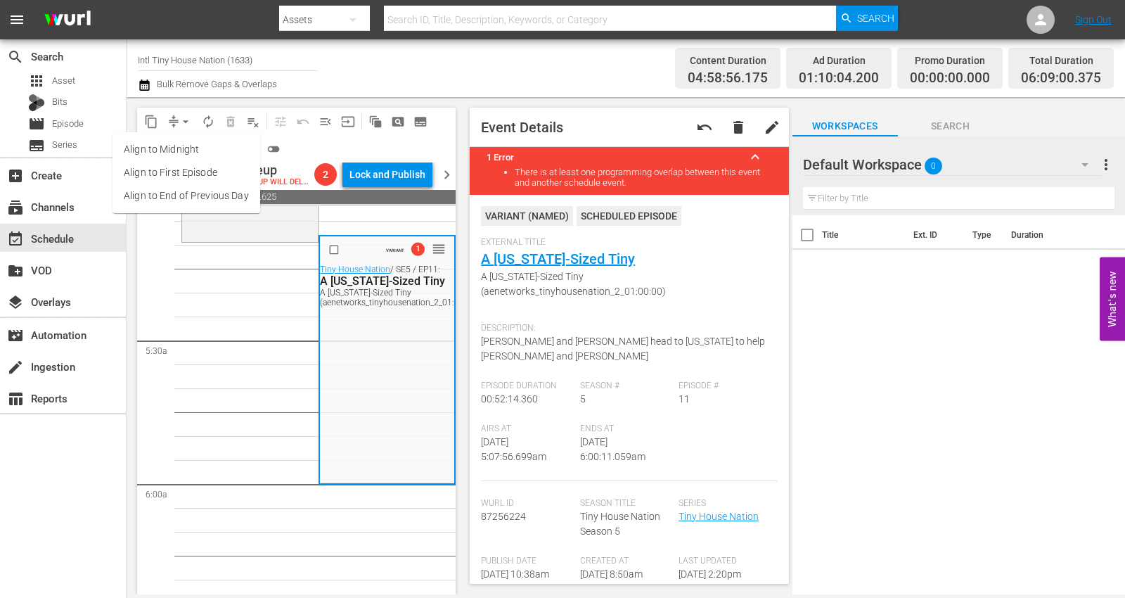
click at [173, 152] on li "Align to Midnight" at bounding box center [186, 149] width 148 height 23
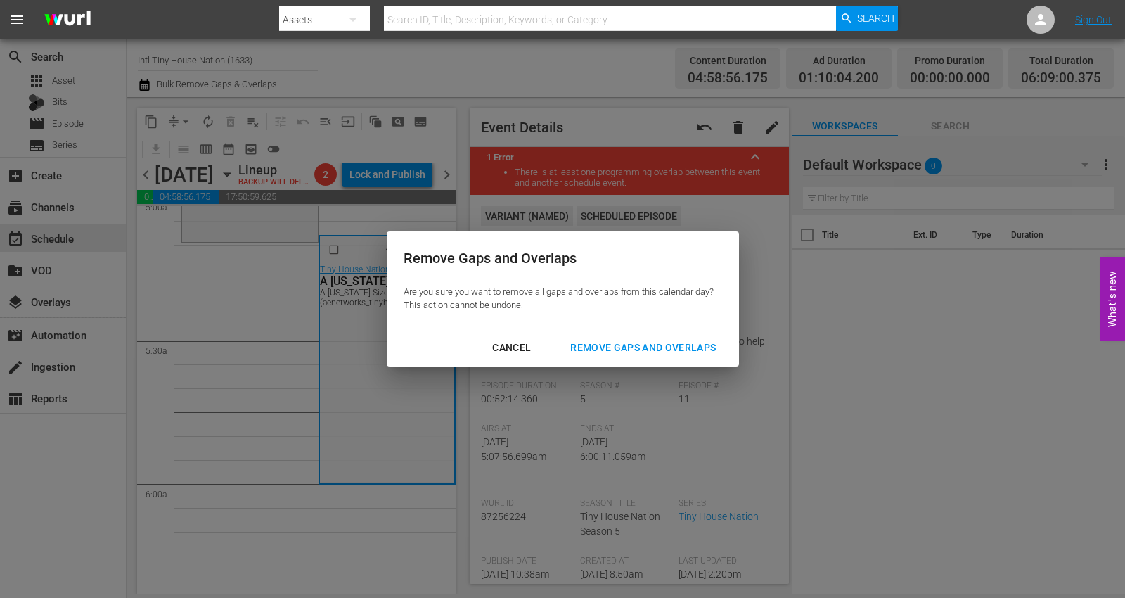
click at [615, 349] on div "Remove Gaps and Overlaps" at bounding box center [643, 348] width 168 height 18
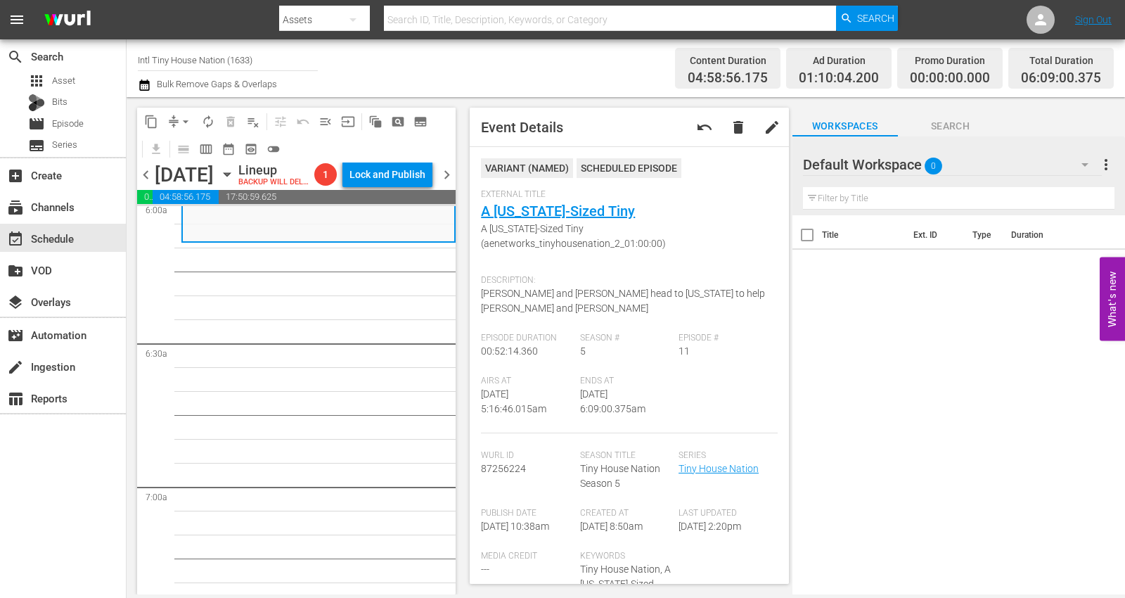
scroll to position [1629, 0]
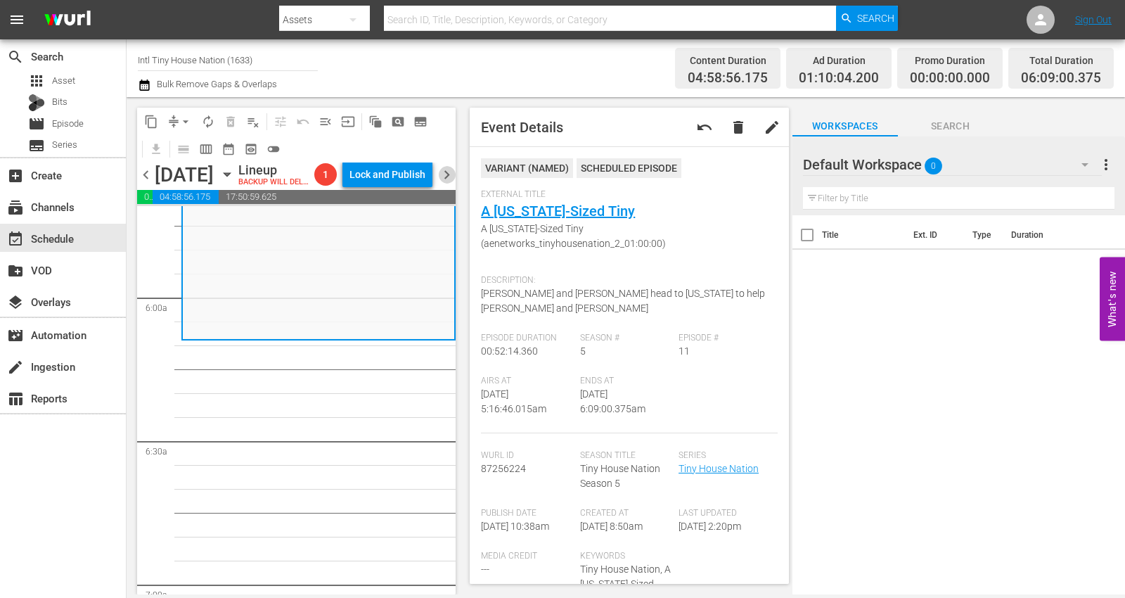
click at [448, 183] on span "chevron_right" at bounding box center [447, 175] width 18 height 18
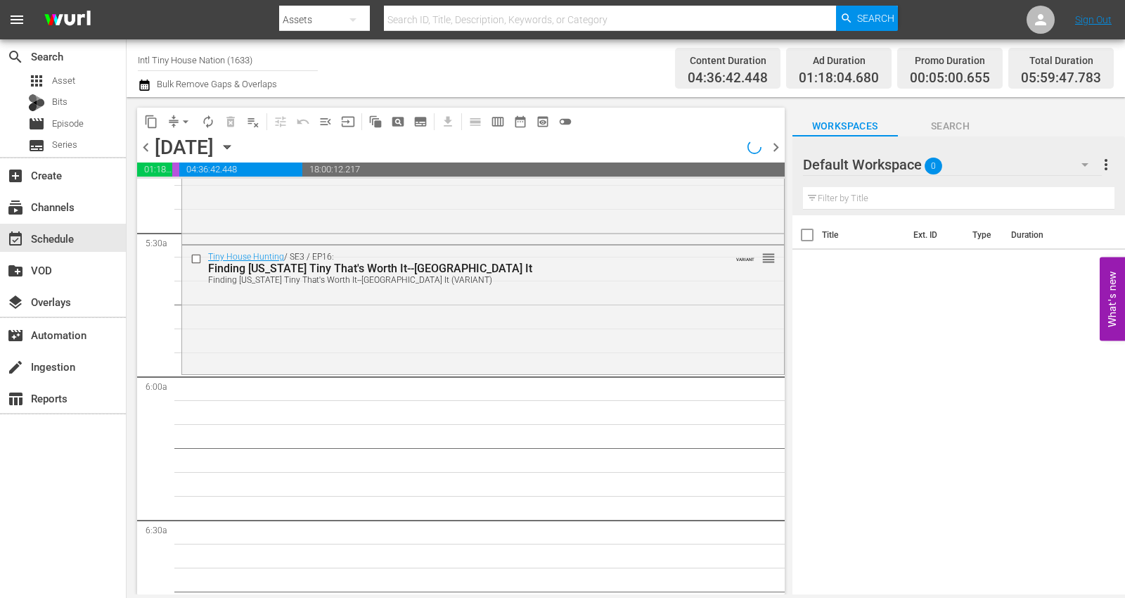
scroll to position [1481, 0]
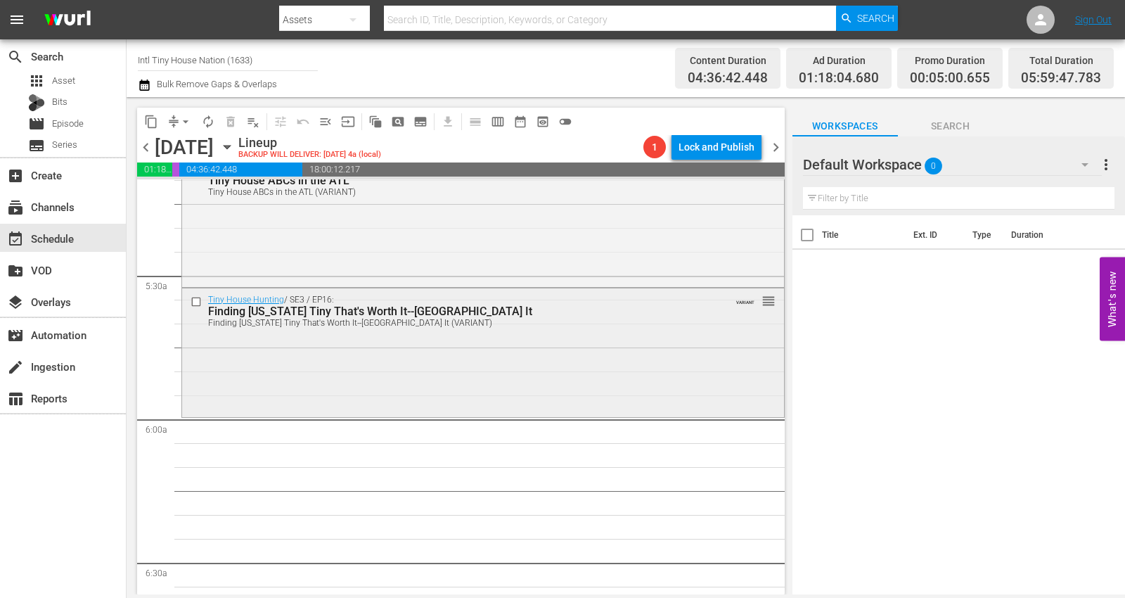
click at [202, 378] on div "Tiny House Hunting / SE3 / EP16: Finding Texas Tiny That's Worth It--Fort Worth…" at bounding box center [483, 351] width 602 height 127
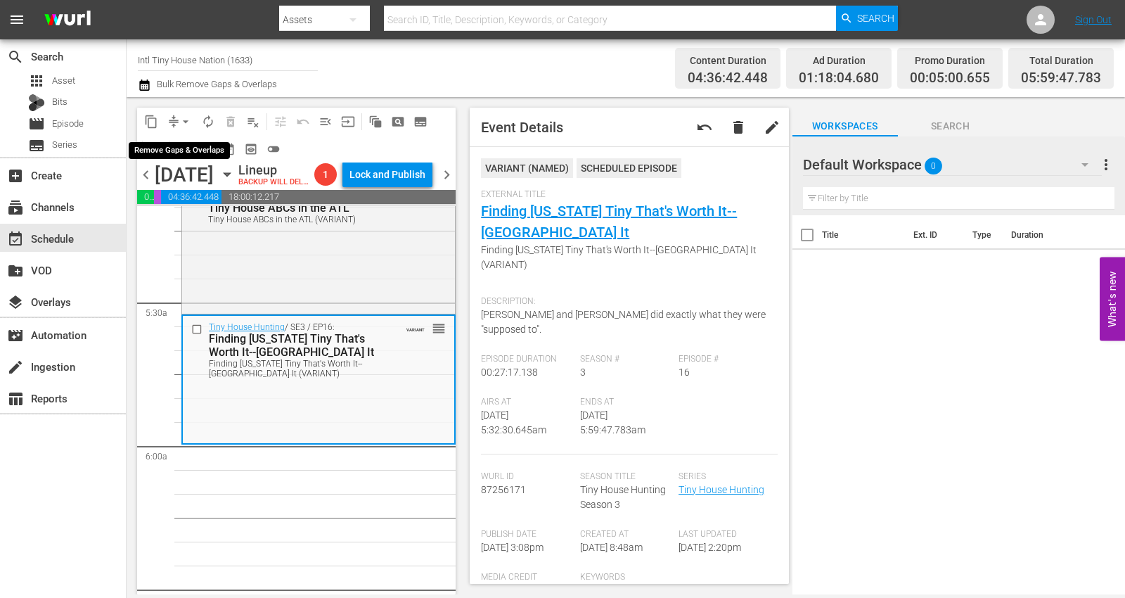
click at [188, 119] on span "arrow_drop_down" at bounding box center [186, 122] width 14 height 14
click at [182, 148] on li "Align to Midnight" at bounding box center [186, 149] width 116 height 23
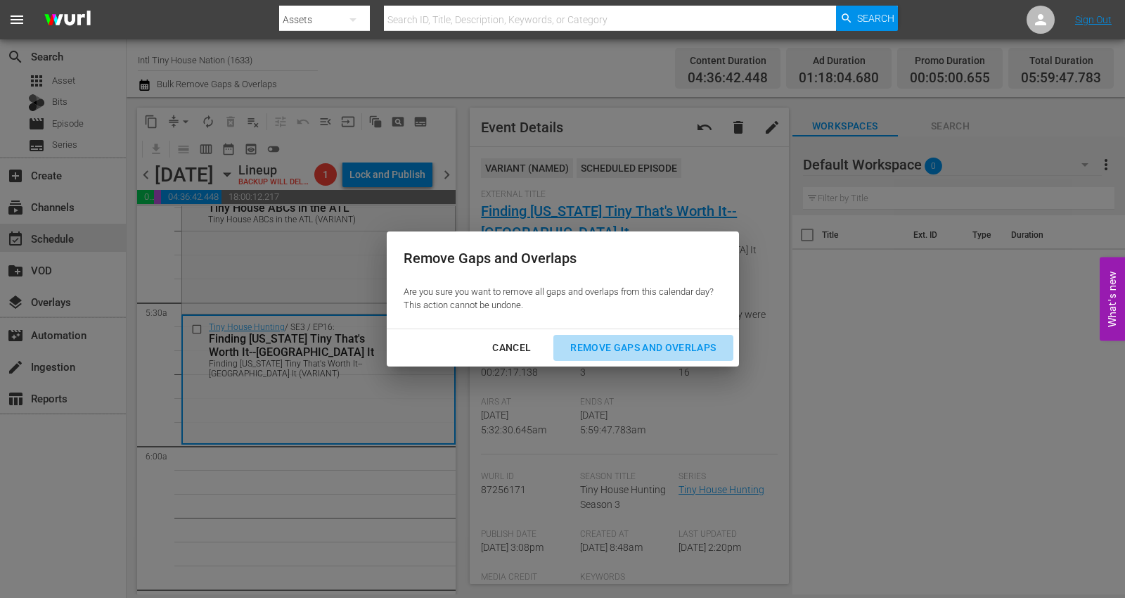
click at [648, 345] on div "Remove Gaps and Overlaps" at bounding box center [643, 348] width 168 height 18
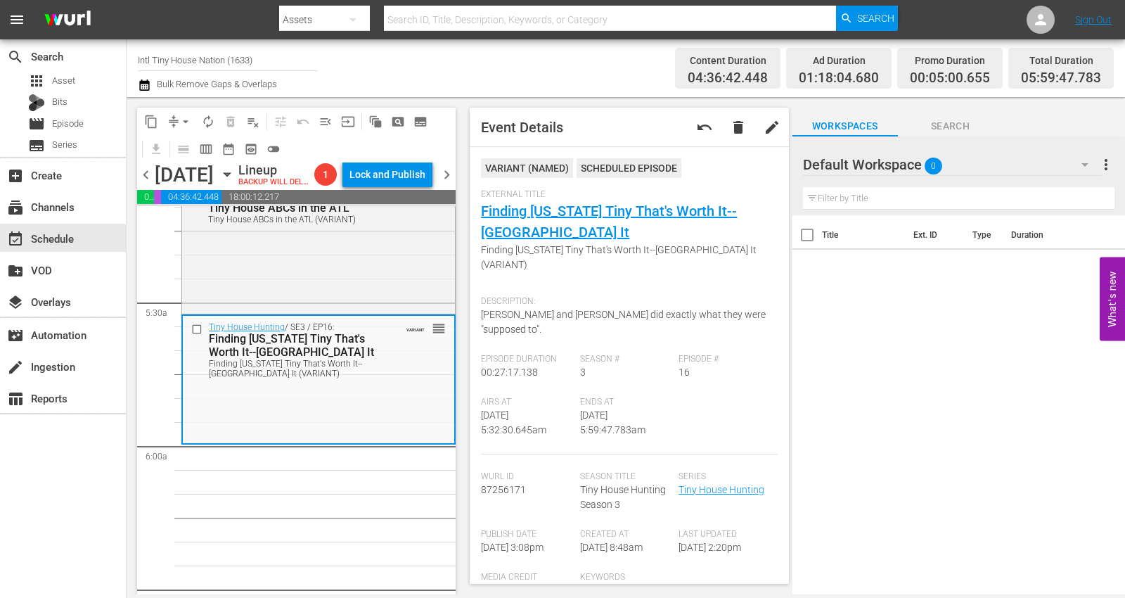
click at [445, 183] on span "chevron_right" at bounding box center [447, 175] width 18 height 18
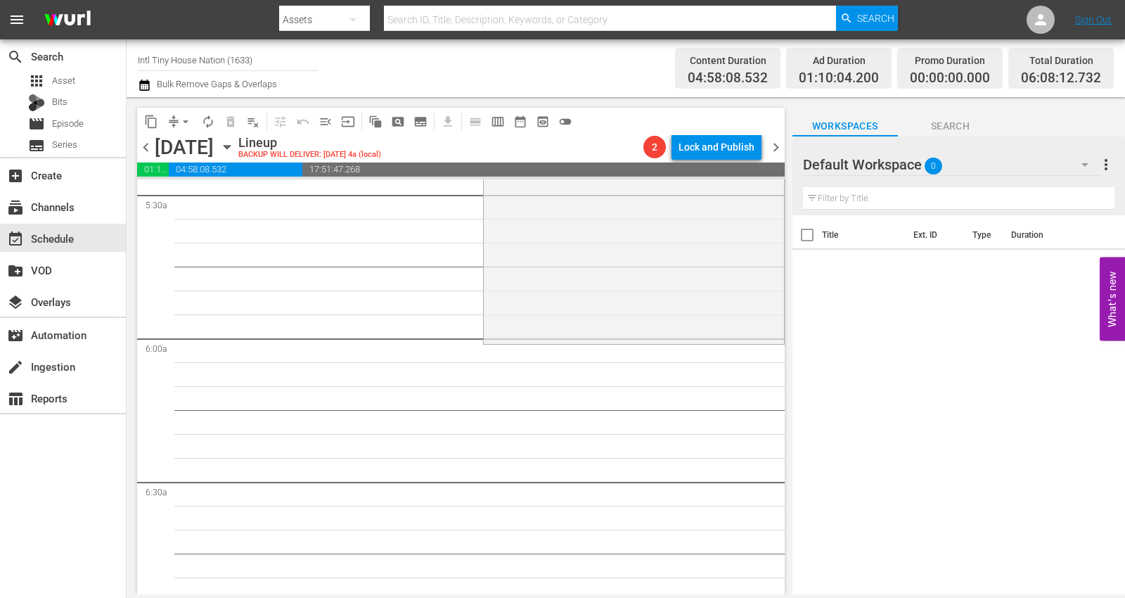
scroll to position [1569, 0]
click at [581, 287] on div "Tiny House Nation / SE5 / EP12: Dad's Tiny Homecoming Dad's Tiny Homecoming (ae…" at bounding box center [634, 213] width 300 height 242
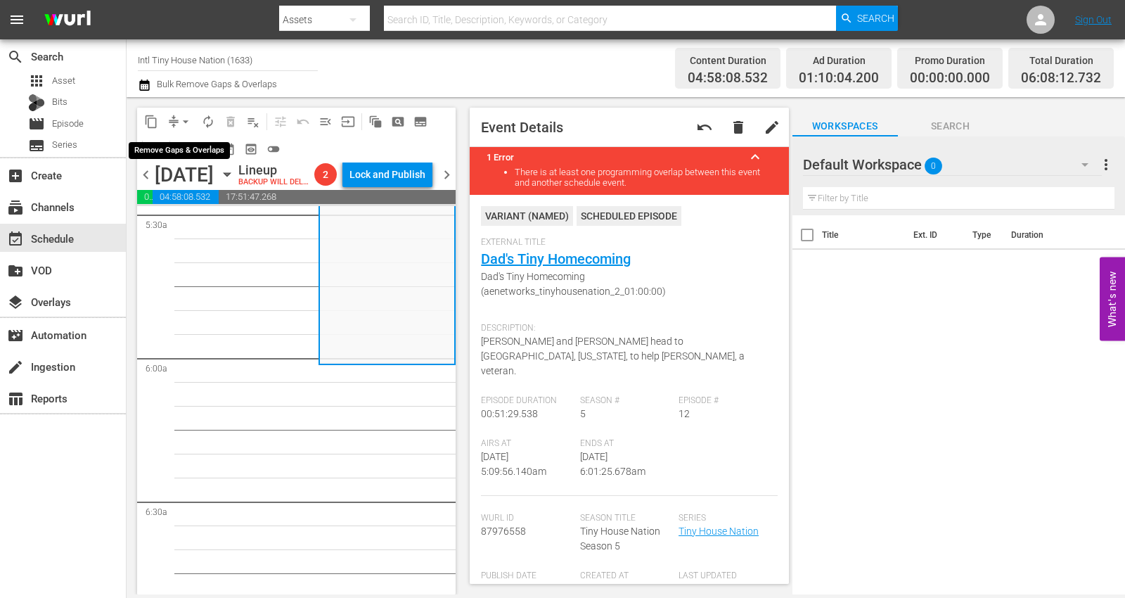
click at [187, 120] on span "arrow_drop_down" at bounding box center [186, 122] width 14 height 14
click at [181, 148] on li "Align to Midnight" at bounding box center [186, 149] width 116 height 23
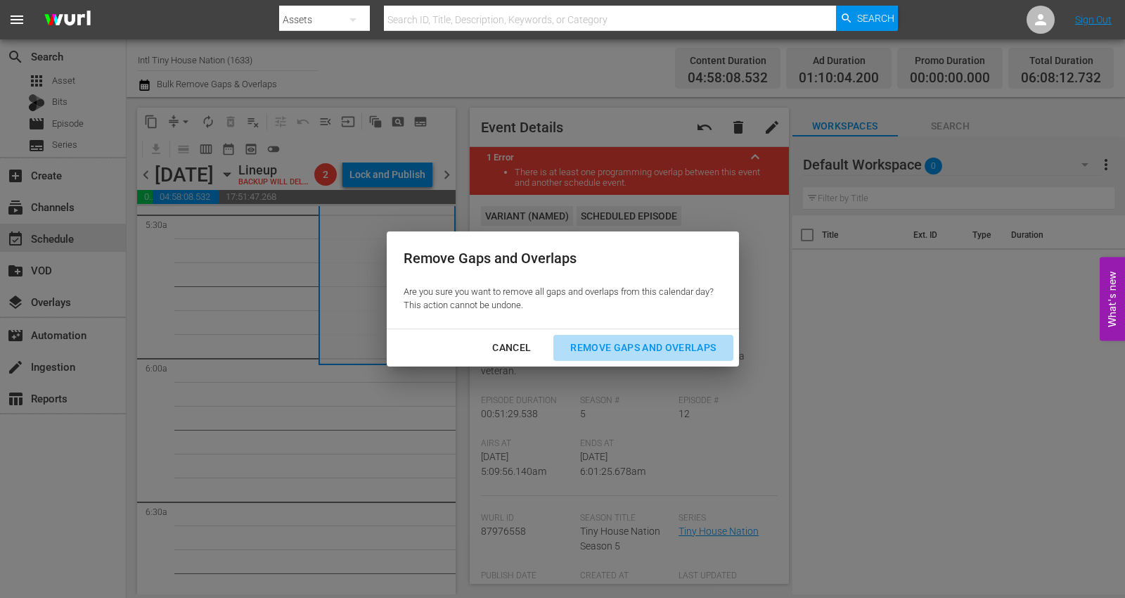
click at [631, 347] on div "Remove Gaps and Overlaps" at bounding box center [643, 348] width 168 height 18
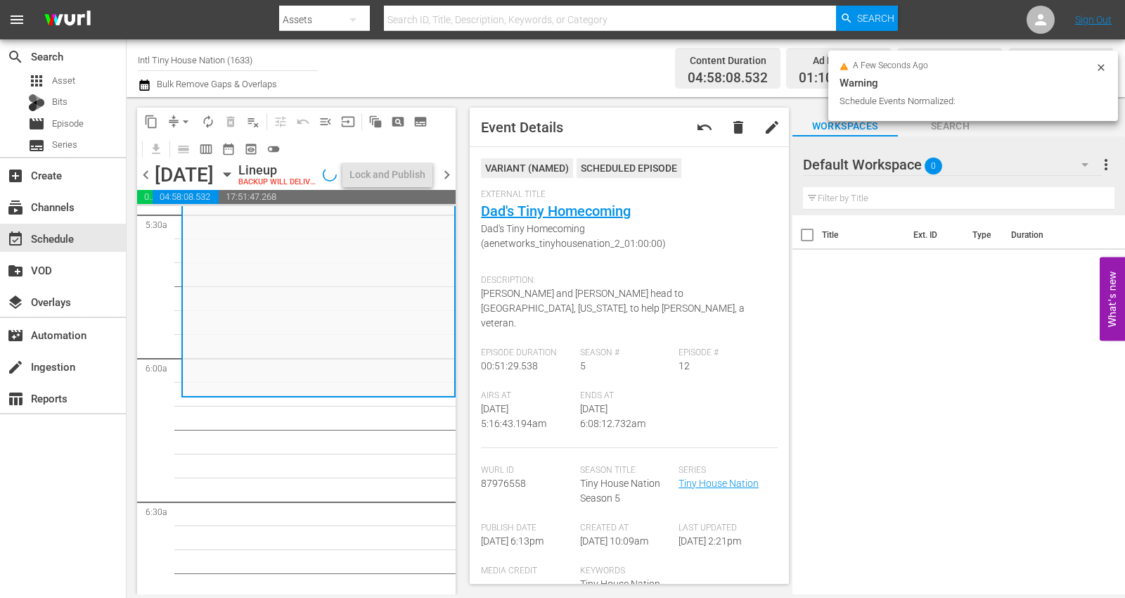
scroll to position [1545, 0]
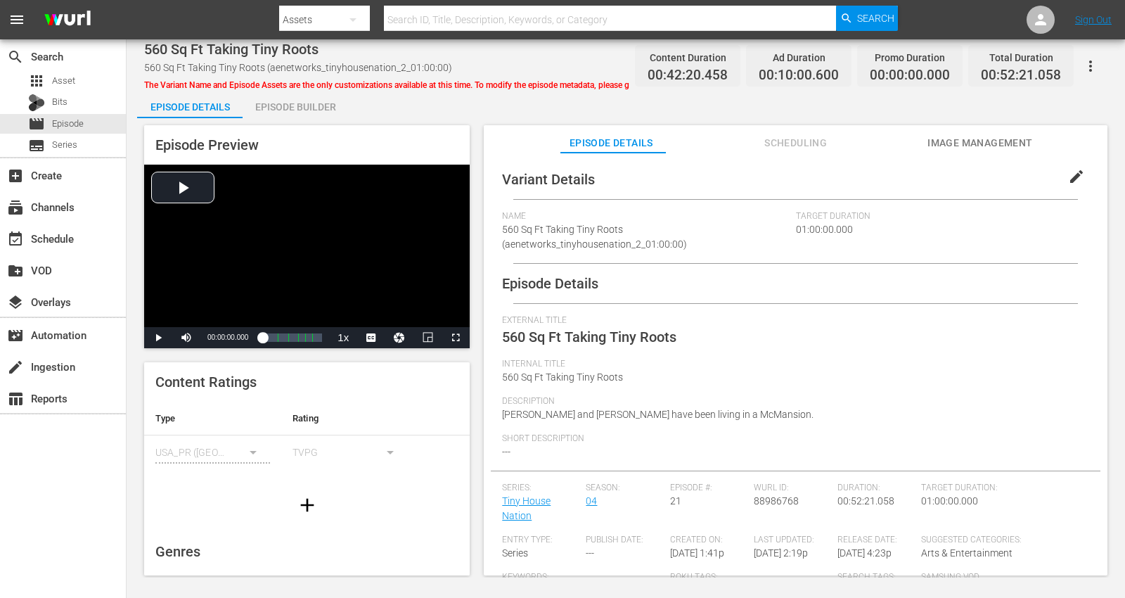
click at [285, 105] on div "Episode Builder" at bounding box center [295, 107] width 105 height 34
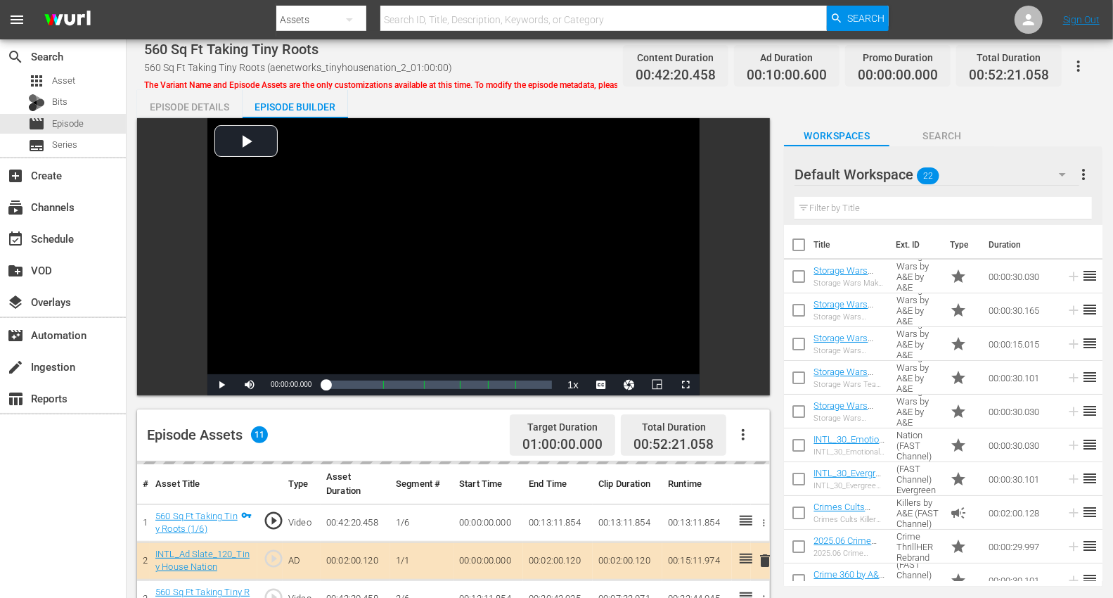
click at [1012, 170] on icon "button" at bounding box center [1062, 174] width 17 height 17
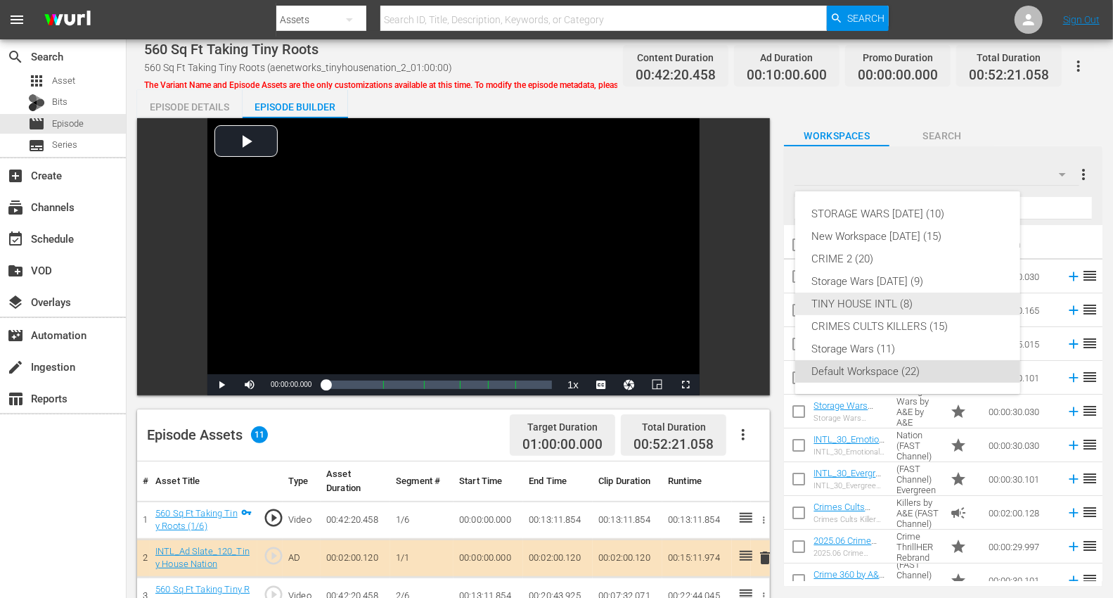
click at [862, 304] on div "TINY HOUSE INTL (8)" at bounding box center [907, 303] width 191 height 22
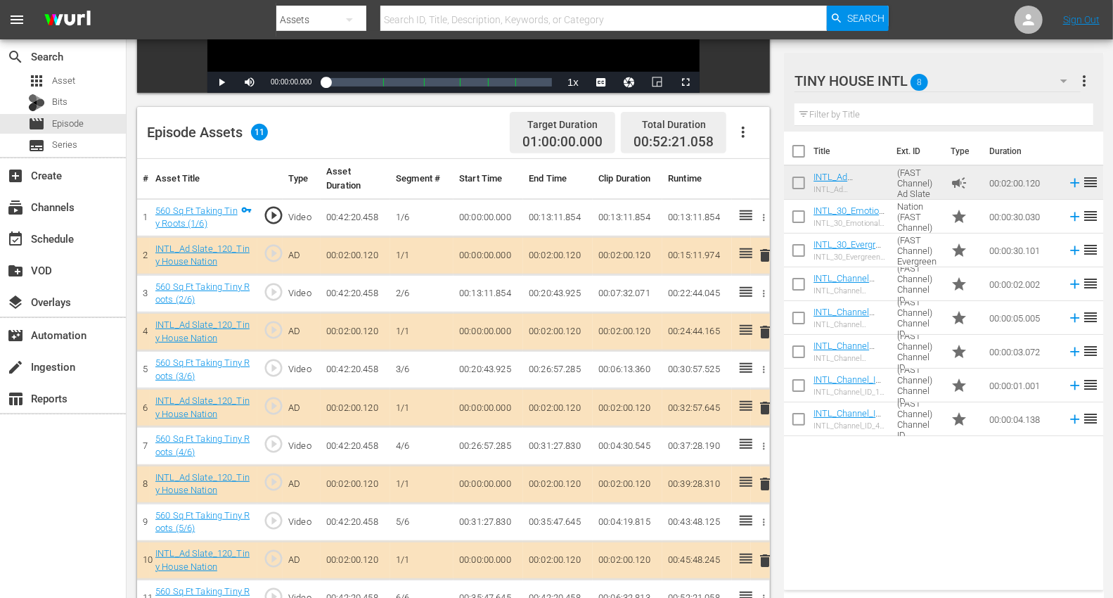
scroll to position [366, 0]
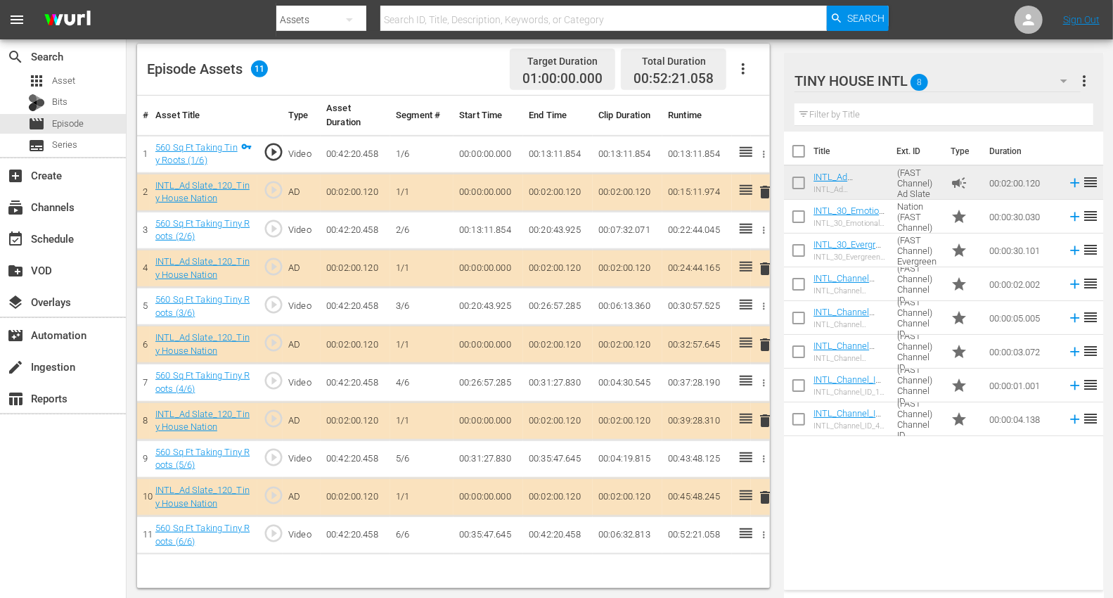
click at [763, 191] on span "delete" at bounding box center [764, 191] width 17 height 17
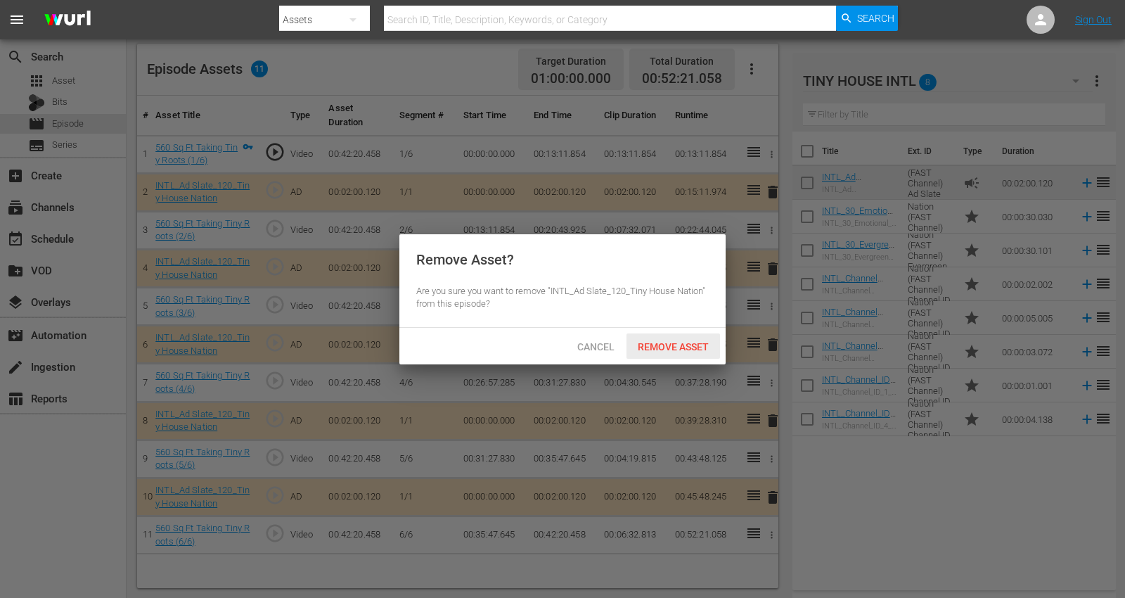
drag, startPoint x: 678, startPoint y: 342, endPoint x: 640, endPoint y: 309, distance: 50.4
click at [678, 341] on span "Remove Asset" at bounding box center [672, 346] width 93 height 11
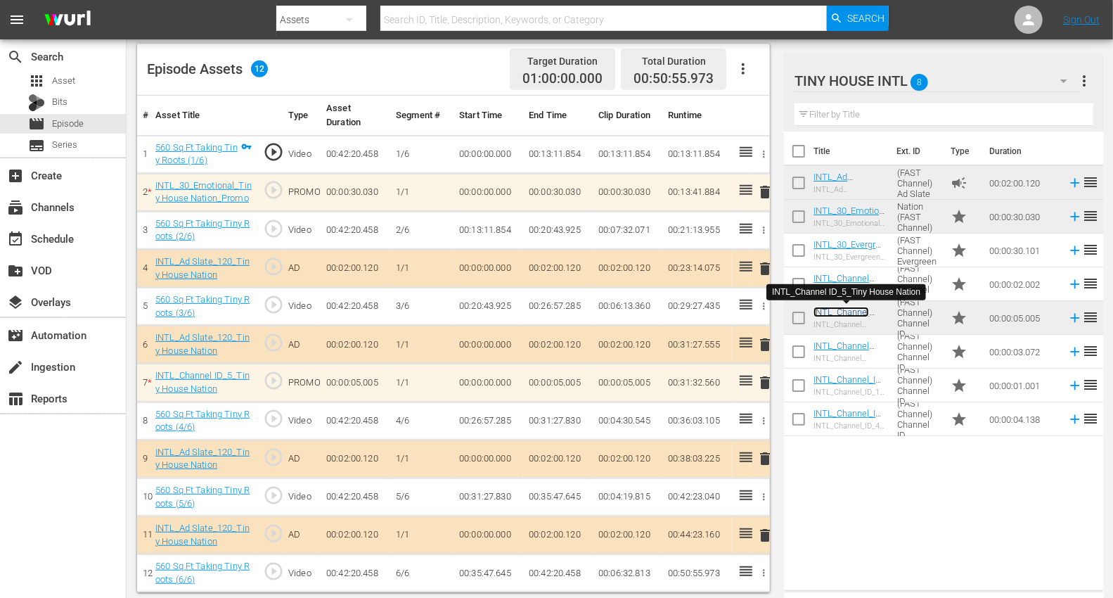
scroll to position [366, 0]
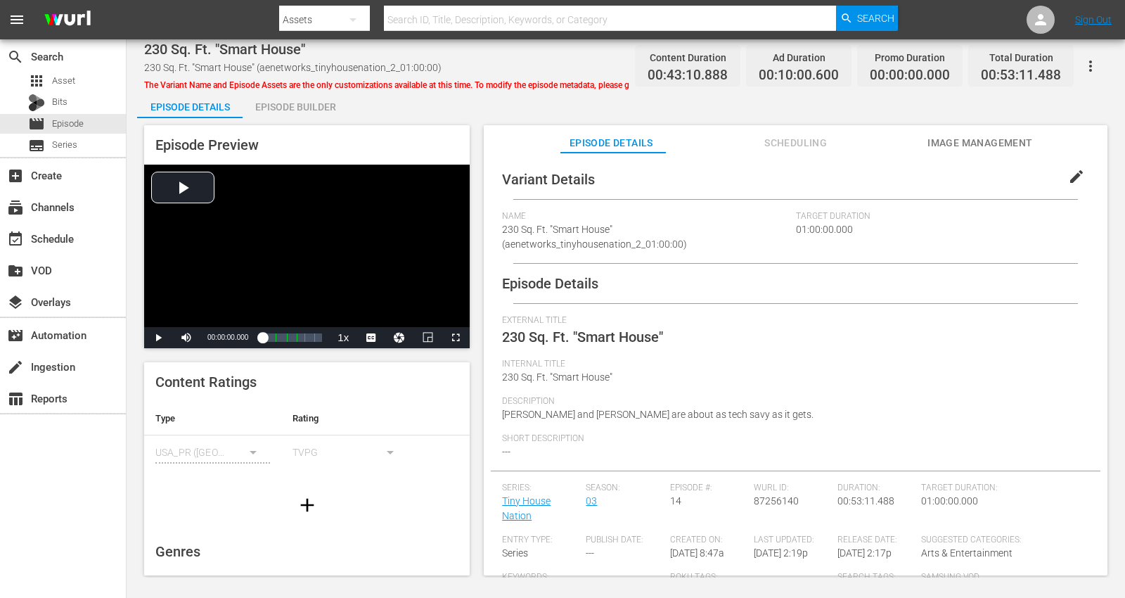
click at [297, 103] on div "Episode Builder" at bounding box center [295, 107] width 105 height 34
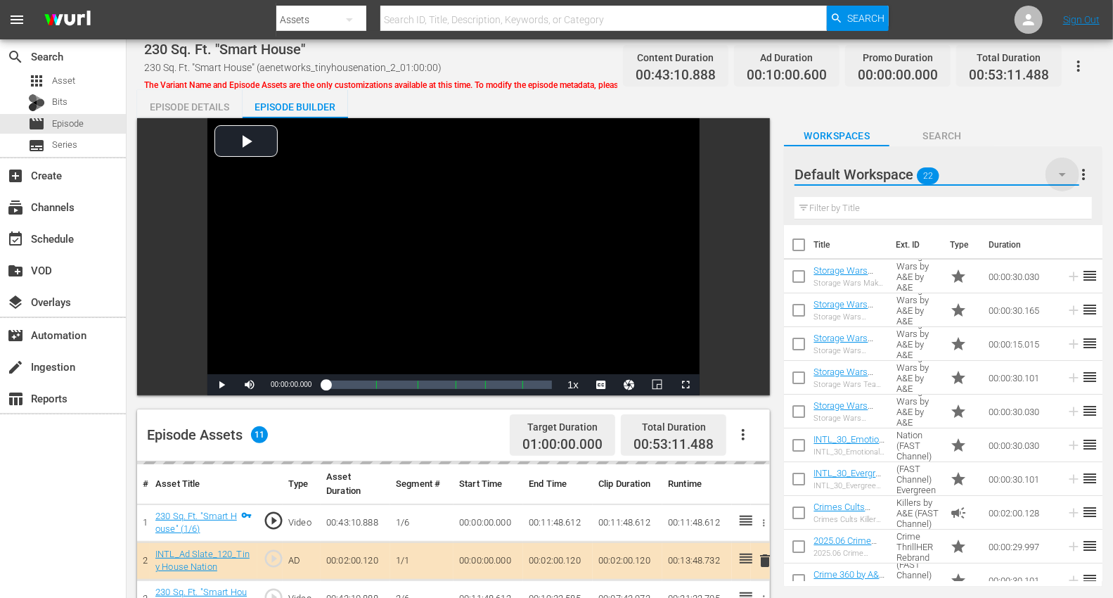
click at [1012, 168] on icon "button" at bounding box center [1062, 174] width 17 height 17
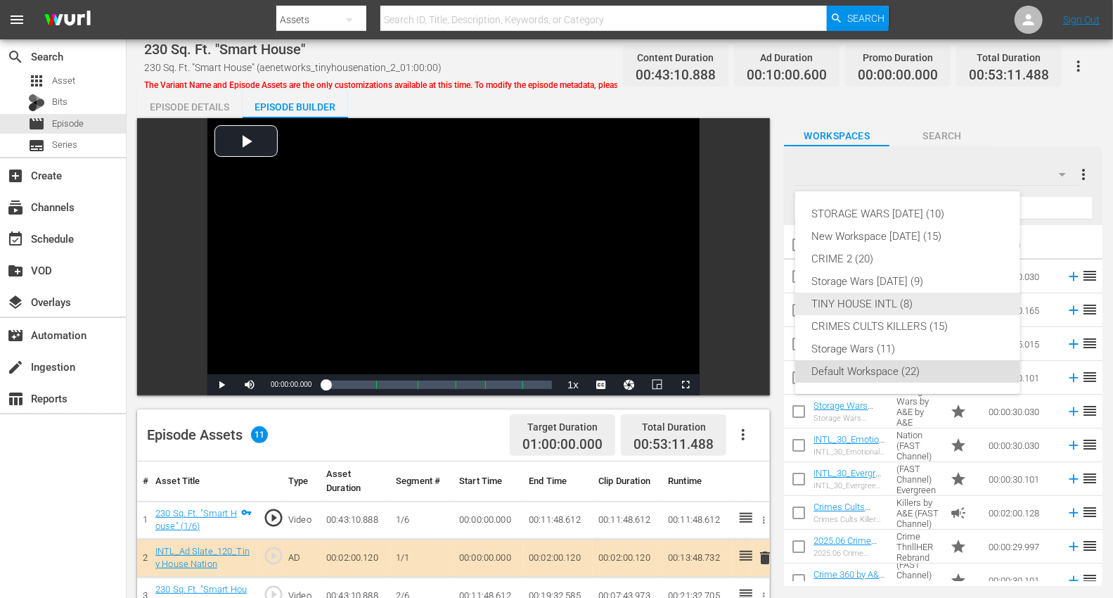
click at [871, 307] on div "TINY HOUSE INTL (8)" at bounding box center [907, 303] width 191 height 22
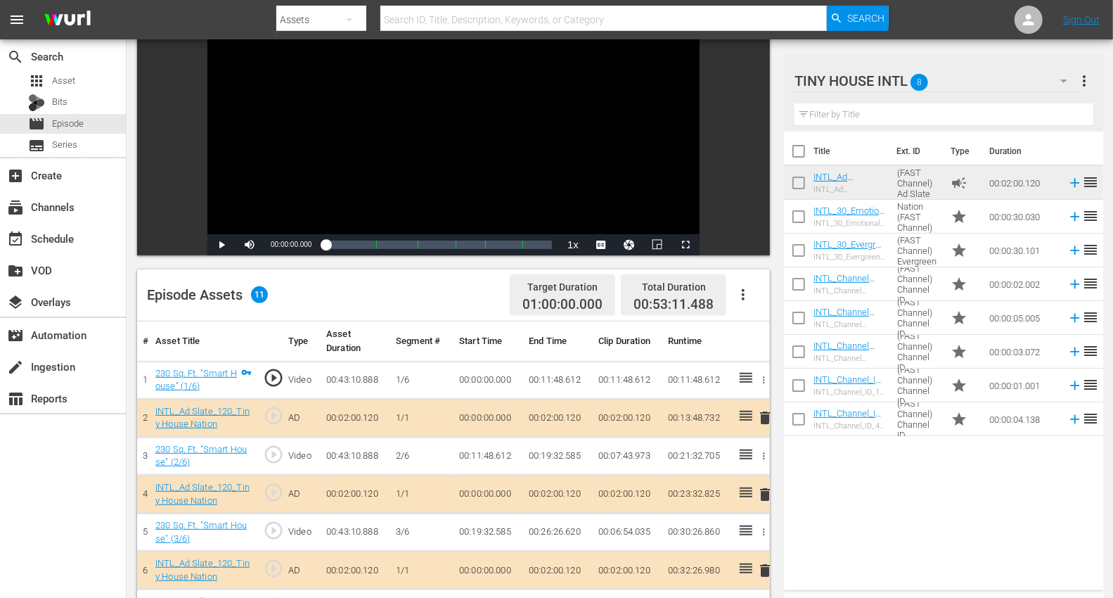
scroll to position [234, 0]
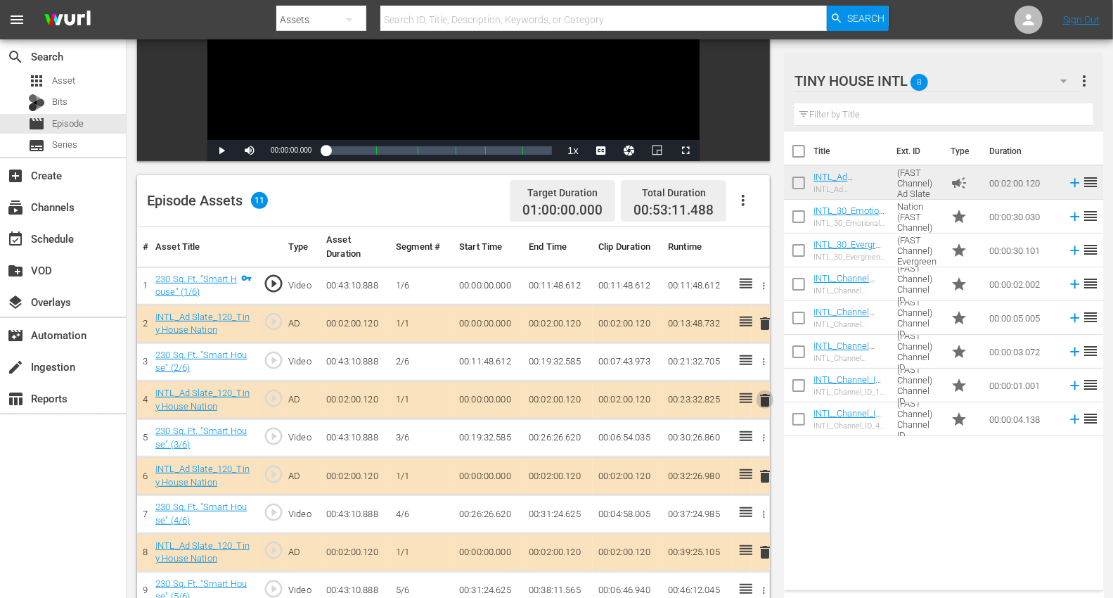
click at [766, 395] on span "delete" at bounding box center [764, 400] width 17 height 17
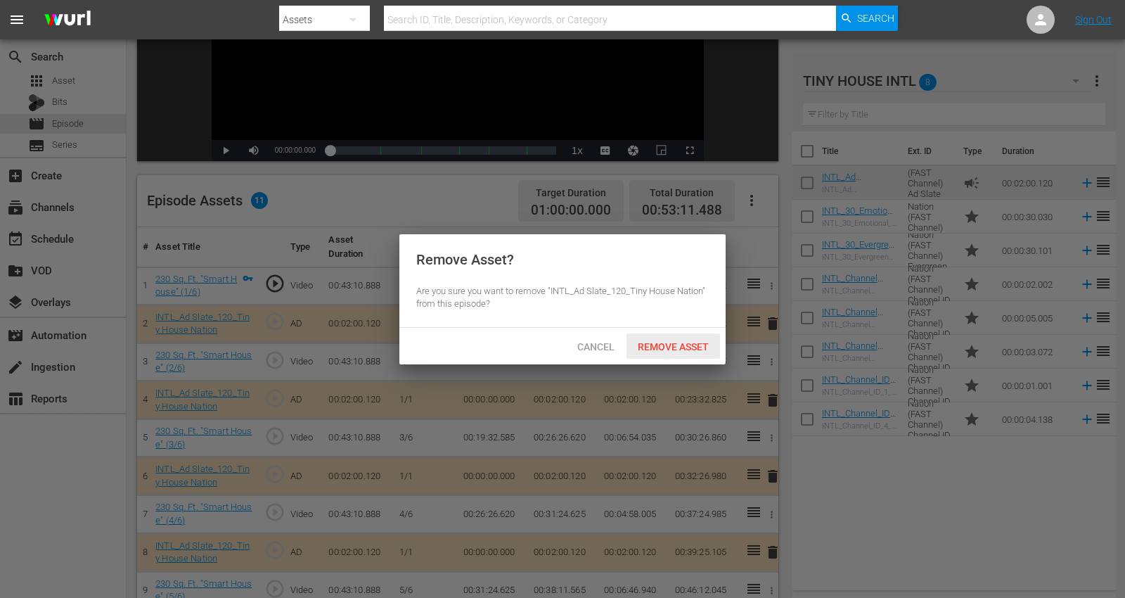
click at [658, 344] on span "Remove Asset" at bounding box center [672, 346] width 93 height 11
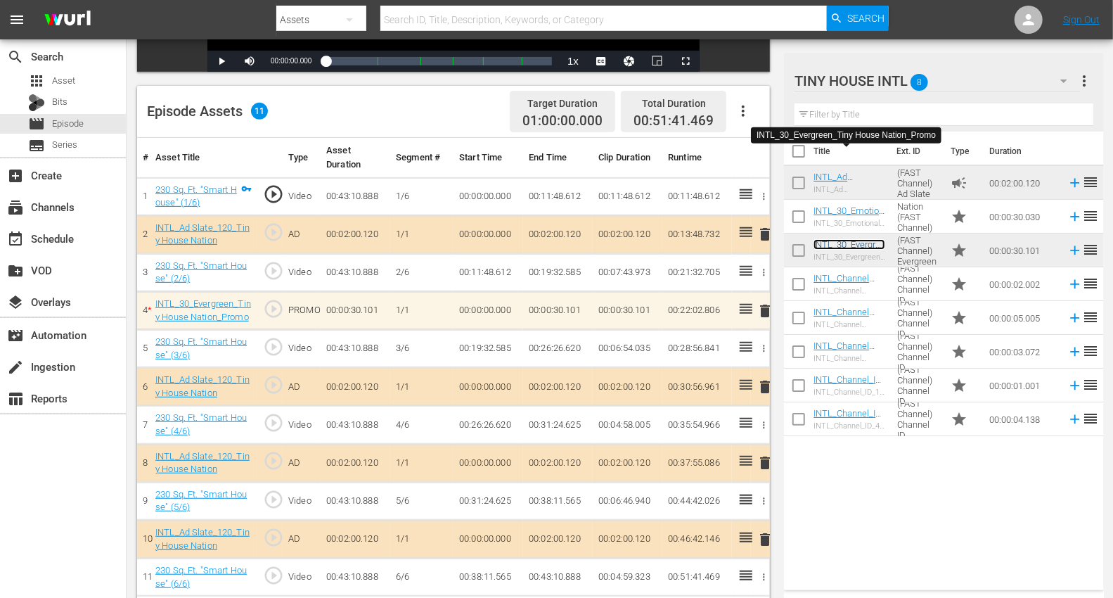
scroll to position [366, 0]
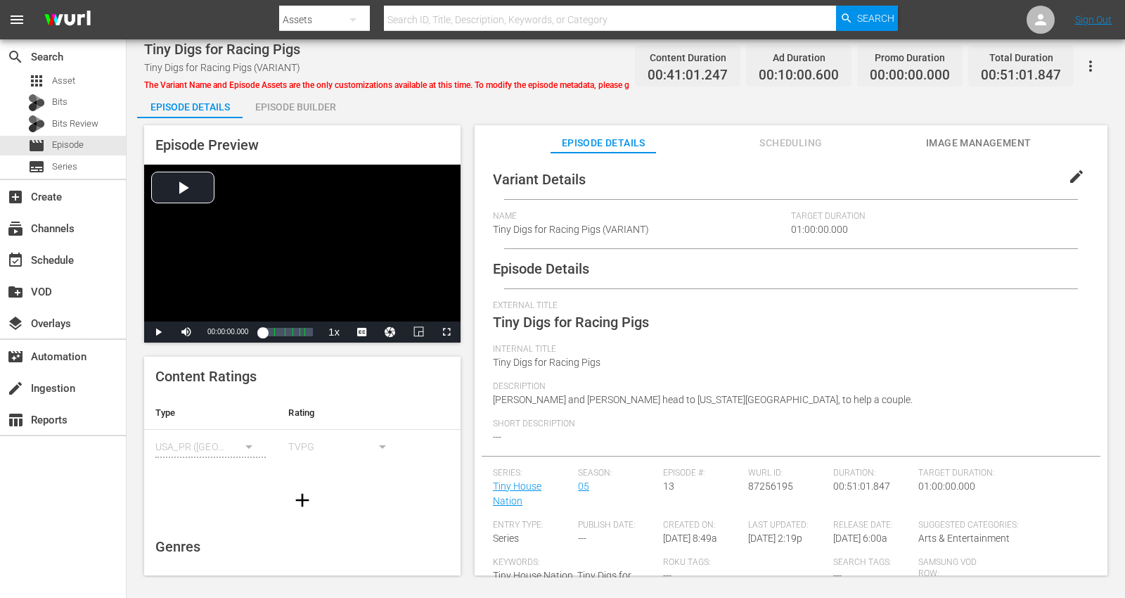
click at [285, 102] on div "Episode Builder" at bounding box center [295, 107] width 105 height 34
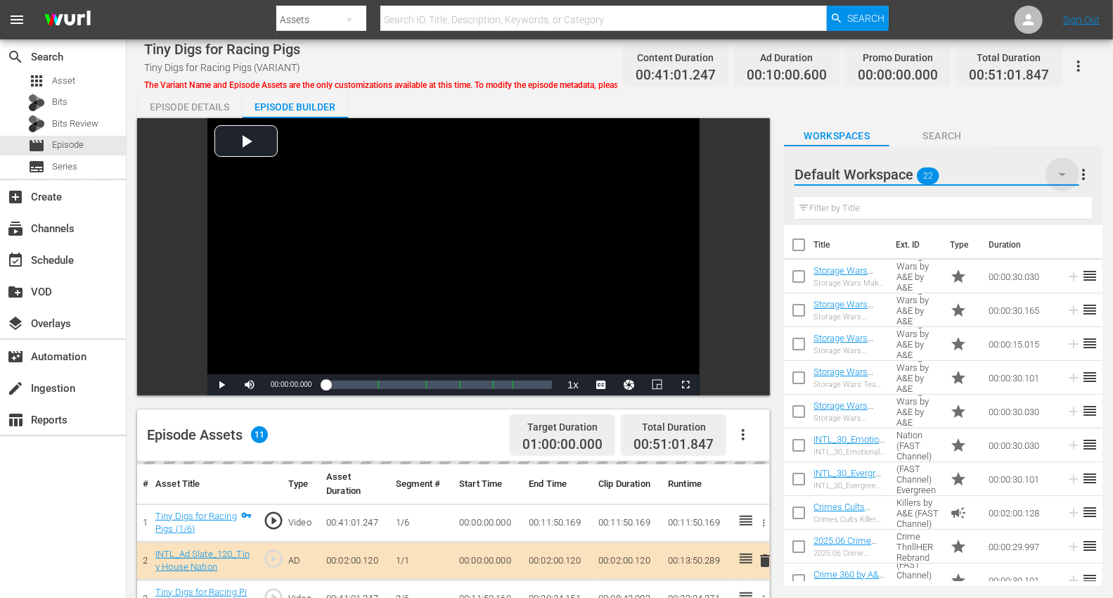
click at [1012, 172] on icon "button" at bounding box center [1062, 174] width 17 height 17
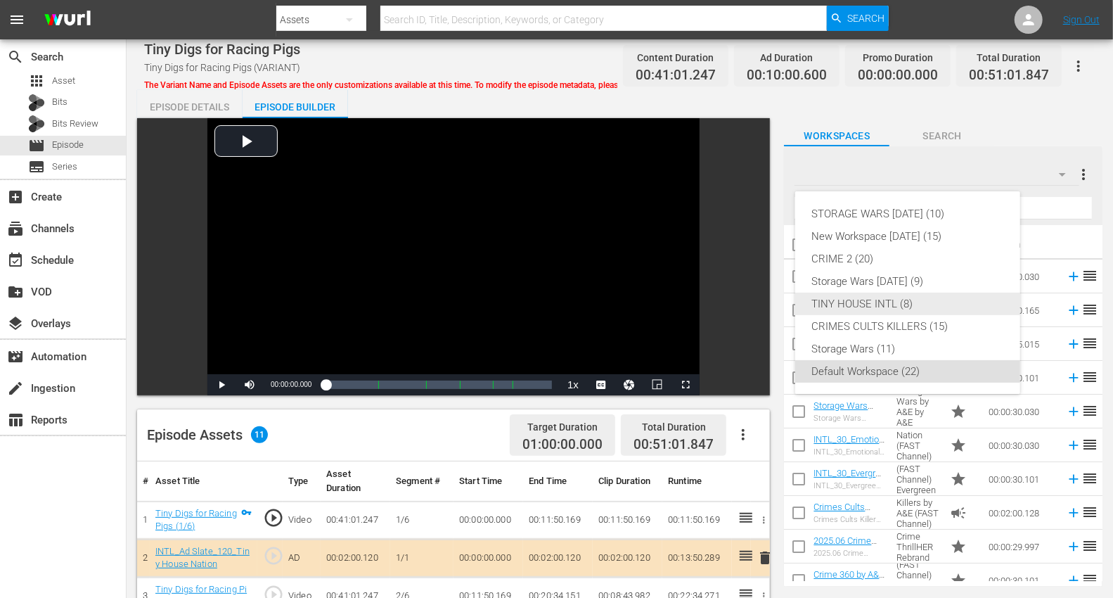
drag, startPoint x: 867, startPoint y: 304, endPoint x: 865, endPoint y: 296, distance: 8.0
click at [866, 299] on div "TINY HOUSE INTL (8)" at bounding box center [907, 303] width 191 height 22
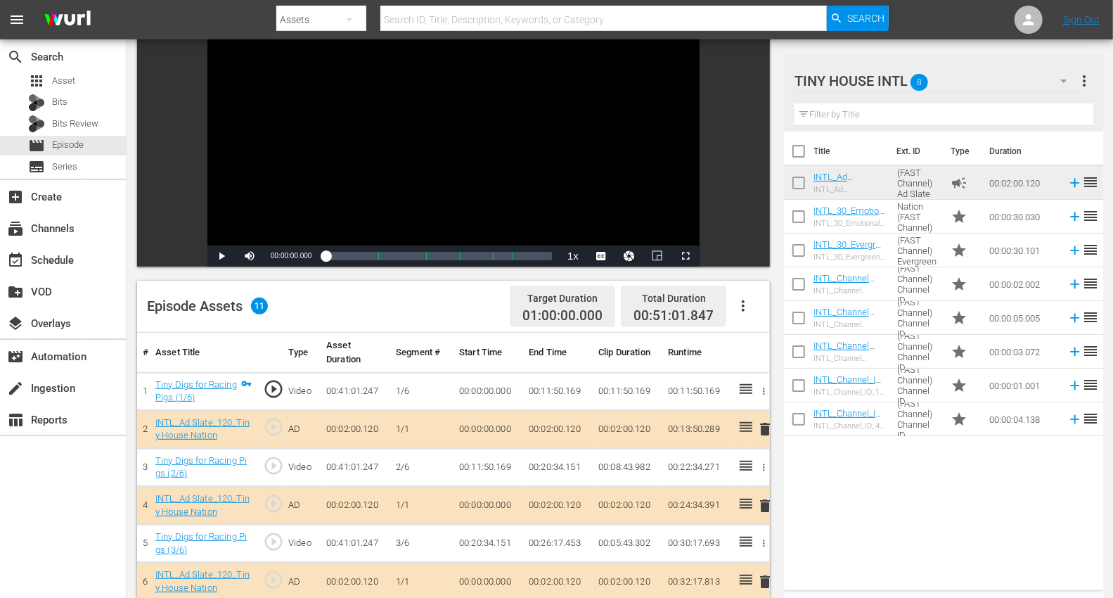
scroll to position [312, 0]
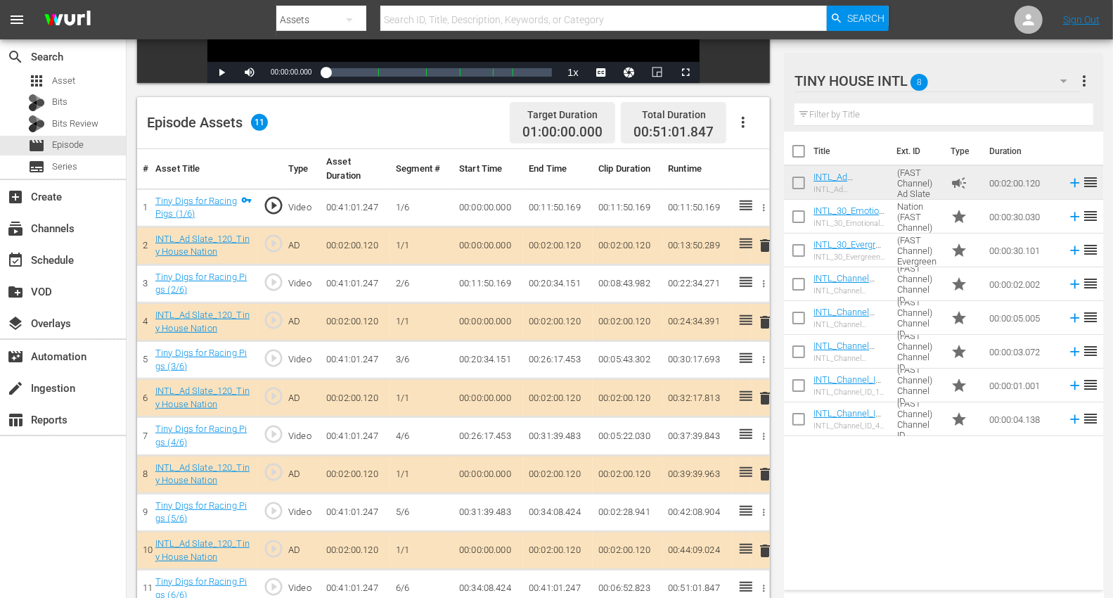
click at [765, 391] on span "delete" at bounding box center [764, 397] width 17 height 17
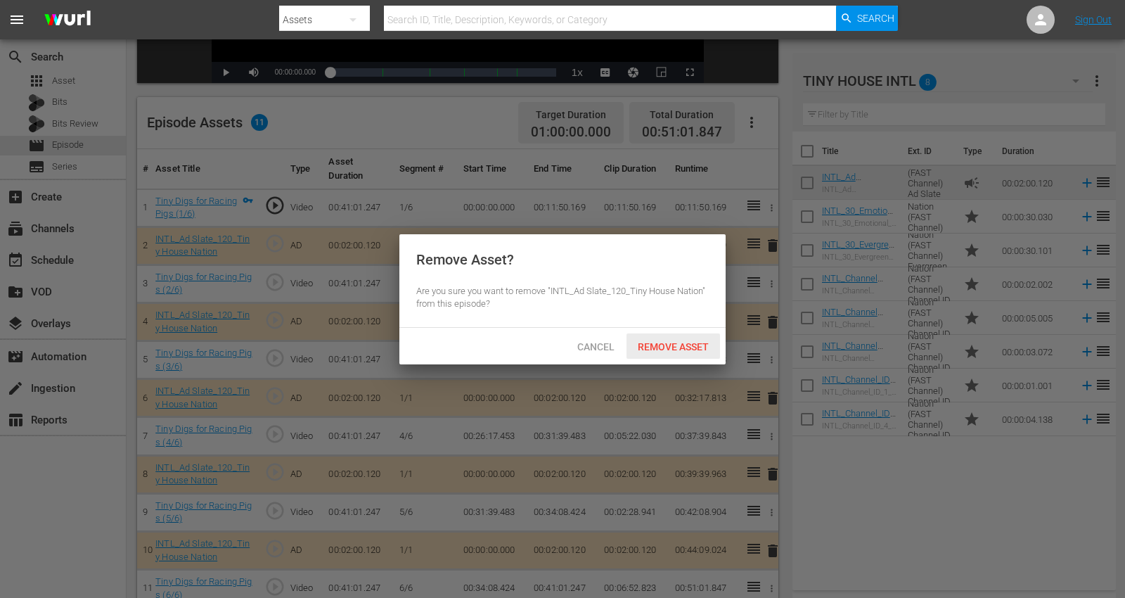
click at [676, 342] on span "Remove Asset" at bounding box center [672, 346] width 93 height 11
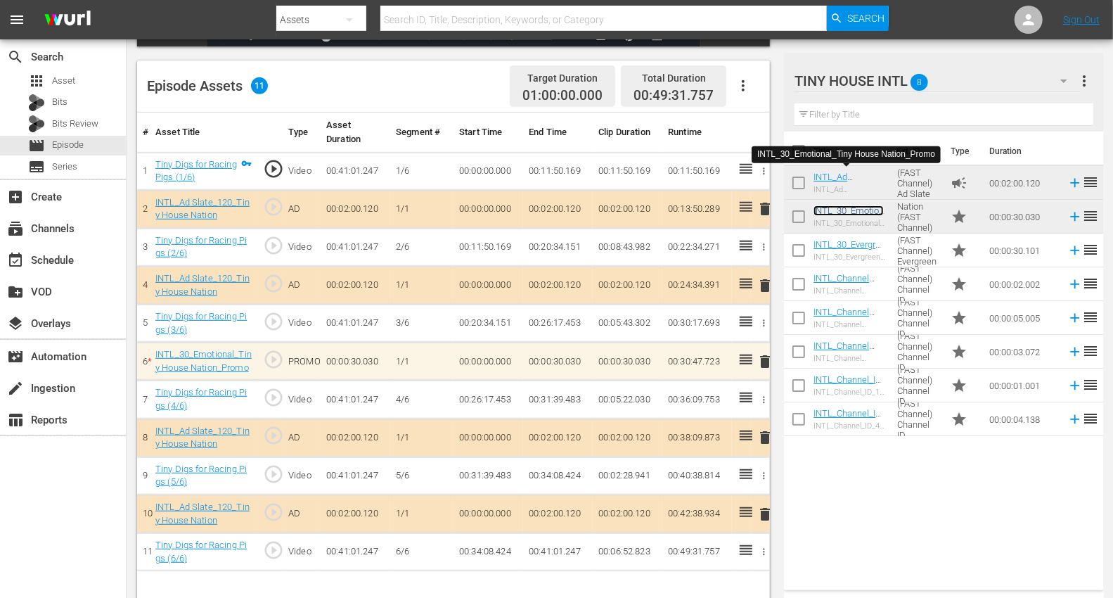
scroll to position [366, 0]
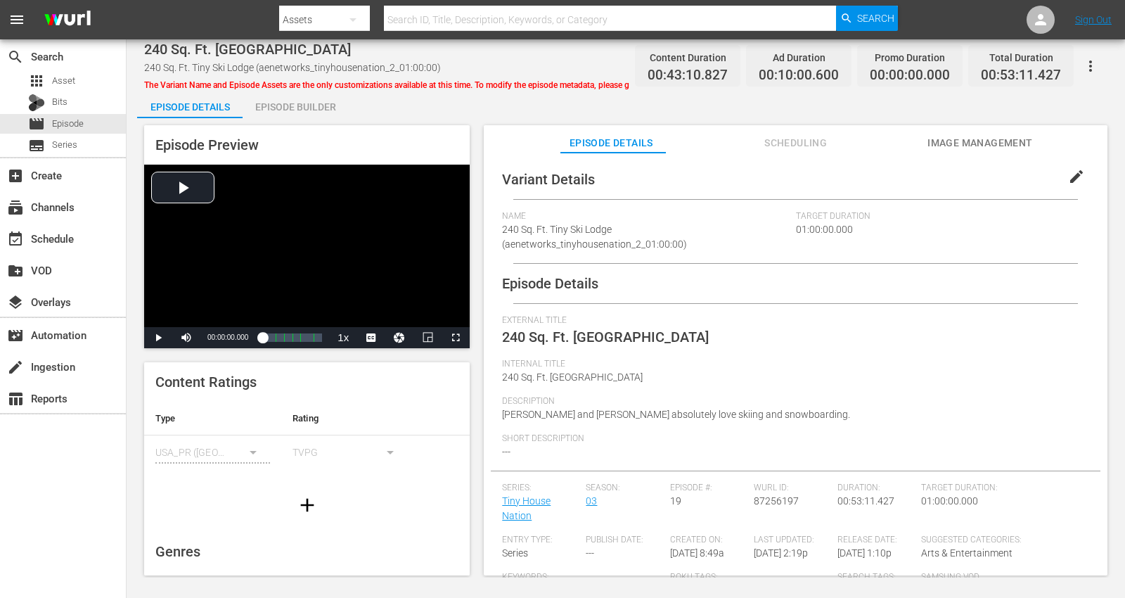
click at [287, 103] on div "Episode Builder" at bounding box center [295, 107] width 105 height 34
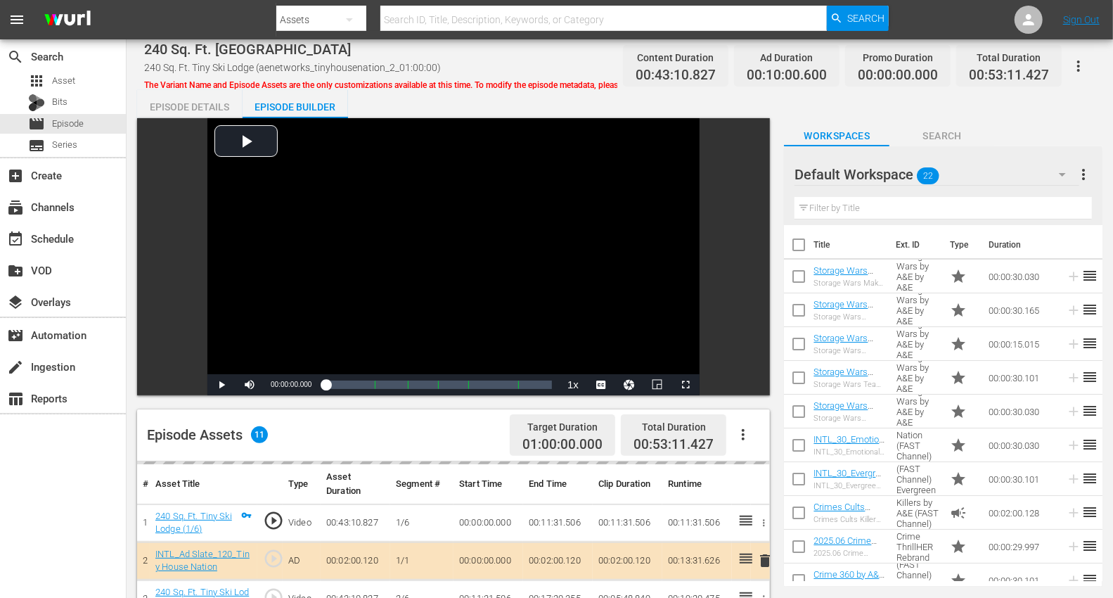
click at [1012, 169] on icon "button" at bounding box center [1062, 174] width 17 height 17
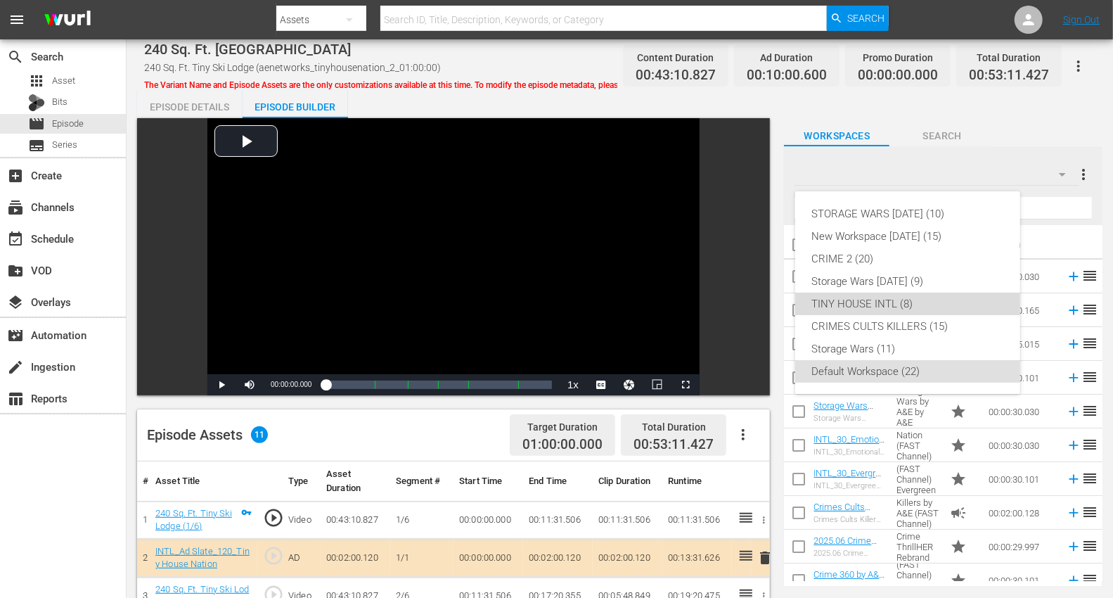
drag, startPoint x: 924, startPoint y: 303, endPoint x: 908, endPoint y: 297, distance: 16.7
click at [923, 303] on div "TINY HOUSE INTL (8)" at bounding box center [907, 303] width 191 height 22
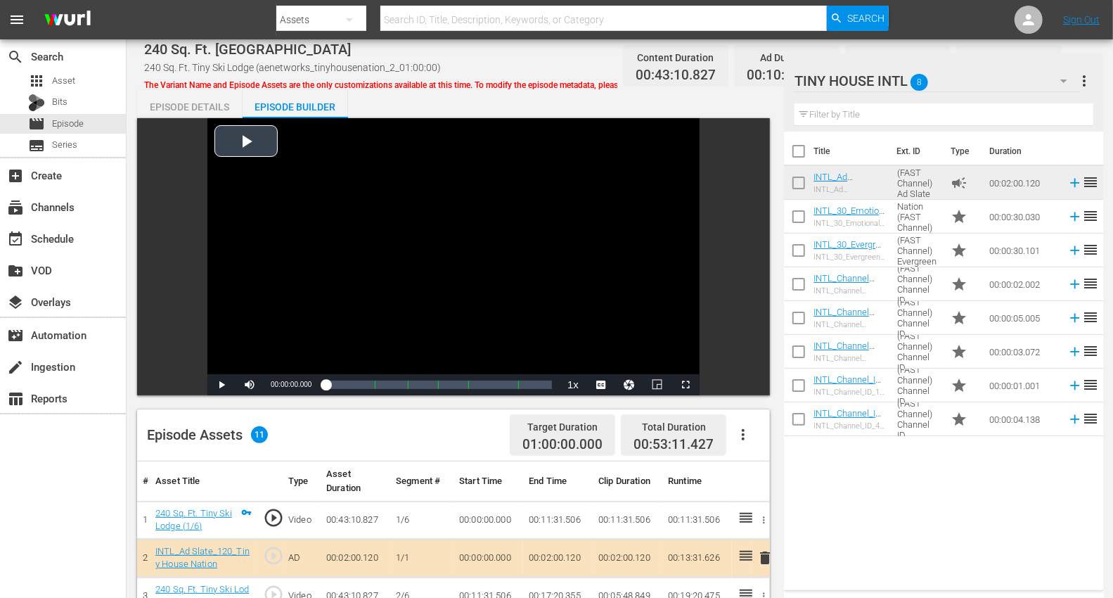
scroll to position [312, 0]
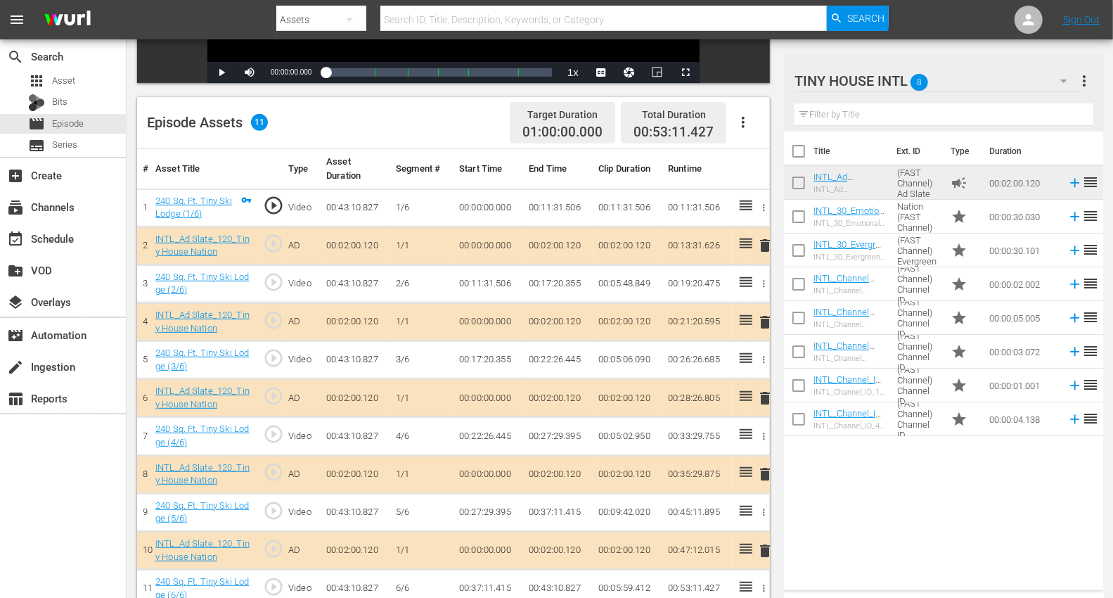
click at [763, 468] on span "delete" at bounding box center [764, 473] width 17 height 17
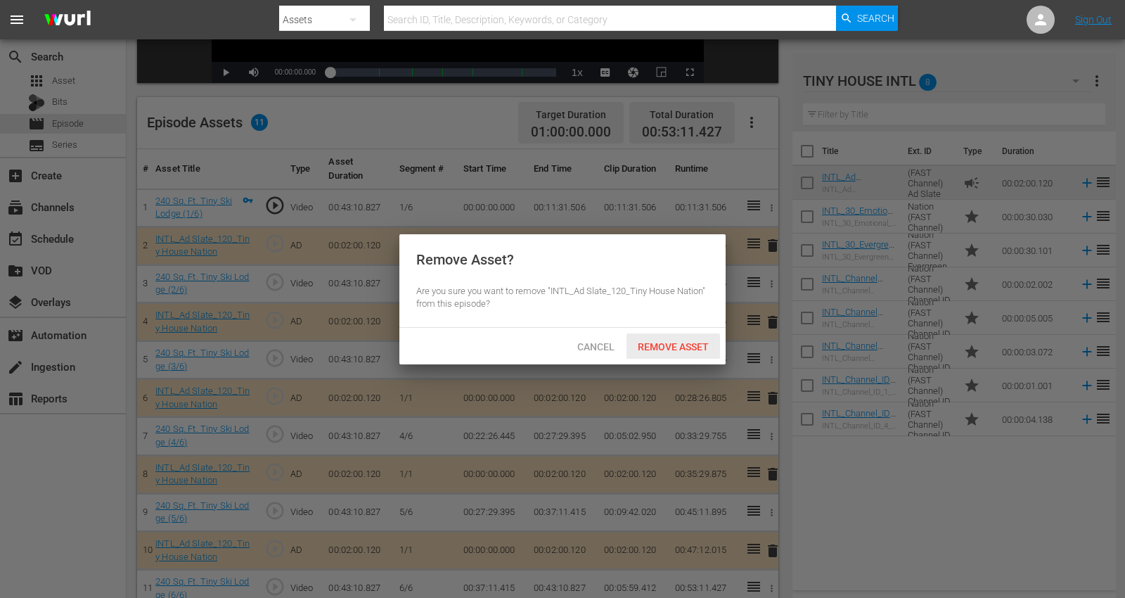
click at [659, 347] on span "Remove Asset" at bounding box center [672, 346] width 93 height 11
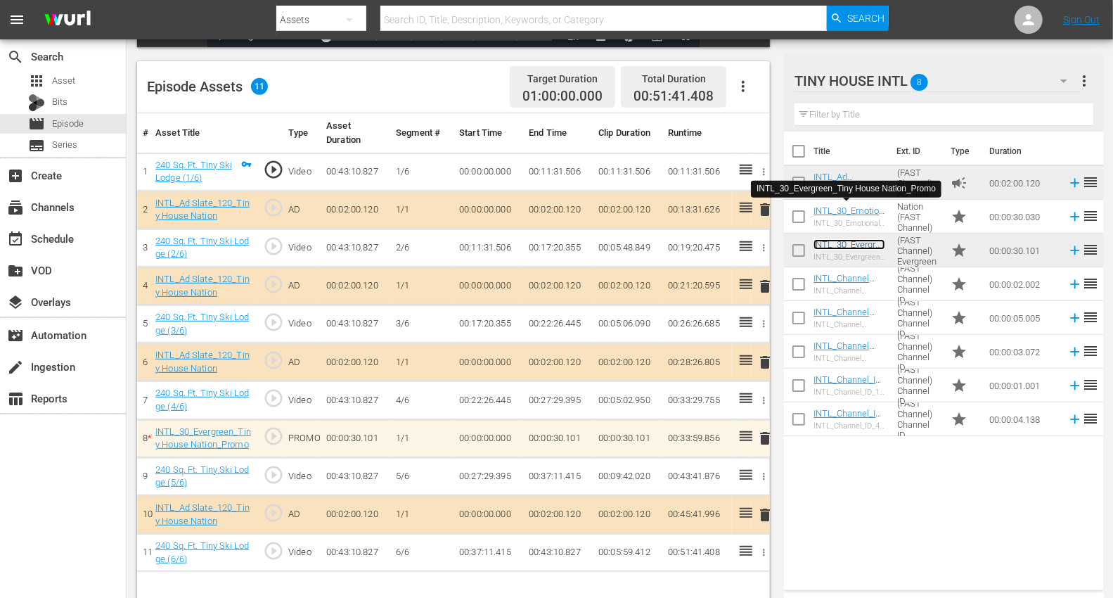
scroll to position [366, 0]
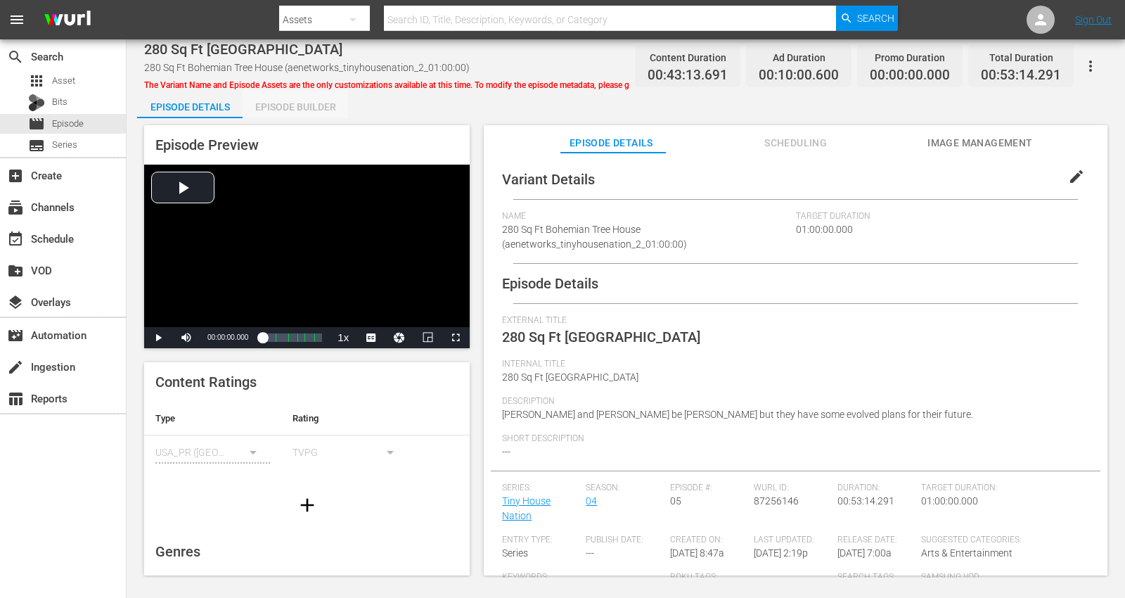
click at [280, 104] on div "Episode Builder" at bounding box center [295, 107] width 105 height 34
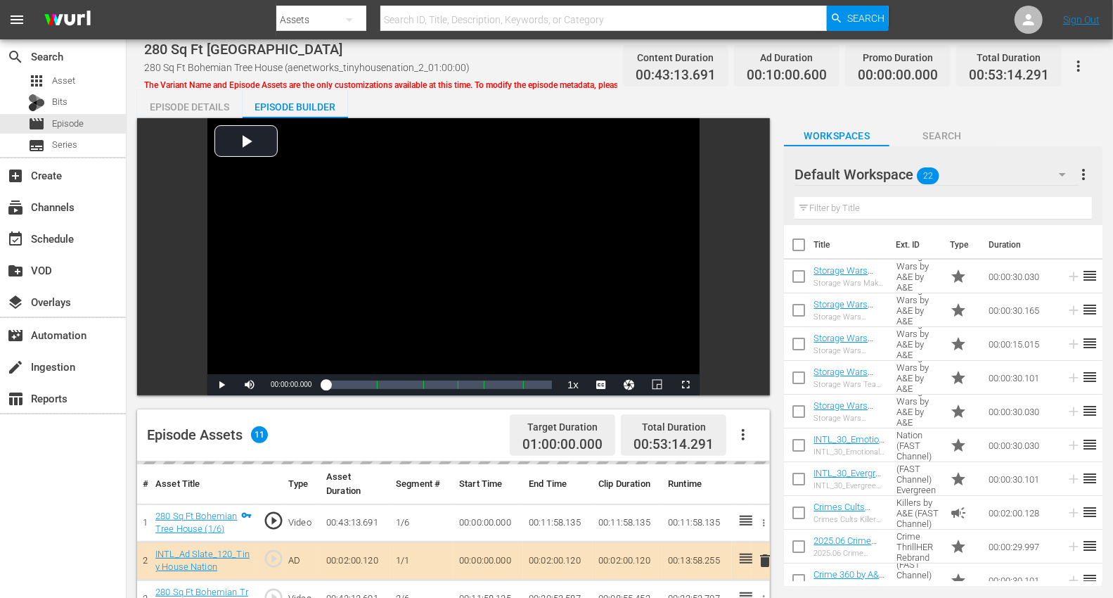
click at [1012, 174] on icon "button" at bounding box center [1062, 175] width 7 height 4
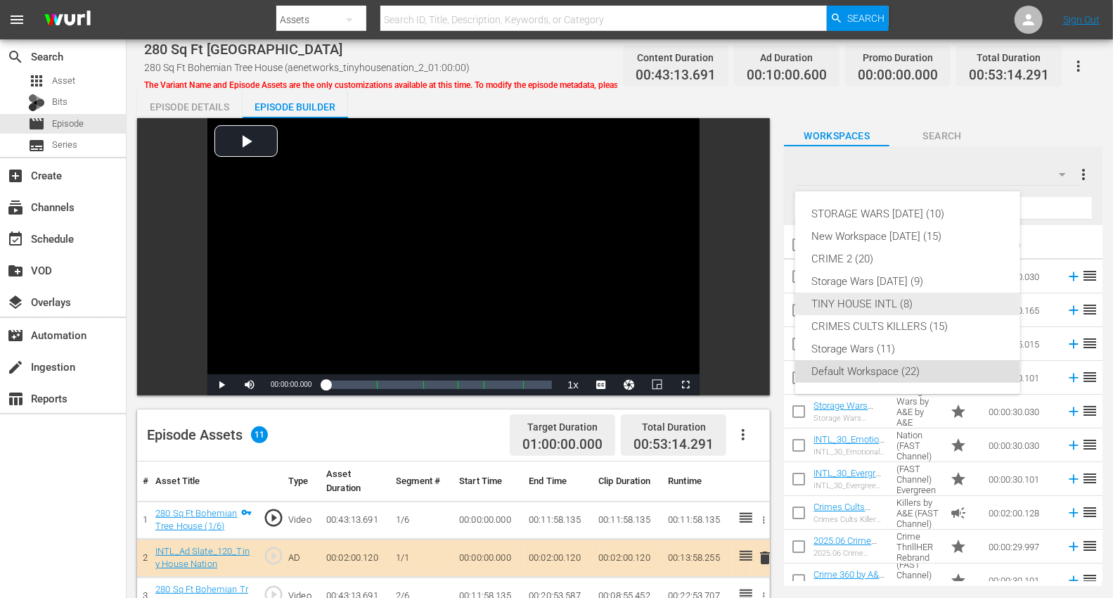
click at [889, 304] on div "TINY HOUSE INTL (8)" at bounding box center [907, 303] width 191 height 22
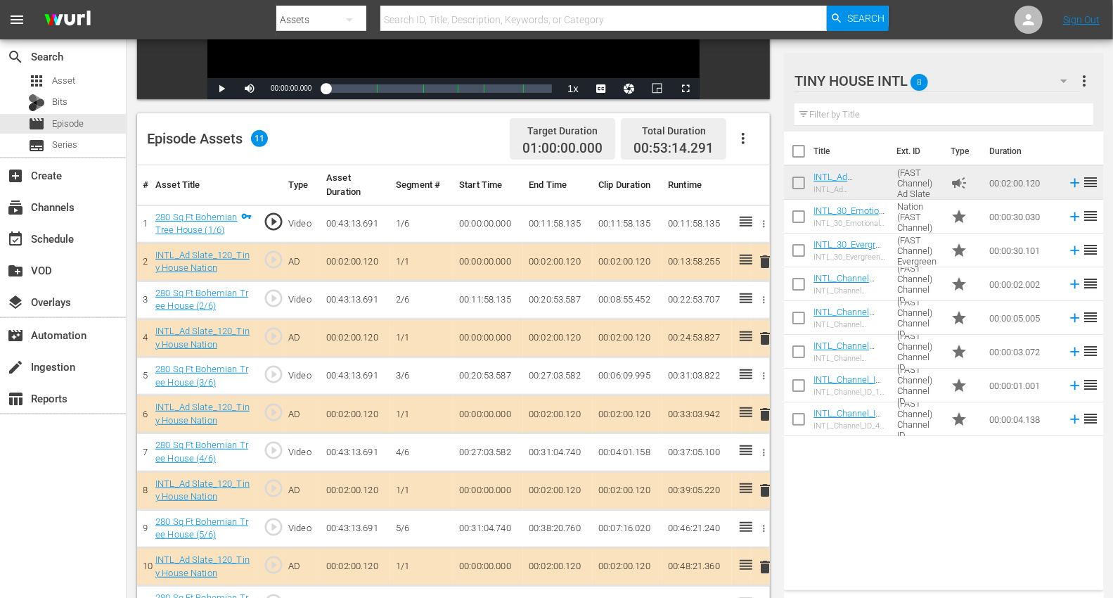
scroll to position [312, 0]
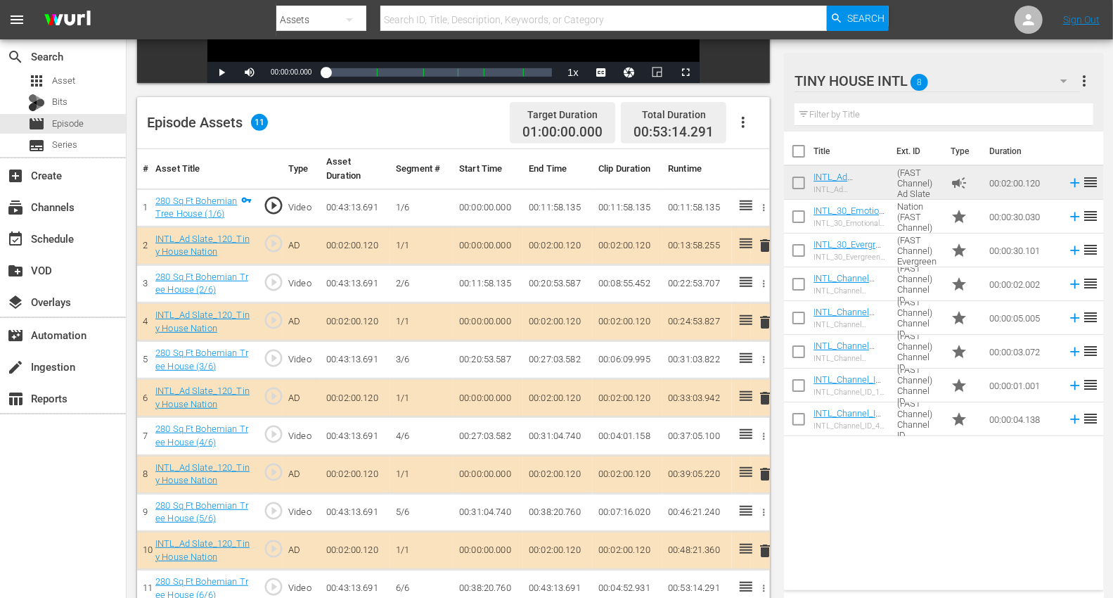
click at [767, 537] on span "delete" at bounding box center [764, 550] width 17 height 17
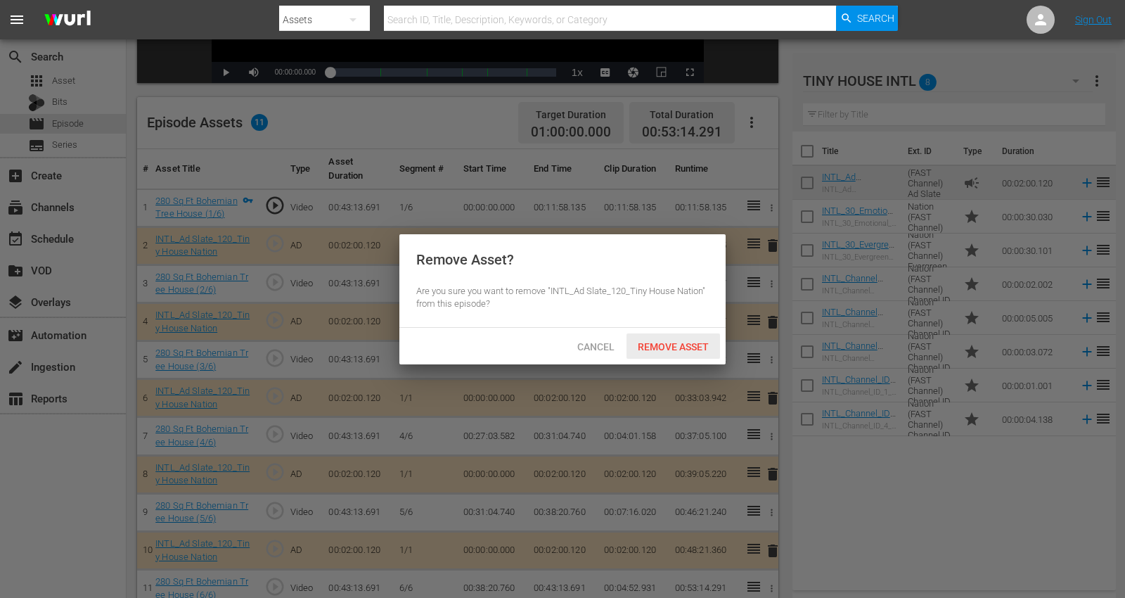
click at [666, 344] on span "Remove Asset" at bounding box center [672, 346] width 93 height 11
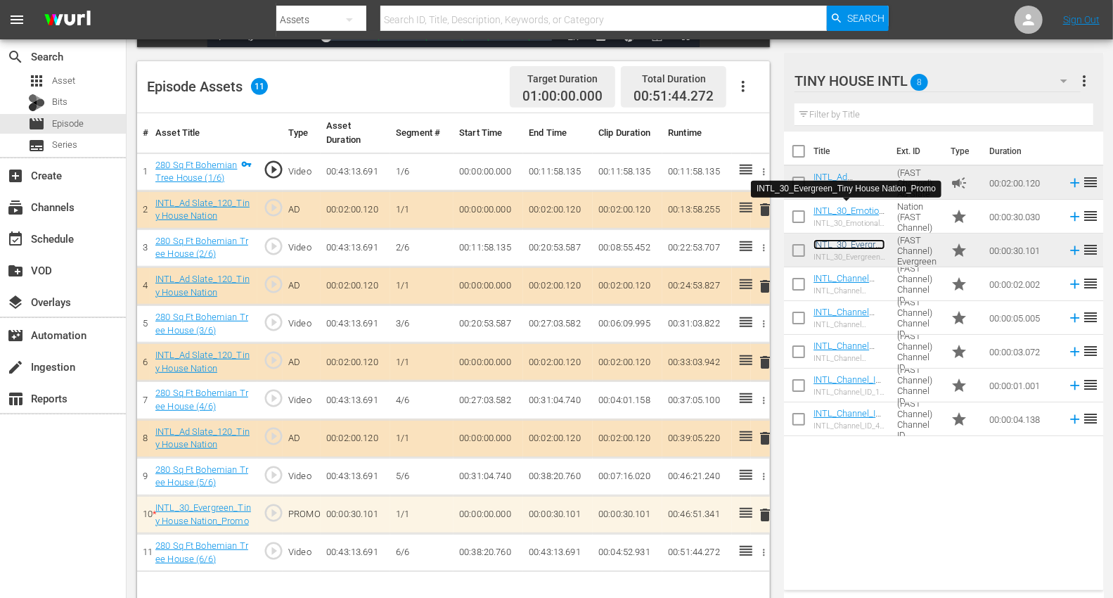
scroll to position [366, 0]
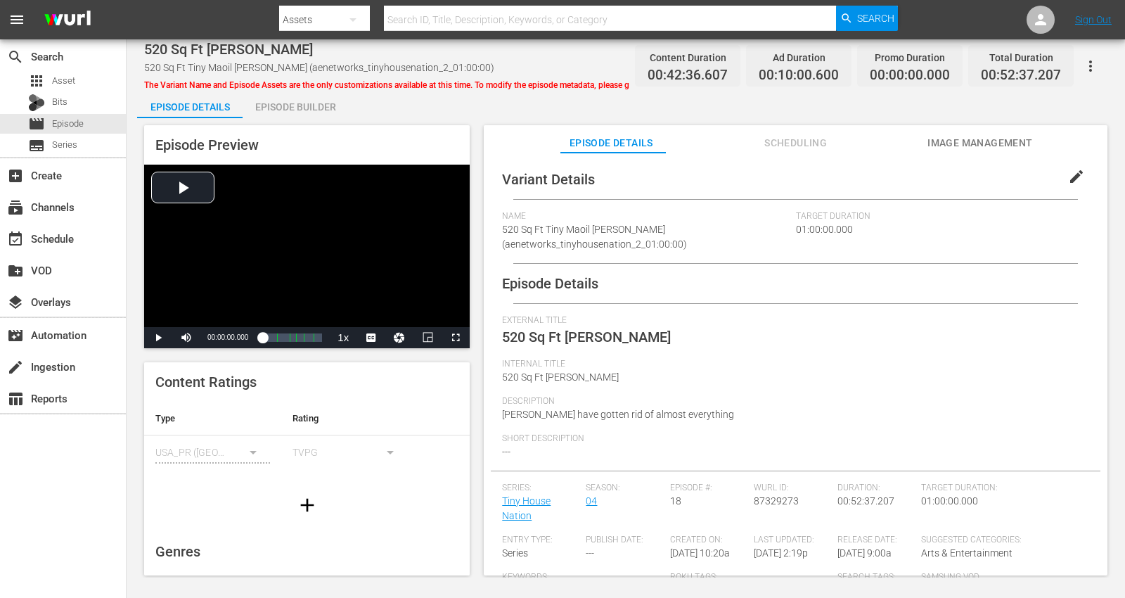
click at [279, 106] on div "Episode Builder" at bounding box center [295, 107] width 105 height 34
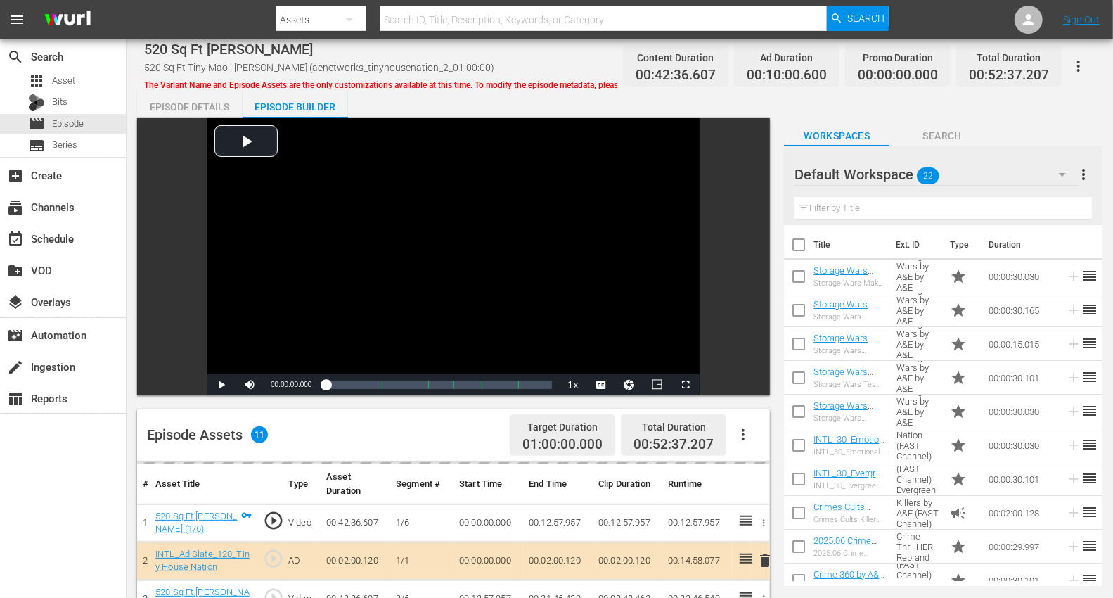
click at [1012, 175] on icon "button" at bounding box center [1062, 174] width 17 height 17
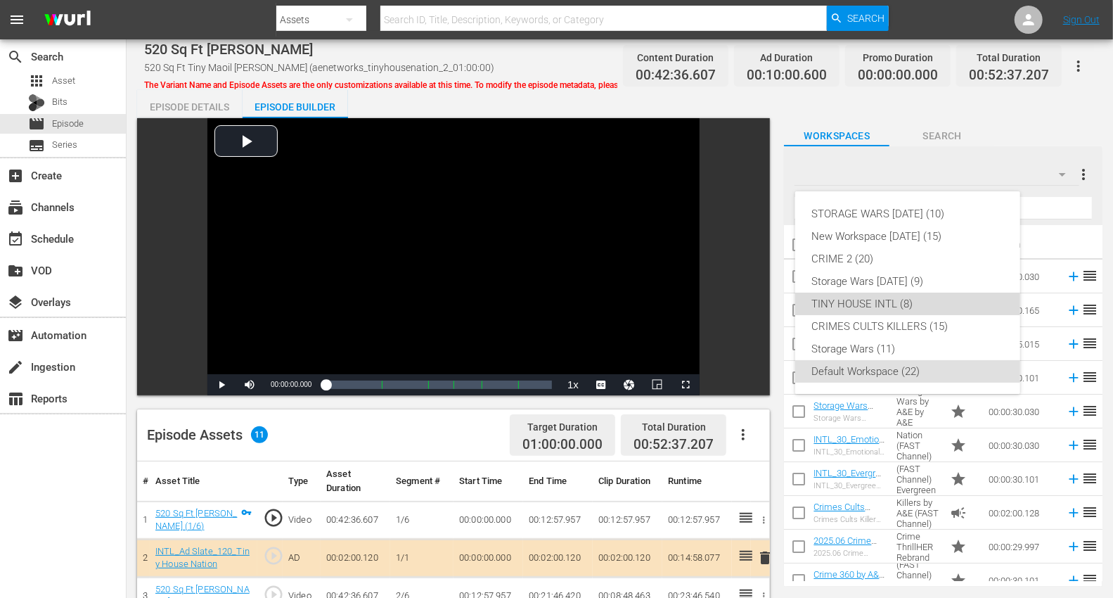
click at [862, 294] on div "TINY HOUSE INTL (8)" at bounding box center [907, 303] width 191 height 22
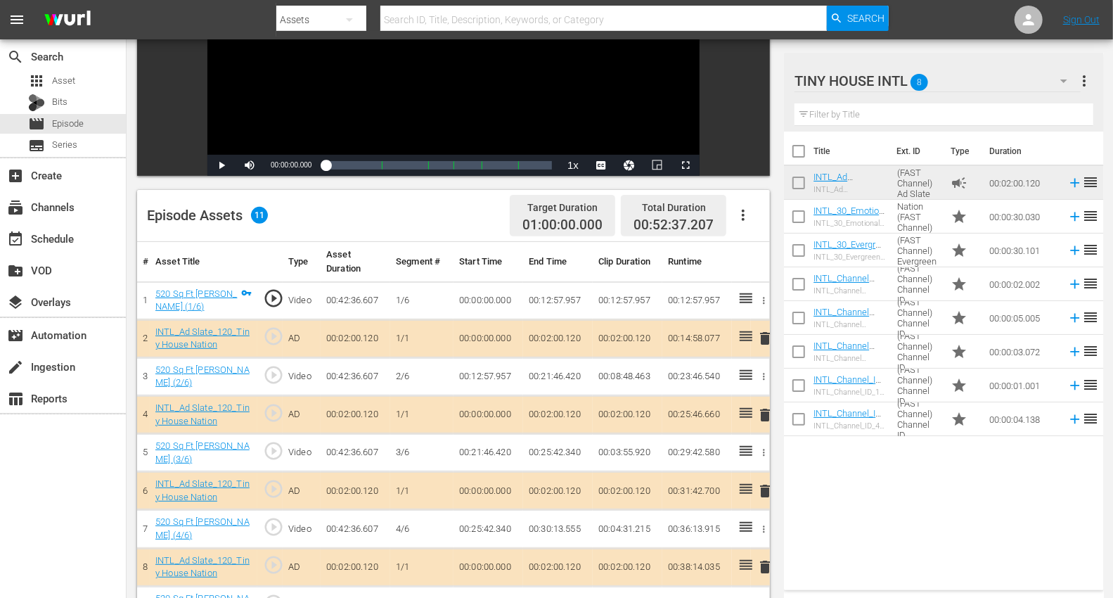
scroll to position [312, 0]
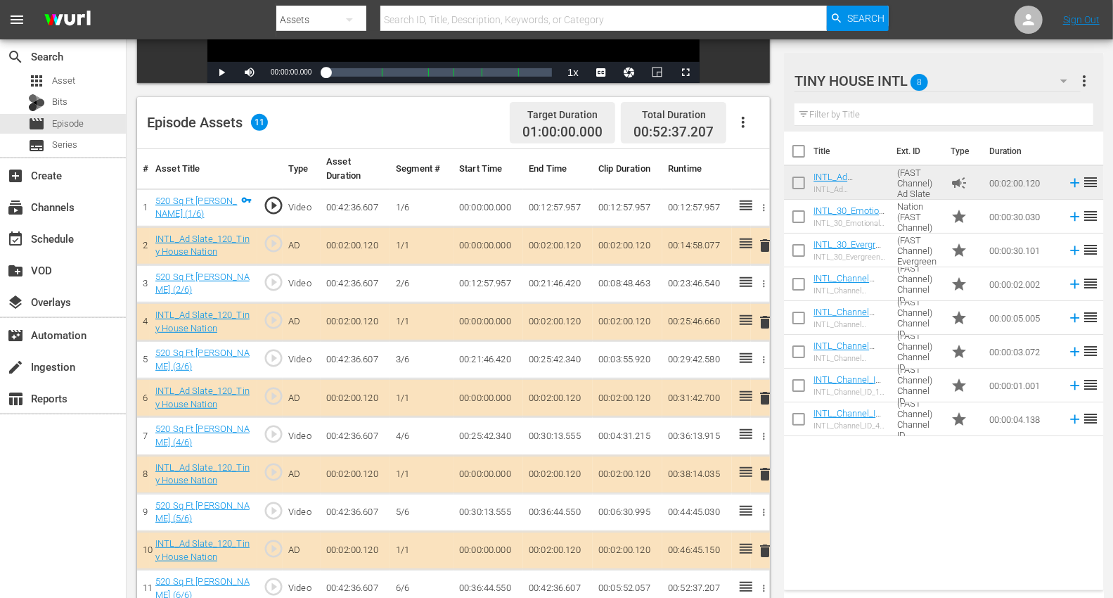
click at [760, 246] on span "delete" at bounding box center [764, 245] width 17 height 17
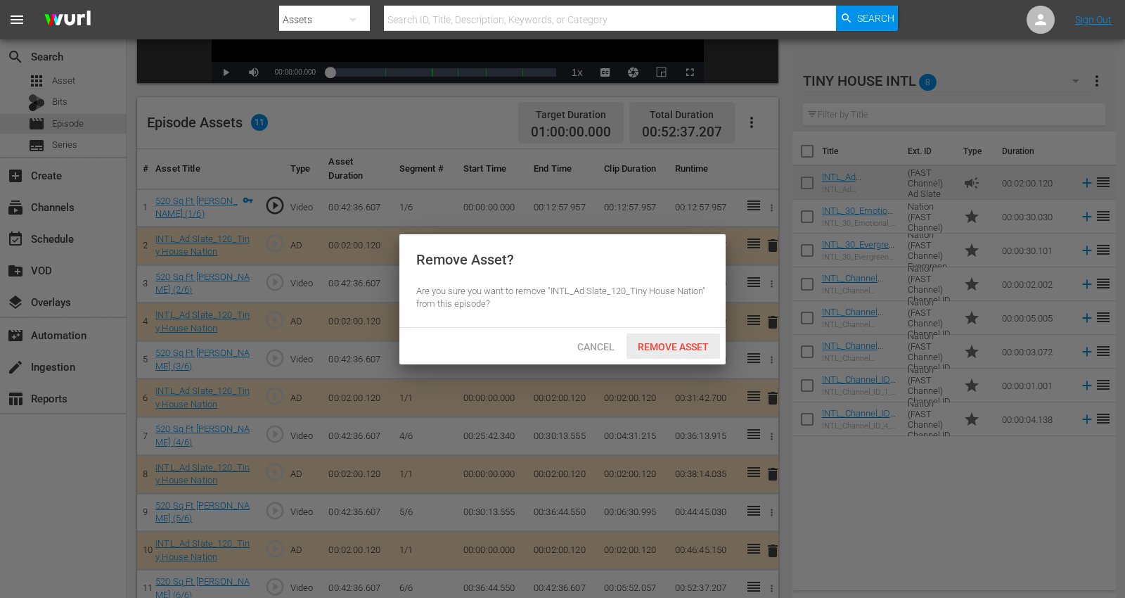
click at [668, 344] on span "Remove Asset" at bounding box center [672, 346] width 93 height 11
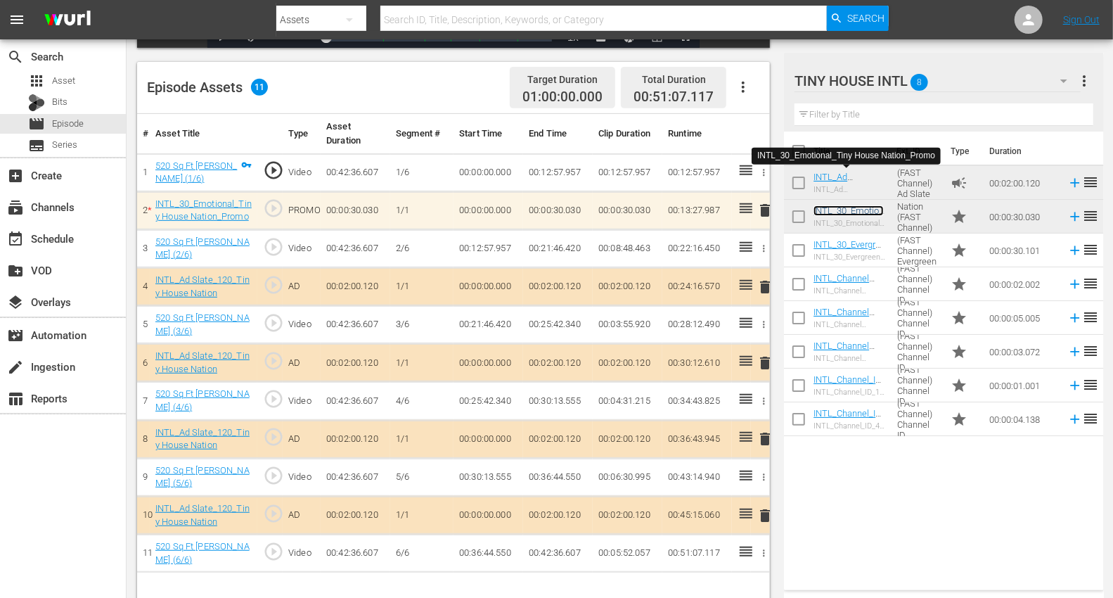
scroll to position [366, 0]
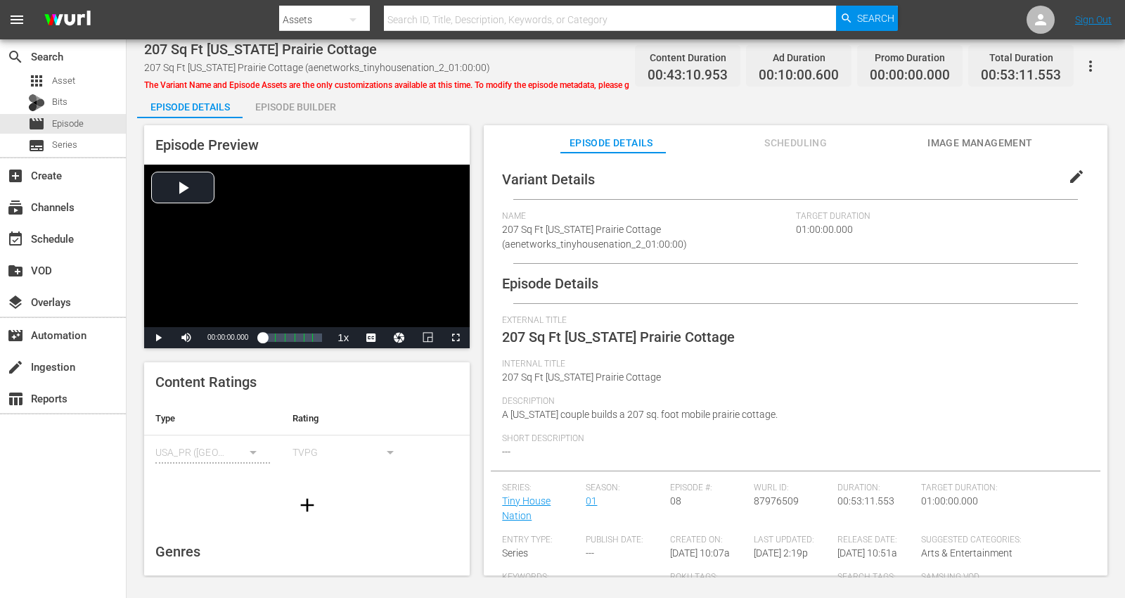
drag, startPoint x: 296, startPoint y: 103, endPoint x: 321, endPoint y: 117, distance: 28.3
click at [296, 103] on div "Episode Builder" at bounding box center [295, 107] width 105 height 34
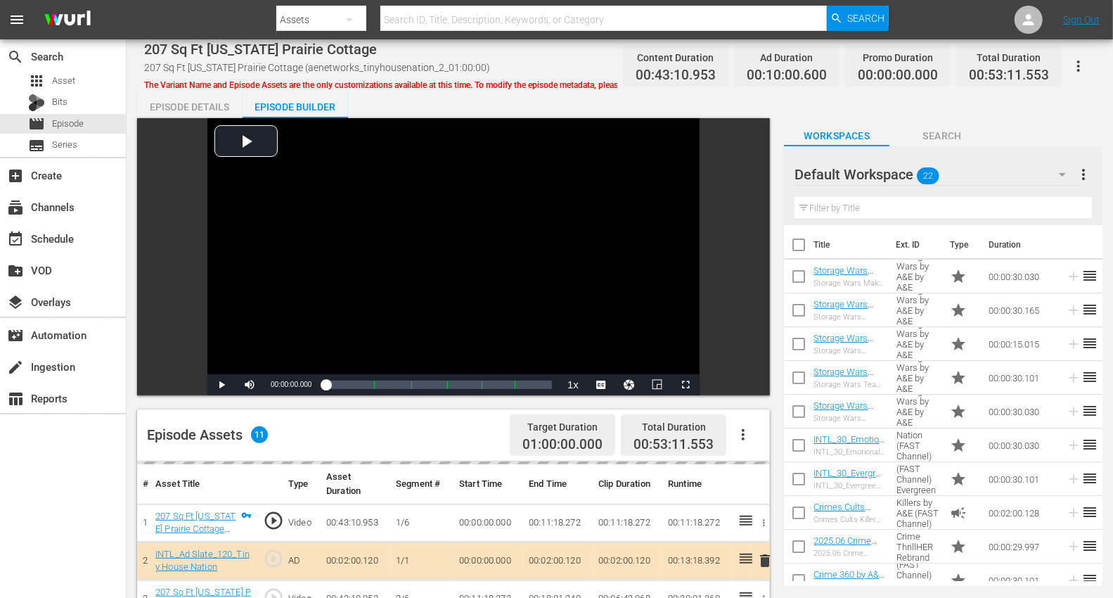
click at [1012, 172] on icon "button" at bounding box center [1062, 174] width 17 height 17
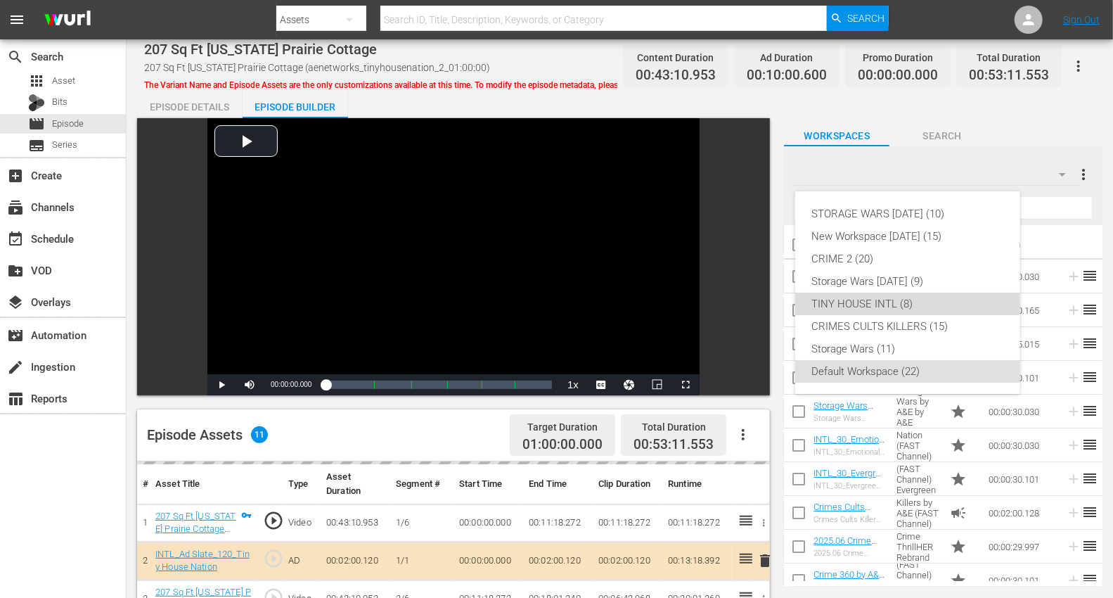
click at [825, 301] on div "TINY HOUSE INTL (8)" at bounding box center [907, 303] width 191 height 22
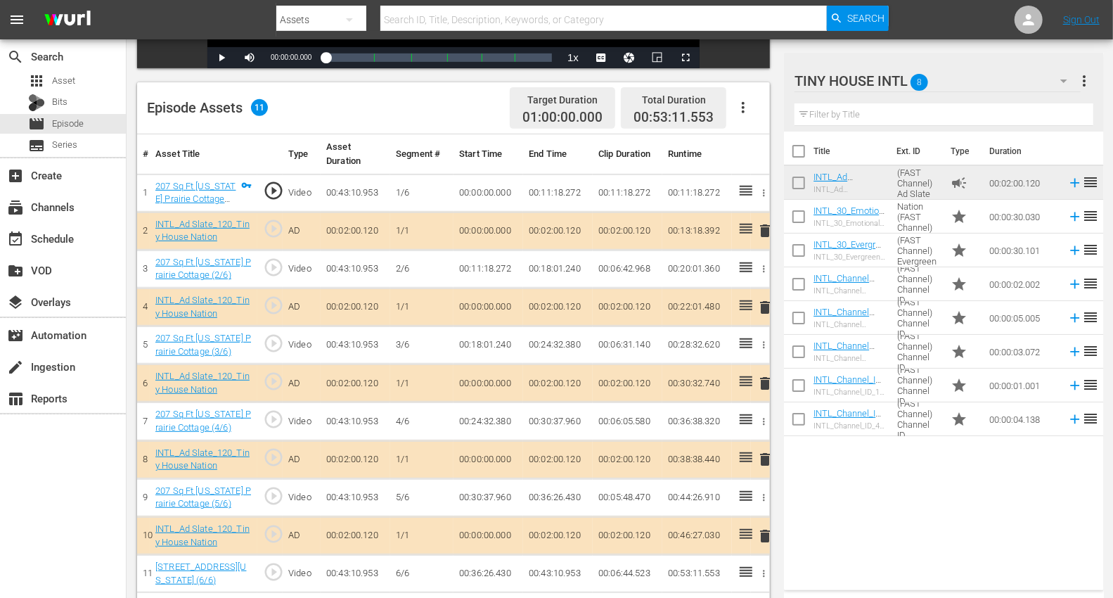
scroll to position [366, 0]
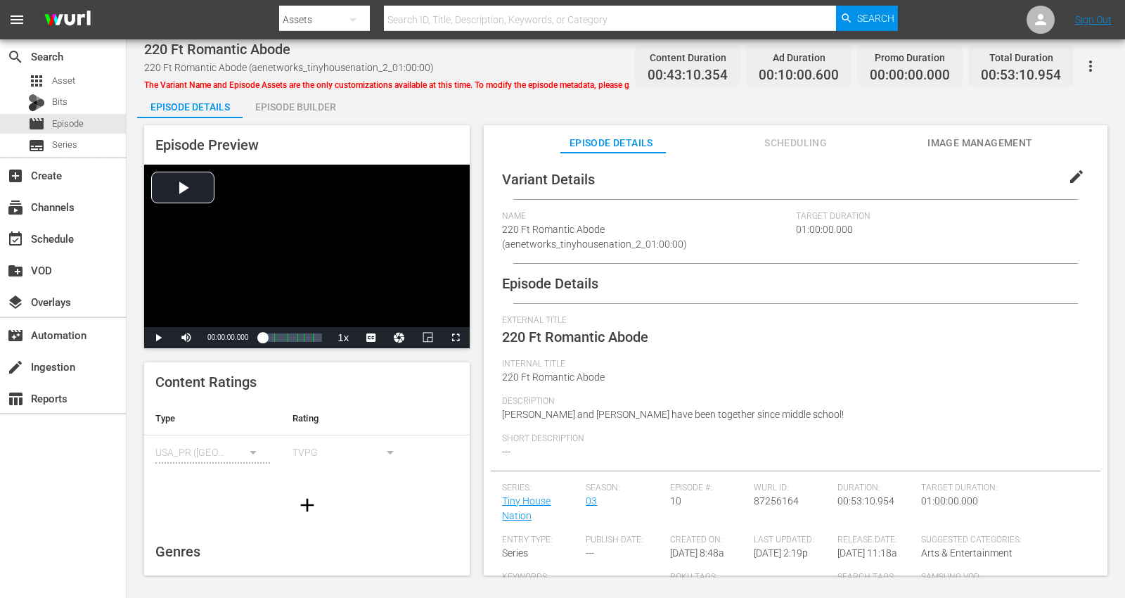
drag, startPoint x: 306, startPoint y: 99, endPoint x: 389, endPoint y: 116, distance: 84.6
click at [311, 102] on div "Episode Builder" at bounding box center [295, 107] width 105 height 34
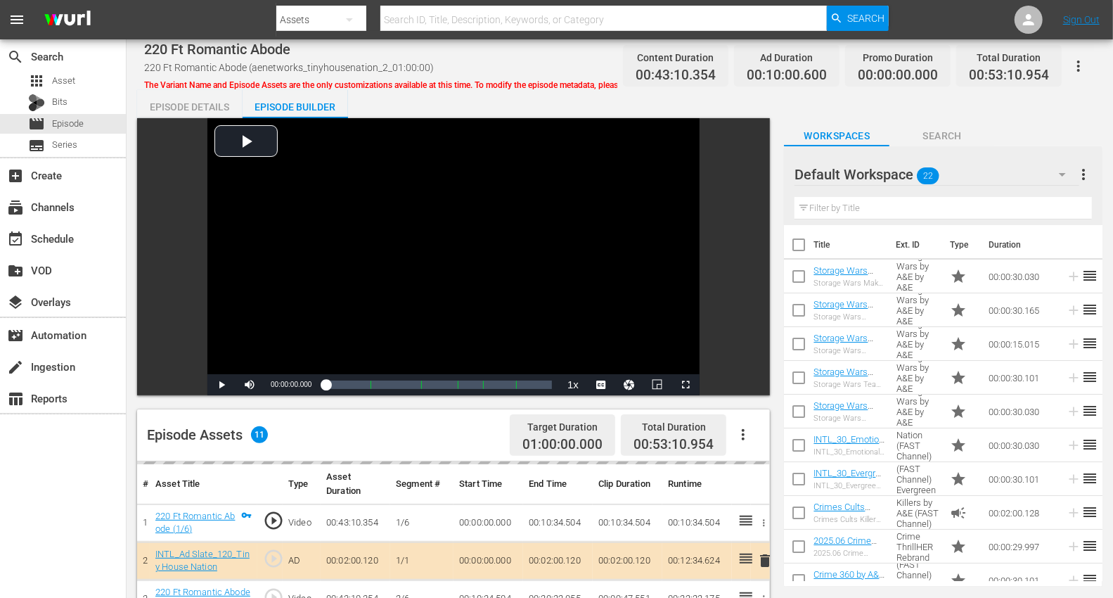
click at [1012, 170] on icon "button" at bounding box center [1062, 174] width 17 height 17
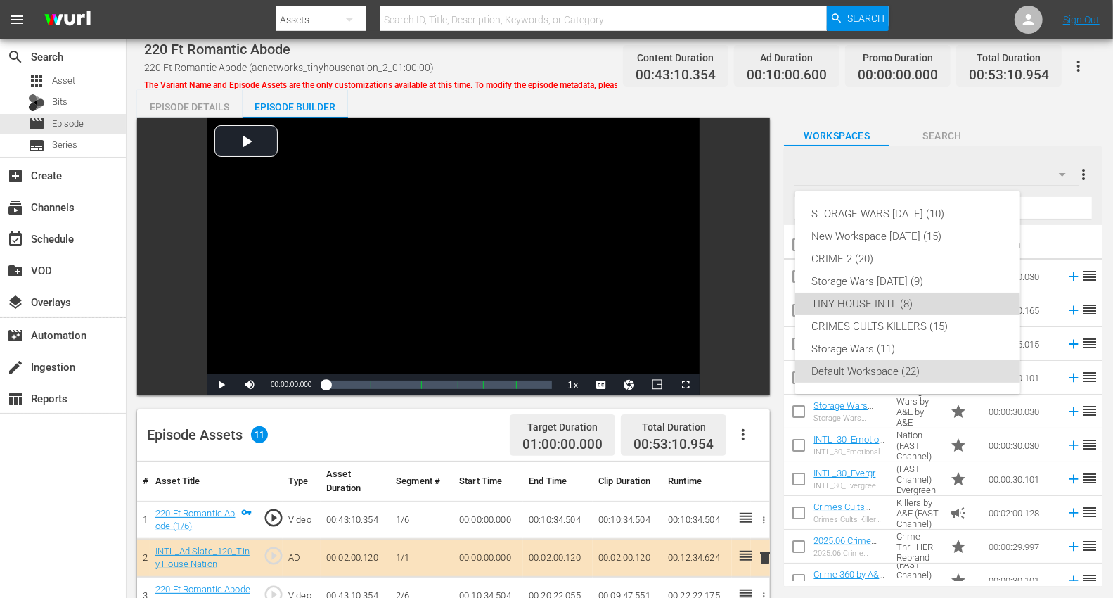
drag, startPoint x: 855, startPoint y: 306, endPoint x: 813, endPoint y: 285, distance: 46.9
click at [855, 304] on div "TINY HOUSE INTL (8)" at bounding box center [907, 303] width 191 height 22
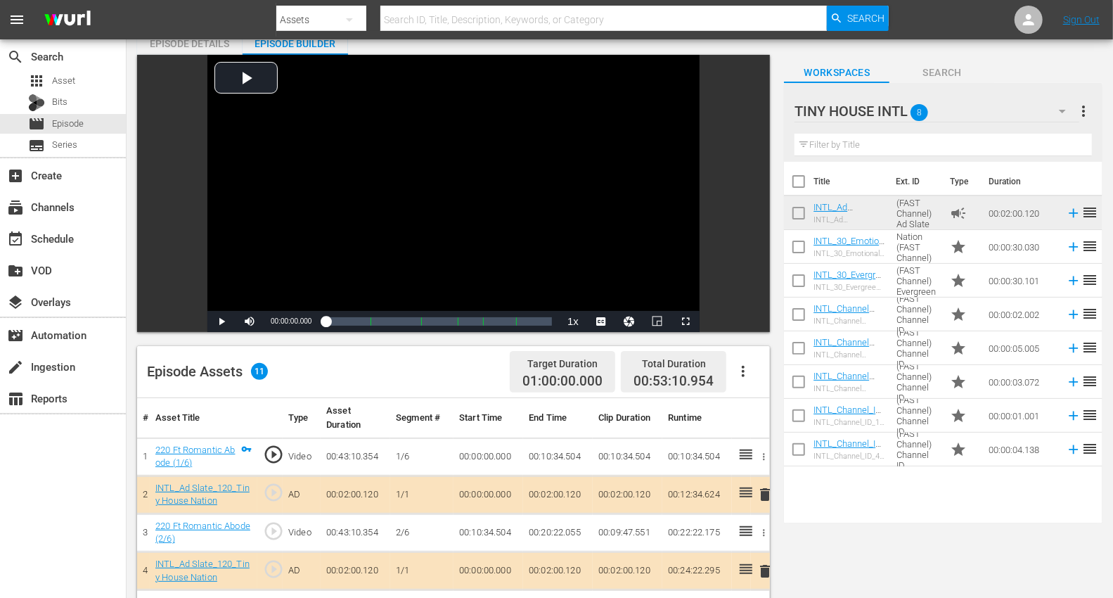
scroll to position [156, 0]
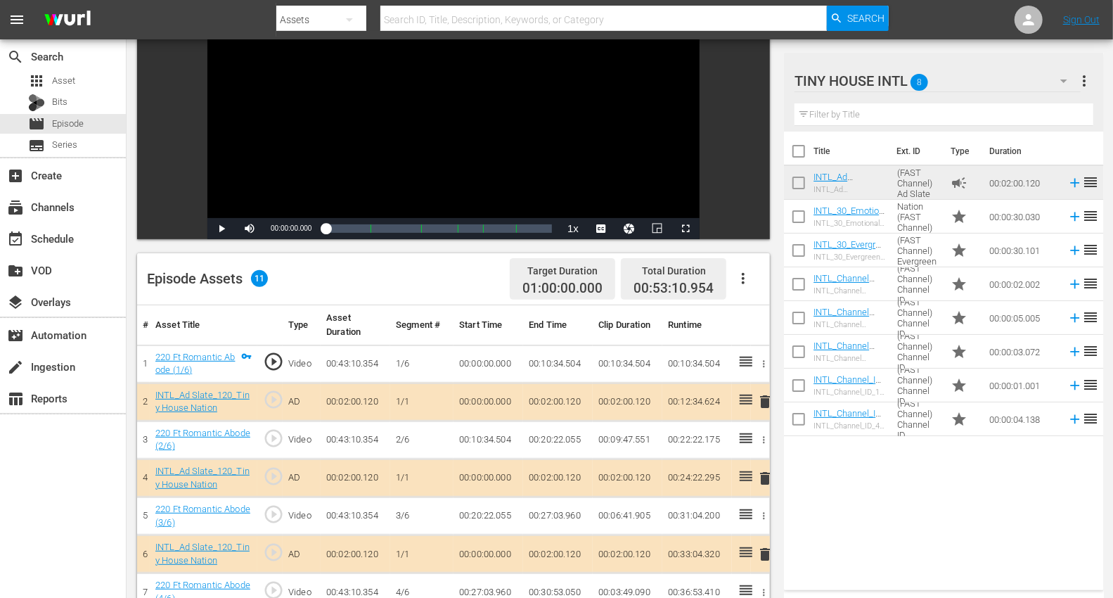
click at [763, 399] on span "delete" at bounding box center [764, 401] width 17 height 17
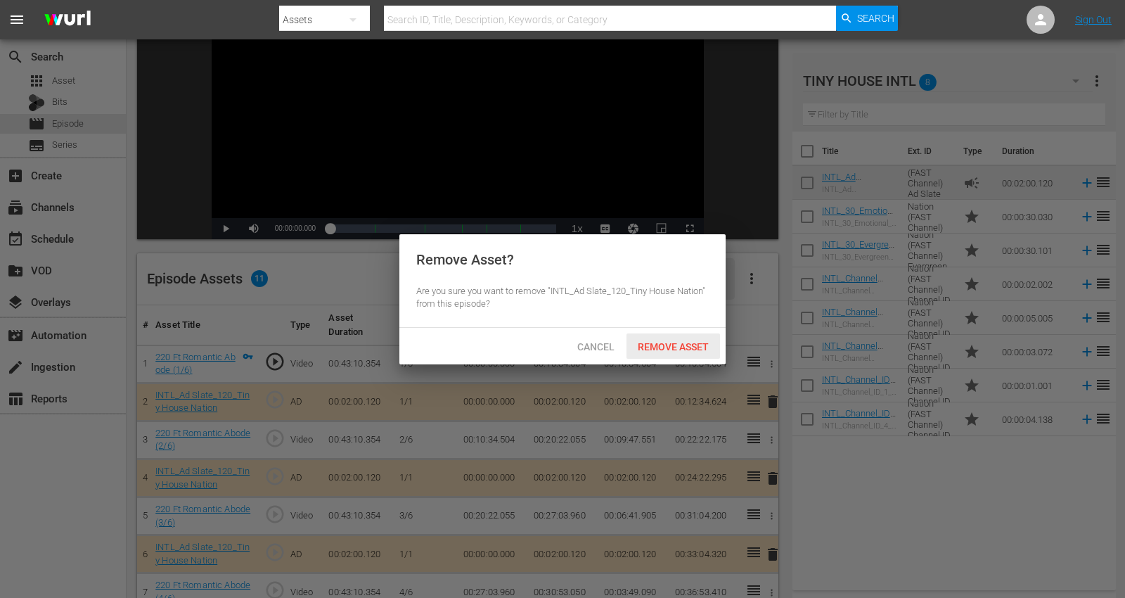
click at [683, 344] on span "Remove Asset" at bounding box center [672, 346] width 93 height 11
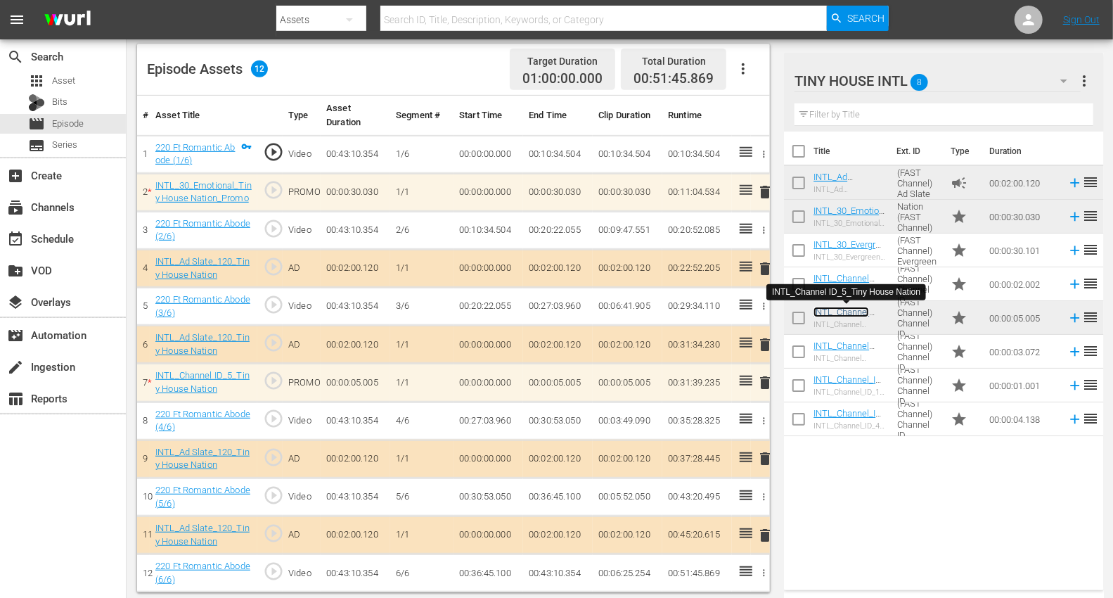
scroll to position [366, 0]
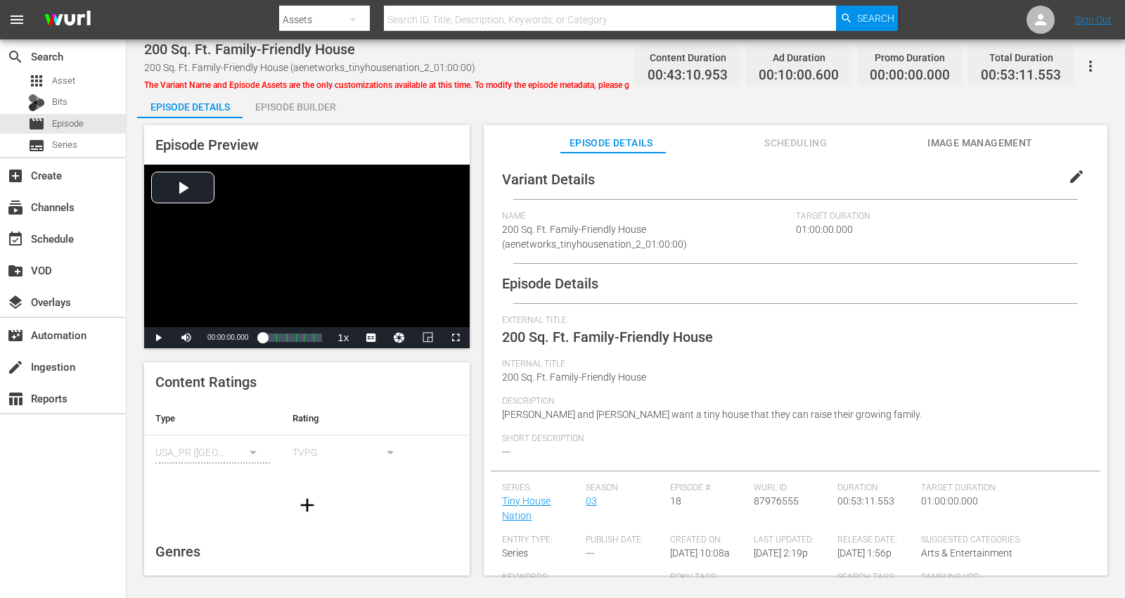
drag, startPoint x: 286, startPoint y: 106, endPoint x: 336, endPoint y: 107, distance: 49.9
click at [289, 105] on div "Episode Builder" at bounding box center [295, 107] width 105 height 34
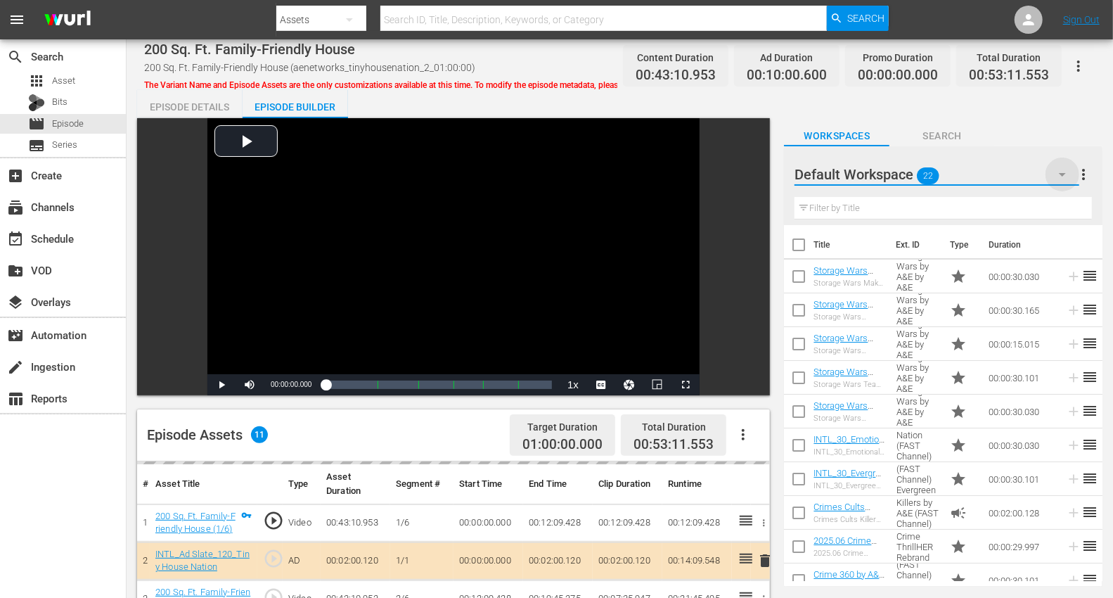
click at [1012, 171] on icon "button" at bounding box center [1062, 174] width 17 height 17
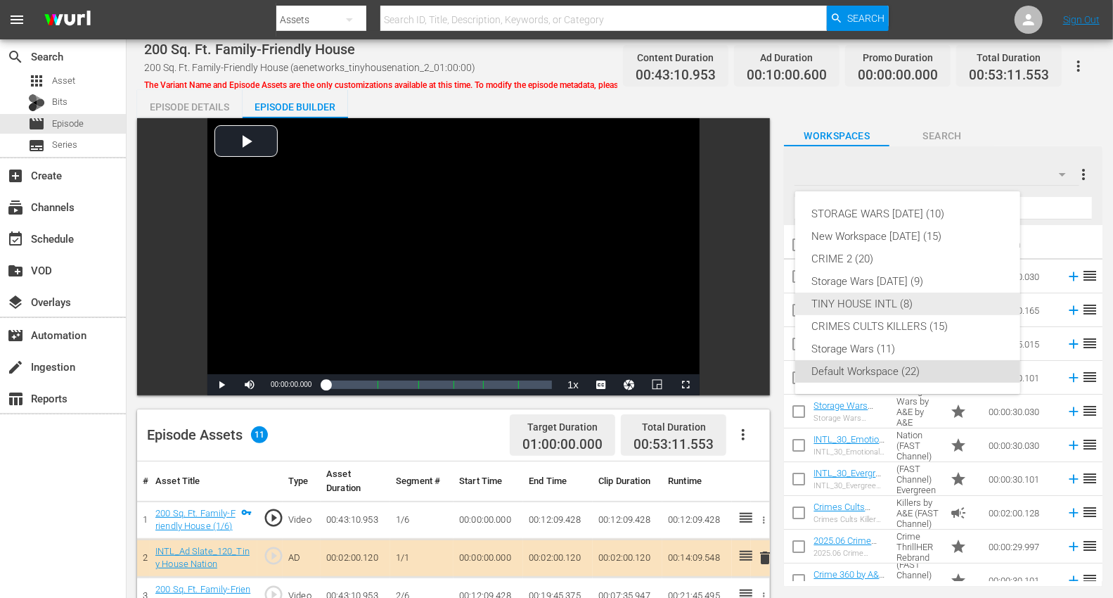
drag, startPoint x: 896, startPoint y: 306, endPoint x: 744, endPoint y: 240, distance: 166.5
click at [892, 303] on div "TINY HOUSE INTL (8)" at bounding box center [907, 303] width 191 height 22
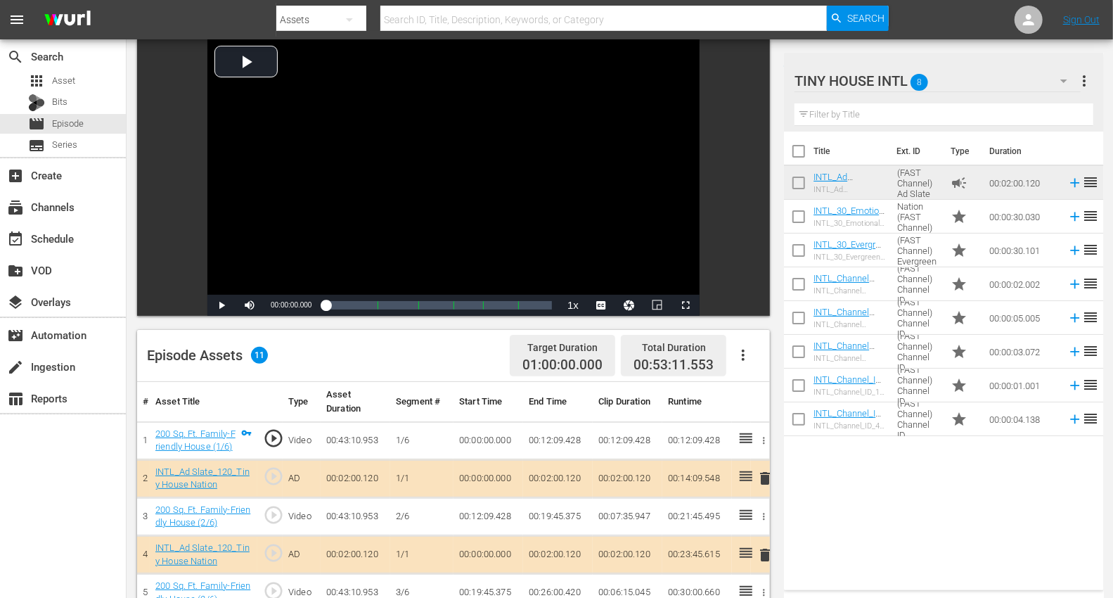
scroll to position [156, 0]
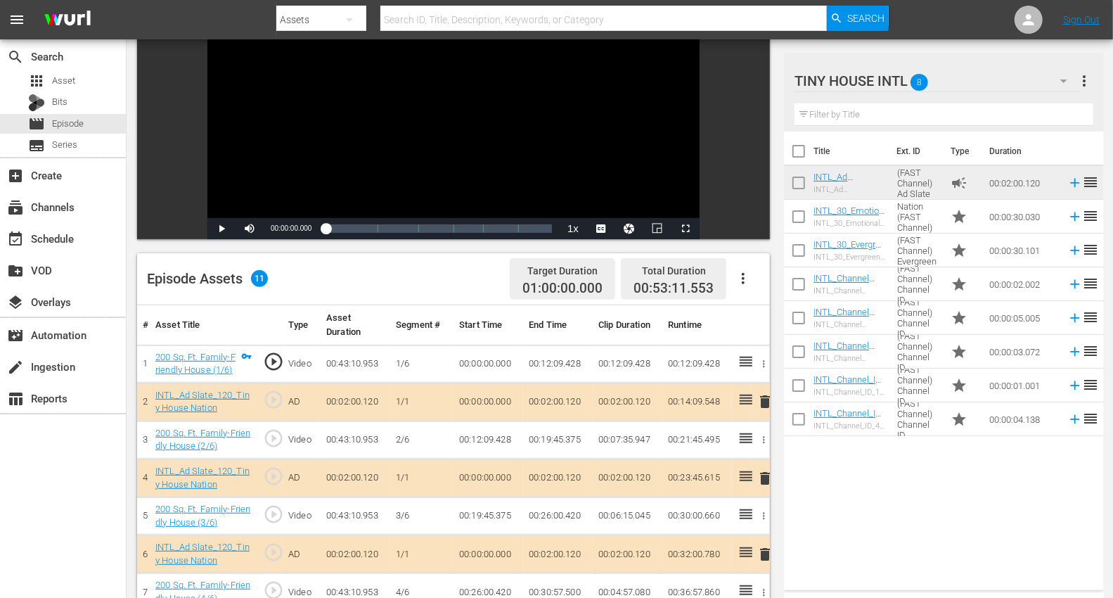
click at [768, 473] on span "delete" at bounding box center [764, 478] width 17 height 17
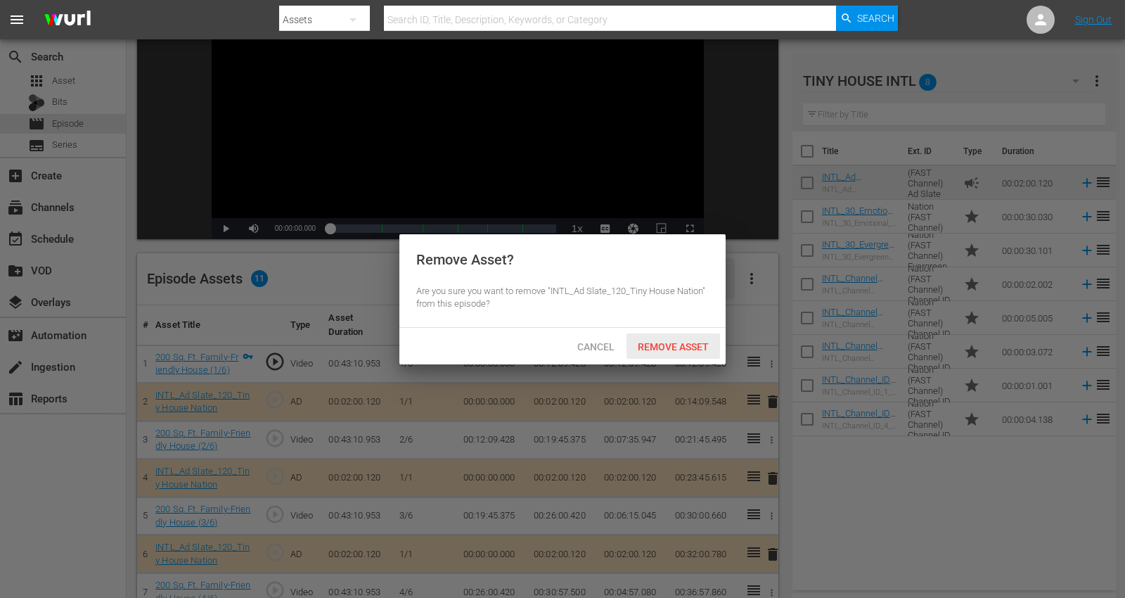
drag, startPoint x: 661, startPoint y: 349, endPoint x: 655, endPoint y: 336, distance: 13.8
click at [661, 348] on span "Remove Asset" at bounding box center [672, 346] width 93 height 11
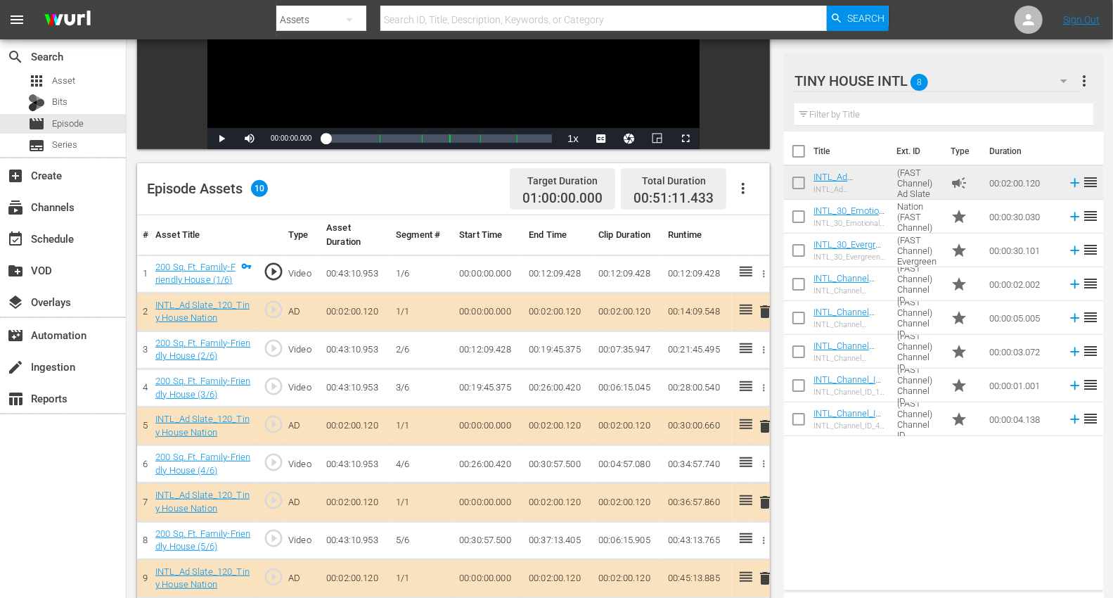
scroll to position [312, 0]
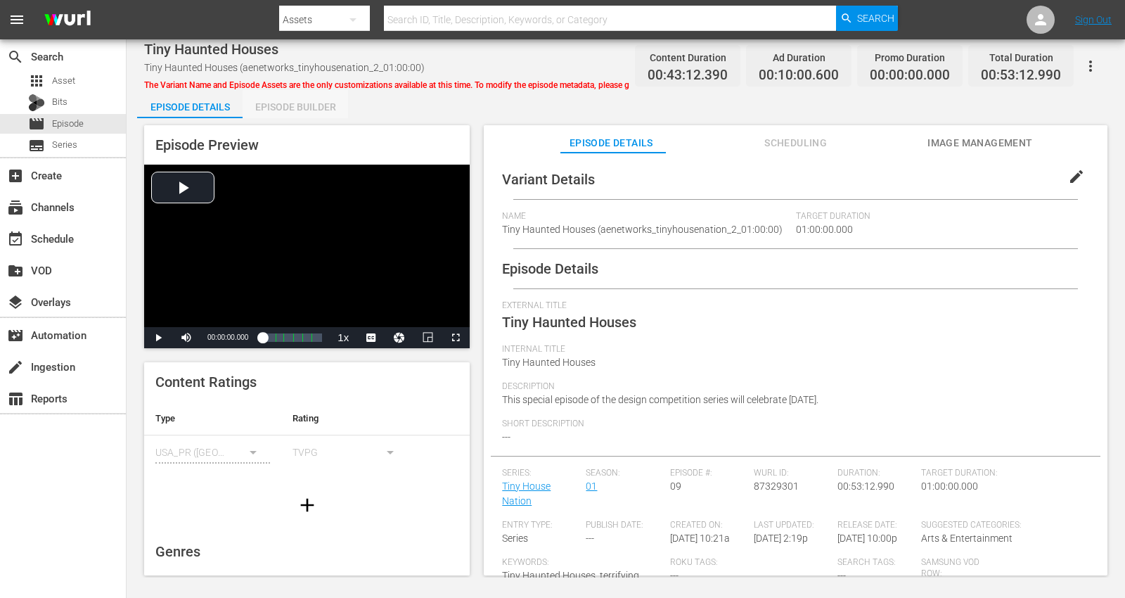
drag, startPoint x: 303, startPoint y: 107, endPoint x: 579, endPoint y: 108, distance: 276.3
click at [304, 107] on div "Episode Builder" at bounding box center [295, 107] width 105 height 34
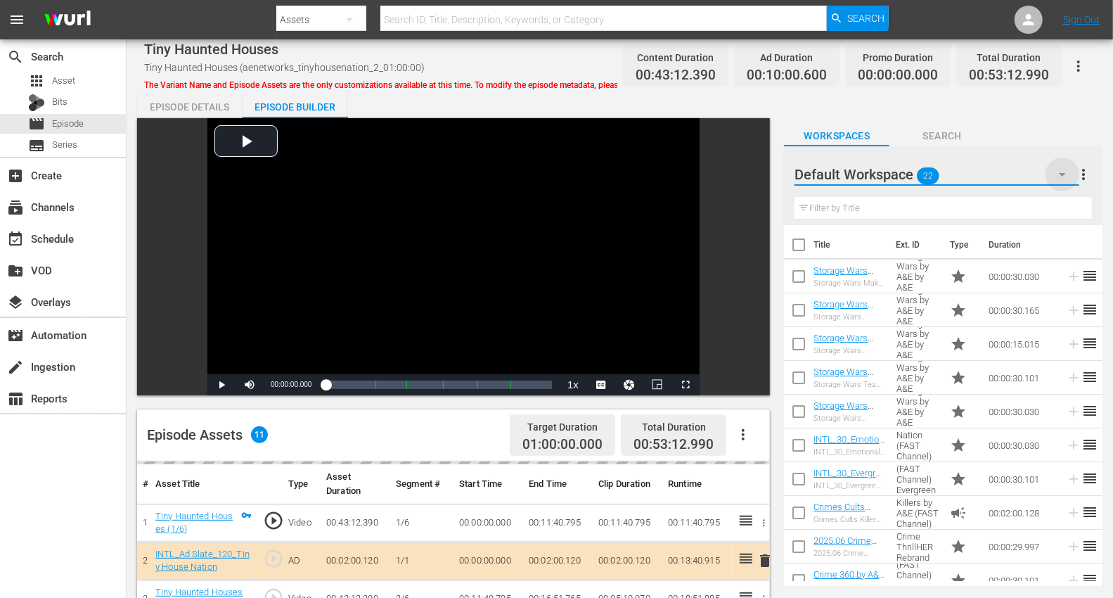
click at [1012, 178] on icon "button" at bounding box center [1062, 174] width 17 height 17
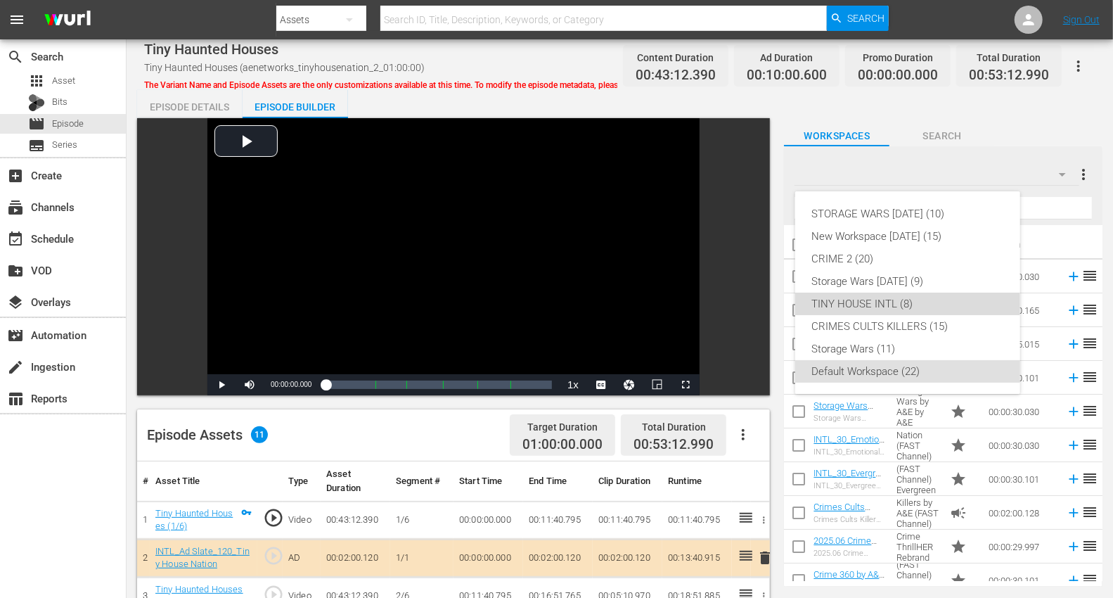
drag, startPoint x: 839, startPoint y: 304, endPoint x: 828, endPoint y: 298, distance: 12.6
click at [835, 302] on div "TINY HOUSE INTL (8)" at bounding box center [907, 303] width 191 height 22
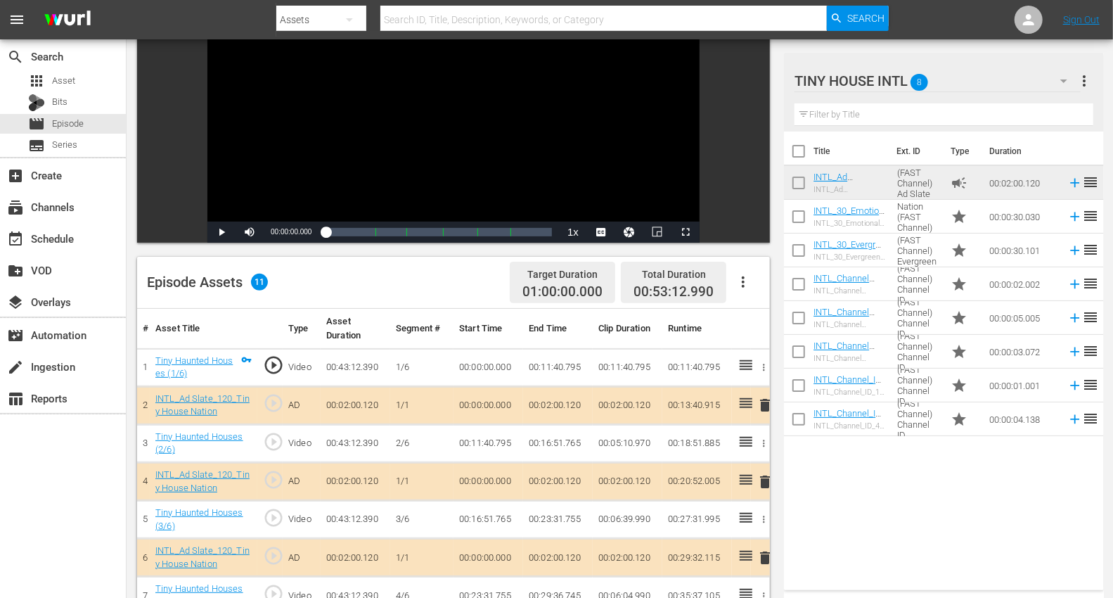
scroll to position [234, 0]
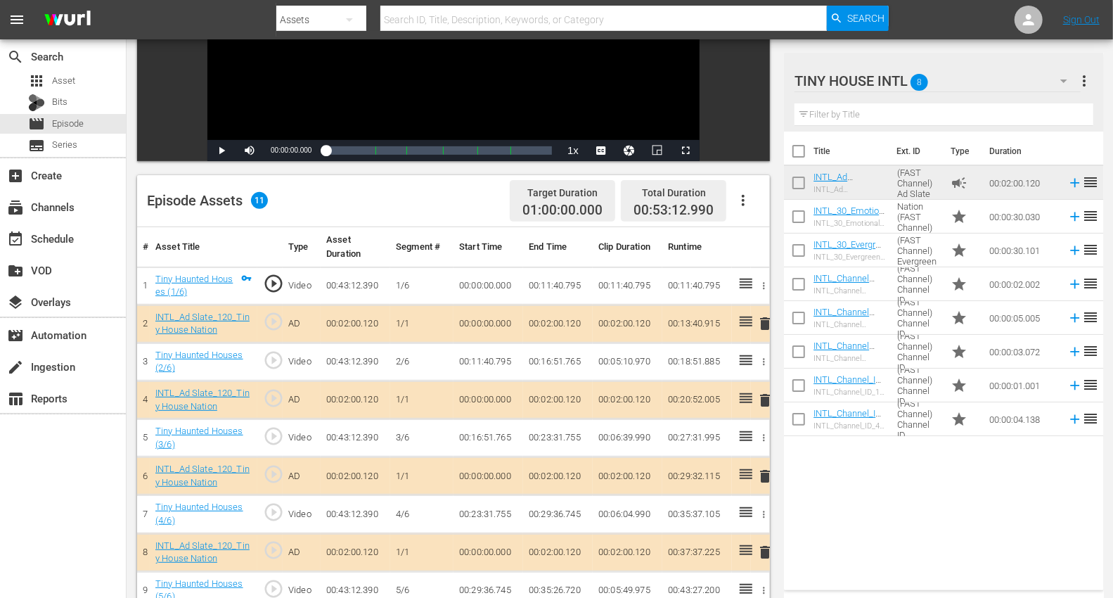
click at [761, 477] on span "delete" at bounding box center [764, 475] width 17 height 17
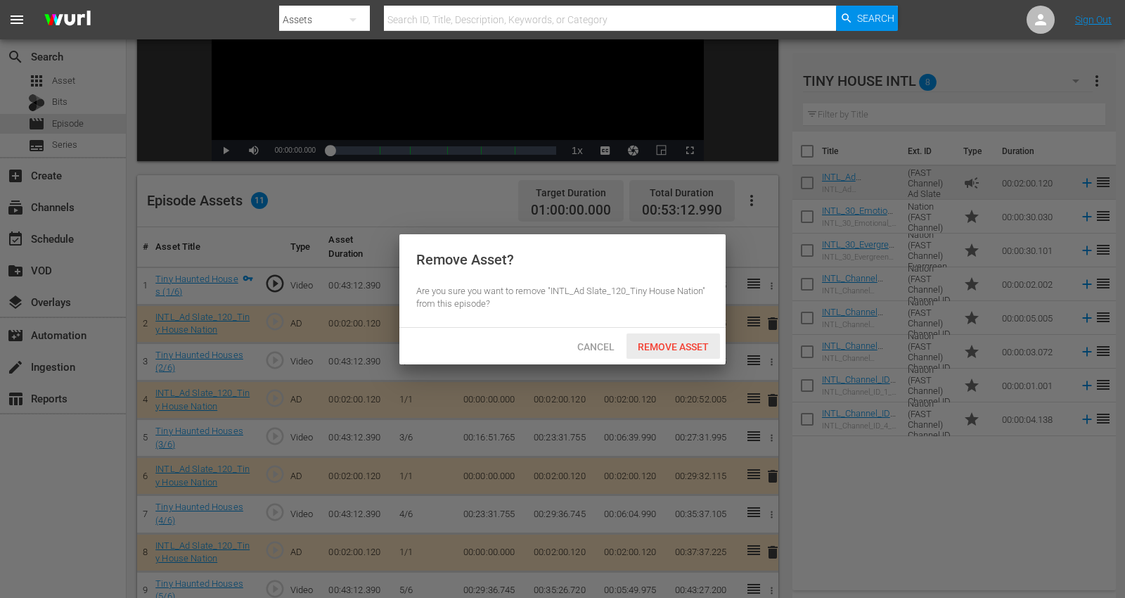
click at [666, 342] on span "Remove Asset" at bounding box center [672, 346] width 93 height 11
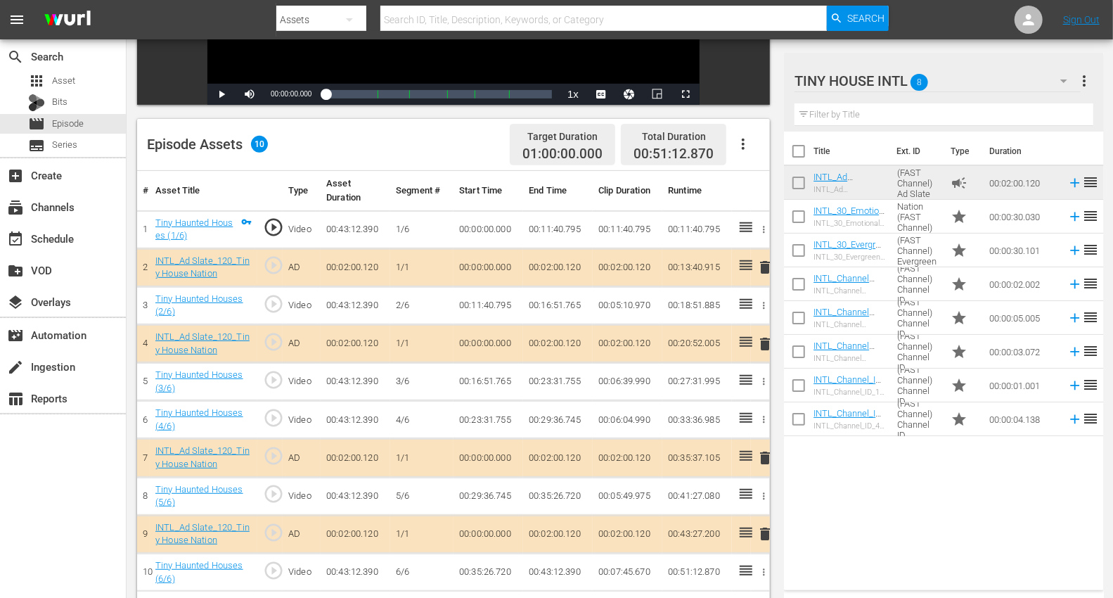
scroll to position [366, 0]
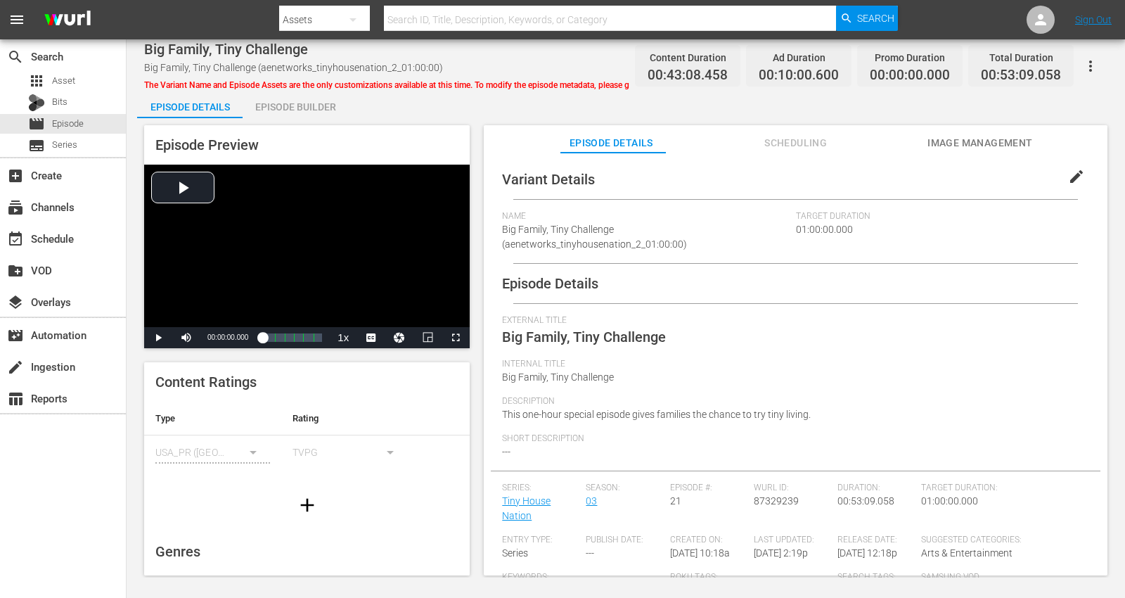
drag, startPoint x: 299, startPoint y: 105, endPoint x: 318, endPoint y: 107, distance: 19.1
click at [299, 103] on div "Episode Builder" at bounding box center [295, 107] width 105 height 34
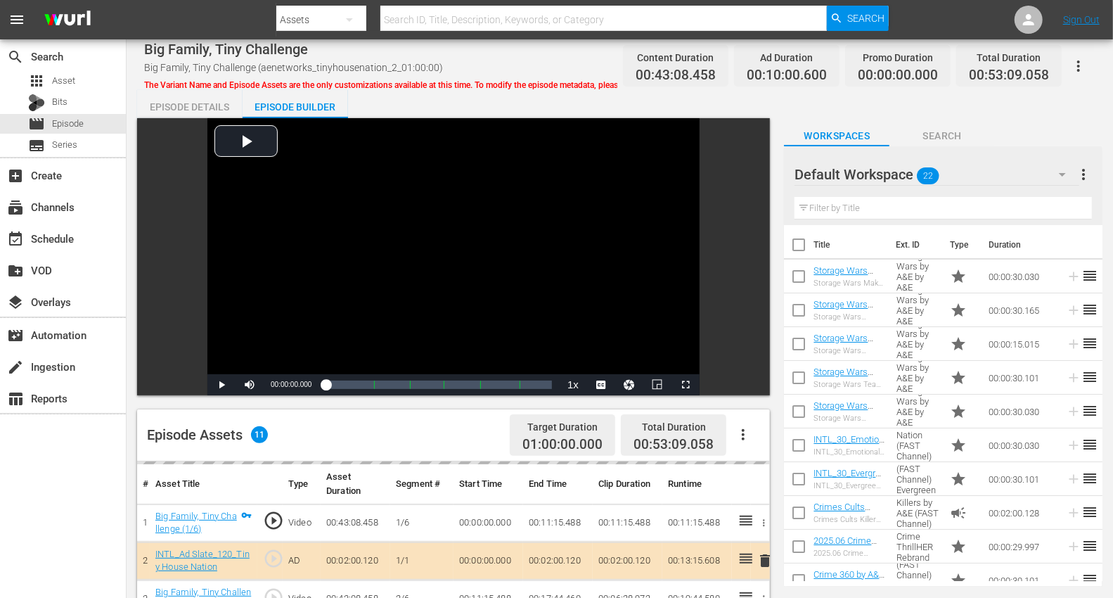
click at [1012, 170] on icon "button" at bounding box center [1062, 174] width 17 height 17
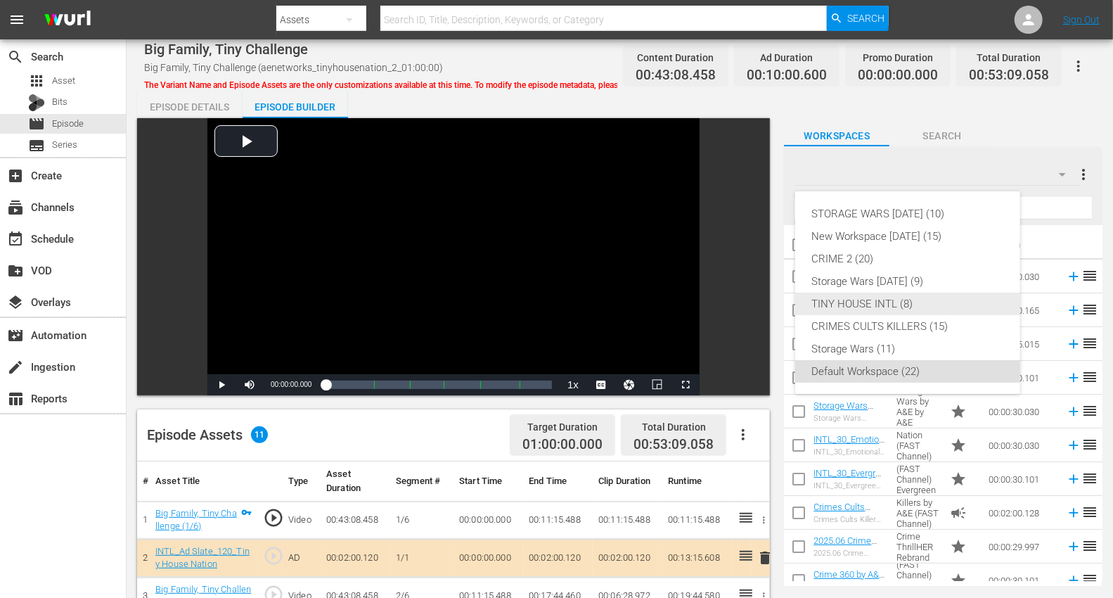
click at [848, 301] on div "TINY HOUSE INTL (8)" at bounding box center [907, 303] width 191 height 22
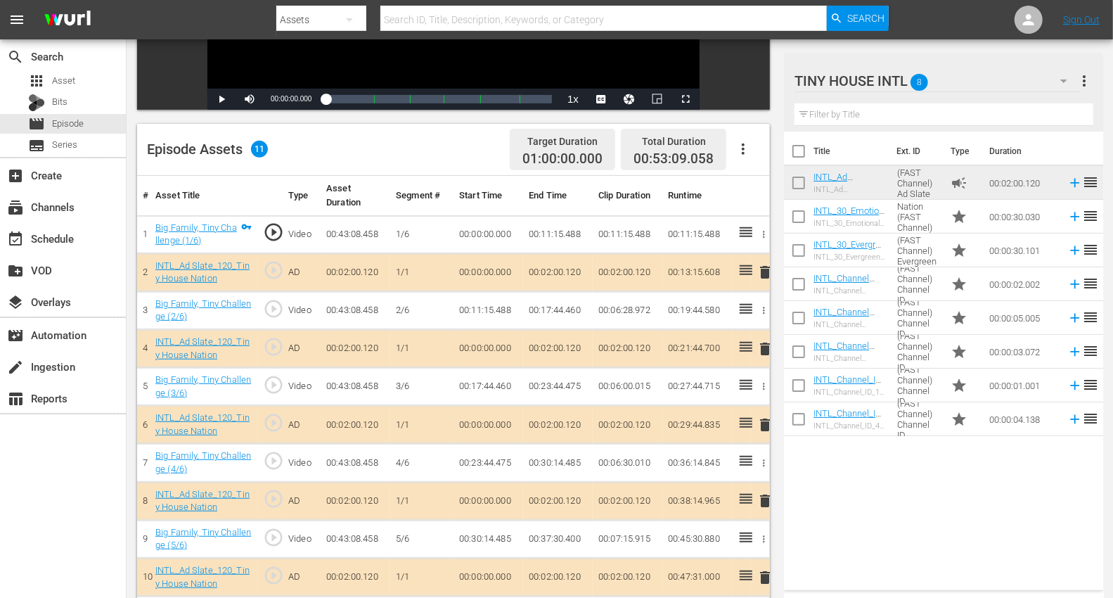
scroll to position [312, 0]
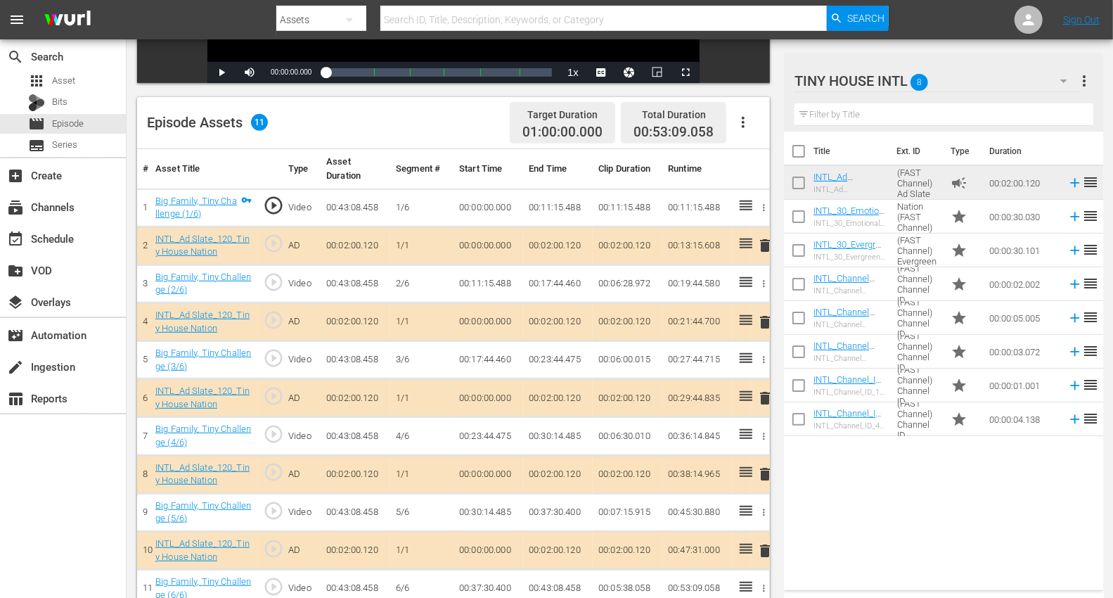
click at [765, 471] on span "delete" at bounding box center [764, 473] width 17 height 17
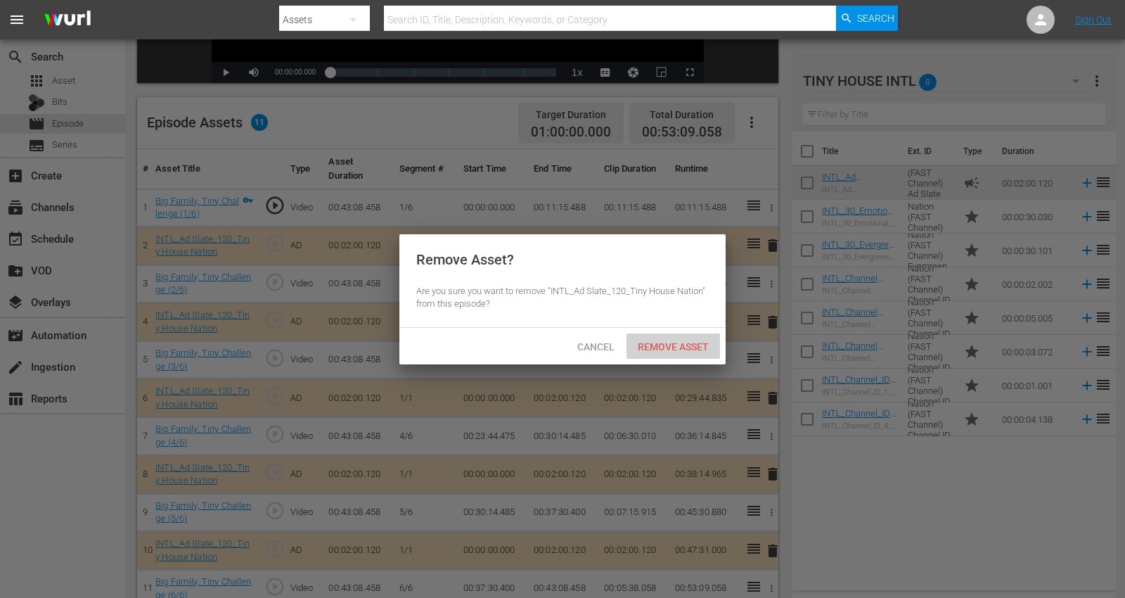
drag, startPoint x: 682, startPoint y: 346, endPoint x: 679, endPoint y: 335, distance: 10.9
click at [682, 347] on span "Remove Asset" at bounding box center [672, 346] width 93 height 11
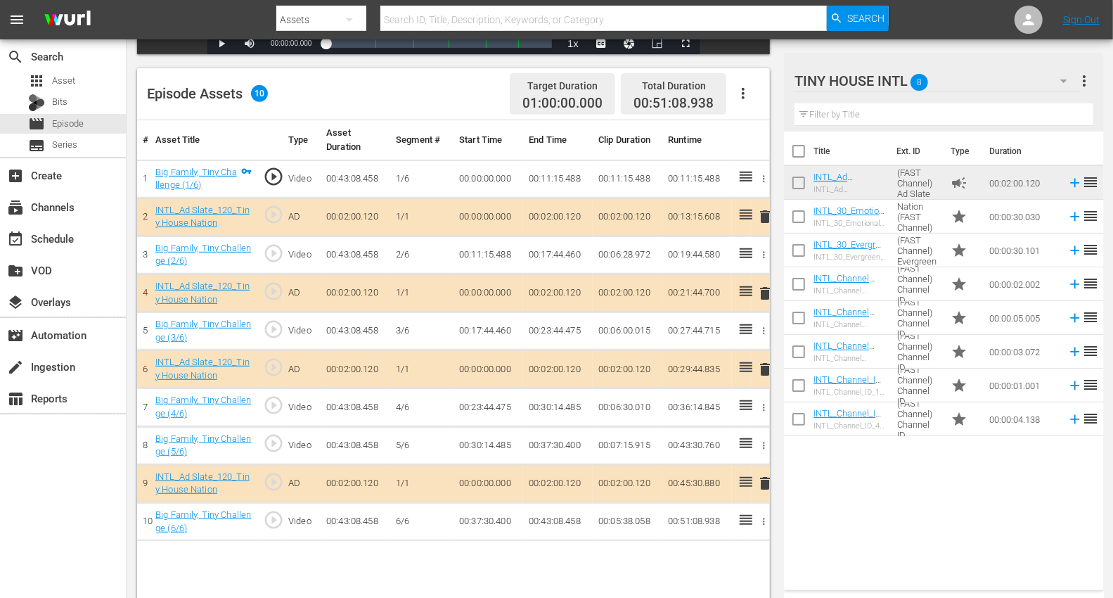
scroll to position [366, 0]
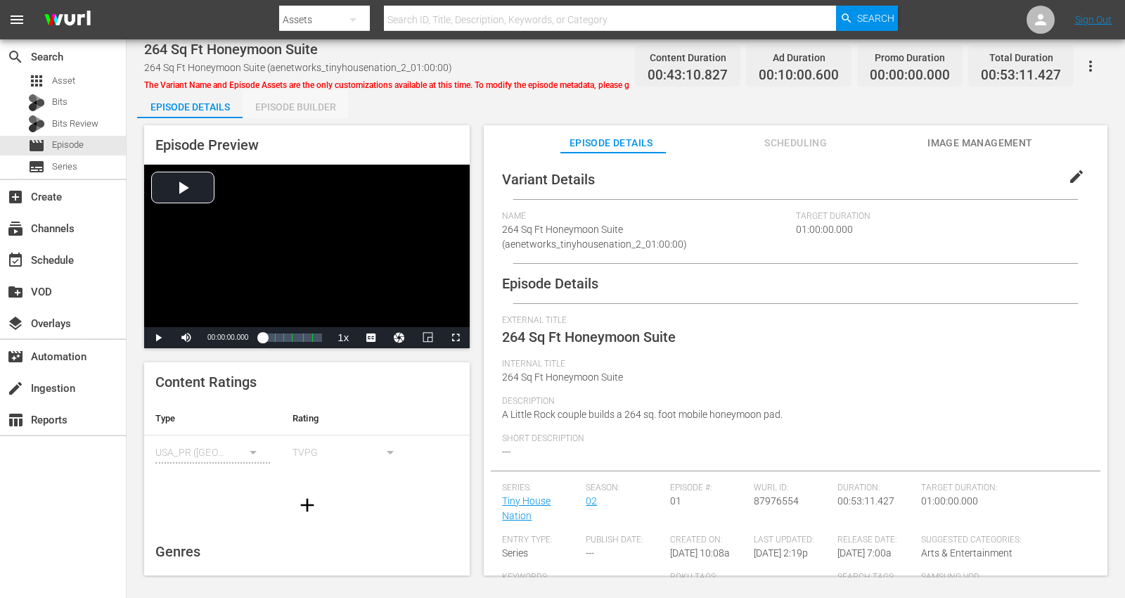
click at [307, 103] on div "Episode Builder" at bounding box center [295, 107] width 105 height 34
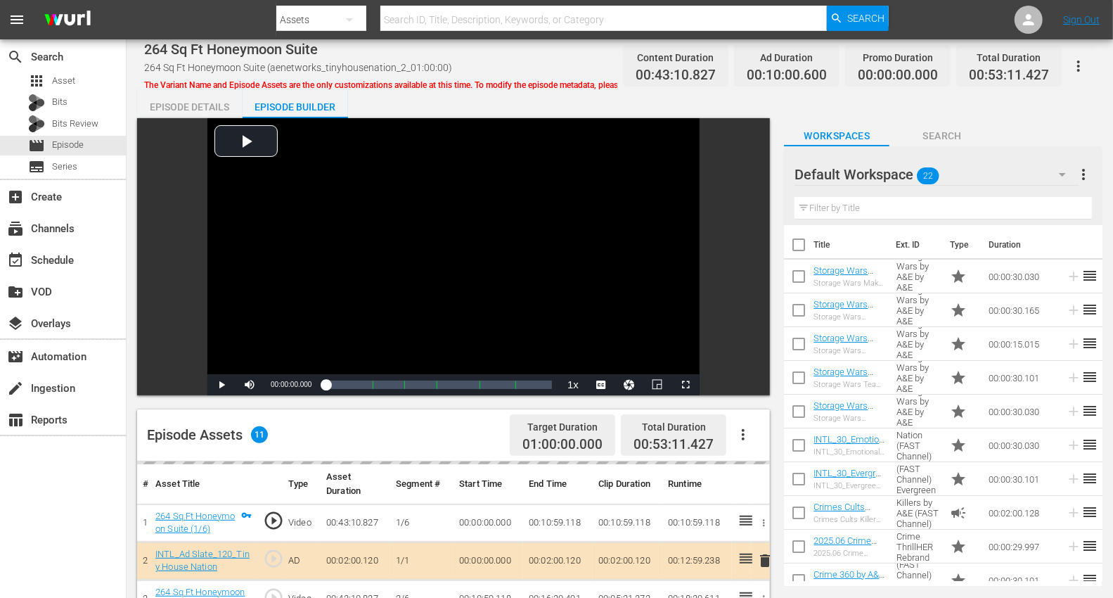
click at [1012, 174] on icon "button" at bounding box center [1062, 174] width 17 height 17
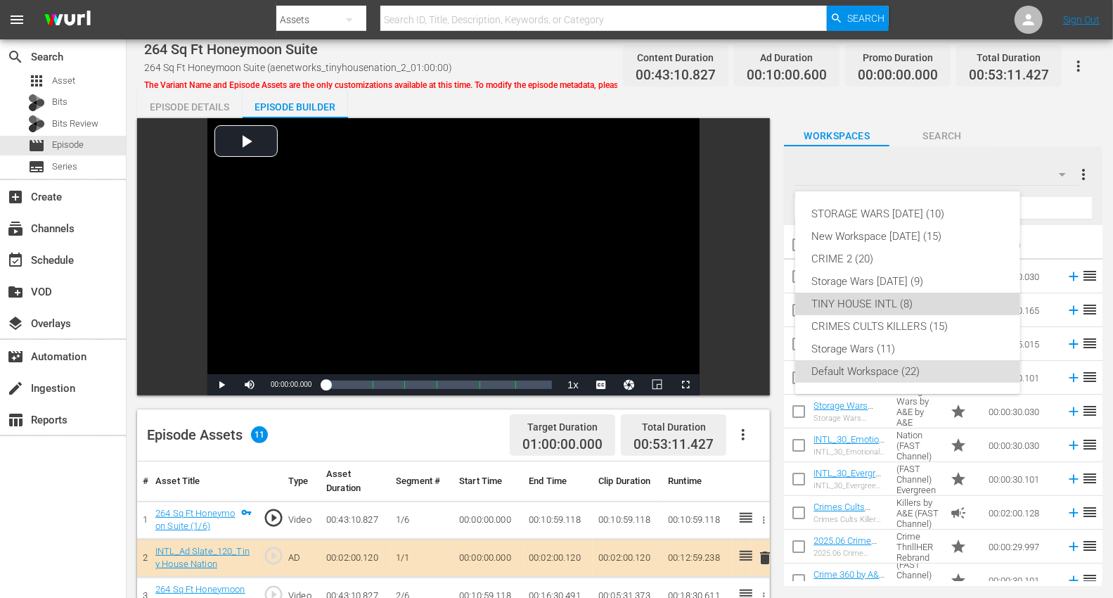
drag, startPoint x: 813, startPoint y: 301, endPoint x: 789, endPoint y: 282, distance: 30.5
click at [814, 301] on div "TINY HOUSE INTL (8)" at bounding box center [907, 303] width 191 height 22
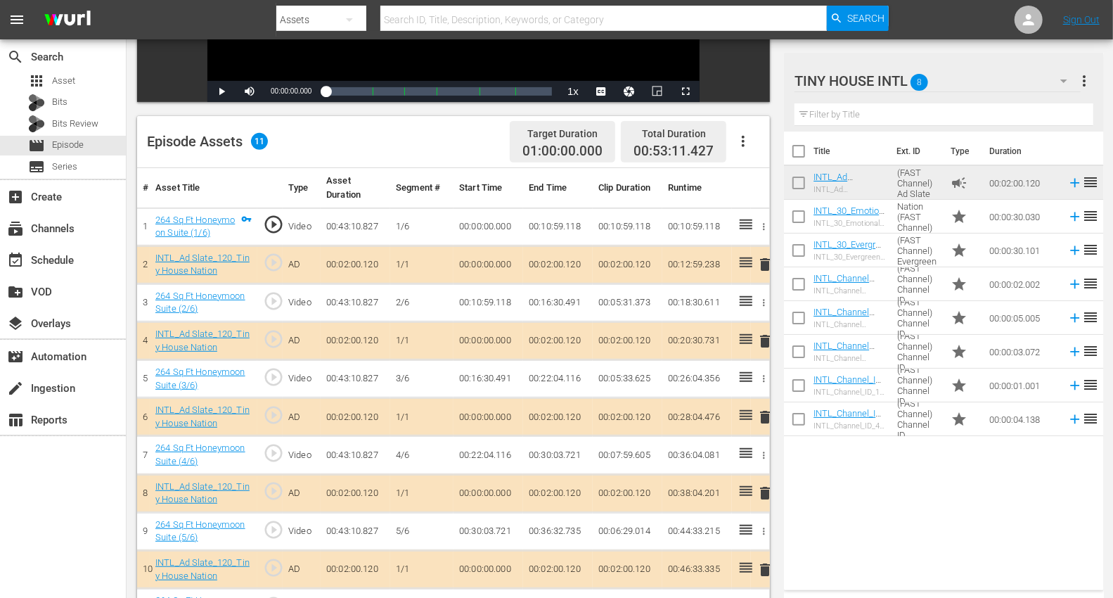
scroll to position [312, 0]
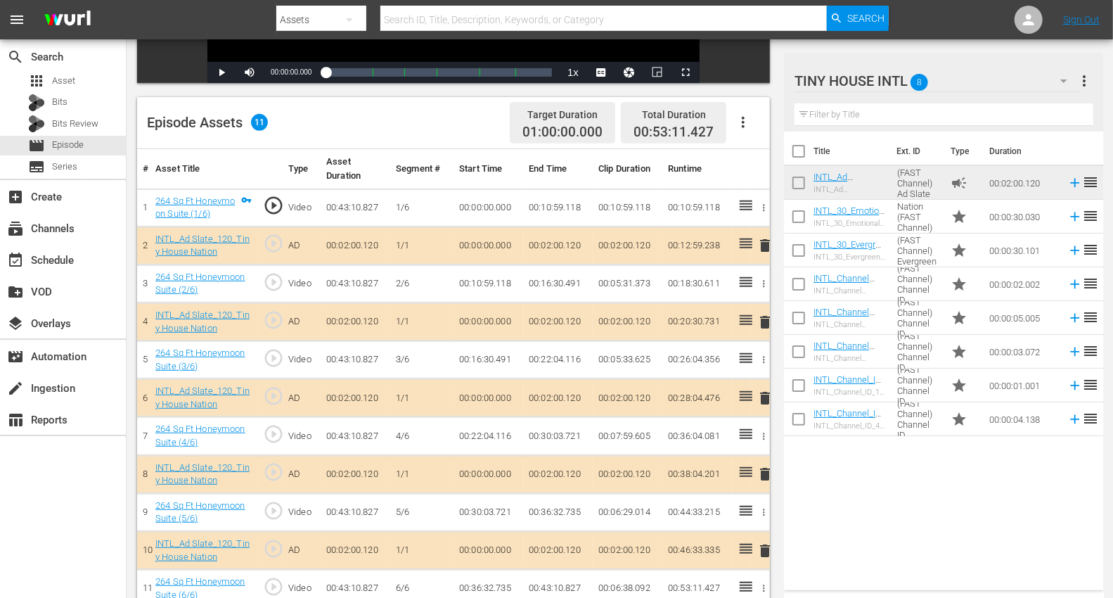
click at [764, 537] on span "delete" at bounding box center [764, 550] width 17 height 17
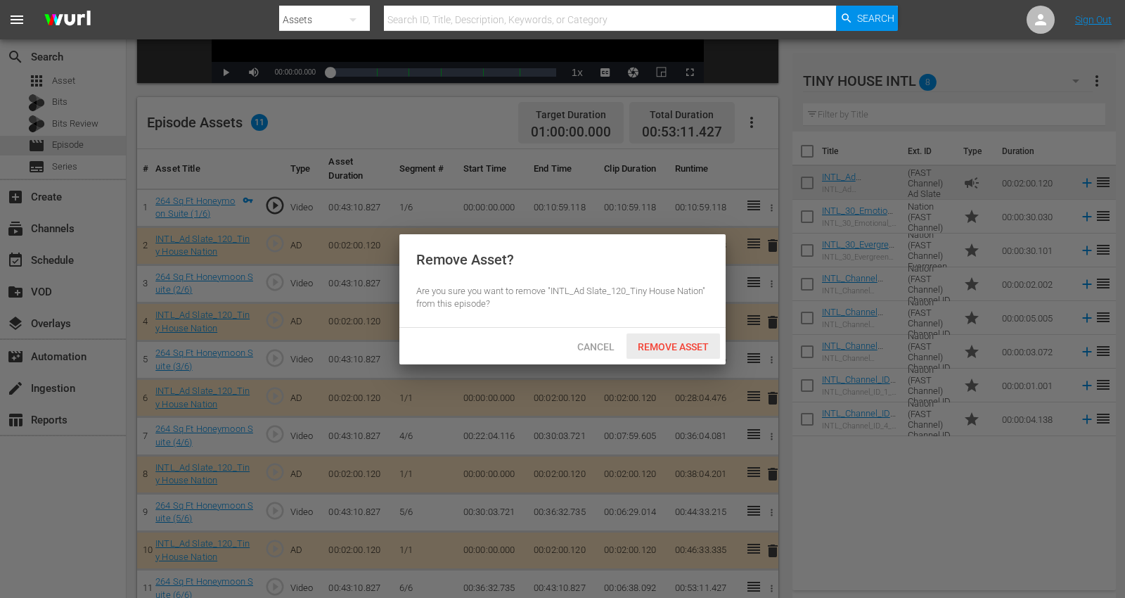
click at [669, 348] on span "Remove Asset" at bounding box center [672, 346] width 93 height 11
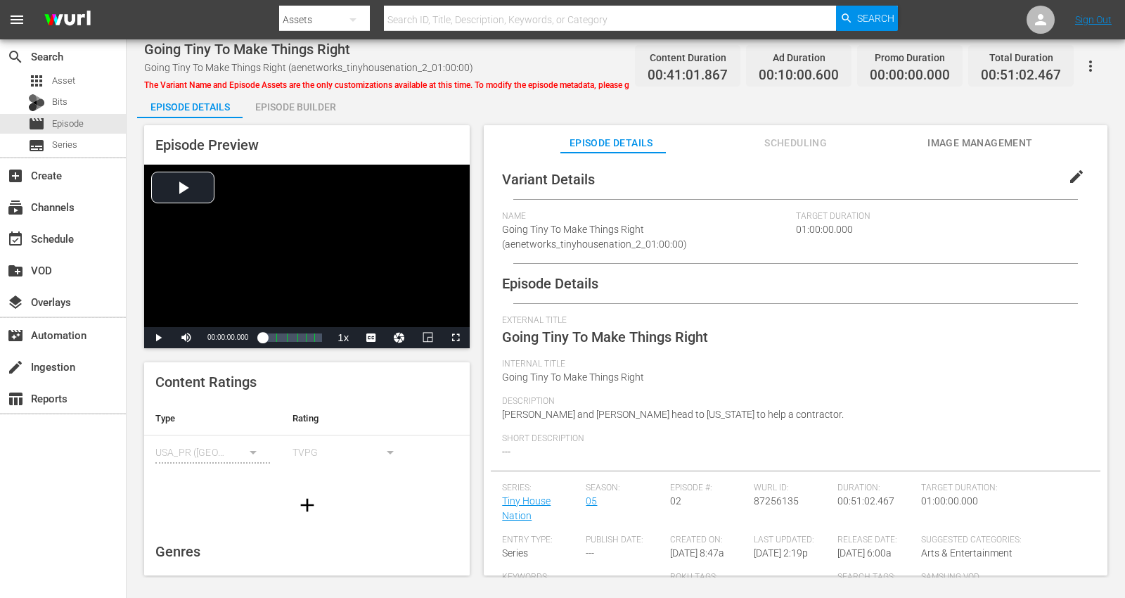
drag, startPoint x: 296, startPoint y: 101, endPoint x: 310, endPoint y: 106, distance: 14.9
click at [297, 102] on div "Episode Builder" at bounding box center [295, 107] width 105 height 34
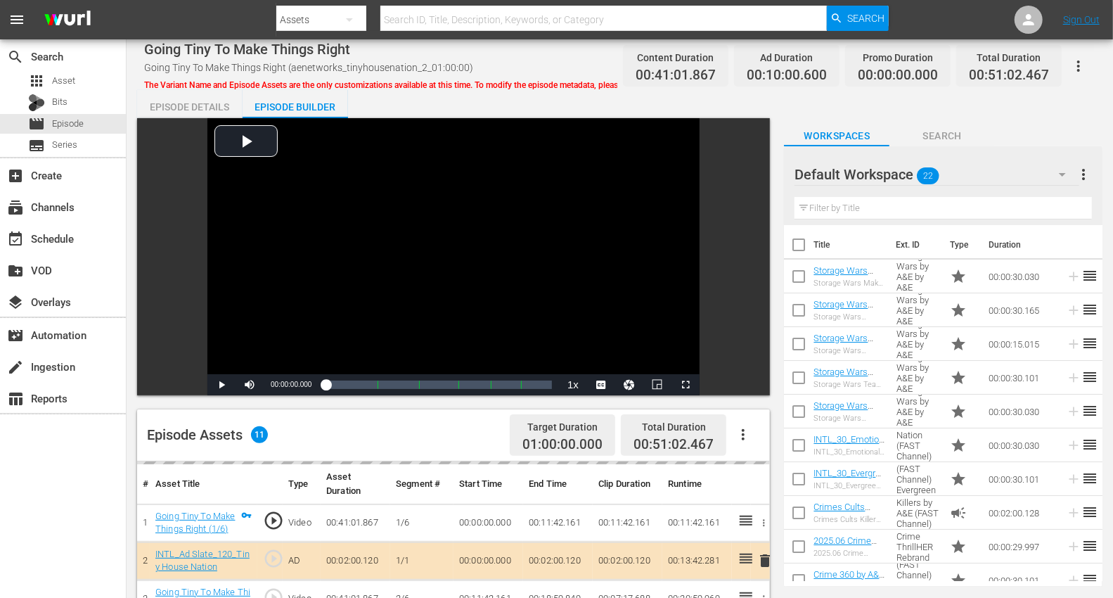
click at [1012, 168] on icon "button" at bounding box center [1062, 174] width 17 height 17
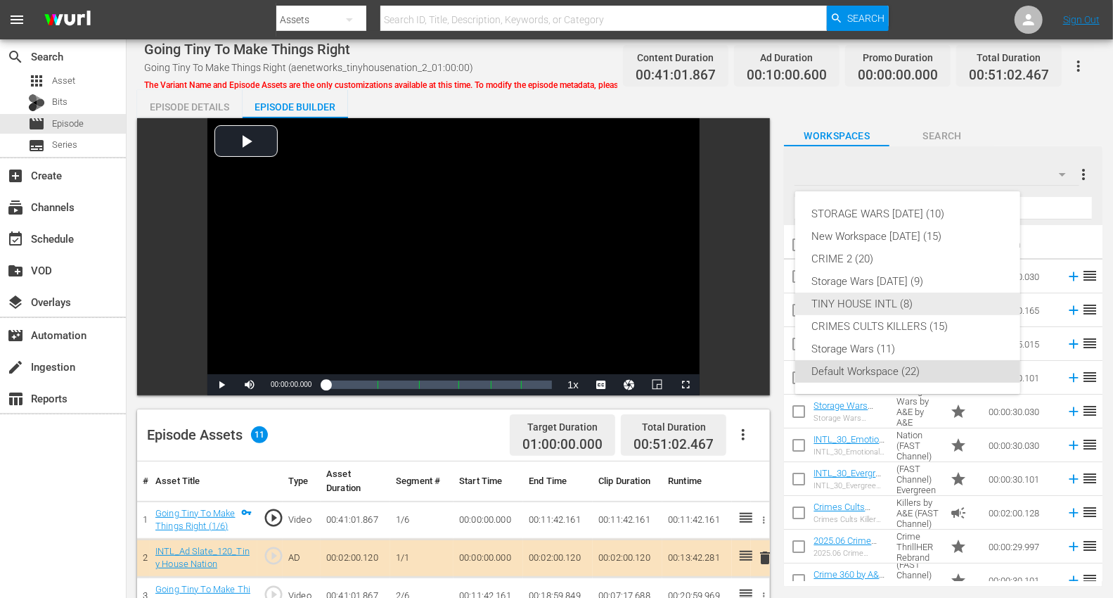
click at [841, 297] on div "TINY HOUSE INTL (8)" at bounding box center [907, 303] width 191 height 22
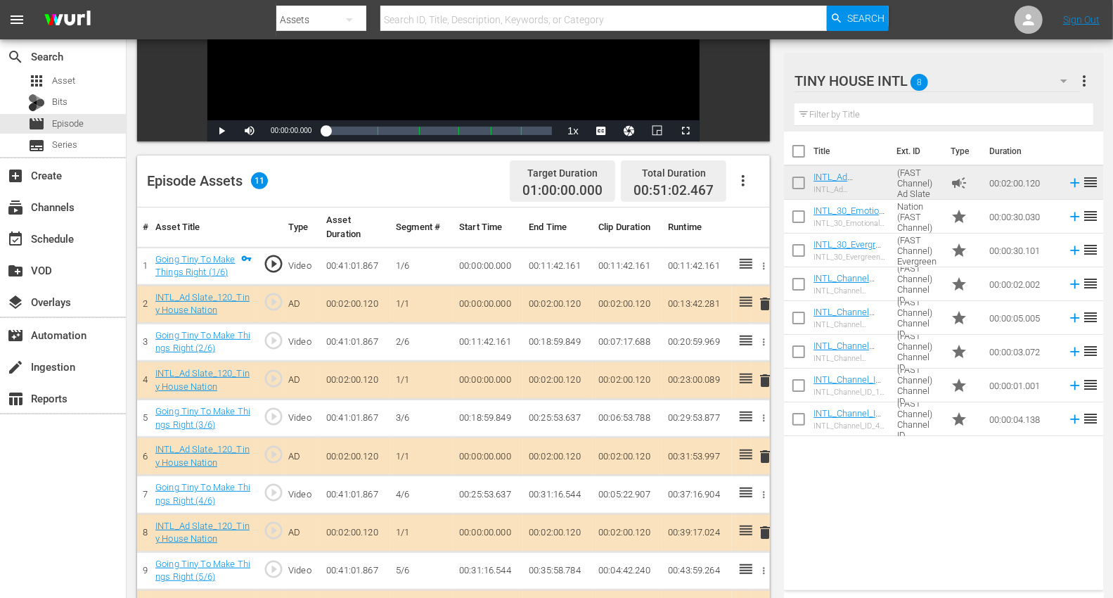
scroll to position [312, 0]
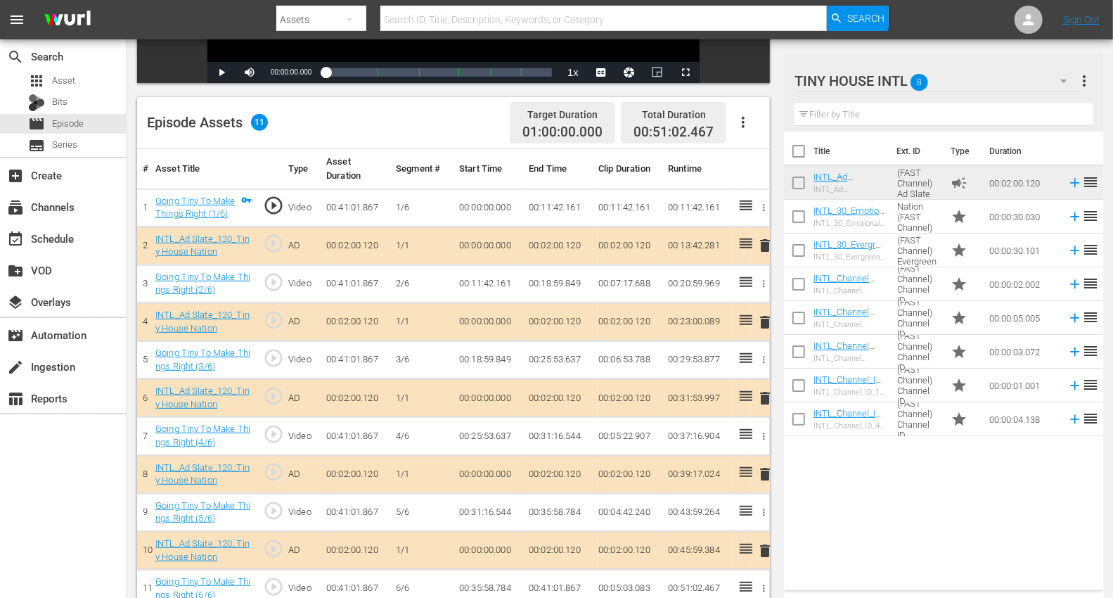
click at [770, 244] on span "delete" at bounding box center [764, 245] width 17 height 17
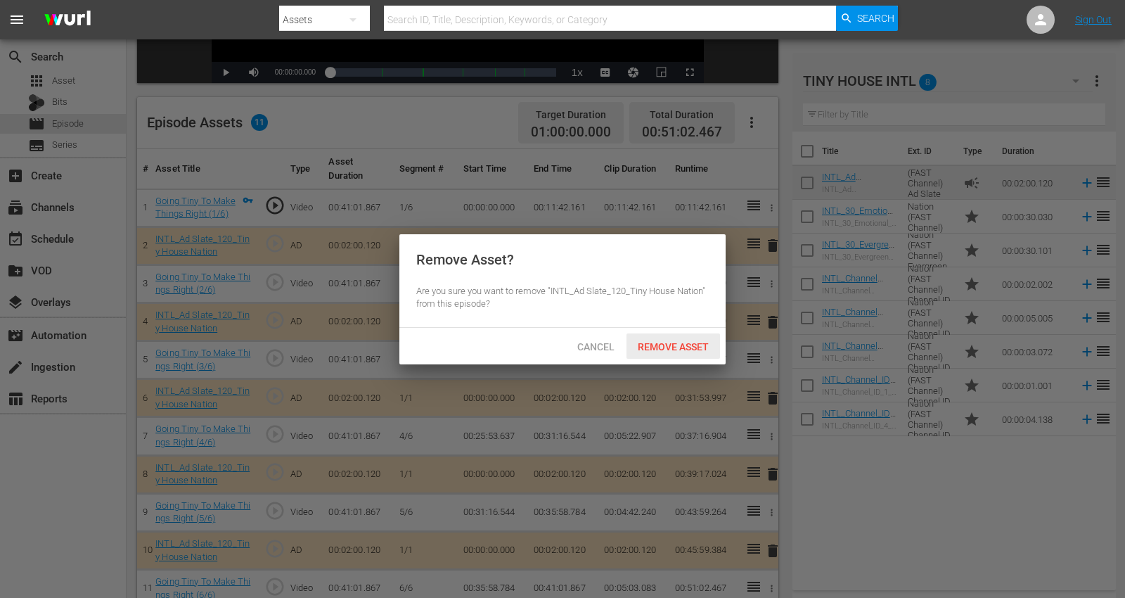
click at [650, 342] on span "Remove Asset" at bounding box center [672, 346] width 93 height 11
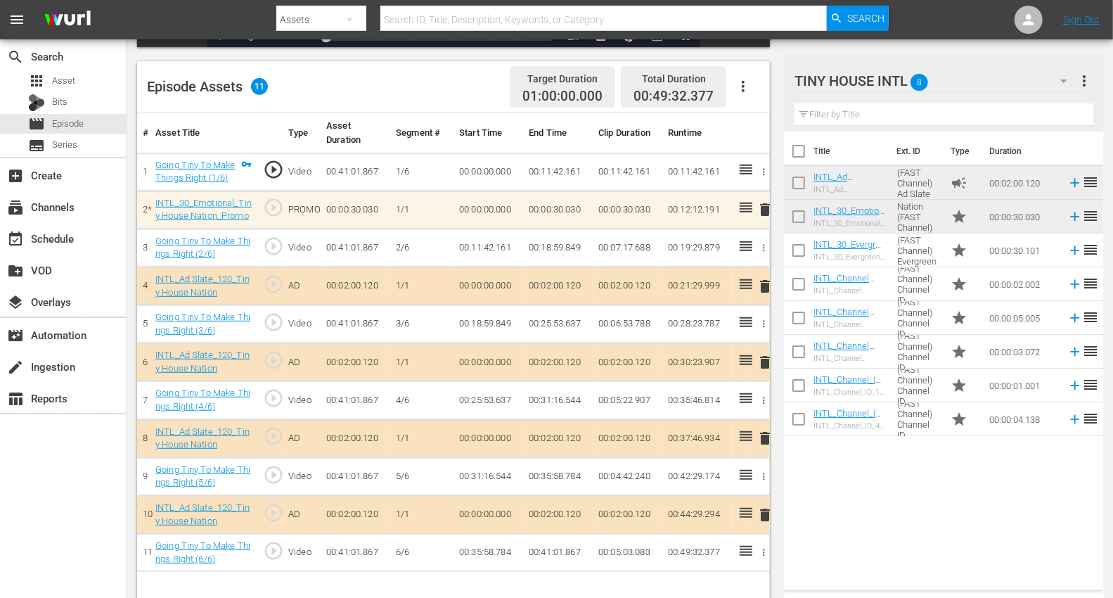
scroll to position [366, 0]
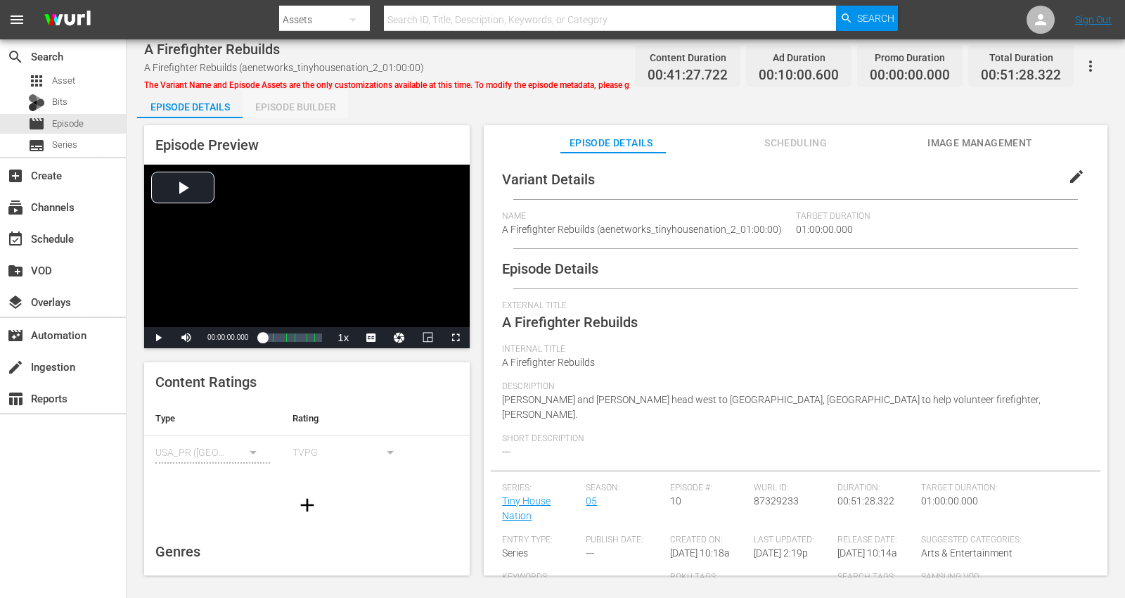
drag, startPoint x: 302, startPoint y: 101, endPoint x: 422, endPoint y: 132, distance: 124.3
click at [302, 101] on div "Episode Builder" at bounding box center [295, 107] width 105 height 34
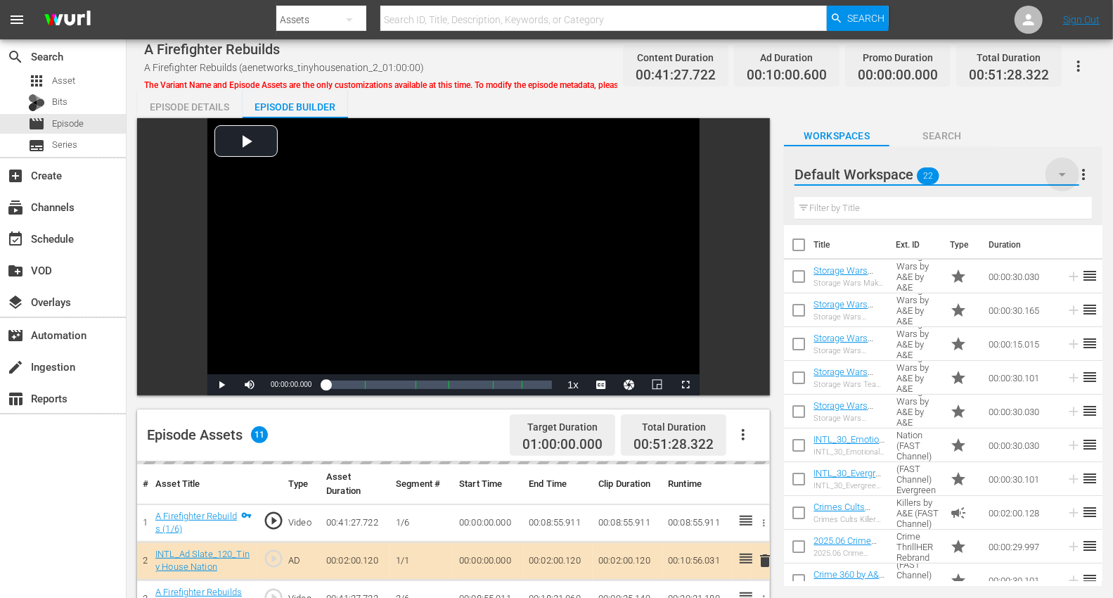
click at [1012, 170] on icon "button" at bounding box center [1062, 174] width 17 height 17
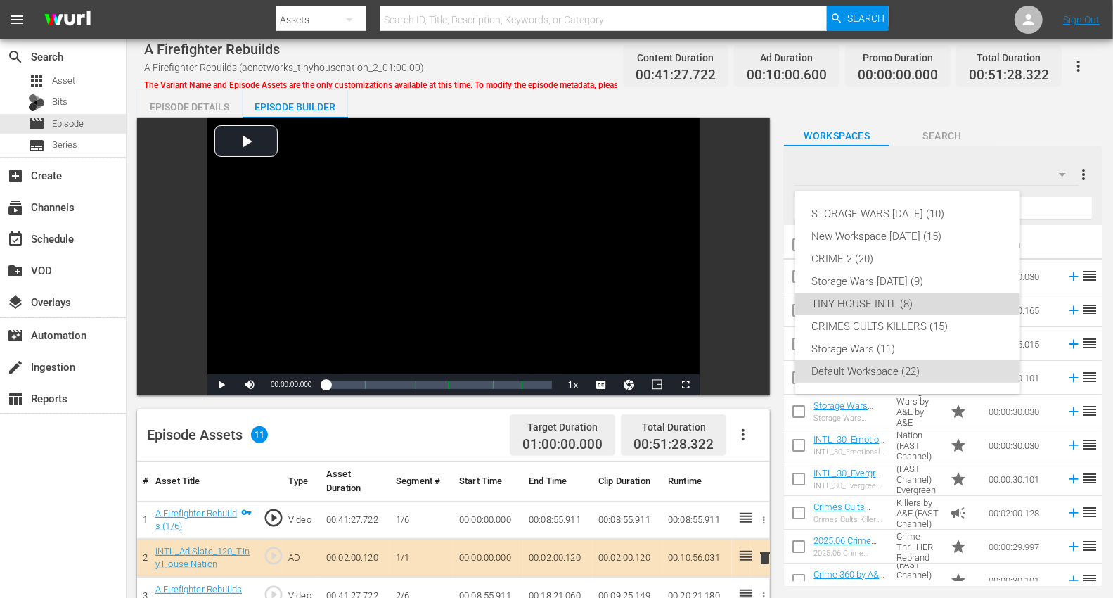
drag, startPoint x: 848, startPoint y: 304, endPoint x: 841, endPoint y: 300, distance: 7.9
click at [846, 302] on div "TINY HOUSE INTL (8)" at bounding box center [907, 303] width 191 height 22
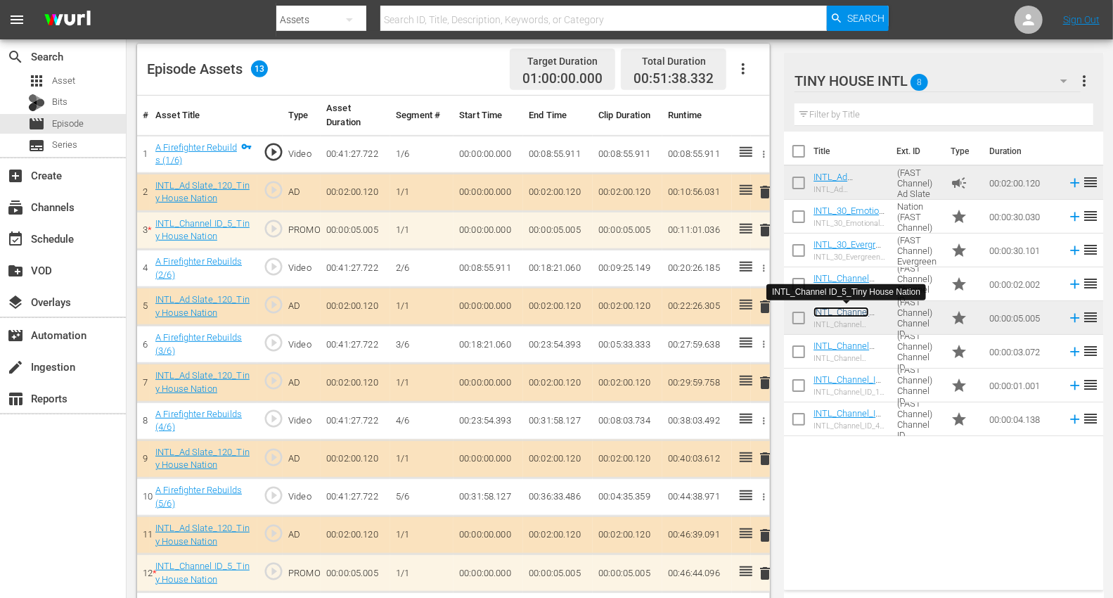
scroll to position [404, 0]
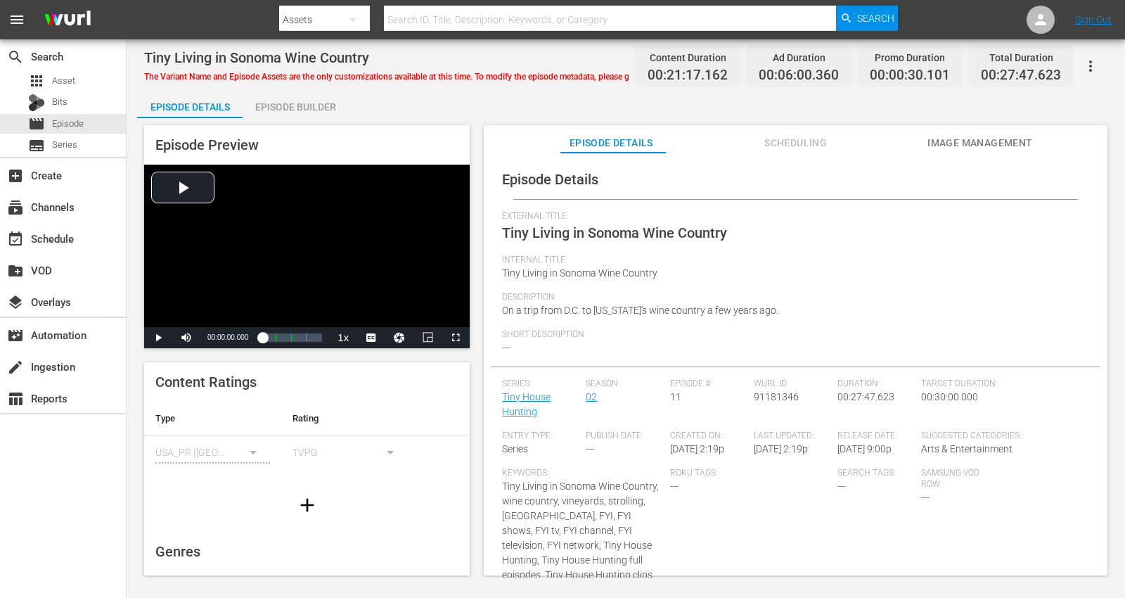
drag, startPoint x: 291, startPoint y: 102, endPoint x: 492, endPoint y: 122, distance: 202.1
click at [297, 105] on div "Episode Builder" at bounding box center [295, 107] width 105 height 34
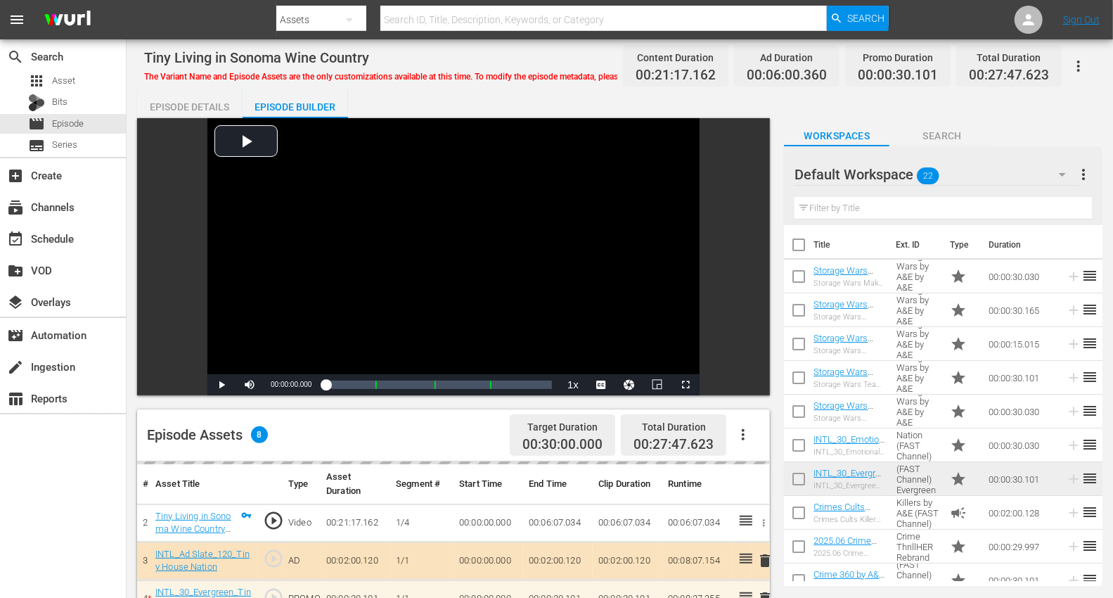
click at [1012, 172] on icon "button" at bounding box center [1062, 174] width 17 height 17
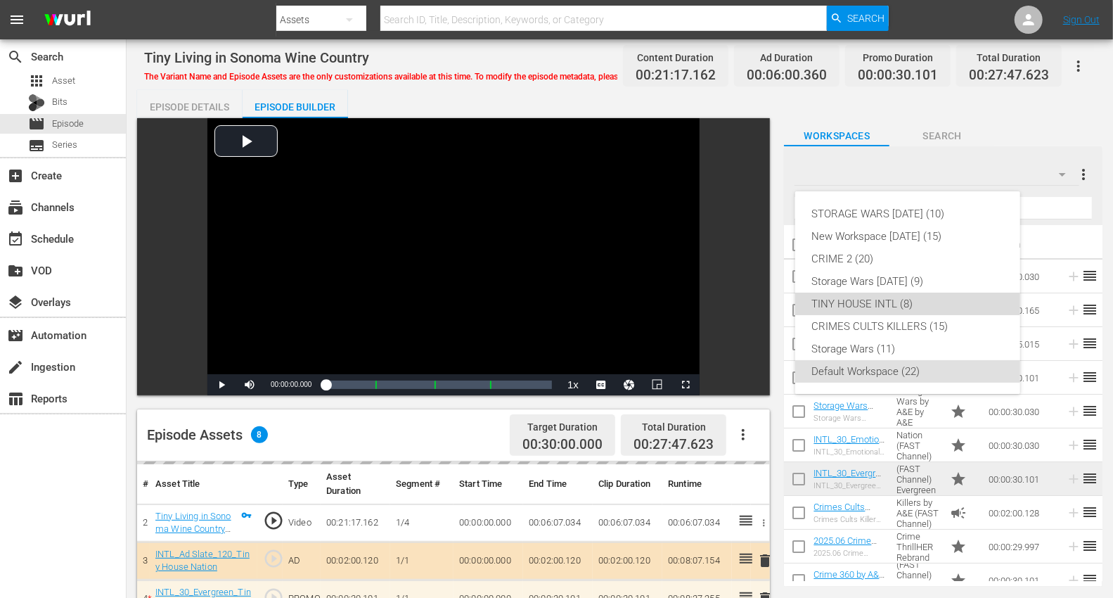
drag, startPoint x: 853, startPoint y: 297, endPoint x: 791, endPoint y: 272, distance: 66.8
click at [851, 297] on div "TINY HOUSE INTL (8)" at bounding box center [907, 303] width 191 height 22
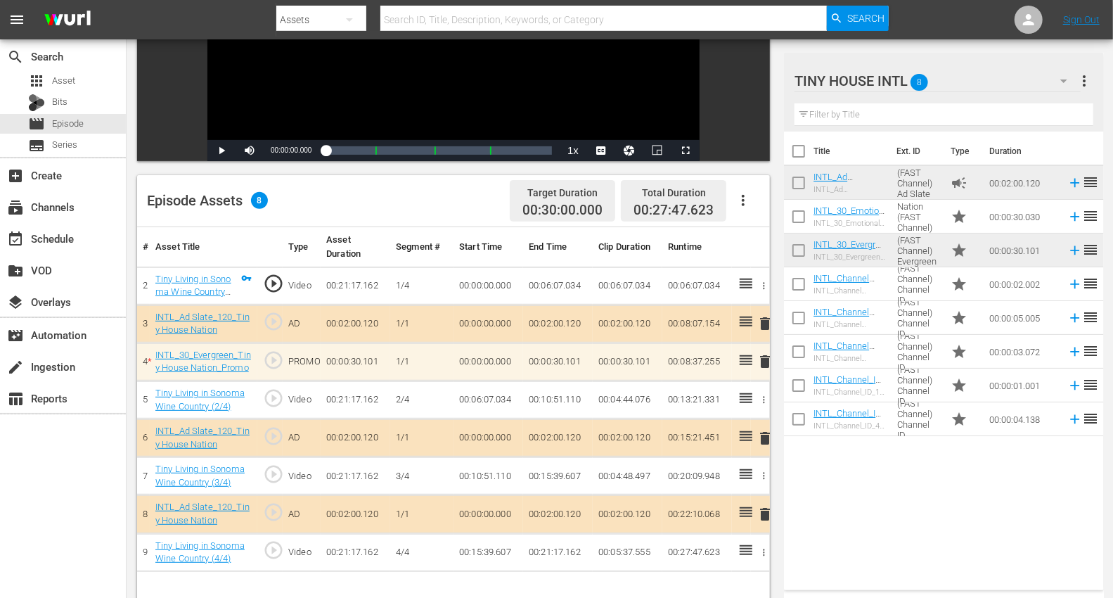
scroll to position [312, 0]
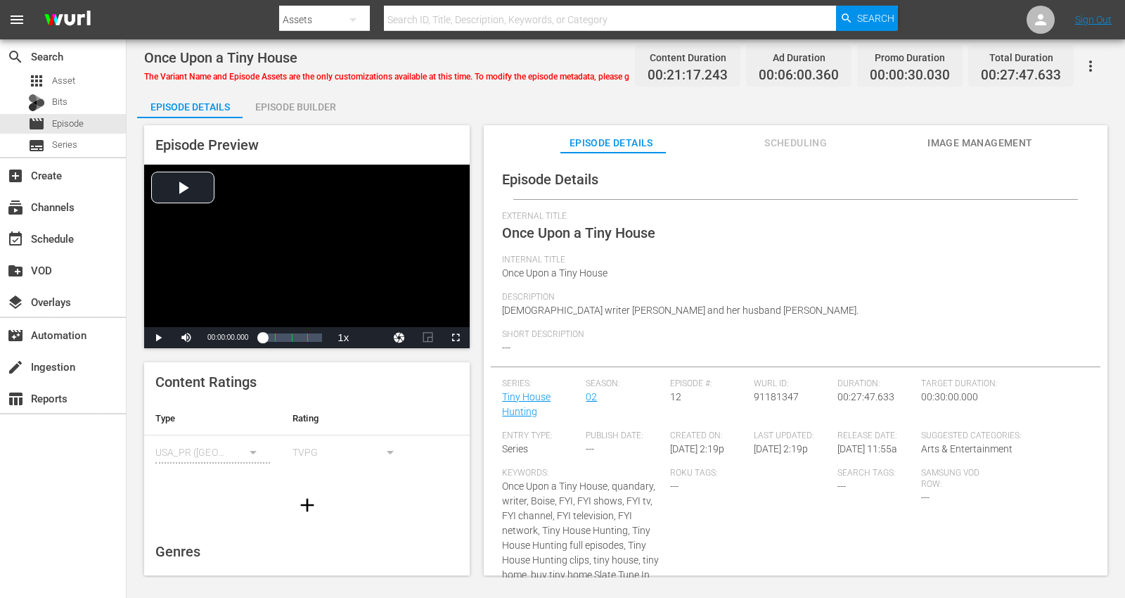
click at [307, 101] on div "Episode Builder" at bounding box center [295, 107] width 105 height 34
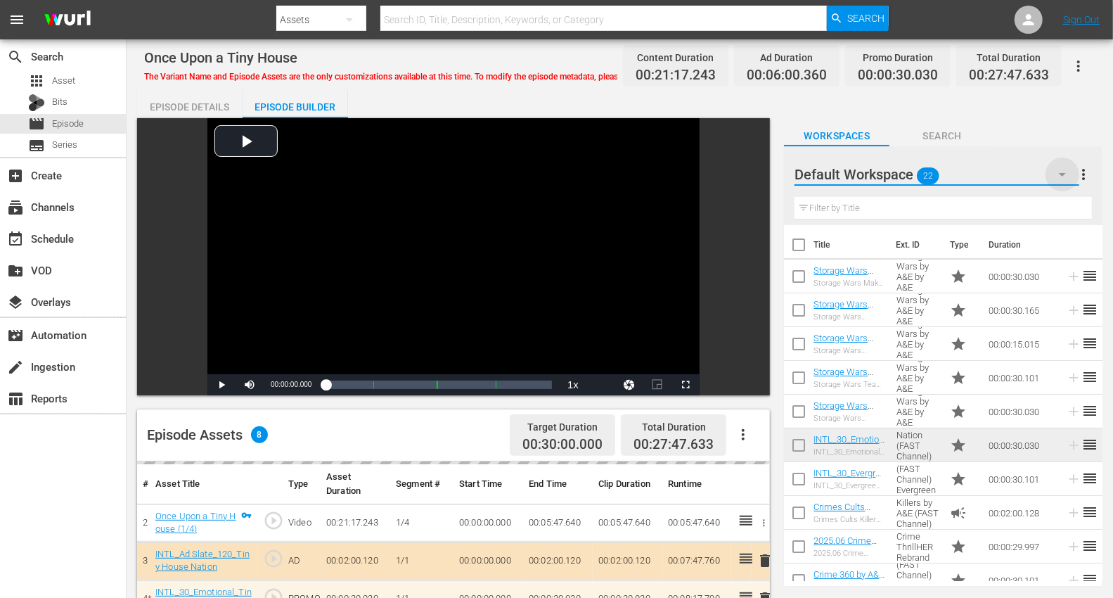
click at [1012, 172] on icon "button" at bounding box center [1062, 174] width 17 height 17
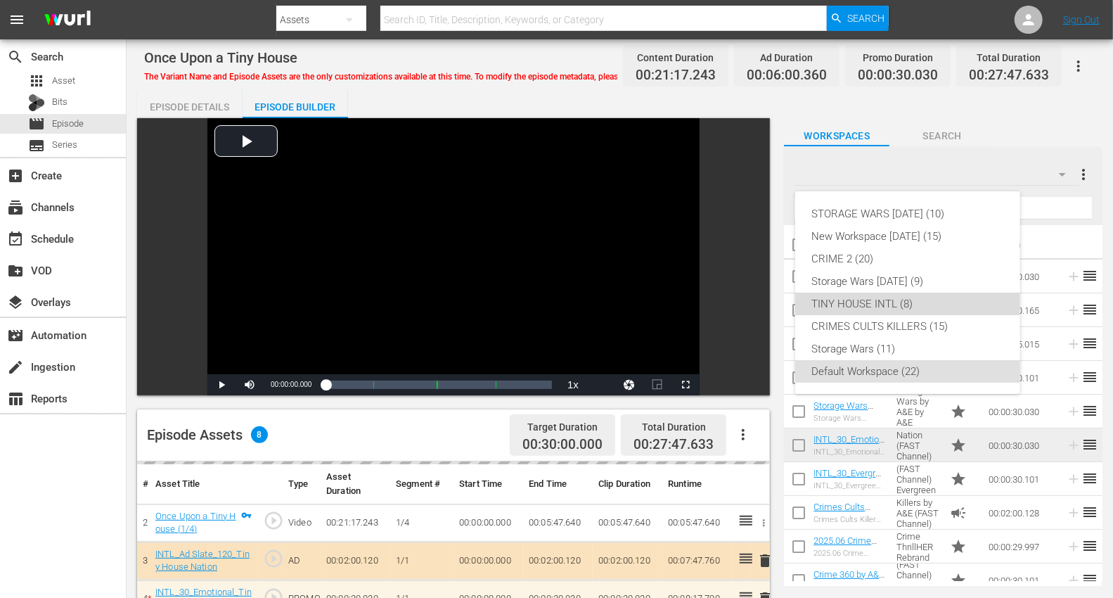
drag, startPoint x: 844, startPoint y: 304, endPoint x: 792, endPoint y: 285, distance: 55.4
click at [842, 303] on div "TINY HOUSE INTL (8)" at bounding box center [907, 303] width 191 height 22
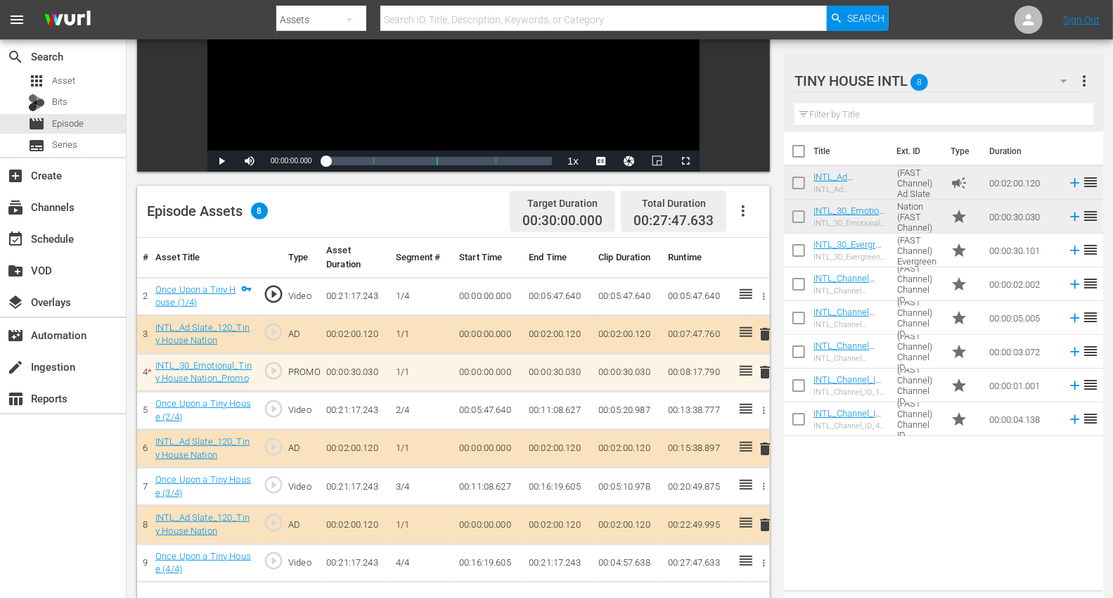
scroll to position [234, 0]
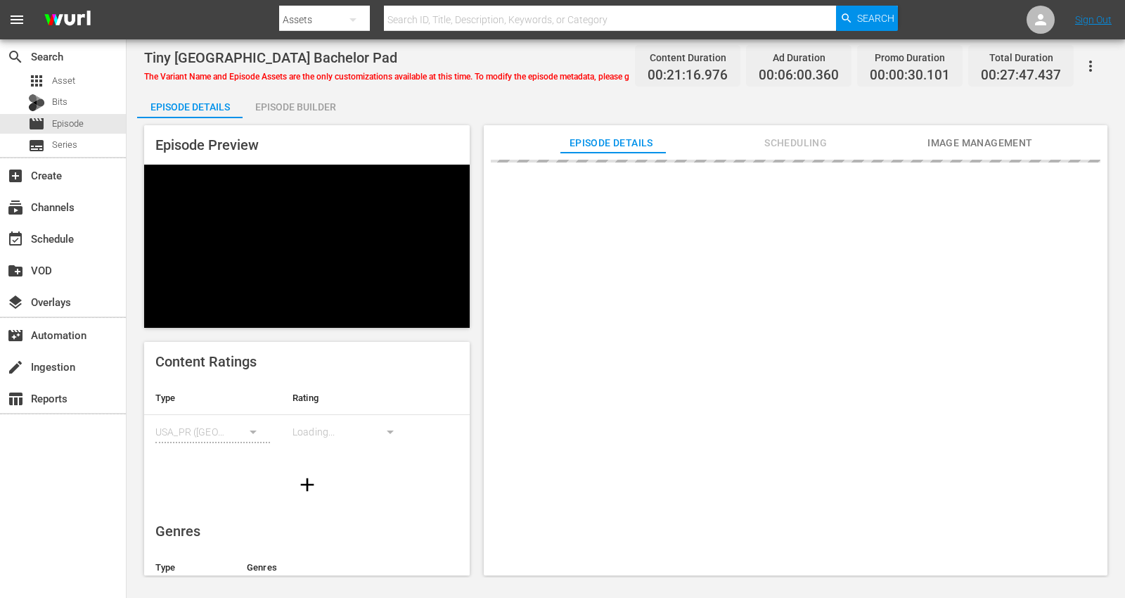
drag, startPoint x: 314, startPoint y: 108, endPoint x: 324, endPoint y: 106, distance: 9.9
click at [314, 106] on div "Episode Builder" at bounding box center [295, 107] width 105 height 34
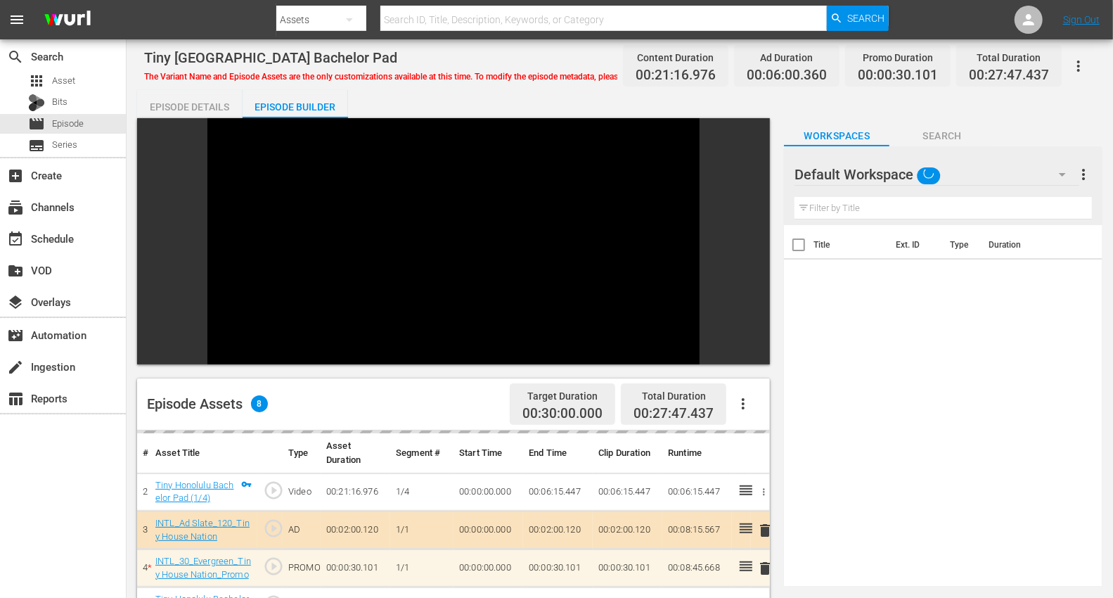
drag, startPoint x: 1066, startPoint y: 174, endPoint x: 1057, endPoint y: 174, distance: 9.1
click at [1012, 174] on icon "button" at bounding box center [1062, 174] width 17 height 17
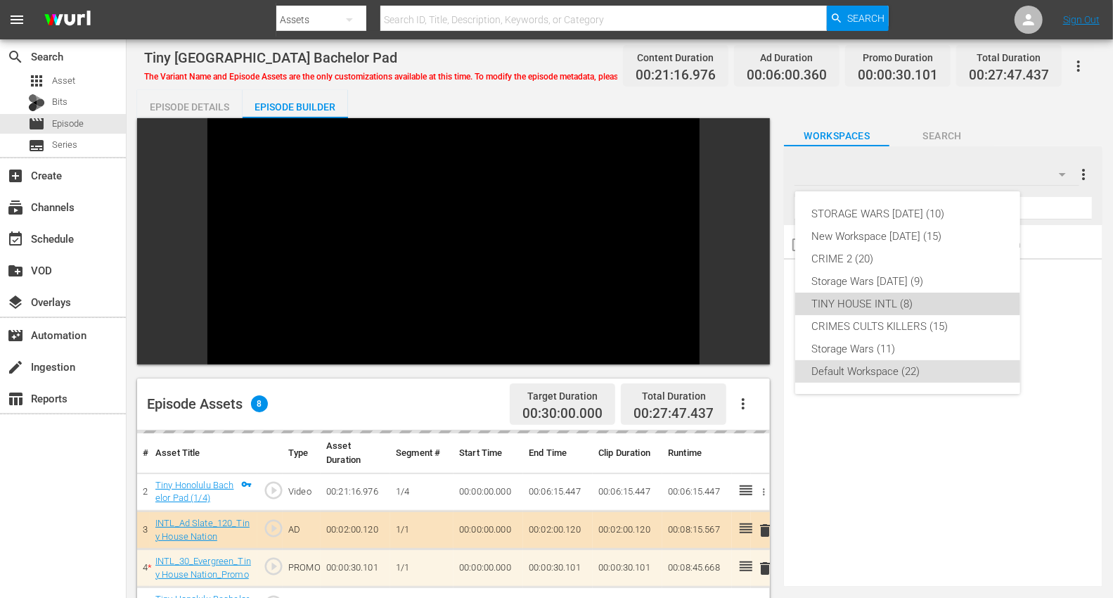
drag, startPoint x: 863, startPoint y: 305, endPoint x: 855, endPoint y: 302, distance: 8.9
click at [861, 304] on div "TINY HOUSE INTL (8)" at bounding box center [907, 303] width 191 height 22
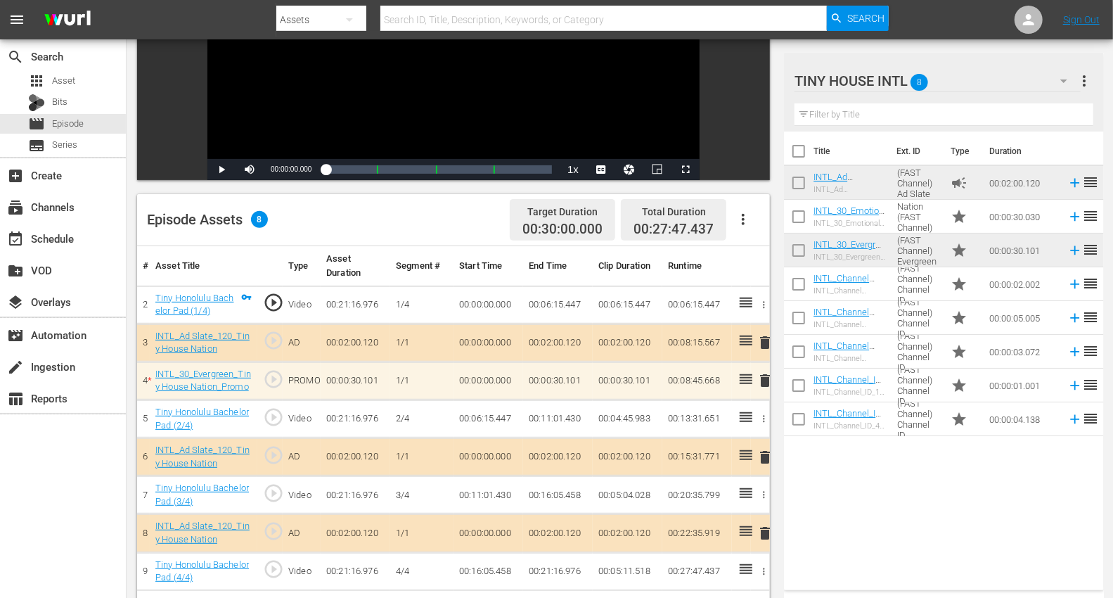
scroll to position [234, 0]
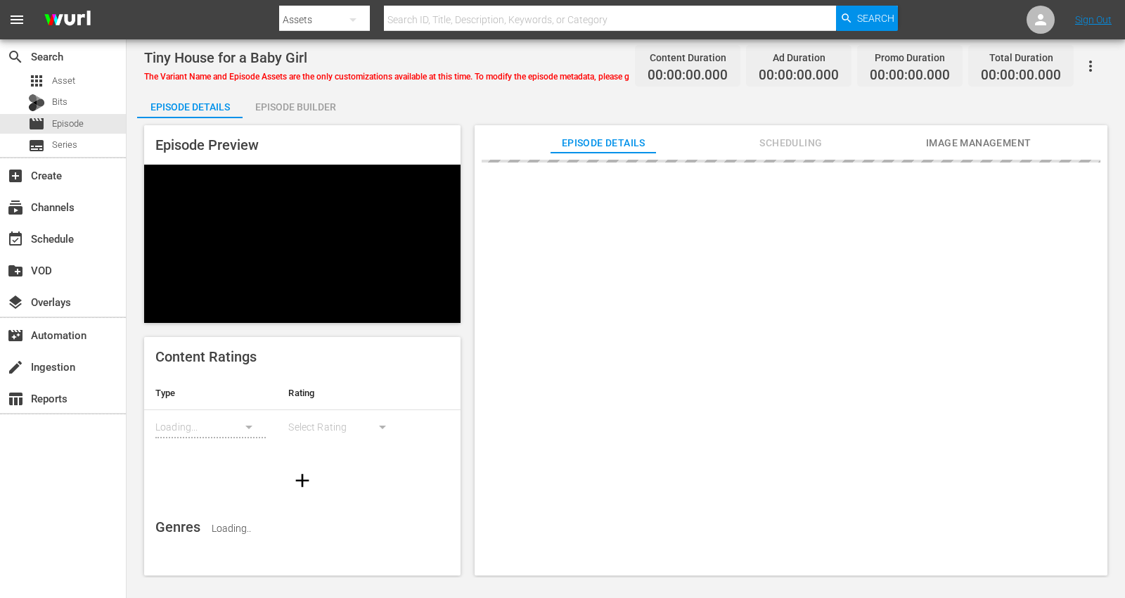
drag, startPoint x: 321, startPoint y: 104, endPoint x: 492, endPoint y: 133, distance: 173.9
click at [321, 103] on div "Episode Builder" at bounding box center [295, 107] width 105 height 34
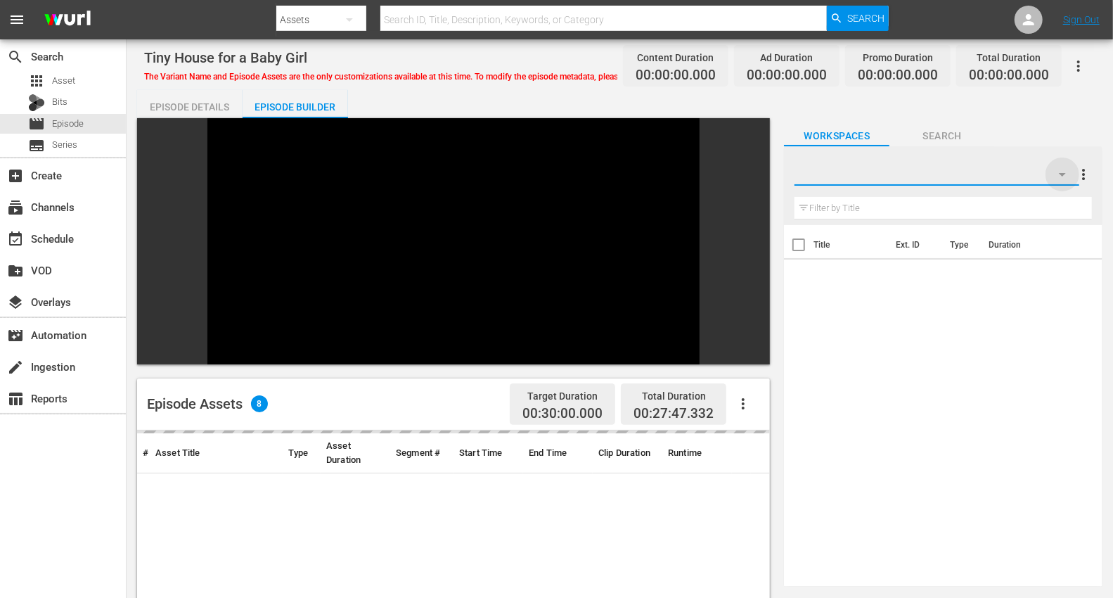
click at [1012, 175] on icon "button" at bounding box center [1062, 175] width 7 height 4
click at [1012, 168] on div at bounding box center [556, 299] width 1113 height 598
click at [1012, 176] on icon "button" at bounding box center [1062, 174] width 17 height 17
drag, startPoint x: 1063, startPoint y: 110, endPoint x: 1039, endPoint y: 103, distance: 24.9
click at [1012, 107] on div at bounding box center [556, 299] width 1113 height 598
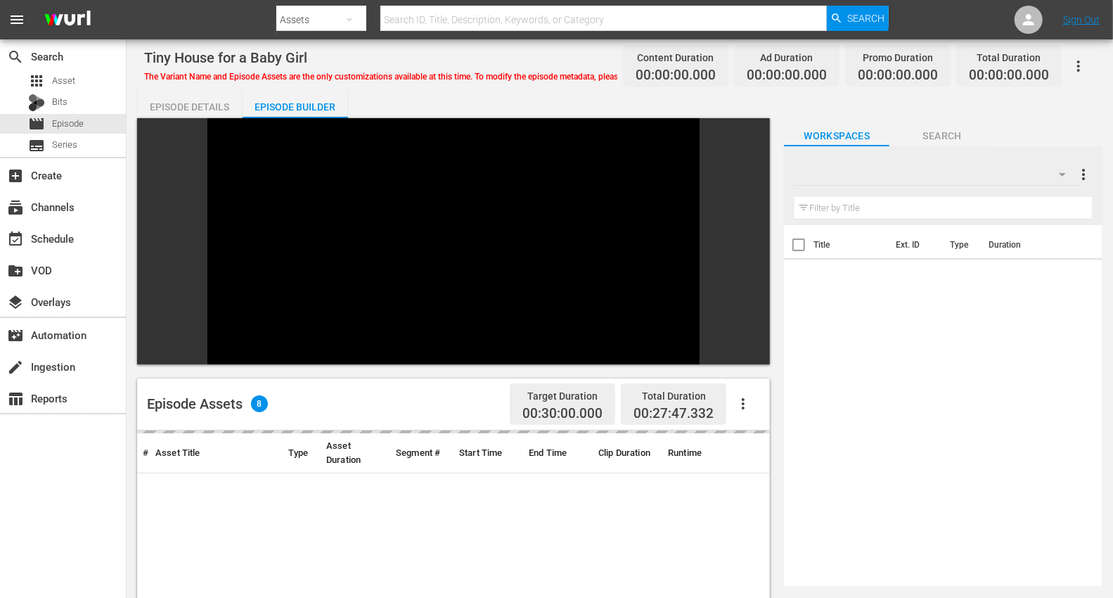
click at [1012, 173] on icon "button" at bounding box center [1062, 175] width 7 height 4
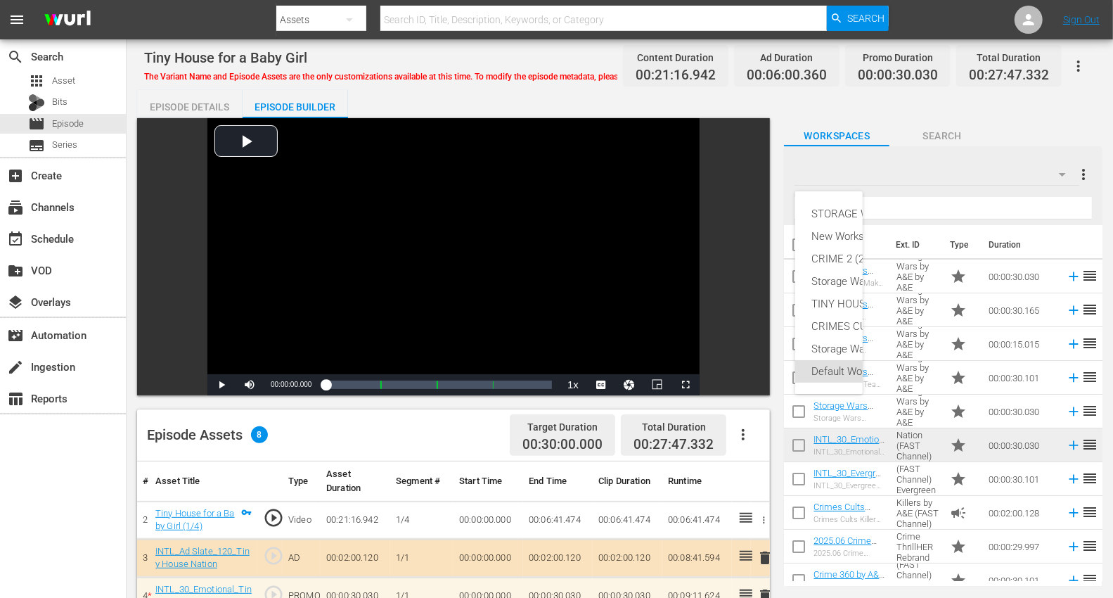
drag, startPoint x: 301, startPoint y: 105, endPoint x: 318, endPoint y: 110, distance: 17.6
click at [301, 105] on div "STORAGE WARS SEPT 23 (10) New Workspace Sat Sep 20 2025 (15) CRIME 2 (20) Stora…" at bounding box center [556, 299] width 1113 height 598
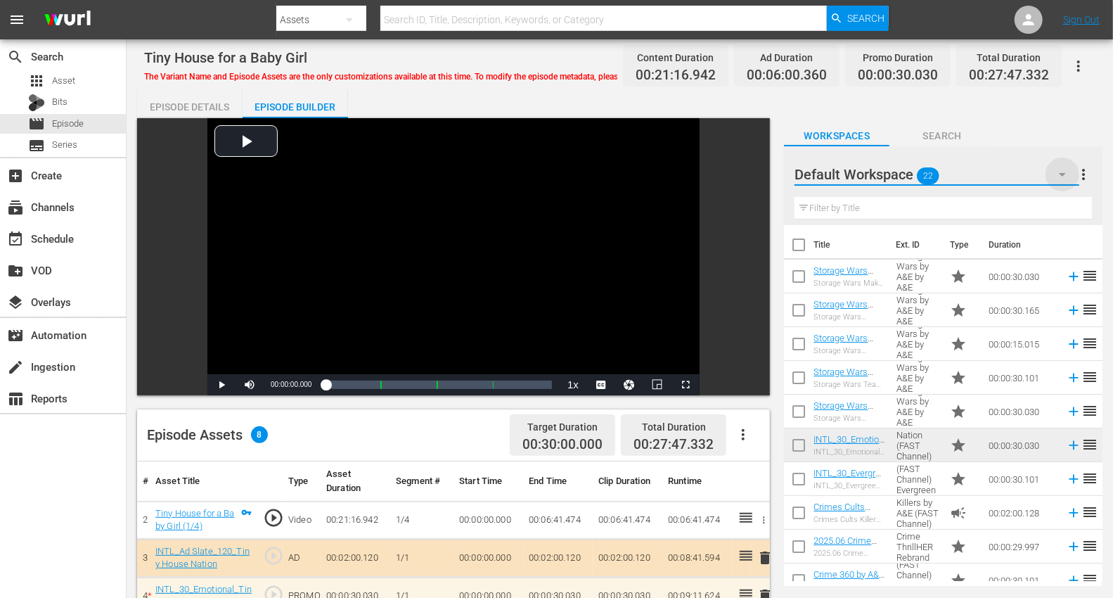
click at [1012, 173] on icon "button" at bounding box center [1062, 174] width 17 height 17
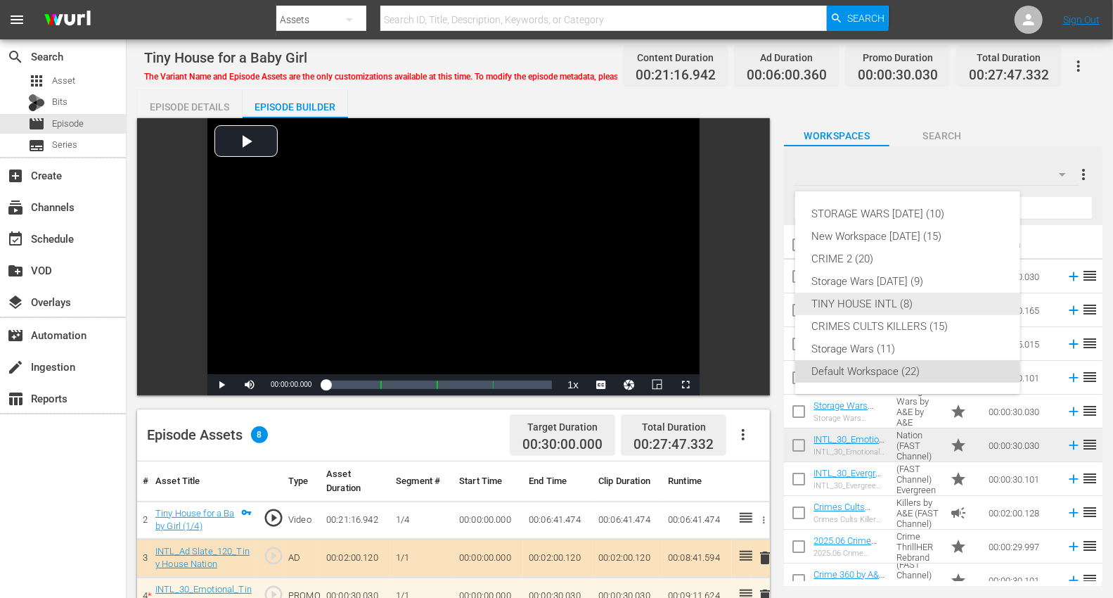
drag, startPoint x: 845, startPoint y: 304, endPoint x: 837, endPoint y: 304, distance: 8.5
click at [844, 304] on div "TINY HOUSE INTL (8)" at bounding box center [907, 303] width 191 height 22
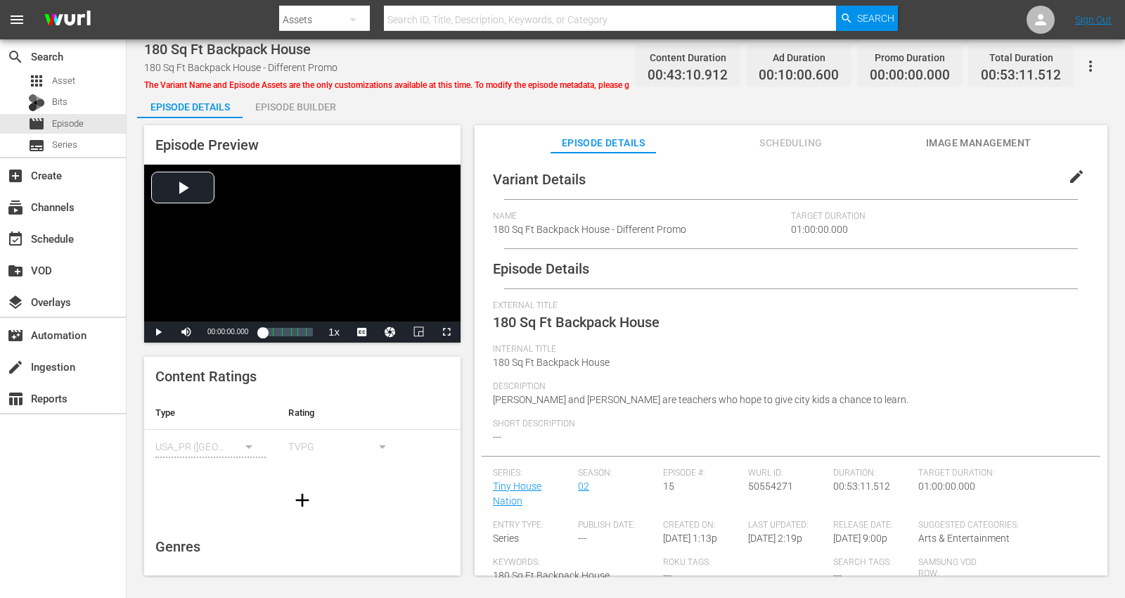
drag, startPoint x: 285, startPoint y: 106, endPoint x: 328, endPoint y: 110, distance: 42.3
click at [290, 105] on div "Episode Builder" at bounding box center [295, 107] width 105 height 34
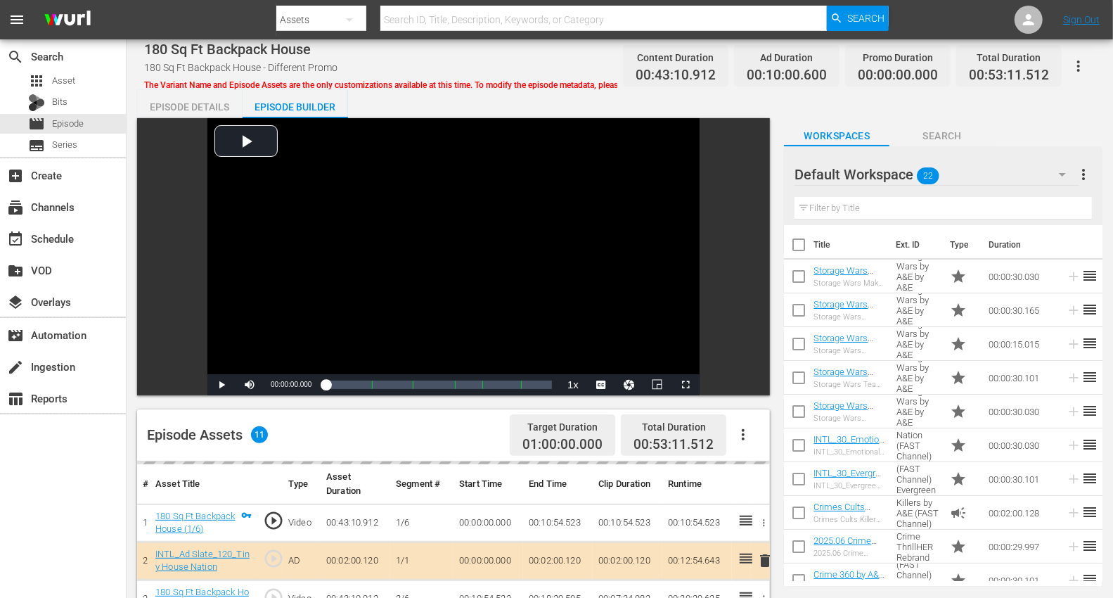
click at [1012, 170] on icon "button" at bounding box center [1062, 174] width 17 height 17
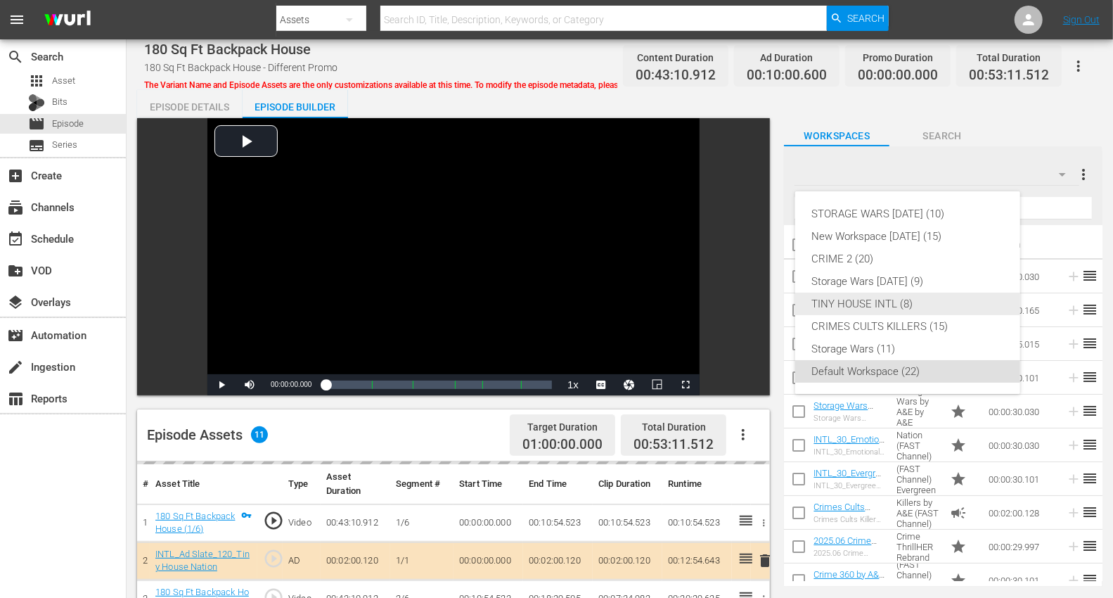
click at [871, 306] on div "TINY HOUSE INTL (8)" at bounding box center [907, 303] width 191 height 22
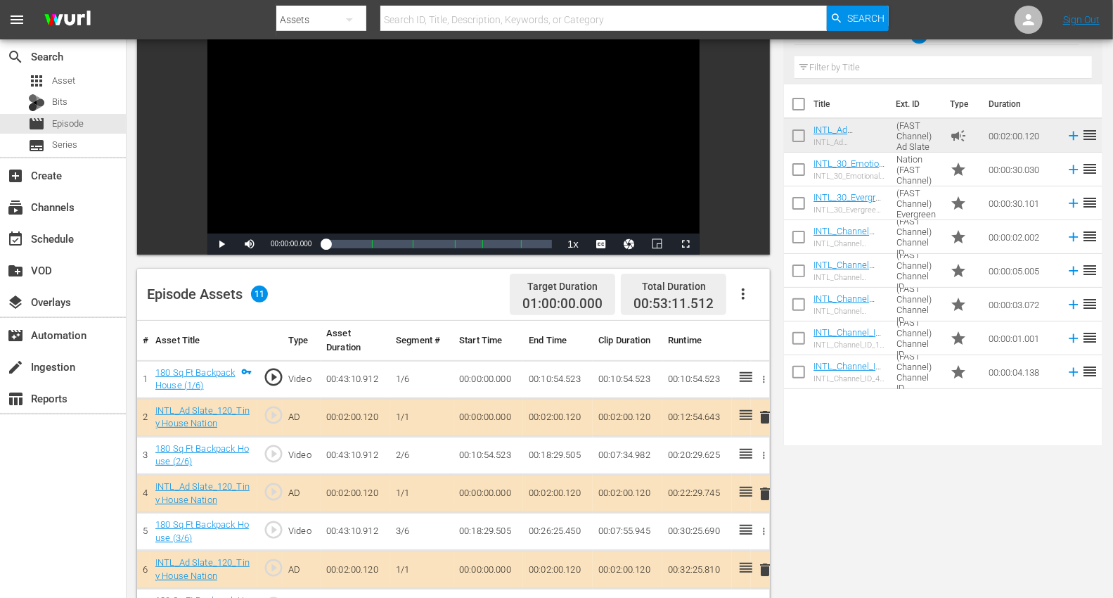
scroll to position [312, 0]
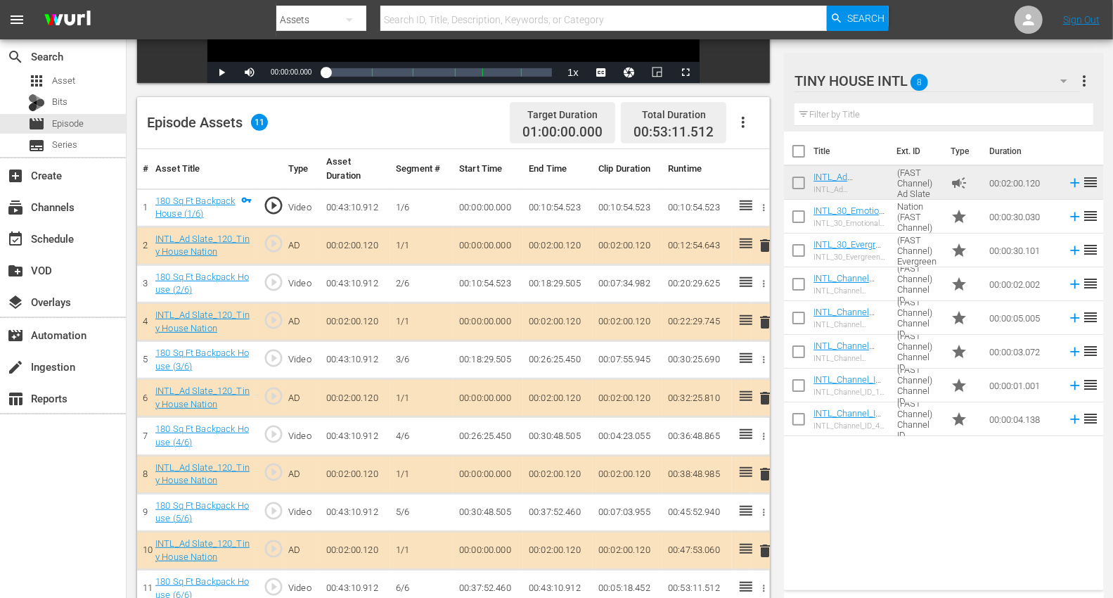
click at [761, 243] on span "delete" at bounding box center [764, 245] width 17 height 17
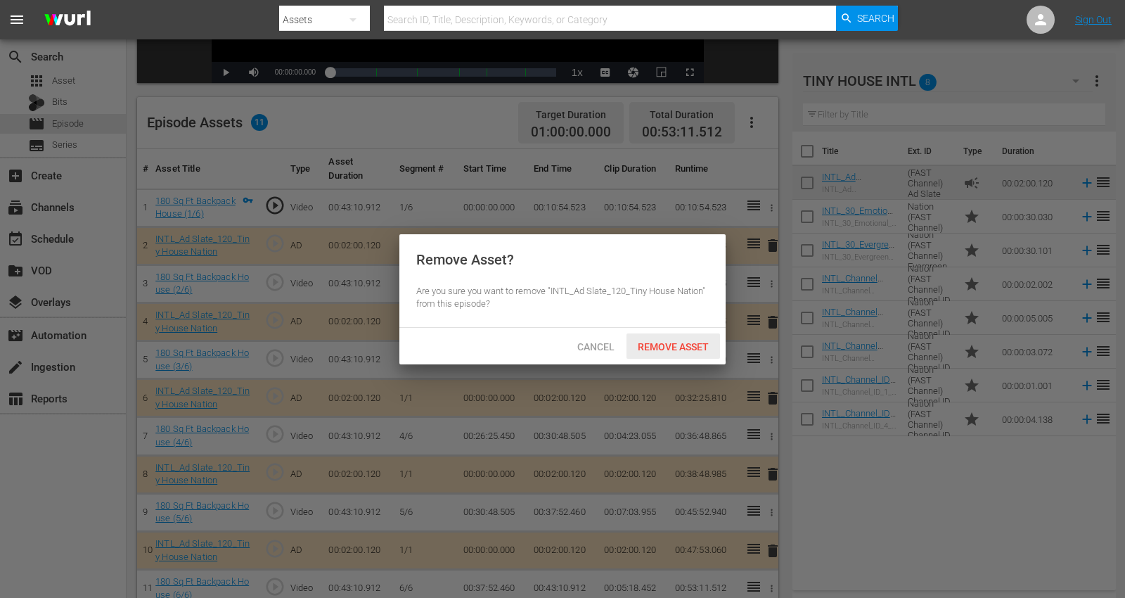
click at [675, 348] on span "Remove Asset" at bounding box center [672, 346] width 93 height 11
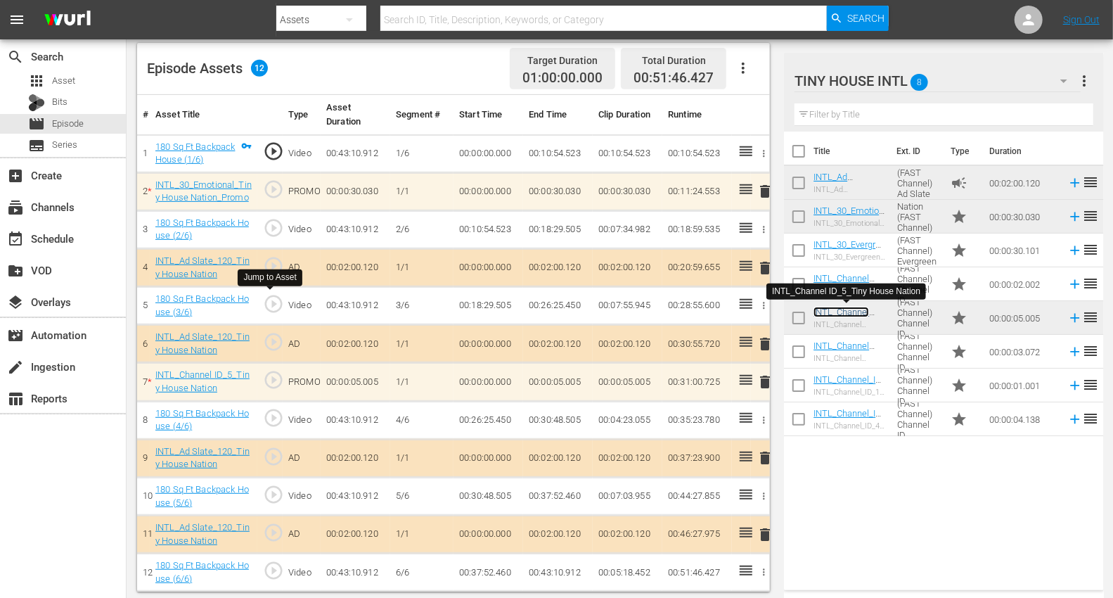
scroll to position [366, 0]
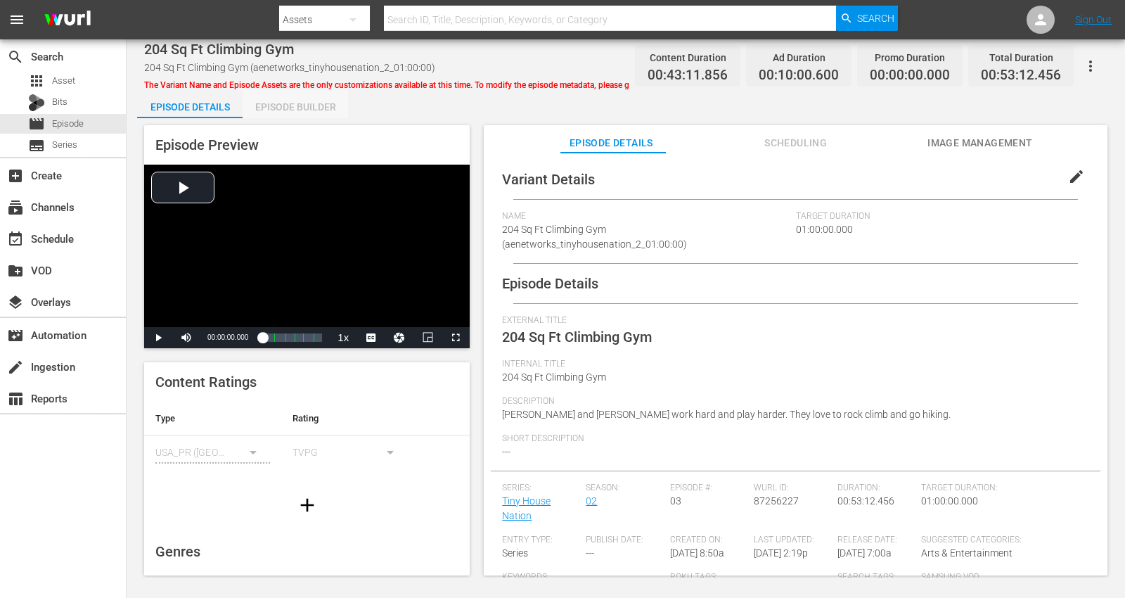
drag, startPoint x: 283, startPoint y: 104, endPoint x: 389, endPoint y: 111, distance: 106.4
click at [288, 105] on div "Episode Builder" at bounding box center [295, 107] width 105 height 34
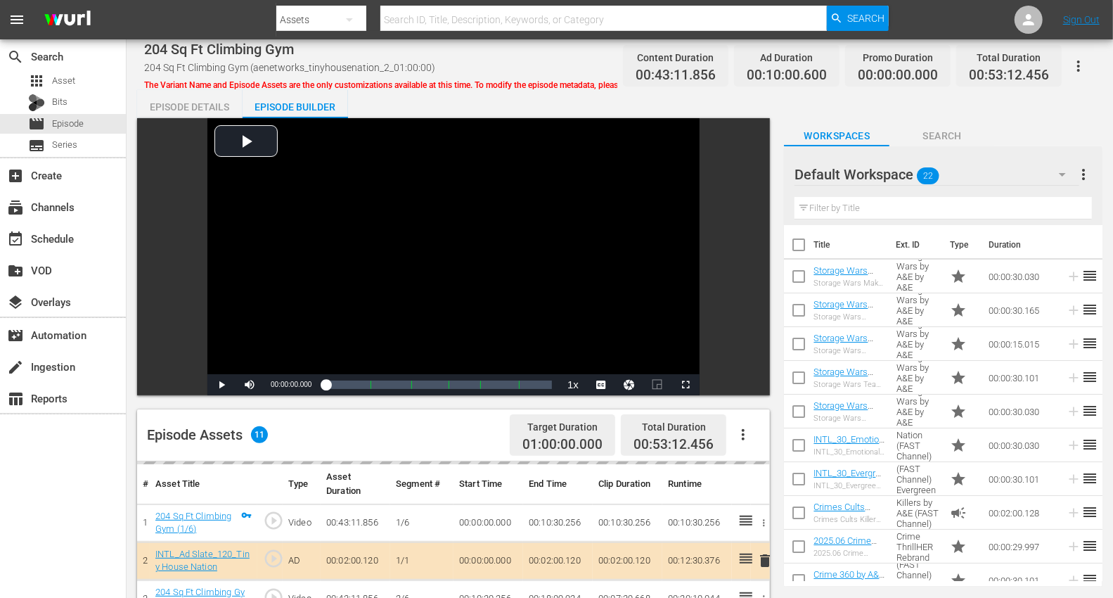
click at [1012, 174] on icon "button" at bounding box center [1062, 174] width 17 height 17
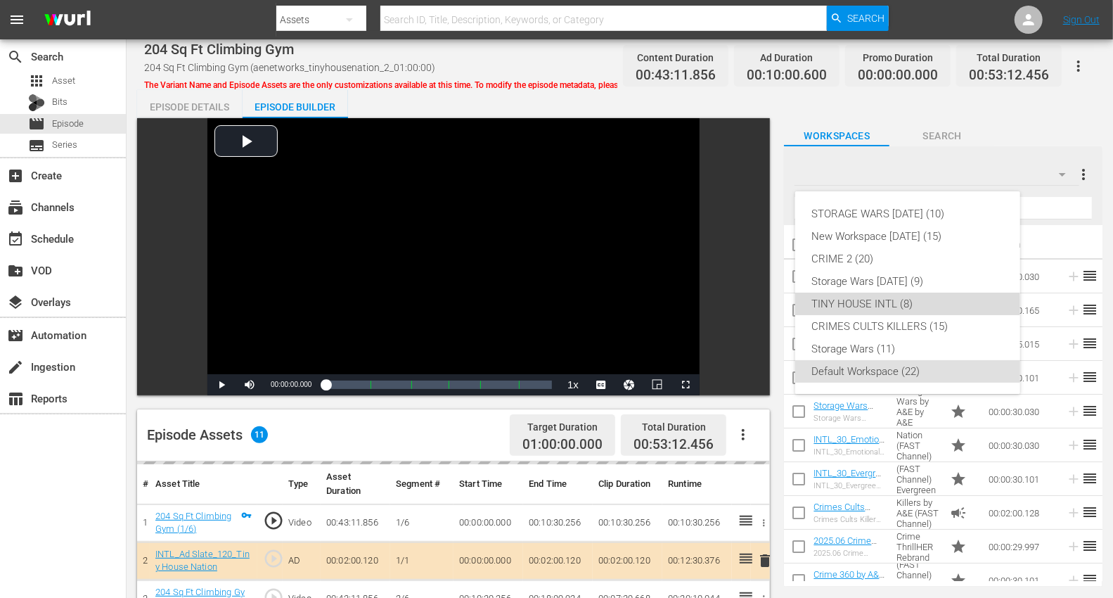
drag, startPoint x: 832, startPoint y: 308, endPoint x: 772, endPoint y: 269, distance: 71.6
click at [831, 306] on div "TINY HOUSE INTL (8)" at bounding box center [907, 303] width 191 height 22
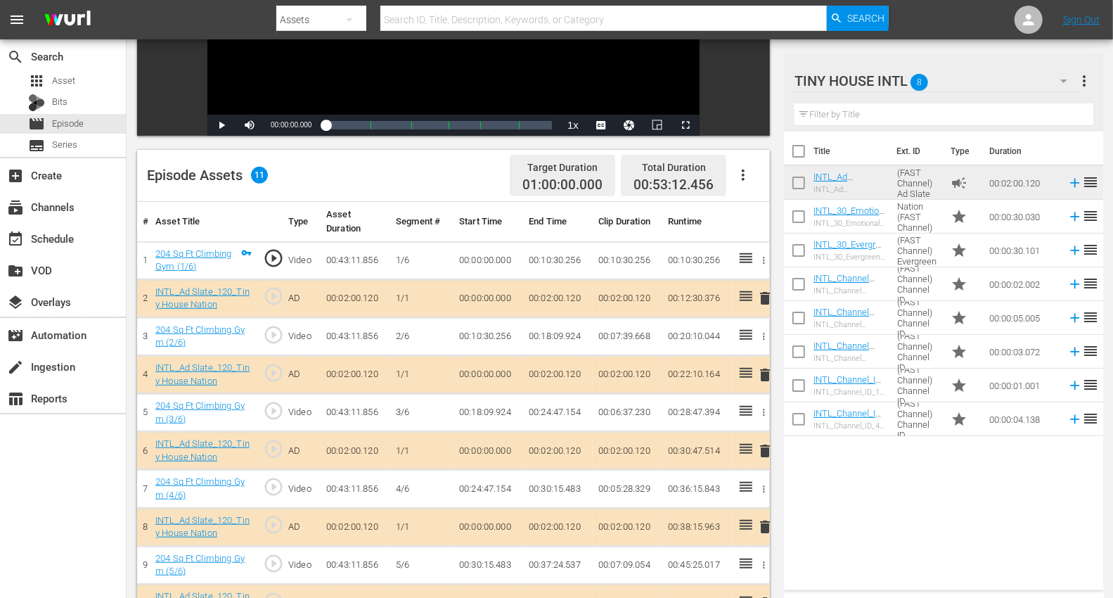
scroll to position [312, 0]
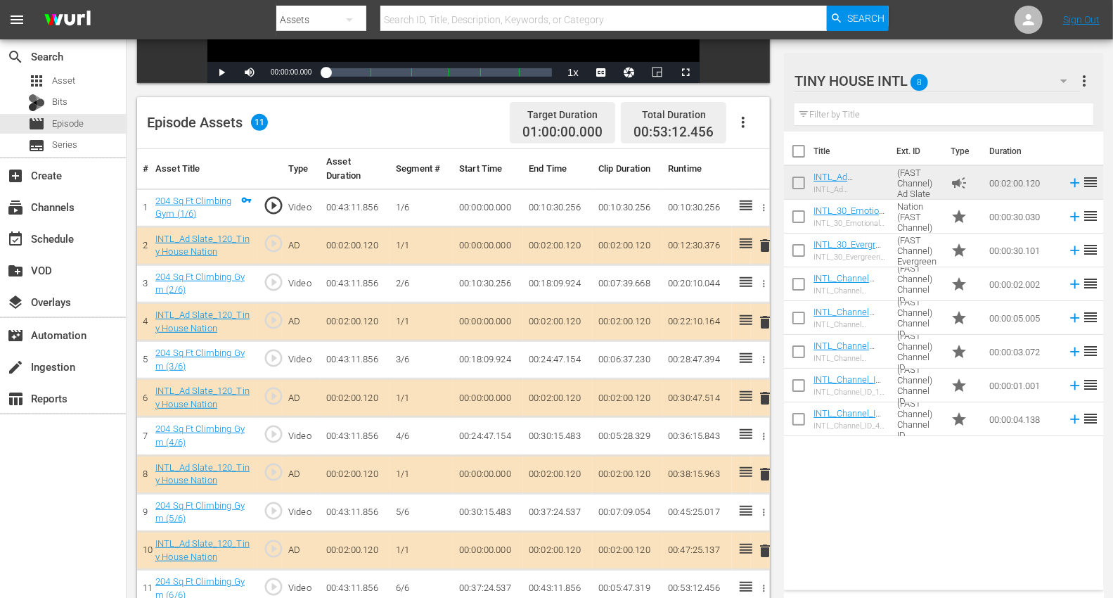
click at [761, 321] on span "delete" at bounding box center [764, 322] width 17 height 17
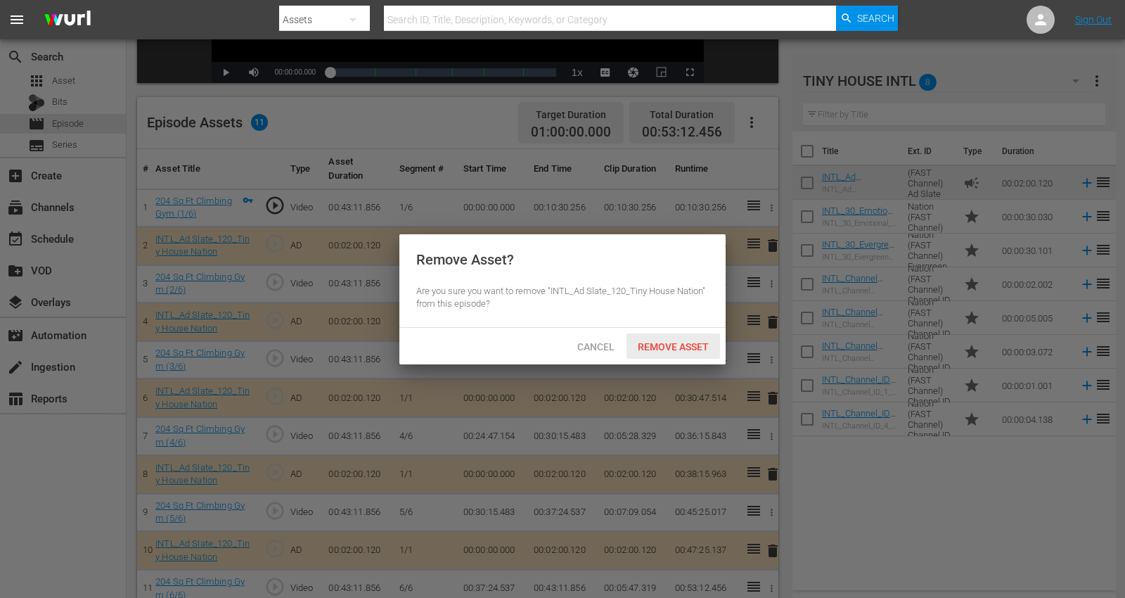
click at [683, 343] on span "Remove Asset" at bounding box center [672, 346] width 93 height 11
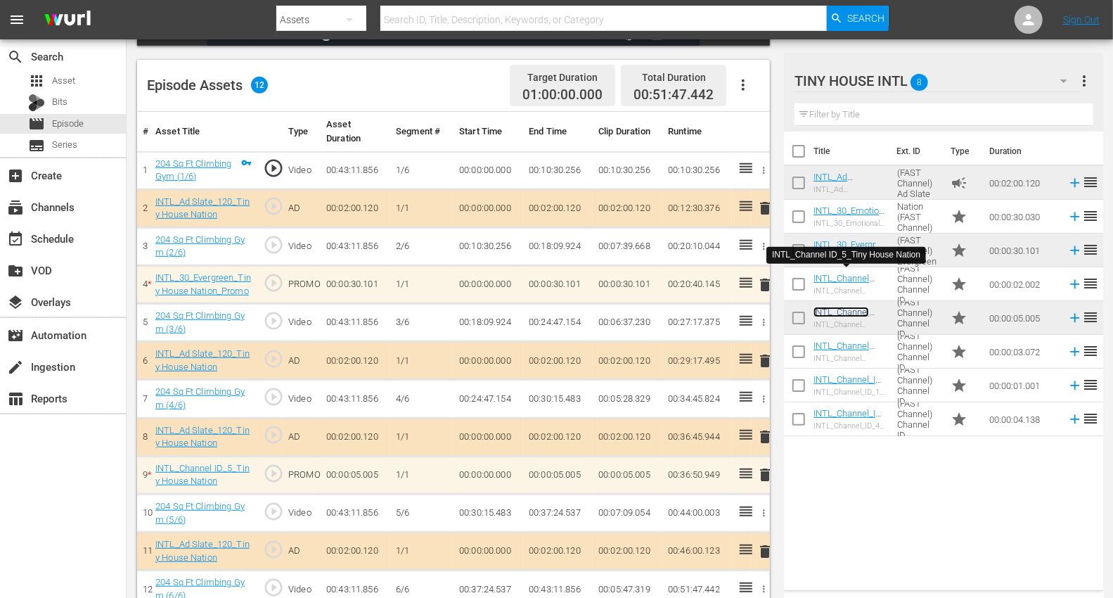
scroll to position [366, 0]
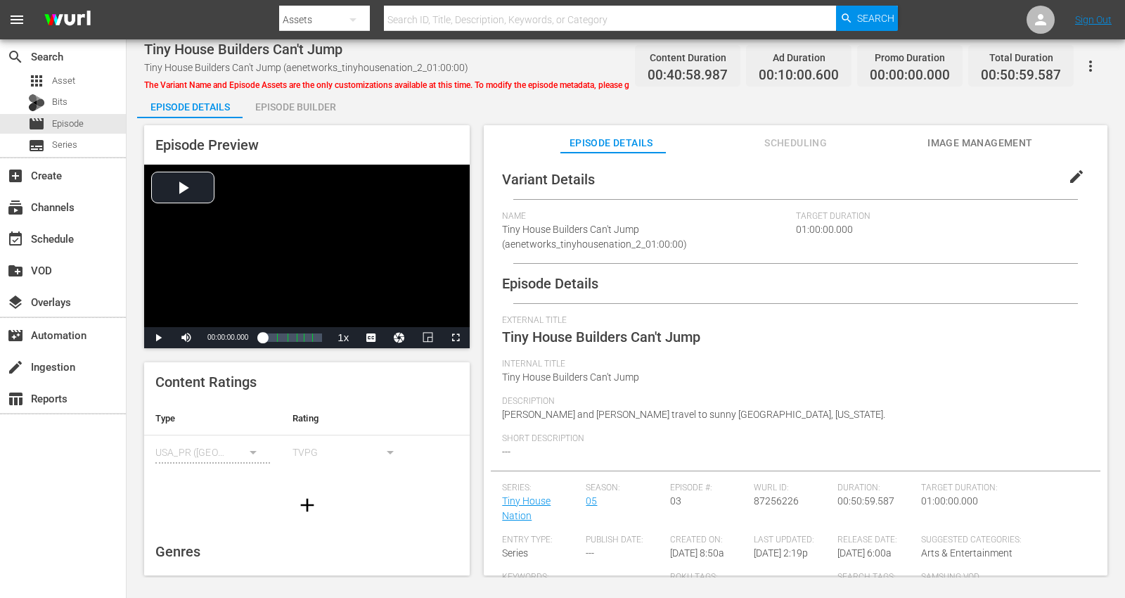
click at [281, 107] on div "Episode Builder" at bounding box center [295, 107] width 105 height 34
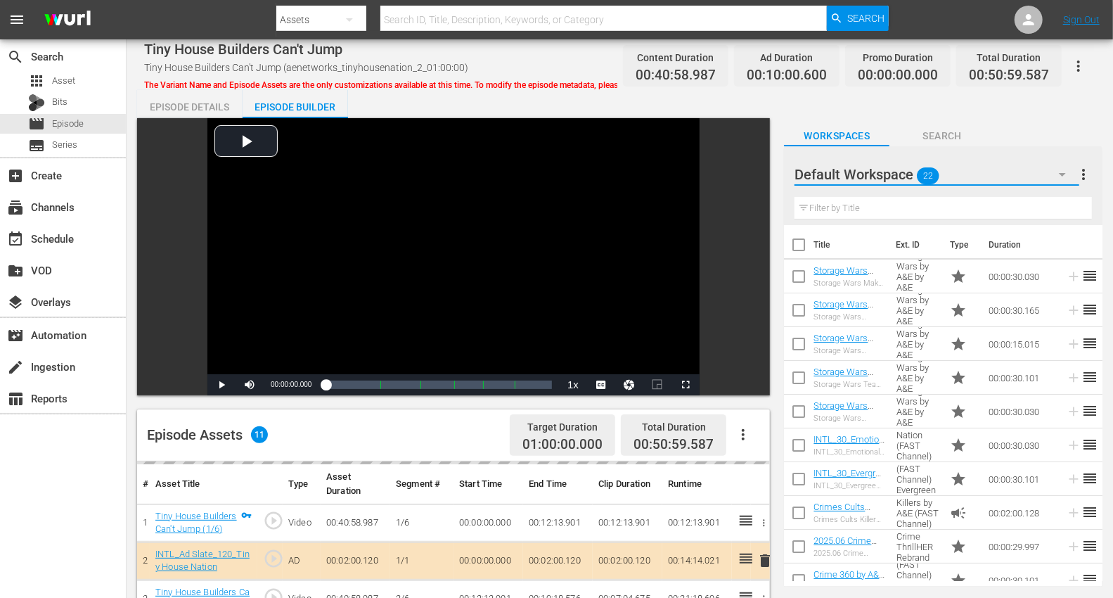
click at [1012, 171] on icon "button" at bounding box center [1062, 174] width 17 height 17
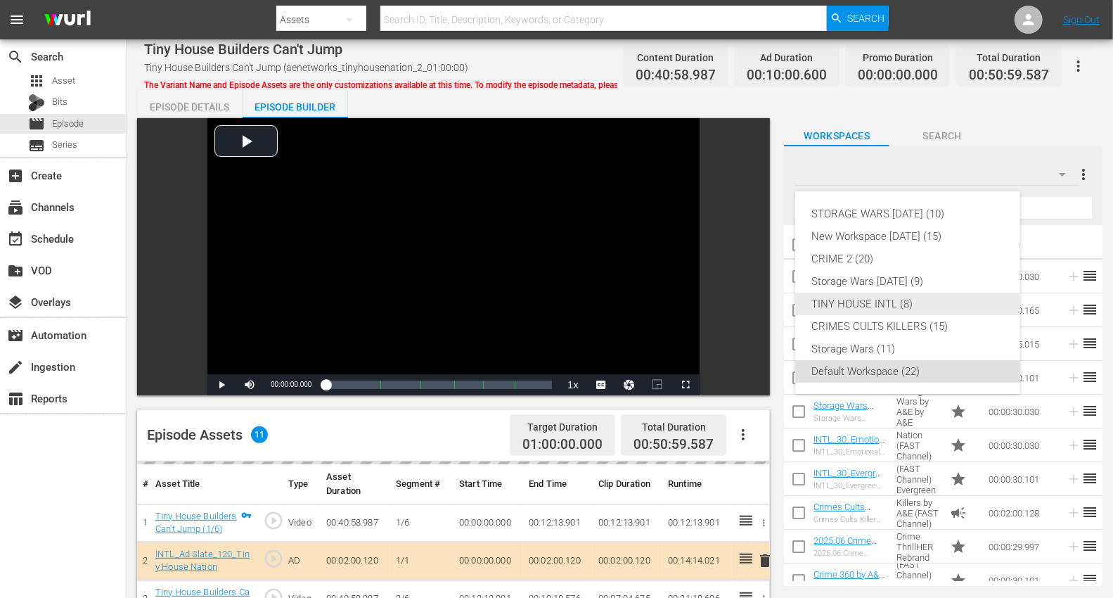
drag, startPoint x: 843, startPoint y: 306, endPoint x: 831, endPoint y: 302, distance: 12.7
click at [843, 306] on div "TINY HOUSE INTL (8)" at bounding box center [907, 303] width 191 height 22
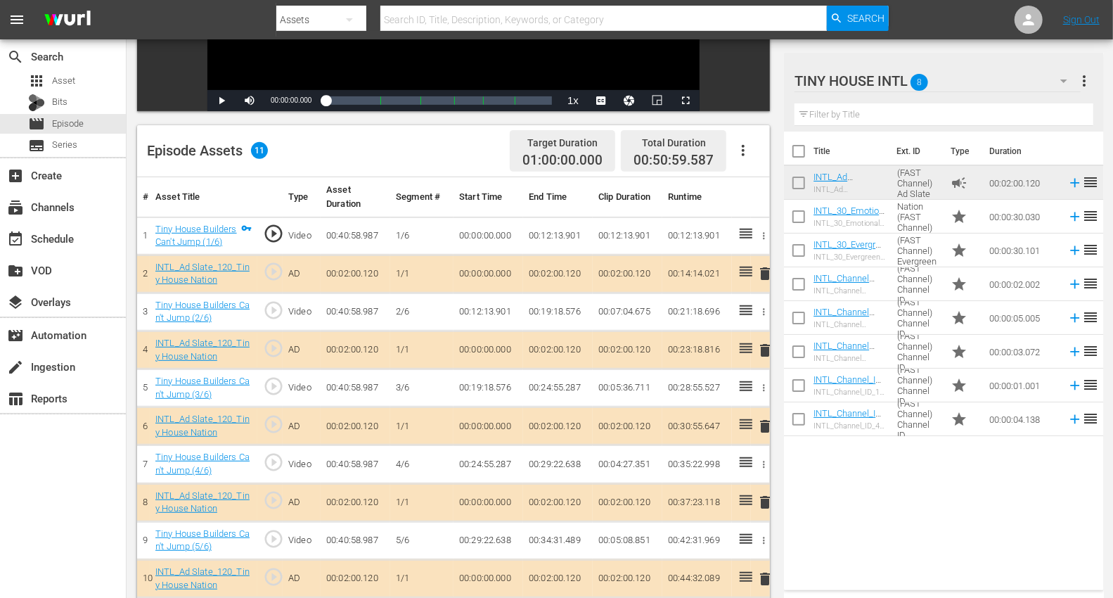
scroll to position [312, 0]
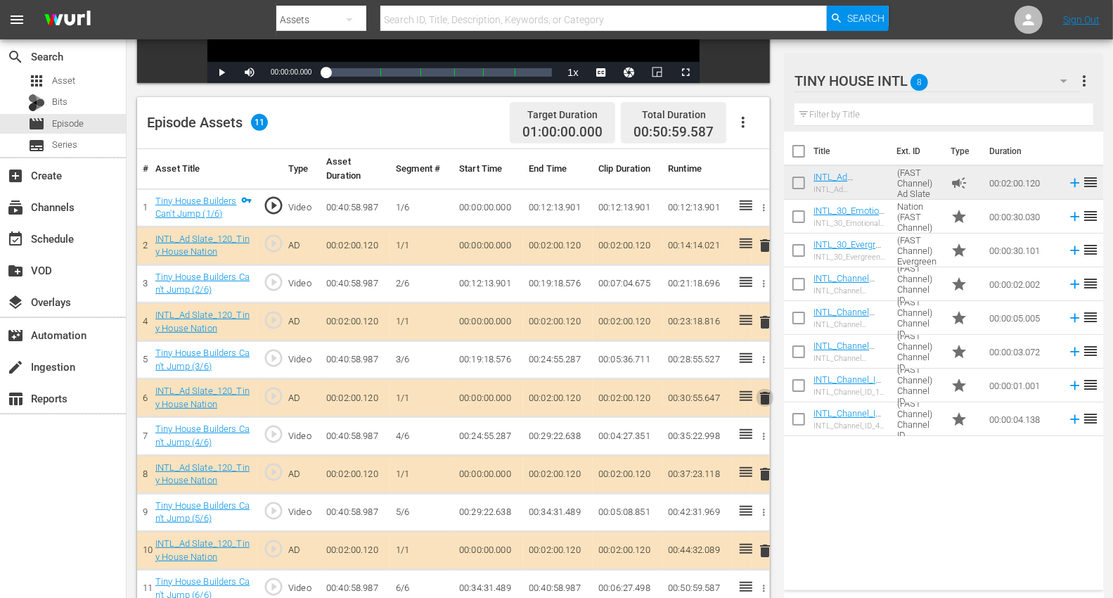
click at [765, 393] on span "delete" at bounding box center [764, 397] width 17 height 17
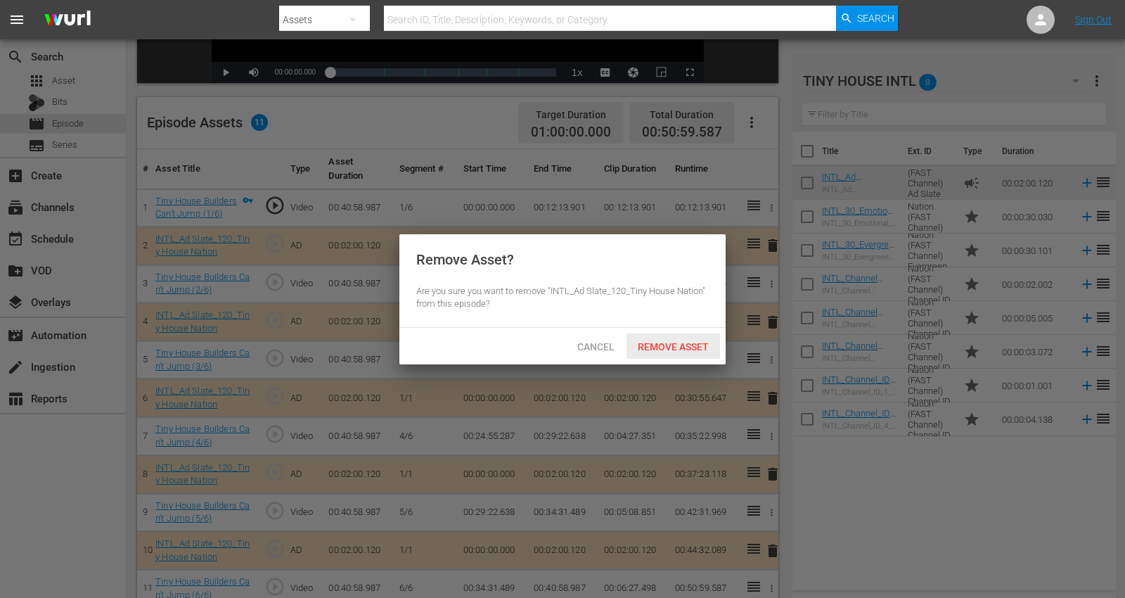
click at [655, 342] on span "Remove Asset" at bounding box center [672, 346] width 93 height 11
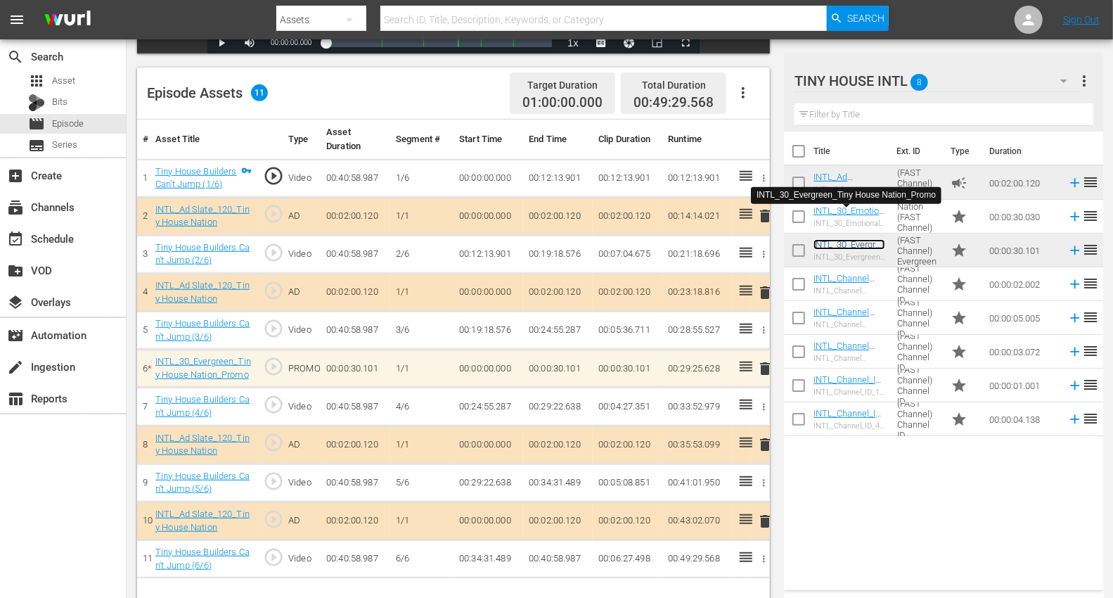
scroll to position [366, 0]
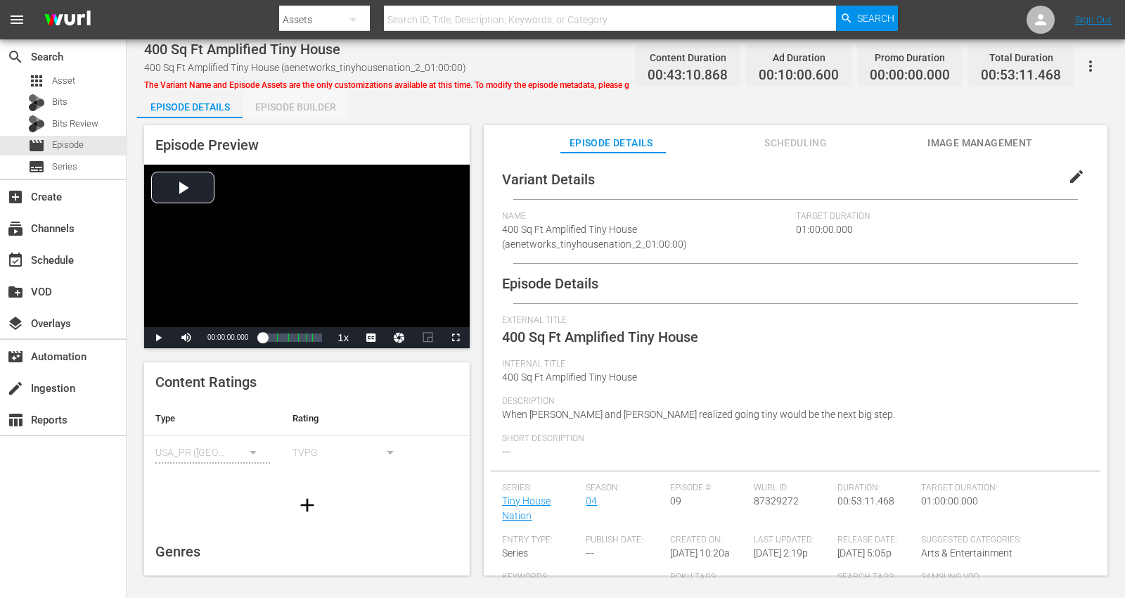
click at [299, 100] on div "Episode Builder" at bounding box center [295, 107] width 105 height 34
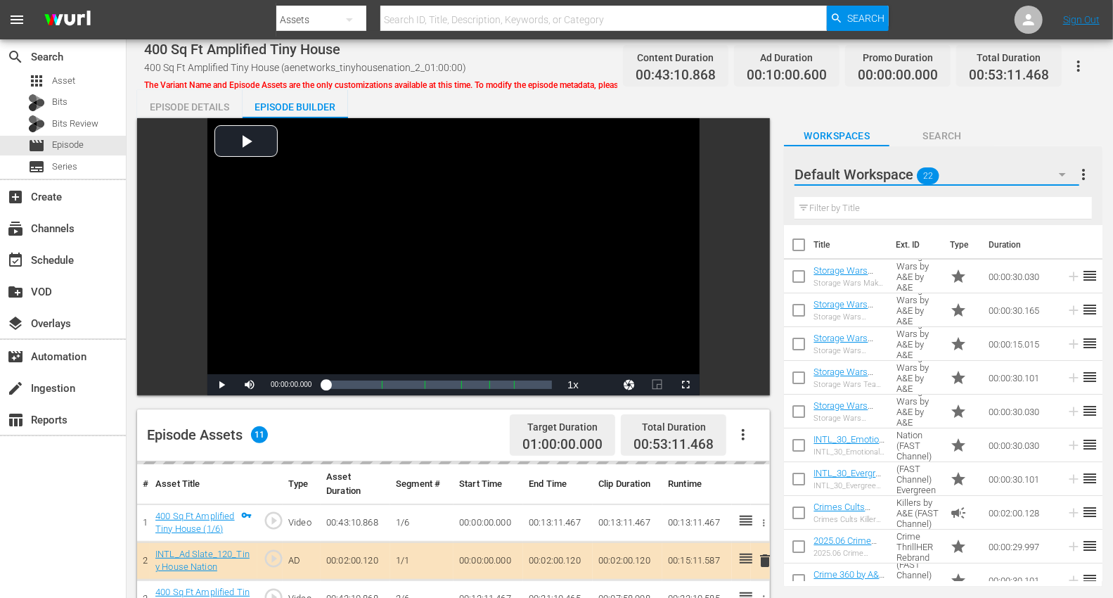
click at [1012, 169] on icon "button" at bounding box center [1062, 174] width 17 height 17
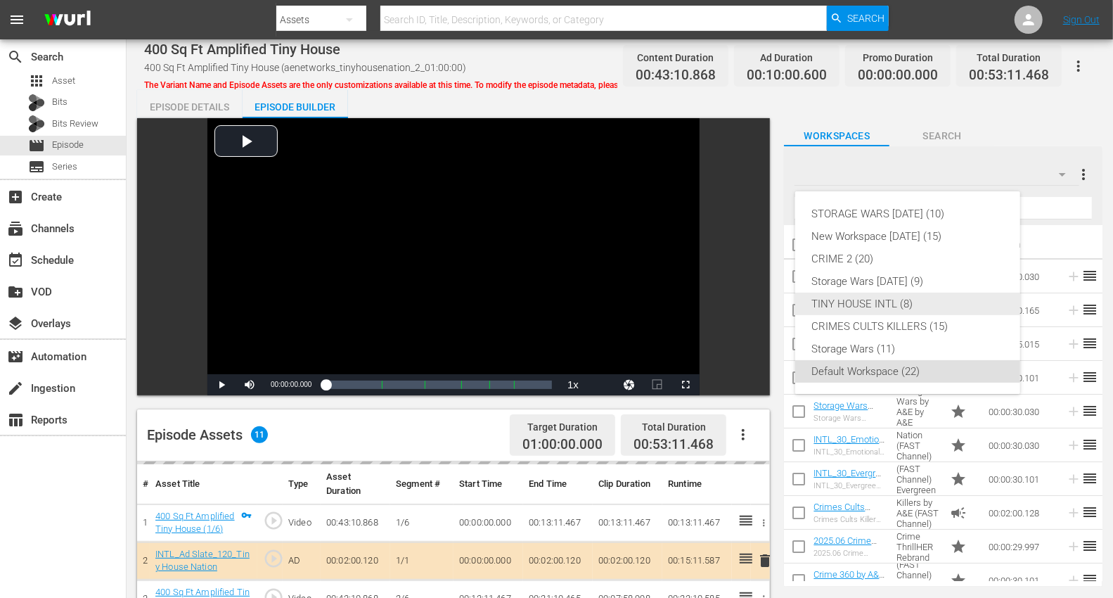
click at [863, 307] on div "TINY HOUSE INTL (8)" at bounding box center [907, 303] width 191 height 22
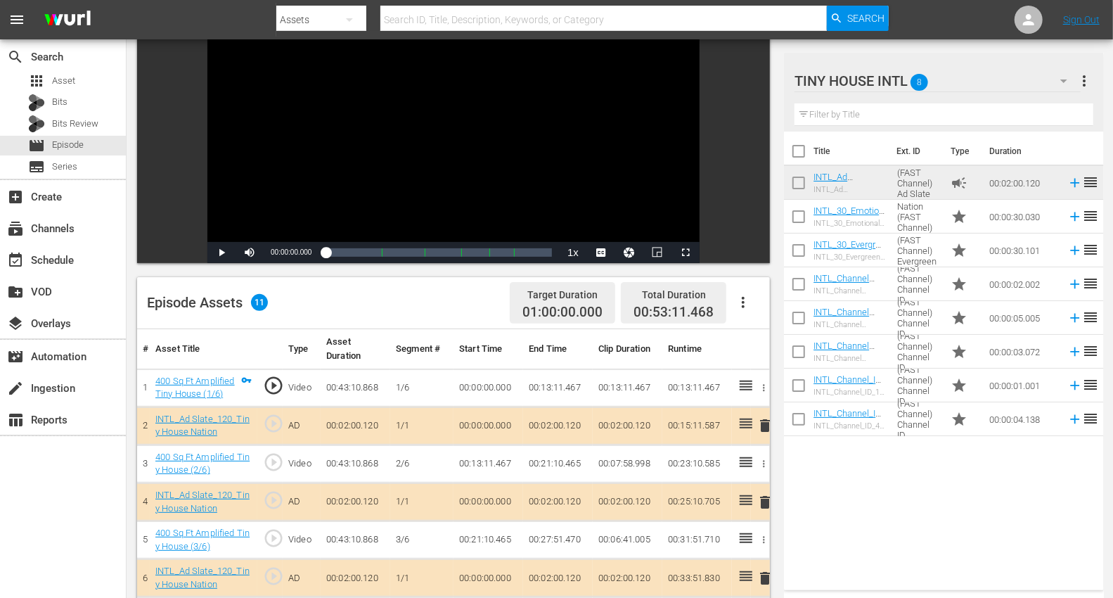
scroll to position [312, 0]
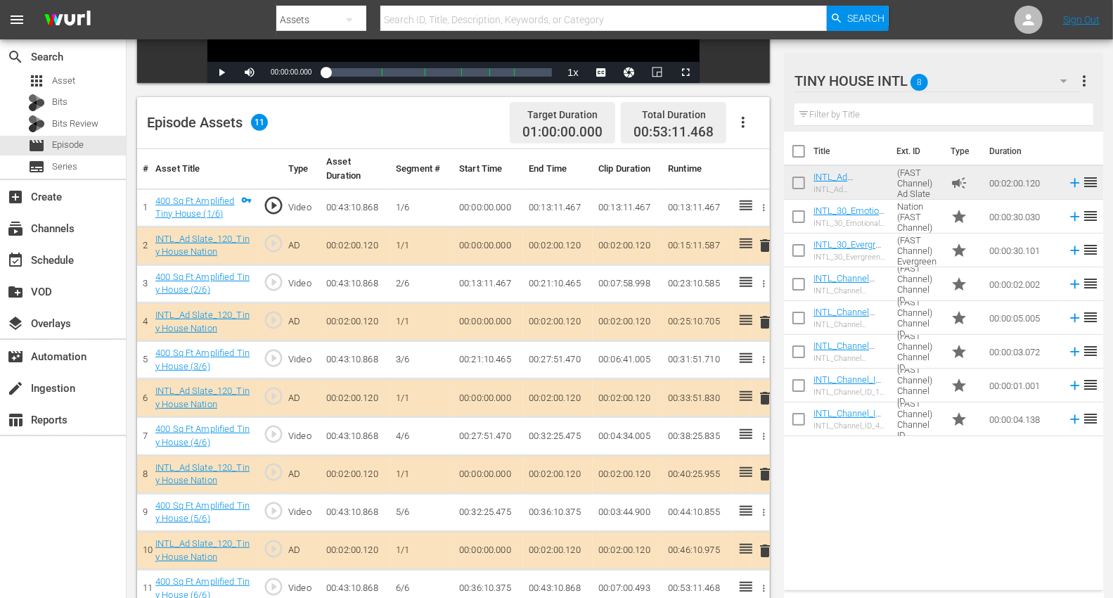
click at [765, 467] on span "delete" at bounding box center [764, 473] width 17 height 17
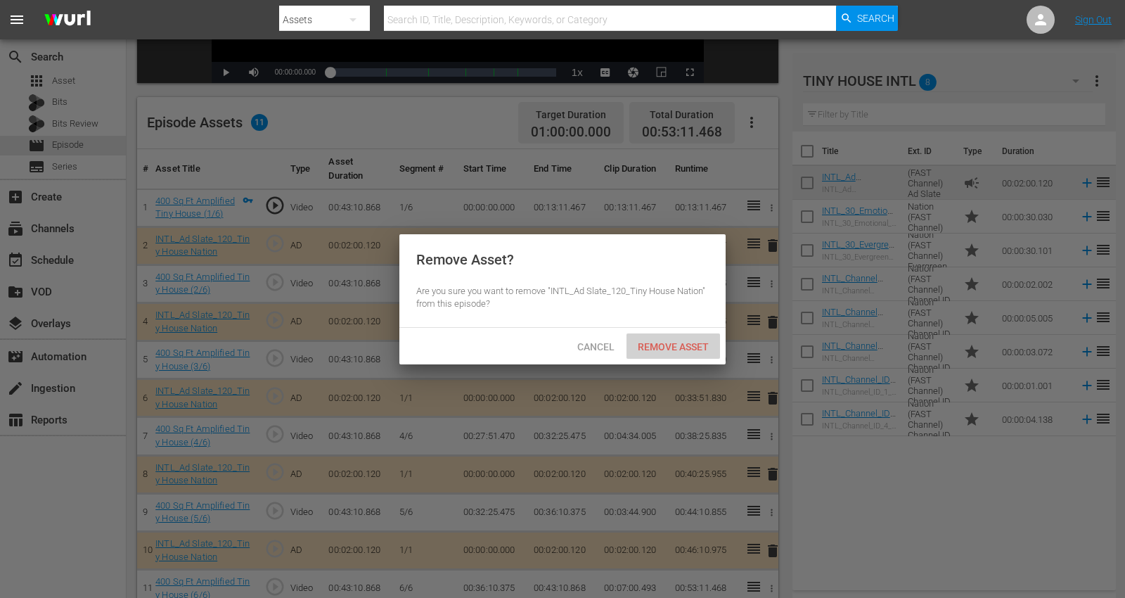
drag, startPoint x: 695, startPoint y: 350, endPoint x: 588, endPoint y: 143, distance: 232.3
click at [695, 347] on span "Remove Asset" at bounding box center [672, 346] width 93 height 11
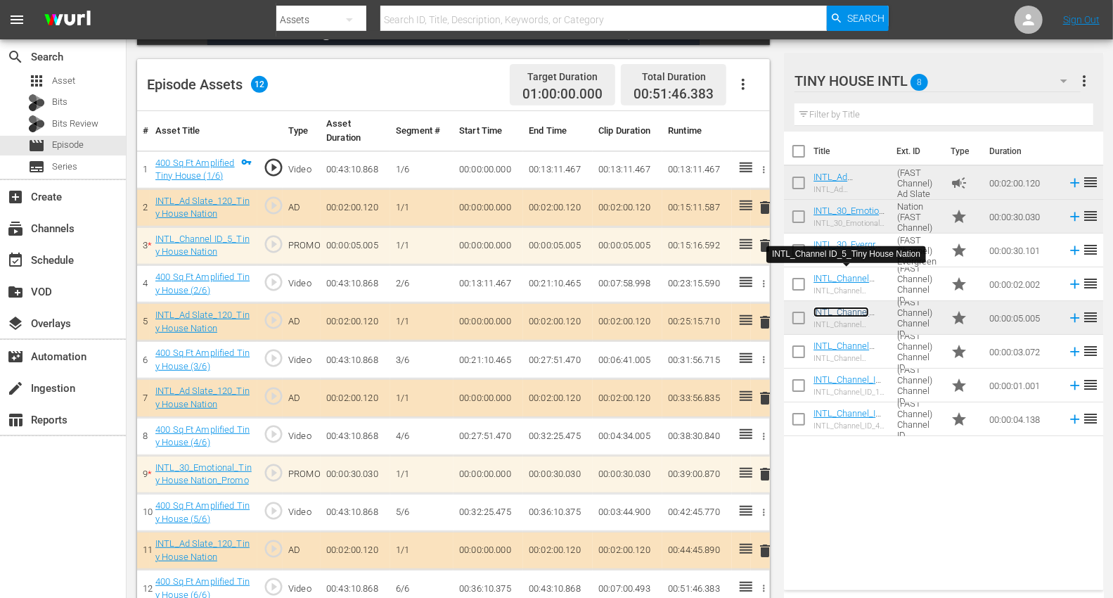
scroll to position [366, 0]
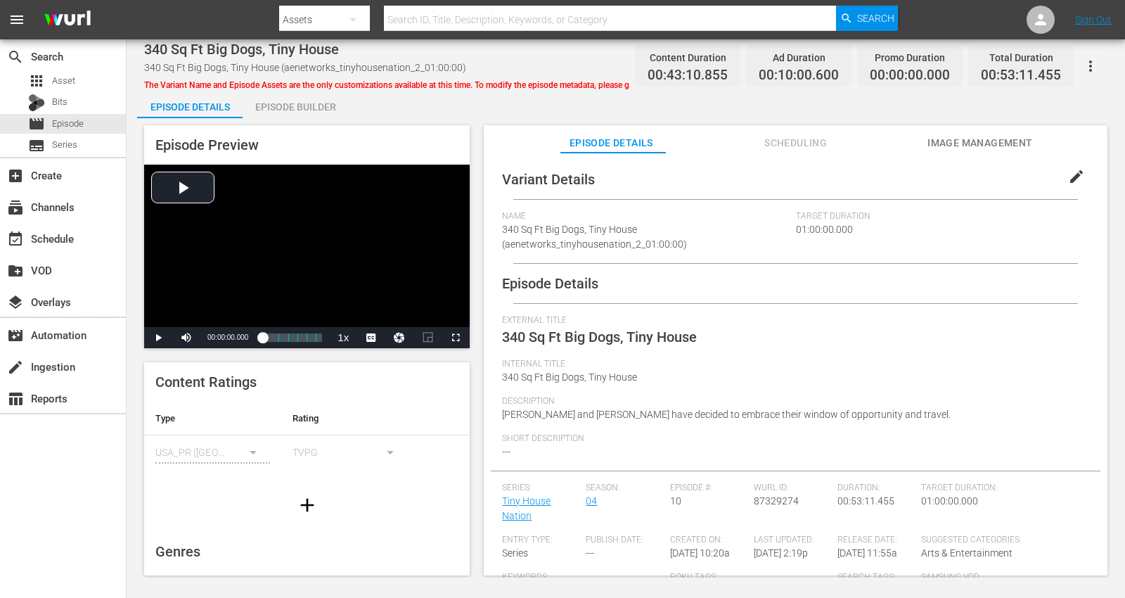
drag, startPoint x: 303, startPoint y: 105, endPoint x: 314, endPoint y: 108, distance: 11.6
click at [303, 104] on div "Episode Builder" at bounding box center [295, 107] width 105 height 34
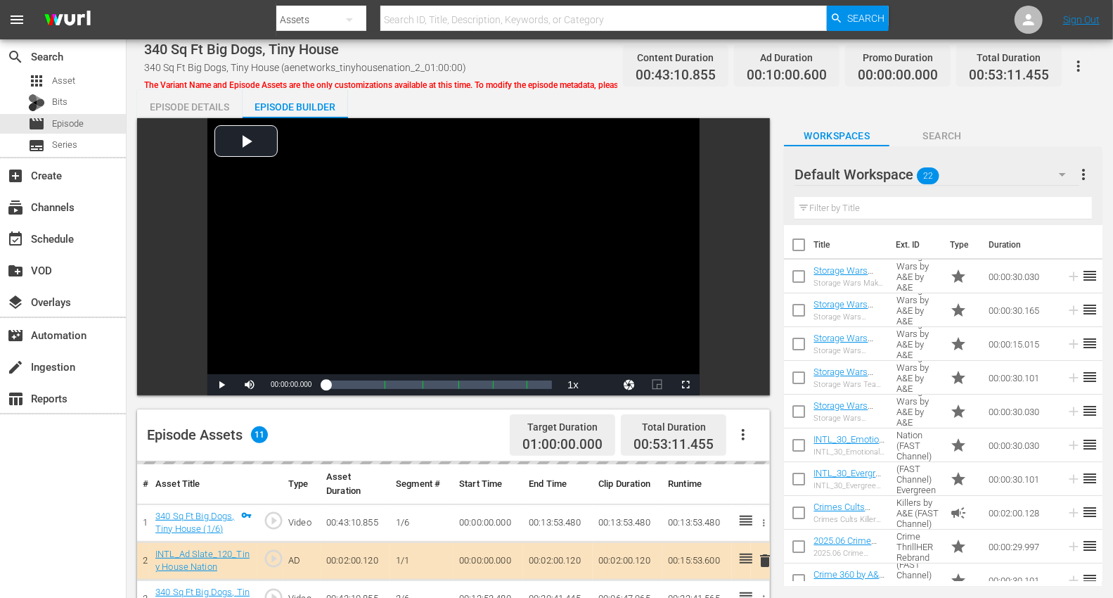
click at [1012, 172] on icon "button" at bounding box center [1062, 174] width 17 height 17
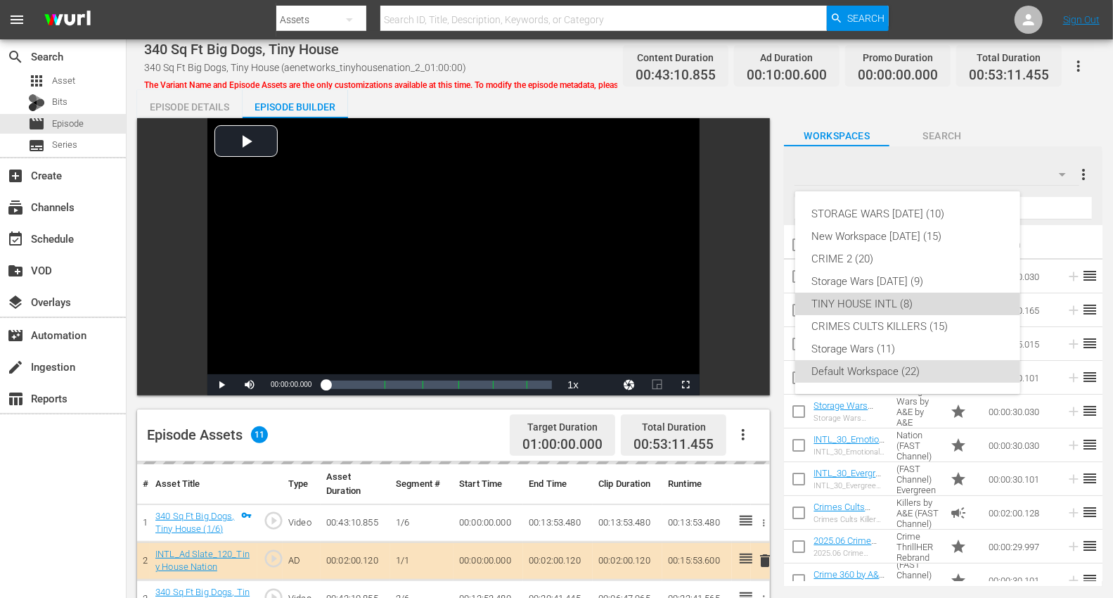
click at [841, 299] on div "TINY HOUSE INTL (8)" at bounding box center [907, 303] width 191 height 22
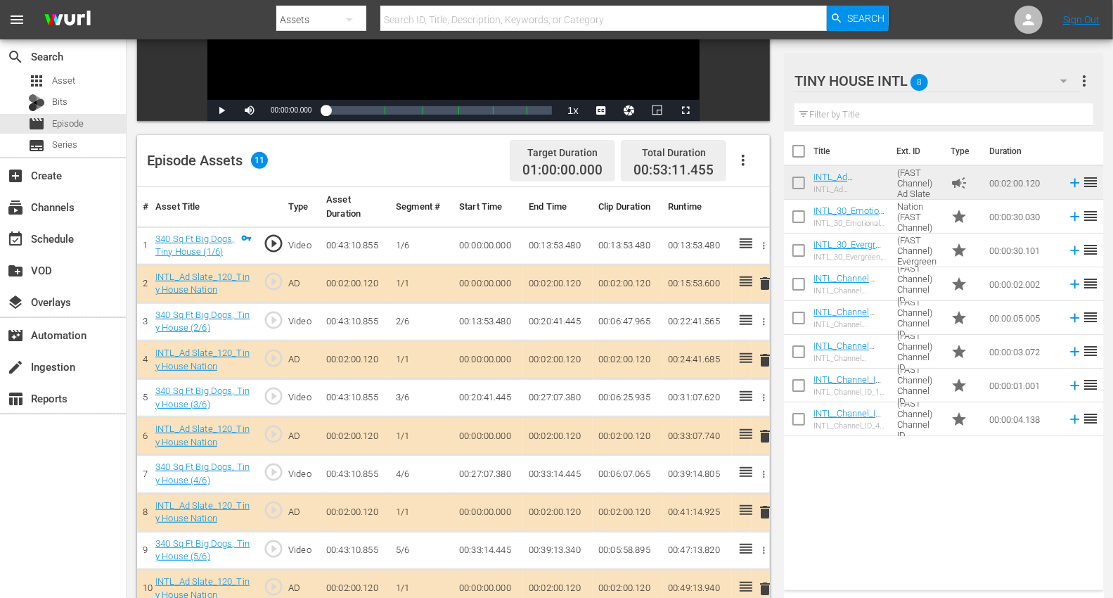
scroll to position [312, 0]
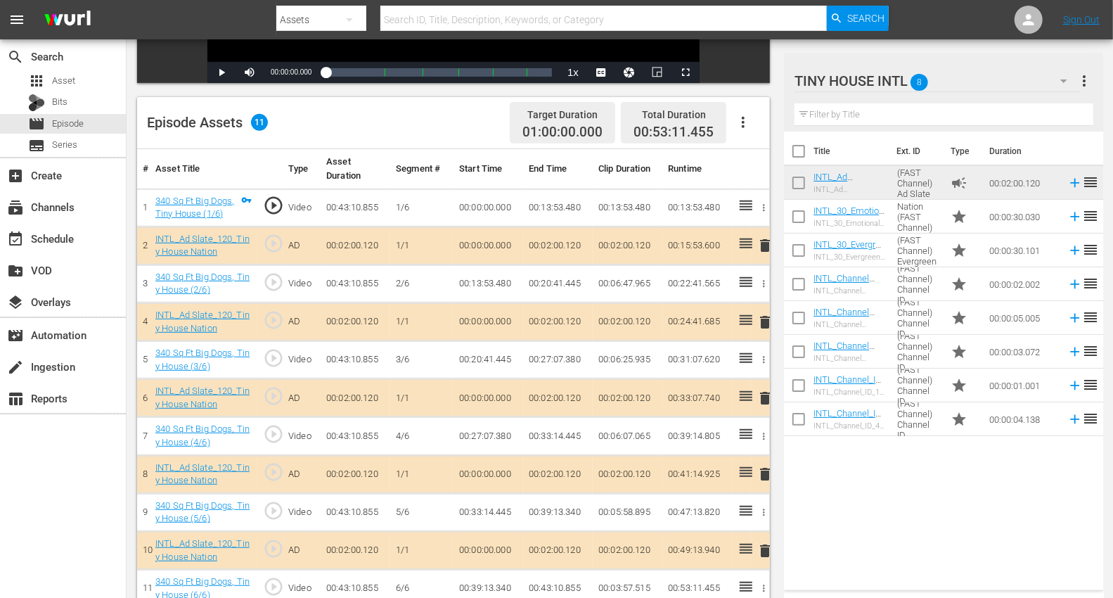
click at [766, 537] on span "delete" at bounding box center [764, 550] width 17 height 17
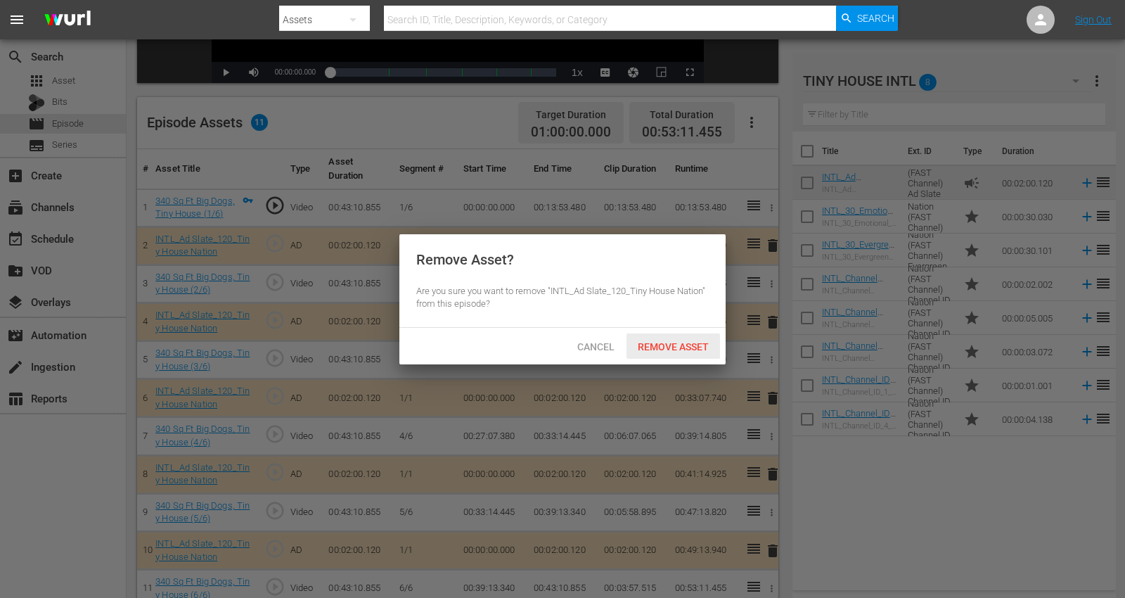
click at [683, 350] on span "Remove Asset" at bounding box center [672, 346] width 93 height 11
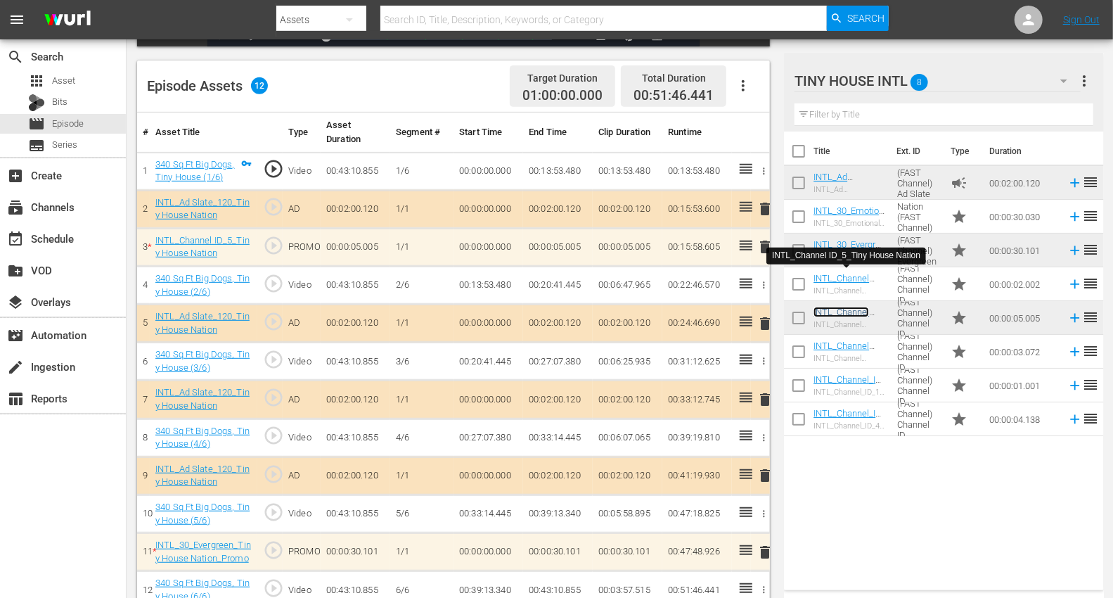
scroll to position [366, 0]
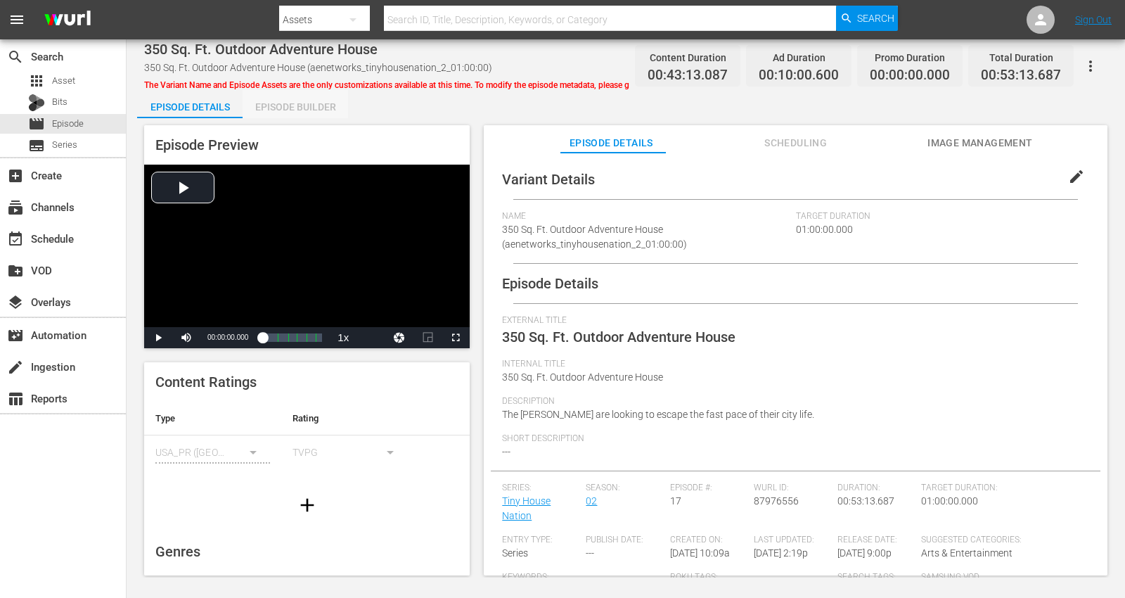
click at [276, 100] on div "Episode Builder" at bounding box center [295, 107] width 105 height 34
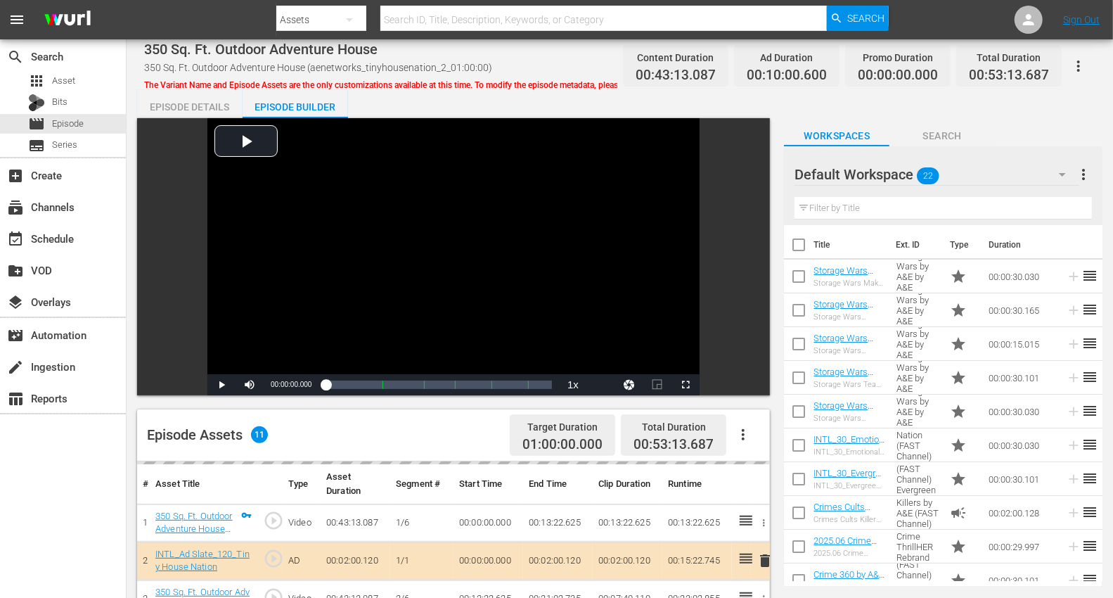
click at [1012, 169] on icon "button" at bounding box center [1062, 174] width 17 height 17
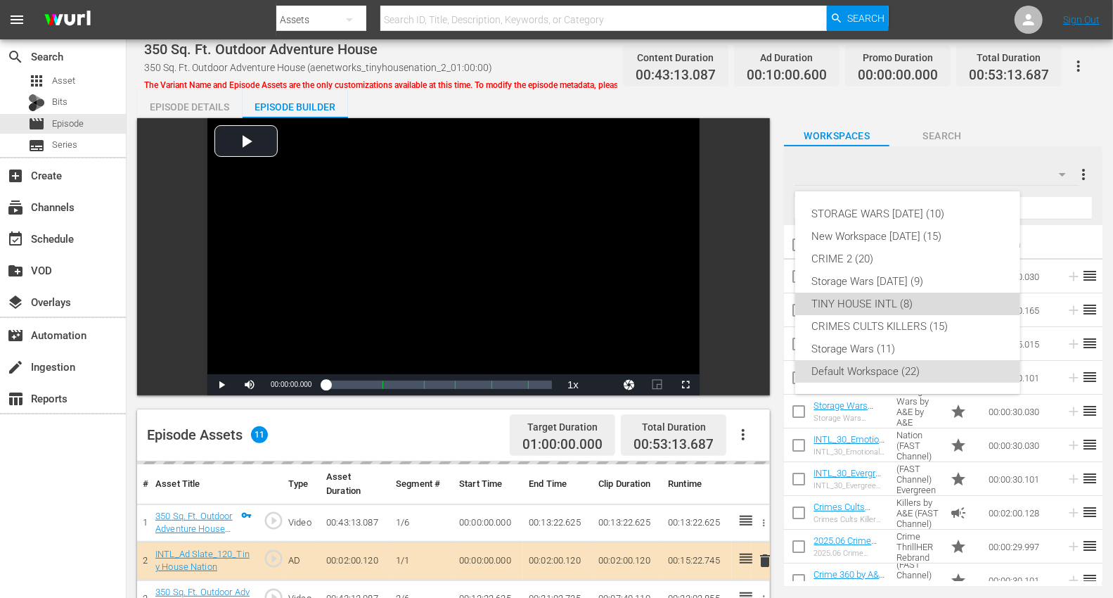
click at [872, 299] on div "TINY HOUSE INTL (8)" at bounding box center [907, 303] width 191 height 22
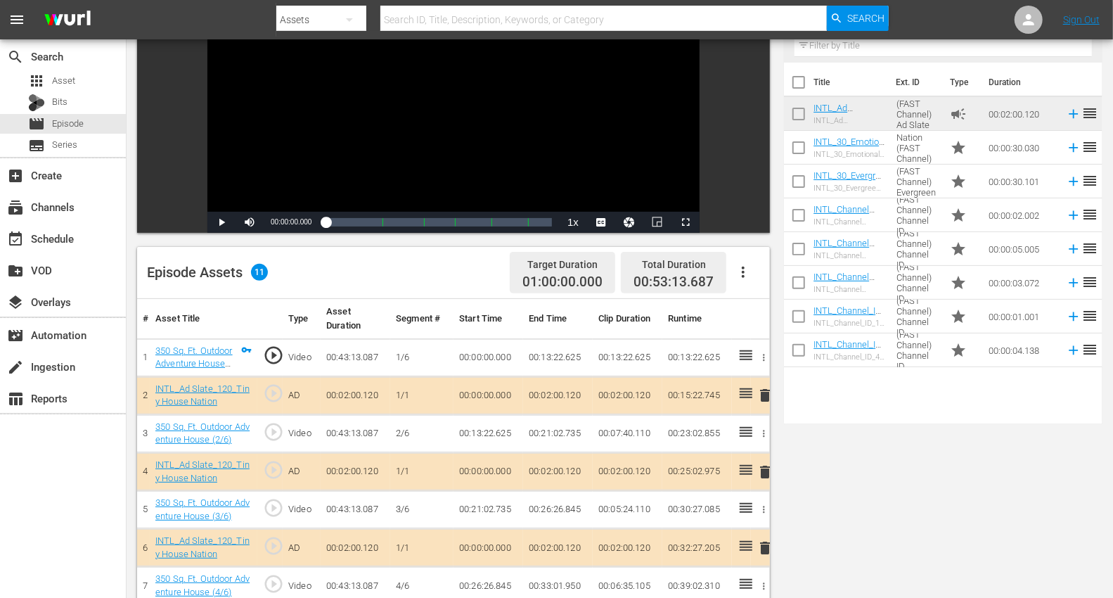
scroll to position [234, 0]
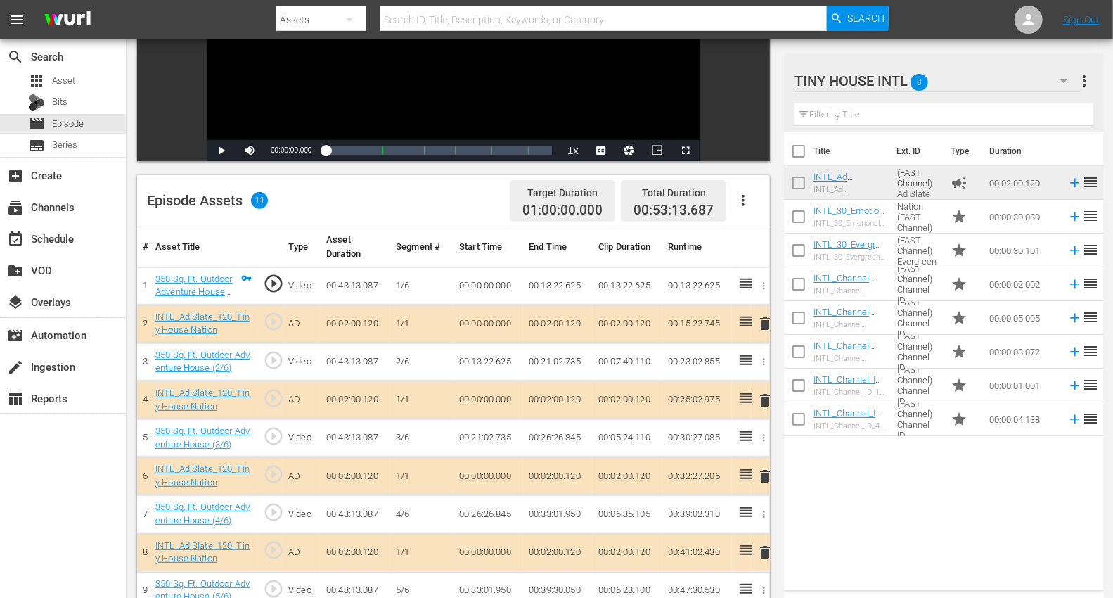
click at [766, 321] on span "delete" at bounding box center [764, 323] width 17 height 17
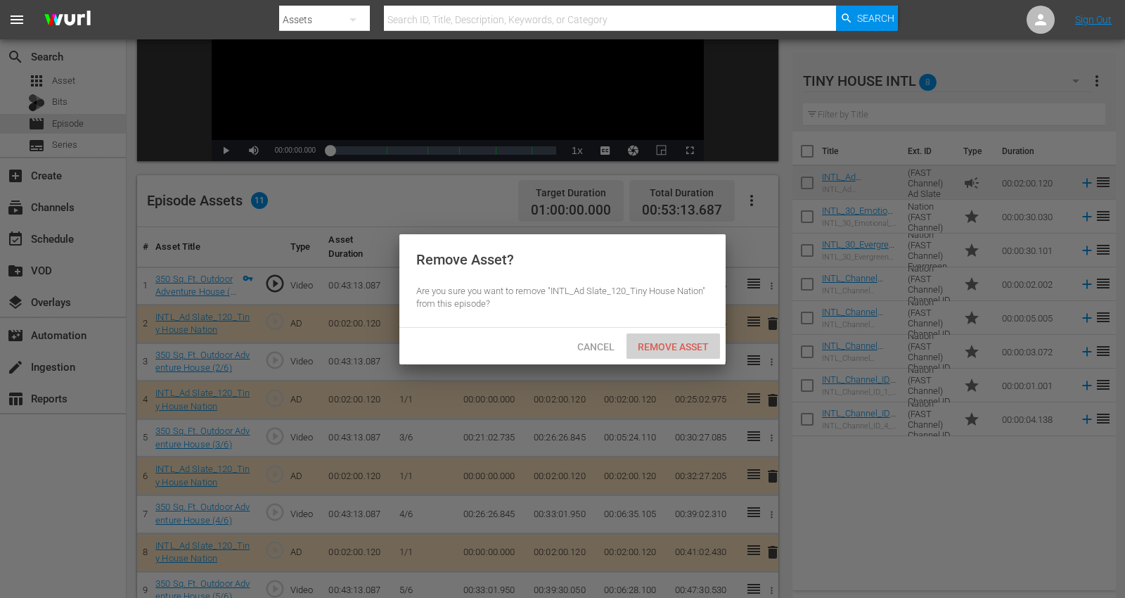
click at [664, 341] on span "Remove Asset" at bounding box center [672, 346] width 93 height 11
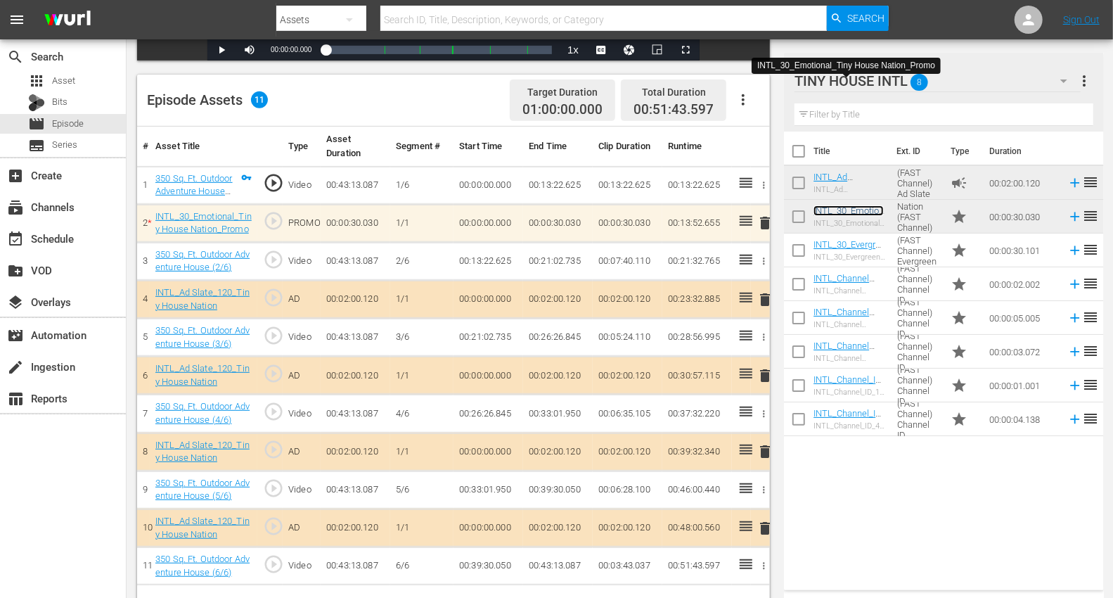
scroll to position [366, 0]
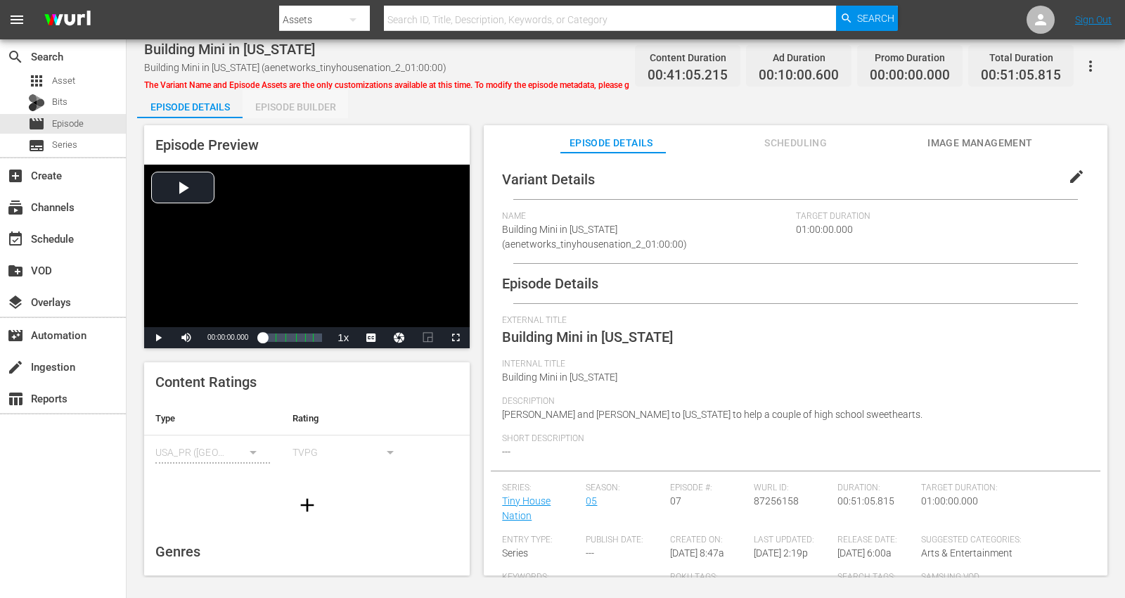
click at [299, 100] on div "Episode Builder" at bounding box center [295, 107] width 105 height 34
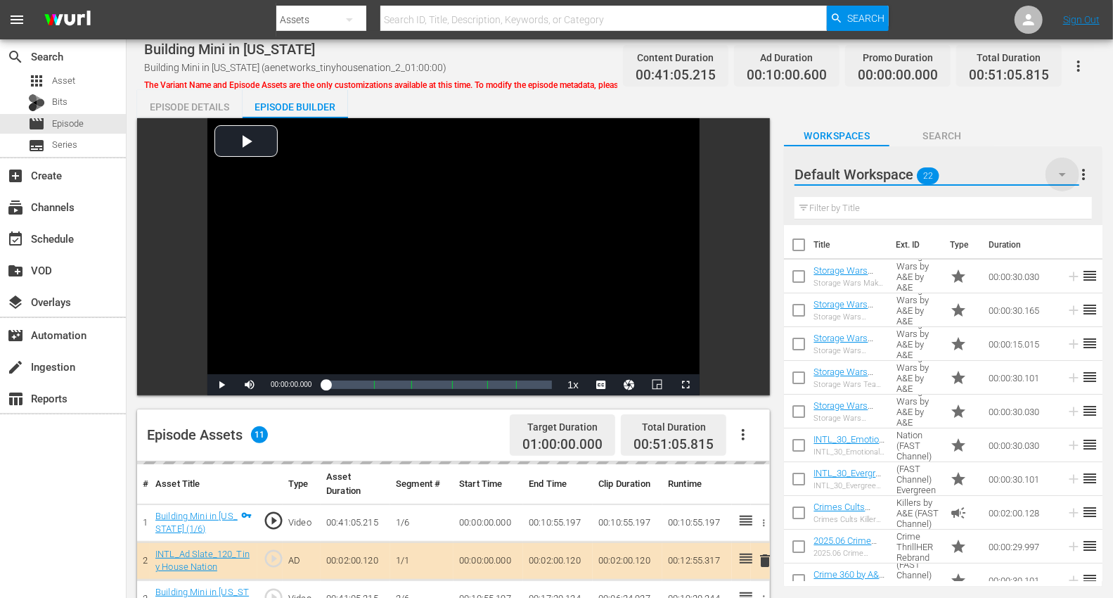
click at [1012, 173] on icon "button" at bounding box center [1062, 175] width 7 height 4
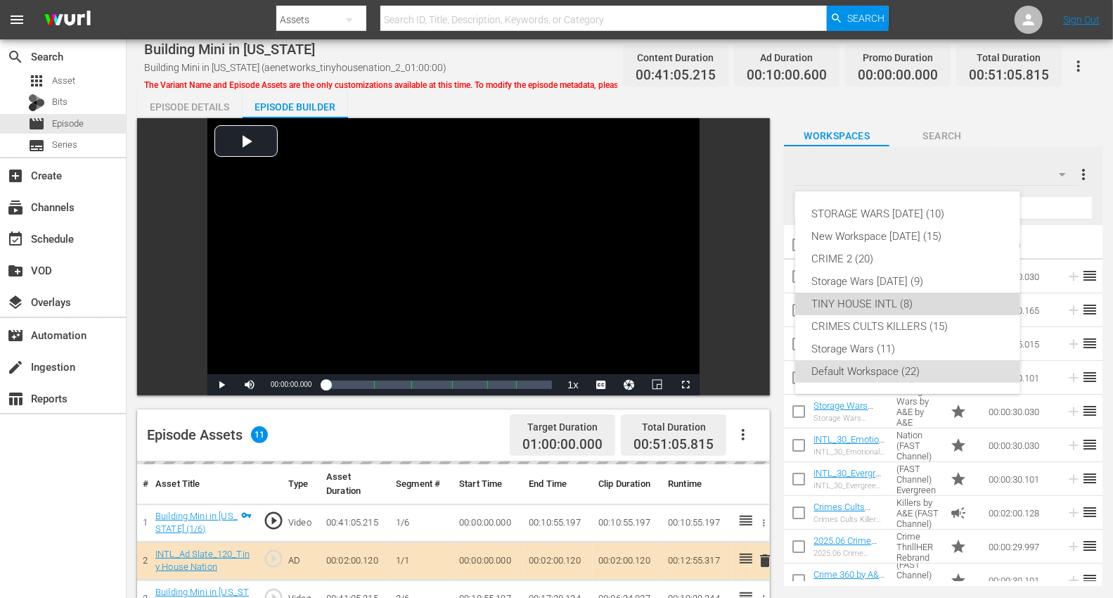
click at [859, 306] on div "TINY HOUSE INTL (8)" at bounding box center [907, 303] width 191 height 22
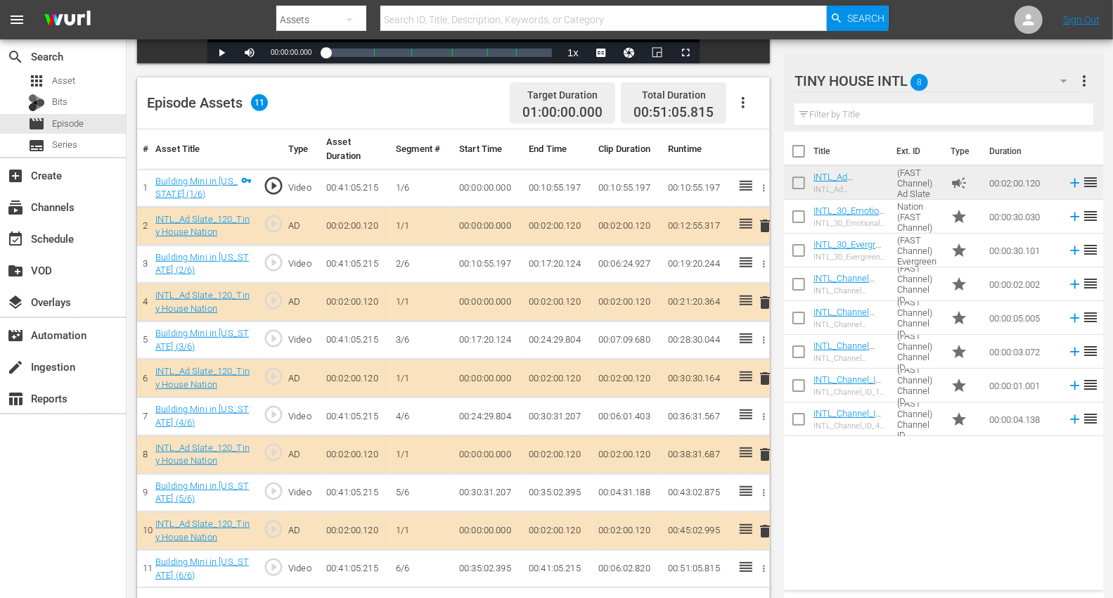
scroll to position [366, 0]
